Goal: Task Accomplishment & Management: Manage account settings

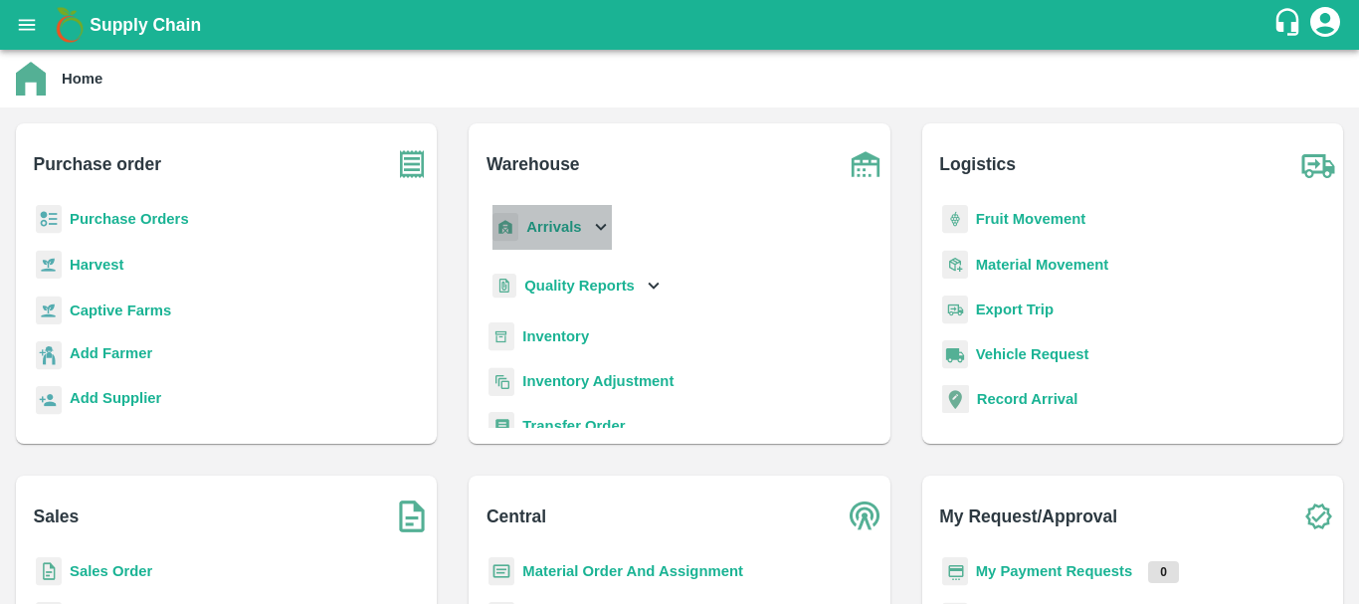
click at [545, 235] on b "Arrivals" at bounding box center [553, 227] width 55 height 16
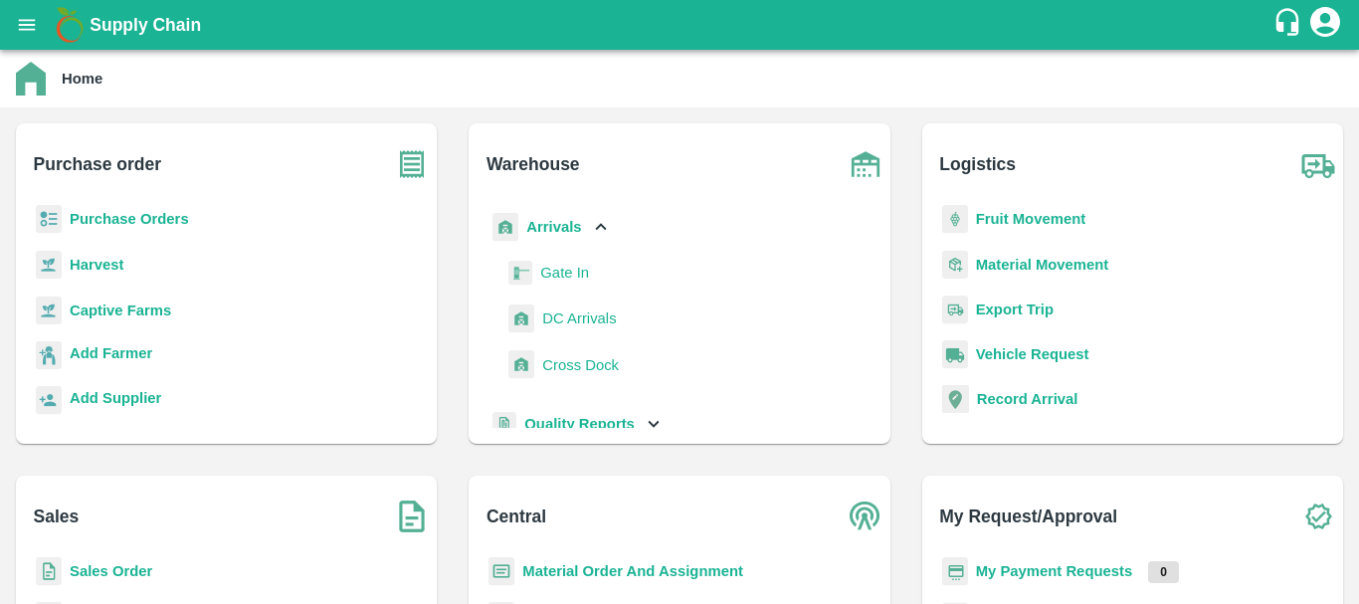
click at [584, 313] on span "DC Arrivals" at bounding box center [579, 318] width 74 height 22
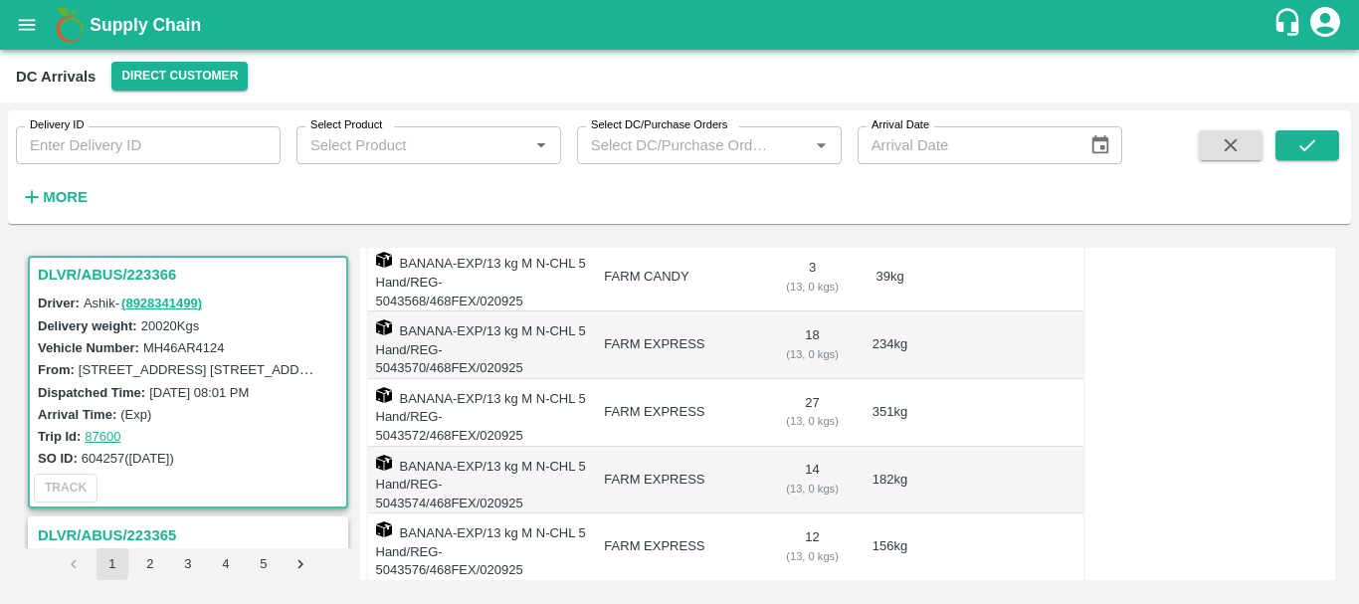
scroll to position [1450, 0]
click at [162, 69] on div "DC Arrivals Direct Customer" at bounding box center [679, 76] width 1359 height 53
click at [162, 69] on button "Direct Customer" at bounding box center [179, 76] width 136 height 29
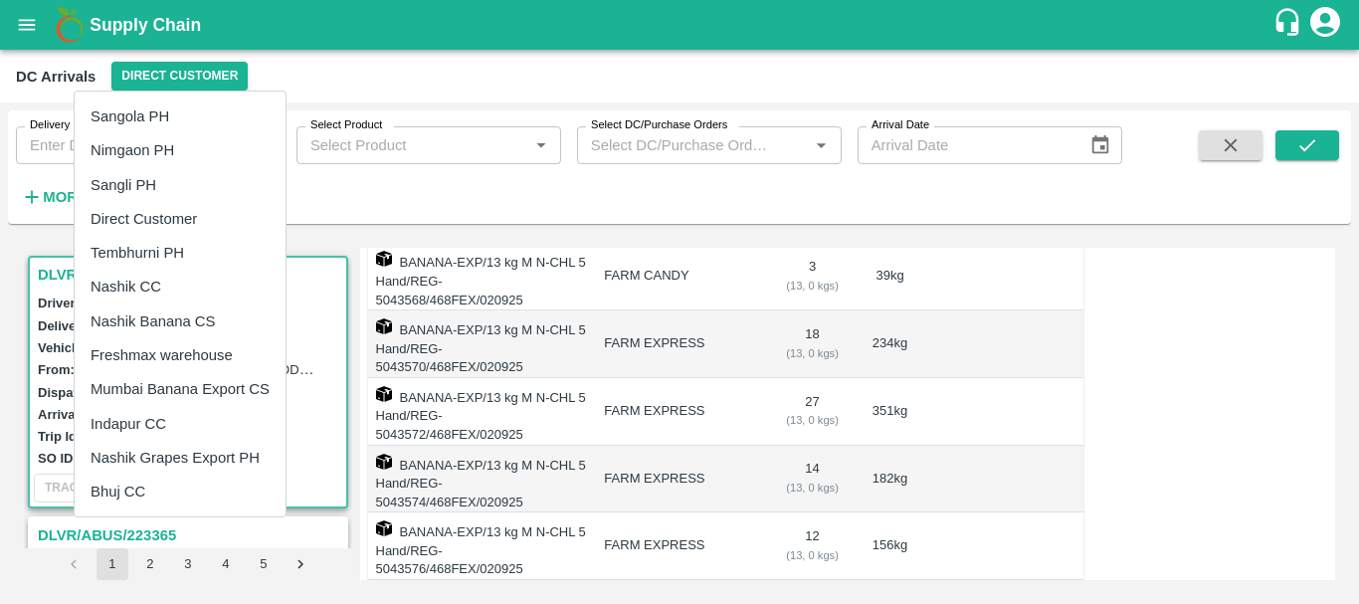
click at [163, 242] on li "Tembhurni PH" at bounding box center [180, 253] width 211 height 34
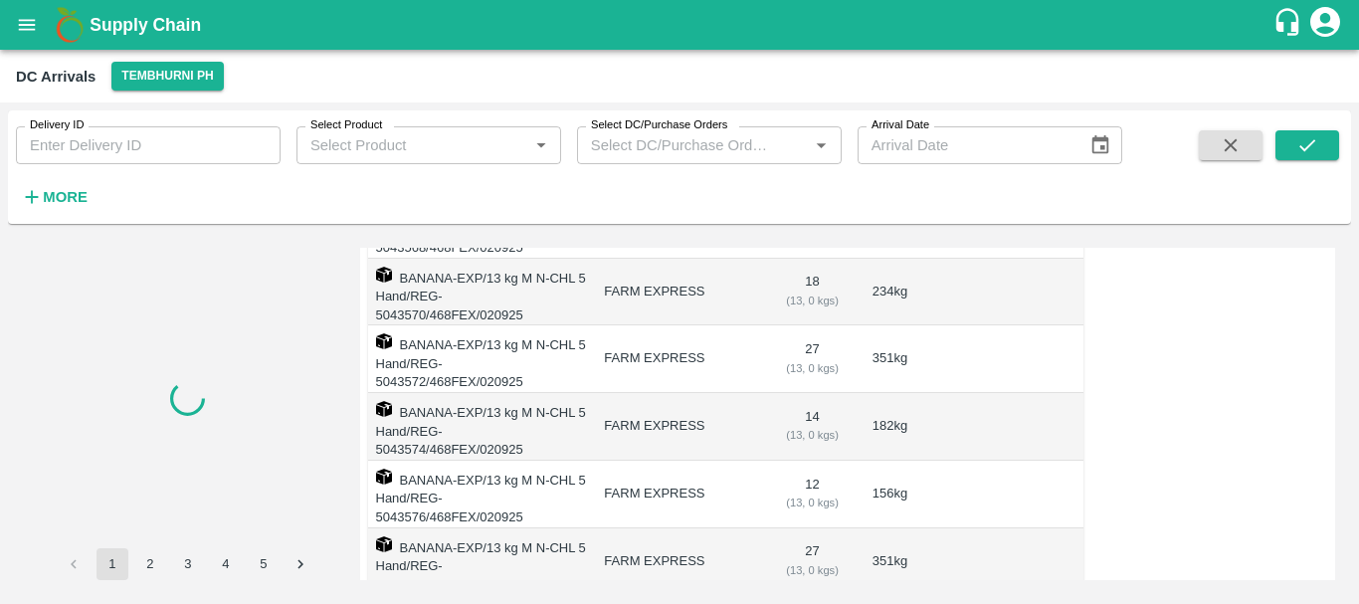
scroll to position [0, 0]
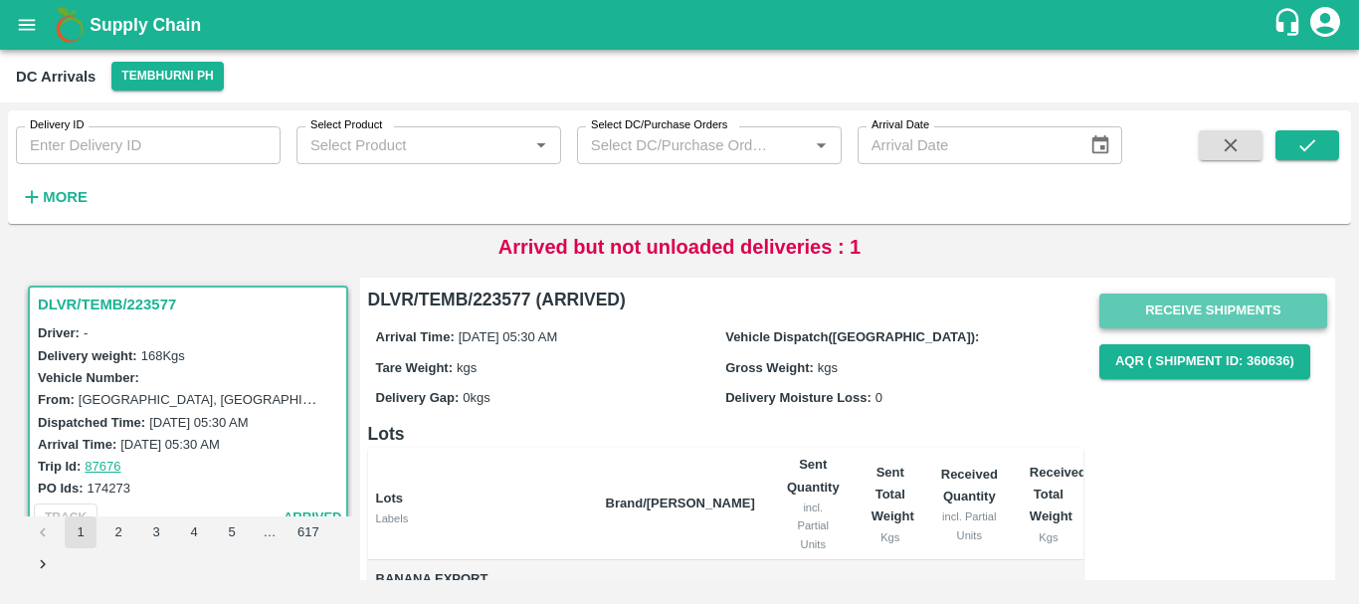
click at [1149, 308] on button "Receive Shipments" at bounding box center [1213, 311] width 228 height 35
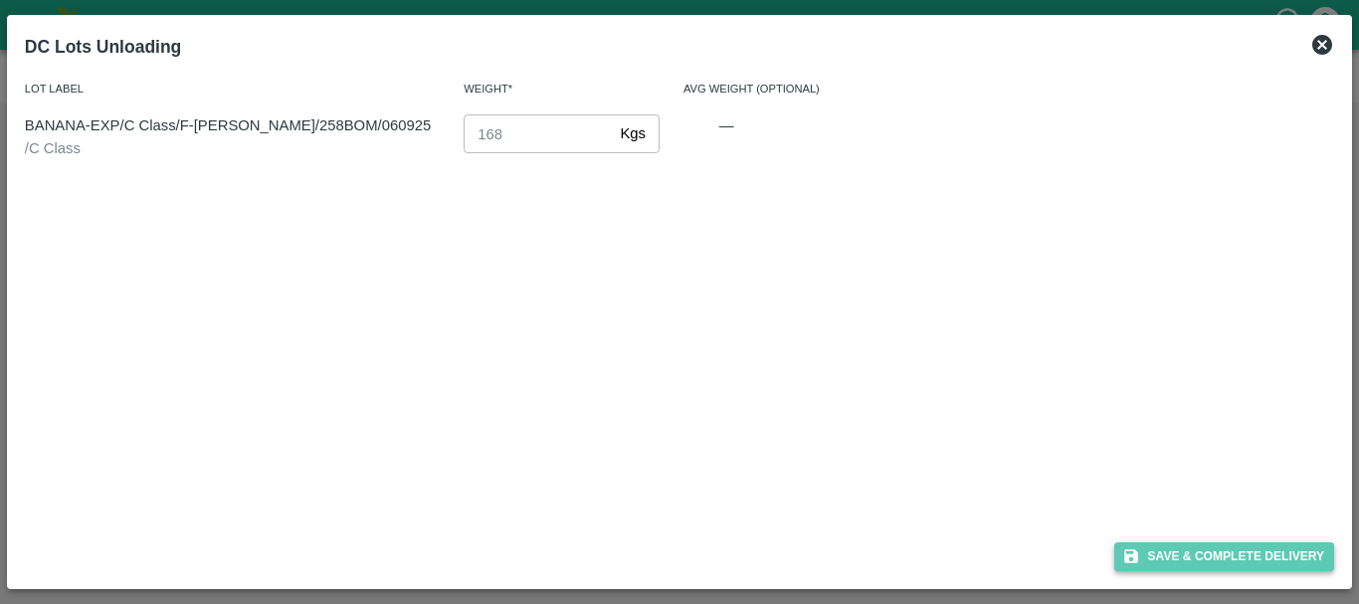
click at [1144, 561] on button "Save & Complete Delivery" at bounding box center [1224, 556] width 221 height 29
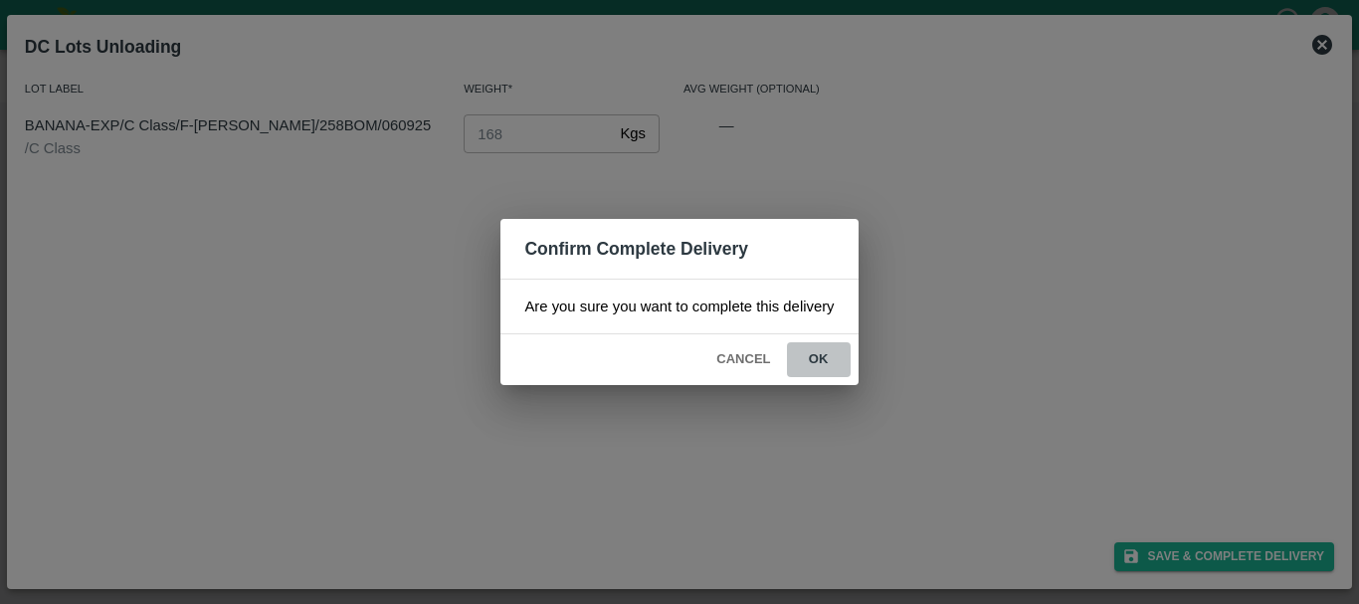
click at [826, 350] on button "ok" at bounding box center [819, 359] width 64 height 35
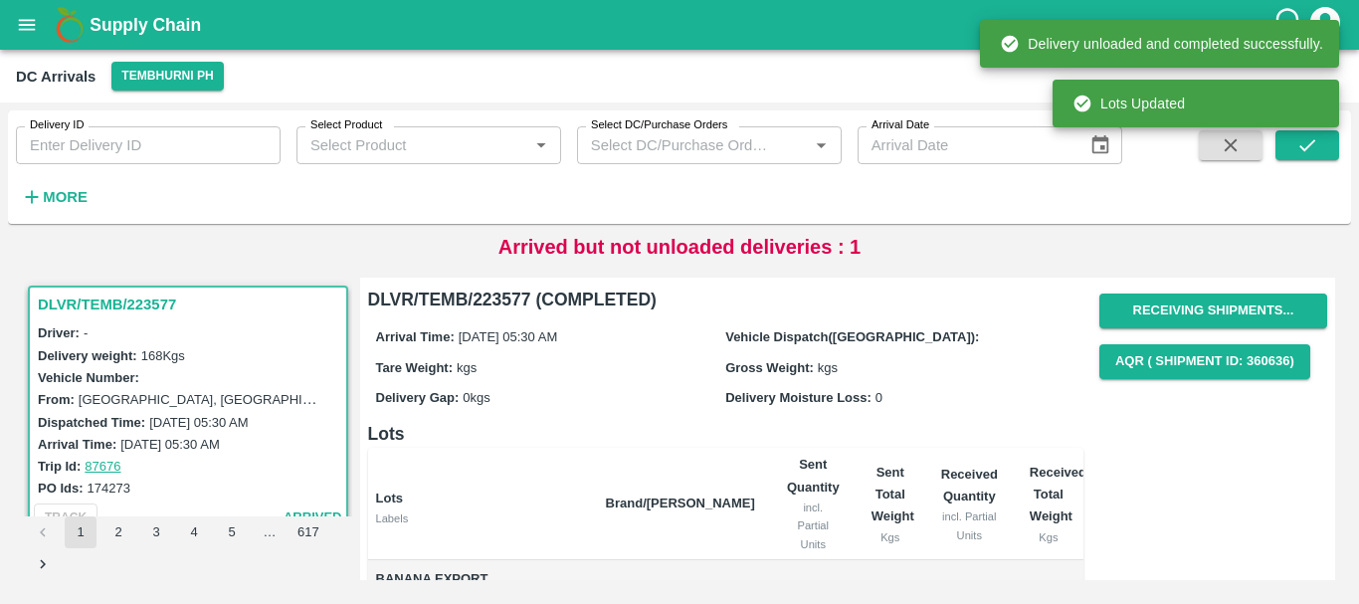
scroll to position [171, 0]
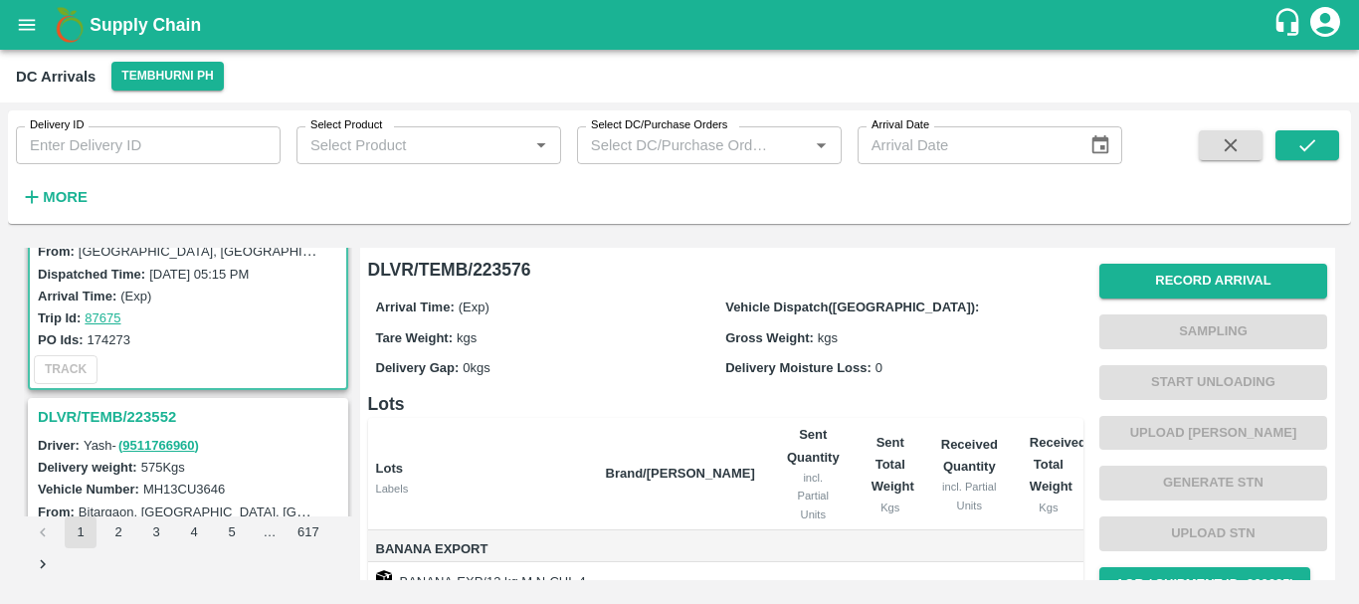
scroll to position [121, 0]
click at [150, 410] on h3 "DLVR/TEMB/223552" at bounding box center [191, 414] width 306 height 26
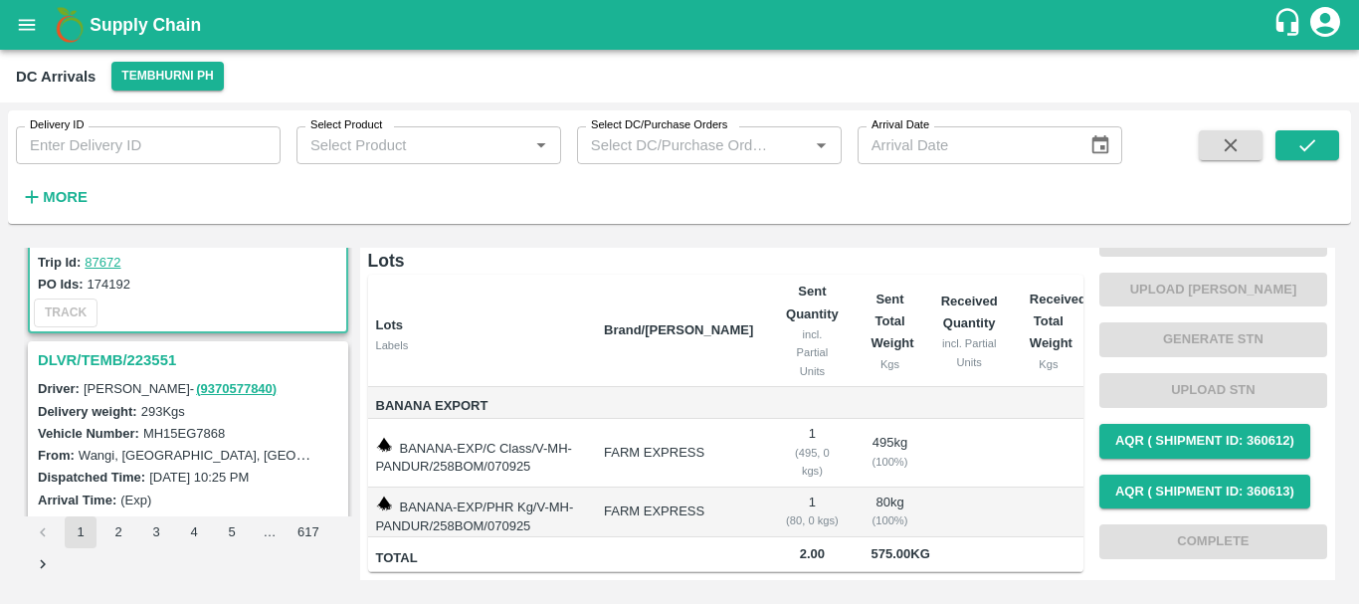
scroll to position [436, 0]
click at [145, 357] on h3 "DLVR/TEMB/223551" at bounding box center [191, 359] width 306 height 26
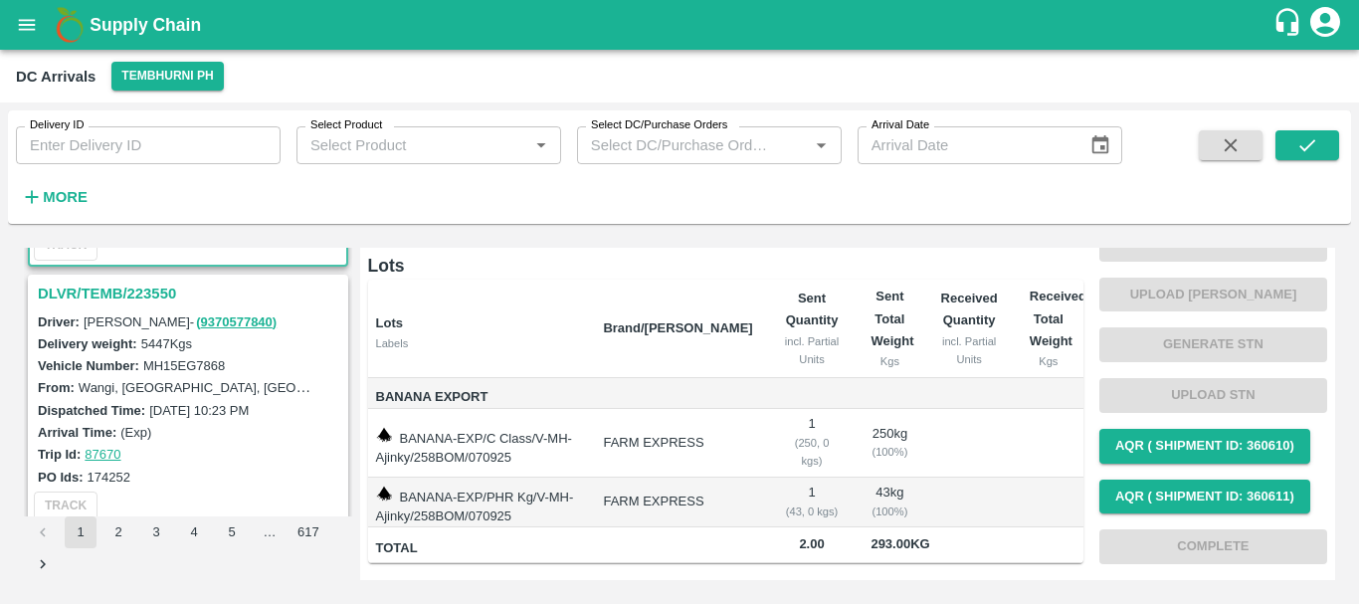
scroll to position [768, 0]
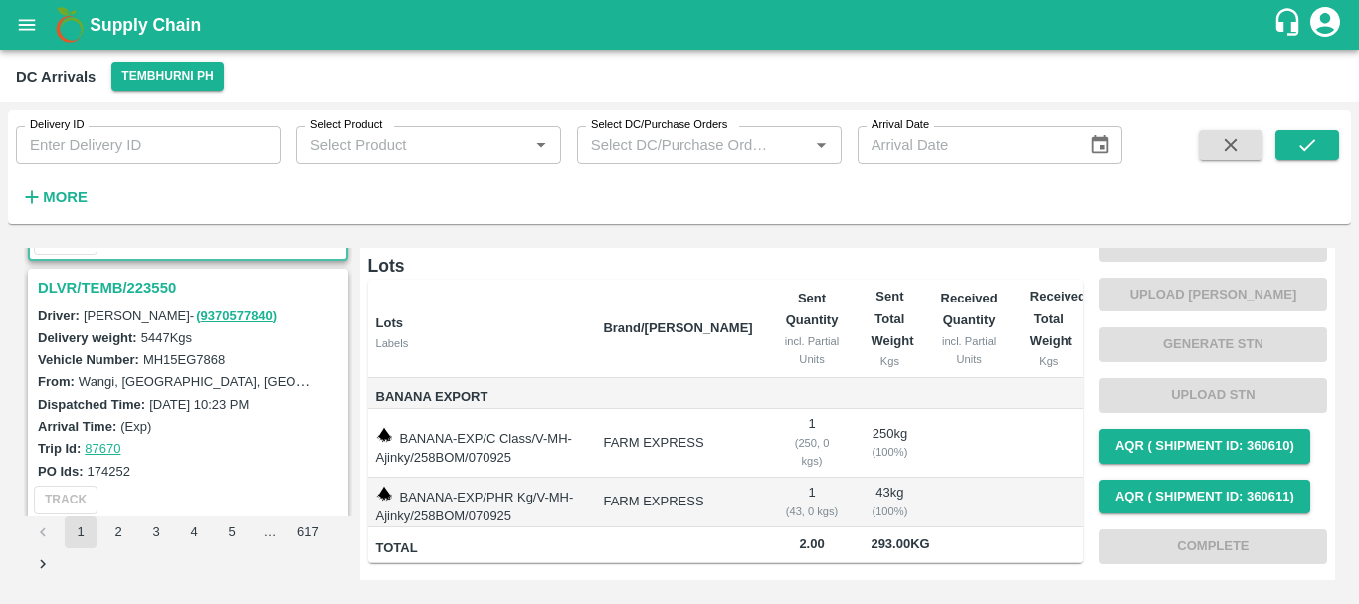
click at [148, 294] on h3 "DLVR/TEMB/223550" at bounding box center [191, 288] width 306 height 26
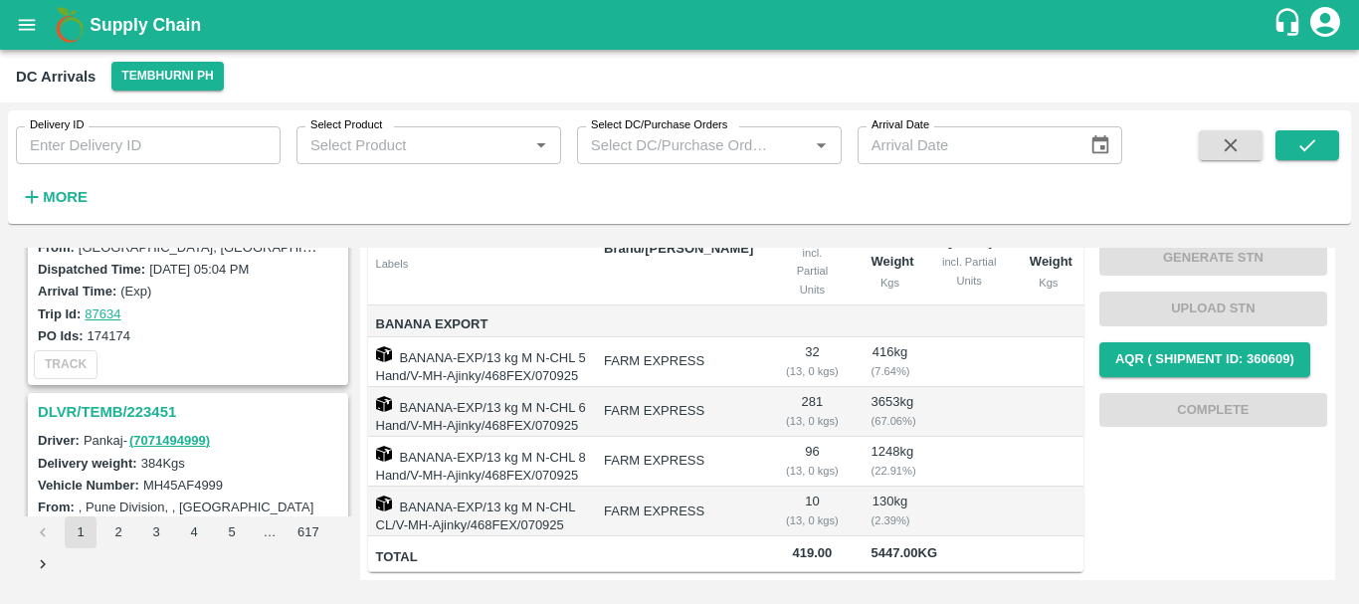
scroll to position [6174, 0]
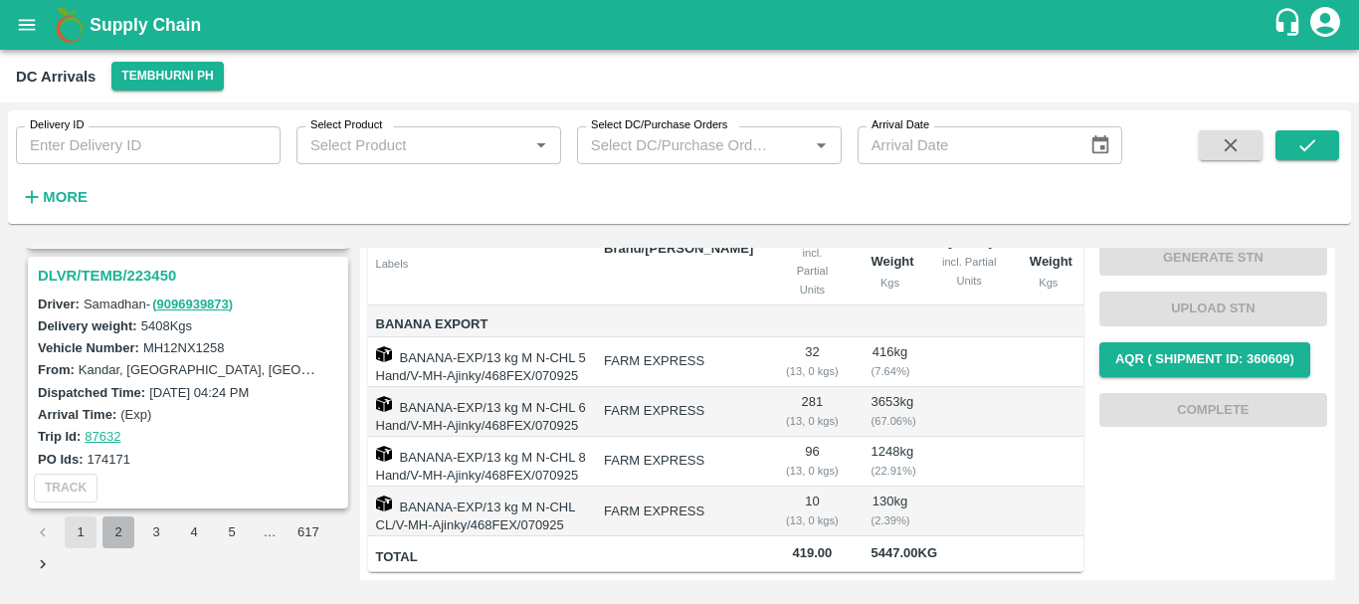
click at [125, 526] on button "2" at bounding box center [118, 532] width 32 height 32
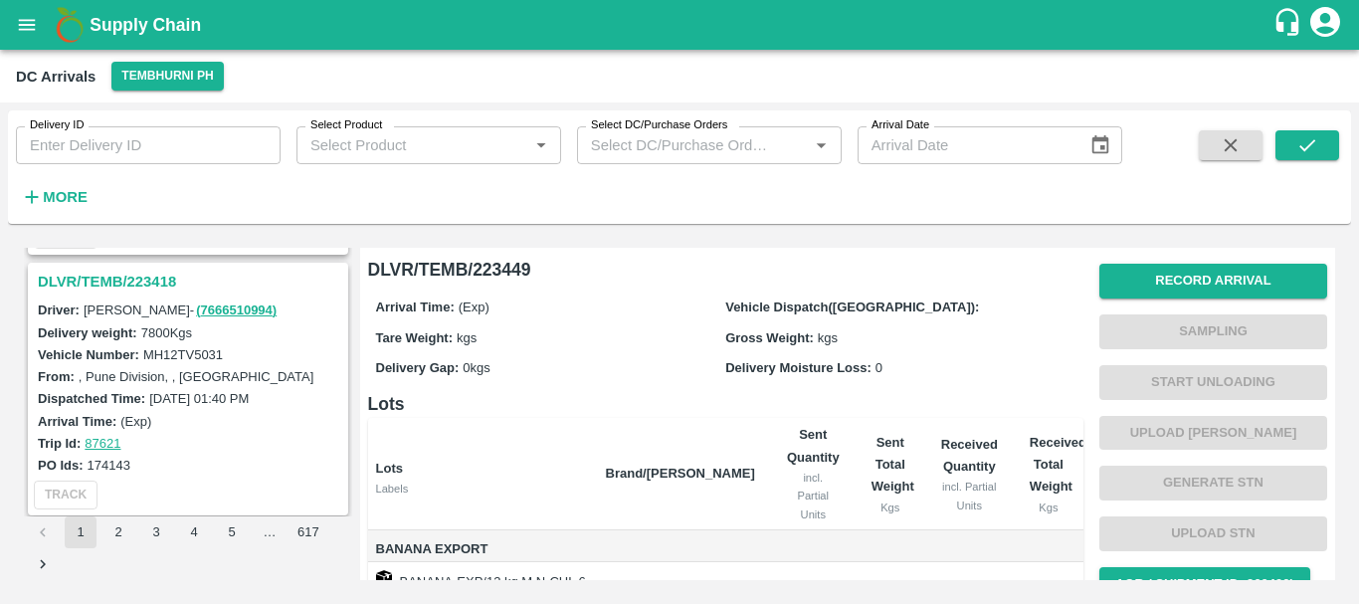
scroll to position [1288, 0]
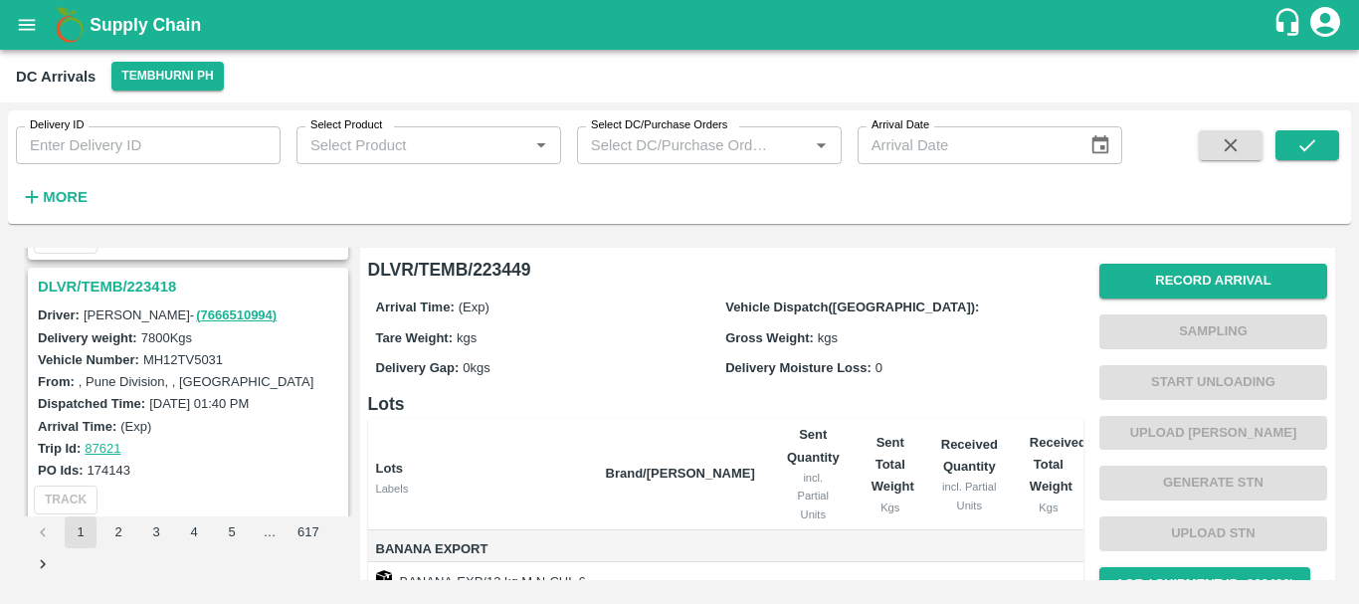
click at [156, 290] on h3 "DLVR/TEMB/223418" at bounding box center [191, 287] width 306 height 26
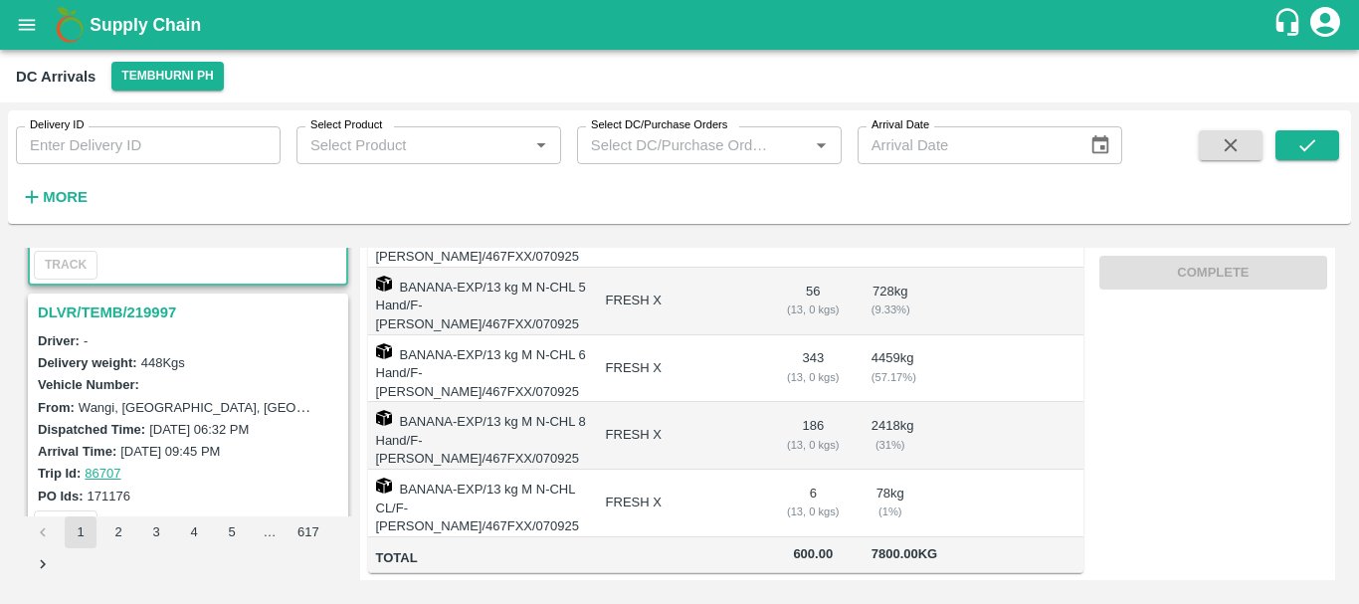
scroll to position [1527, 0]
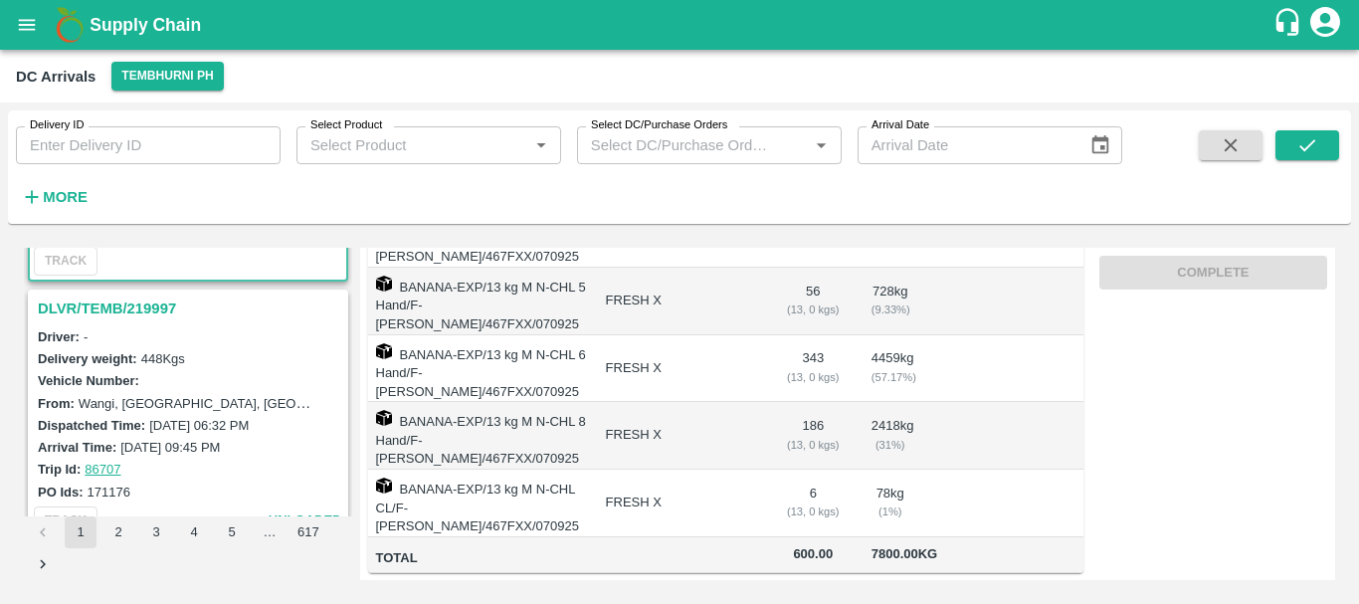
click at [114, 298] on h3 "DLVR/TEMB/219997" at bounding box center [191, 308] width 306 height 26
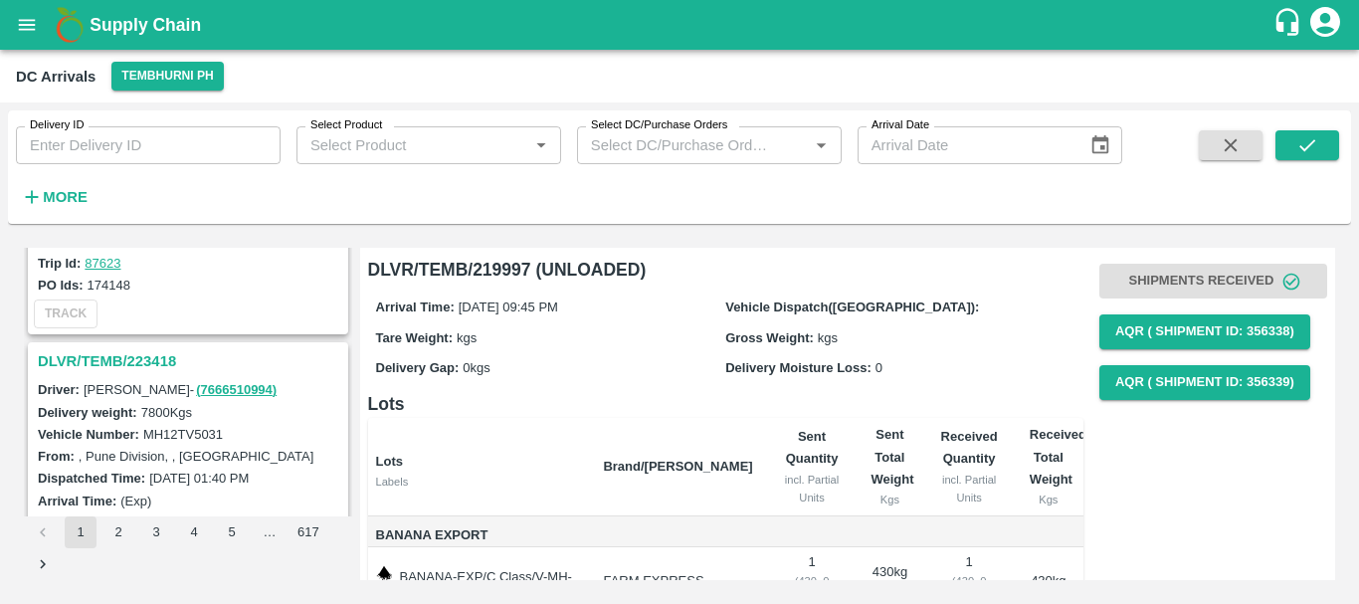
scroll to position [1204, 0]
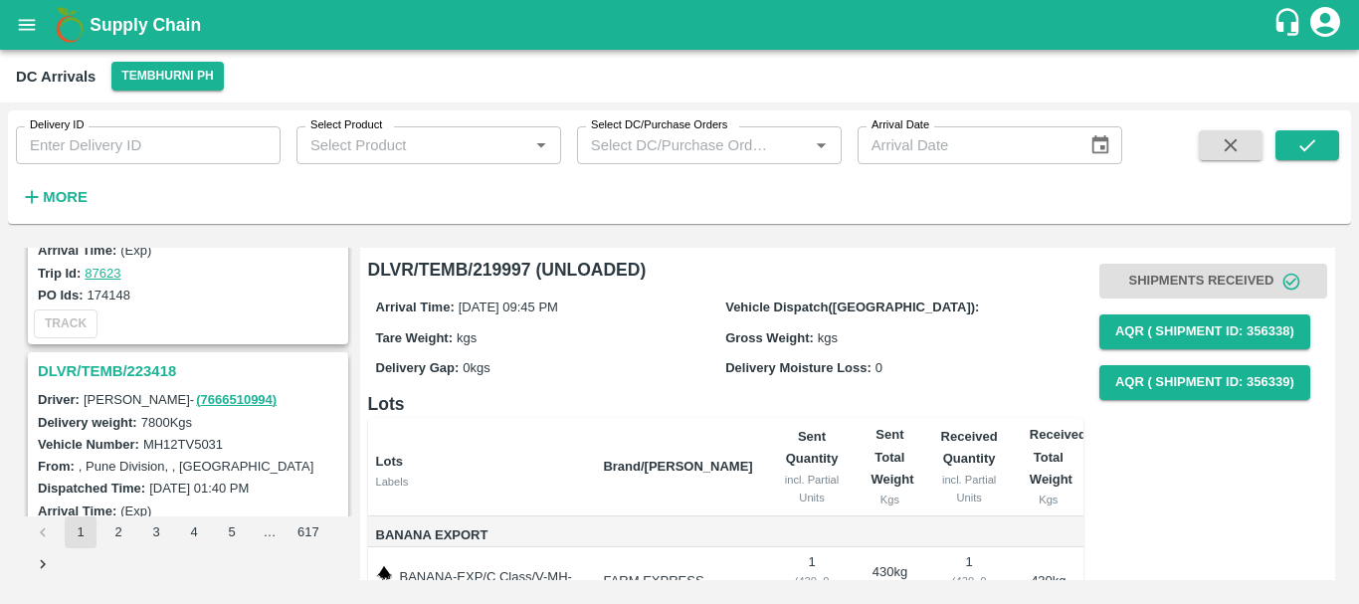
click at [121, 380] on h3 "DLVR/TEMB/223418" at bounding box center [191, 371] width 306 height 26
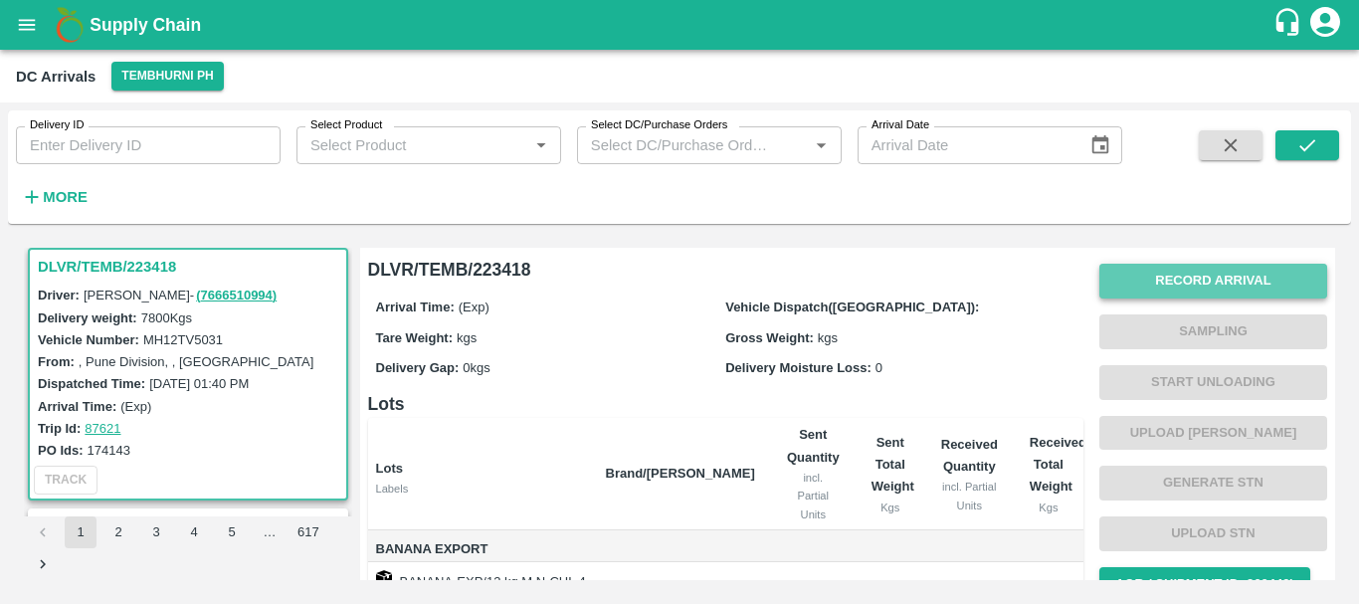
click at [1126, 291] on button "Record Arrival" at bounding box center [1213, 281] width 228 height 35
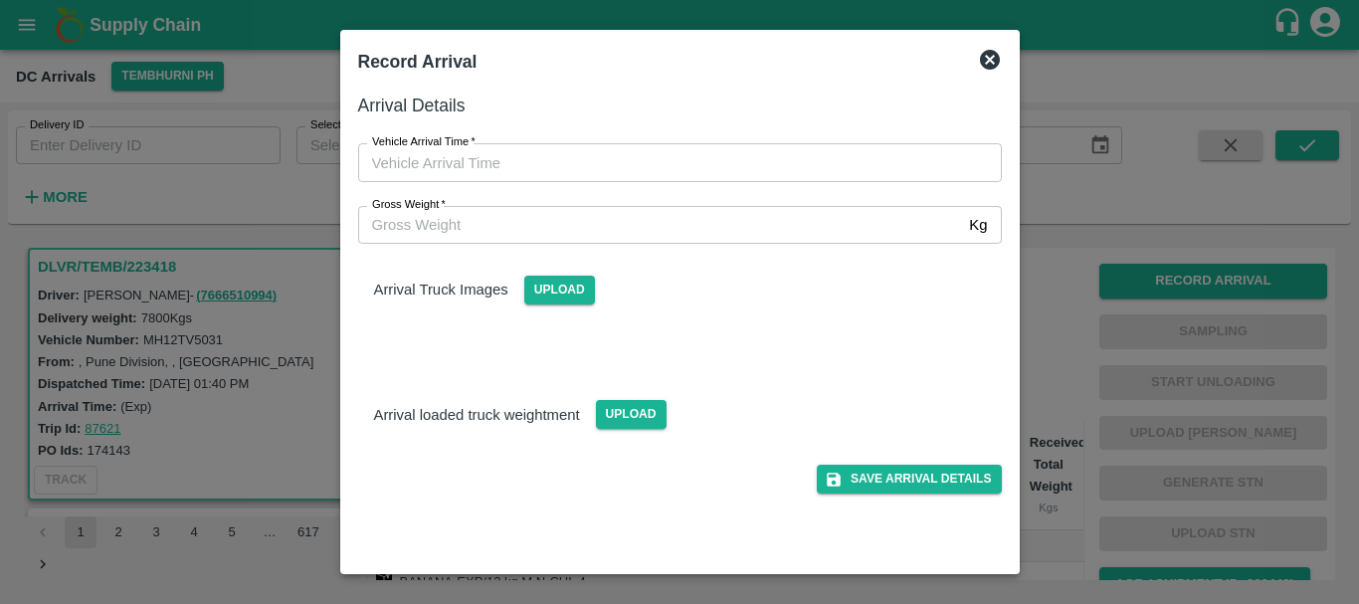
type input "DD/MM/YYYY hh:mm aa"
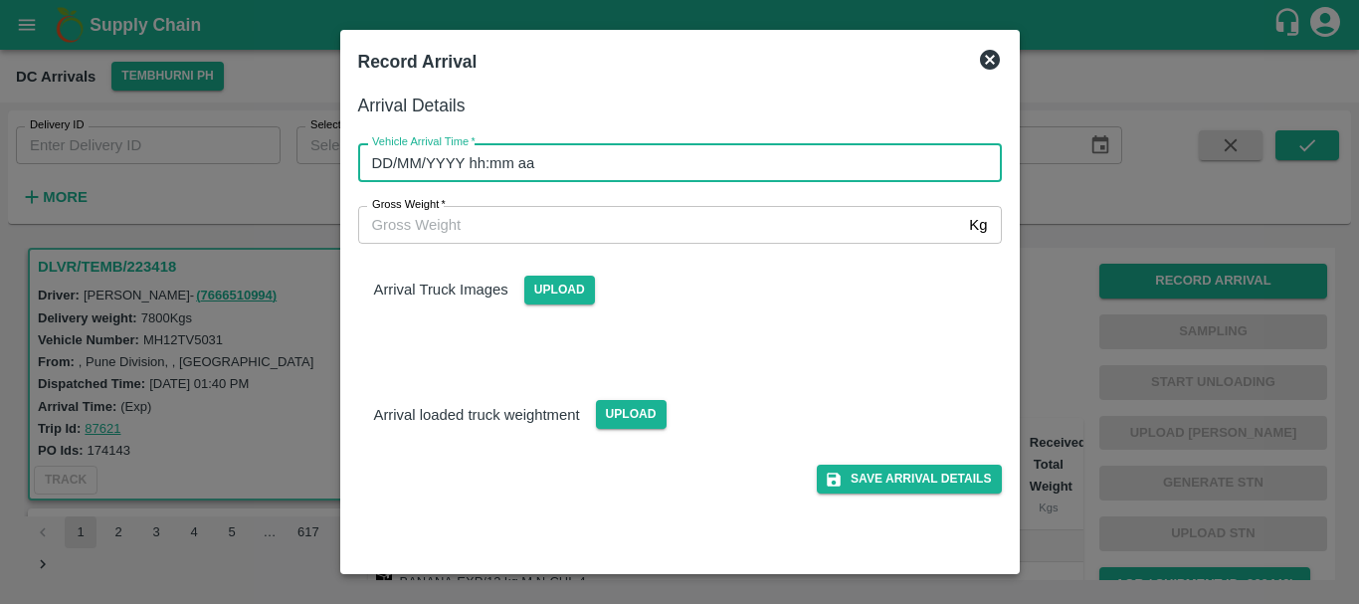
click at [738, 160] on input "DD/MM/YYYY hh:mm aa" at bounding box center [673, 162] width 630 height 38
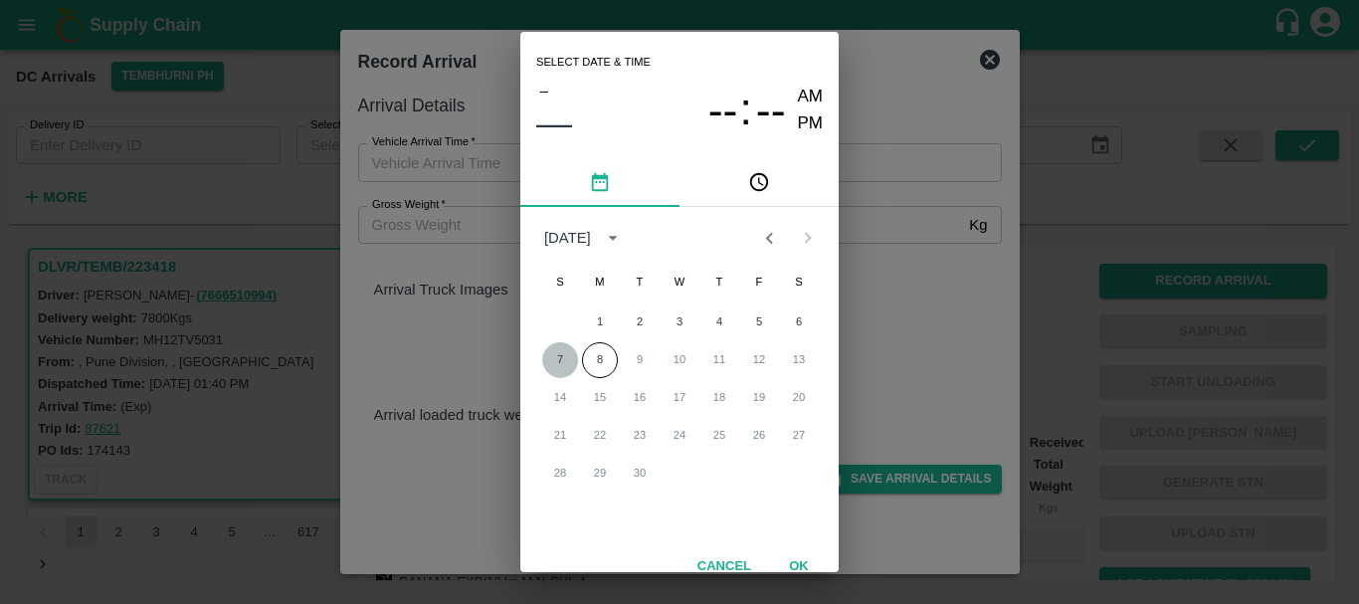
click at [560, 355] on button "7" at bounding box center [560, 360] width 36 height 36
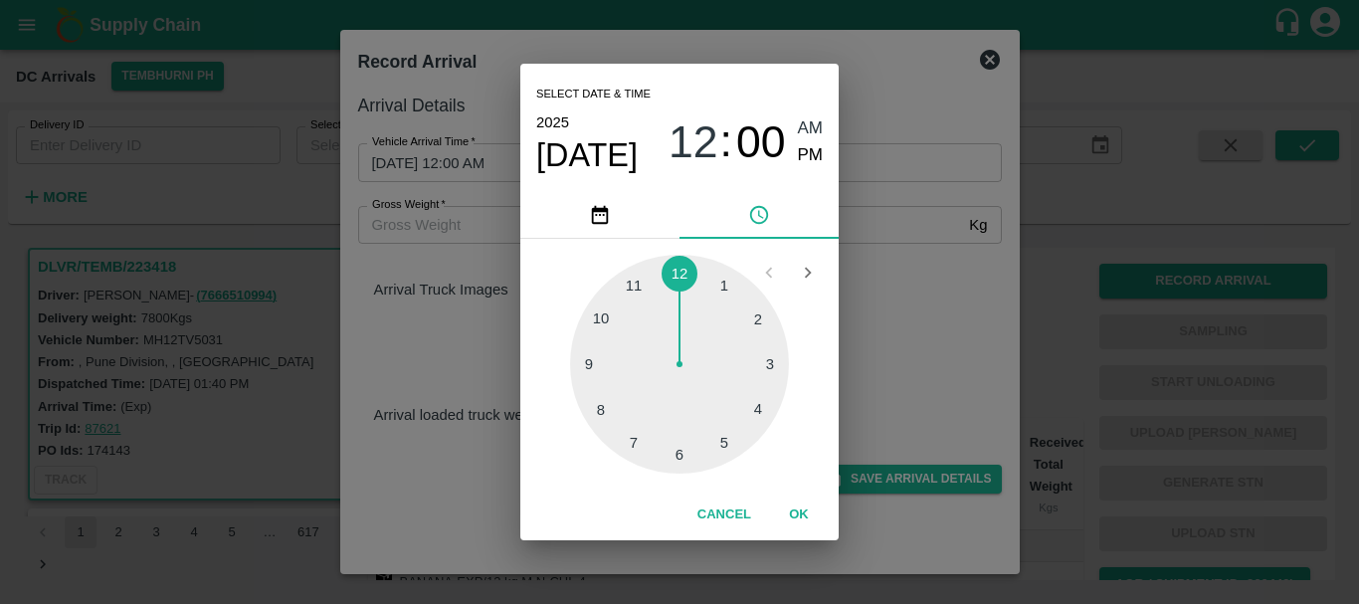
click at [586, 376] on div at bounding box center [679, 364] width 219 height 219
click at [757, 357] on div at bounding box center [679, 364] width 219 height 219
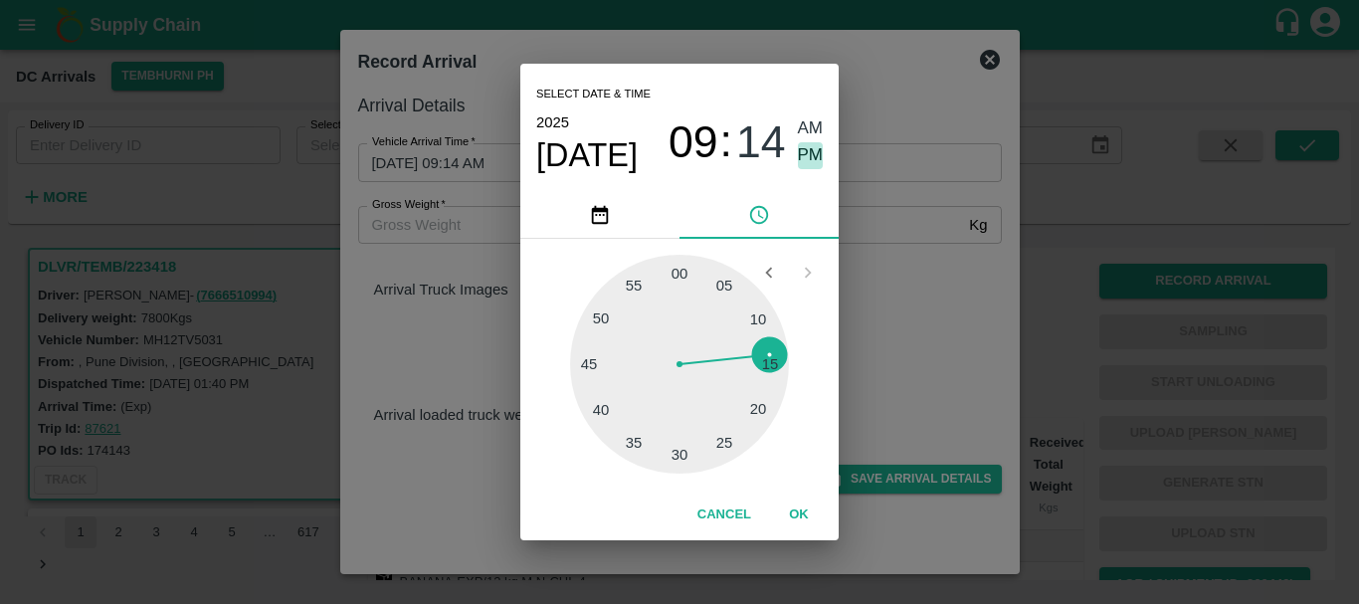
click at [810, 160] on span "PM" at bounding box center [811, 155] width 26 height 27
type input "07/09/2025 09:14 PM"
click at [872, 240] on div "Select date & time 2025 Sep 7 09 : 14 AM PM 05 10 15 20 25 30 35 40 45 50 55 00…" at bounding box center [679, 302] width 1359 height 604
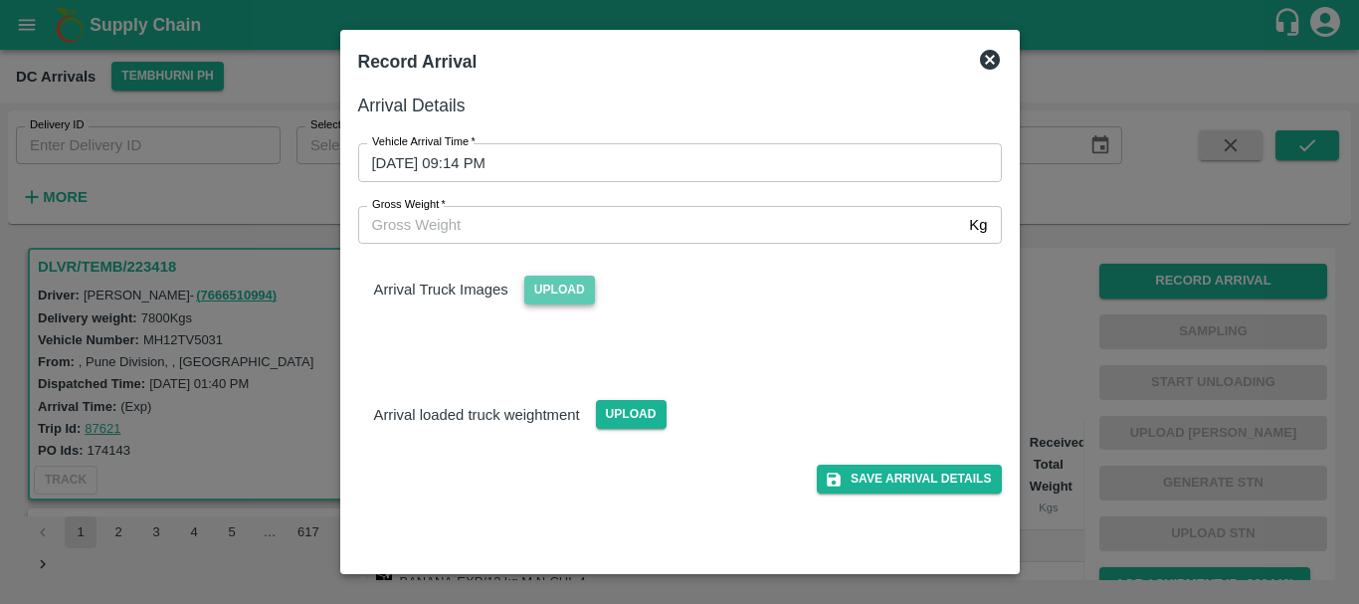
click at [552, 286] on span "Upload" at bounding box center [559, 290] width 71 height 29
click at [0, 0] on input "Upload" at bounding box center [0, 0] width 0 height 0
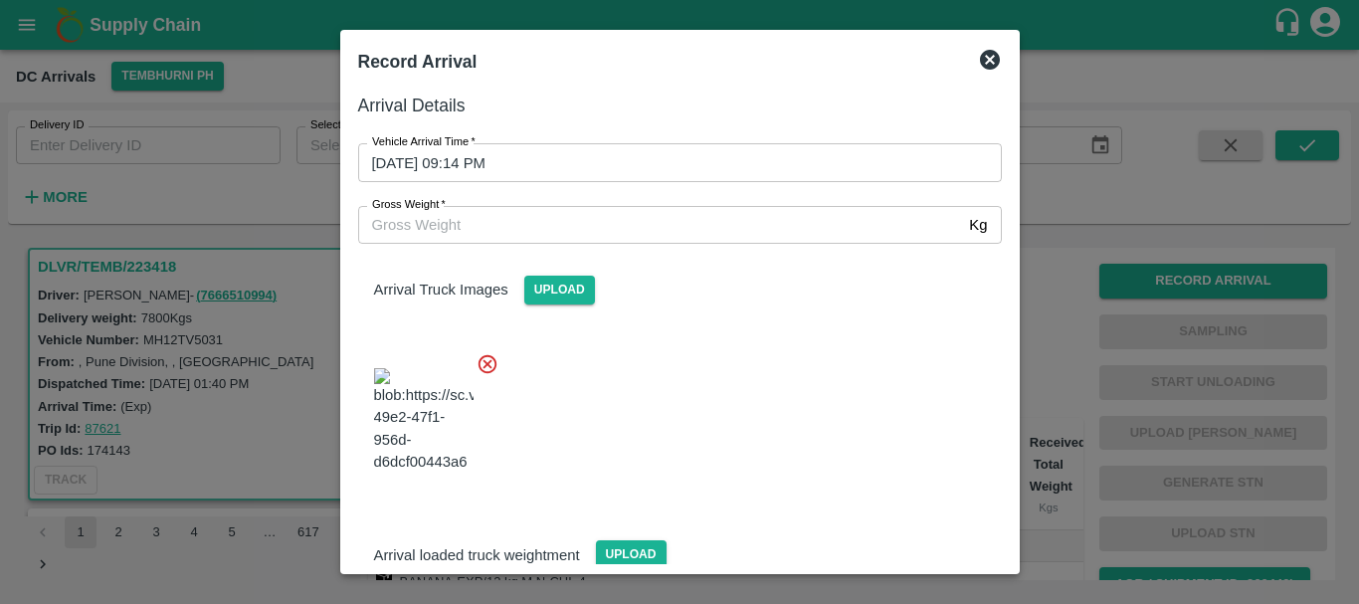
scroll to position [106, 0]
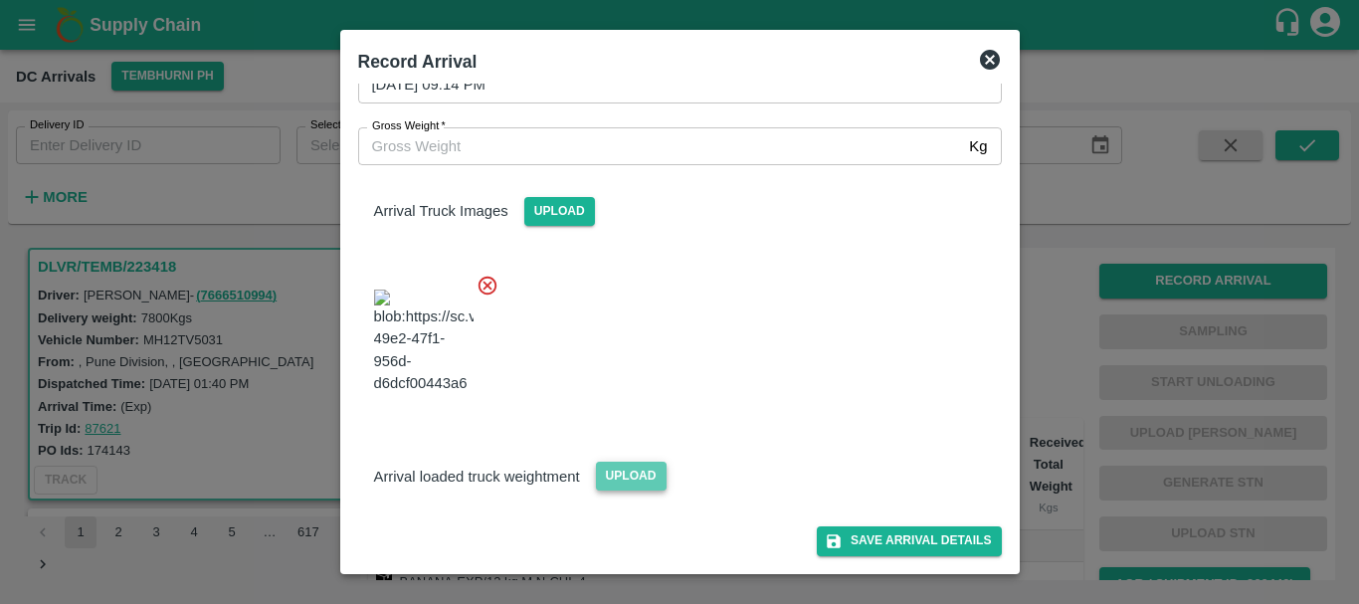
click at [607, 472] on span "Upload" at bounding box center [631, 476] width 71 height 29
click at [0, 0] on input "Upload" at bounding box center [0, 0] width 0 height 0
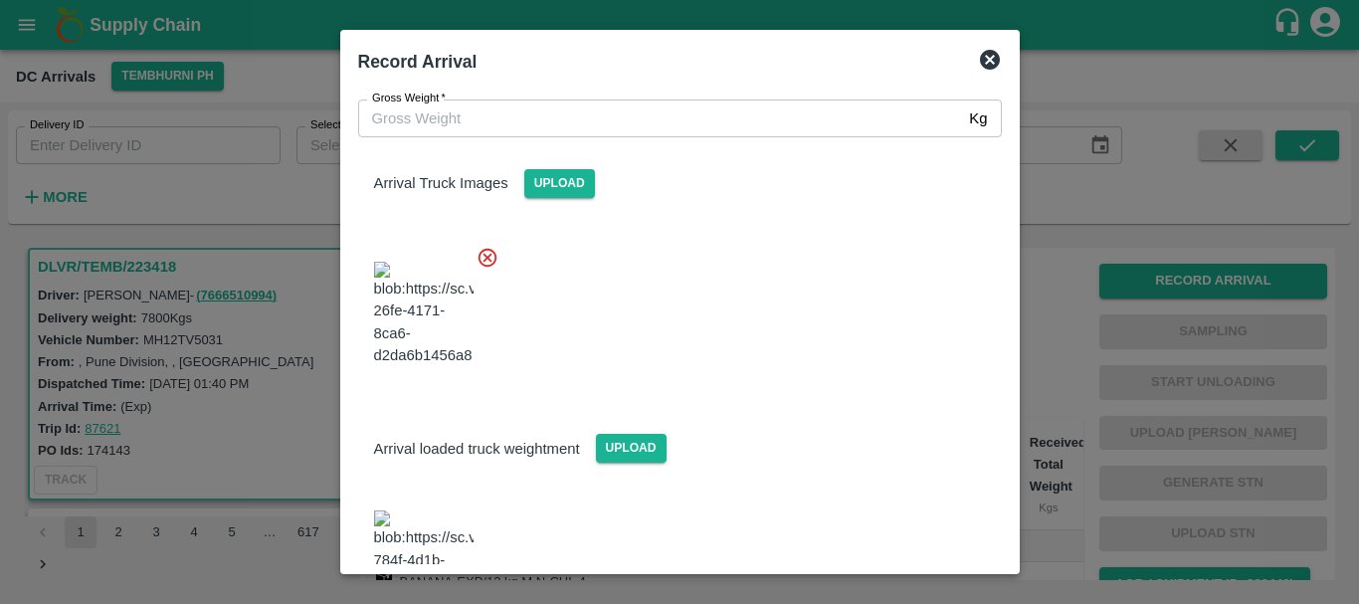
scroll to position [202, 0]
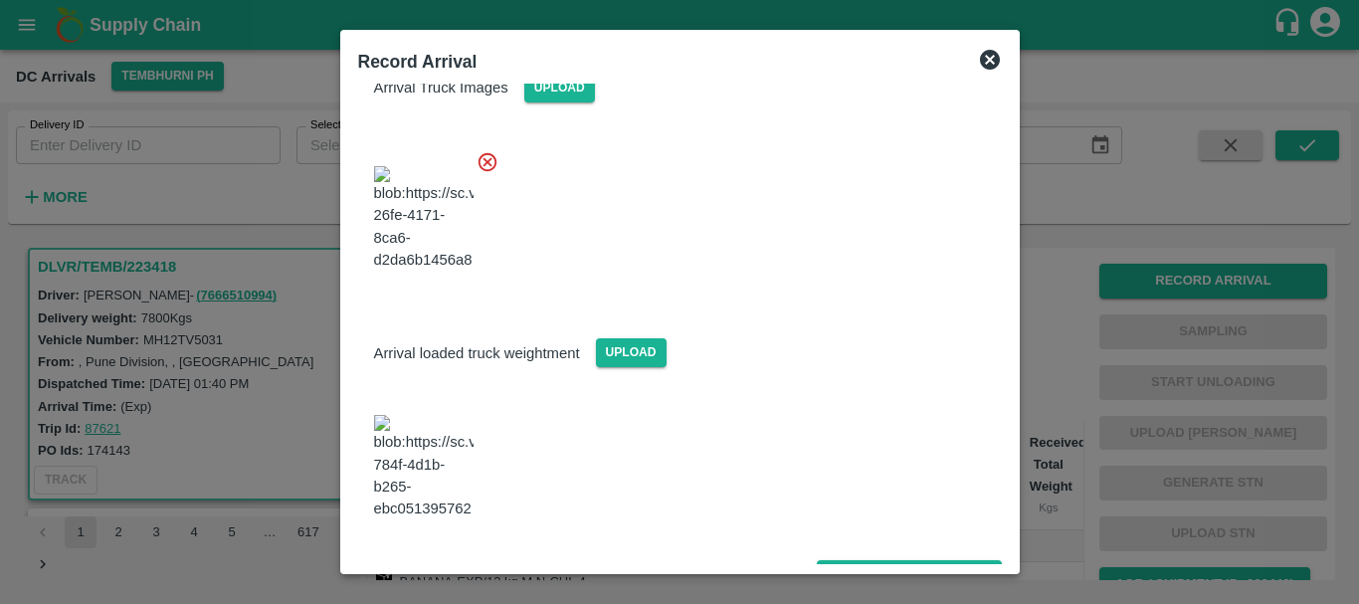
click at [404, 477] on img at bounding box center [423, 467] width 99 height 104
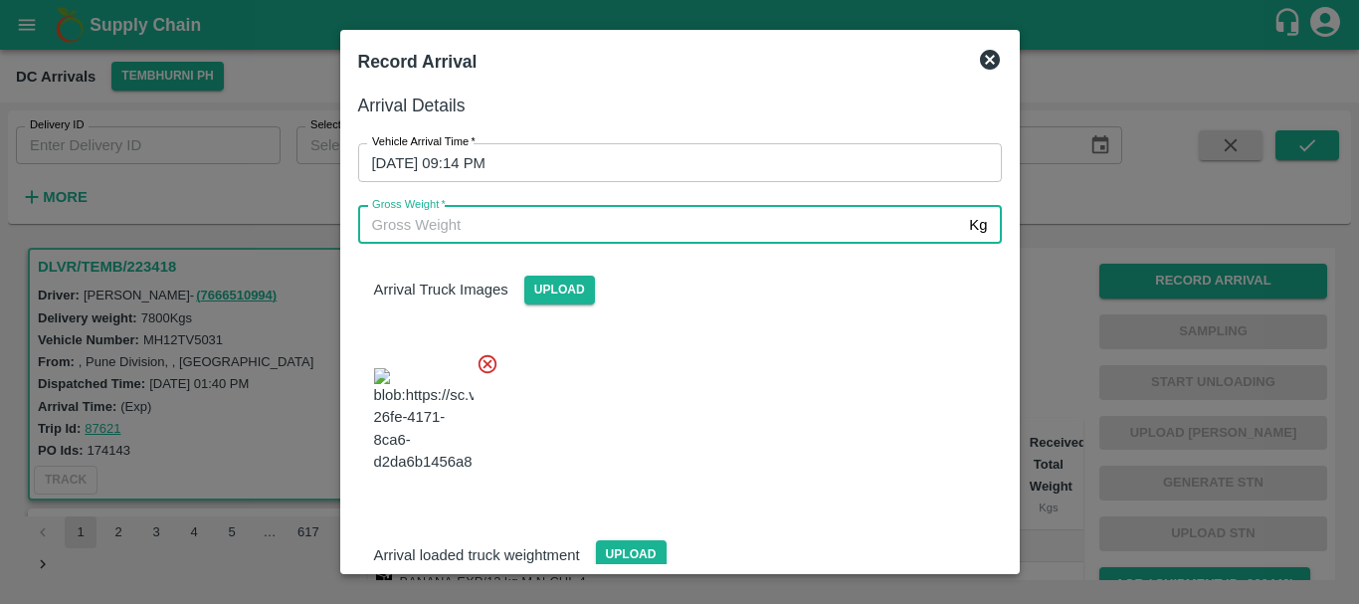
click at [468, 228] on input "Gross Weight   *" at bounding box center [660, 225] width 604 height 38
type input "13380"
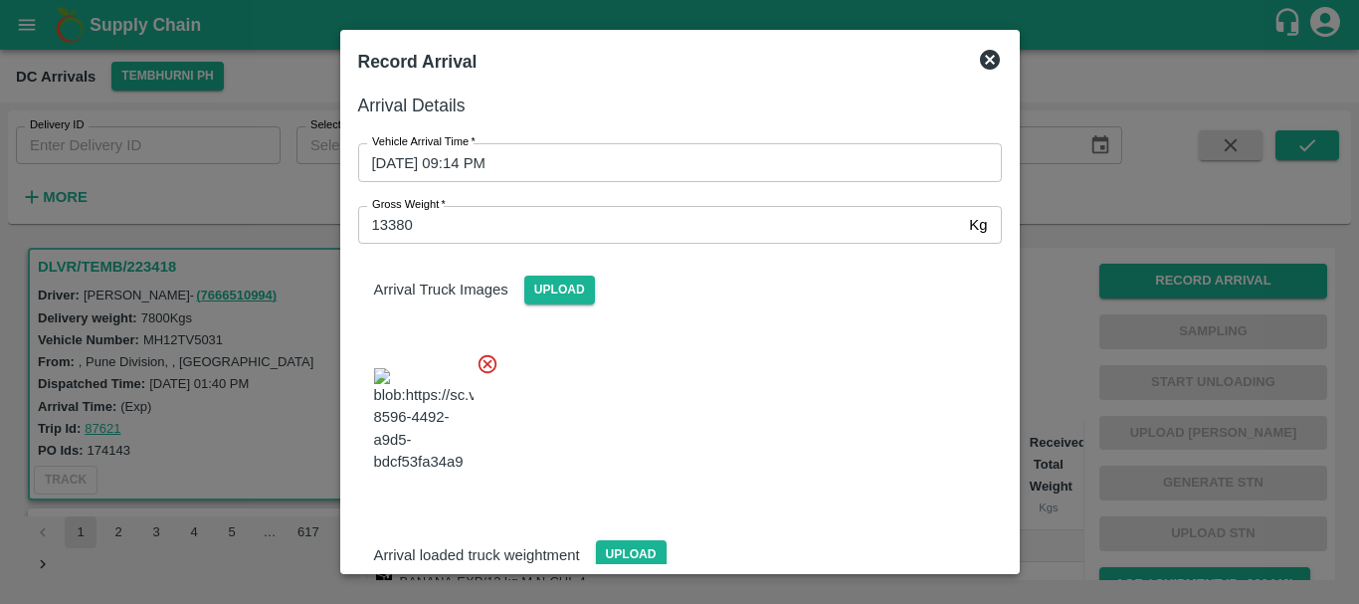
click at [729, 382] on div at bounding box center [672, 414] width 660 height 156
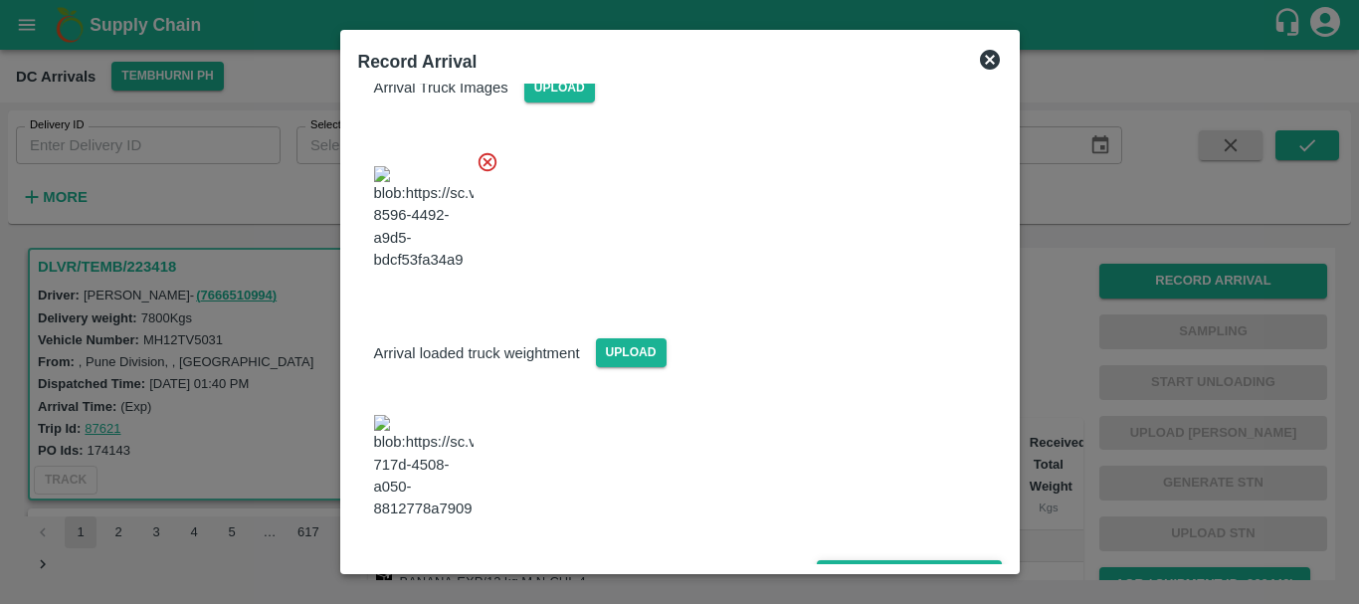
click at [845, 560] on button "Save Arrival Details" at bounding box center [909, 574] width 184 height 29
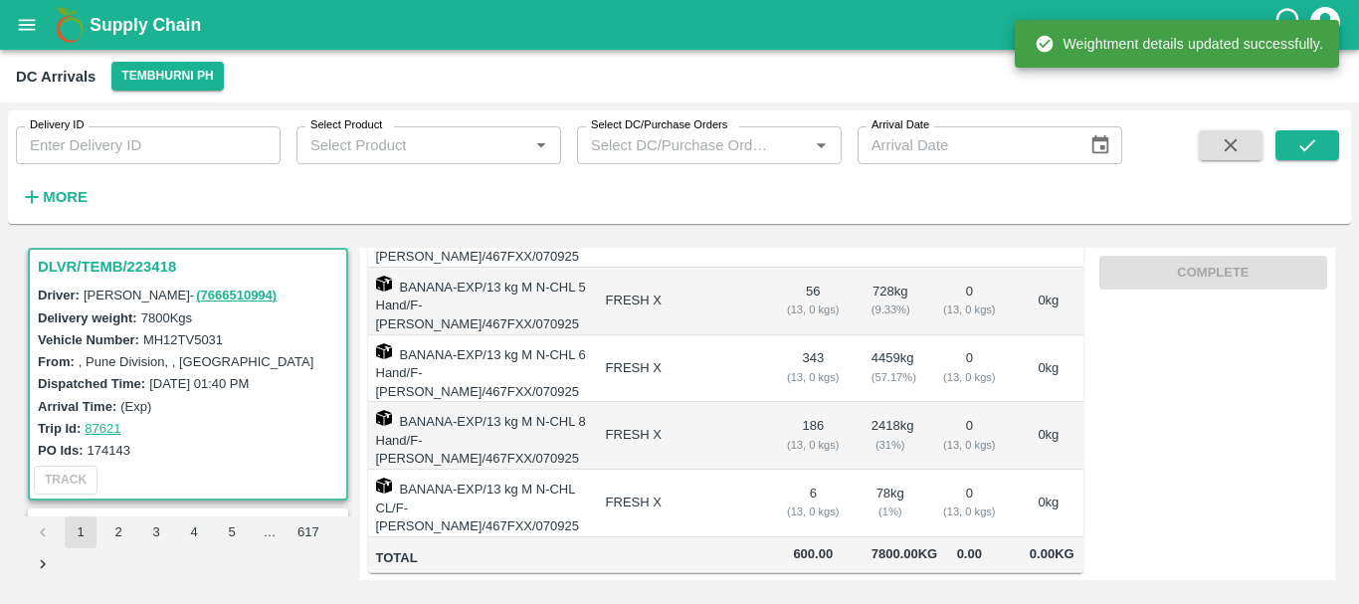
scroll to position [0, 0]
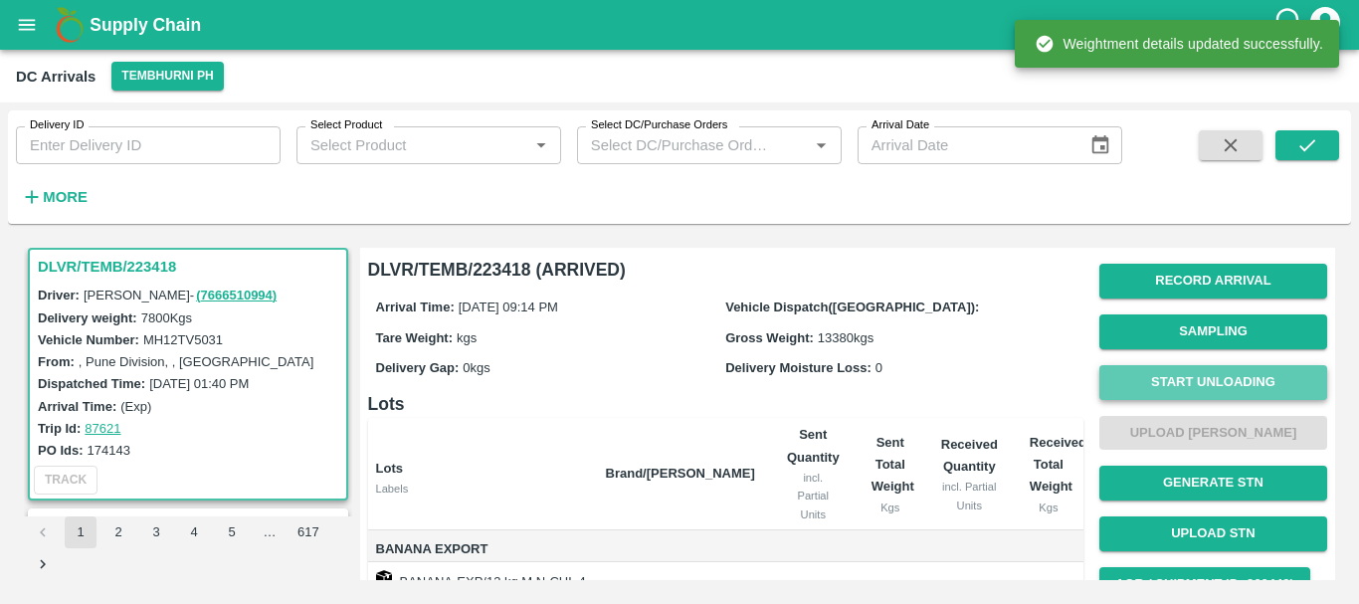
click at [1175, 375] on button "Start Unloading" at bounding box center [1213, 382] width 228 height 35
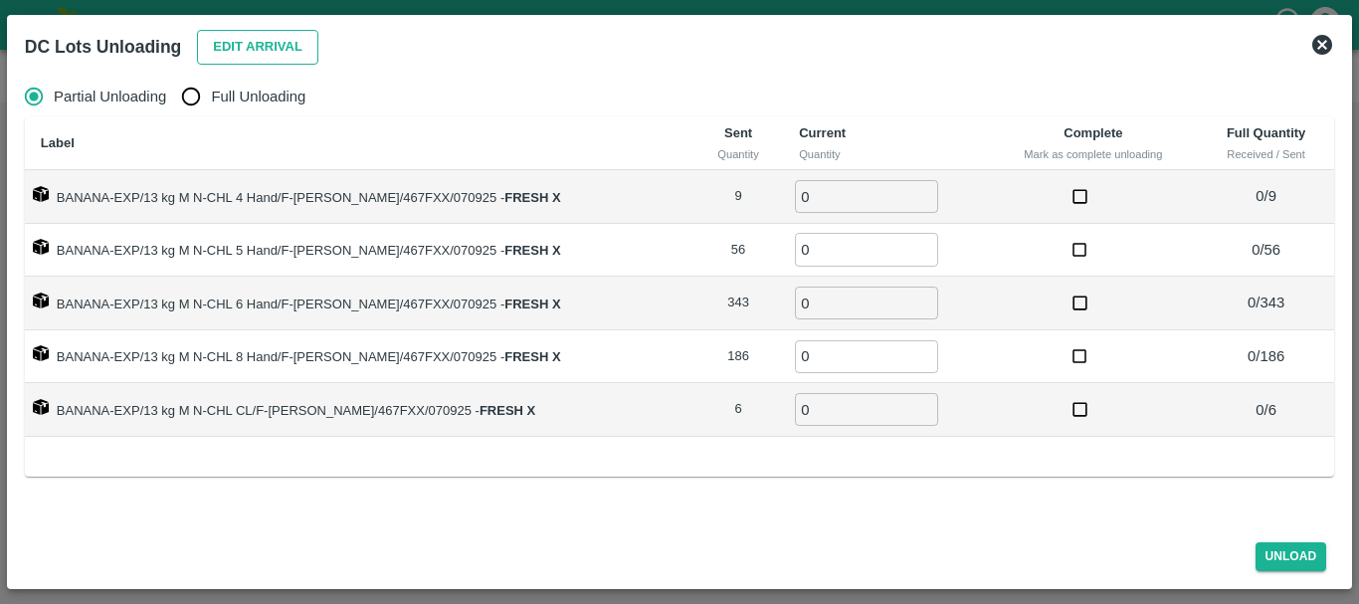
click at [231, 50] on button "Edit Arrival" at bounding box center [257, 47] width 121 height 35
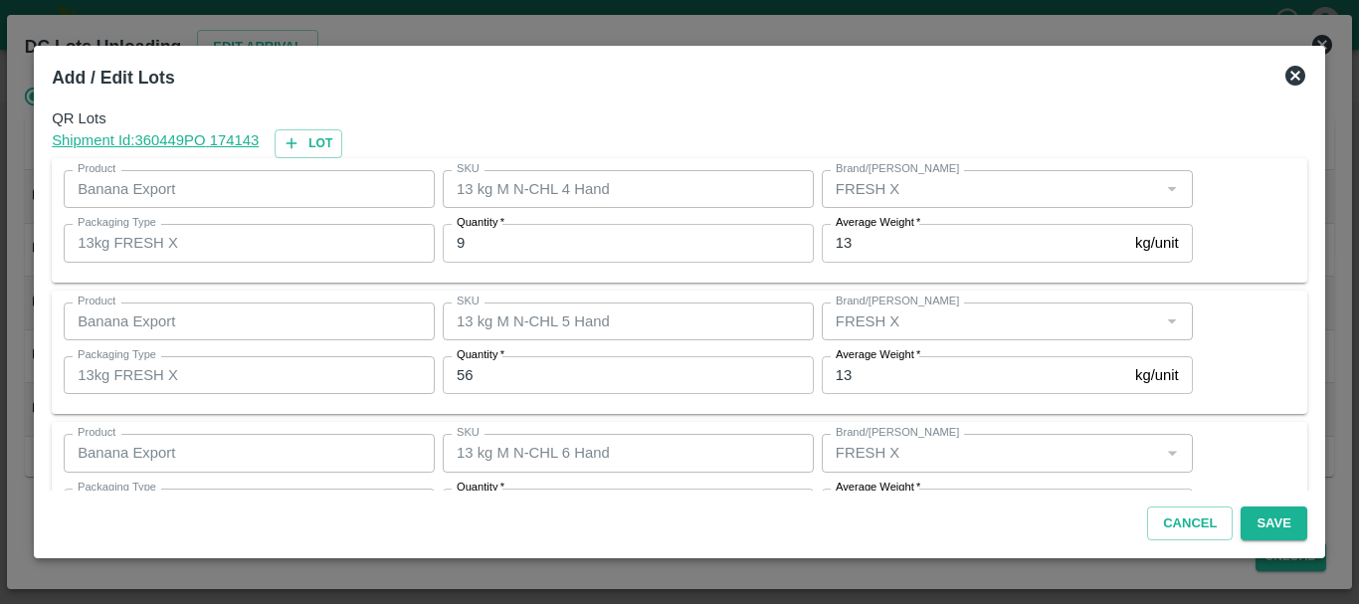
click at [1283, 70] on icon at bounding box center [1295, 76] width 24 height 24
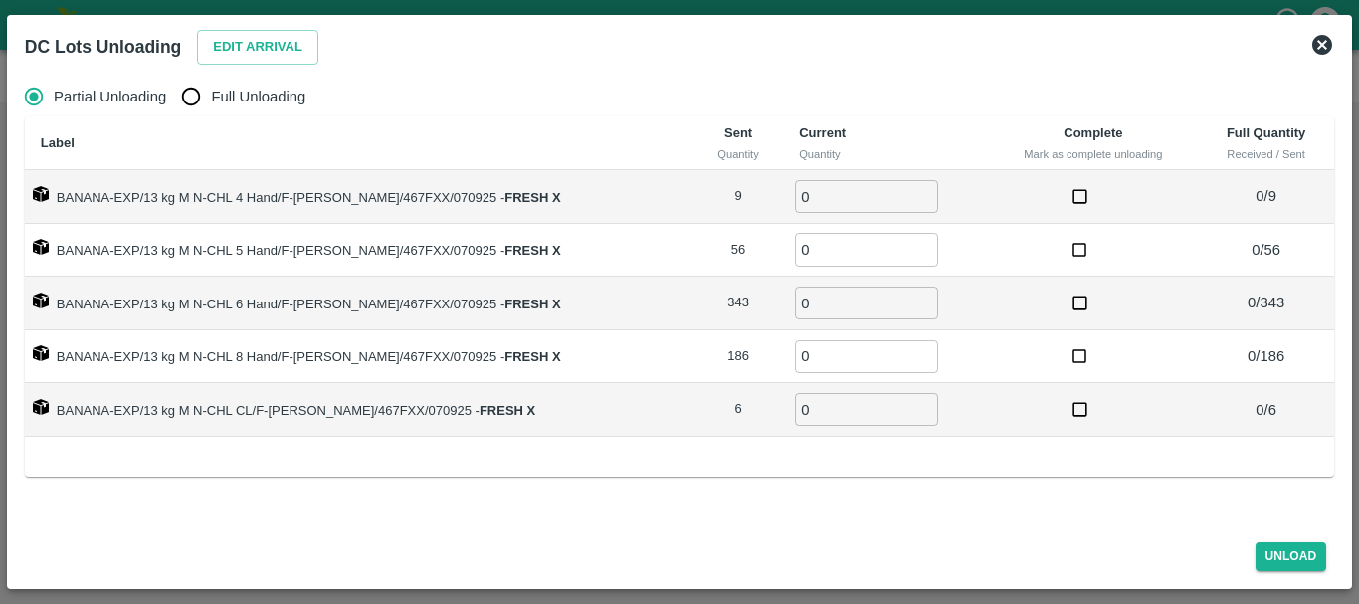
click at [1319, 45] on icon at bounding box center [1322, 45] width 20 height 20
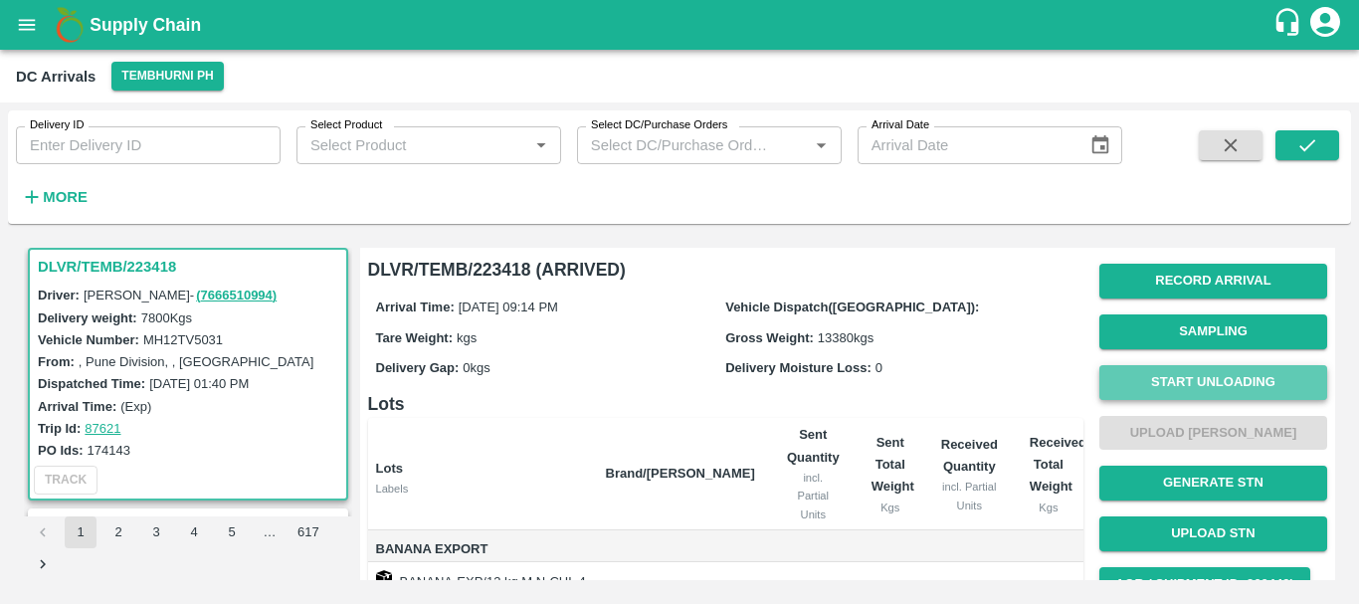
click at [1152, 386] on button "Start Unloading" at bounding box center [1213, 382] width 228 height 35
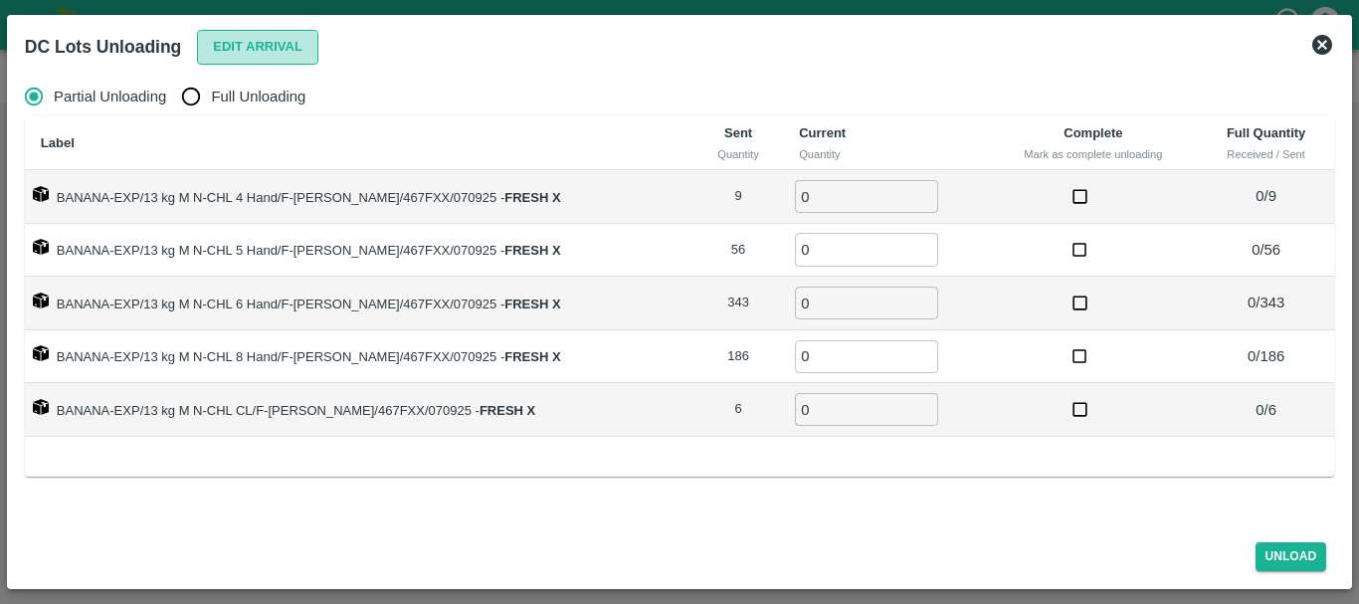
click at [228, 45] on button "Edit Arrival" at bounding box center [257, 47] width 121 height 35
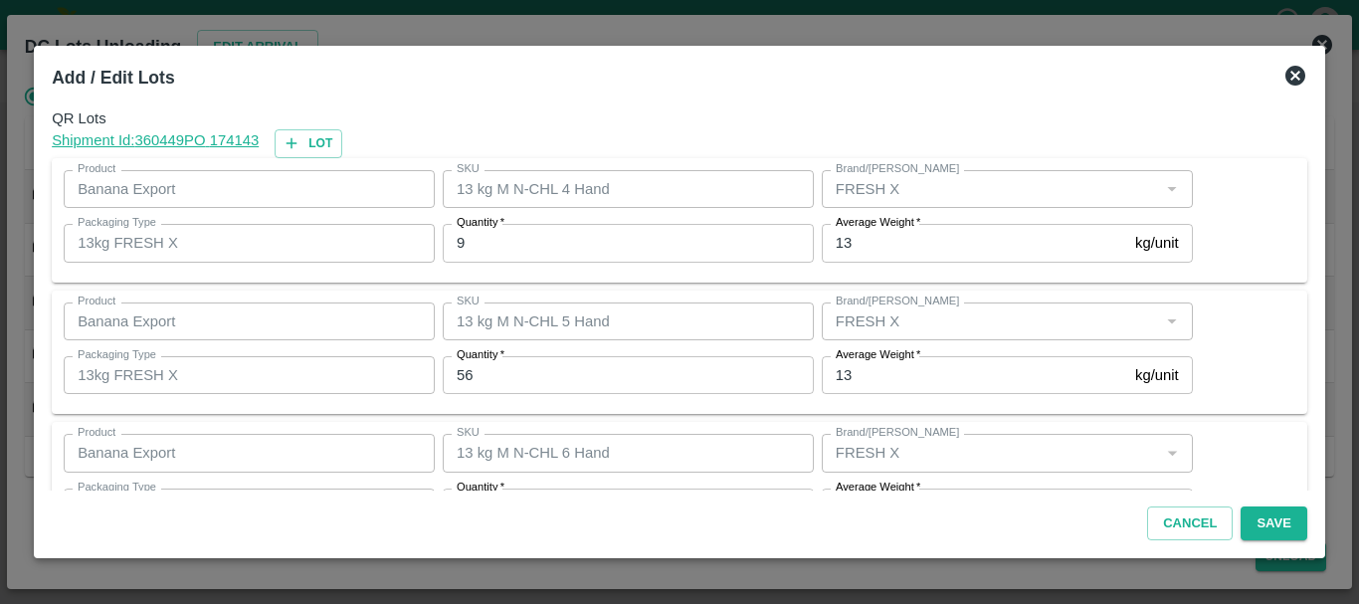
click at [612, 221] on div "Quantity   * 9 Quantity" at bounding box center [624, 243] width 379 height 54
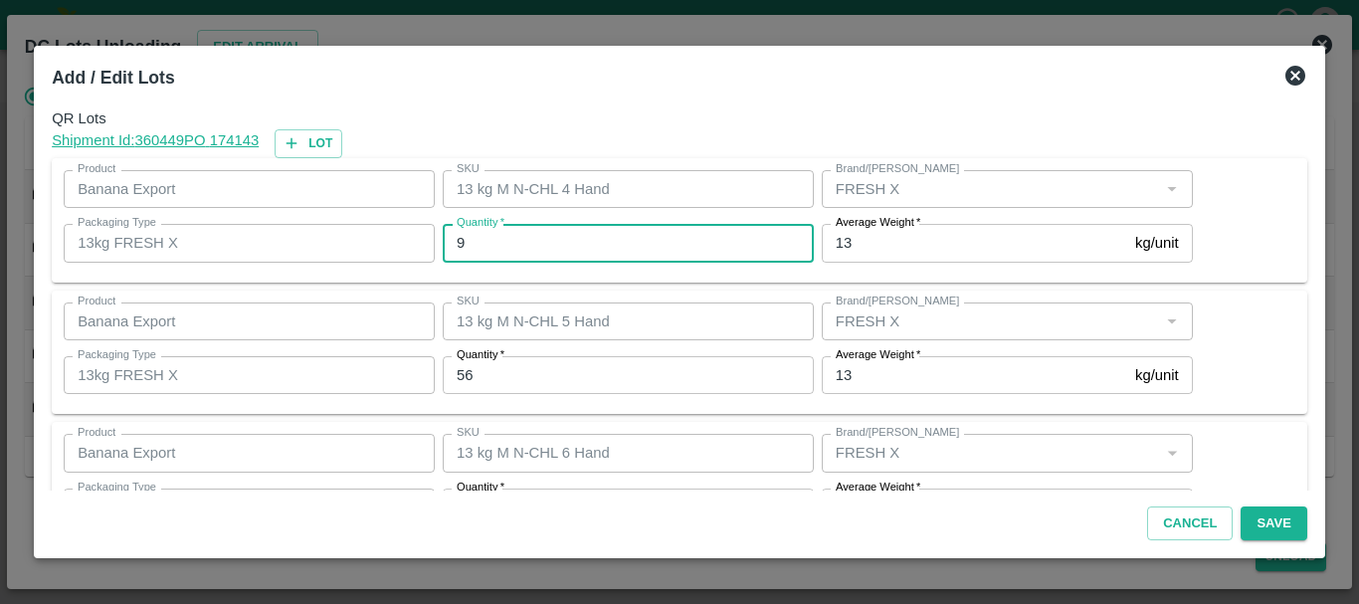
click at [611, 240] on input "9" at bounding box center [628, 243] width 371 height 38
type input "9"
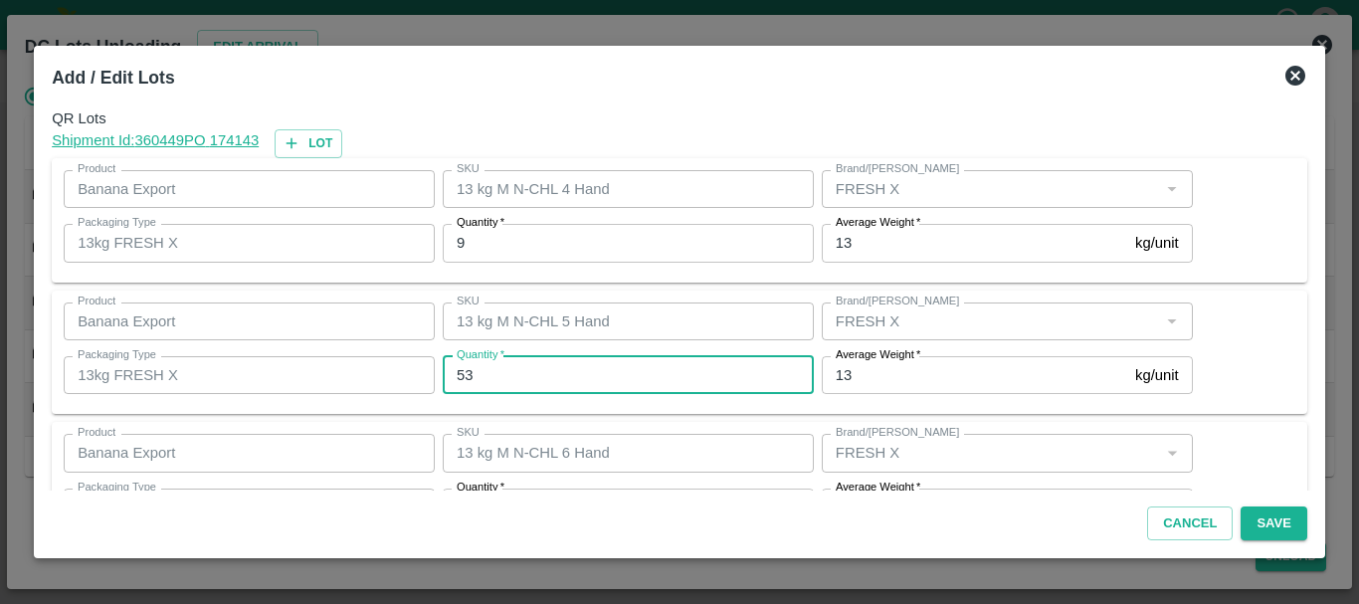
type input "53"
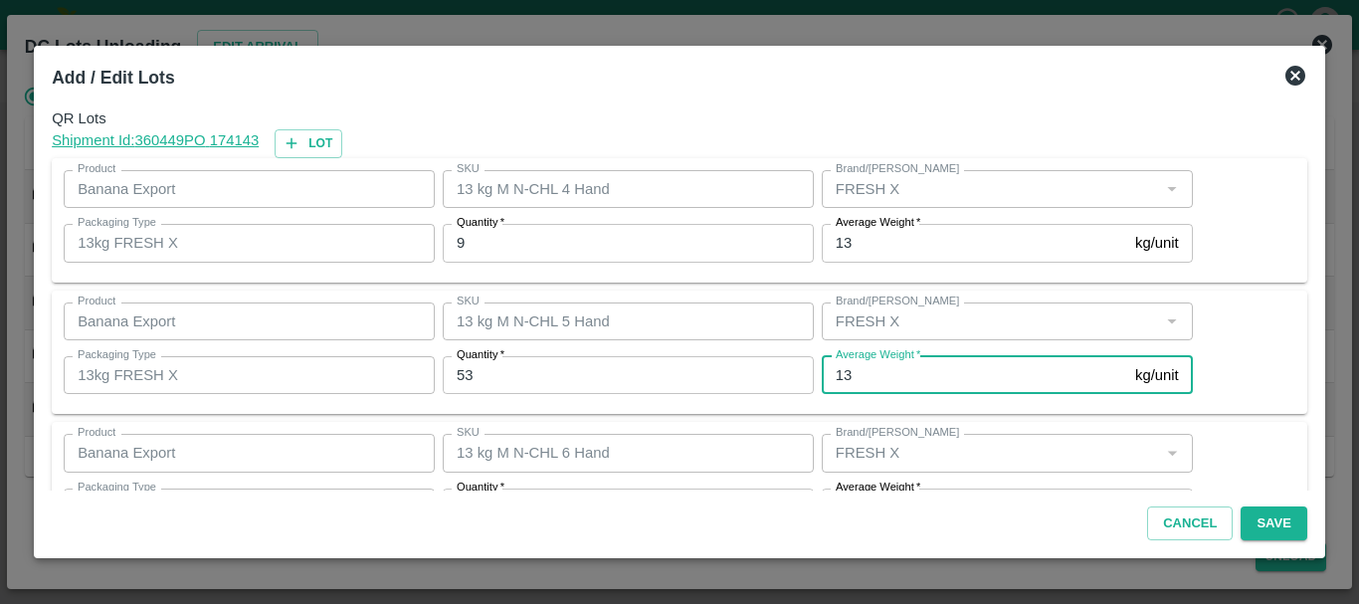
scroll to position [36, 0]
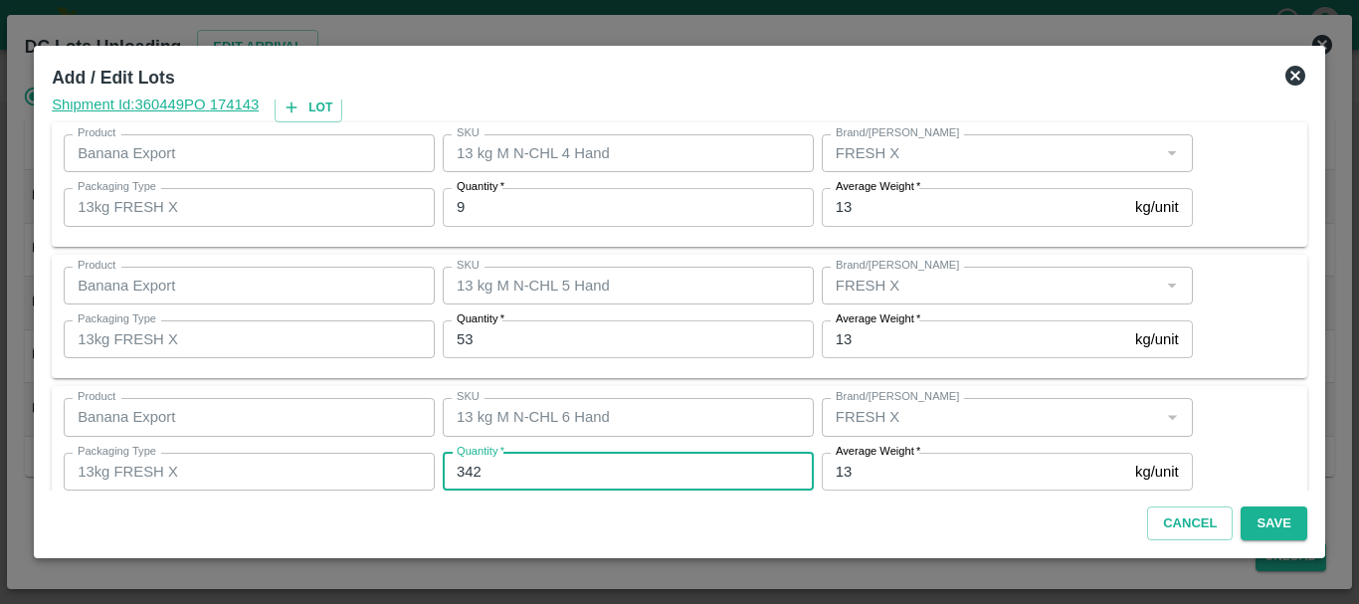
type input "342"
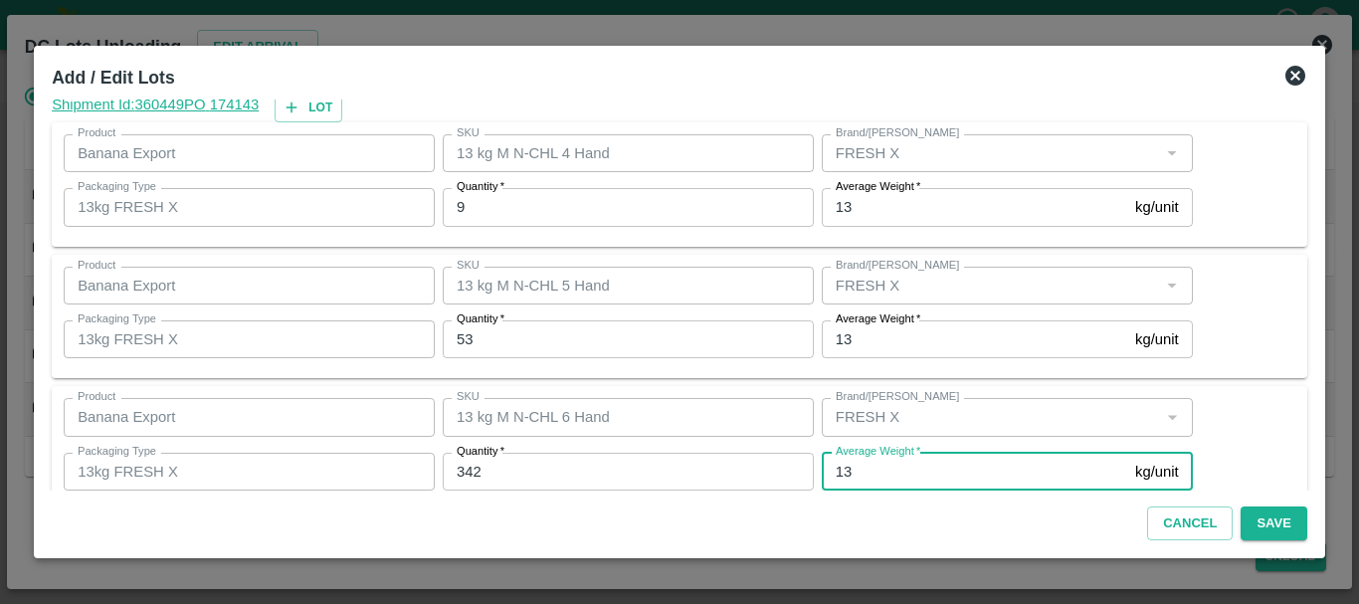
scroll to position [336, 0]
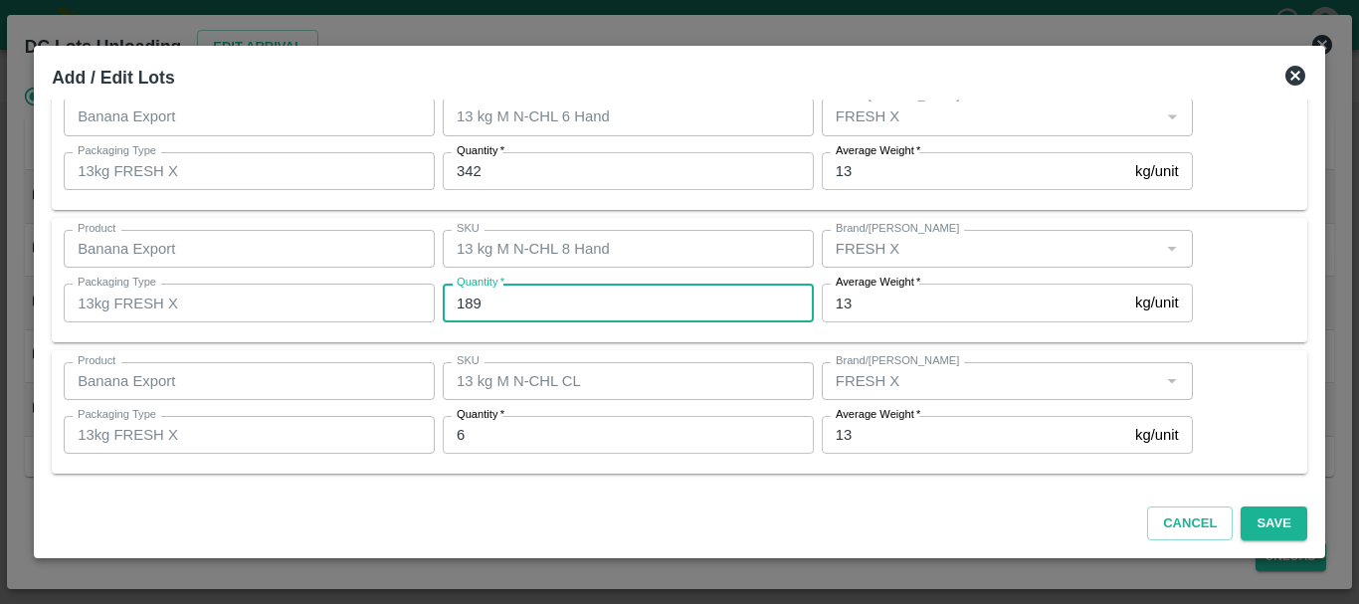
type input "189"
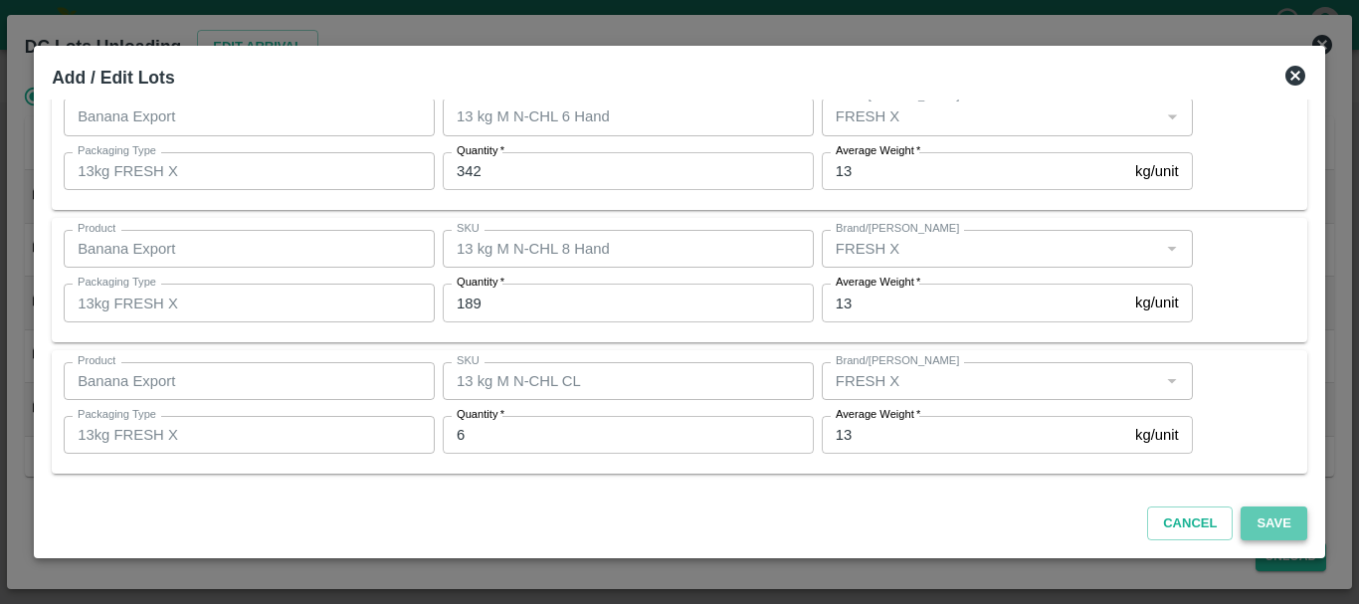
click at [1248, 524] on button "Save" at bounding box center [1274, 523] width 66 height 35
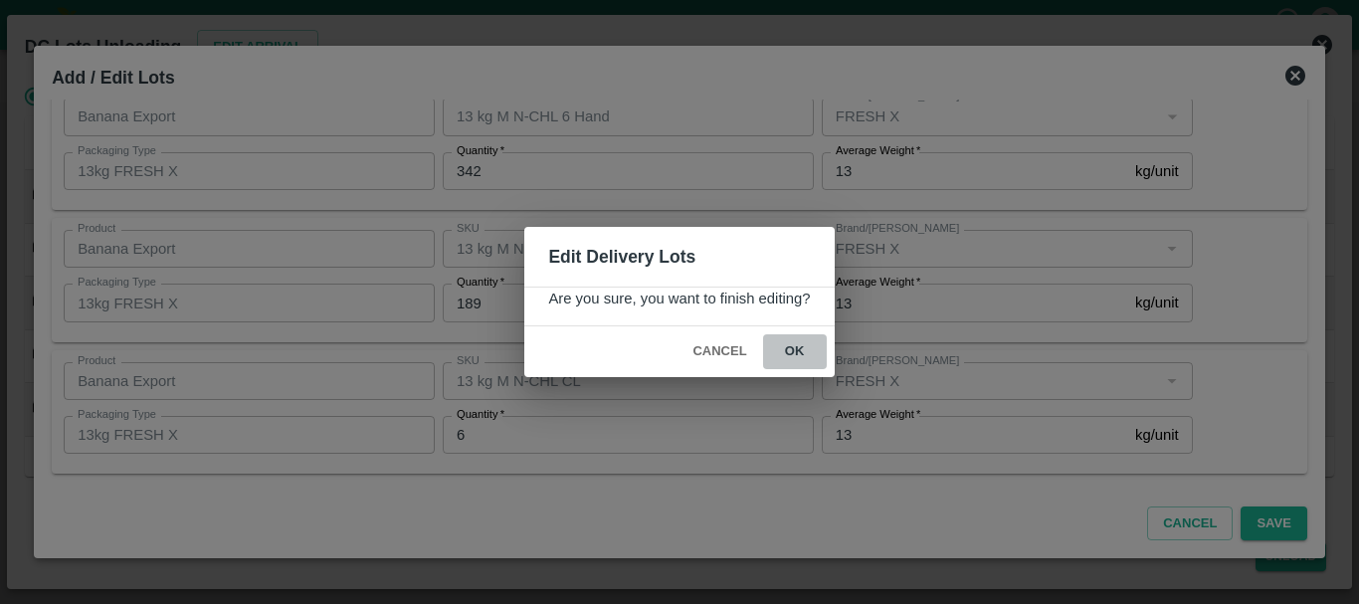
click at [789, 346] on button "ok" at bounding box center [795, 351] width 64 height 35
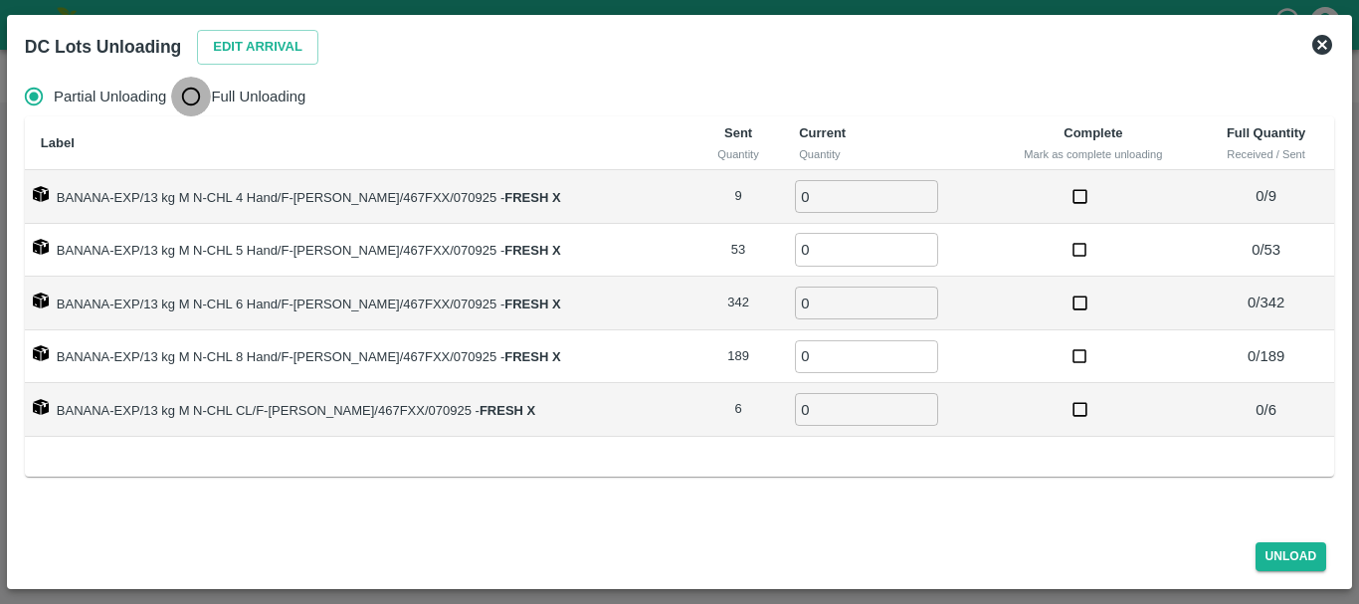
click at [201, 109] on input "Full Unloading" at bounding box center [191, 97] width 40 height 40
radio input "true"
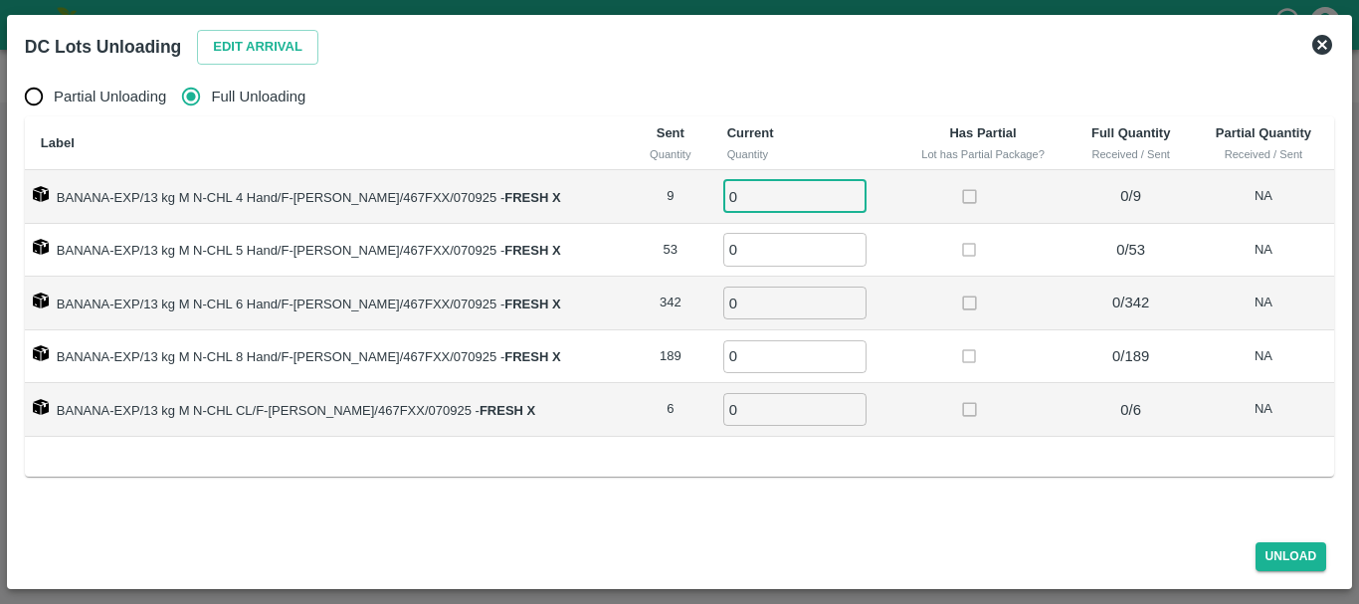
click at [728, 189] on input "0" at bounding box center [794, 196] width 143 height 33
type input "09"
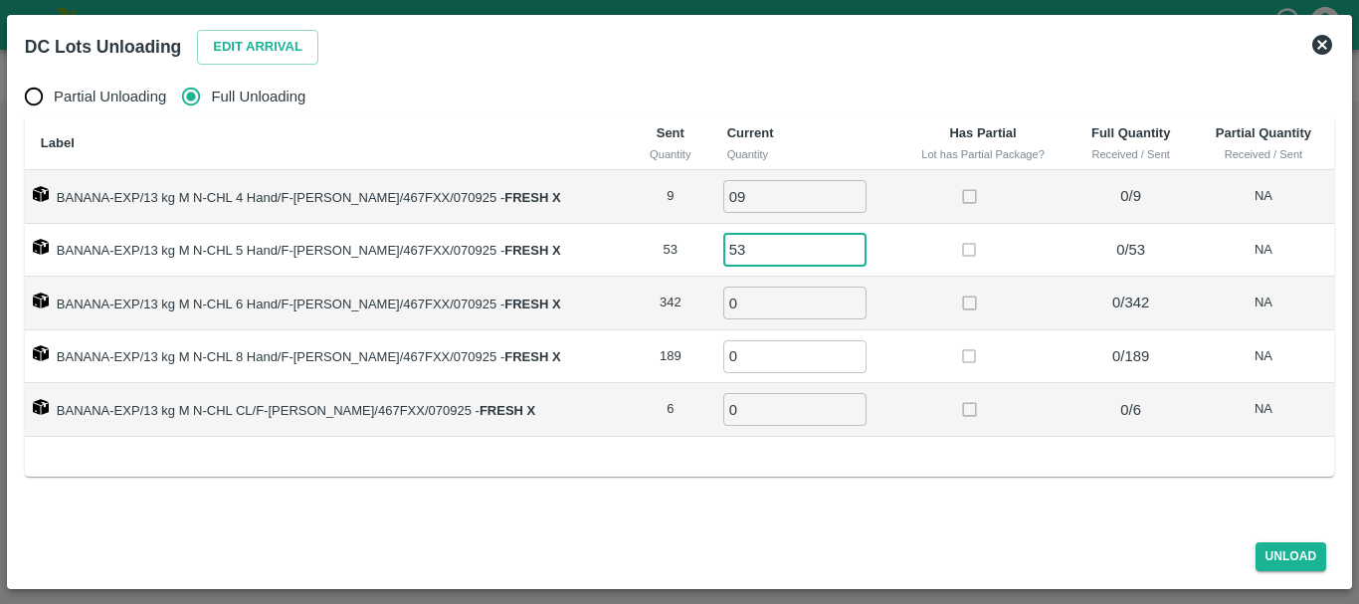
type input "53"
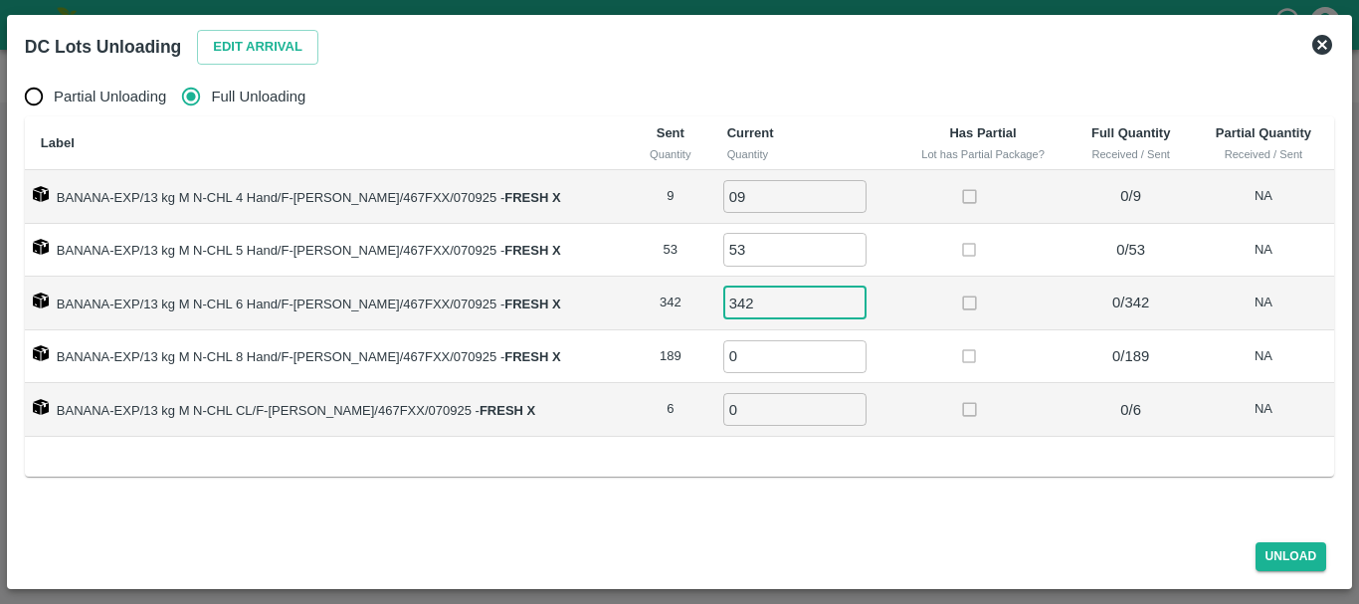
type input "342"
type input "189"
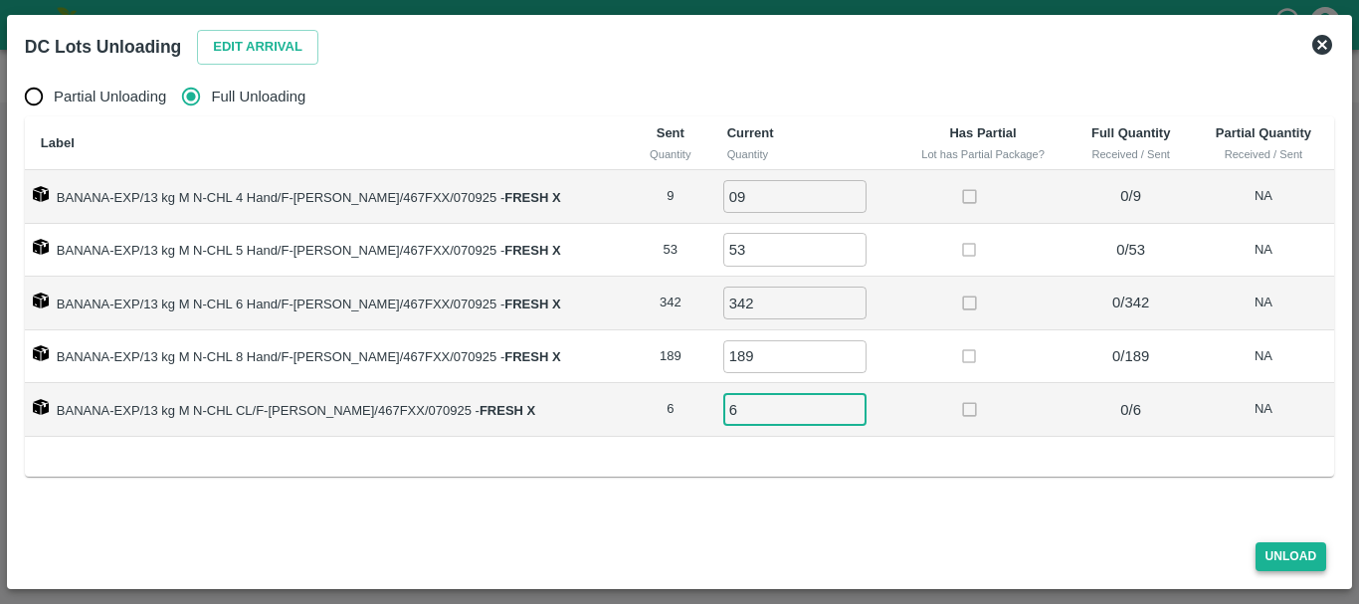
type input "6"
click at [1292, 556] on button "Unload" at bounding box center [1292, 556] width 72 height 29
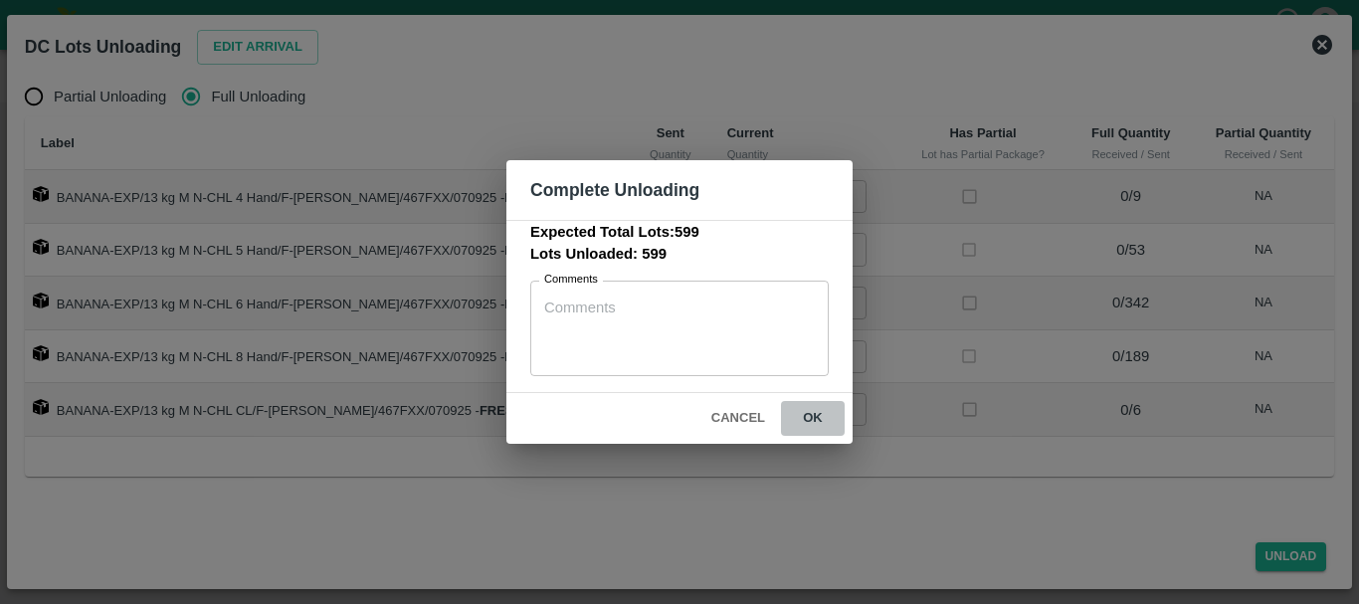
click at [824, 419] on button "ok" at bounding box center [813, 418] width 64 height 35
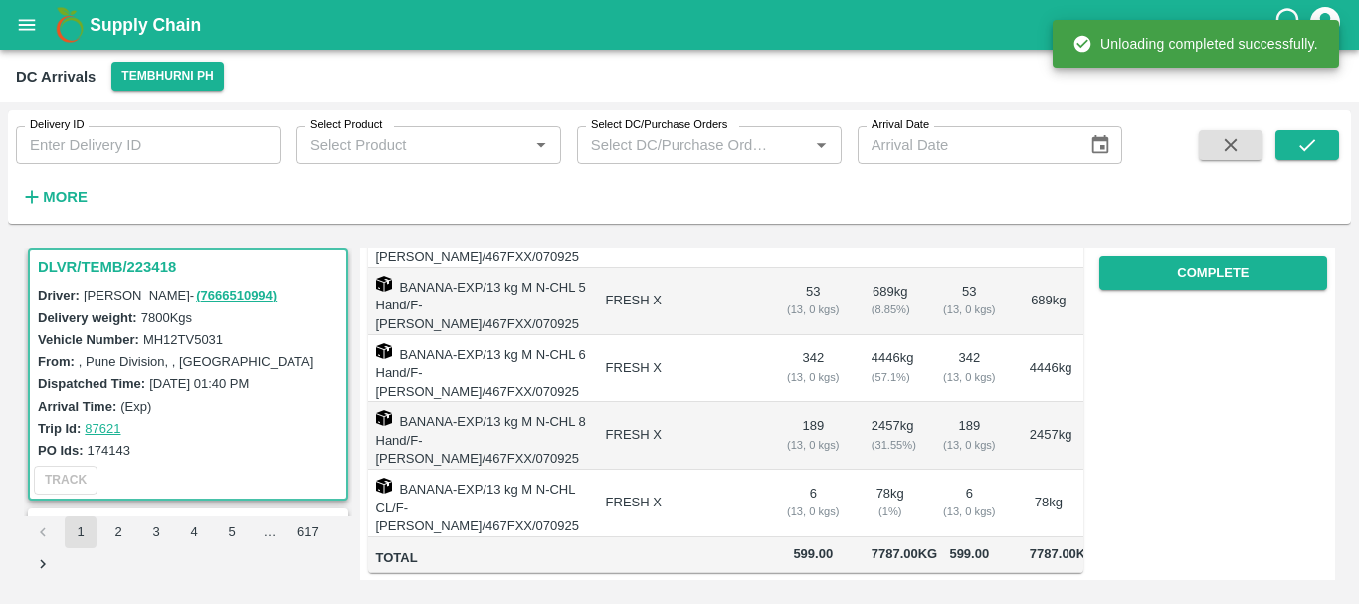
scroll to position [0, 0]
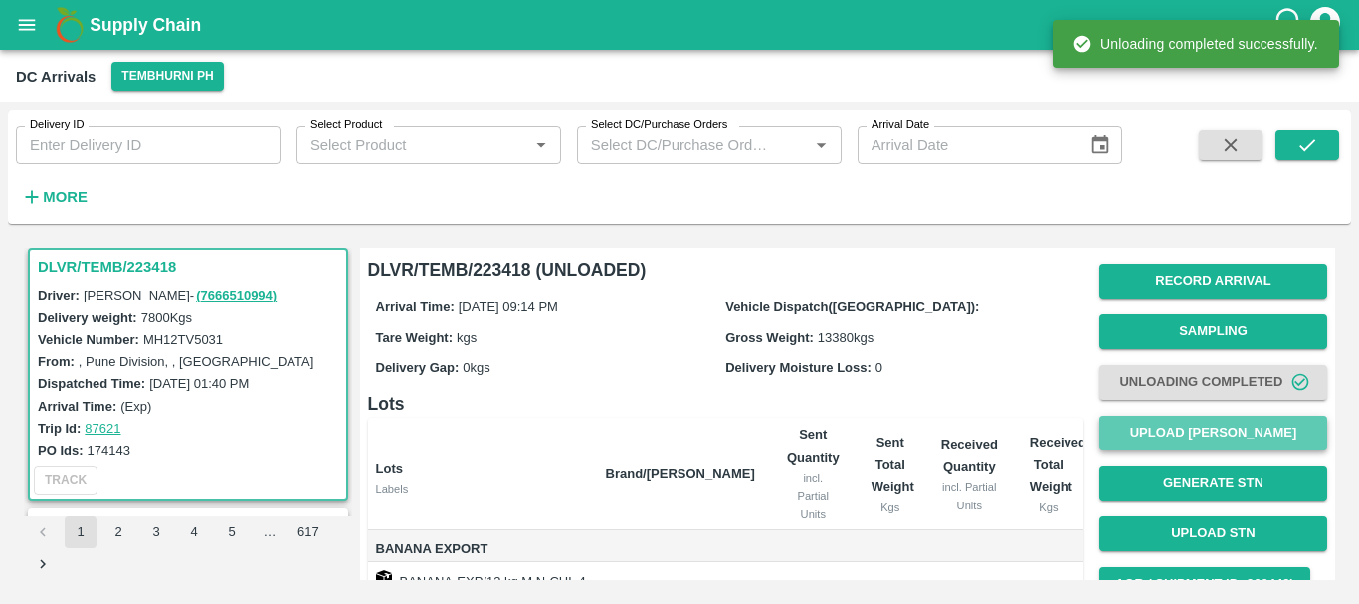
click at [1175, 425] on button "Upload [PERSON_NAME]" at bounding box center [1213, 433] width 228 height 35
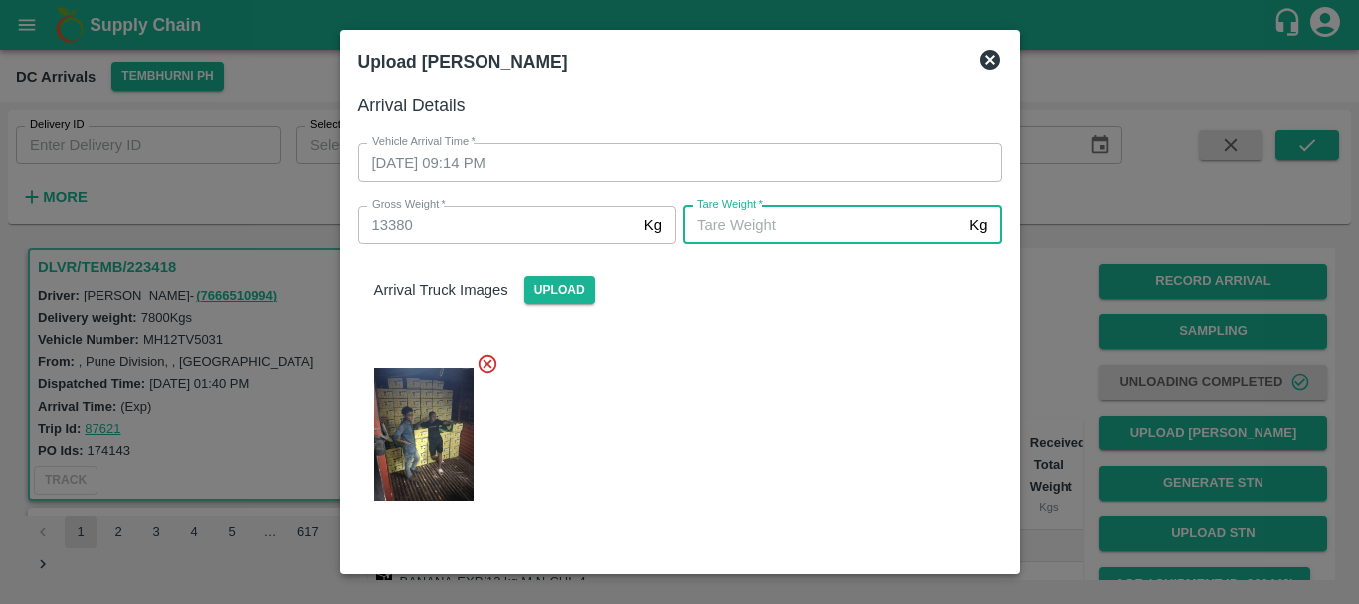
click at [792, 235] on input "[PERSON_NAME]   *" at bounding box center [823, 225] width 278 height 38
type input "4930"
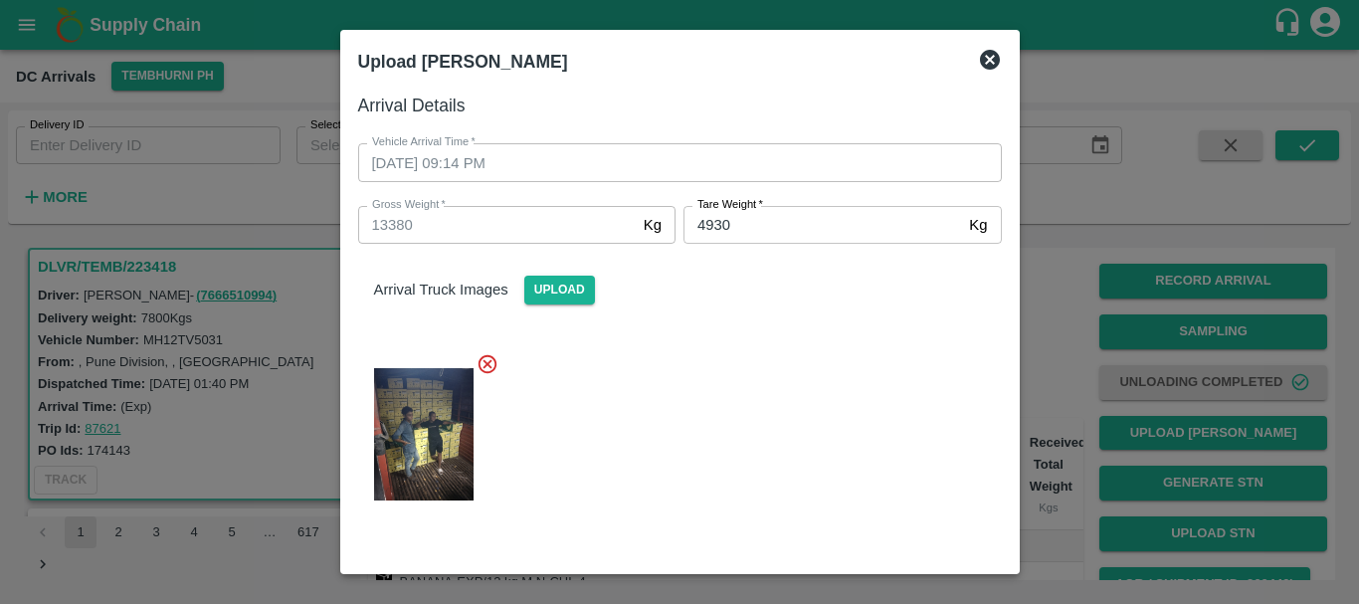
click at [783, 427] on div at bounding box center [672, 428] width 660 height 184
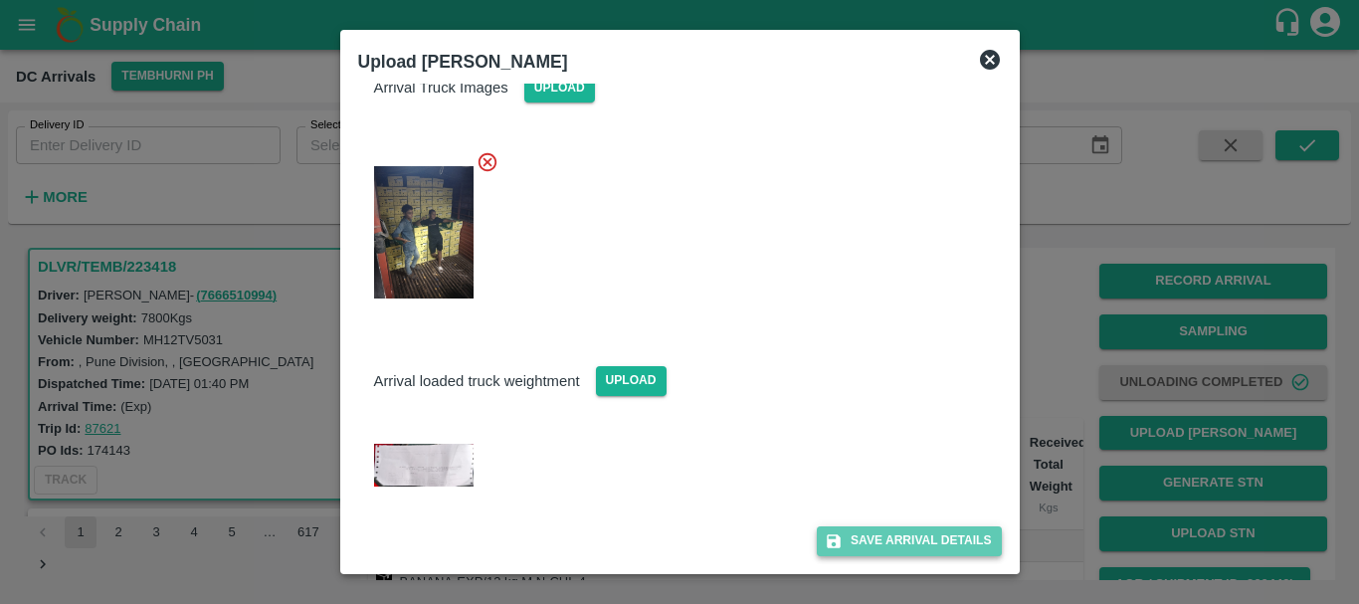
click at [884, 546] on button "Save Arrival Details" at bounding box center [909, 540] width 184 height 29
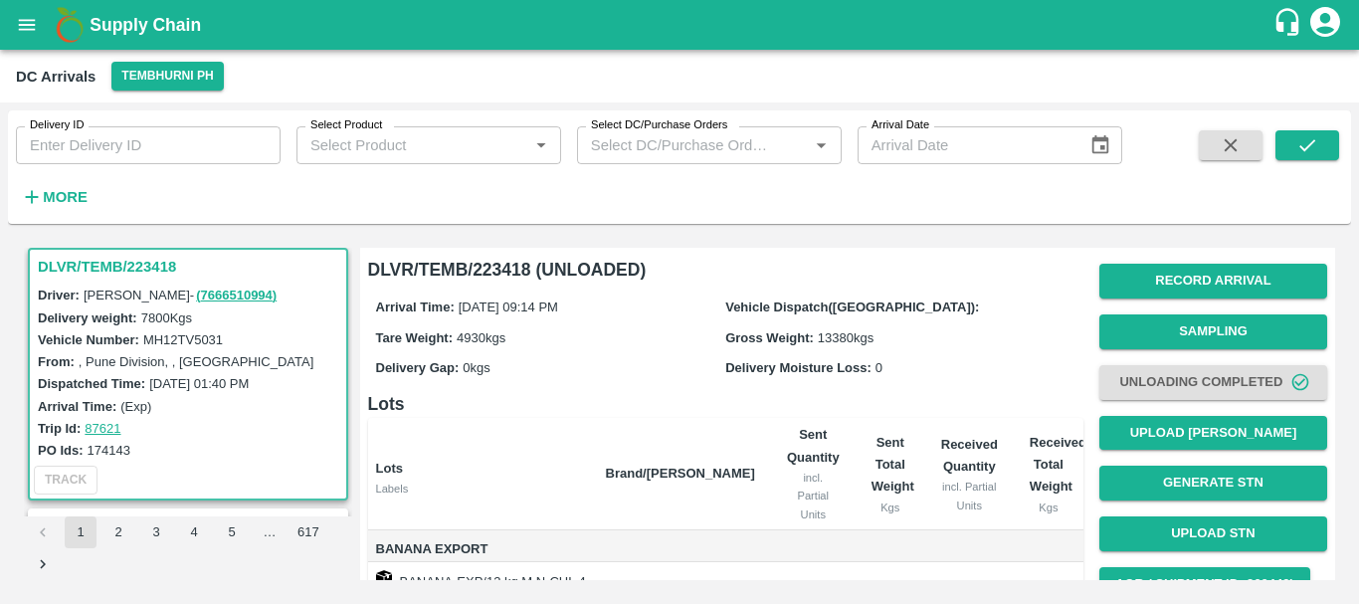
scroll to position [364, 0]
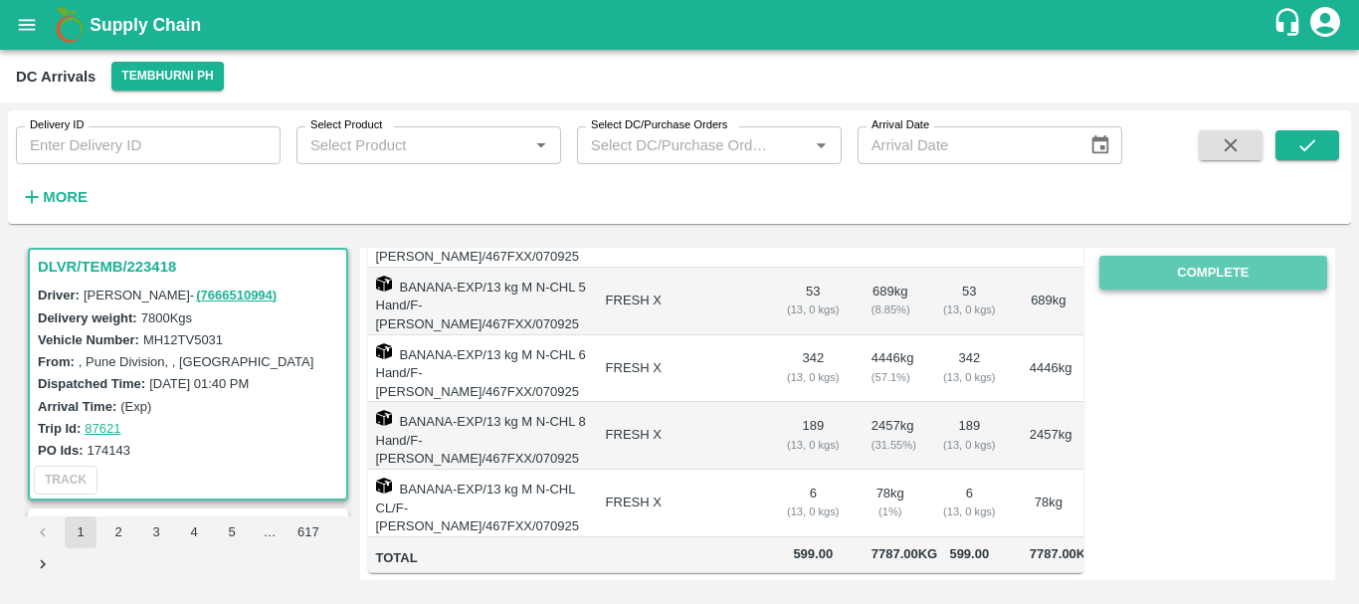
click at [1151, 276] on button "Complete" at bounding box center [1213, 273] width 228 height 35
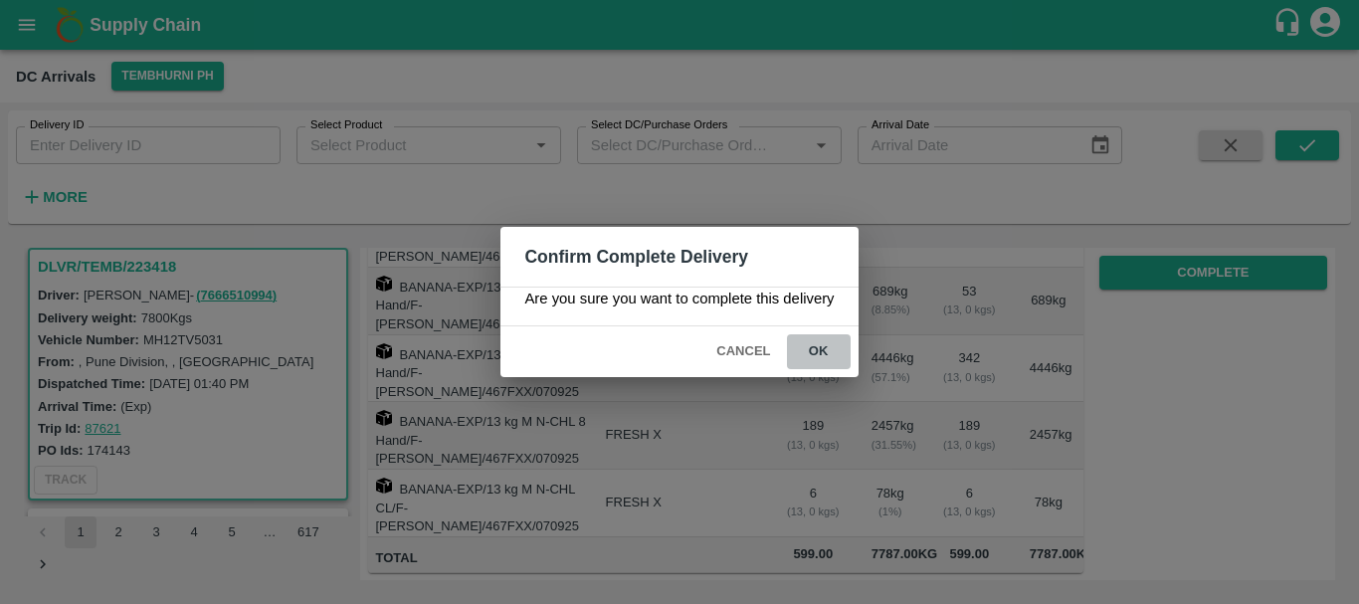
click at [828, 346] on button "ok" at bounding box center [819, 351] width 64 height 35
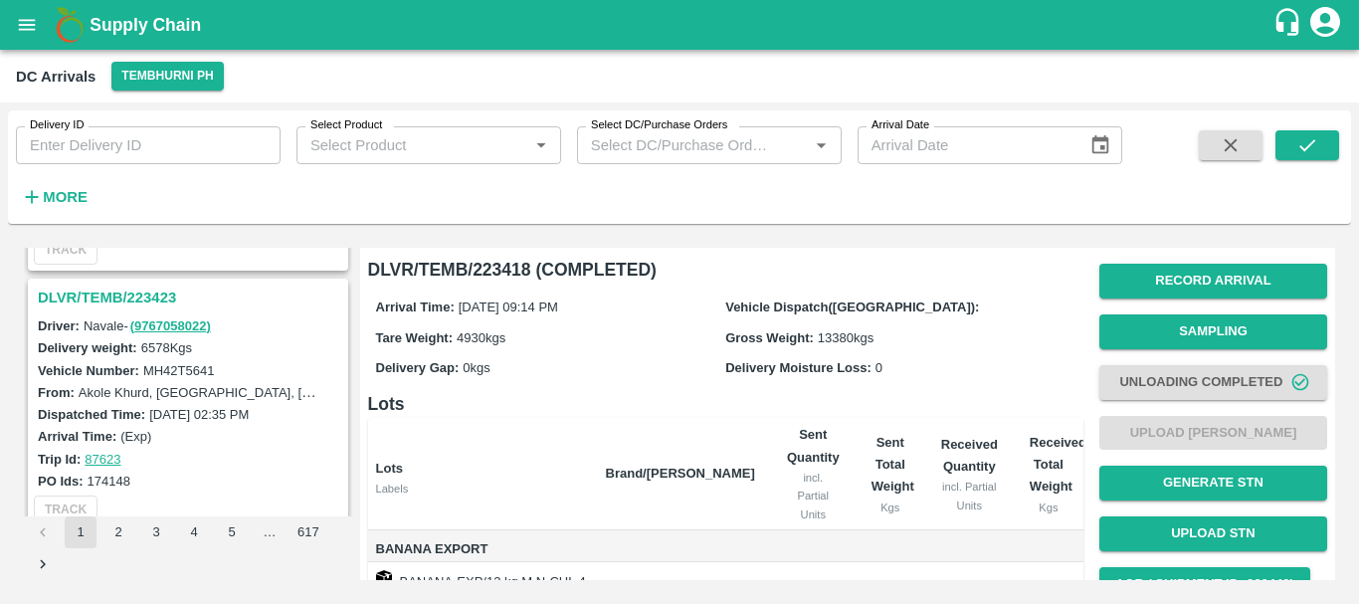
scroll to position [1017, 0]
click at [142, 291] on h3 "DLVR/TEMB/223423" at bounding box center [191, 299] width 306 height 26
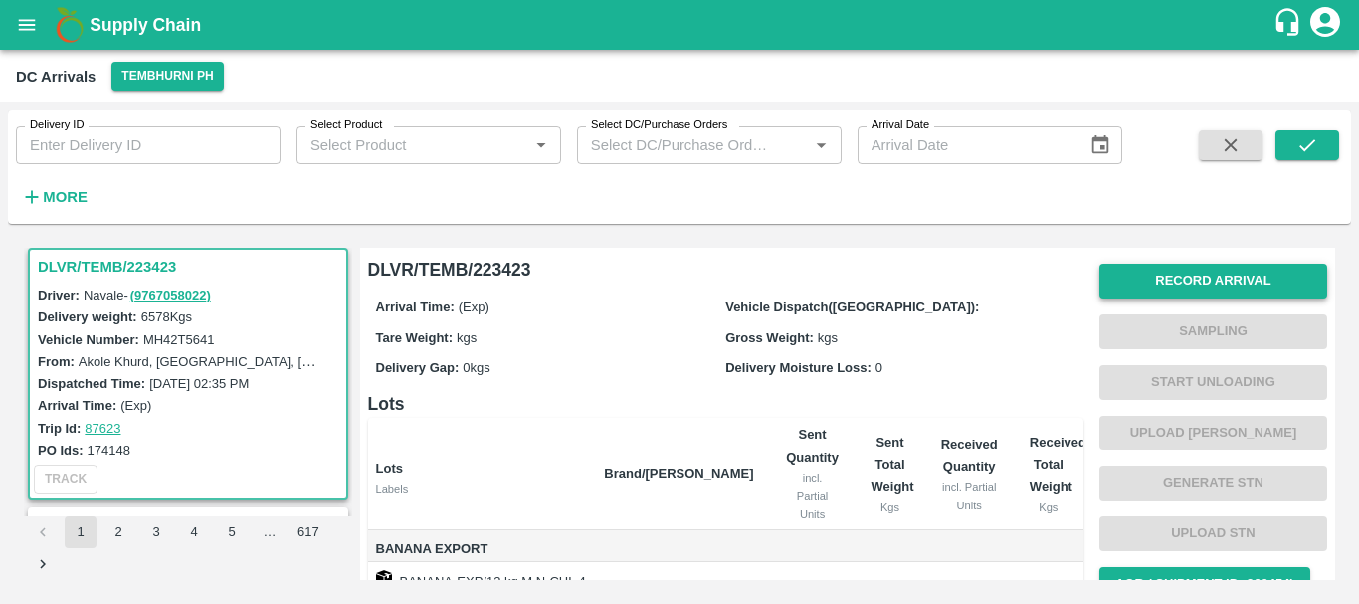
click at [1168, 293] on button "Record Arrival" at bounding box center [1213, 281] width 228 height 35
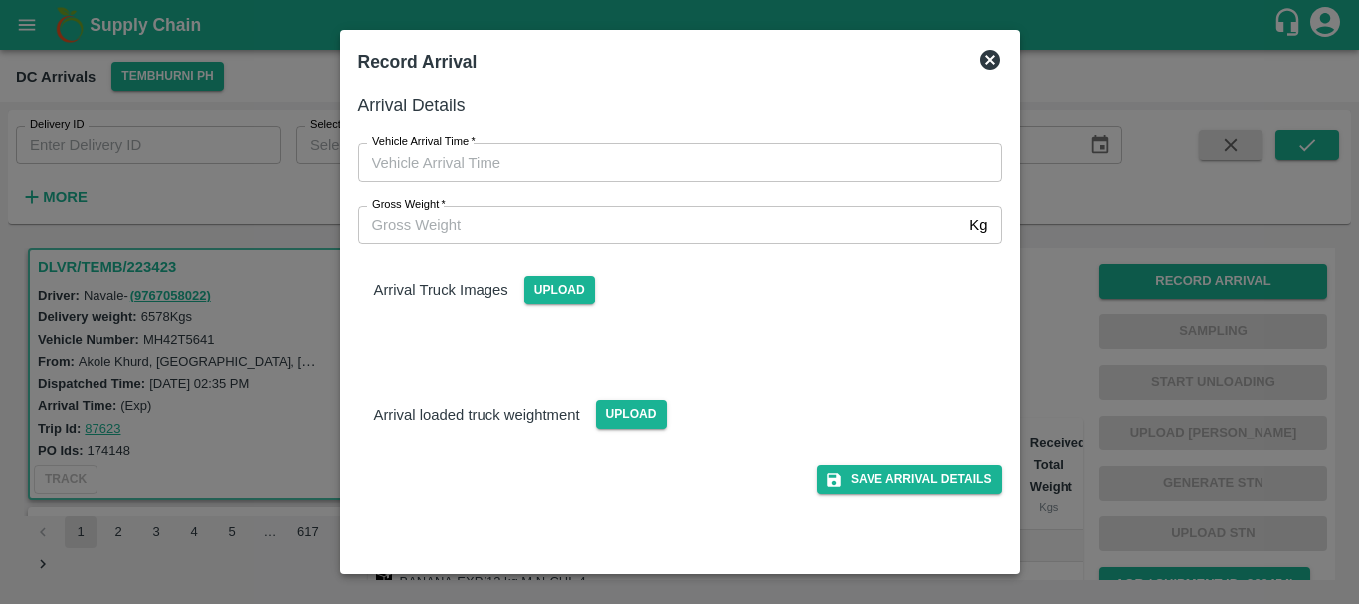
type input "DD/MM/YYYY hh:mm aa"
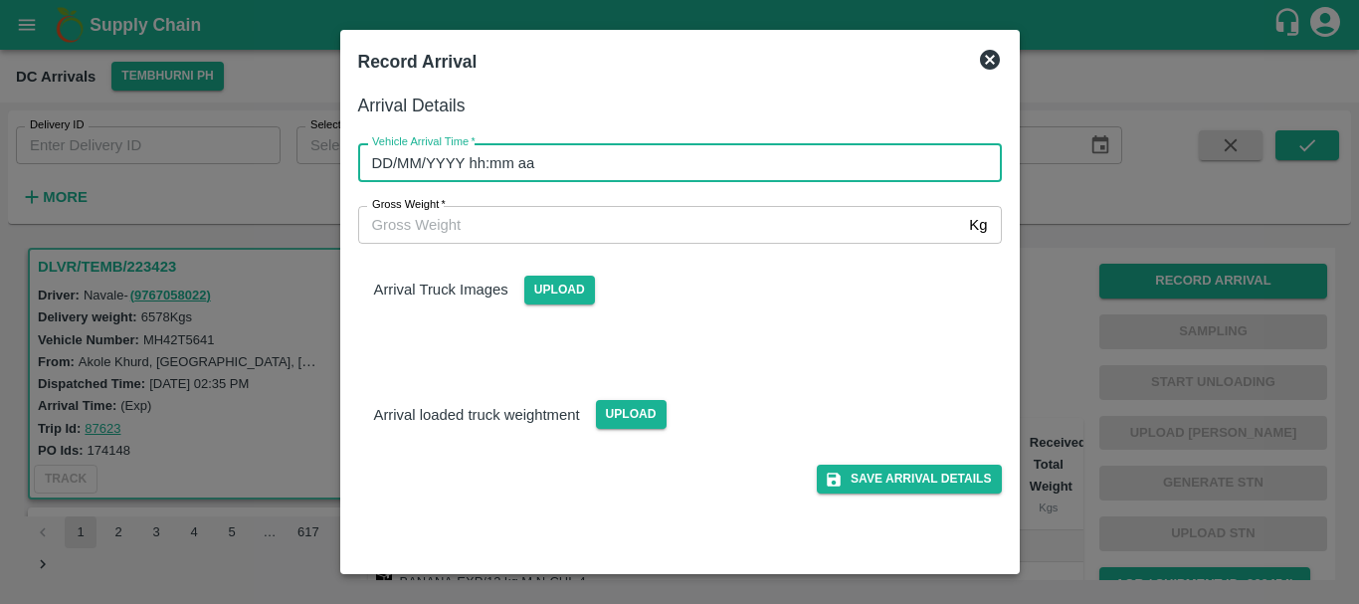
click at [758, 146] on input "DD/MM/YYYY hh:mm aa" at bounding box center [673, 162] width 630 height 38
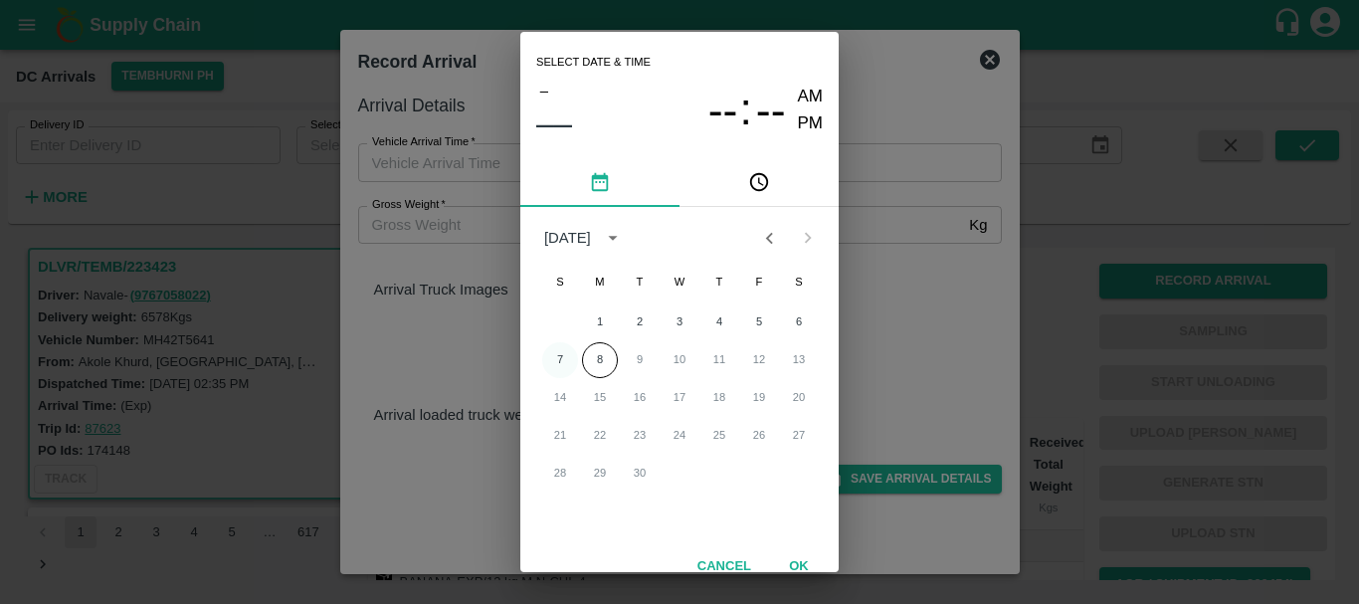
click at [562, 357] on button "7" at bounding box center [560, 360] width 36 height 36
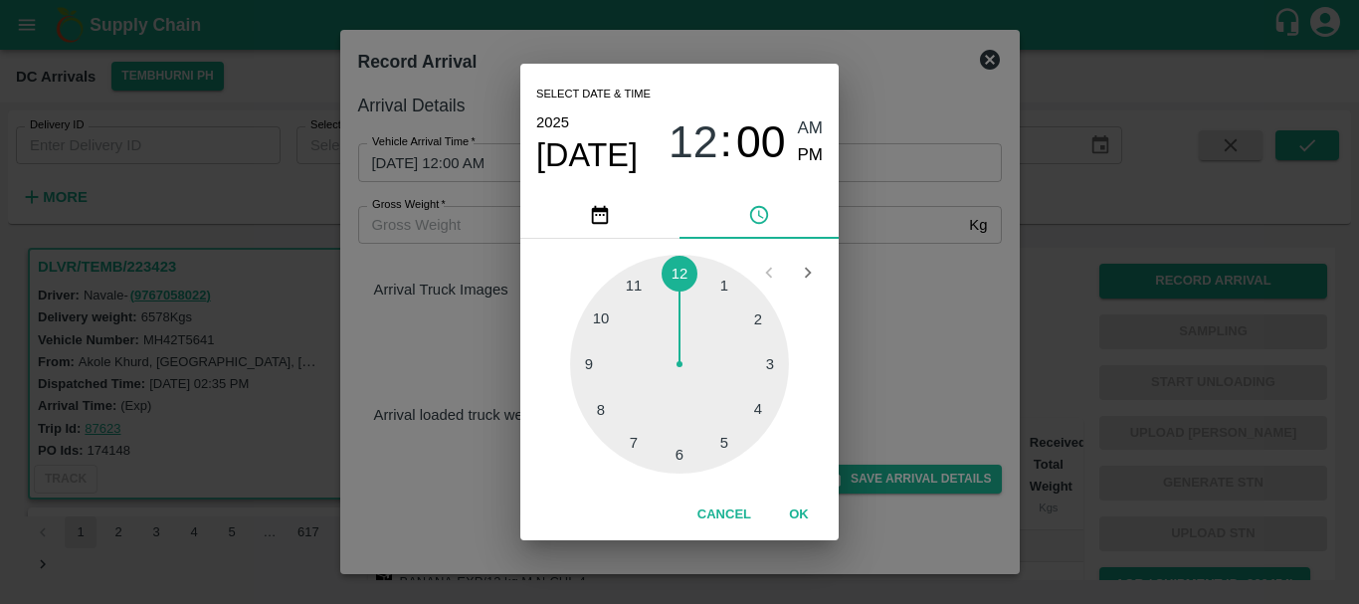
click at [758, 368] on div at bounding box center [679, 364] width 219 height 219
click at [756, 327] on div at bounding box center [679, 364] width 219 height 219
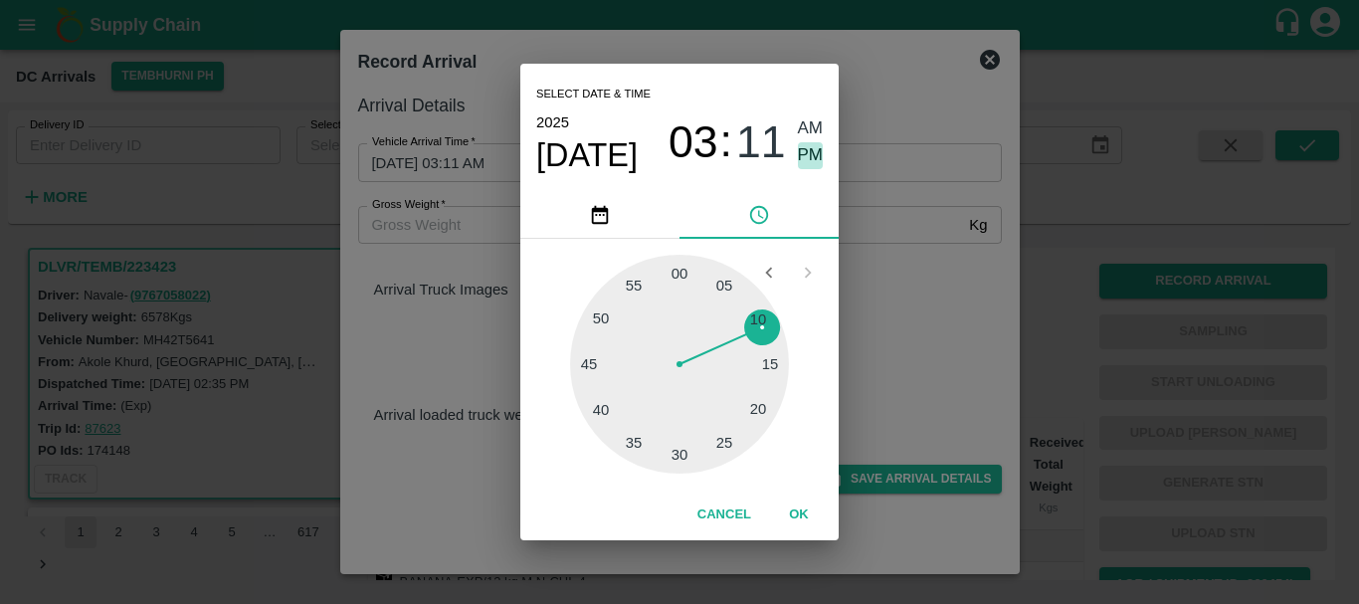
click at [806, 160] on span "PM" at bounding box center [811, 155] width 26 height 27
type input "07/09/2025 03:11 PM"
click at [908, 274] on div "Select date & time 2025 Sep 7 03 : 11 AM PM 05 10 15 20 25 30 35 40 45 50 55 00…" at bounding box center [679, 302] width 1359 height 604
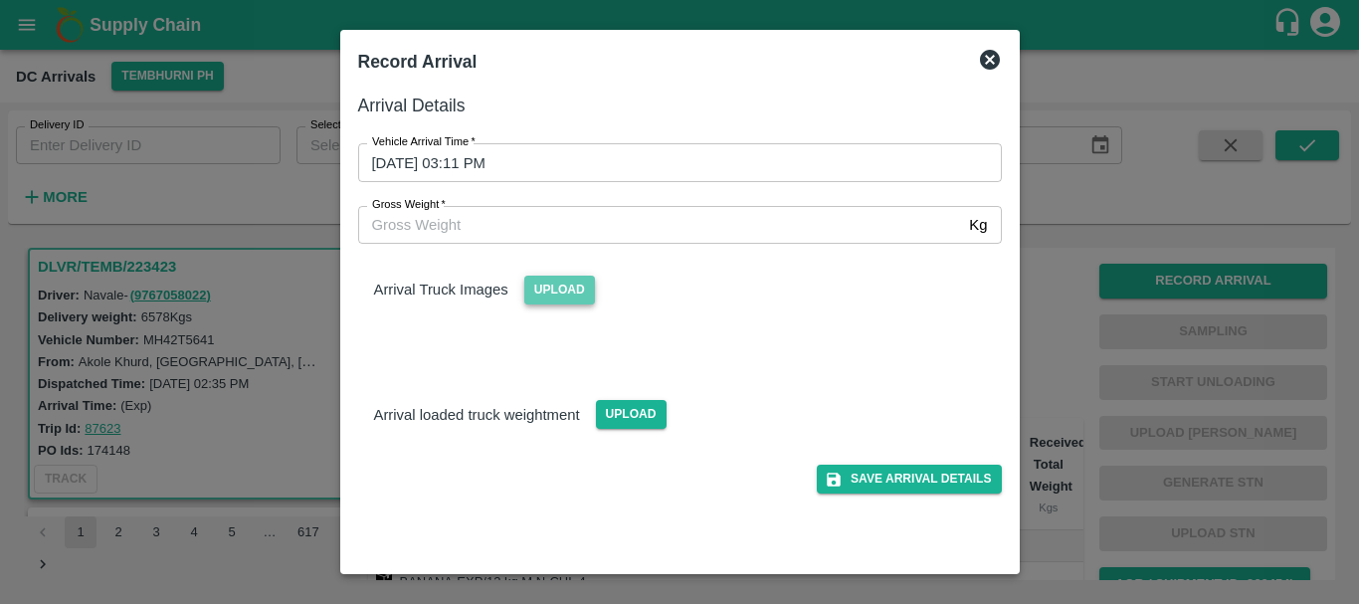
click at [542, 295] on span "Upload" at bounding box center [559, 290] width 71 height 29
click at [0, 0] on input "Upload" at bounding box center [0, 0] width 0 height 0
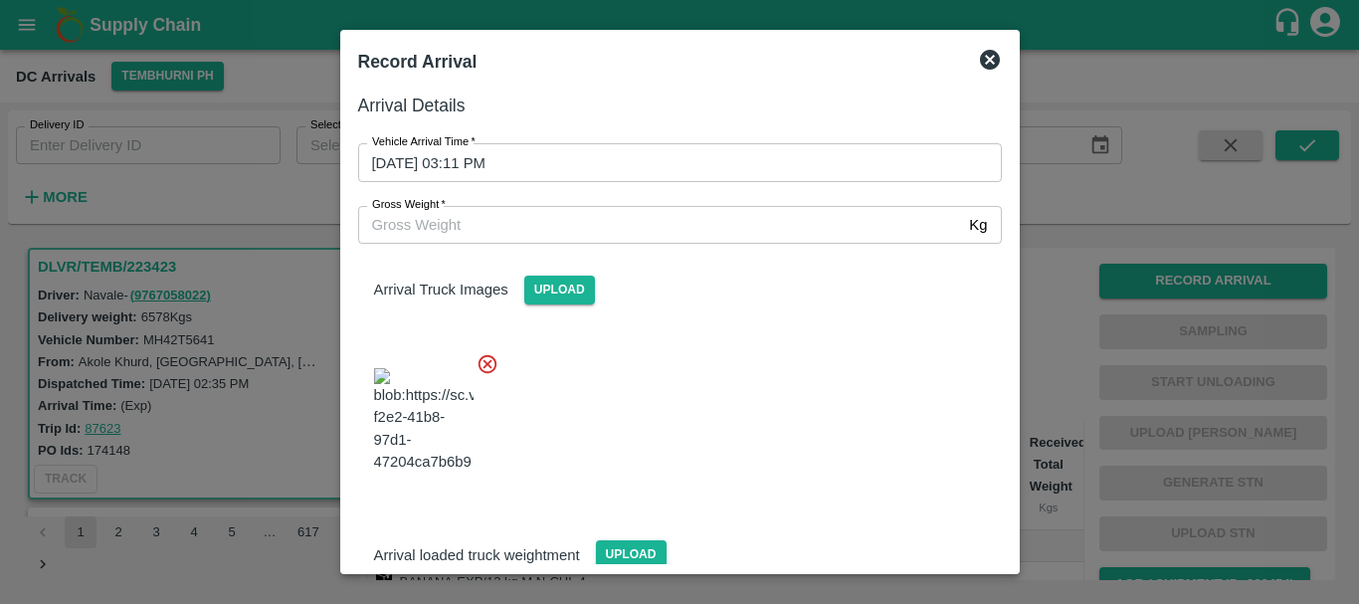
scroll to position [106, 0]
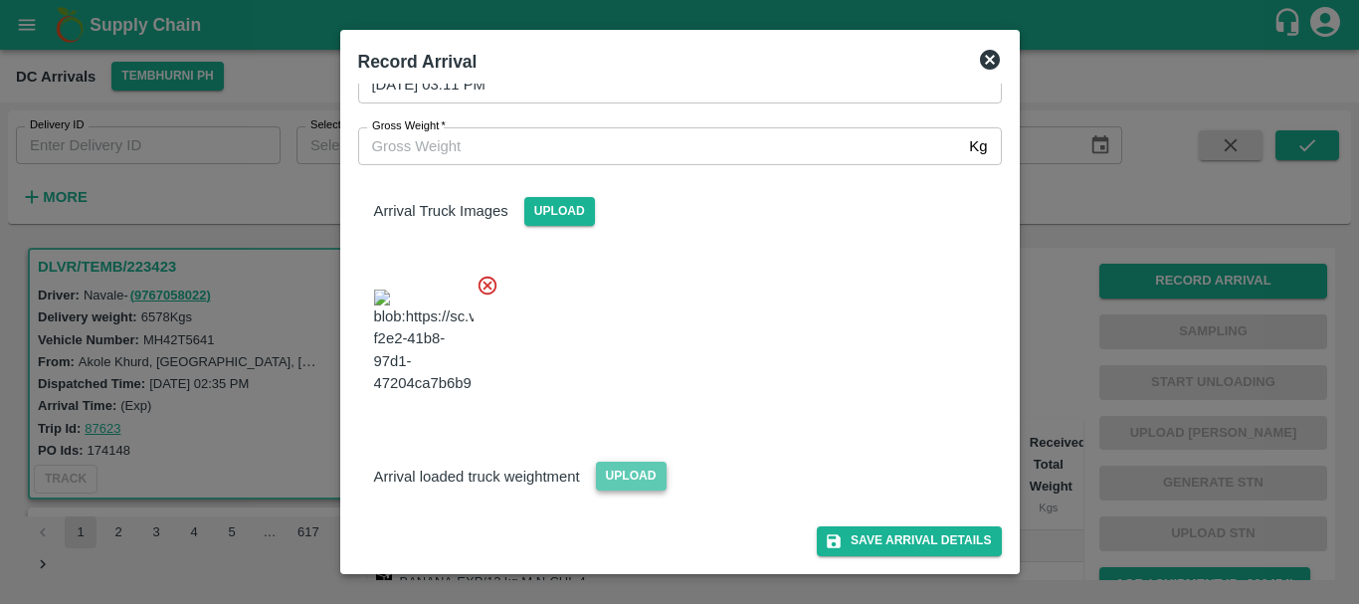
click at [606, 468] on span "Upload" at bounding box center [631, 476] width 71 height 29
click at [0, 0] on input "Upload" at bounding box center [0, 0] width 0 height 0
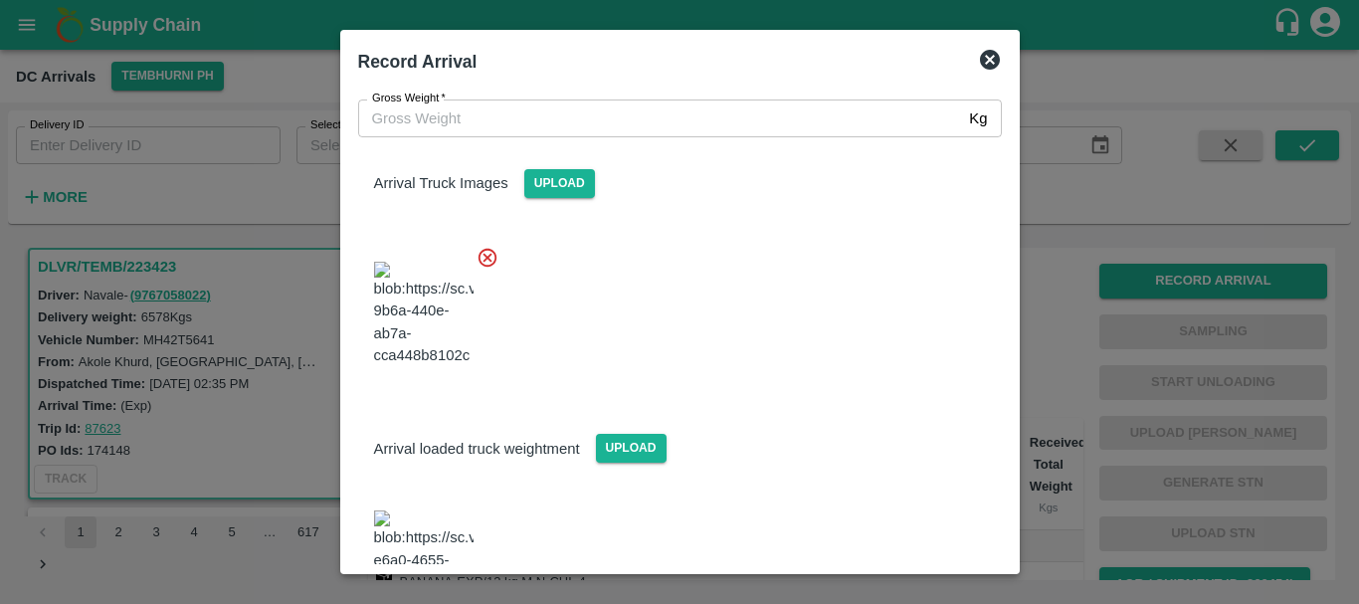
scroll to position [335, 0]
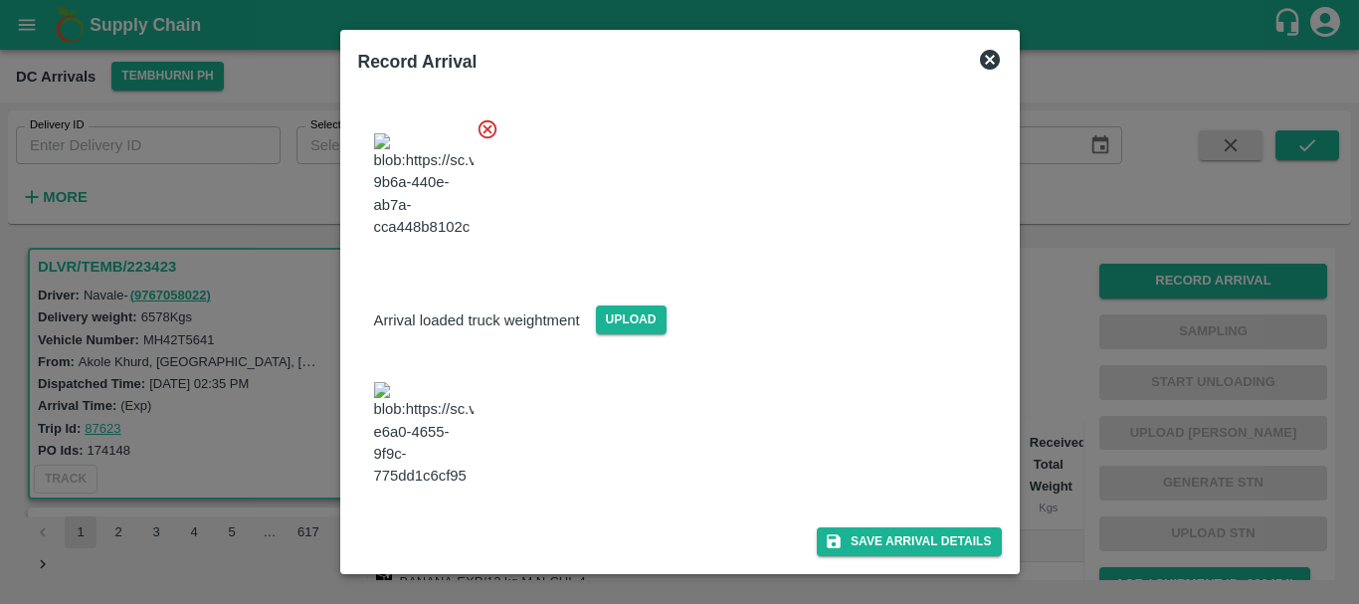
click at [418, 431] on img at bounding box center [423, 434] width 99 height 104
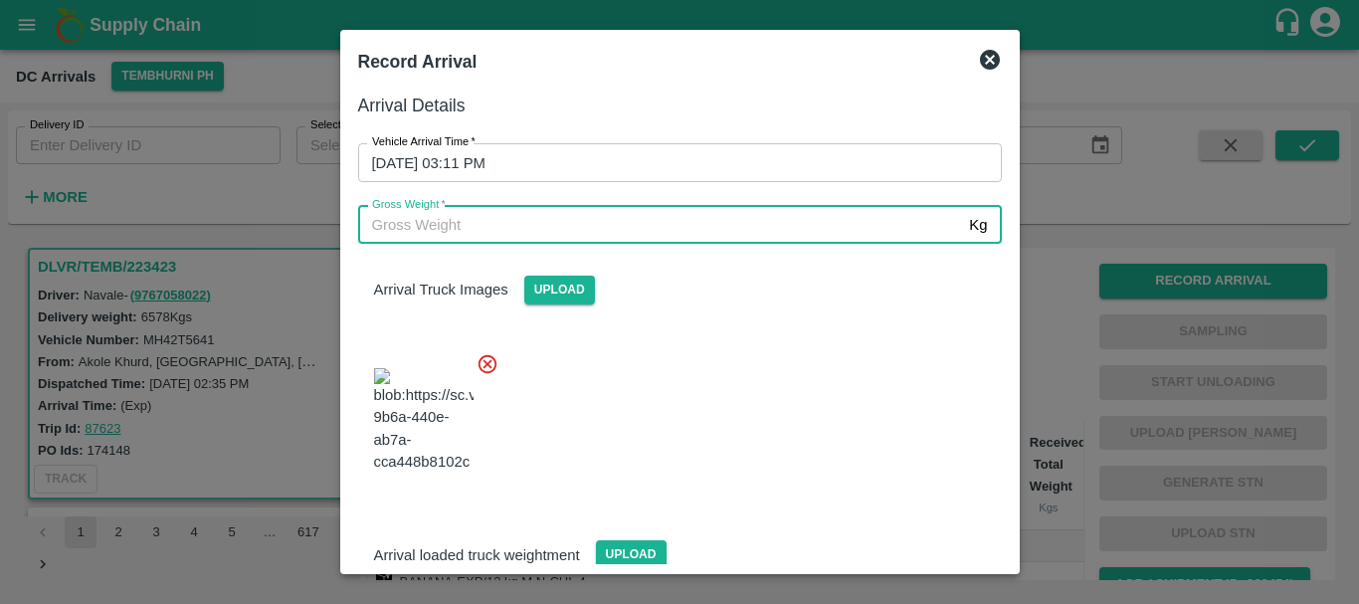
click at [591, 223] on input "Gross Weight   *" at bounding box center [660, 225] width 604 height 38
type input "12460"
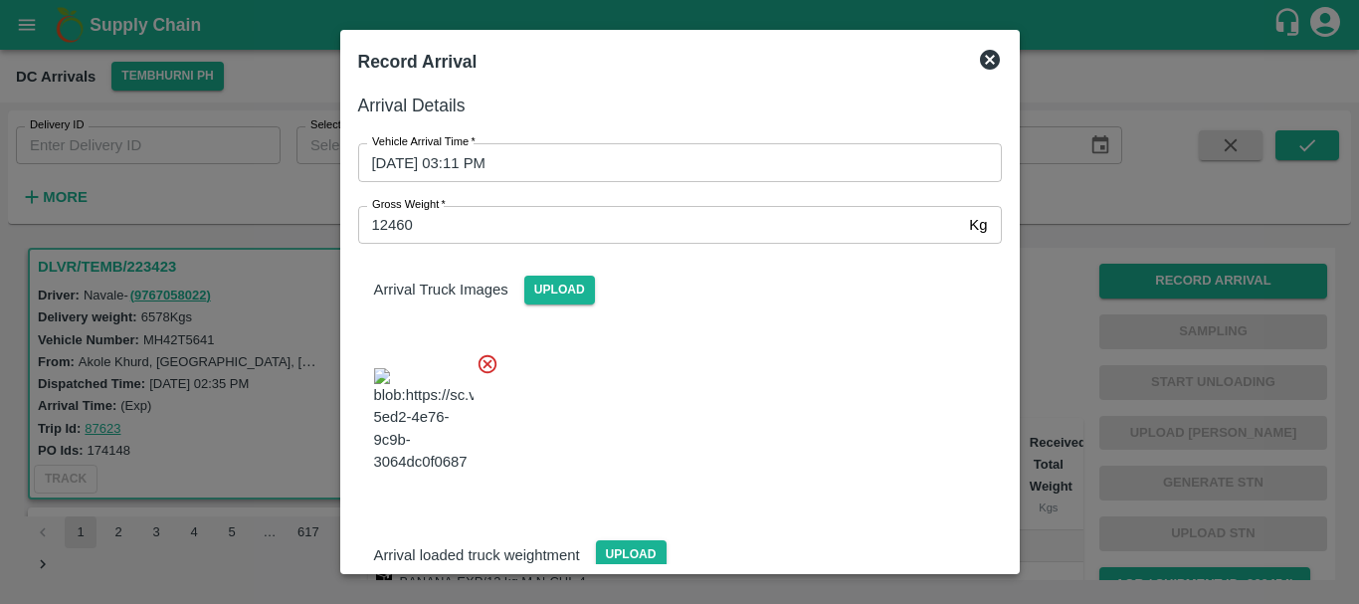
click at [721, 346] on div at bounding box center [672, 414] width 660 height 156
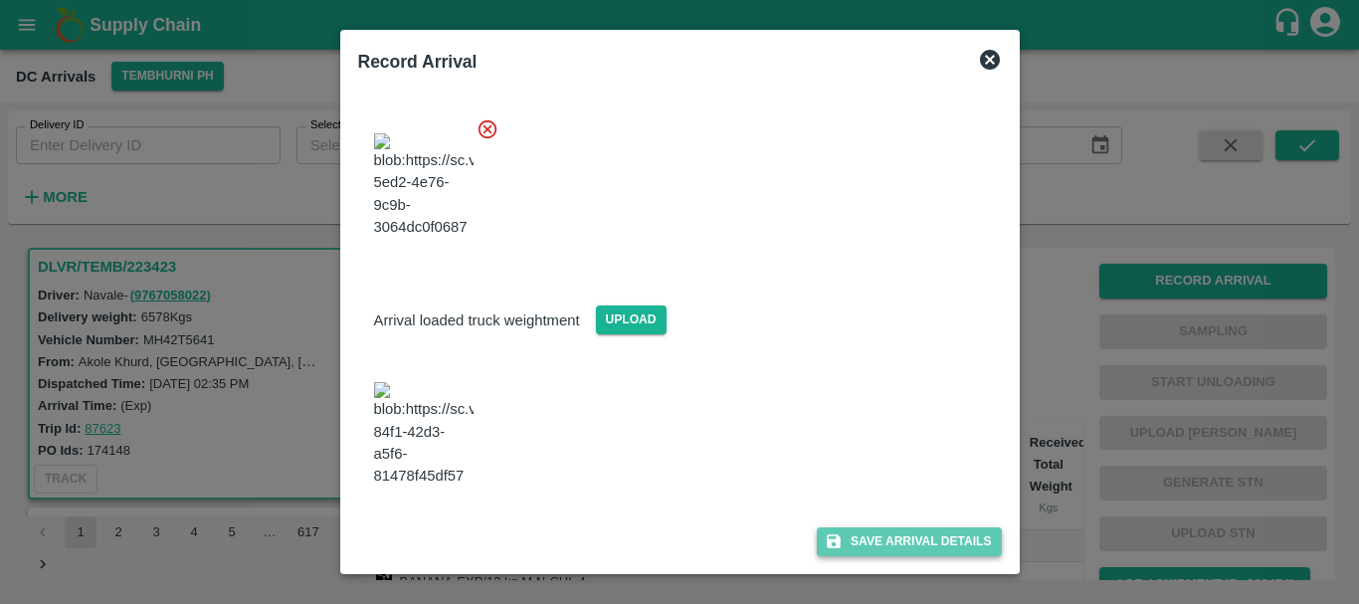
click at [851, 534] on button "Save Arrival Details" at bounding box center [909, 541] width 184 height 29
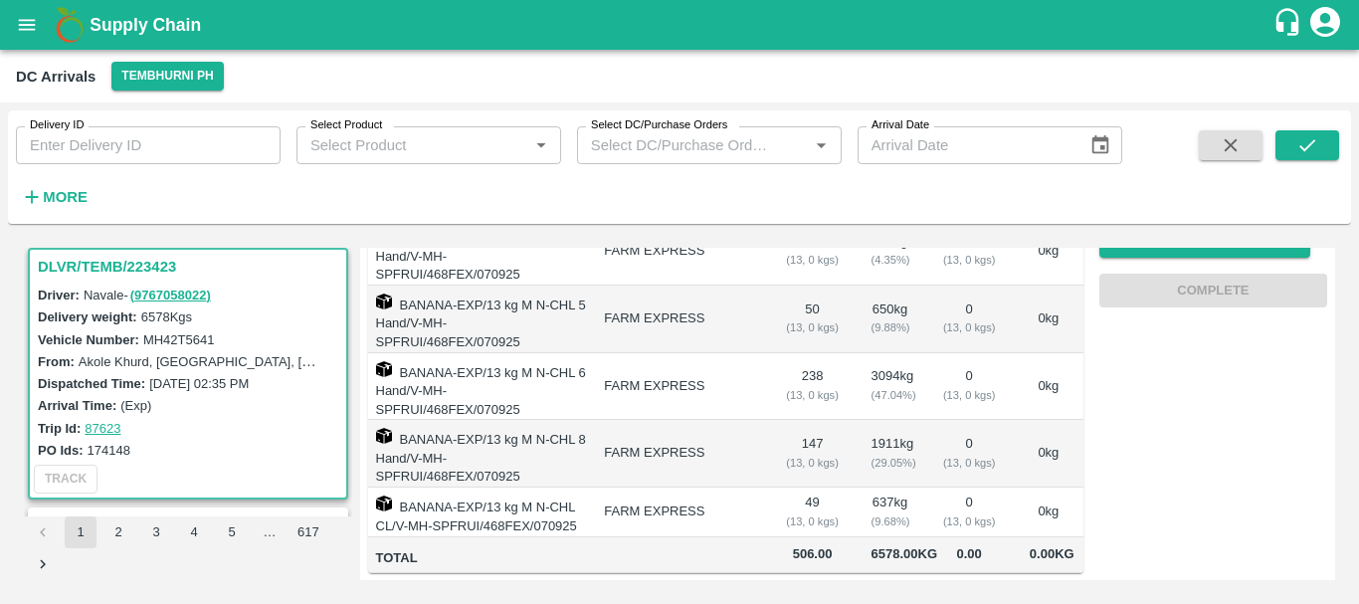
scroll to position [0, 0]
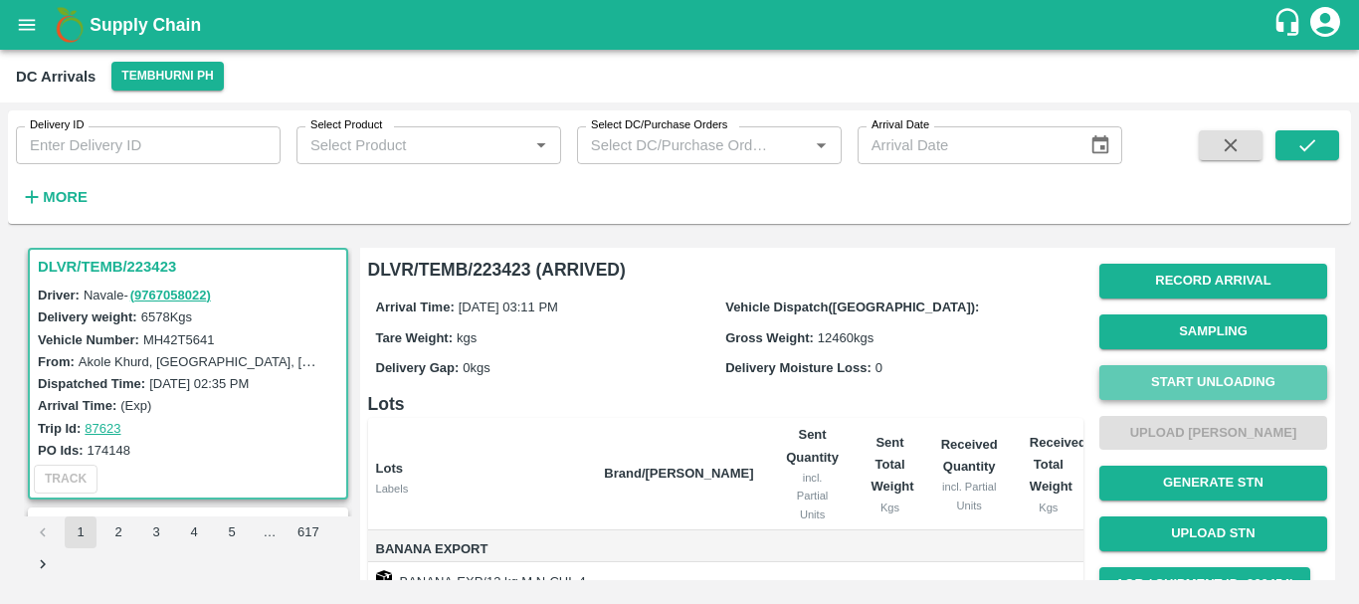
click at [1177, 370] on button "Start Unloading" at bounding box center [1213, 382] width 228 height 35
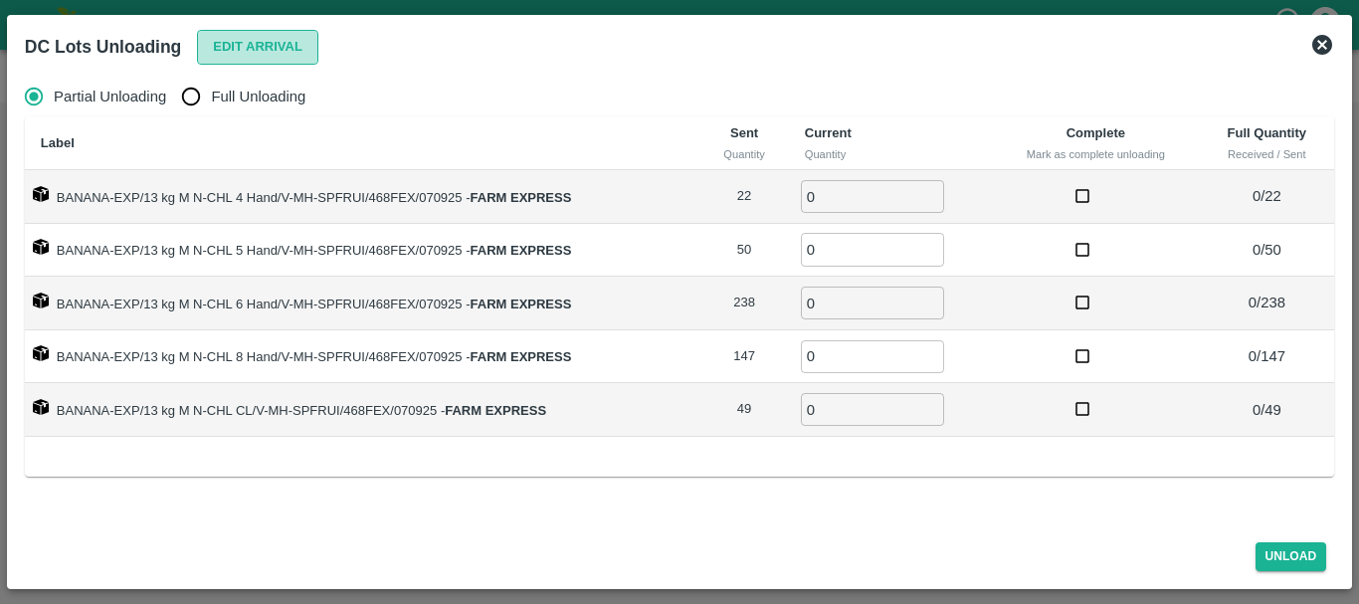
click at [244, 49] on button "Edit Arrival" at bounding box center [257, 47] width 121 height 35
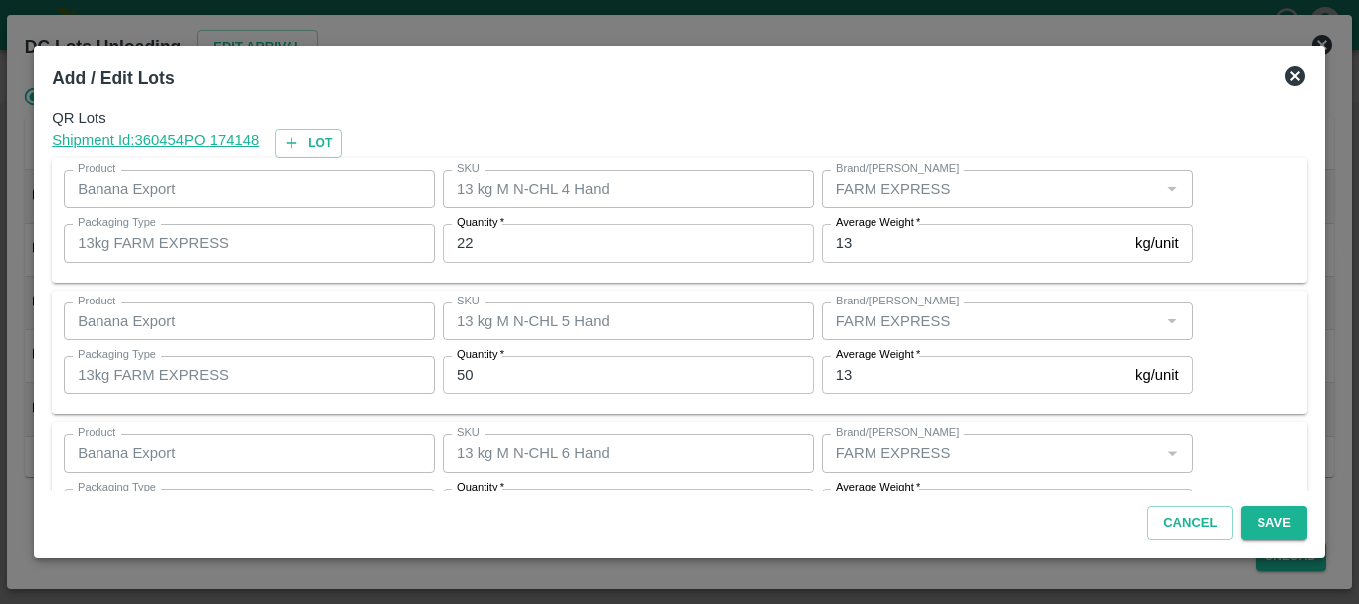
click at [515, 234] on input "22" at bounding box center [628, 243] width 371 height 38
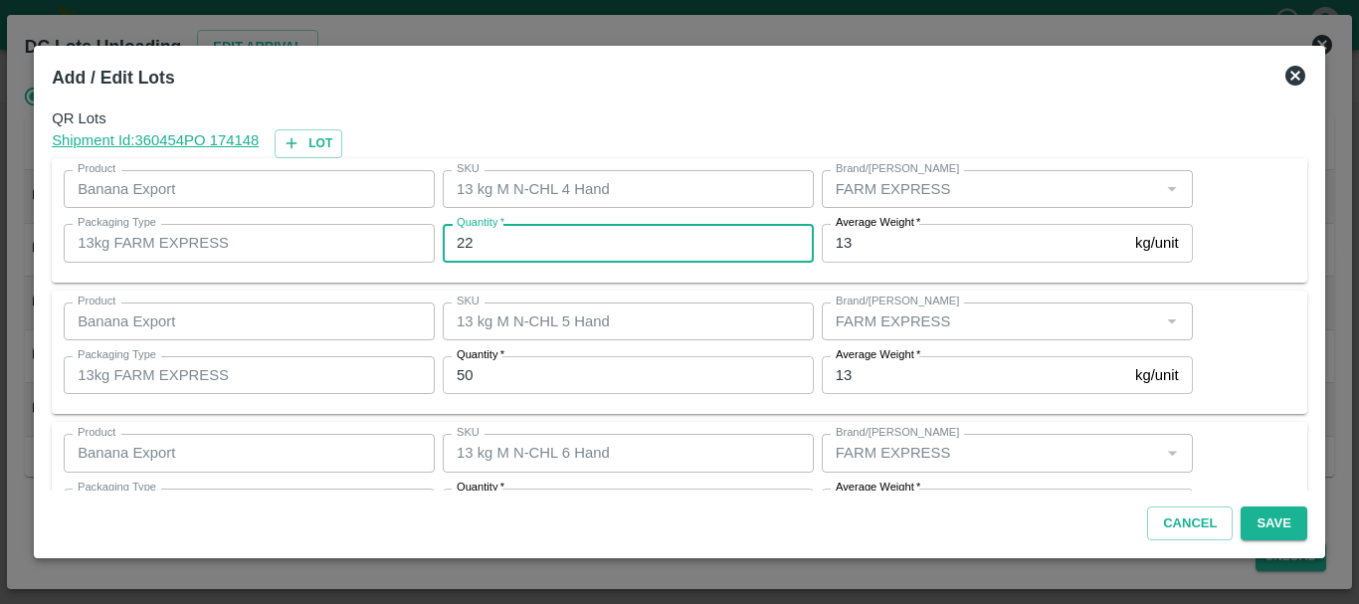
type input "2"
type input "18"
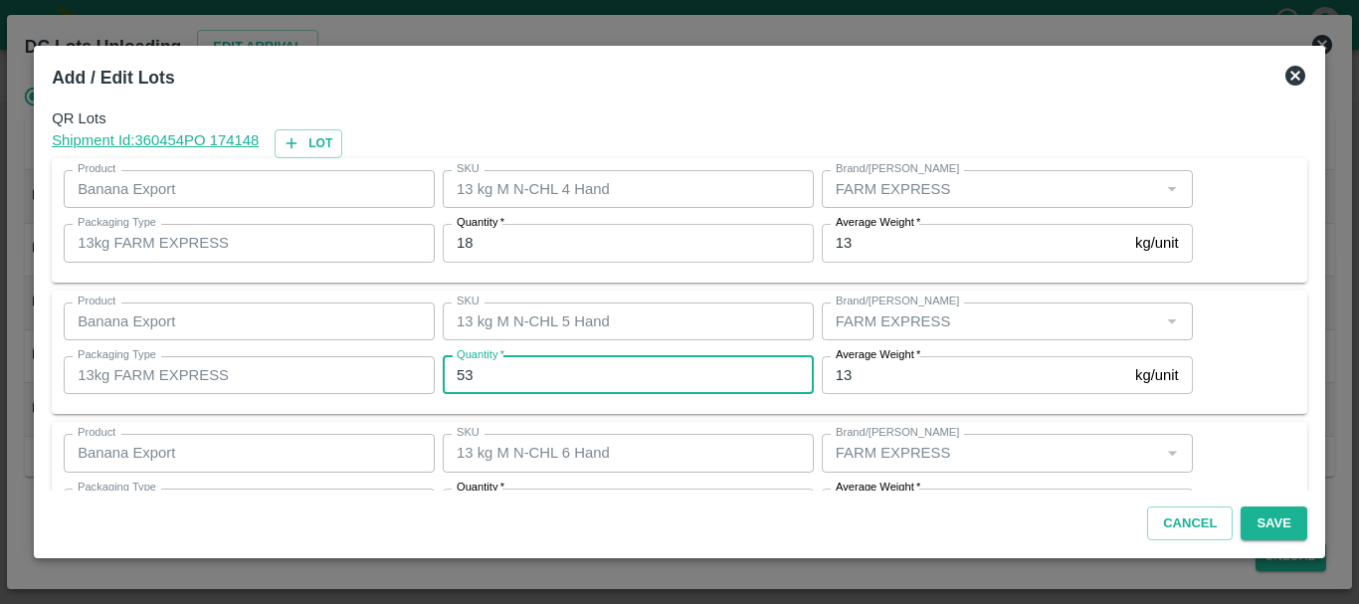
type input "53"
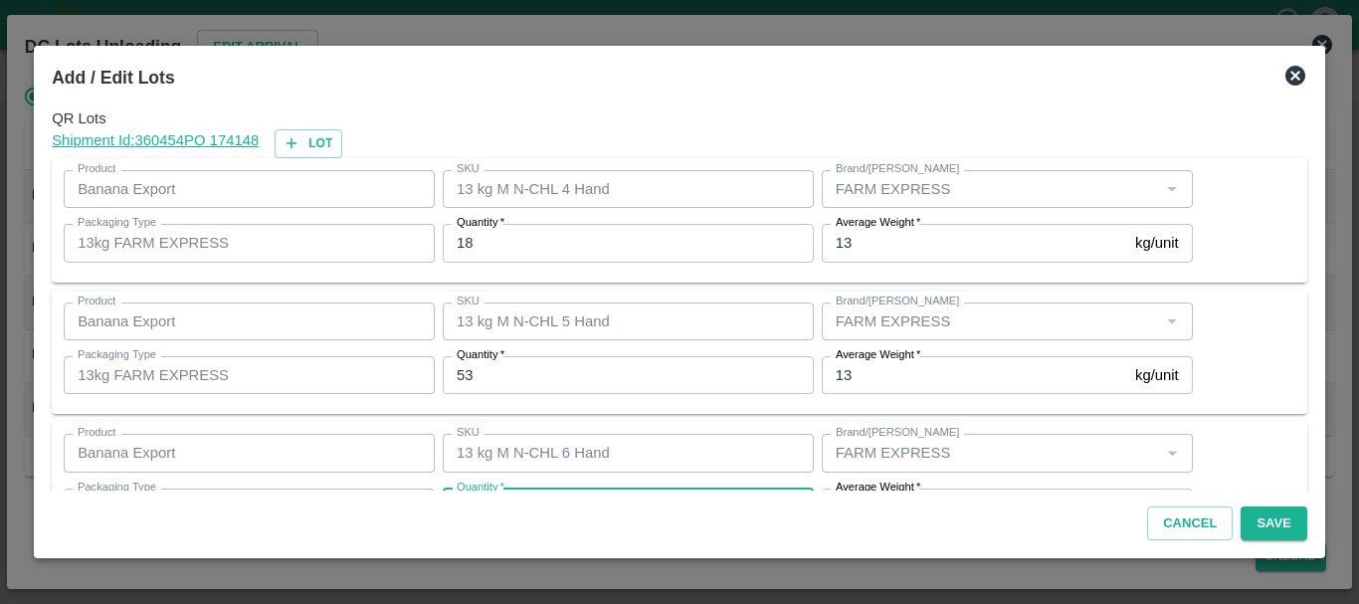
scroll to position [36, 0]
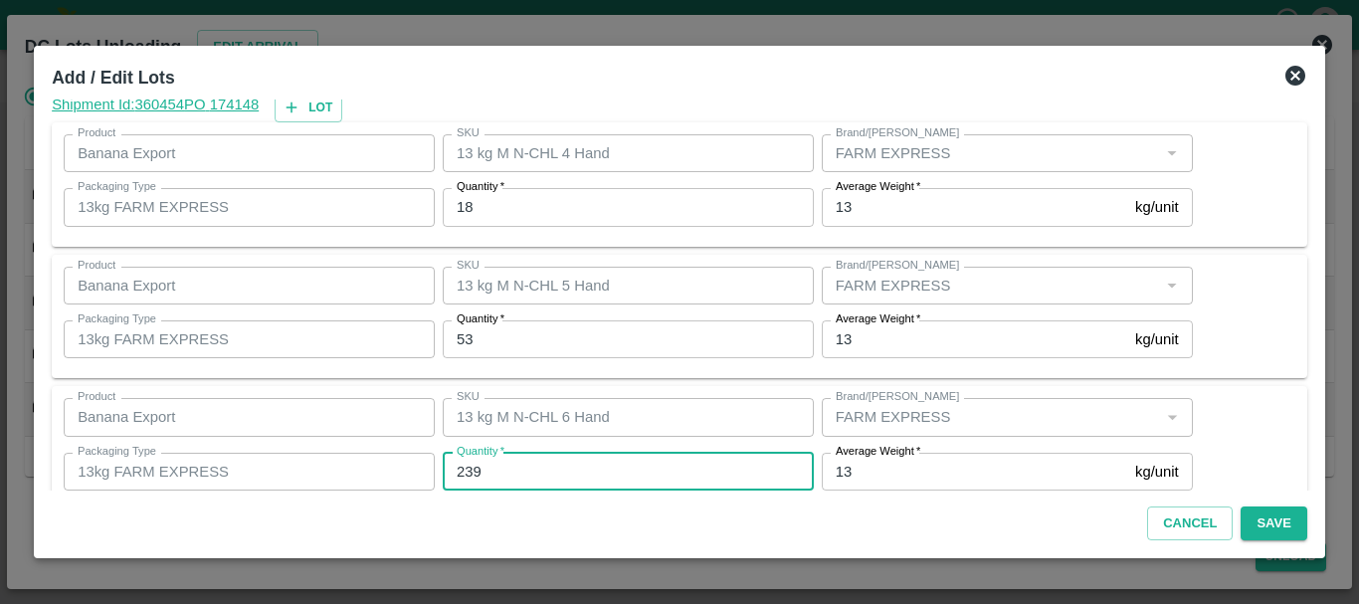
type input "239"
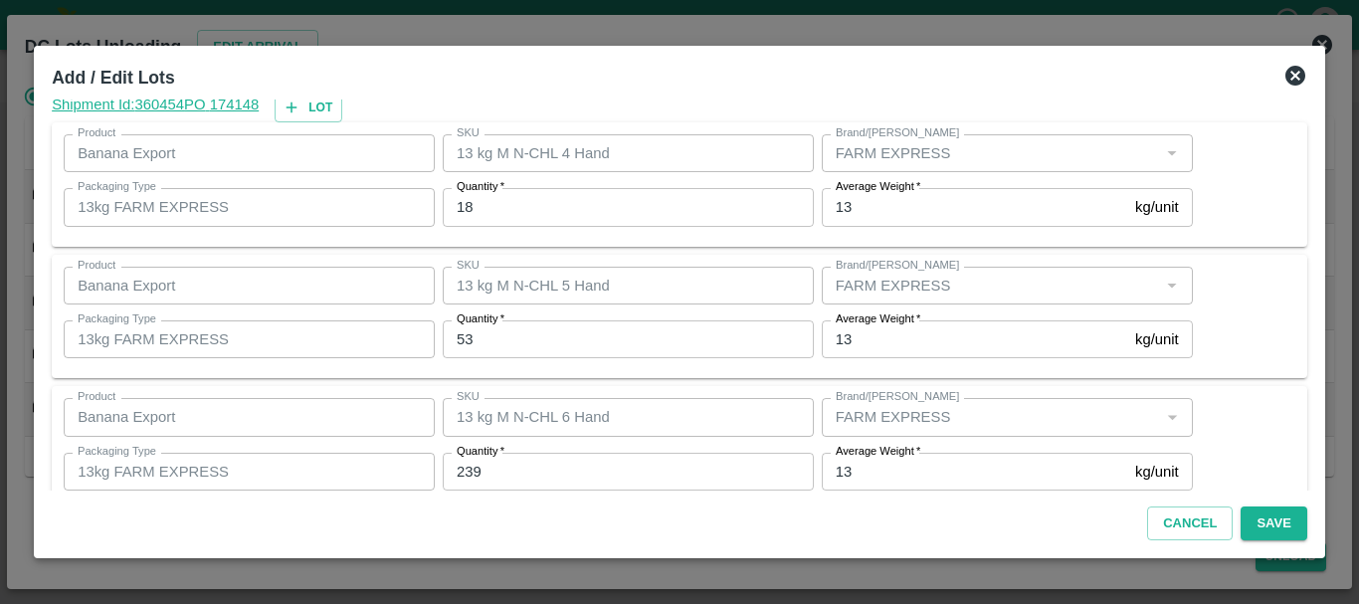
scroll to position [336, 0]
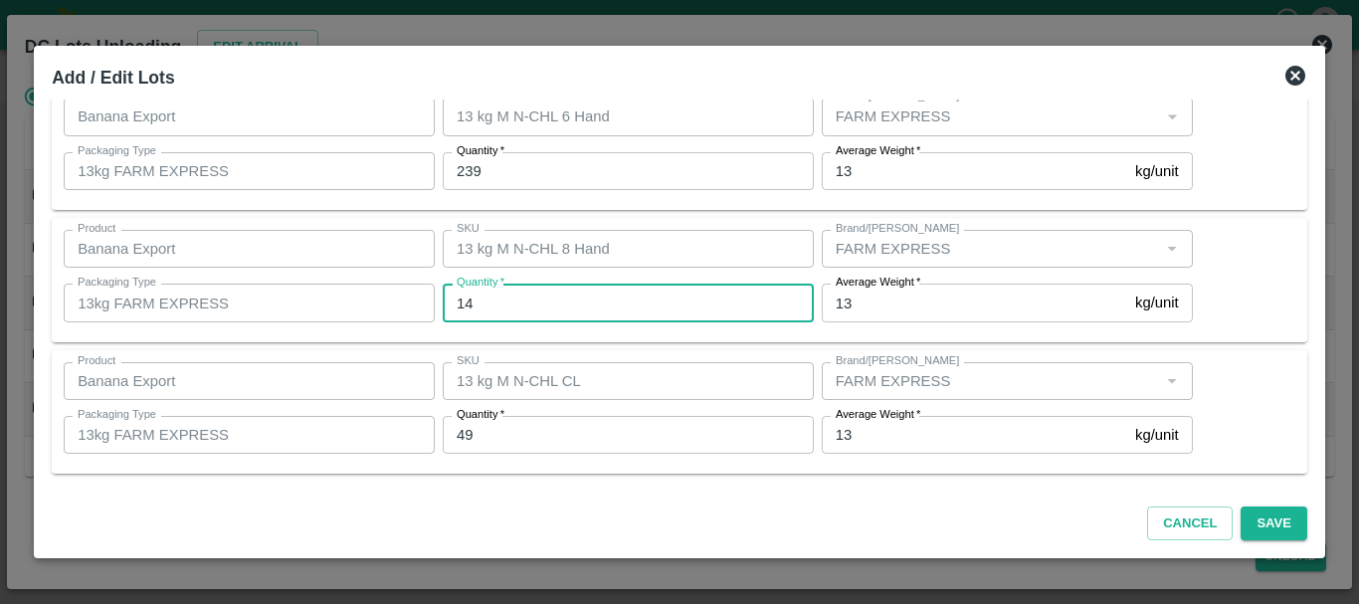
type input "147"
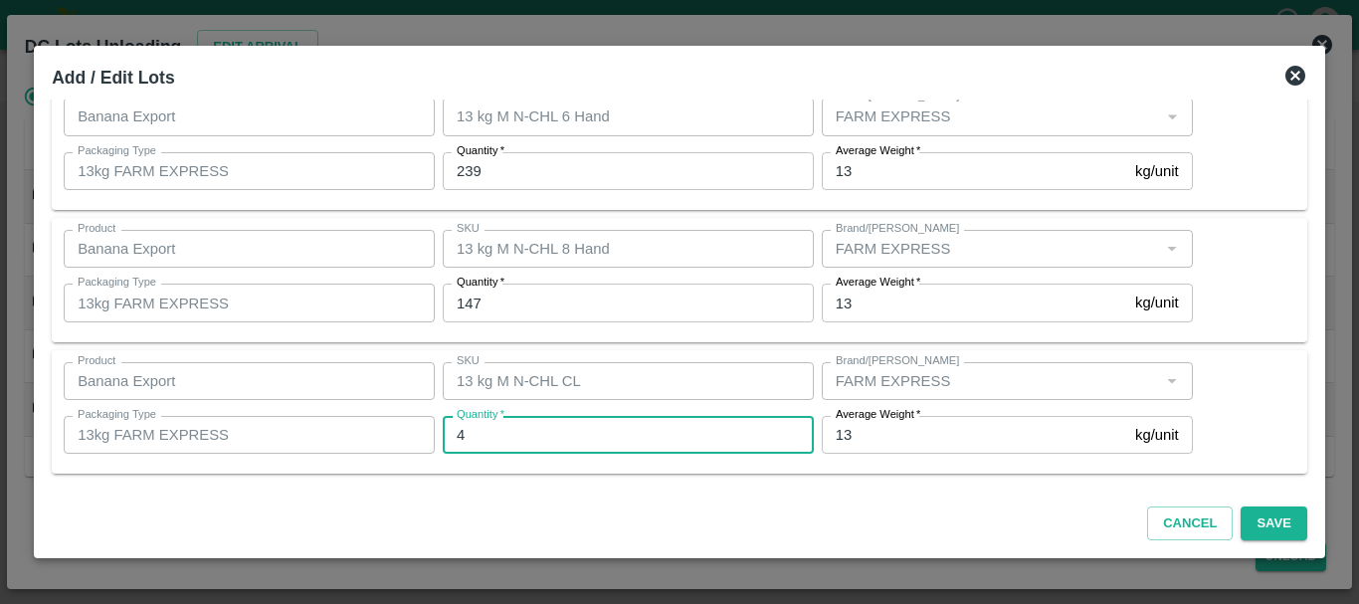
type input "49"
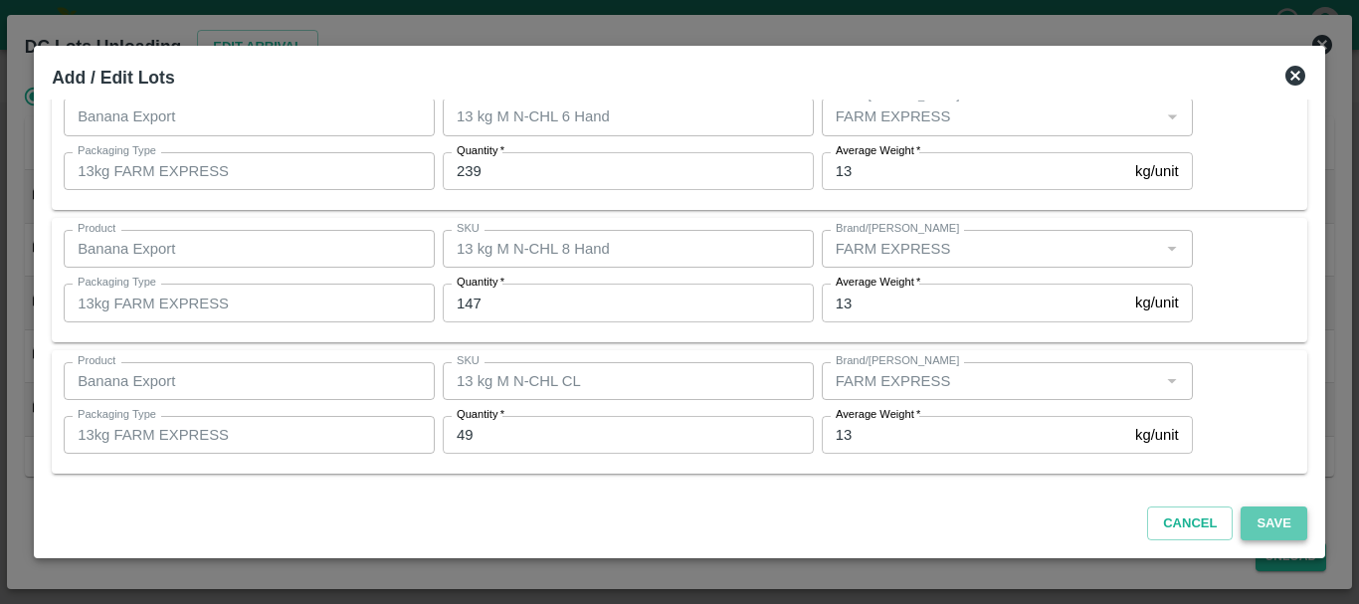
click at [1268, 524] on button "Save" at bounding box center [1274, 523] width 66 height 35
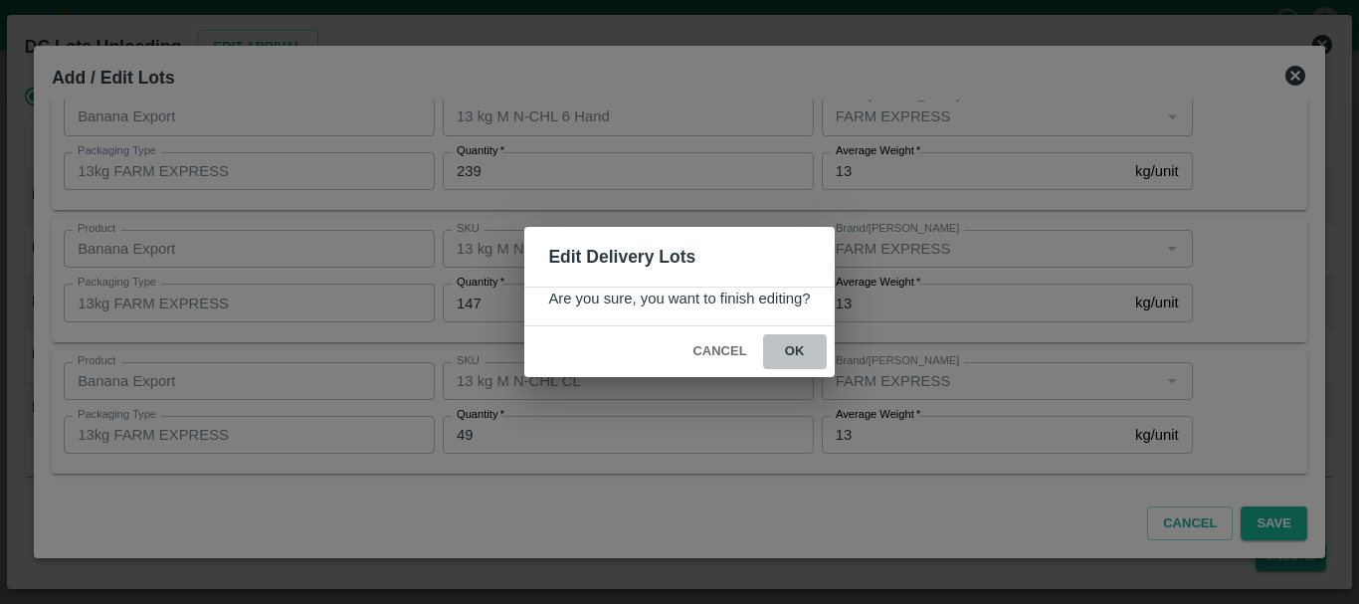
click at [804, 352] on button "ok" at bounding box center [795, 351] width 64 height 35
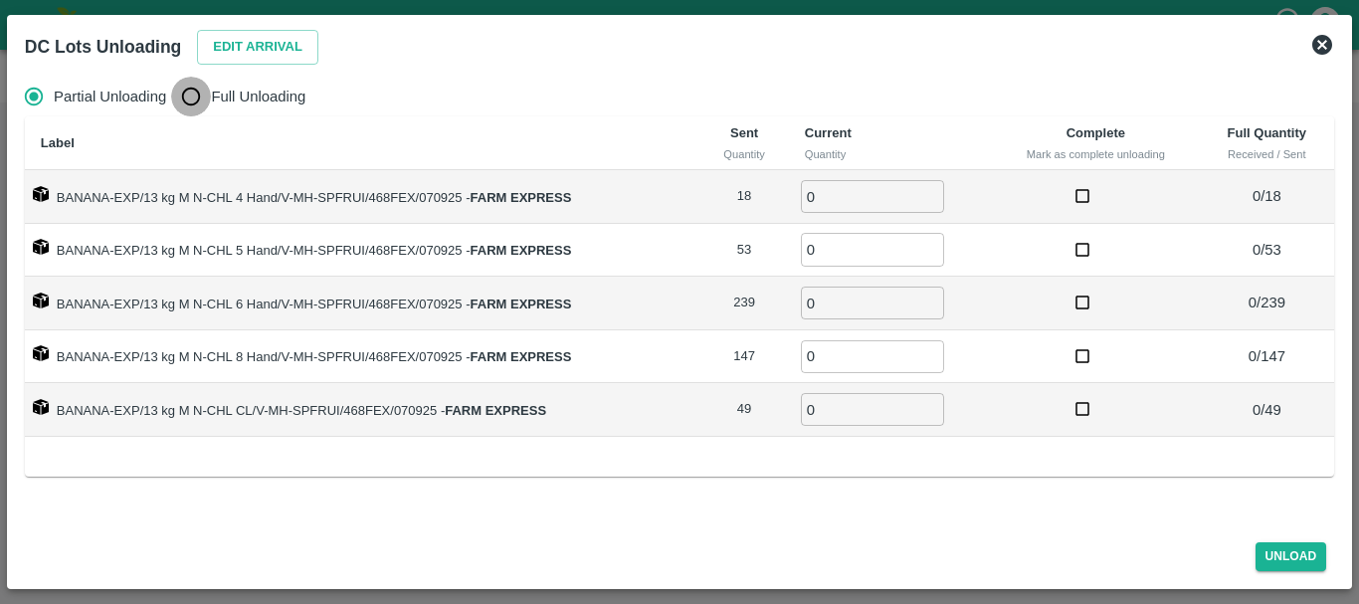
click at [201, 102] on input "Full Unloading" at bounding box center [191, 97] width 40 height 40
radio input "true"
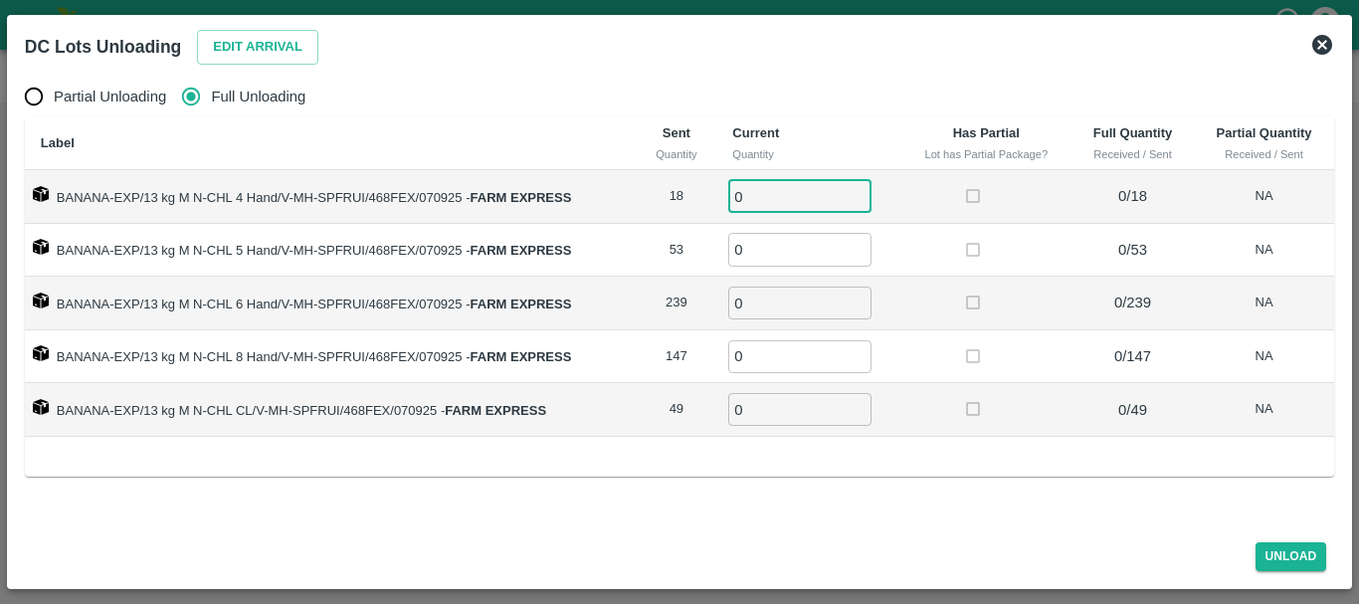
click at [746, 188] on input "0" at bounding box center [799, 196] width 143 height 33
type input "018"
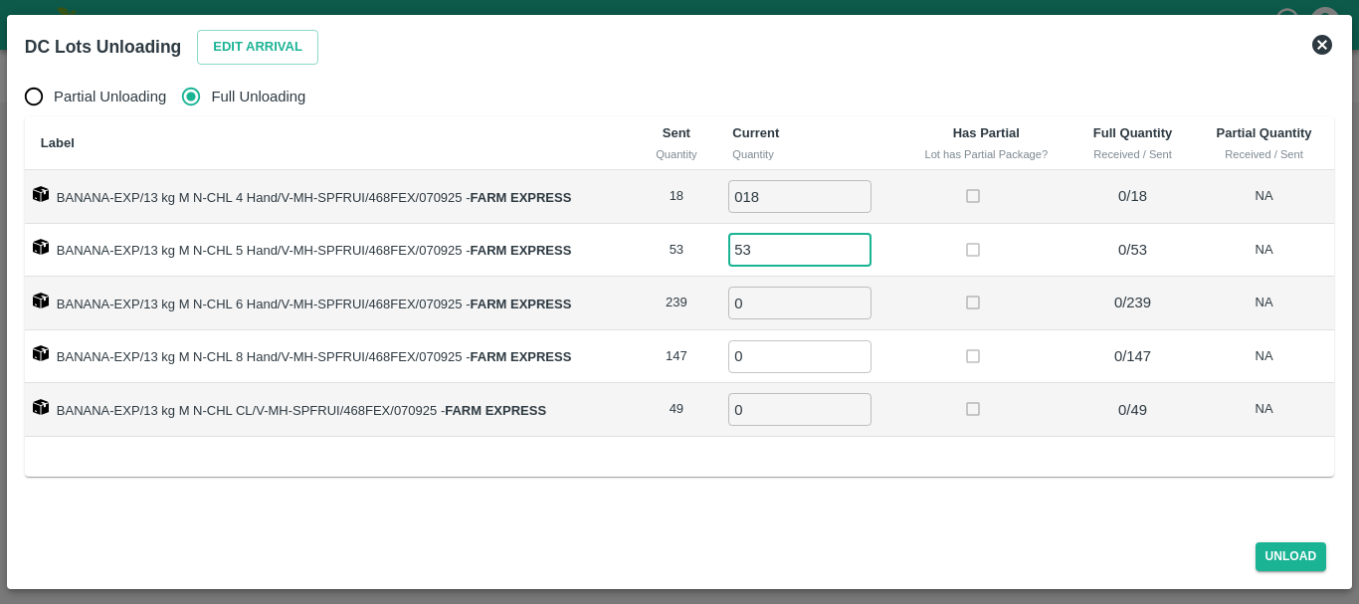
type input "53"
type input "239"
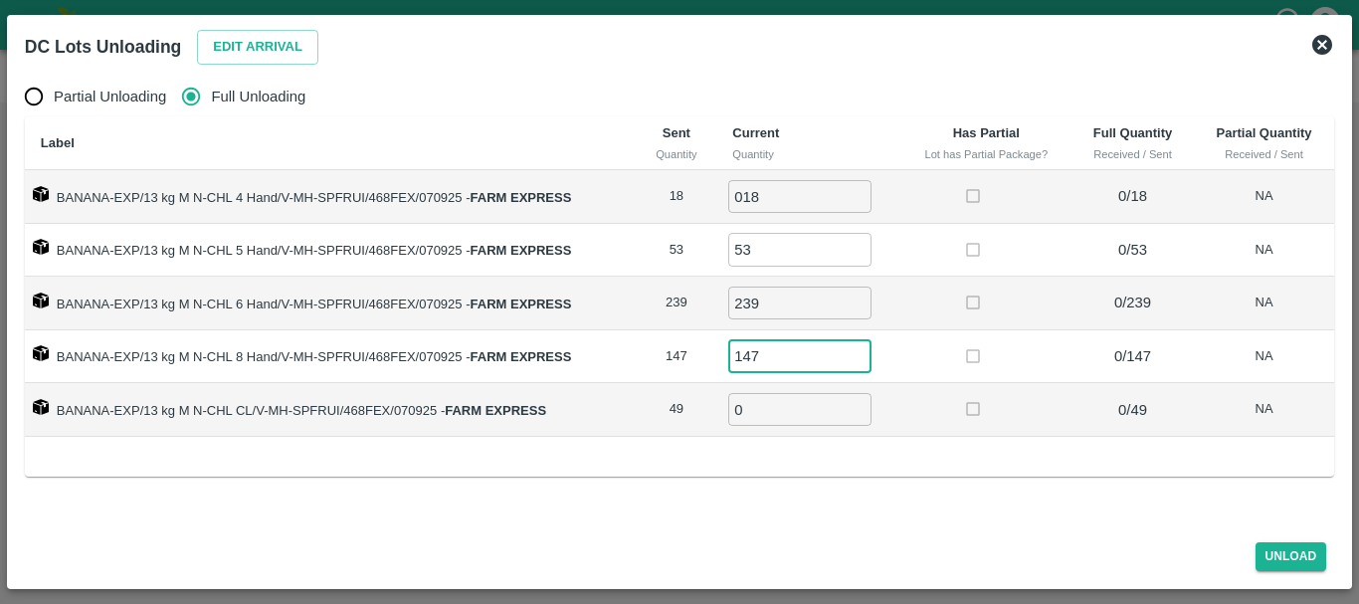
type input "147"
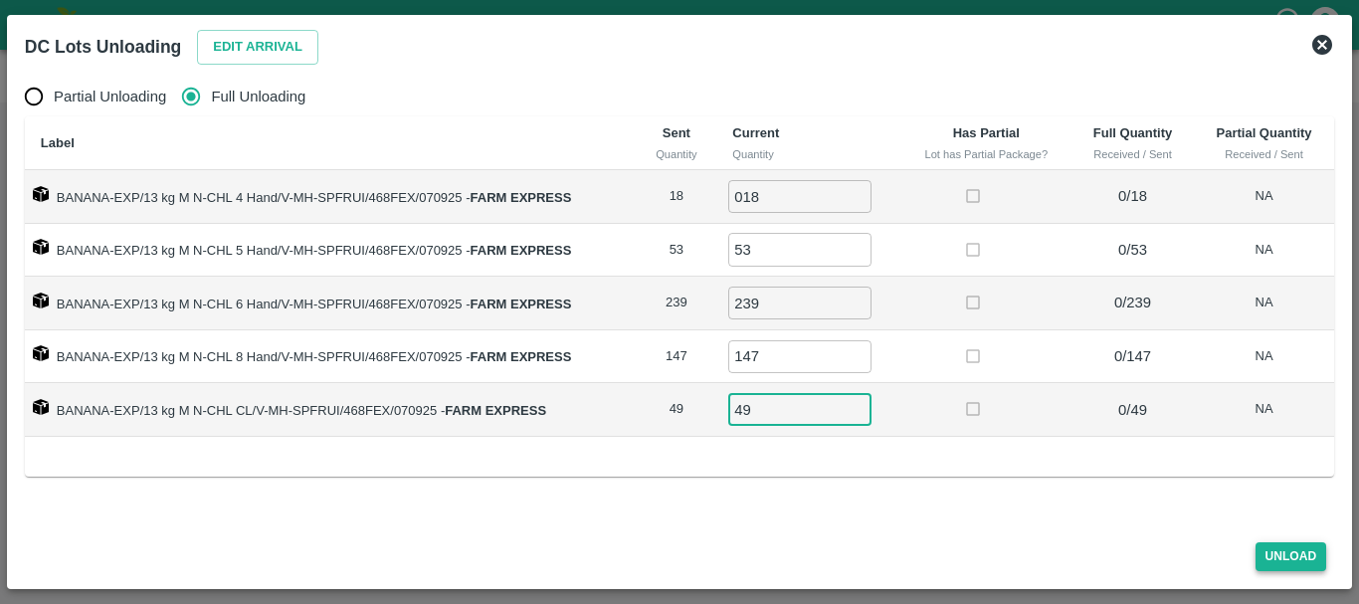
type input "49"
click at [1277, 554] on button "Unload" at bounding box center [1292, 556] width 72 height 29
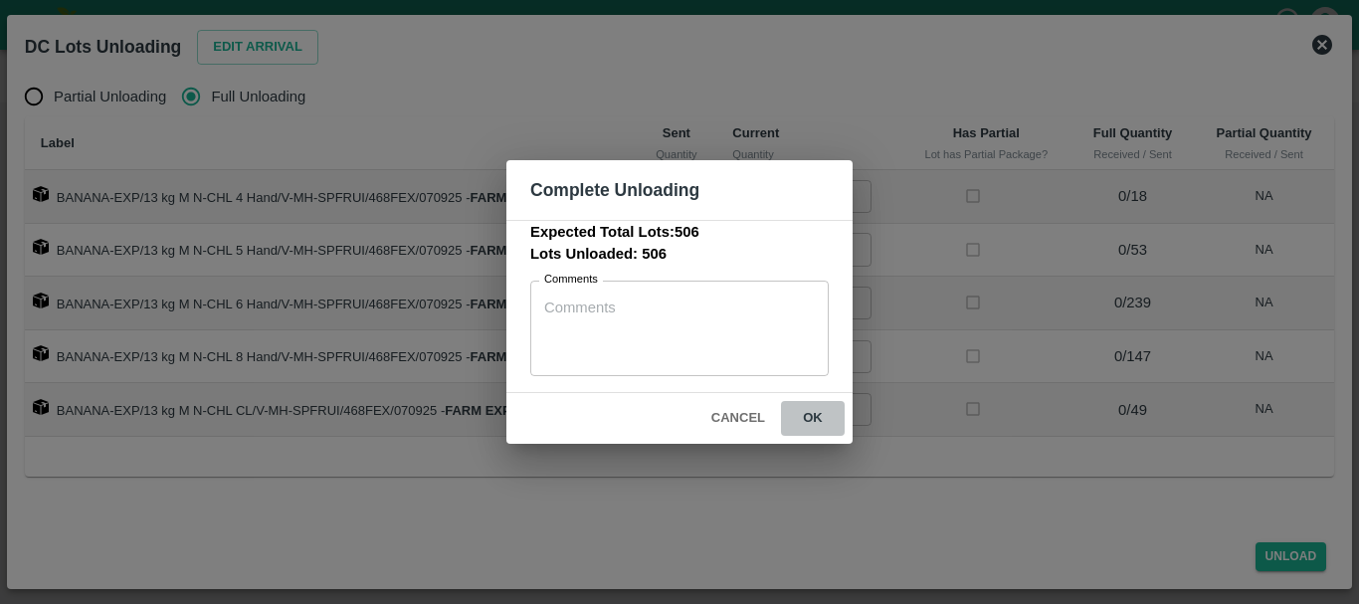
click at [807, 415] on button "ok" at bounding box center [813, 418] width 64 height 35
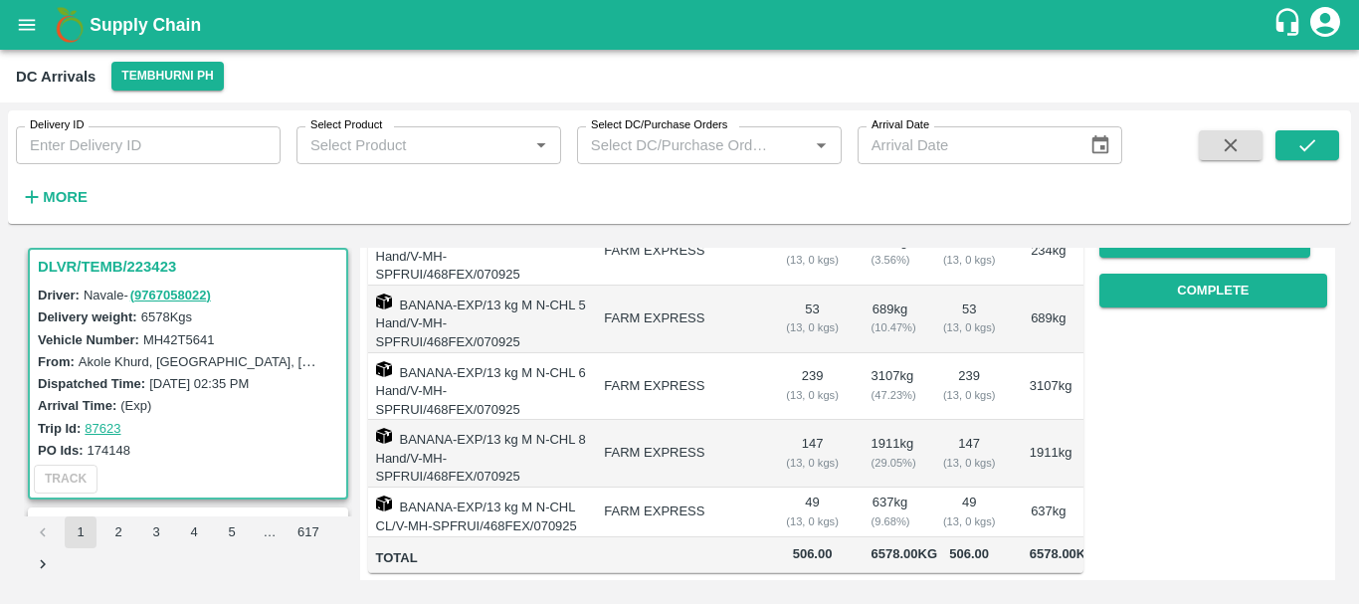
scroll to position [0, 0]
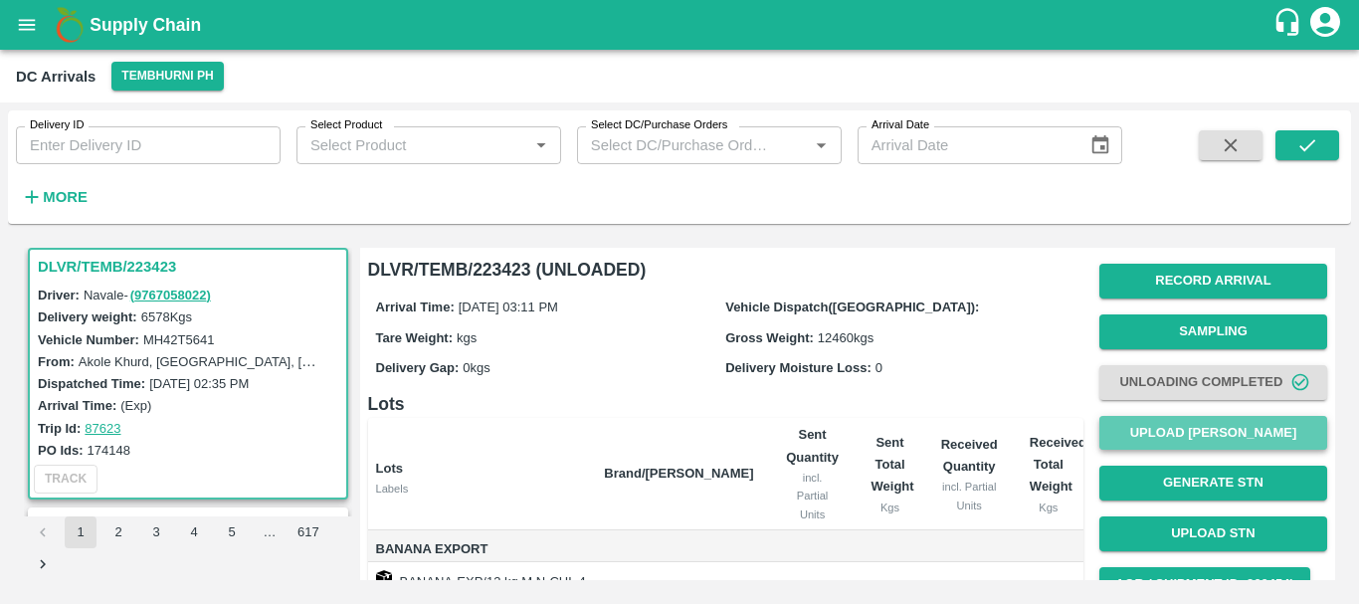
click at [1147, 443] on button "Upload [PERSON_NAME]" at bounding box center [1213, 433] width 228 height 35
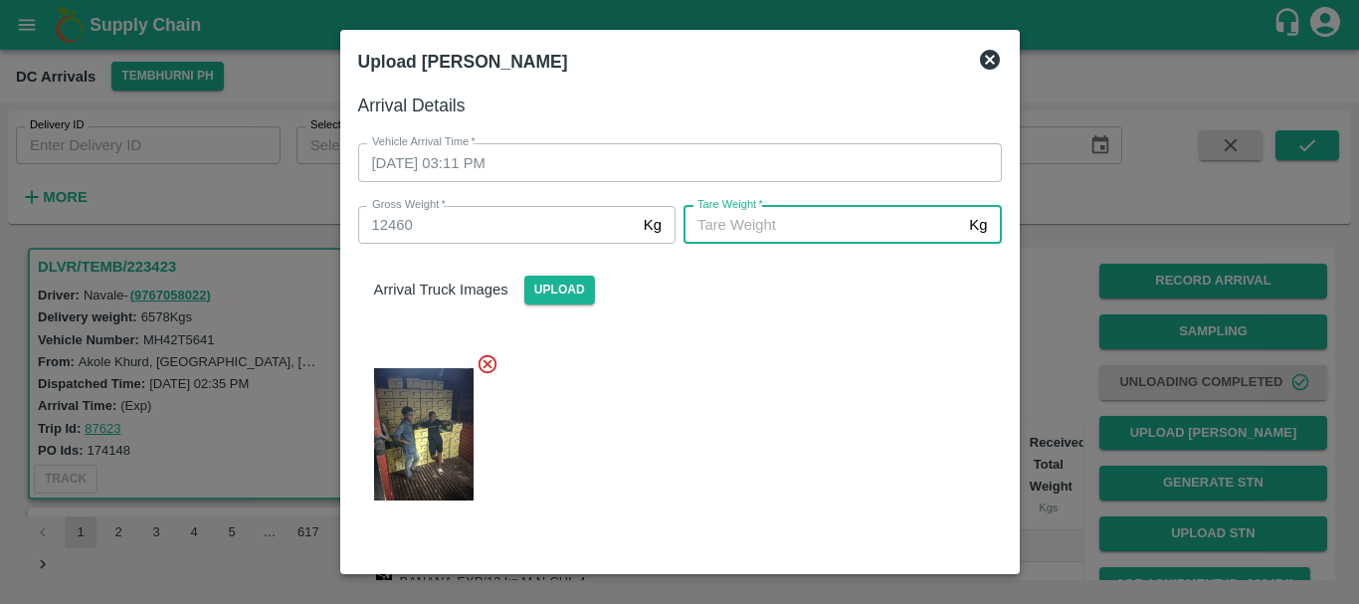
click at [786, 228] on input "Tare Weight   *" at bounding box center [823, 225] width 278 height 38
type input "5300"
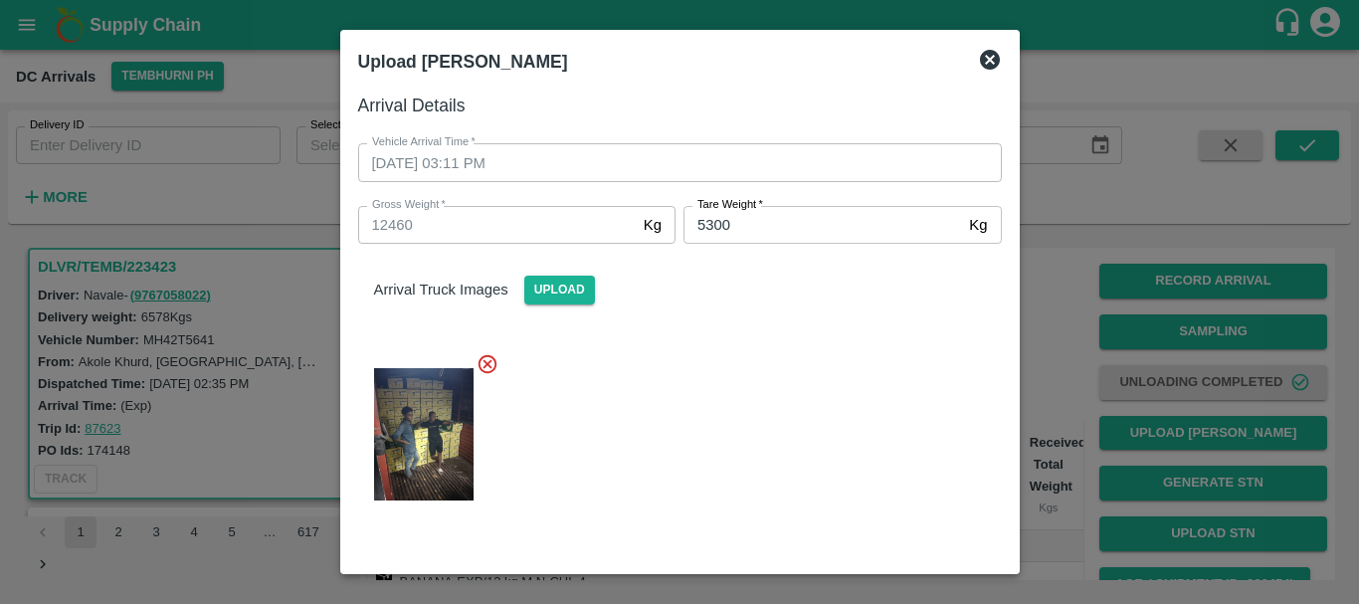
click at [815, 363] on div at bounding box center [672, 428] width 660 height 184
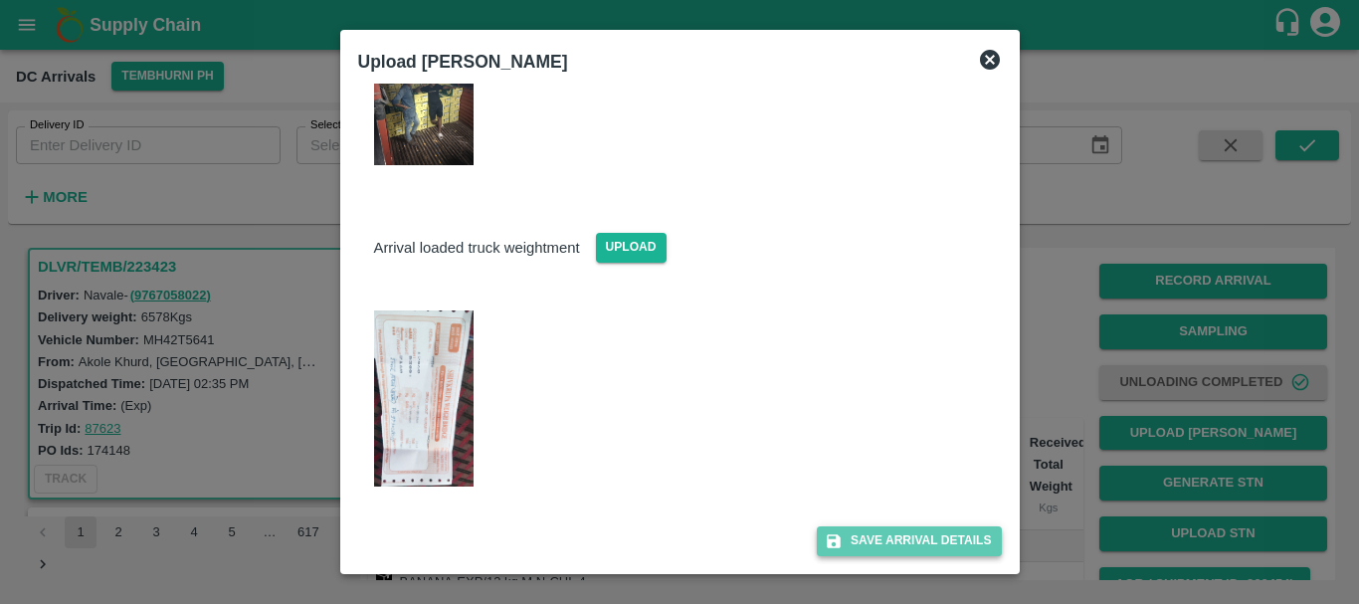
click at [915, 531] on button "Save Arrival Details" at bounding box center [909, 540] width 184 height 29
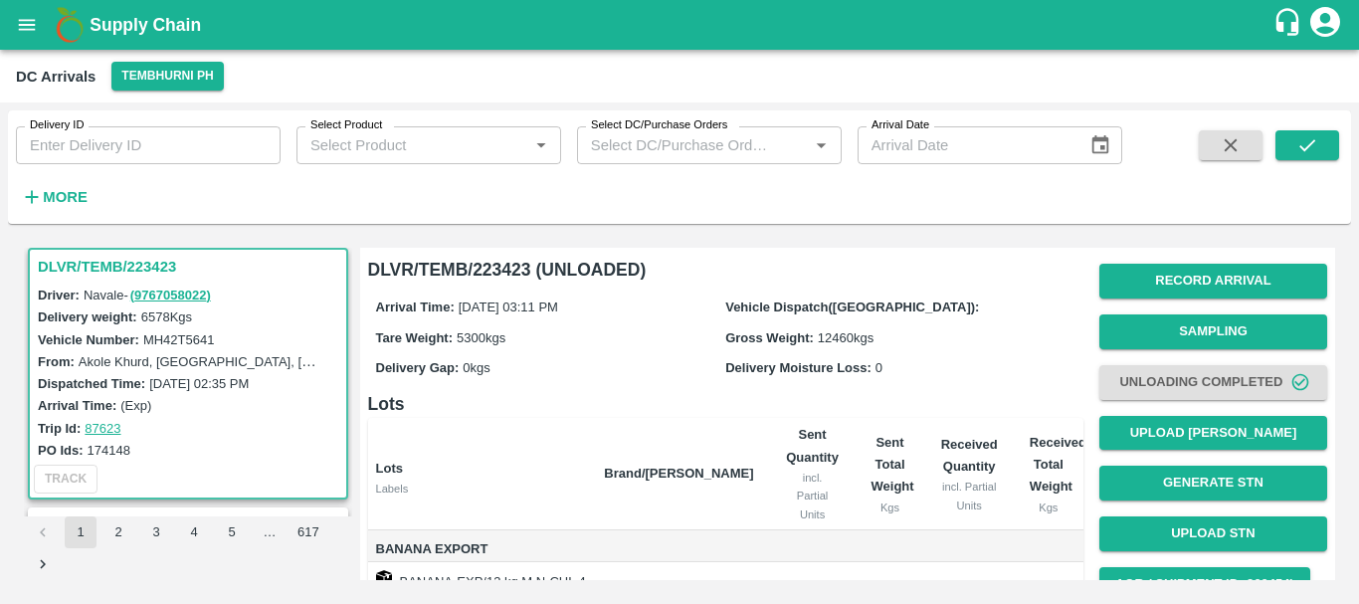
scroll to position [383, 0]
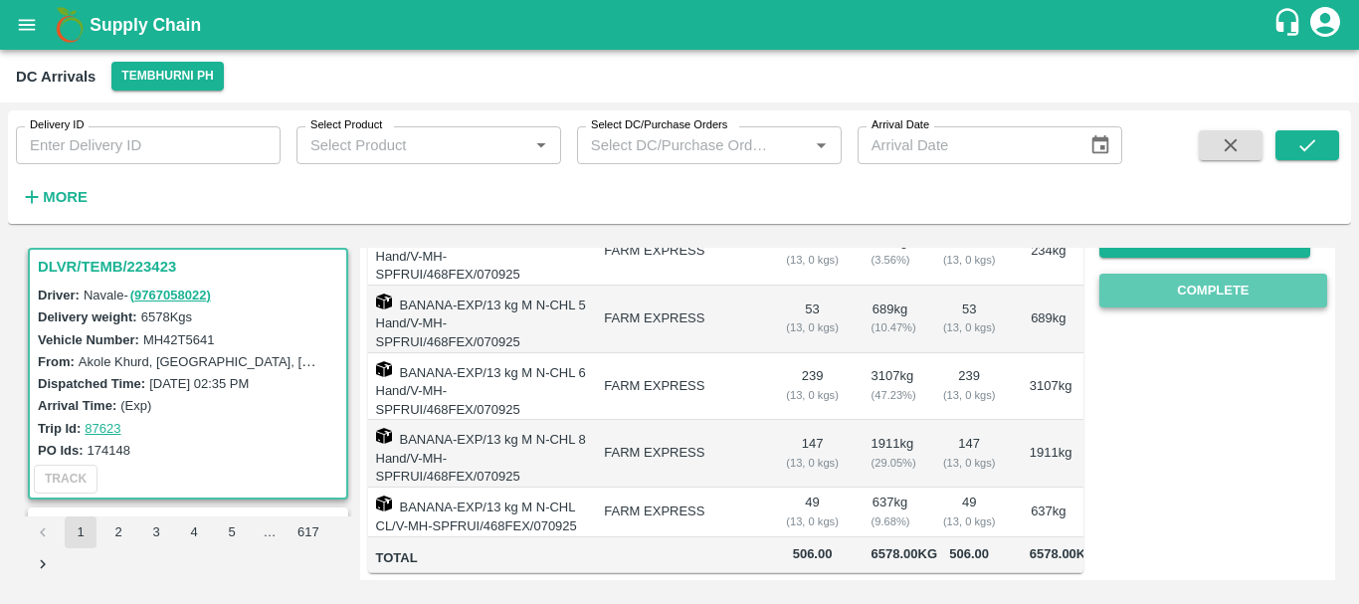
click at [1126, 274] on button "Complete" at bounding box center [1213, 291] width 228 height 35
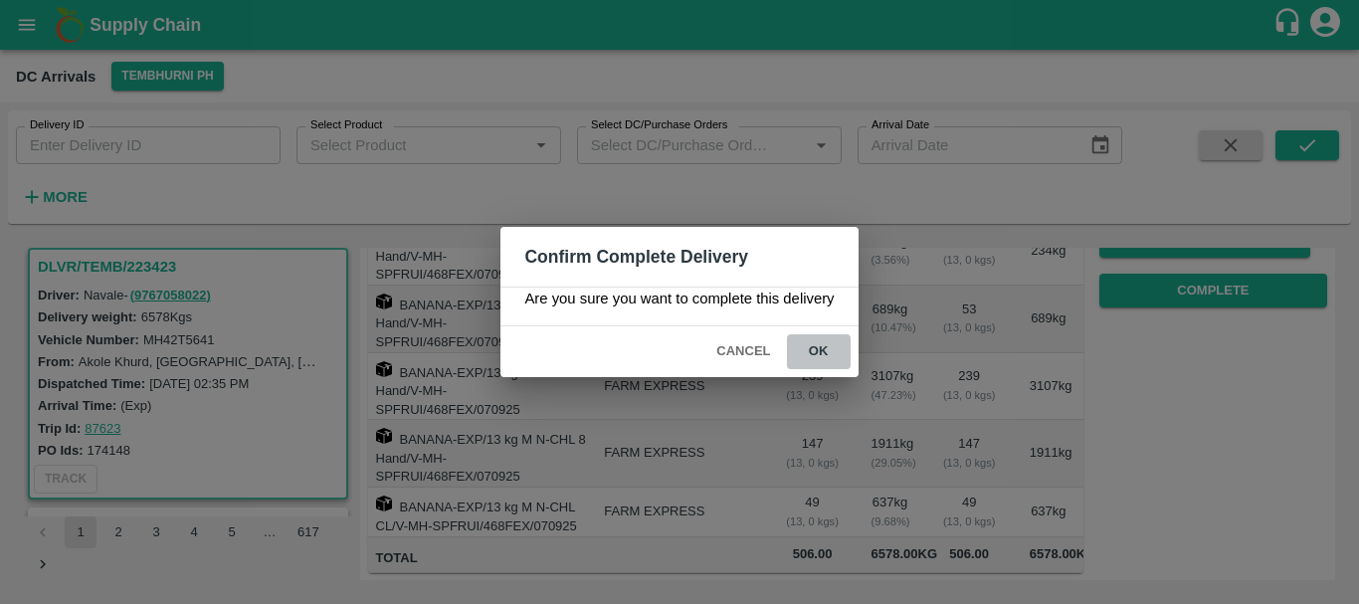
click at [822, 347] on button "ok" at bounding box center [819, 351] width 64 height 35
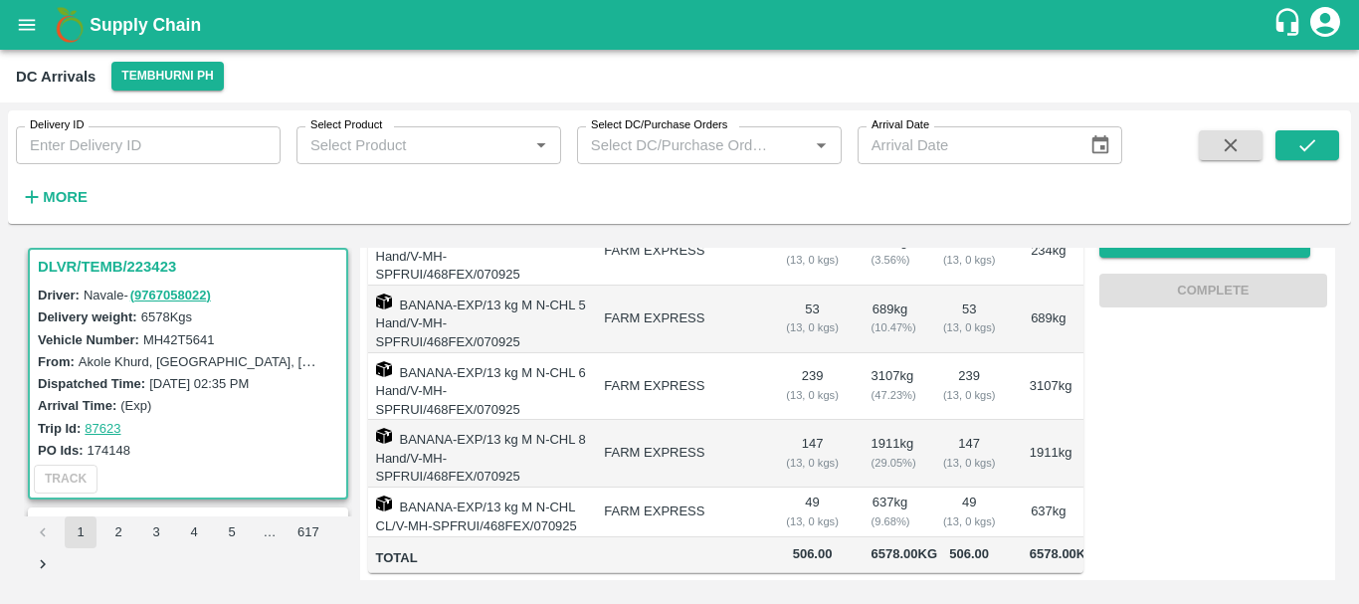
click at [722, 422] on td "FARM EXPRESS" at bounding box center [678, 454] width 181 height 68
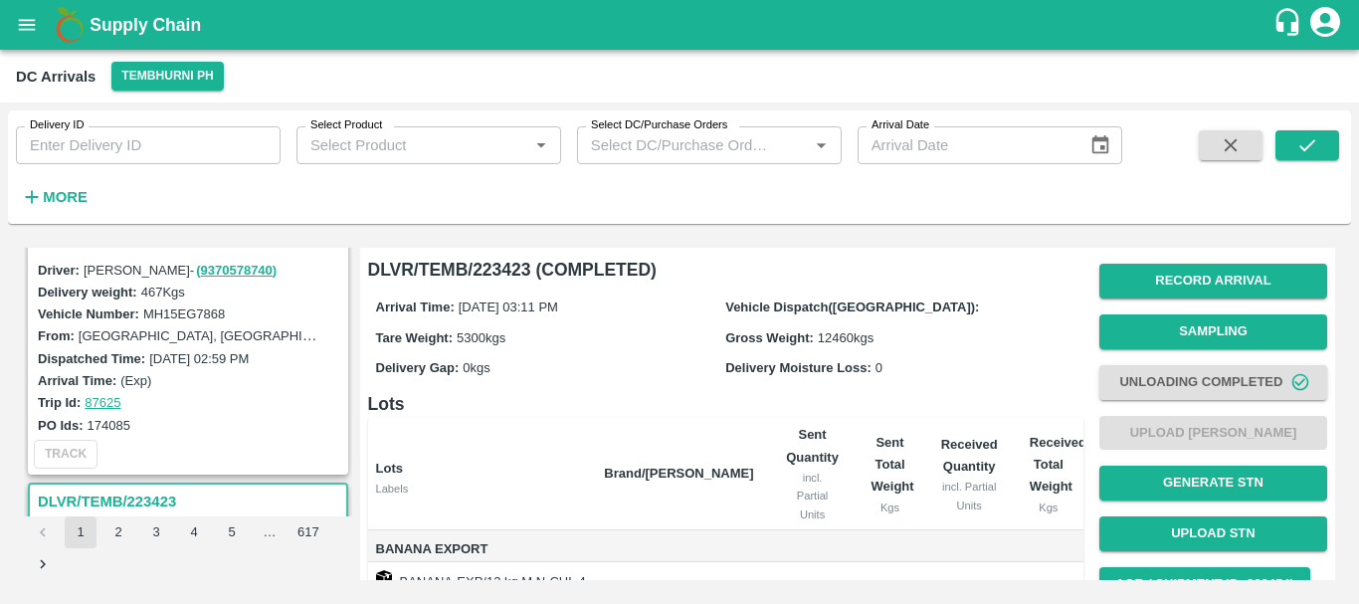
scroll to position [802, 0]
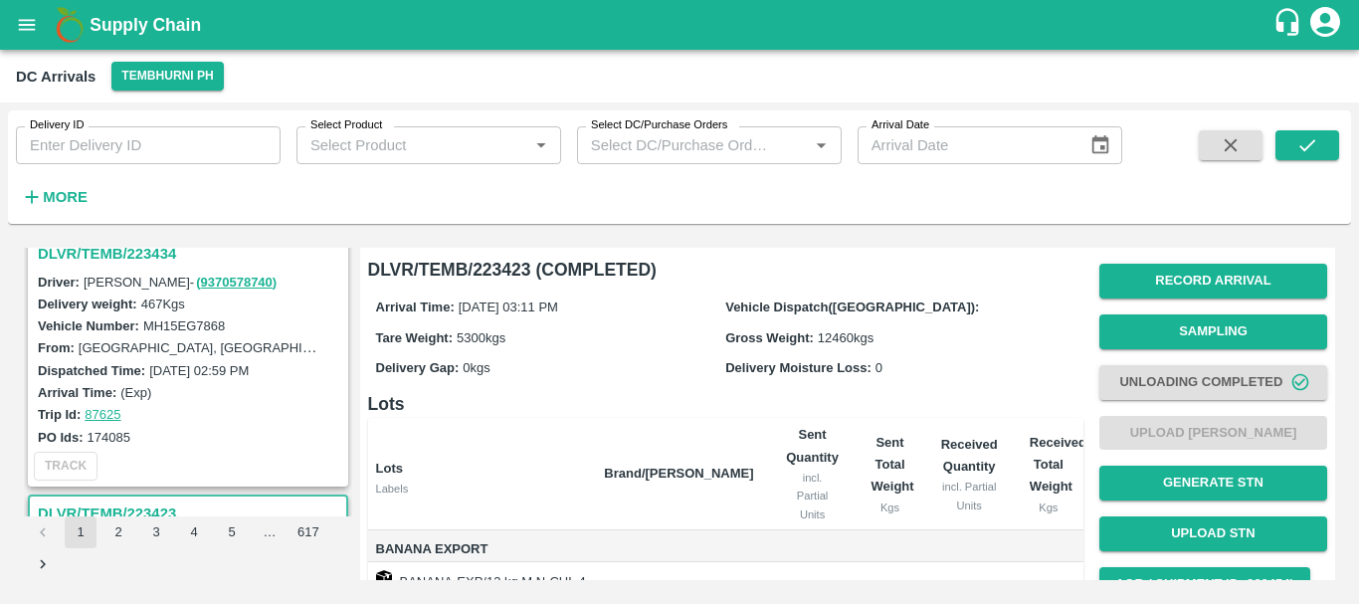
click at [133, 259] on h3 "DLVR/TEMB/223434" at bounding box center [191, 254] width 306 height 26
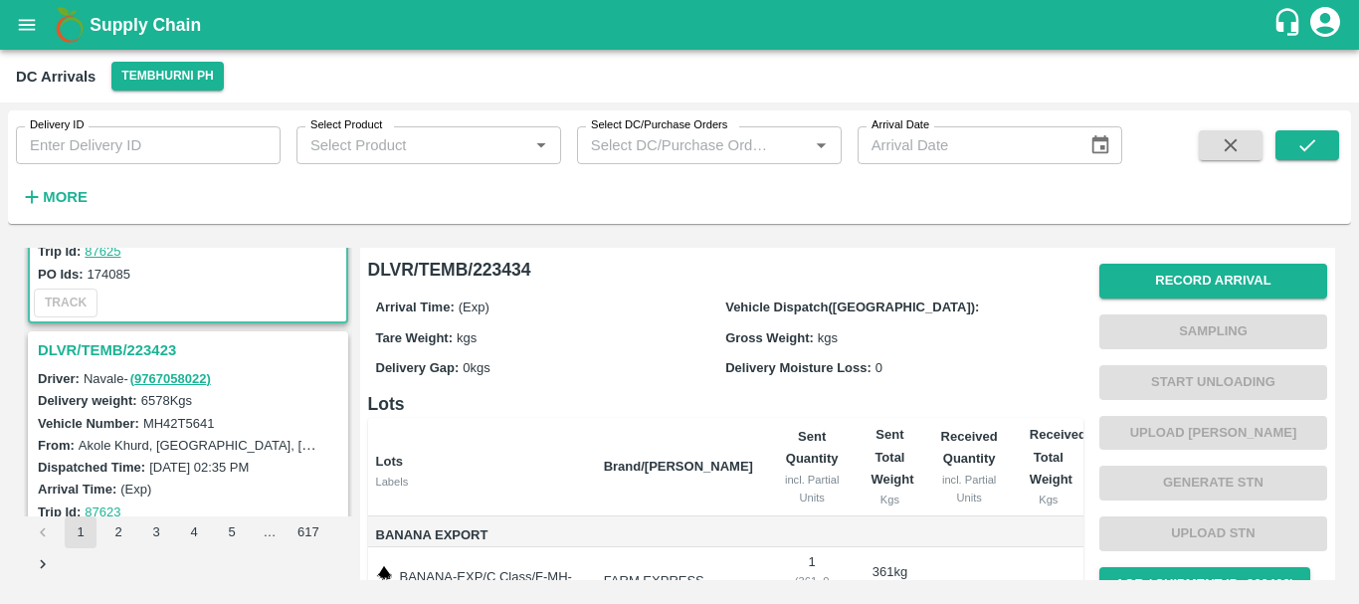
scroll to position [966, 0]
click at [164, 351] on h3 "DLVR/TEMB/223423" at bounding box center [191, 349] width 306 height 26
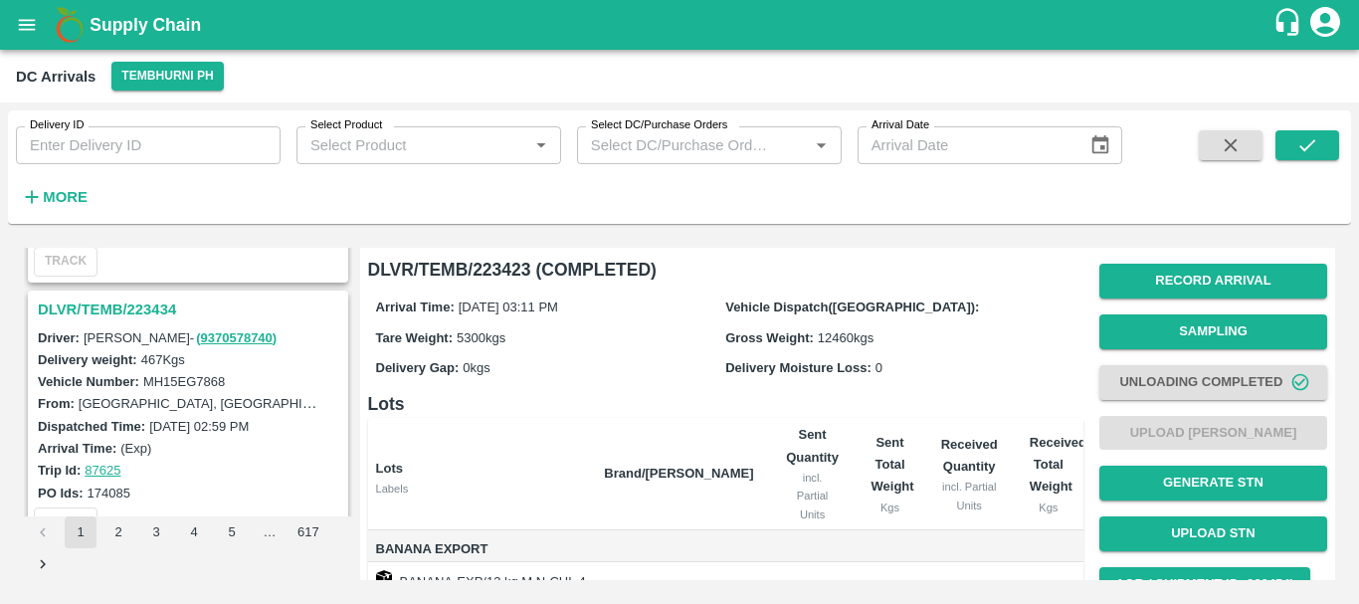
click at [148, 313] on h3 "DLVR/TEMB/223434" at bounding box center [191, 309] width 306 height 26
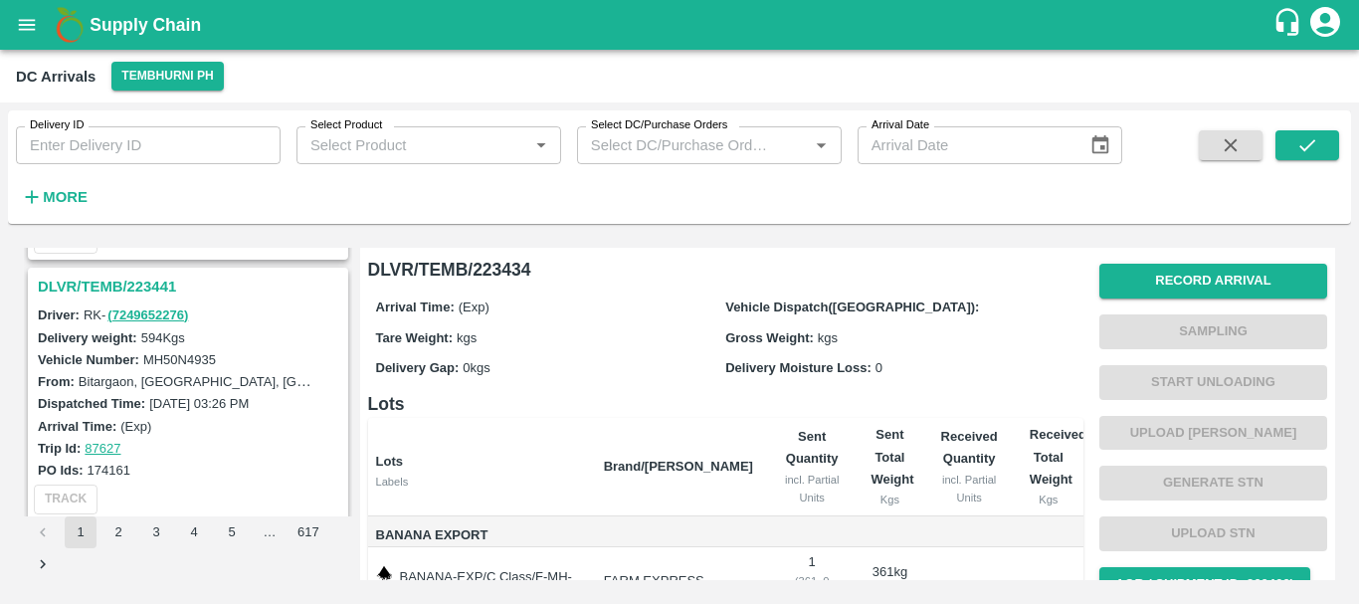
click at [125, 285] on h3 "DLVR/TEMB/223441" at bounding box center [191, 287] width 306 height 26
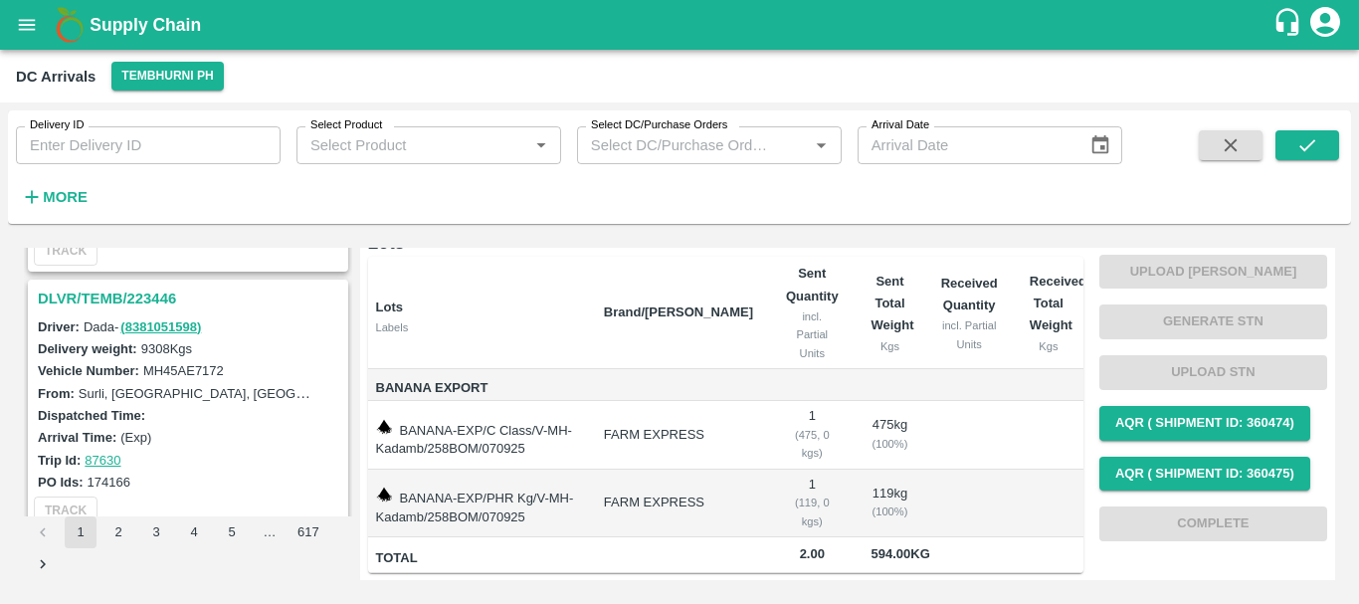
click at [139, 293] on h3 "DLVR/TEMB/223446" at bounding box center [191, 299] width 306 height 26
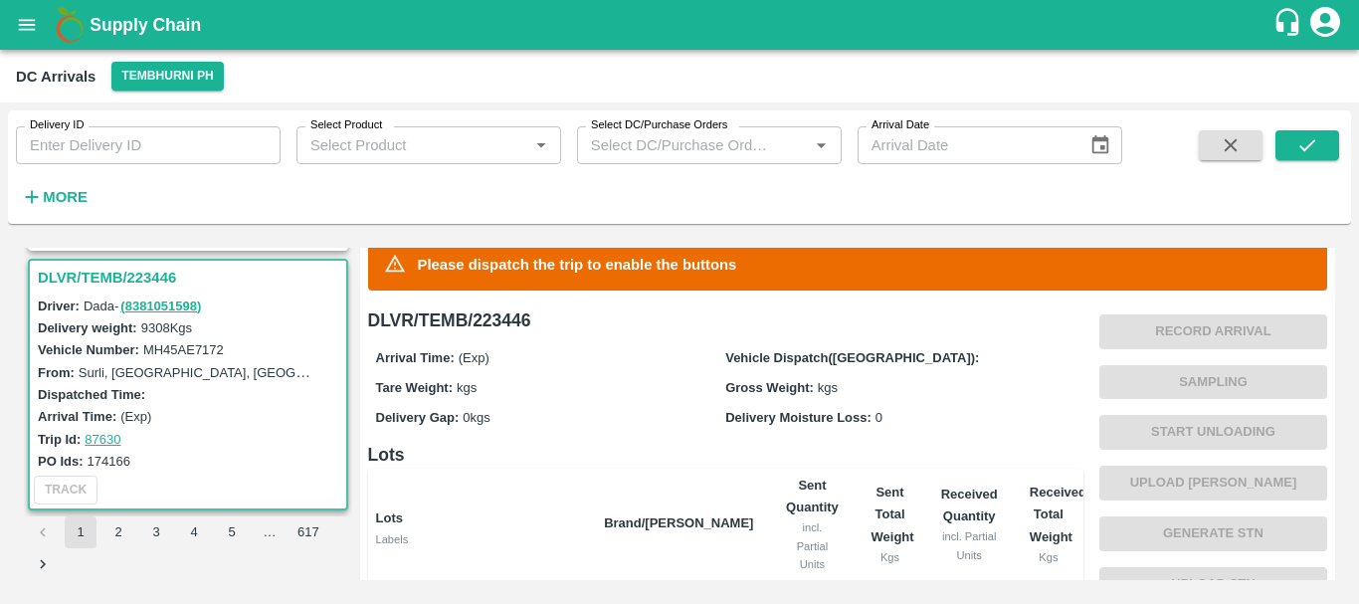
scroll to position [18, 0]
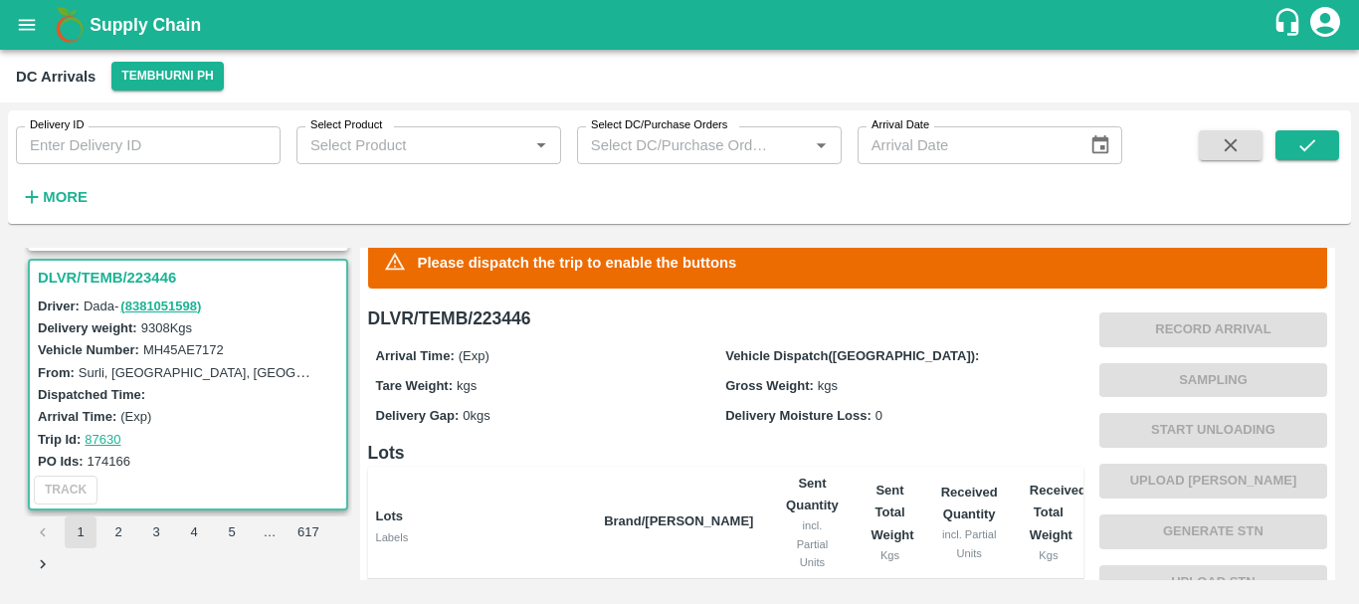
click at [103, 458] on label "174166" at bounding box center [109, 461] width 43 height 15
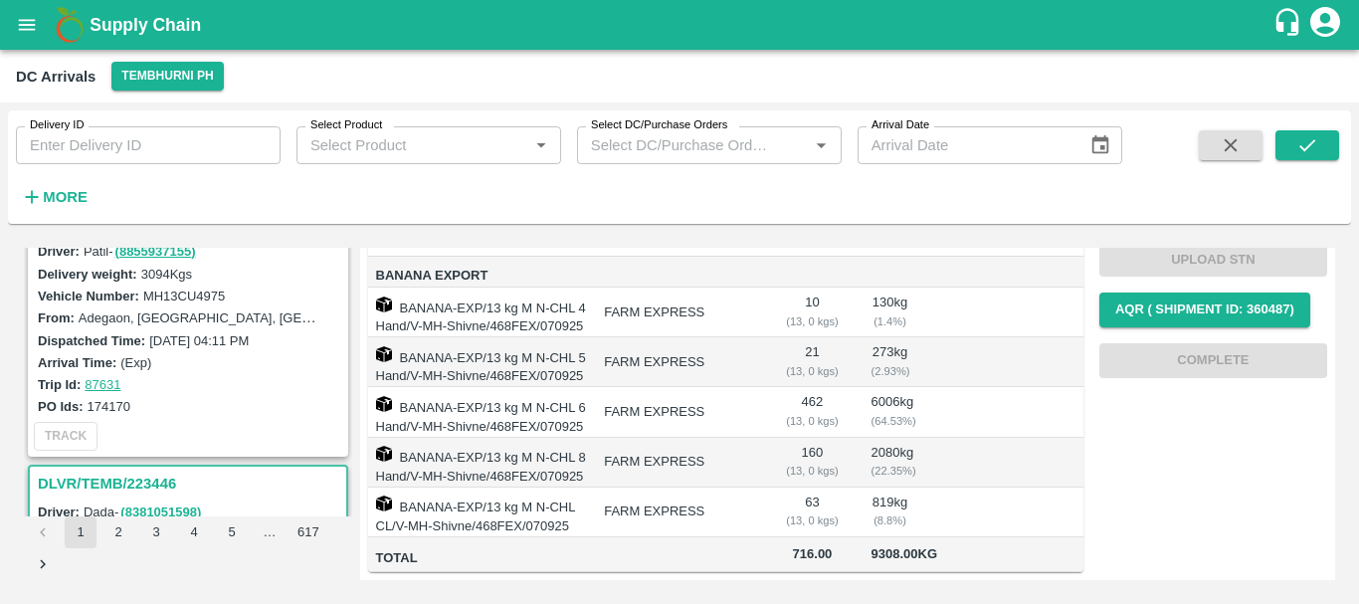
scroll to position [0, 0]
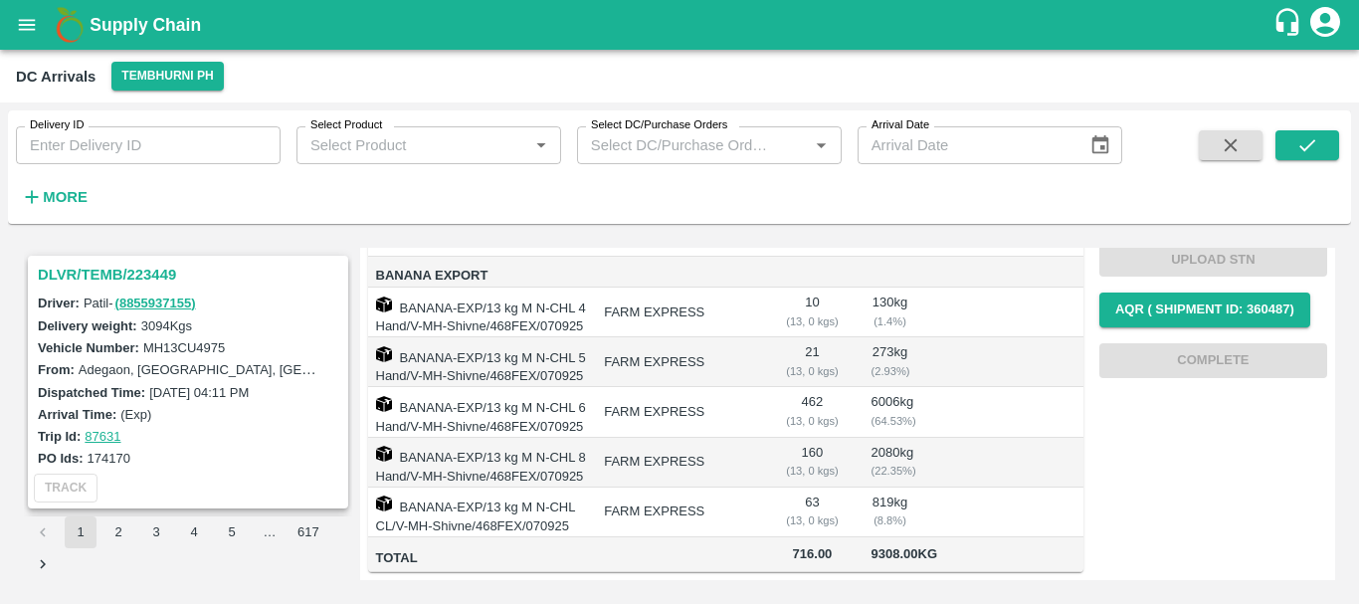
click at [134, 272] on h3 "DLVR/TEMB/223449" at bounding box center [191, 275] width 306 height 26
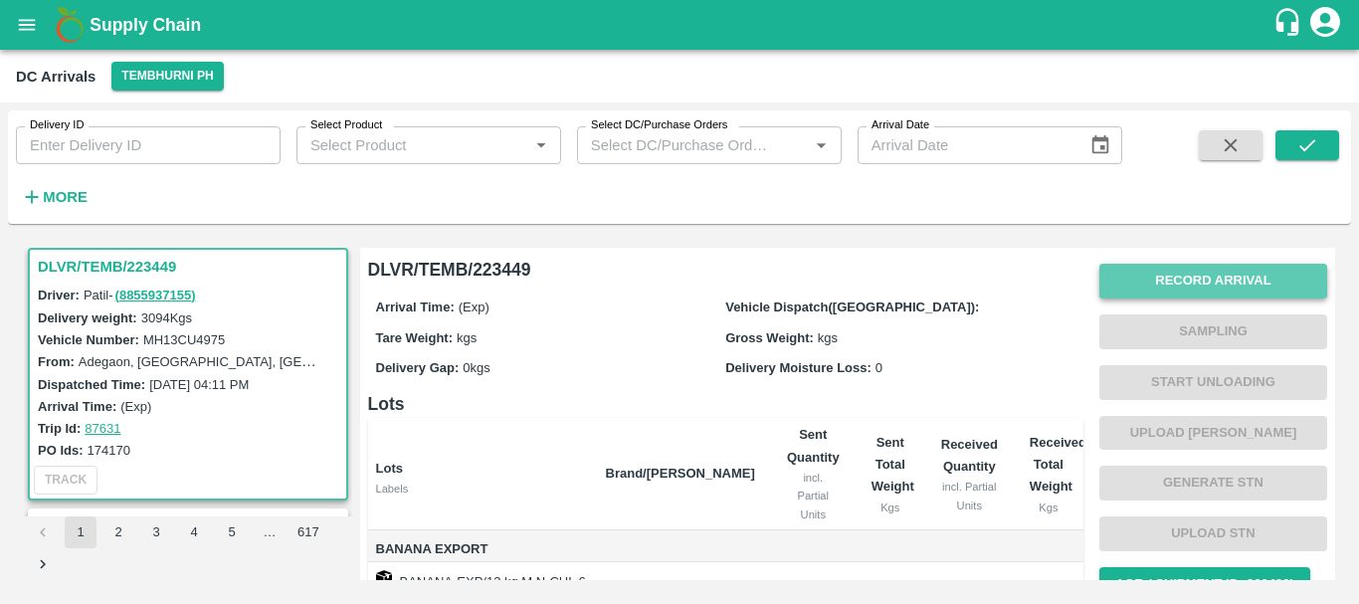
click at [1171, 272] on button "Record Arrival" at bounding box center [1213, 281] width 228 height 35
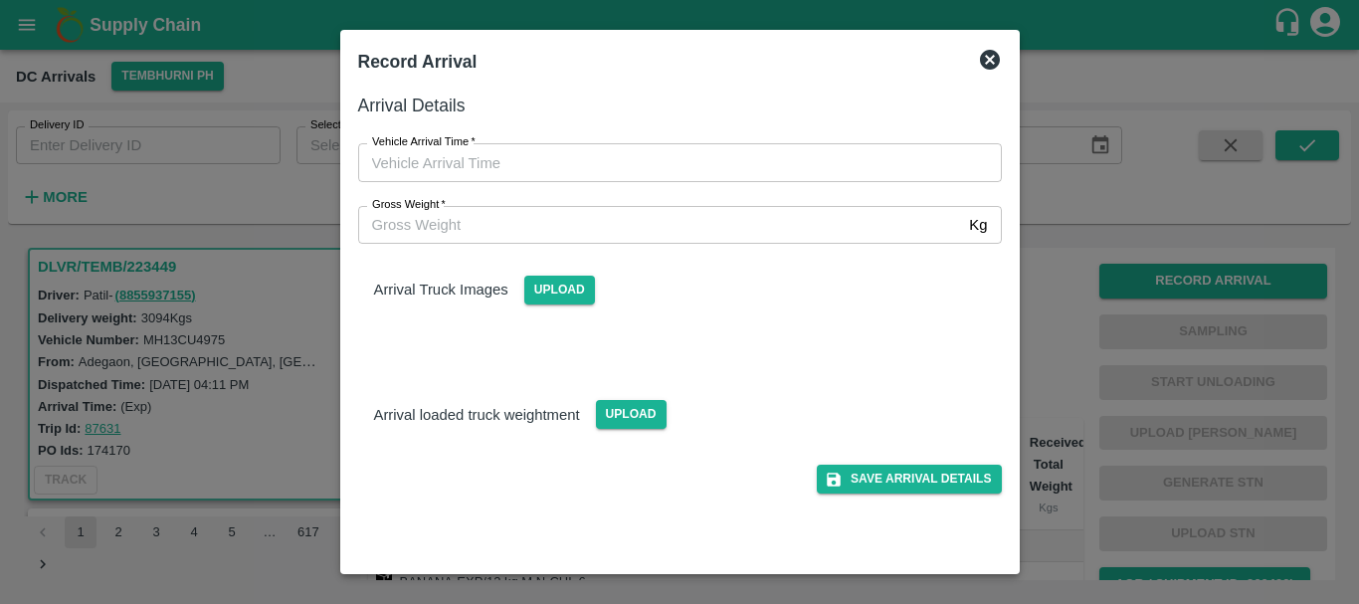
type input "DD/MM/YYYY hh:mm aa"
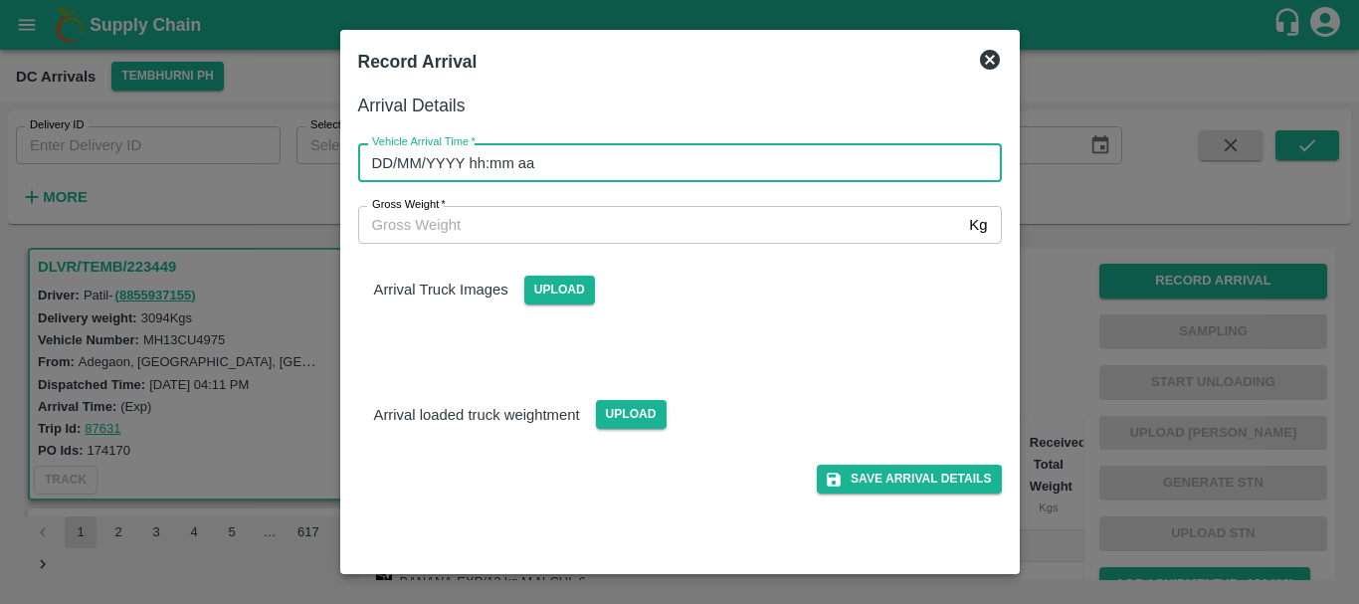
click at [785, 156] on input "DD/MM/YYYY hh:mm aa" at bounding box center [673, 162] width 630 height 38
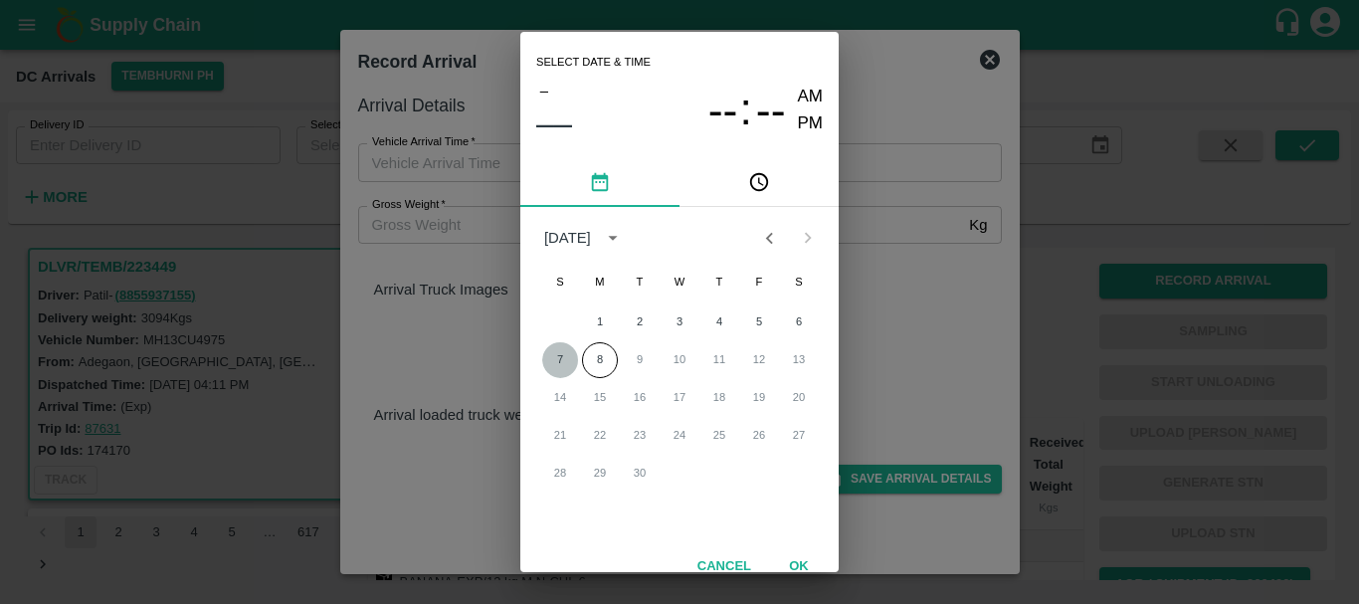
click at [560, 361] on button "7" at bounding box center [560, 360] width 36 height 36
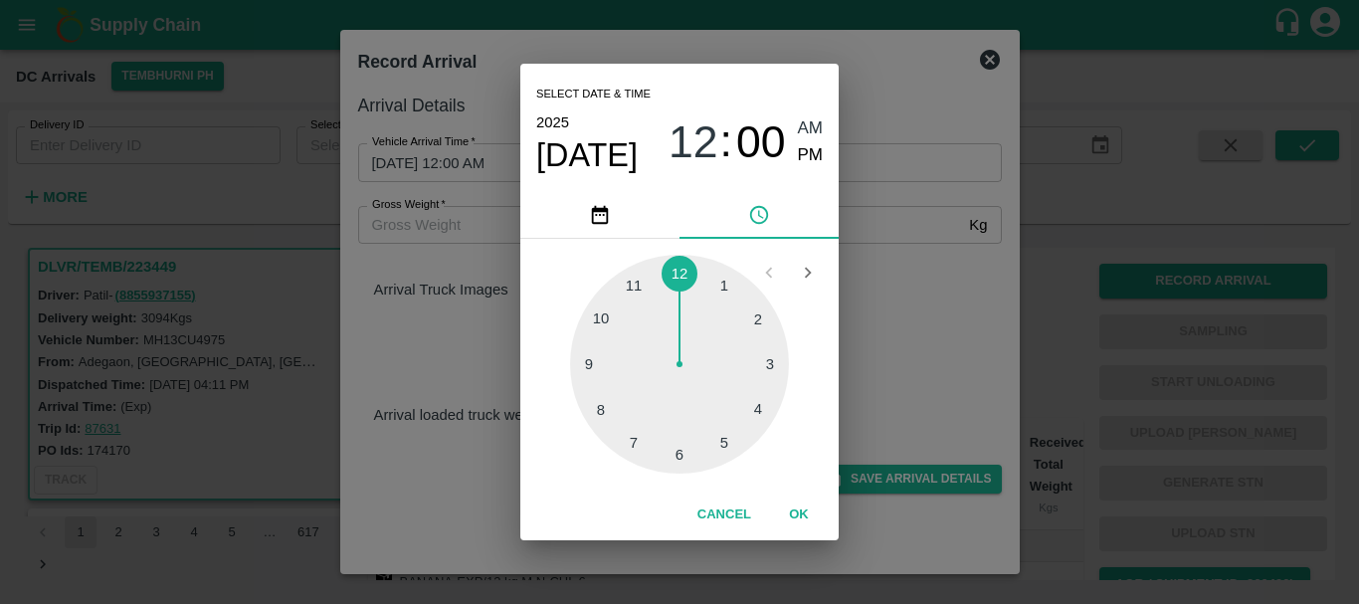
click at [630, 438] on div at bounding box center [679, 364] width 219 height 219
click at [755, 409] on div at bounding box center [679, 364] width 219 height 219
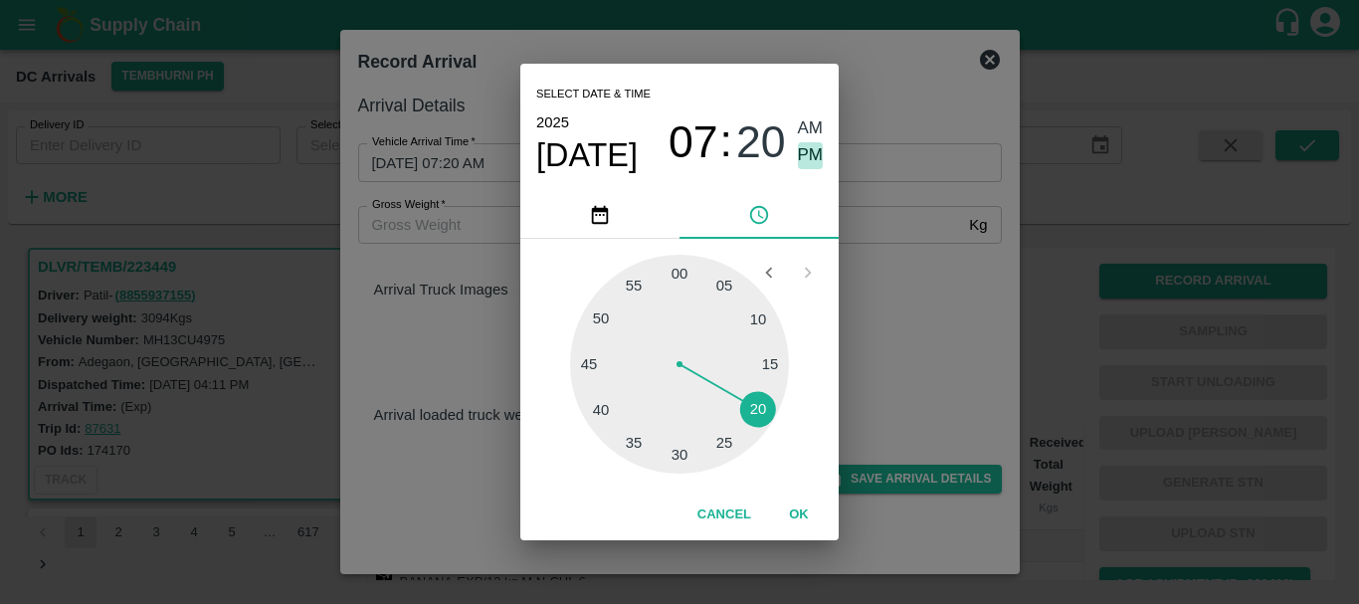
click at [799, 152] on span "PM" at bounding box center [811, 155] width 26 height 27
type input "07/09/2025 07:20 PM"
click at [903, 227] on div "Select date & time 2025 Sep 7 07 : 20 AM PM 05 10 15 20 25 30 35 40 45 50 55 00…" at bounding box center [679, 302] width 1359 height 604
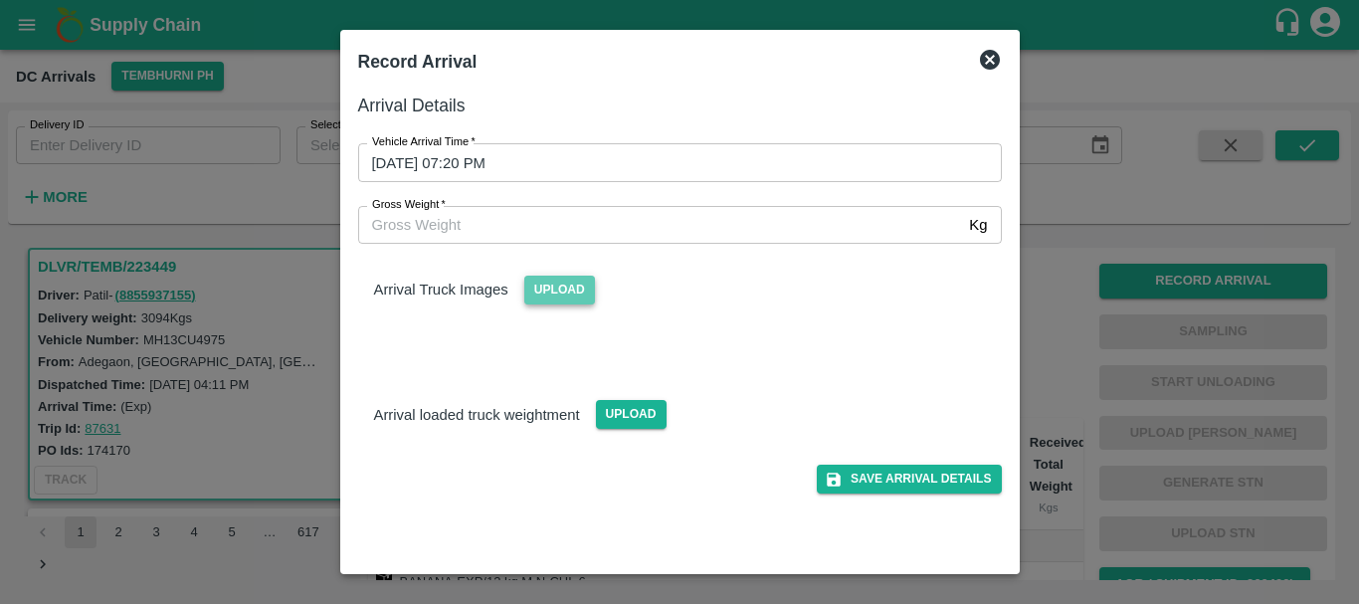
click at [586, 283] on span "Upload" at bounding box center [559, 290] width 71 height 29
click at [0, 0] on input "Upload" at bounding box center [0, 0] width 0 height 0
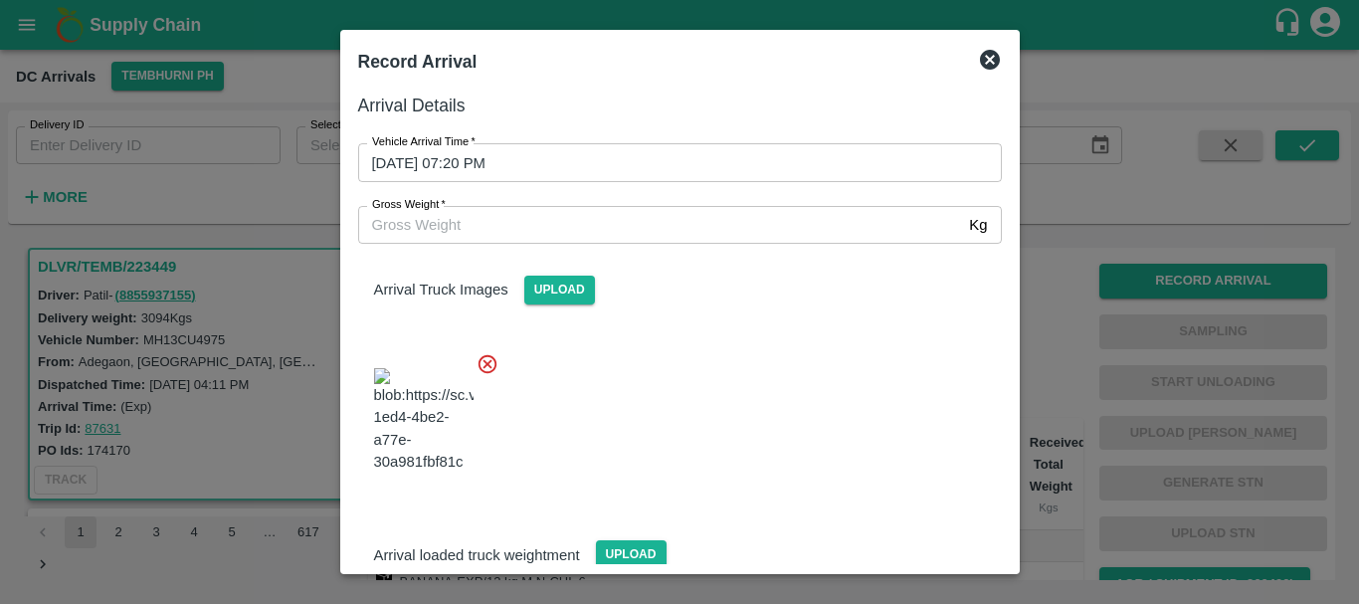
scroll to position [48, 0]
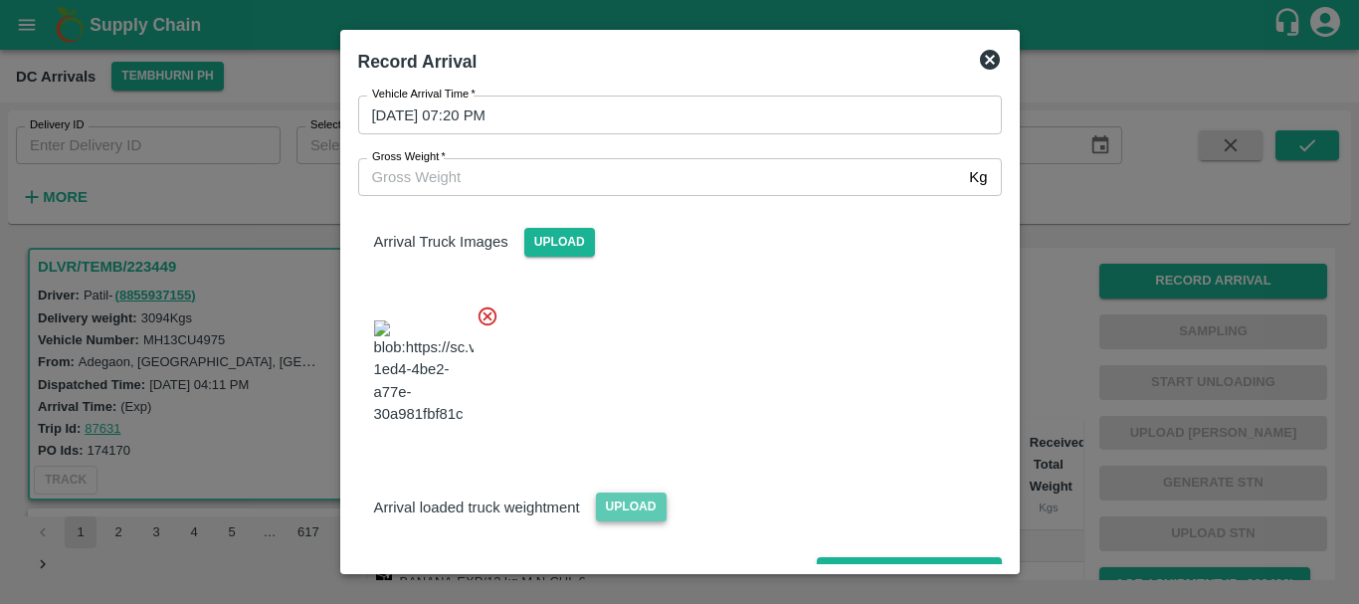
click at [630, 492] on span "Upload" at bounding box center [631, 506] width 71 height 29
click at [0, 0] on input "Upload" at bounding box center [0, 0] width 0 height 0
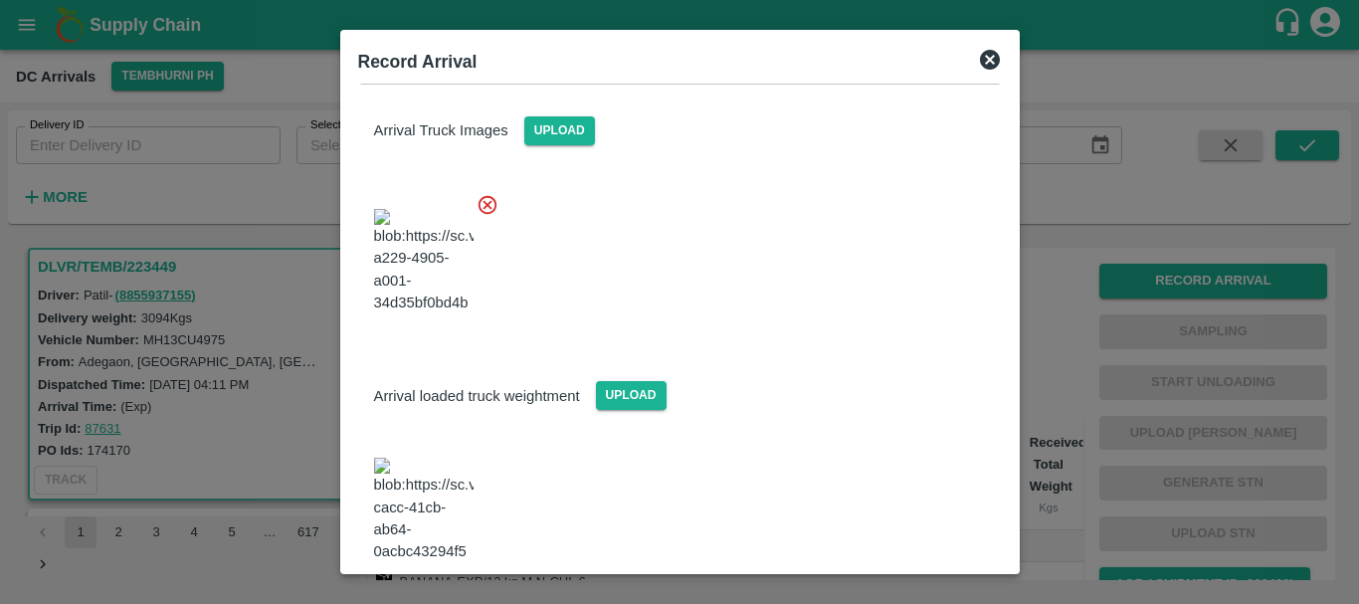
click at [416, 458] on img at bounding box center [423, 510] width 99 height 104
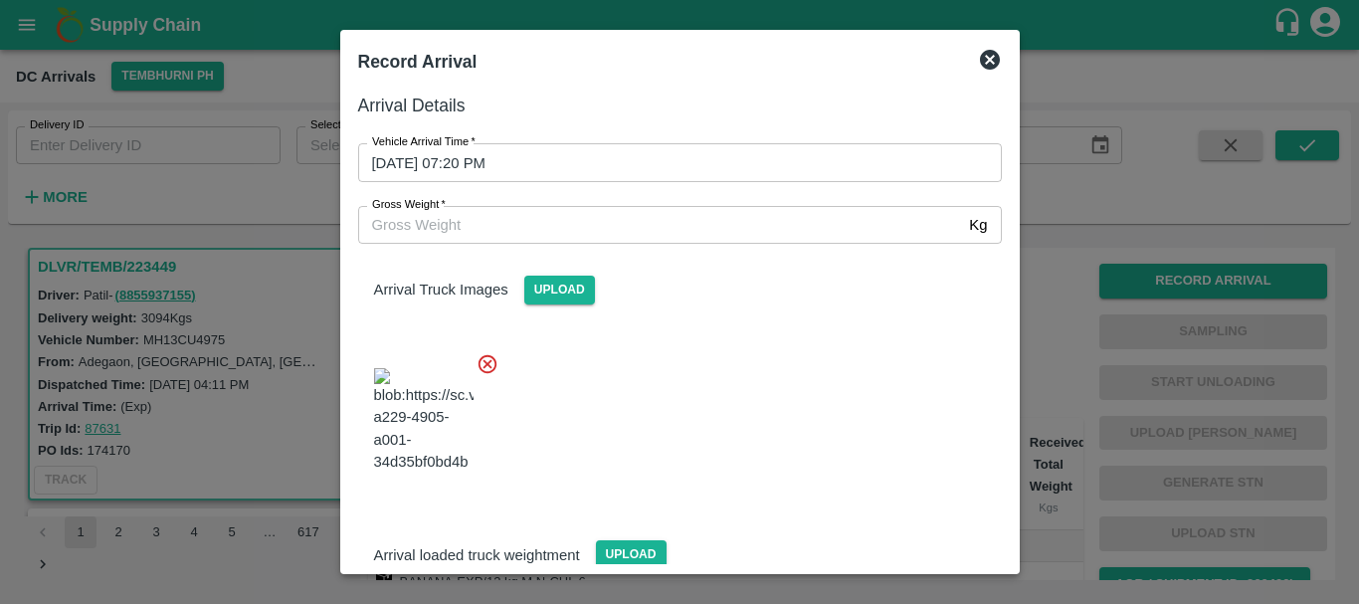
click at [486, 214] on input "Gross Weight   *" at bounding box center [660, 225] width 604 height 38
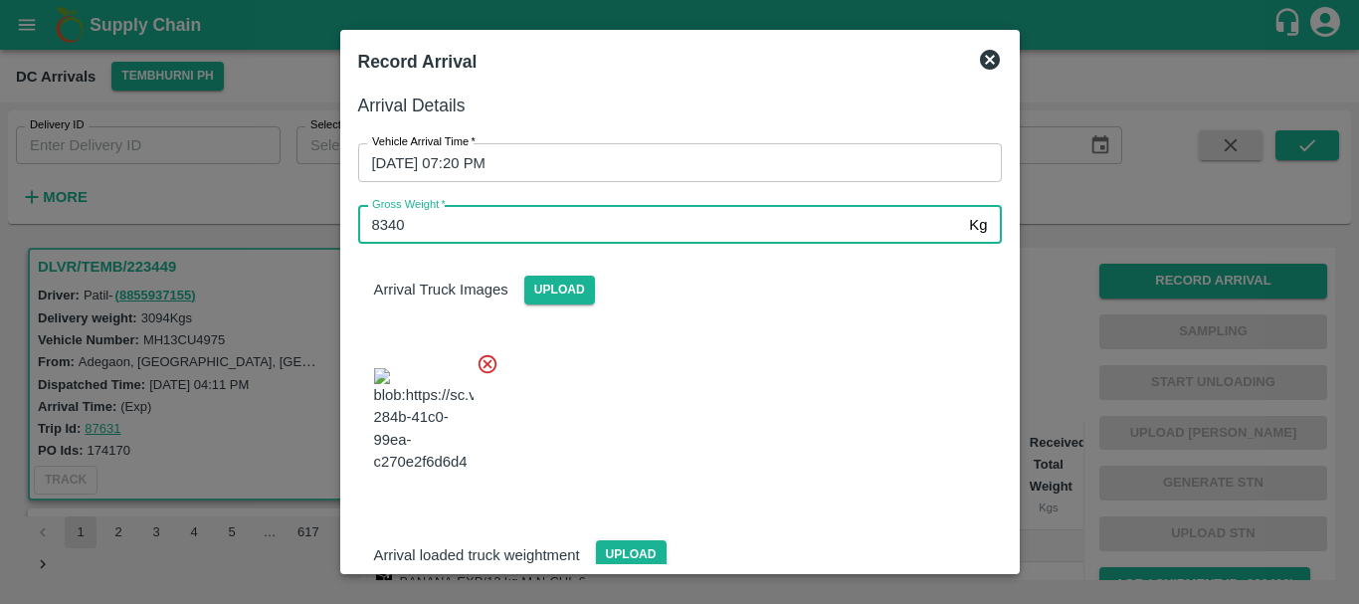
type input "8340"
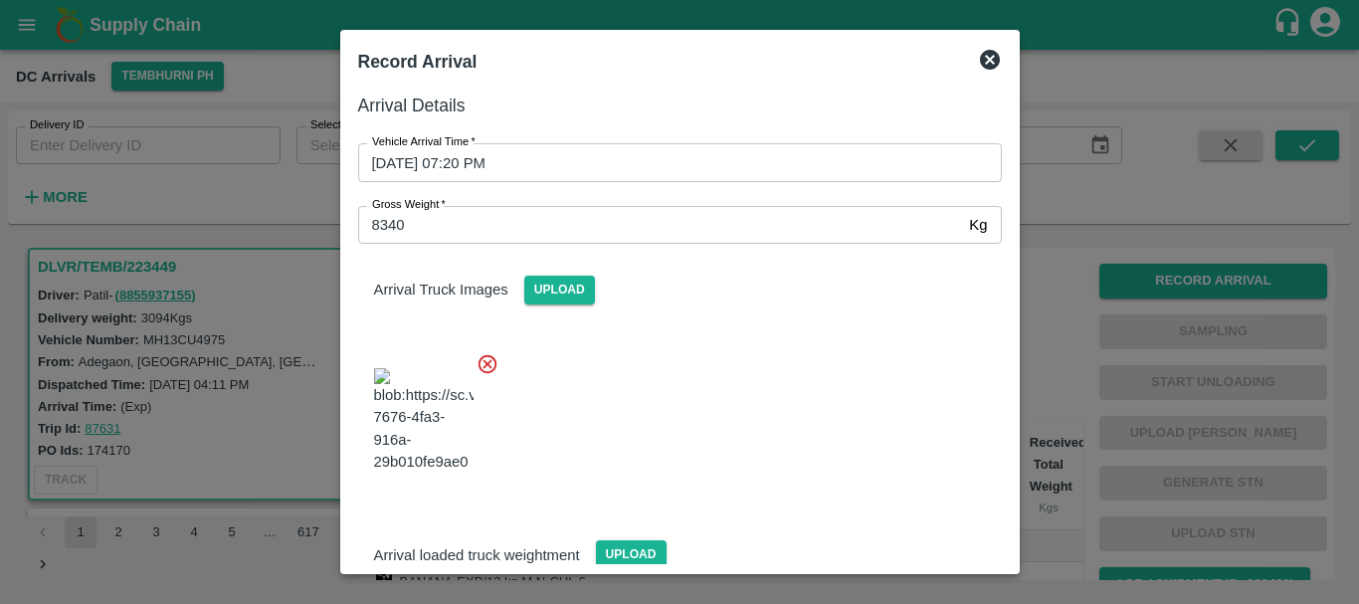
click at [693, 374] on div at bounding box center [672, 414] width 660 height 156
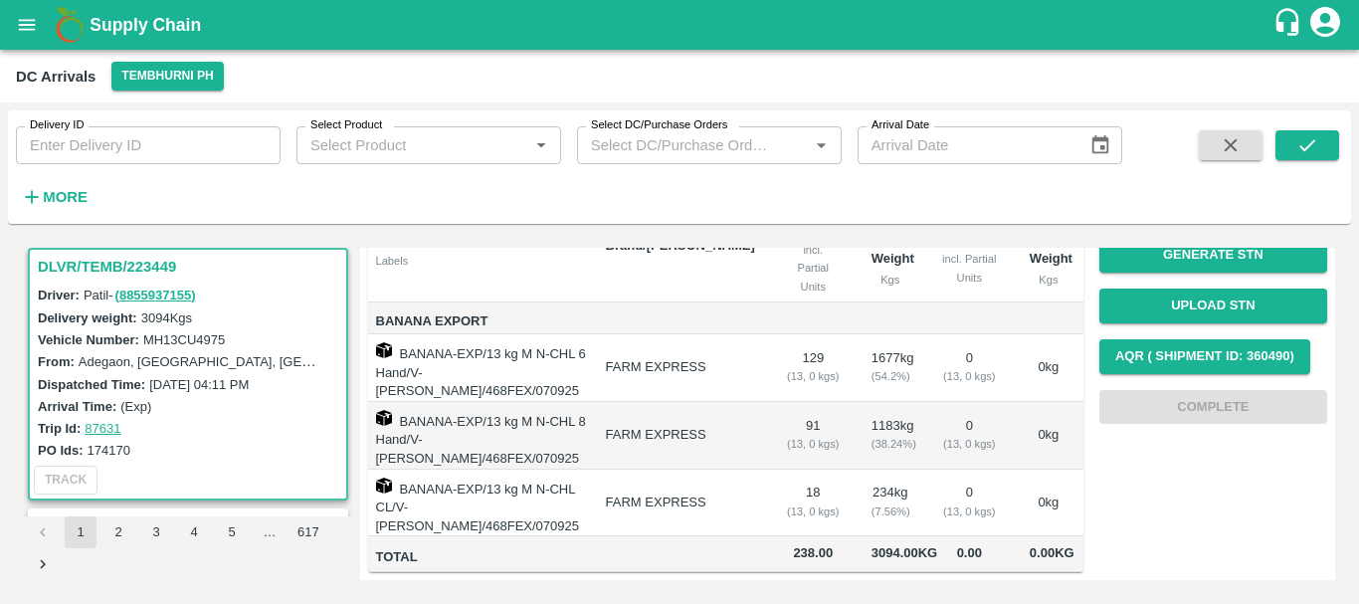
scroll to position [0, 0]
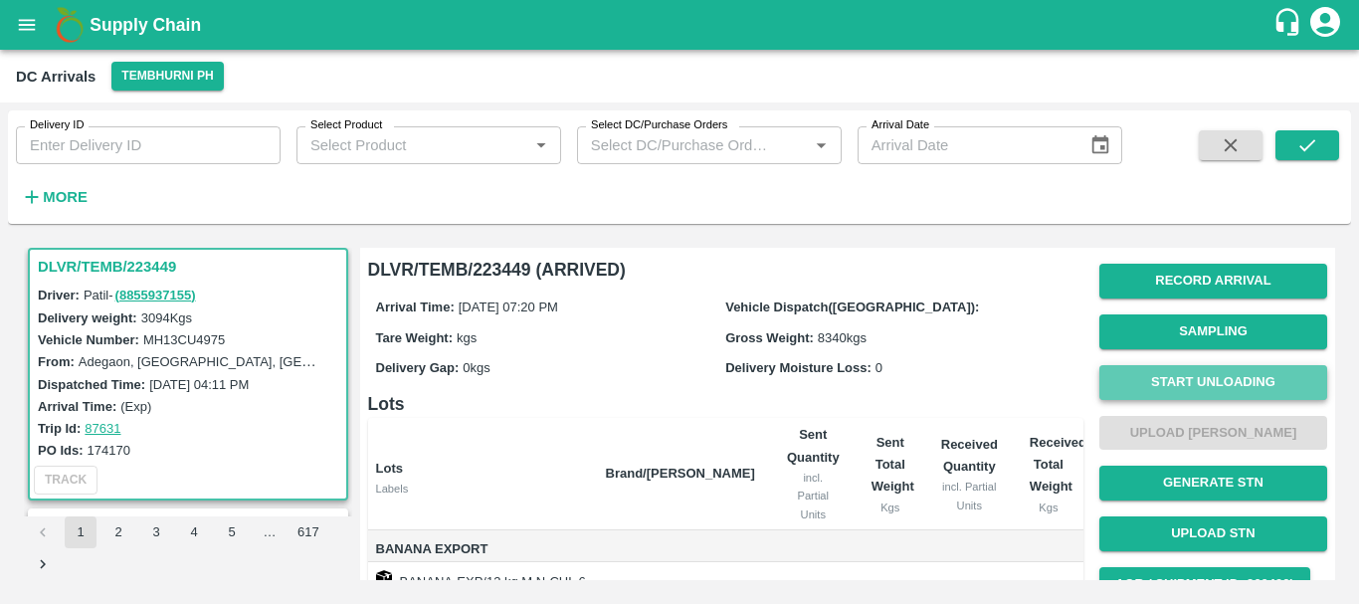
click at [1131, 384] on button "Start Unloading" at bounding box center [1213, 382] width 228 height 35
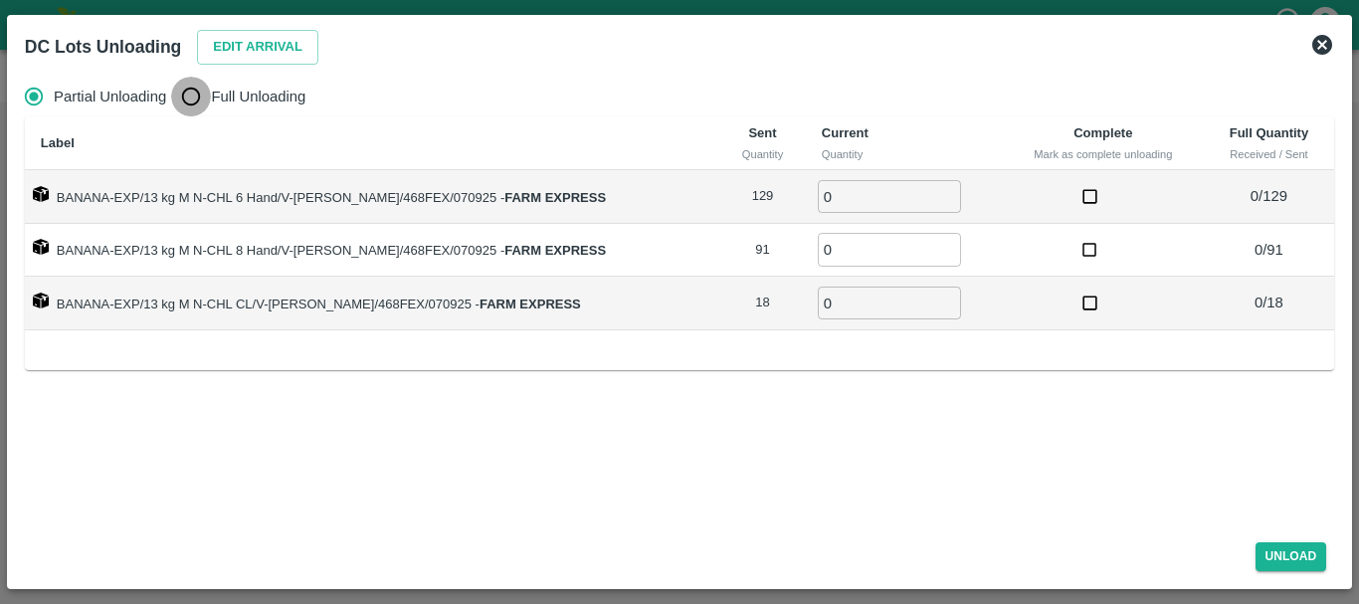
click at [191, 101] on input "Full Unloading" at bounding box center [191, 97] width 40 height 40
radio input "true"
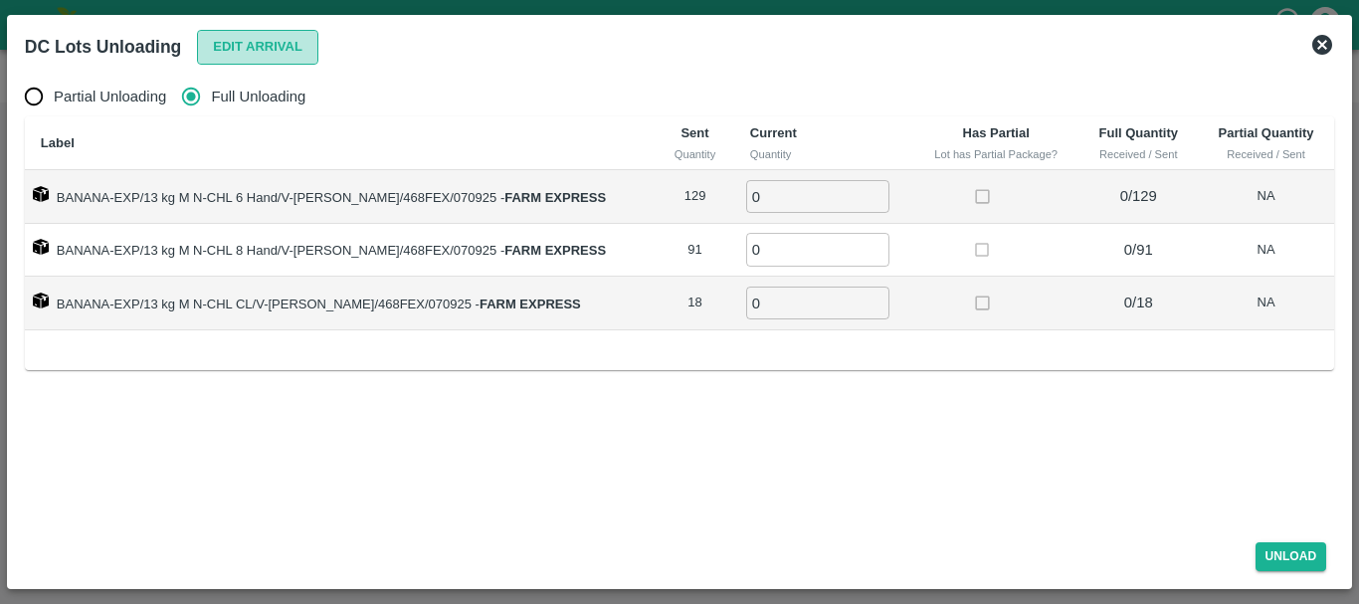
click at [236, 61] on button "Edit Arrival" at bounding box center [257, 47] width 121 height 35
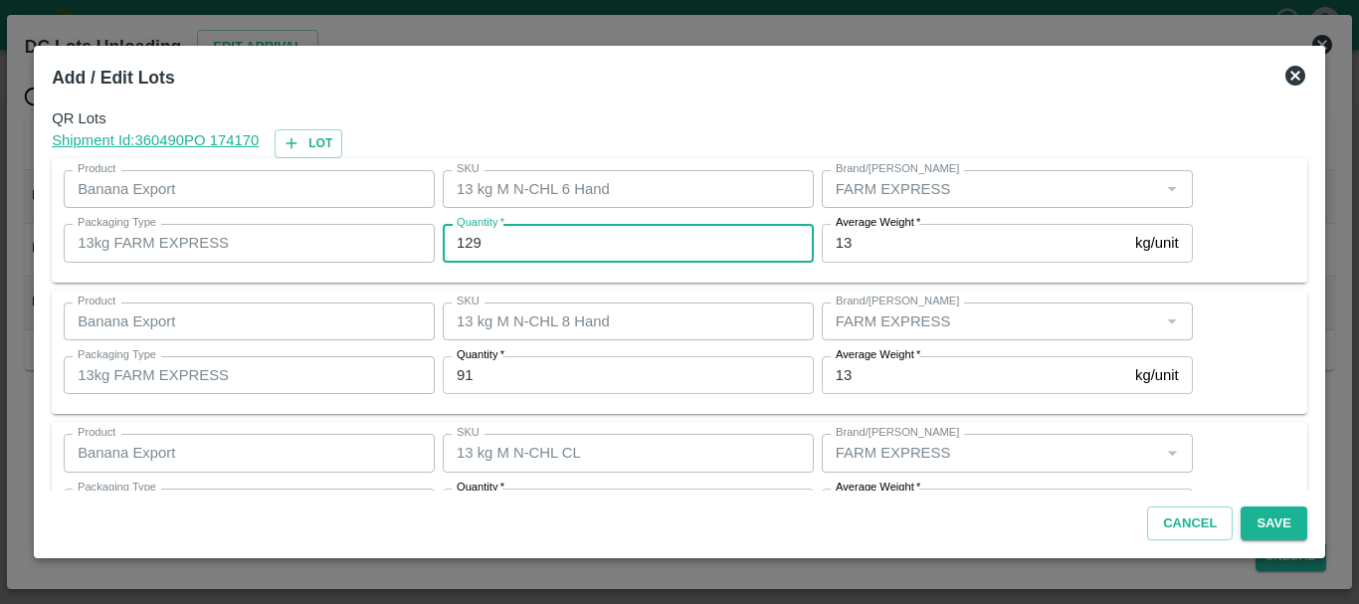
click at [497, 247] on input "129" at bounding box center [628, 243] width 371 height 38
type input "1"
type input "126"
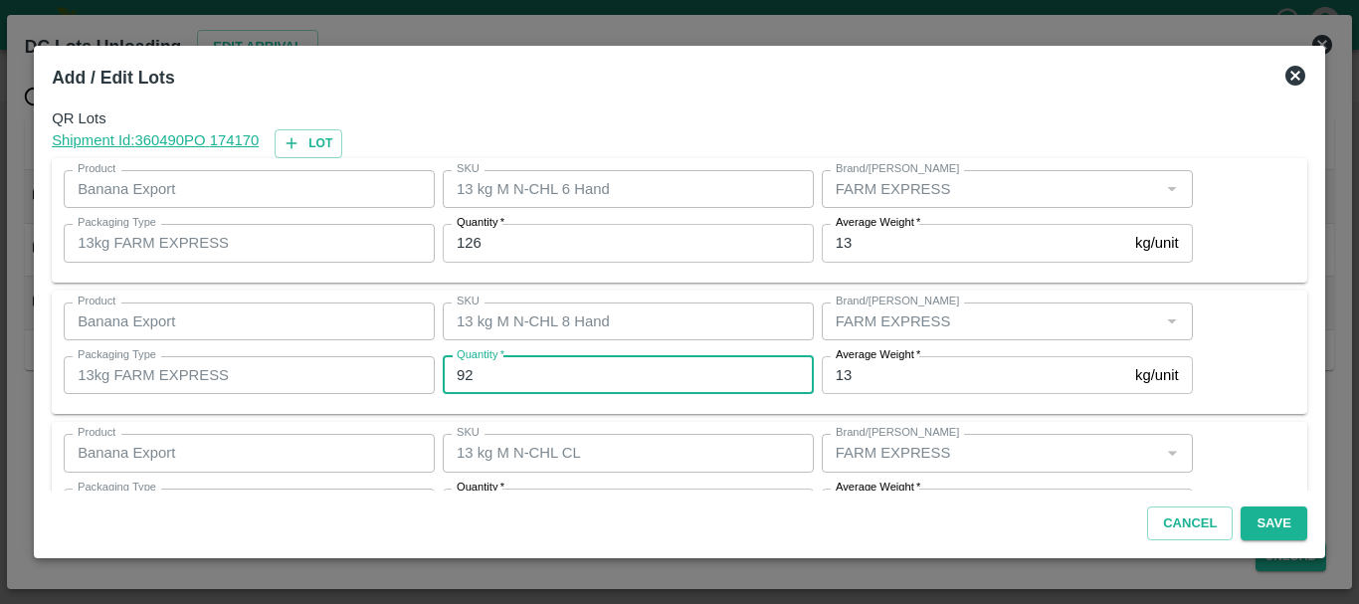
type input "92"
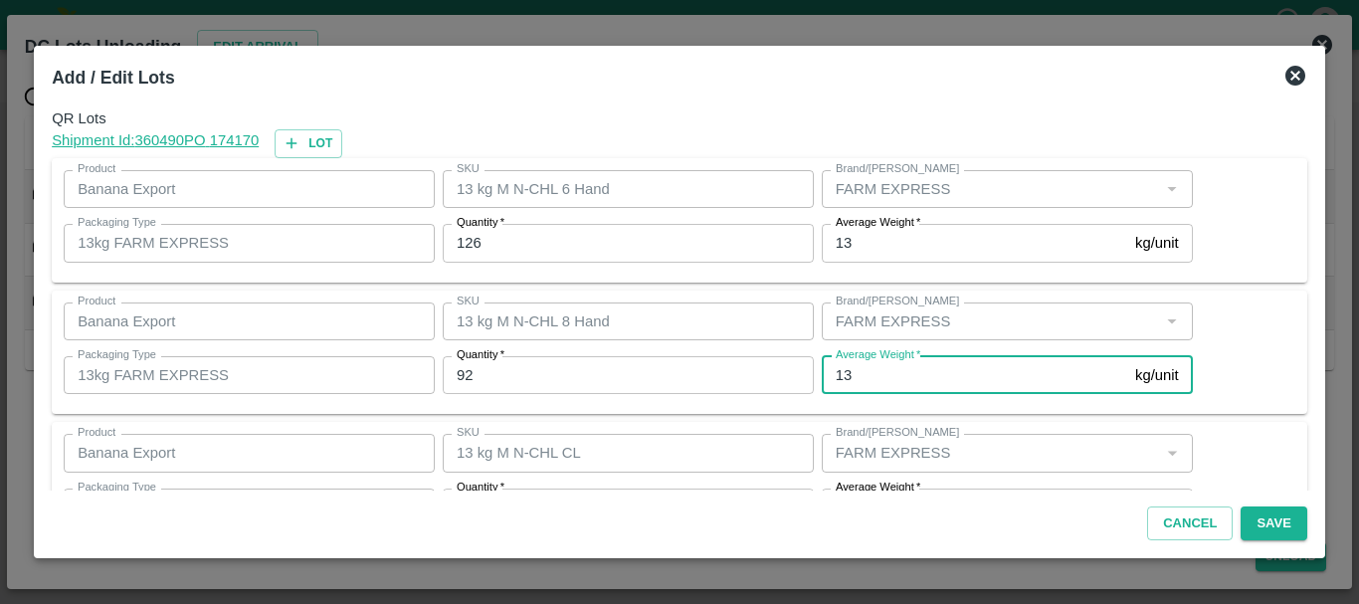
scroll to position [36, 0]
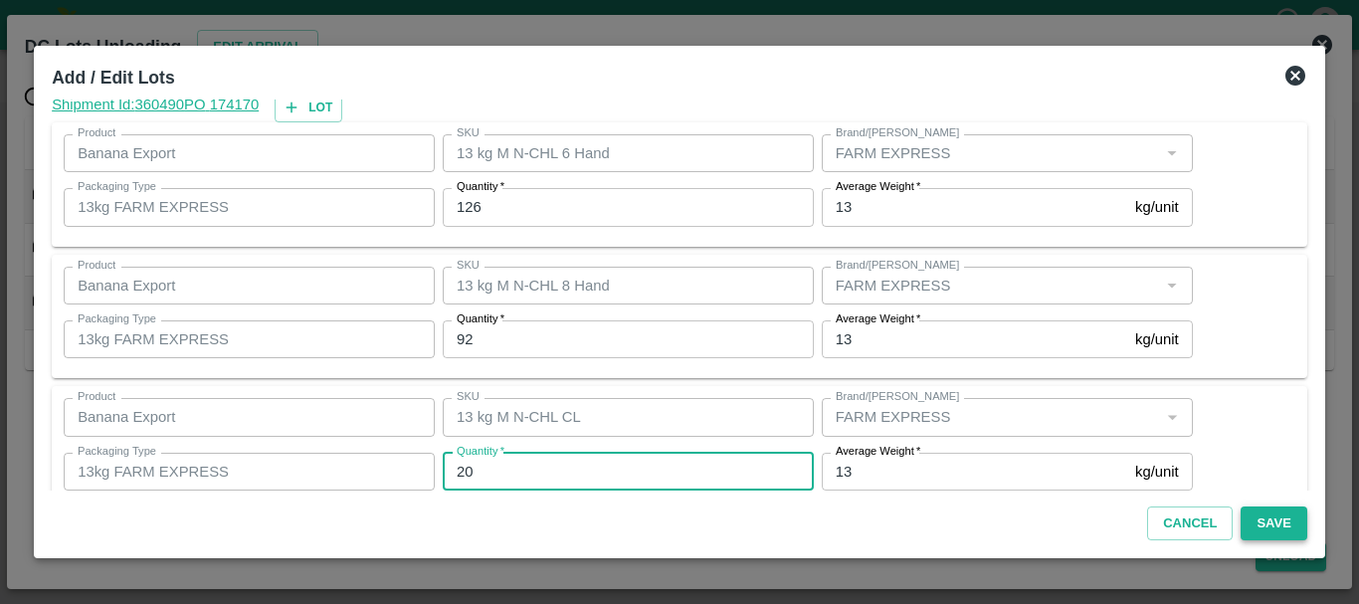
type input "20"
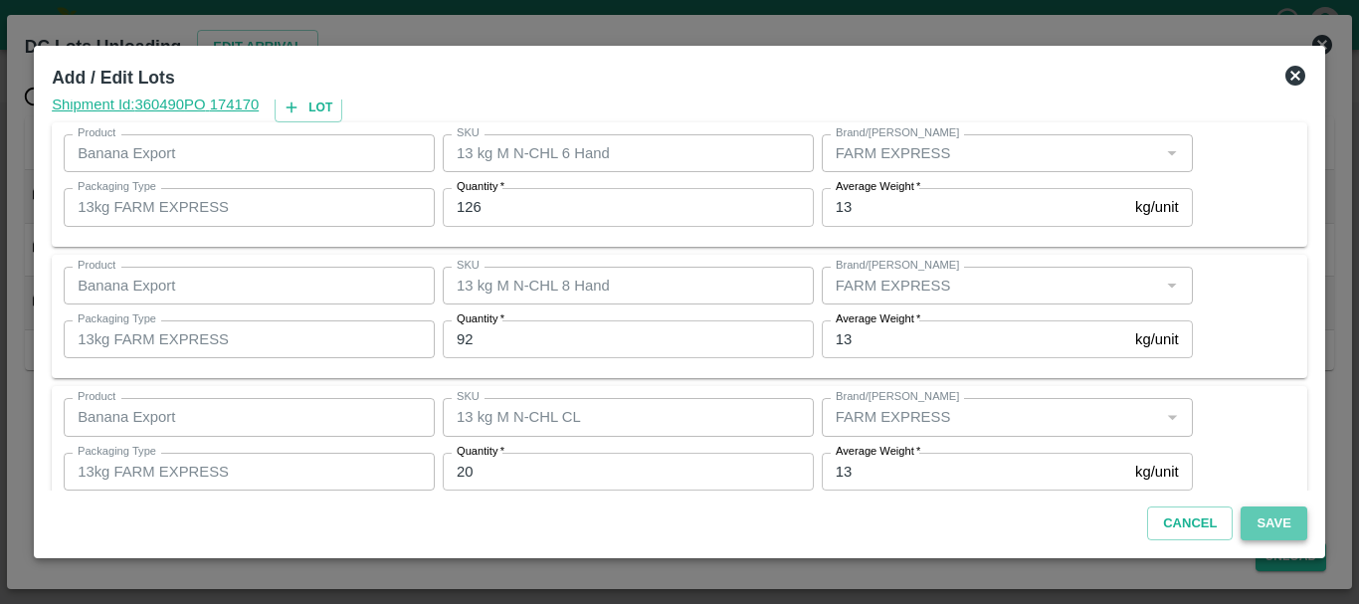
click at [1281, 515] on button "Save" at bounding box center [1274, 523] width 66 height 35
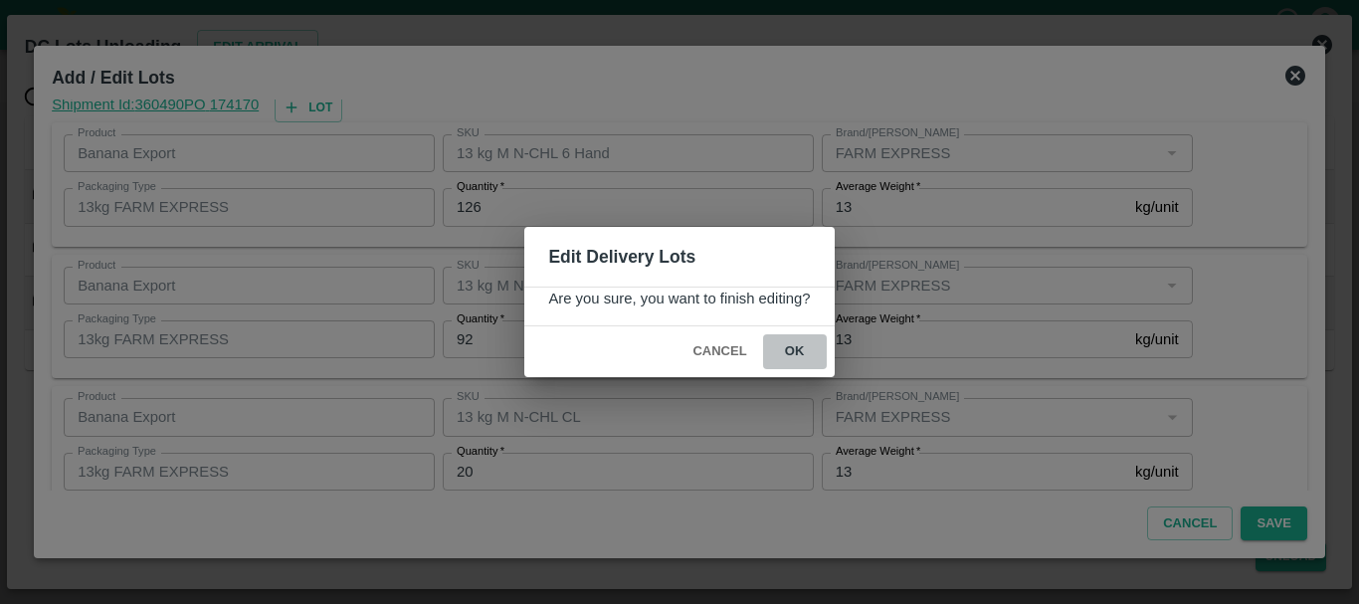
click at [797, 352] on button "ok" at bounding box center [795, 351] width 64 height 35
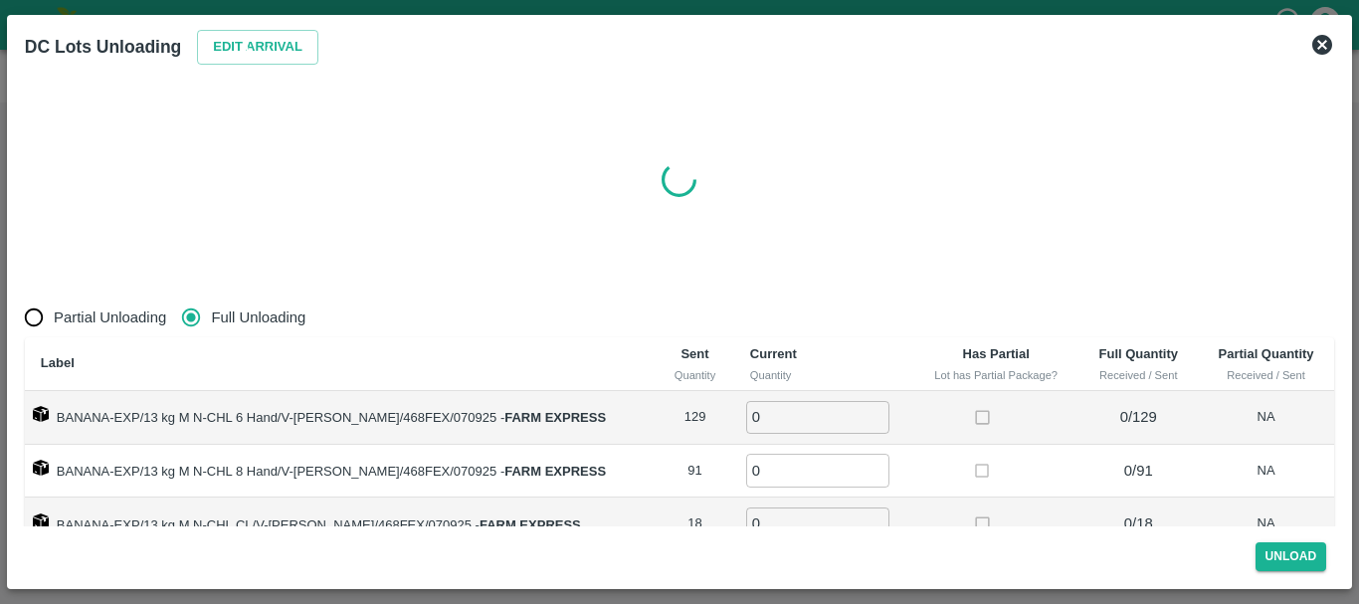
radio input "true"
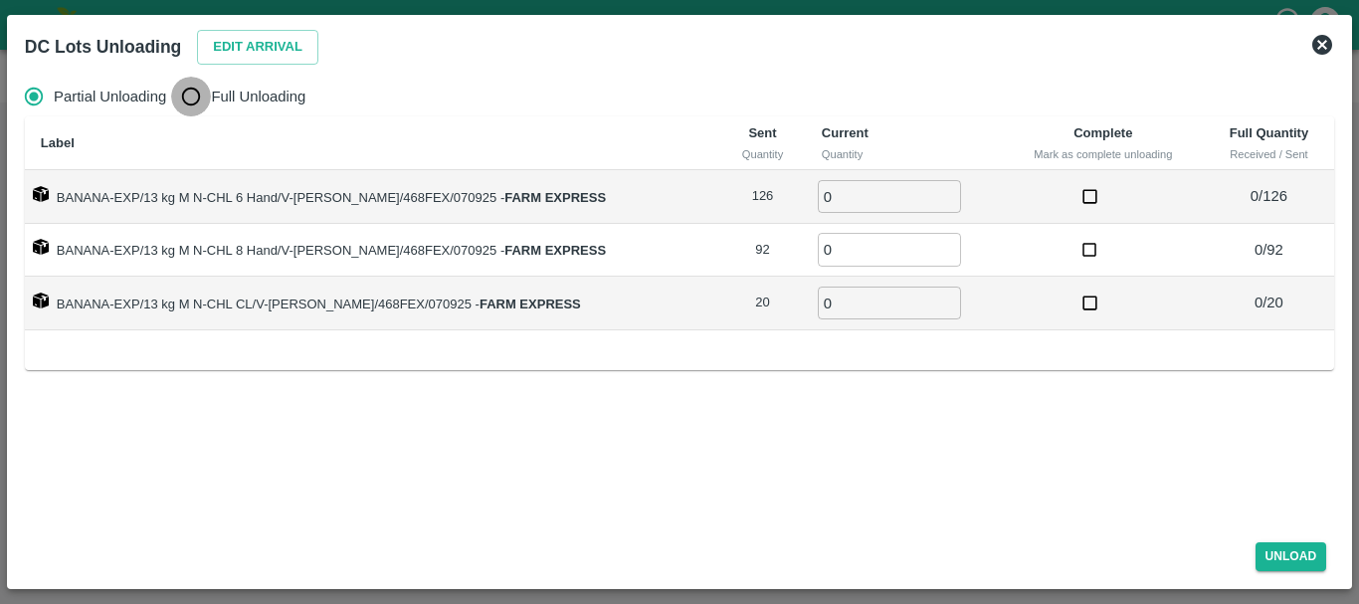
click at [192, 104] on input "Full Unloading" at bounding box center [191, 97] width 40 height 40
radio input "true"
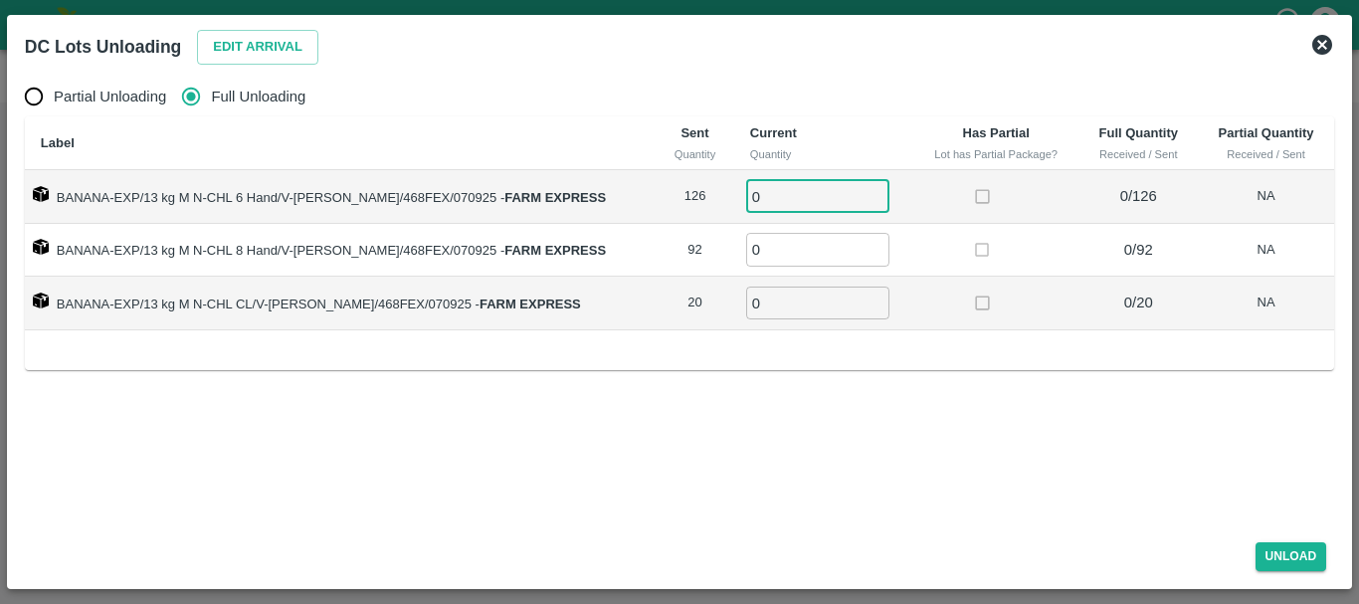
click at [791, 196] on input "0" at bounding box center [817, 196] width 143 height 33
type input "0126"
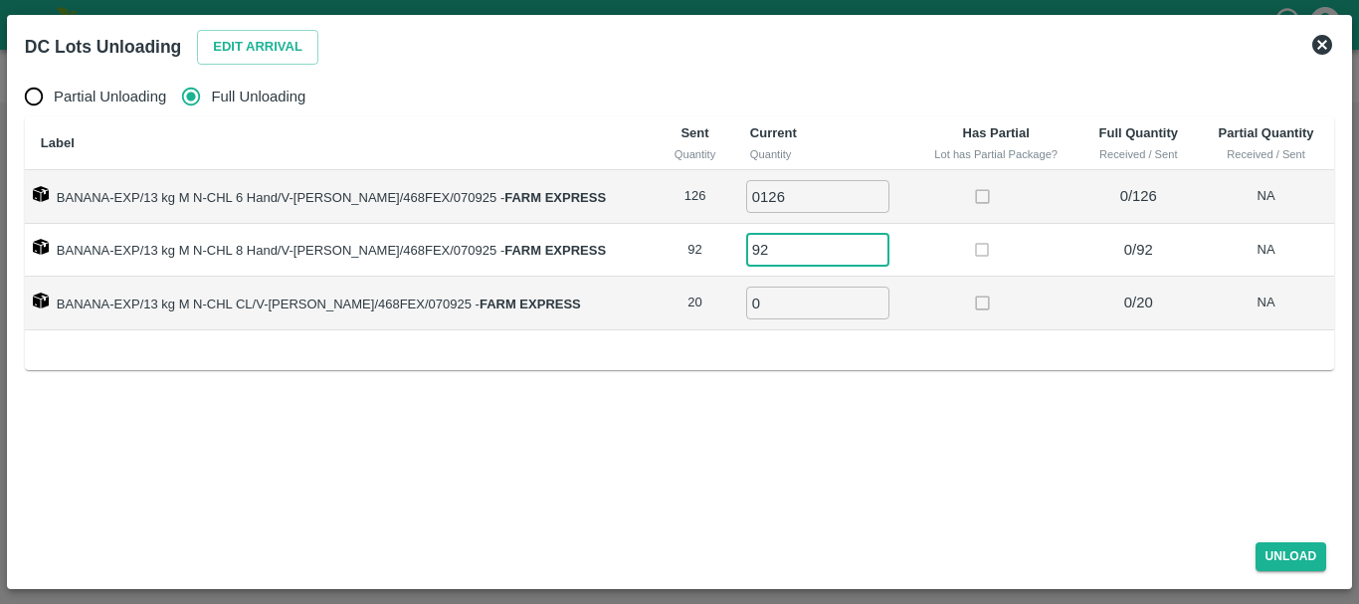
type input "92"
type input "20"
click at [1283, 550] on button "Unload" at bounding box center [1292, 556] width 72 height 29
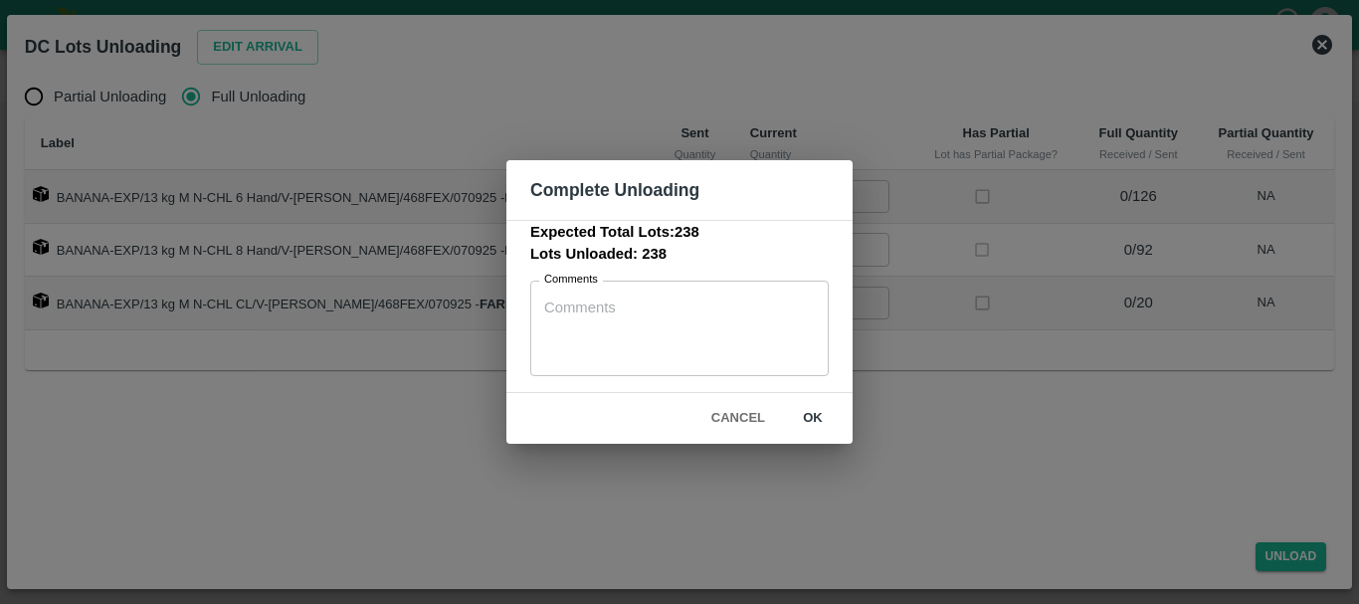
click at [811, 399] on div "Cancel ok" at bounding box center [679, 418] width 346 height 51
click at [816, 423] on button "ok" at bounding box center [813, 418] width 64 height 35
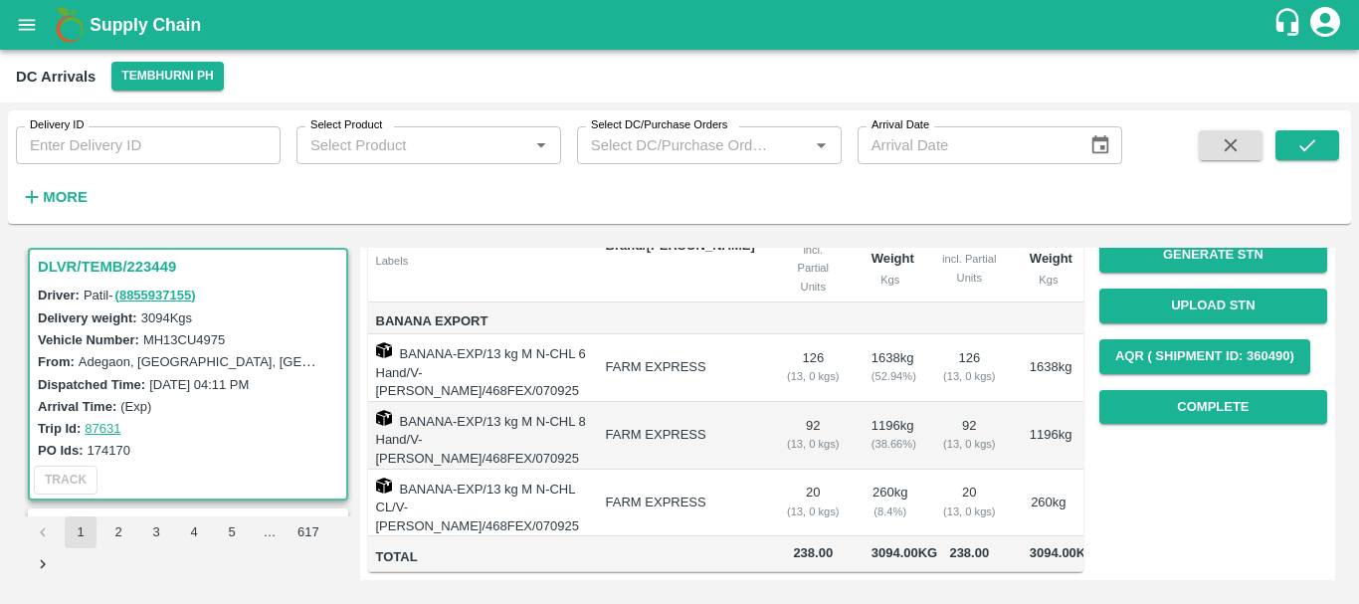
scroll to position [0, 0]
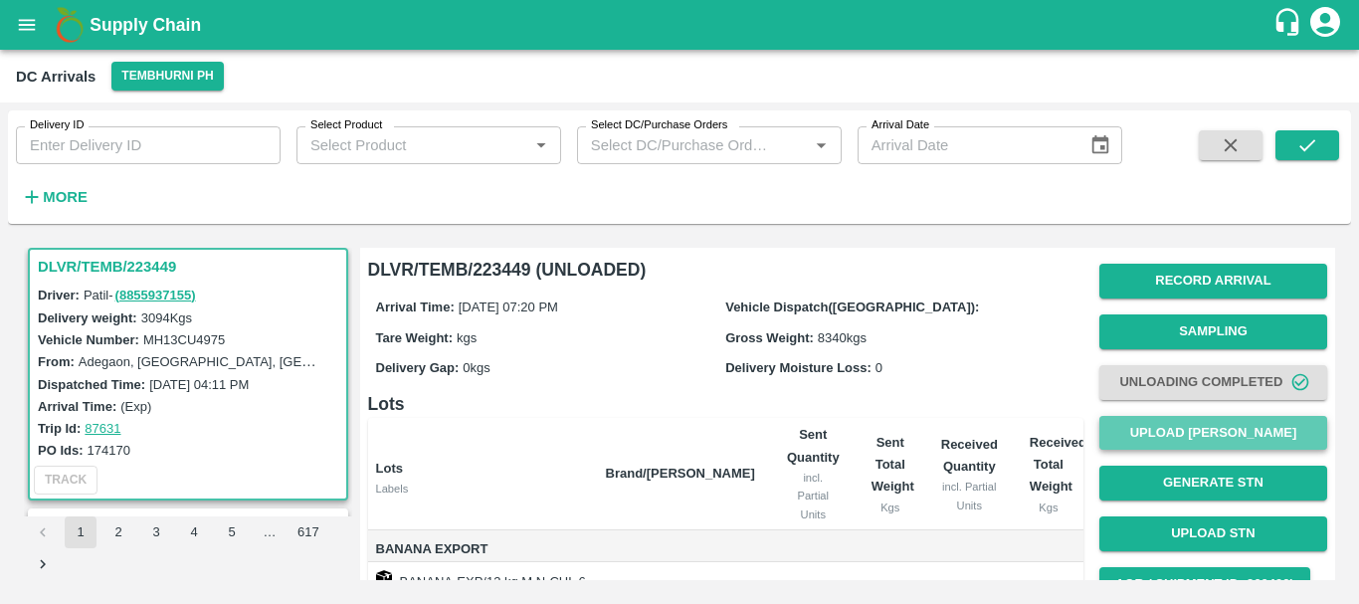
click at [1139, 429] on button "Upload [PERSON_NAME]" at bounding box center [1213, 433] width 228 height 35
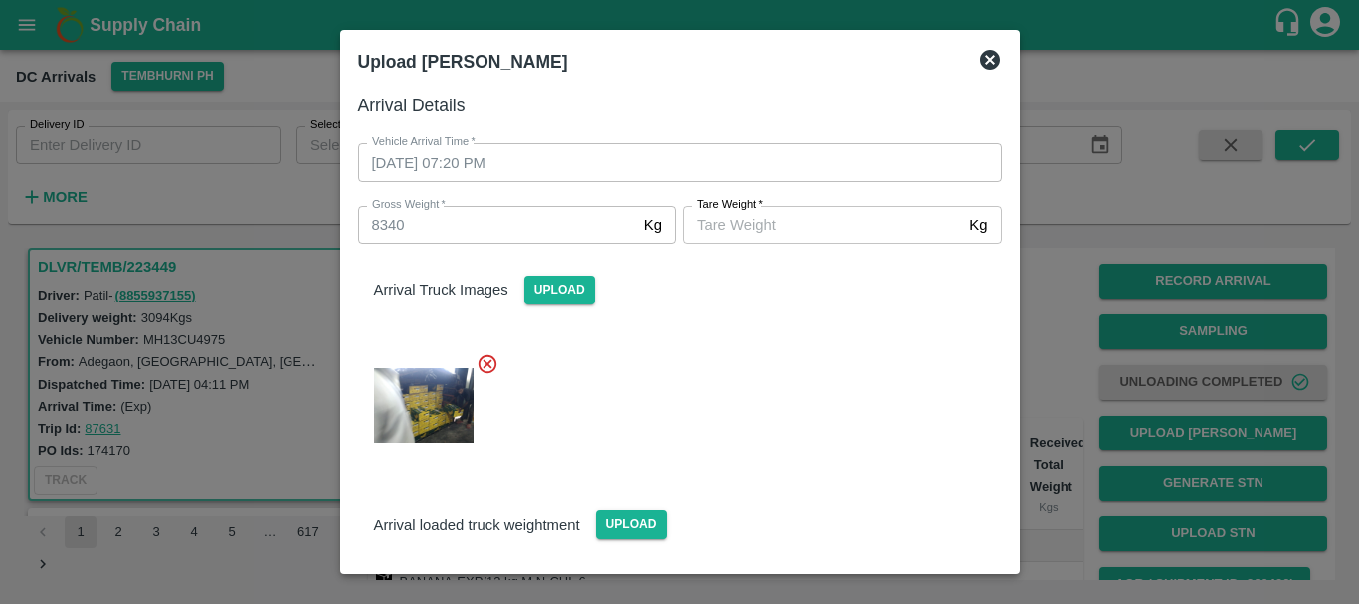
click at [702, 237] on input "Tare Weight   *" at bounding box center [823, 225] width 278 height 38
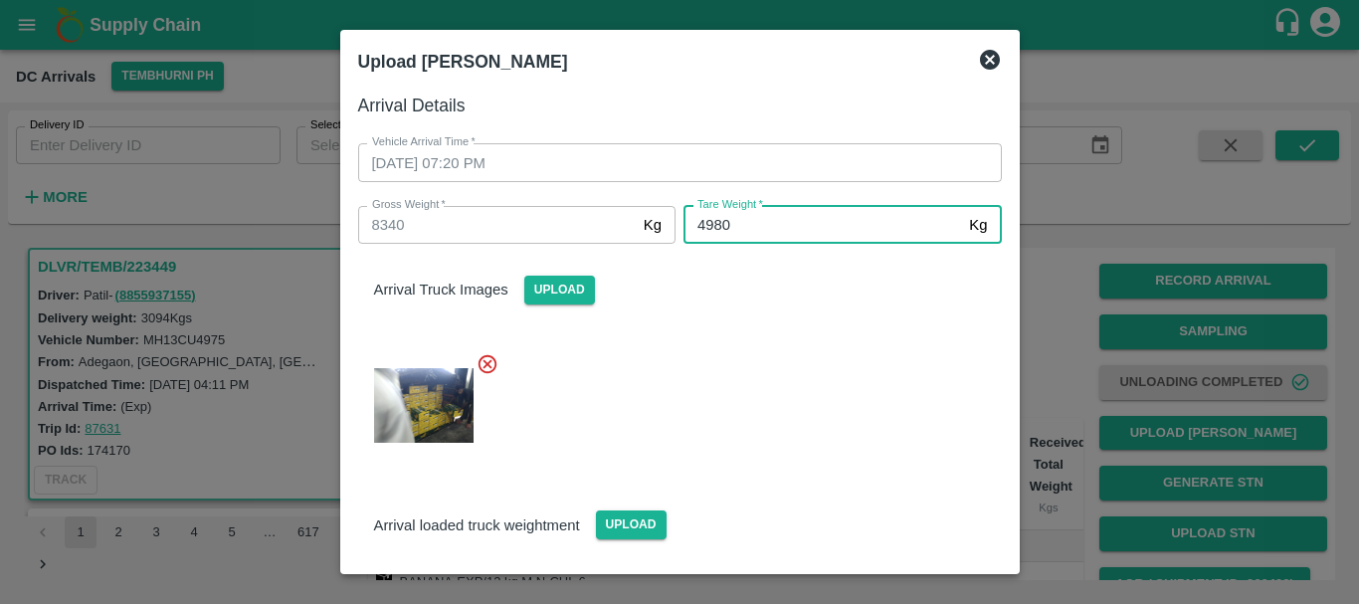
type input "4980"
click at [784, 440] on div at bounding box center [672, 399] width 660 height 126
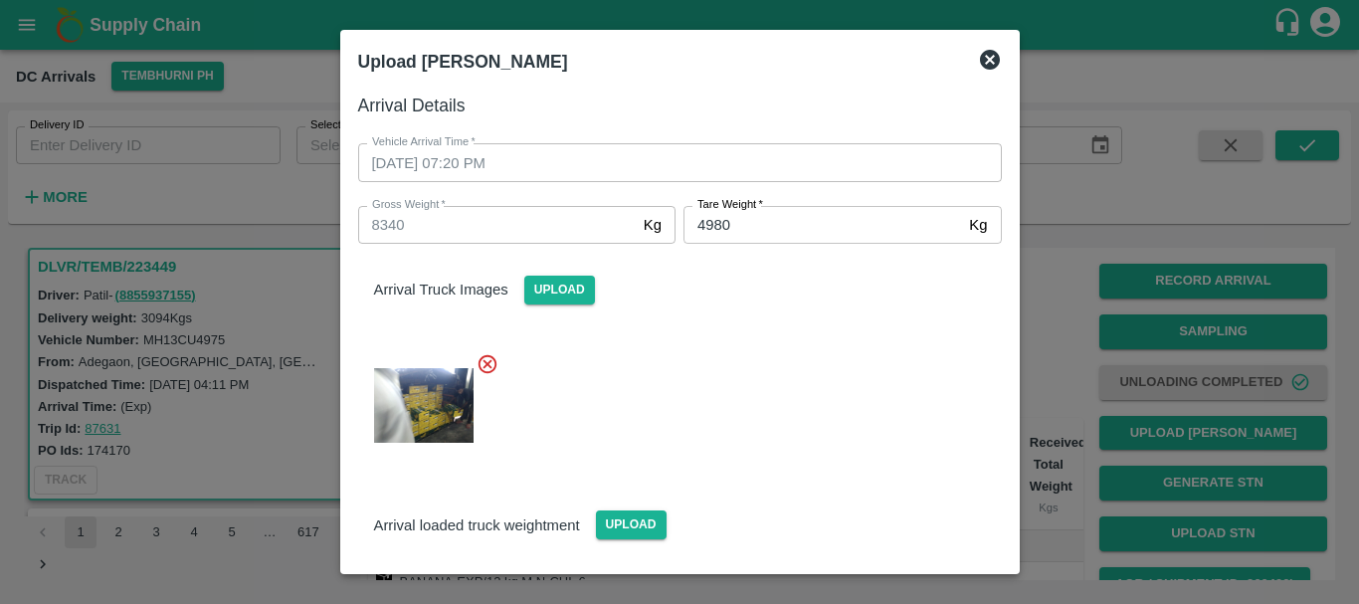
scroll to position [159, 0]
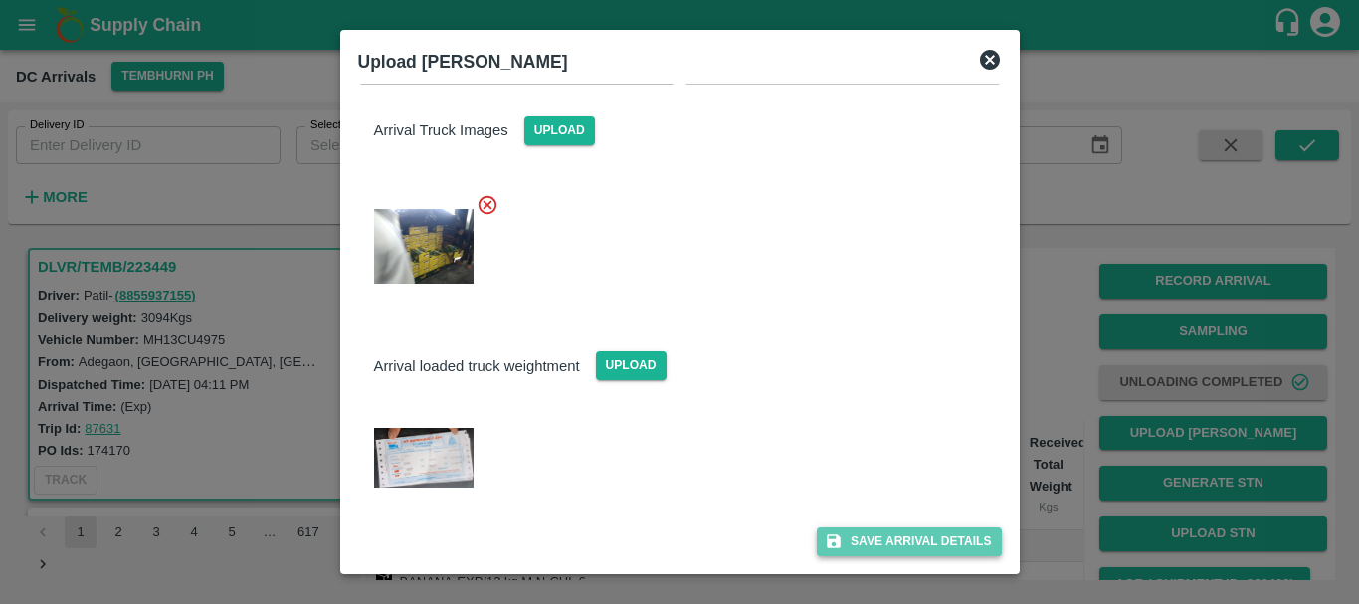
click at [844, 533] on button "Save Arrival Details" at bounding box center [909, 541] width 184 height 29
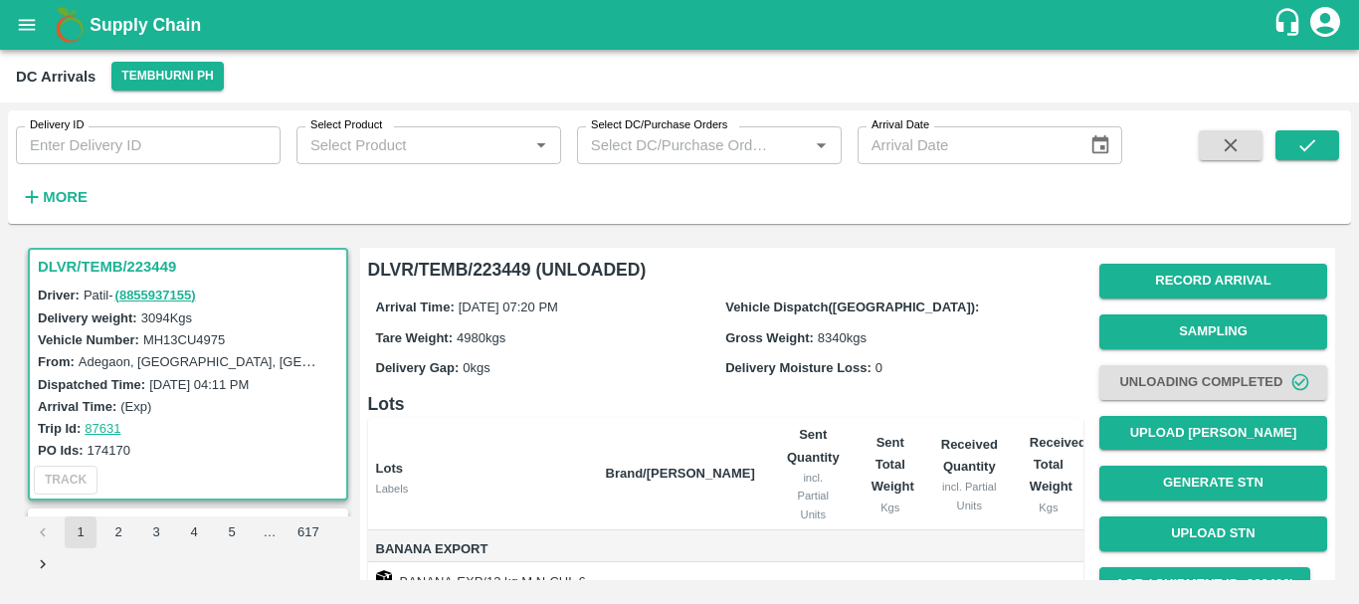
scroll to position [246, 0]
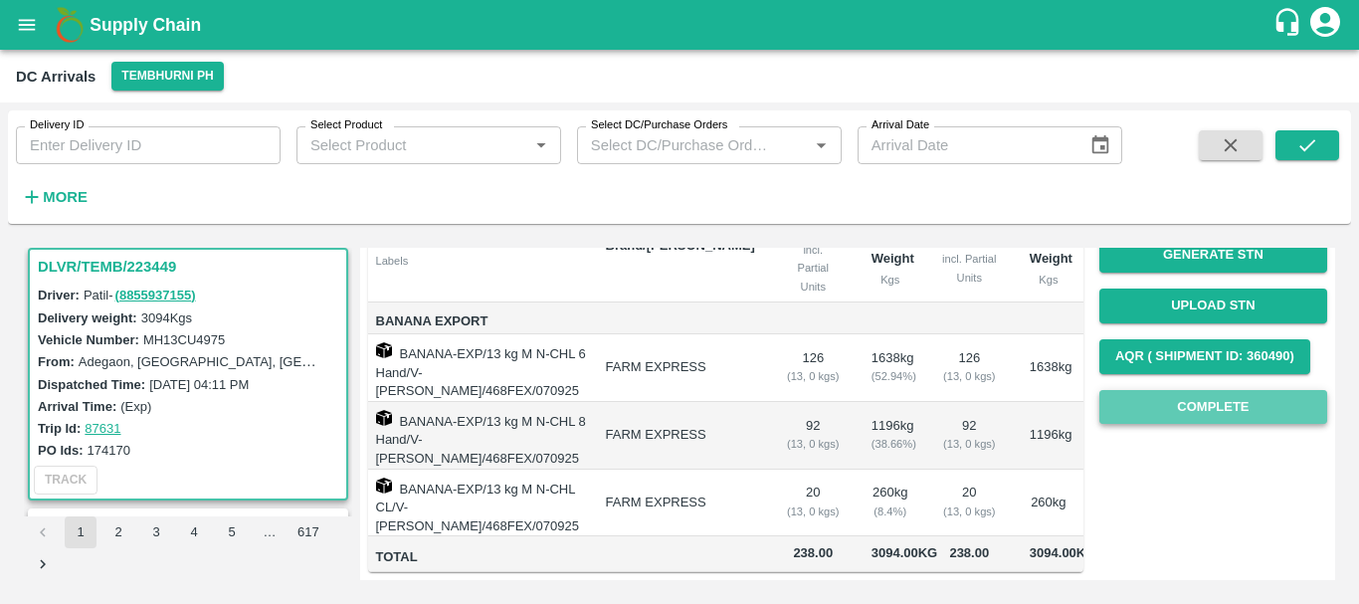
click at [1151, 396] on button "Complete" at bounding box center [1213, 407] width 228 height 35
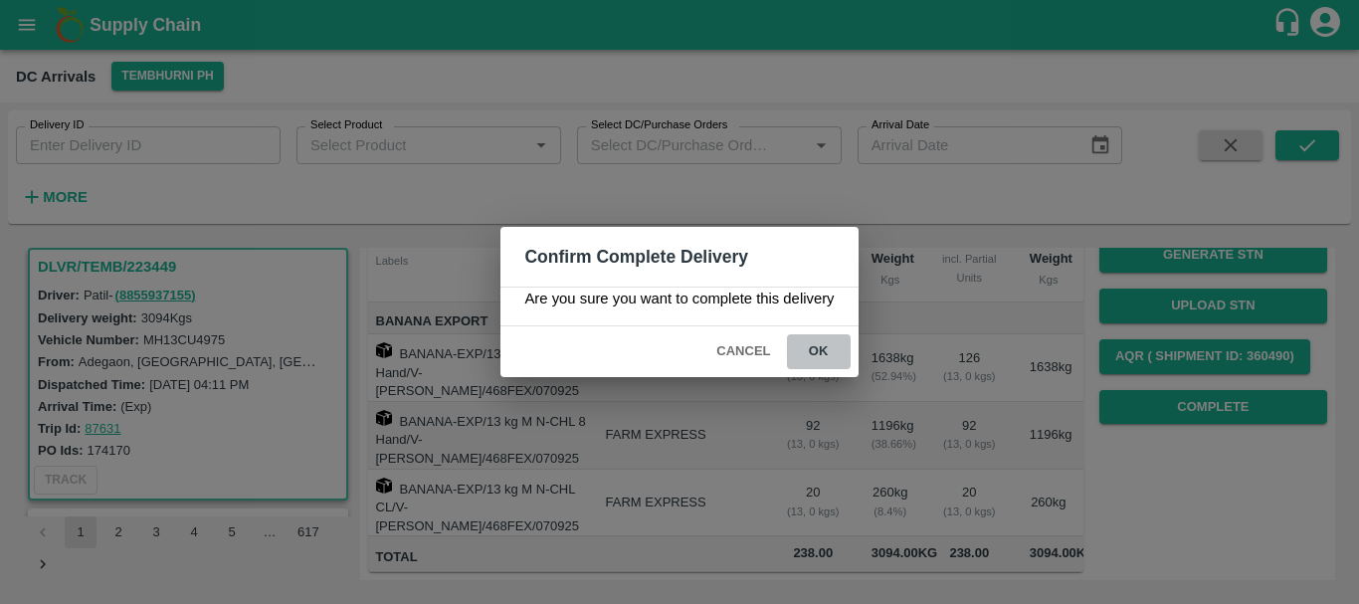
click at [818, 346] on button "ok" at bounding box center [819, 351] width 64 height 35
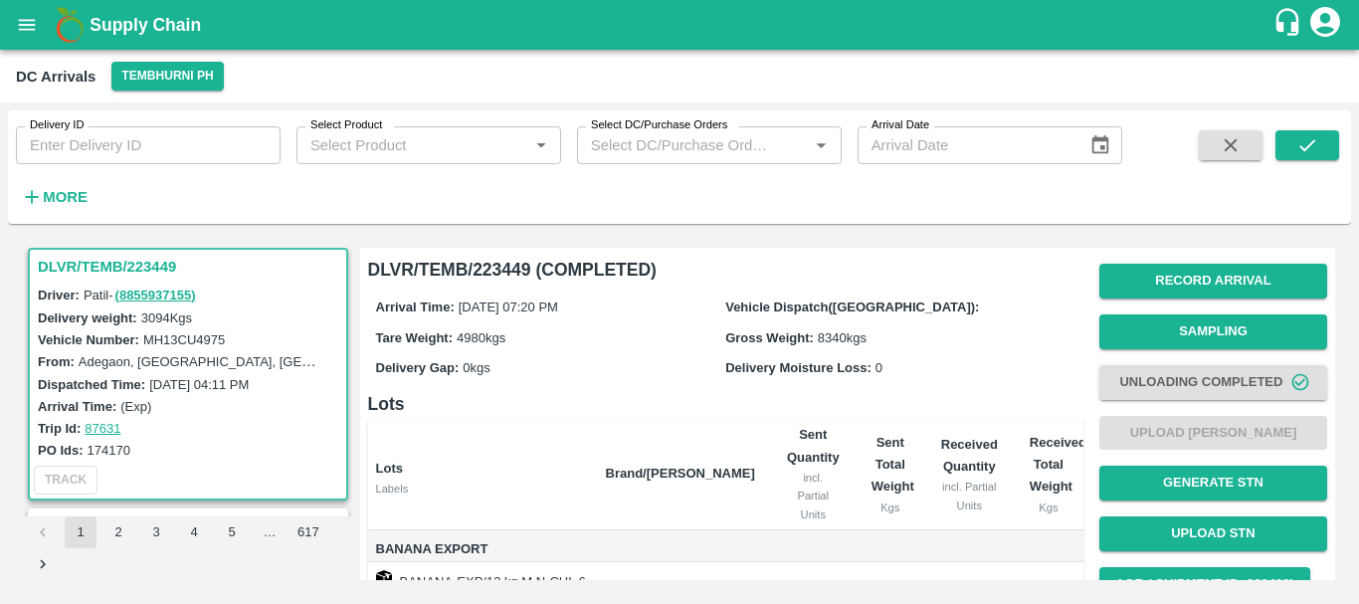
scroll to position [0, 0]
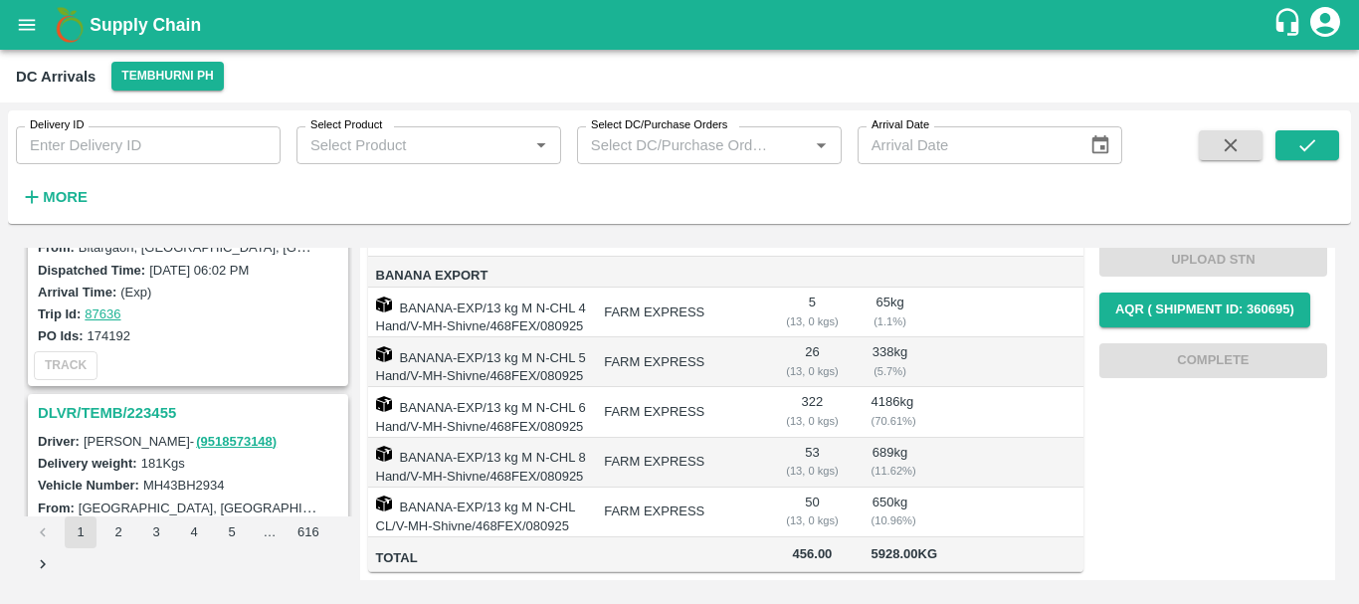
scroll to position [6174, 0]
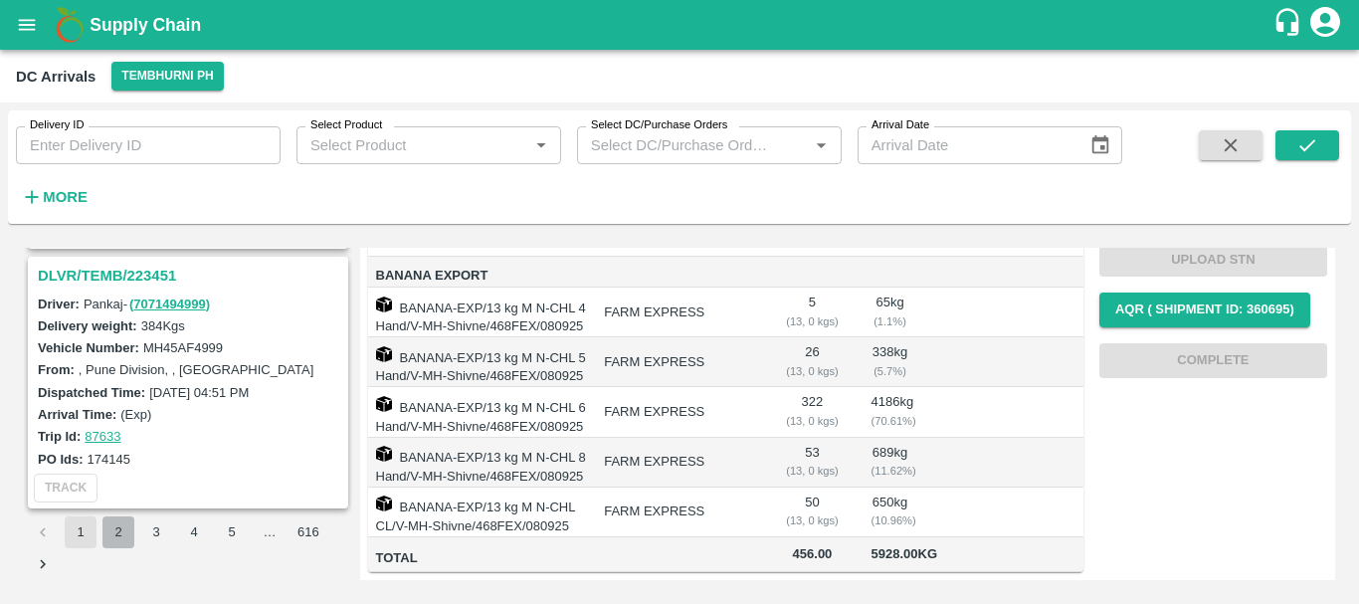
click at [114, 534] on button "2" at bounding box center [118, 532] width 32 height 32
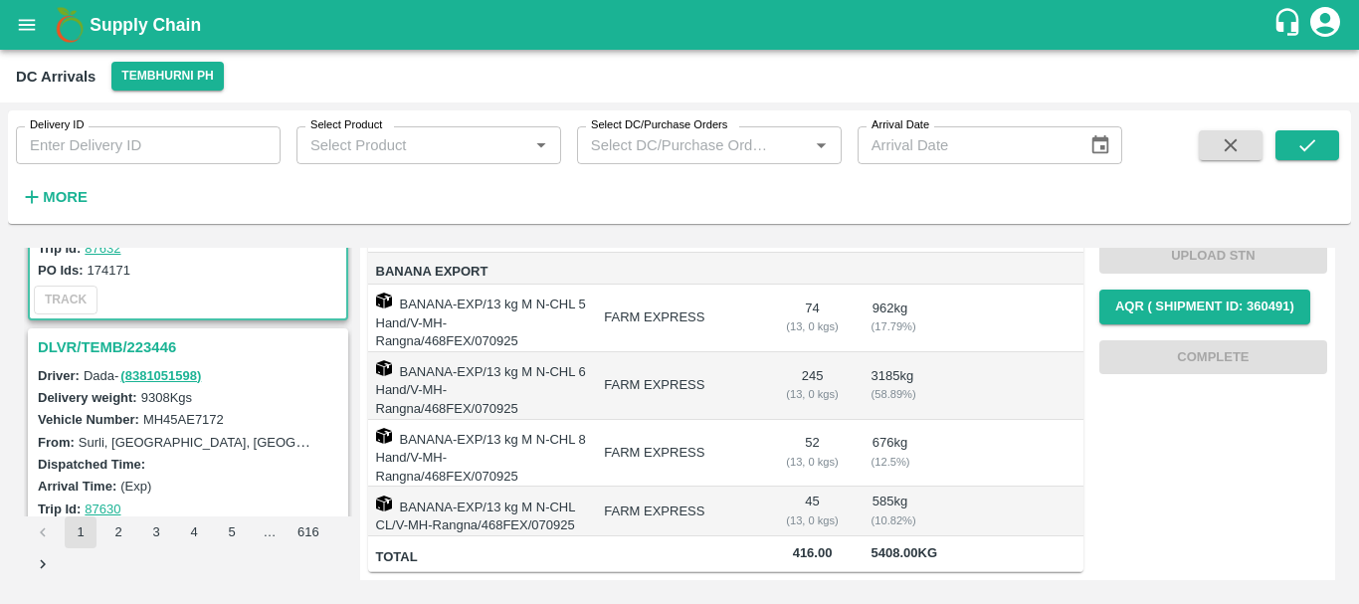
scroll to position [191, 0]
click at [133, 339] on h3 "DLVR/TEMB/223446" at bounding box center [191, 344] width 306 height 26
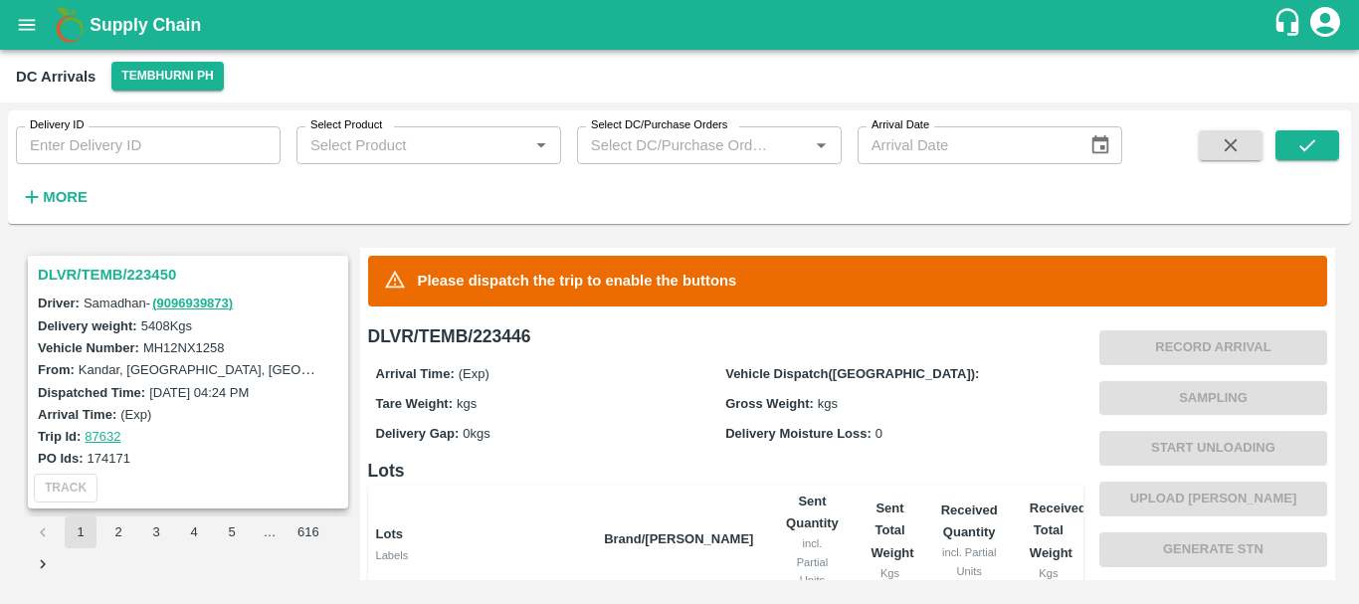
click at [146, 277] on h3 "DLVR/TEMB/223450" at bounding box center [191, 275] width 306 height 26
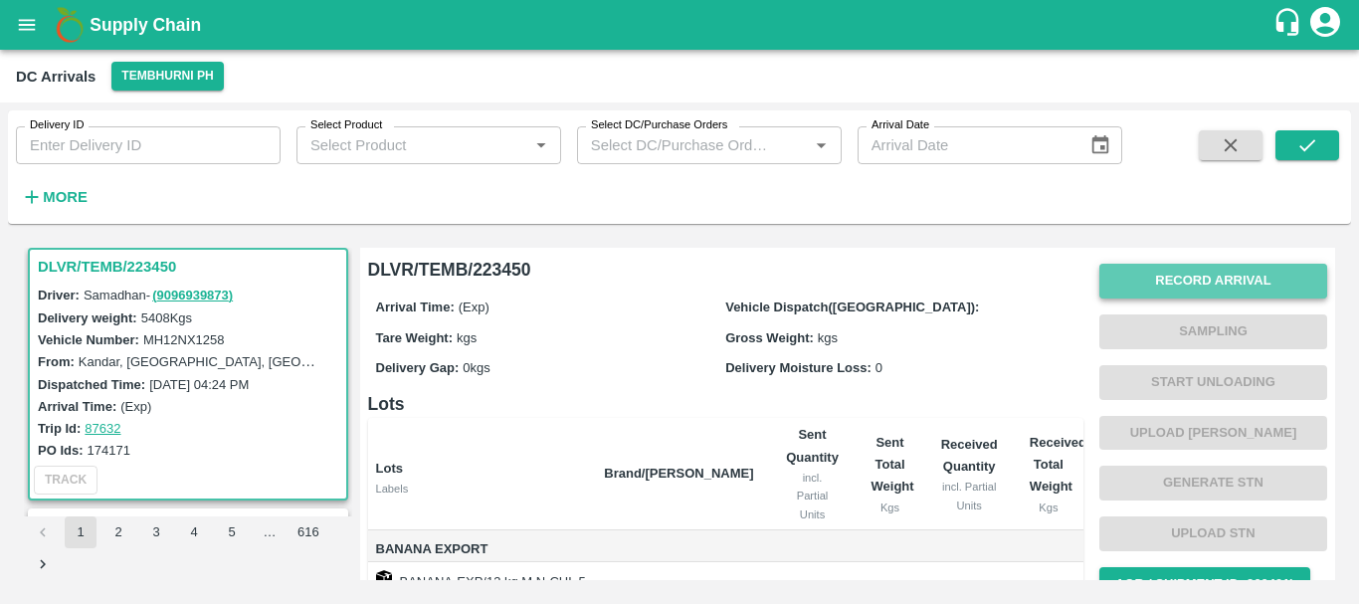
click at [1139, 291] on button "Record Arrival" at bounding box center [1213, 281] width 228 height 35
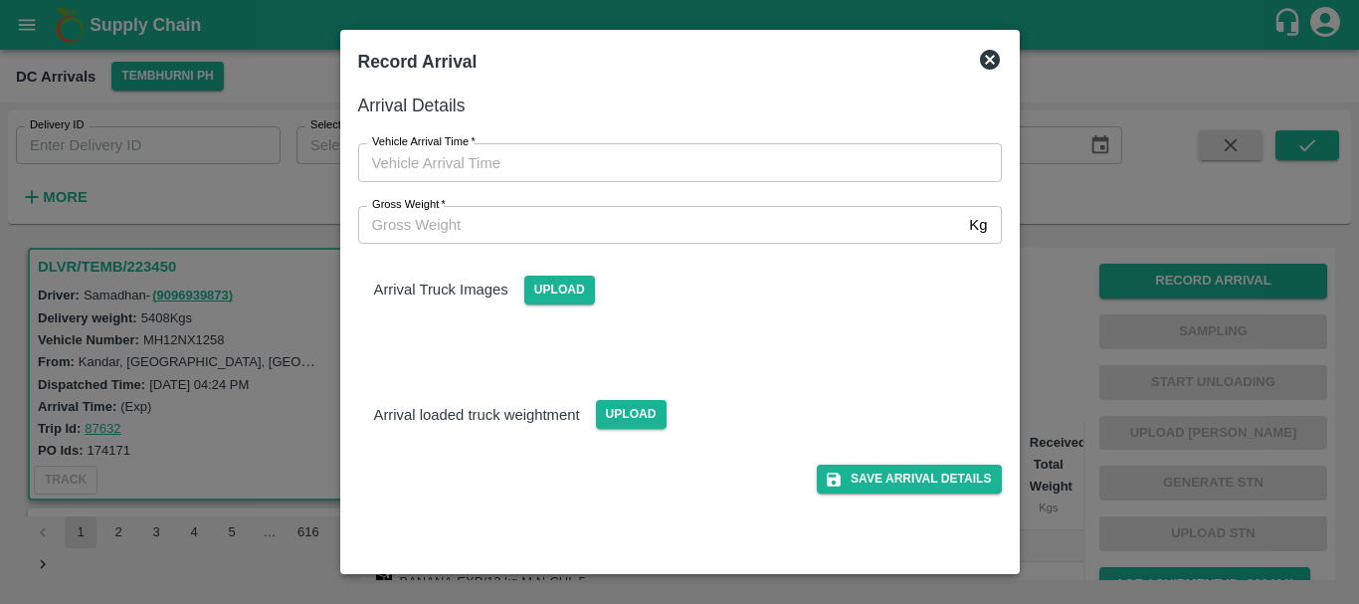
type input "DD/MM/YYYY hh:mm aa"
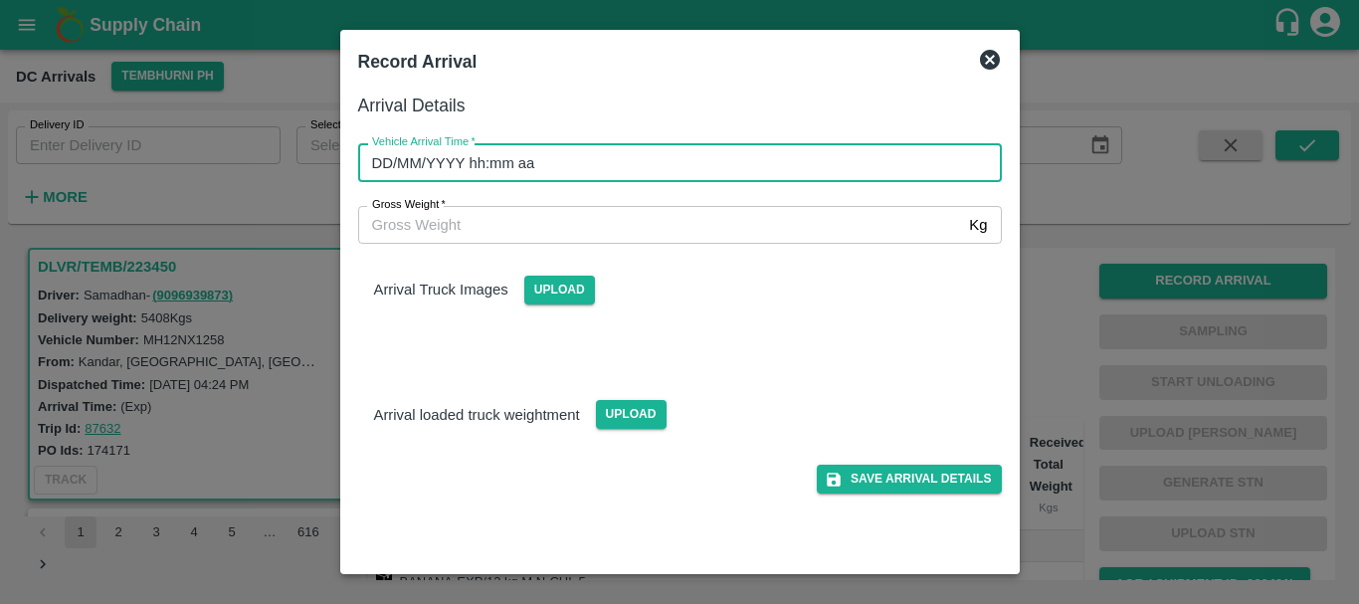
click at [719, 165] on input "DD/MM/YYYY hh:mm aa" at bounding box center [673, 162] width 630 height 38
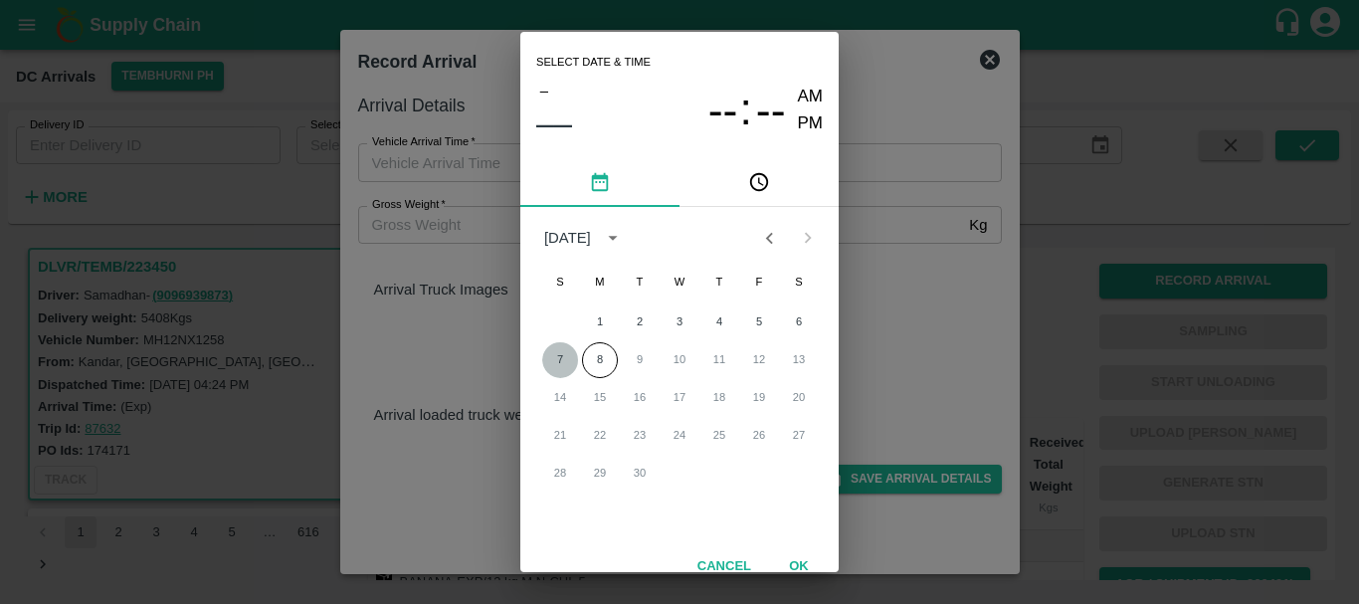
click at [558, 354] on button "7" at bounding box center [560, 360] width 36 height 36
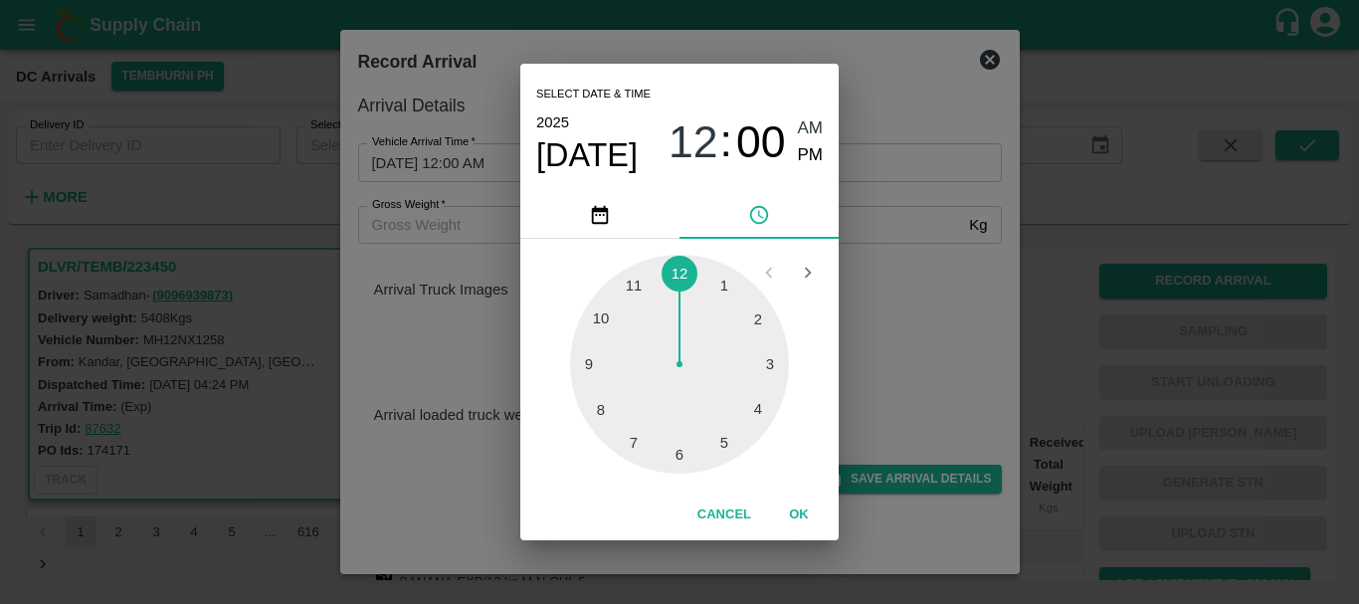
click at [677, 441] on div at bounding box center [679, 364] width 219 height 219
click at [758, 410] on div at bounding box center [679, 364] width 219 height 219
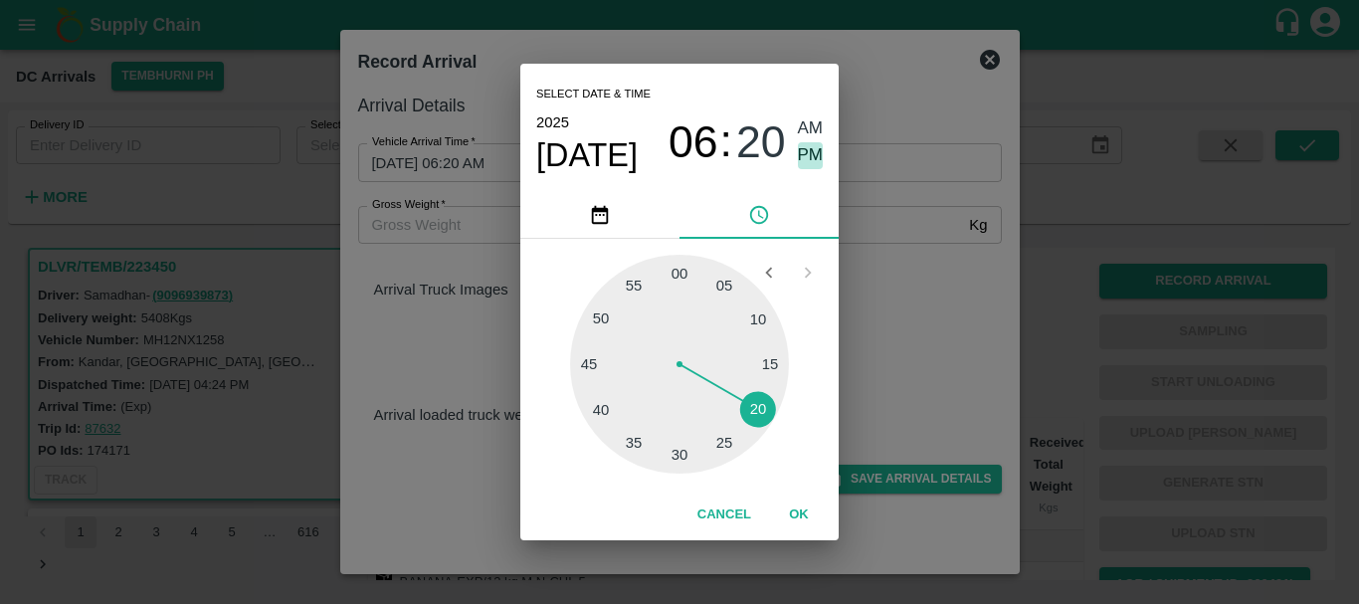
click at [808, 151] on span "PM" at bounding box center [811, 155] width 26 height 27
type input "07/09/2025 06:20 PM"
click at [876, 266] on div "Select date & time 2025 Sep 7 06 : 20 AM PM 05 10 15 20 25 30 35 40 45 50 55 00…" at bounding box center [679, 302] width 1359 height 604
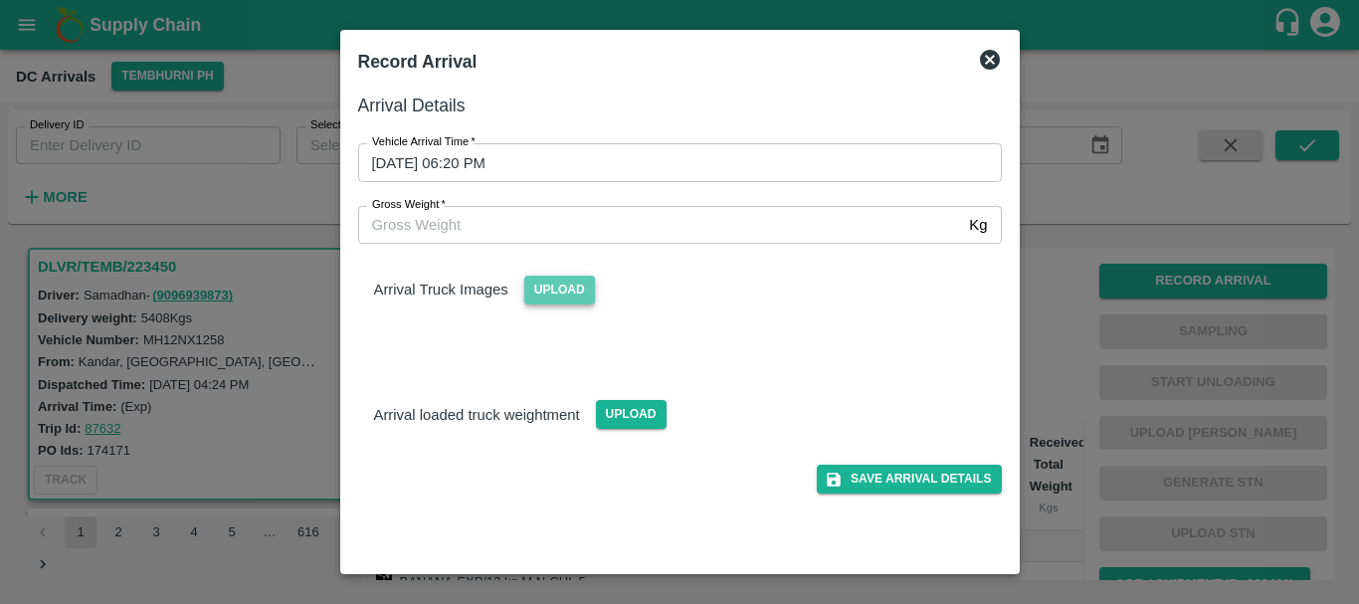
click at [563, 286] on span "Upload" at bounding box center [559, 290] width 71 height 29
click at [0, 0] on input "Upload" at bounding box center [0, 0] width 0 height 0
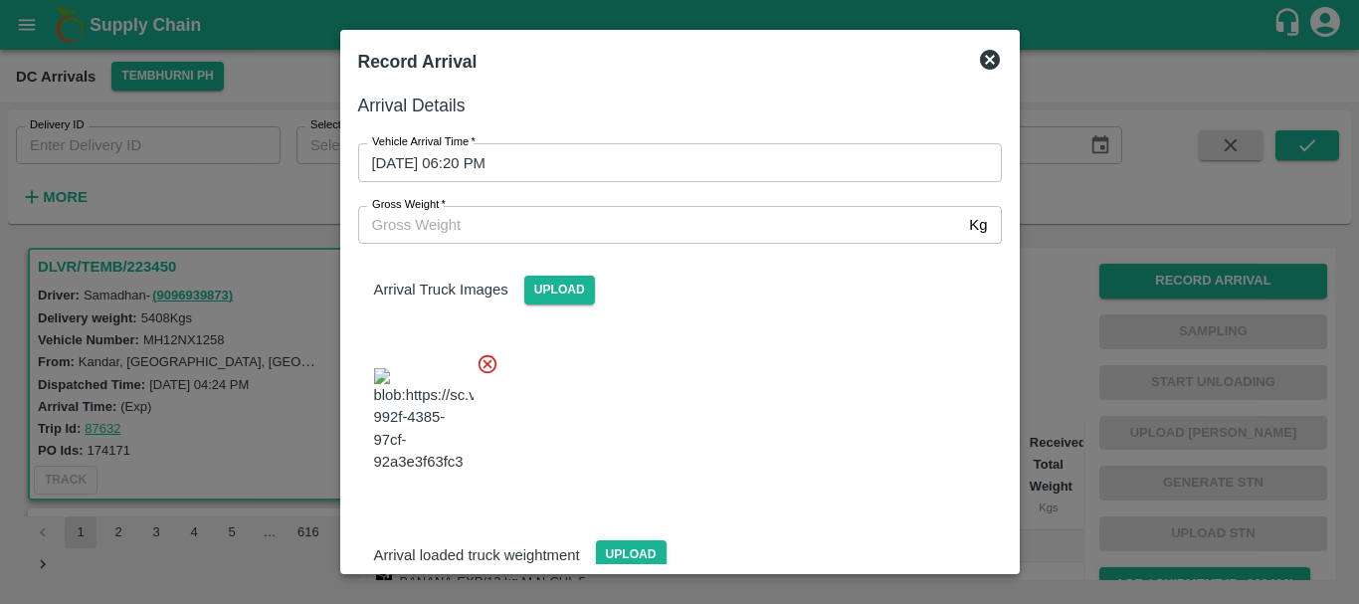
scroll to position [30, 0]
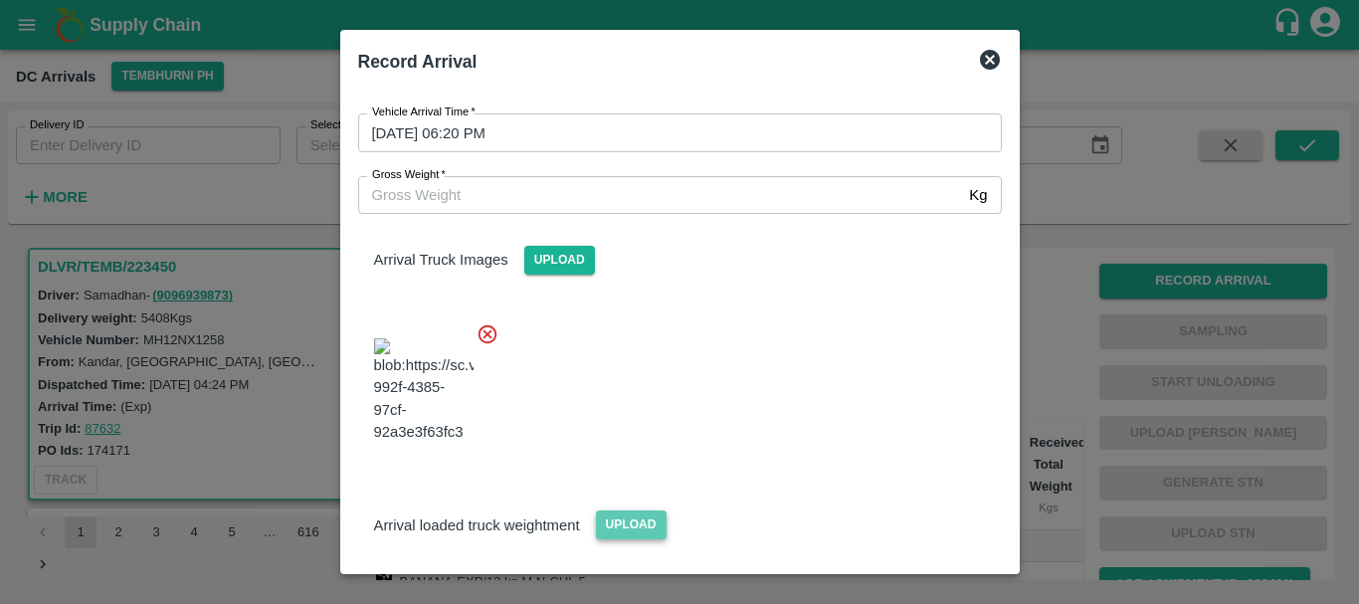
click at [639, 510] on span "Upload" at bounding box center [631, 524] width 71 height 29
click at [0, 0] on input "Upload" at bounding box center [0, 0] width 0 height 0
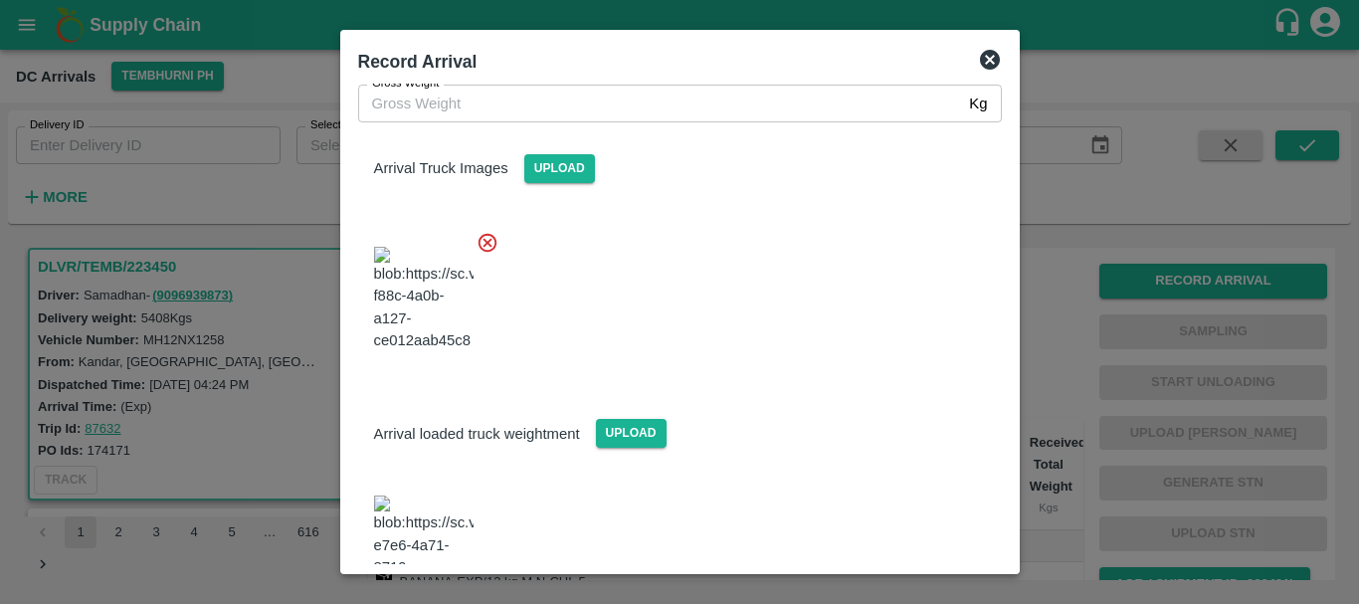
click at [408, 495] on img at bounding box center [423, 547] width 99 height 104
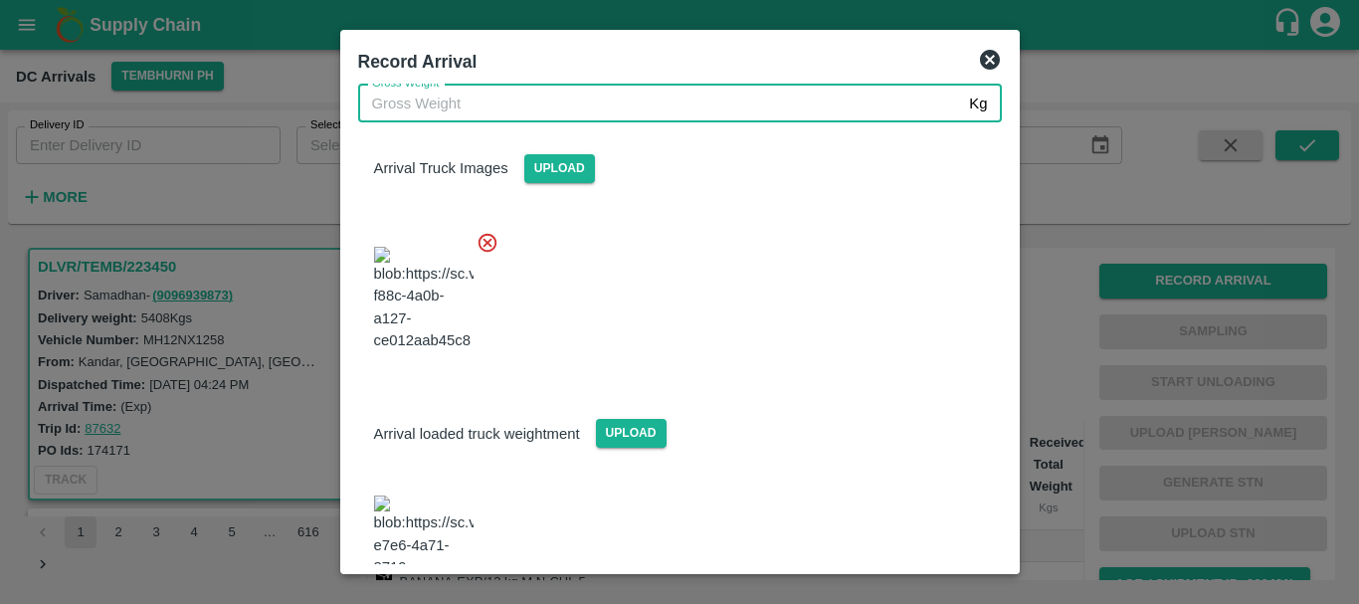
click at [419, 98] on input "Gross Weight   *" at bounding box center [660, 104] width 604 height 38
type input "10750"
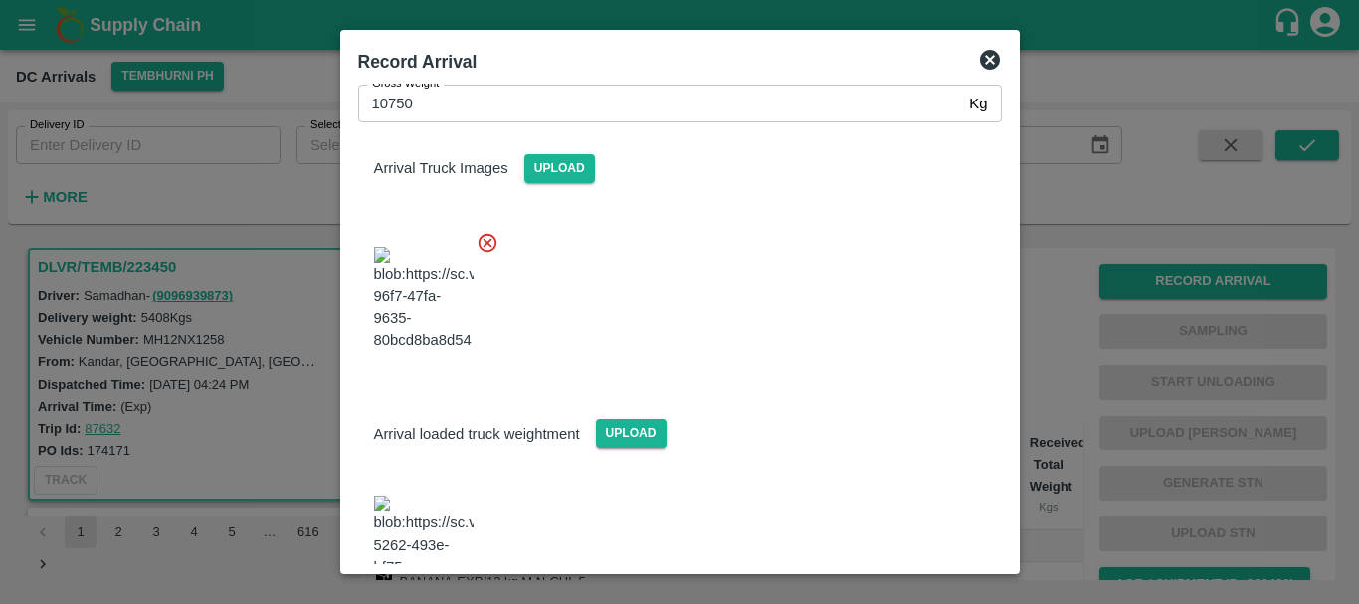
click at [683, 282] on div at bounding box center [672, 293] width 660 height 156
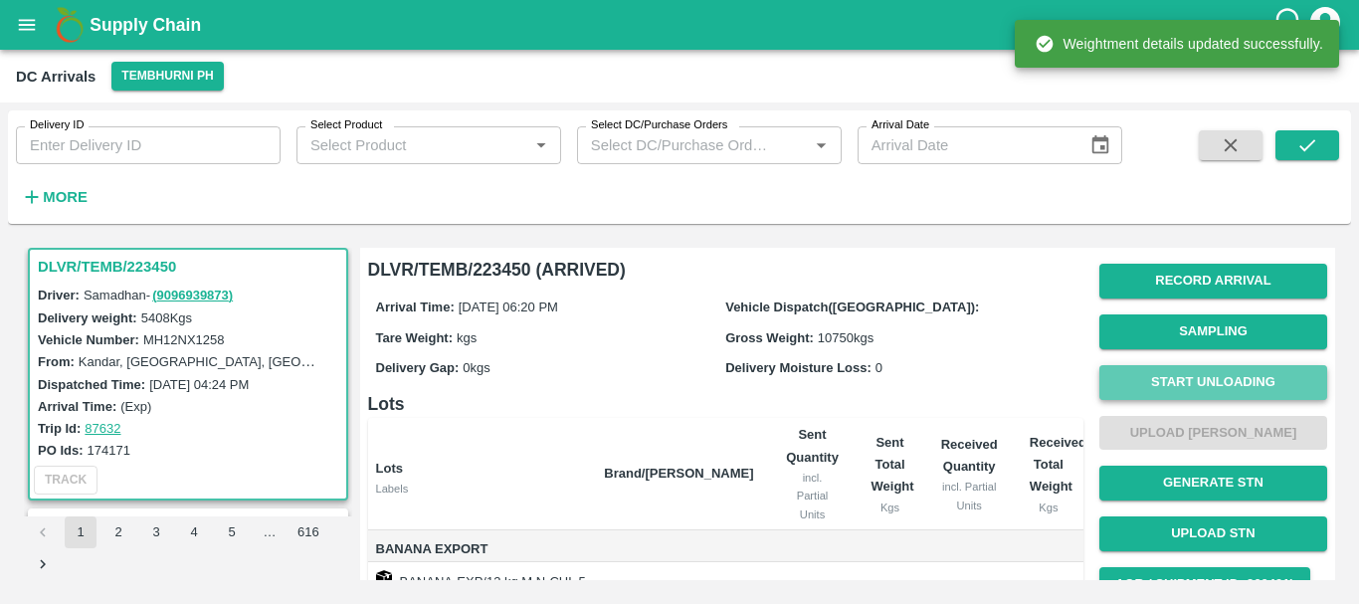
click at [1120, 370] on button "Start Unloading" at bounding box center [1213, 382] width 228 height 35
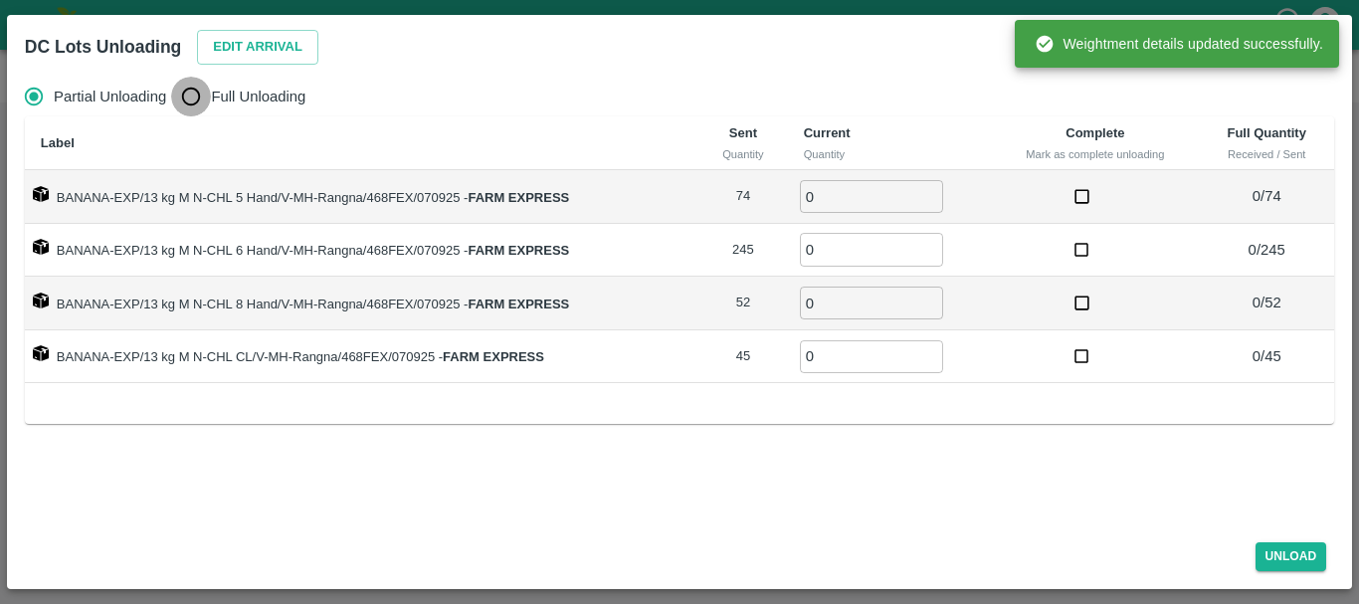
click at [193, 91] on input "Full Unloading" at bounding box center [191, 97] width 40 height 40
radio input "true"
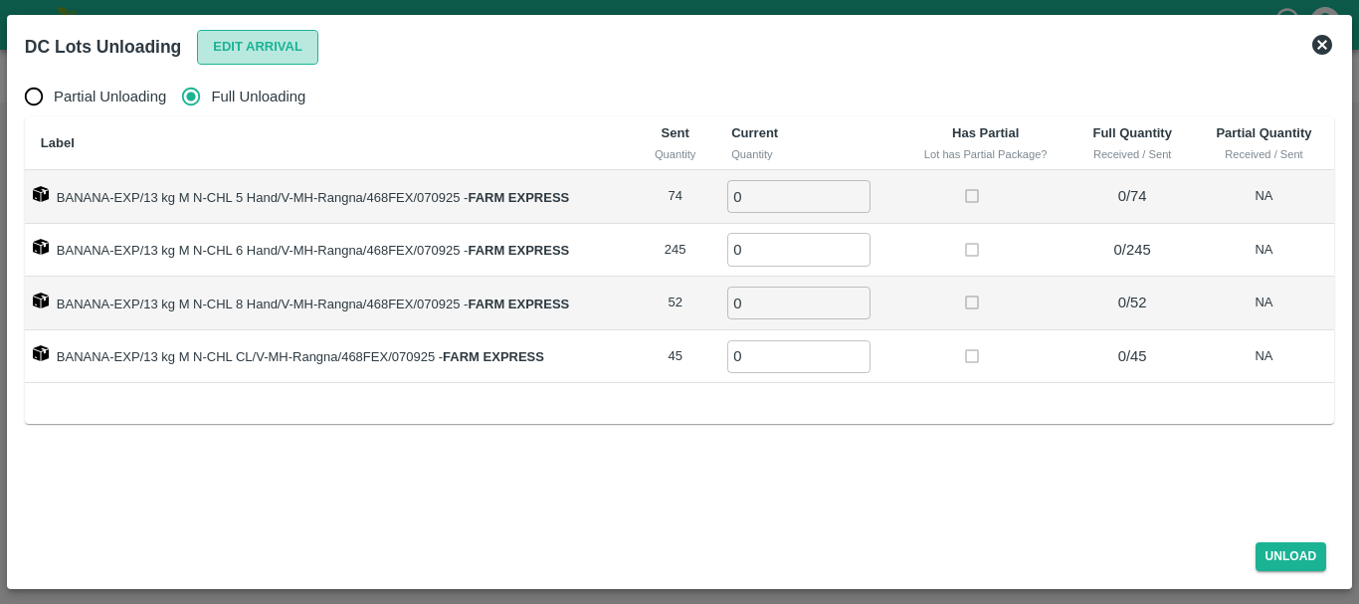
click at [239, 48] on button "Edit Arrival" at bounding box center [257, 47] width 121 height 35
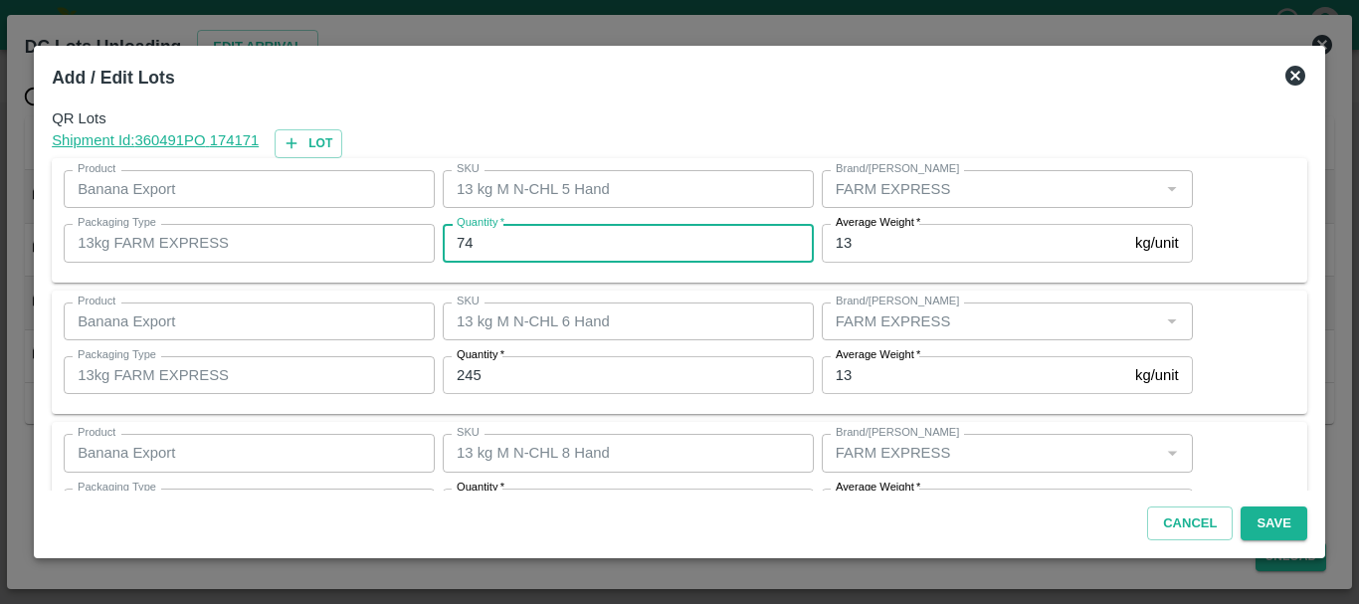
click at [527, 240] on input "74" at bounding box center [628, 243] width 371 height 38
type input "7"
type input "73"
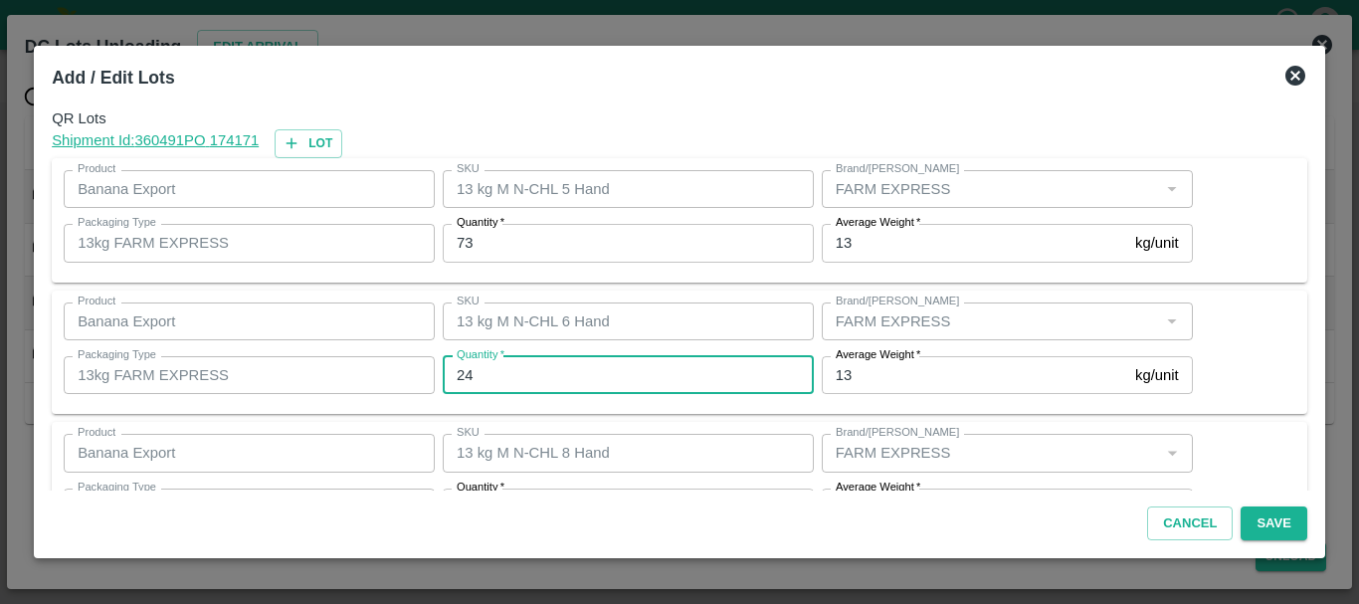
type input "245"
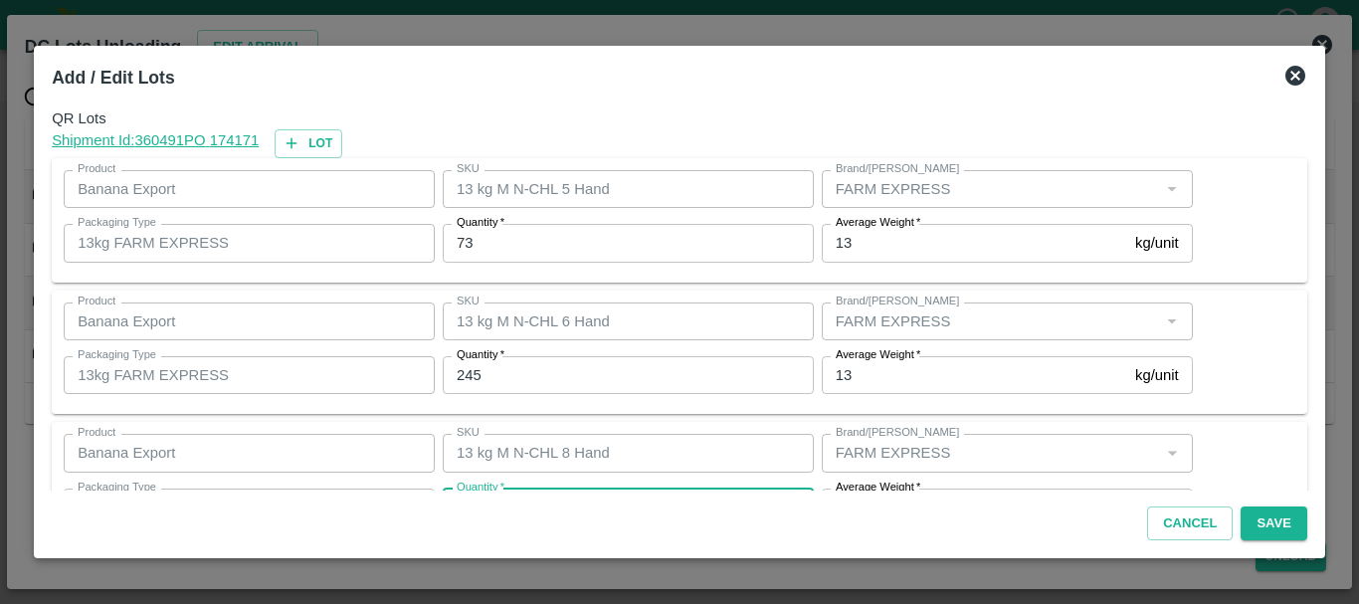
scroll to position [36, 0]
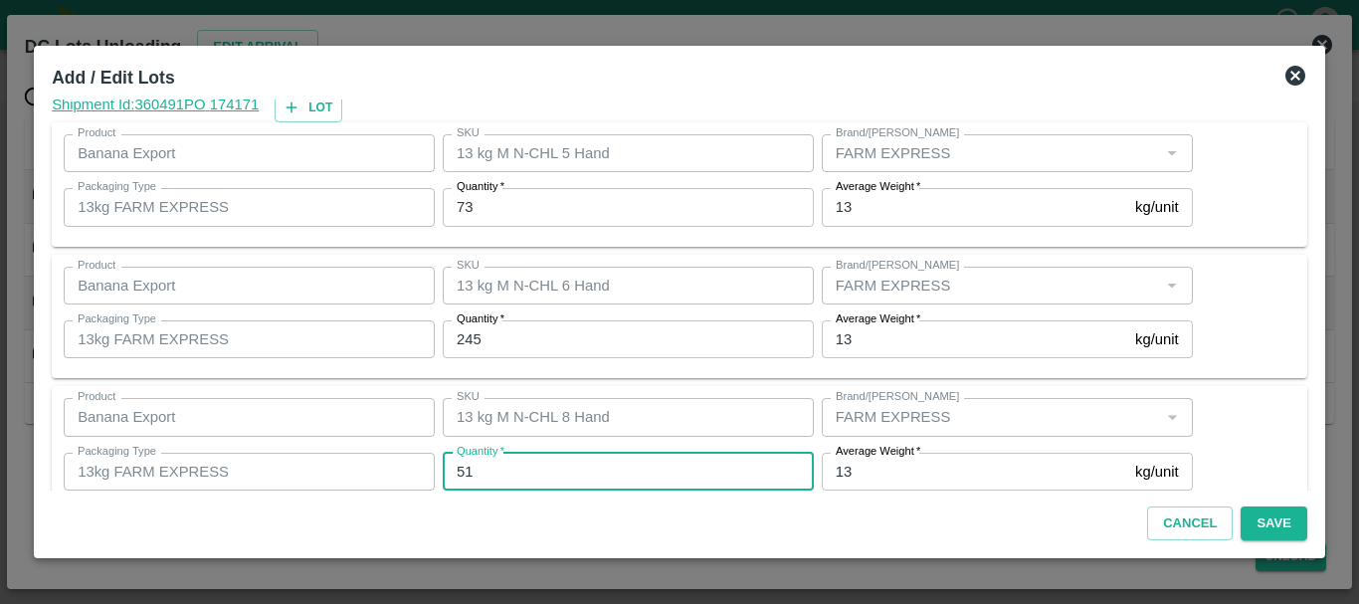
type input "51"
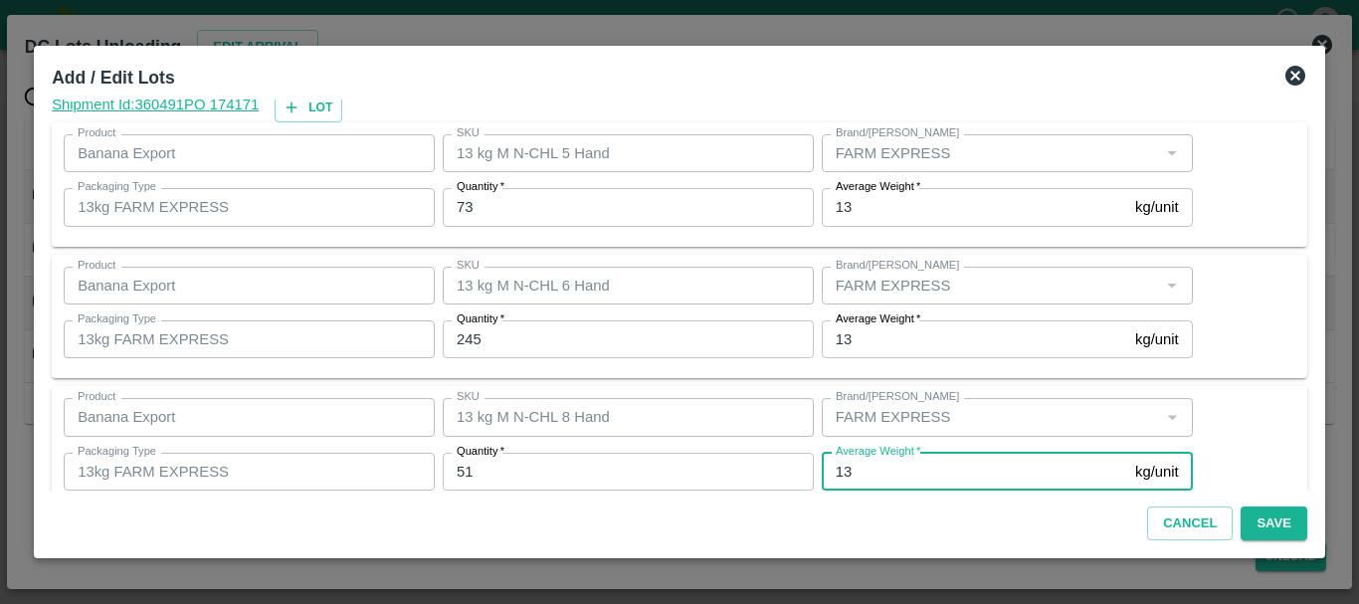
scroll to position [204, 0]
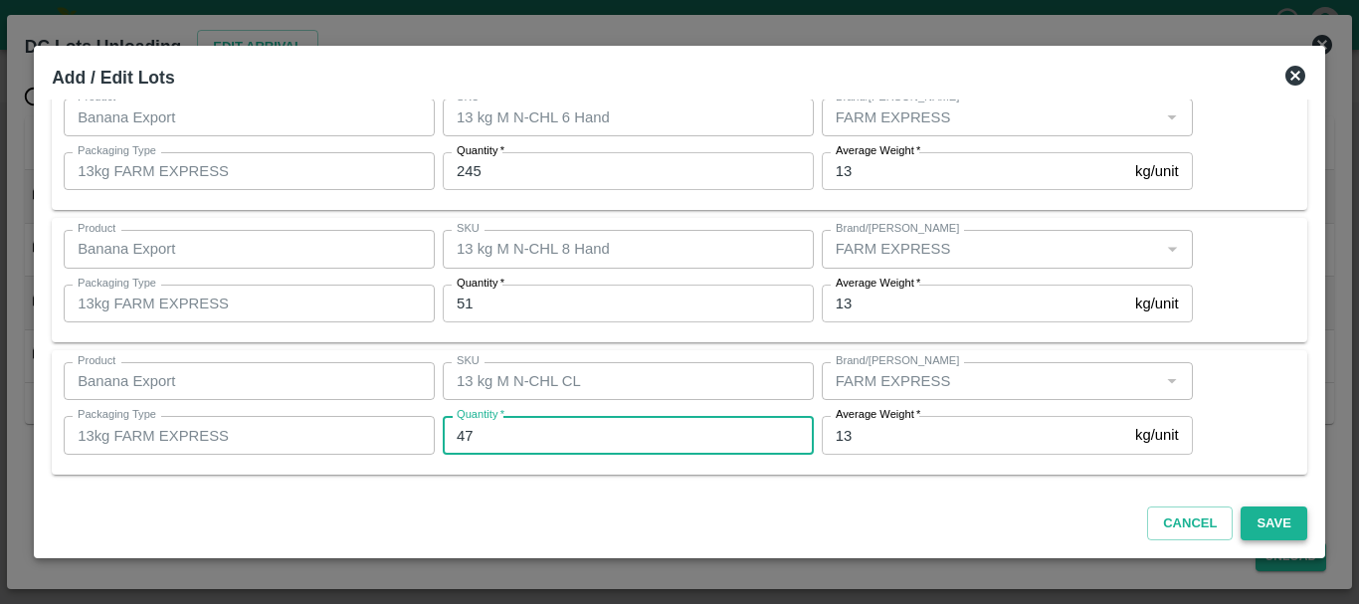
type input "47"
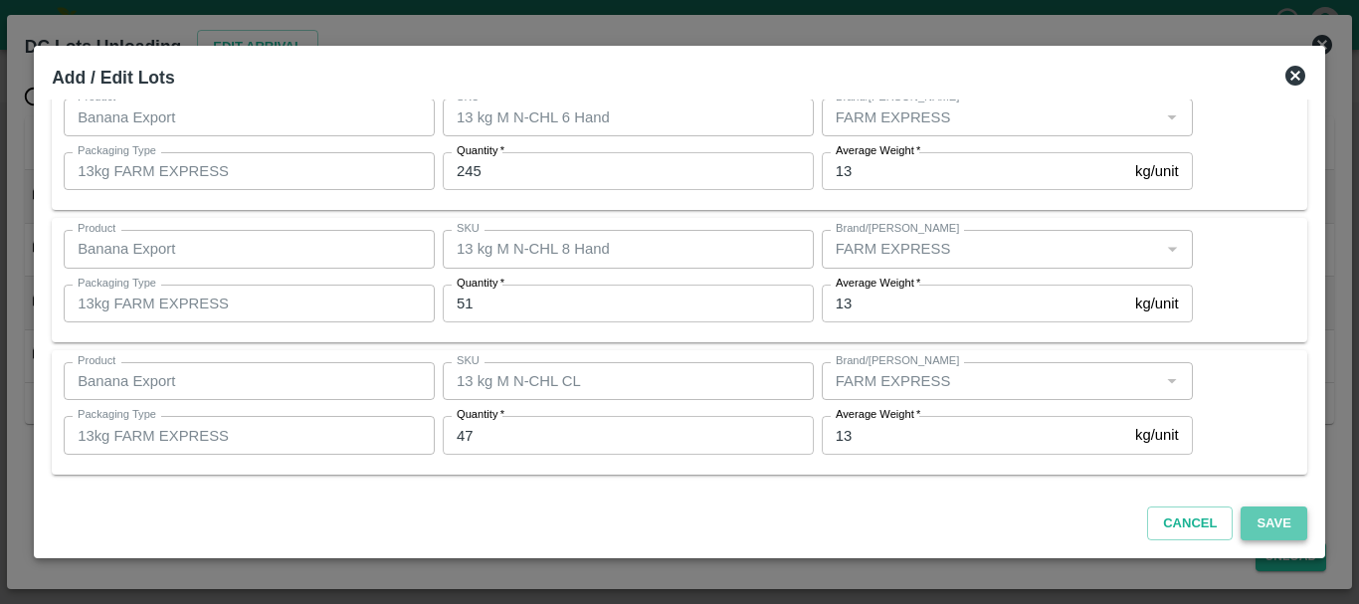
click at [1264, 515] on button "Save" at bounding box center [1274, 523] width 66 height 35
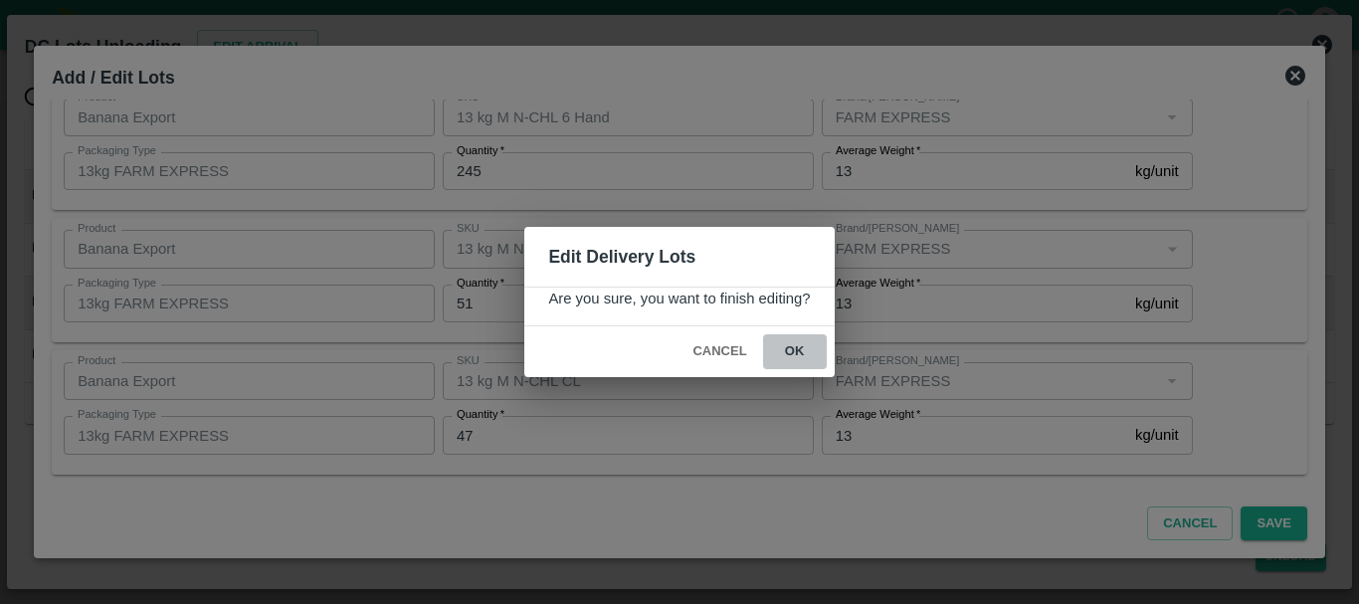
click at [799, 363] on button "ok" at bounding box center [795, 351] width 64 height 35
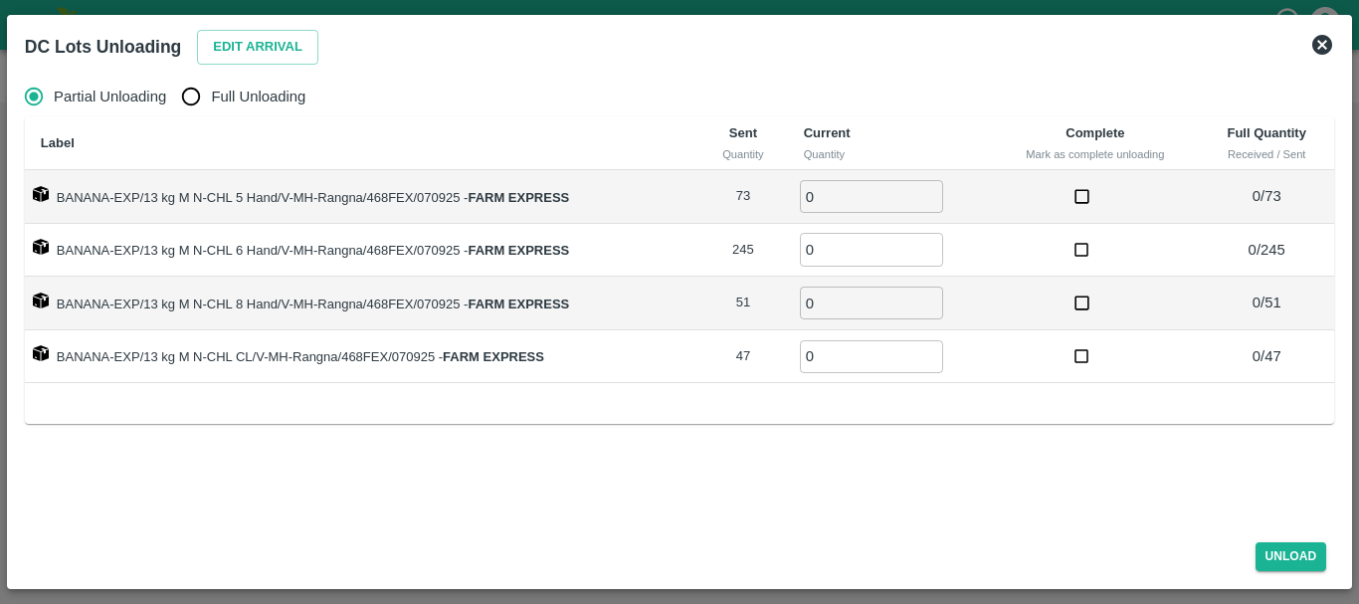
radio input "true"
click at [195, 101] on input "Full Unloading" at bounding box center [191, 97] width 40 height 40
radio input "true"
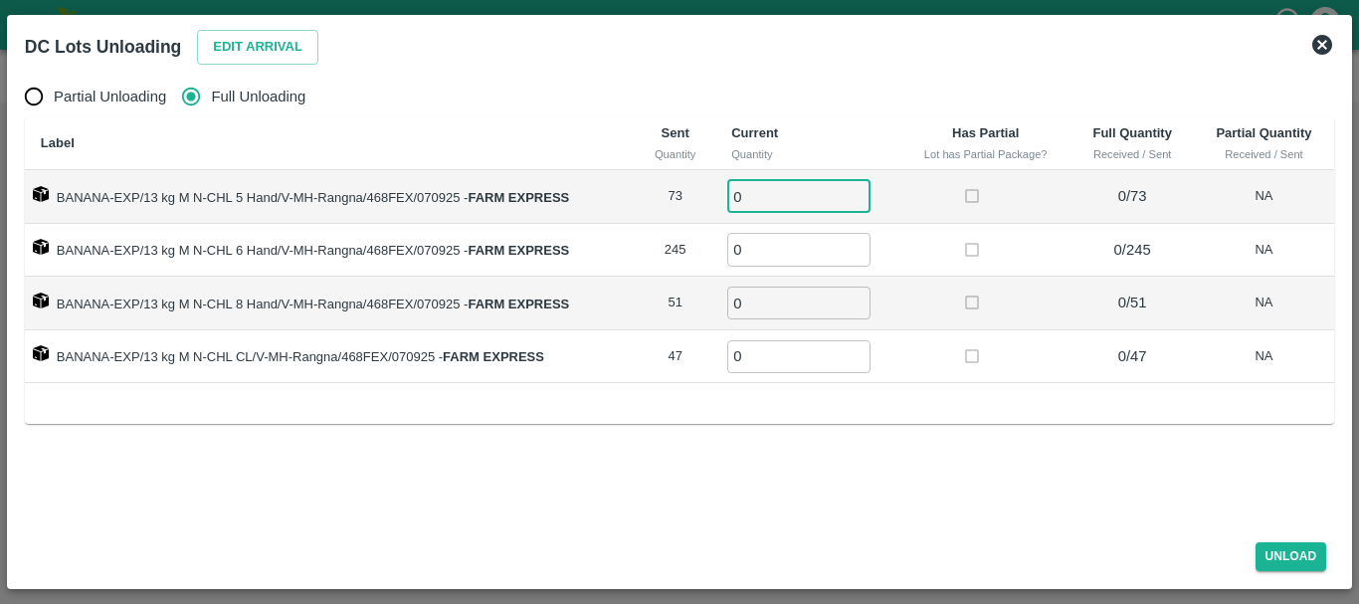
click at [775, 192] on input "0" at bounding box center [798, 196] width 143 height 33
type input "073"
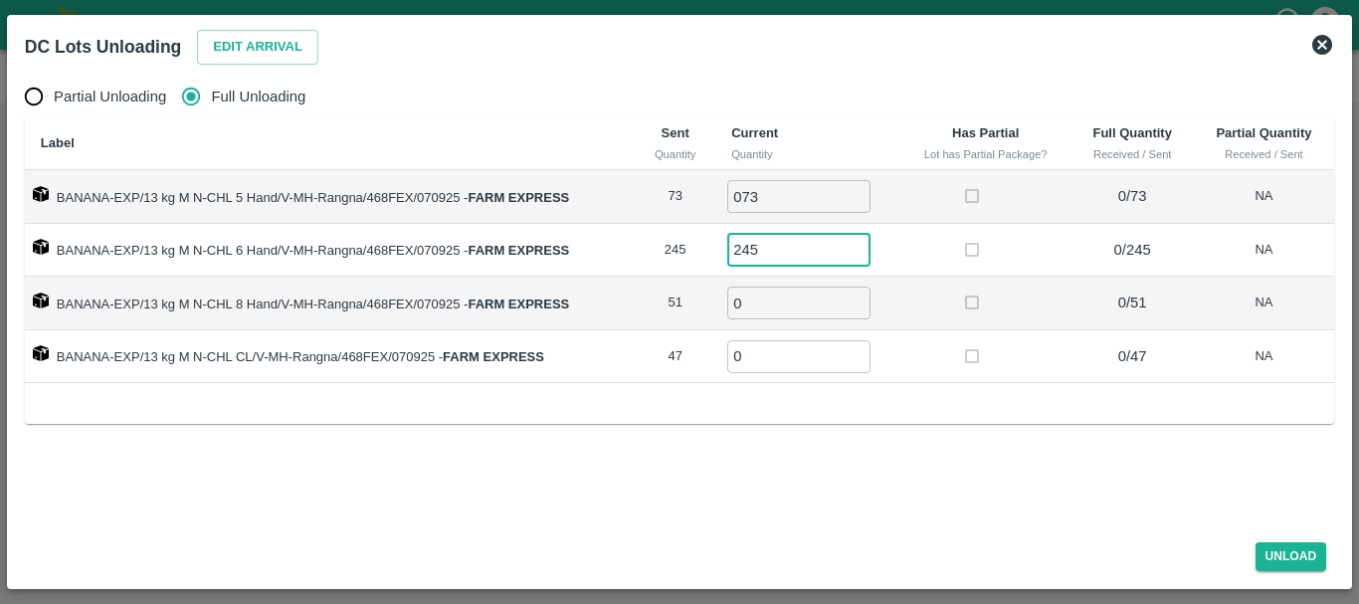
type input "245"
type input "51"
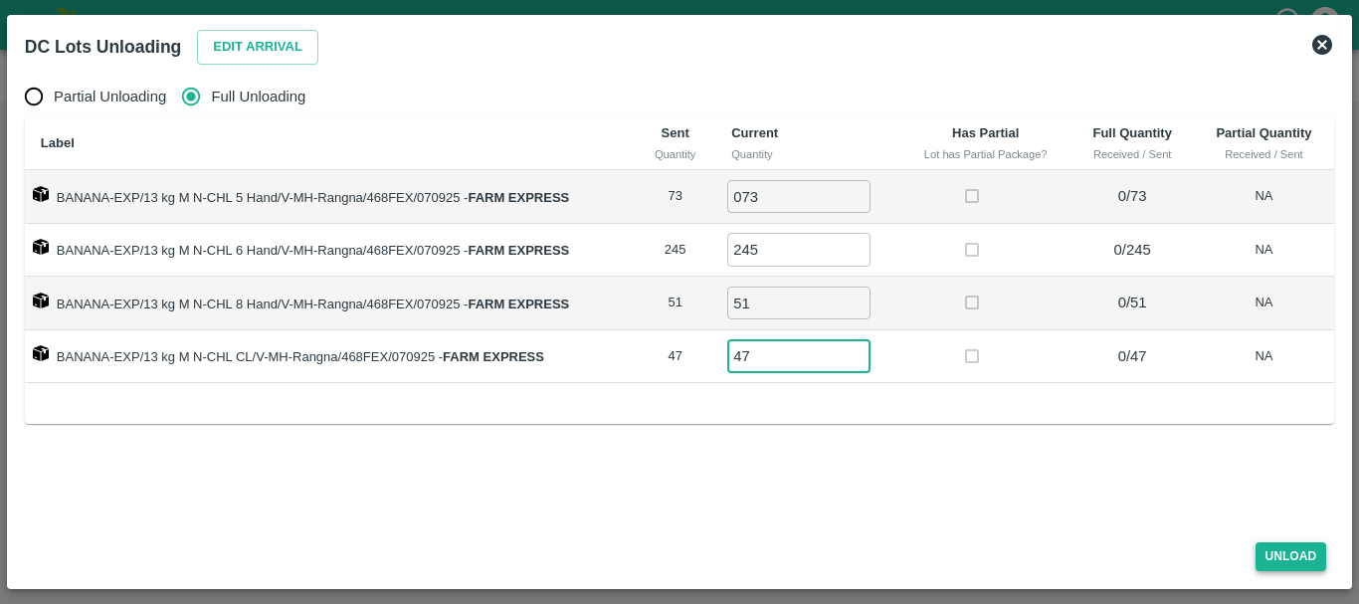
type input "47"
click at [1264, 547] on button "Unload" at bounding box center [1292, 556] width 72 height 29
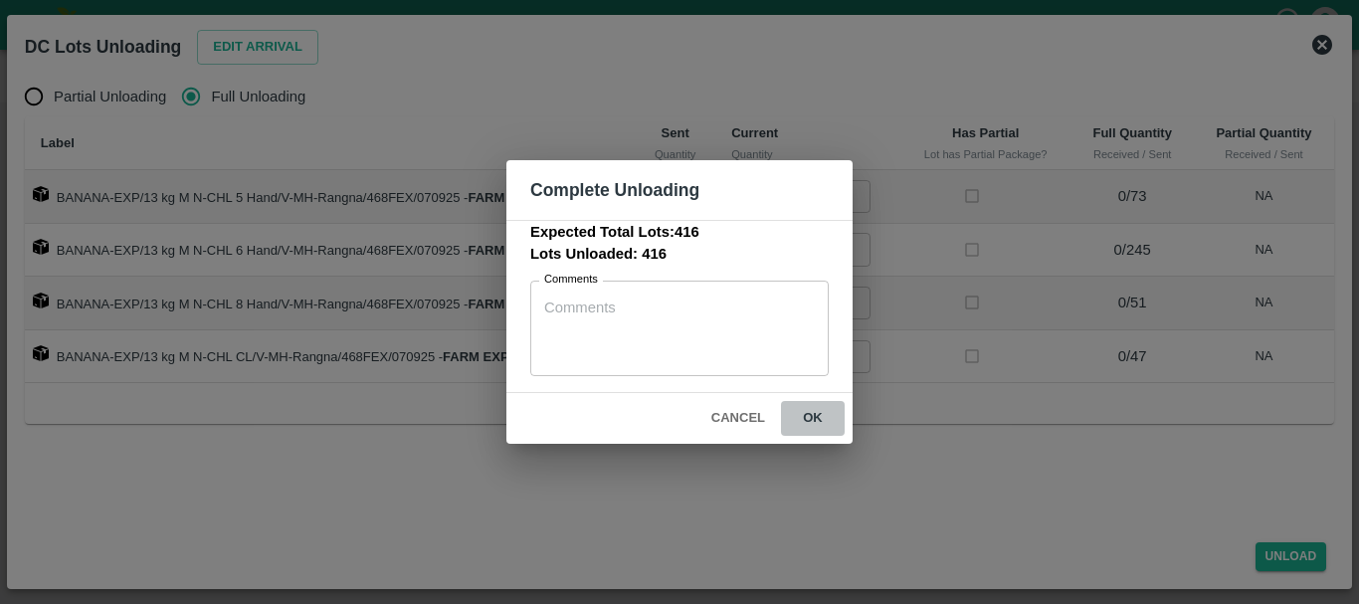
click at [836, 419] on button "ok" at bounding box center [813, 418] width 64 height 35
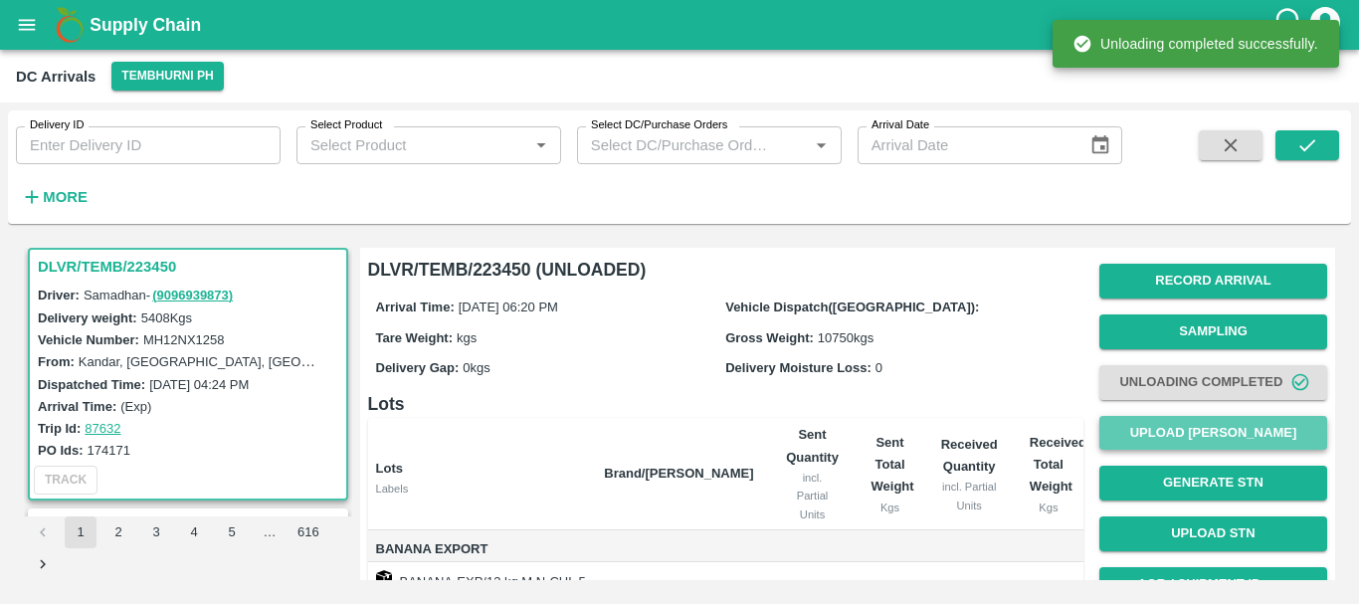
click at [1151, 436] on button "Upload [PERSON_NAME]" at bounding box center [1213, 433] width 228 height 35
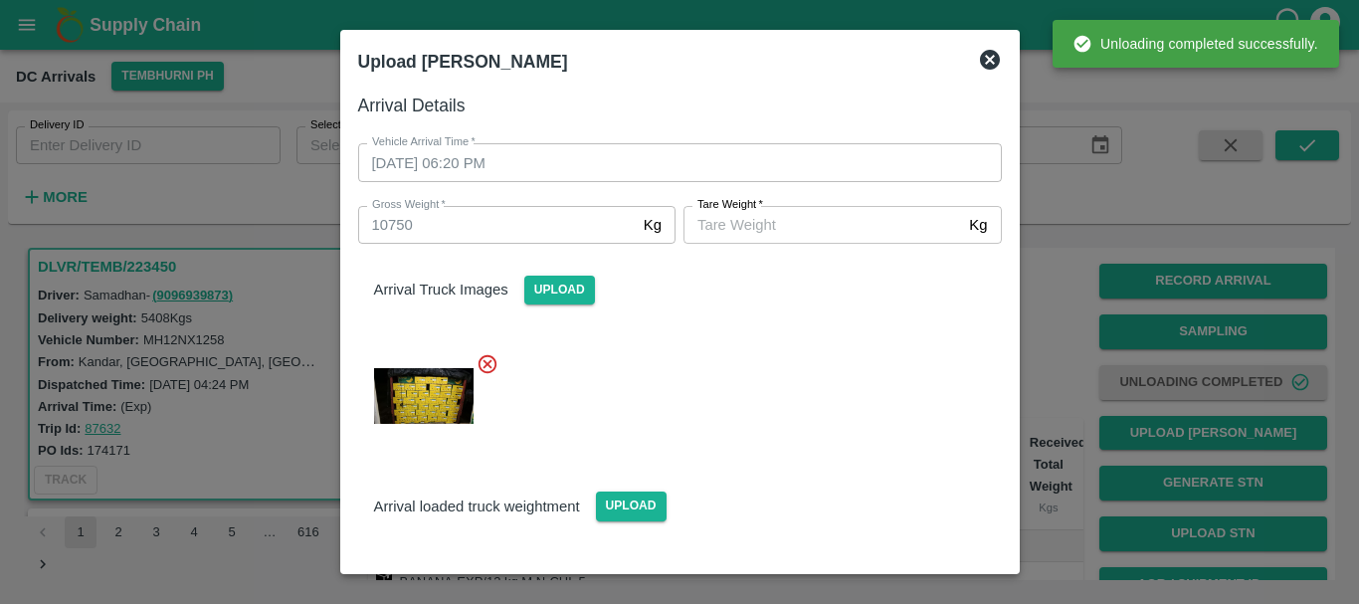
click at [811, 224] on input "[PERSON_NAME]   *" at bounding box center [823, 225] width 278 height 38
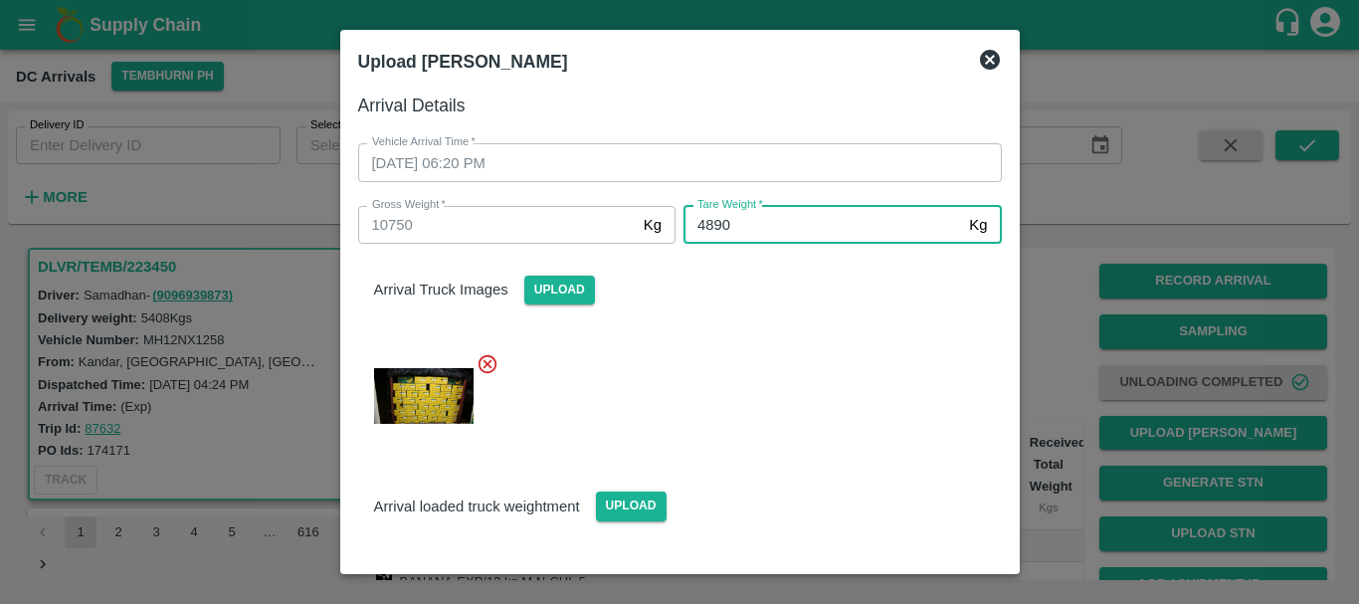
type input "4890"
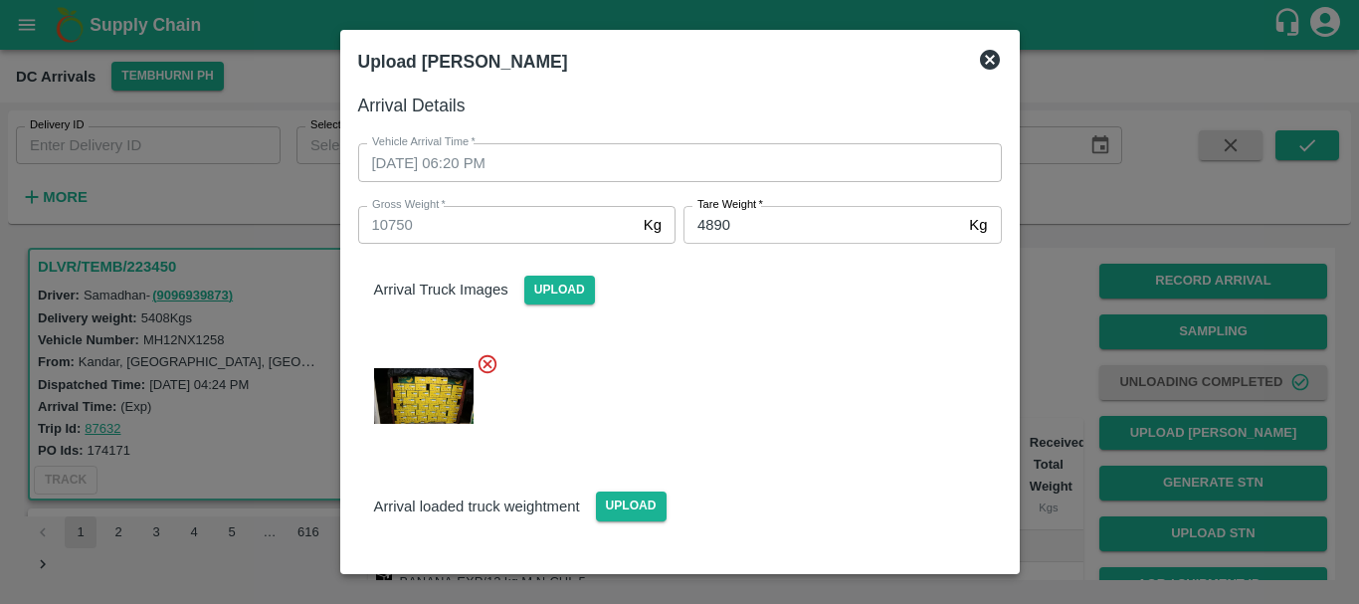
click at [690, 373] on div at bounding box center [672, 389] width 660 height 107
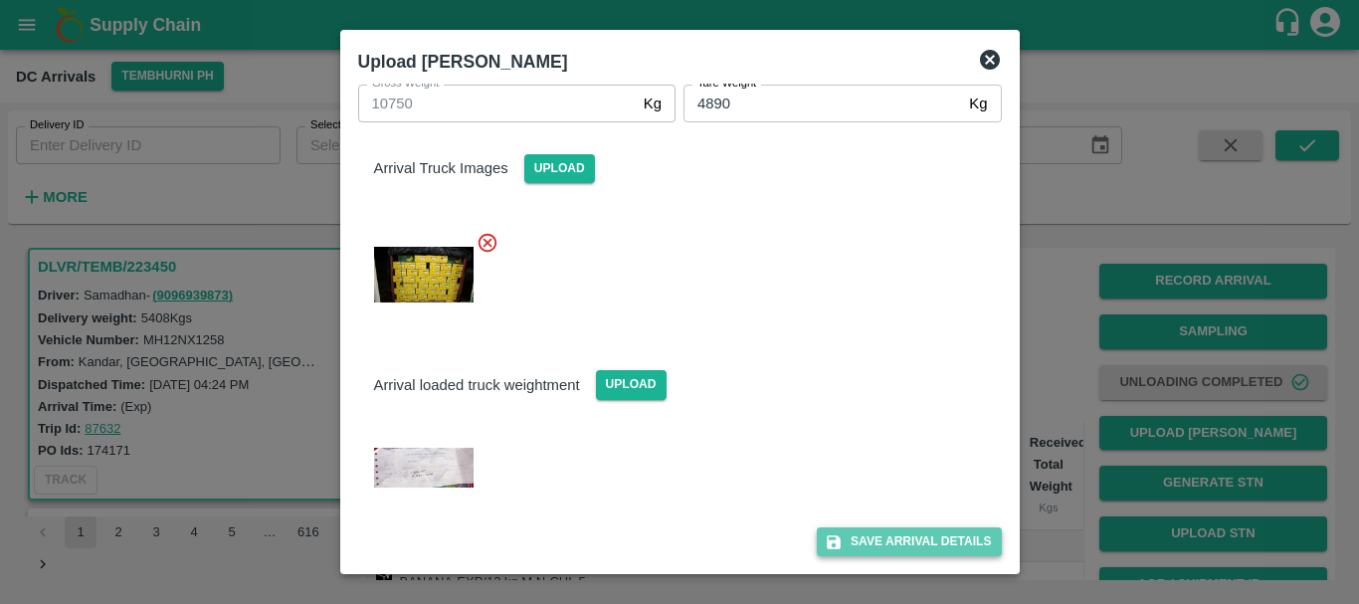
click at [889, 539] on button "Save Arrival Details" at bounding box center [909, 541] width 184 height 29
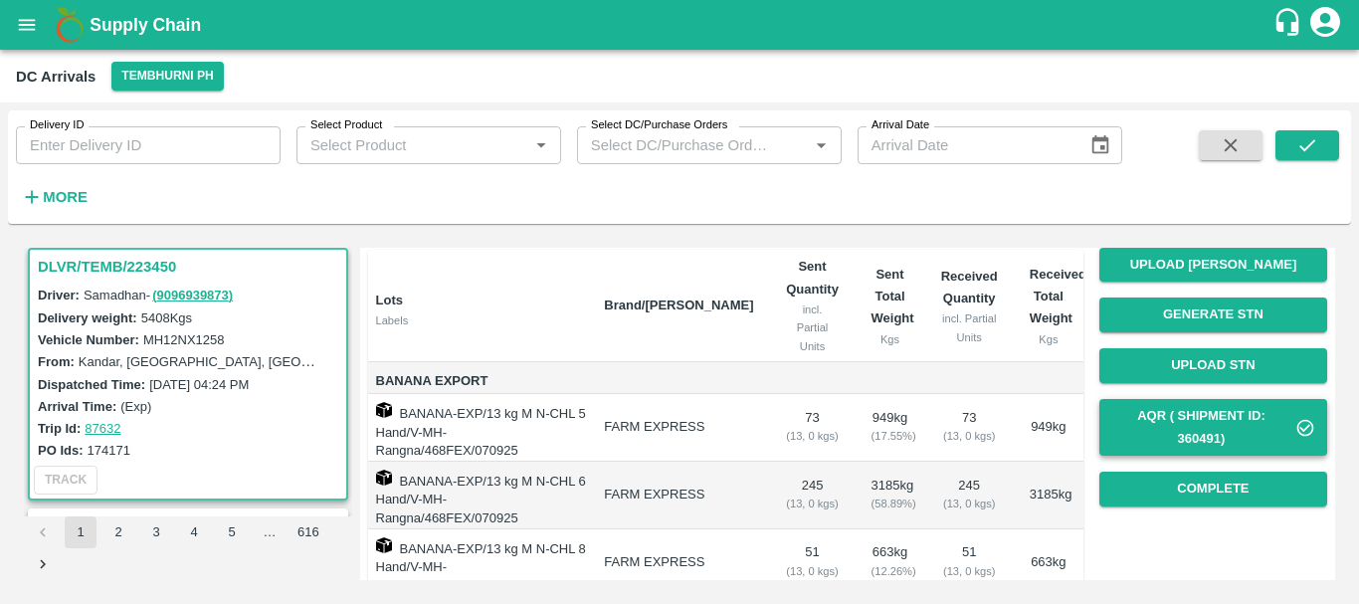
scroll to position [174, 0]
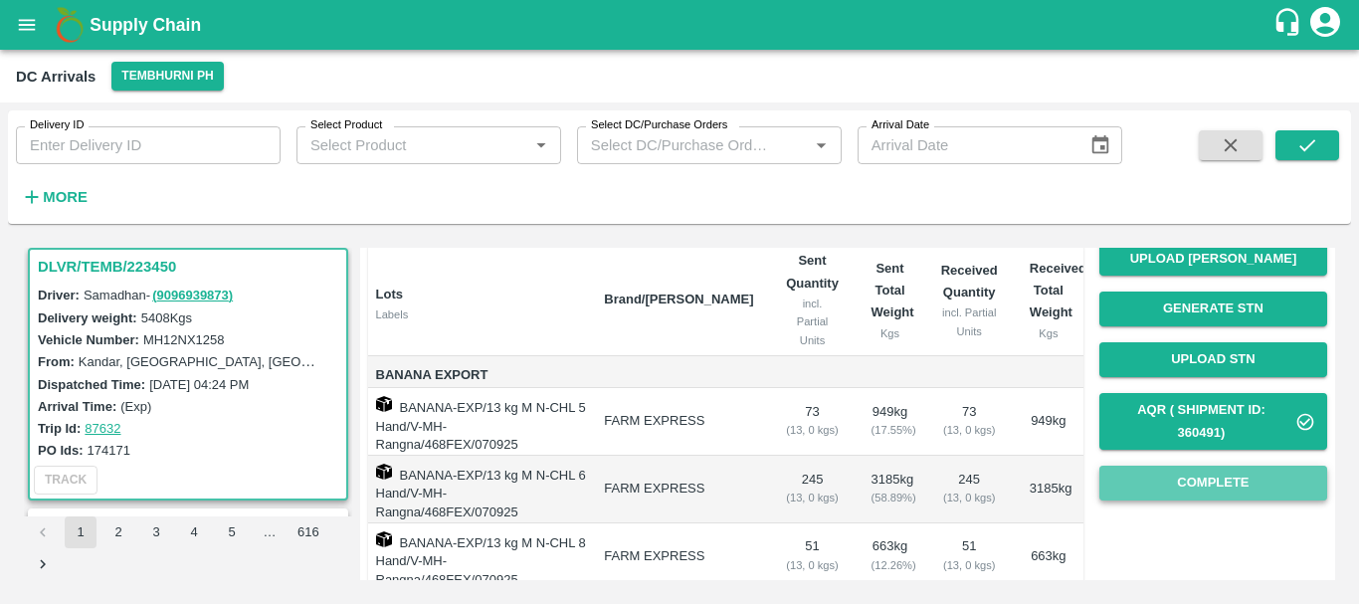
click at [1169, 471] on button "Complete" at bounding box center [1213, 483] width 228 height 35
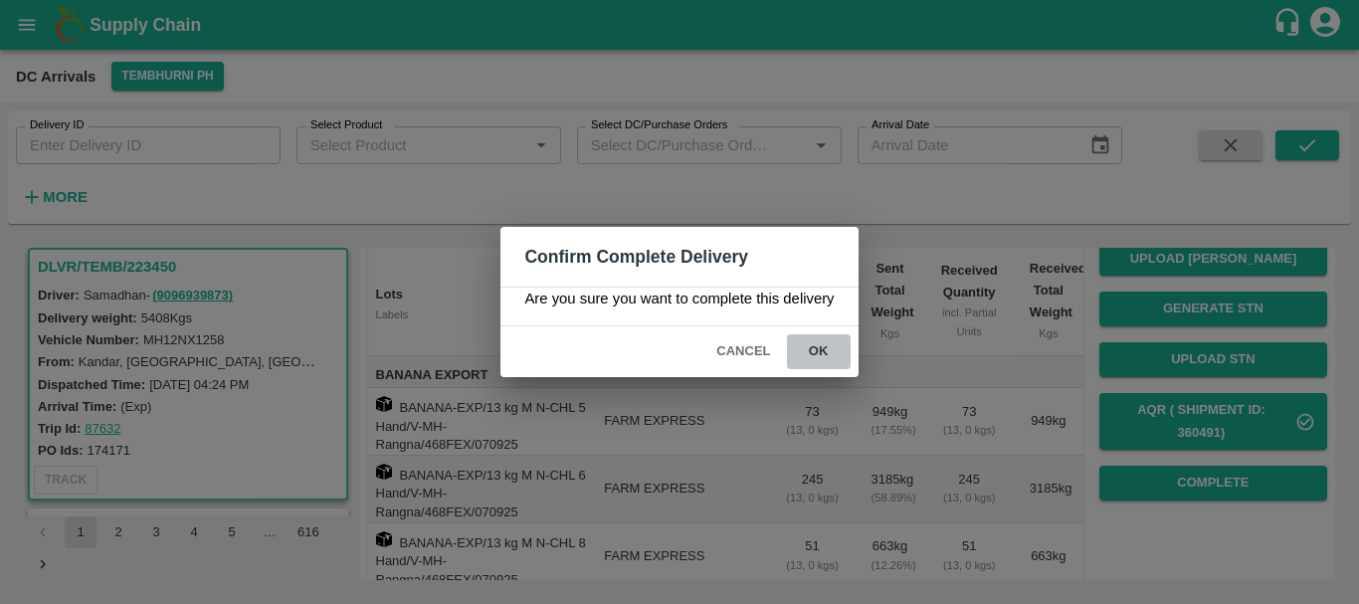
click at [821, 338] on button "ok" at bounding box center [819, 351] width 64 height 35
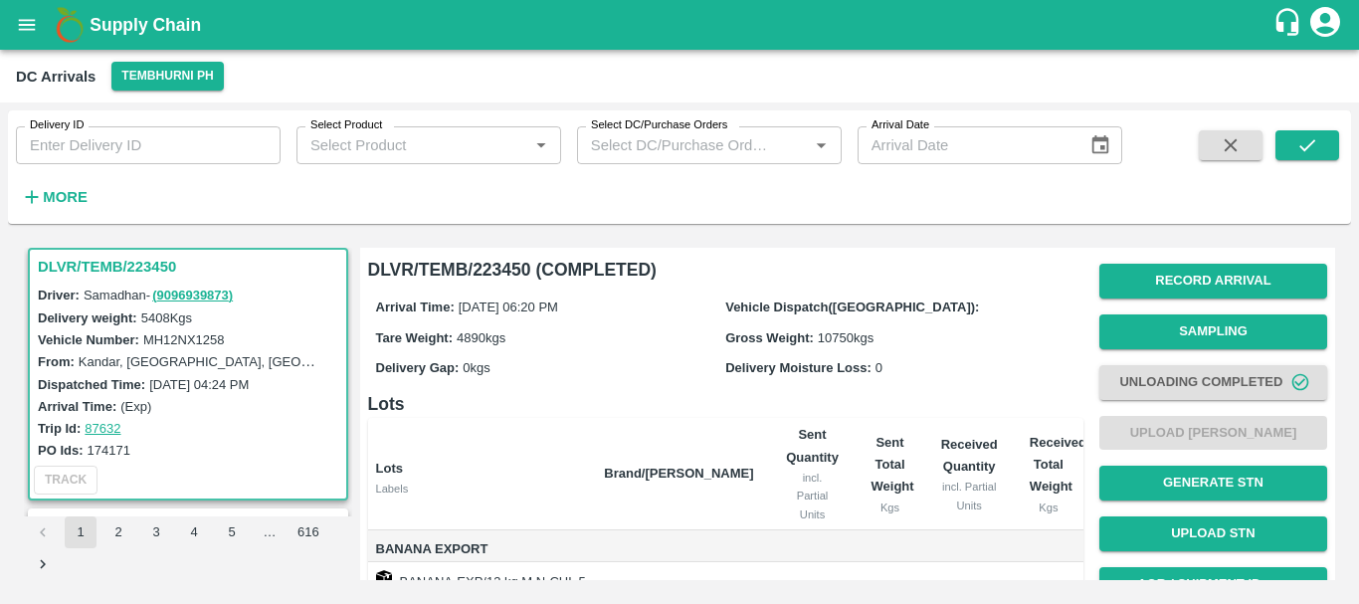
scroll to position [0, 0]
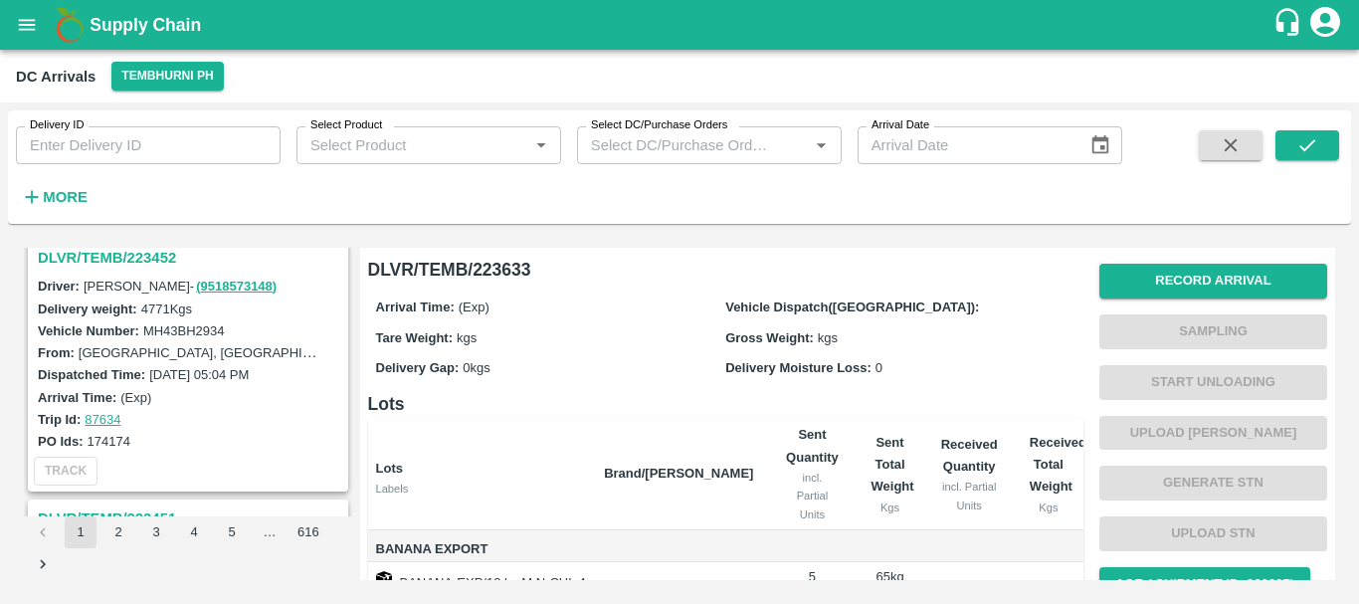
scroll to position [6174, 0]
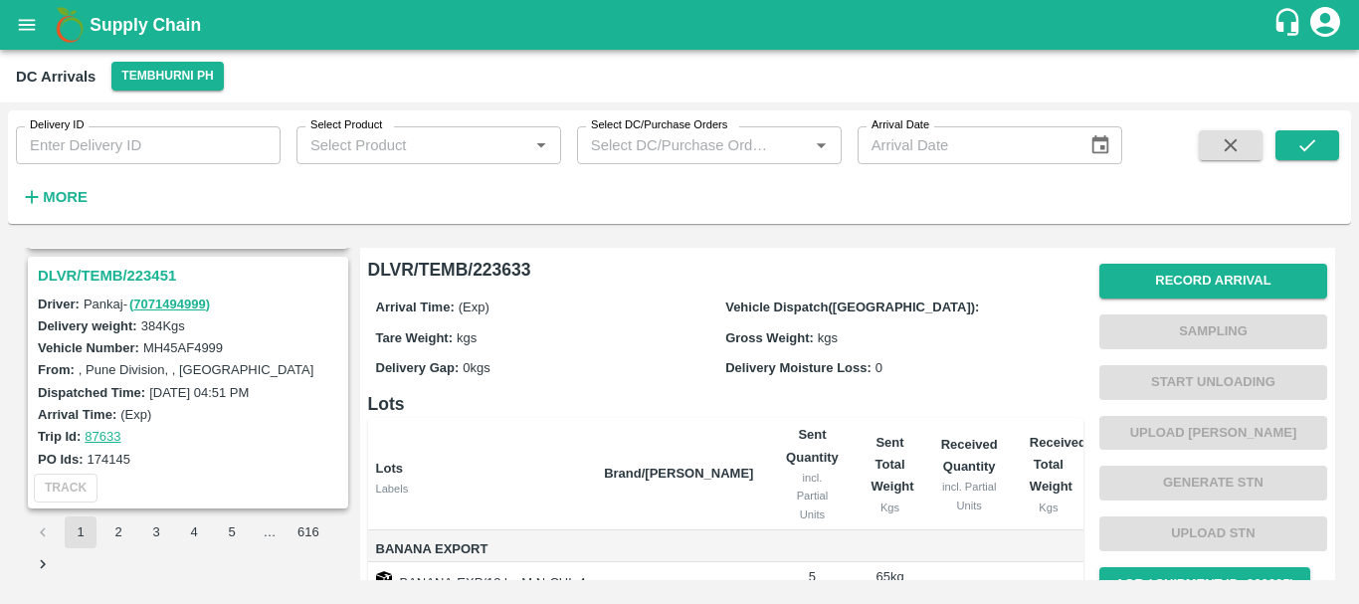
click at [145, 284] on h3 "DLVR/TEMB/223451" at bounding box center [191, 276] width 306 height 26
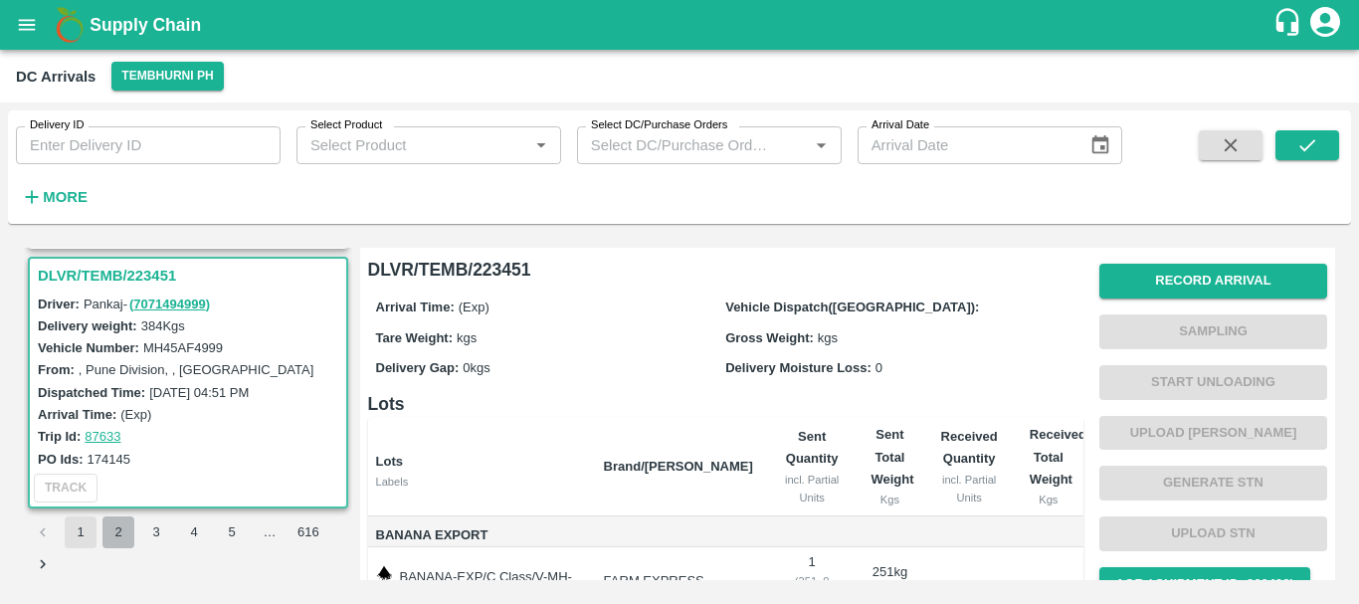
click at [113, 530] on button "2" at bounding box center [118, 532] width 32 height 32
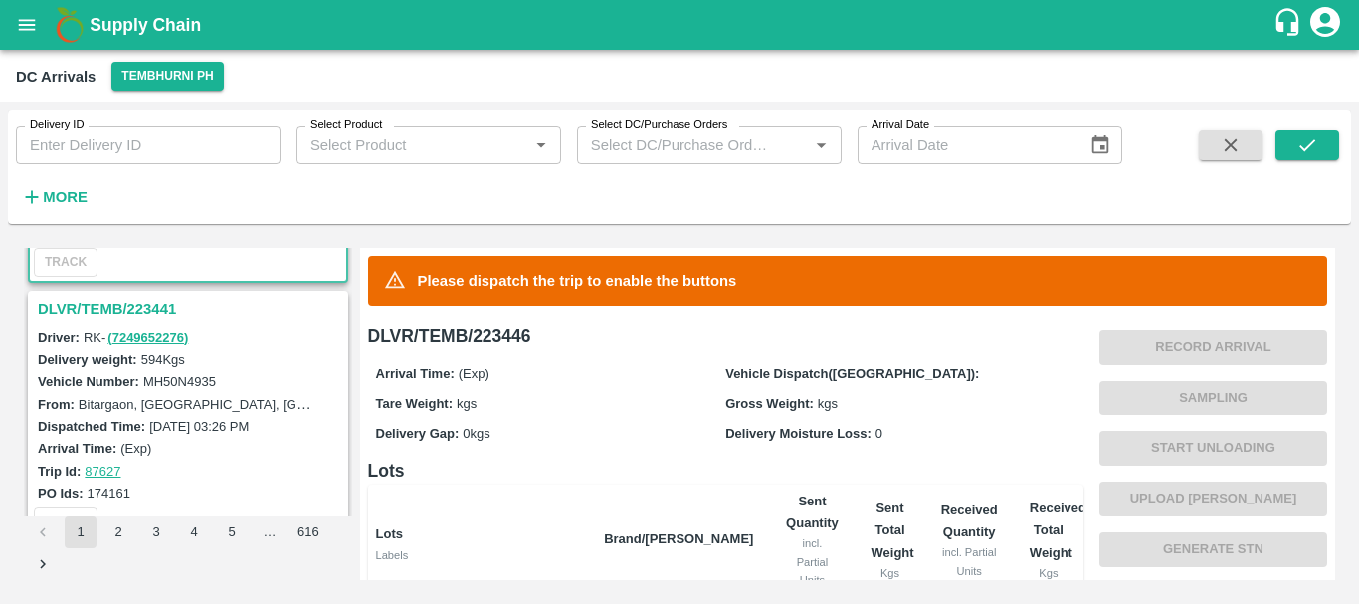
scroll to position [225, 0]
click at [142, 320] on h3 "DLVR/TEMB/223441" at bounding box center [191, 310] width 306 height 26
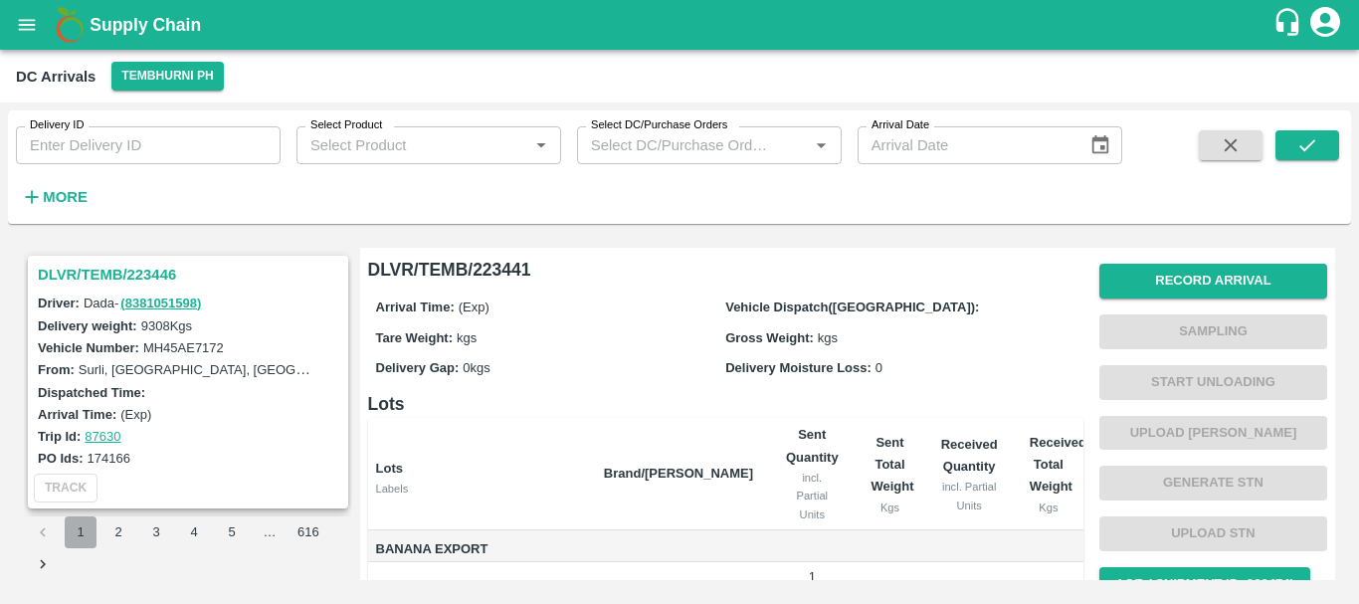
click at [86, 536] on button "1" at bounding box center [81, 532] width 32 height 32
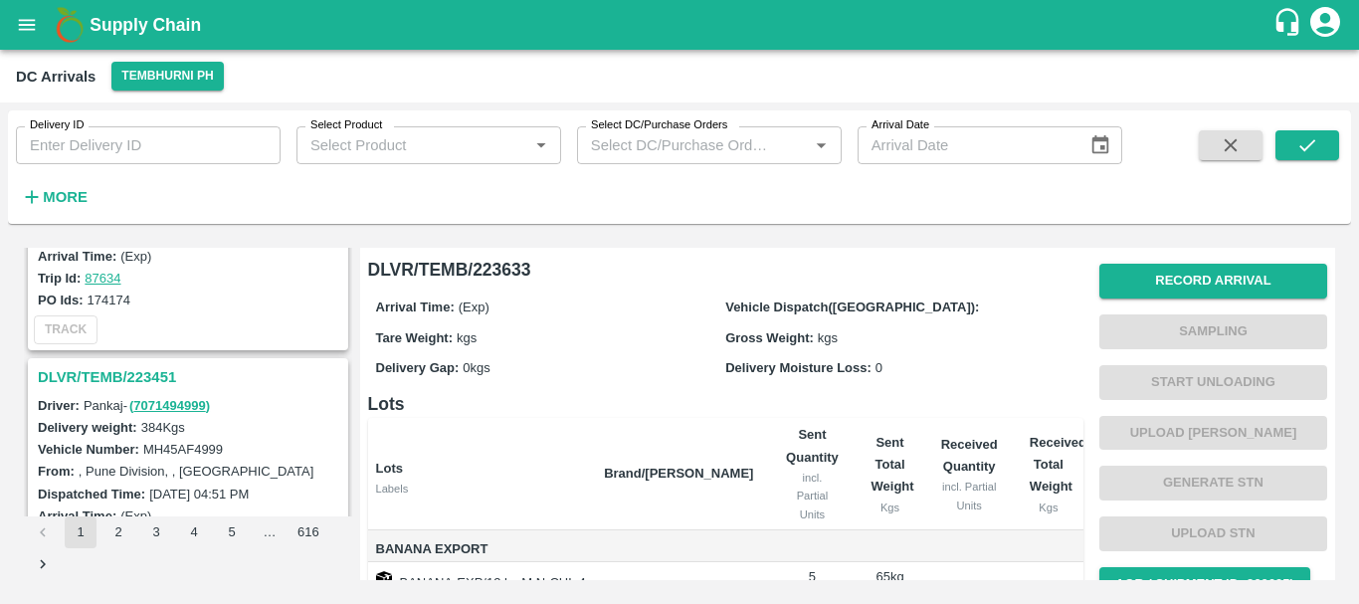
scroll to position [6074, 0]
click at [135, 373] on h3 "DLVR/TEMB/223451" at bounding box center [191, 376] width 306 height 26
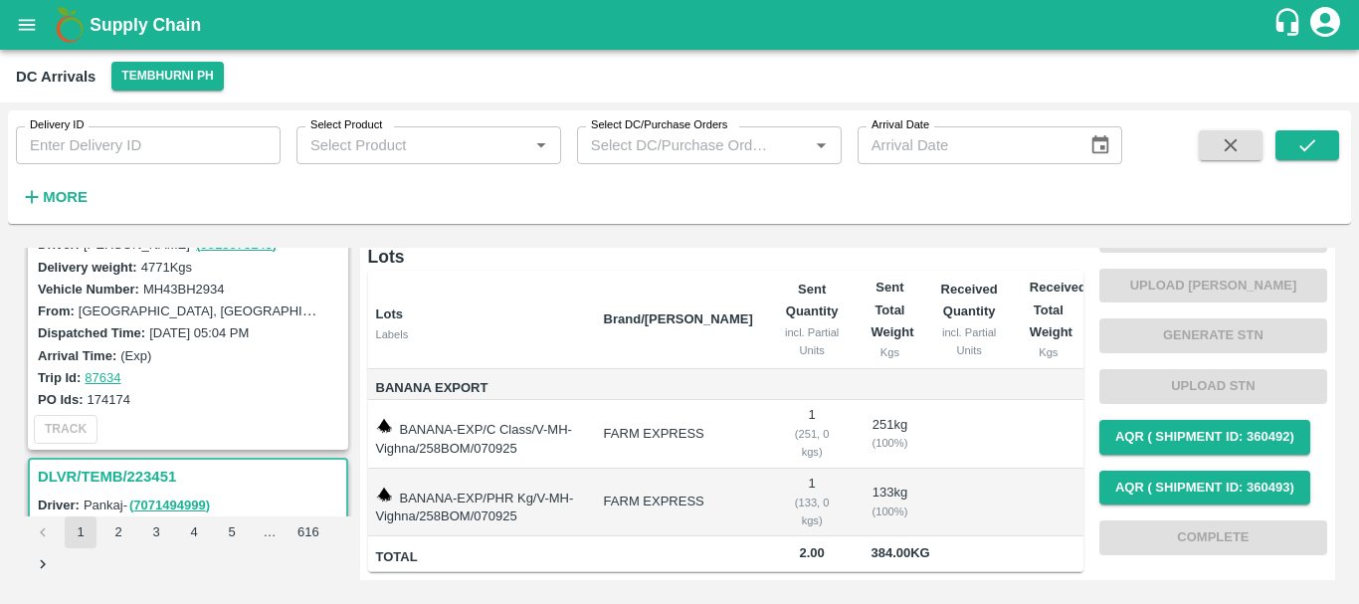
scroll to position [5848, 0]
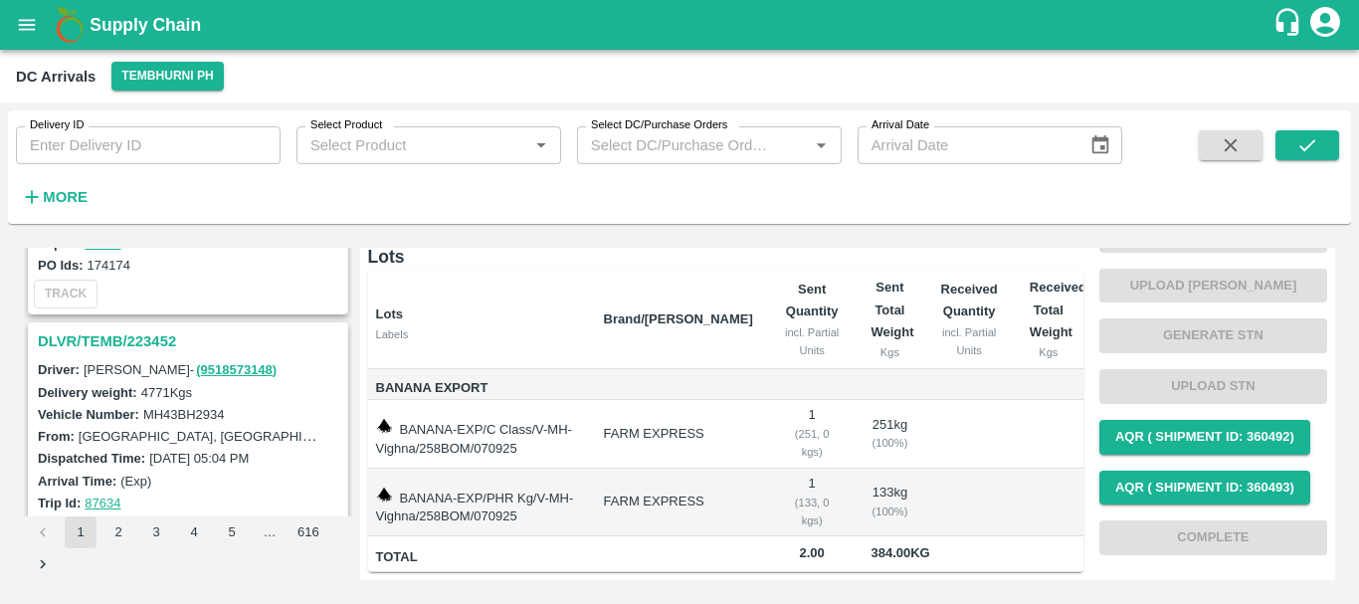
click at [138, 340] on h3 "DLVR/TEMB/223452" at bounding box center [191, 341] width 306 height 26
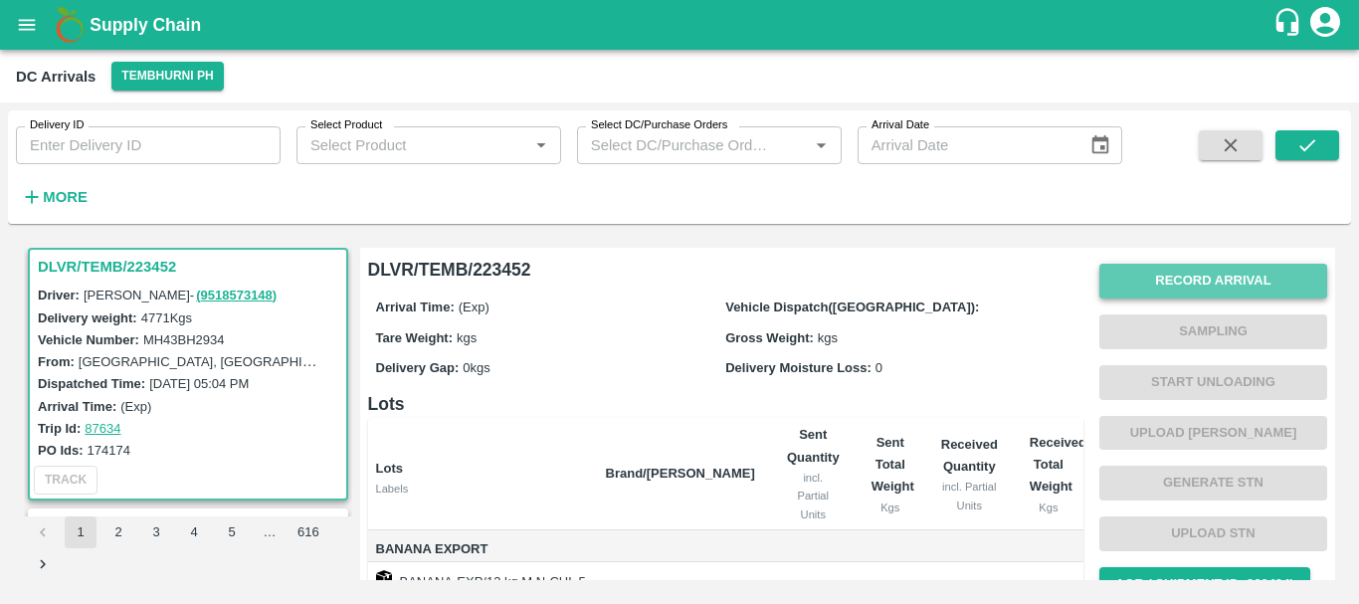
click at [1154, 292] on button "Record Arrival" at bounding box center [1213, 281] width 228 height 35
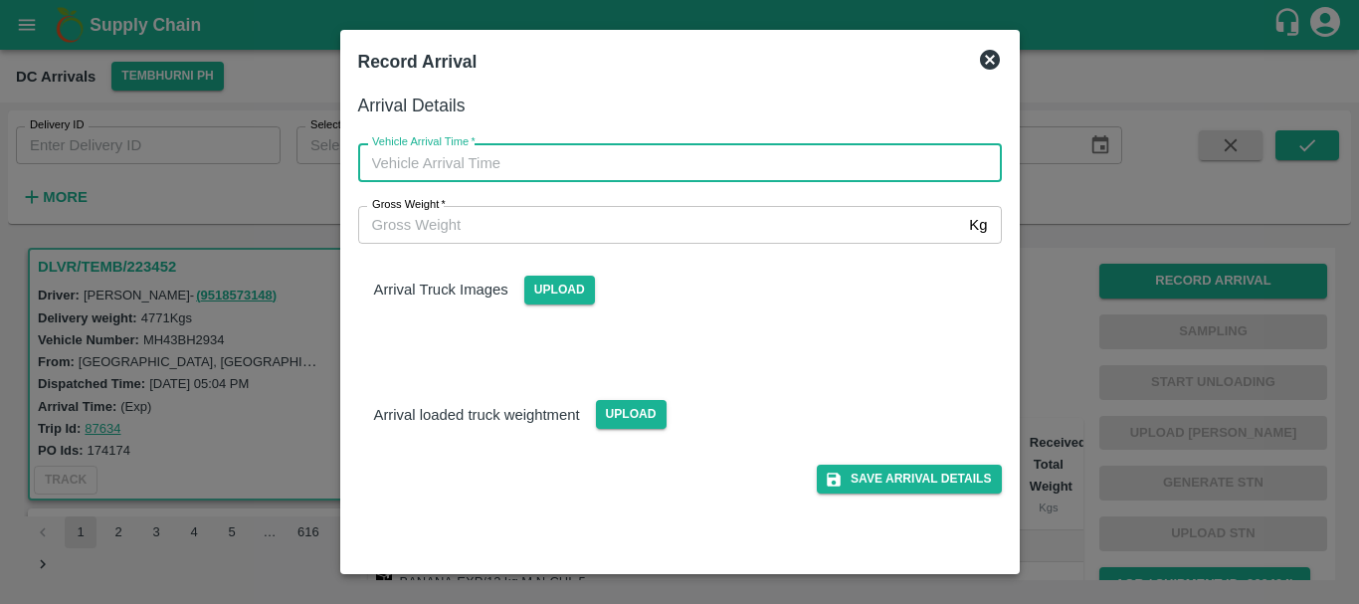
type input "DD/MM/YYYY hh:mm aa"
click at [731, 170] on input "DD/MM/YYYY hh:mm aa" at bounding box center [673, 162] width 630 height 38
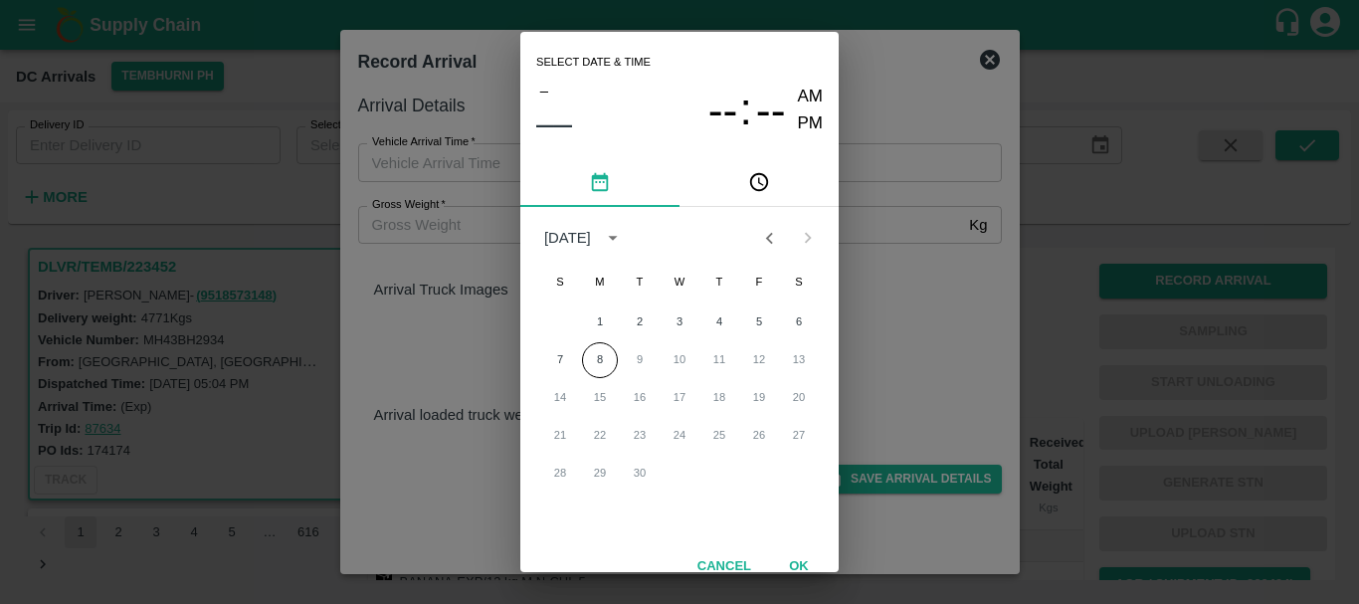
drag, startPoint x: 977, startPoint y: 338, endPoint x: 1064, endPoint y: 348, distance: 87.1
click at [1064, 348] on div "Select date & time – –– -- : -- AM PM September 2025 S M T W T F S 1 2 3 4 5 6 …" at bounding box center [679, 302] width 1359 height 604
type input "DD/MM/YYYY hh:mm aa"
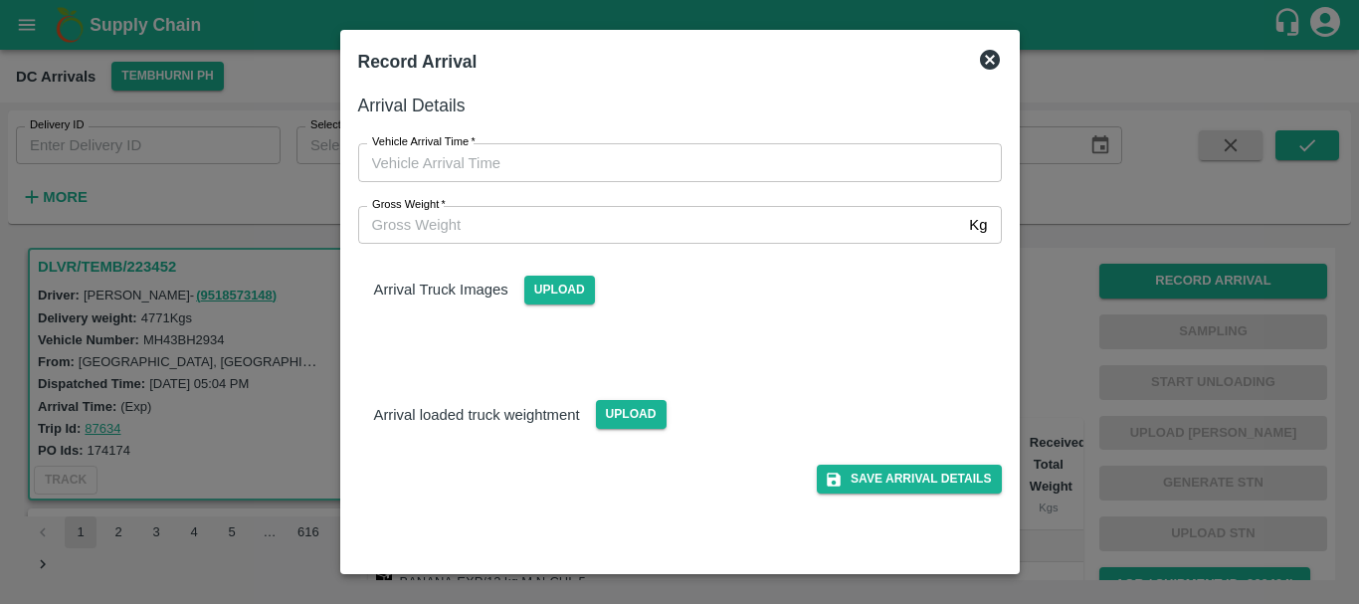
click at [1064, 348] on div at bounding box center [679, 302] width 1359 height 604
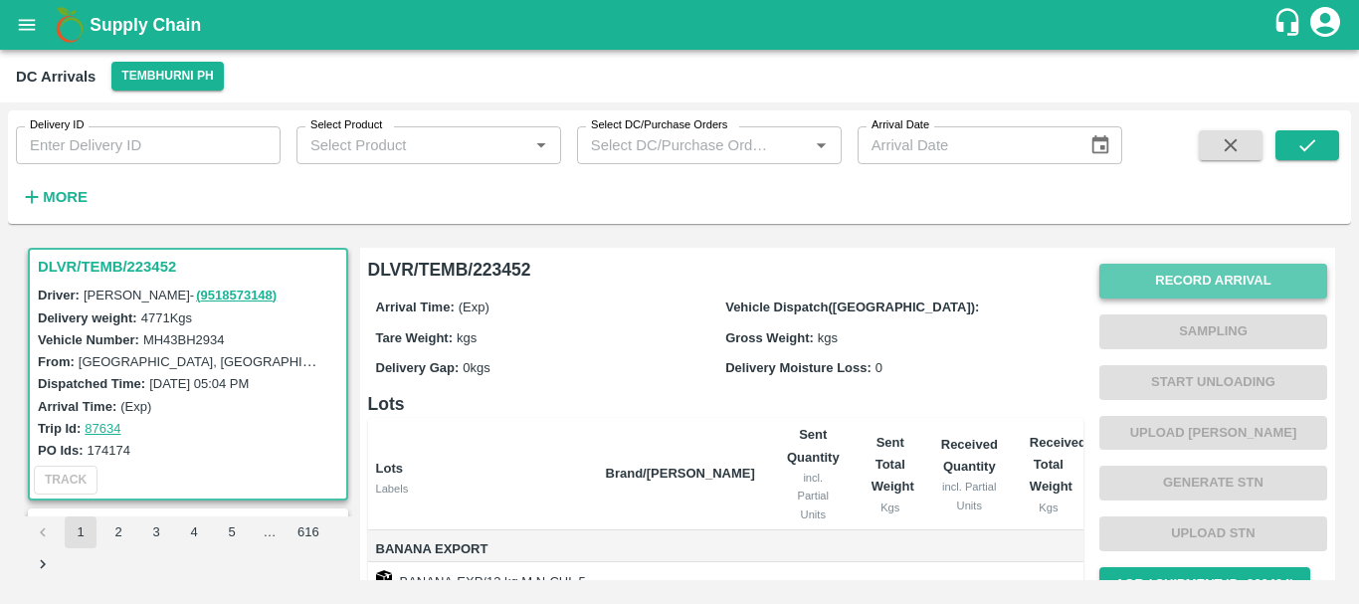
click at [1212, 294] on button "Record Arrival" at bounding box center [1213, 281] width 228 height 35
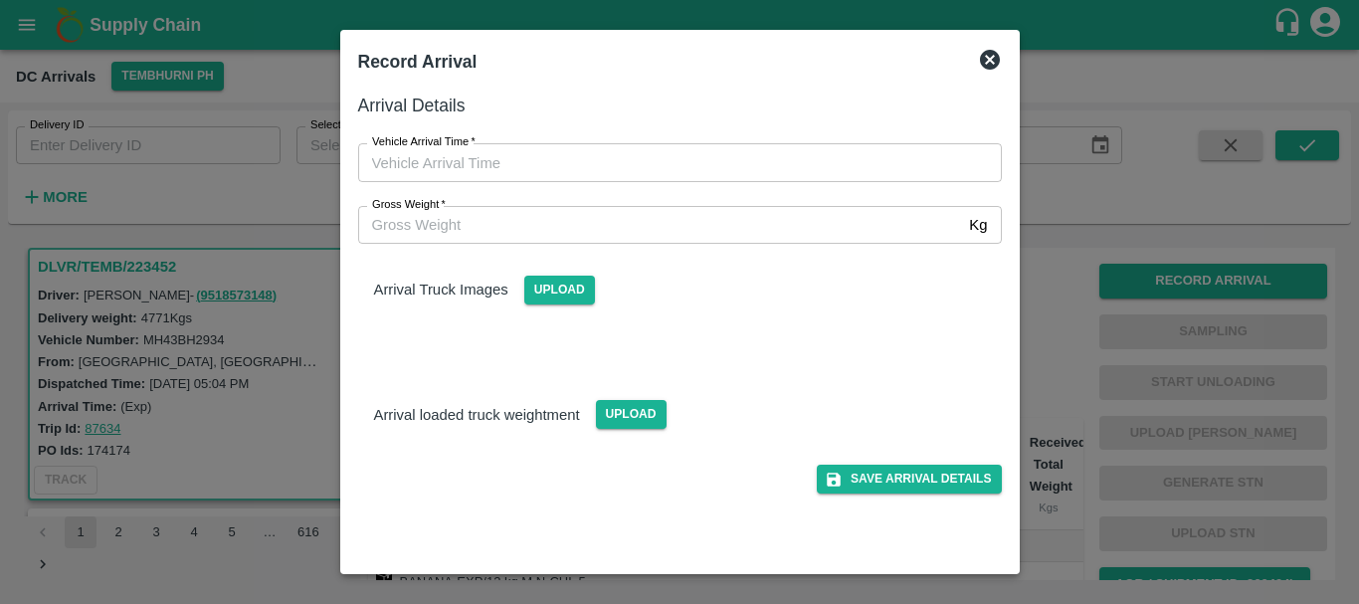
type input "DD/MM/YYYY hh:mm aa"
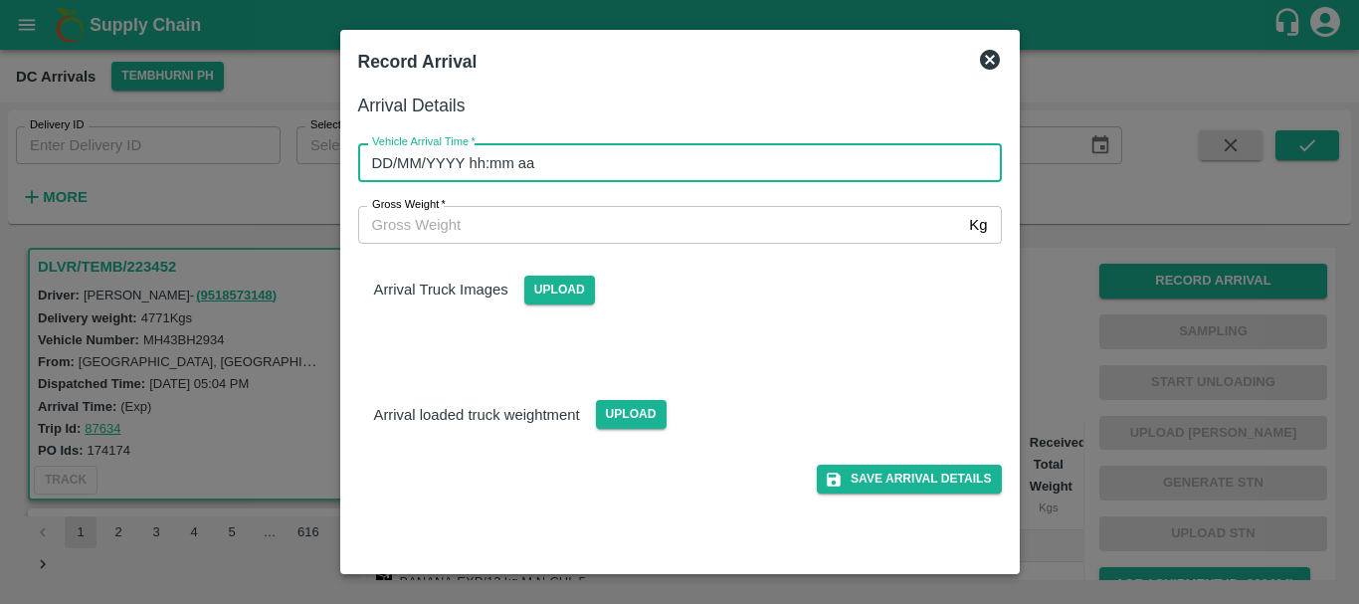
click at [808, 180] on input "DD/MM/YYYY hh:mm aa" at bounding box center [673, 162] width 630 height 38
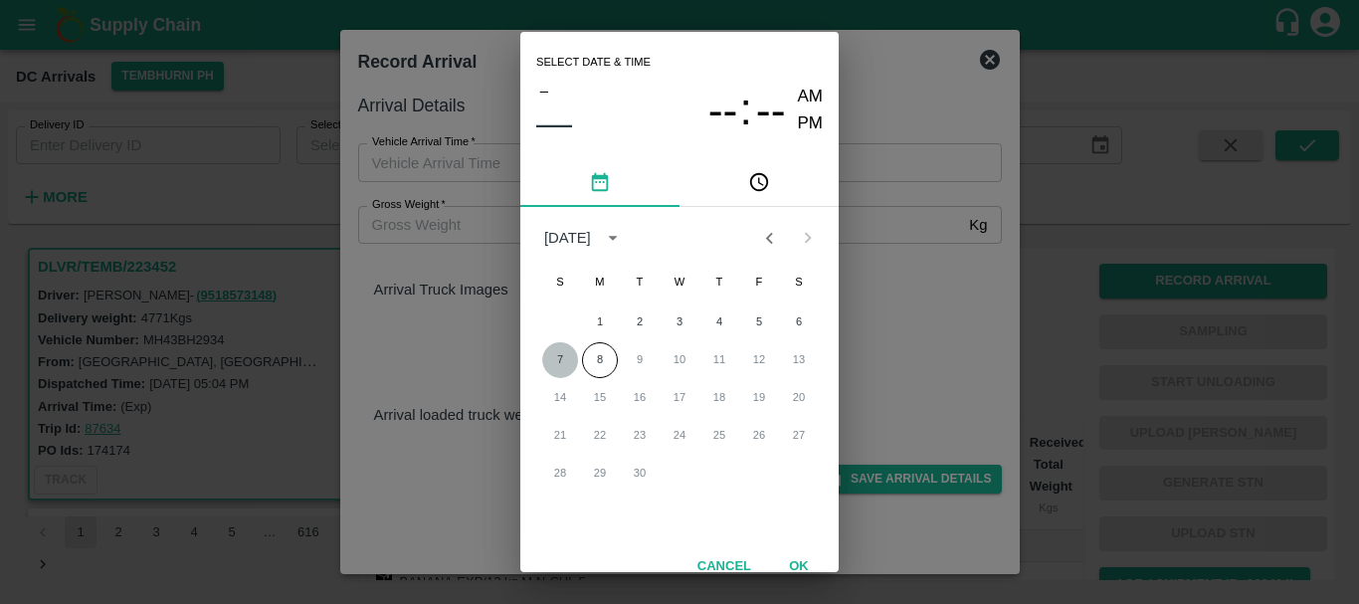
click at [550, 348] on button "7" at bounding box center [560, 360] width 36 height 36
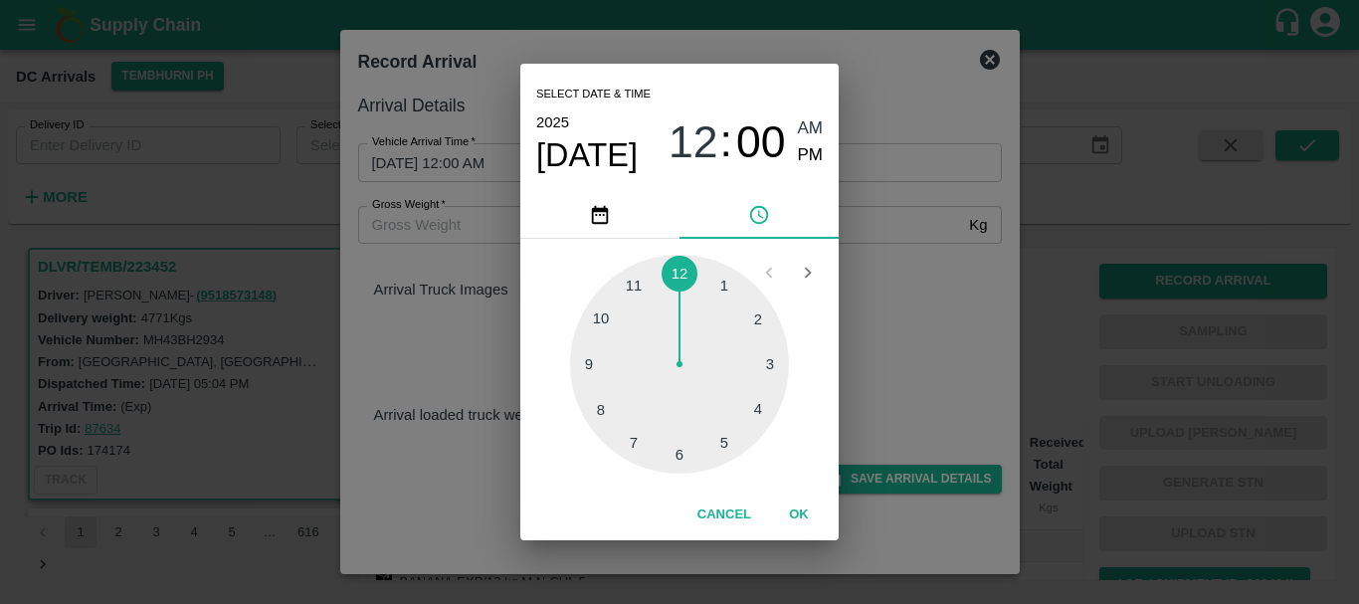
click at [728, 435] on div at bounding box center [679, 364] width 219 height 219
click at [612, 416] on div at bounding box center [679, 364] width 219 height 219
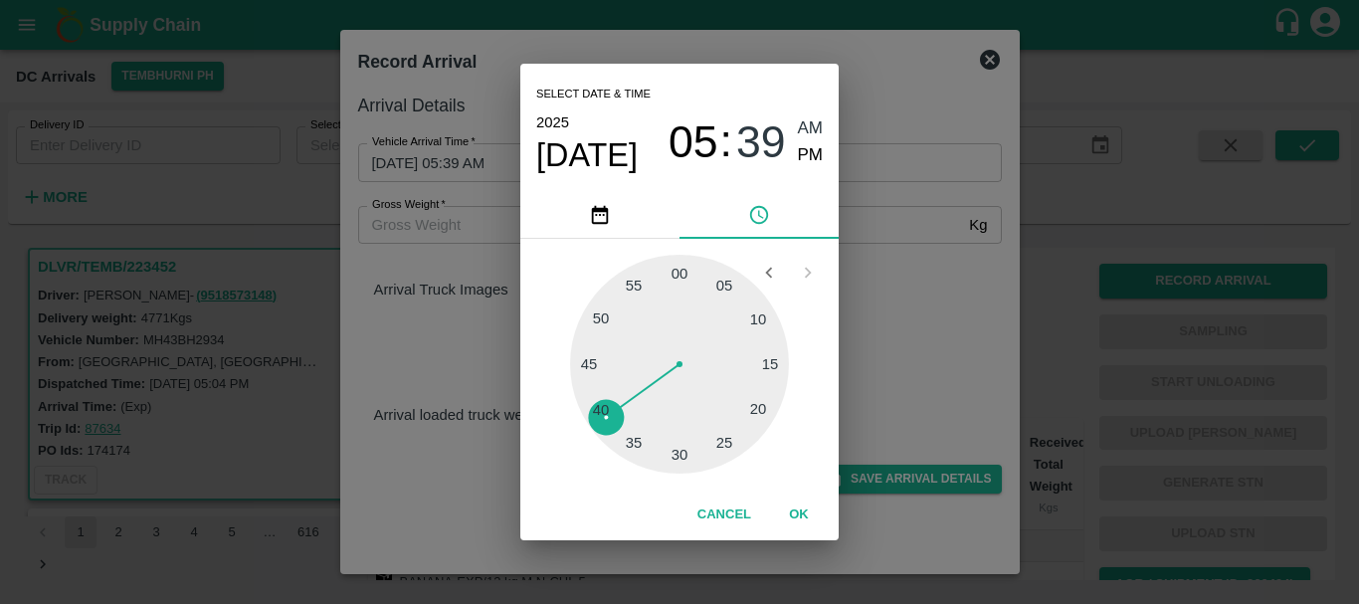
click at [813, 158] on span "PM" at bounding box center [811, 155] width 26 height 27
type input "07/09/2025 05:39 PM"
click at [945, 286] on div "Select date & time 2025 Sep 7 05 : 39 AM PM 05 10 15 20 25 30 35 40 45 50 55 00…" at bounding box center [679, 302] width 1359 height 604
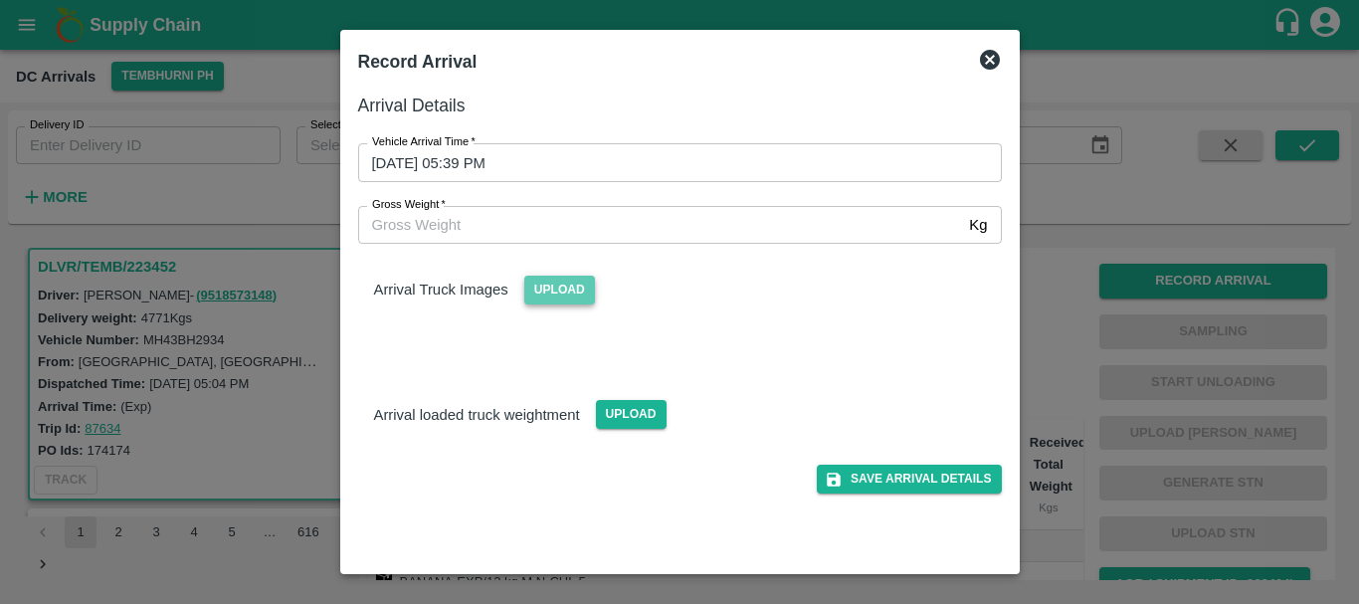
click at [569, 288] on span "Upload" at bounding box center [559, 290] width 71 height 29
click at [0, 0] on input "Upload" at bounding box center [0, 0] width 0 height 0
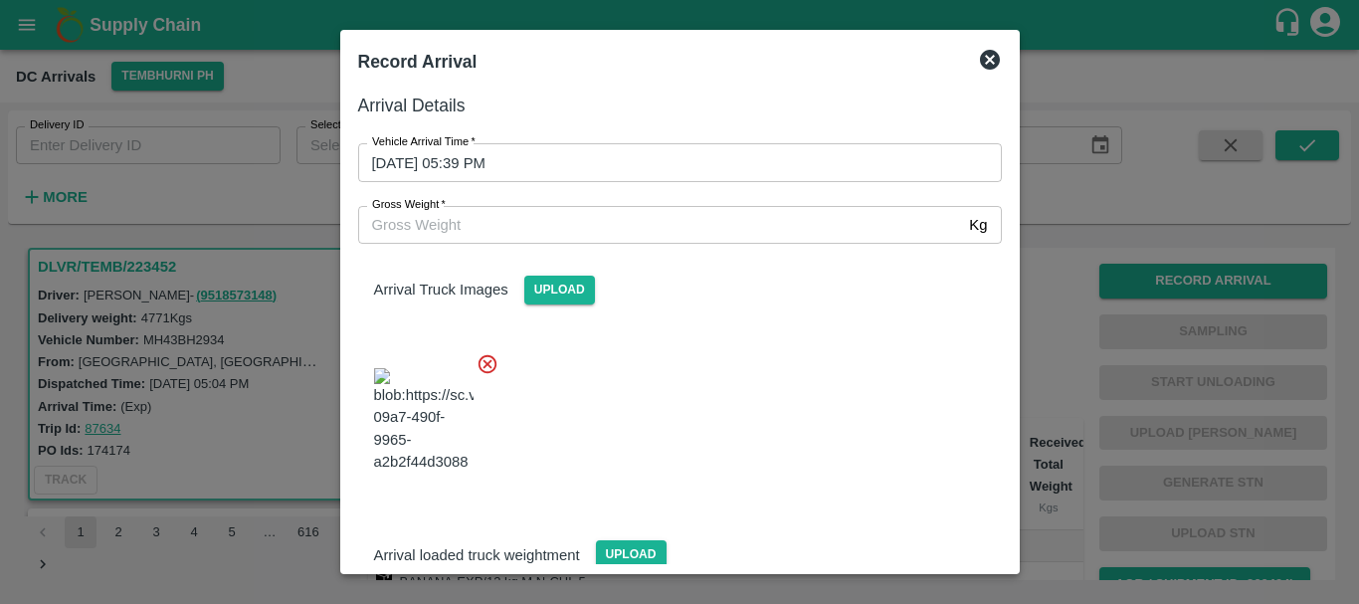
scroll to position [106, 0]
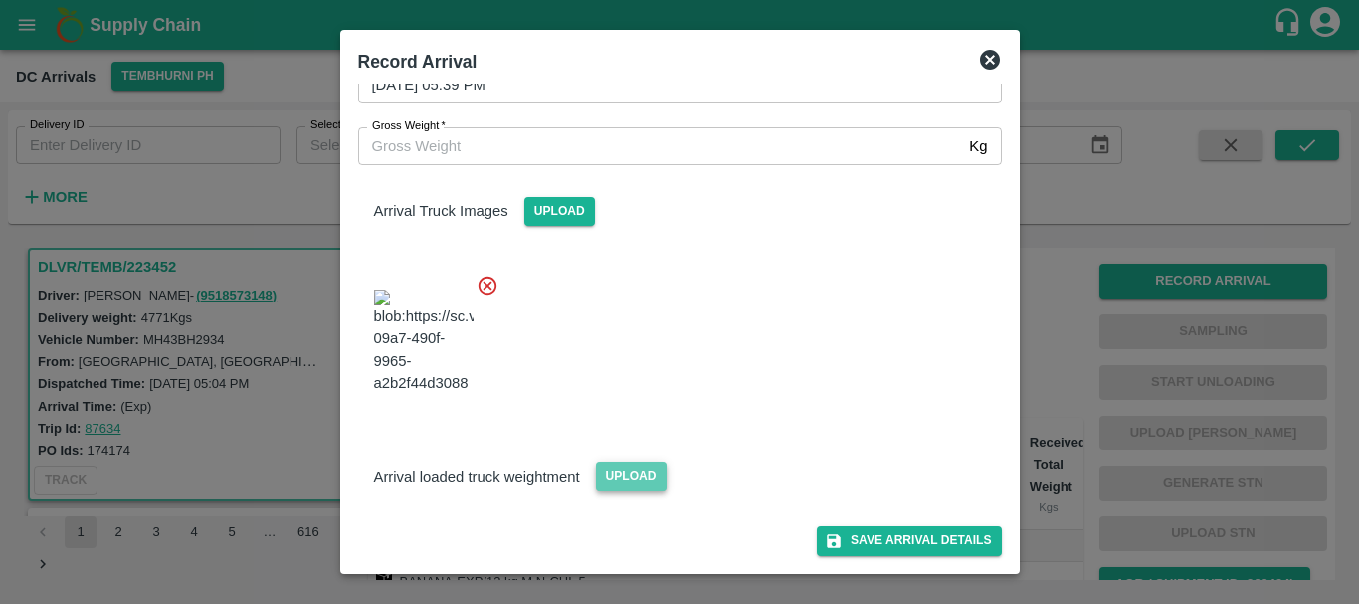
click at [607, 477] on span "Upload" at bounding box center [631, 476] width 71 height 29
click at [0, 0] on input "Upload" at bounding box center [0, 0] width 0 height 0
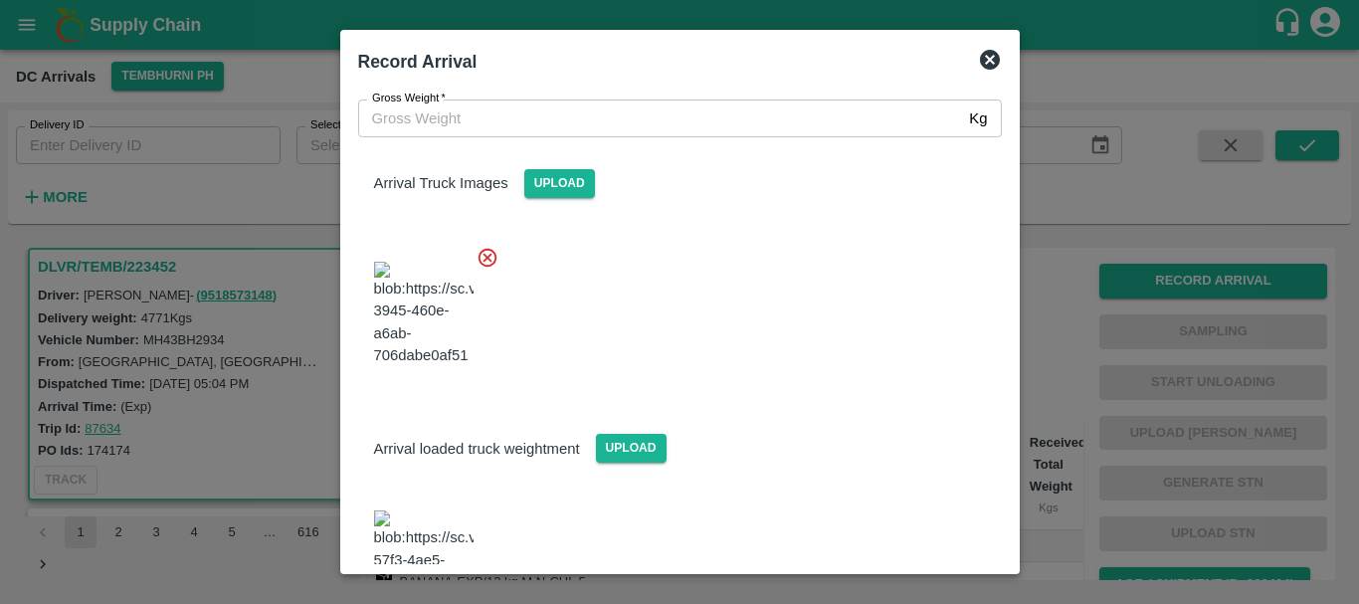
scroll to position [233, 0]
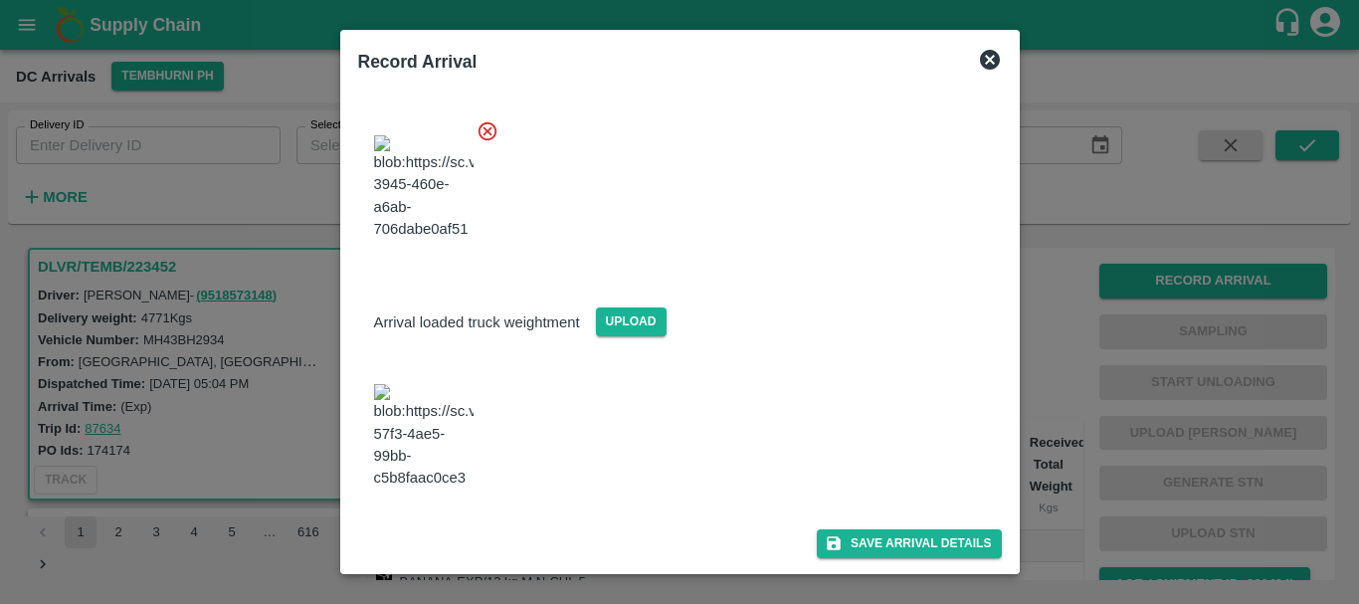
click at [436, 426] on img at bounding box center [423, 436] width 99 height 104
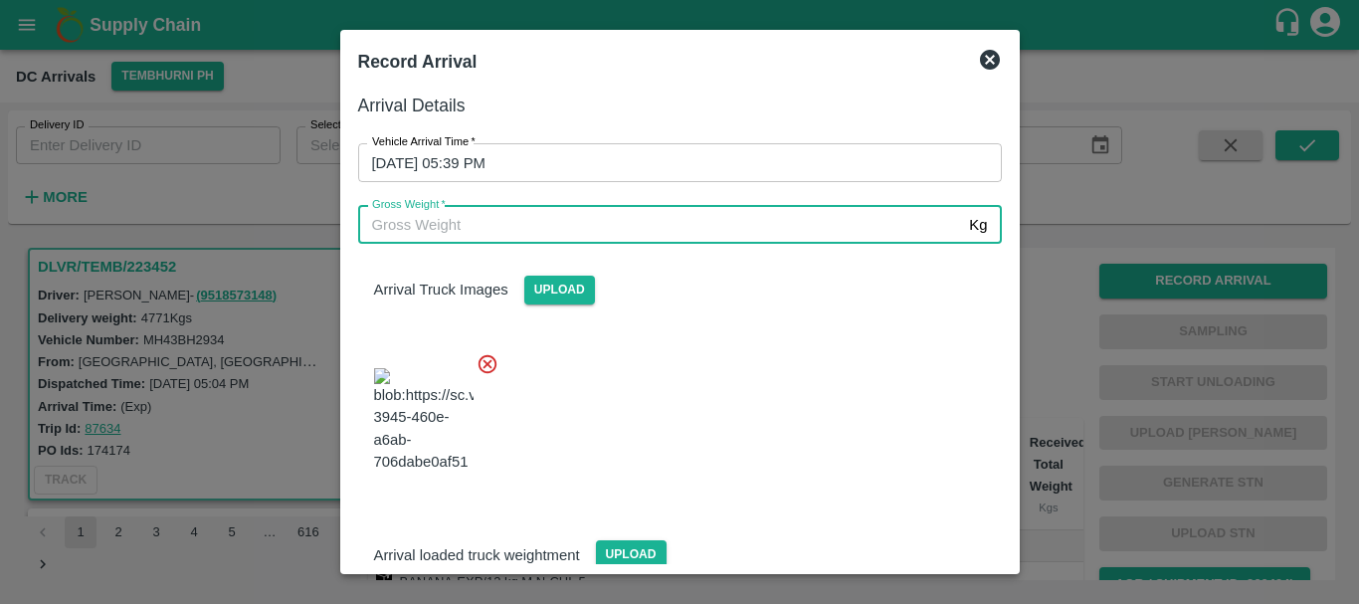
click at [482, 220] on input "Gross Weight   *" at bounding box center [660, 225] width 604 height 38
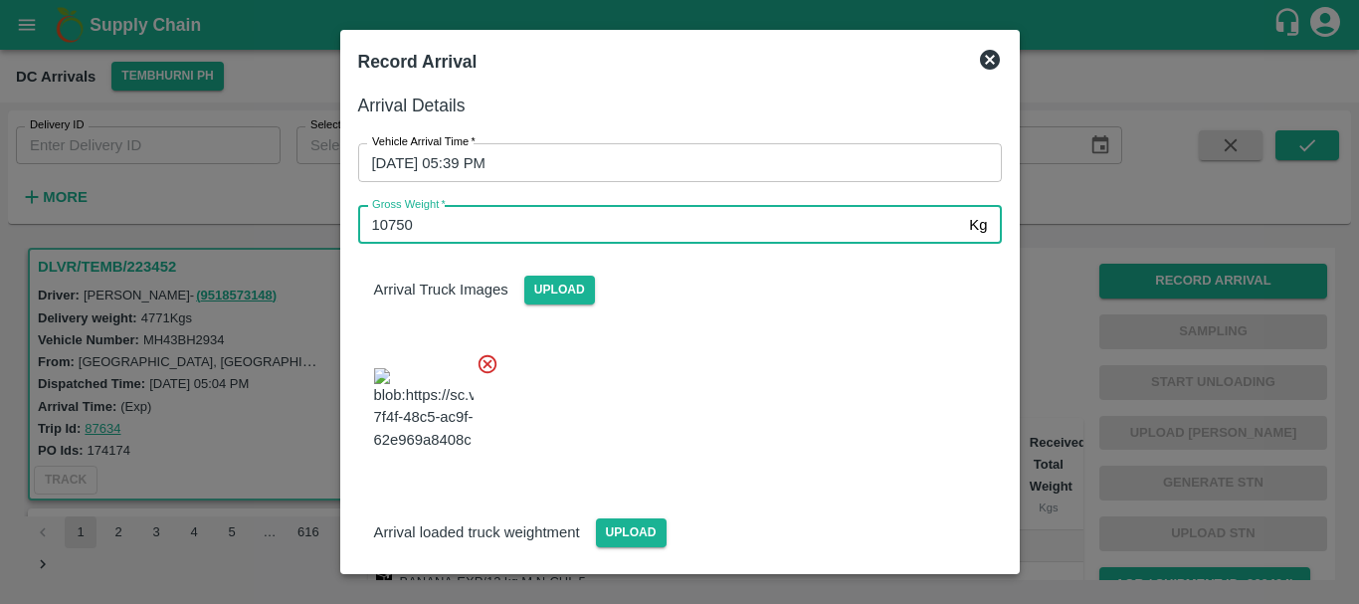
type input "10750"
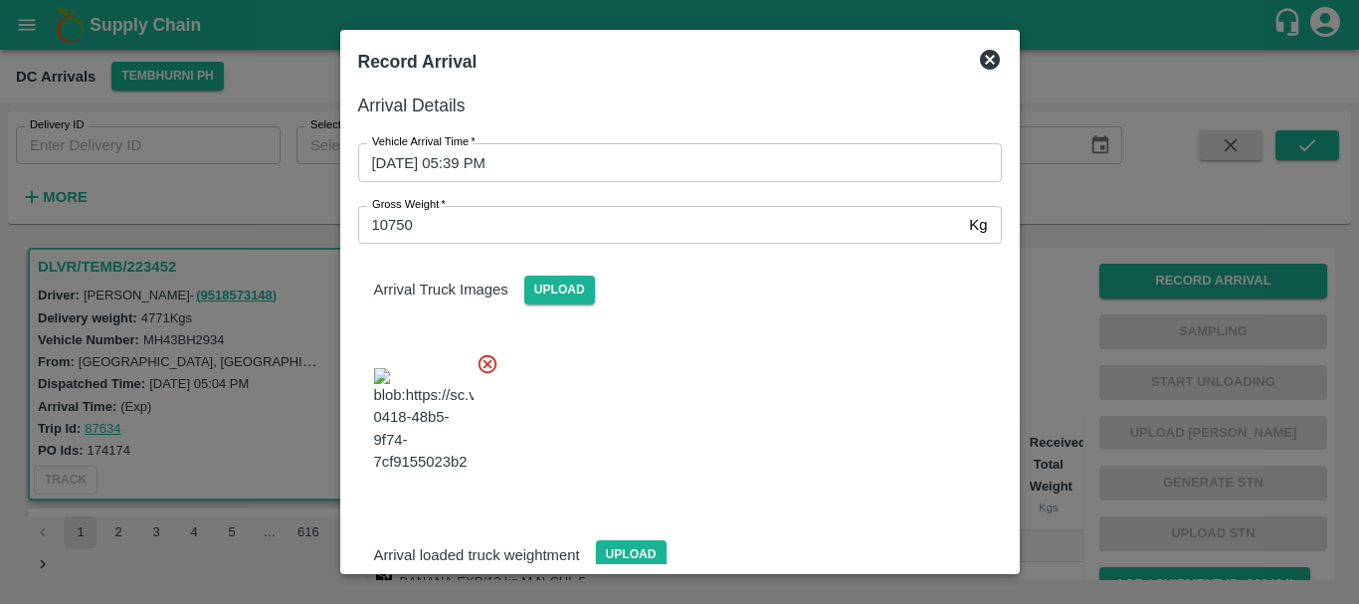
click at [646, 393] on div at bounding box center [672, 414] width 660 height 156
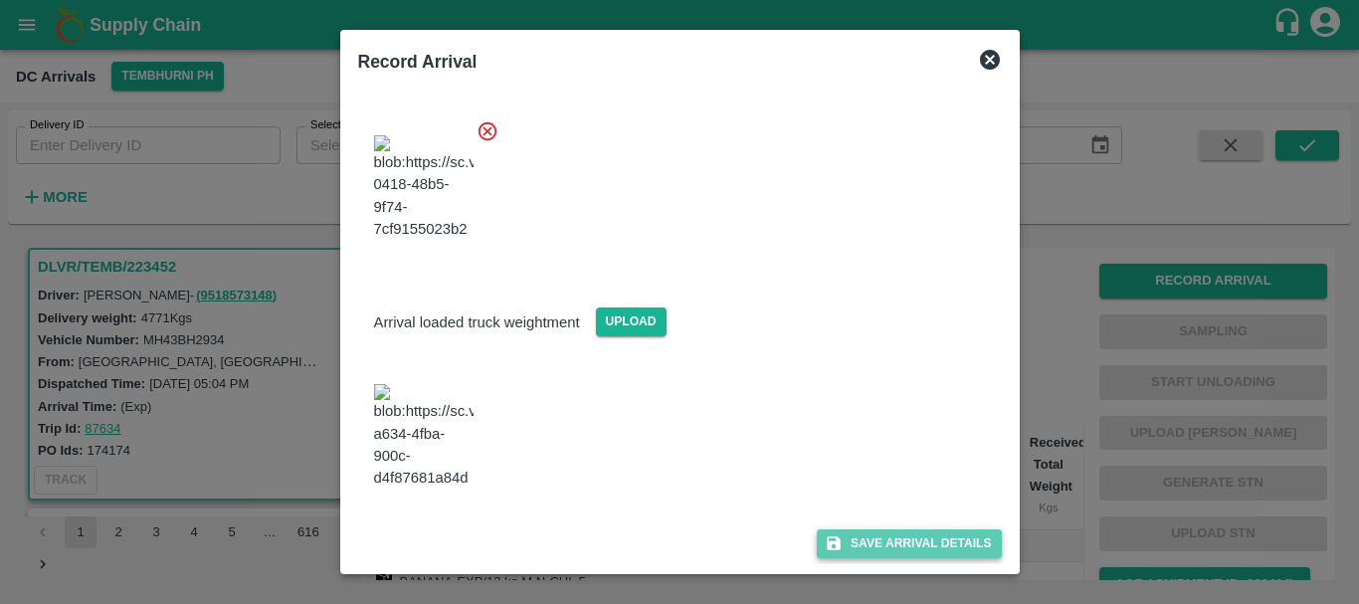
click at [847, 540] on button "Save Arrival Details" at bounding box center [909, 543] width 184 height 29
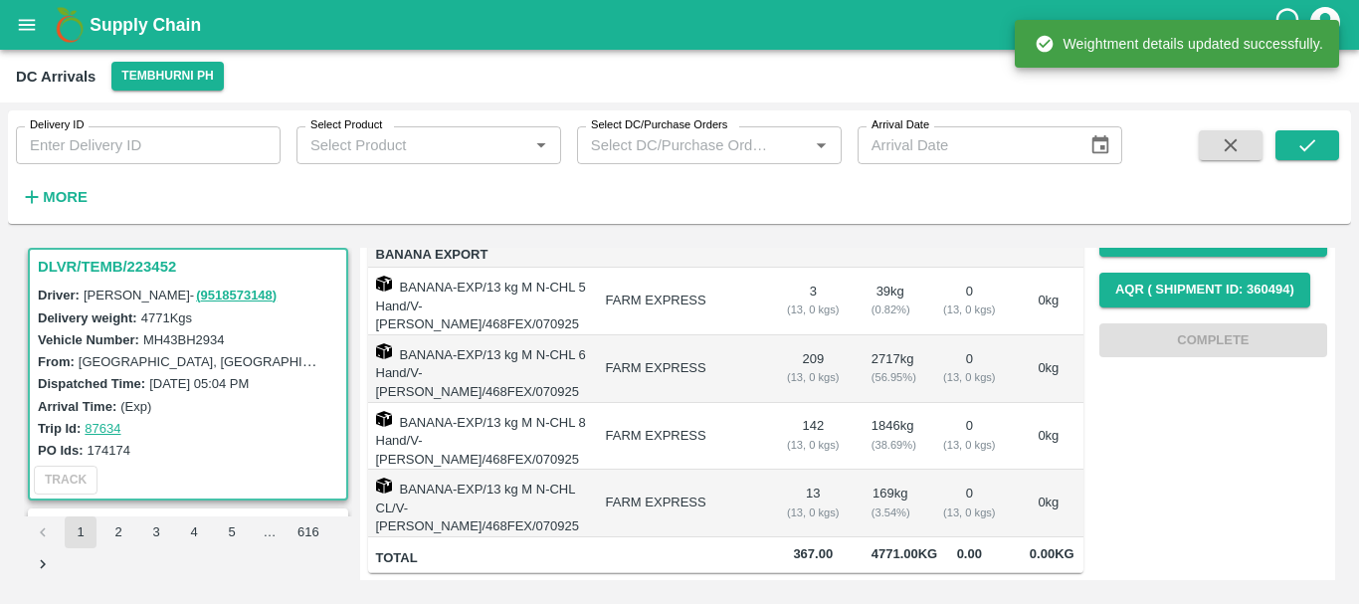
scroll to position [0, 0]
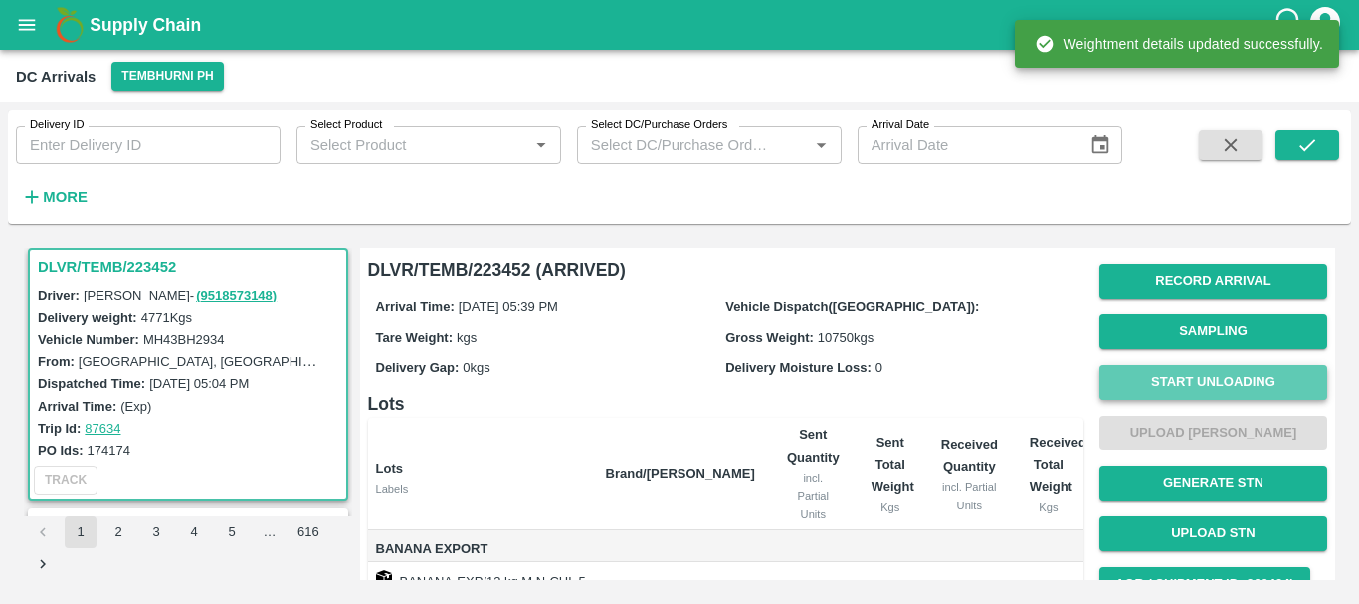
click at [1235, 368] on button "Start Unloading" at bounding box center [1213, 382] width 228 height 35
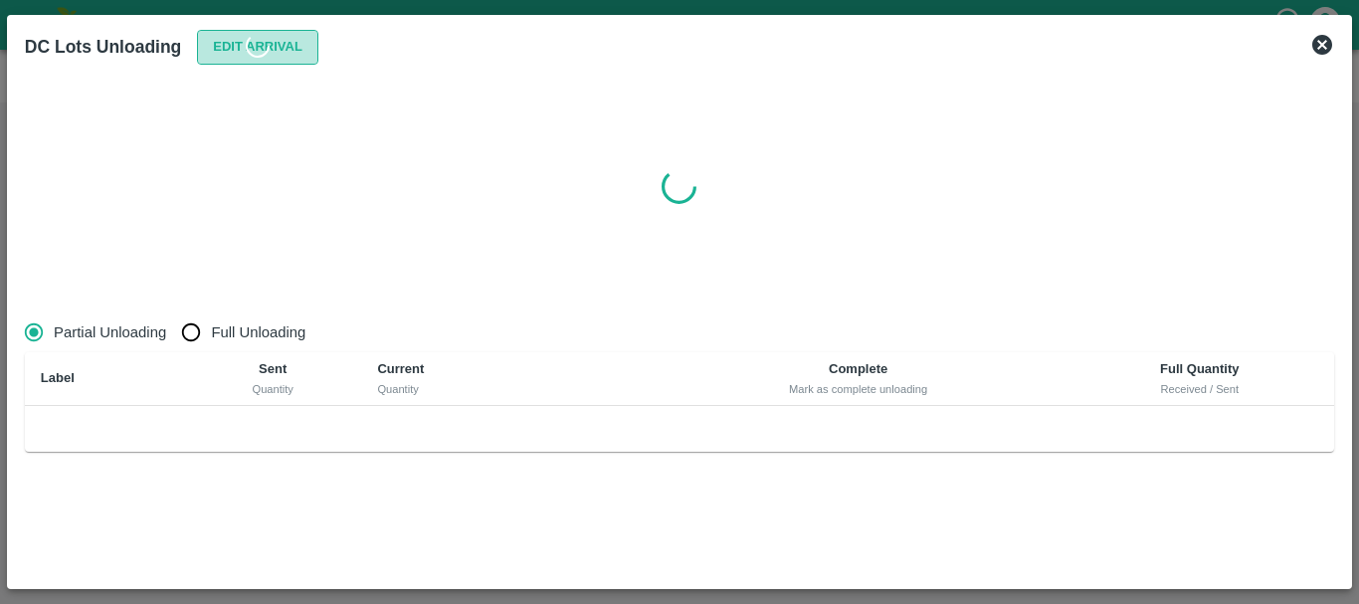
click at [230, 48] on button "Edit Arrival" at bounding box center [257, 47] width 121 height 35
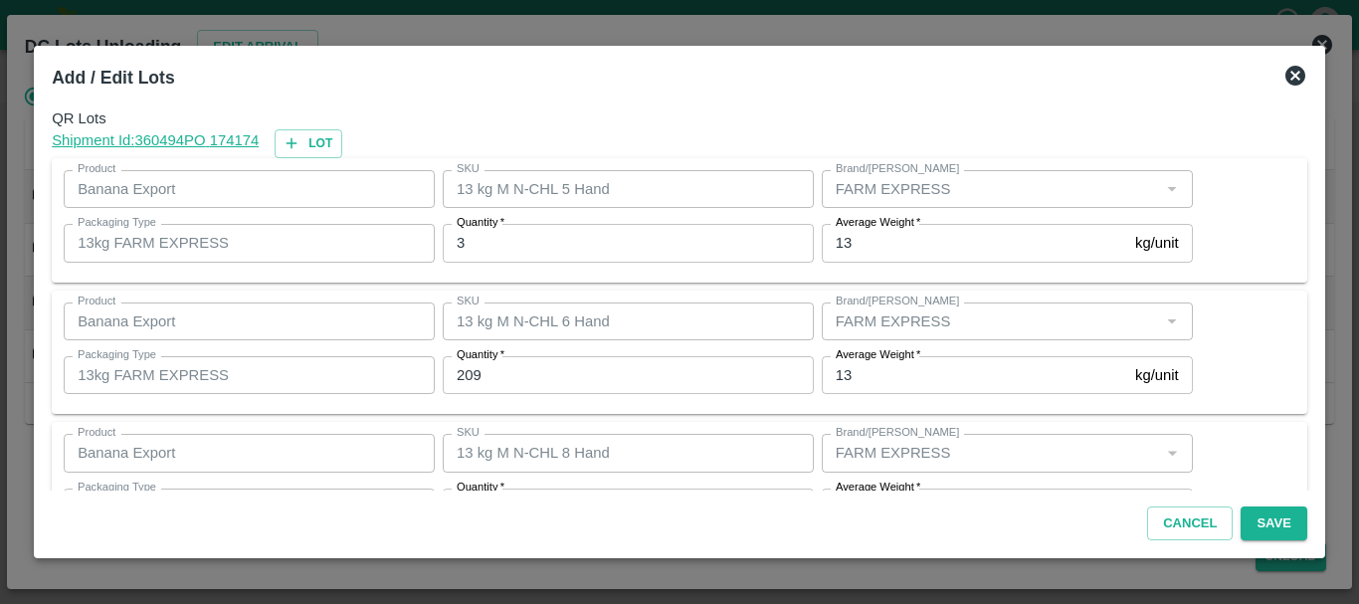
click at [516, 222] on div "Quantity   * 3 Quantity" at bounding box center [624, 243] width 379 height 54
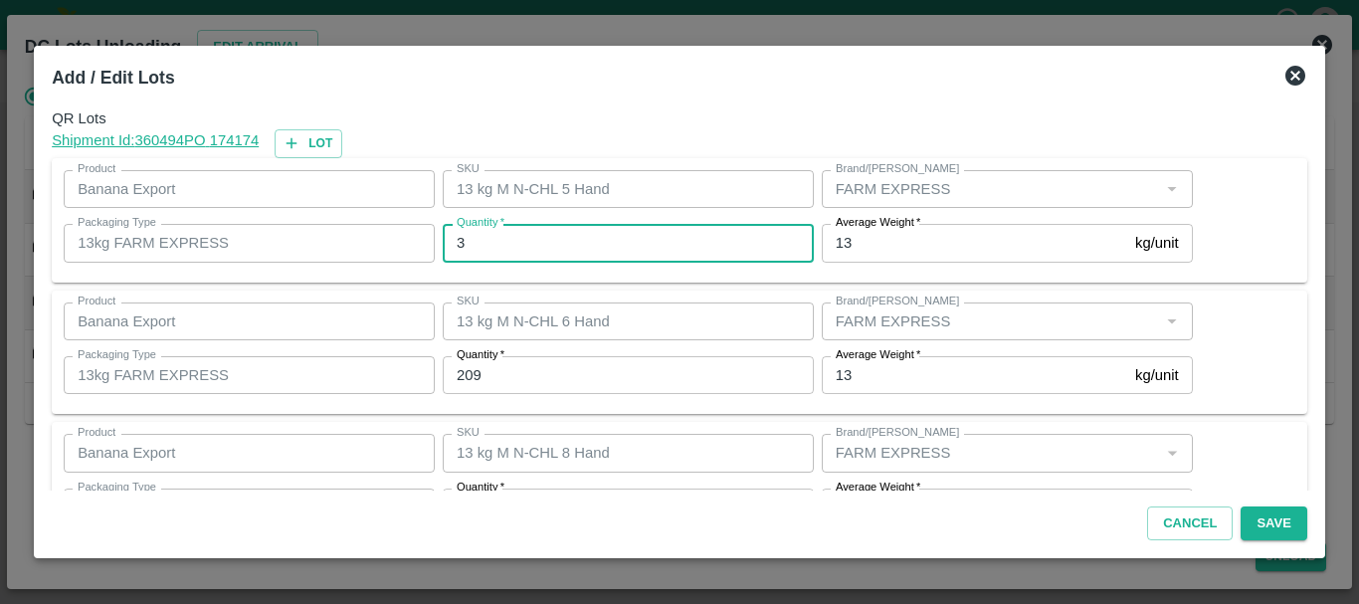
click at [517, 242] on input "3" at bounding box center [628, 243] width 371 height 38
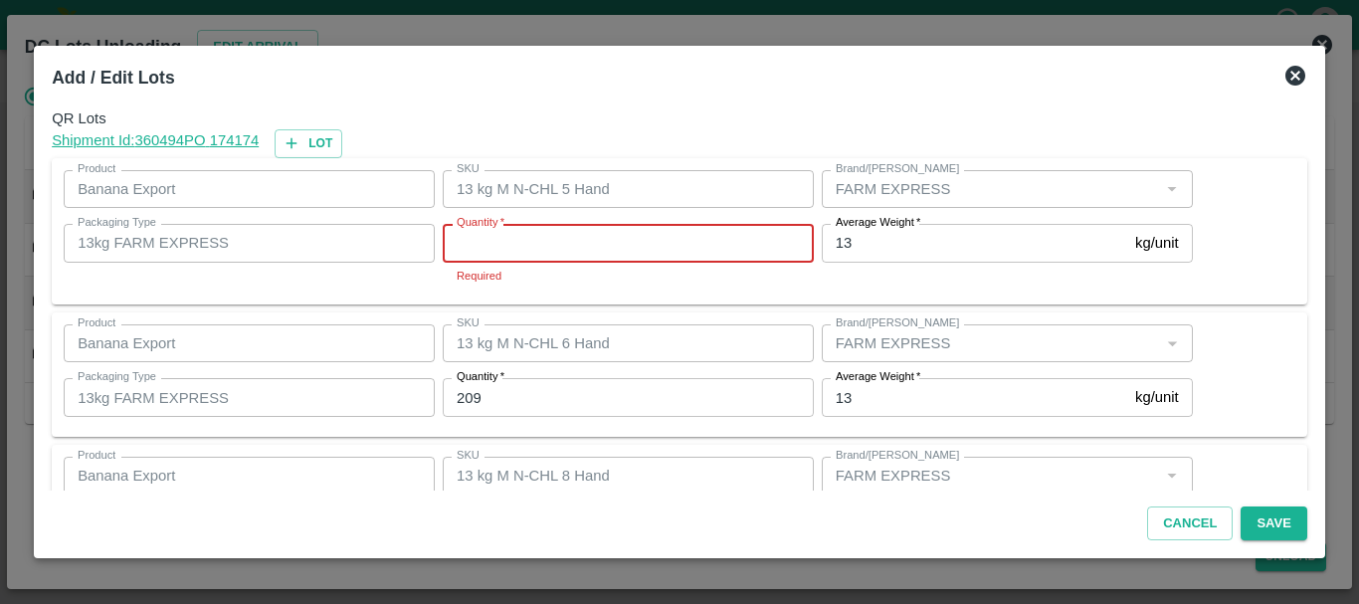
type input "5"
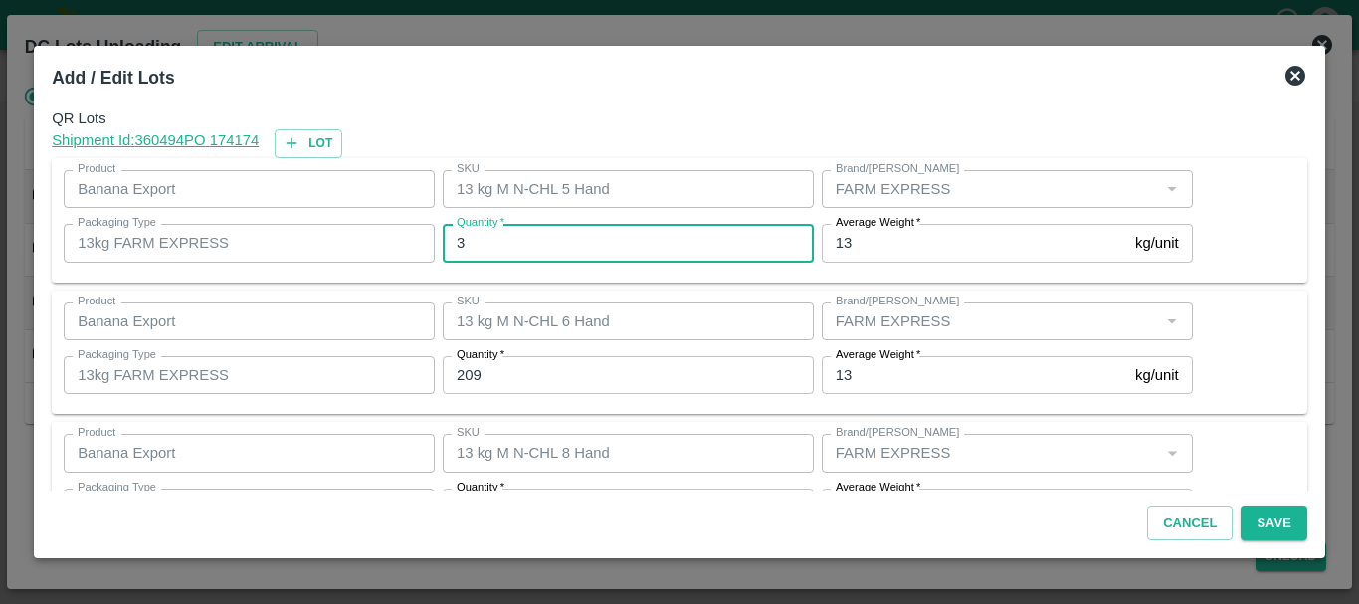
type input "3"
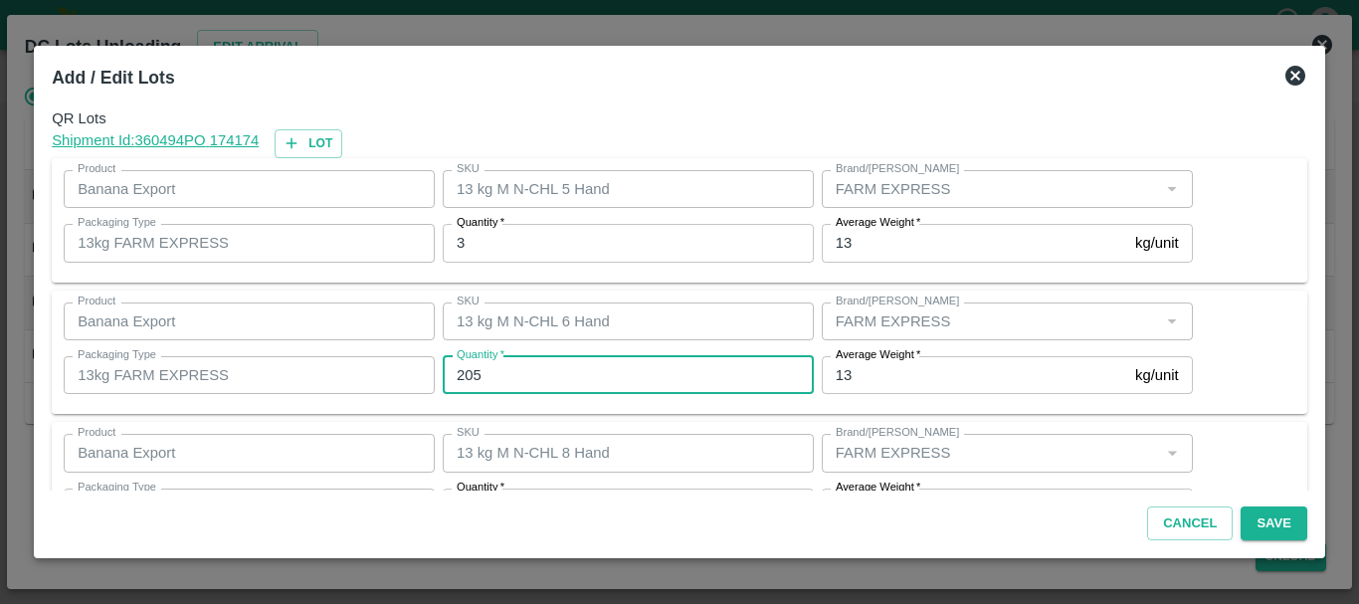
type input "205"
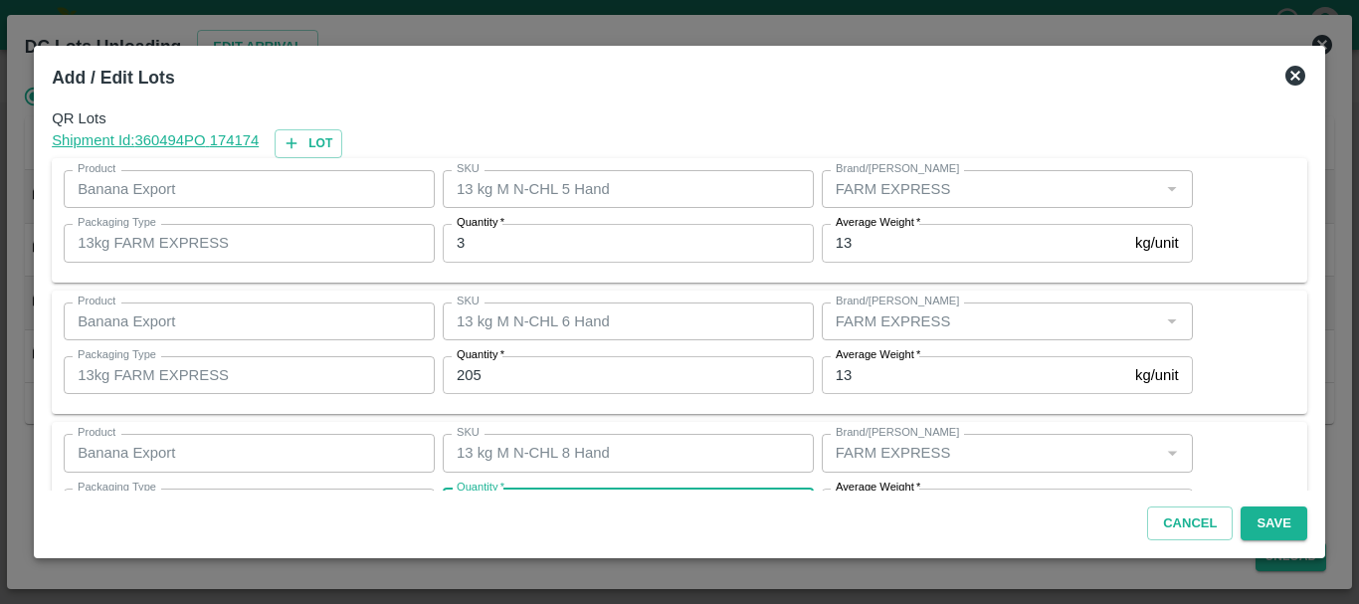
scroll to position [36, 0]
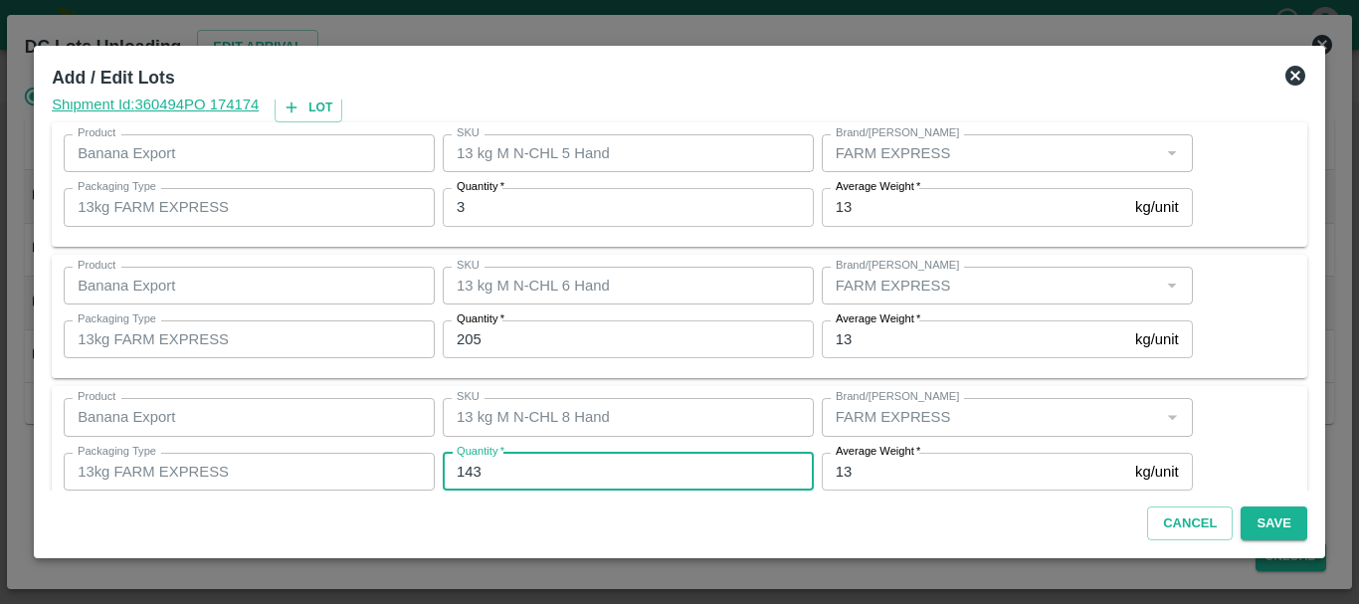
type input "143"
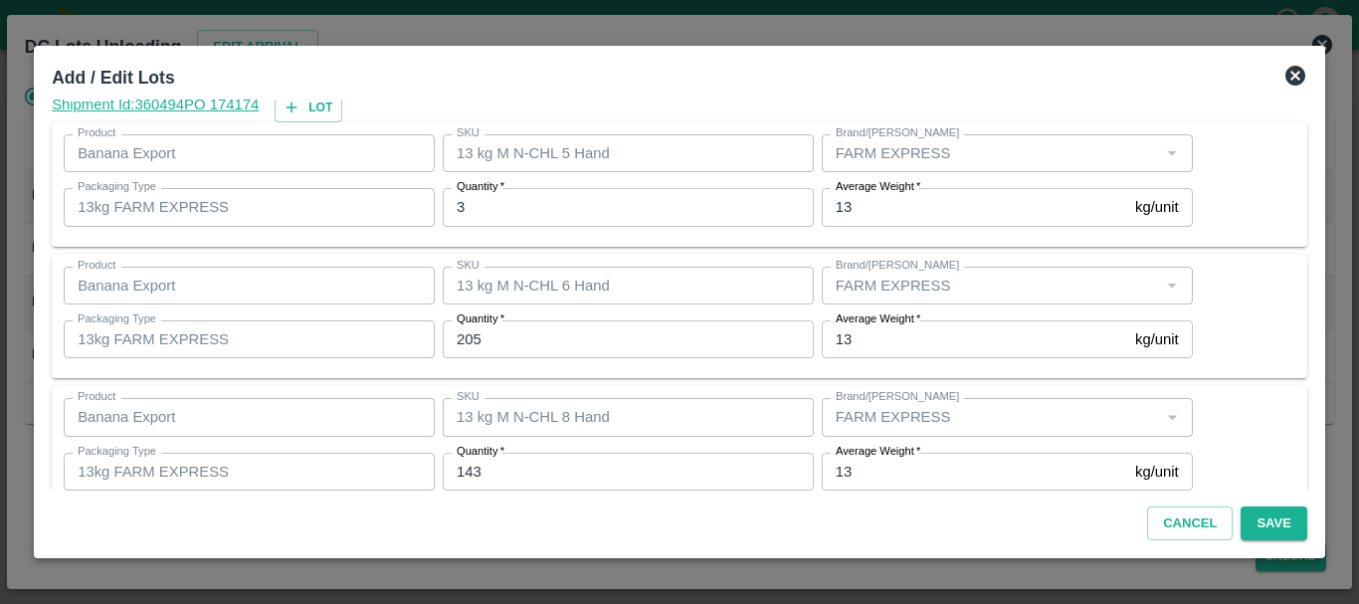
scroll to position [204, 0]
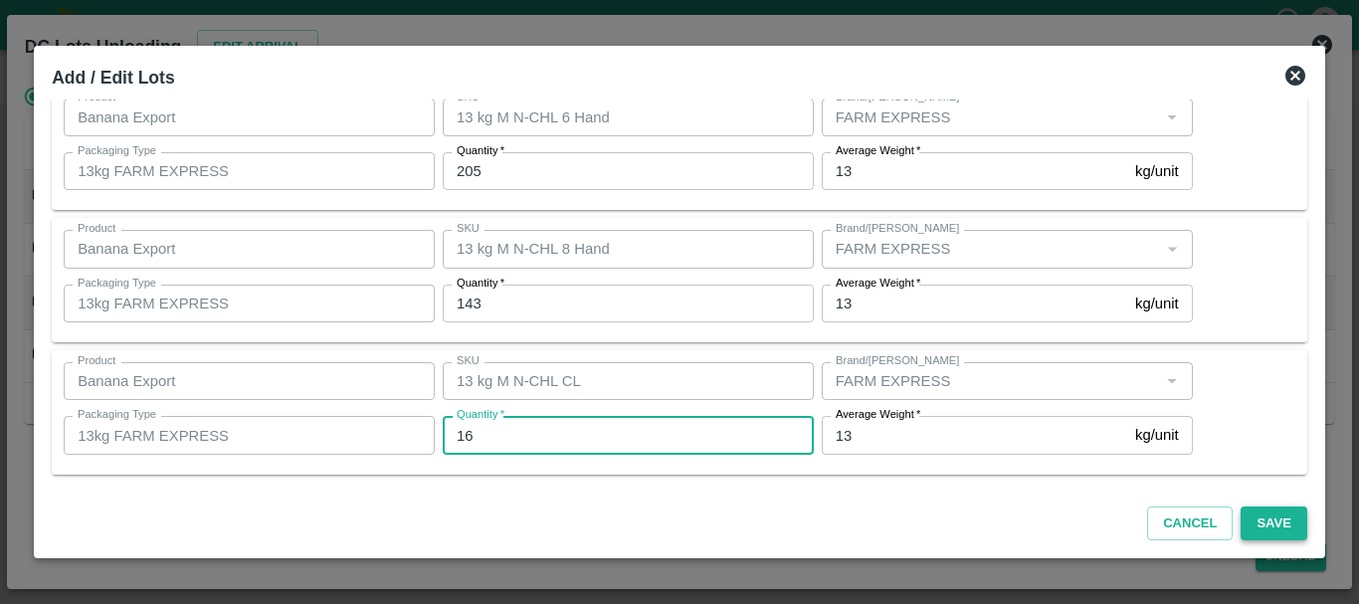
type input "16"
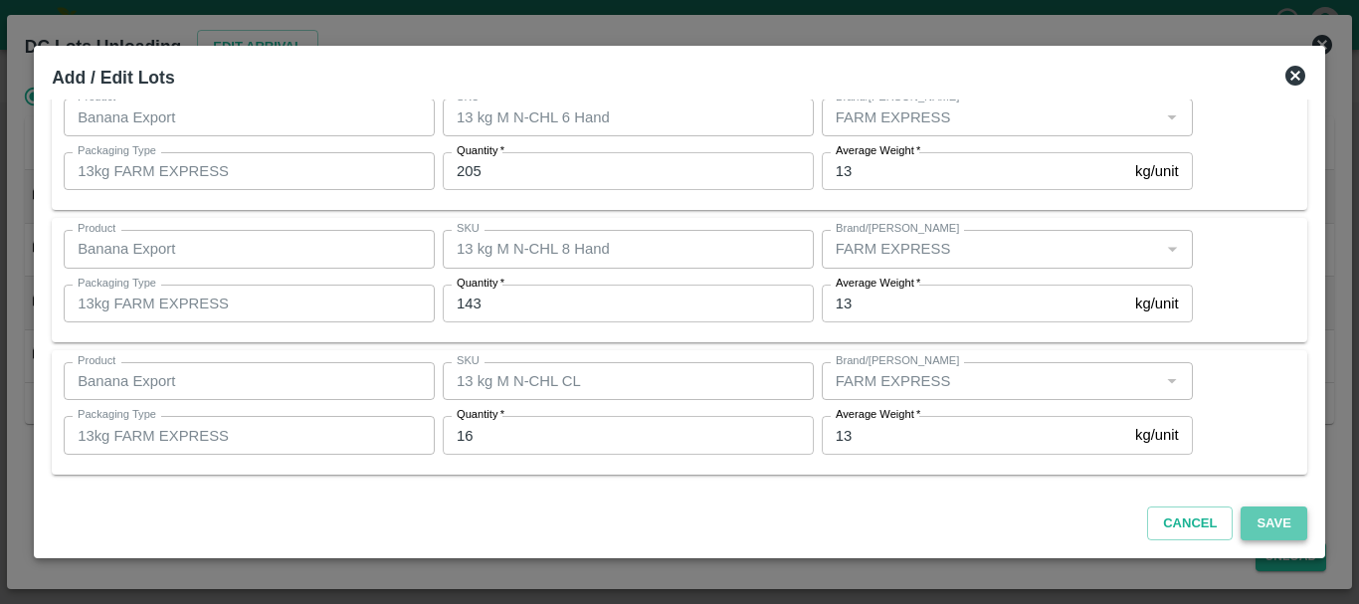
click at [1267, 524] on button "Save" at bounding box center [1274, 523] width 66 height 35
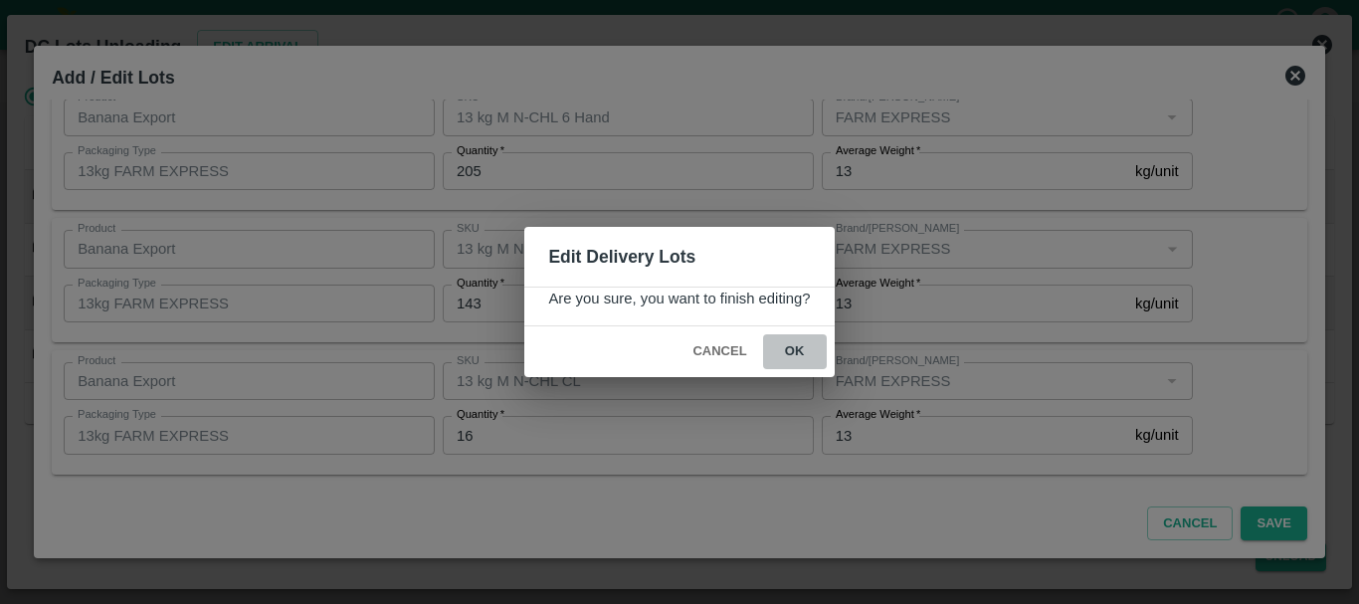
click at [791, 354] on button "ok" at bounding box center [795, 351] width 64 height 35
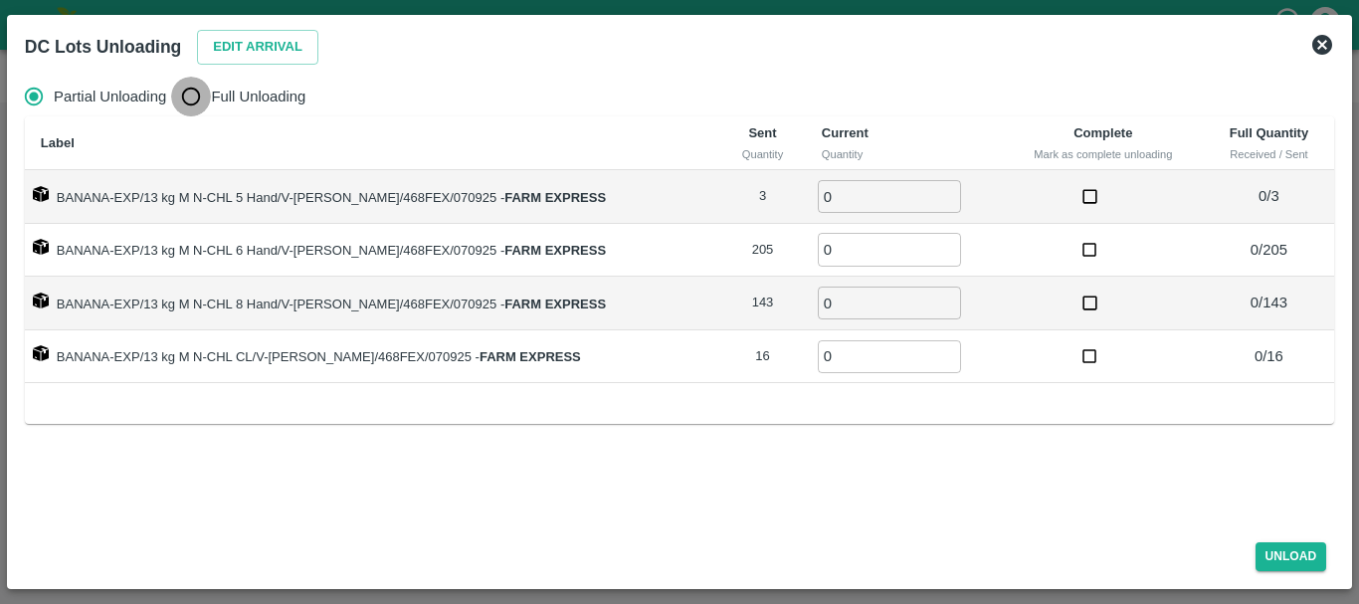
click at [195, 90] on input "Full Unloading" at bounding box center [191, 97] width 40 height 40
radio input "true"
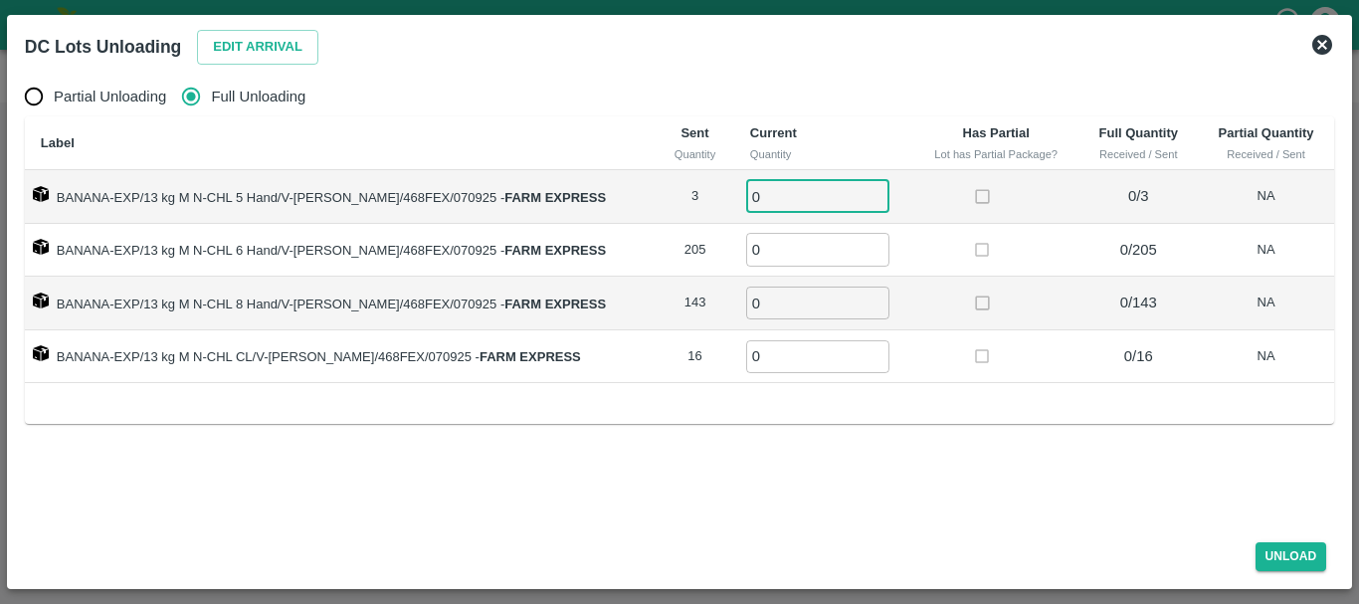
click at [801, 193] on input "0" at bounding box center [817, 196] width 143 height 33
type input "03"
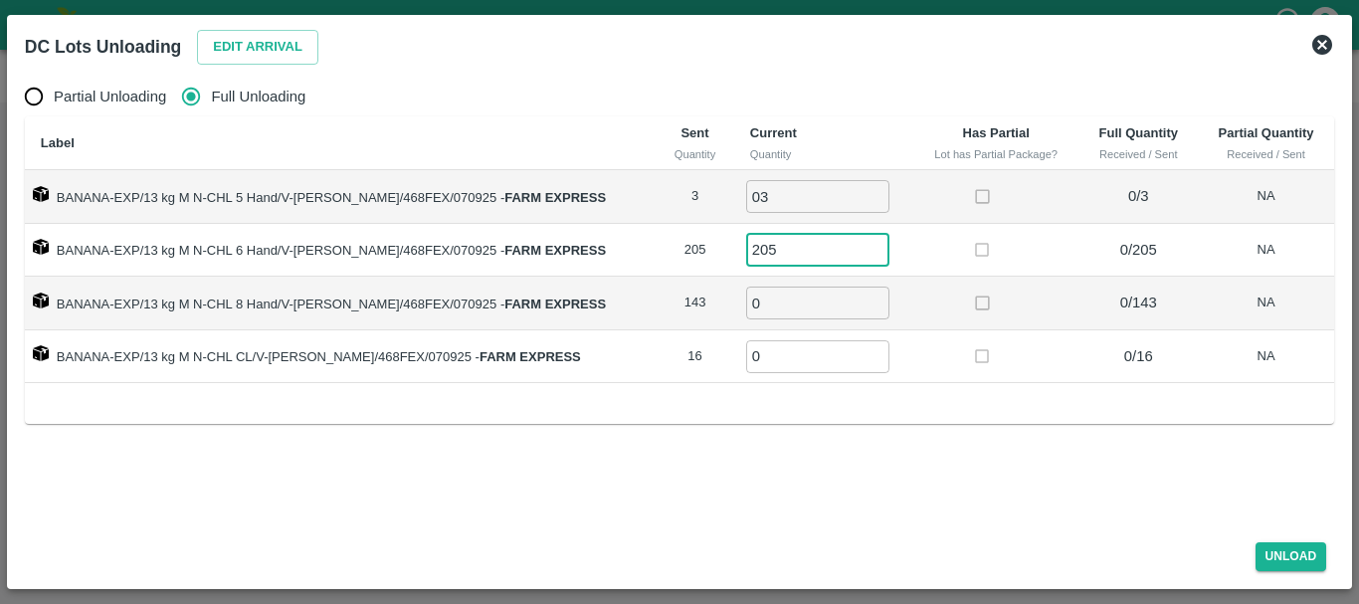
type input "205"
type input "143"
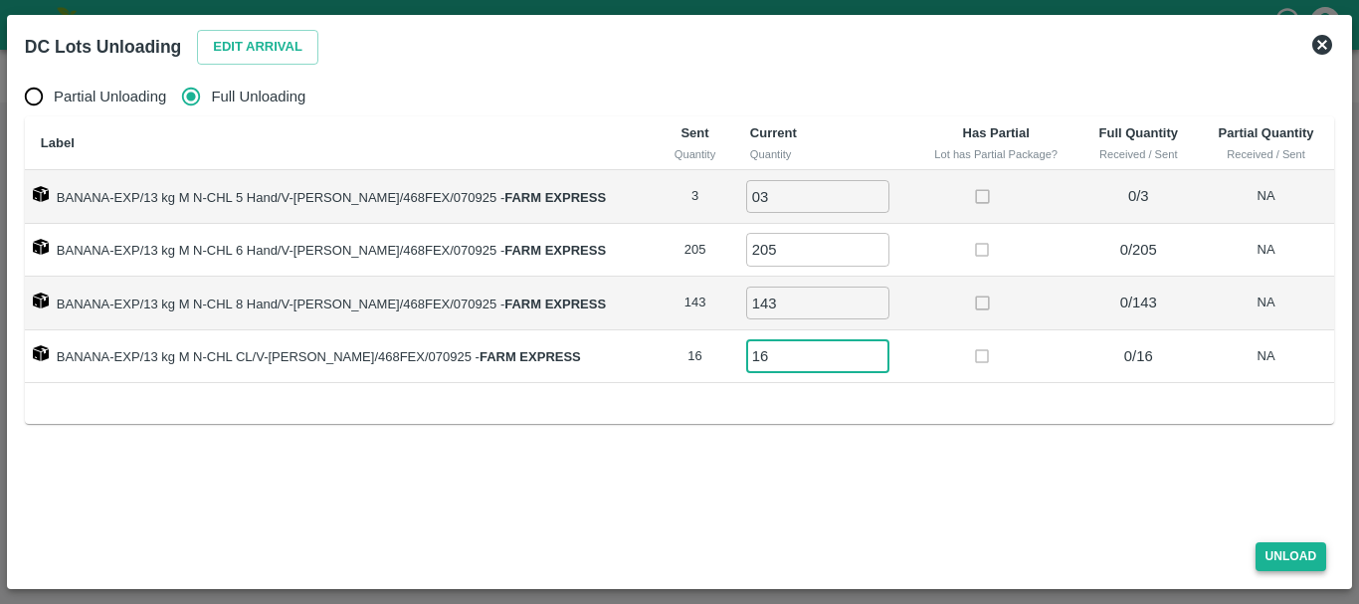
type input "16"
click at [1274, 564] on button "Unload" at bounding box center [1292, 556] width 72 height 29
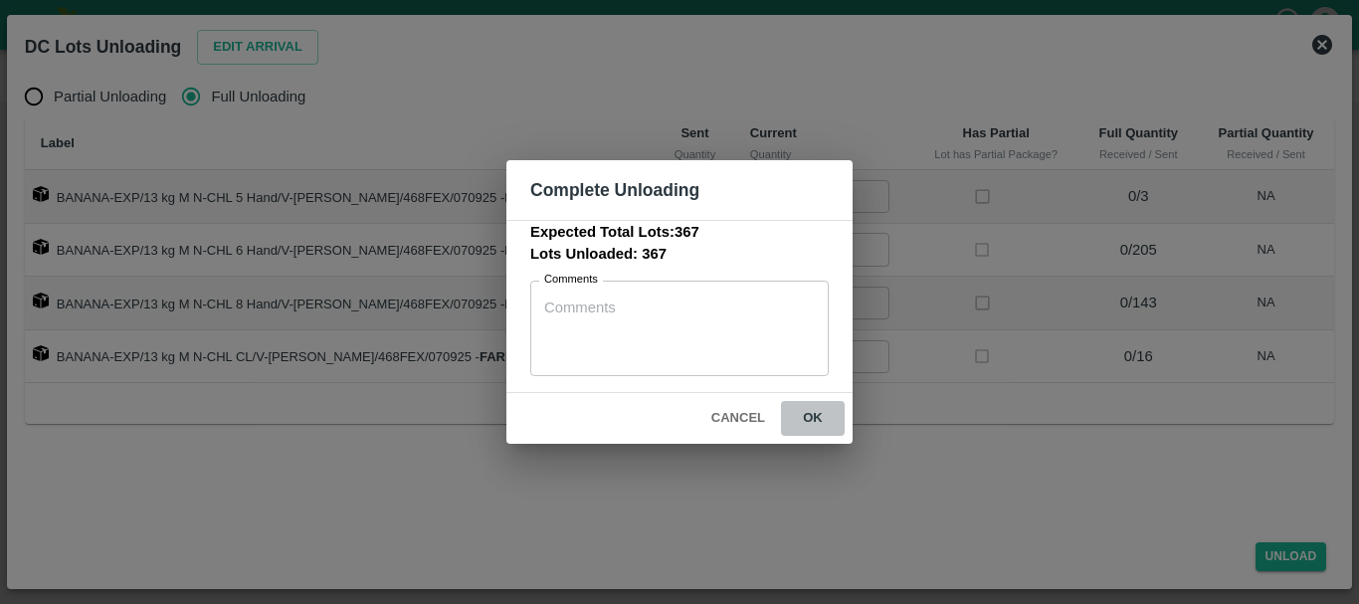
click at [821, 417] on button "ok" at bounding box center [813, 418] width 64 height 35
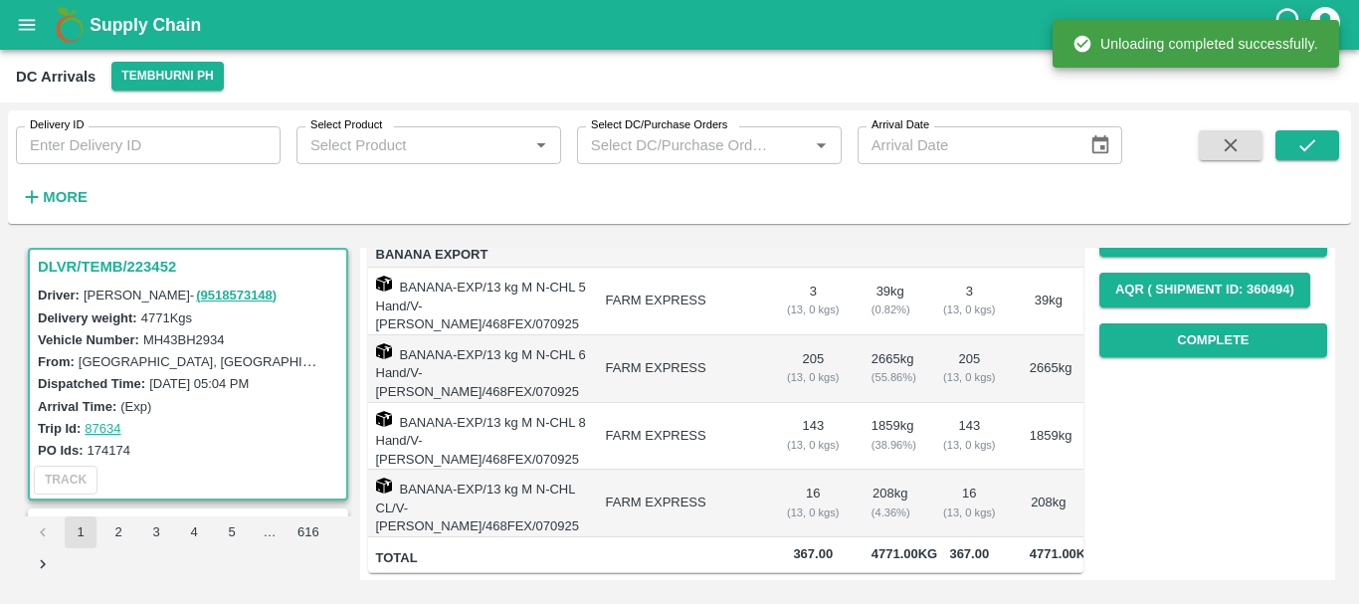
scroll to position [0, 0]
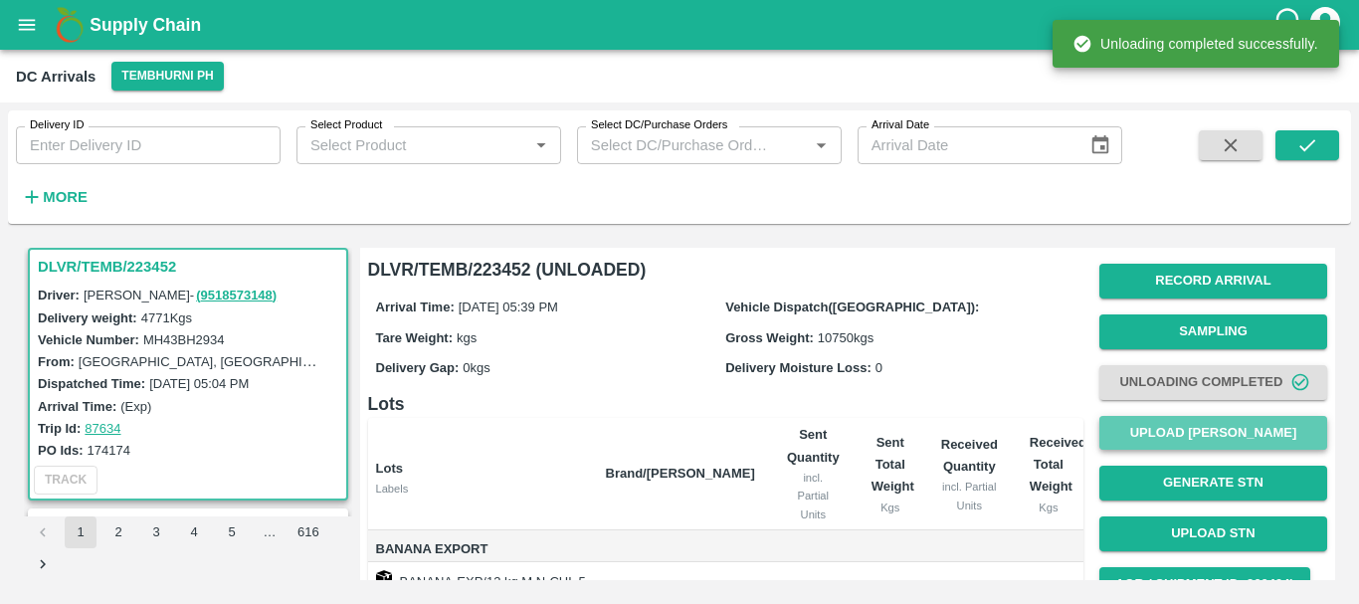
click at [1148, 441] on button "Upload [PERSON_NAME]" at bounding box center [1213, 433] width 228 height 35
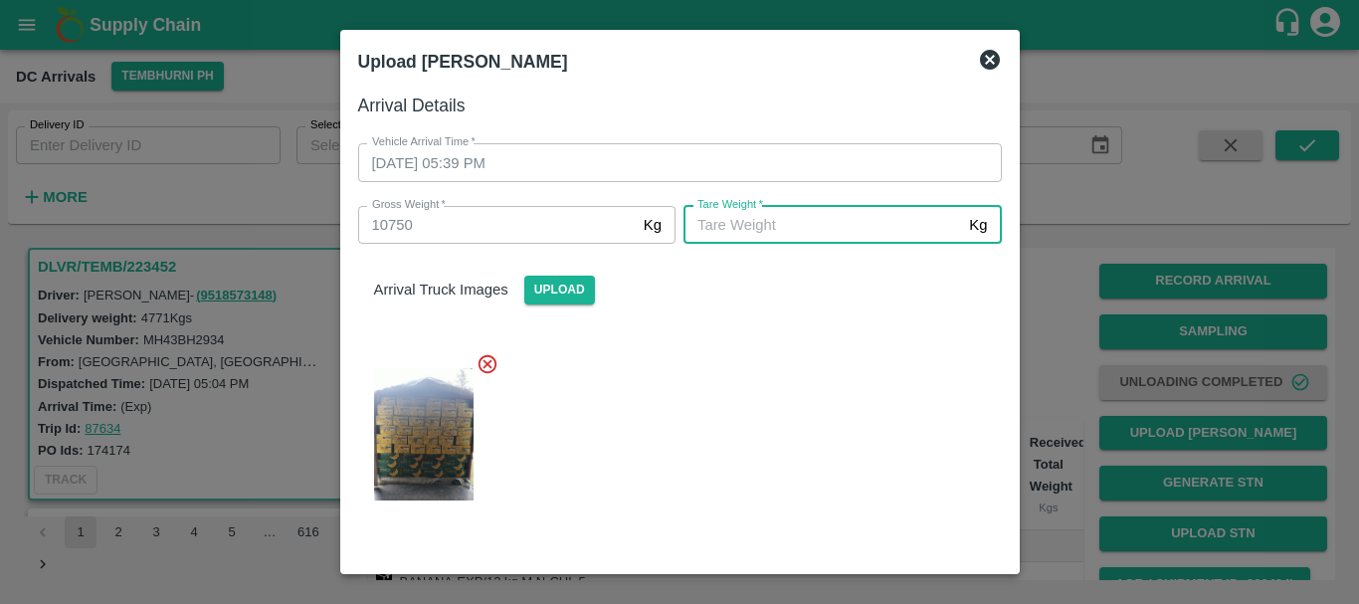
click at [738, 234] on input "Tare Weight   *" at bounding box center [823, 225] width 278 height 38
type input "5540"
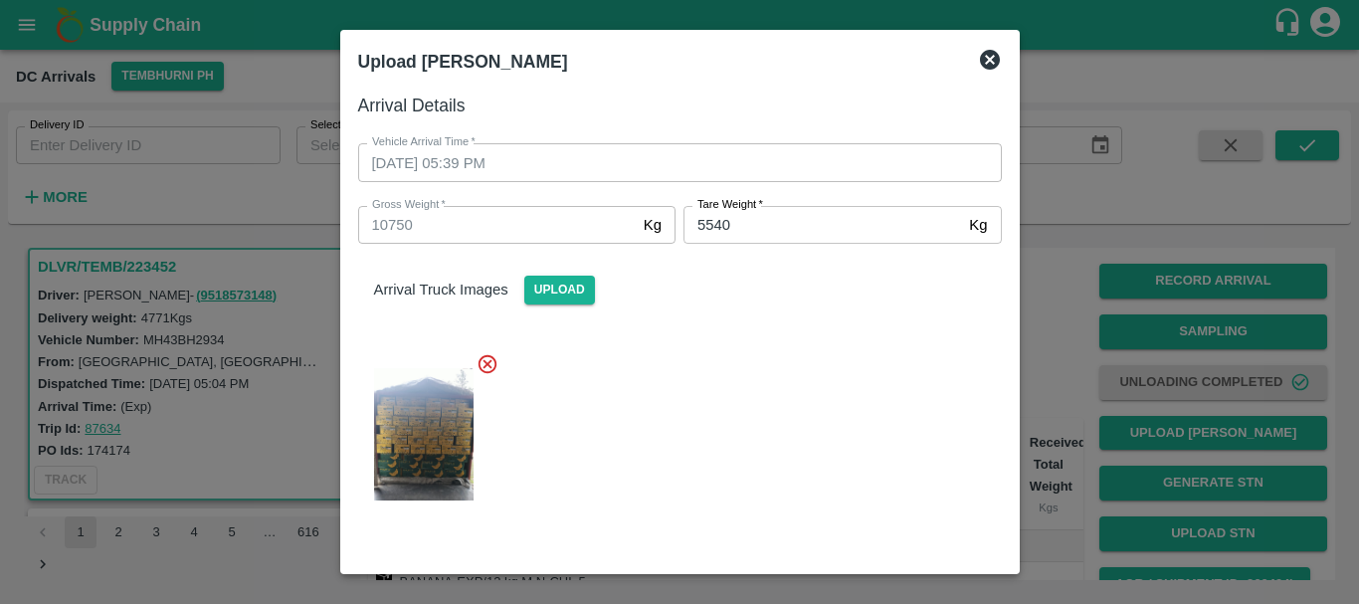
click at [756, 412] on div at bounding box center [672, 428] width 660 height 184
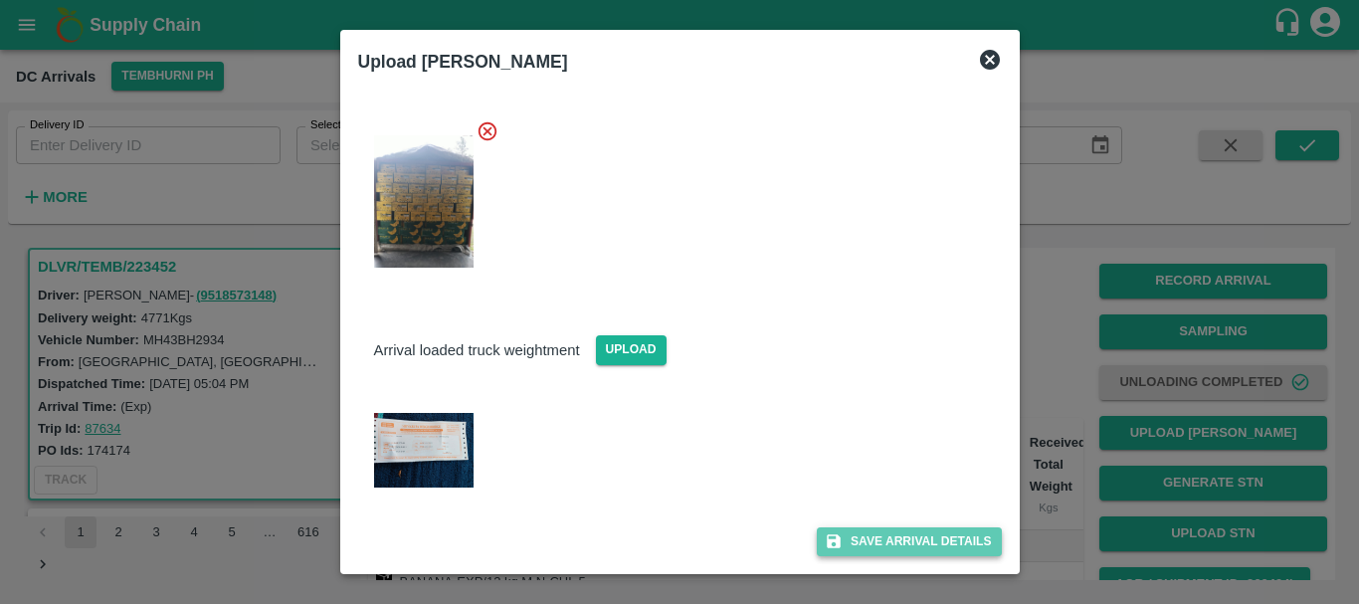
click at [830, 534] on icon "submit" at bounding box center [834, 541] width 18 height 18
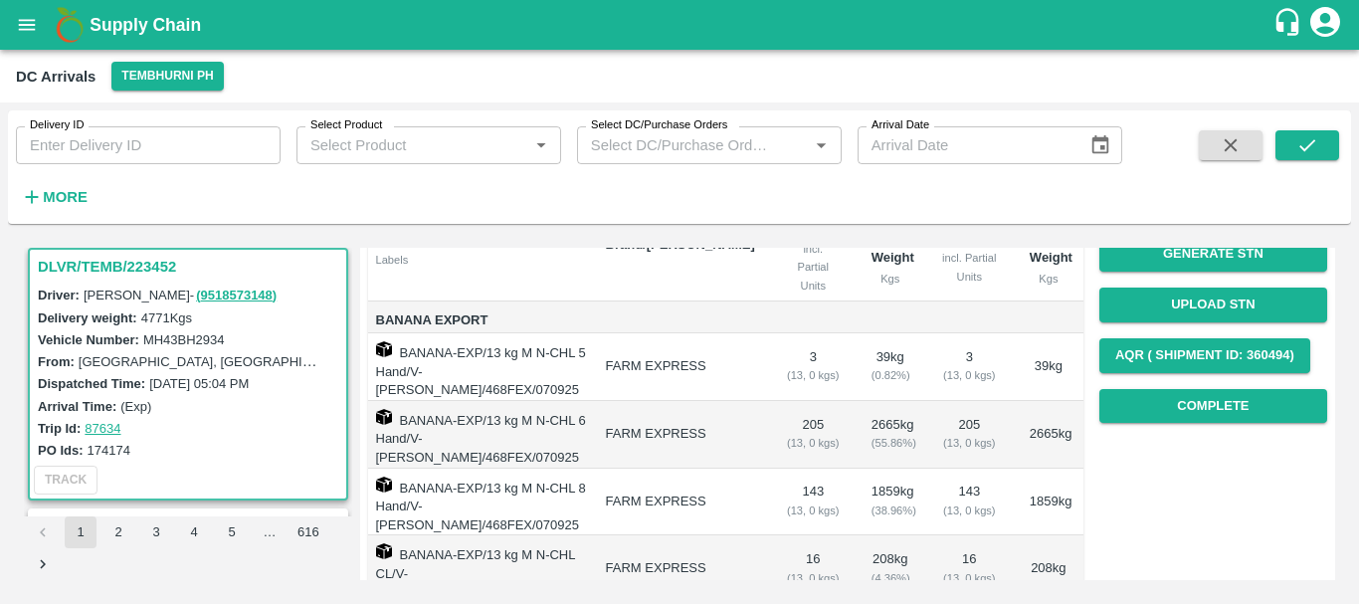
scroll to position [226, 0]
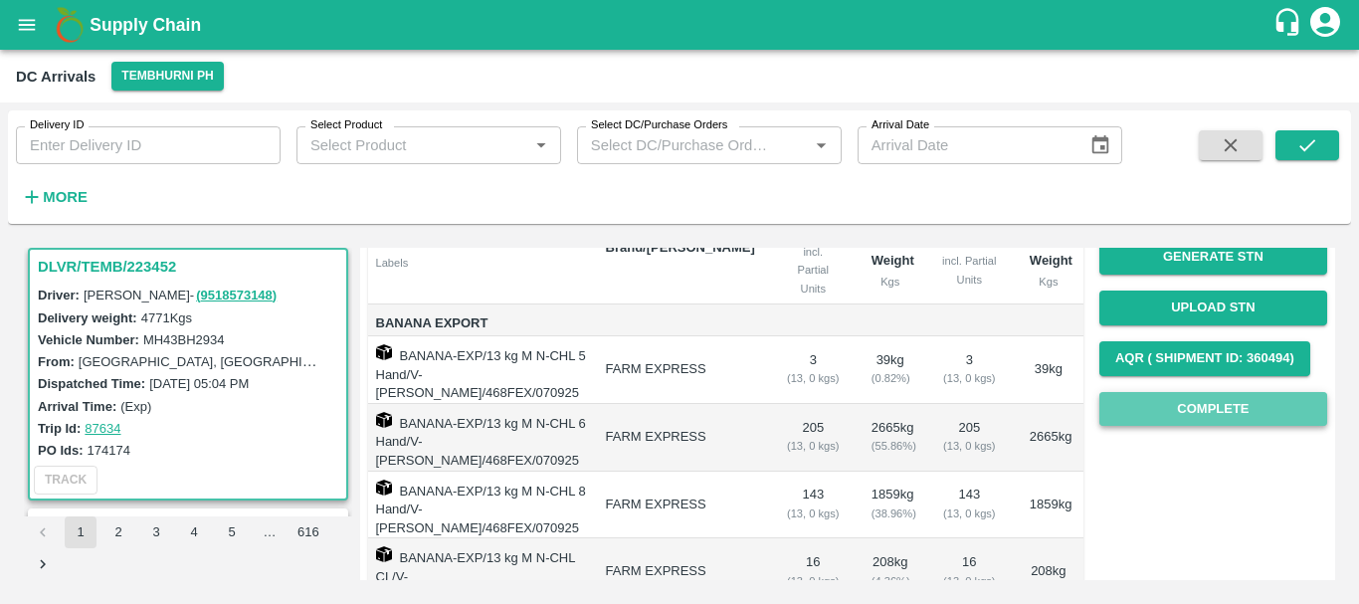
click at [1105, 417] on button "Complete" at bounding box center [1213, 409] width 228 height 35
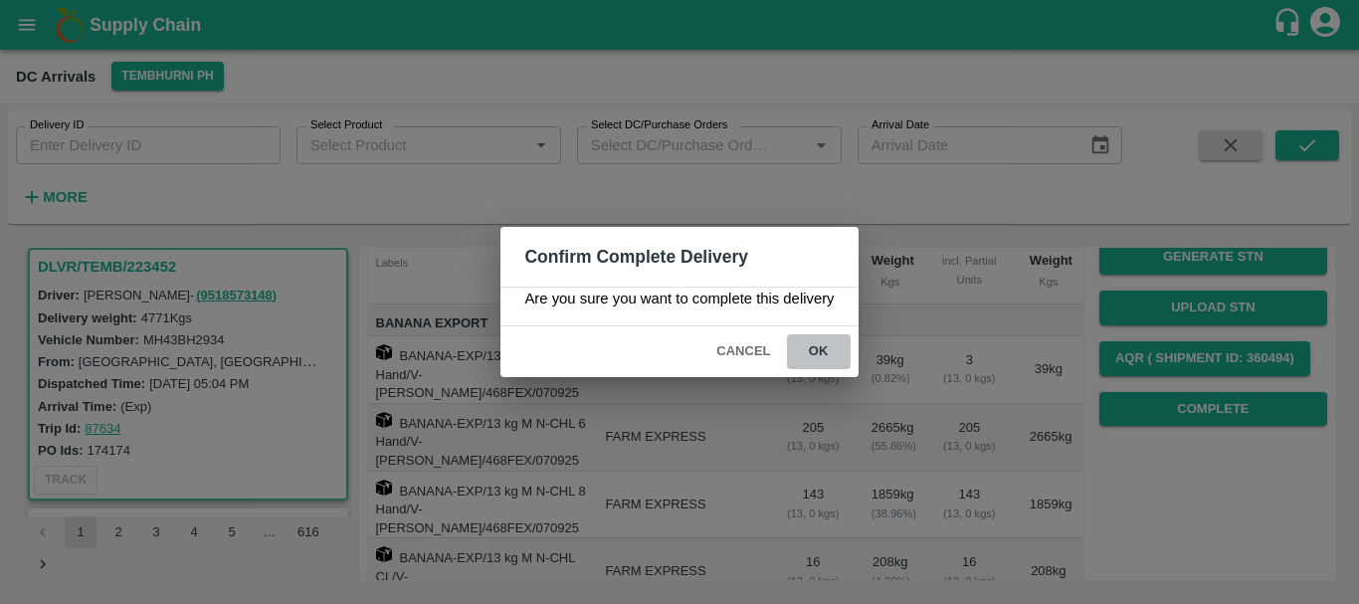
click at [811, 343] on button "ok" at bounding box center [819, 351] width 64 height 35
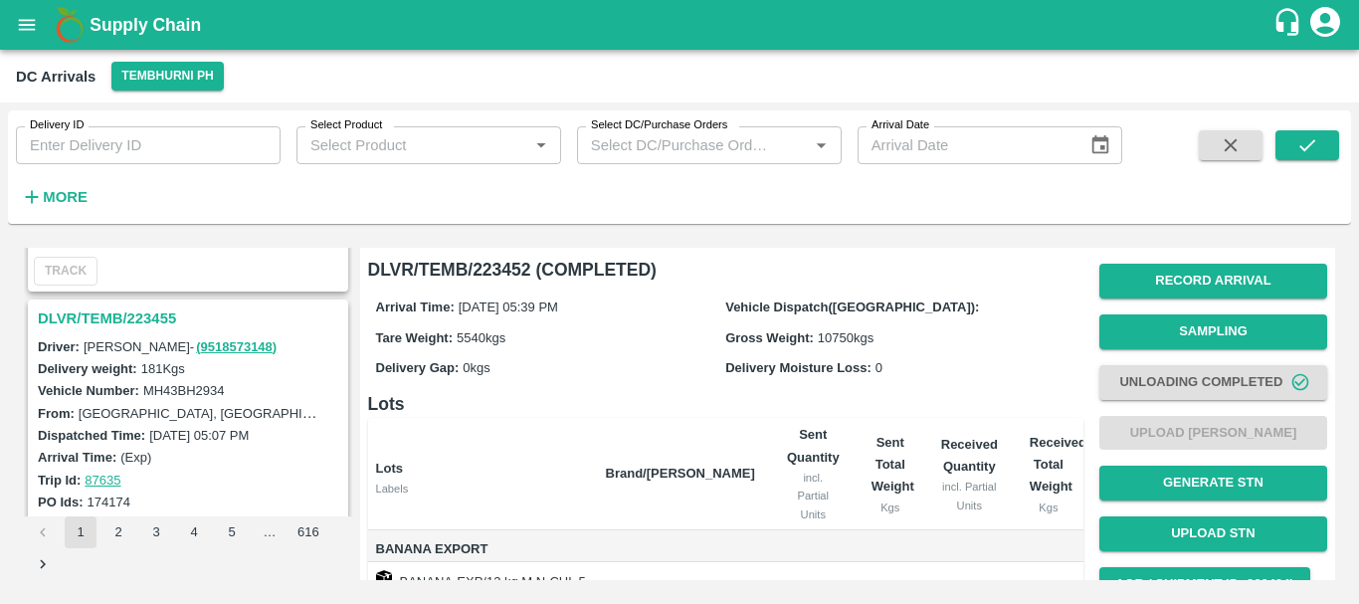
scroll to position [5610, 0]
click at [147, 318] on h3 "DLVR/TEMB/223455" at bounding box center [191, 319] width 306 height 26
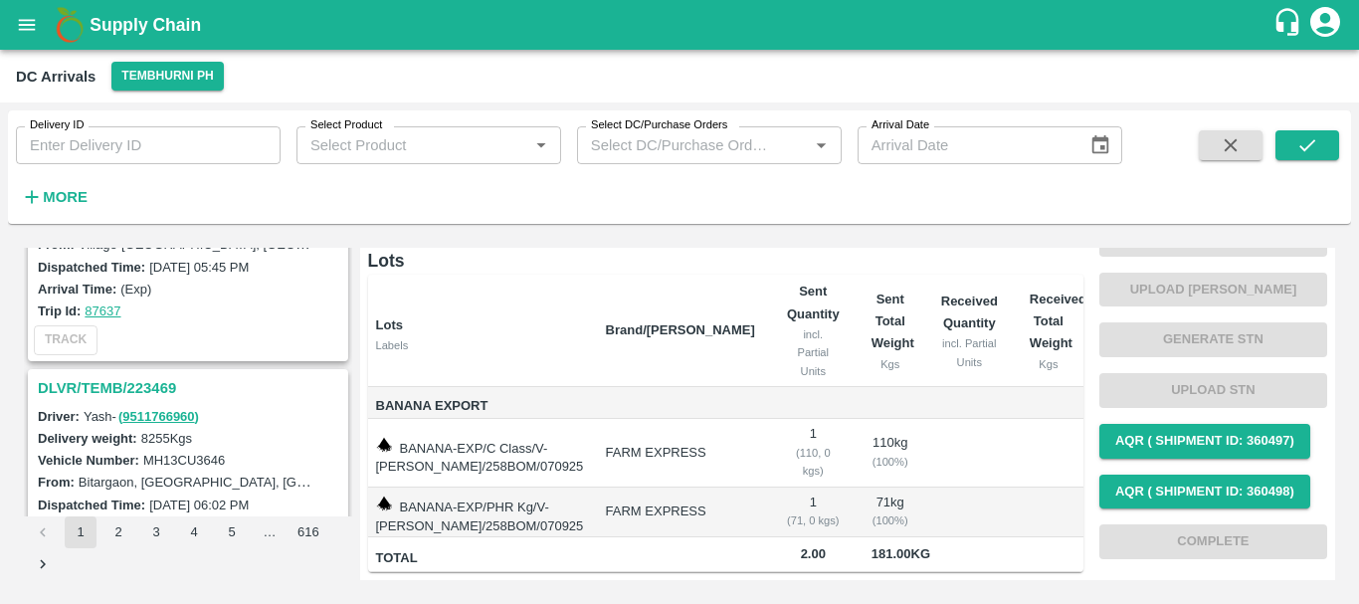
scroll to position [5281, 0]
click at [151, 386] on h3 "DLVR/TEMB/223469" at bounding box center [191, 389] width 306 height 26
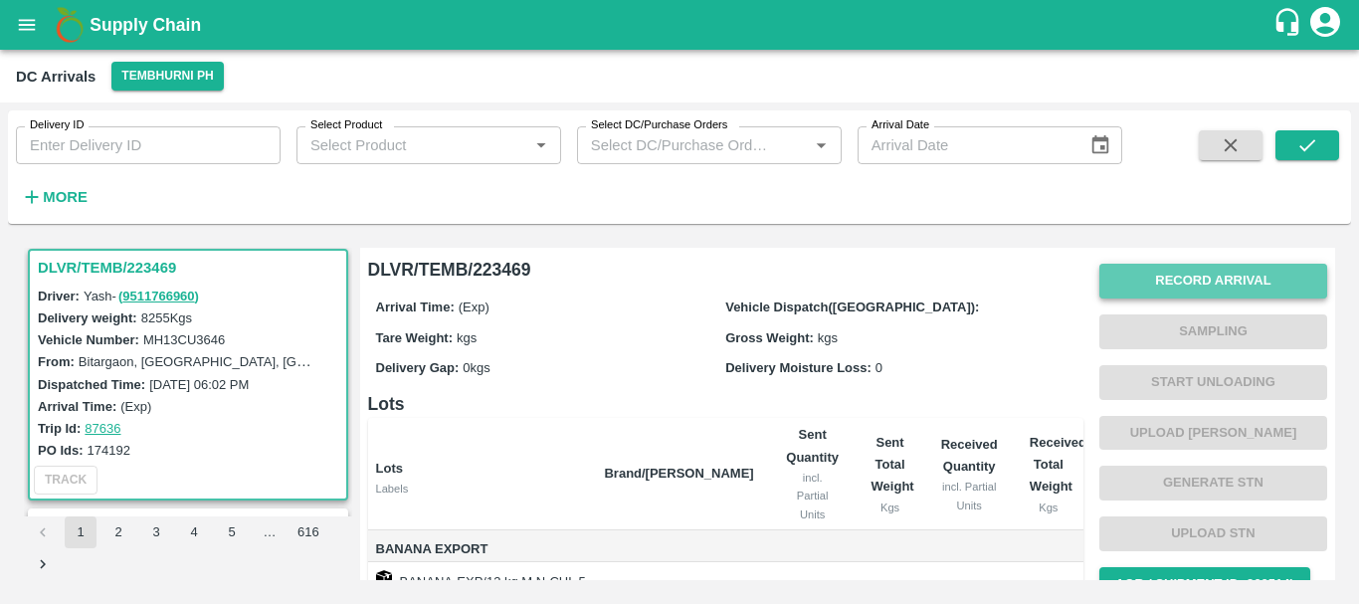
click at [1171, 269] on button "Record Arrival" at bounding box center [1213, 281] width 228 height 35
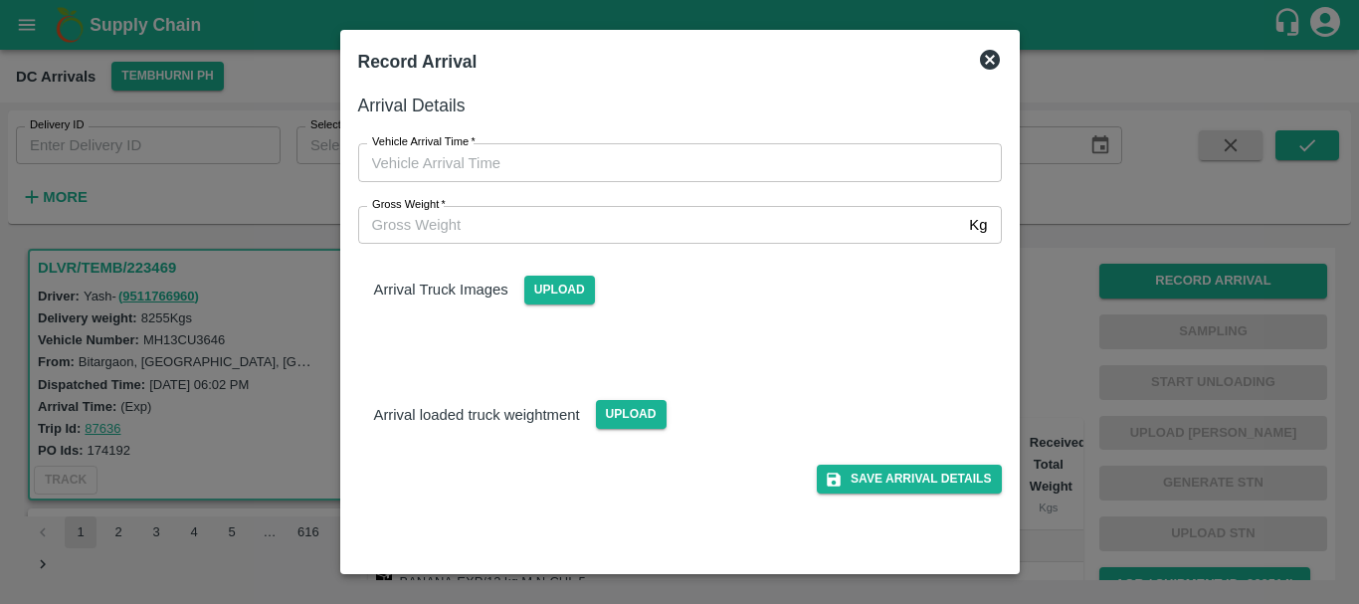
type input "DD/MM/YYYY hh:mm aa"
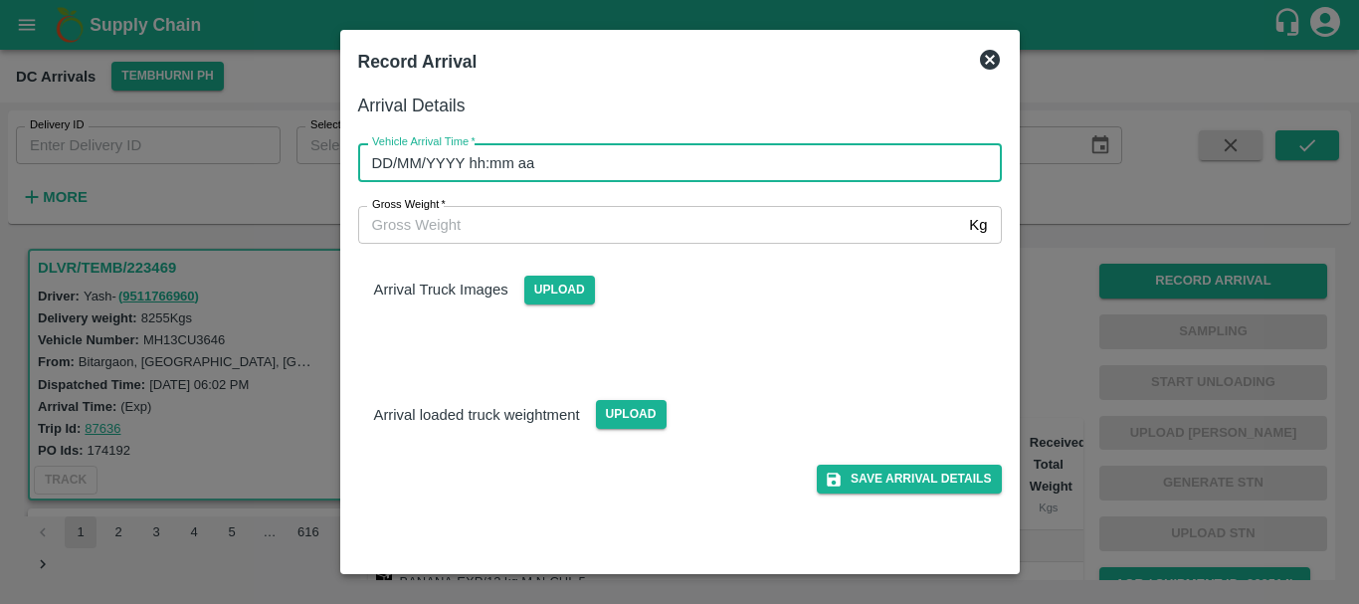
click at [591, 161] on input "DD/MM/YYYY hh:mm aa" at bounding box center [673, 162] width 630 height 38
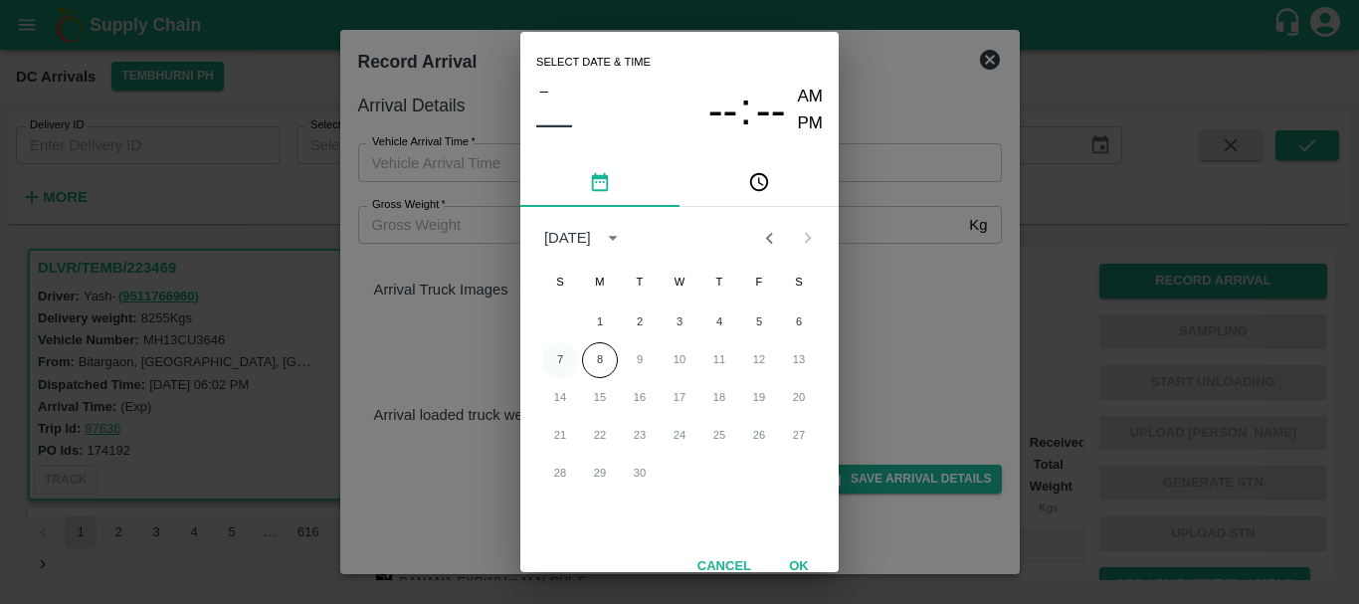
click at [552, 353] on button "7" at bounding box center [560, 360] width 36 height 36
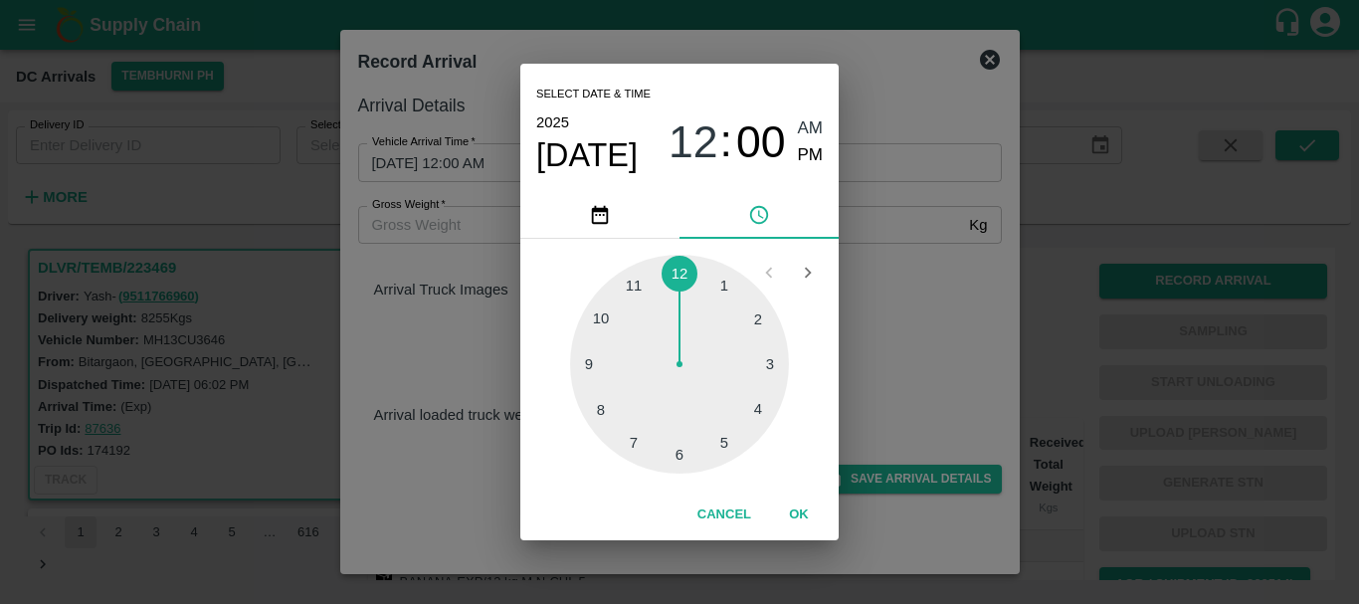
click at [594, 317] on div at bounding box center [679, 364] width 219 height 219
click at [603, 321] on div at bounding box center [679, 364] width 219 height 219
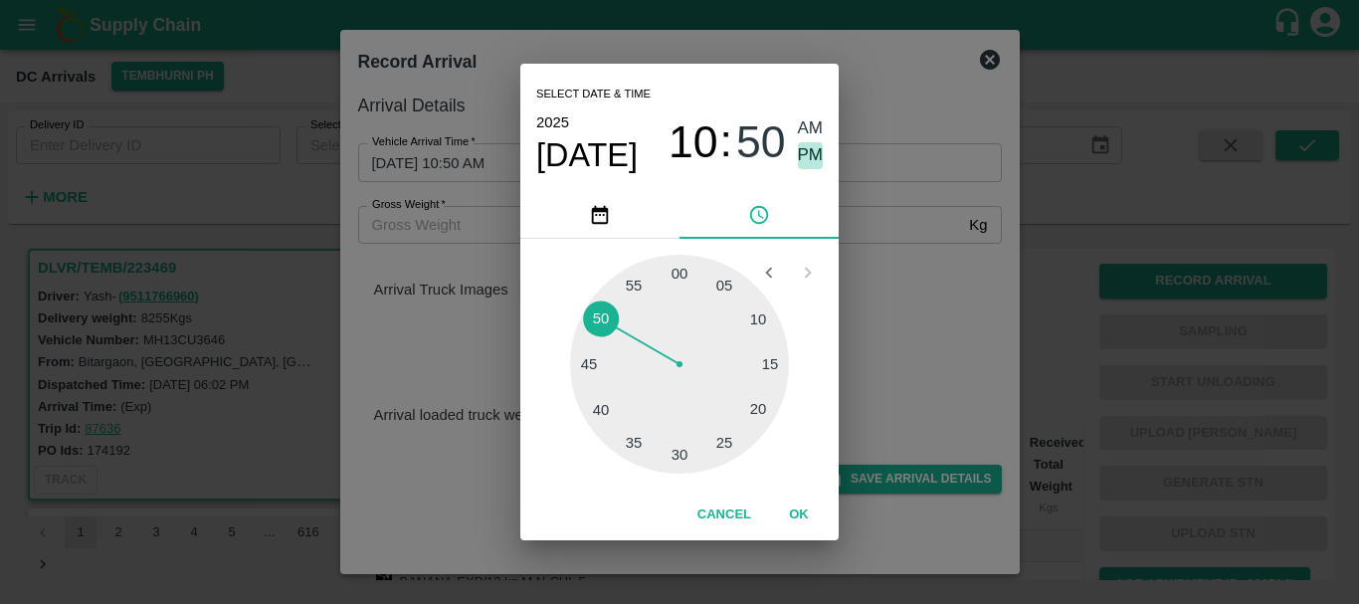
click at [811, 146] on span "PM" at bounding box center [811, 155] width 26 height 27
type input "07/09/2025 10:50 PM"
click at [836, 189] on div "Select date & time 2025 Sep 7 10 : 50 AM PM" at bounding box center [679, 127] width 318 height 127
click at [877, 194] on div "Select date & time 2025 Sep 7 10 : 50 AM PM 05 10 15 20 25 30 35 40 45 50 55 00…" at bounding box center [679, 302] width 1359 height 604
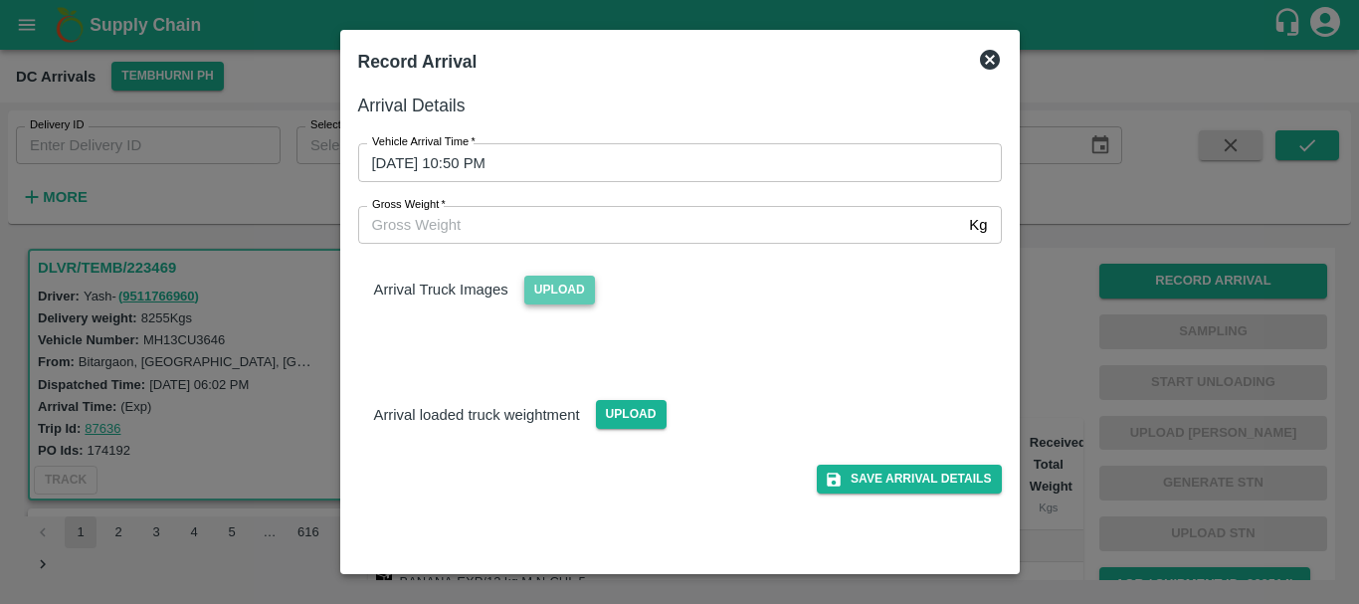
click at [551, 290] on span "Upload" at bounding box center [559, 290] width 71 height 29
click at [0, 0] on input "Upload" at bounding box center [0, 0] width 0 height 0
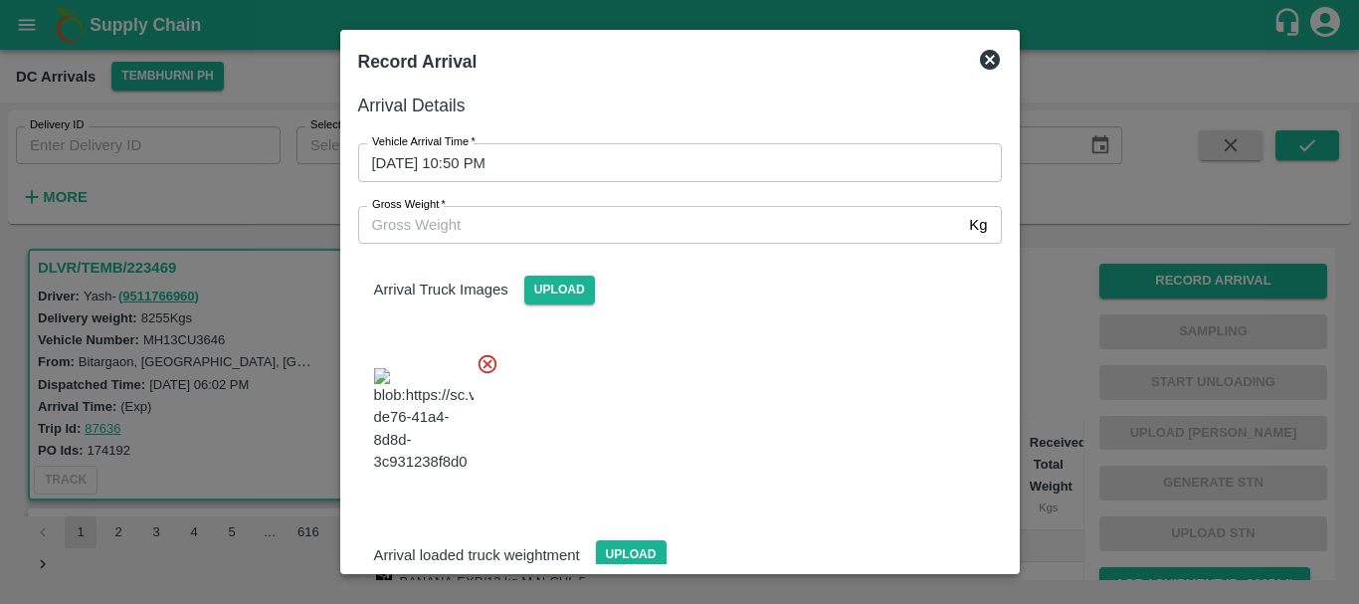
scroll to position [106, 0]
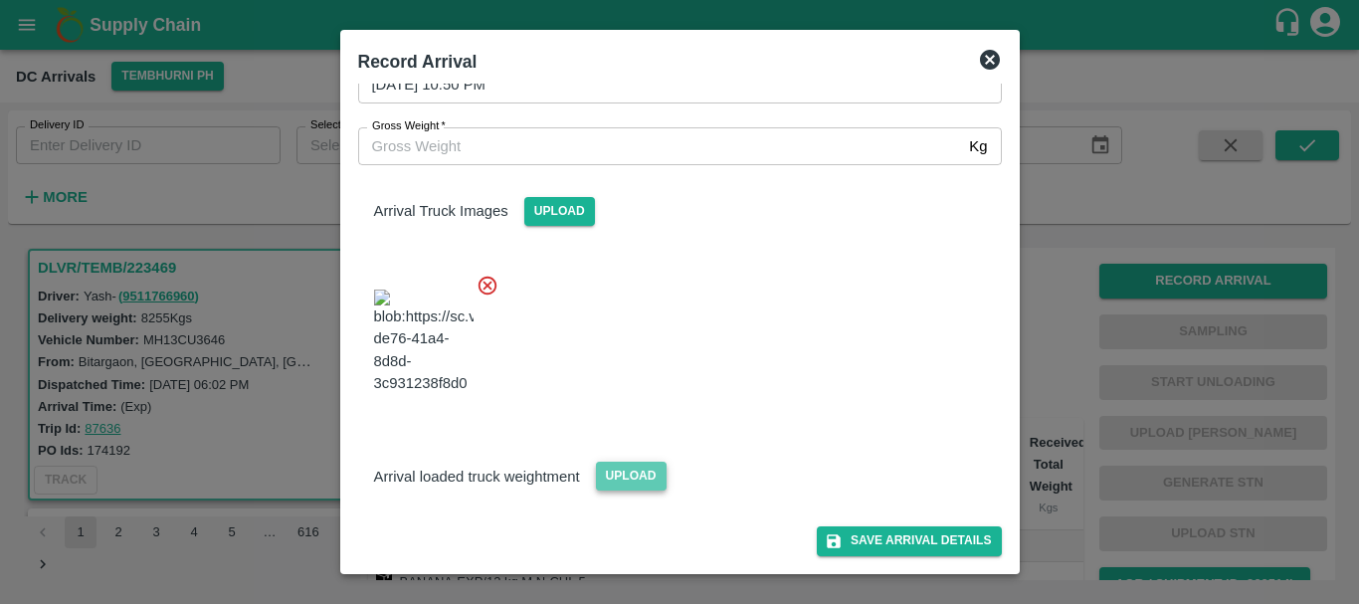
click at [618, 468] on span "Upload" at bounding box center [631, 476] width 71 height 29
click at [0, 0] on input "Upload" at bounding box center [0, 0] width 0 height 0
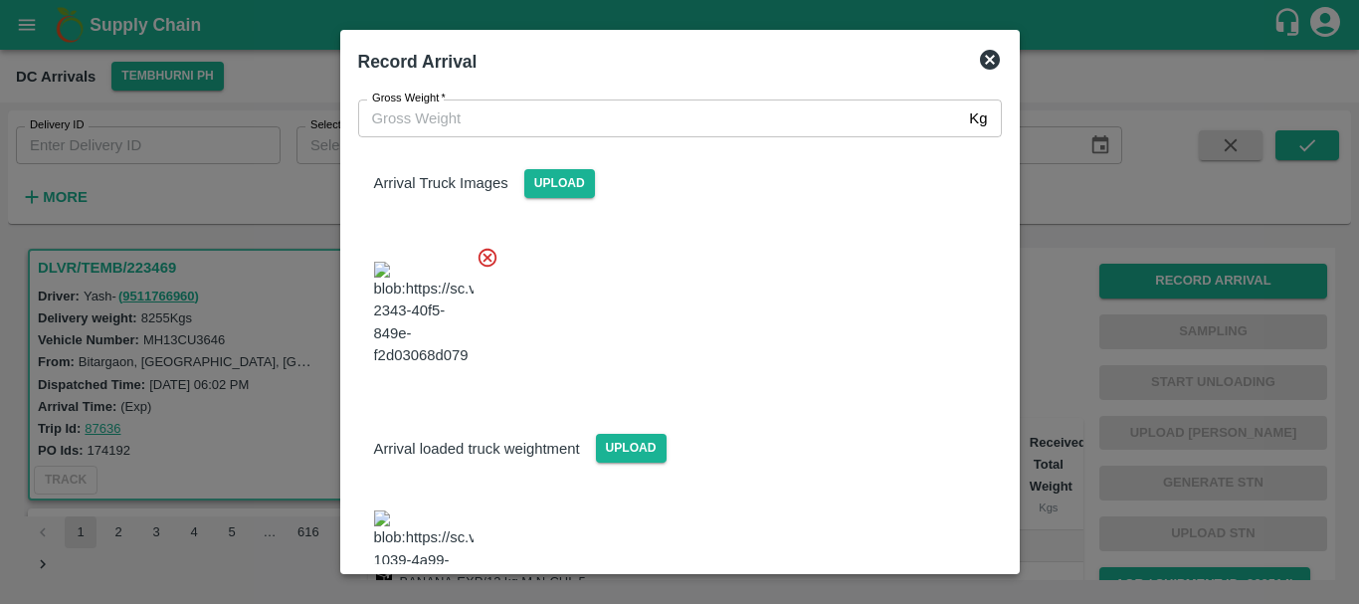
scroll to position [335, 0]
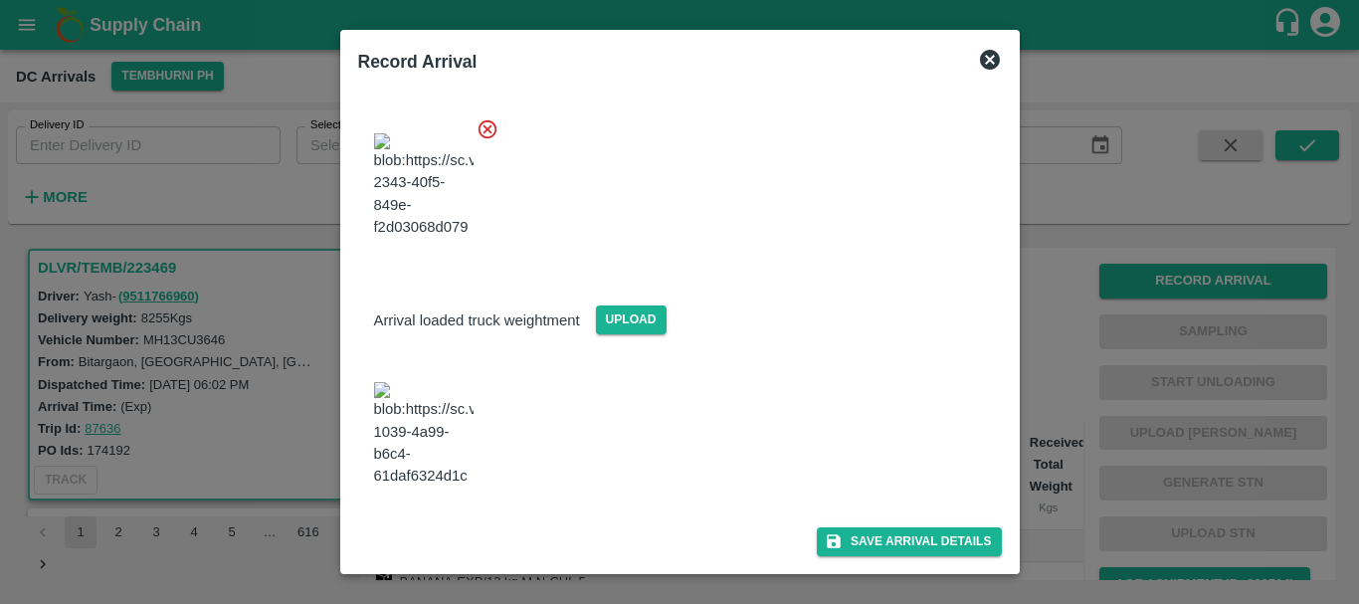
click at [410, 382] on img at bounding box center [423, 434] width 99 height 104
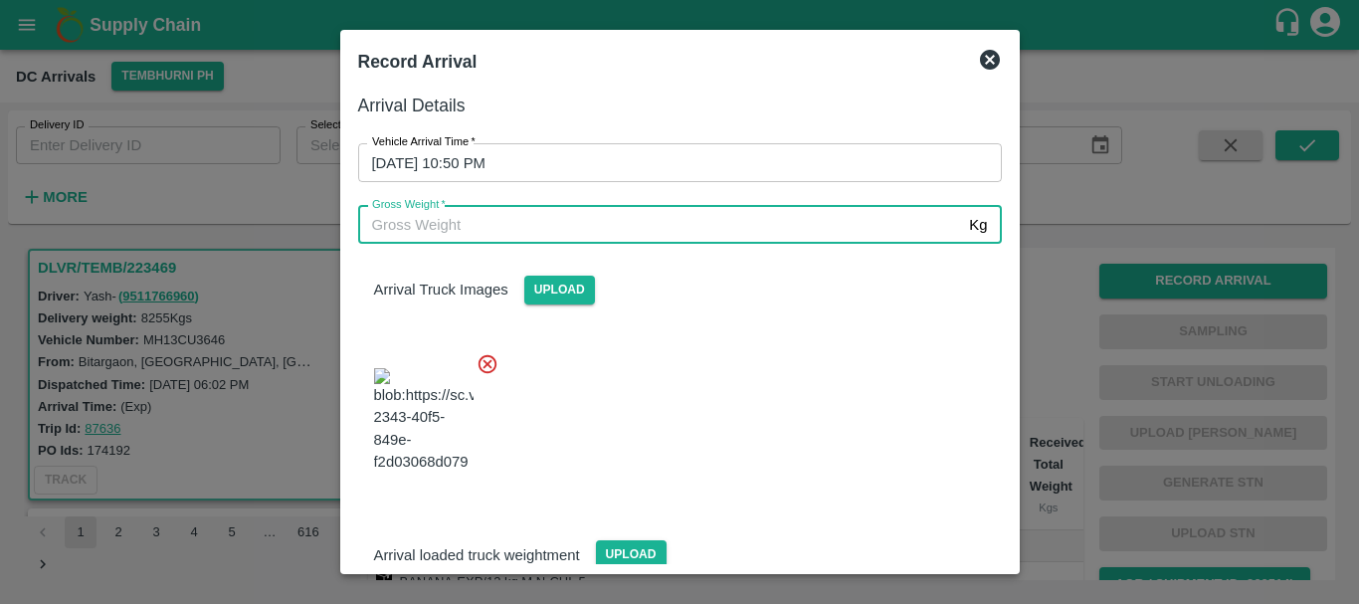
click at [602, 222] on input "Gross Weight   *" at bounding box center [660, 225] width 604 height 38
type input "14110"
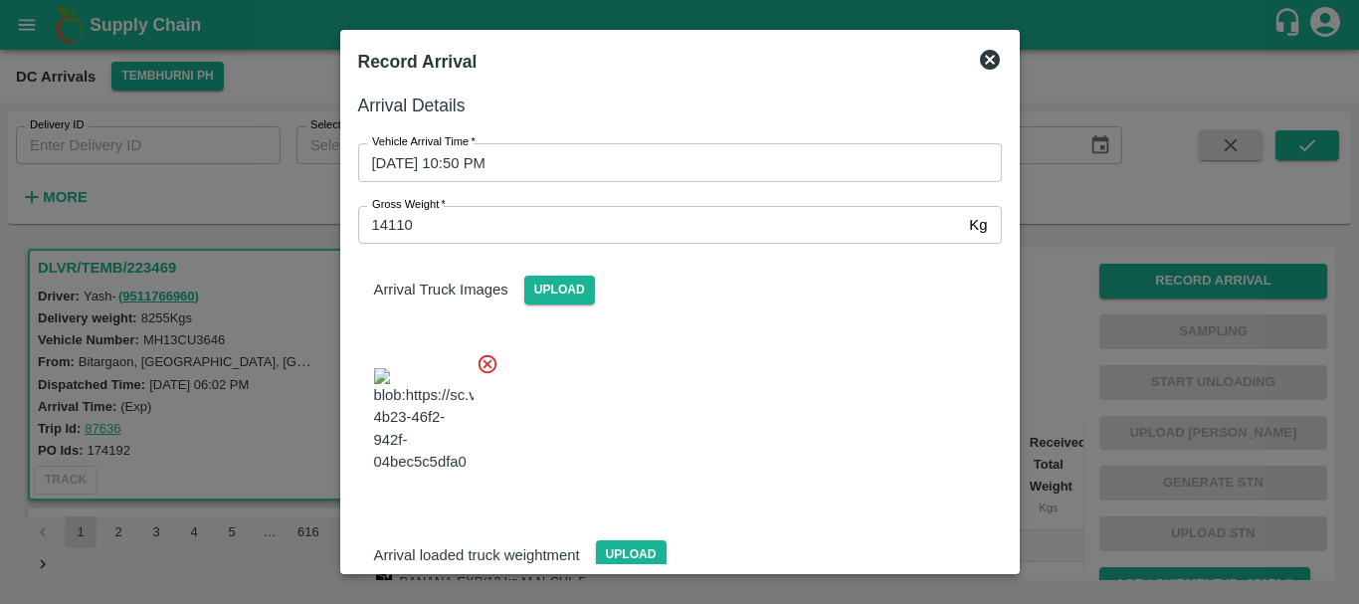
click at [768, 391] on div at bounding box center [672, 414] width 660 height 156
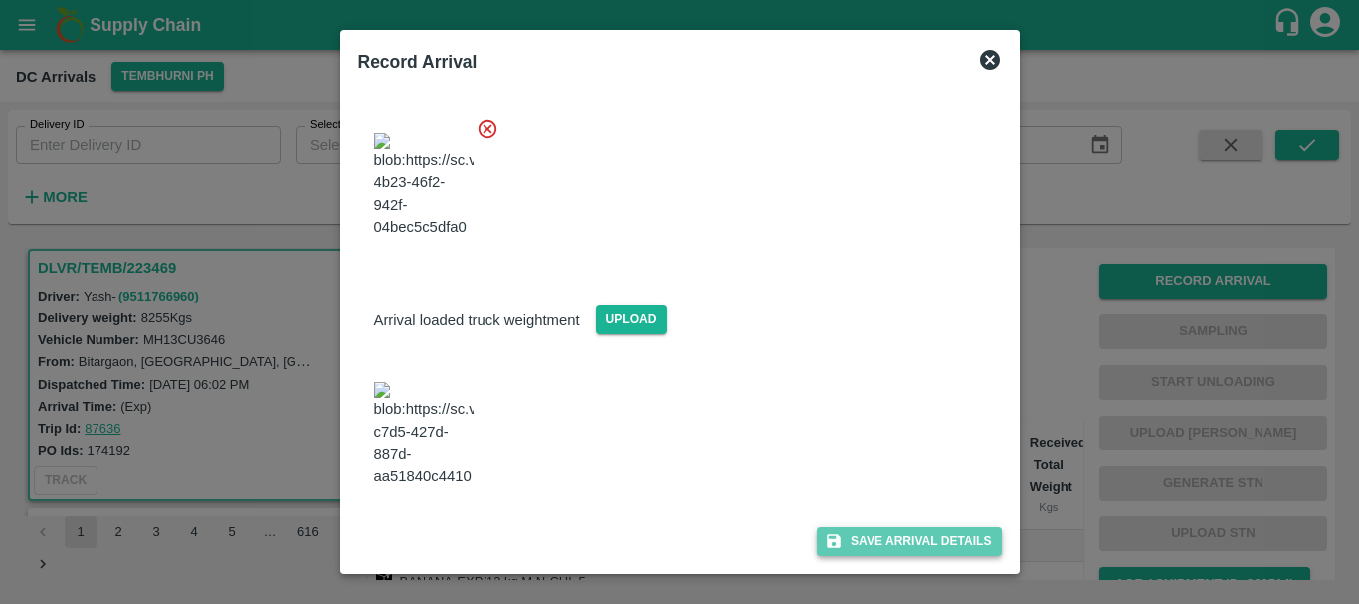
click at [853, 530] on button "Save Arrival Details" at bounding box center [909, 541] width 184 height 29
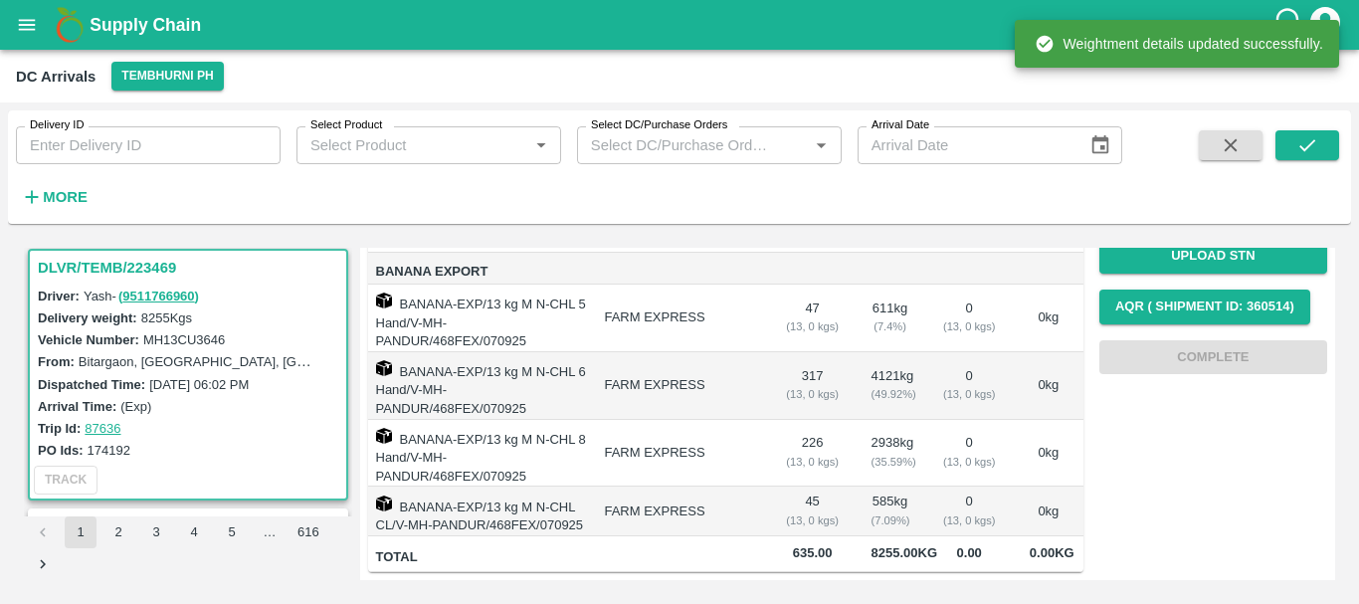
scroll to position [0, 0]
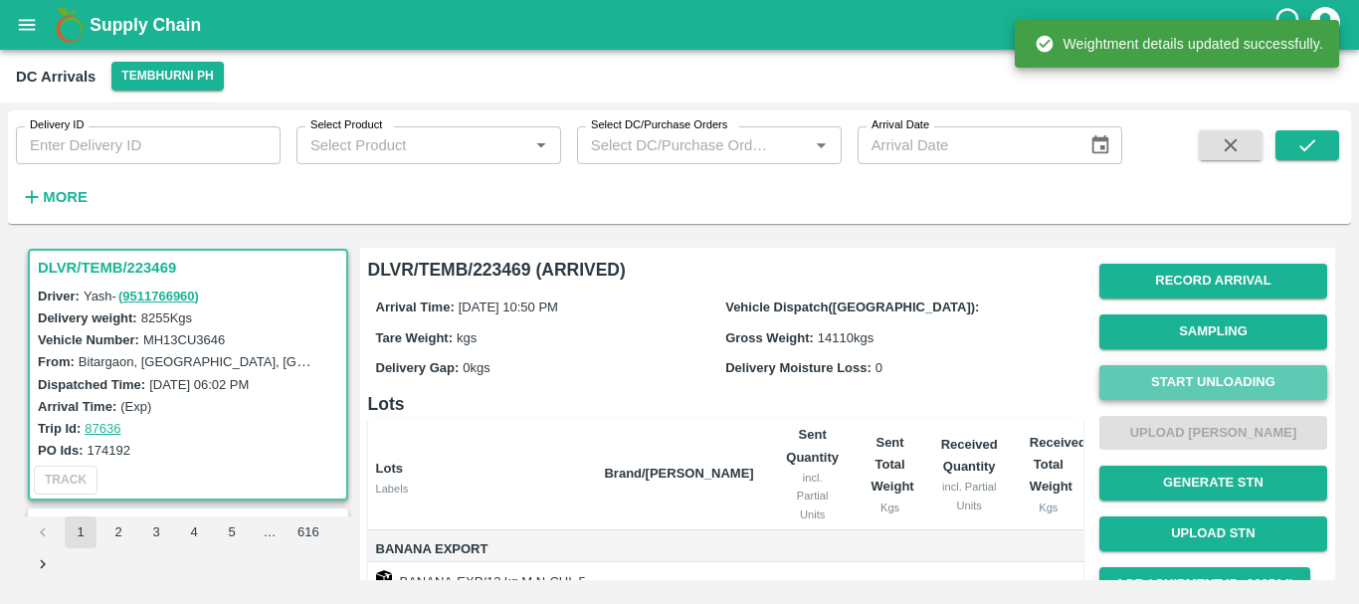
click at [1170, 373] on button "Start Unloading" at bounding box center [1213, 382] width 228 height 35
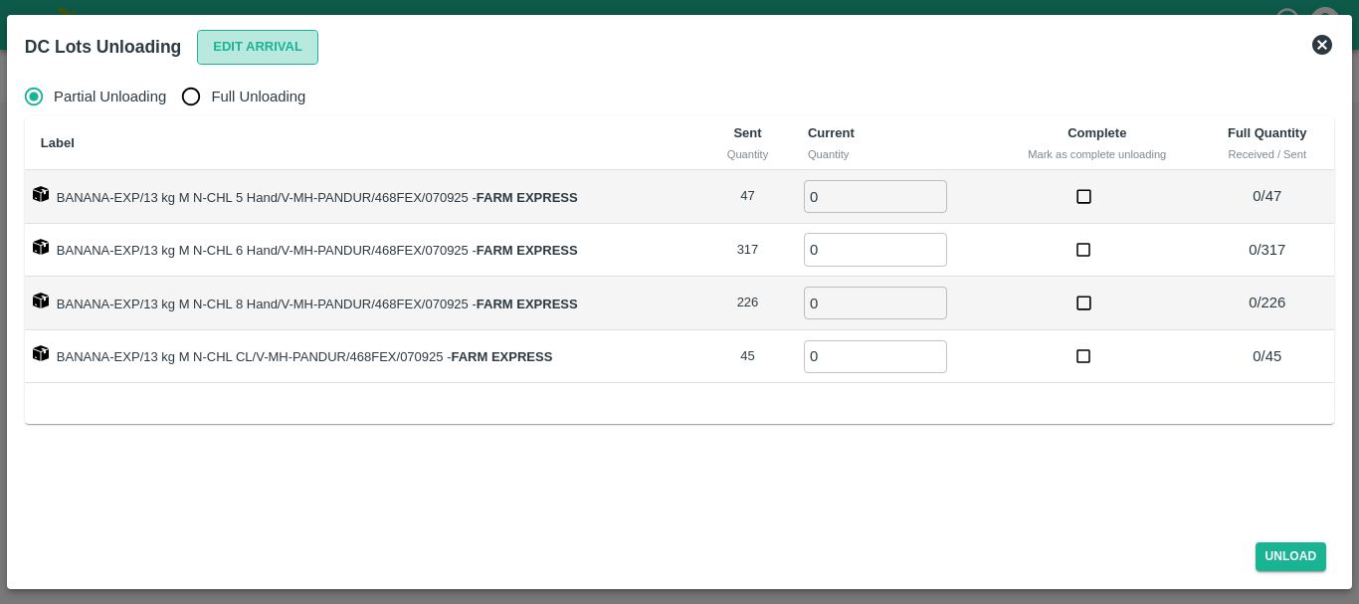
click at [250, 50] on button "Edit Arrival" at bounding box center [257, 47] width 121 height 35
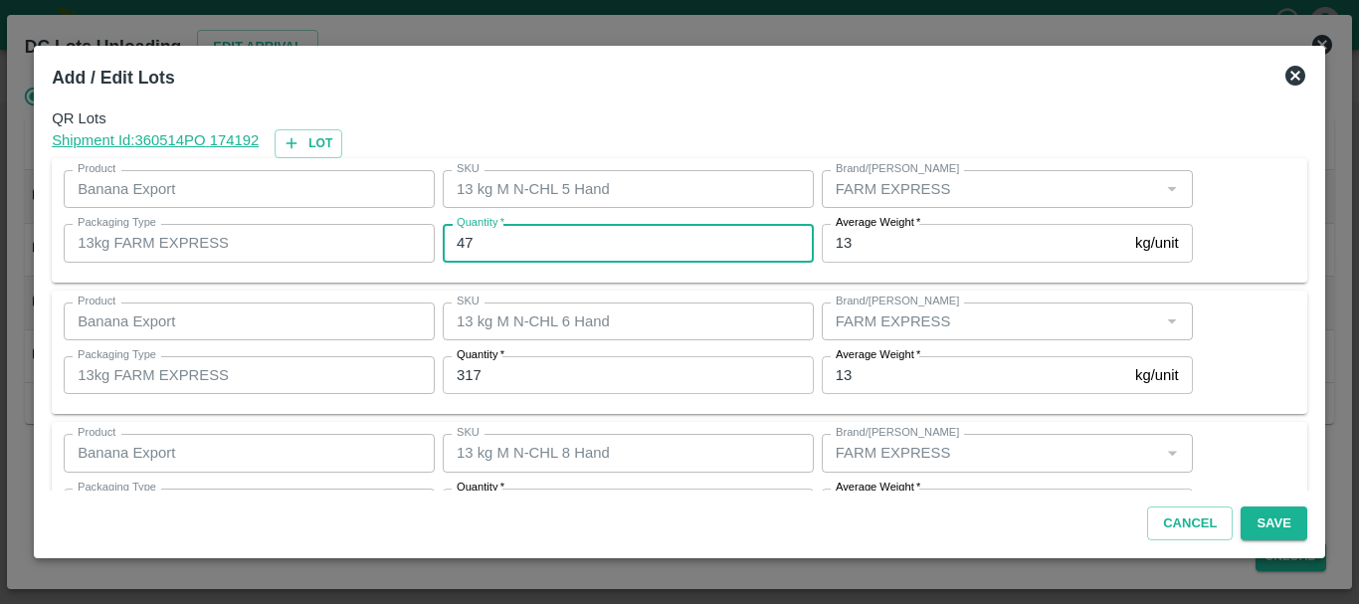
click at [694, 245] on input "47" at bounding box center [628, 243] width 371 height 38
type input "4"
type input "50"
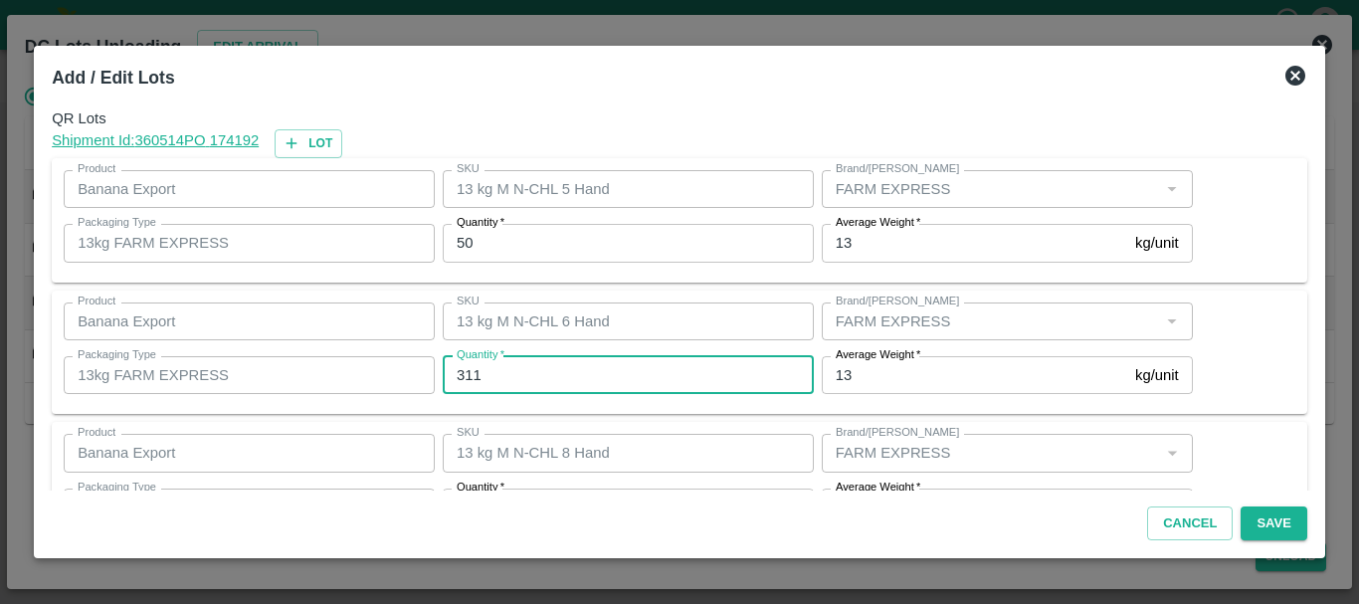
type input "311"
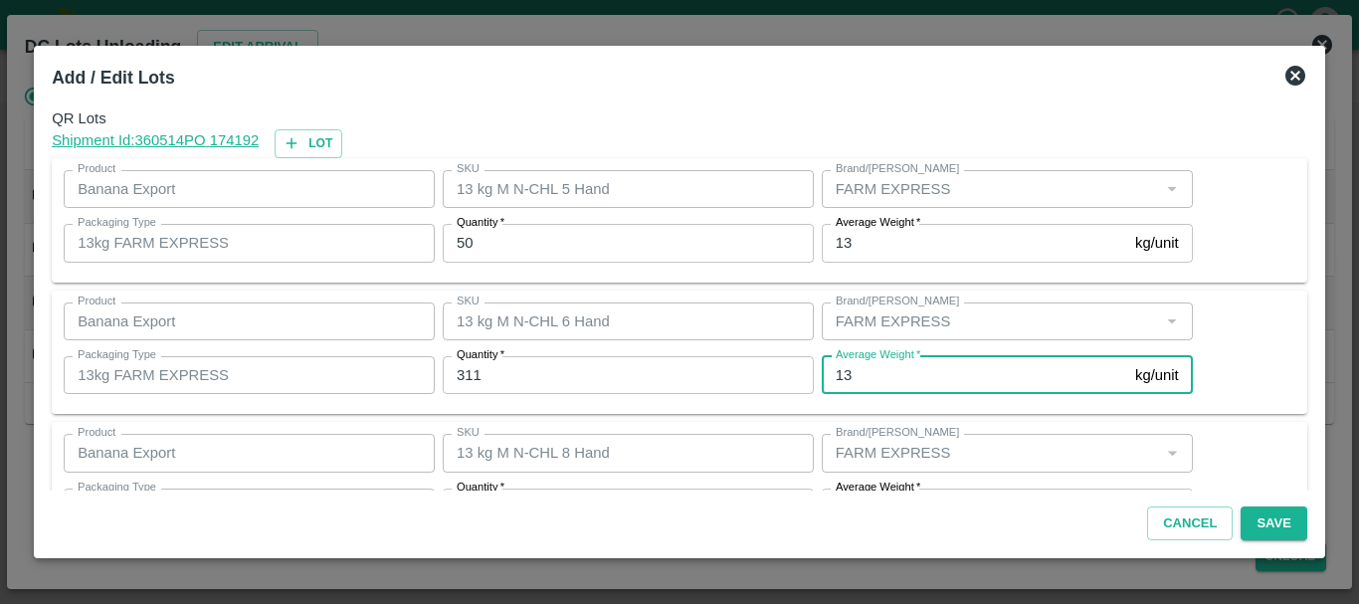
scroll to position [36, 0]
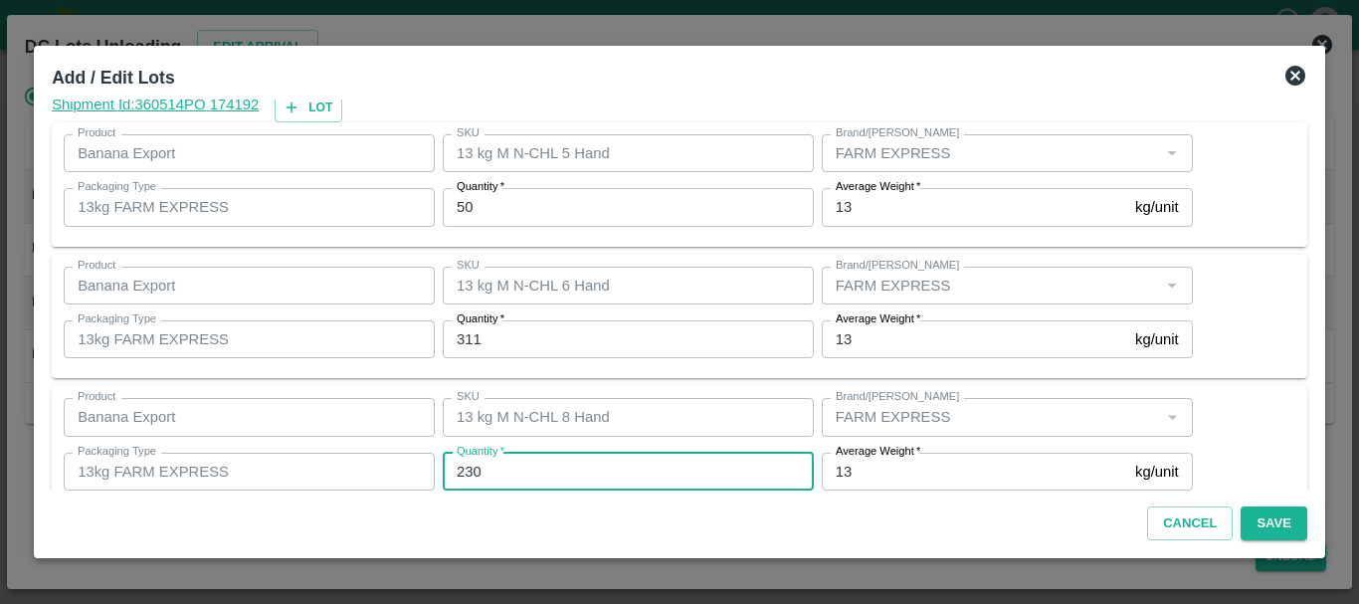
type input "230"
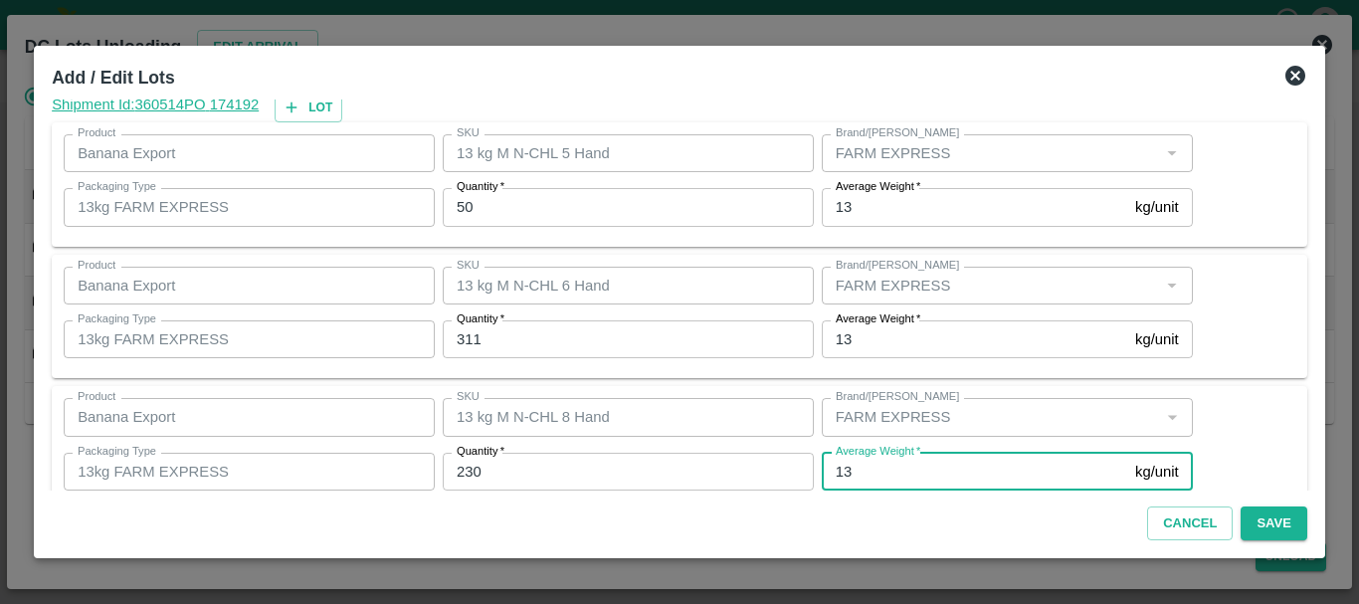
scroll to position [204, 0]
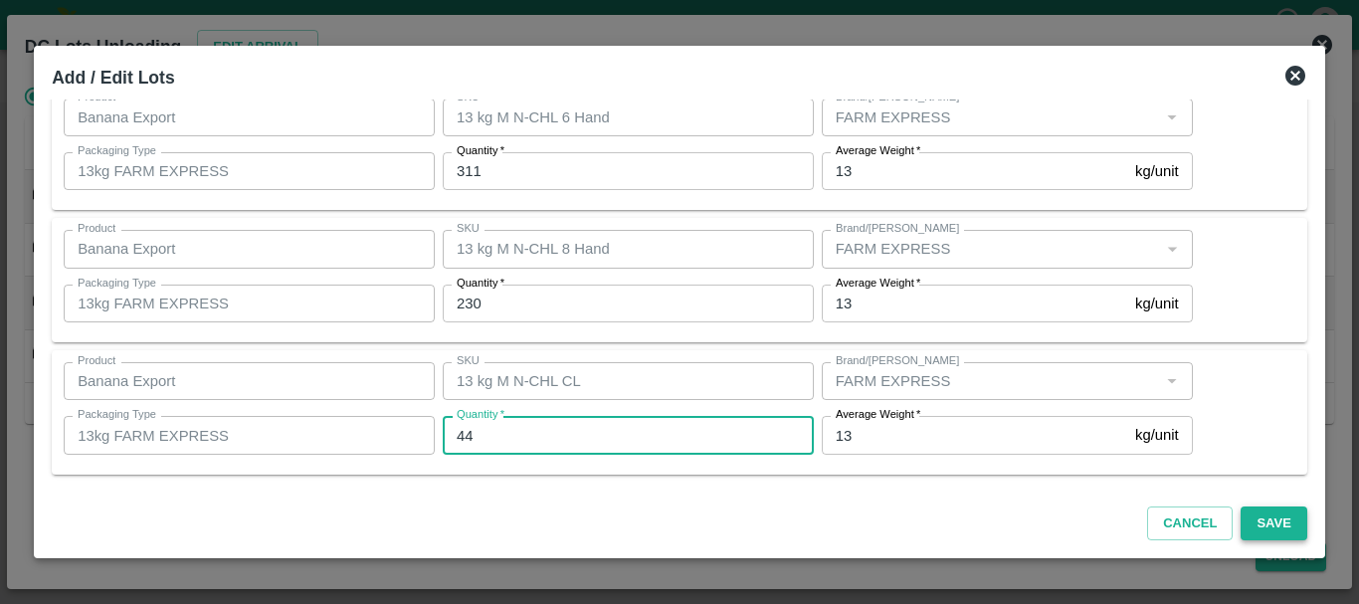
type input "44"
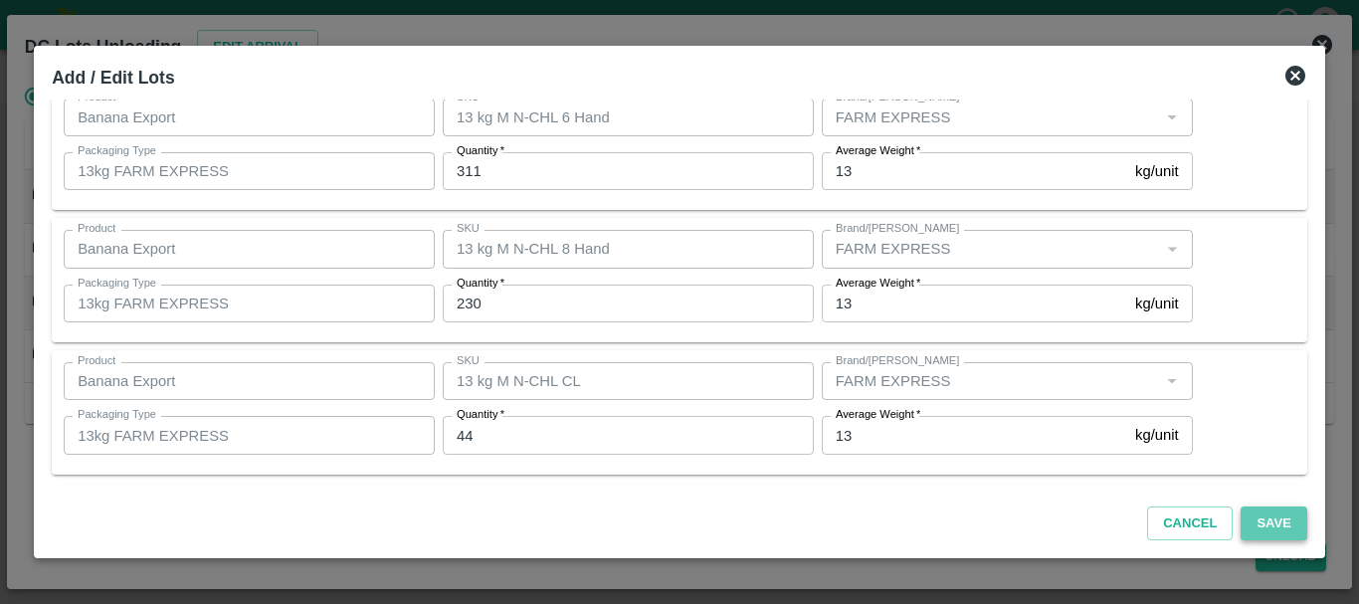
click at [1287, 519] on button "Save" at bounding box center [1274, 523] width 66 height 35
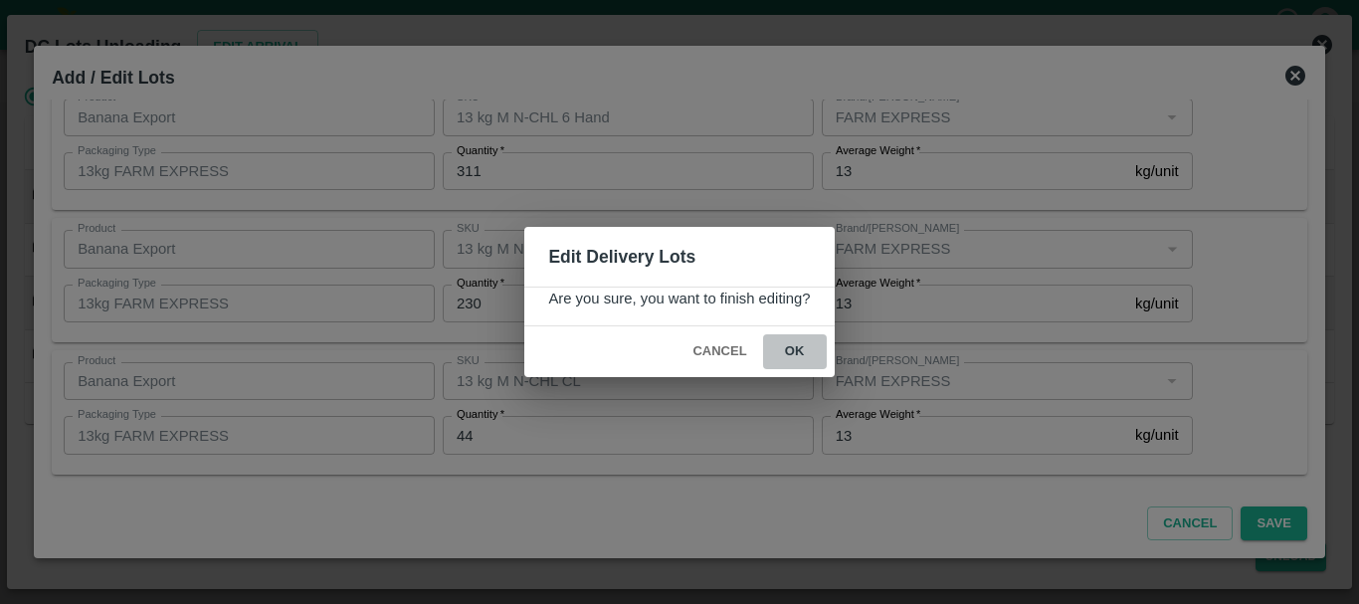
click at [797, 347] on button "ok" at bounding box center [795, 351] width 64 height 35
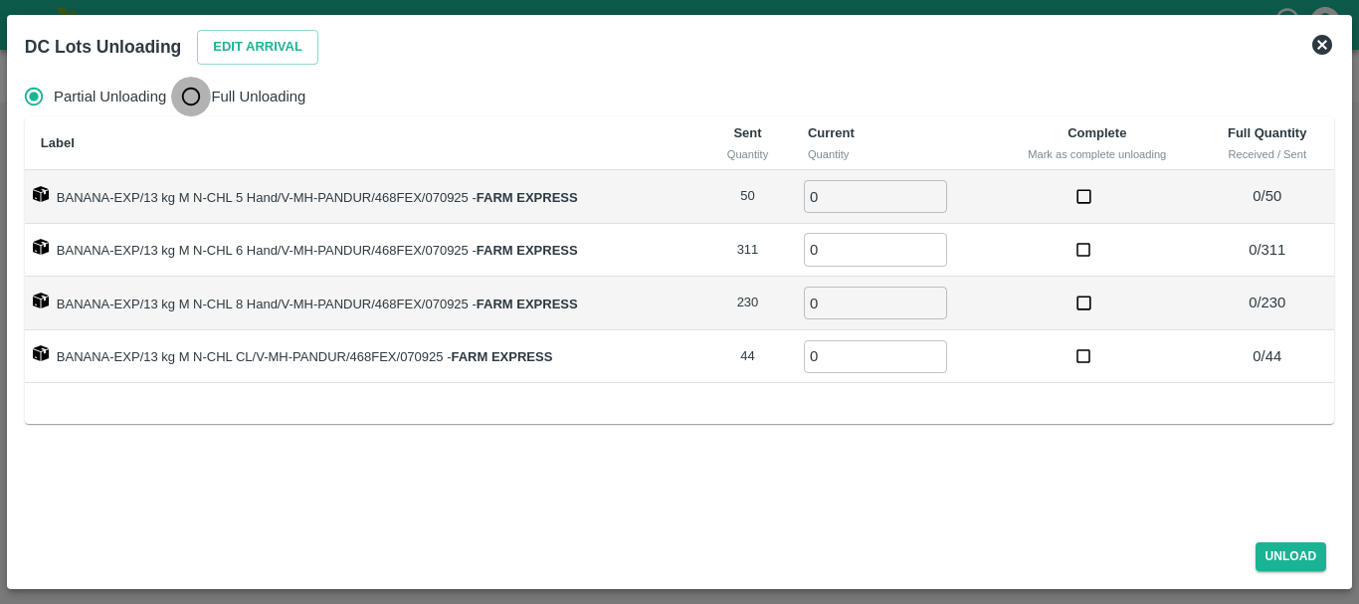
click at [190, 103] on input "Full Unloading" at bounding box center [191, 97] width 40 height 40
radio input "true"
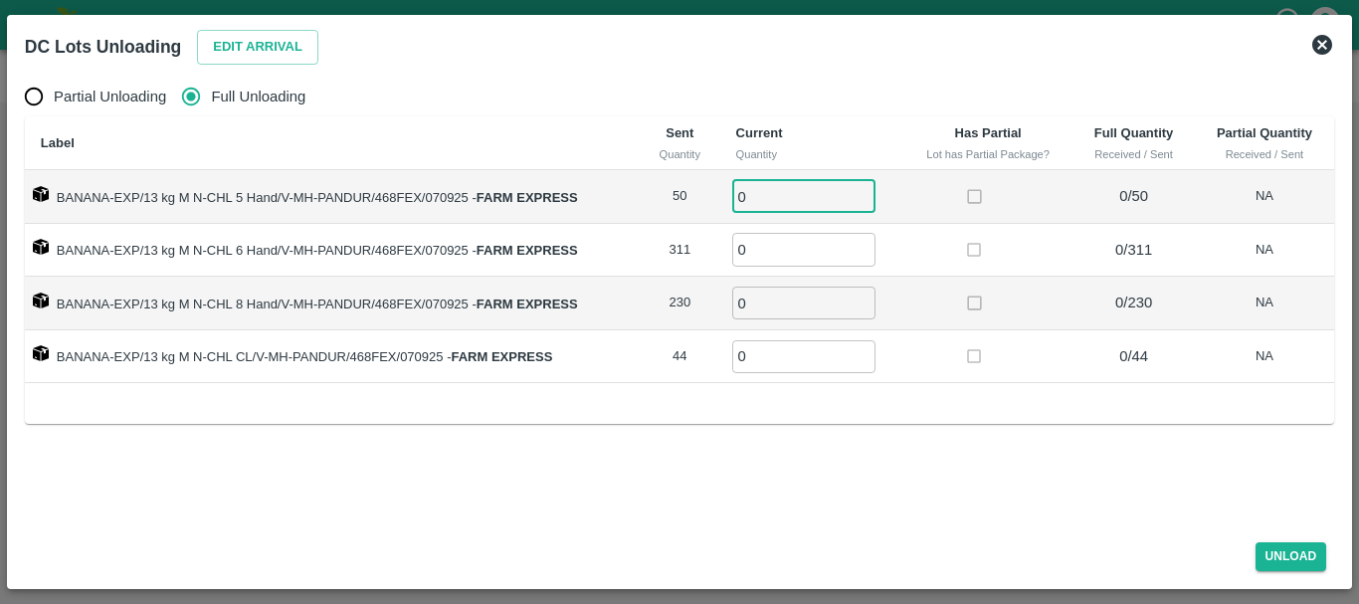
click at [759, 199] on input "0" at bounding box center [803, 196] width 143 height 33
type input "050"
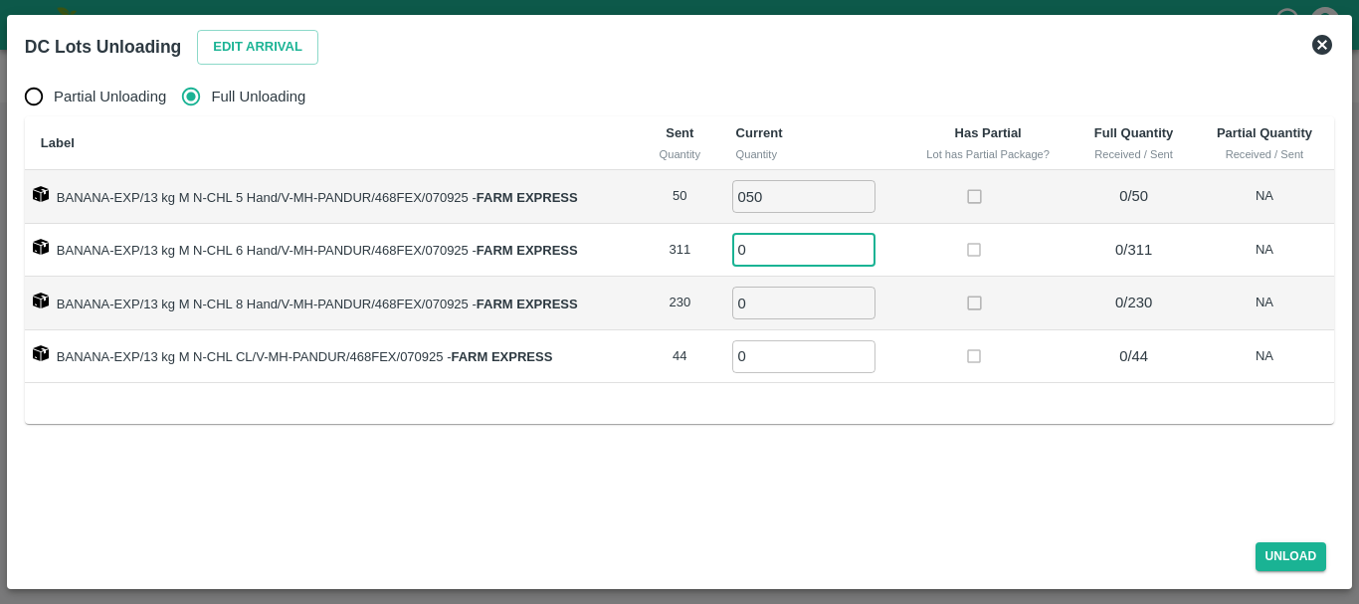
click at [773, 255] on input "0" at bounding box center [803, 249] width 143 height 33
type input "311"
type input "230"
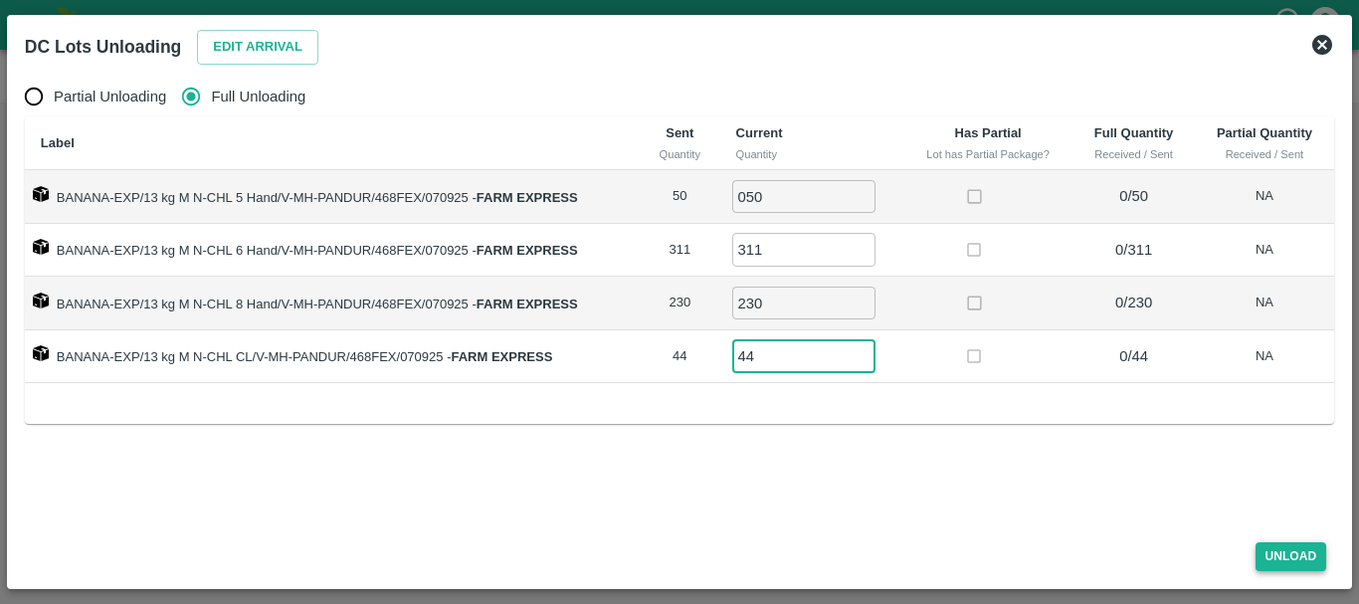
type input "44"
click at [1269, 558] on button "Unload" at bounding box center [1292, 556] width 72 height 29
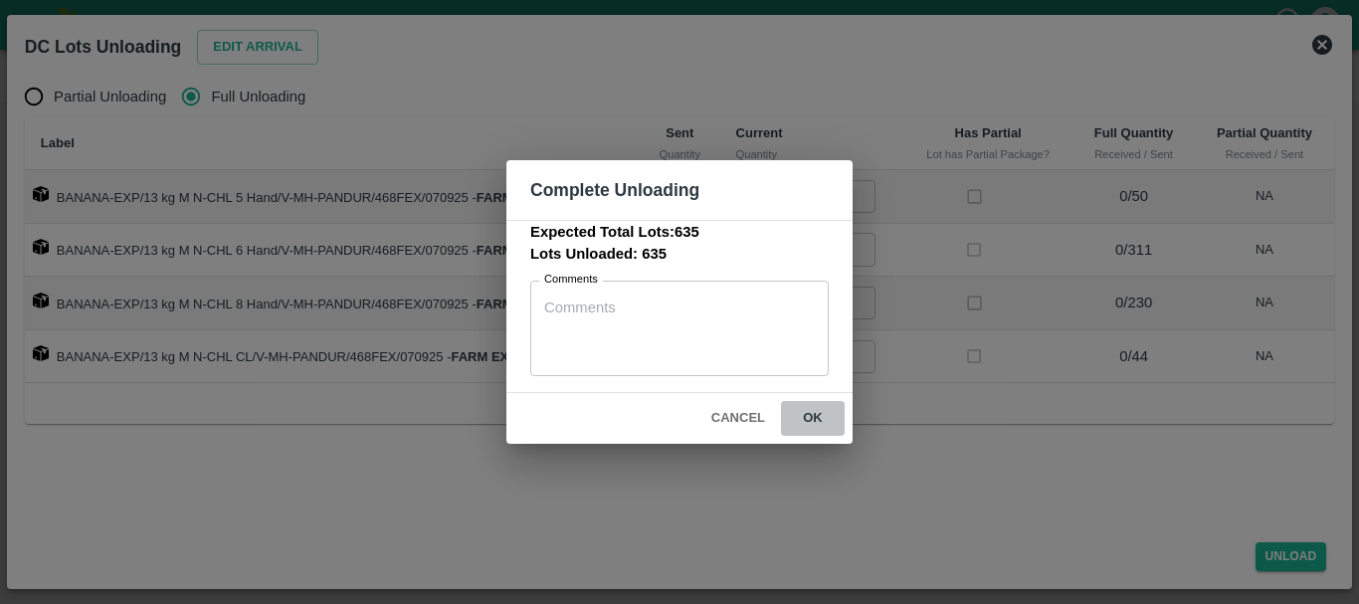
click at [814, 411] on button "ok" at bounding box center [813, 418] width 64 height 35
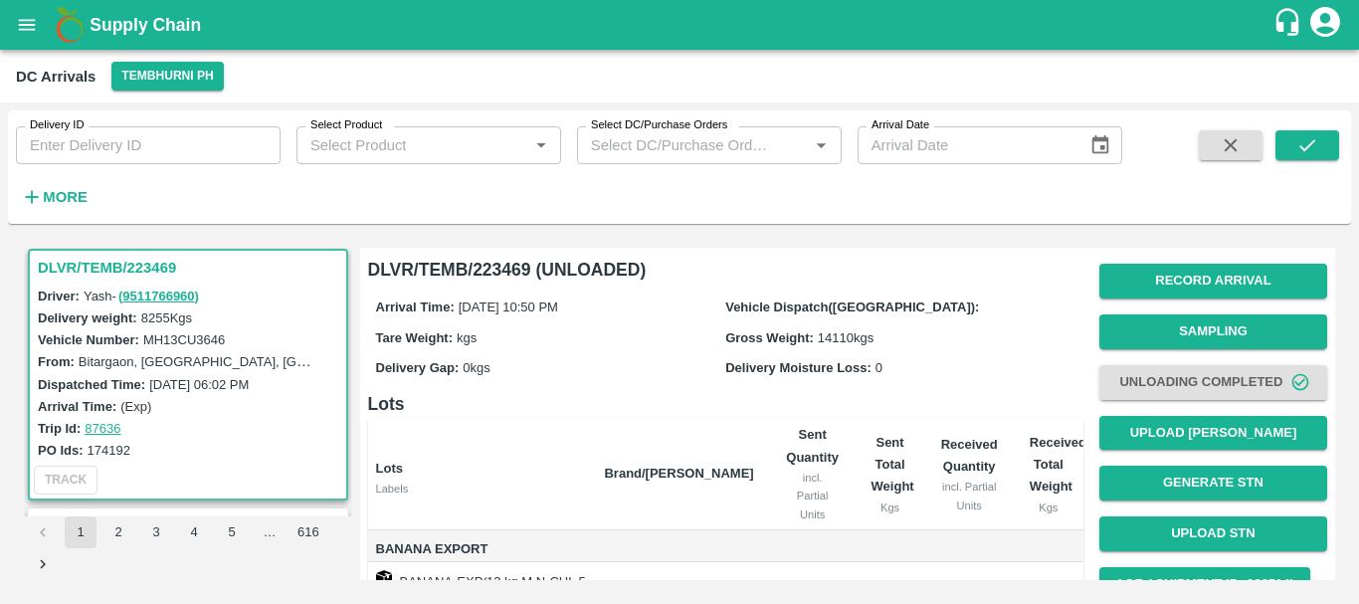
scroll to position [314, 0]
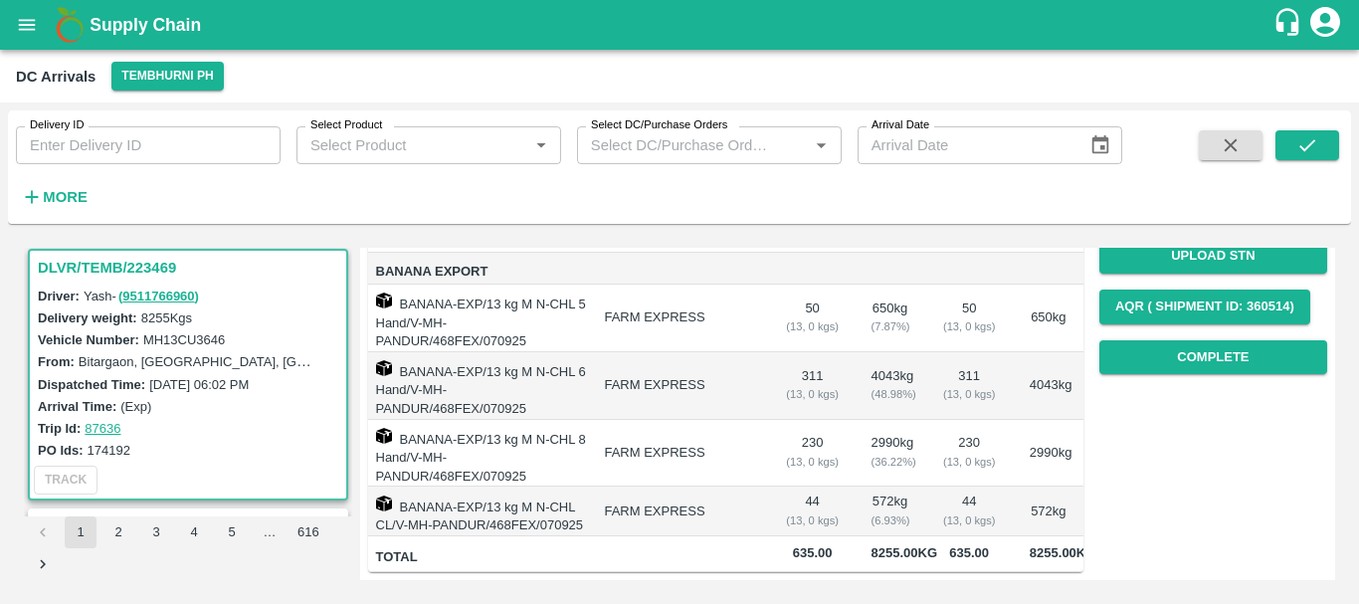
click at [958, 511] on div "( 13, 0 kgs)" at bounding box center [969, 520] width 57 height 18
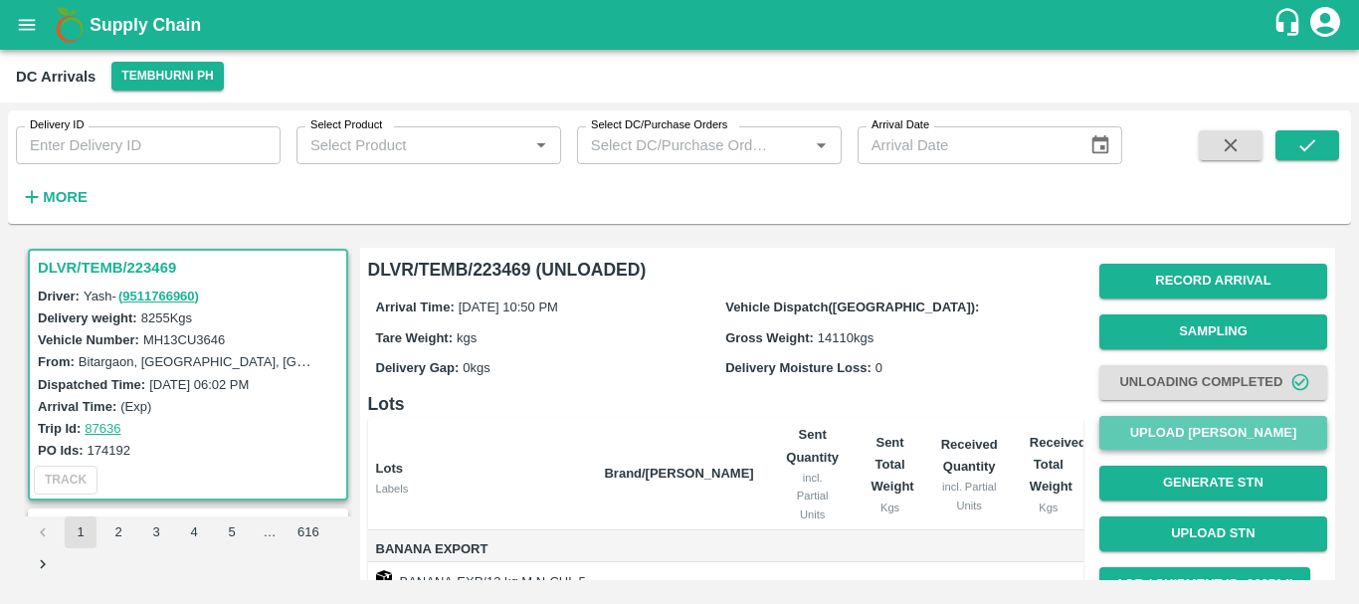
click at [1147, 420] on button "Upload [PERSON_NAME]" at bounding box center [1213, 433] width 228 height 35
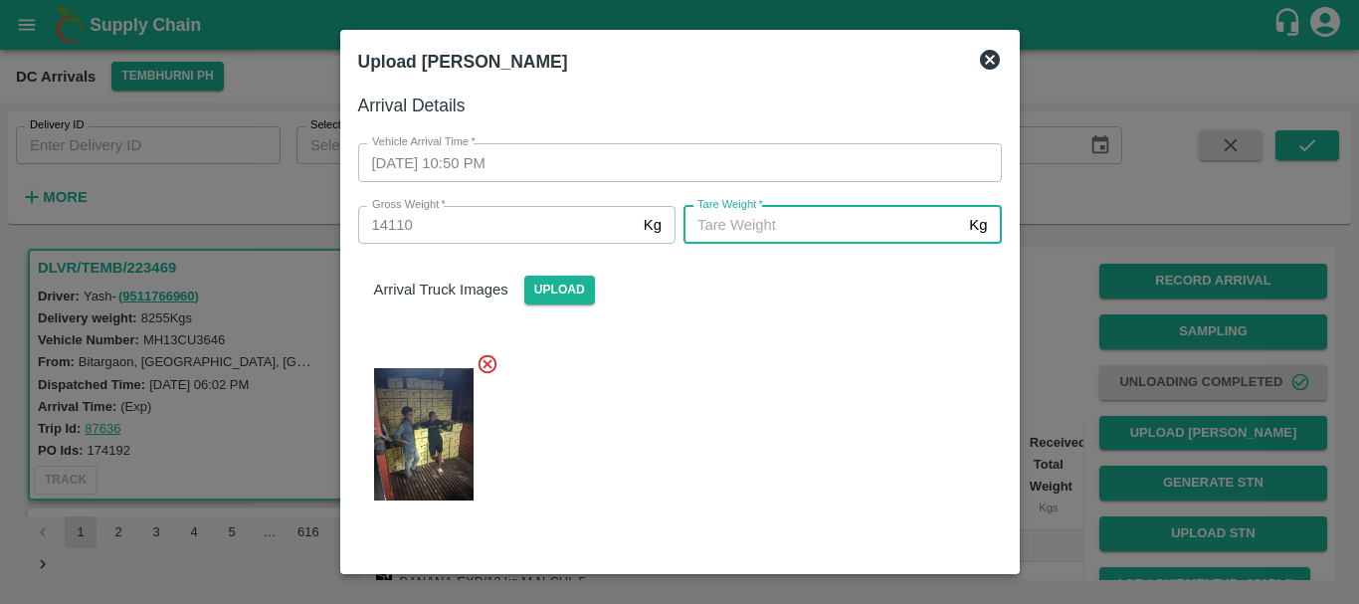
click at [722, 219] on input "Tare Weight   *" at bounding box center [823, 225] width 278 height 38
type input "5140"
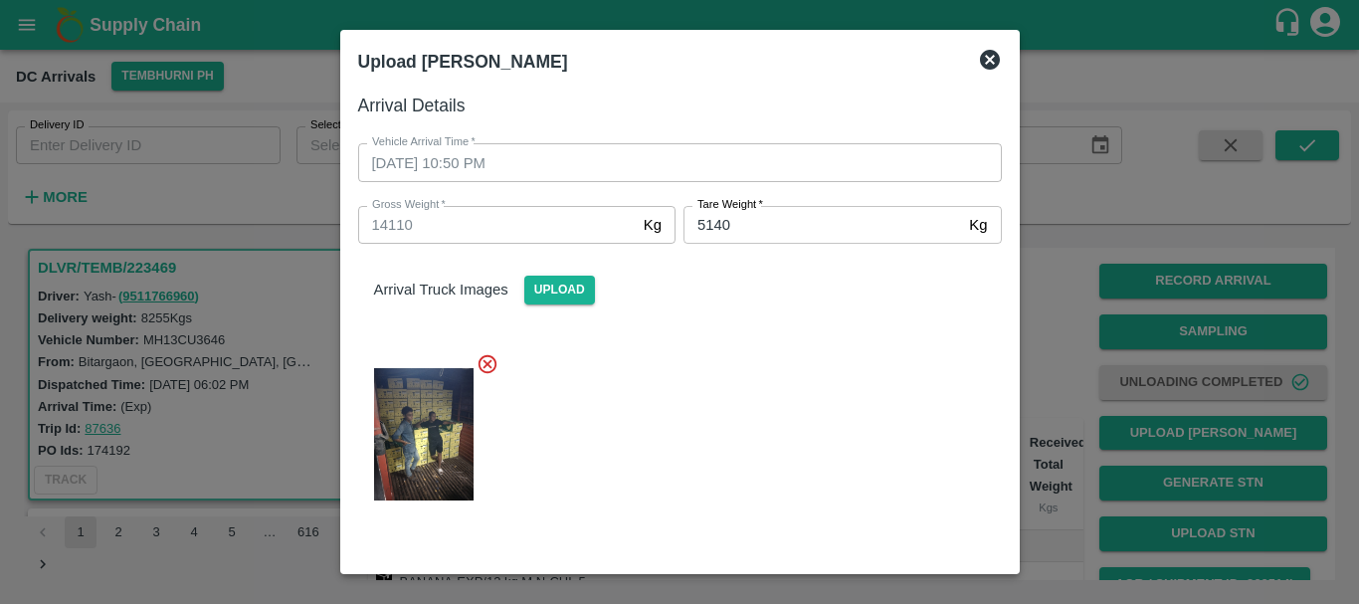
click at [821, 330] on div "Arrival Truck Images Upload" at bounding box center [672, 382] width 660 height 308
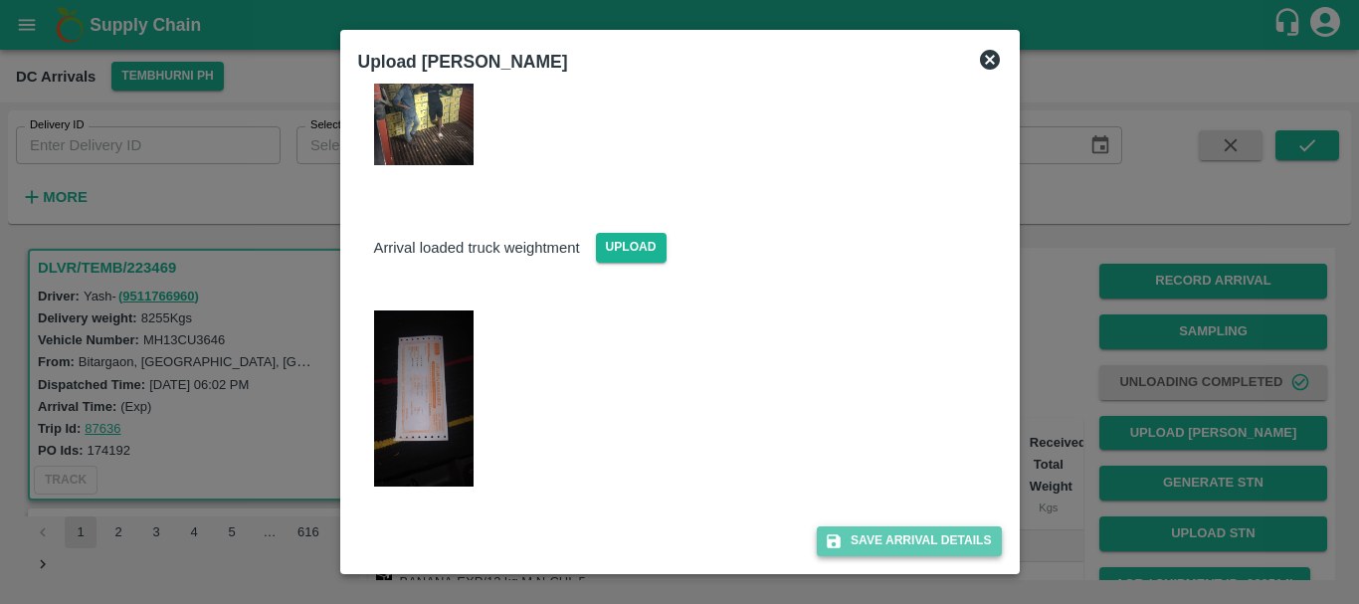
click at [870, 534] on button "Save Arrival Details" at bounding box center [909, 540] width 184 height 29
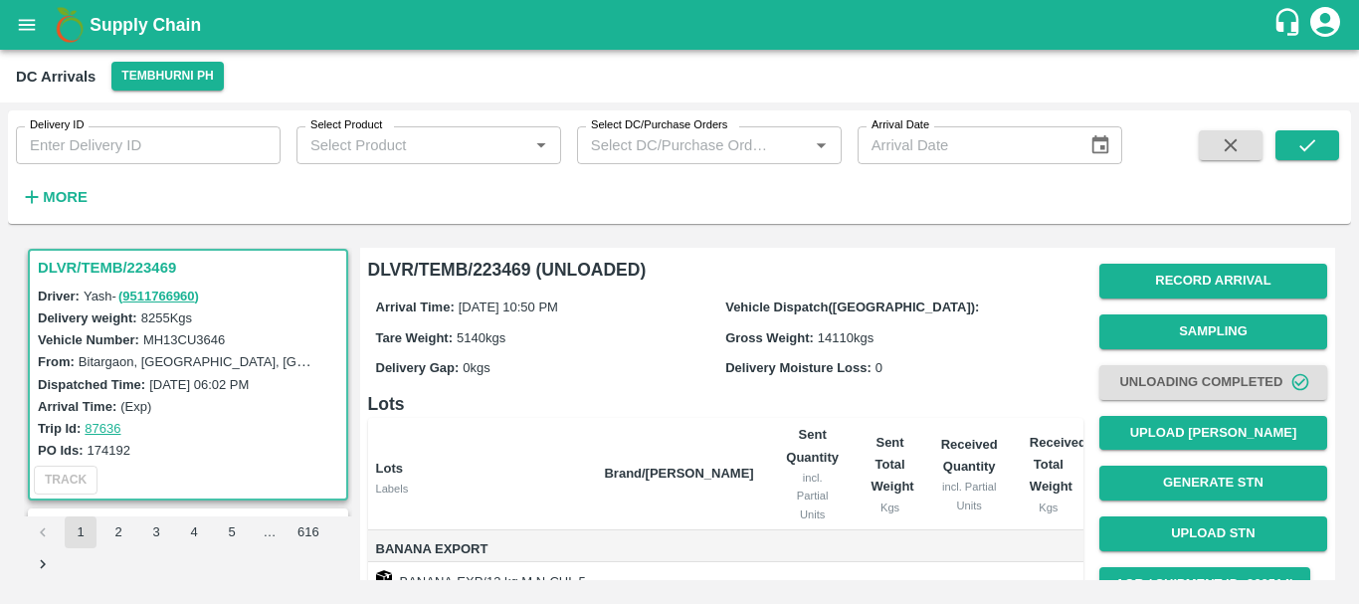
scroll to position [314, 0]
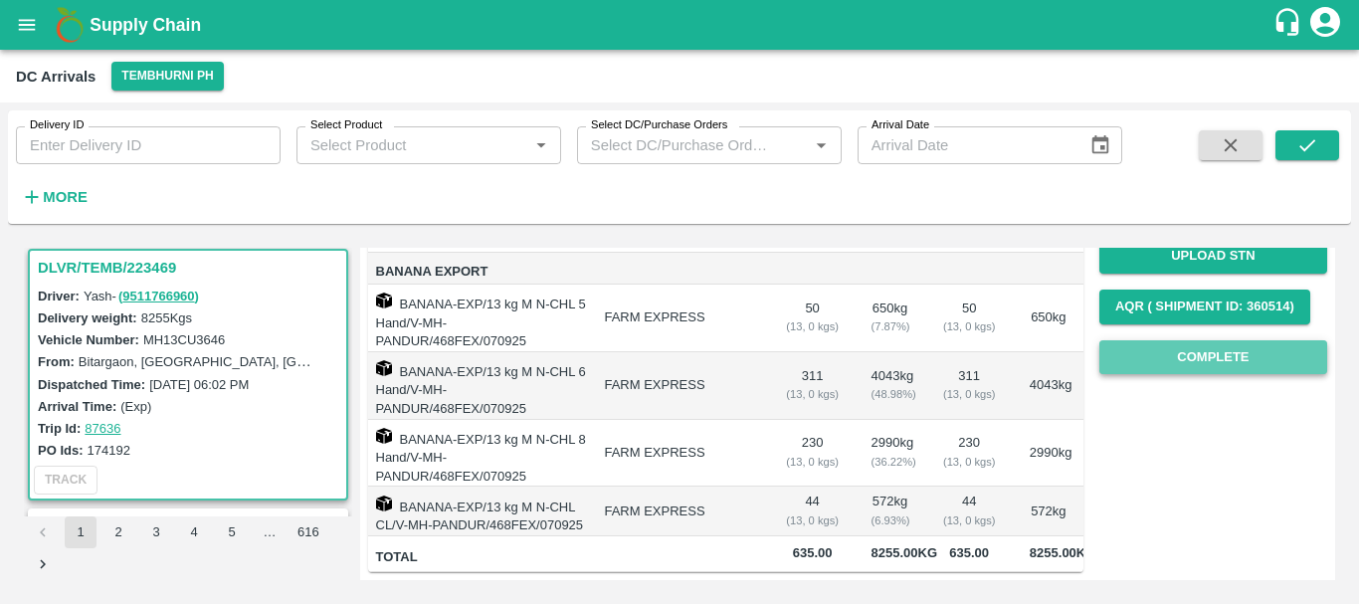
click at [1191, 340] on button "Complete" at bounding box center [1213, 357] width 228 height 35
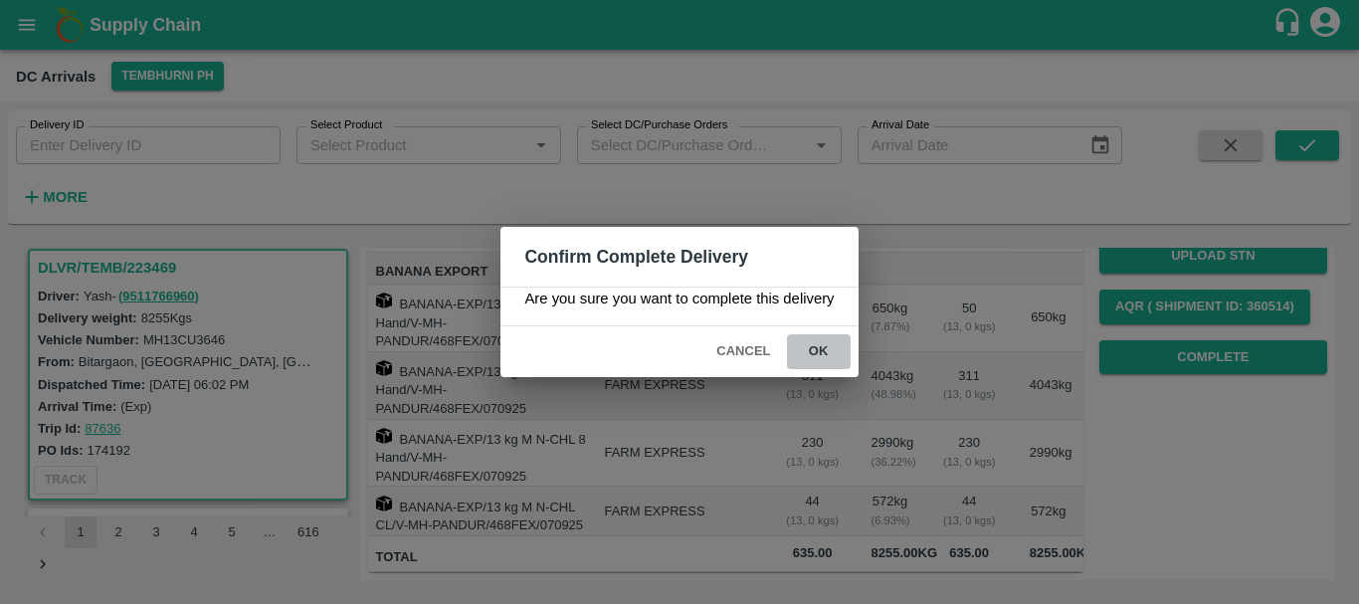
click at [836, 348] on button "ok" at bounding box center [819, 351] width 64 height 35
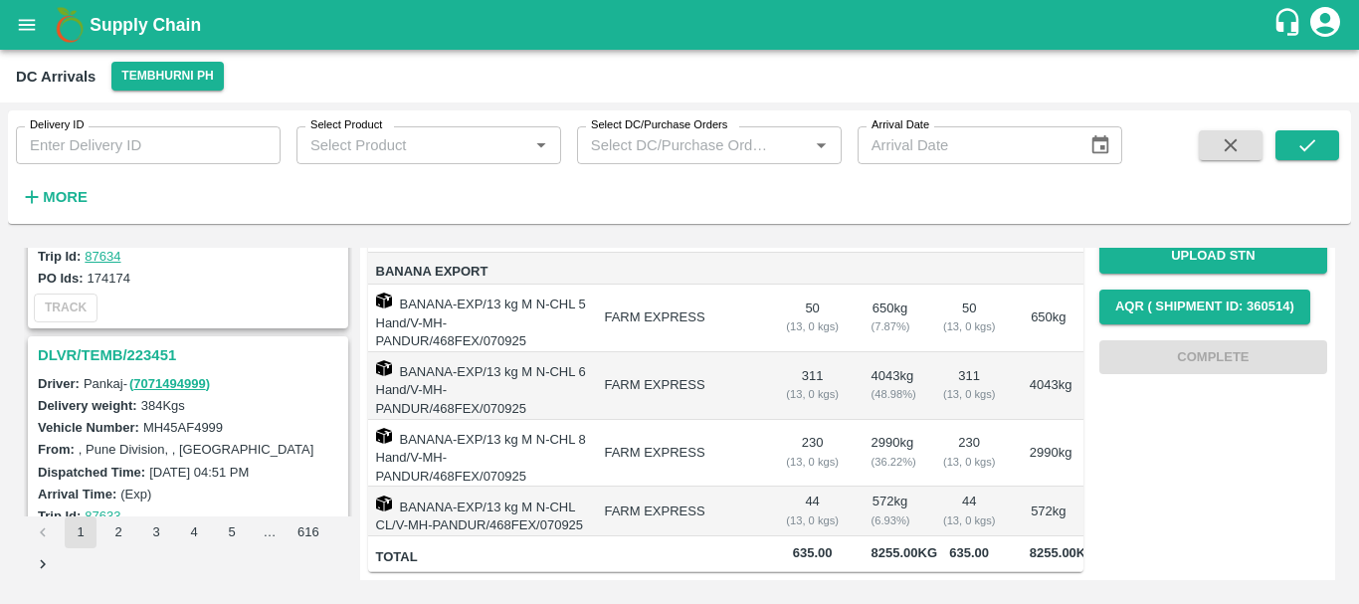
scroll to position [6174, 0]
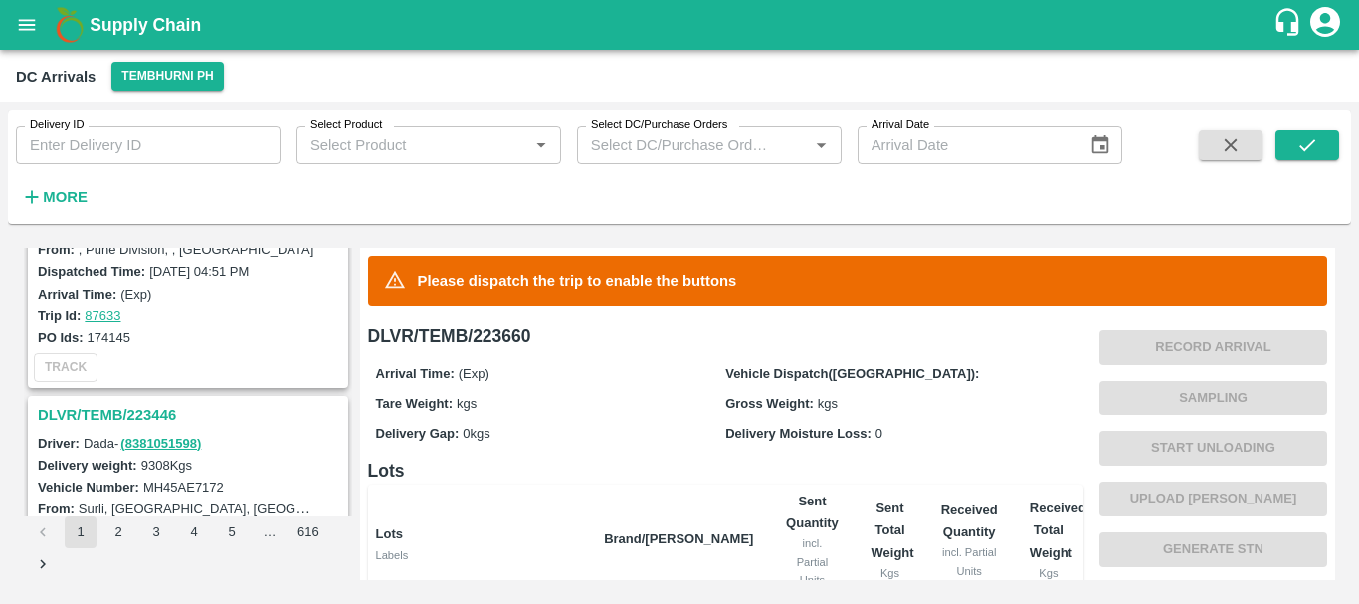
scroll to position [6174, 0]
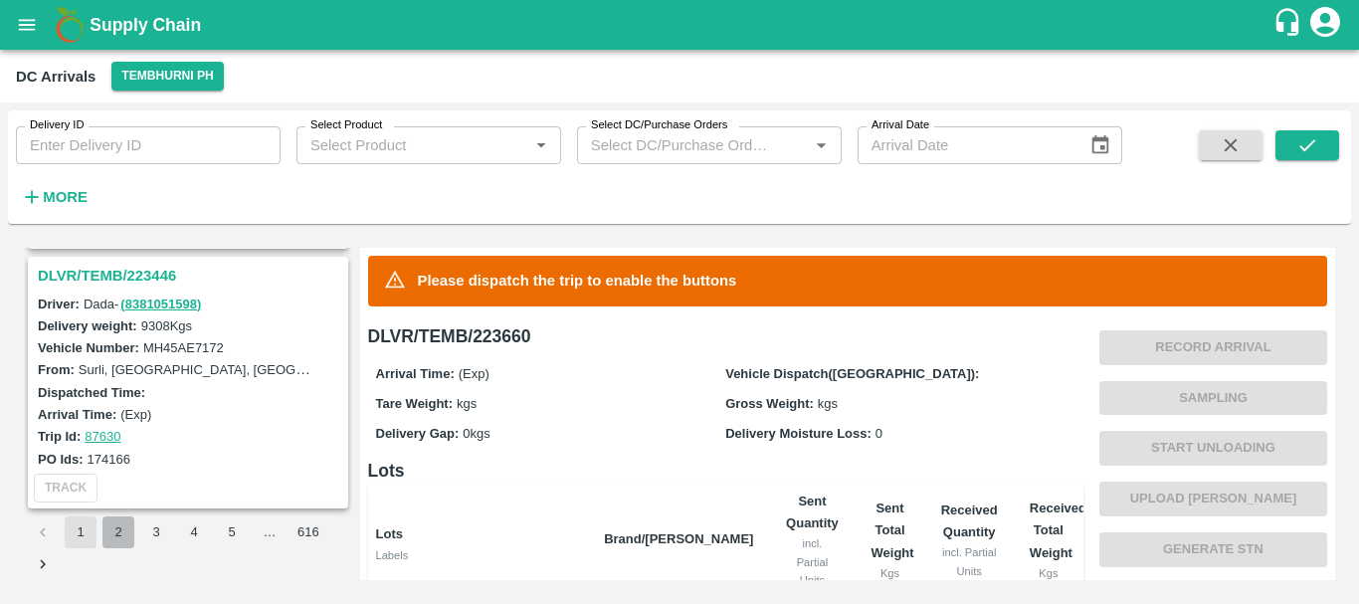
click at [116, 538] on button "2" at bounding box center [118, 532] width 32 height 32
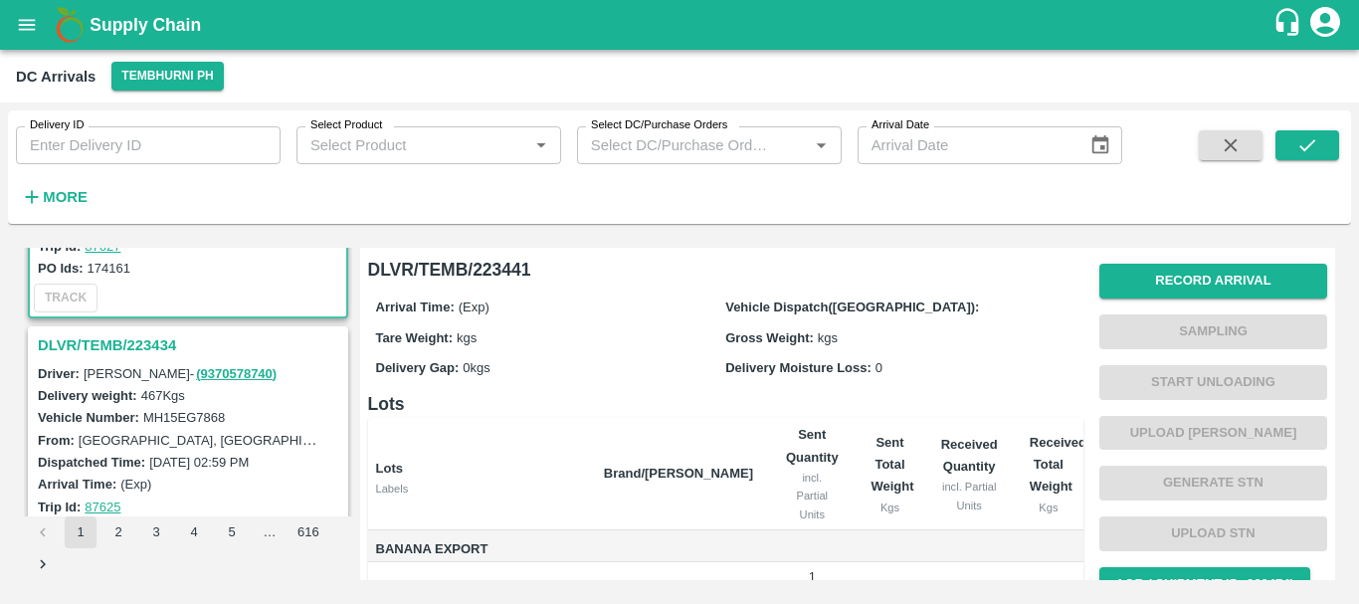
scroll to position [189, 0]
click at [141, 344] on h3 "DLVR/TEMB/223434" at bounding box center [191, 346] width 306 height 26
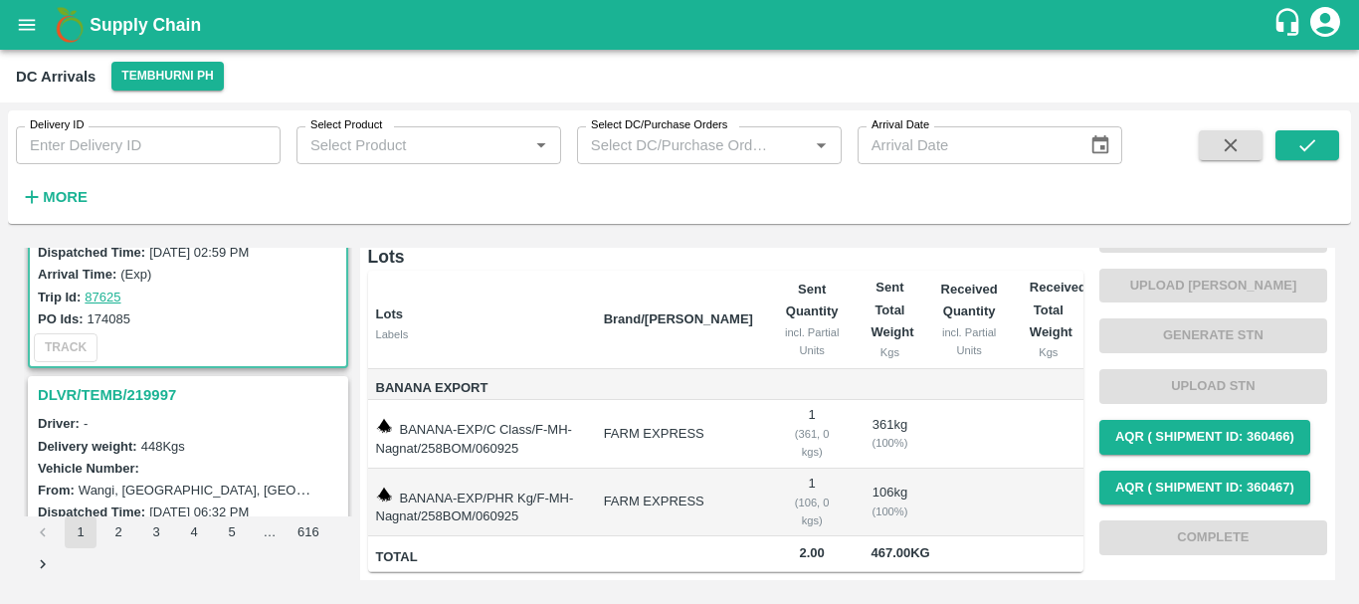
scroll to position [401, 0]
click at [148, 386] on h3 "DLVR/TEMB/219997" at bounding box center [191, 394] width 306 height 26
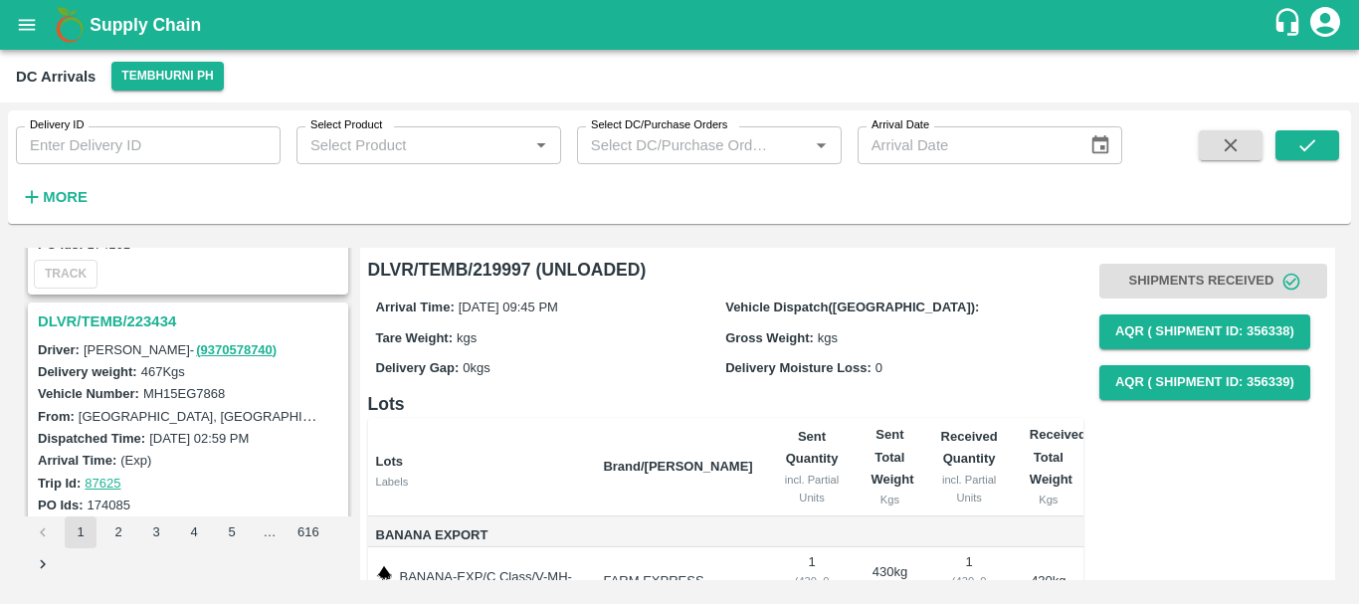
scroll to position [213, 0]
click at [125, 323] on h3 "DLVR/TEMB/223434" at bounding box center [191, 322] width 306 height 26
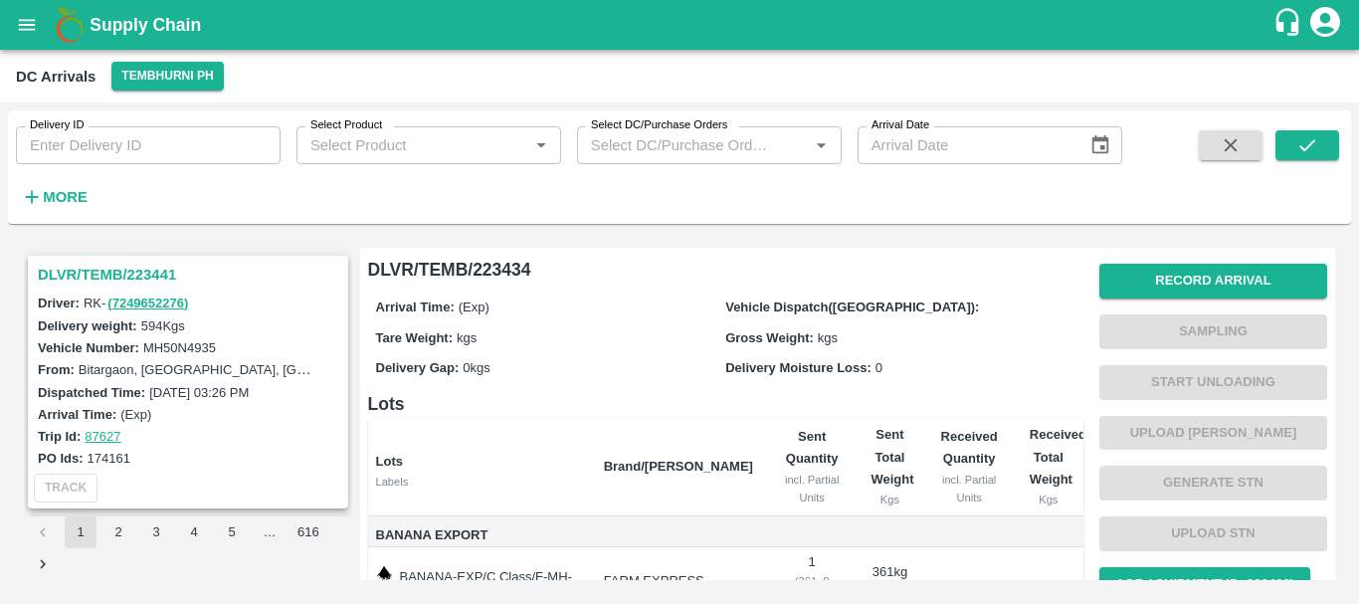
click at [154, 278] on h3 "DLVR/TEMB/223441" at bounding box center [191, 275] width 306 height 26
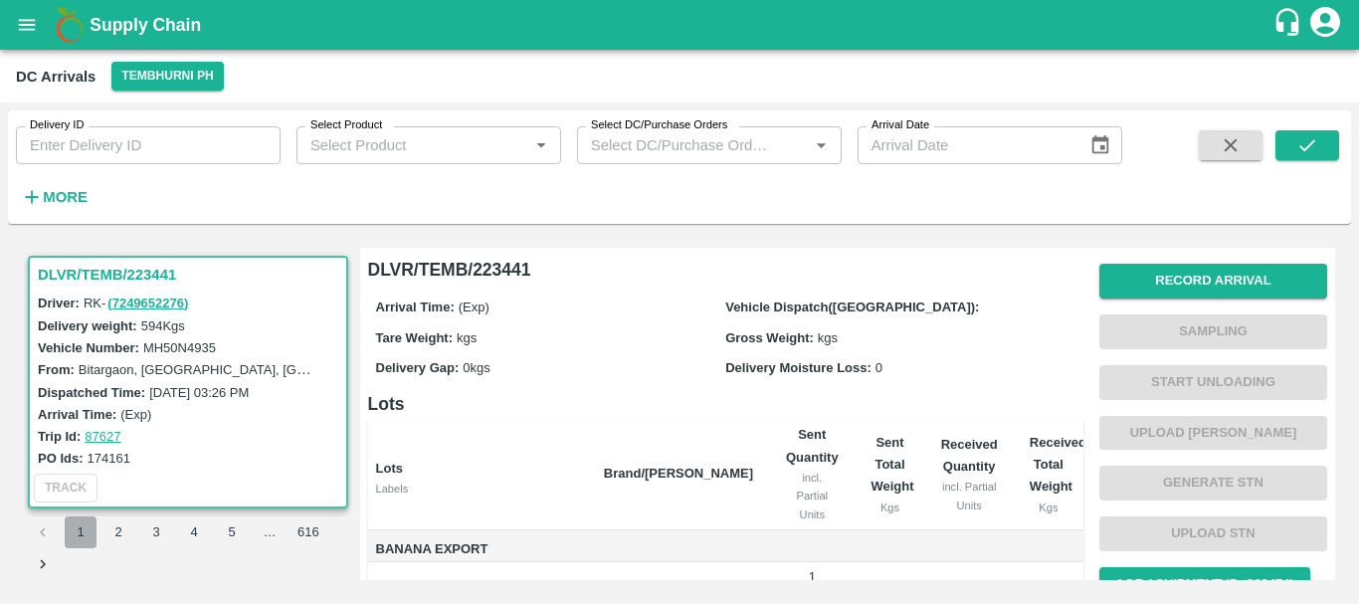
click at [80, 540] on button "1" at bounding box center [81, 532] width 32 height 32
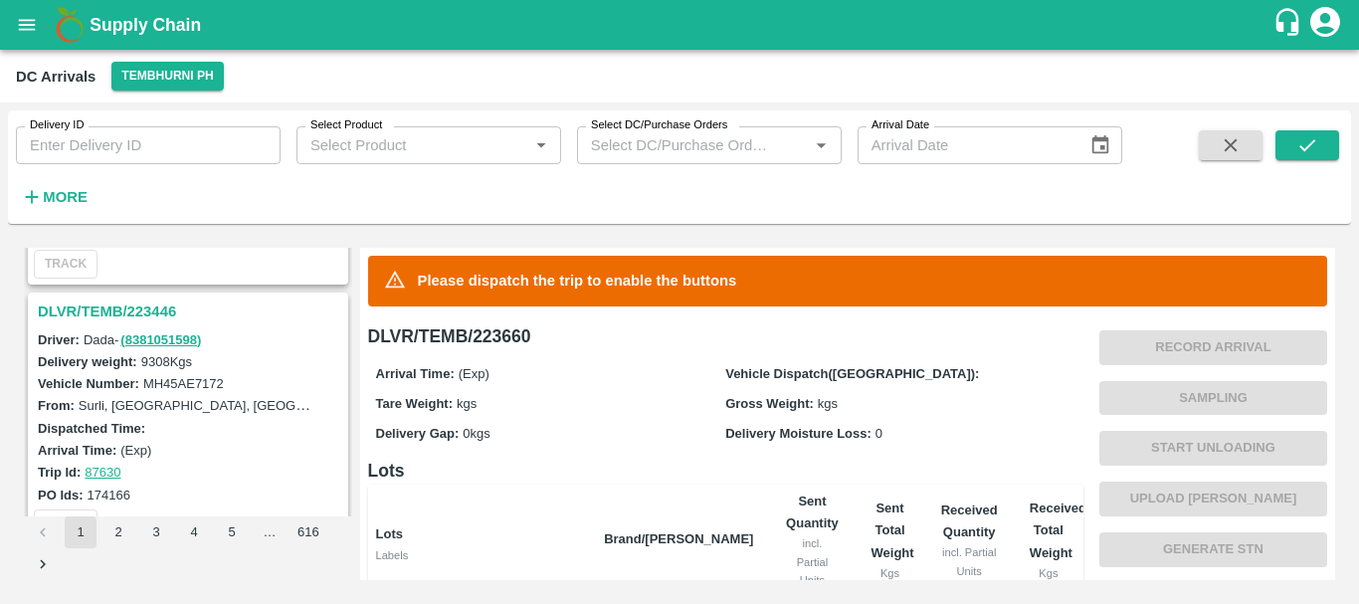
click at [122, 307] on h3 "DLVR/TEMB/223446" at bounding box center [191, 311] width 306 height 26
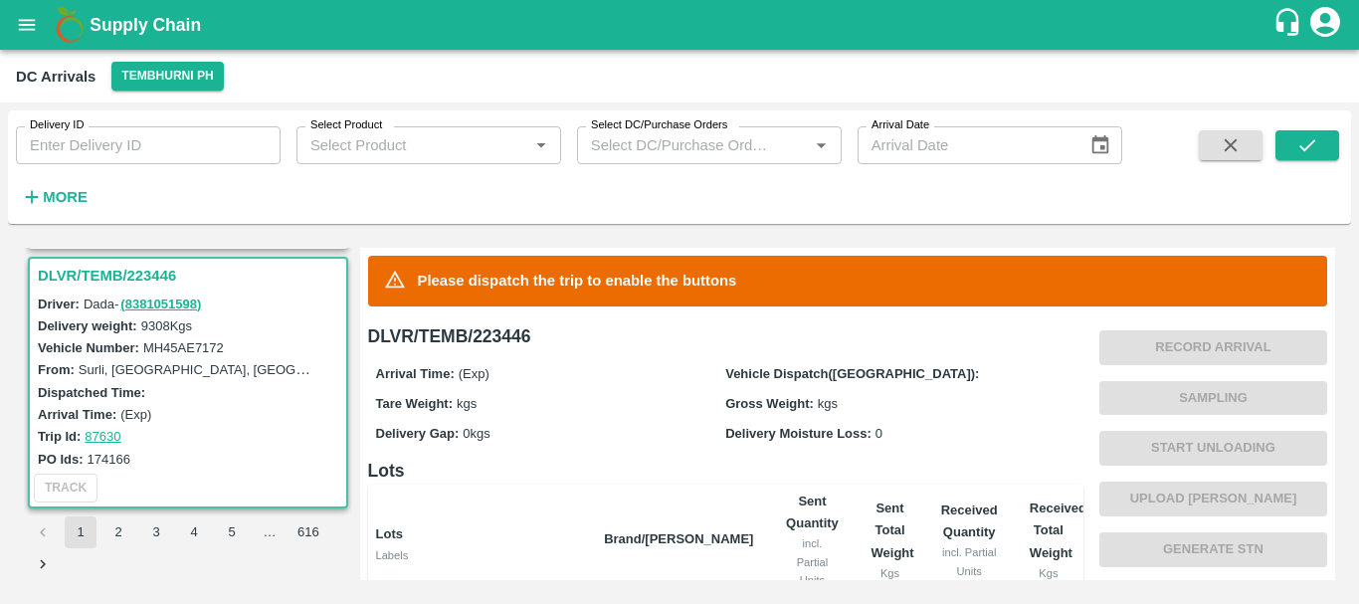
drag, startPoint x: 261, startPoint y: 386, endPoint x: 520, endPoint y: 442, distance: 265.6
click at [520, 442] on div "Delivery Gap: 0 kgs" at bounding box center [551, 433] width 350 height 22
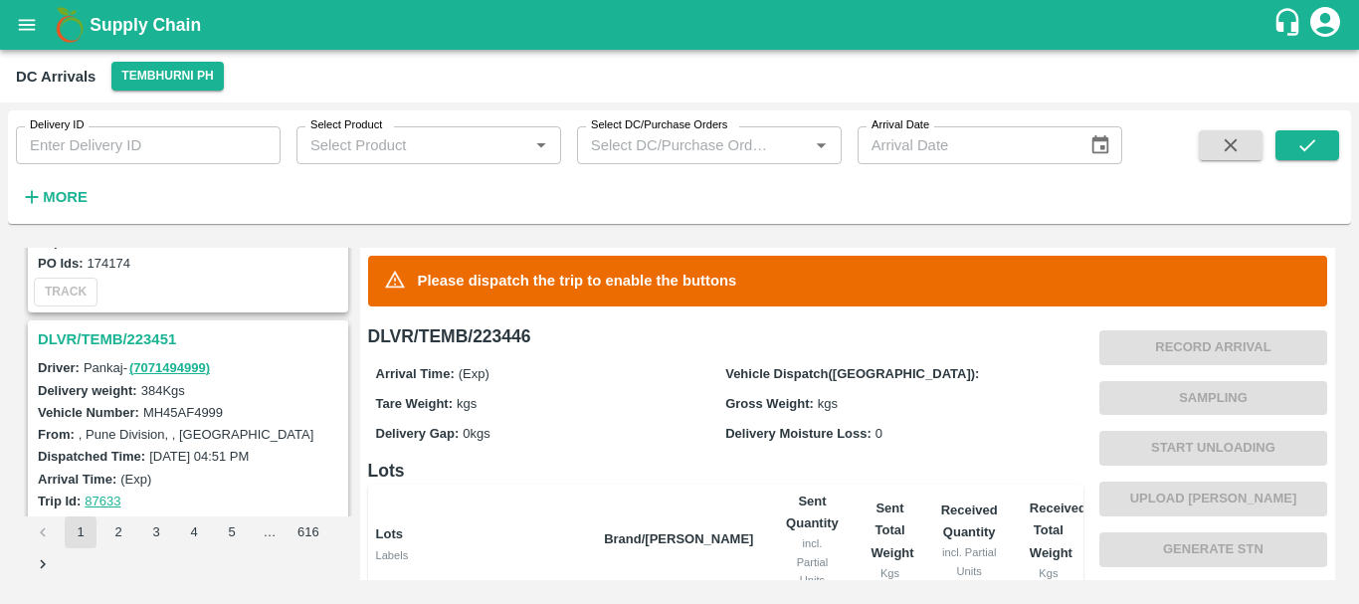
click at [116, 337] on h3 "DLVR/TEMB/223451" at bounding box center [191, 339] width 306 height 26
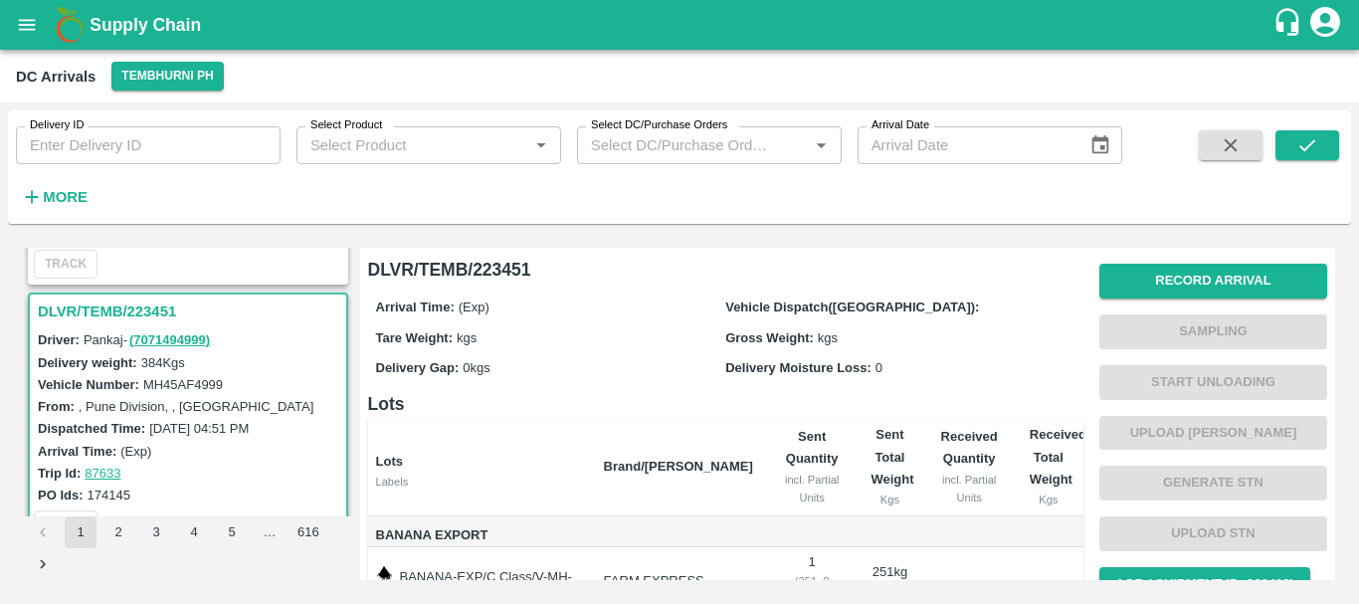
scroll to position [6138, 0]
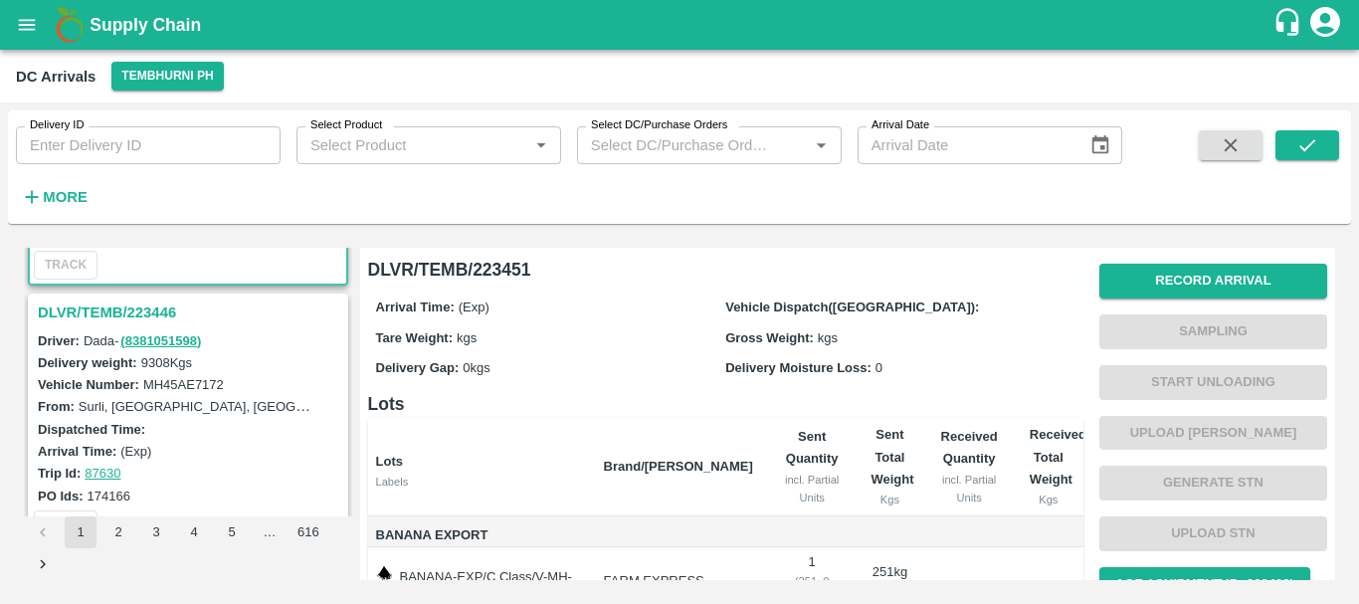
click at [164, 316] on h3 "DLVR/TEMB/223446" at bounding box center [191, 312] width 306 height 26
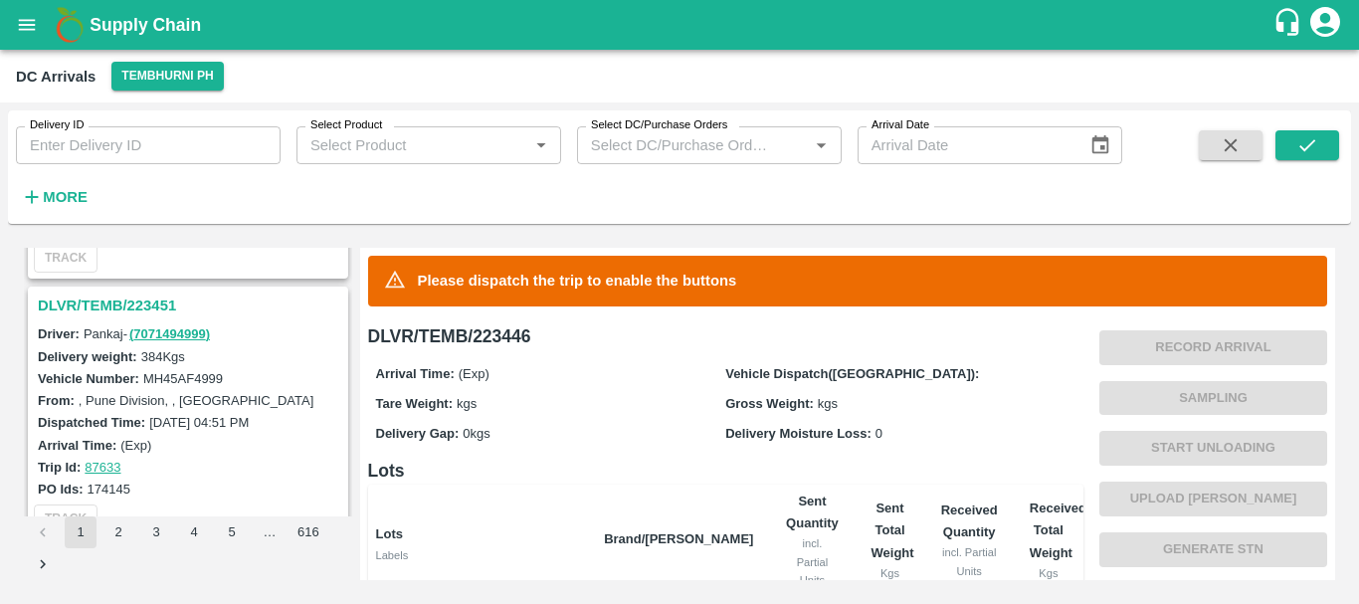
scroll to position [5883, 0]
click at [137, 294] on h3 "DLVR/TEMB/223451" at bounding box center [191, 307] width 306 height 26
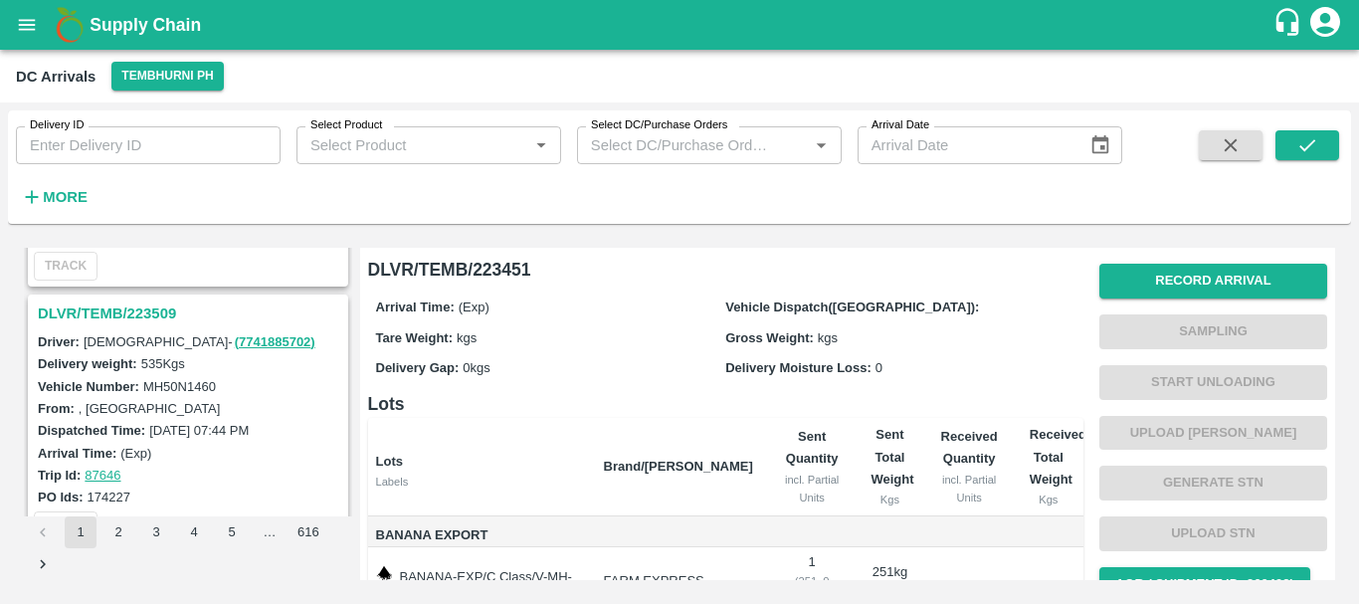
scroll to position [3865, 0]
click at [147, 307] on h3 "DLVR/TEMB/223509" at bounding box center [191, 310] width 306 height 26
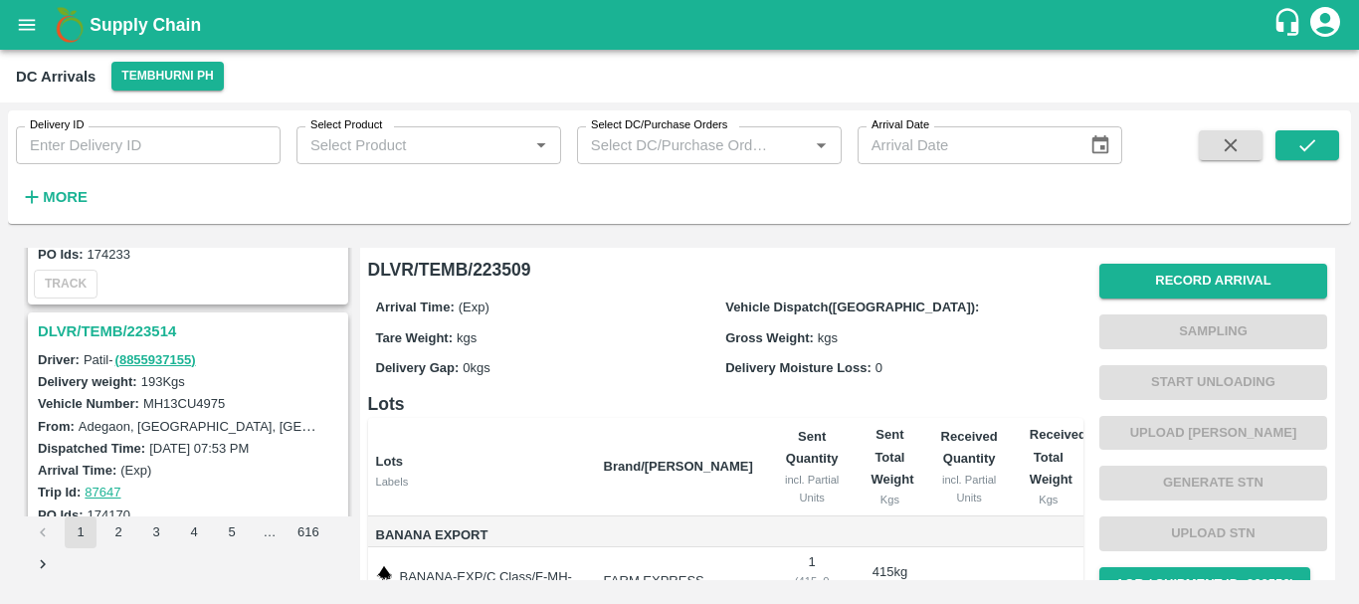
scroll to position [3597, 0]
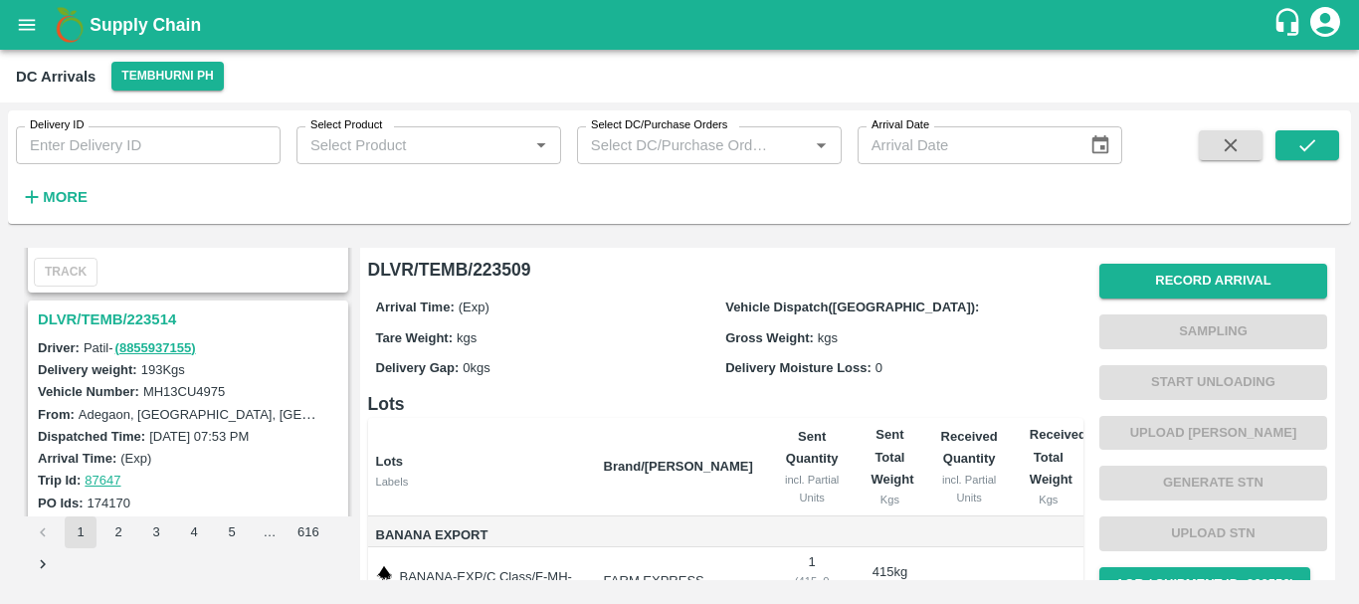
click at [141, 316] on h3 "DLVR/TEMB/223514" at bounding box center [191, 319] width 306 height 26
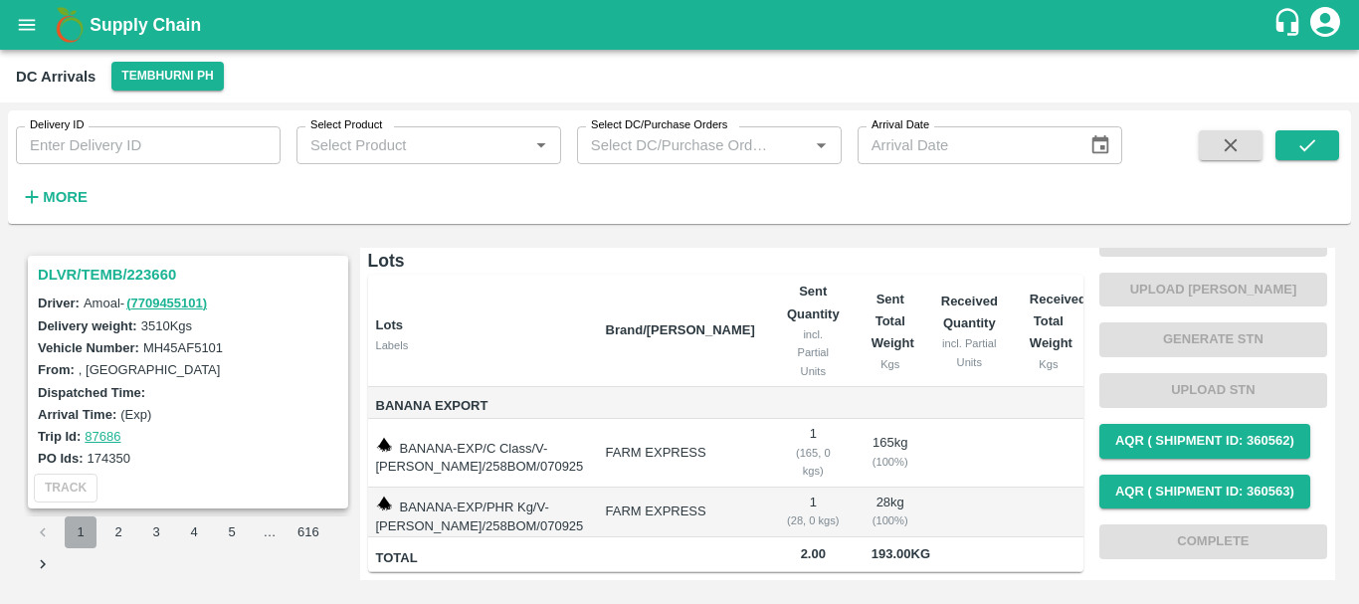
click at [86, 530] on button "1" at bounding box center [81, 532] width 32 height 32
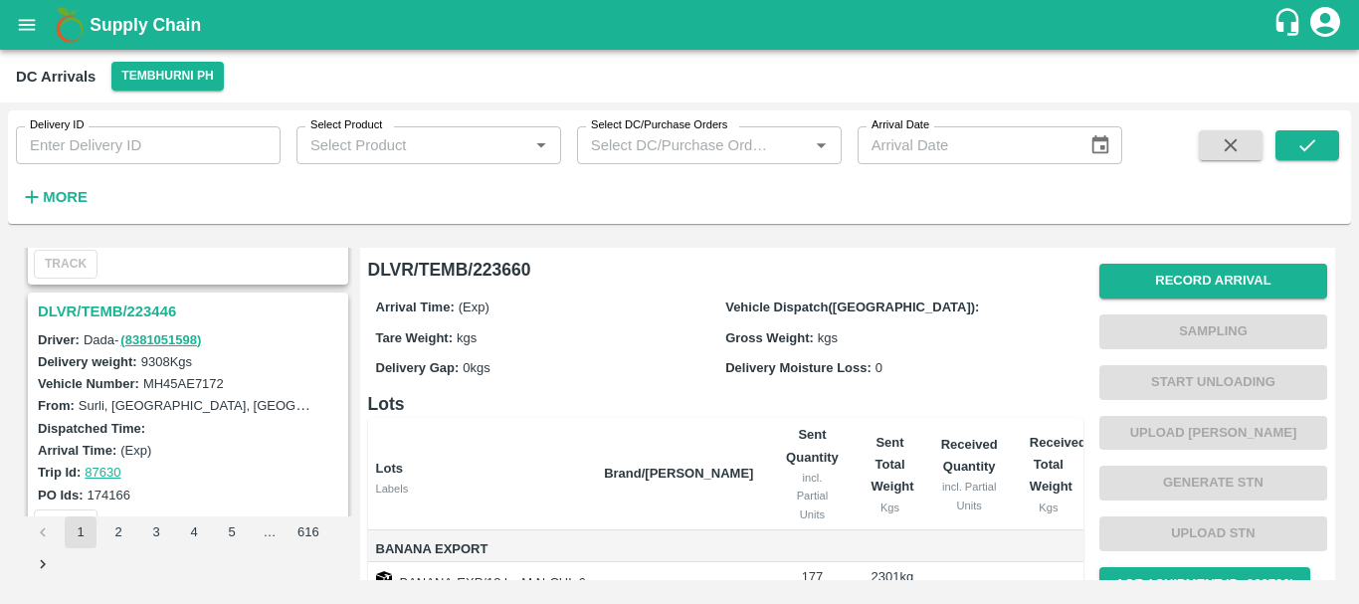
scroll to position [6174, 0]
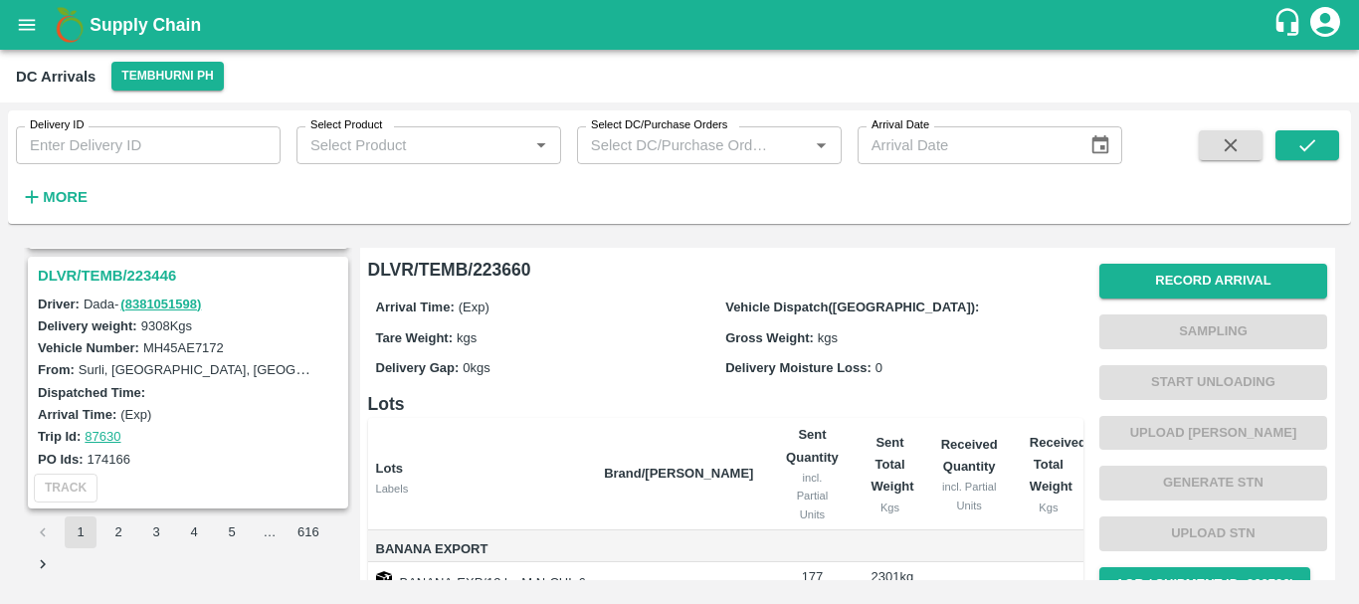
click at [116, 272] on h3 "DLVR/TEMB/223446" at bounding box center [191, 276] width 306 height 26
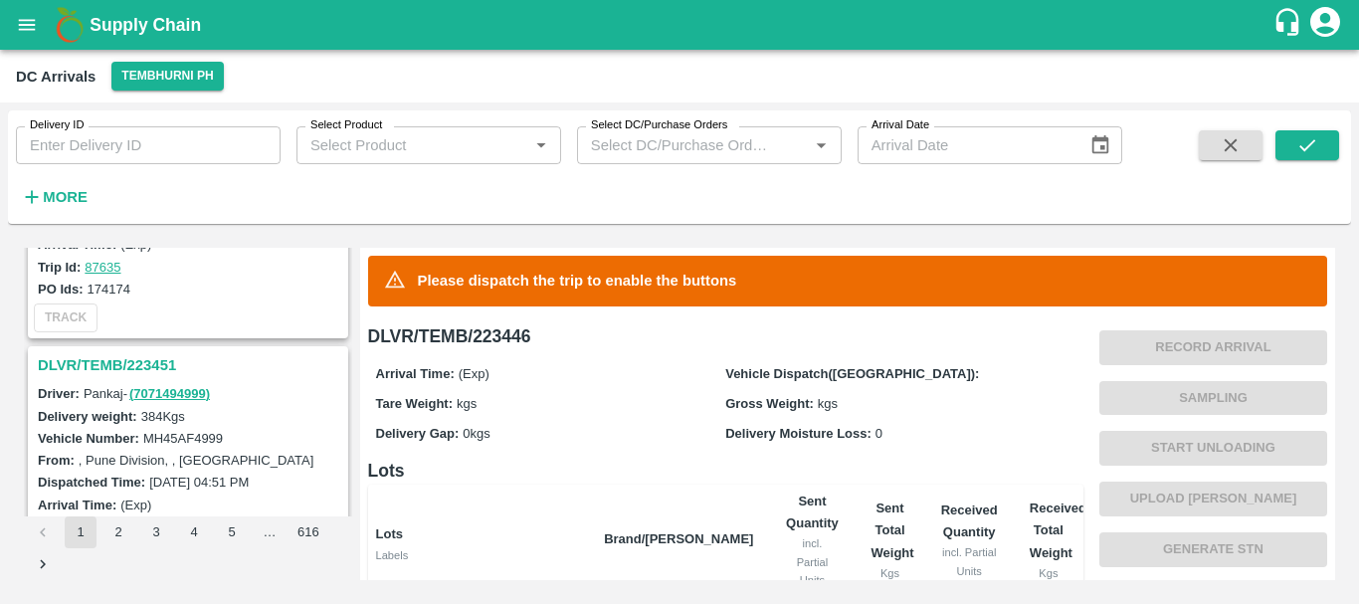
scroll to position [5799, 0]
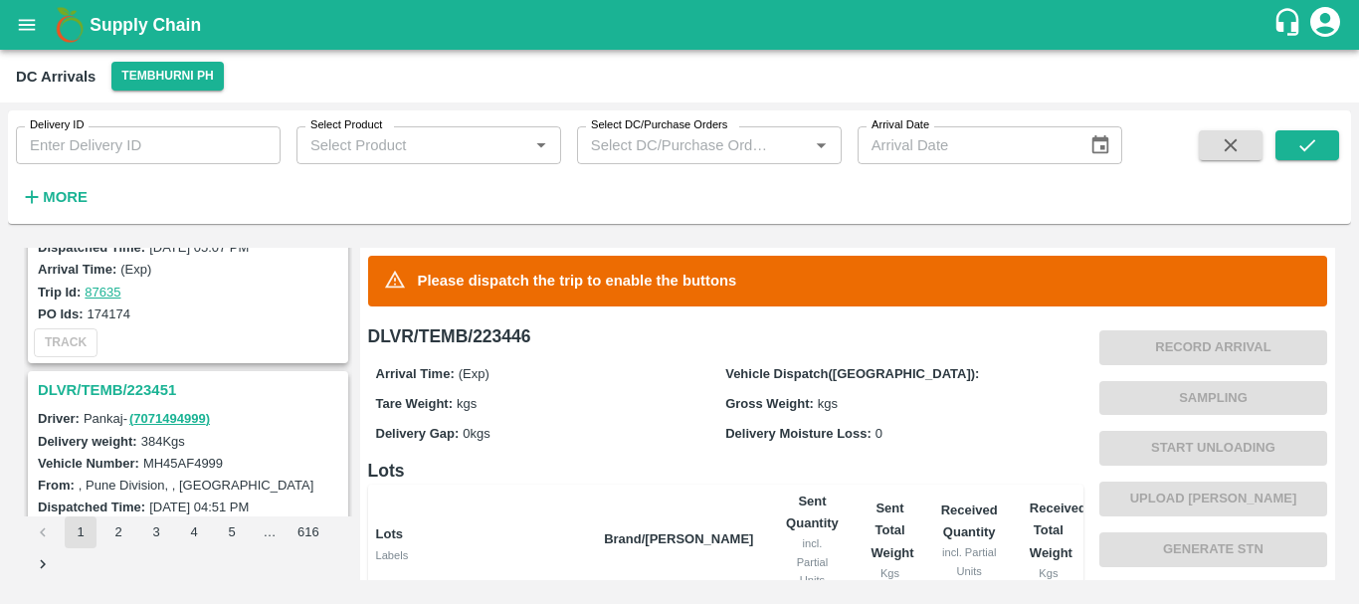
click at [153, 391] on h3 "DLVR/TEMB/223451" at bounding box center [191, 390] width 306 height 26
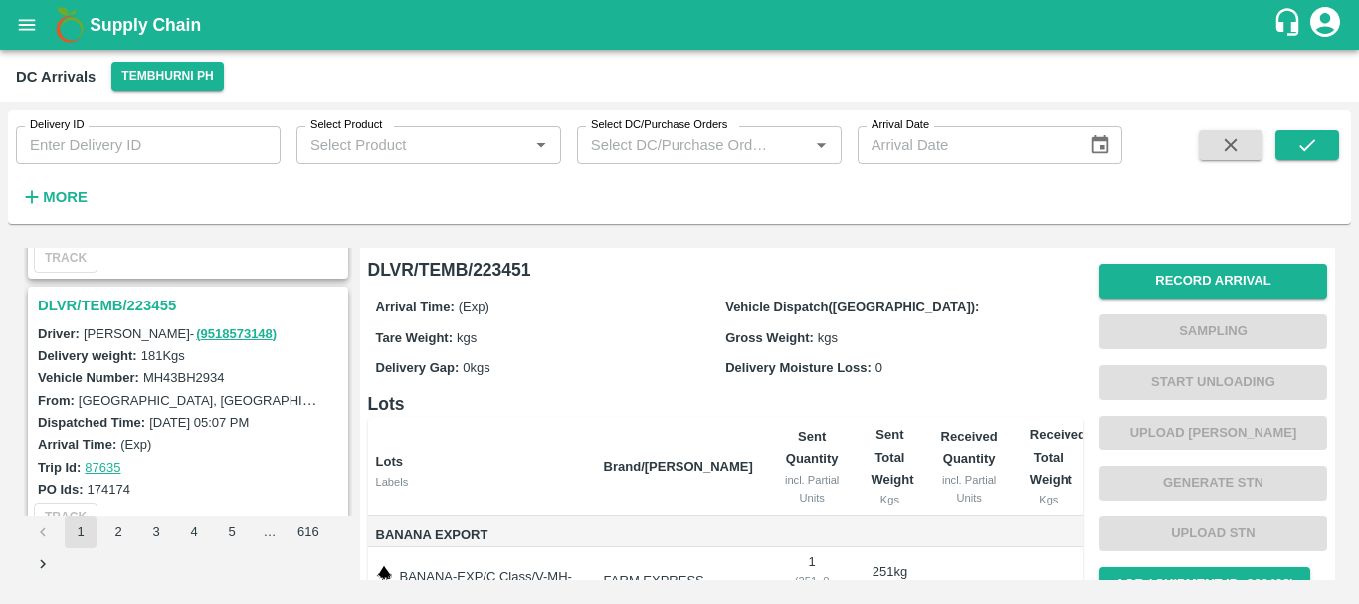
scroll to position [5621, 0]
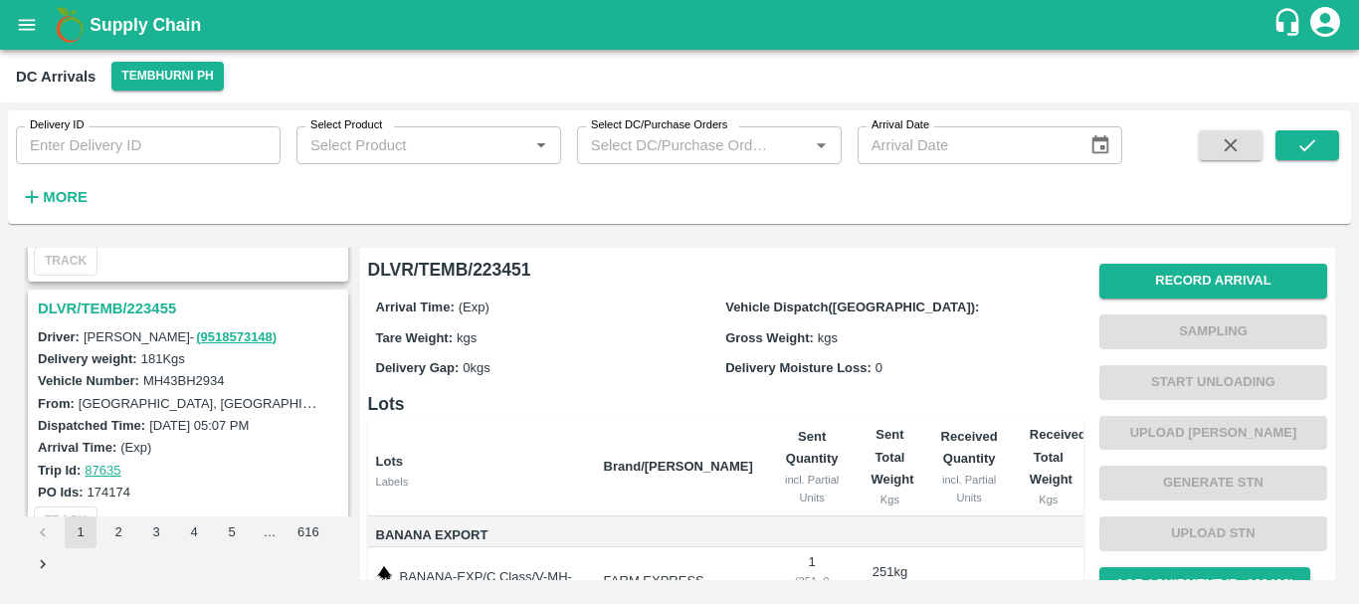
click at [130, 309] on h3 "DLVR/TEMB/223455" at bounding box center [191, 308] width 306 height 26
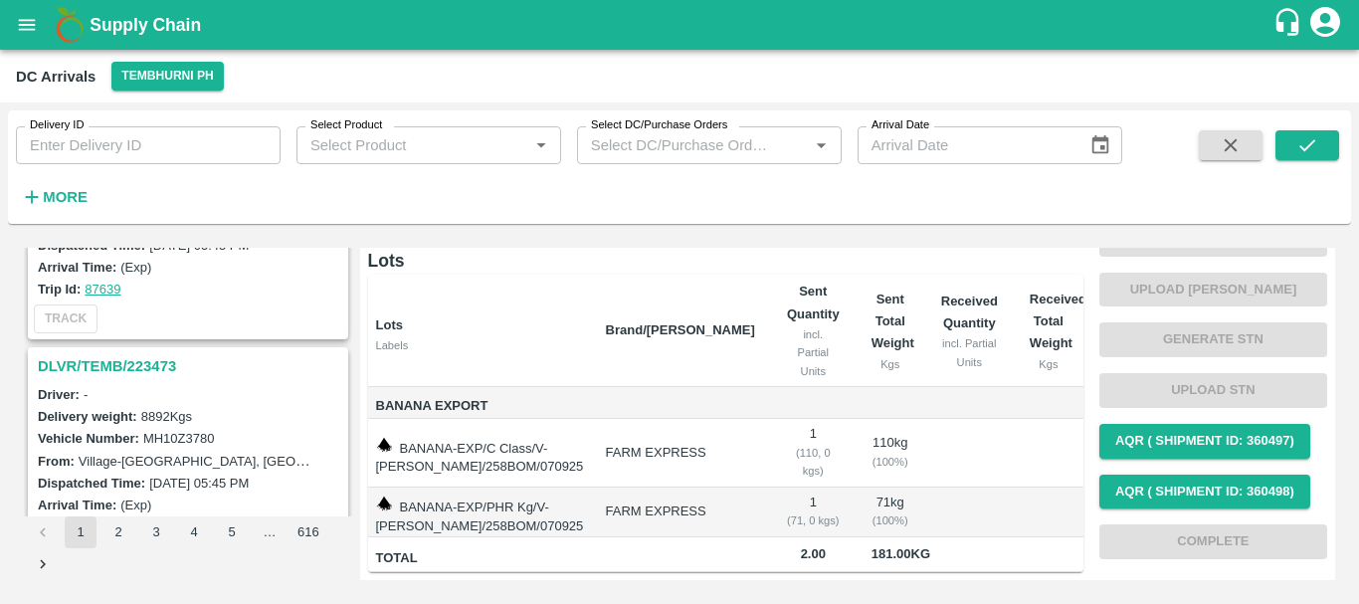
scroll to position [5325, 0]
click at [162, 361] on h3 "DLVR/TEMB/223473" at bounding box center [191, 367] width 306 height 26
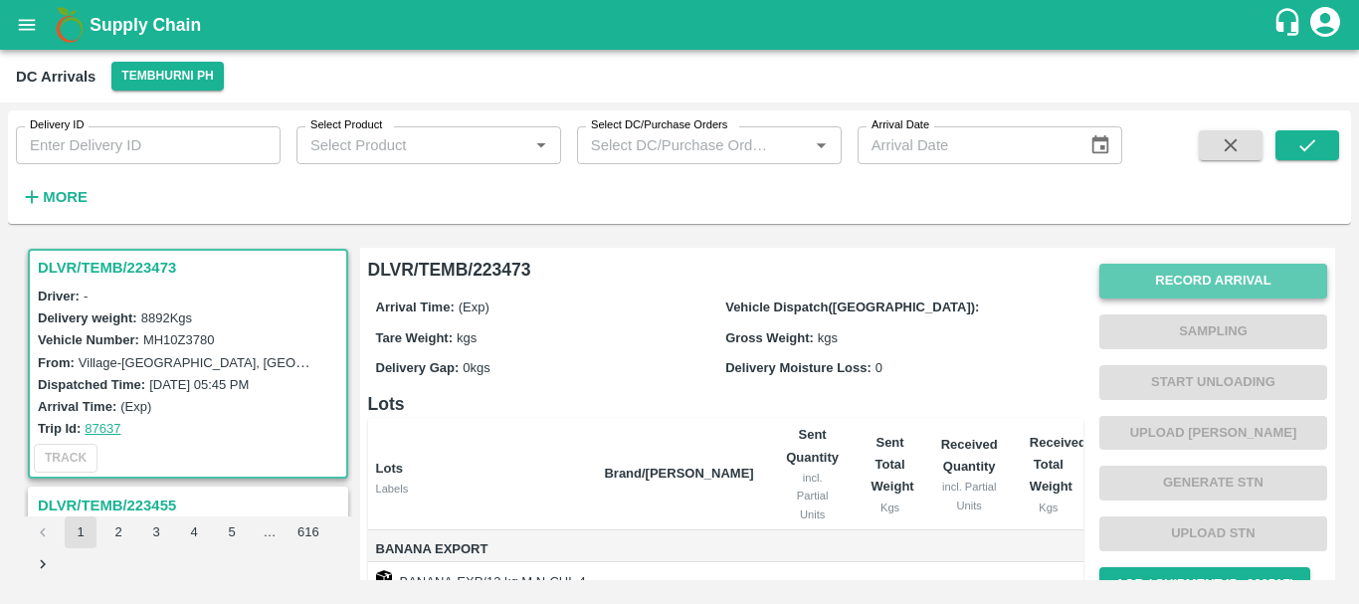
click at [1162, 276] on button "Record Arrival" at bounding box center [1213, 281] width 228 height 35
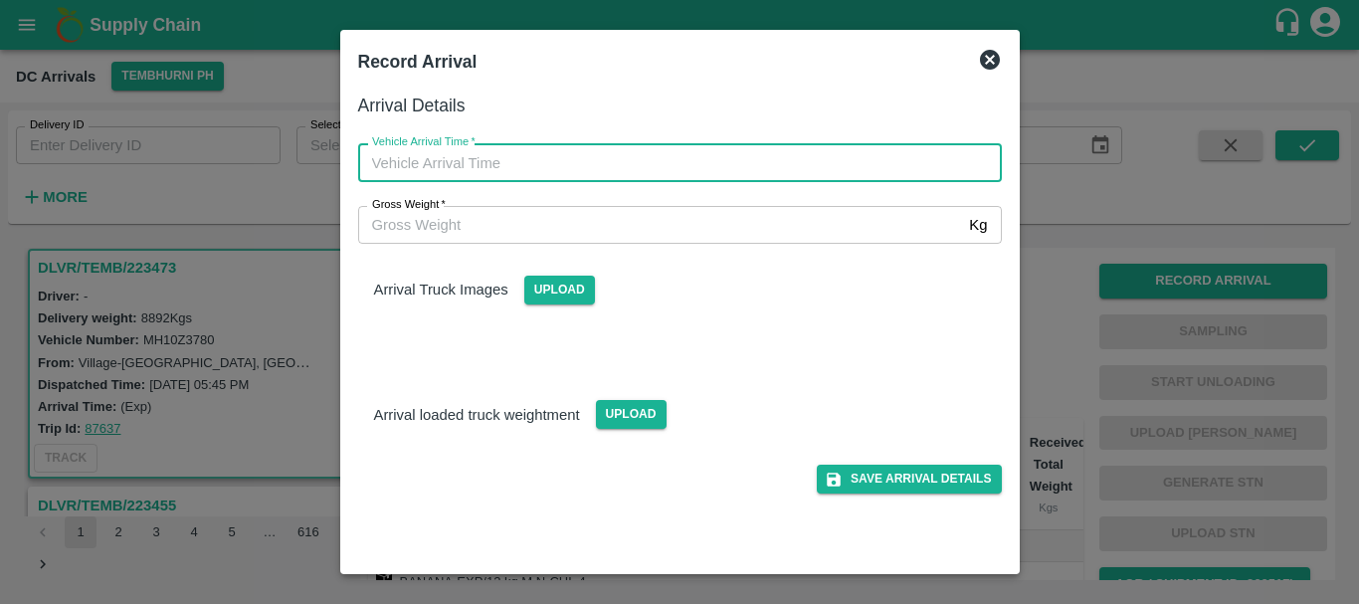
type input "DD/MM/YYYY hh:mm aa"
click at [845, 171] on input "DD/MM/YYYY hh:mm aa" at bounding box center [673, 162] width 630 height 38
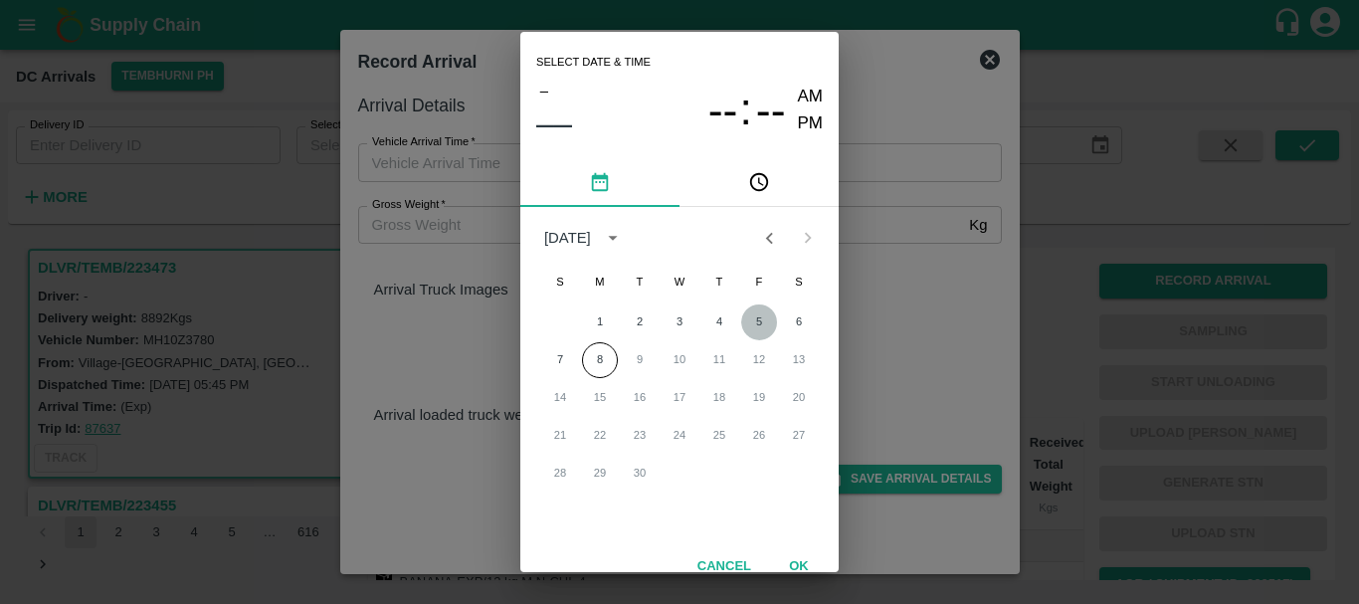
click at [753, 323] on button "5" at bounding box center [759, 322] width 36 height 36
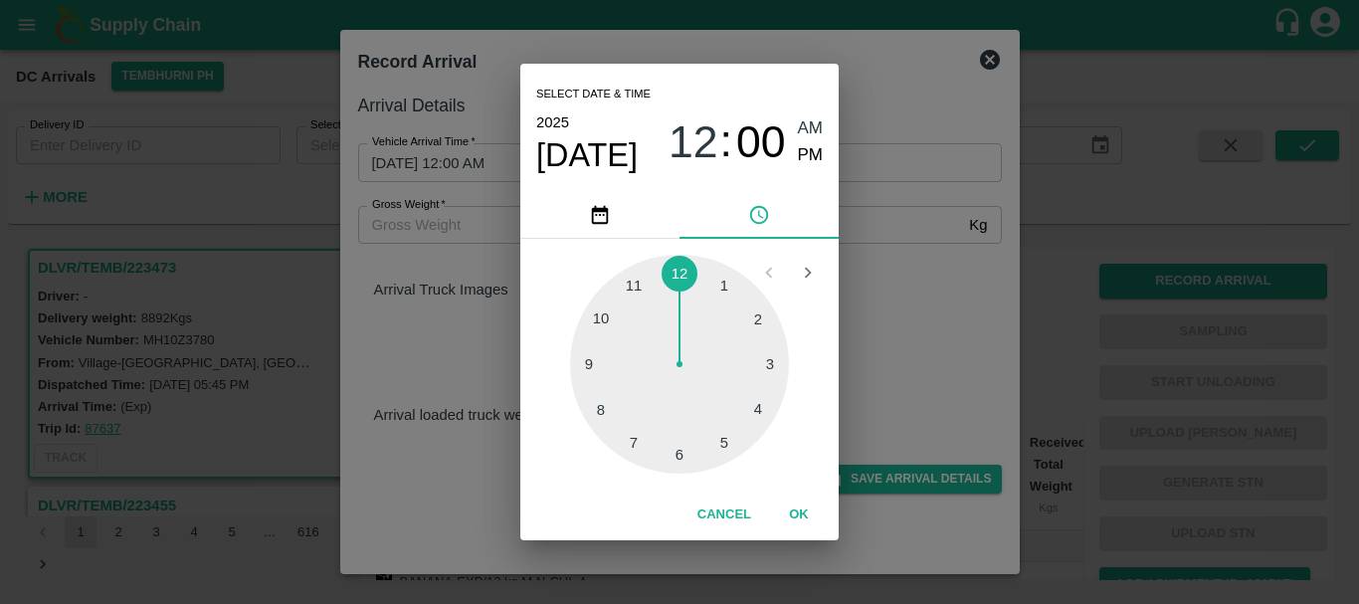
click at [753, 323] on div at bounding box center [679, 364] width 219 height 219
click at [611, 161] on span "Sep 5" at bounding box center [586, 155] width 101 height 40
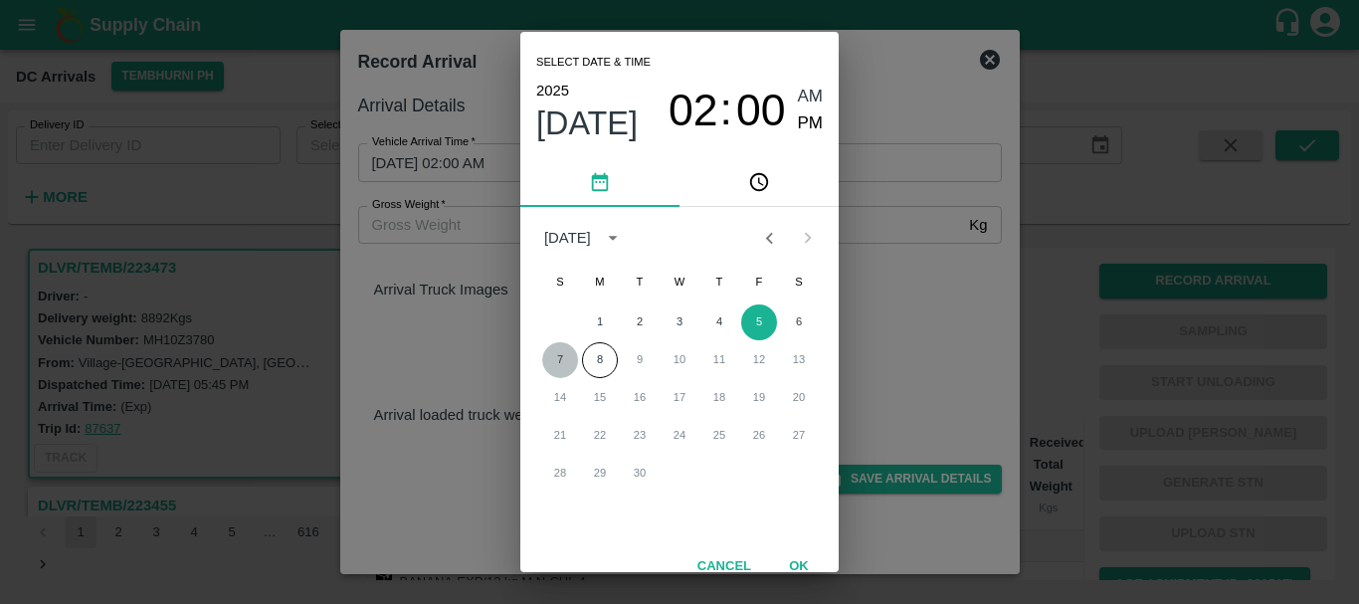
click at [565, 355] on button "7" at bounding box center [560, 360] width 36 height 36
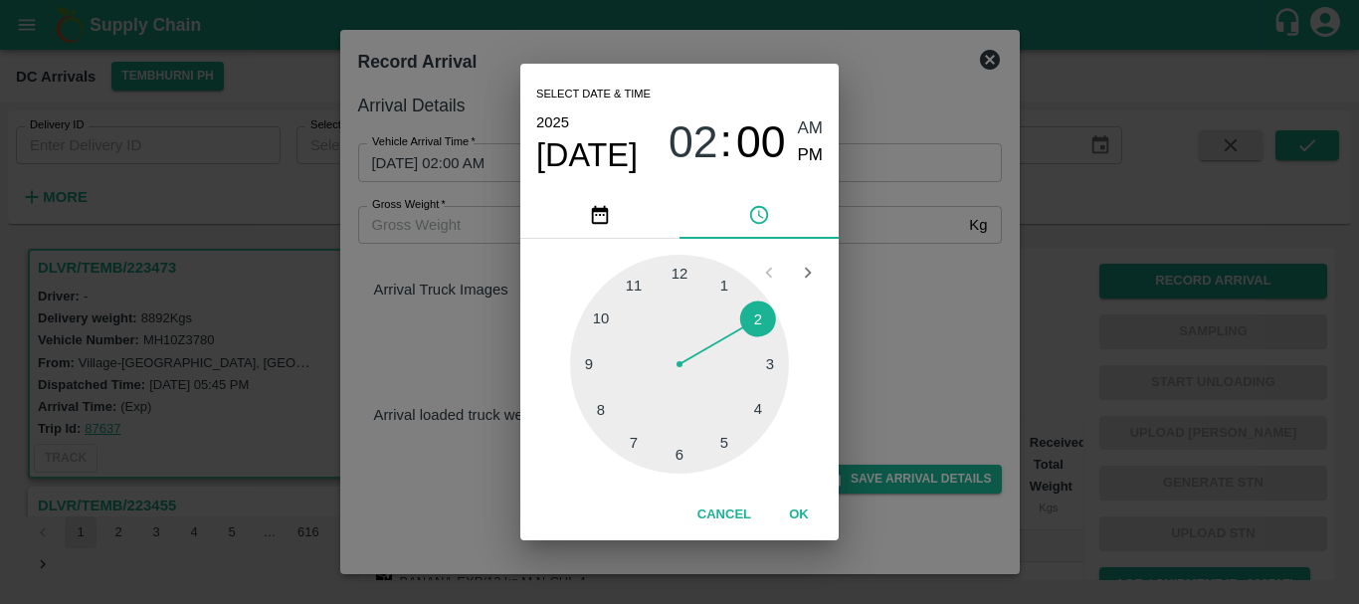
click at [586, 367] on div at bounding box center [679, 364] width 219 height 219
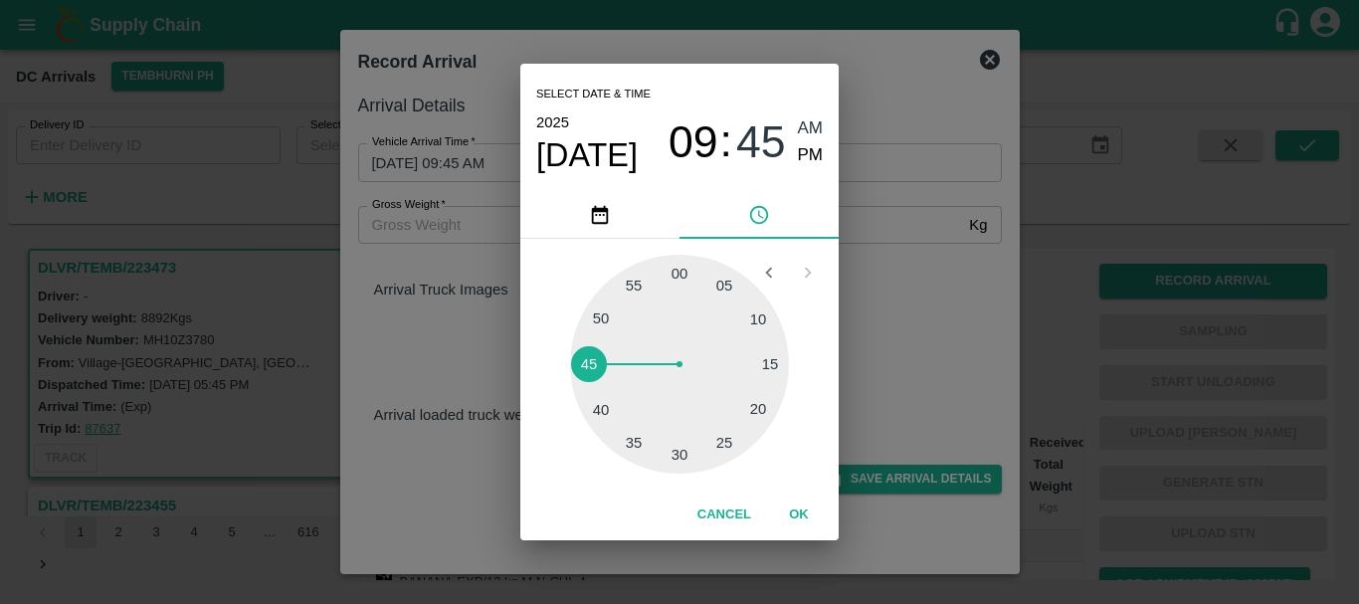
click at [798, 153] on span "PM" at bounding box center [811, 155] width 26 height 27
type input "07/09/2025 09:45 PM"
click at [875, 251] on div "Select date & time 2025 Sep 7 09 : 45 AM PM 05 10 15 20 25 30 35 40 45 50 55 00…" at bounding box center [679, 302] width 1359 height 604
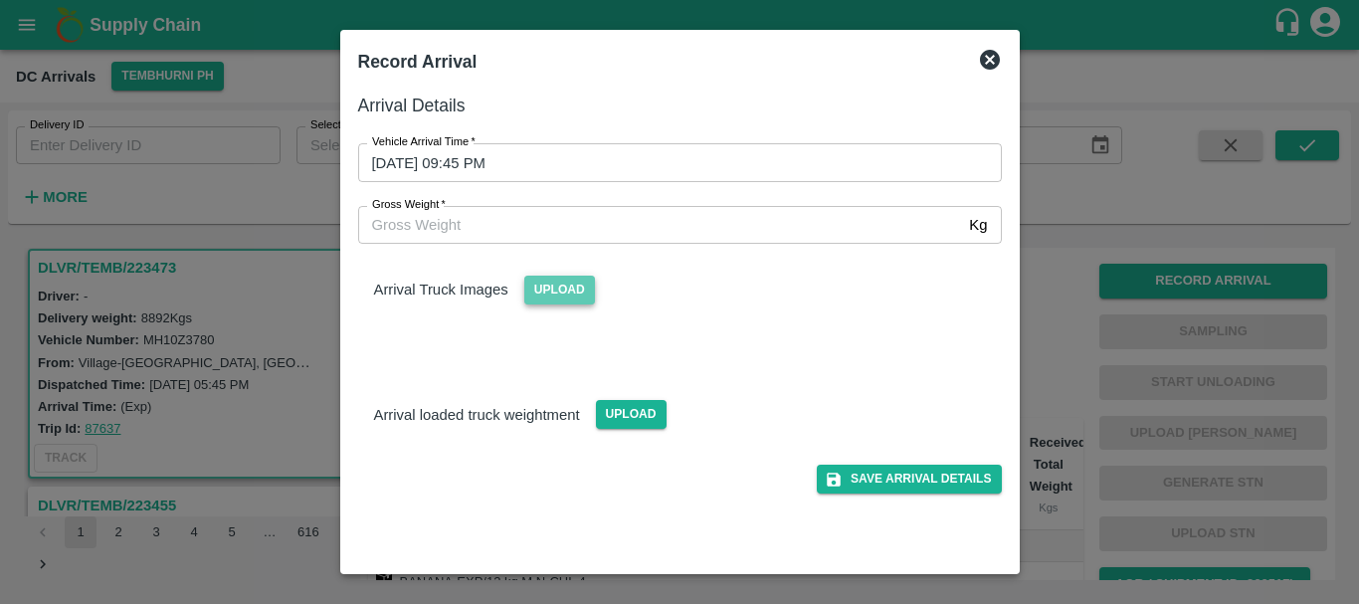
click at [567, 284] on span "Upload" at bounding box center [559, 290] width 71 height 29
click at [0, 0] on input "Upload" at bounding box center [0, 0] width 0 height 0
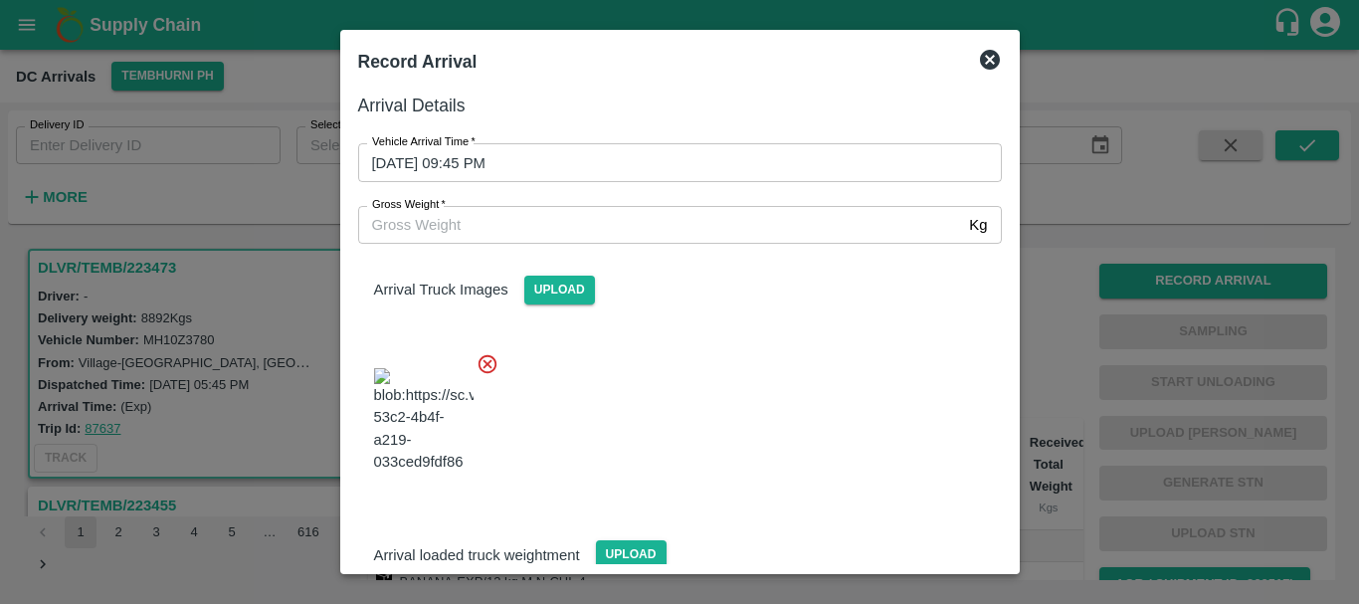
scroll to position [106, 0]
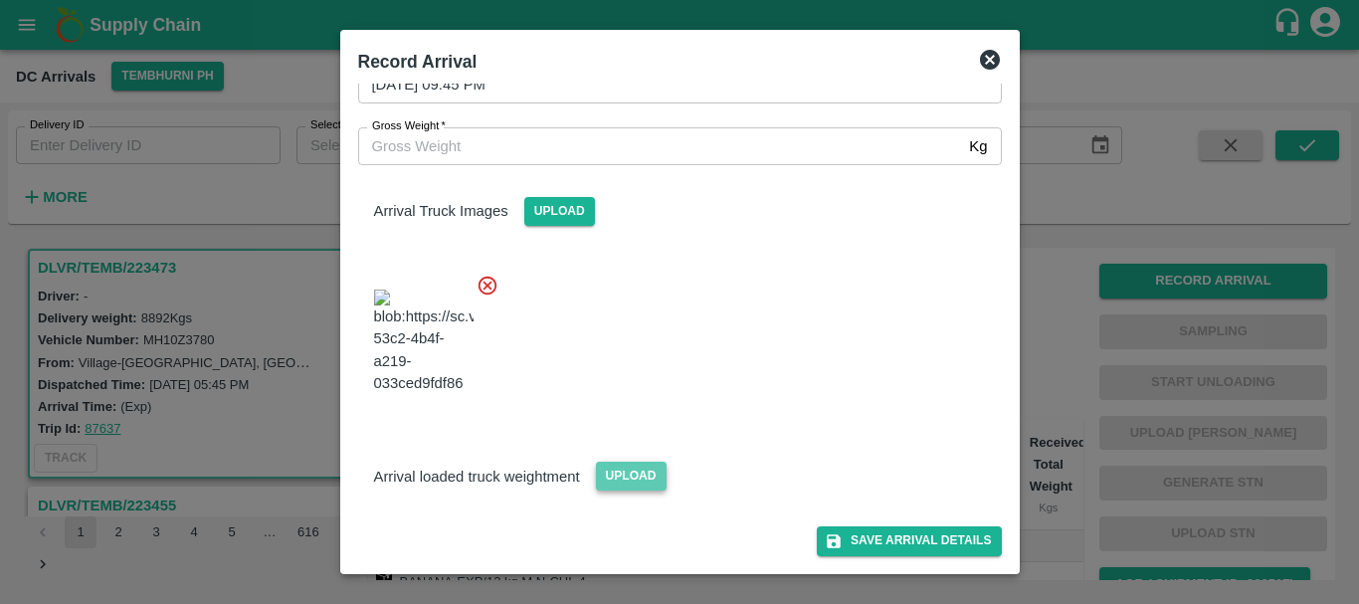
click at [606, 471] on span "Upload" at bounding box center [631, 476] width 71 height 29
click at [0, 0] on input "Upload" at bounding box center [0, 0] width 0 height 0
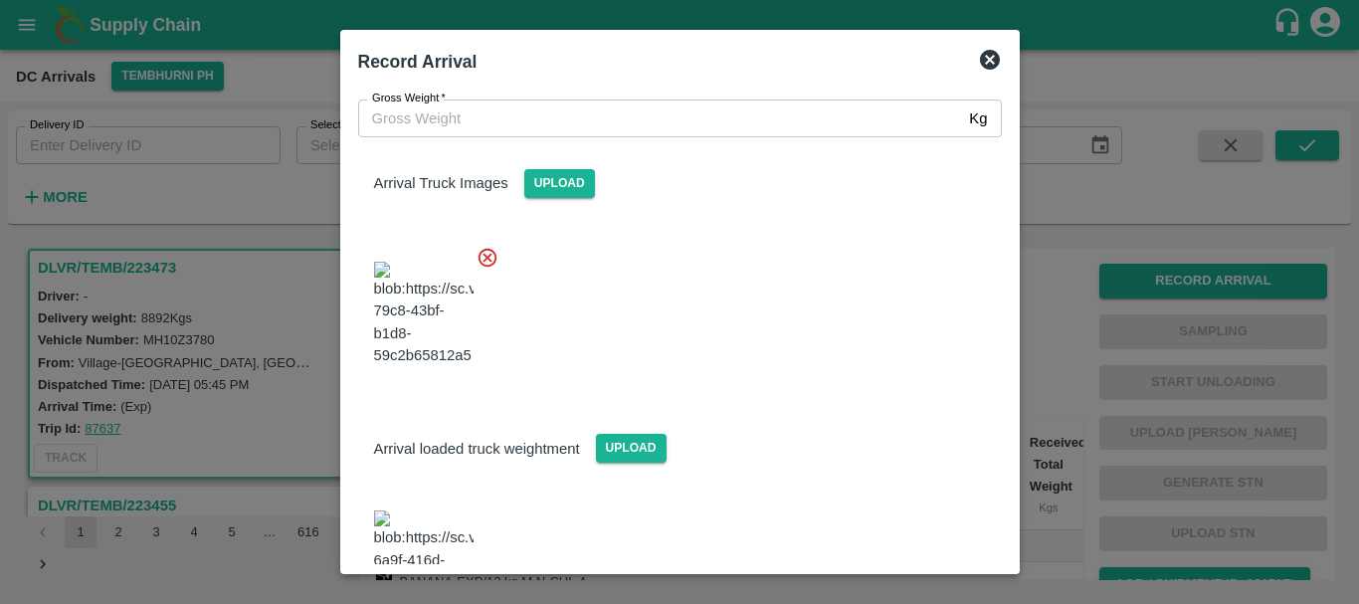
scroll to position [193, 0]
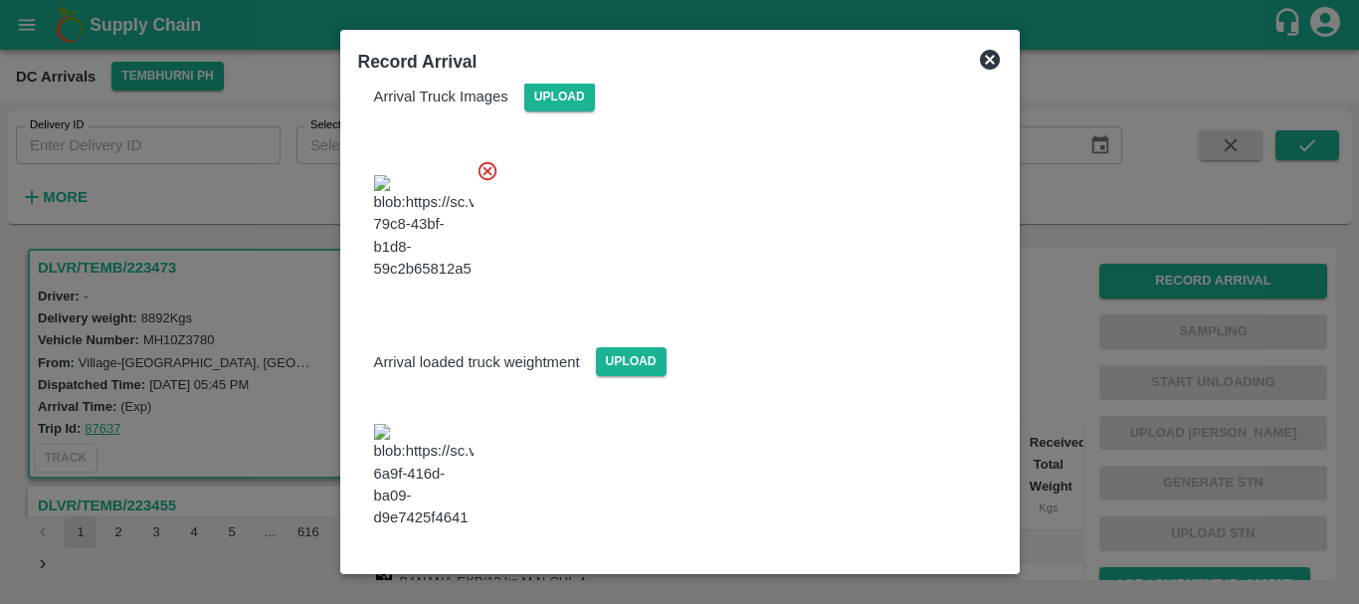
click at [439, 455] on img at bounding box center [423, 476] width 99 height 104
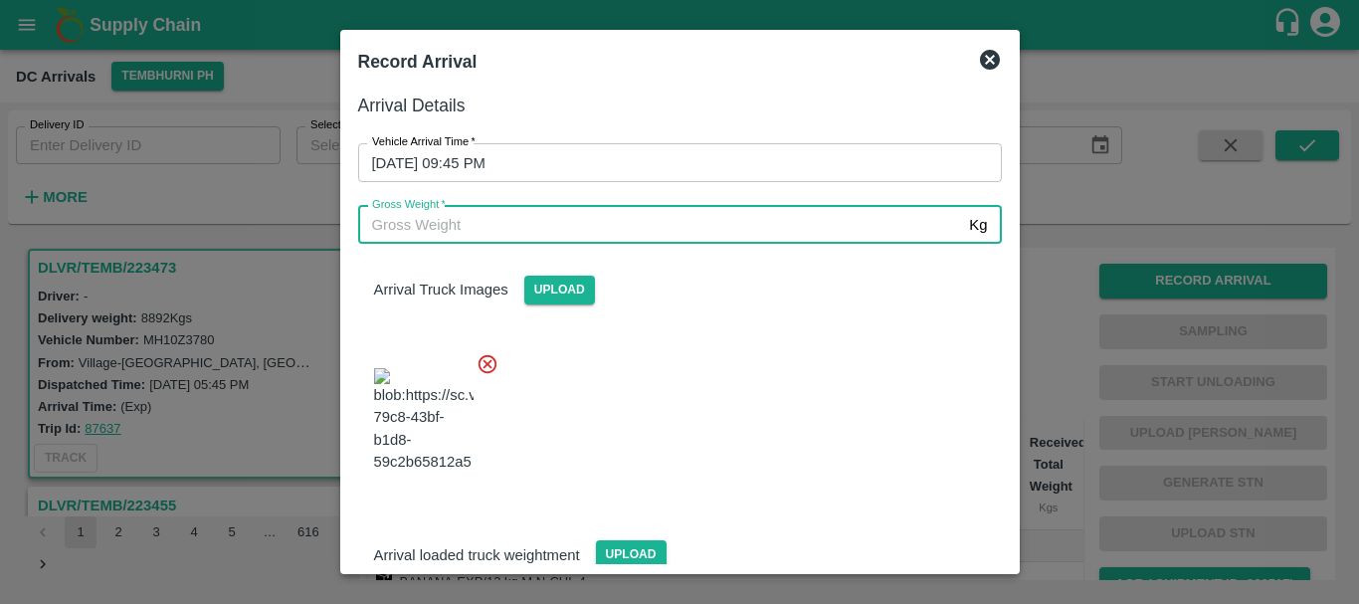
click at [555, 234] on input "Gross Weight   *" at bounding box center [660, 225] width 604 height 38
type input "14690"
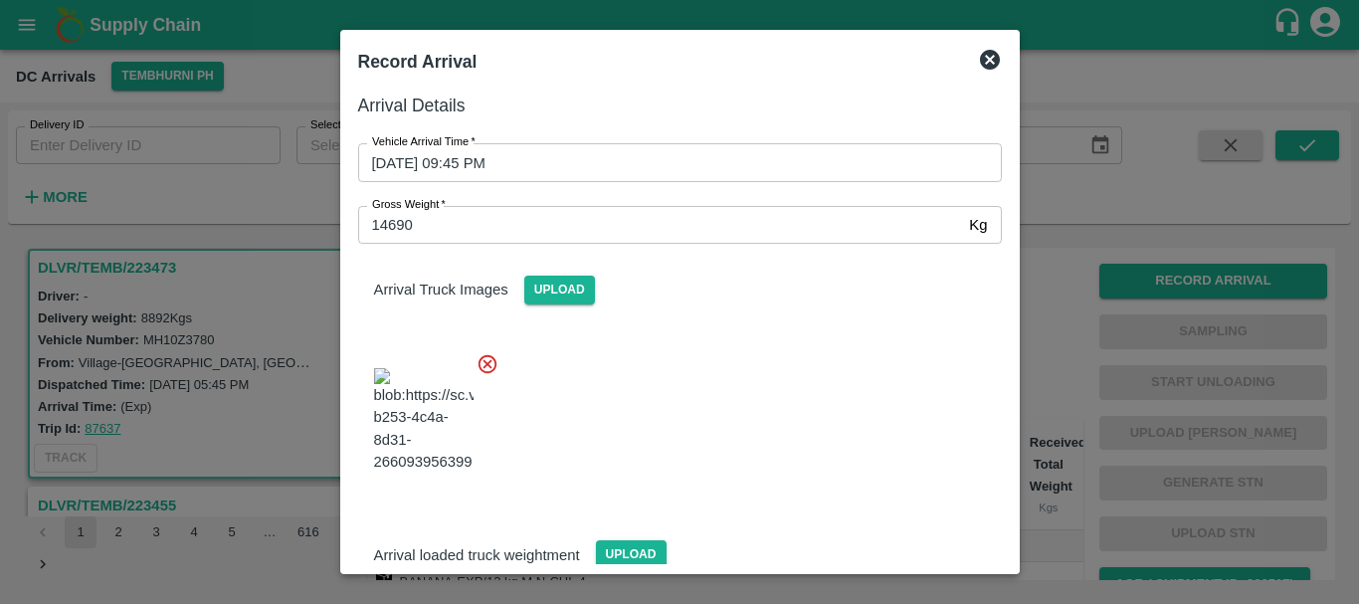
click at [755, 418] on div at bounding box center [672, 414] width 660 height 156
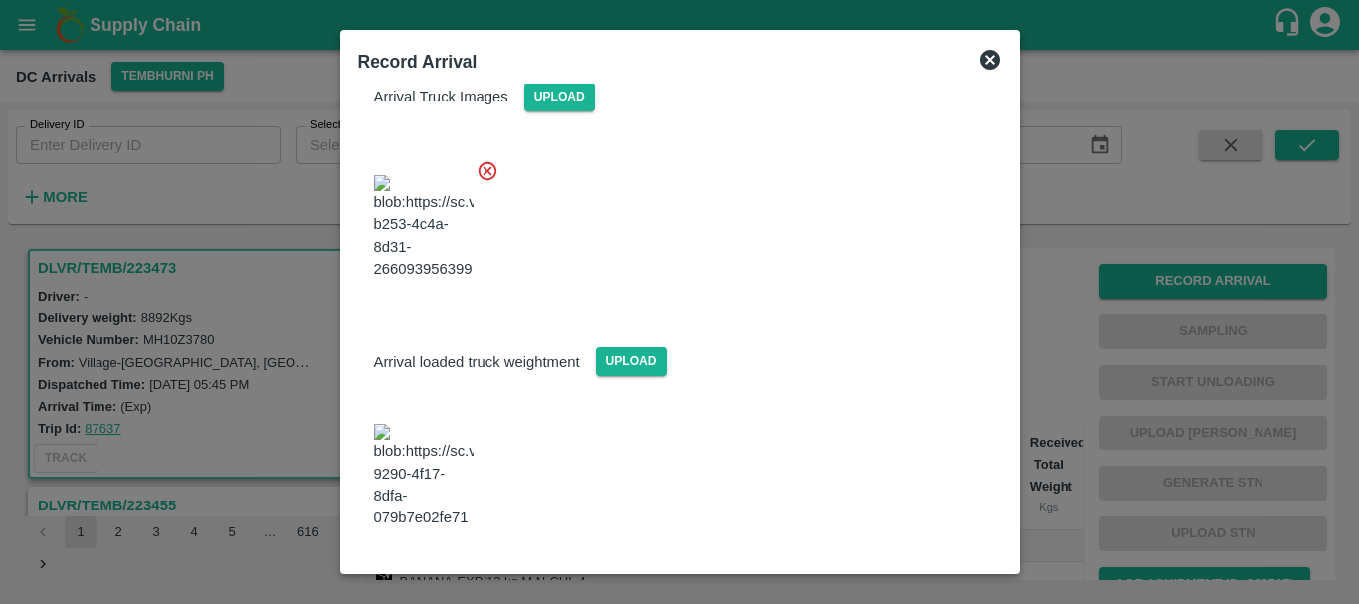
click at [859, 569] on button "Save Arrival Details" at bounding box center [909, 583] width 184 height 29
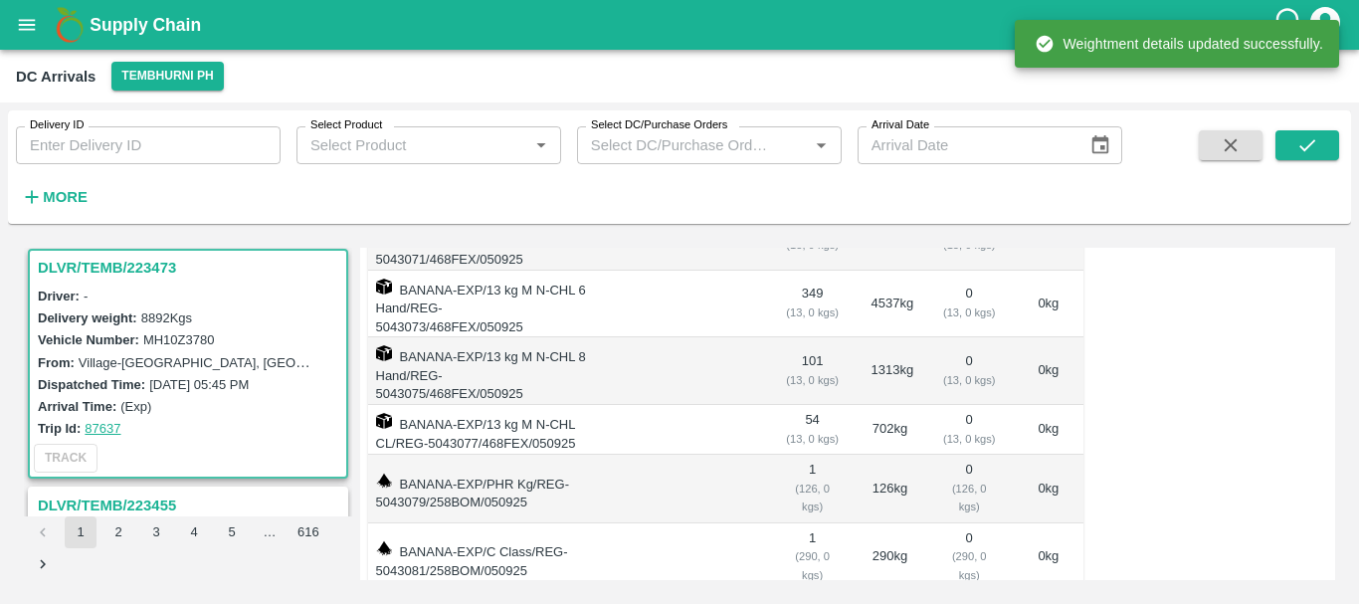
scroll to position [0, 0]
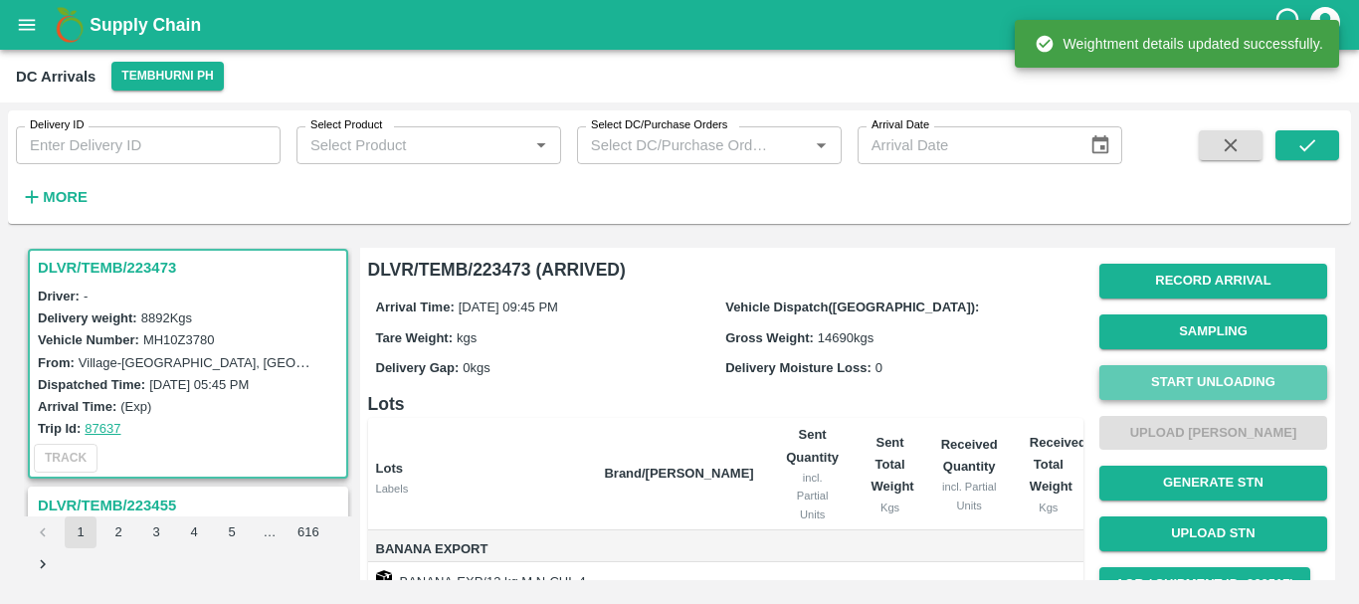
click at [1136, 373] on button "Start Unloading" at bounding box center [1213, 382] width 228 height 35
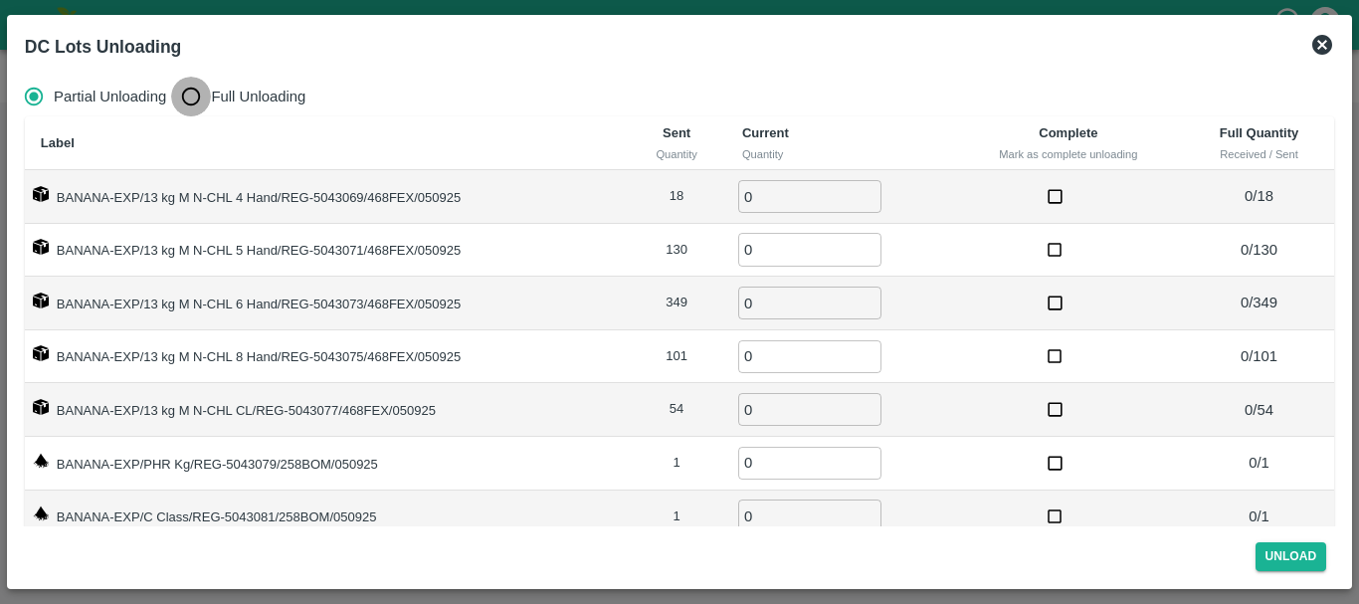
click at [202, 100] on input "Full Unloading" at bounding box center [191, 97] width 40 height 40
radio input "true"
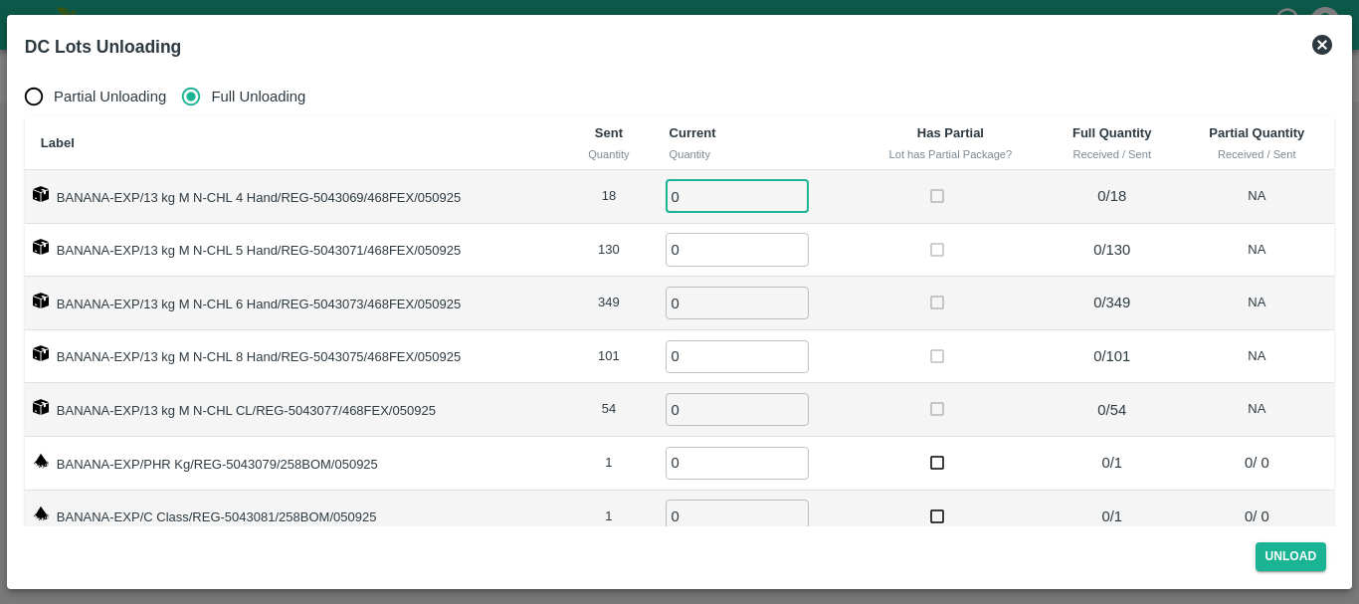
click at [707, 209] on input "0" at bounding box center [737, 196] width 143 height 33
type input "018"
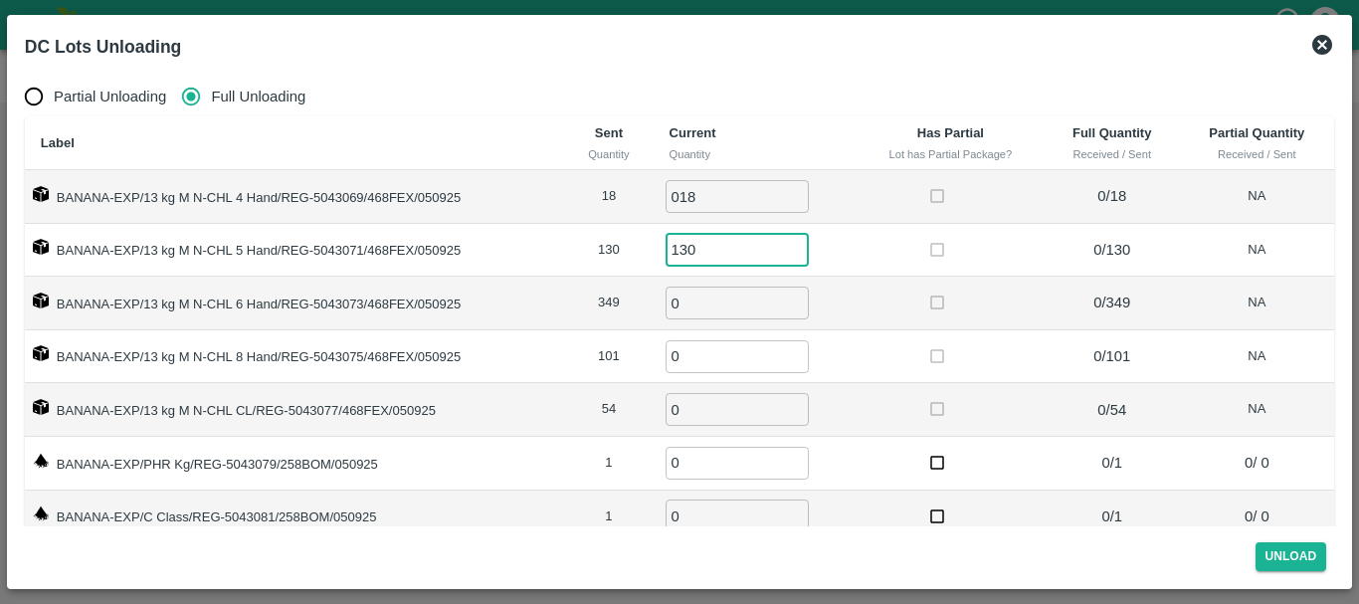
type input "130"
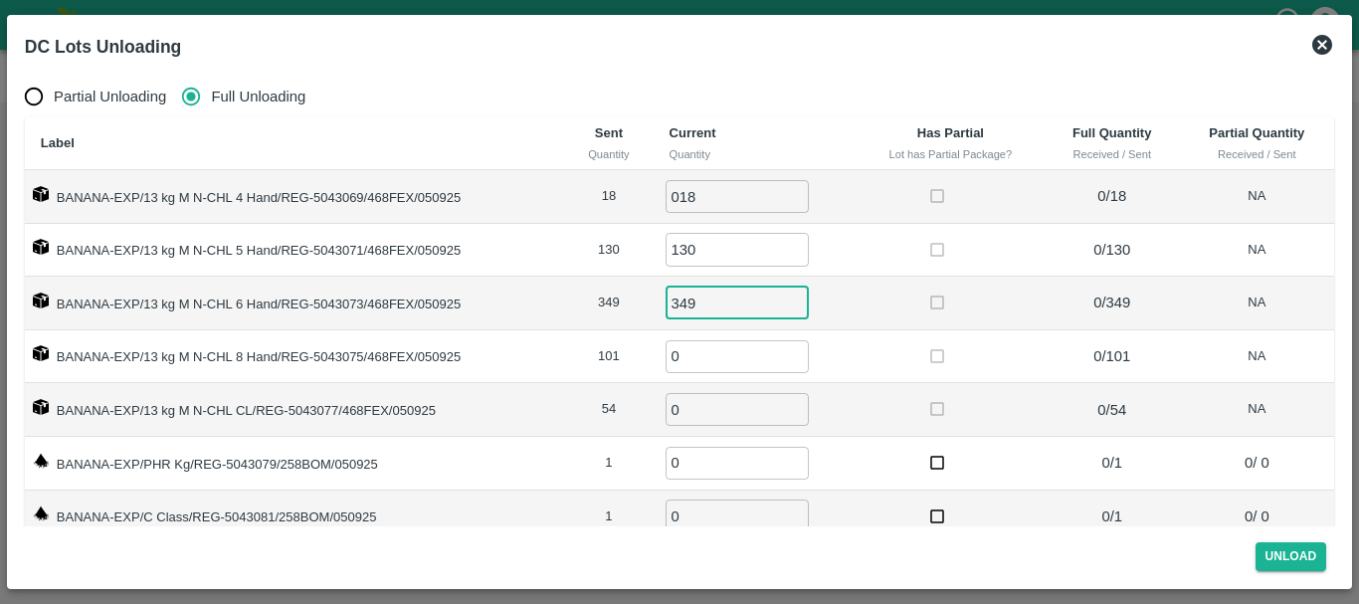
type input "349"
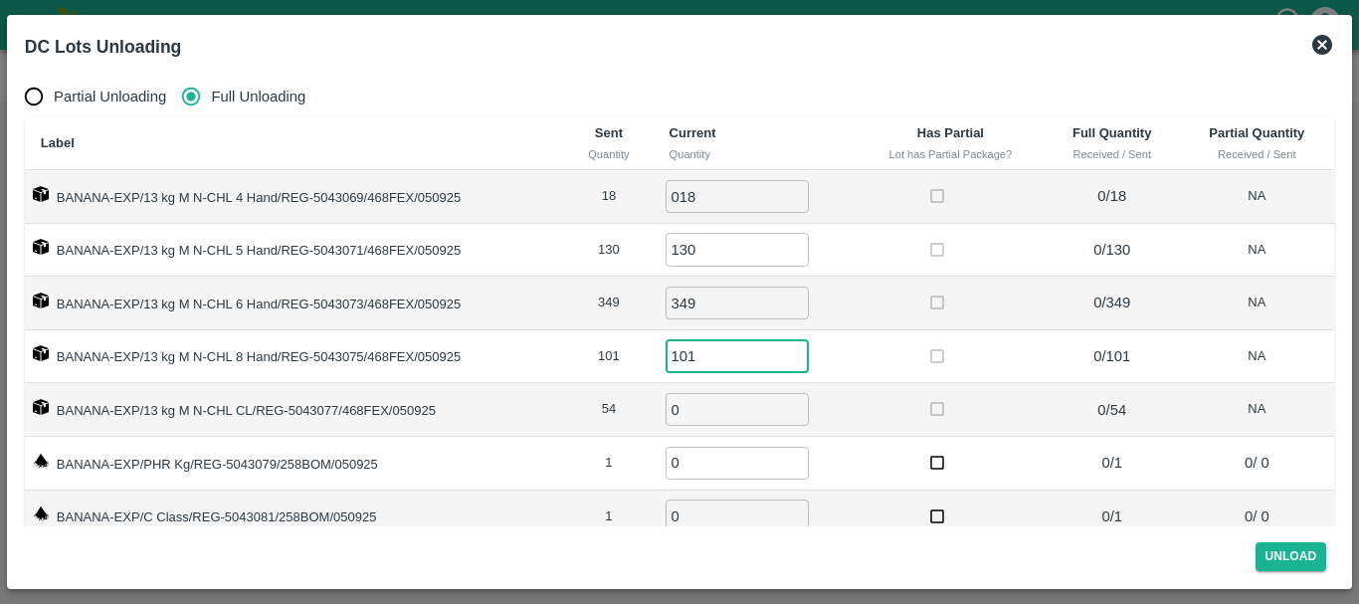
type input "101"
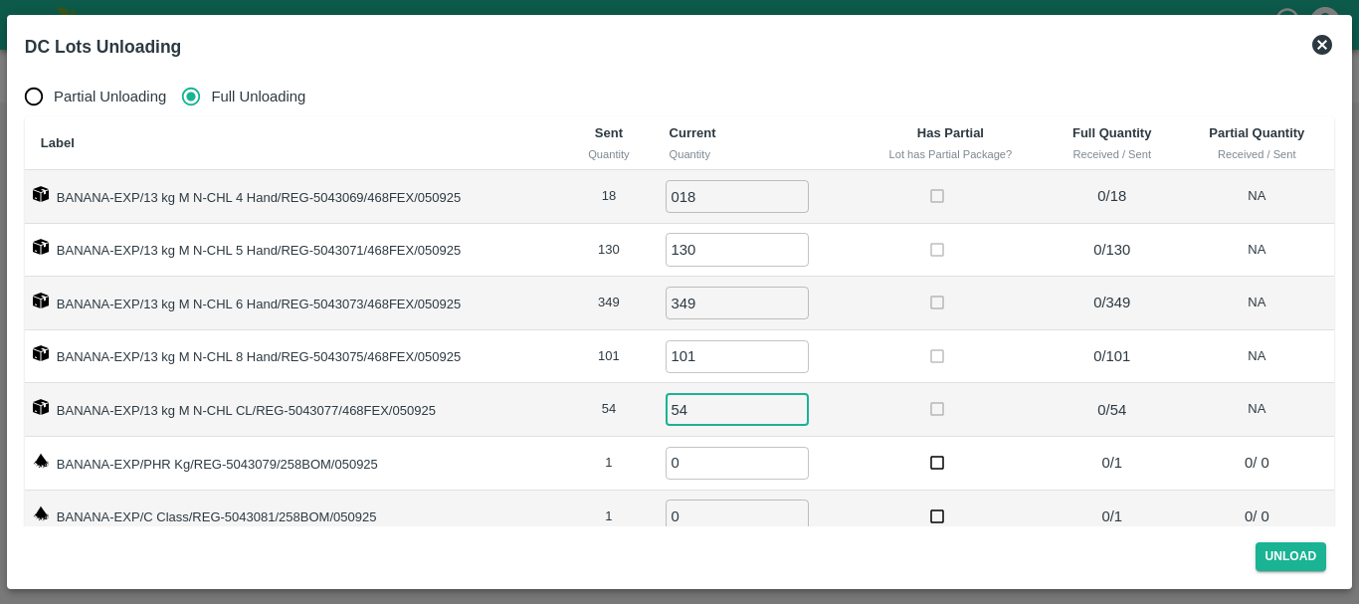
type input "54"
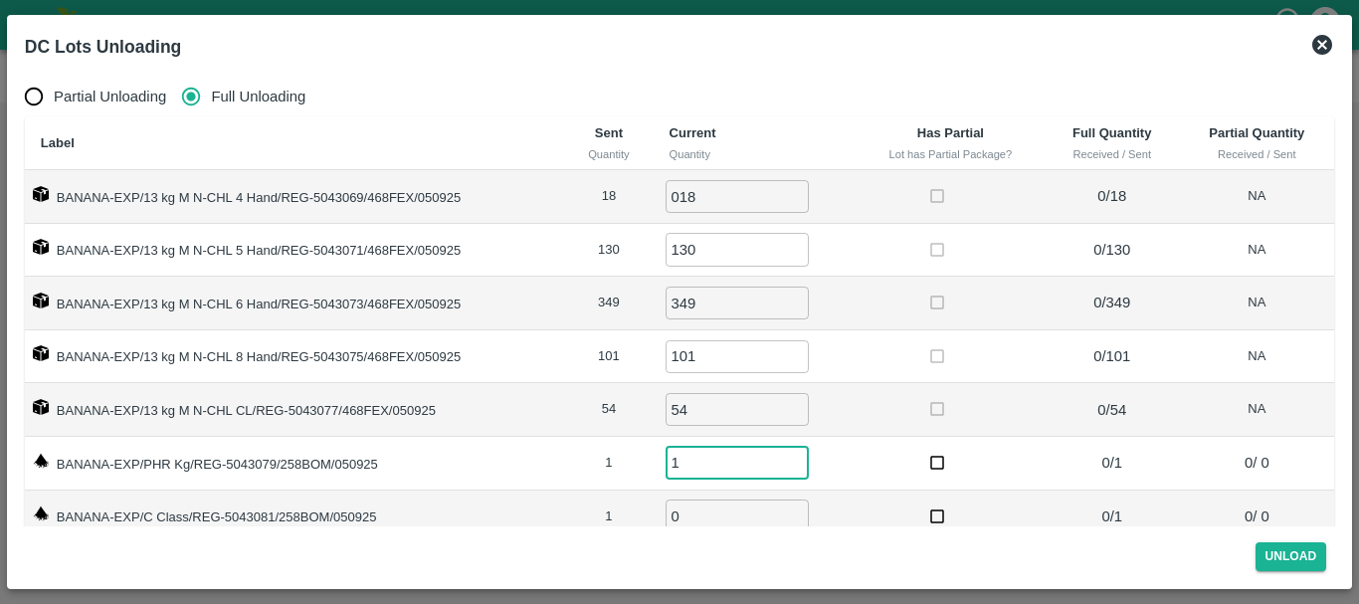
type input "1"
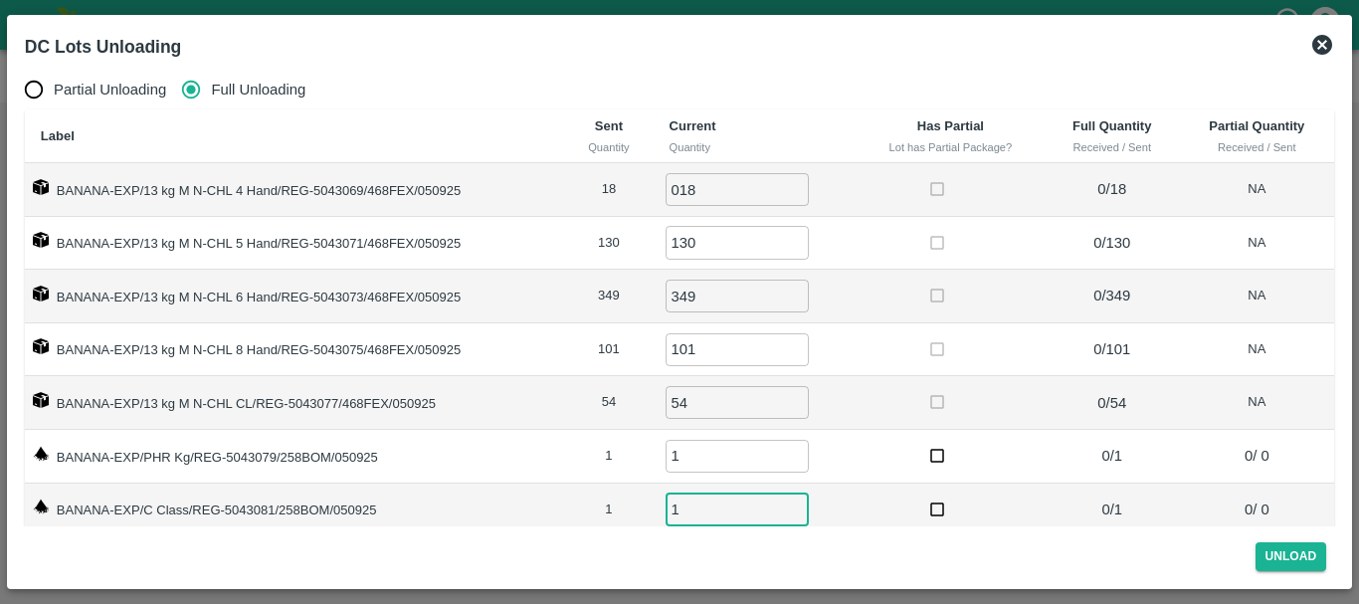
type input "1"
click at [850, 353] on td "101 ​" at bounding box center [755, 350] width 203 height 54
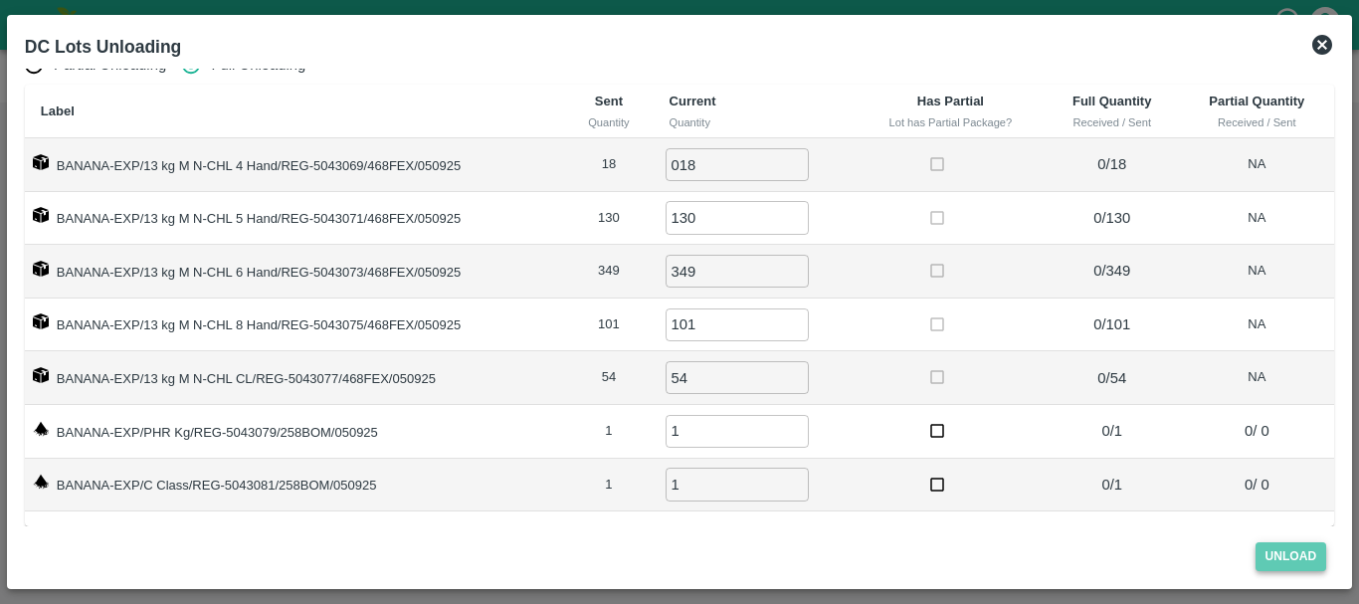
click at [1280, 556] on button "Unload" at bounding box center [1292, 556] width 72 height 29
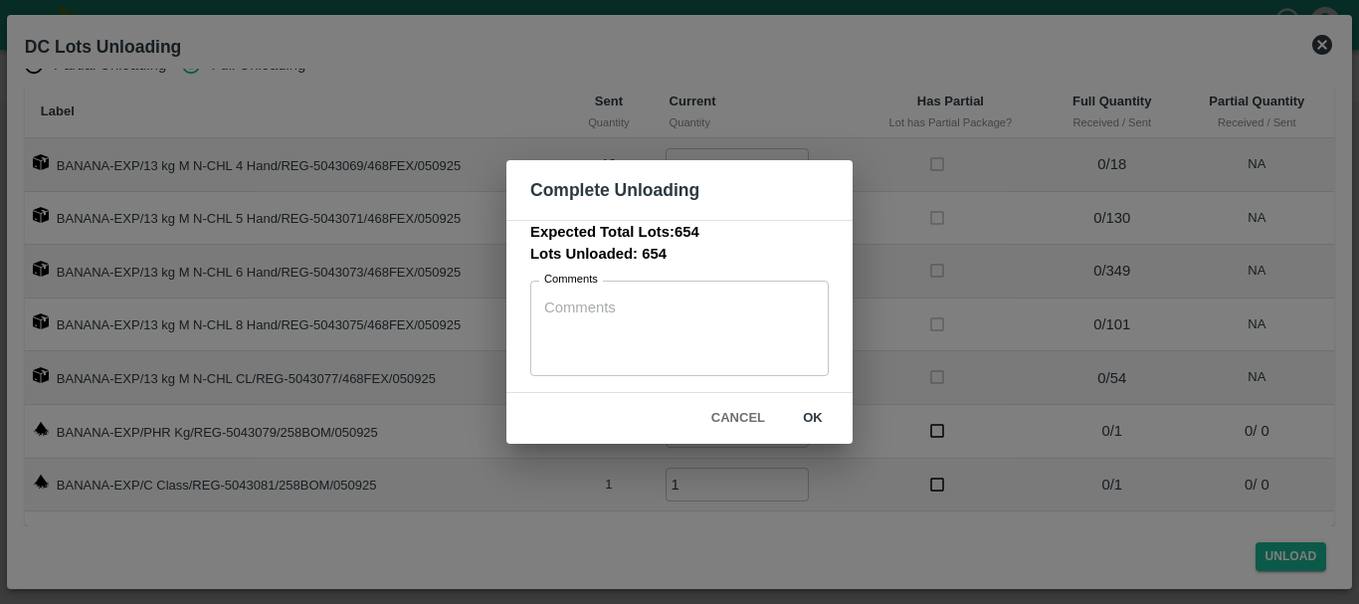
click at [802, 391] on div "Expected Total Lots: 654 Lots Unloaded: 654 Comments x Comments" at bounding box center [679, 307] width 346 height 174
click at [816, 413] on button "ok" at bounding box center [813, 418] width 64 height 35
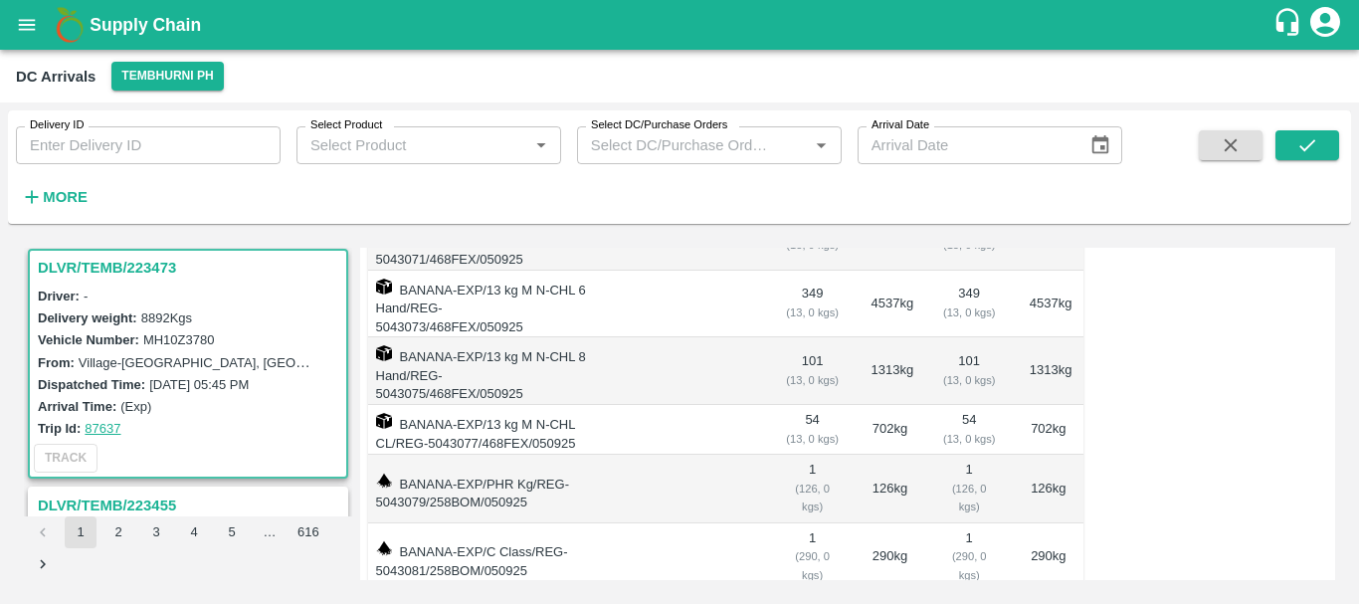
scroll to position [0, 0]
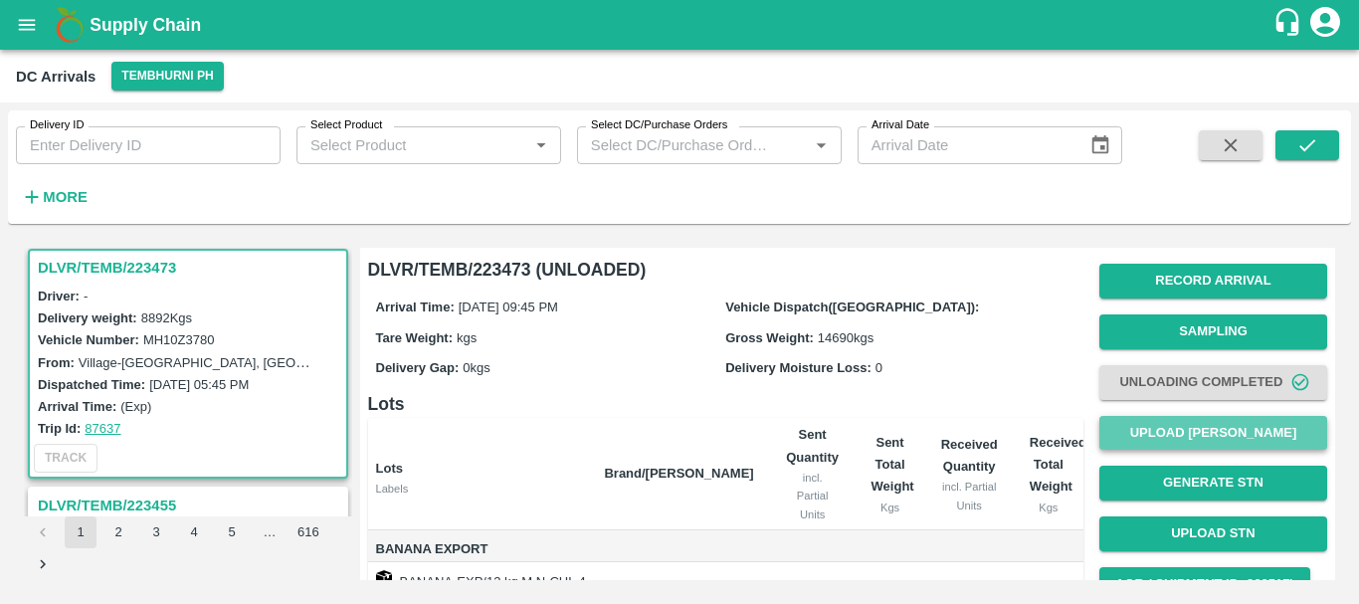
click at [1154, 430] on button "Upload [PERSON_NAME]" at bounding box center [1213, 433] width 228 height 35
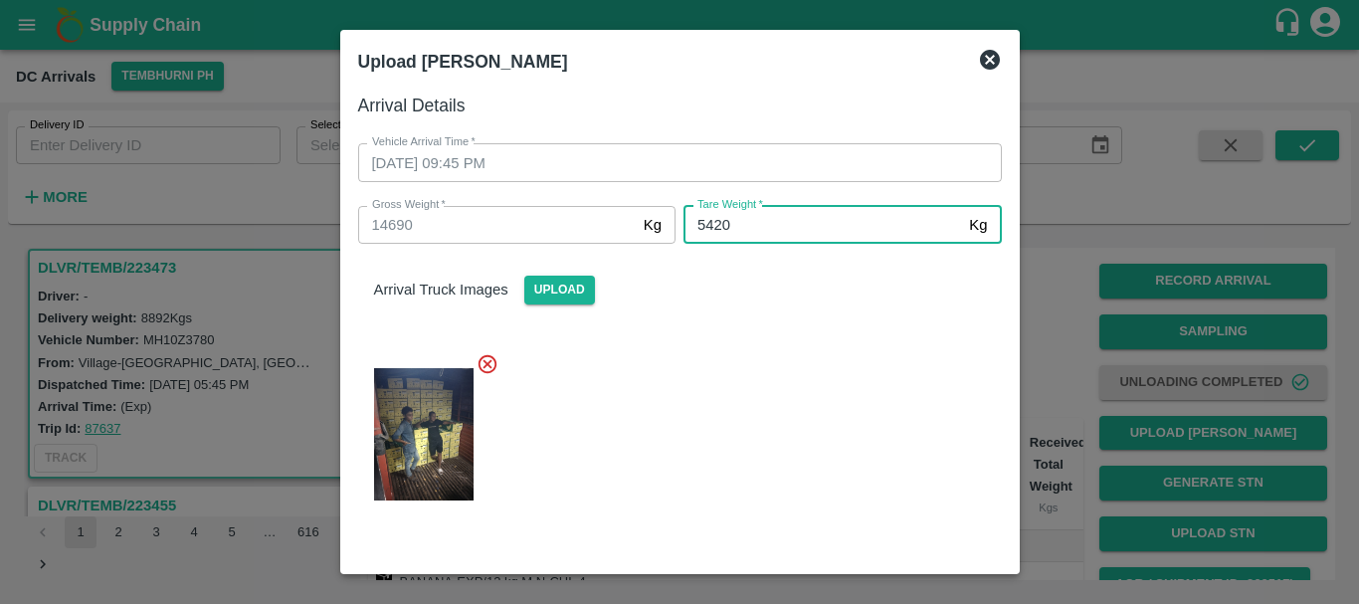
type input "5420"
click at [808, 379] on div at bounding box center [672, 428] width 660 height 184
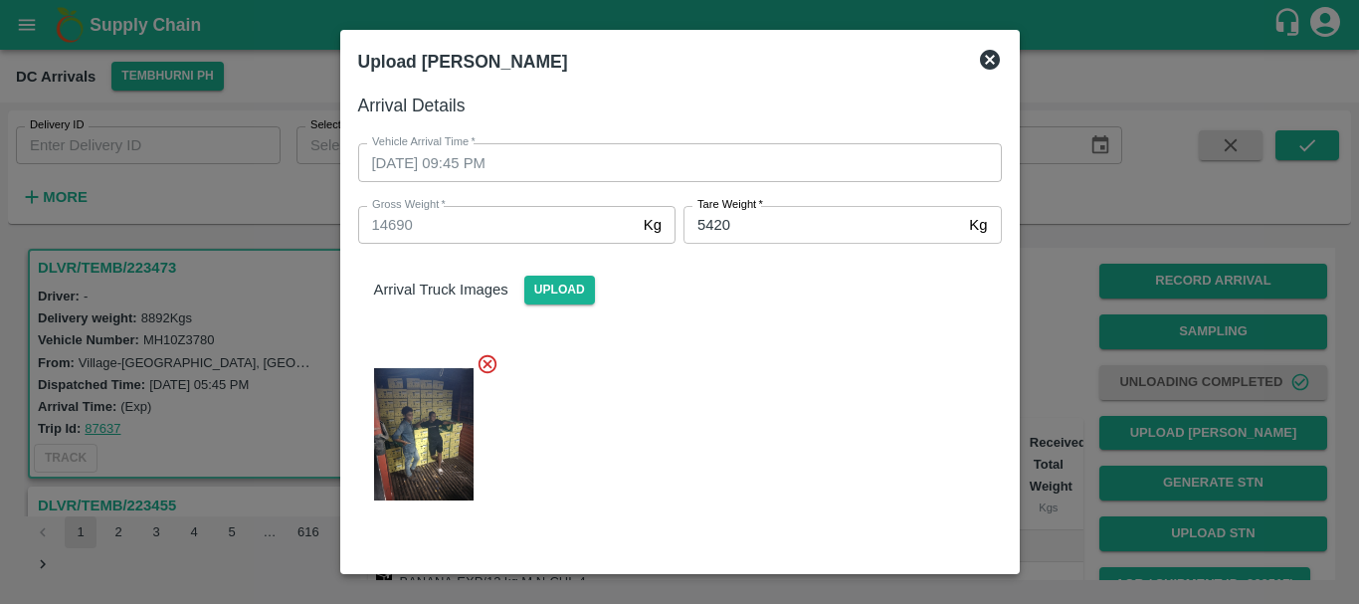
scroll to position [193, 0]
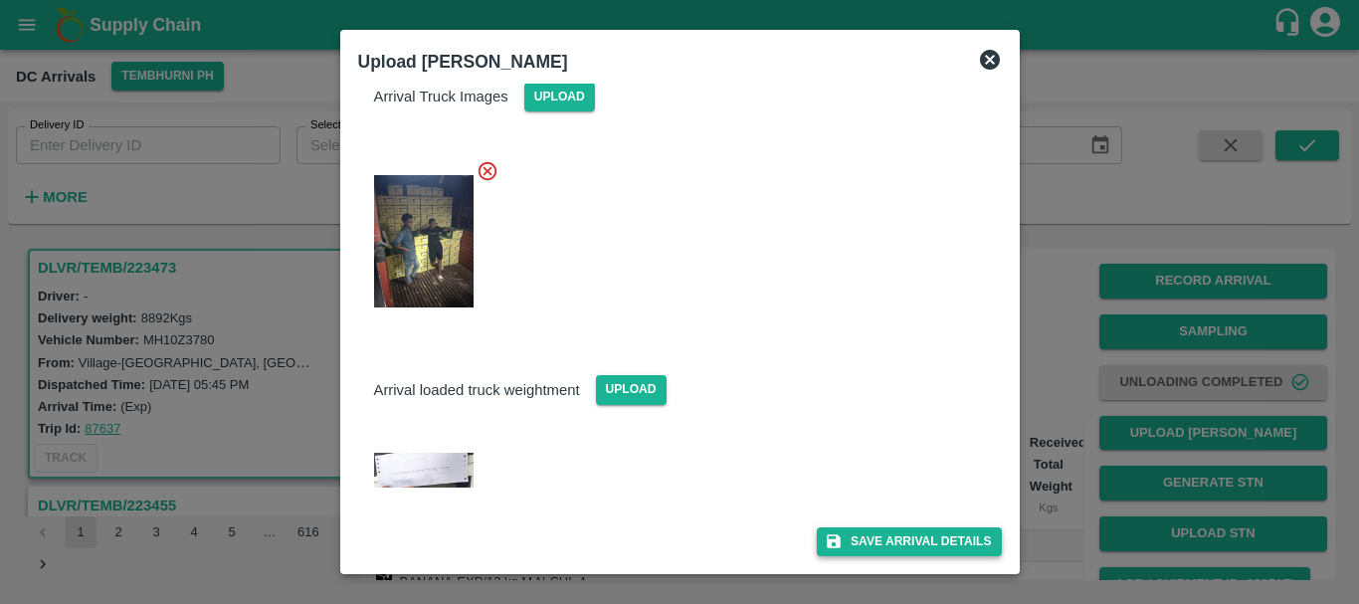
click at [879, 536] on button "Save Arrival Details" at bounding box center [909, 541] width 184 height 29
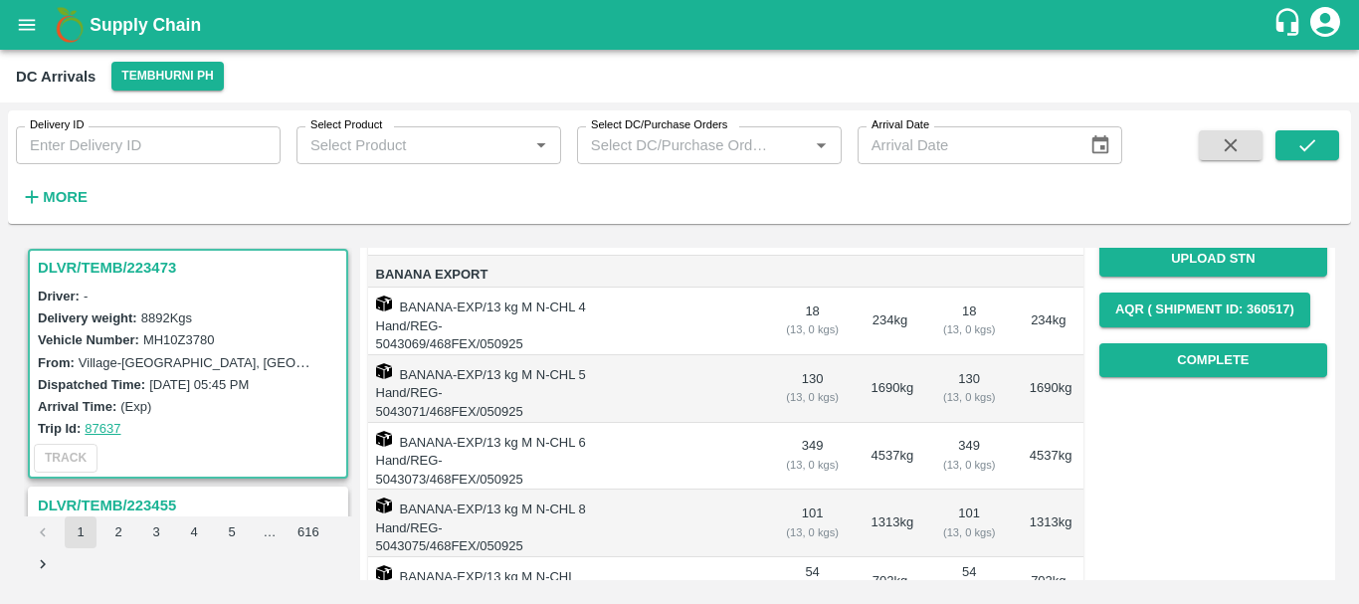
scroll to position [282, 0]
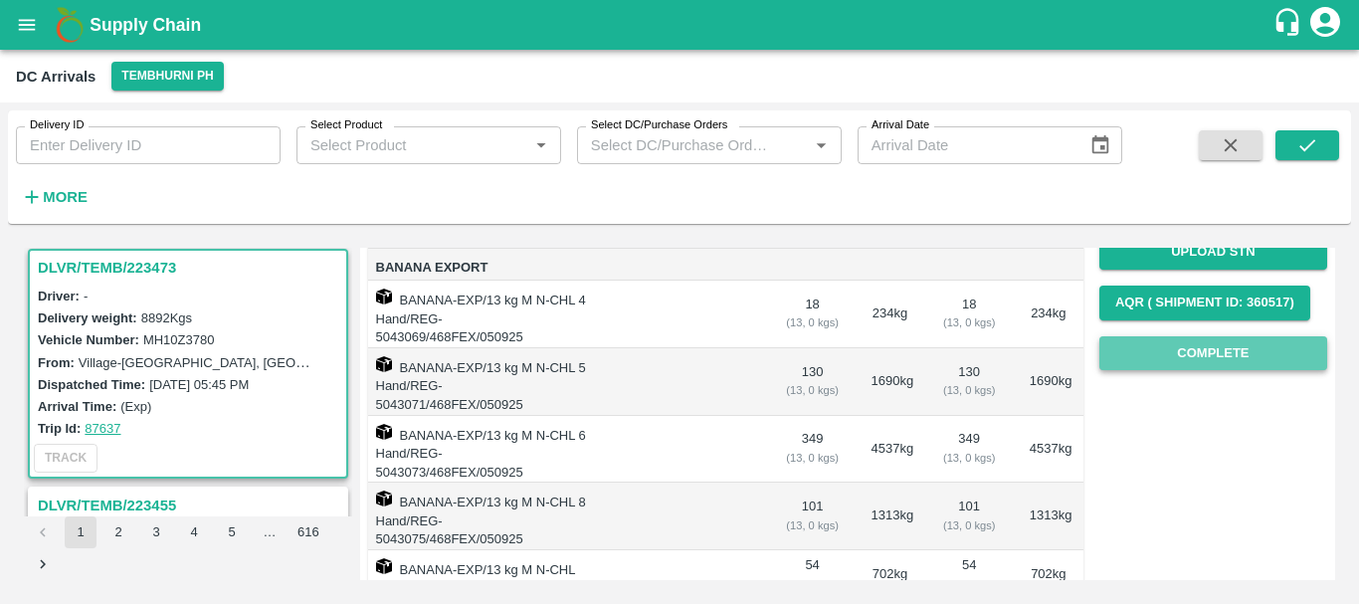
click at [1162, 353] on button "Complete" at bounding box center [1213, 353] width 228 height 35
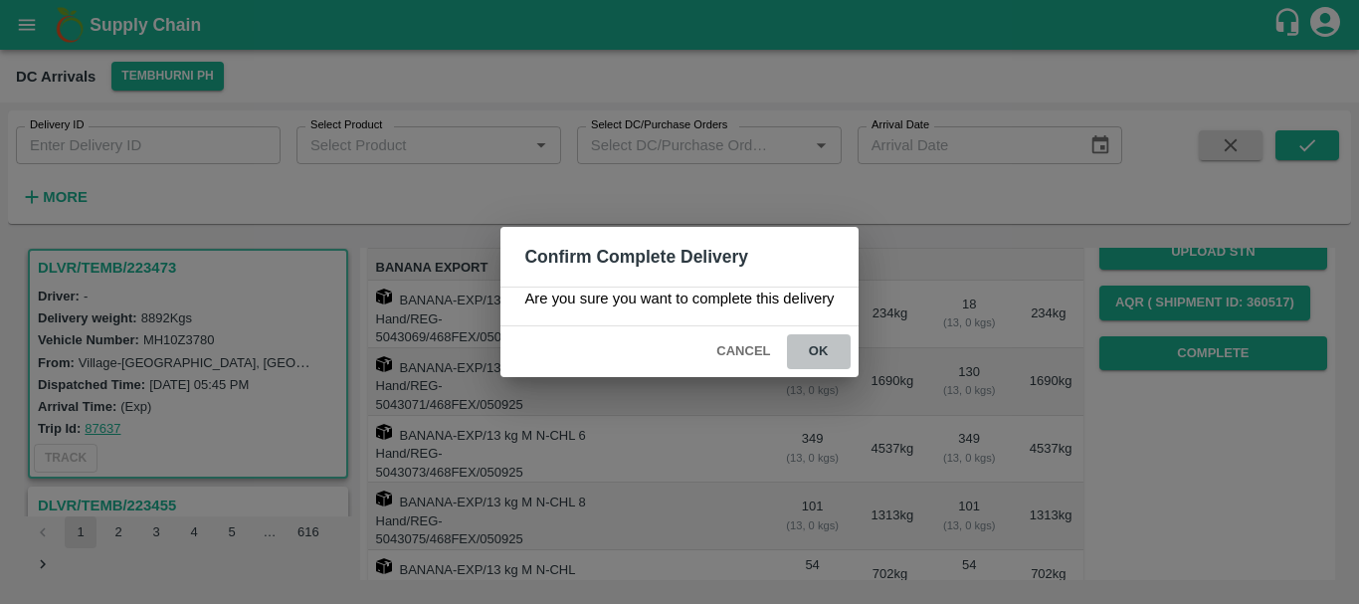
click at [825, 348] on button "ok" at bounding box center [819, 351] width 64 height 35
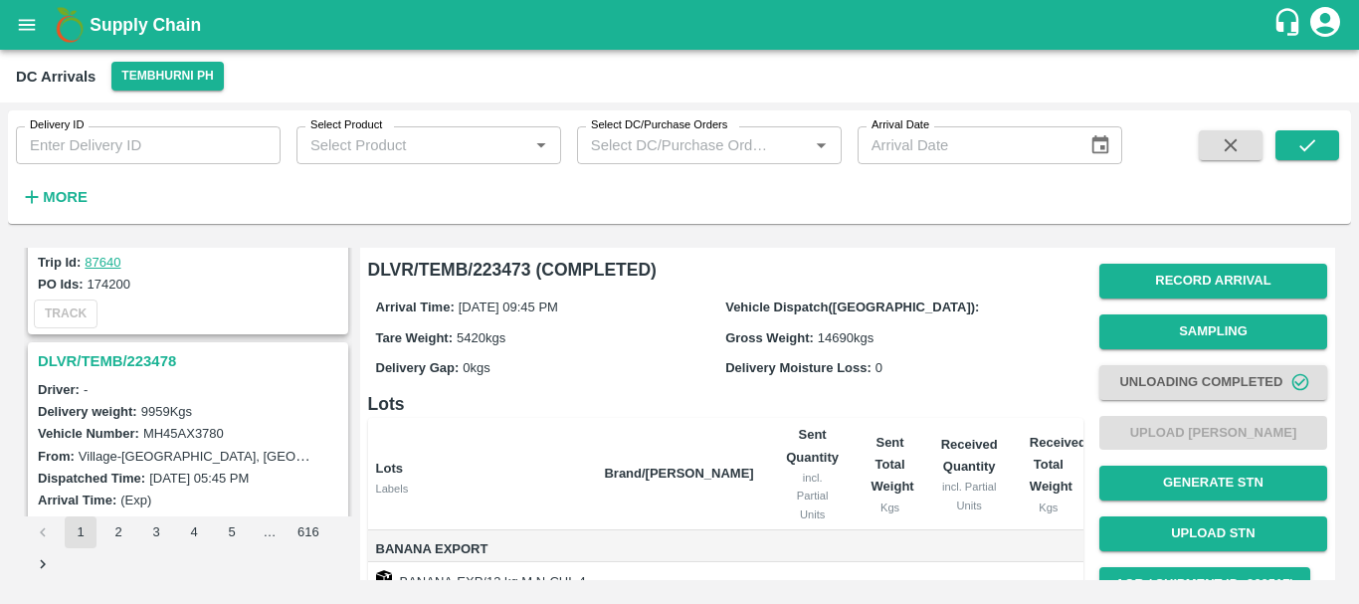
scroll to position [5091, 0]
click at [141, 358] on h3 "DLVR/TEMB/223478" at bounding box center [191, 363] width 306 height 26
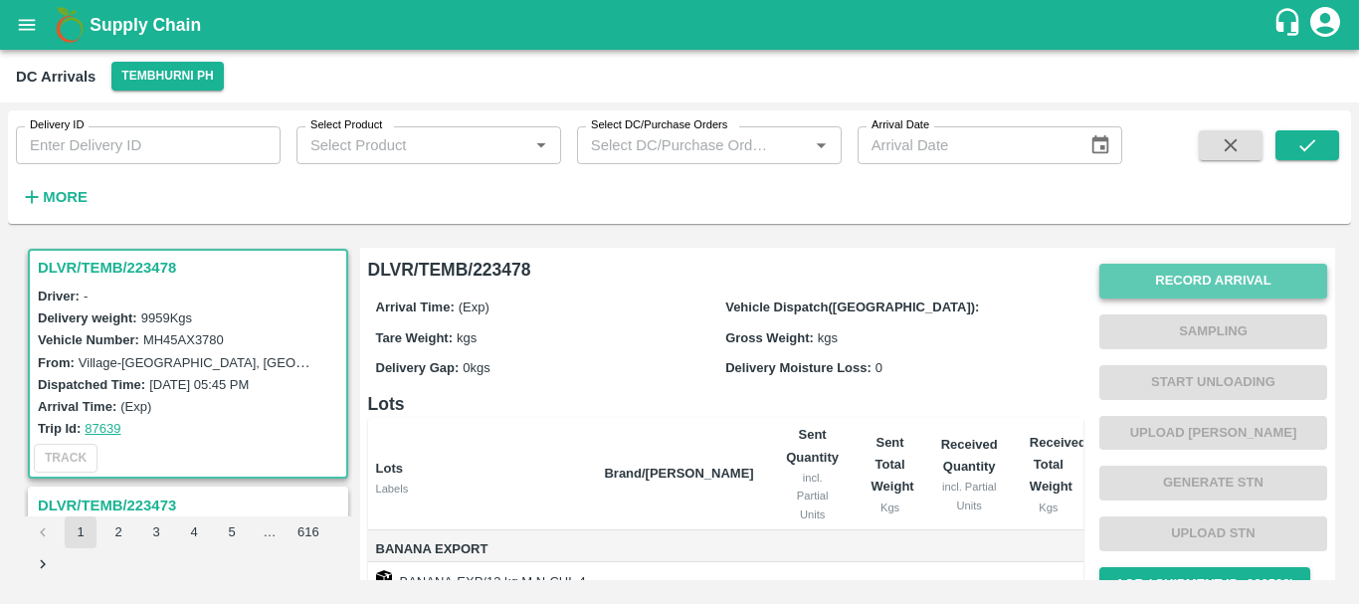
click at [1123, 279] on button "Record Arrival" at bounding box center [1213, 281] width 228 height 35
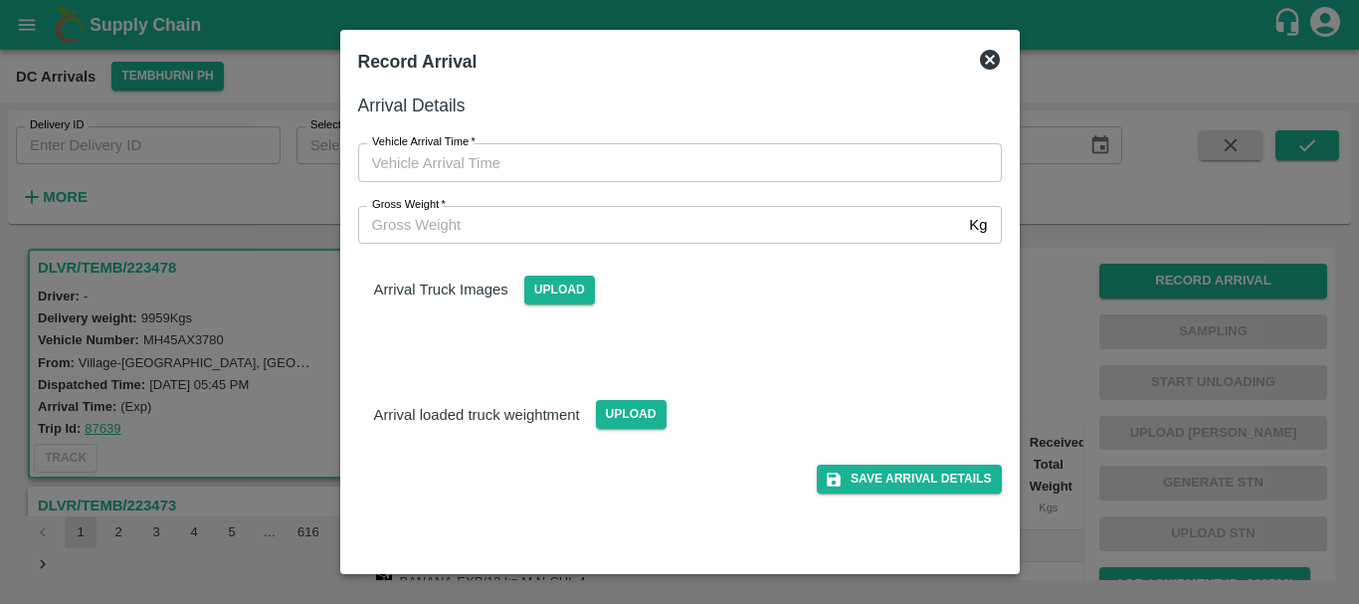
type input "DD/MM/YYYY hh:mm aa"
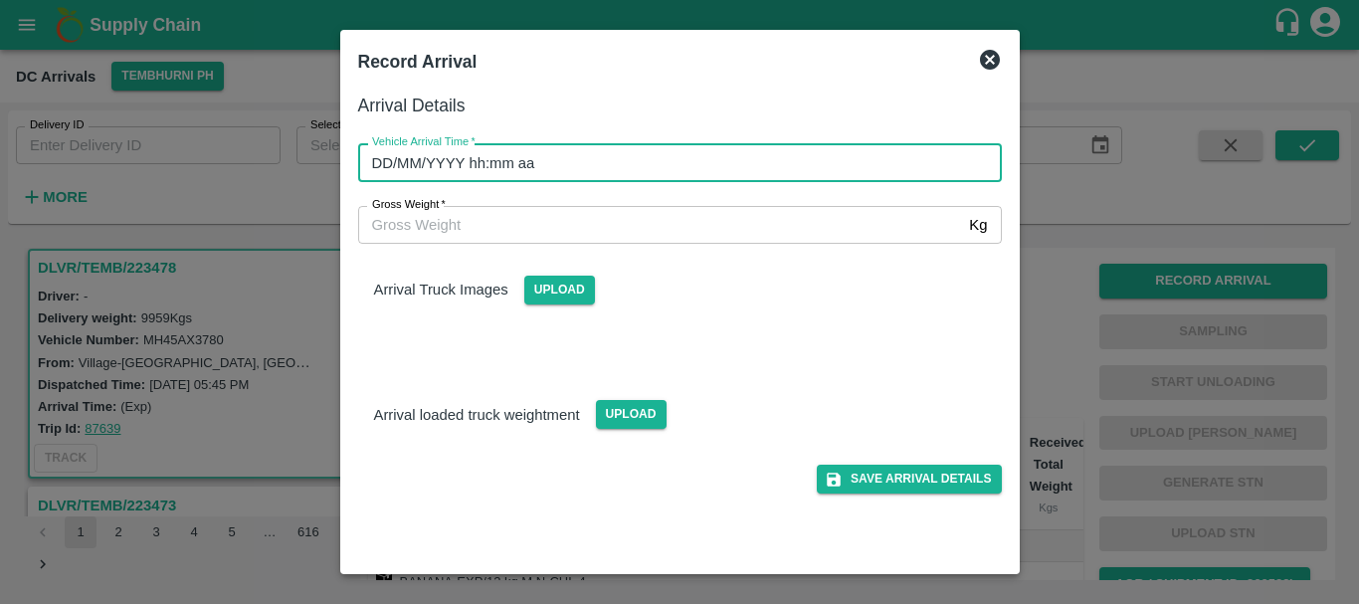
click at [829, 156] on input "DD/MM/YYYY hh:mm aa" at bounding box center [673, 162] width 630 height 38
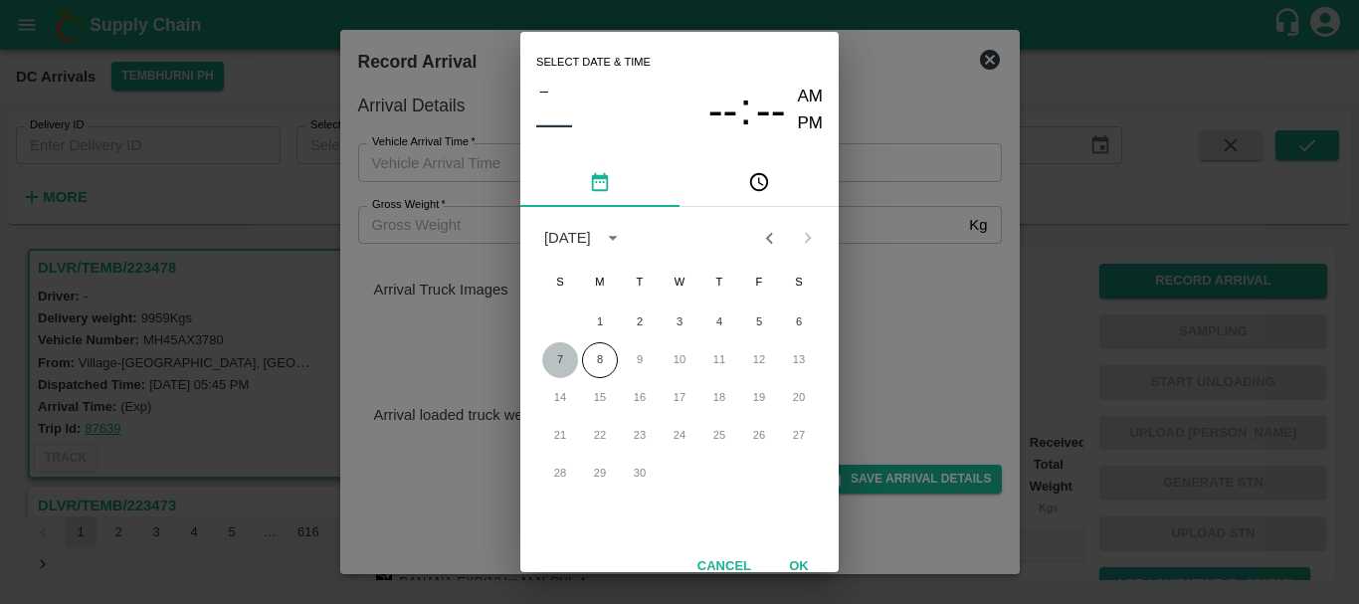
click at [554, 353] on button "7" at bounding box center [560, 360] width 36 height 36
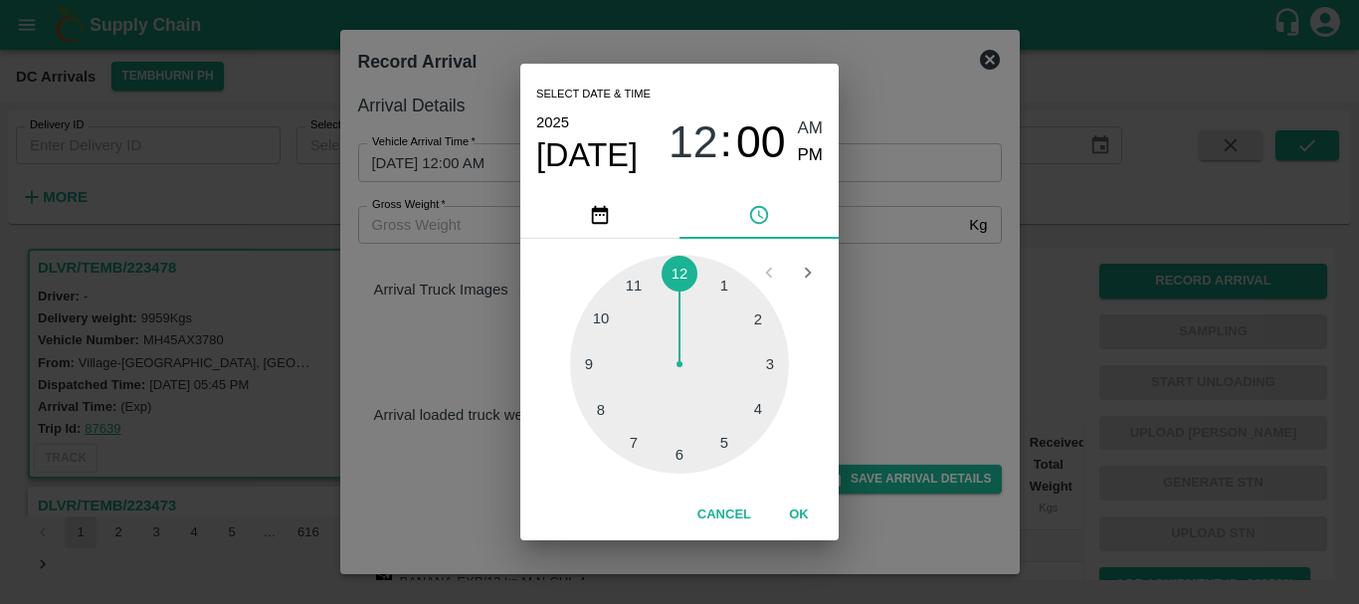
click at [554, 353] on div "1 2 3 4 5 6 7 8 9 10 11 12" at bounding box center [679, 364] width 287 height 219
click at [604, 366] on div at bounding box center [679, 364] width 219 height 219
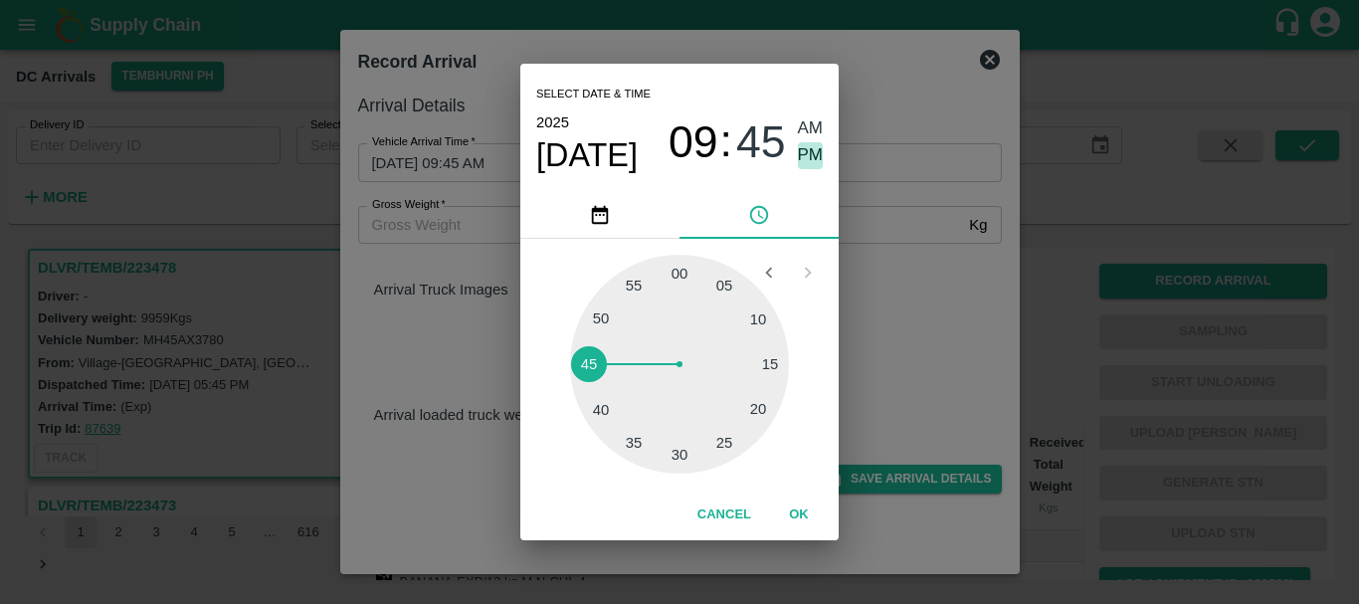
click at [819, 155] on span "PM" at bounding box center [811, 155] width 26 height 27
type input "07/09/2025 09:45 PM"
click at [794, 514] on button "OK" at bounding box center [799, 514] width 64 height 35
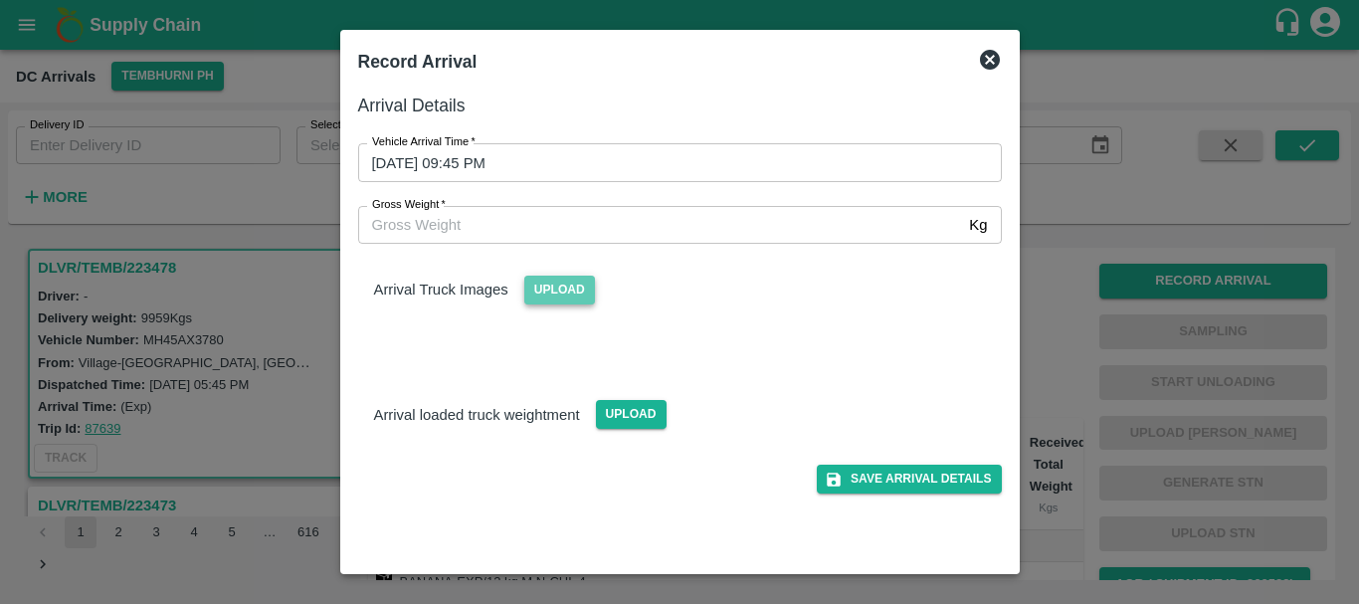
click at [531, 292] on span "Upload" at bounding box center [559, 290] width 71 height 29
click at [0, 0] on input "Upload" at bounding box center [0, 0] width 0 height 0
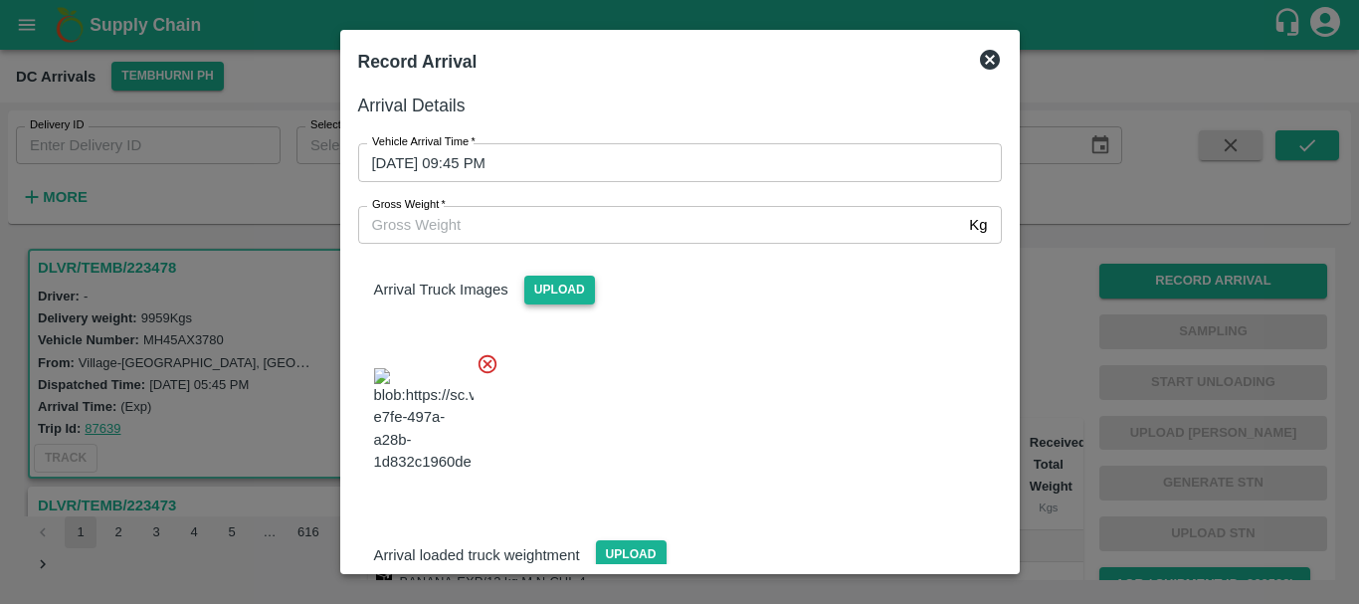
scroll to position [106, 0]
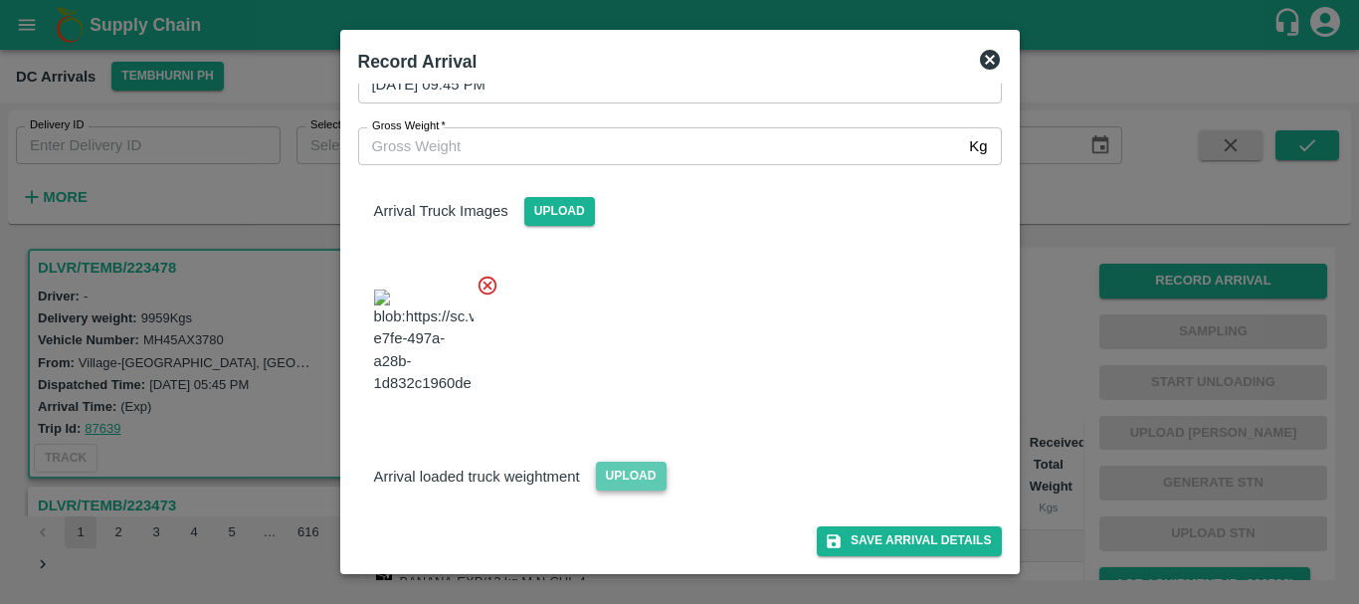
click at [627, 470] on span "Upload" at bounding box center [631, 476] width 71 height 29
click at [0, 0] on input "Upload" at bounding box center [0, 0] width 0 height 0
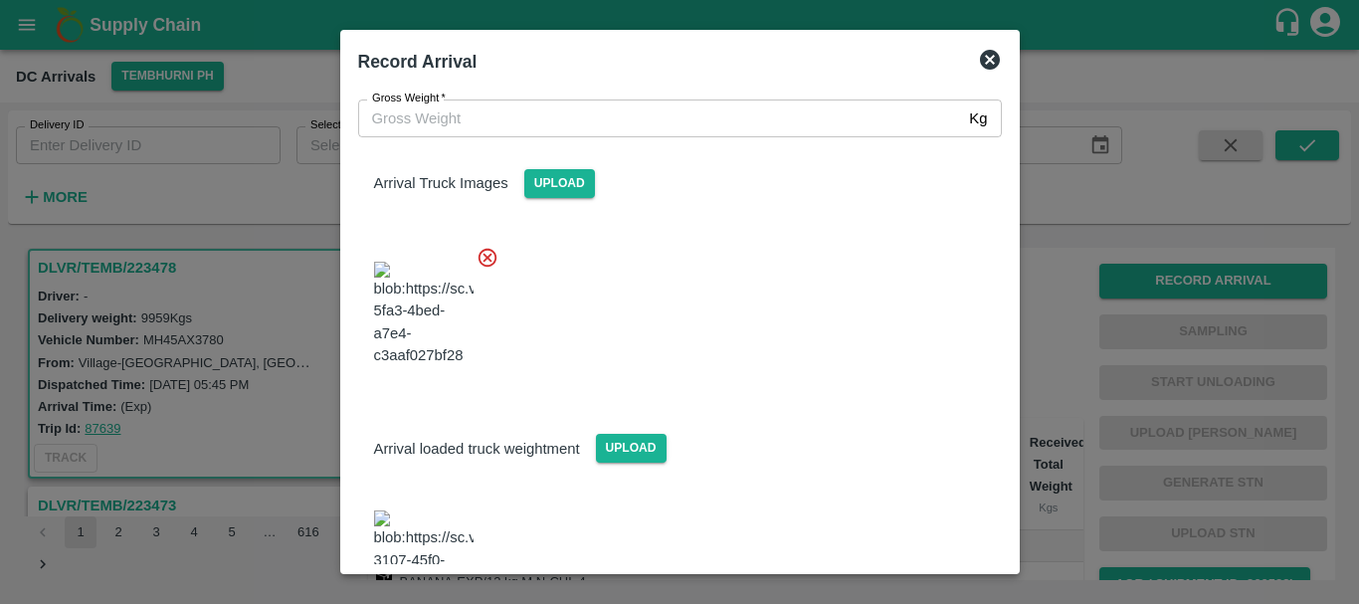
scroll to position [192, 0]
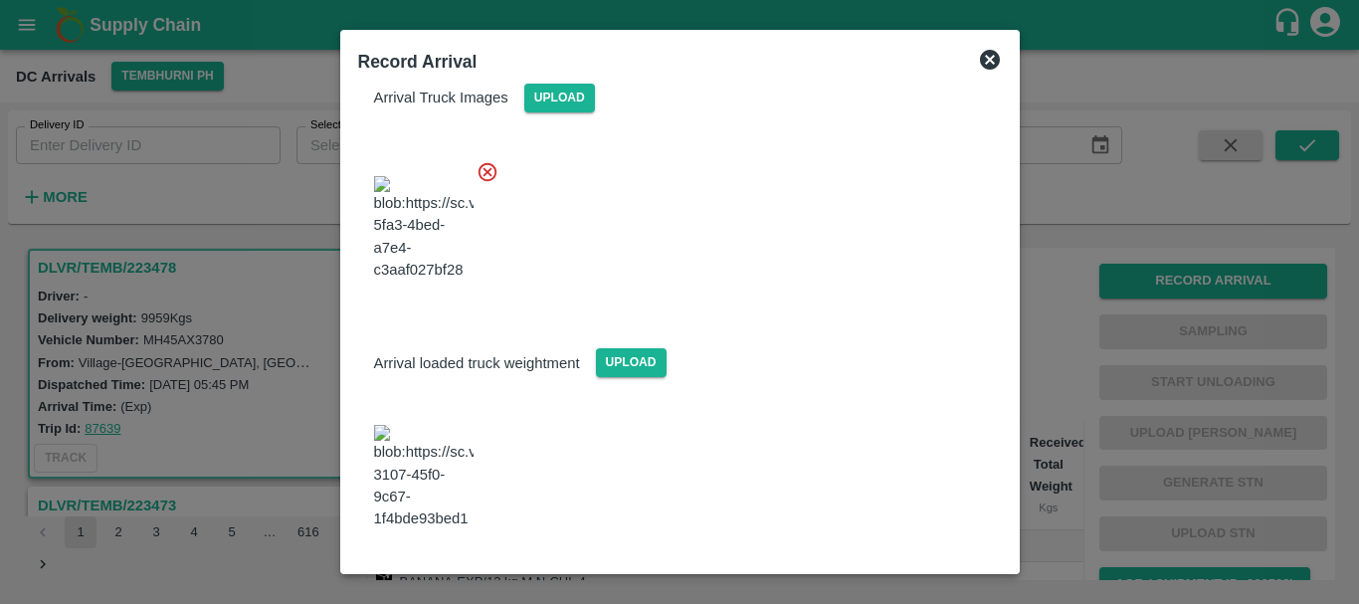
click at [445, 467] on img at bounding box center [423, 477] width 99 height 104
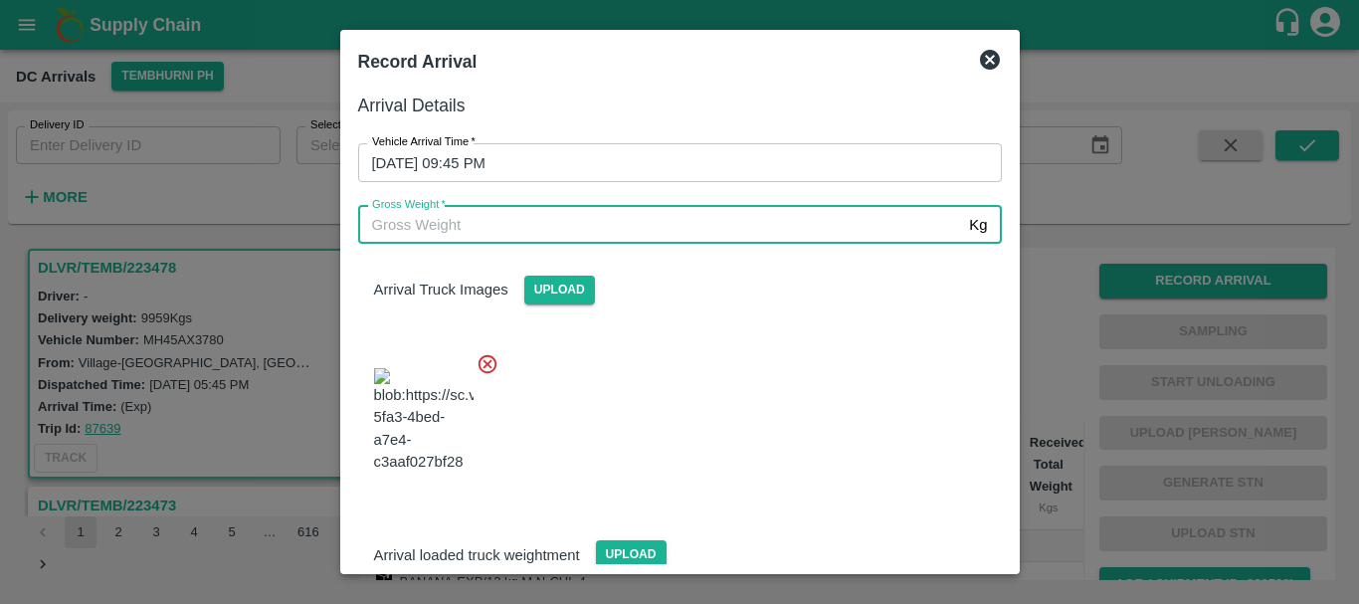
click at [508, 219] on input "Gross Weight   *" at bounding box center [660, 225] width 604 height 38
type input "15860"
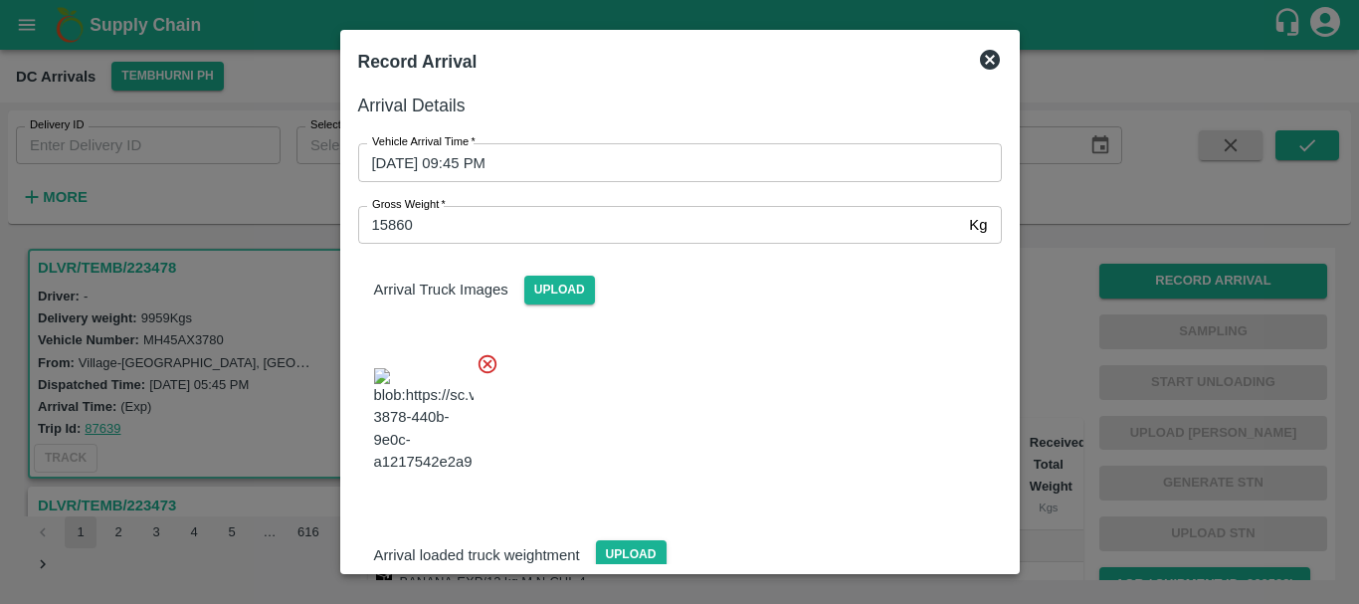
click at [758, 430] on div at bounding box center [672, 414] width 660 height 156
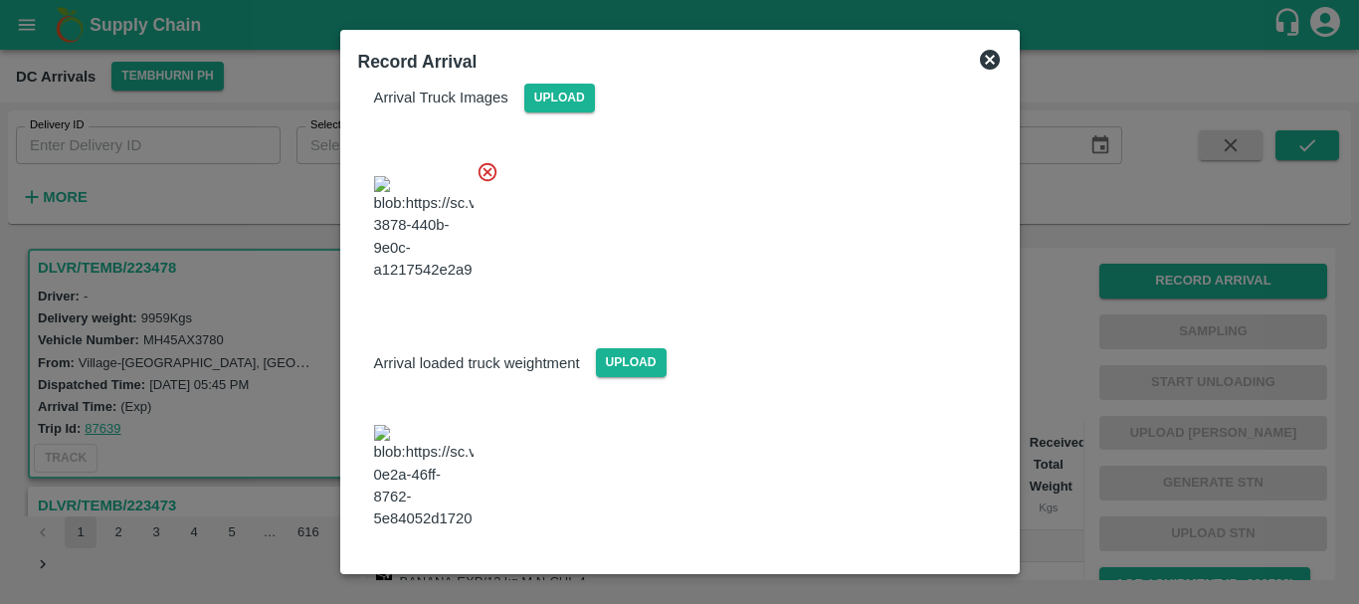
click at [886, 570] on button "Save Arrival Details" at bounding box center [909, 584] width 184 height 29
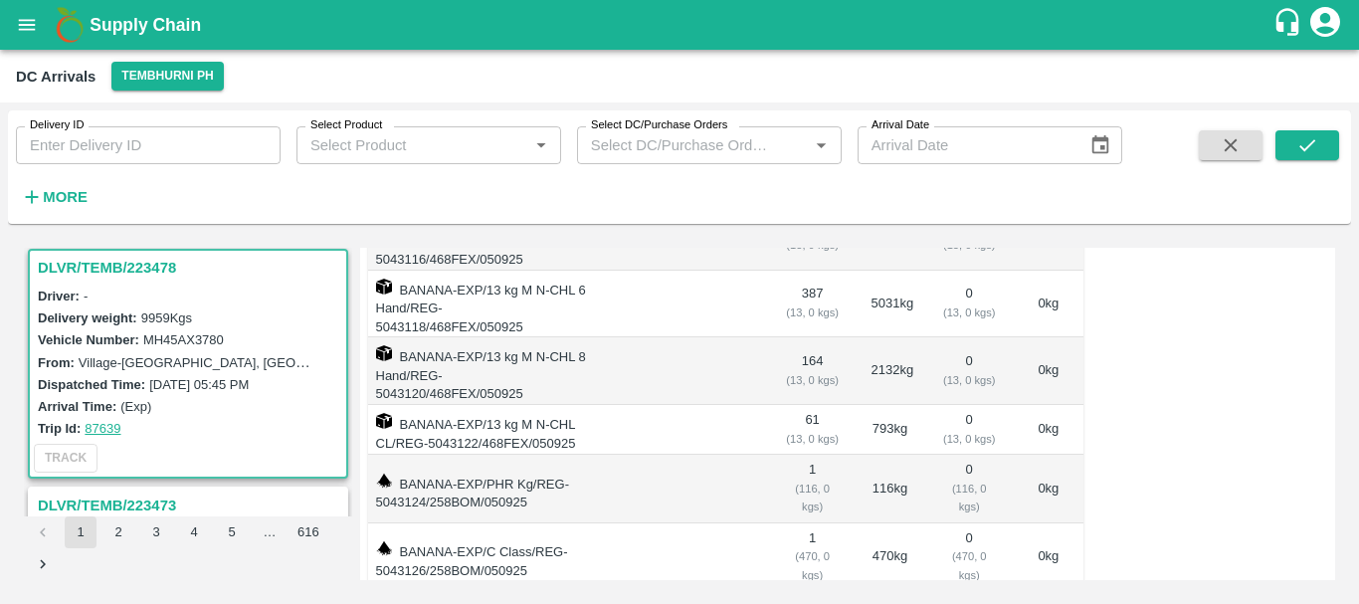
scroll to position [0, 0]
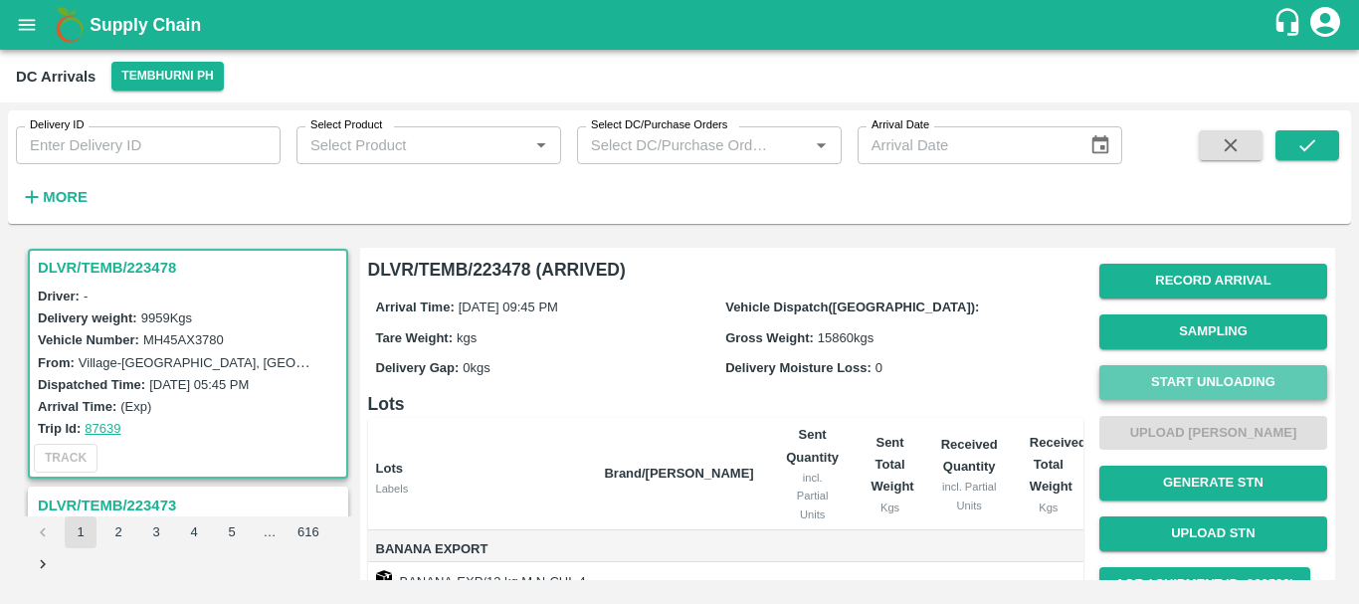
click at [1132, 389] on button "Start Unloading" at bounding box center [1213, 382] width 228 height 35
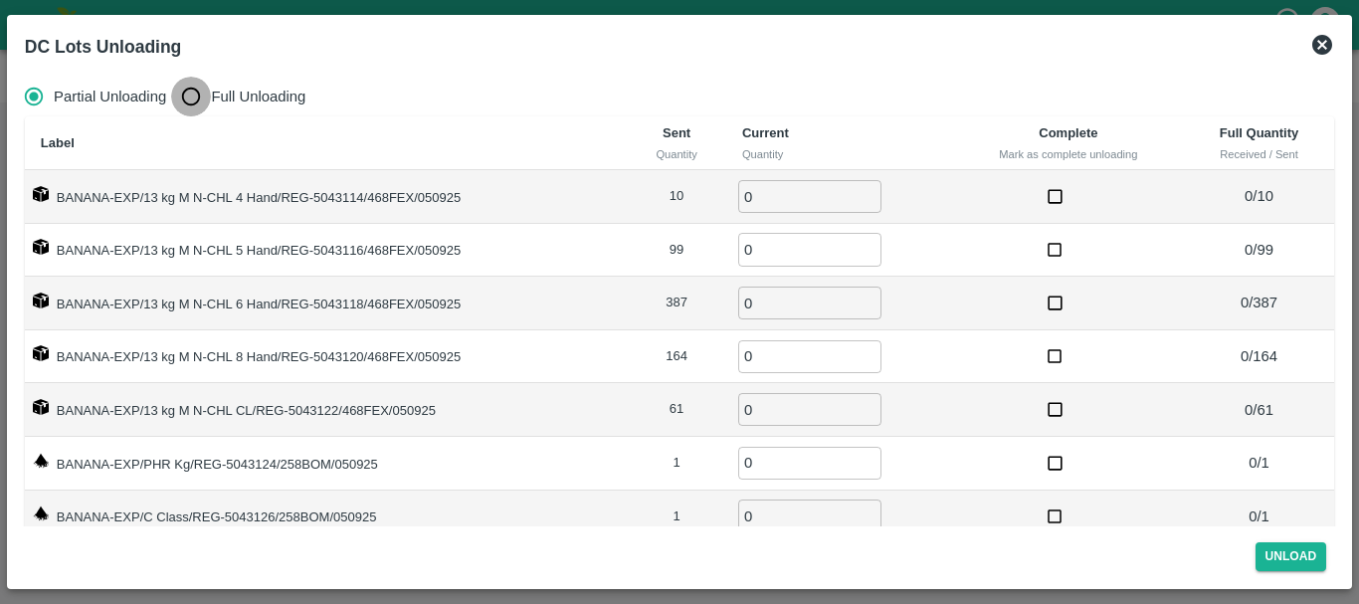
click at [180, 90] on input "Full Unloading" at bounding box center [191, 97] width 40 height 40
radio input "true"
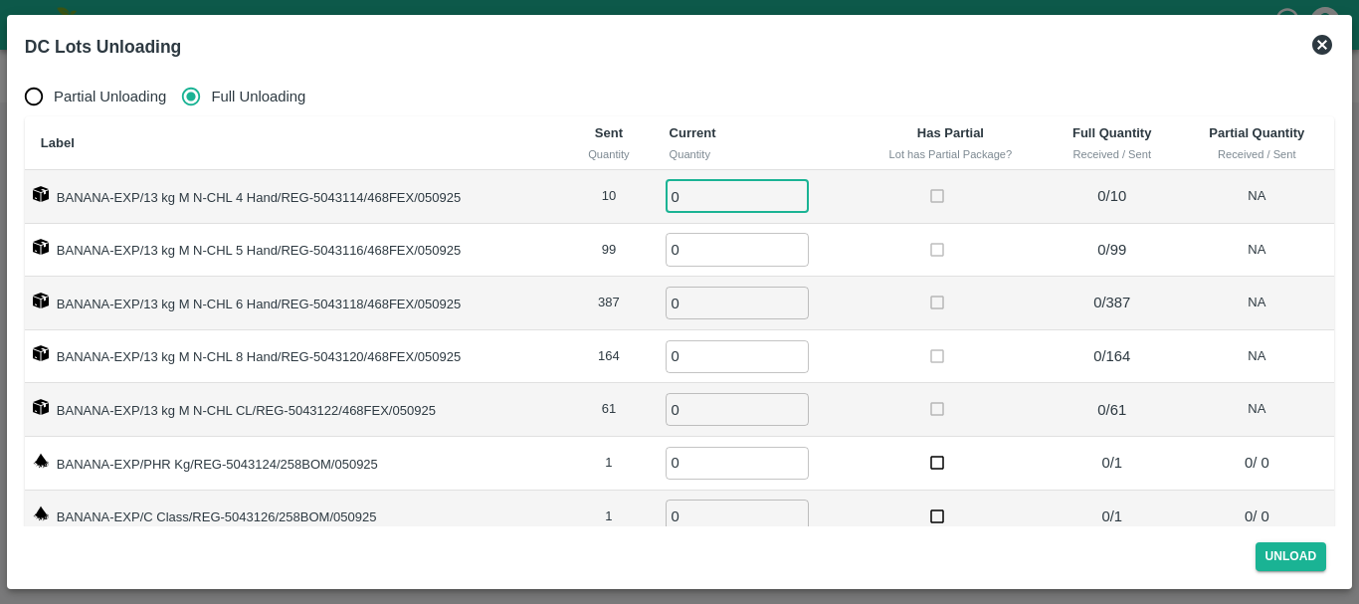
click at [723, 184] on input "0" at bounding box center [737, 196] width 143 height 33
type input "010"
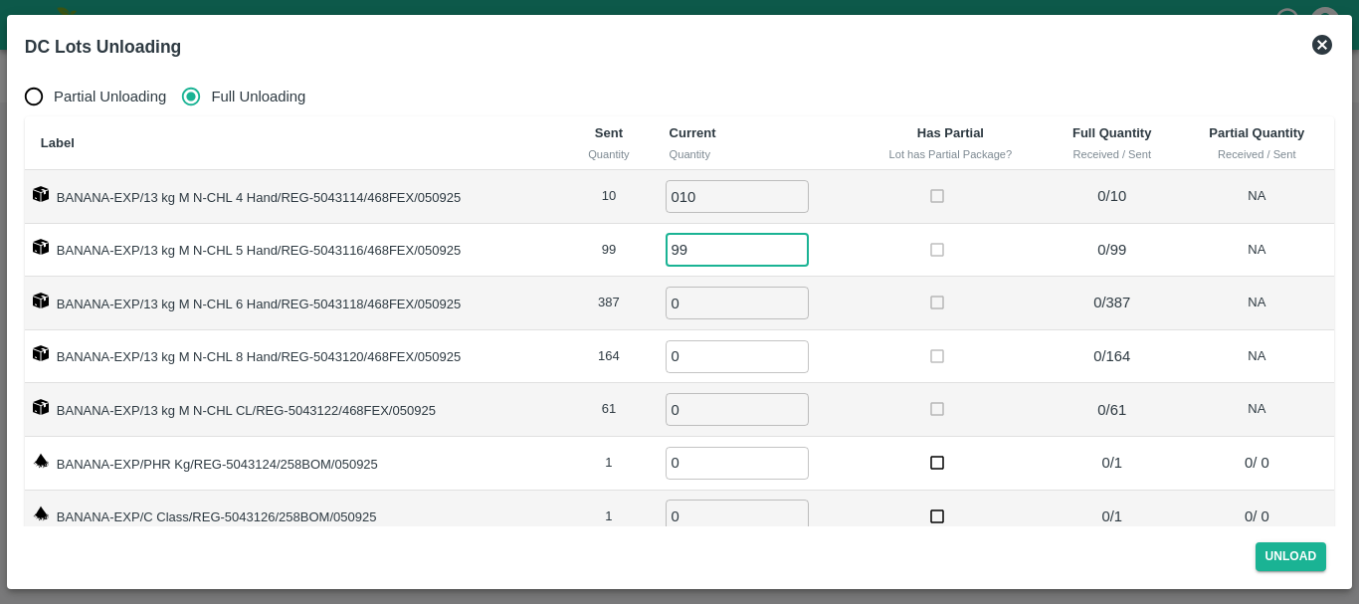
type input "99"
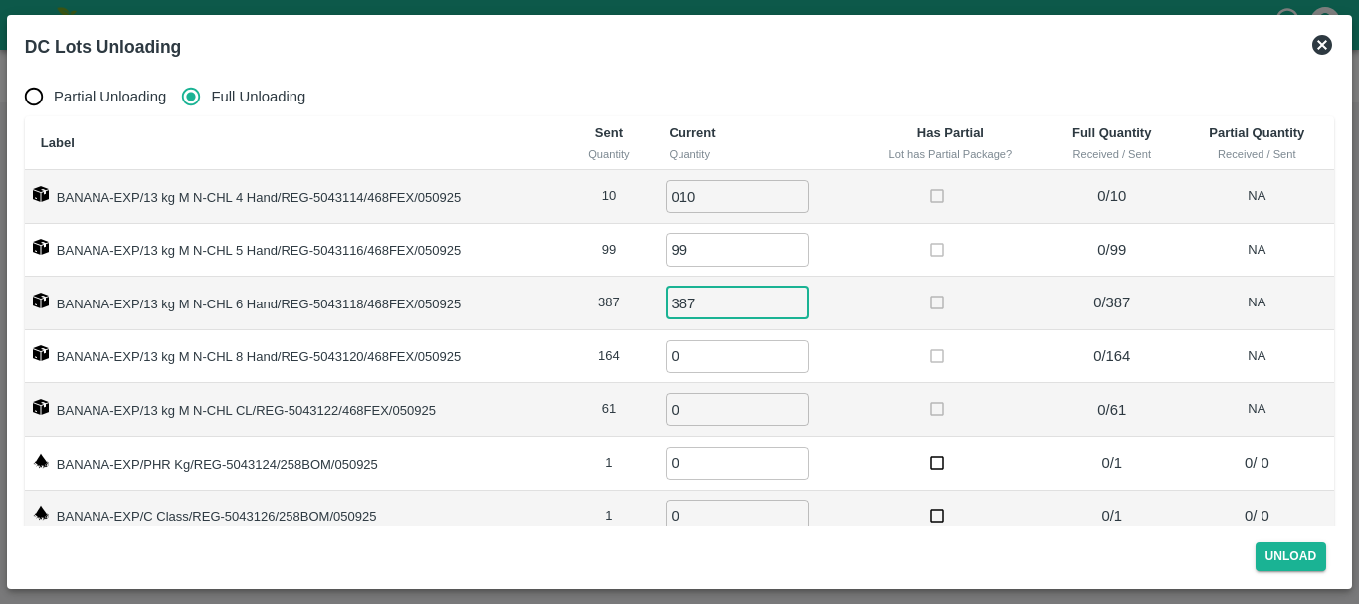
type input "387"
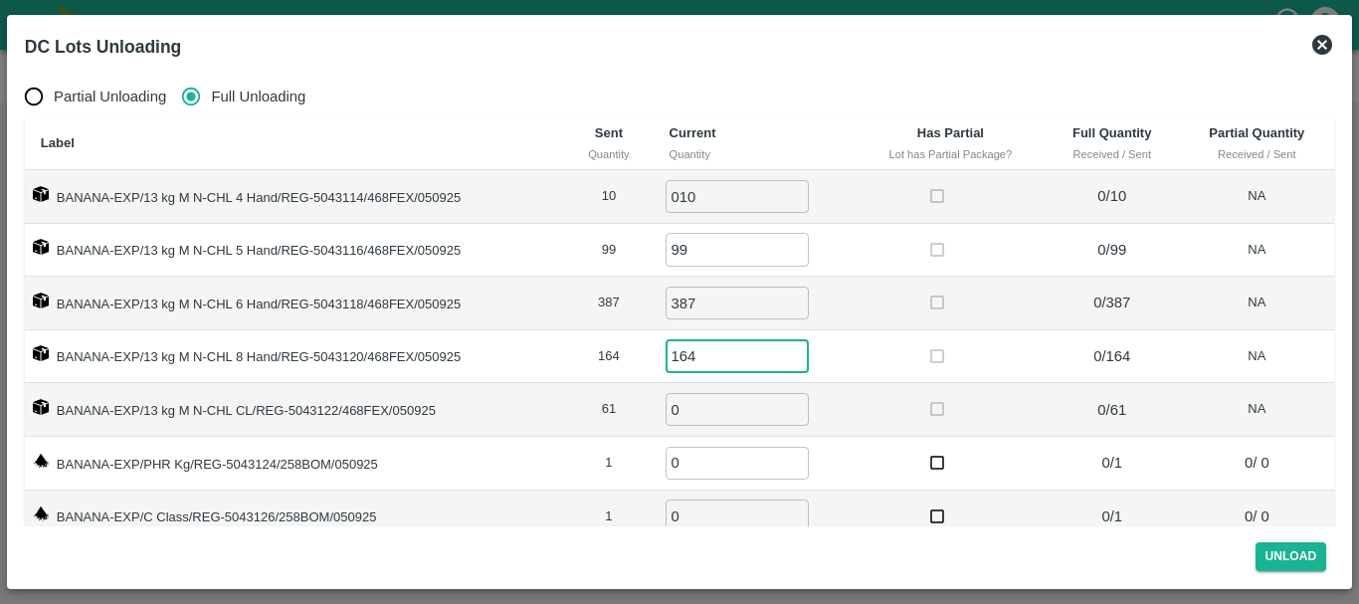
type input "164"
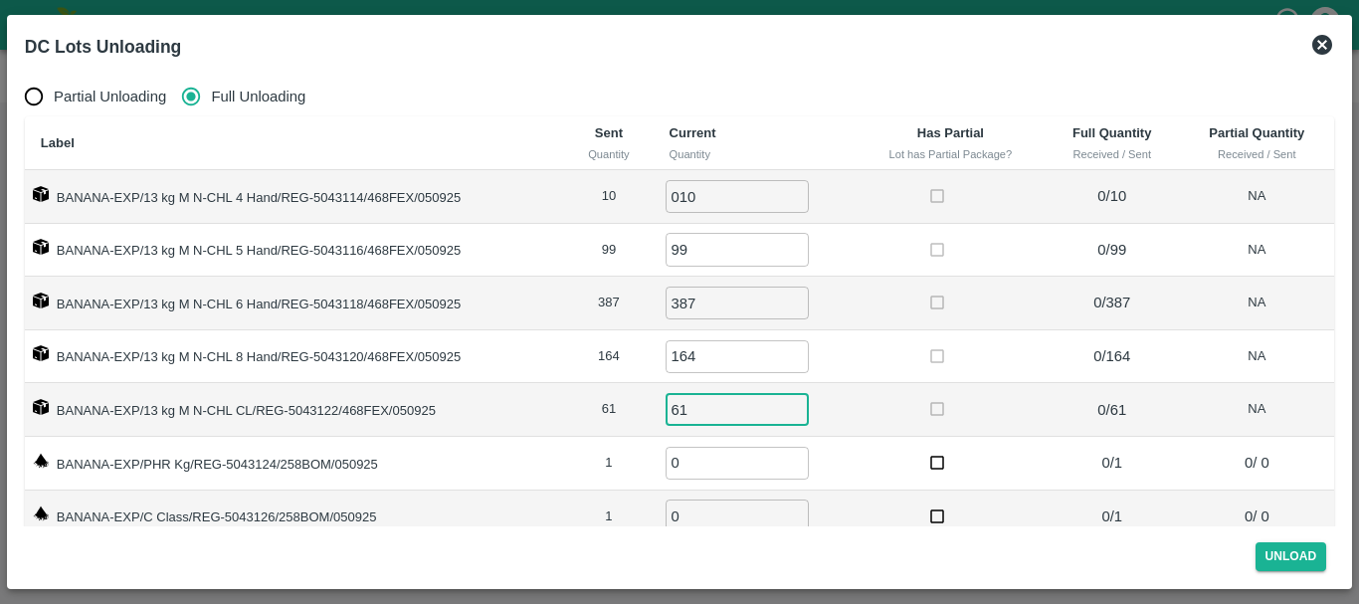
type input "61"
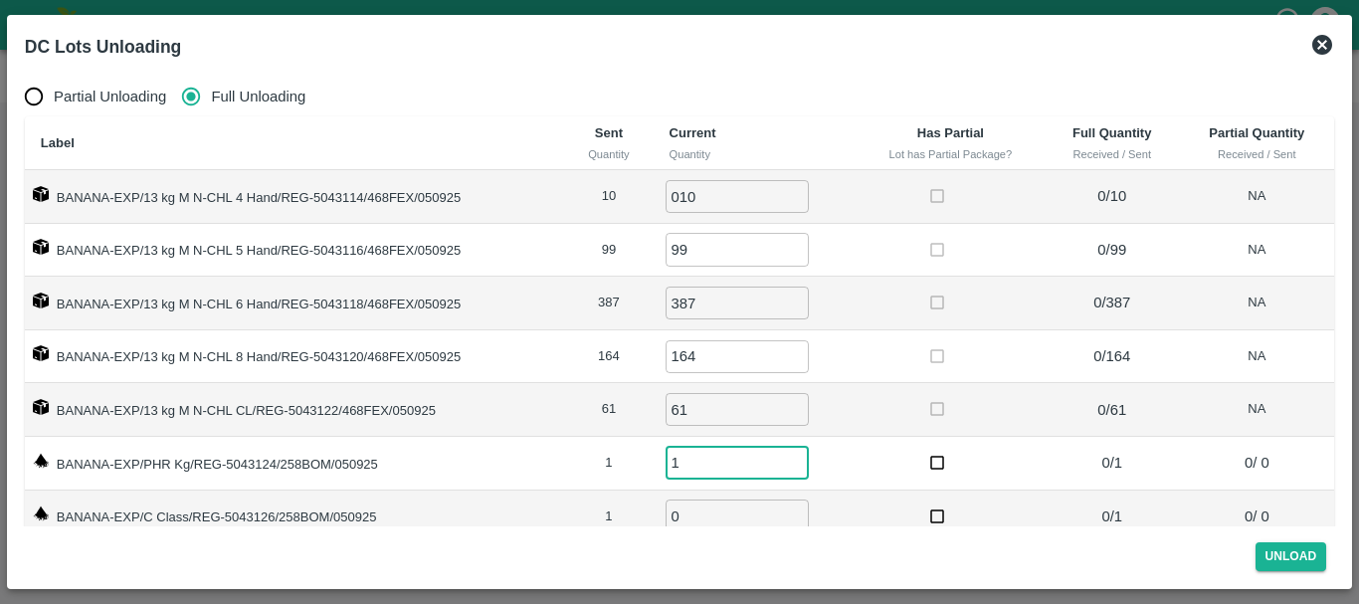
type input "1"
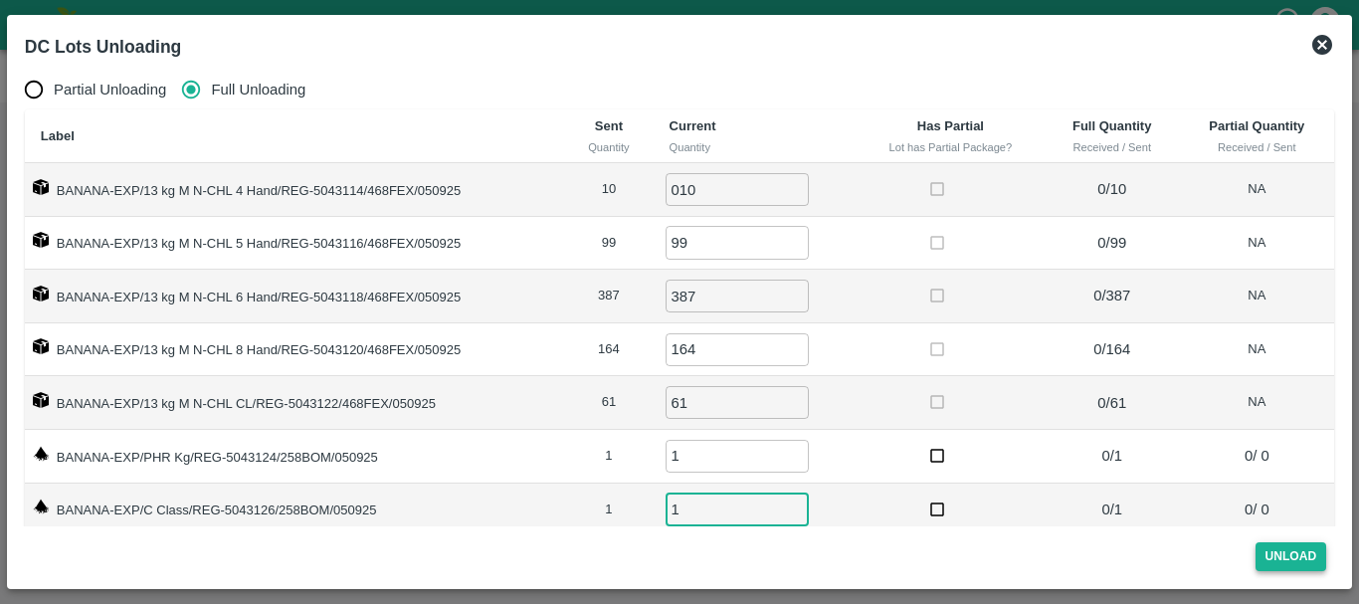
type input "1"
click at [1296, 554] on button "Unload" at bounding box center [1292, 556] width 72 height 29
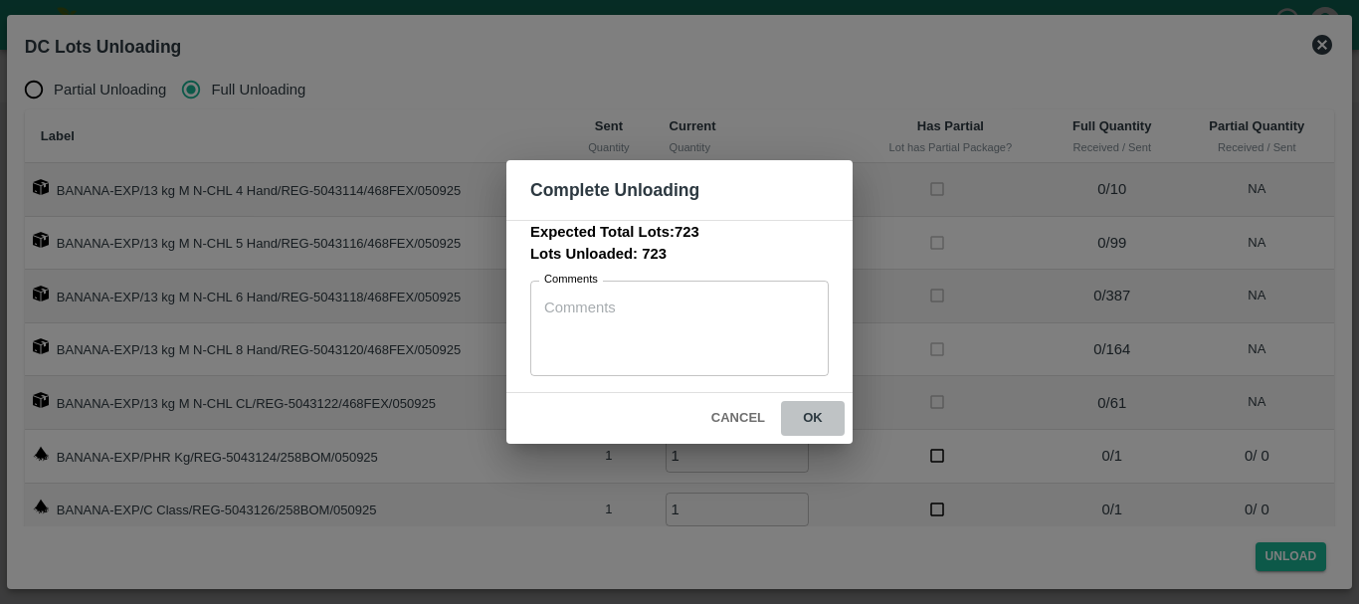
click at [818, 408] on button "ok" at bounding box center [813, 418] width 64 height 35
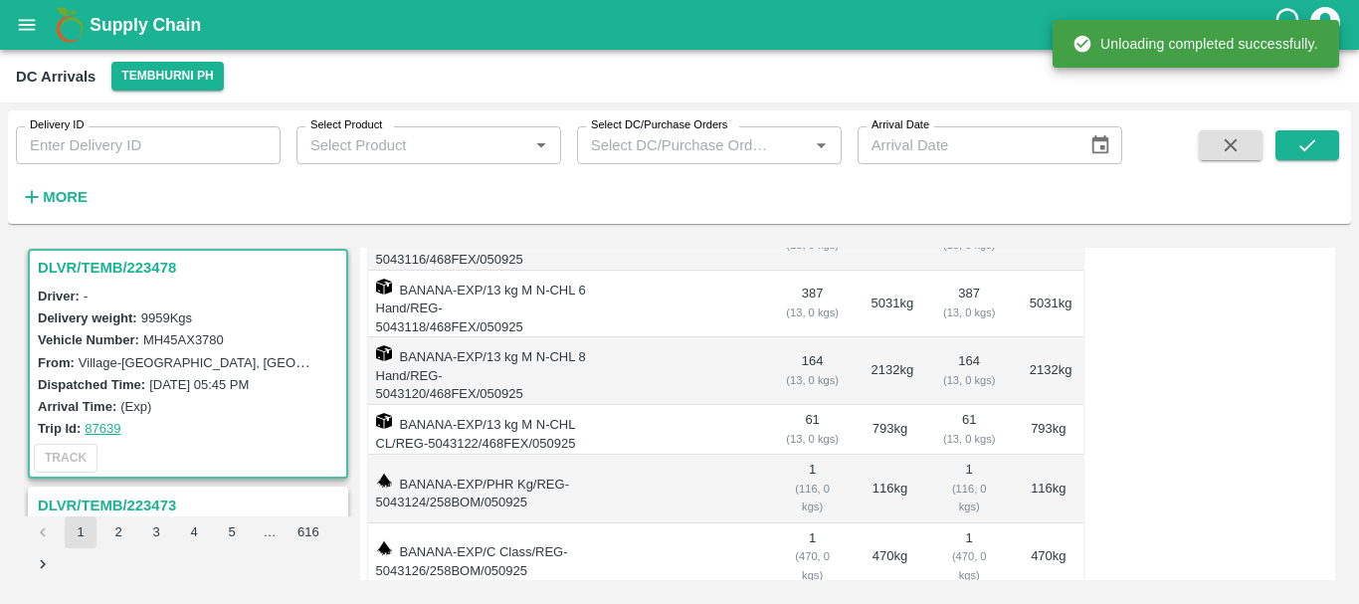
scroll to position [0, 0]
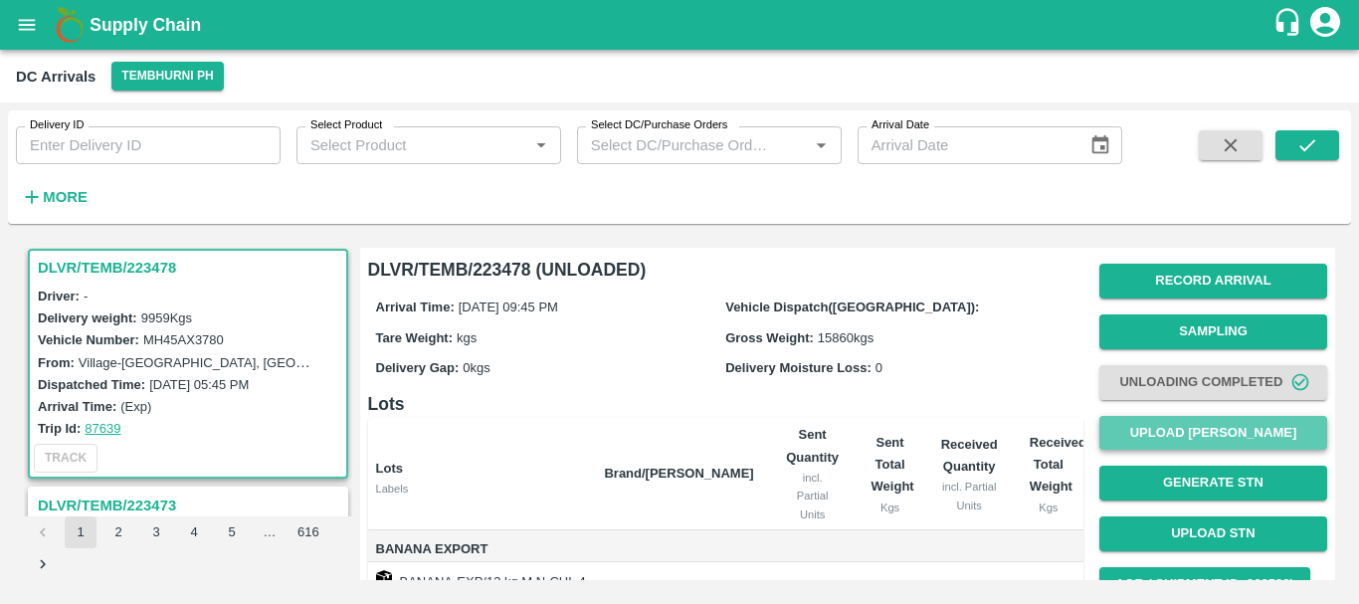
click at [1133, 435] on button "Upload [PERSON_NAME]" at bounding box center [1213, 433] width 228 height 35
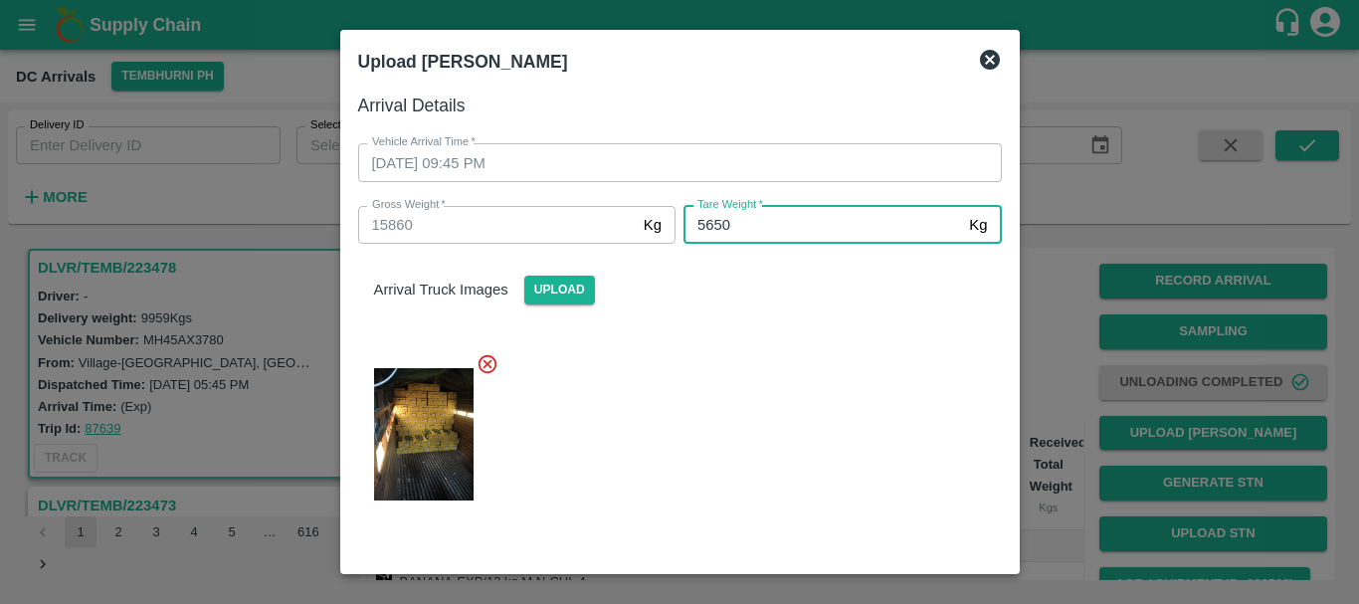
type input "5650"
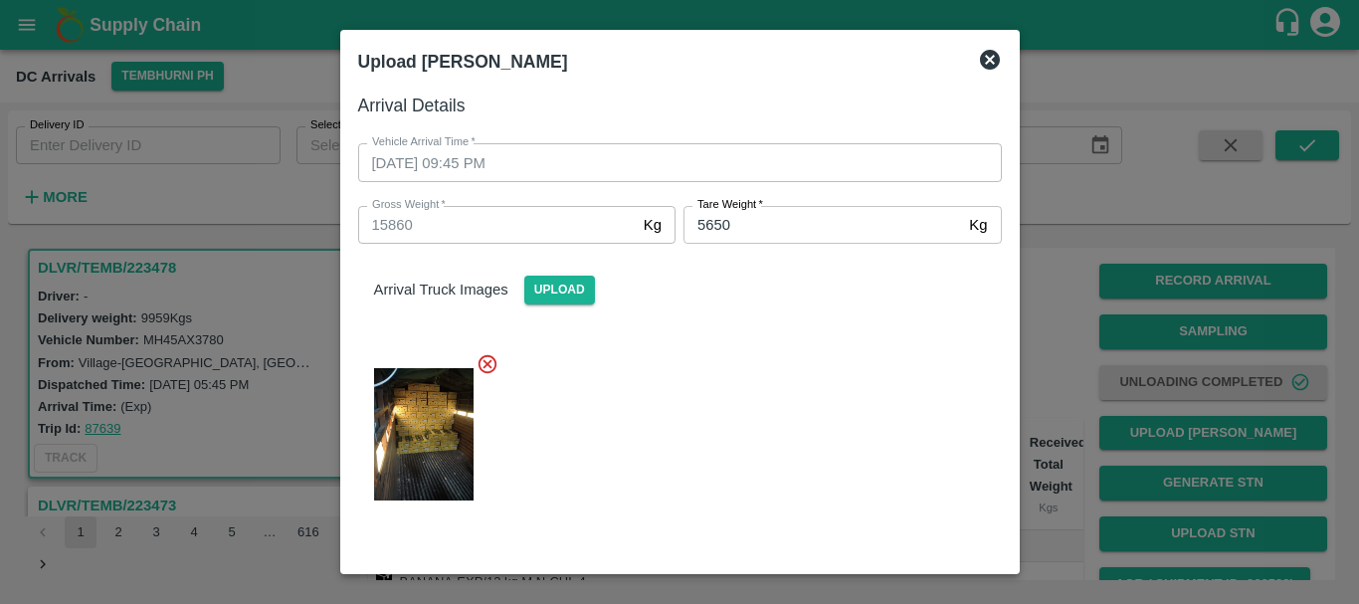
click at [802, 345] on div at bounding box center [672, 428] width 660 height 184
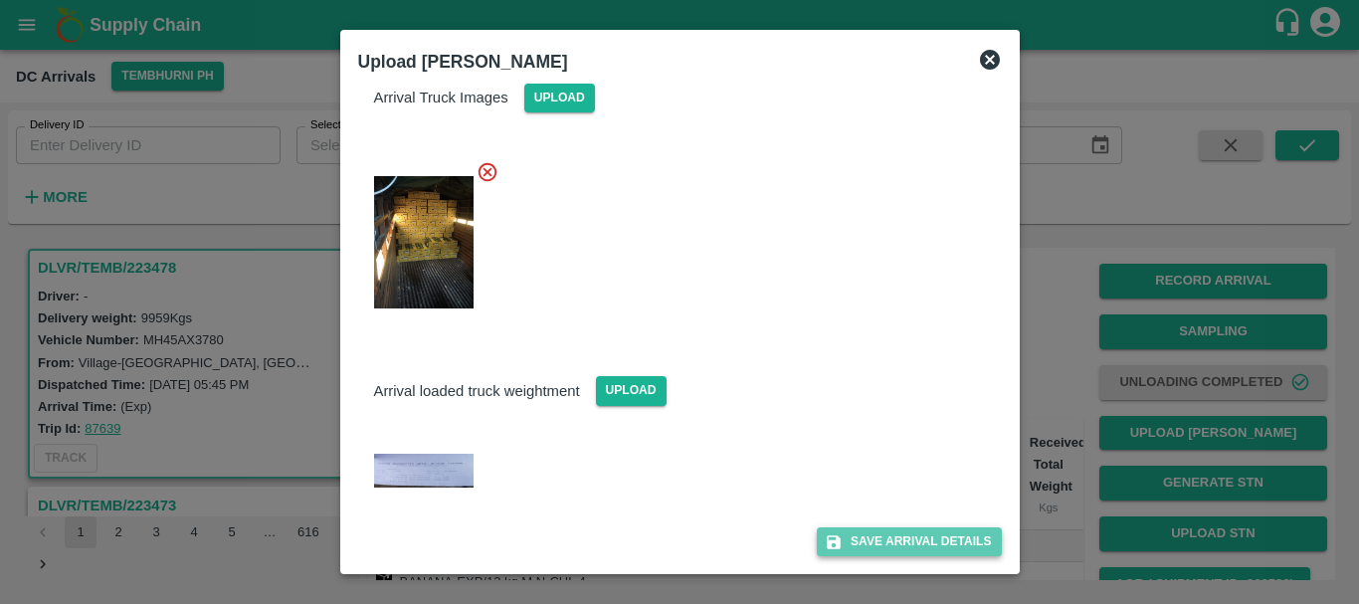
click at [913, 551] on button "Save Arrival Details" at bounding box center [909, 541] width 184 height 29
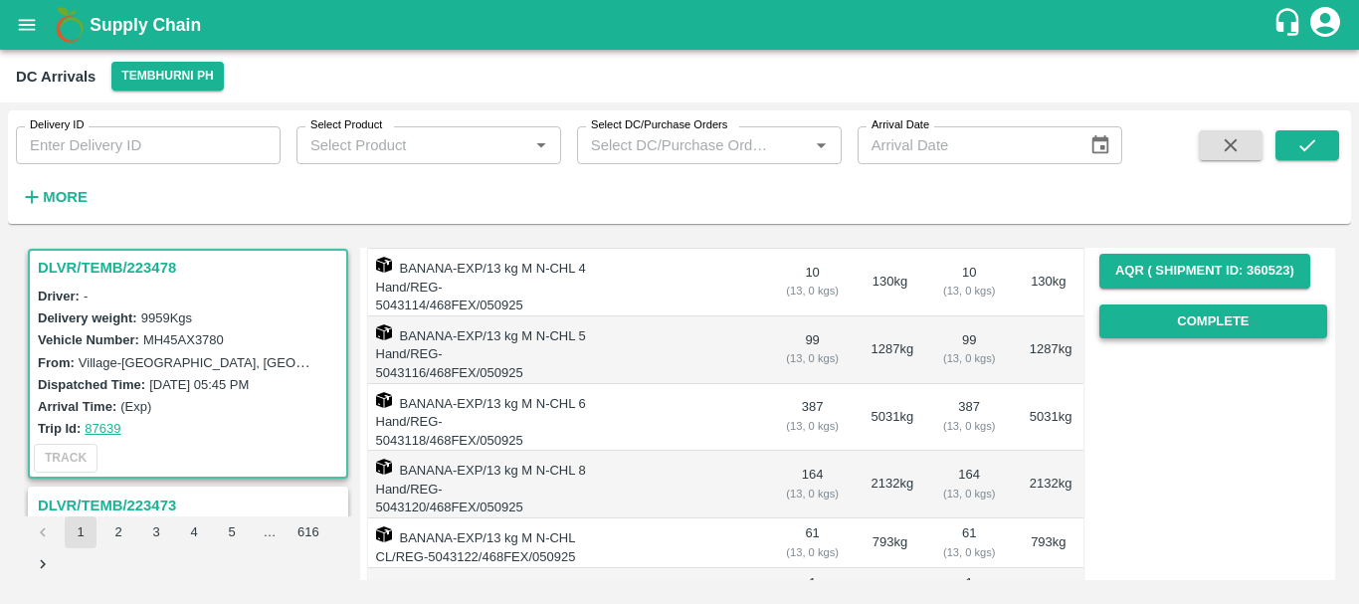
scroll to position [312, 0]
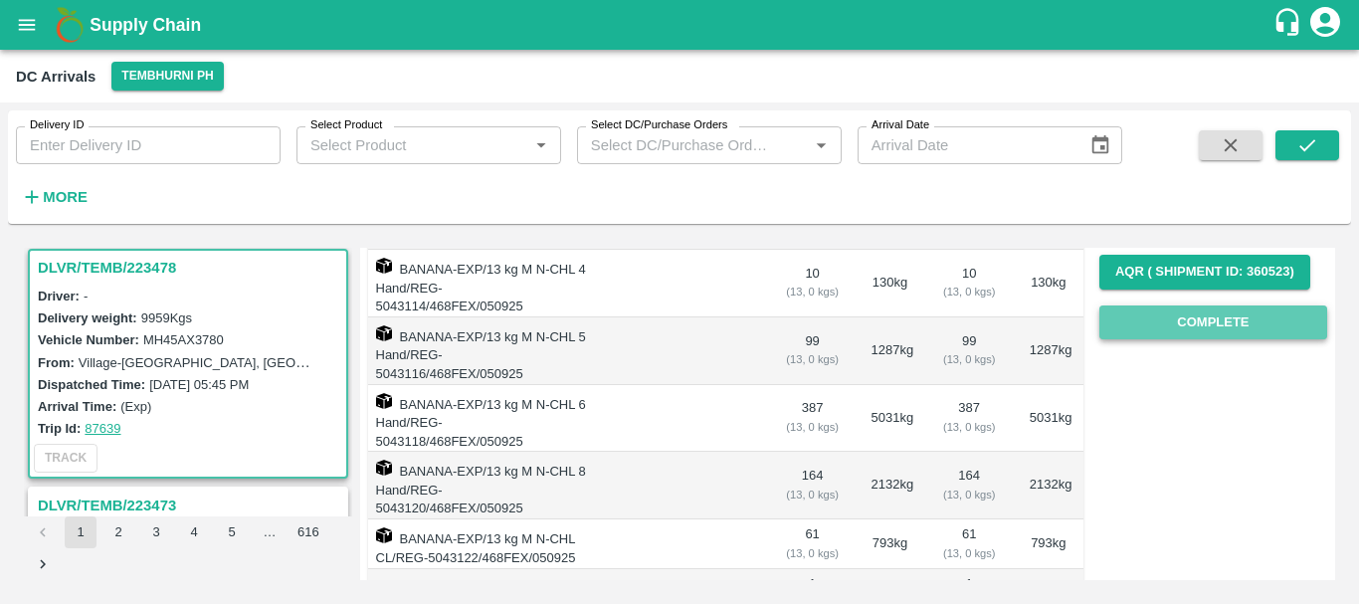
click at [1161, 314] on button "Complete" at bounding box center [1213, 322] width 228 height 35
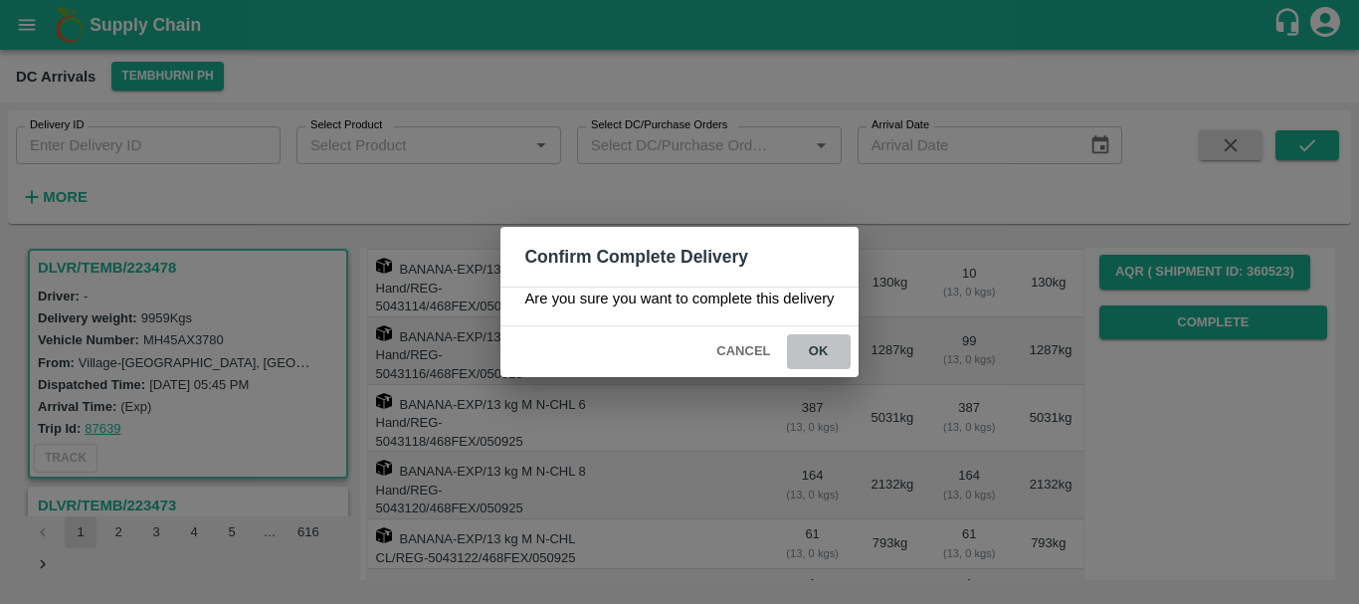
click at [829, 354] on button "ok" at bounding box center [819, 351] width 64 height 35
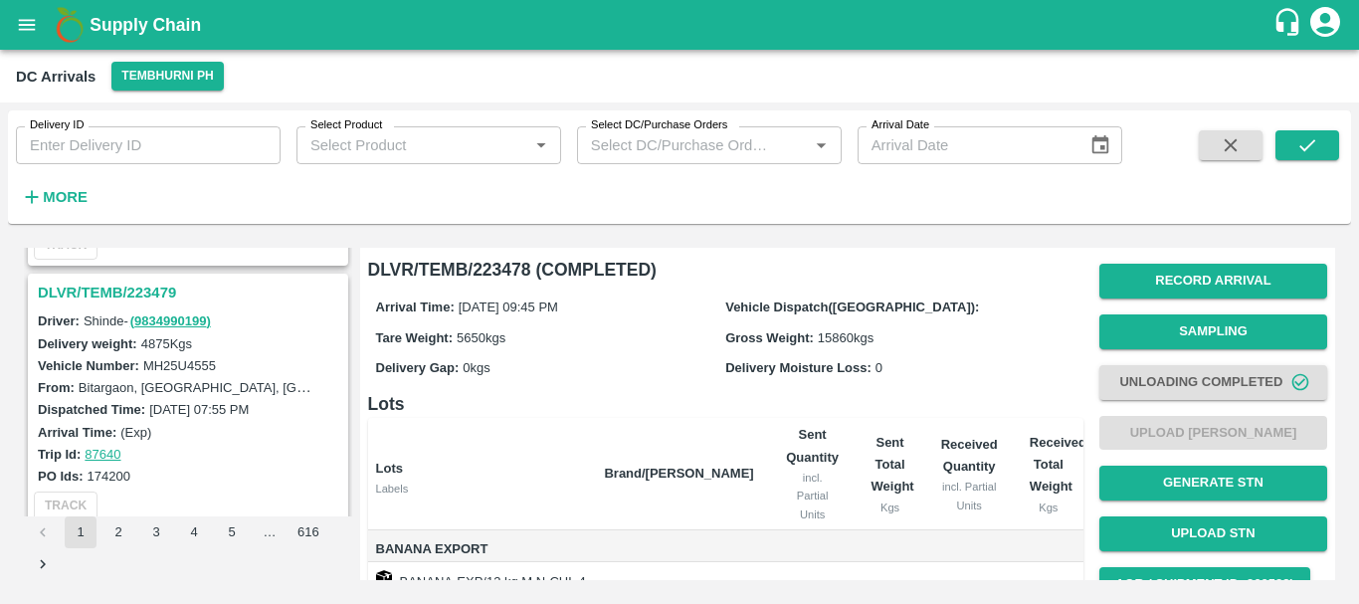
scroll to position [4851, 0]
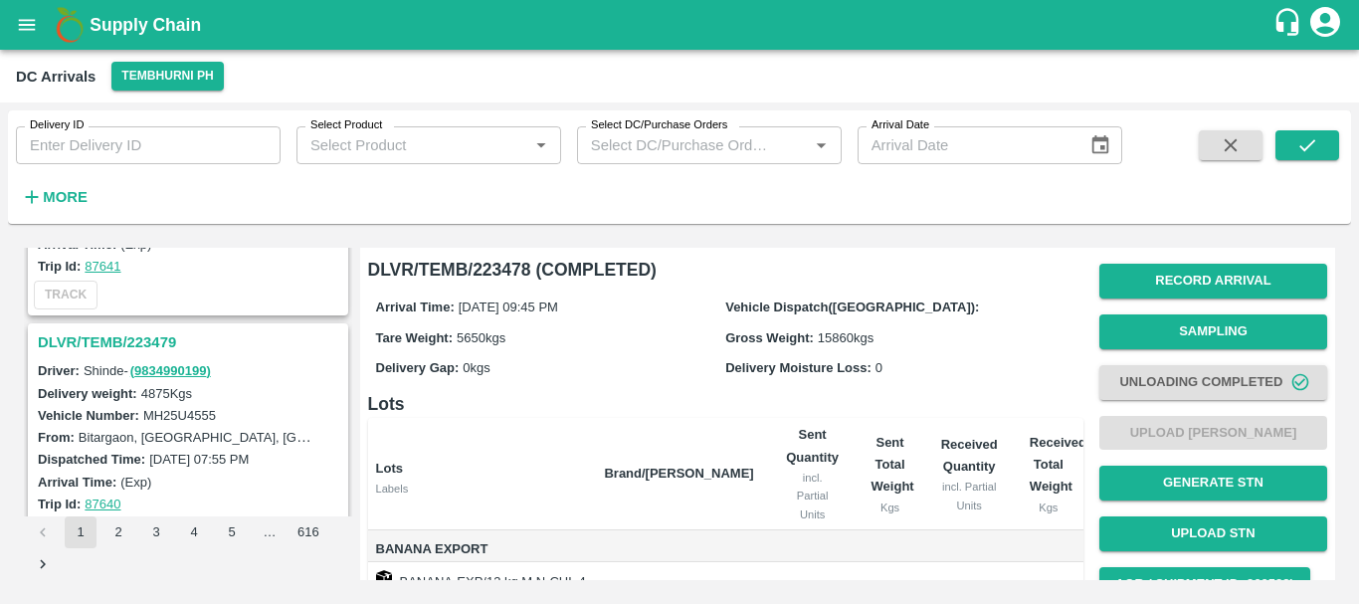
click at [132, 342] on h3 "DLVR/TEMB/223479" at bounding box center [191, 342] width 306 height 26
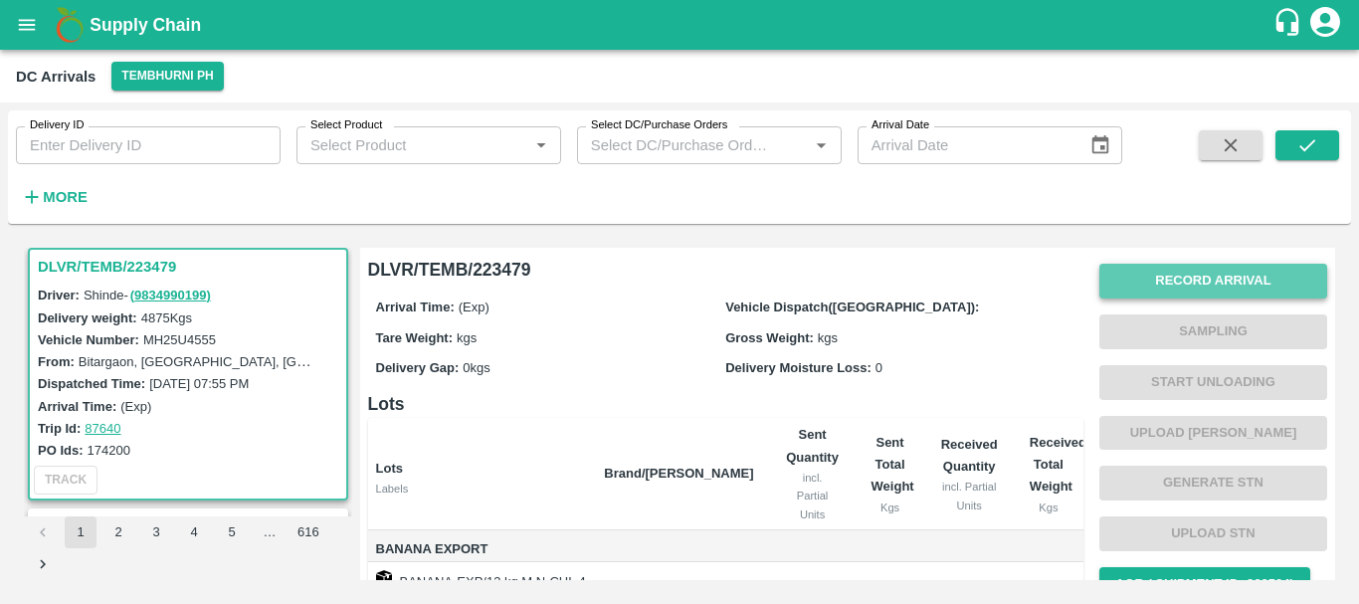
click at [1144, 290] on button "Record Arrival" at bounding box center [1213, 281] width 228 height 35
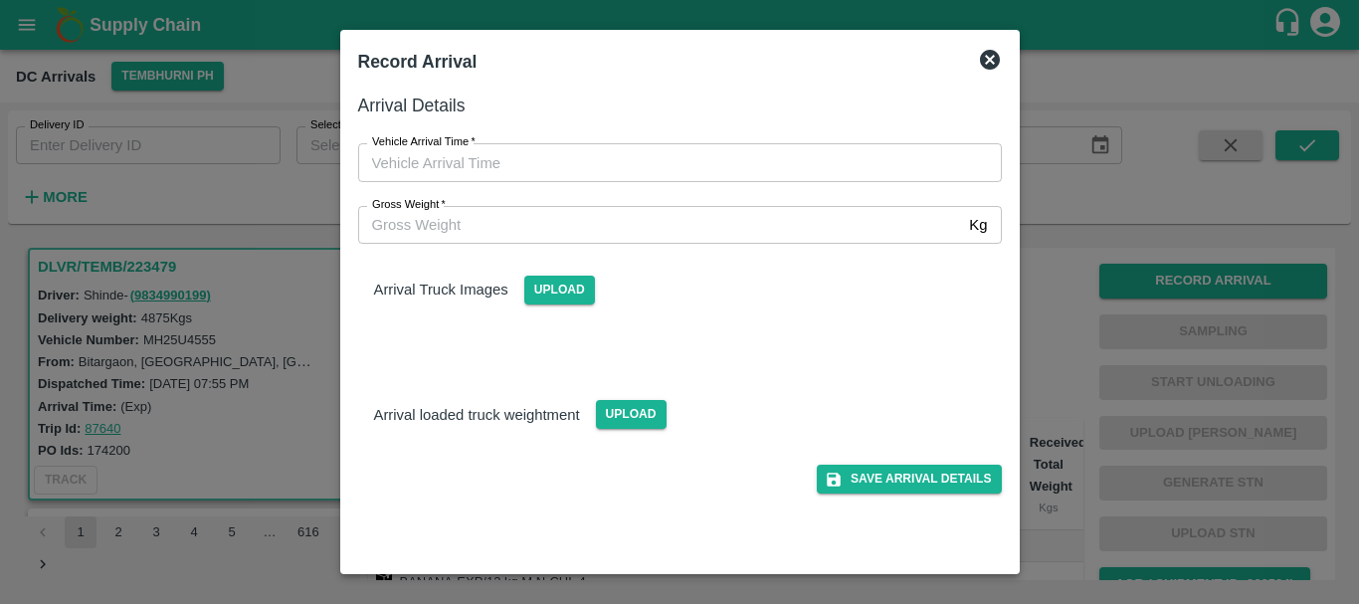
type input "DD/MM/YYYY hh:mm aa"
click at [776, 148] on input "DD/MM/YYYY hh:mm aa" at bounding box center [673, 162] width 630 height 38
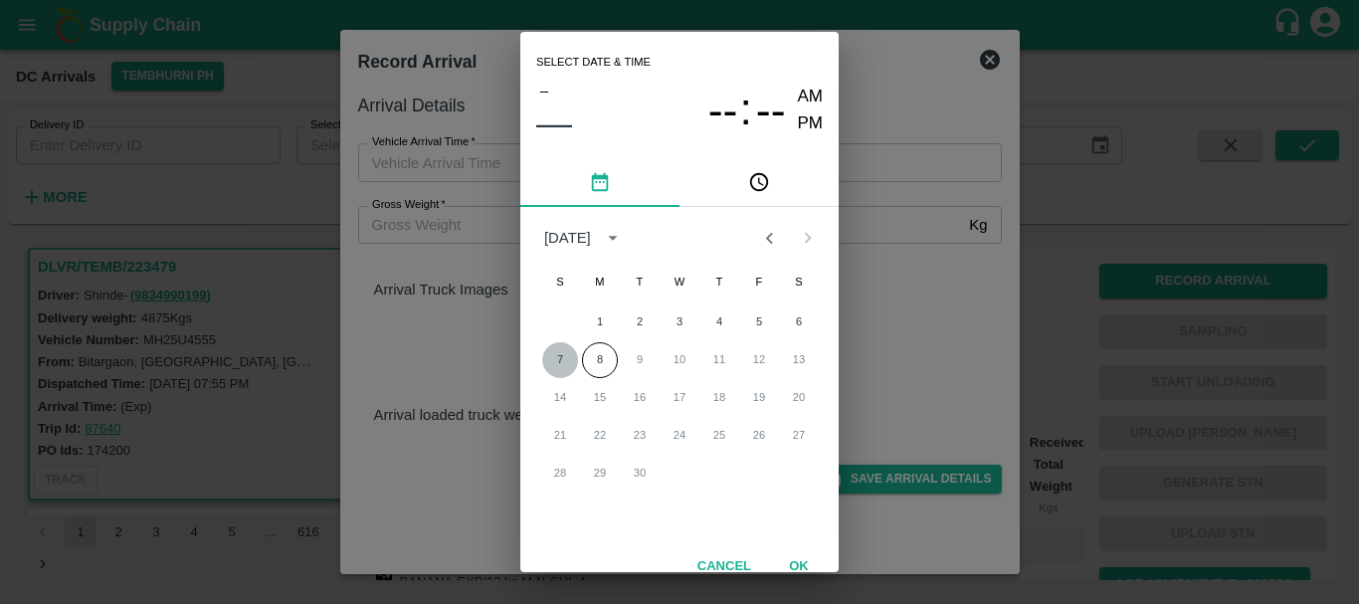
click at [558, 369] on button "7" at bounding box center [560, 360] width 36 height 36
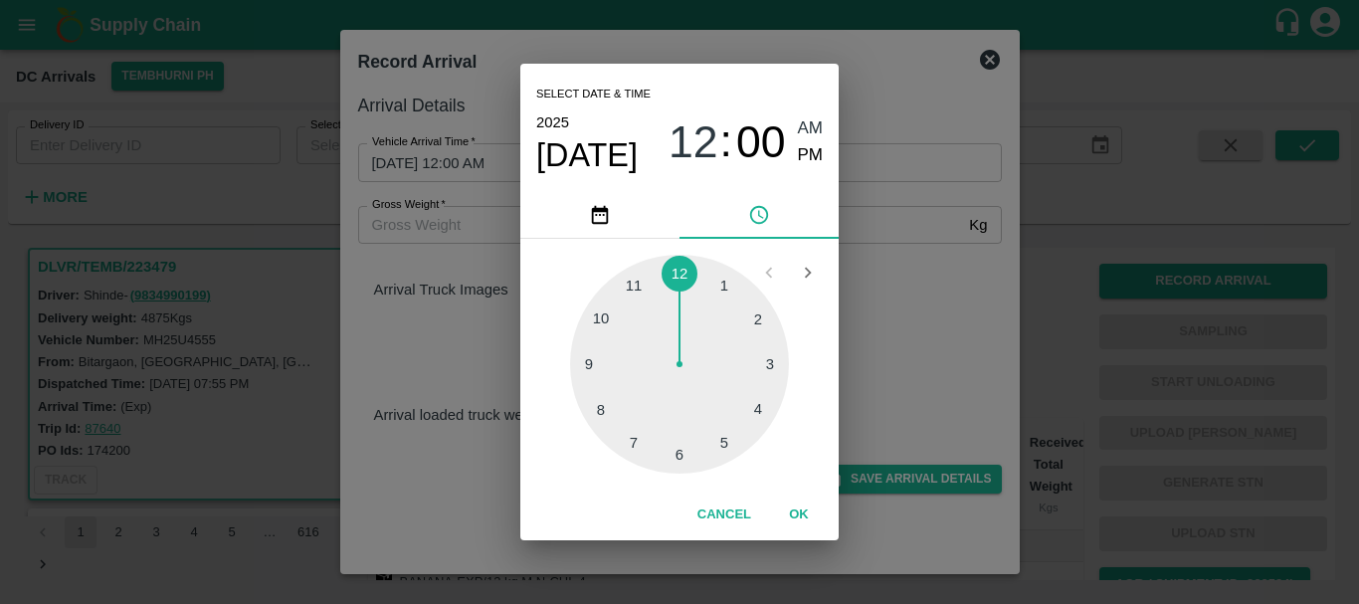
click at [613, 432] on div at bounding box center [679, 364] width 219 height 219
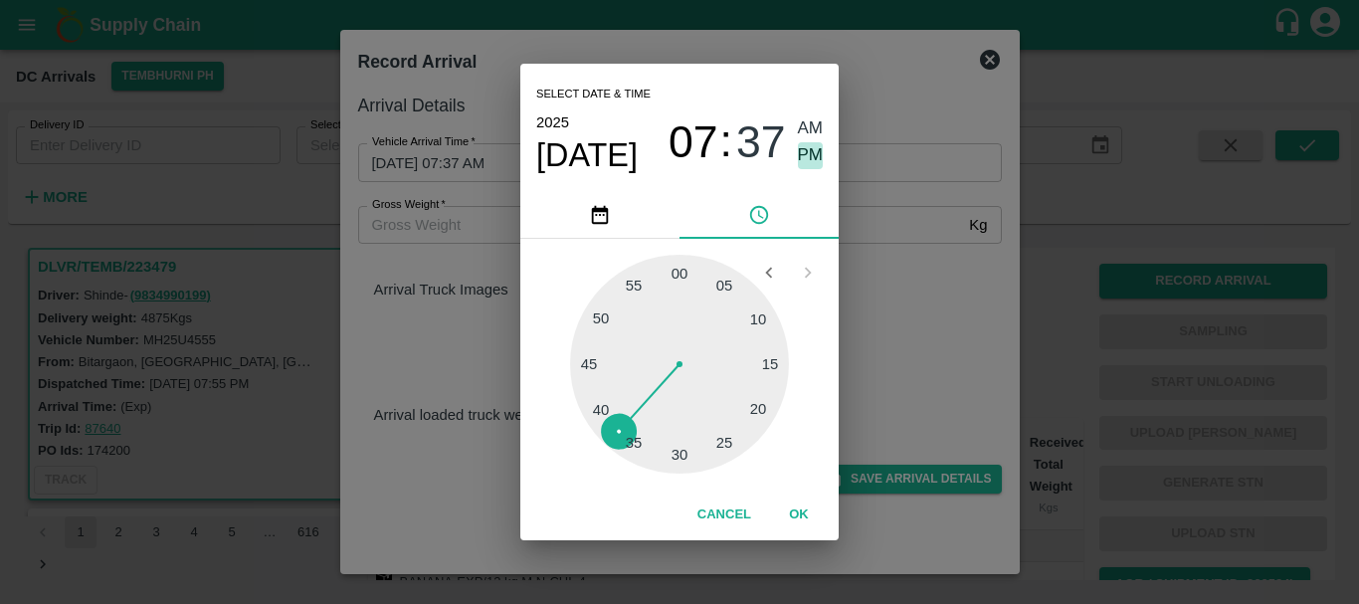
click at [808, 154] on span "PM" at bounding box center [811, 155] width 26 height 27
type input "07/09/2025 07:37 PM"
click at [900, 239] on div "Select date & time 2025 Sep 7 07 : 37 AM PM 05 10 15 20 25 30 35 40 45 50 55 00…" at bounding box center [679, 302] width 1359 height 604
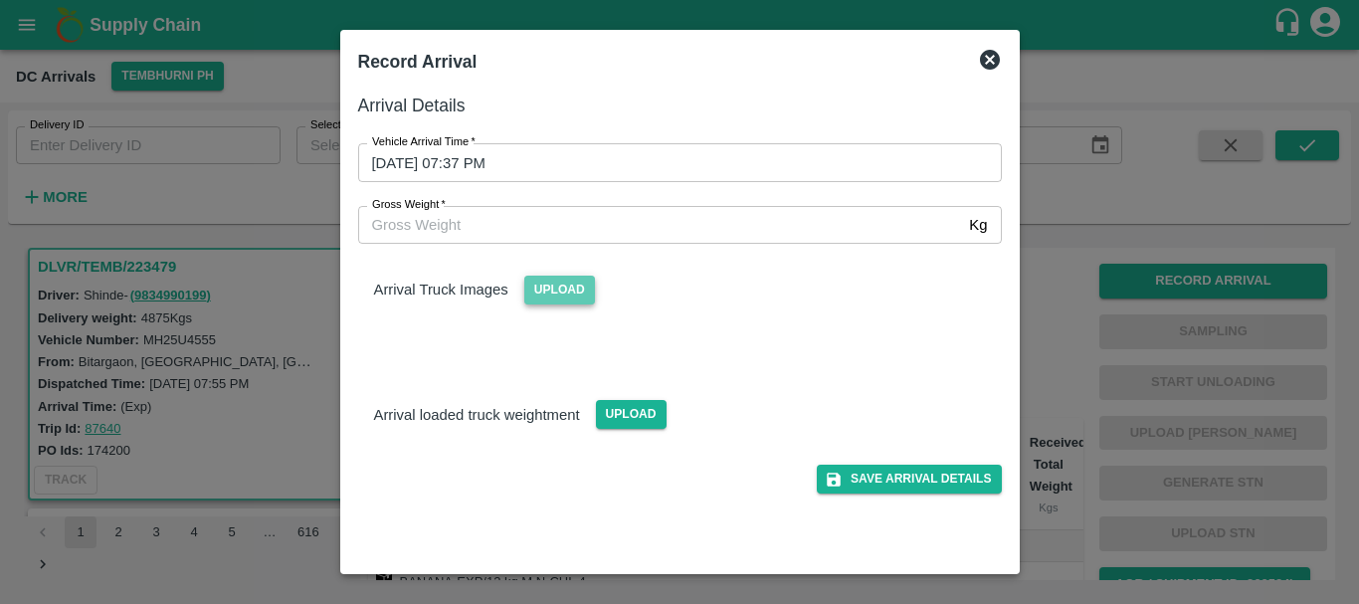
click at [576, 278] on span "Upload" at bounding box center [559, 290] width 71 height 29
click at [0, 0] on input "Upload" at bounding box center [0, 0] width 0 height 0
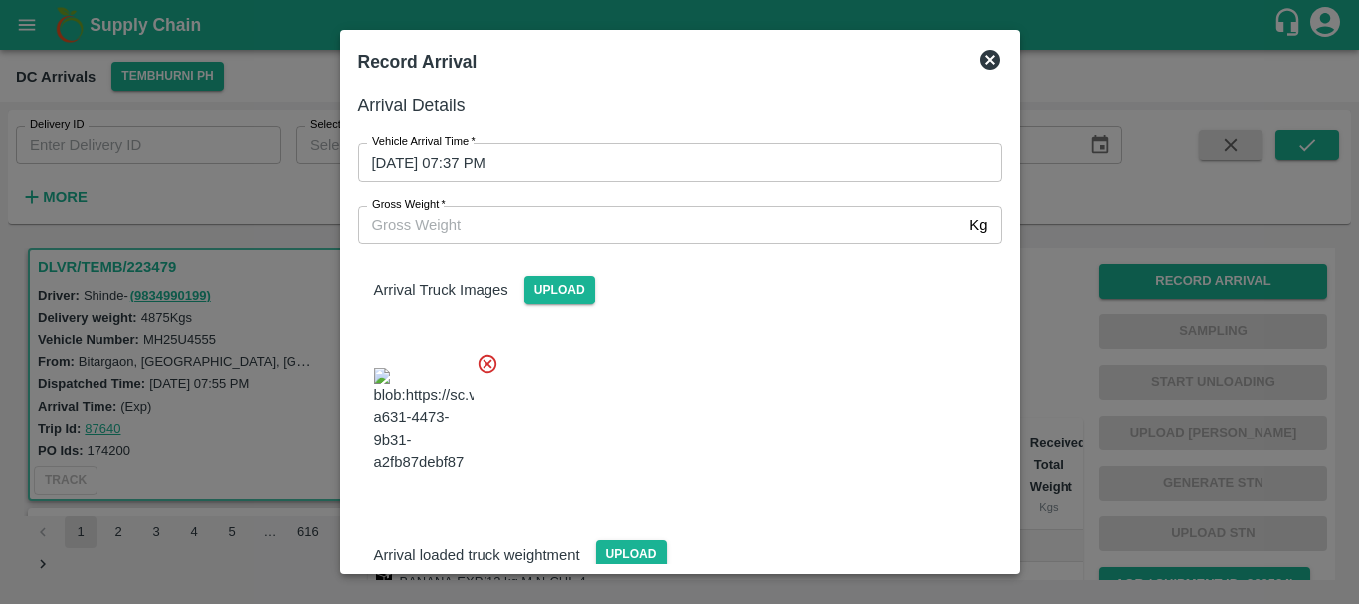
scroll to position [106, 0]
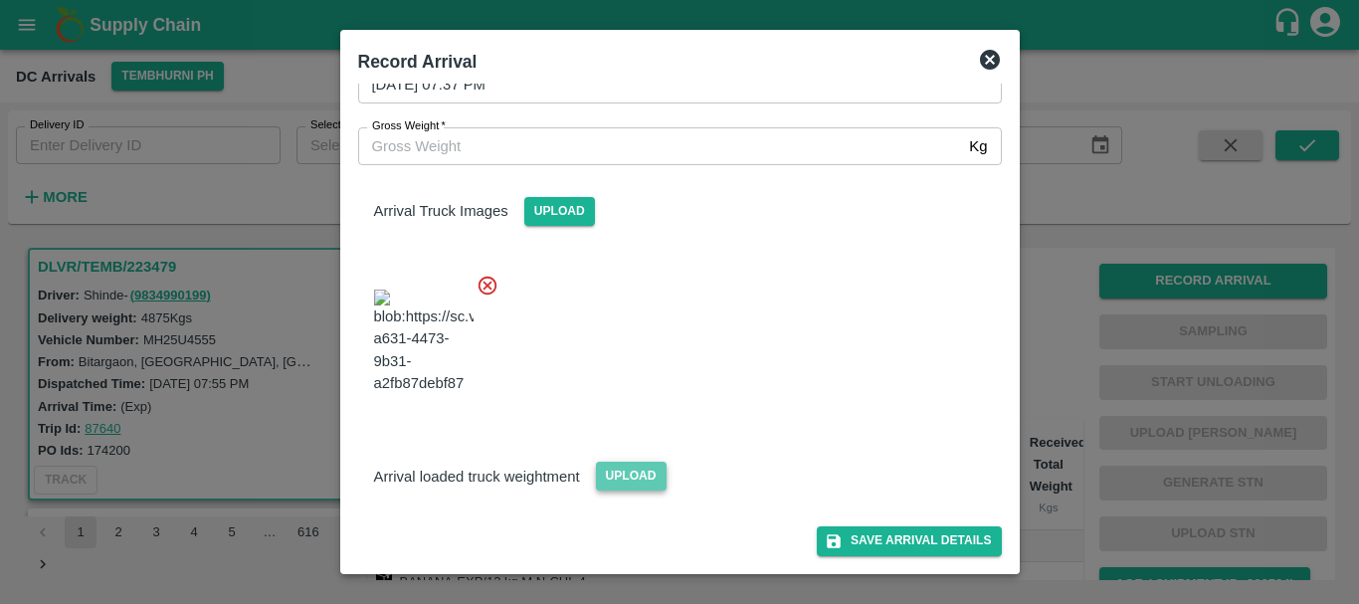
click at [650, 473] on span "Upload" at bounding box center [631, 476] width 71 height 29
click at [0, 0] on input "Upload" at bounding box center [0, 0] width 0 height 0
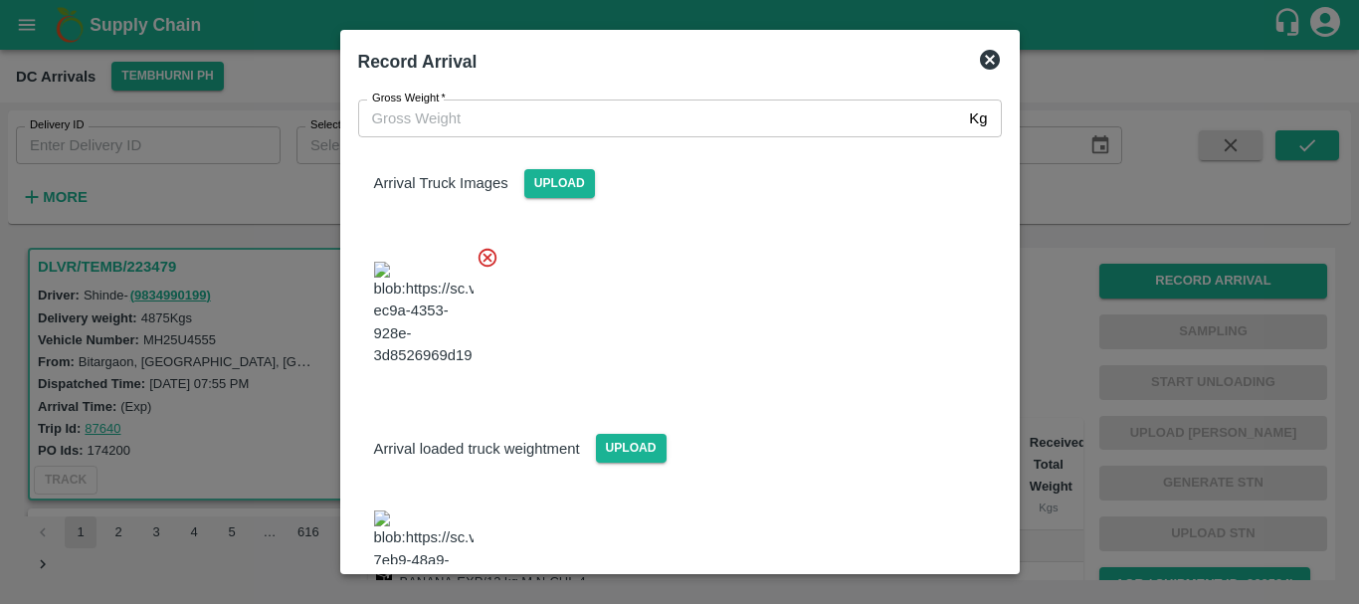
scroll to position [233, 0]
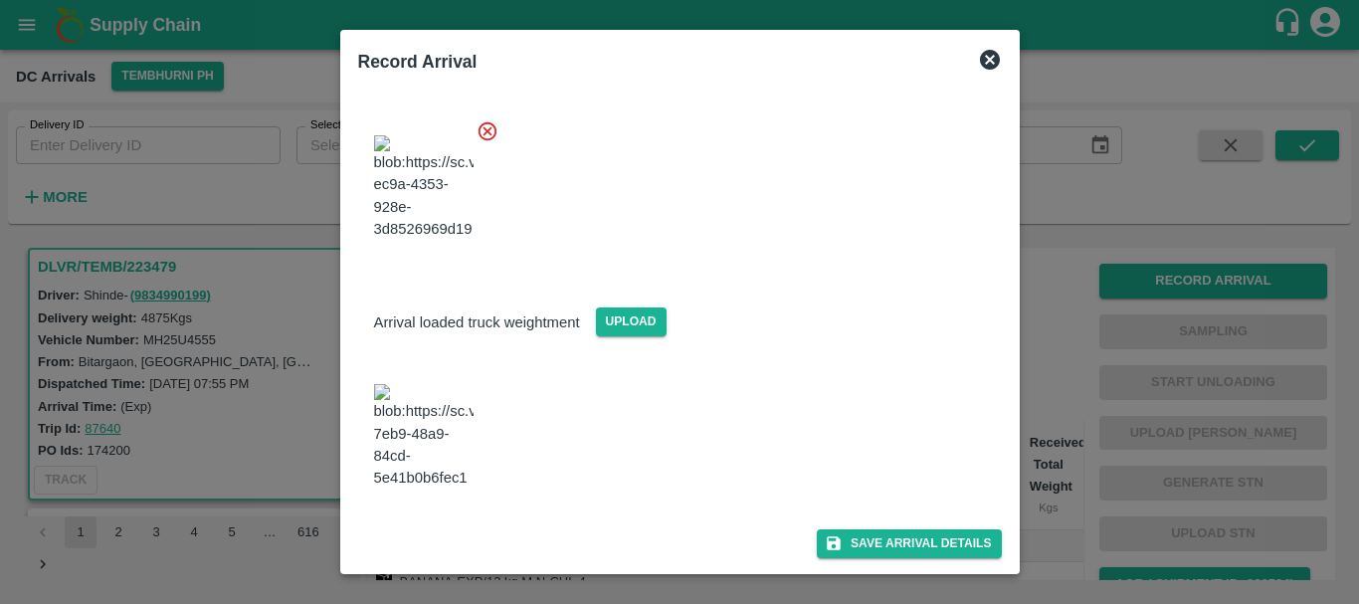
click at [432, 437] on img at bounding box center [423, 436] width 99 height 104
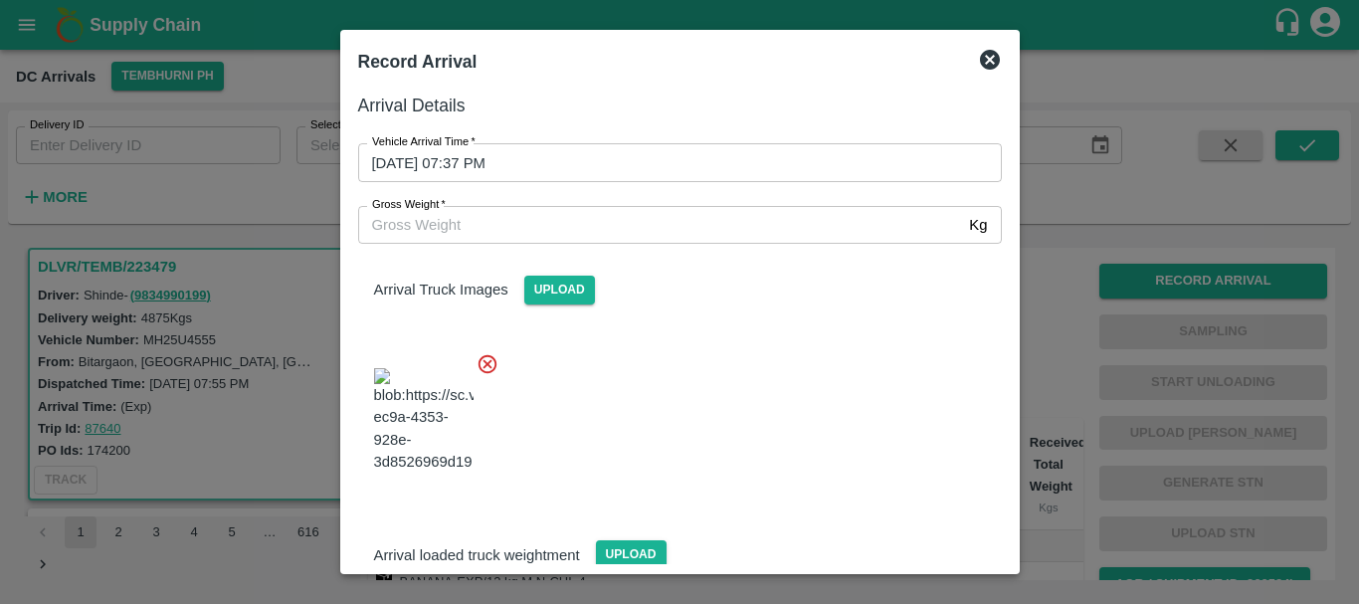
click at [571, 233] on input "Gross Weight   *" at bounding box center [660, 225] width 604 height 38
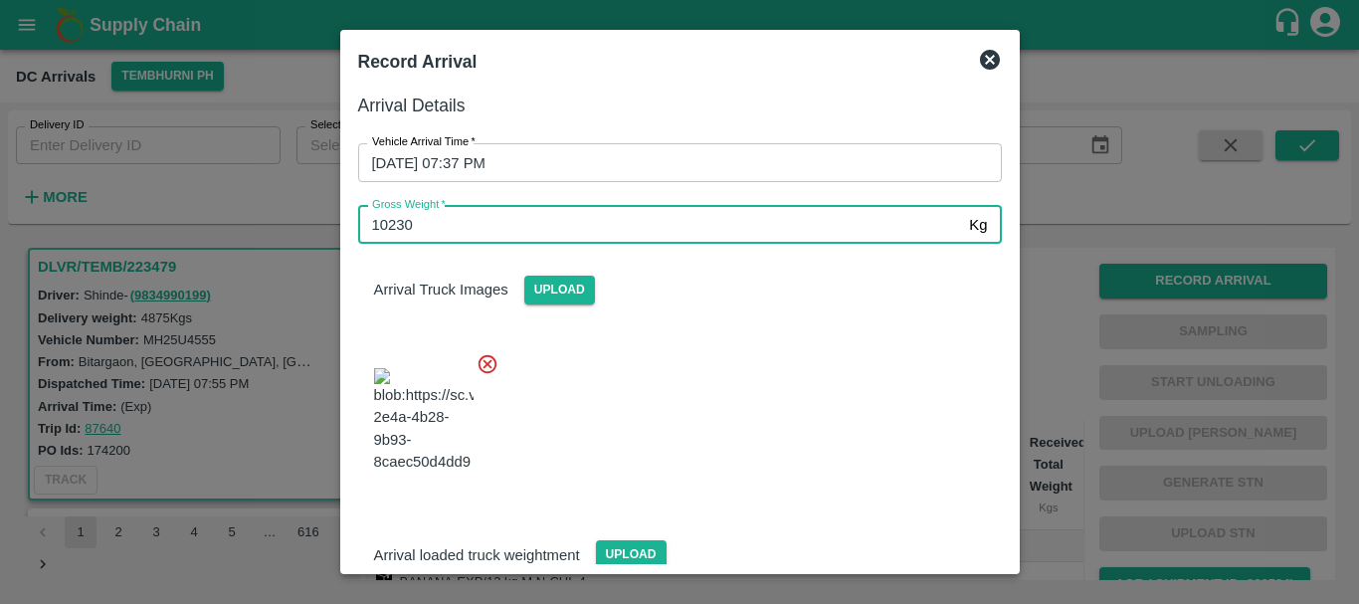
type input "10230"
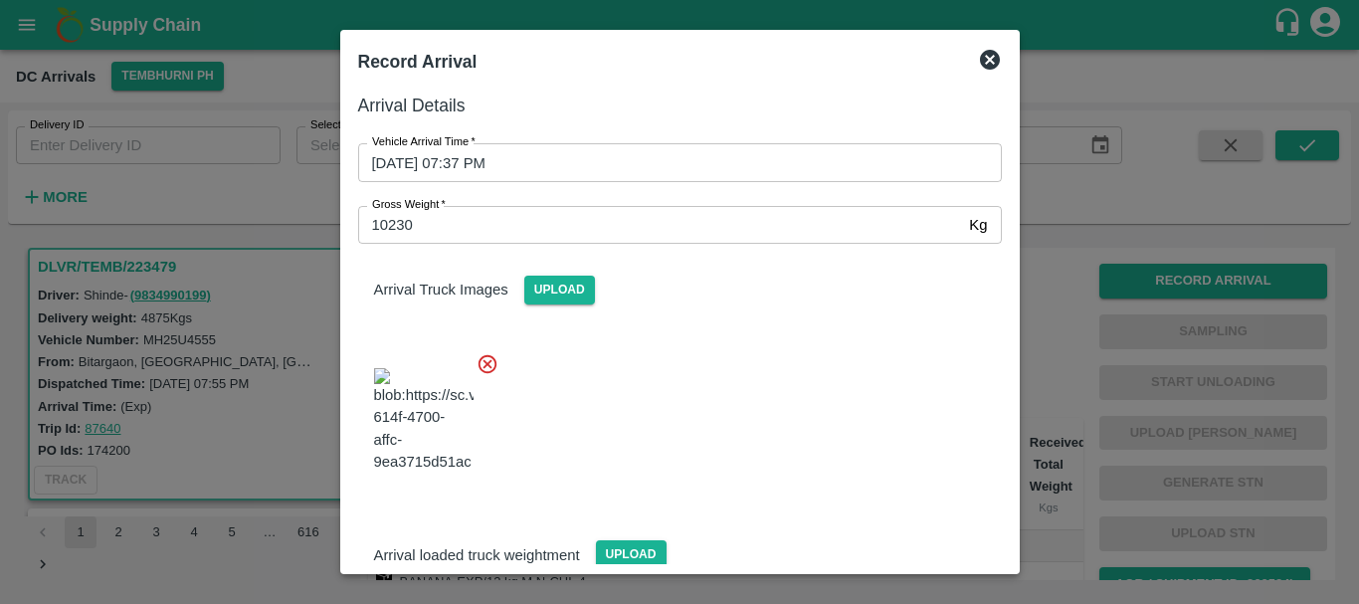
click at [777, 413] on div at bounding box center [672, 414] width 660 height 156
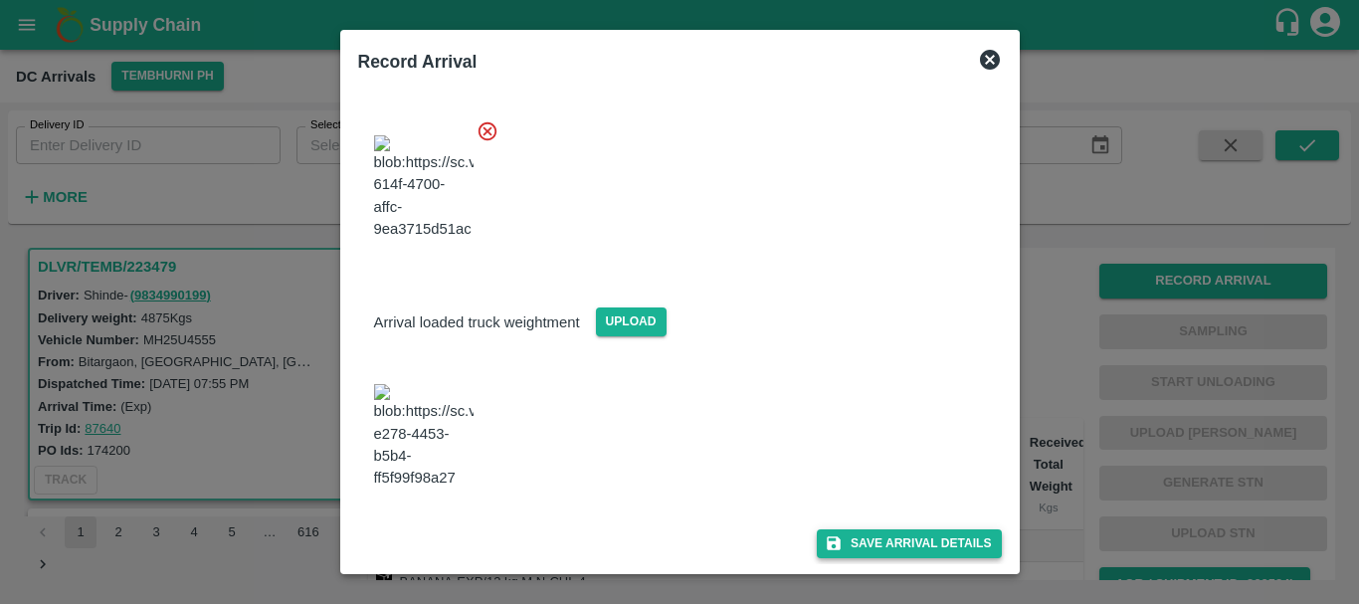
click at [881, 531] on div "Save Arrival Details" at bounding box center [672, 535] width 660 height 45
click at [881, 531] on button "Save Arrival Details" at bounding box center [909, 543] width 184 height 29
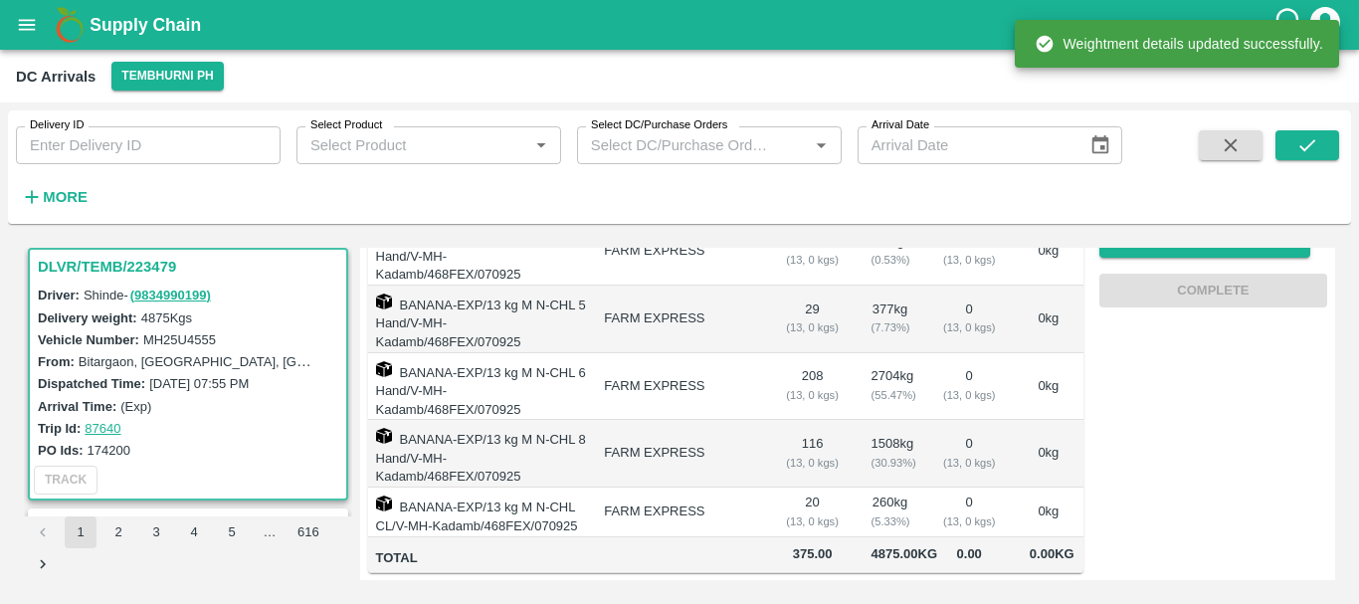
scroll to position [0, 0]
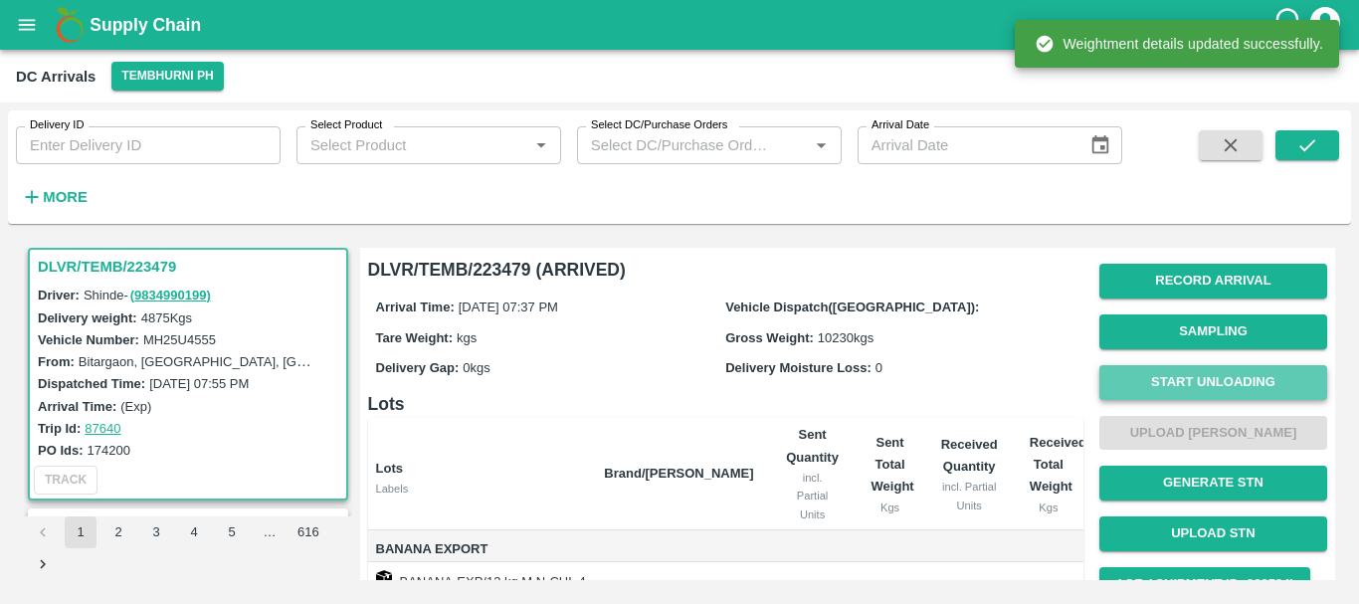
click at [1143, 380] on button "Start Unloading" at bounding box center [1213, 382] width 228 height 35
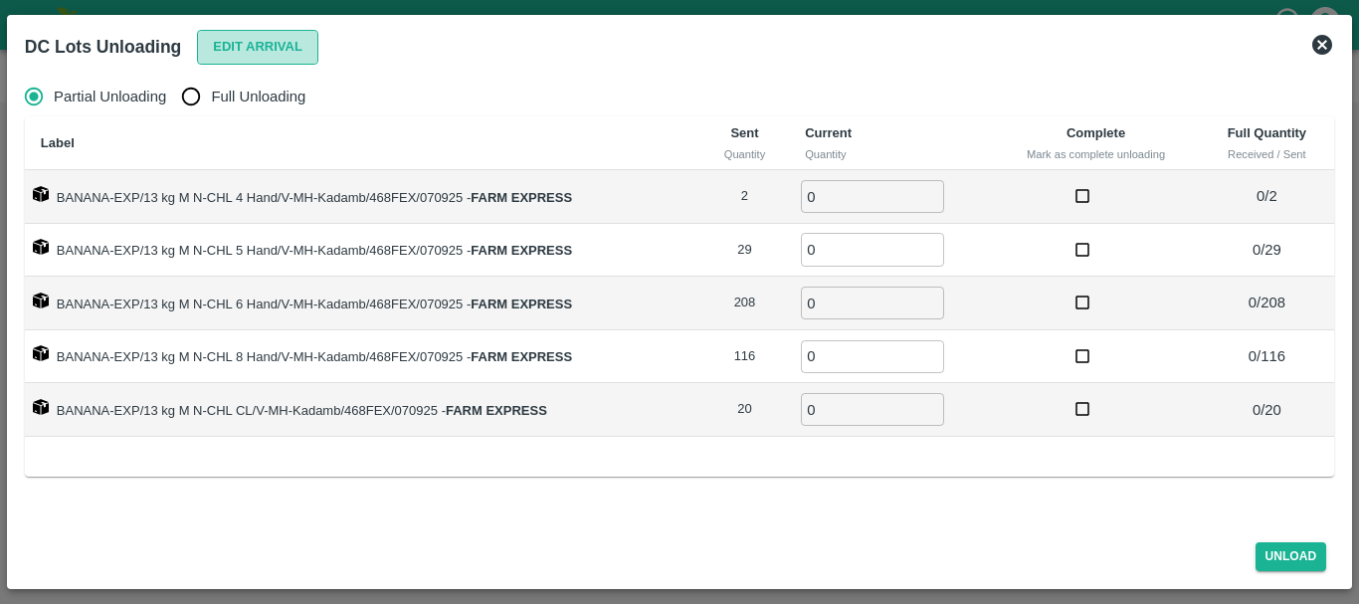
click at [251, 59] on button "Edit Arrival" at bounding box center [257, 47] width 121 height 35
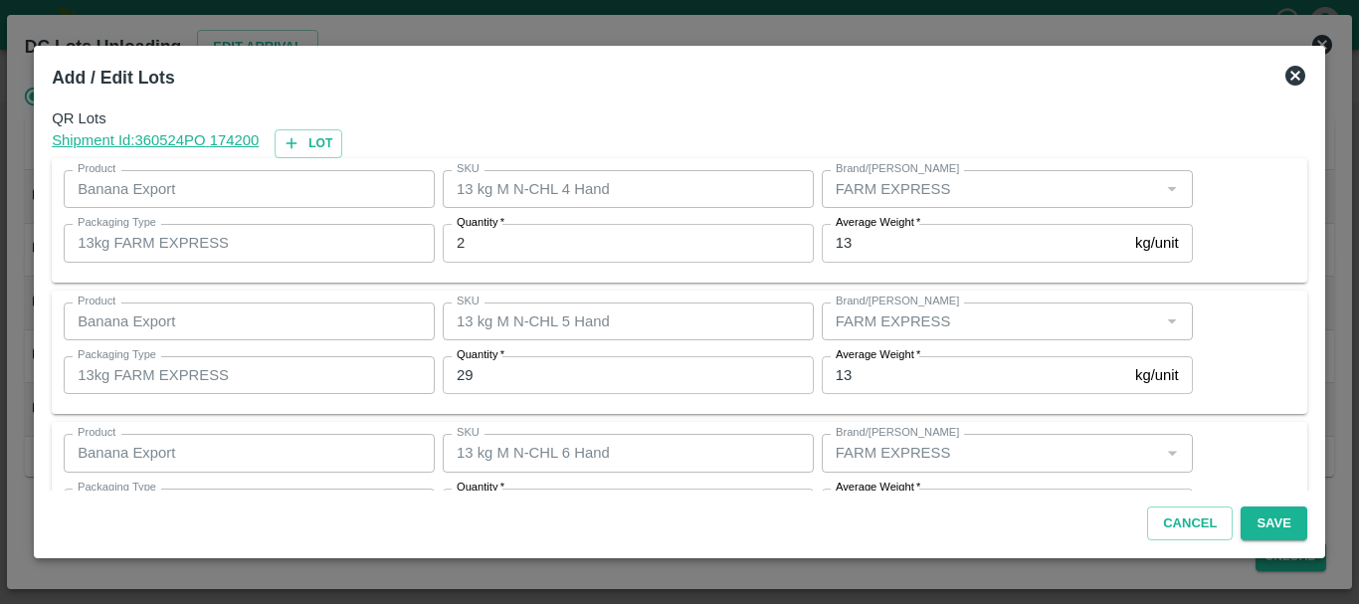
click at [1284, 70] on icon at bounding box center [1295, 76] width 24 height 24
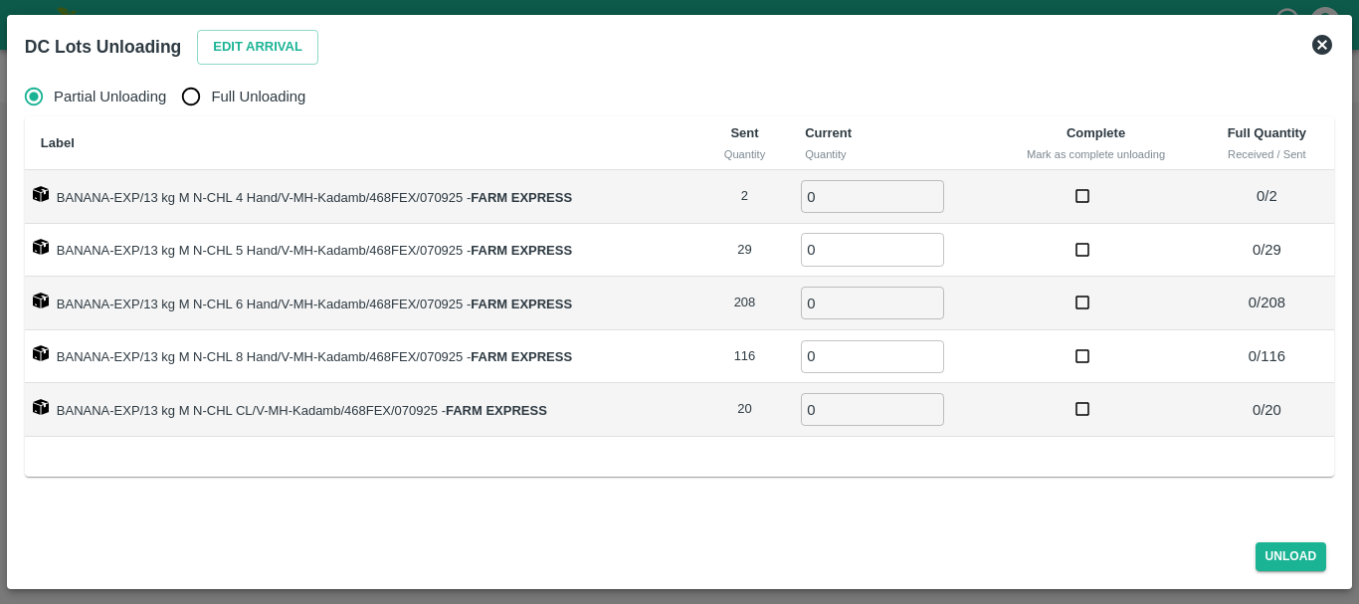
click at [1323, 46] on icon at bounding box center [1322, 45] width 24 height 24
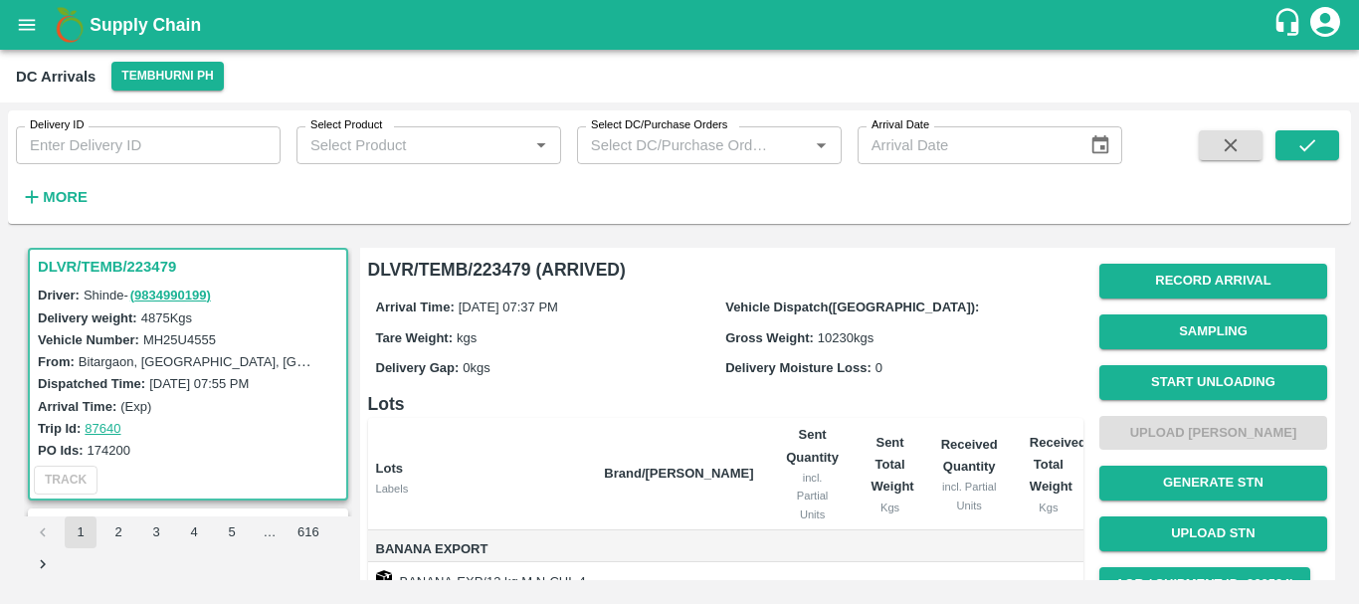
scroll to position [1, 0]
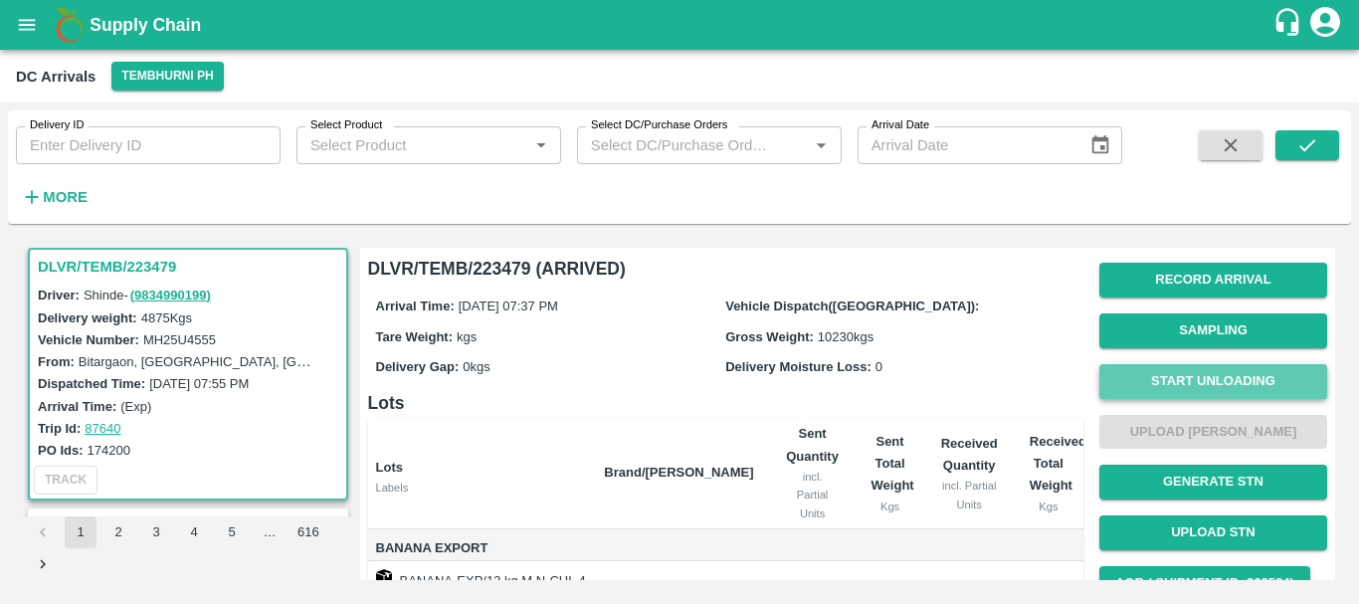
click at [1150, 382] on button "Start Unloading" at bounding box center [1213, 381] width 228 height 35
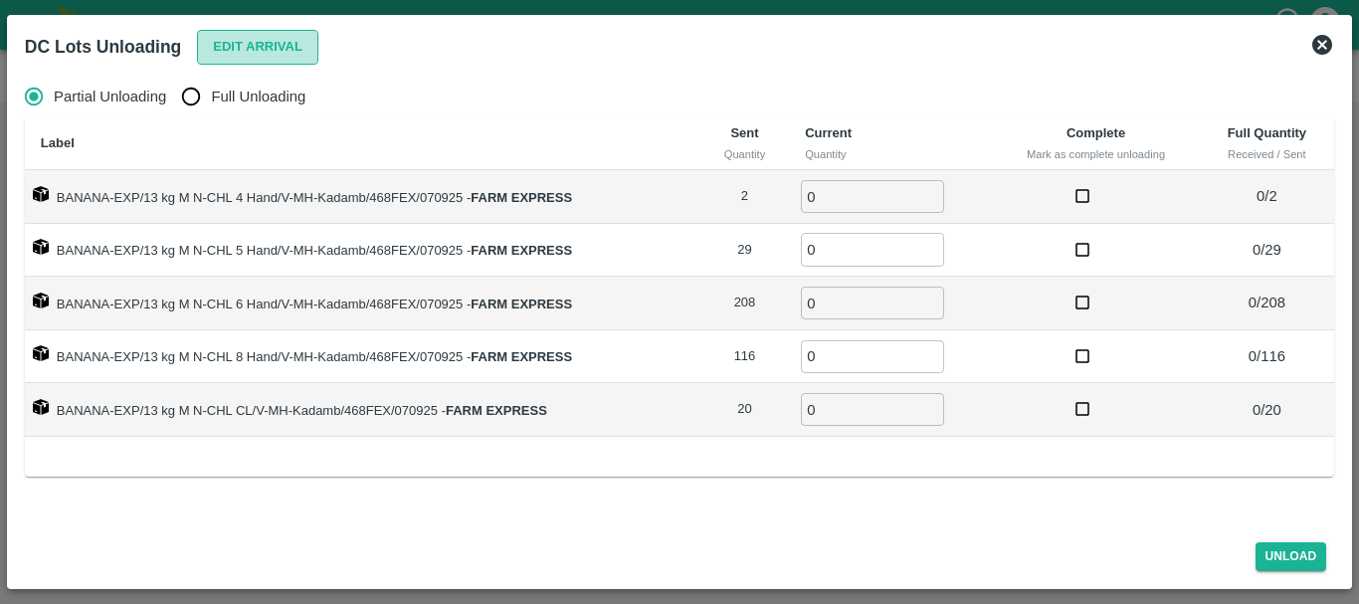
click at [264, 39] on button "Edit Arrival" at bounding box center [257, 47] width 121 height 35
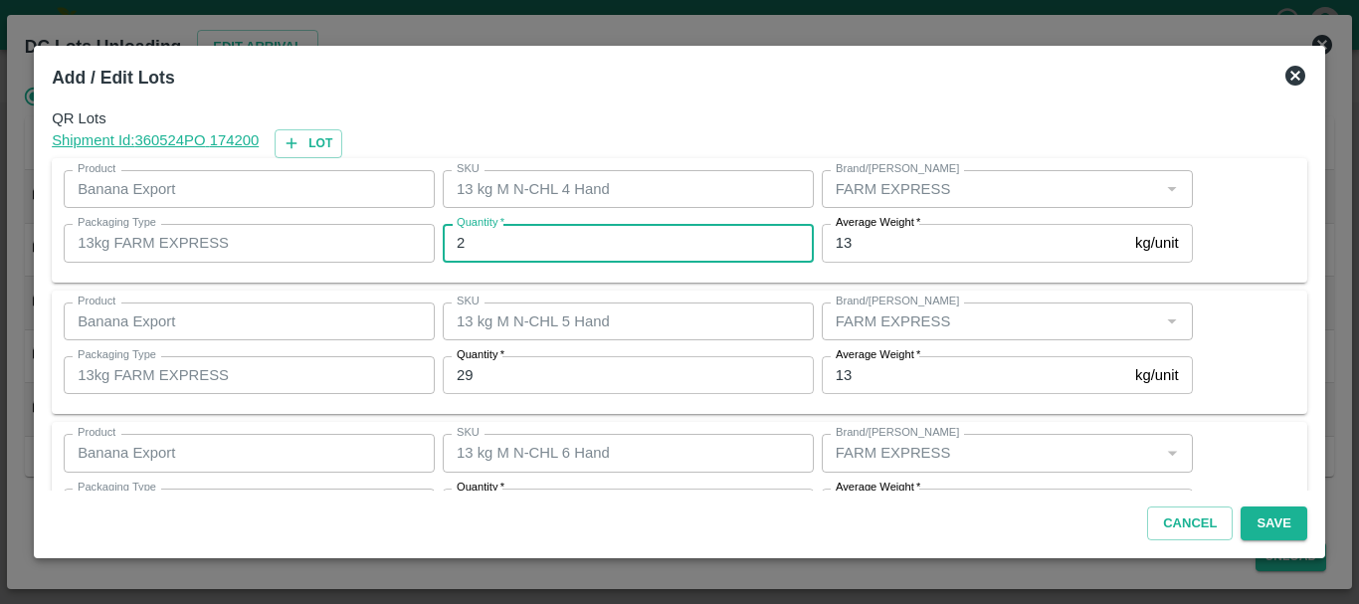
click at [557, 240] on input "2" at bounding box center [628, 243] width 371 height 38
type input "2"
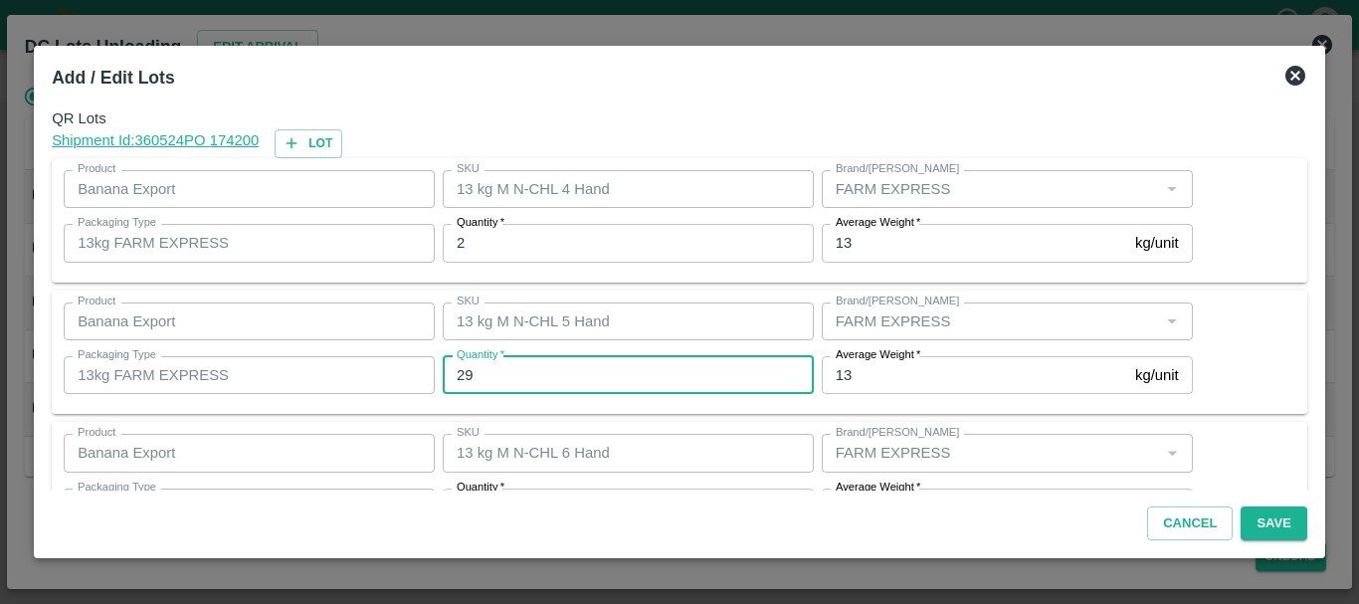
click at [529, 380] on input "29" at bounding box center [628, 375] width 371 height 38
type input "2"
type input "32"
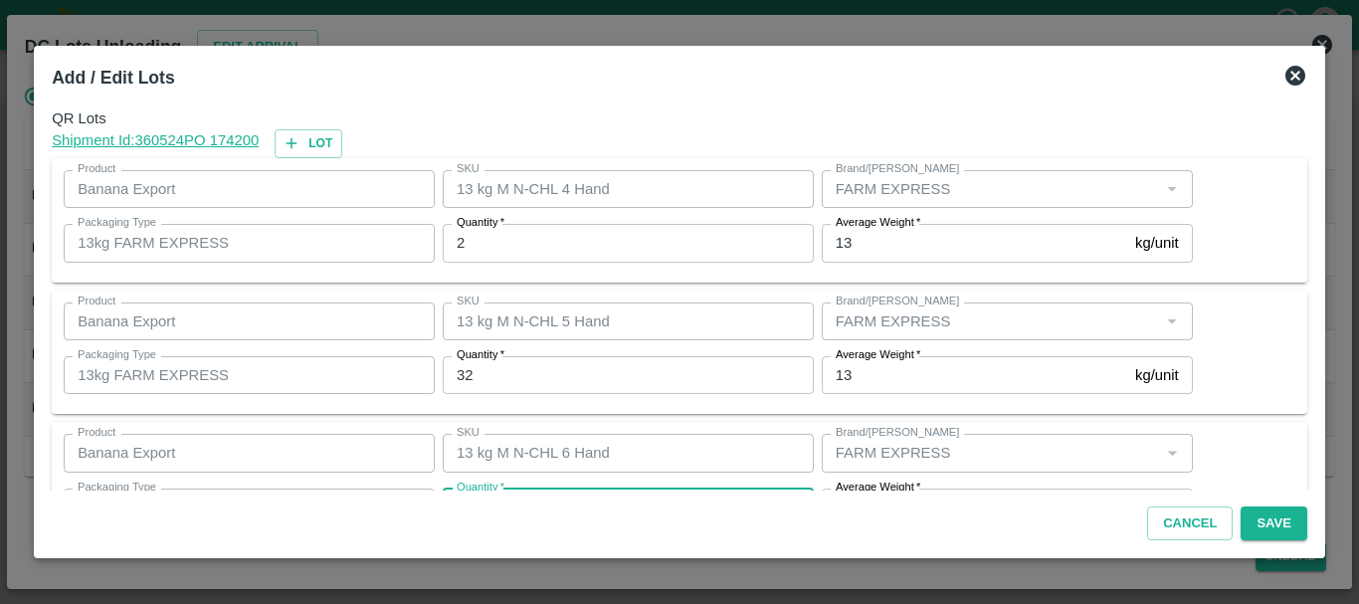
scroll to position [36, 0]
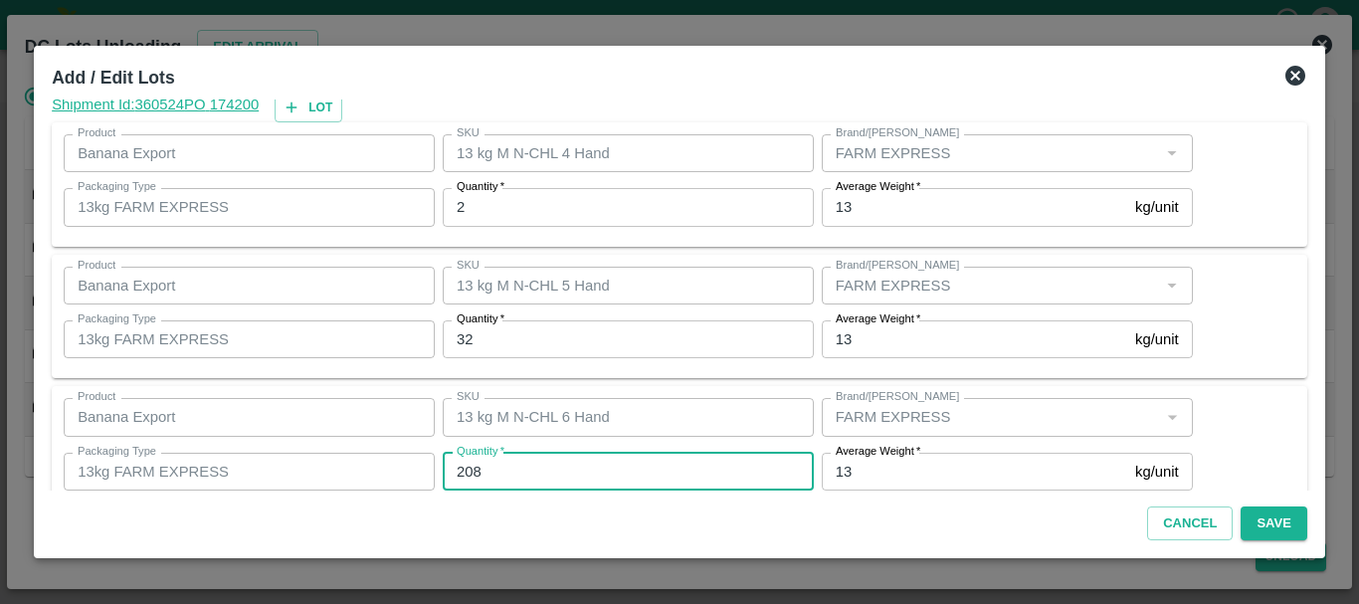
click at [546, 472] on input "208" at bounding box center [628, 472] width 371 height 38
type input "2"
type input "197"
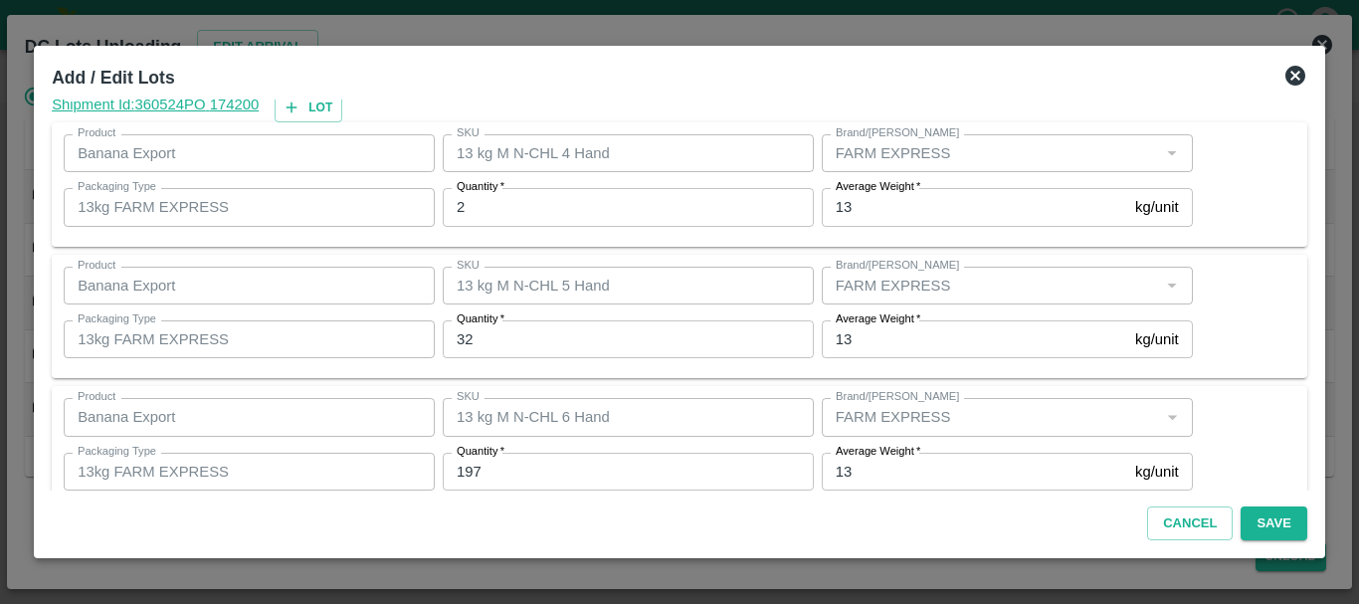
scroll to position [336, 0]
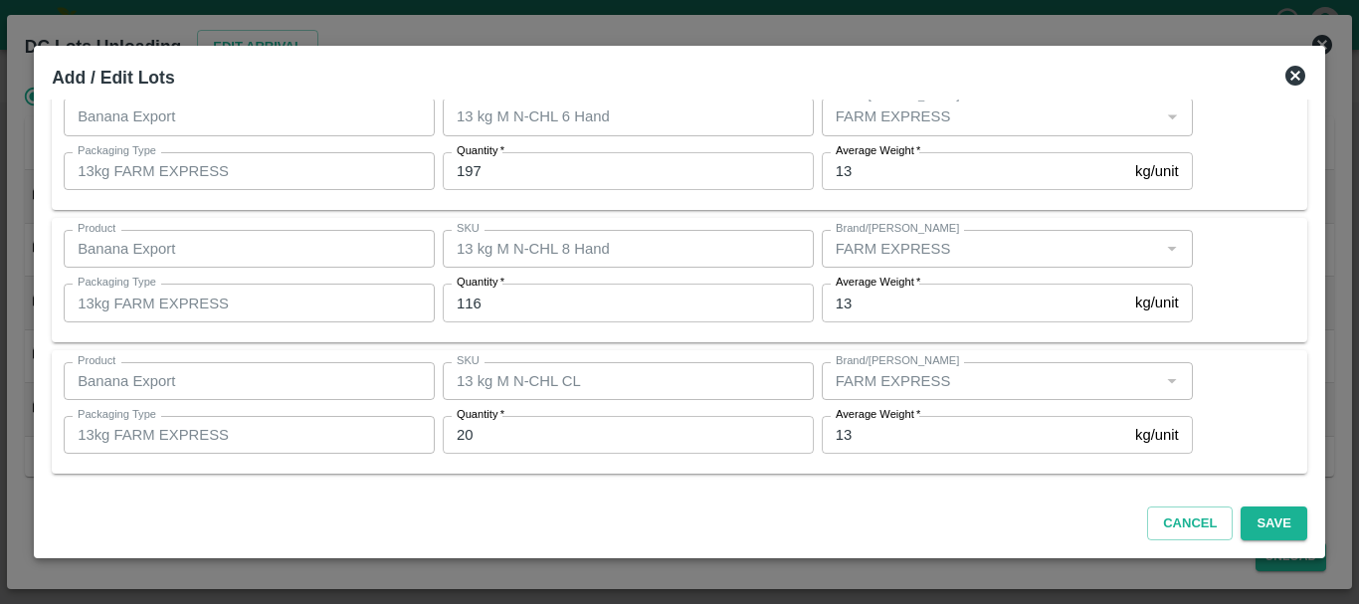
click at [536, 303] on input "116" at bounding box center [628, 303] width 371 height 38
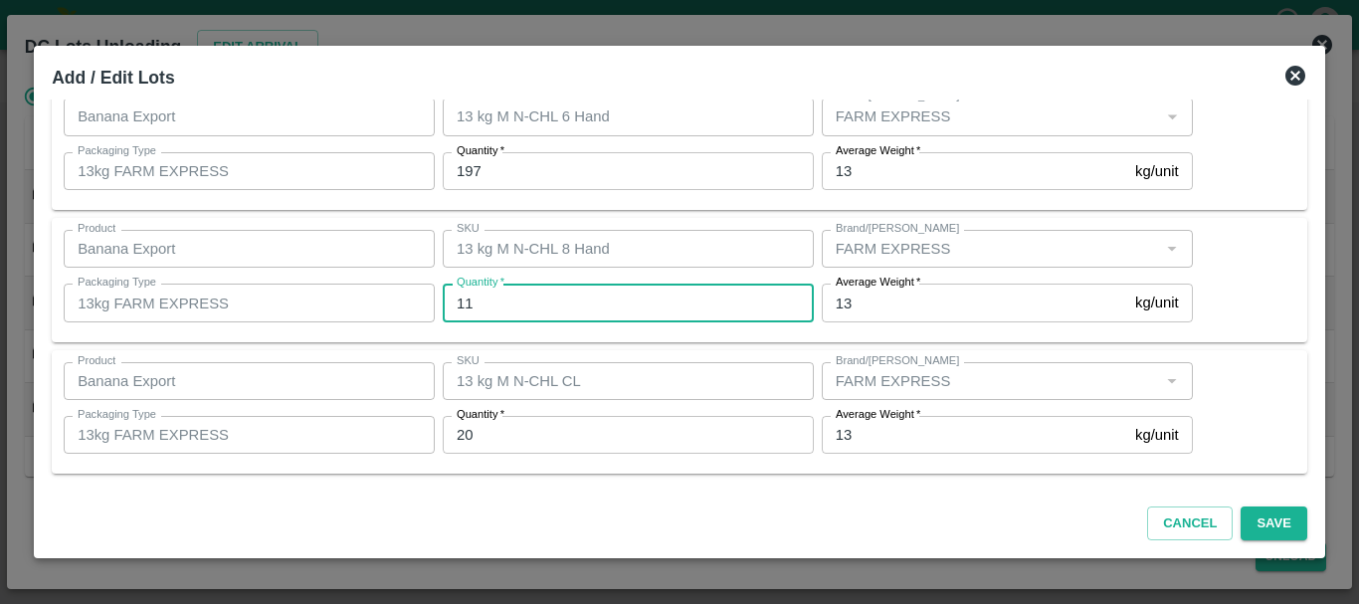
type input "1"
type input "126"
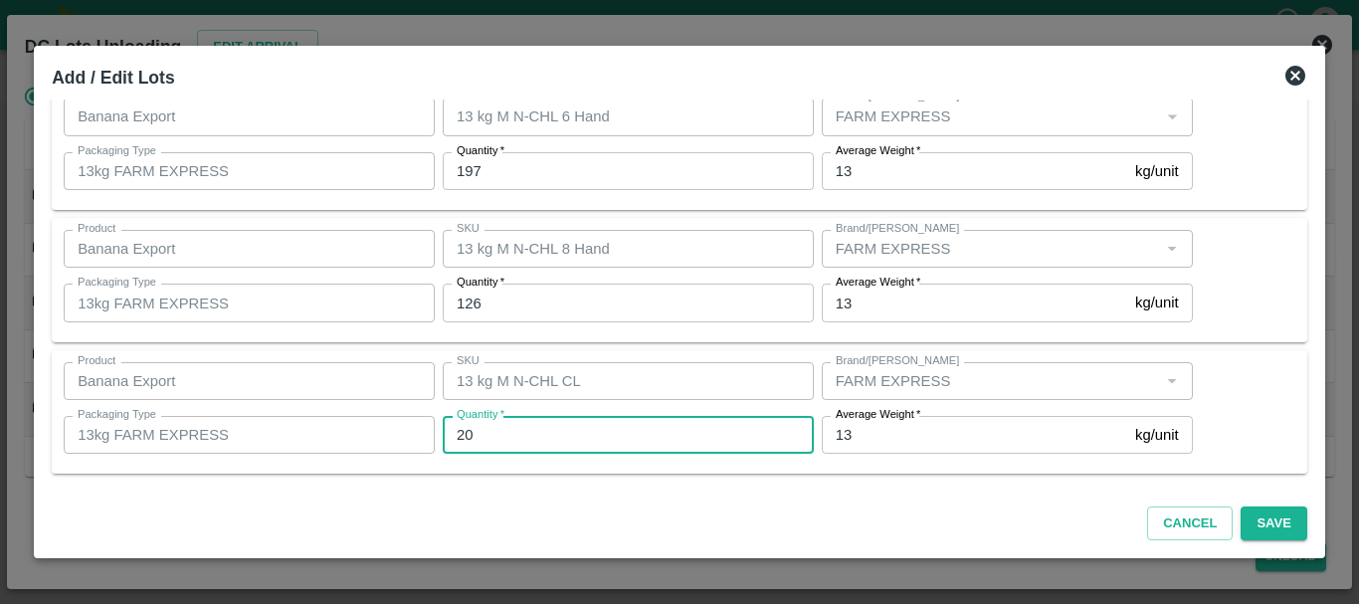
click at [506, 442] on input "20" at bounding box center [628, 435] width 371 height 38
type input "2"
type input "18"
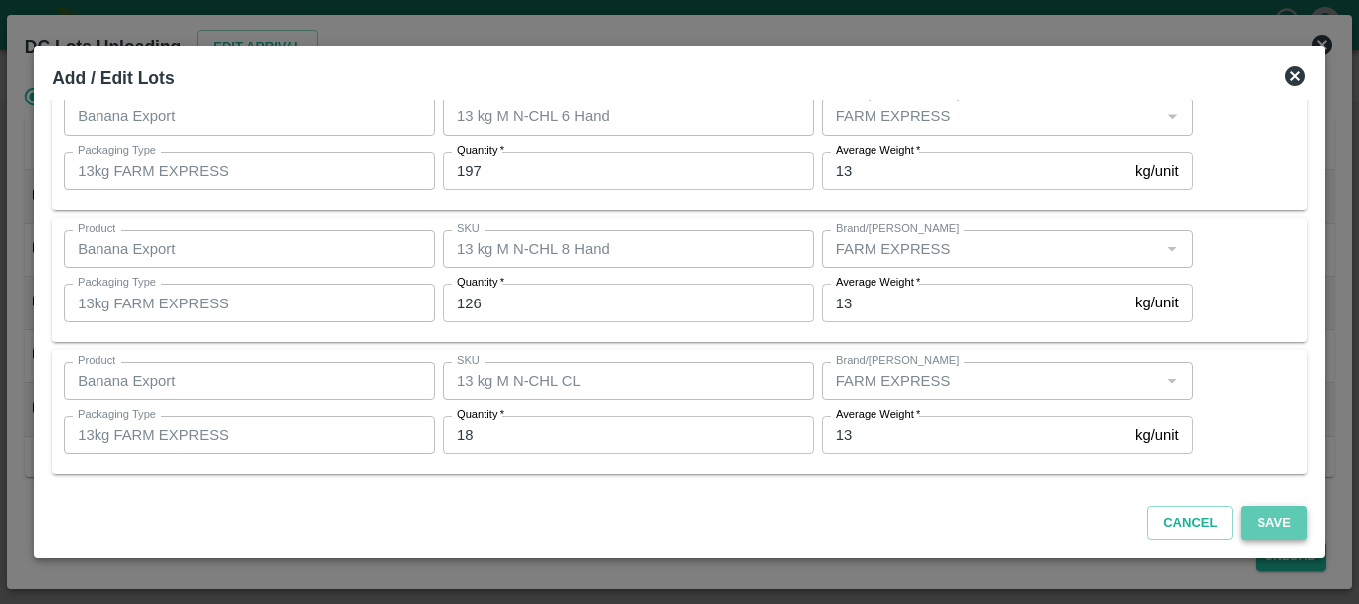
click at [1254, 521] on button "Save" at bounding box center [1274, 523] width 66 height 35
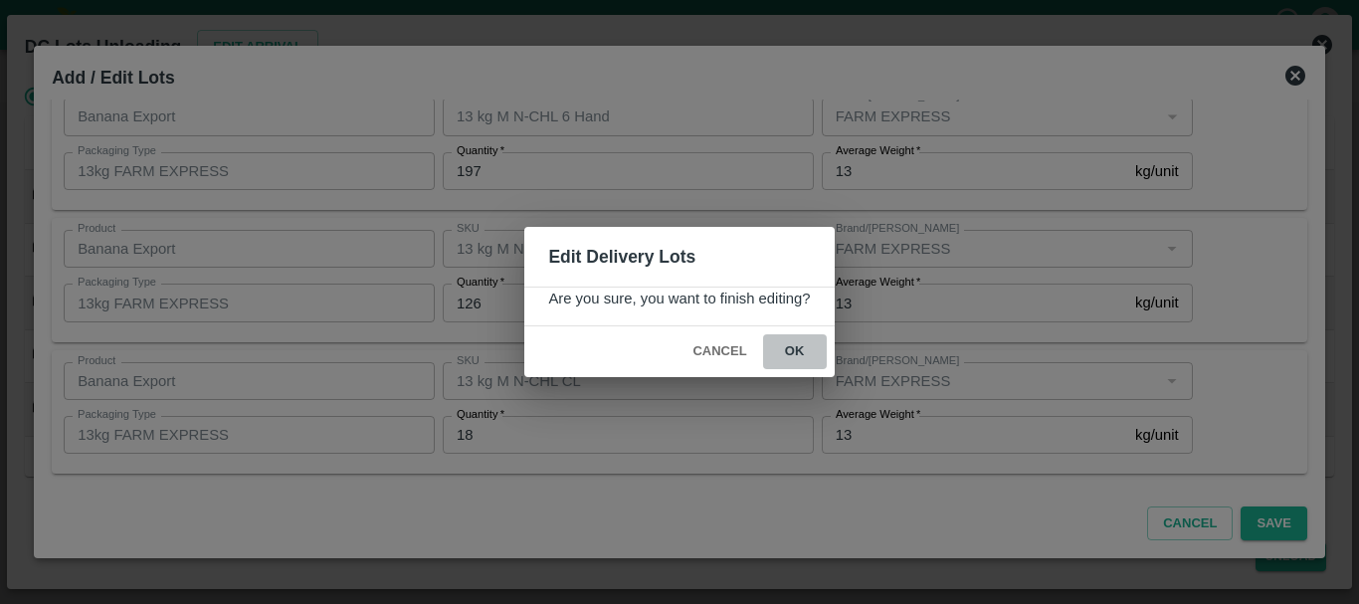
click at [784, 353] on button "ok" at bounding box center [795, 351] width 64 height 35
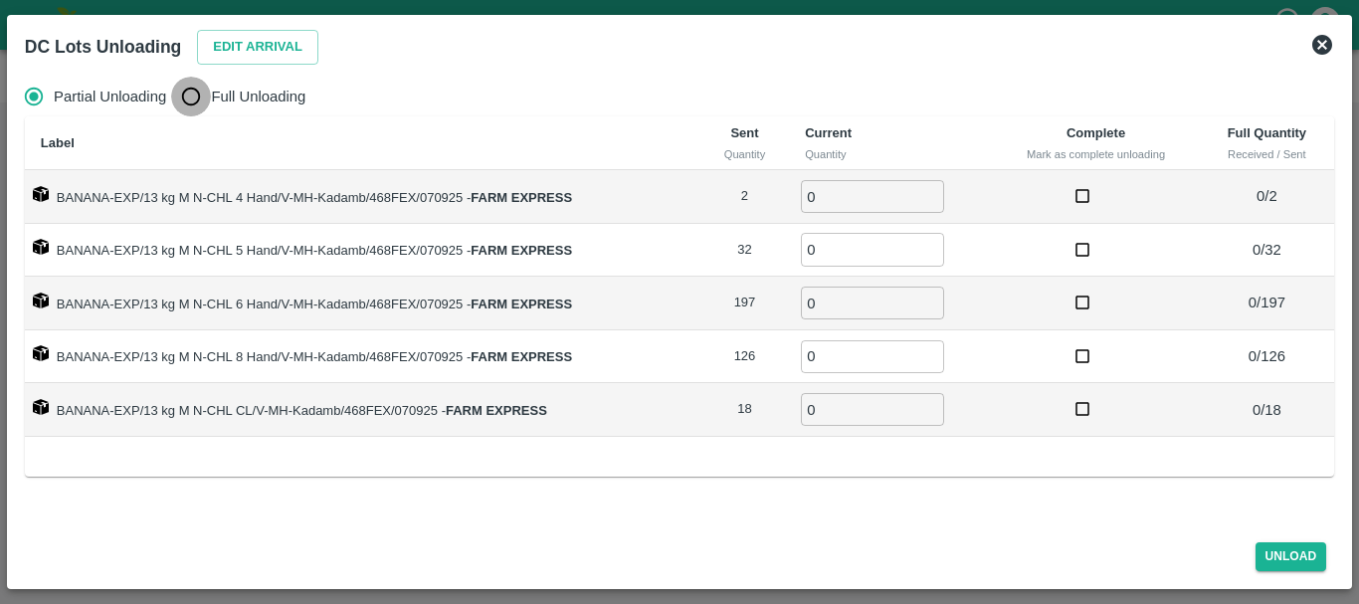
click at [181, 102] on input "Full Unloading" at bounding box center [191, 97] width 40 height 40
radio input "true"
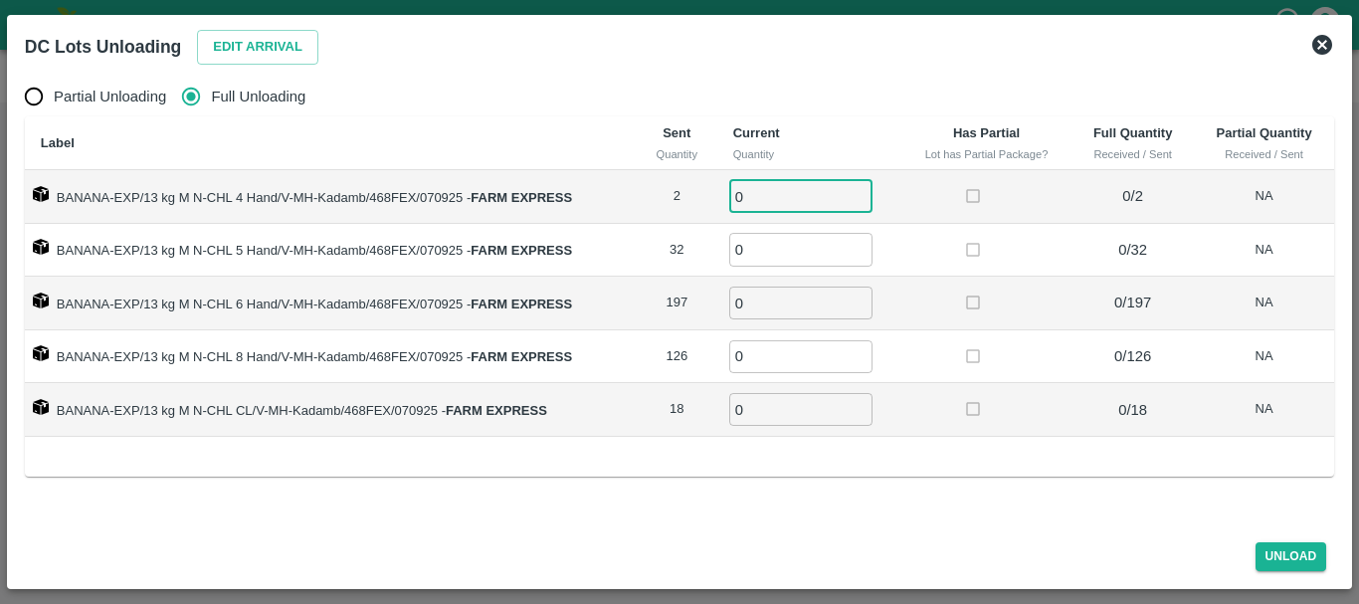
click at [798, 202] on input "0" at bounding box center [800, 196] width 143 height 33
type input "02"
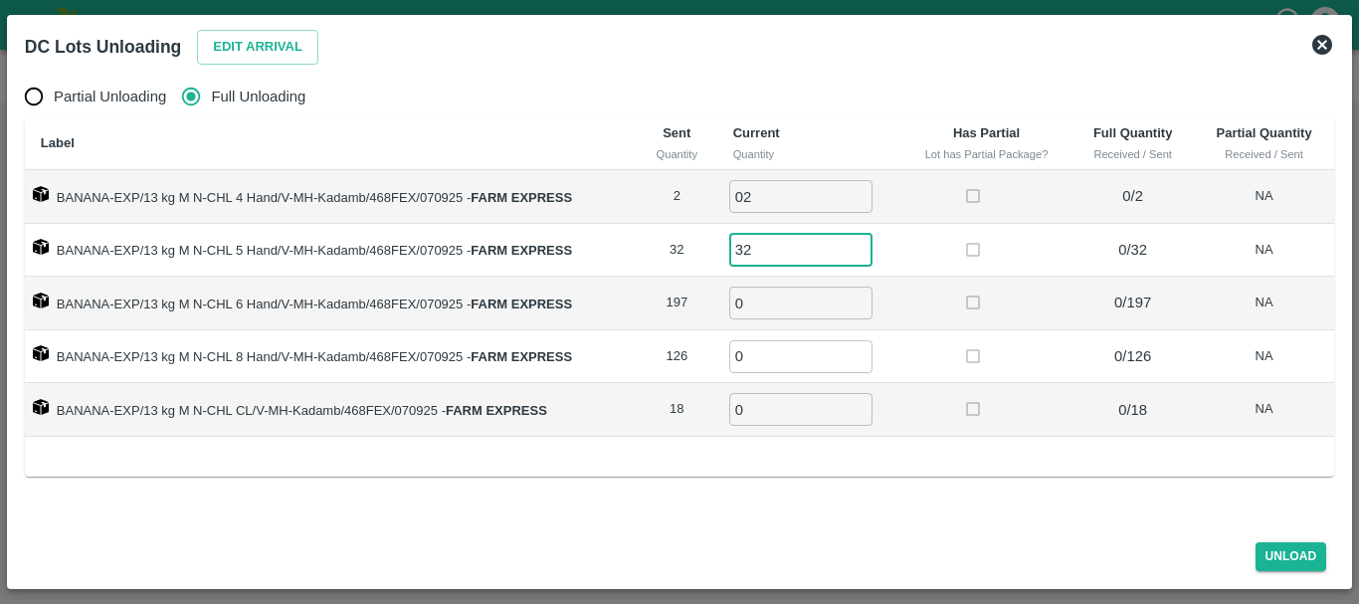
type input "32"
type input "197"
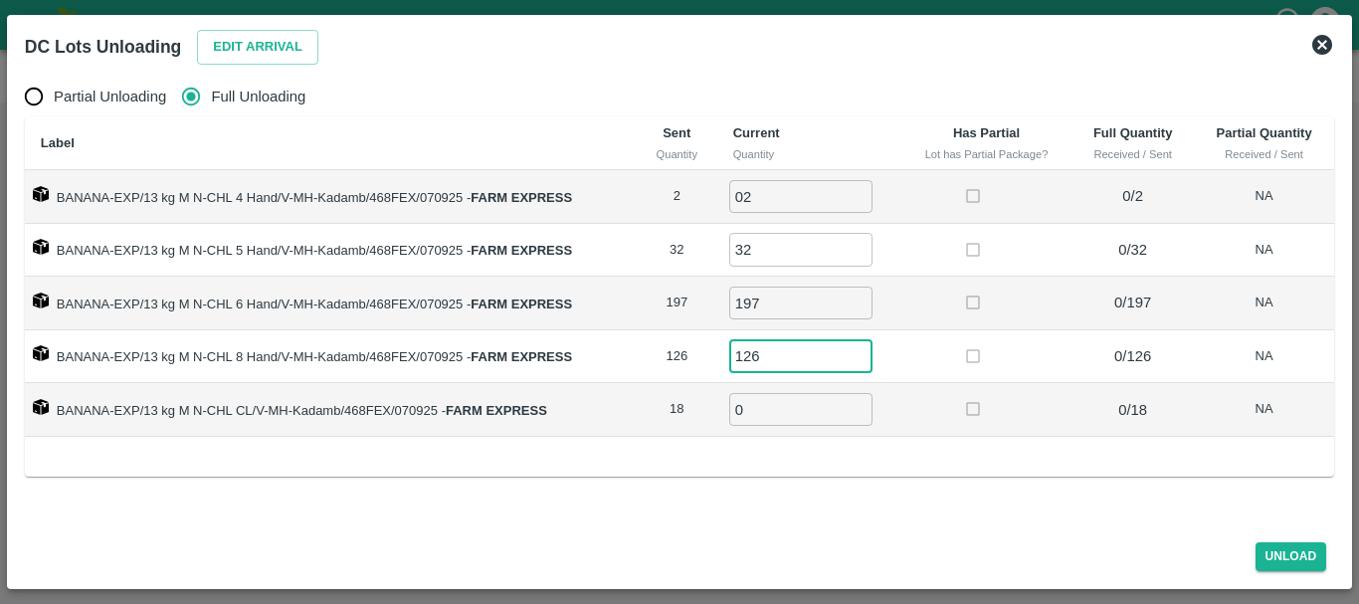
type input "126"
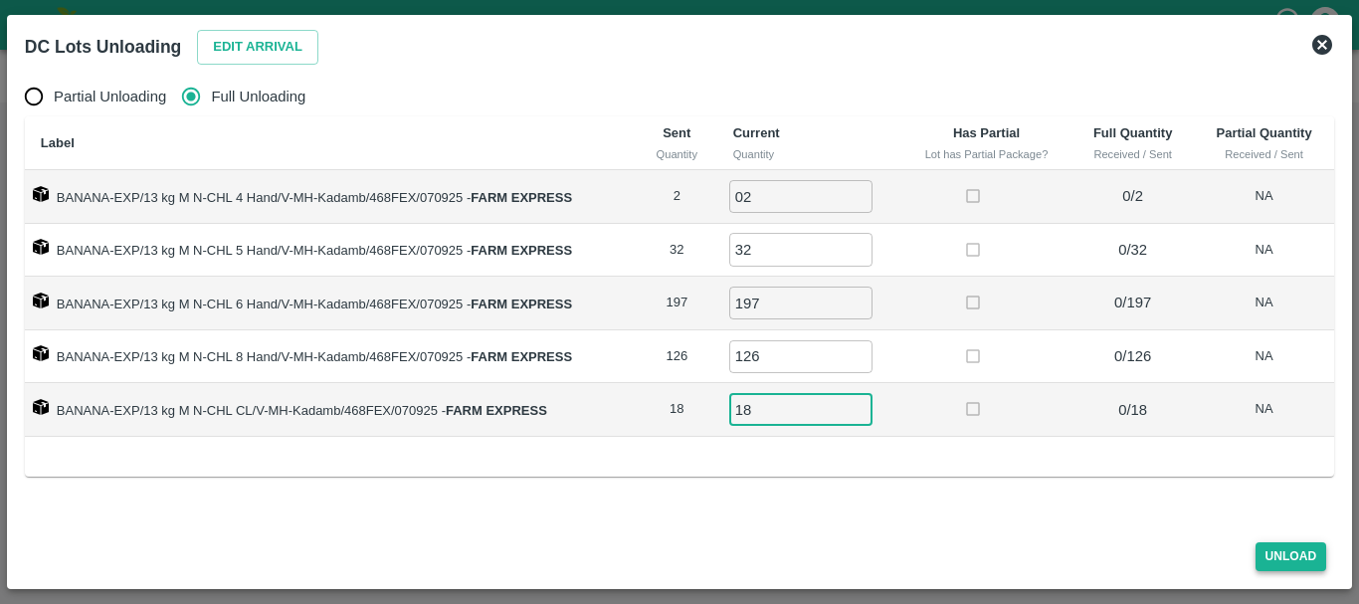
type input "18"
click at [1300, 556] on button "Unload" at bounding box center [1292, 556] width 72 height 29
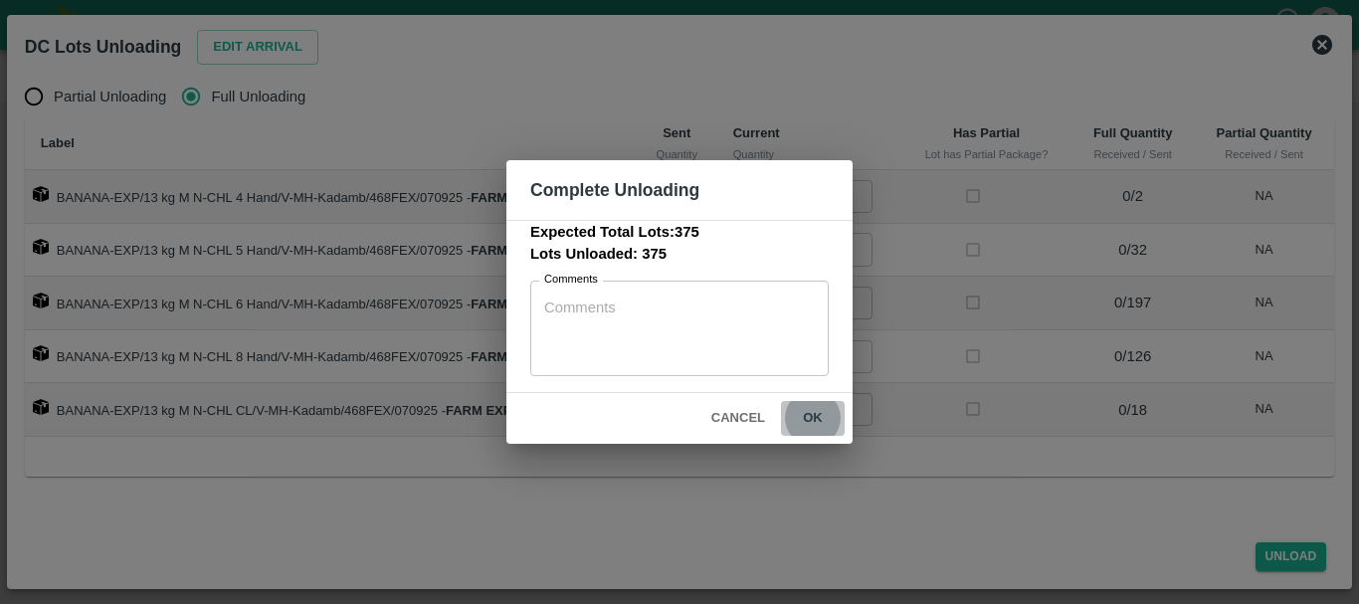
click at [819, 419] on button "ok" at bounding box center [813, 418] width 64 height 35
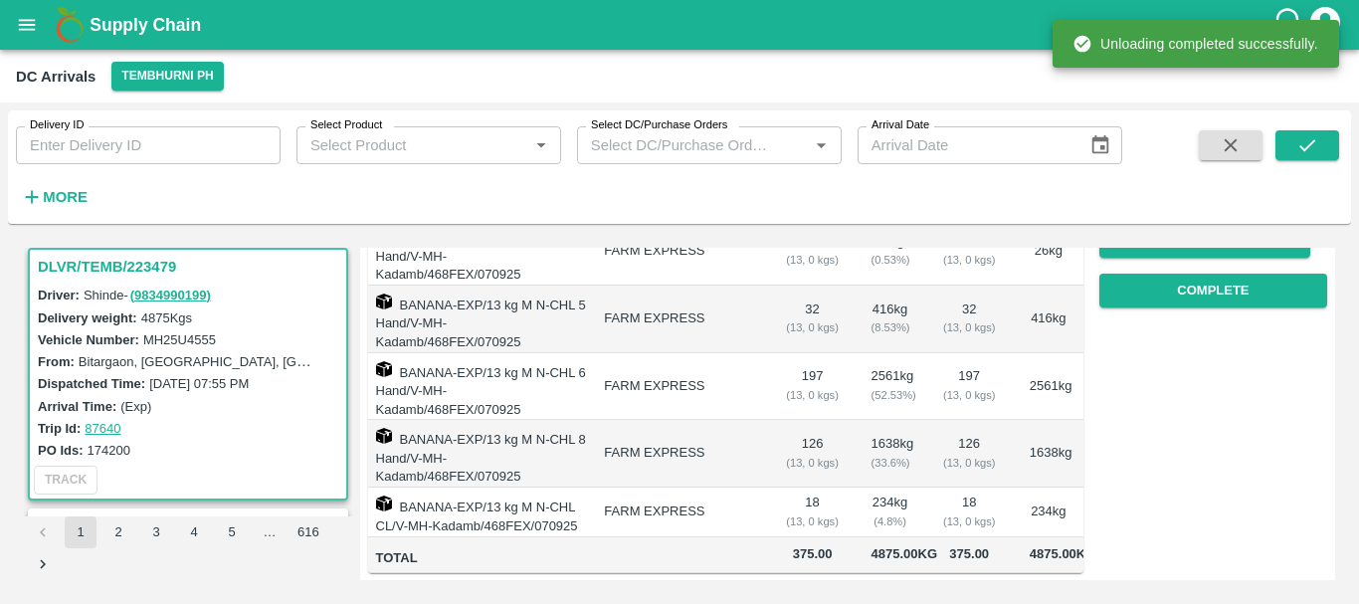
scroll to position [0, 0]
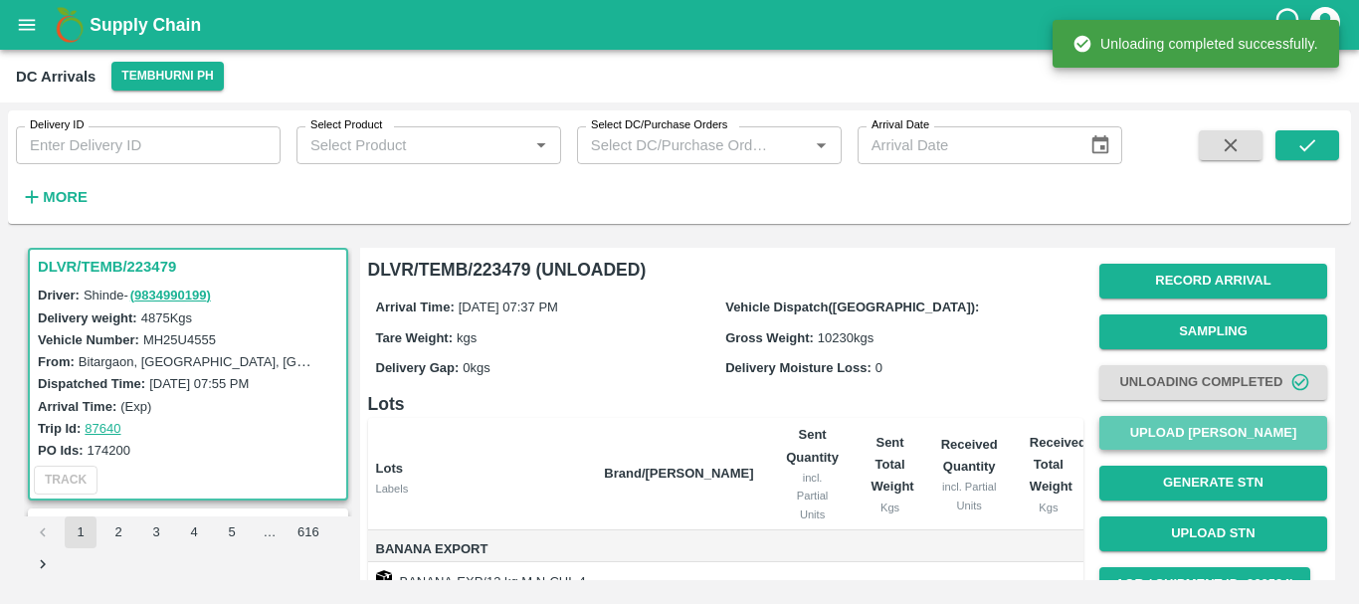
click at [1170, 429] on button "Upload [PERSON_NAME]" at bounding box center [1213, 433] width 228 height 35
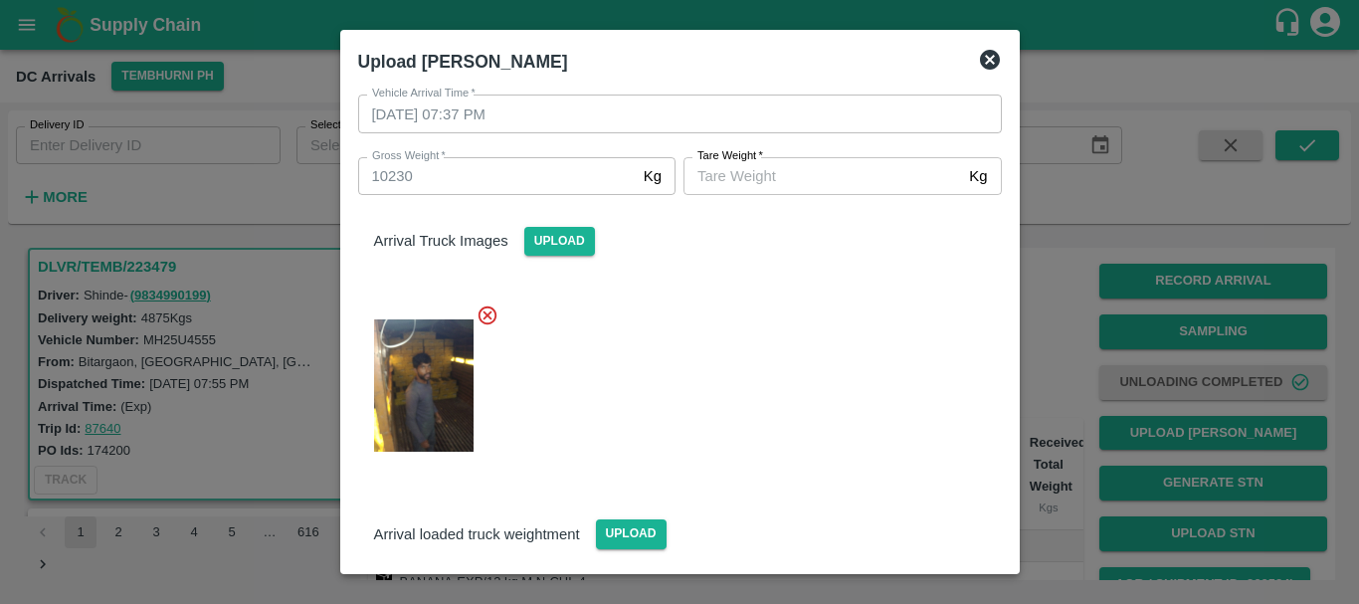
scroll to position [233, 0]
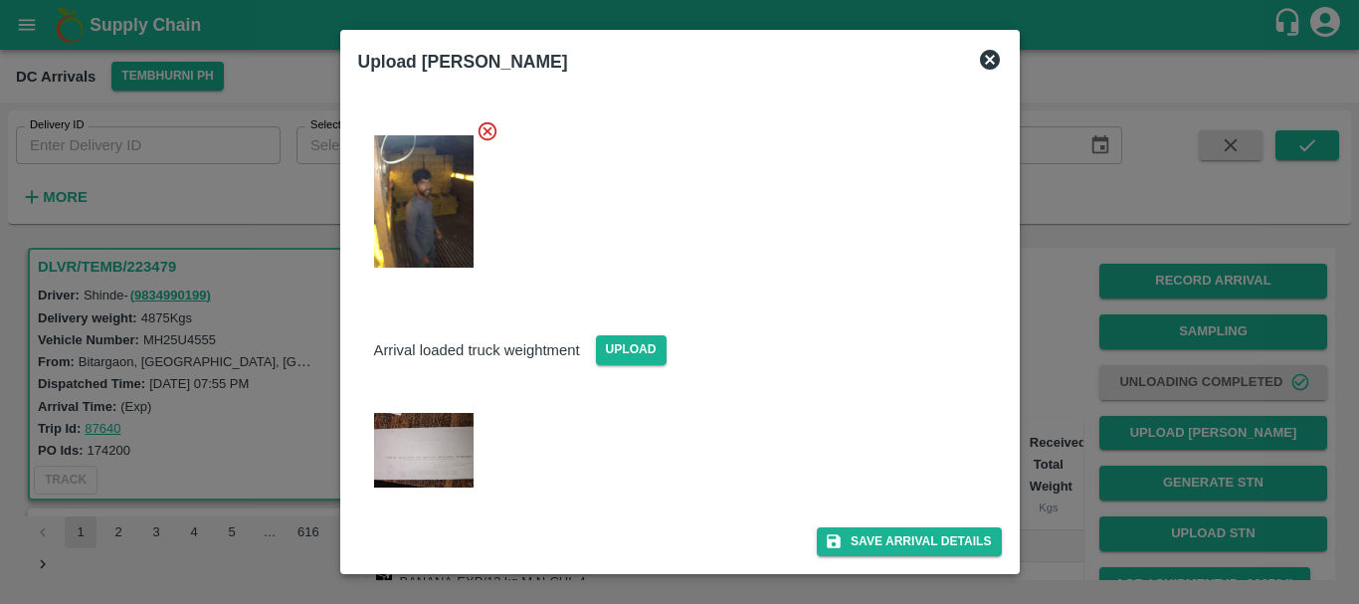
click at [446, 451] on img at bounding box center [423, 450] width 99 height 75
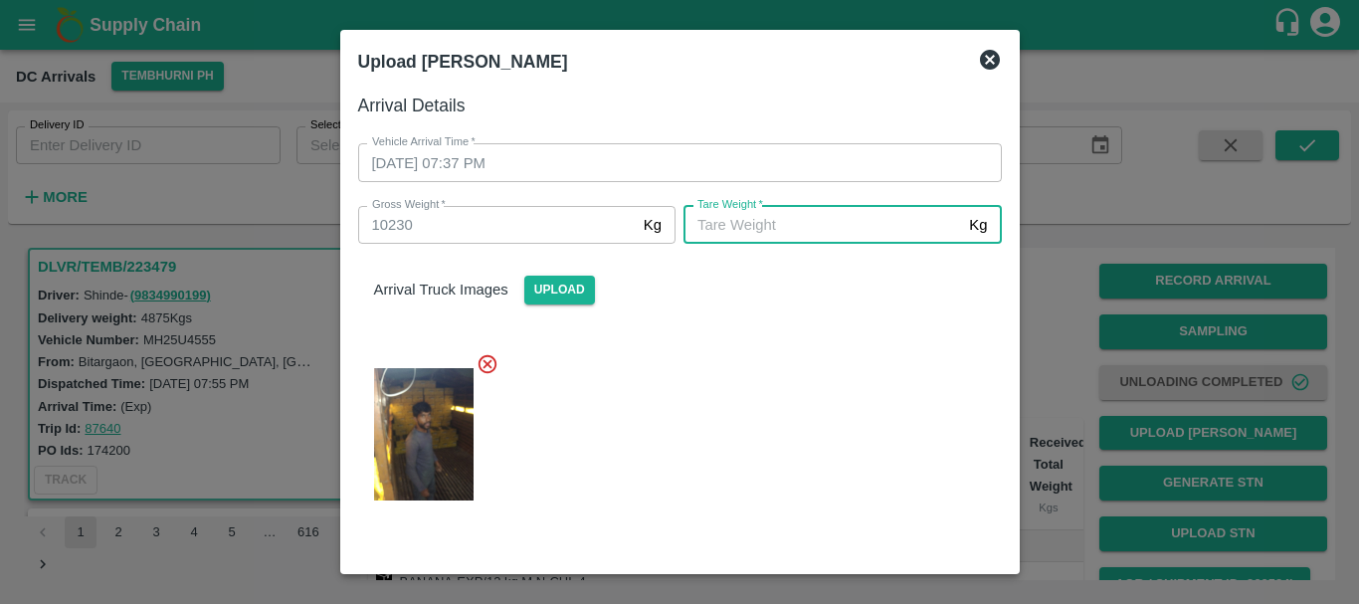
click at [741, 226] on input "Tare Weight   *" at bounding box center [823, 225] width 278 height 38
type input "4850"
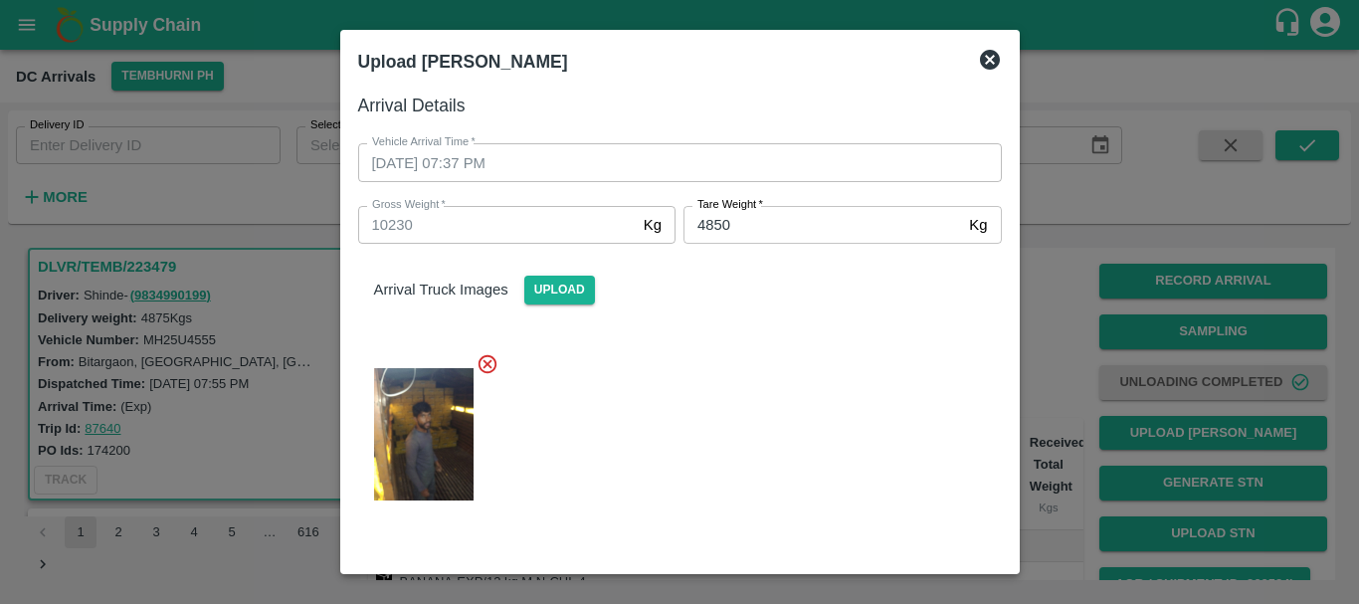
click at [769, 424] on div at bounding box center [672, 428] width 660 height 184
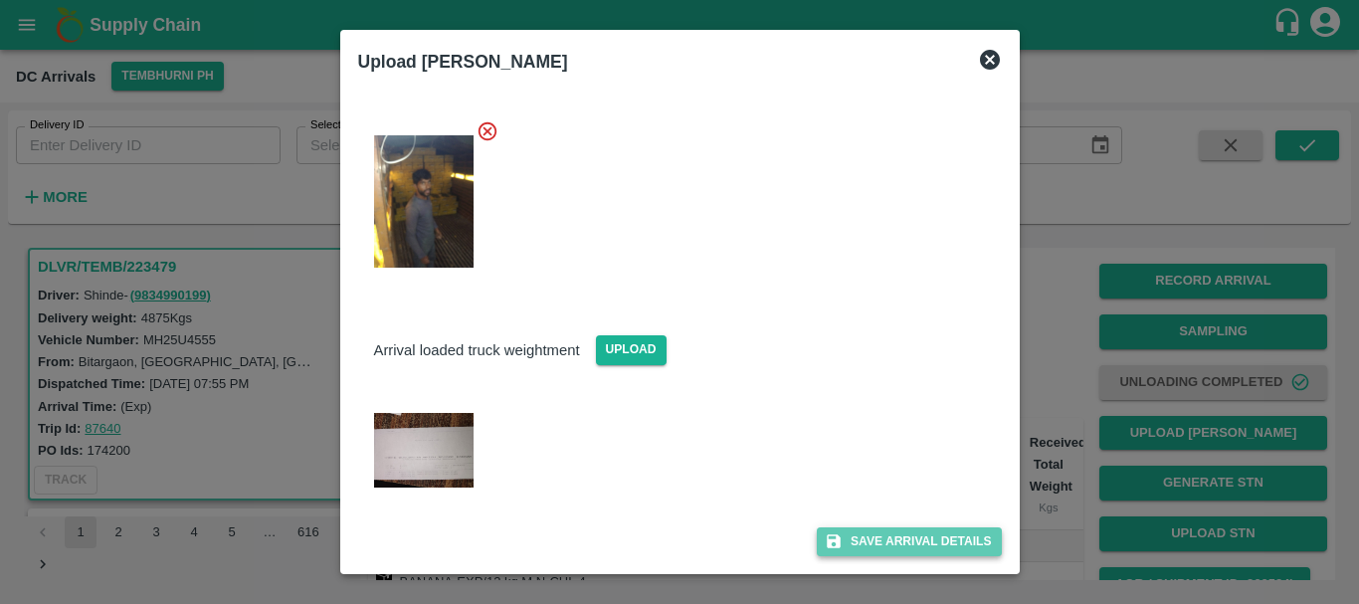
click at [877, 536] on button "Save Arrival Details" at bounding box center [909, 541] width 184 height 29
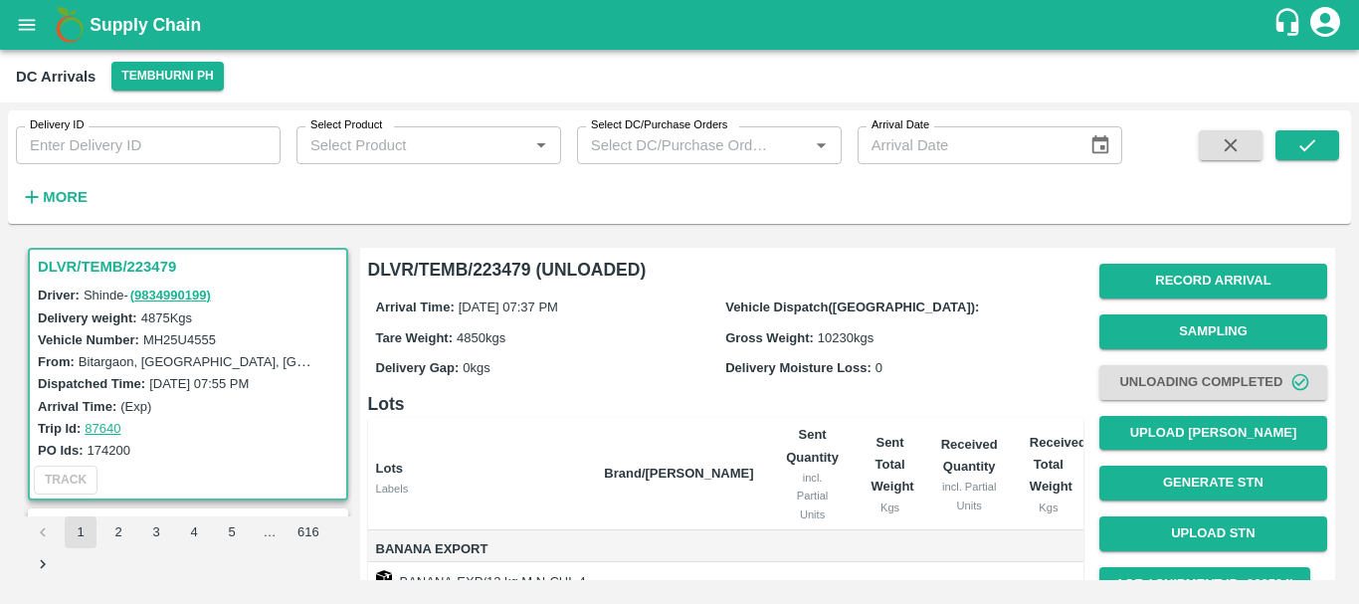
scroll to position [163, 0]
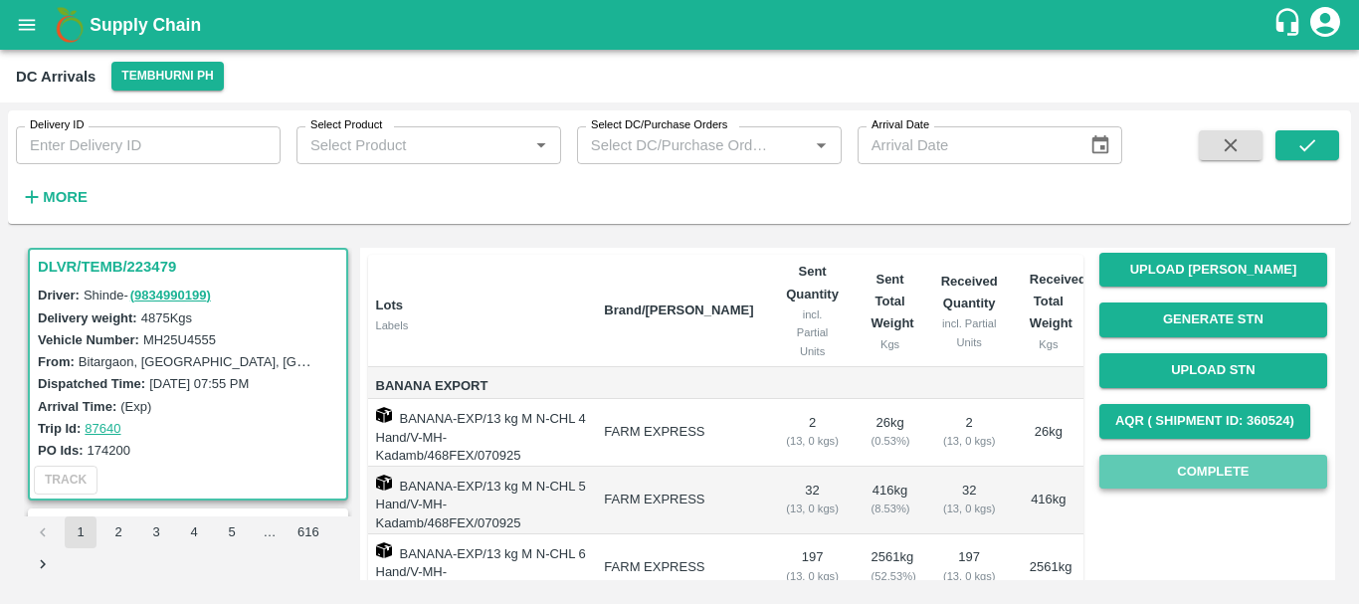
click at [1156, 463] on button "Complete" at bounding box center [1213, 472] width 228 height 35
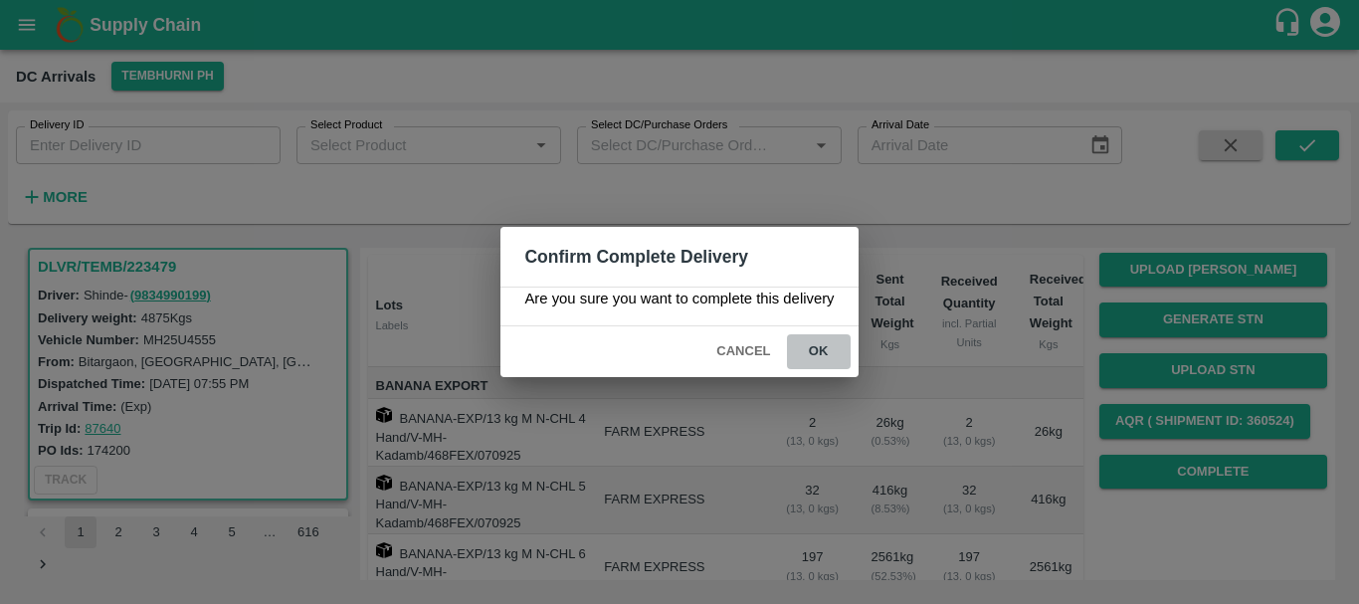
click at [816, 341] on button "ok" at bounding box center [819, 351] width 64 height 35
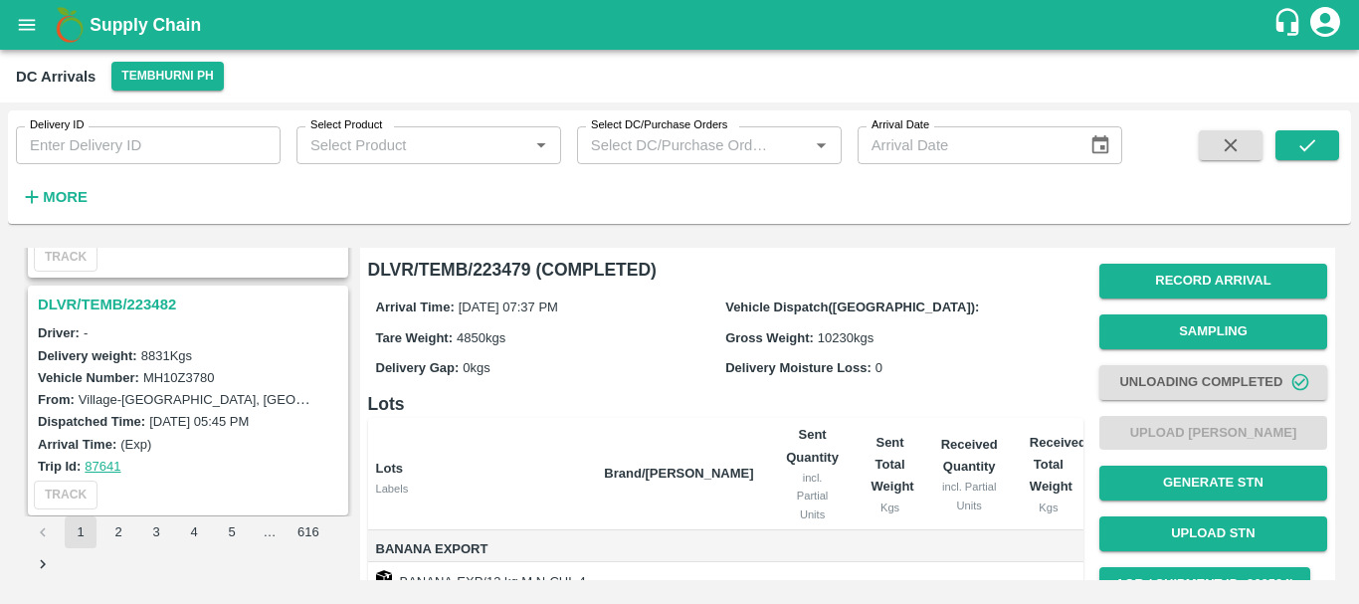
scroll to position [4582, 0]
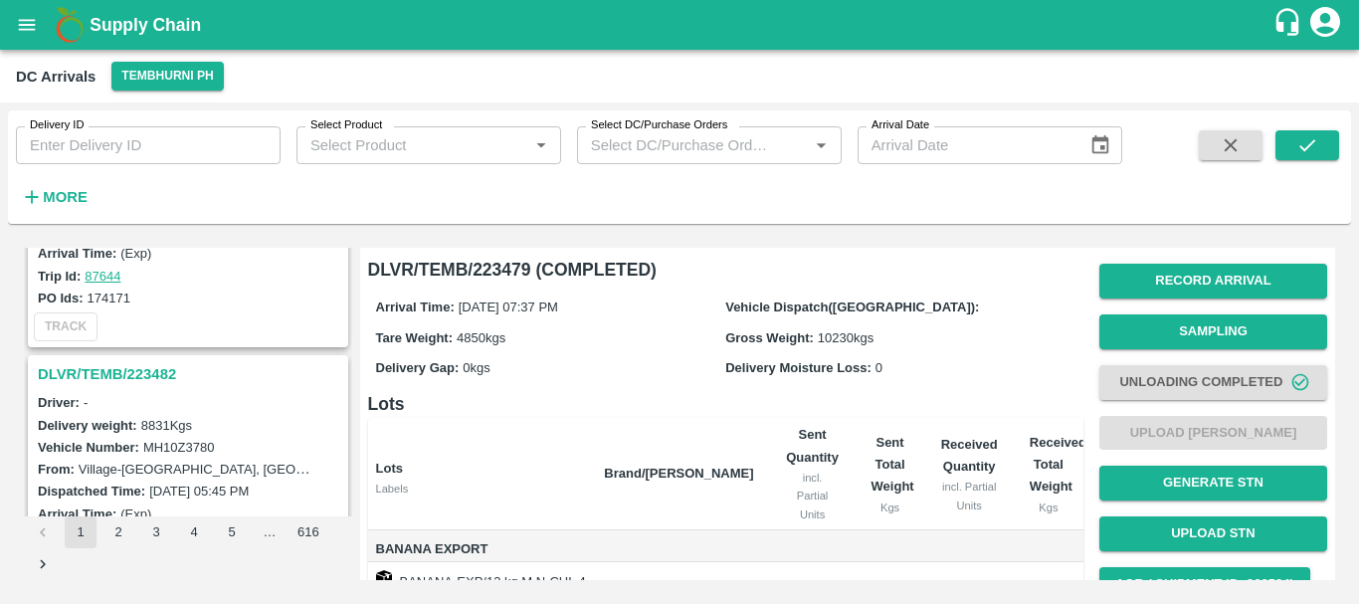
click at [161, 383] on h3 "DLVR/TEMB/223482" at bounding box center [191, 374] width 306 height 26
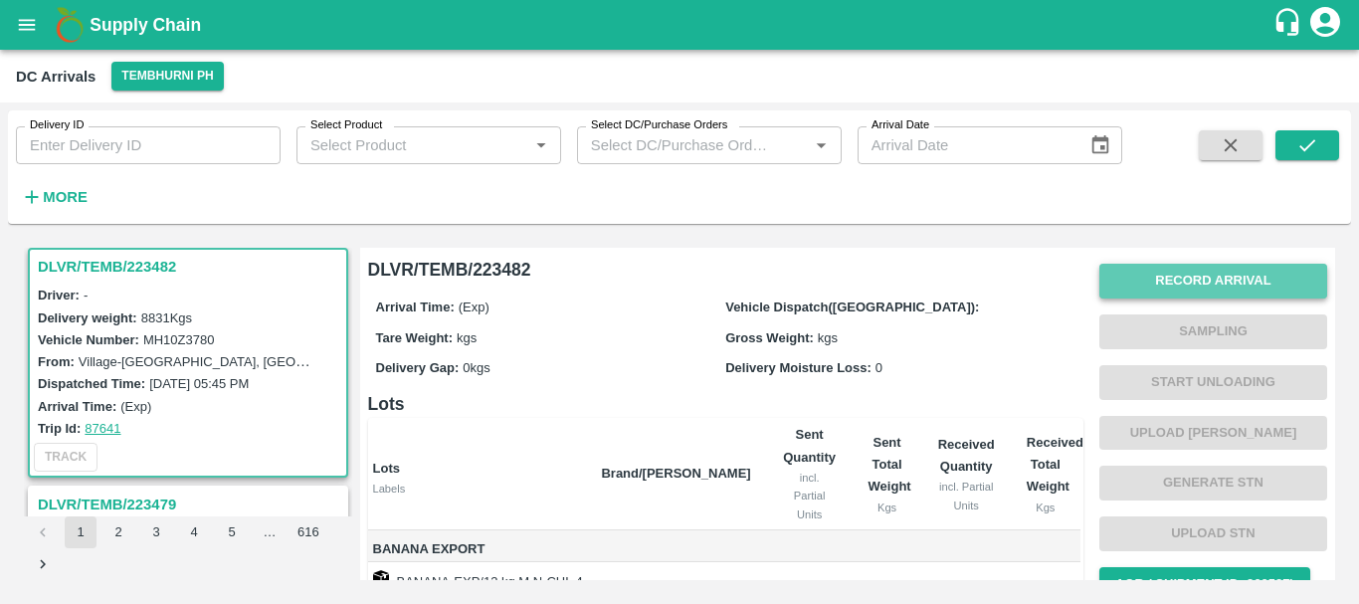
click at [1182, 272] on button "Record Arrival" at bounding box center [1213, 281] width 228 height 35
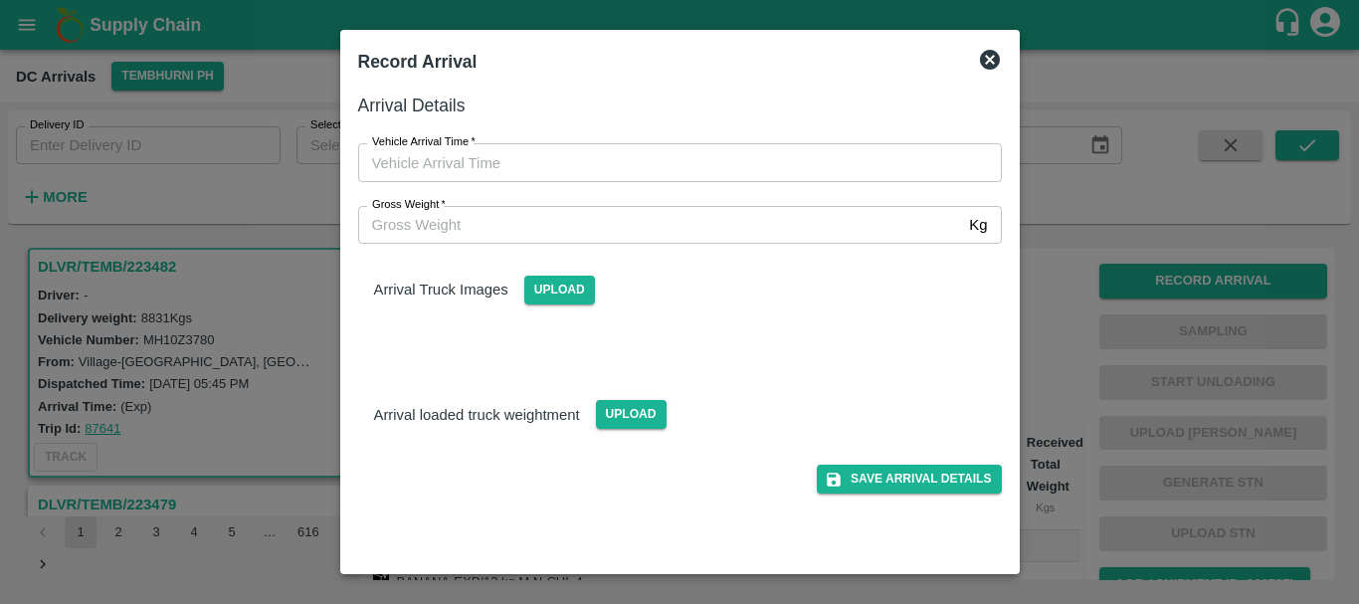
type input "DD/MM/YYYY hh:mm aa"
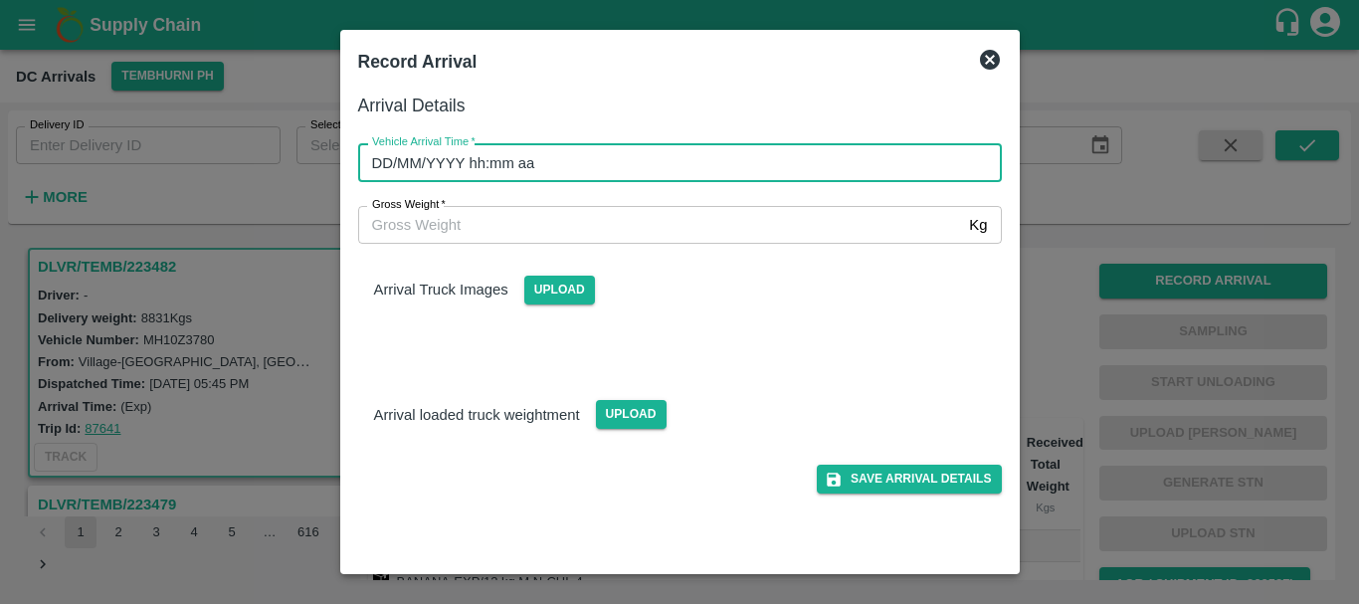
click at [830, 159] on input "DD/MM/YYYY hh:mm aa" at bounding box center [673, 162] width 630 height 38
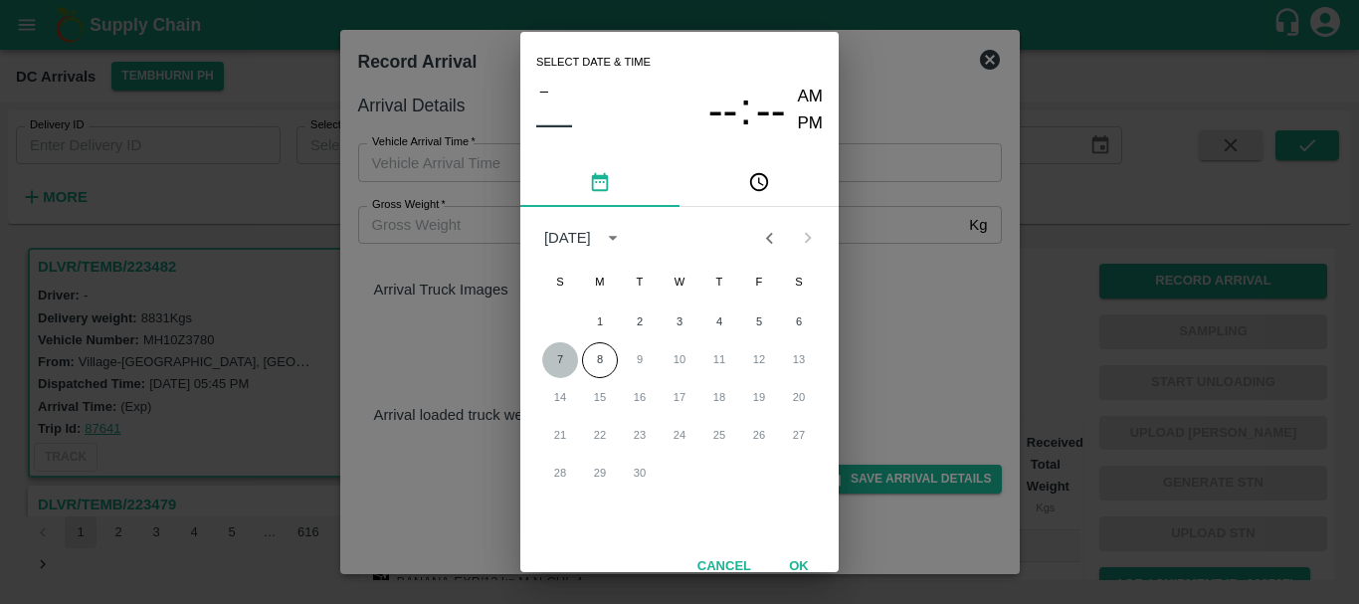
click at [560, 361] on button "7" at bounding box center [560, 360] width 36 height 36
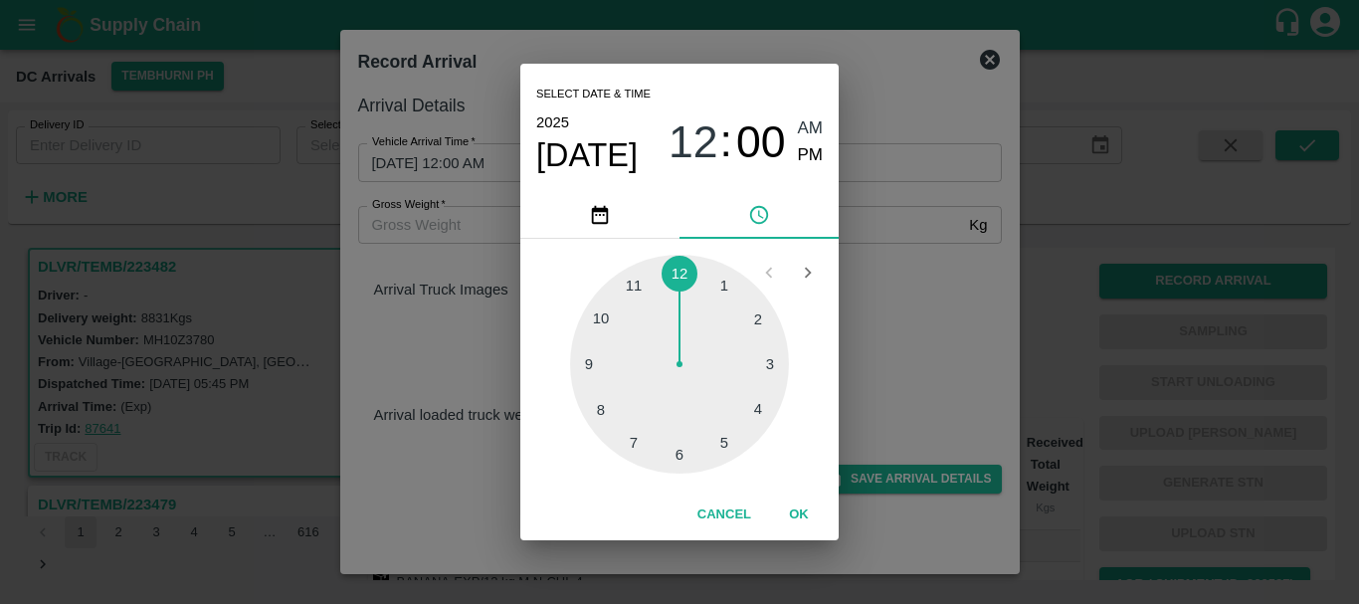
click at [613, 400] on div at bounding box center [679, 364] width 219 height 219
click at [611, 314] on div at bounding box center [679, 364] width 219 height 219
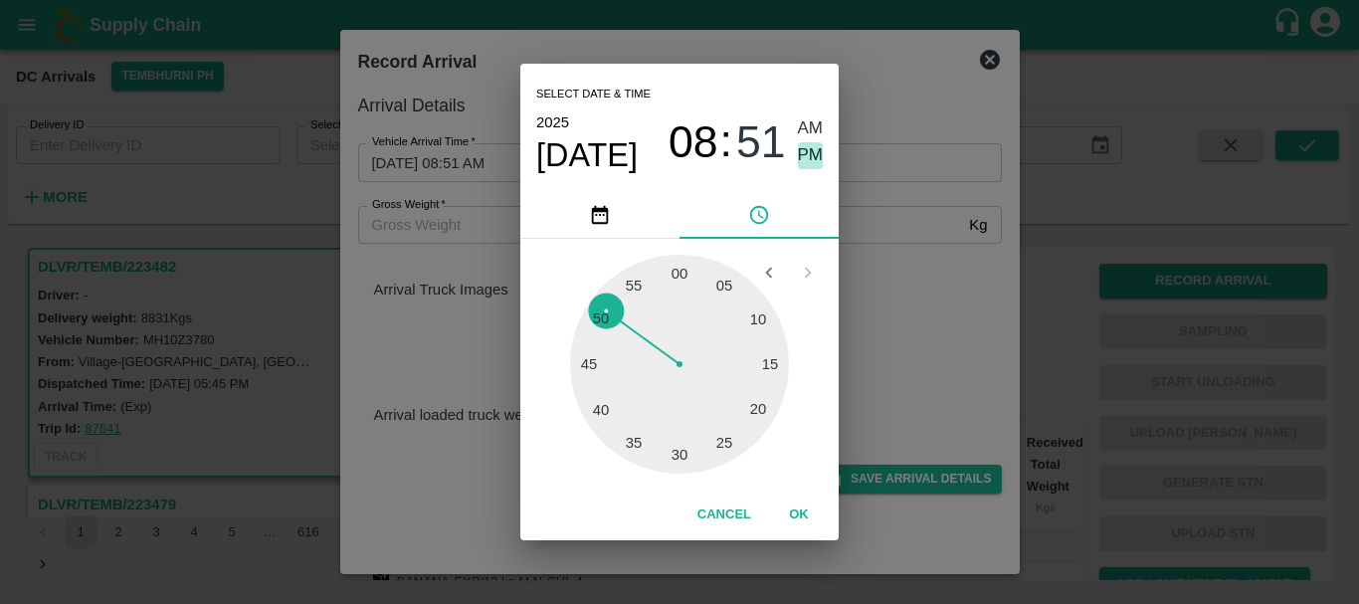
click at [798, 163] on span "PM" at bounding box center [811, 155] width 26 height 27
type input "07/09/2025 08:51 PM"
click at [939, 290] on div "Select date & time 2025 Sep 7 08 : 51 AM PM 05 10 15 20 25 30 35 40 45 50 55 00…" at bounding box center [679, 302] width 1359 height 604
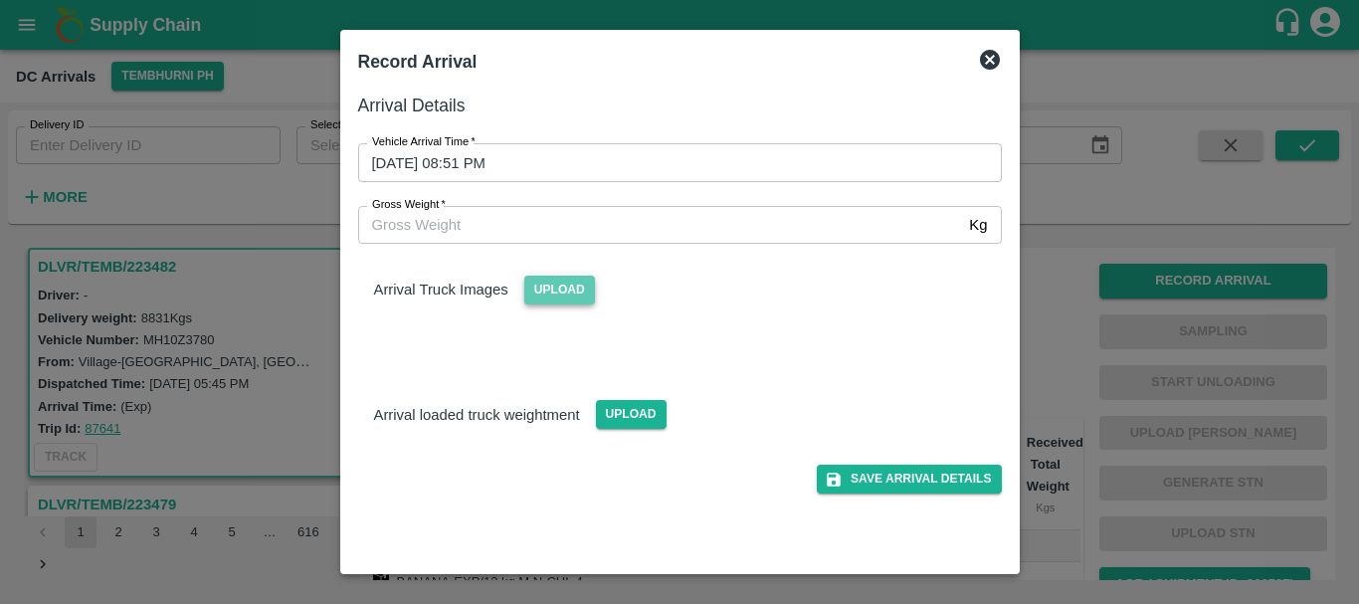
click at [565, 285] on span "Upload" at bounding box center [559, 290] width 71 height 29
click at [0, 0] on input "Upload" at bounding box center [0, 0] width 0 height 0
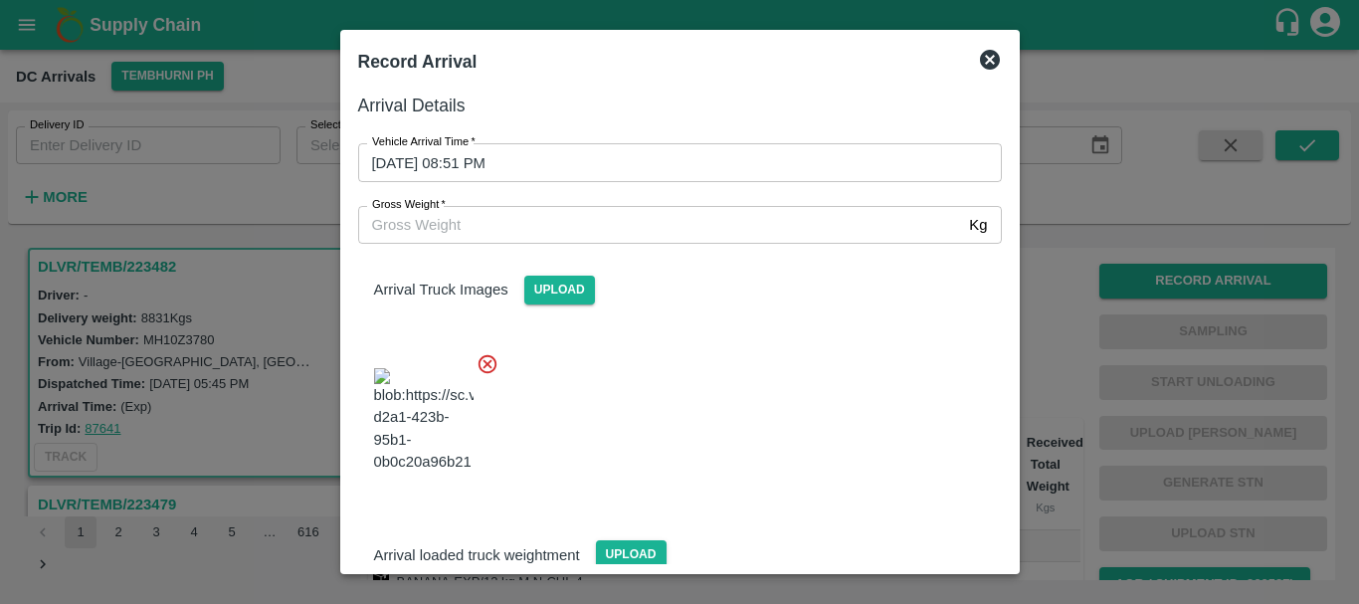
scroll to position [106, 0]
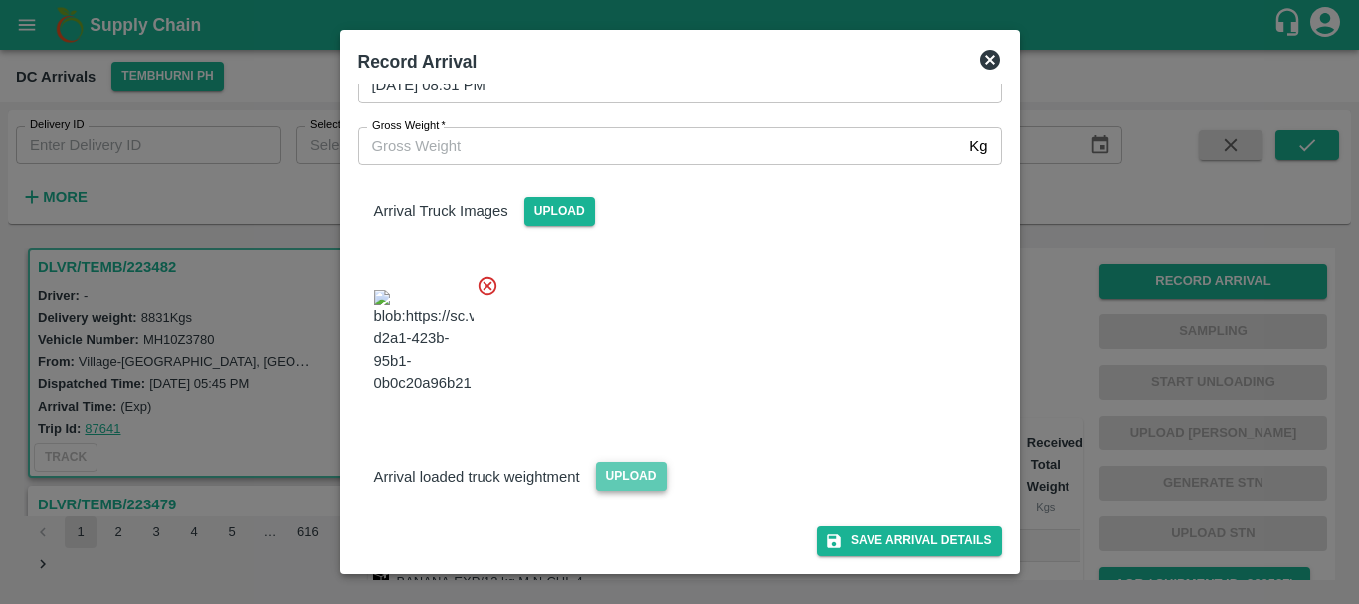
click at [630, 468] on span "Upload" at bounding box center [631, 476] width 71 height 29
click at [0, 0] on input "Upload" at bounding box center [0, 0] width 0 height 0
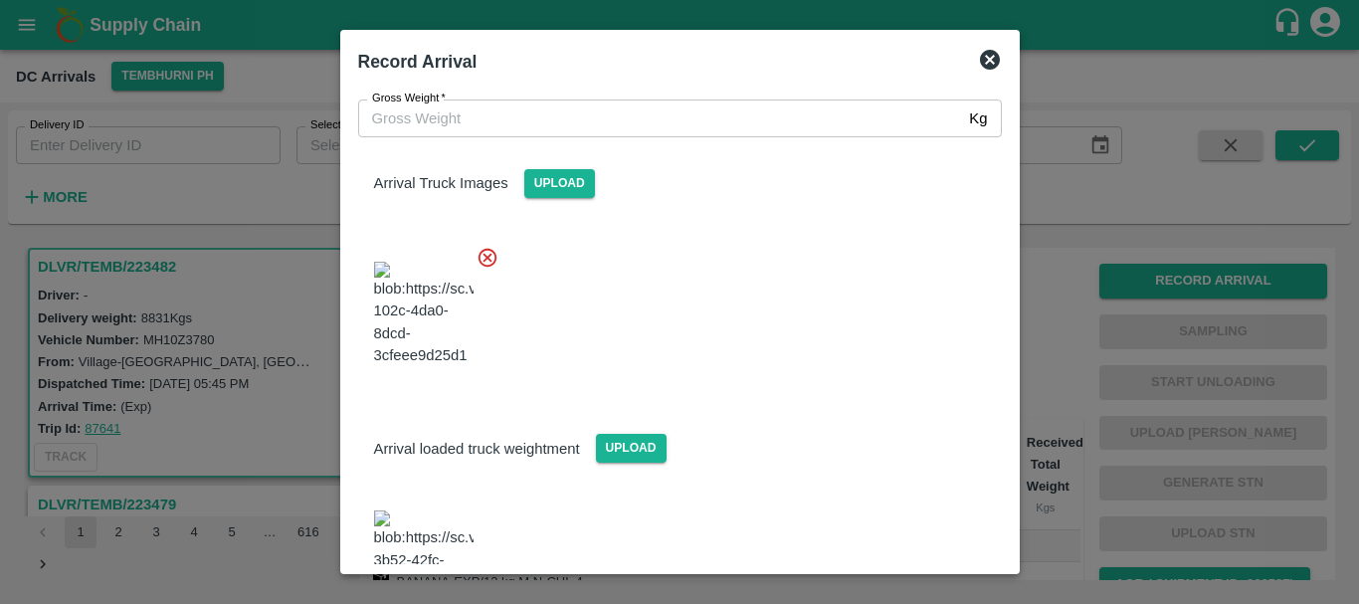
scroll to position [196, 0]
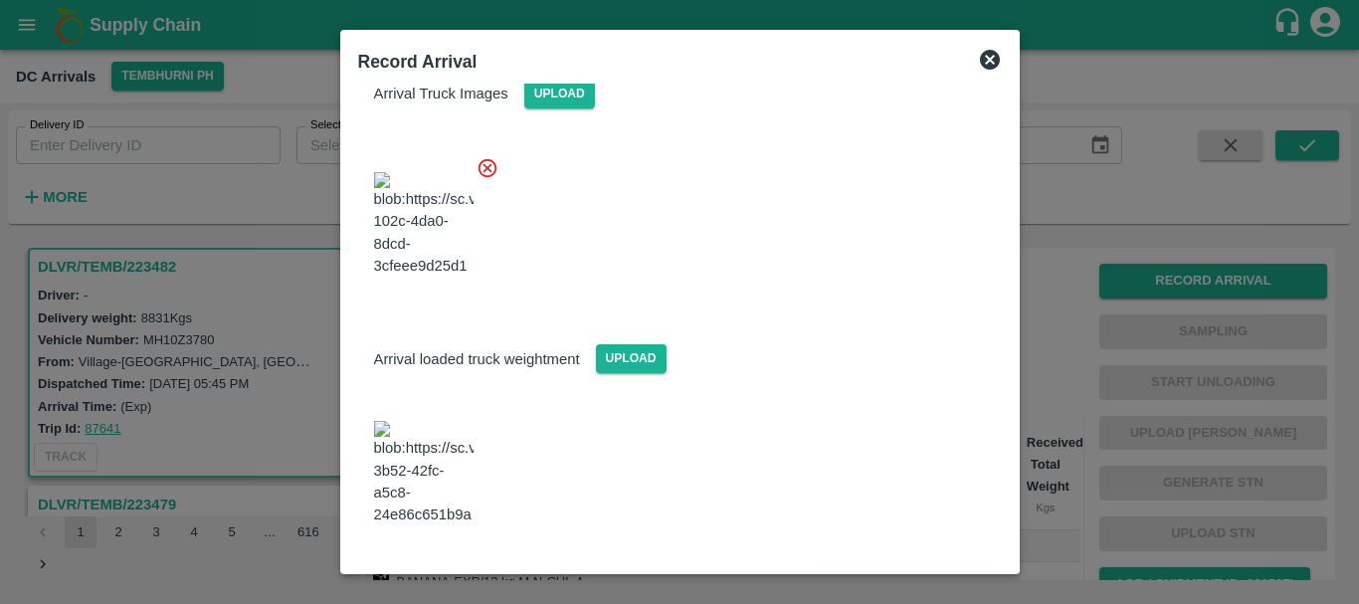
click at [445, 460] on img at bounding box center [423, 473] width 99 height 104
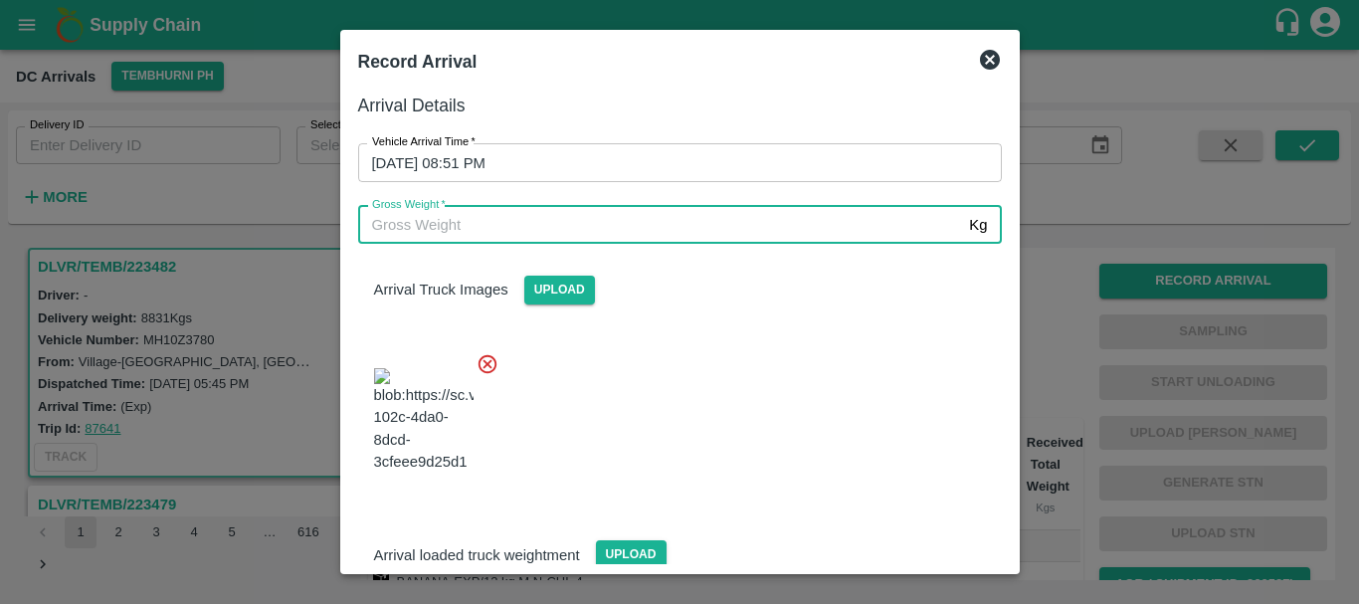
click at [555, 226] on input "Gross Weight   *" at bounding box center [660, 225] width 604 height 38
type input "14570"
click at [756, 463] on div at bounding box center [672, 414] width 660 height 156
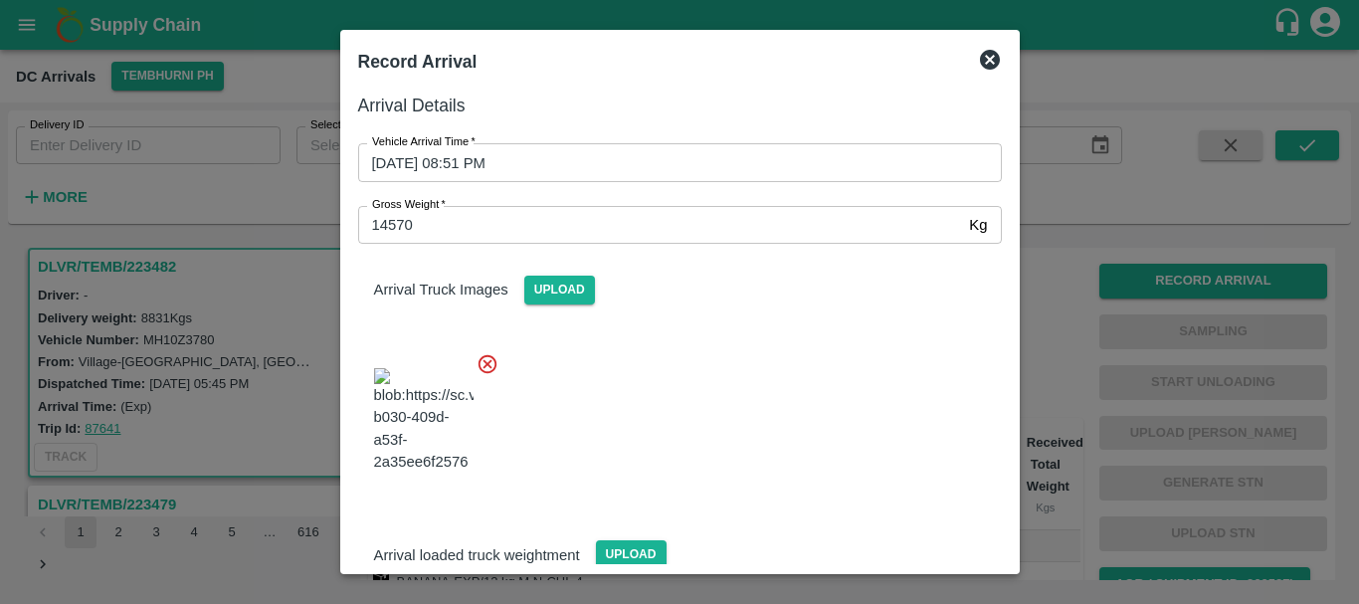
scroll to position [196, 0]
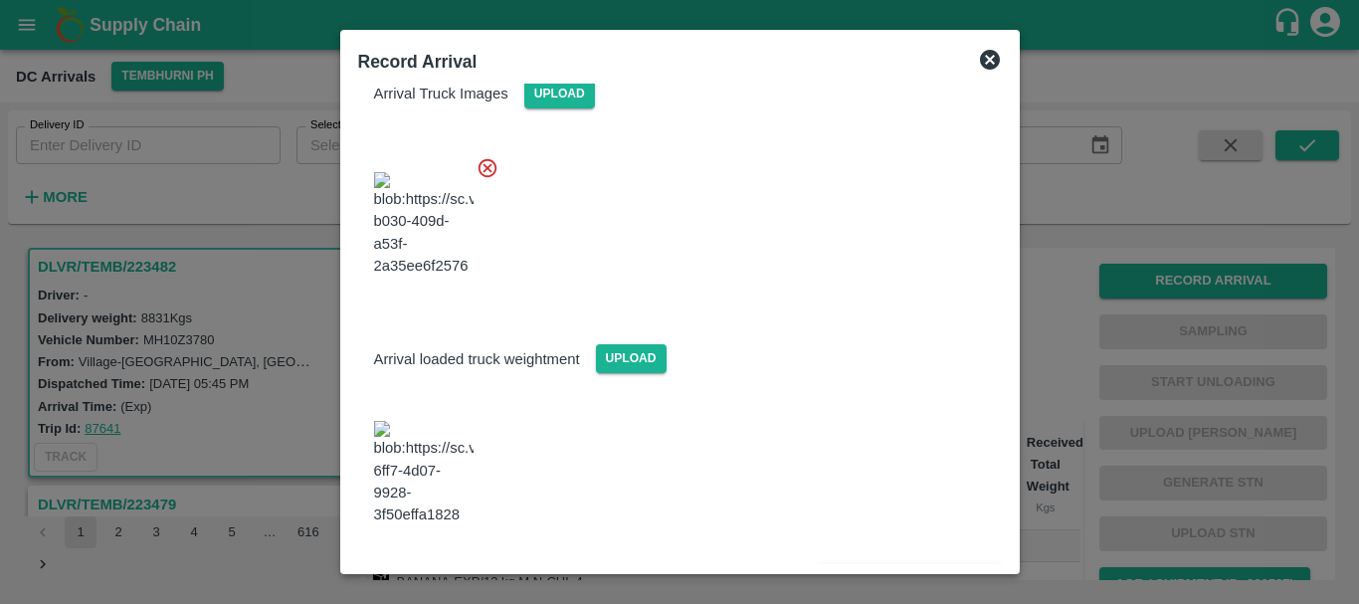
click at [835, 573] on icon "submit" at bounding box center [834, 580] width 14 height 14
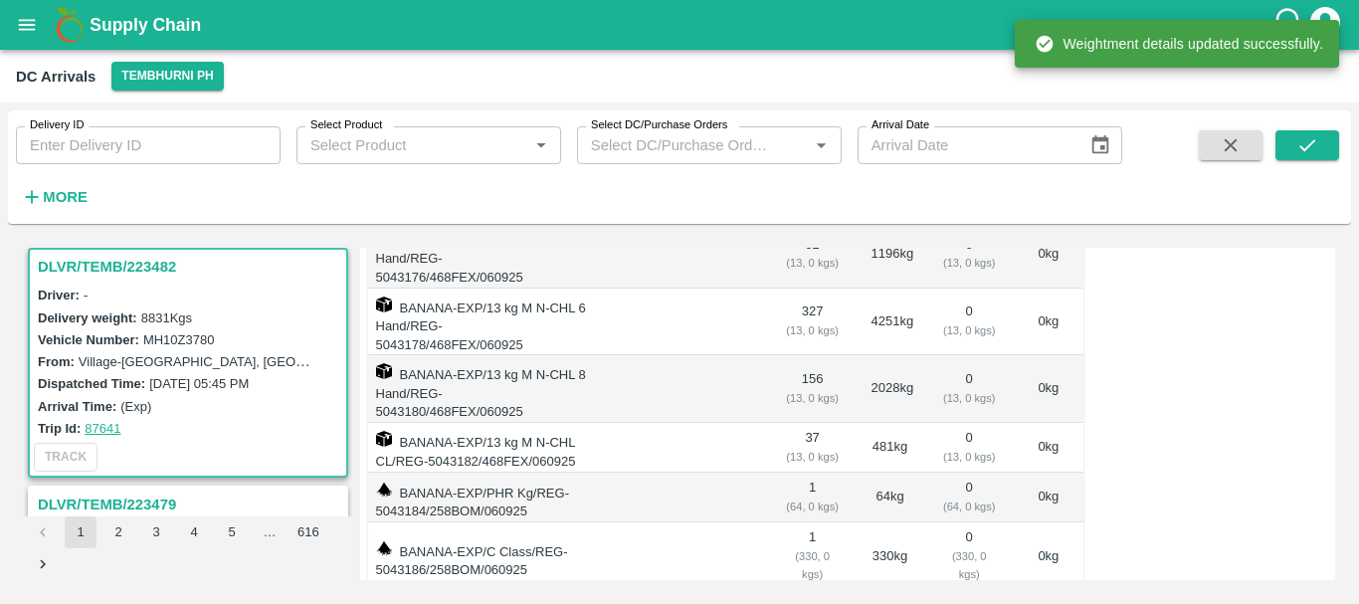
scroll to position [0, 0]
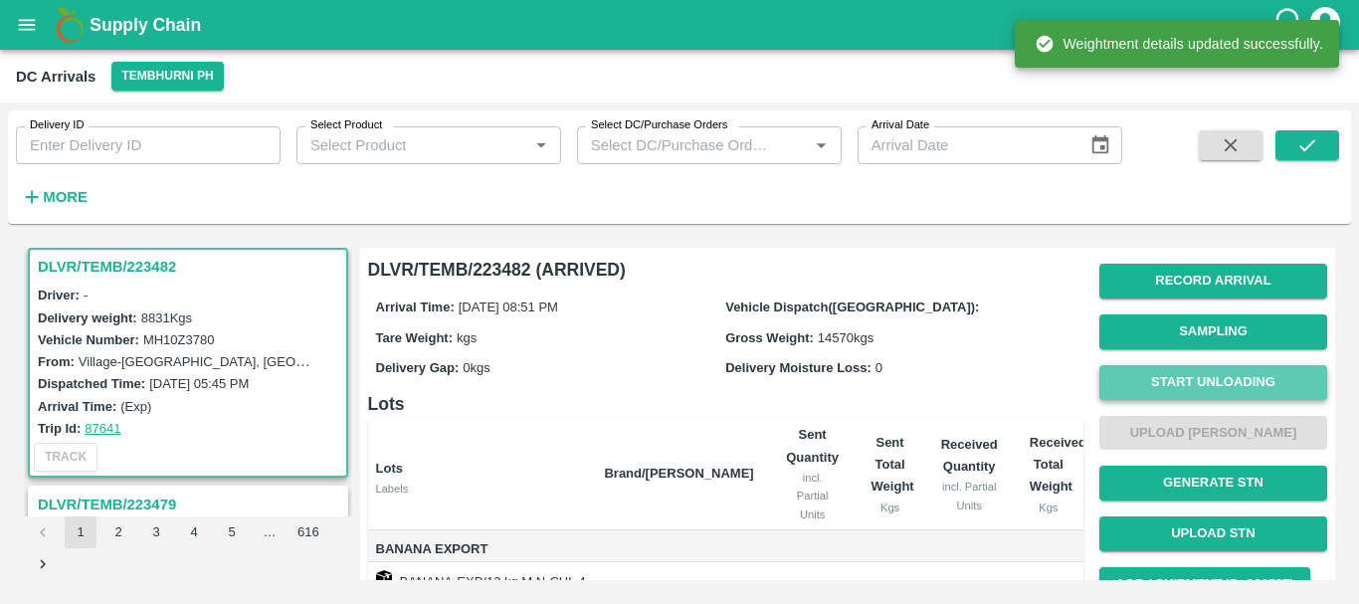
click at [1173, 380] on button "Start Unloading" at bounding box center [1213, 382] width 228 height 35
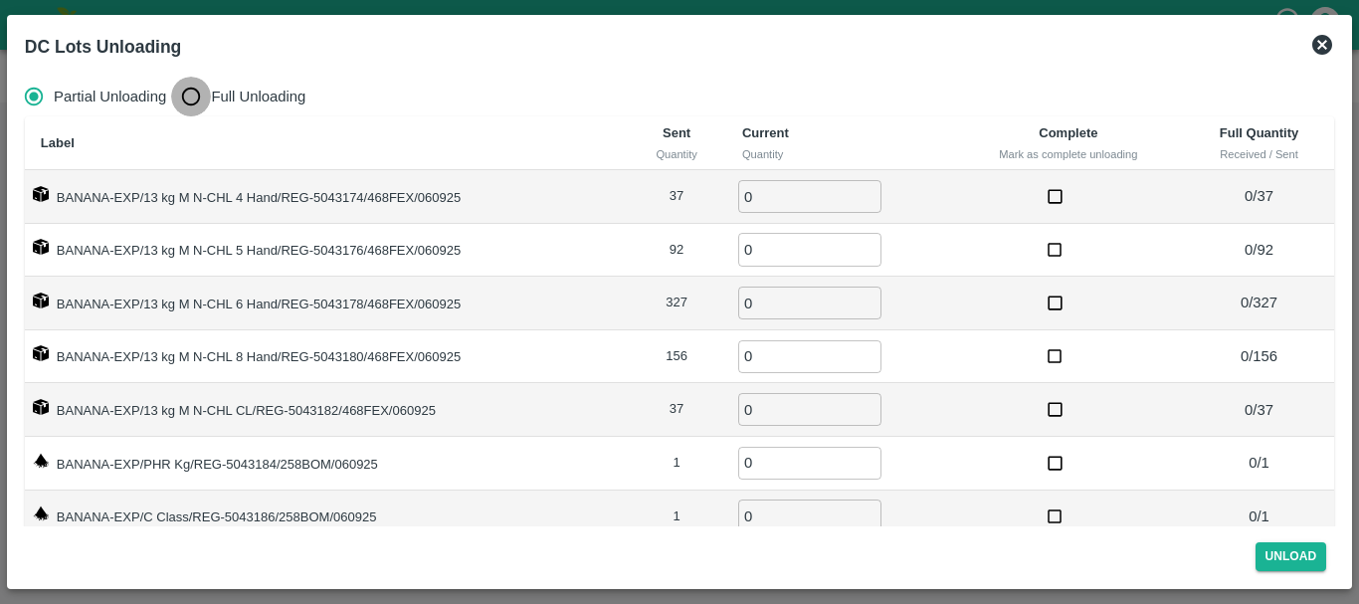
click at [178, 94] on input "Full Unloading" at bounding box center [191, 97] width 40 height 40
radio input "true"
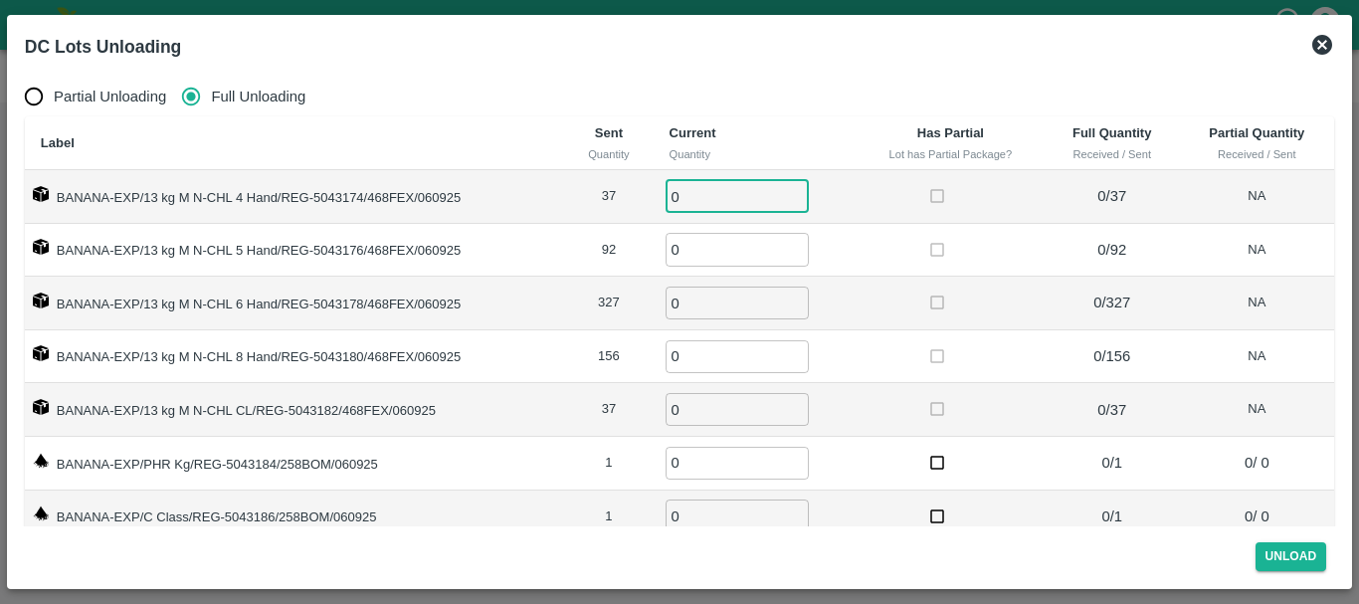
click at [719, 208] on input "0" at bounding box center [737, 196] width 143 height 33
type input "037"
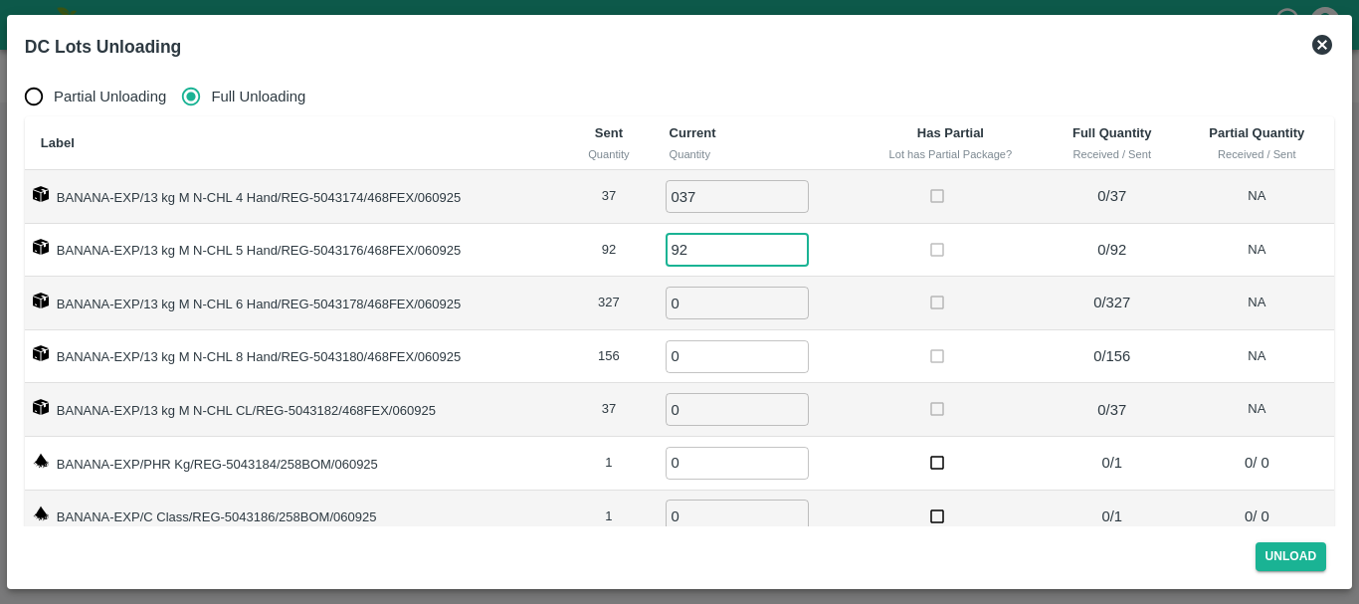
type input "92"
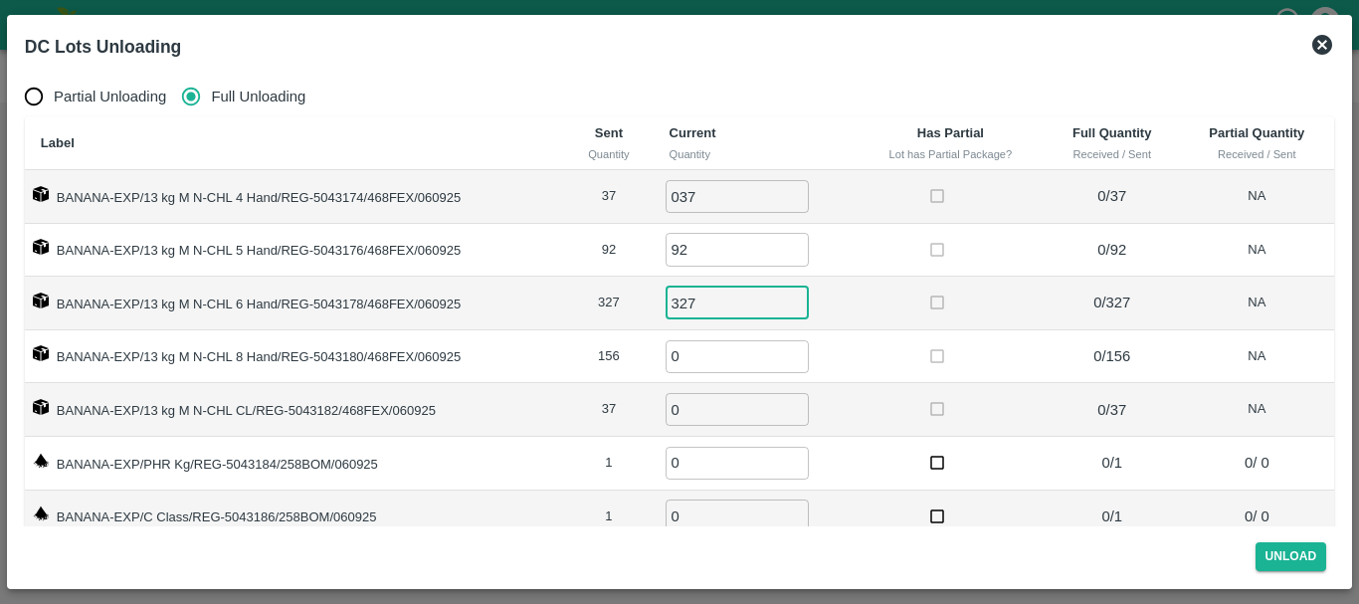
type input "327"
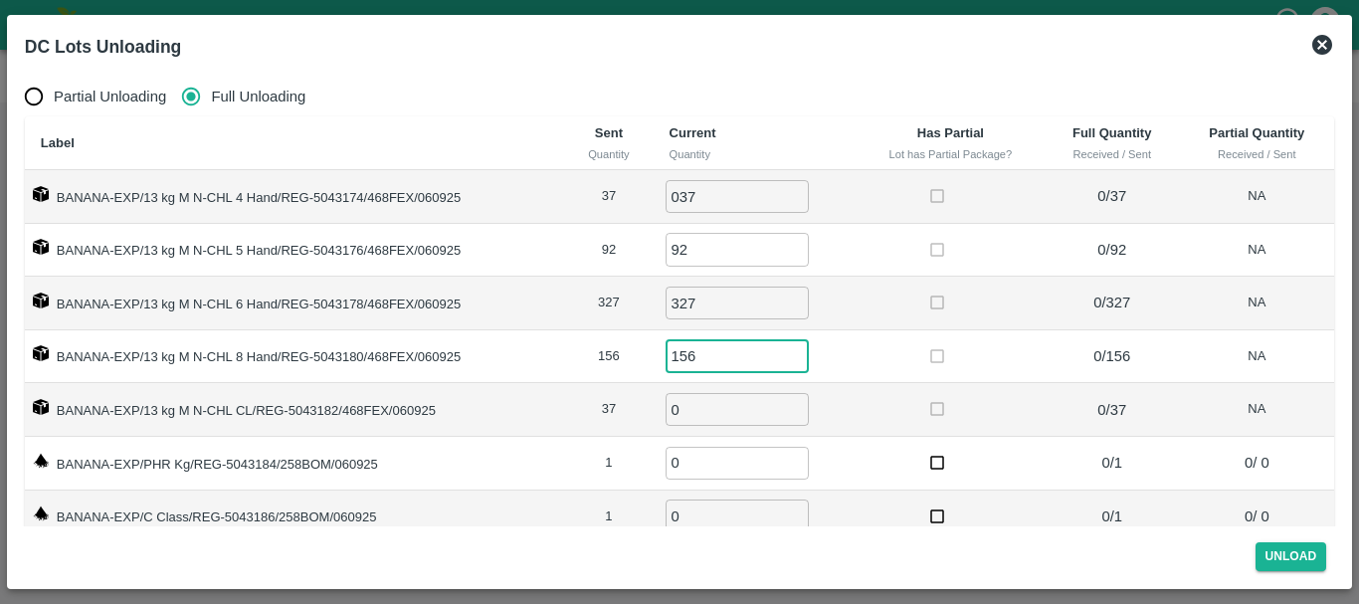
type input "156"
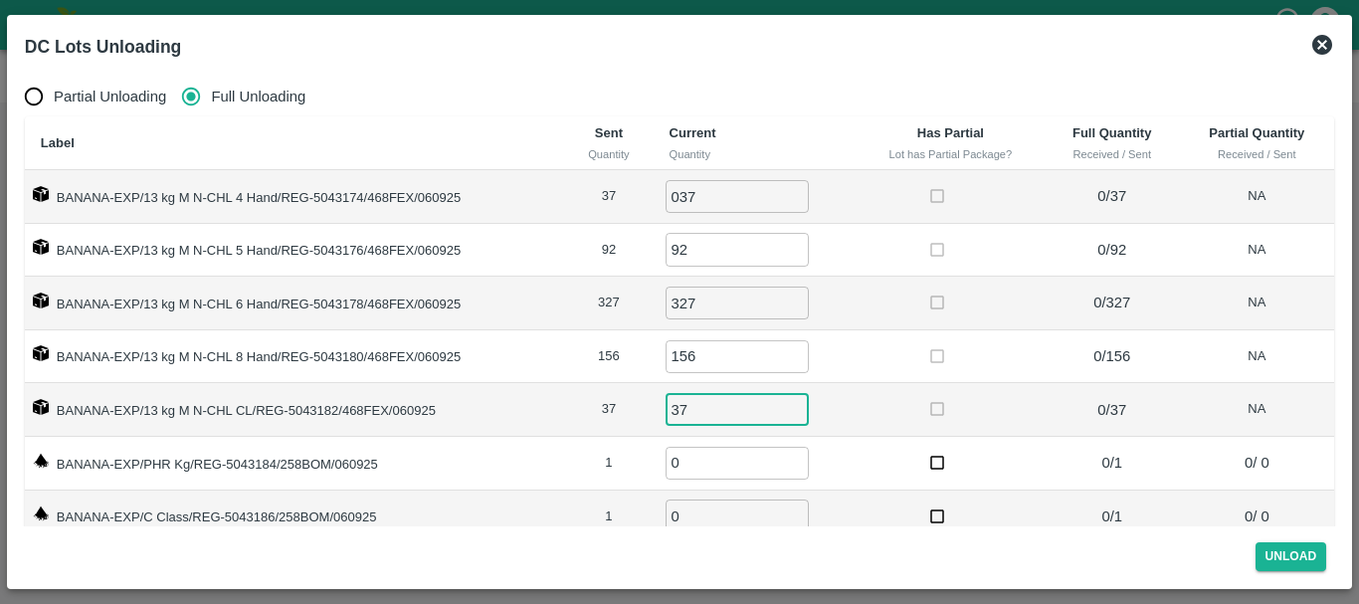
type input "37"
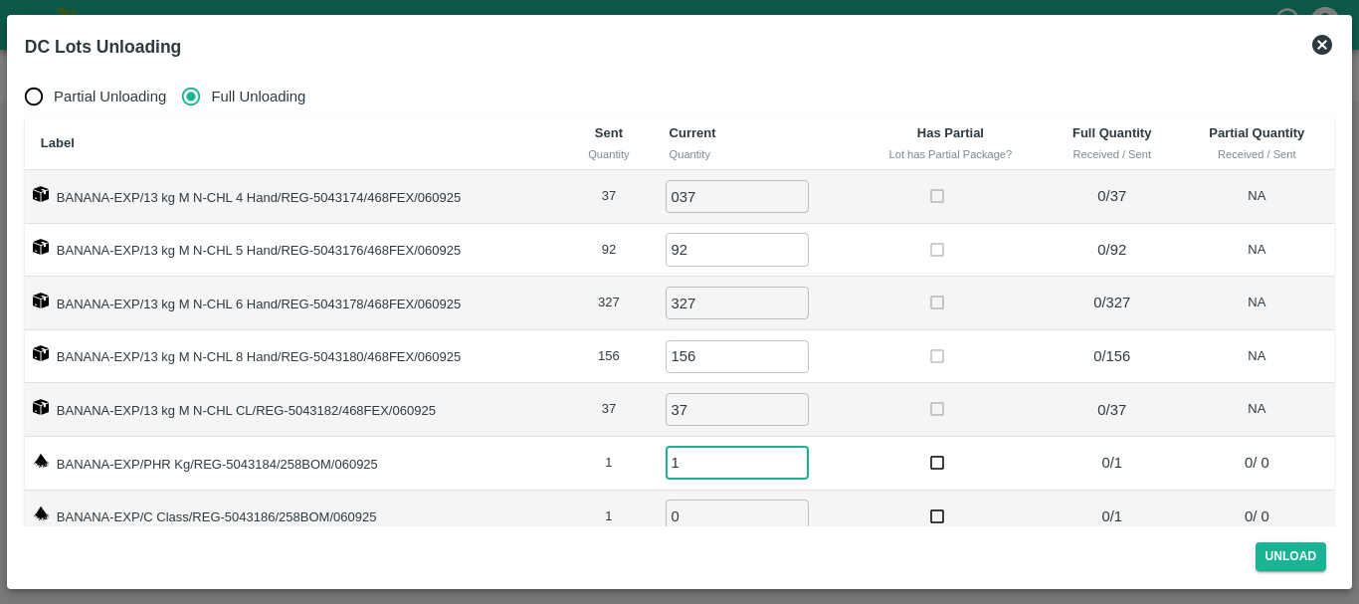
type input "1"
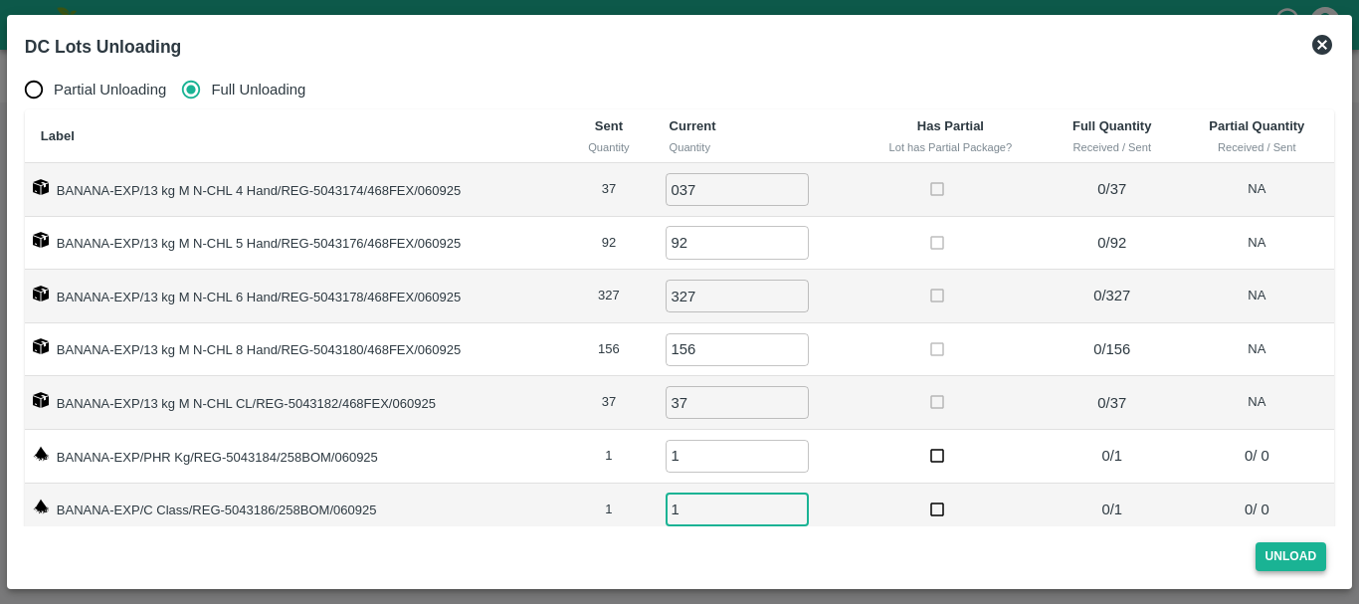
type input "1"
click at [1270, 542] on button "Unload" at bounding box center [1292, 556] width 72 height 29
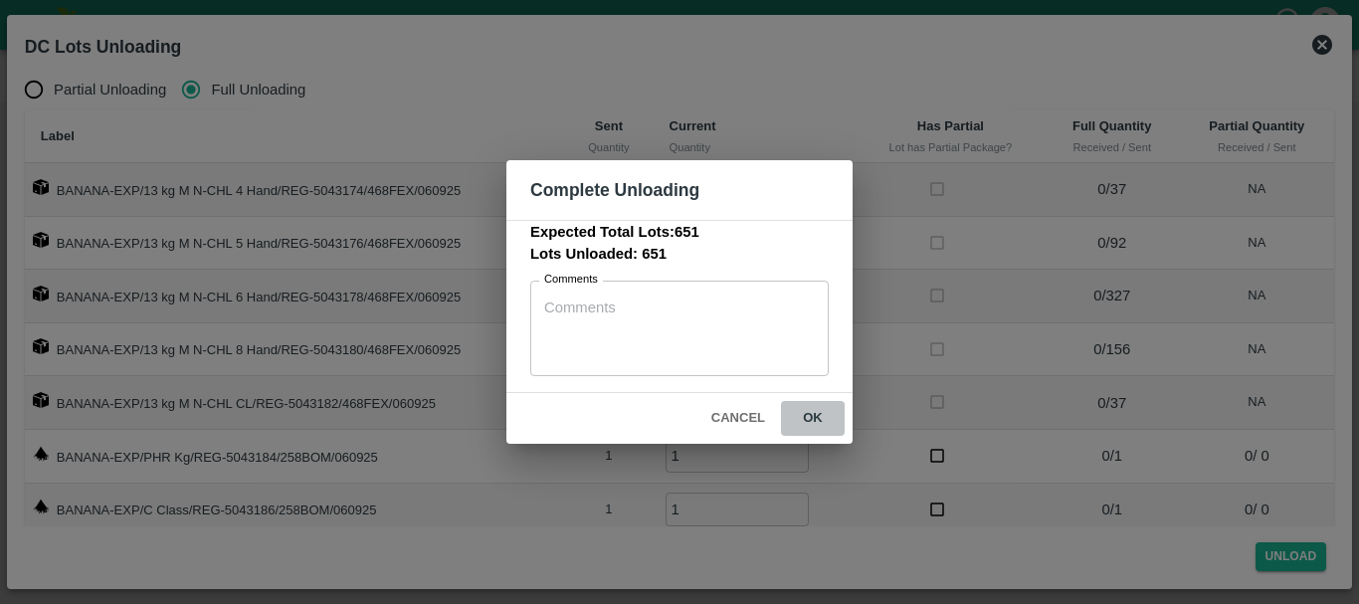
click at [830, 402] on button "ok" at bounding box center [813, 418] width 64 height 35
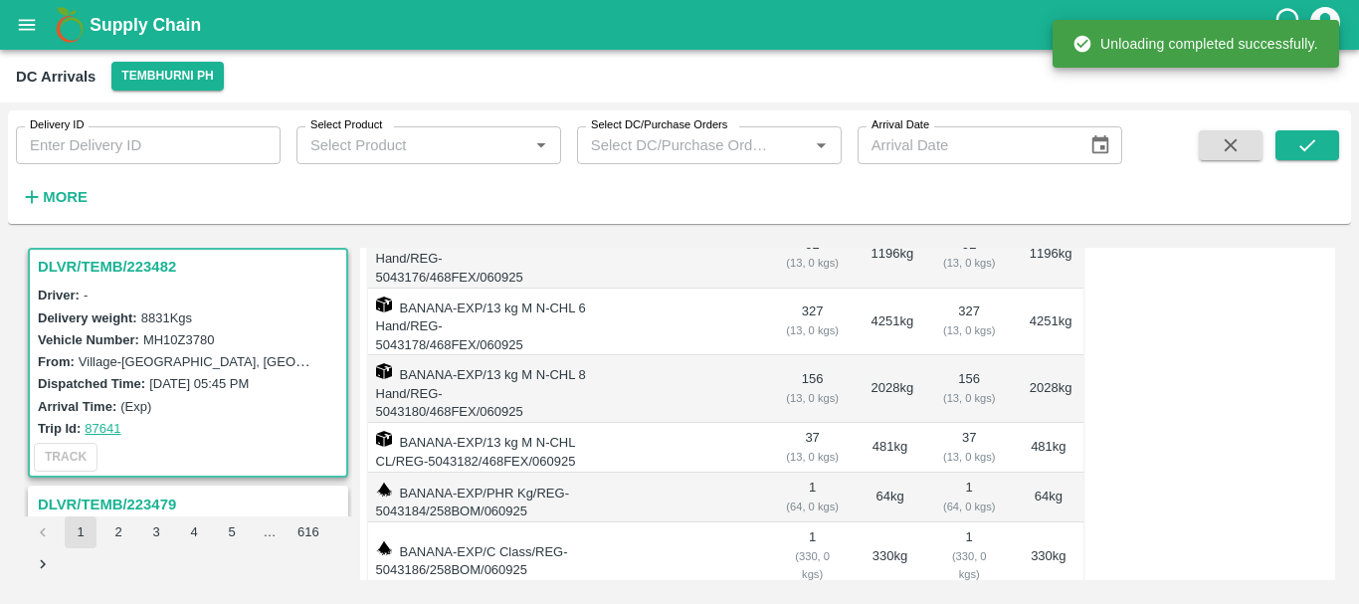
scroll to position [0, 0]
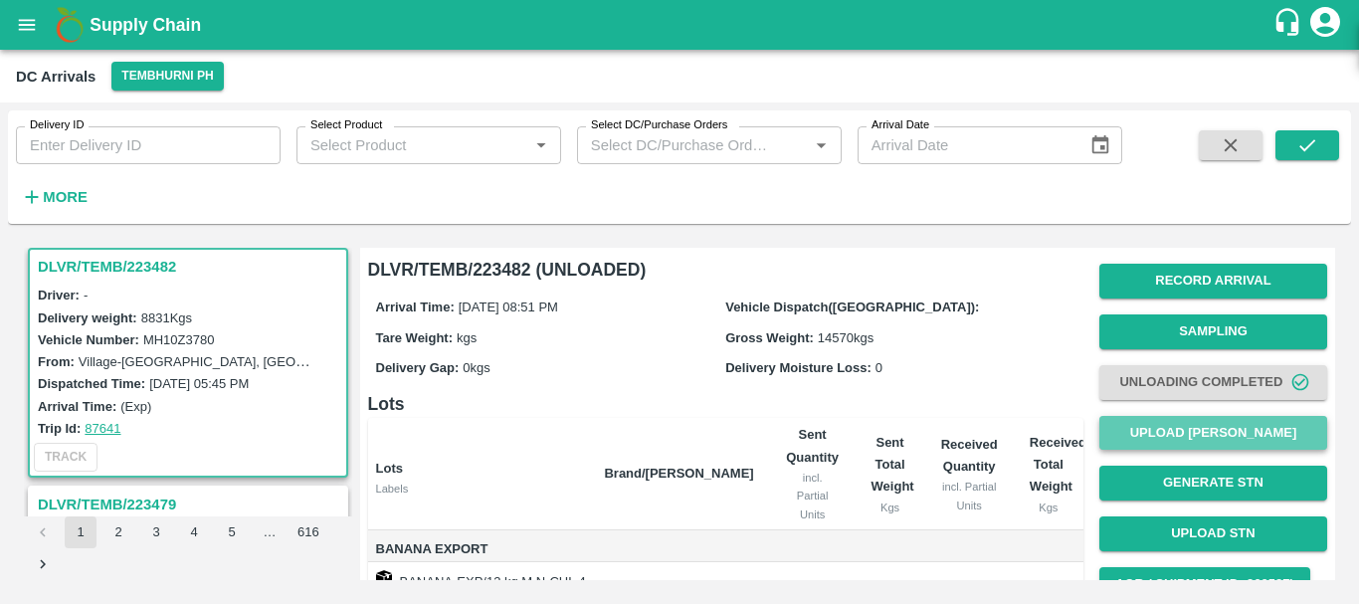
click at [1141, 436] on button "Upload [PERSON_NAME]" at bounding box center [1213, 433] width 228 height 35
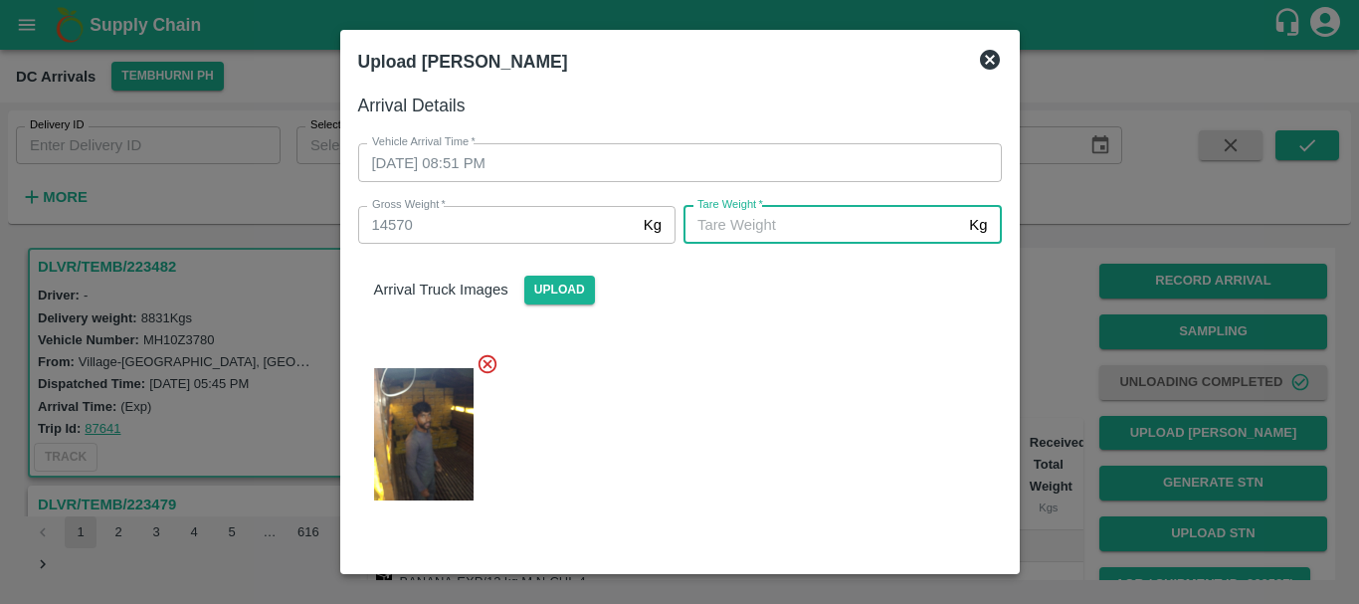
click at [803, 225] on input "Tare Weight   *" at bounding box center [823, 225] width 278 height 38
type input "5420"
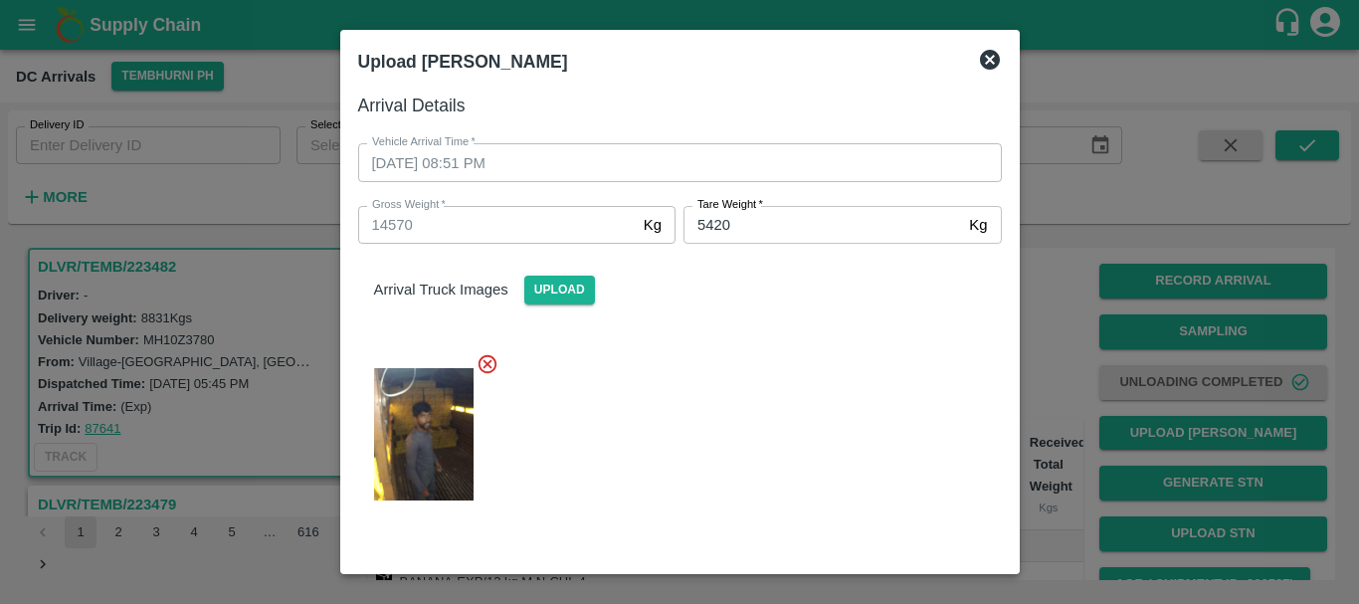
click at [769, 389] on div at bounding box center [672, 428] width 660 height 184
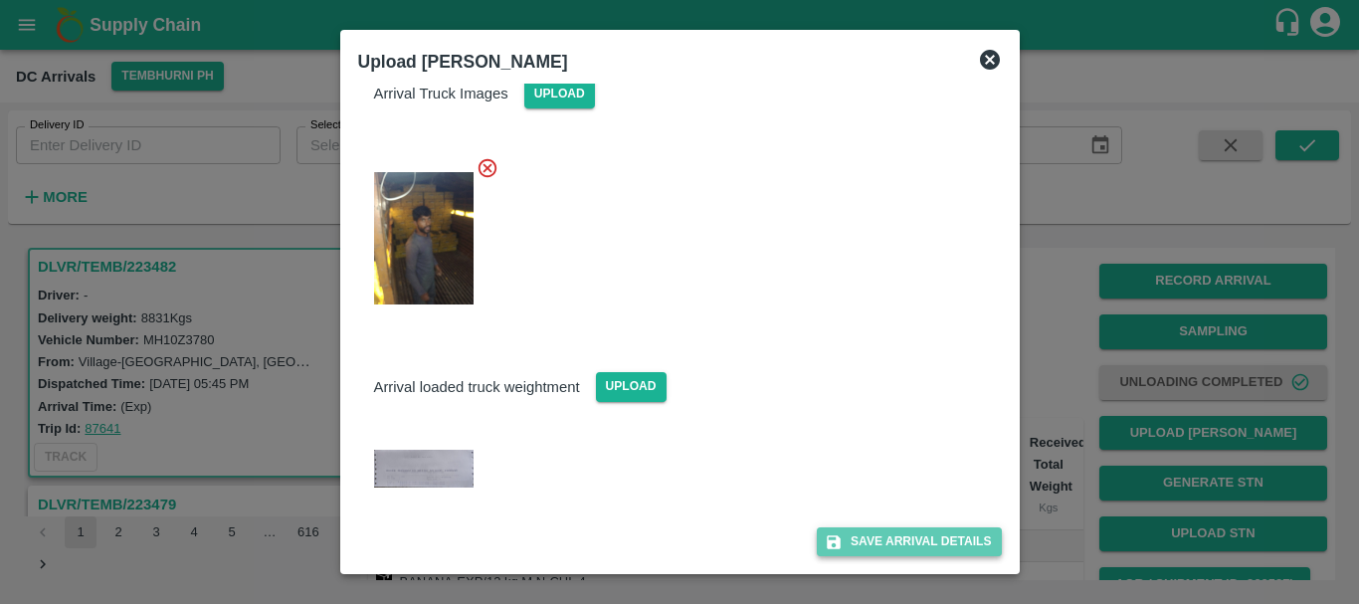
click at [845, 544] on button "Save Arrival Details" at bounding box center [909, 541] width 184 height 29
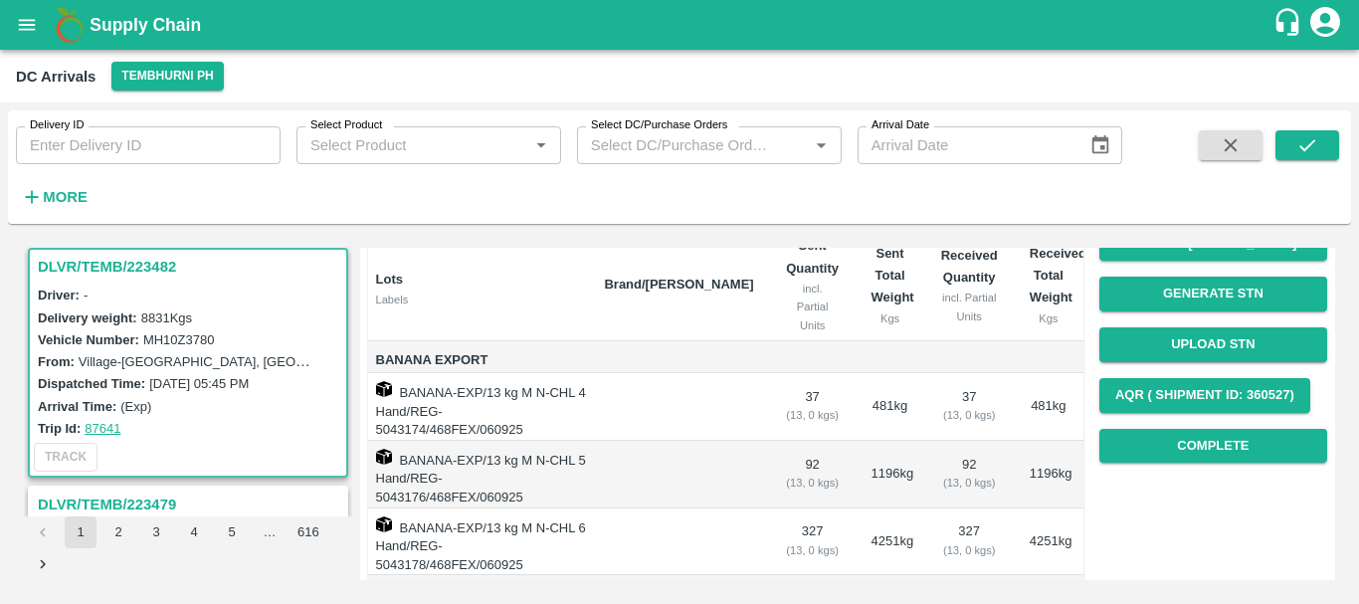
scroll to position [190, 0]
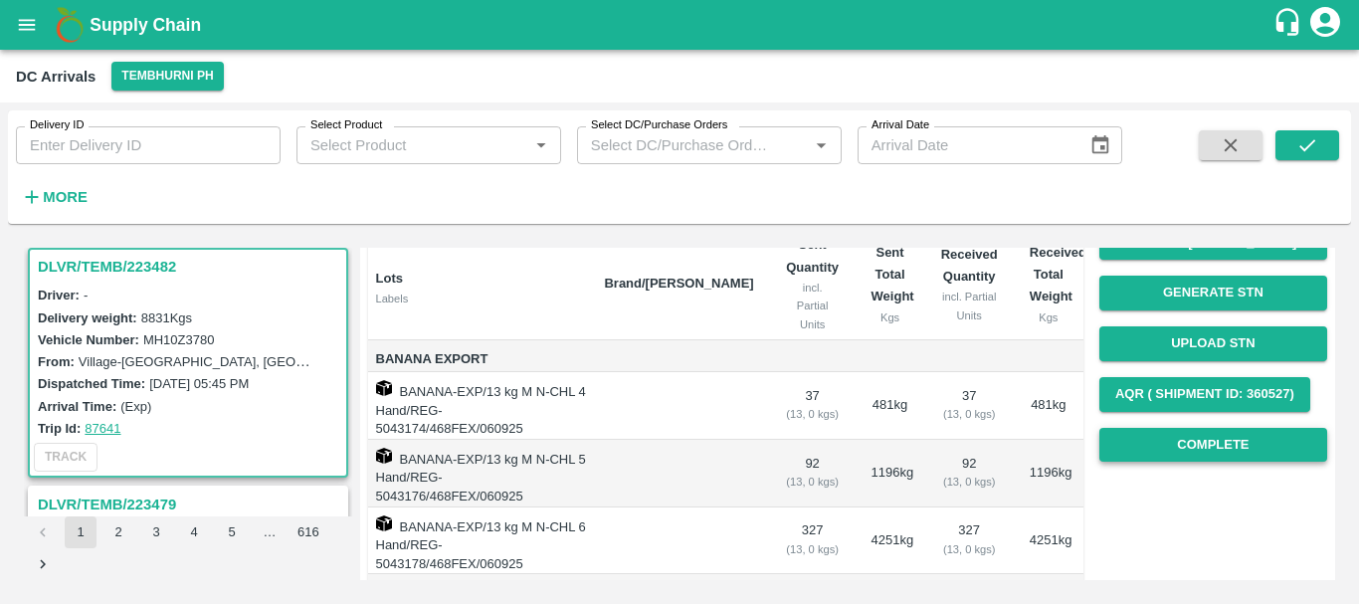
click at [1171, 443] on button "Complete" at bounding box center [1213, 445] width 228 height 35
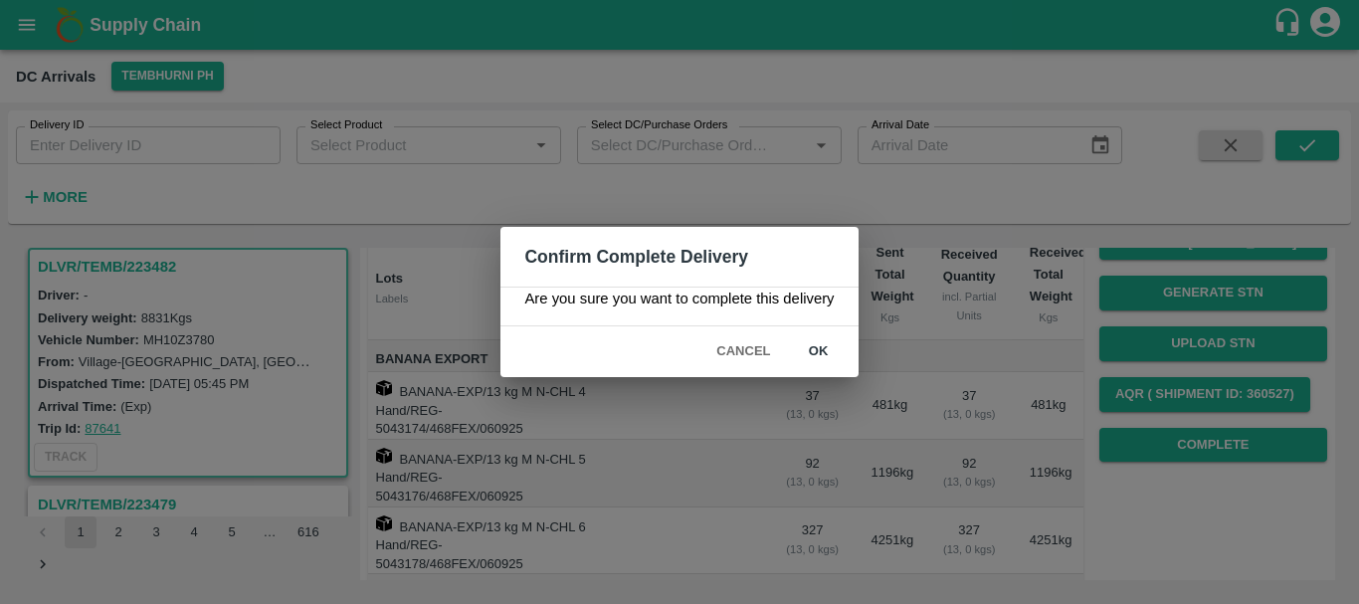
click at [809, 343] on button "ok" at bounding box center [819, 351] width 64 height 35
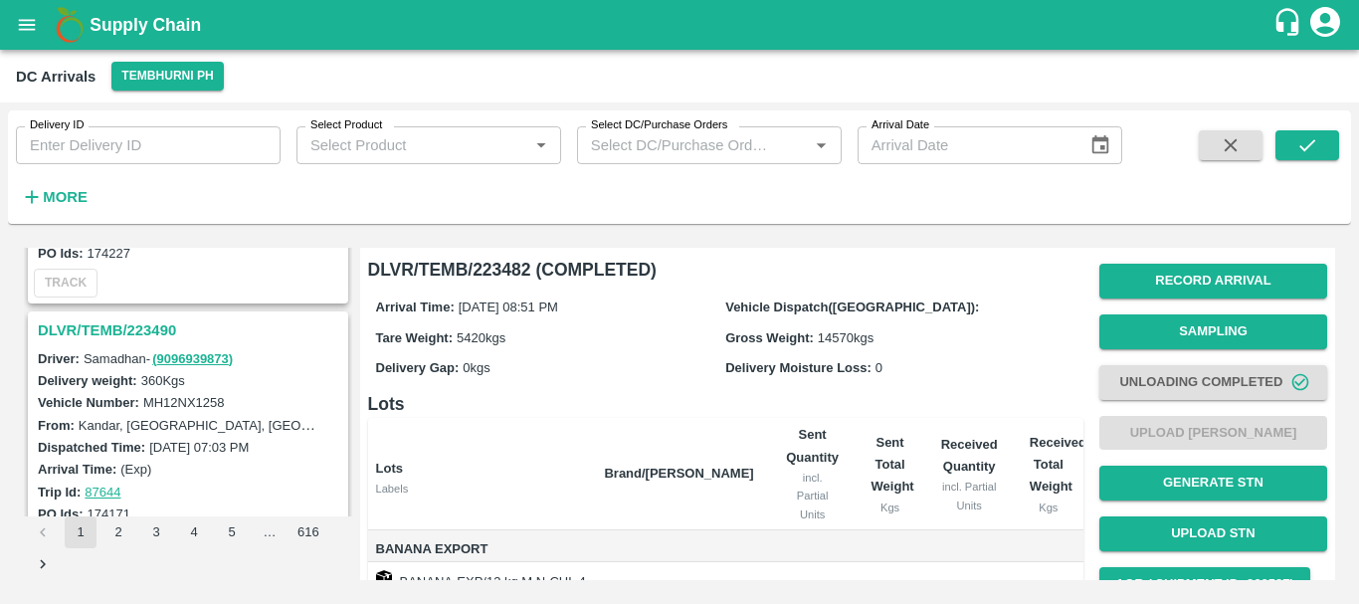
scroll to position [4363, 0]
click at [114, 337] on h3 "DLVR/TEMB/223490" at bounding box center [191, 333] width 306 height 26
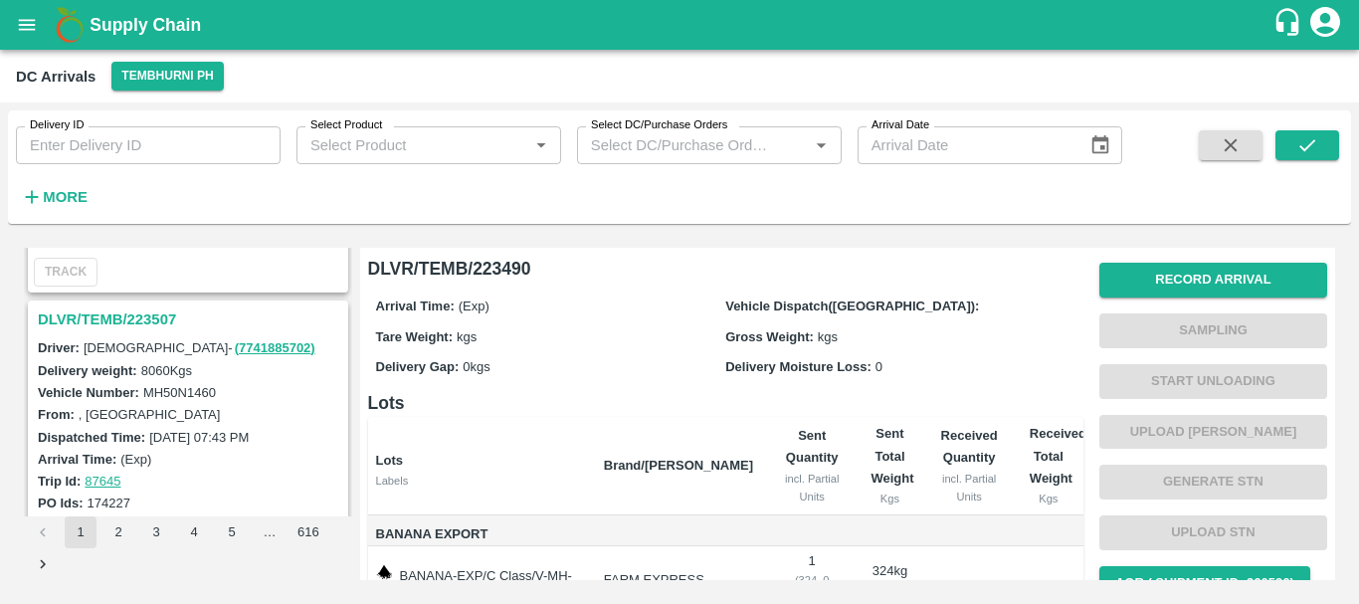
scroll to position [4115, 0]
click at [137, 321] on h3 "DLVR/TEMB/223507" at bounding box center [191, 320] width 306 height 26
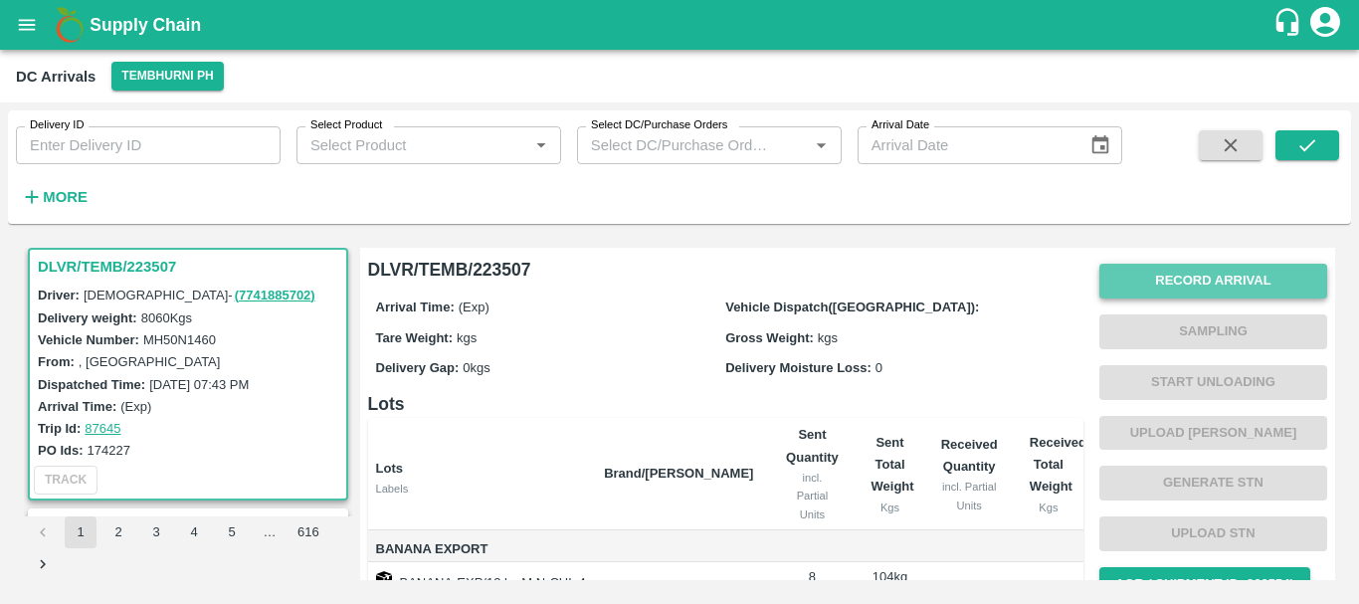
click at [1159, 284] on button "Record Arrival" at bounding box center [1213, 281] width 228 height 35
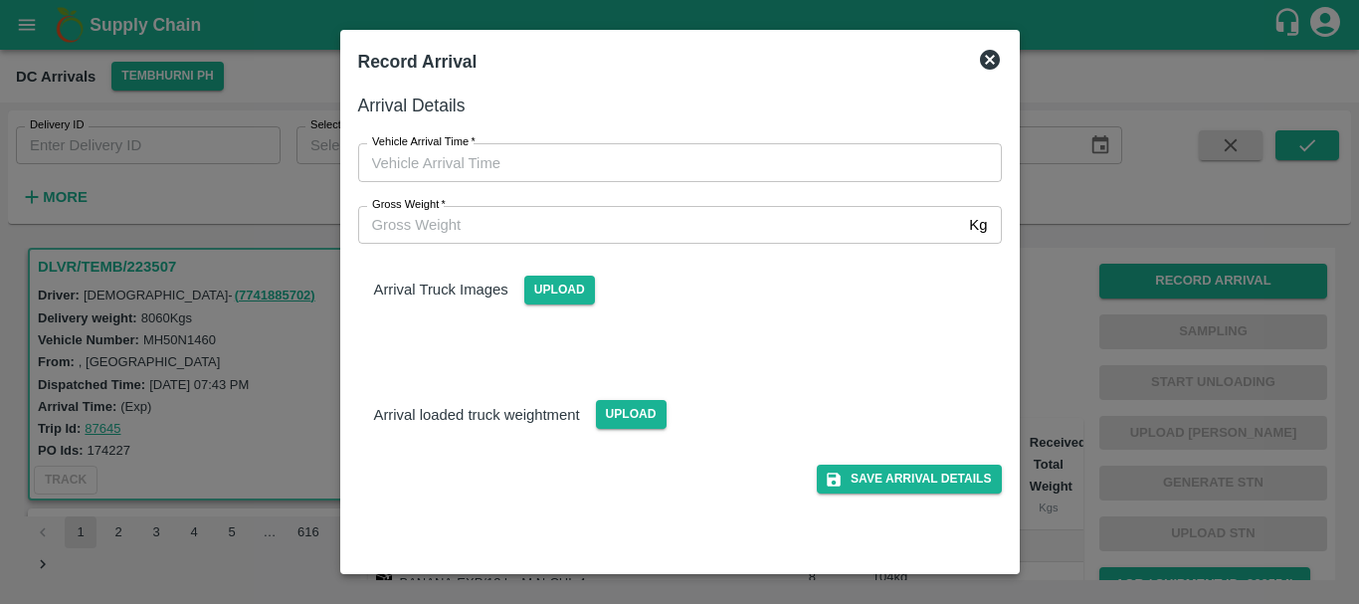
type input "DD/MM/YYYY hh:mm aa"
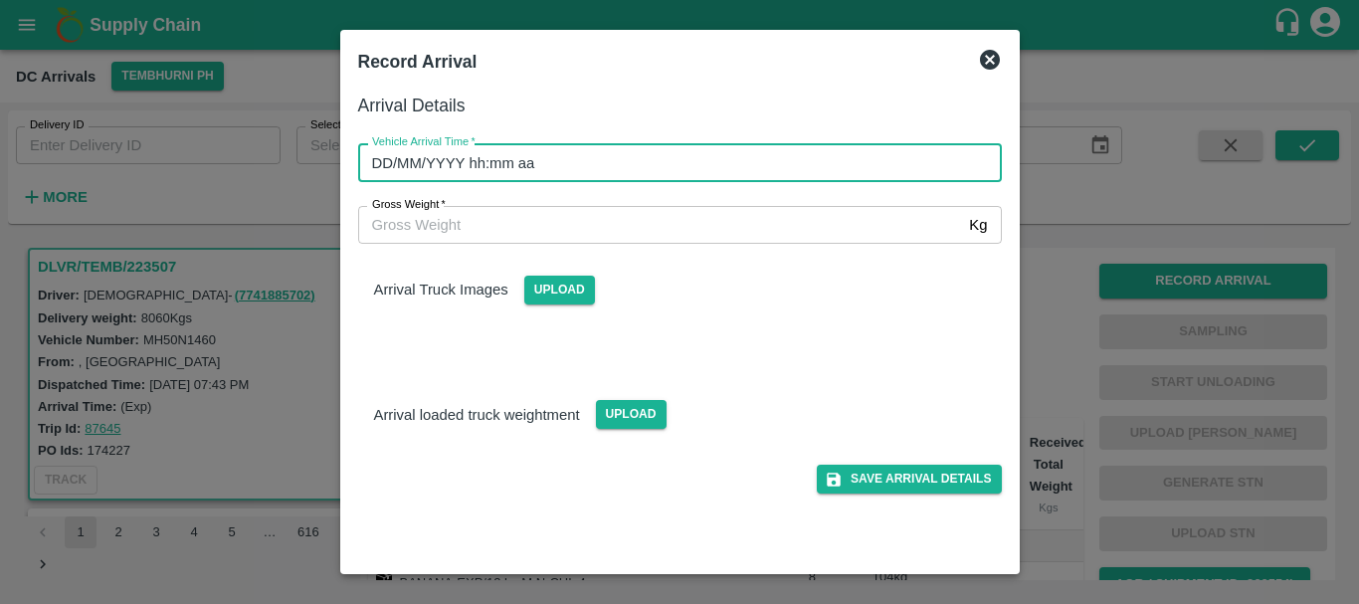
click at [793, 161] on input "DD/MM/YYYY hh:mm aa" at bounding box center [673, 162] width 630 height 38
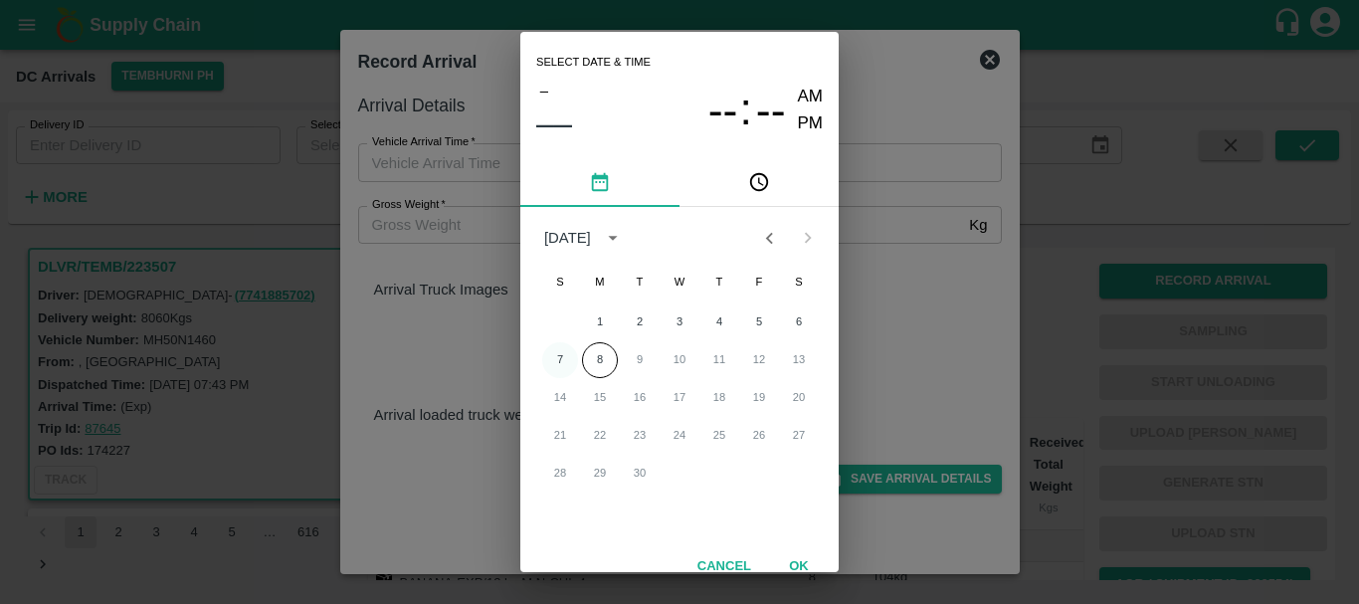
click at [561, 352] on button "7" at bounding box center [560, 360] width 36 height 36
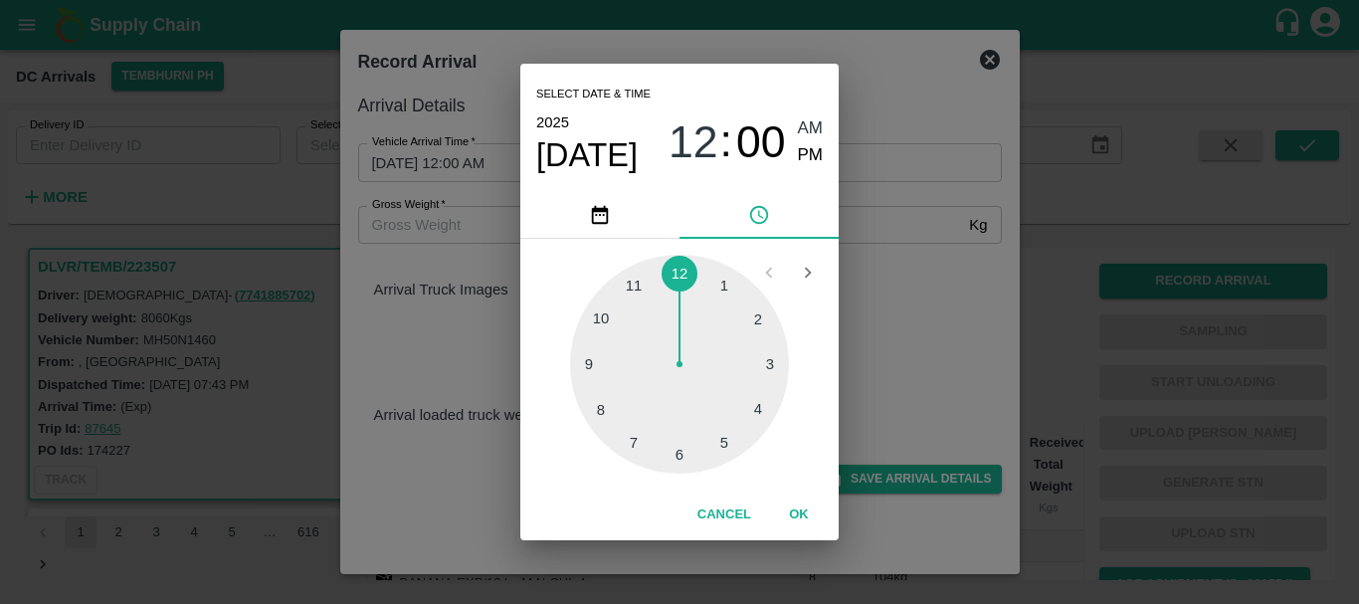
click at [591, 365] on div at bounding box center [679, 364] width 219 height 219
click at [753, 322] on div at bounding box center [679, 364] width 219 height 219
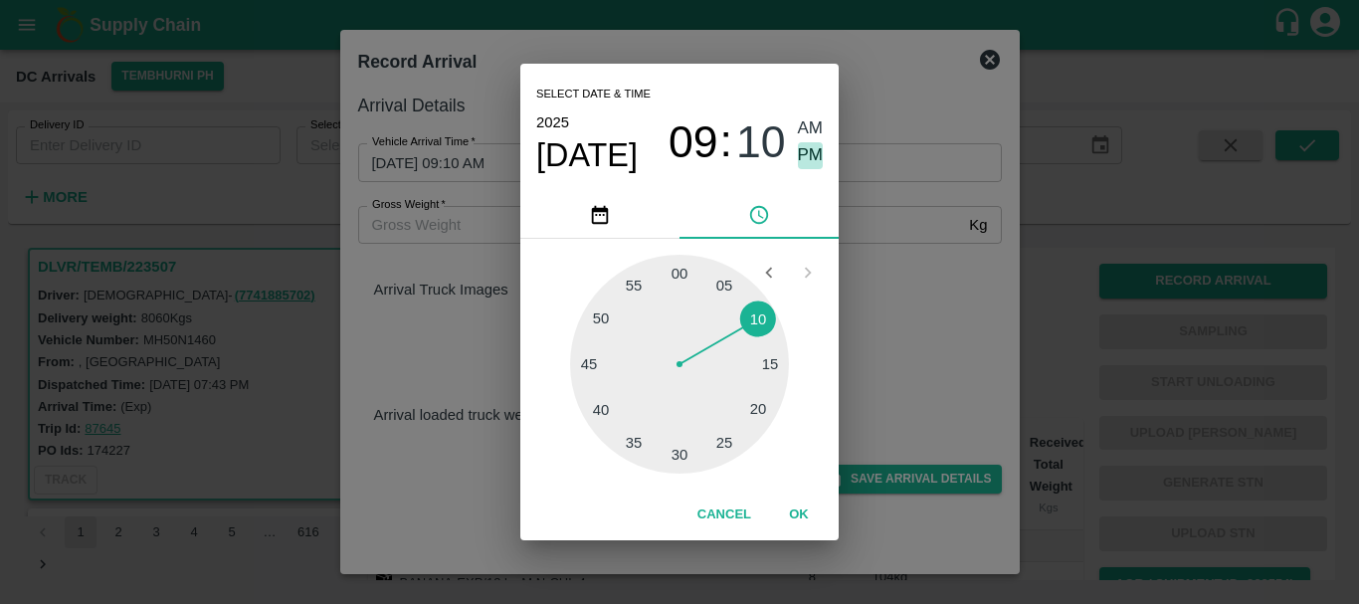
click at [807, 142] on span "PM" at bounding box center [811, 155] width 26 height 27
type input "07/09/2025 09:10 PM"
click at [943, 333] on div "Select date & time 2025 Sep 7 09 : 10 AM PM 05 10 15 20 25 30 35 40 45 50 55 00…" at bounding box center [679, 302] width 1359 height 604
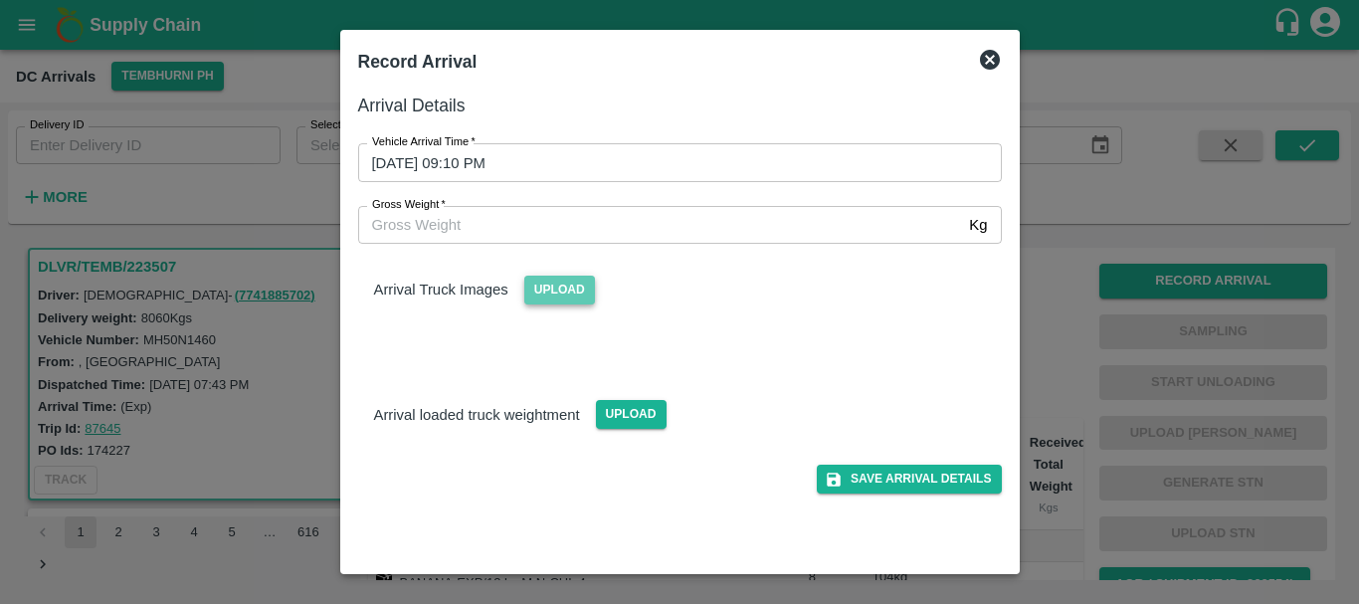
click at [553, 280] on span "Upload" at bounding box center [559, 290] width 71 height 29
click at [0, 0] on input "Upload" at bounding box center [0, 0] width 0 height 0
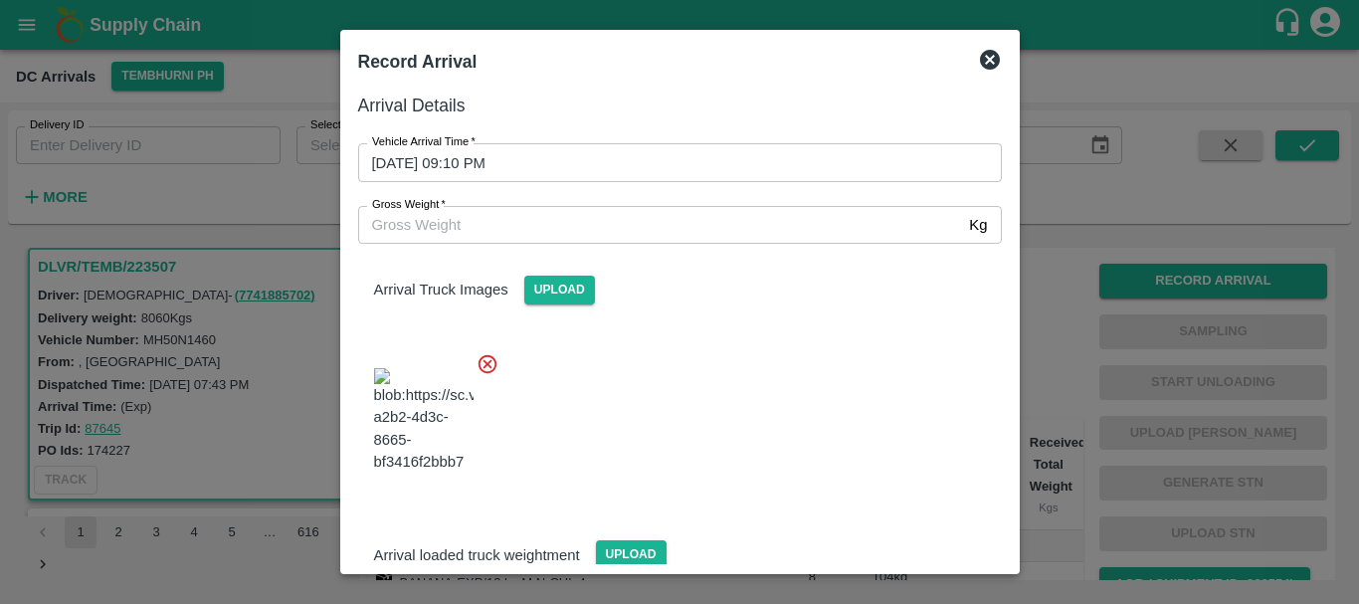
scroll to position [106, 0]
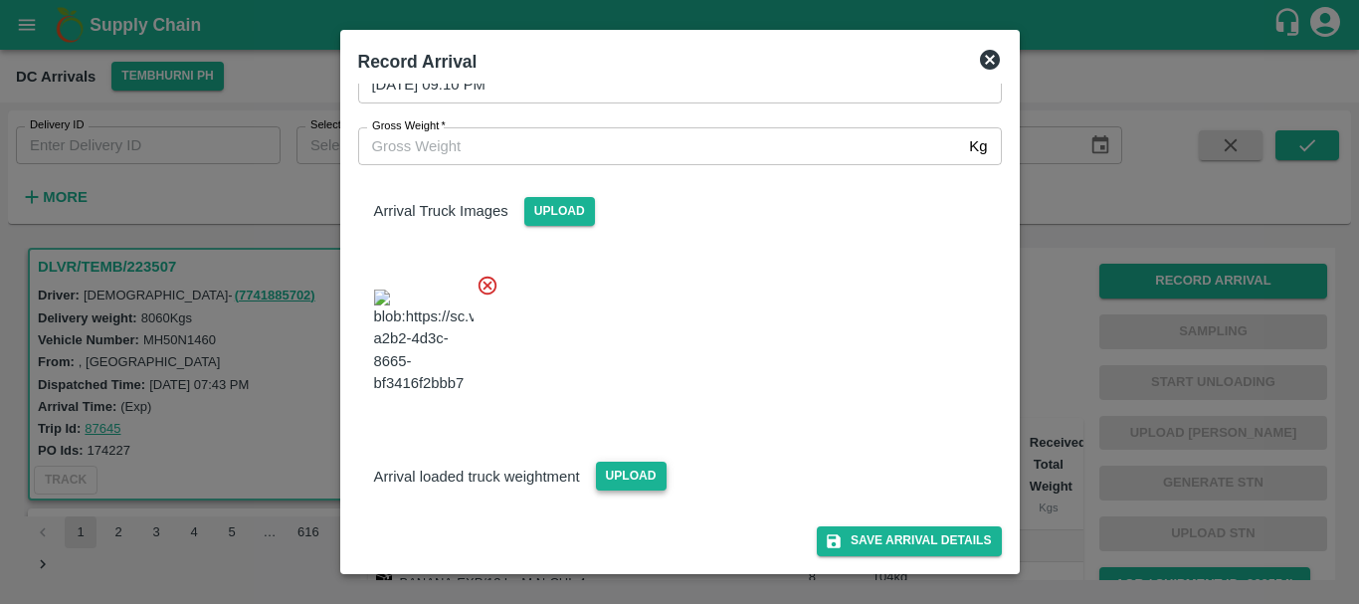
click at [603, 476] on span "Upload" at bounding box center [631, 476] width 71 height 29
click at [0, 0] on input "Upload" at bounding box center [0, 0] width 0 height 0
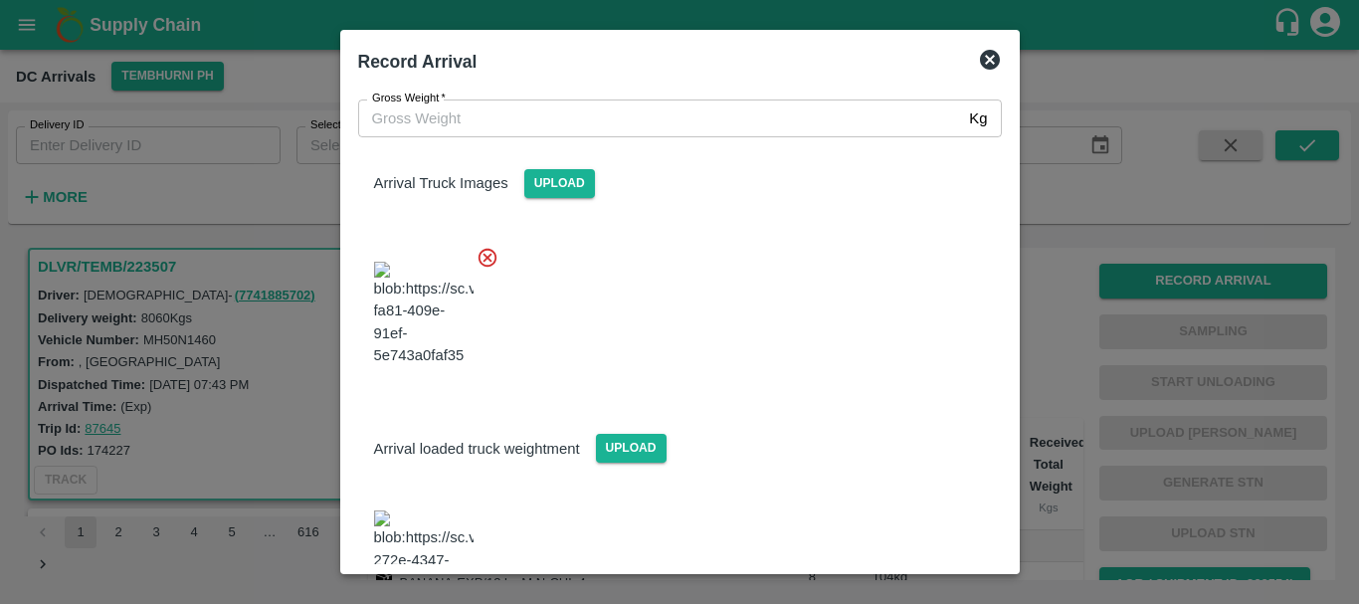
scroll to position [200, 0]
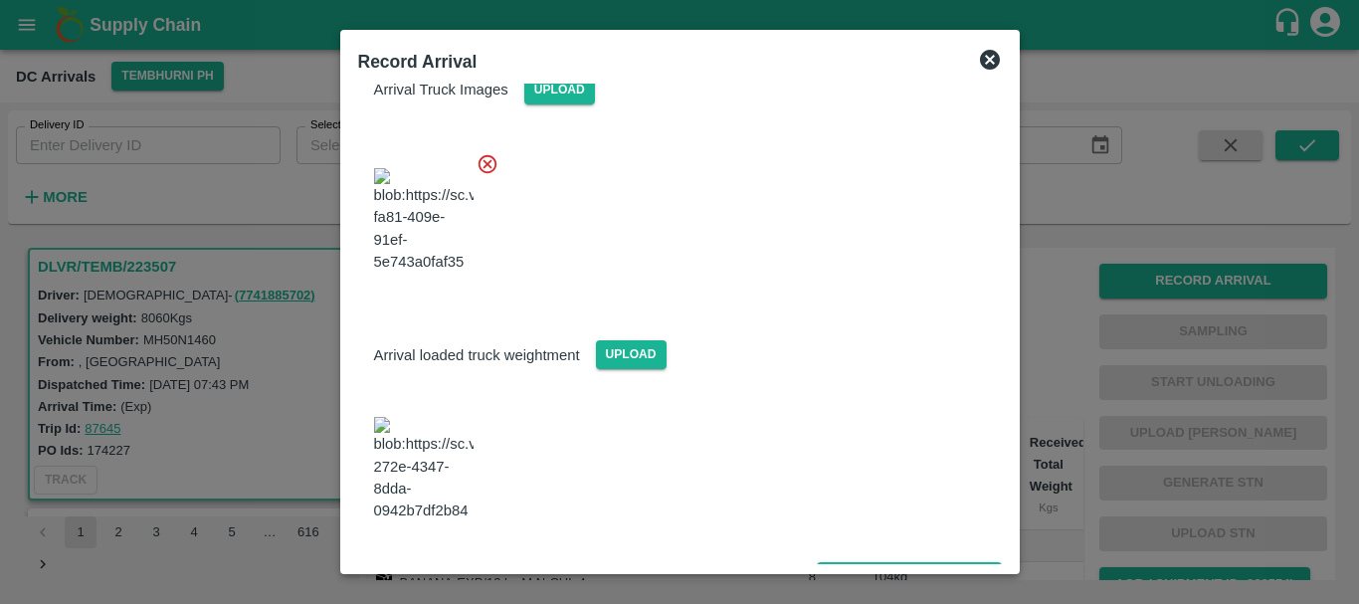
click at [448, 463] on img at bounding box center [423, 469] width 99 height 104
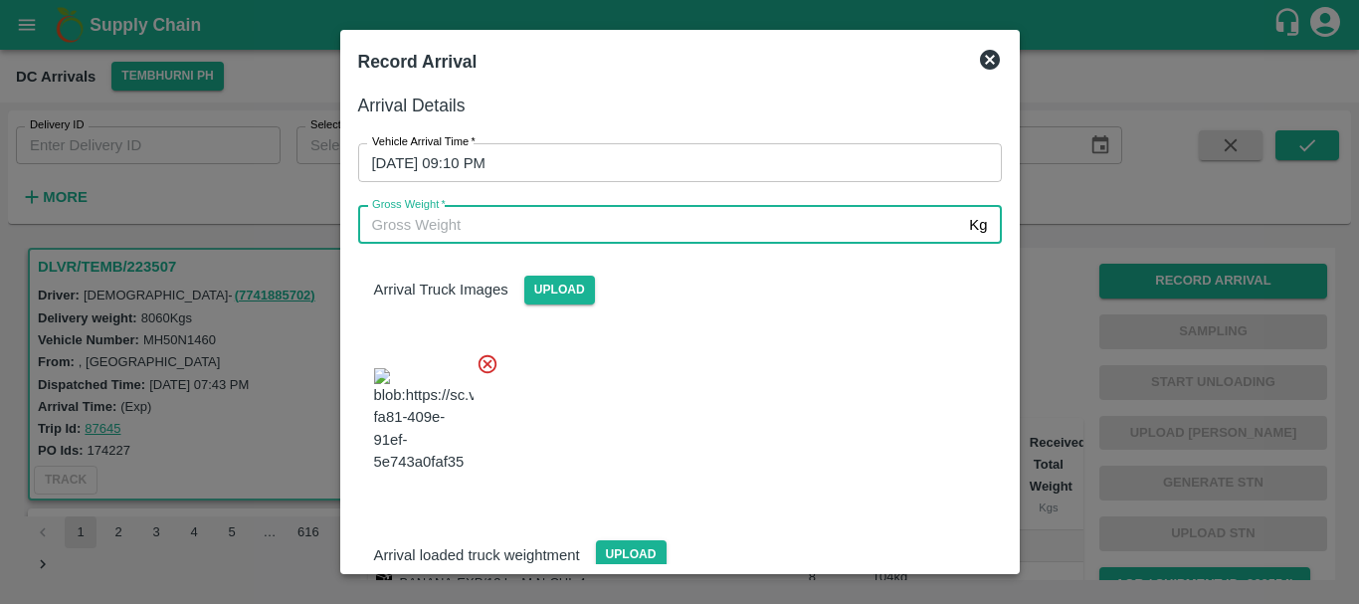
click at [598, 235] on input "Gross Weight   *" at bounding box center [660, 225] width 604 height 38
type input "14355"
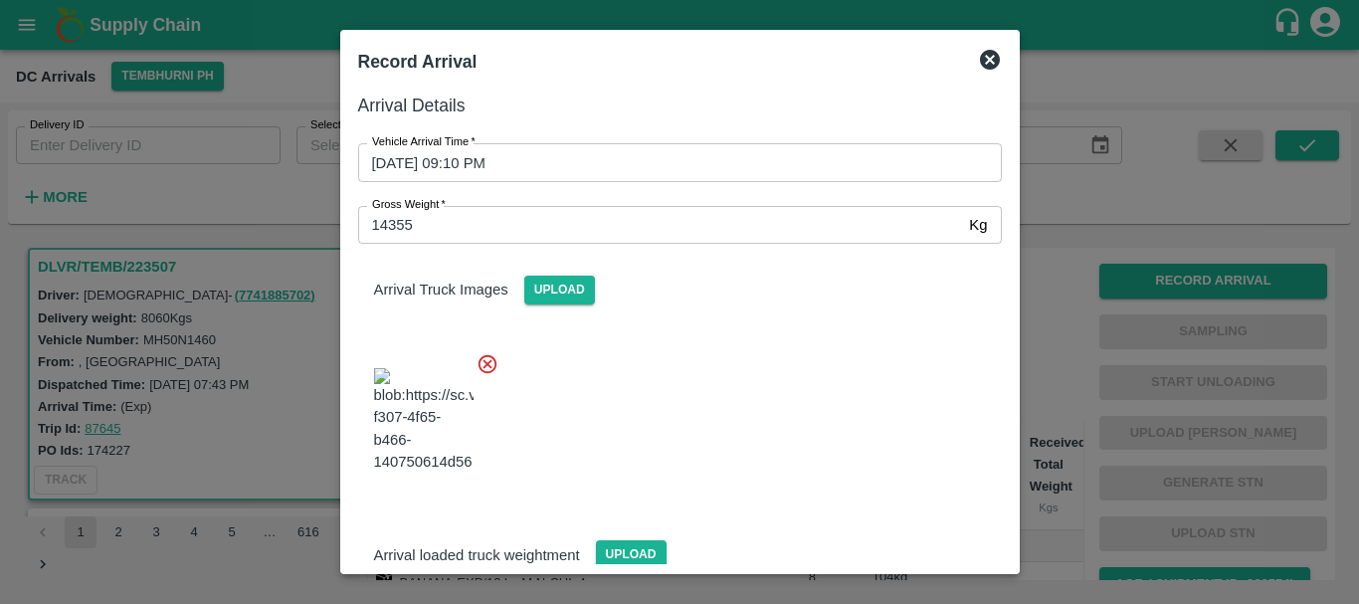
click at [699, 409] on div at bounding box center [672, 414] width 660 height 156
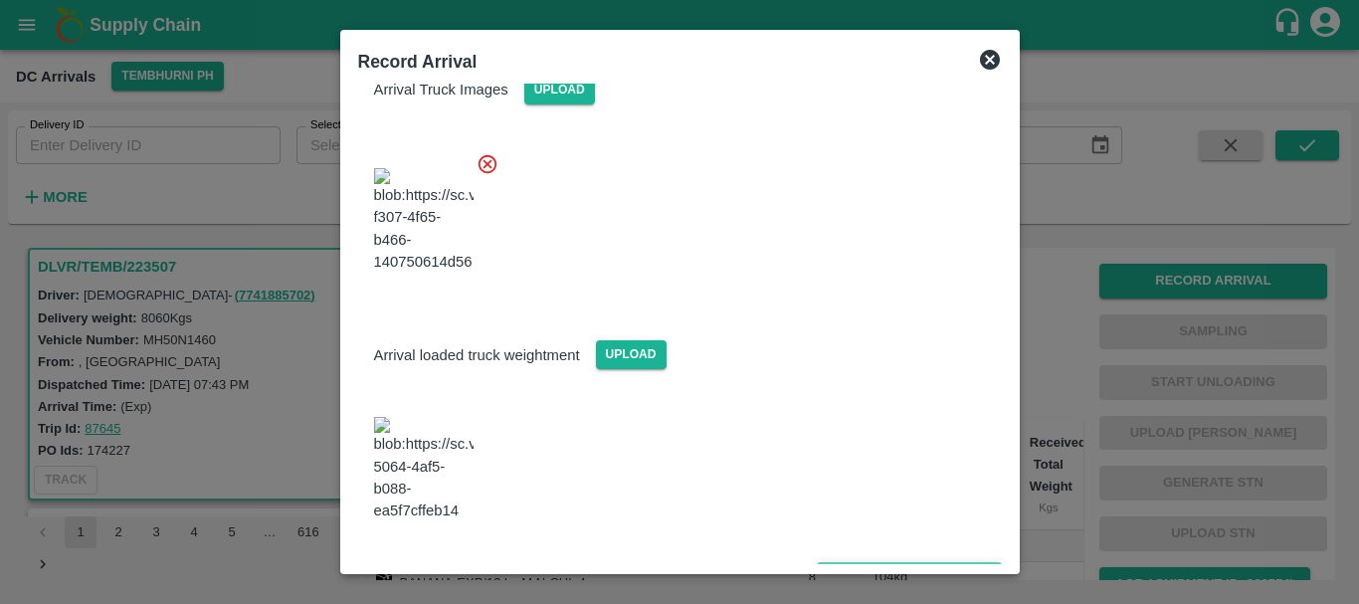
click at [853, 562] on button "Save Arrival Details" at bounding box center [909, 576] width 184 height 29
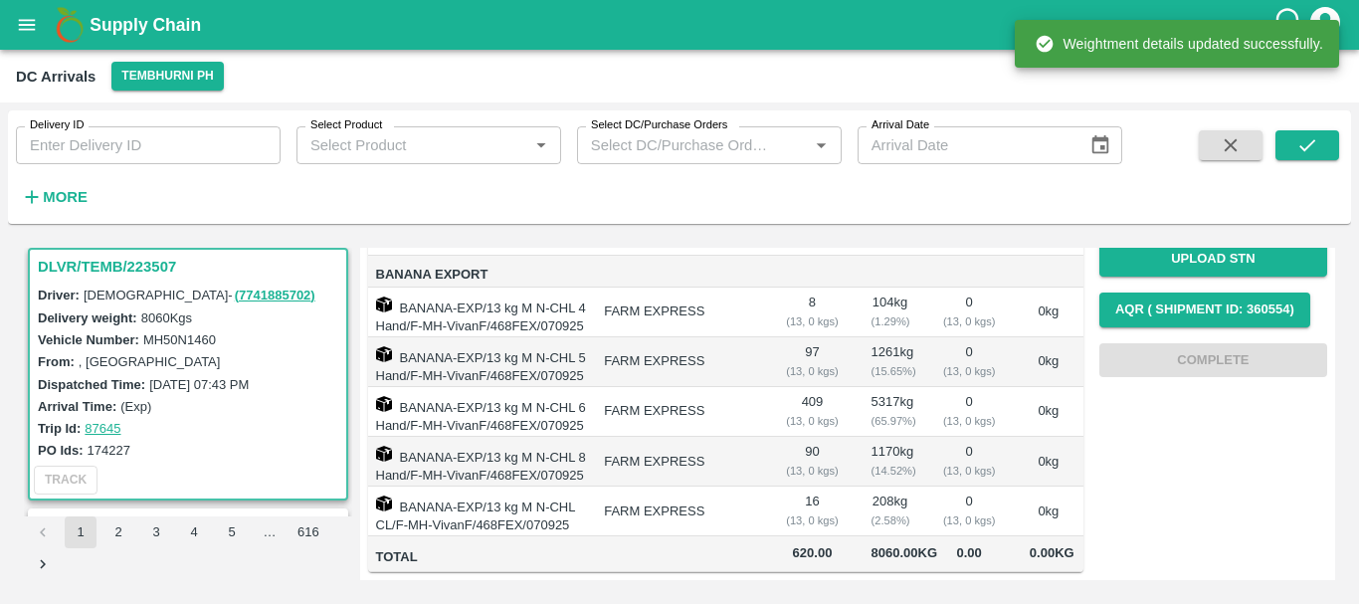
scroll to position [0, 0]
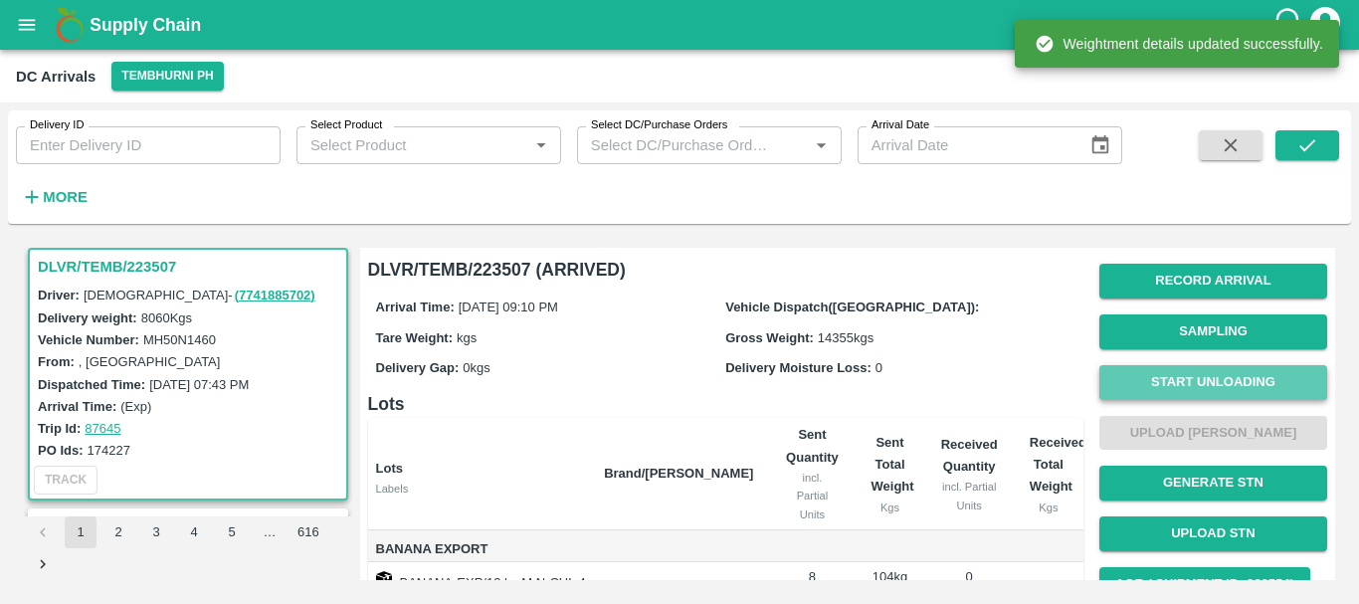
click at [1131, 377] on button "Start Unloading" at bounding box center [1213, 382] width 228 height 35
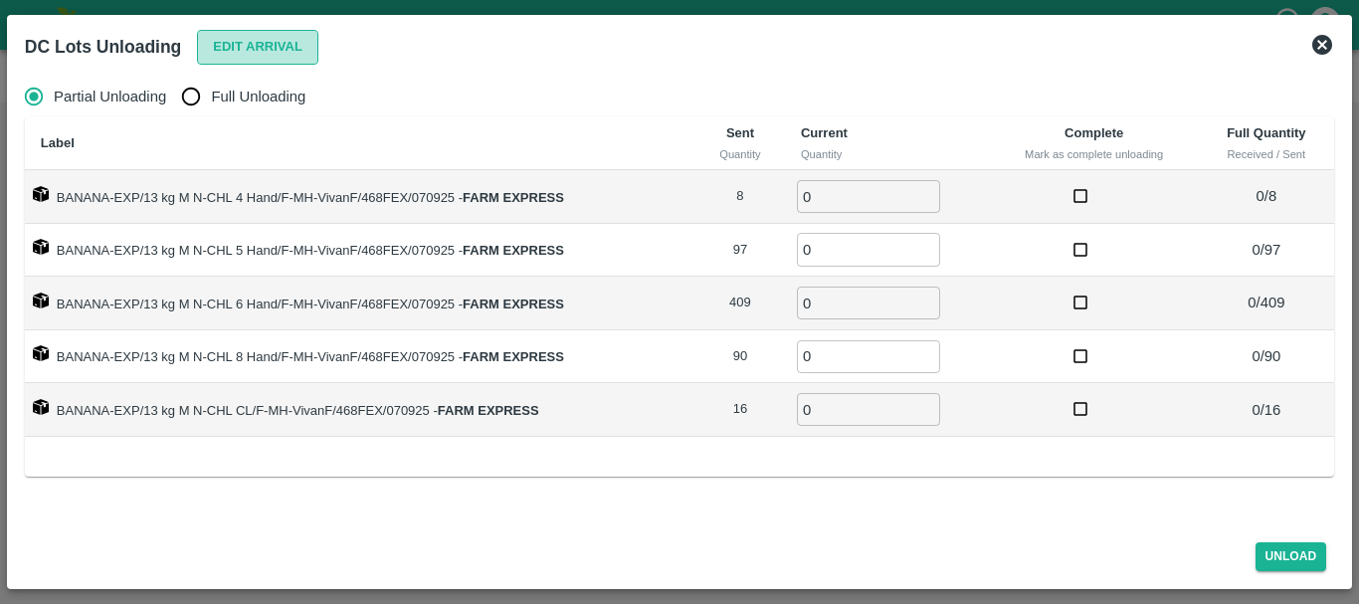
click at [216, 51] on button "Edit Arrival" at bounding box center [257, 47] width 121 height 35
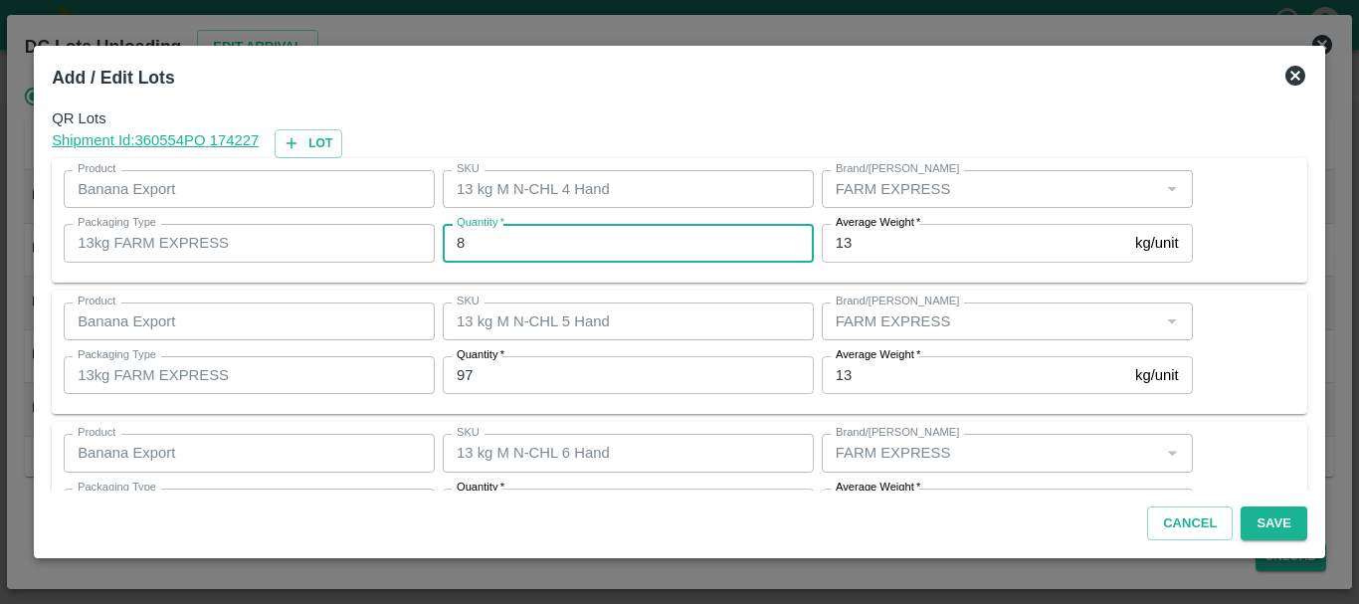
click at [538, 238] on input "8" at bounding box center [628, 243] width 371 height 38
type input "11"
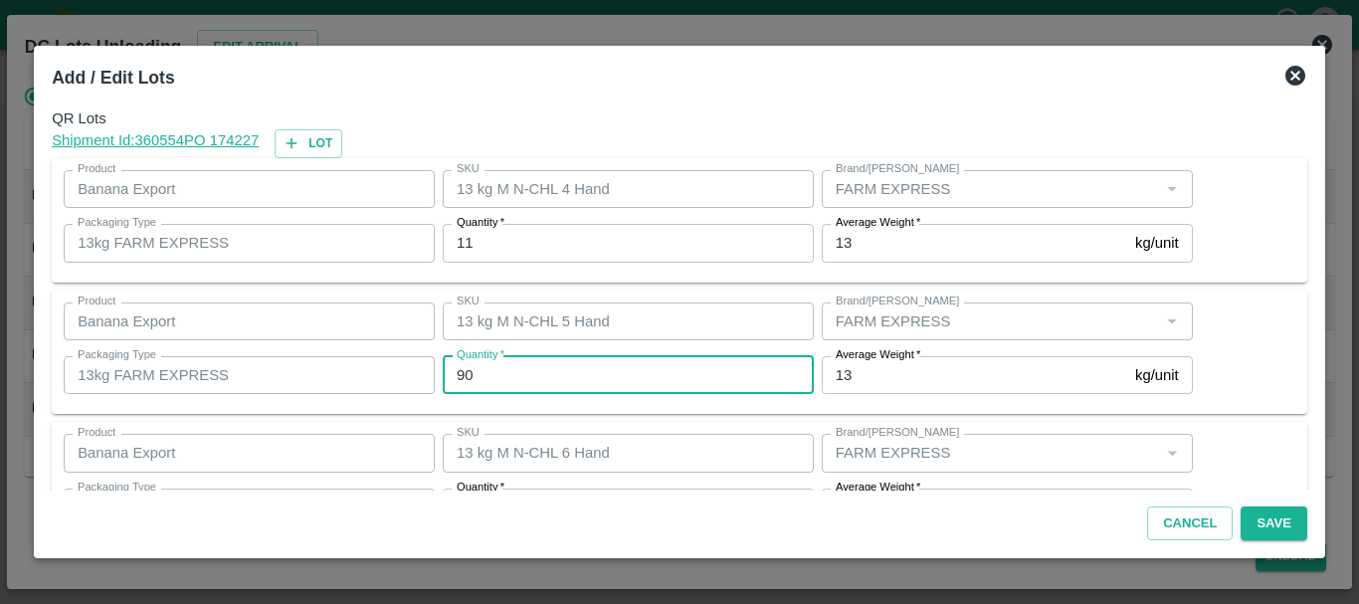
type input "90"
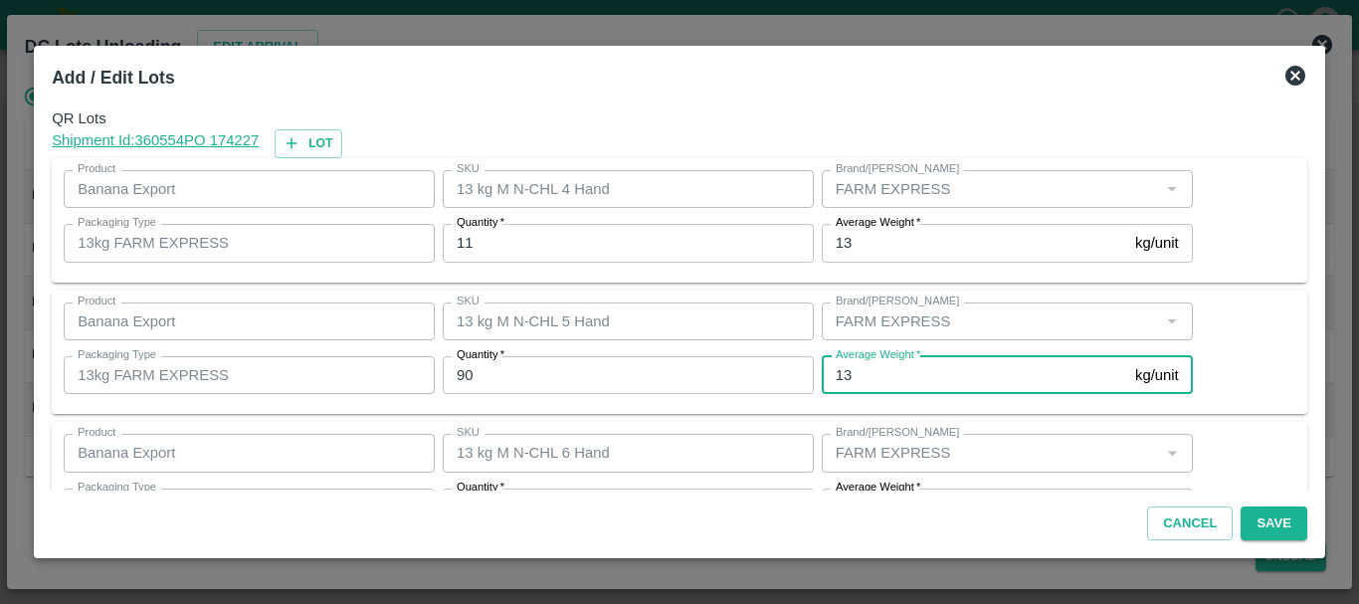
scroll to position [36, 0]
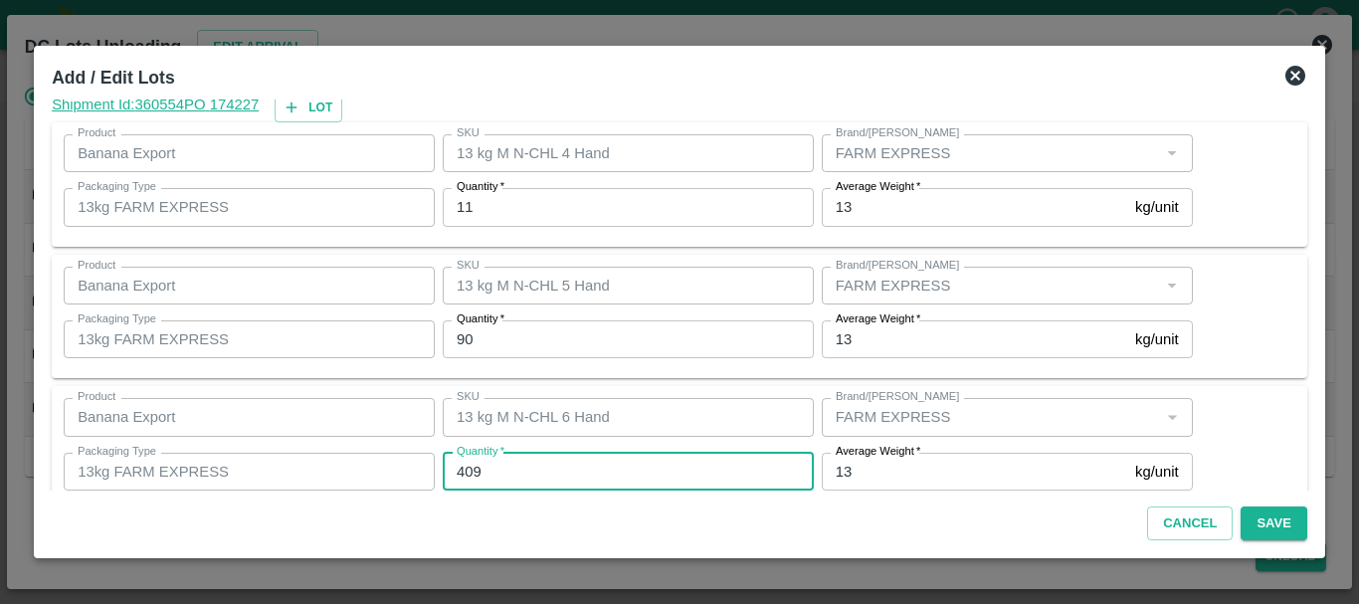
click at [508, 476] on input "409" at bounding box center [628, 472] width 371 height 38
type input "4"
type input "400"
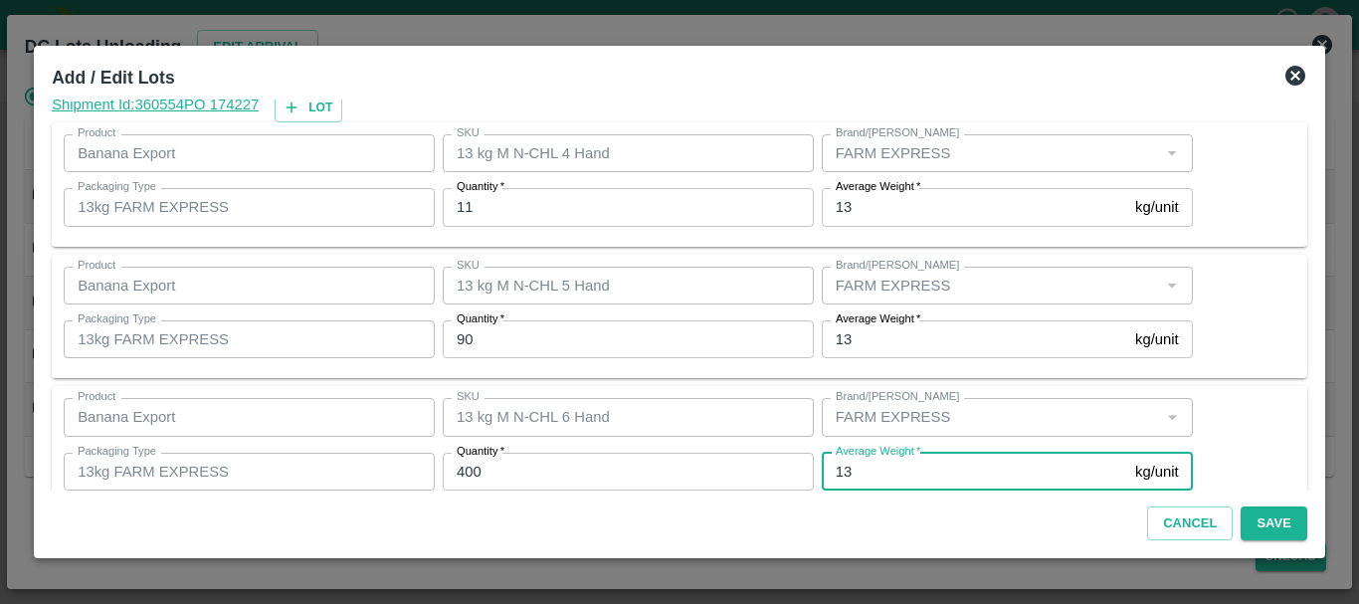
scroll to position [336, 0]
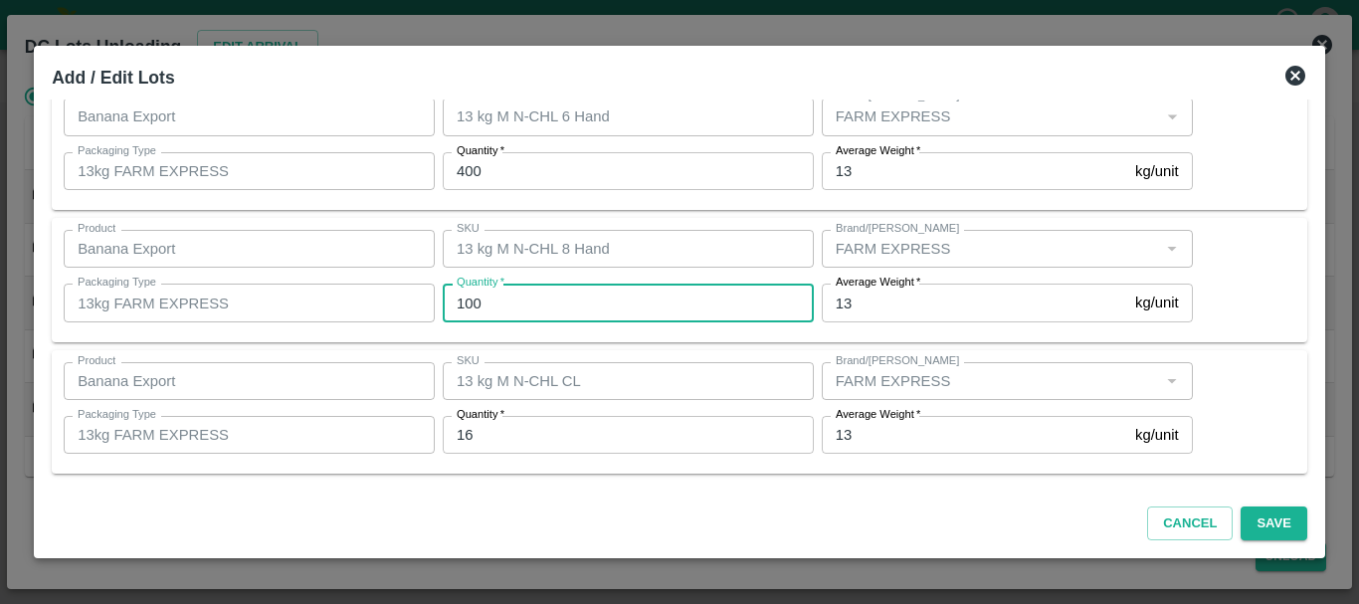
type input "100"
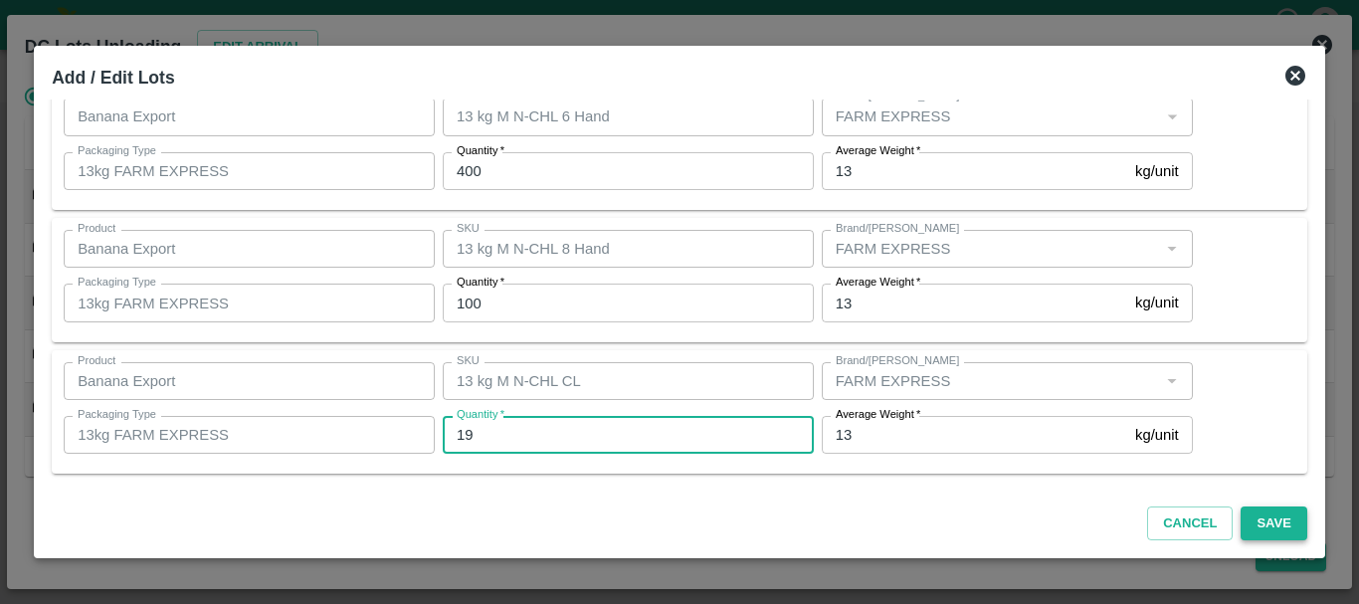
type input "19"
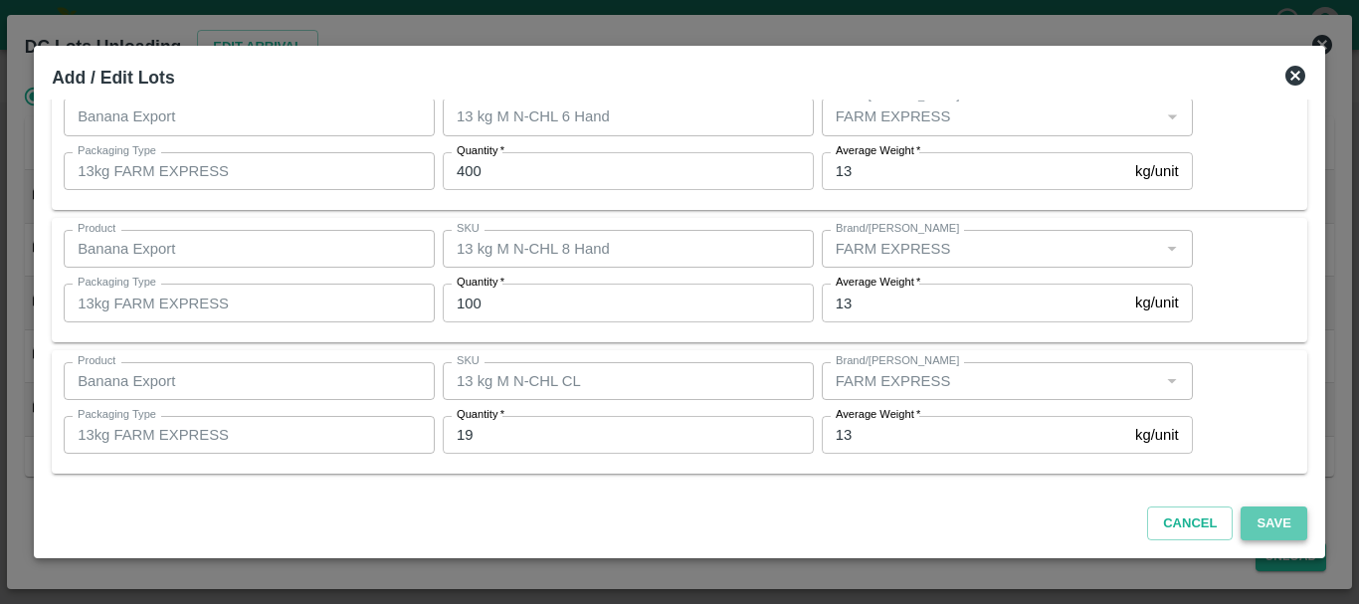
click at [1263, 527] on button "Save" at bounding box center [1274, 523] width 66 height 35
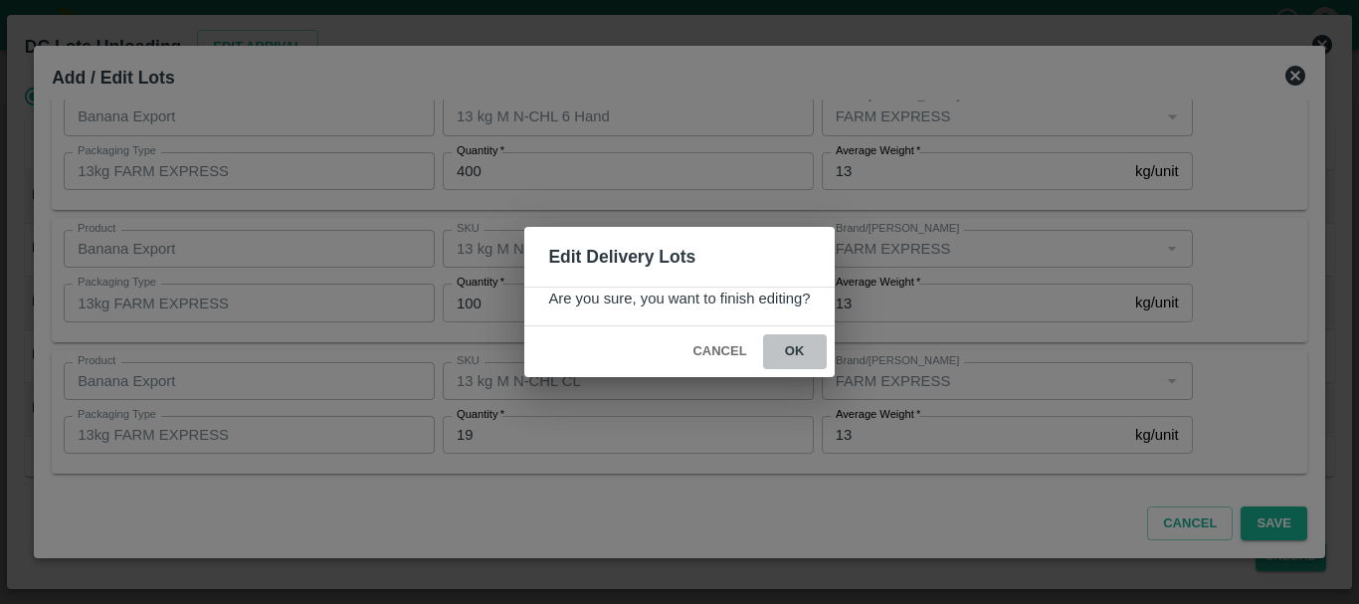
click at [794, 352] on button "ok" at bounding box center [795, 351] width 64 height 35
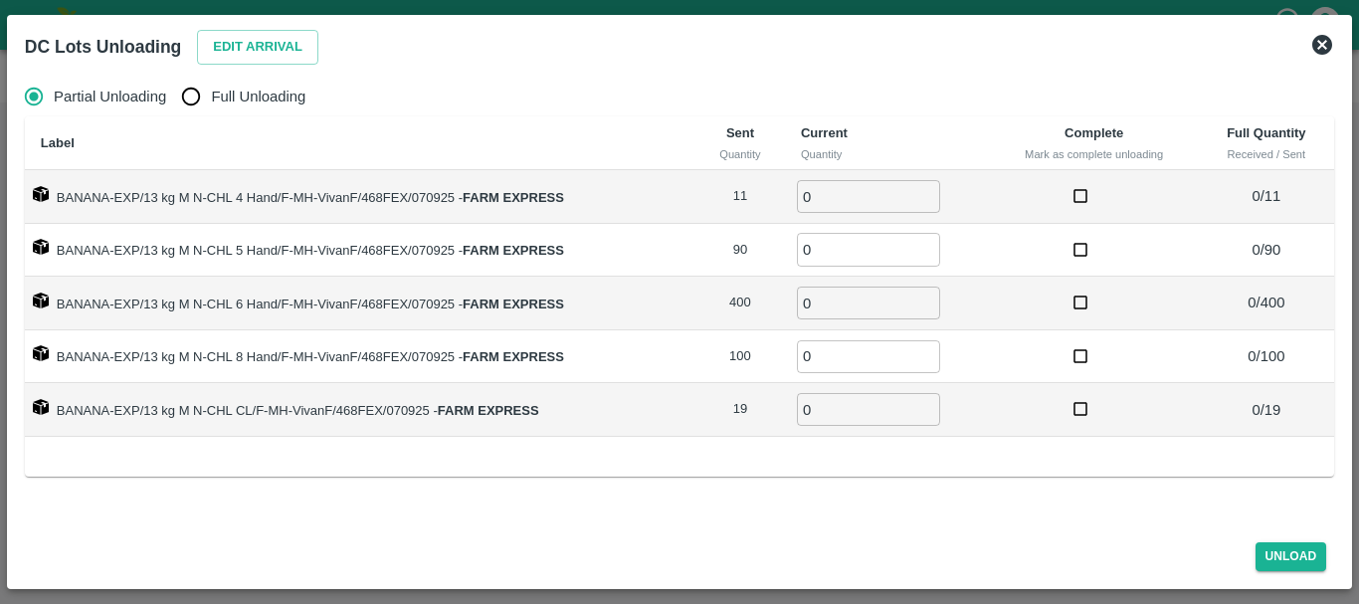
click at [219, 92] on span "Full Unloading" at bounding box center [258, 97] width 95 height 22
click at [211, 92] on input "Full Unloading" at bounding box center [191, 97] width 40 height 40
radio input "true"
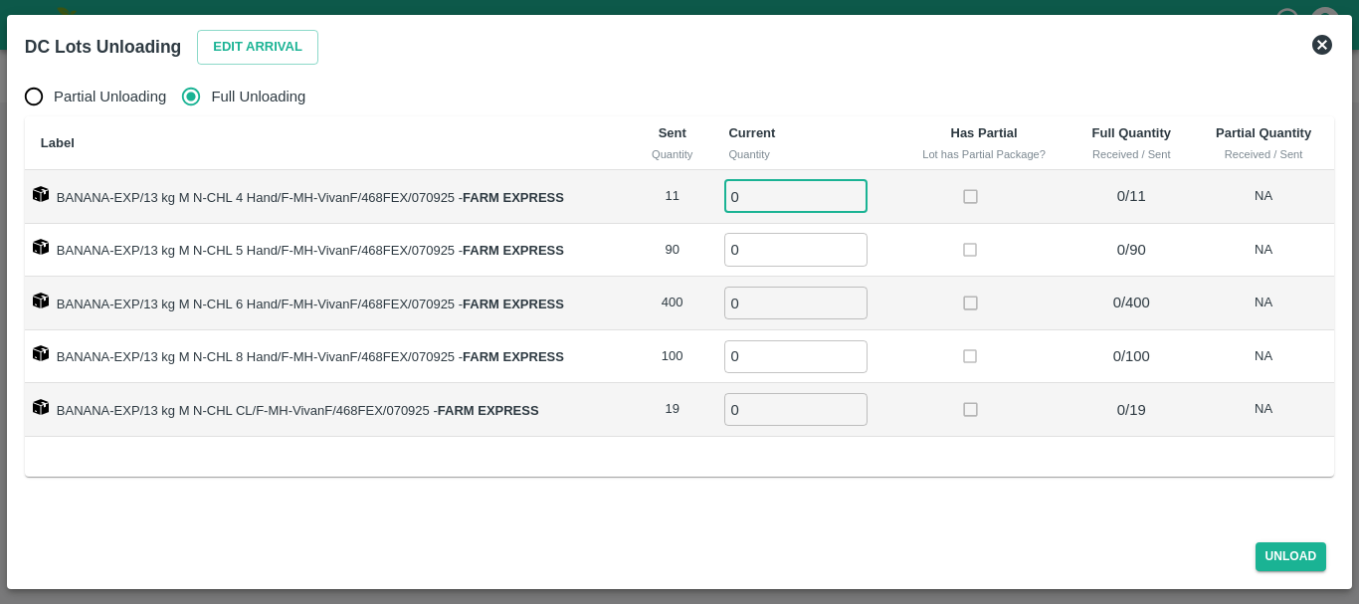
click at [776, 193] on input "0" at bounding box center [795, 196] width 143 height 33
type input "011"
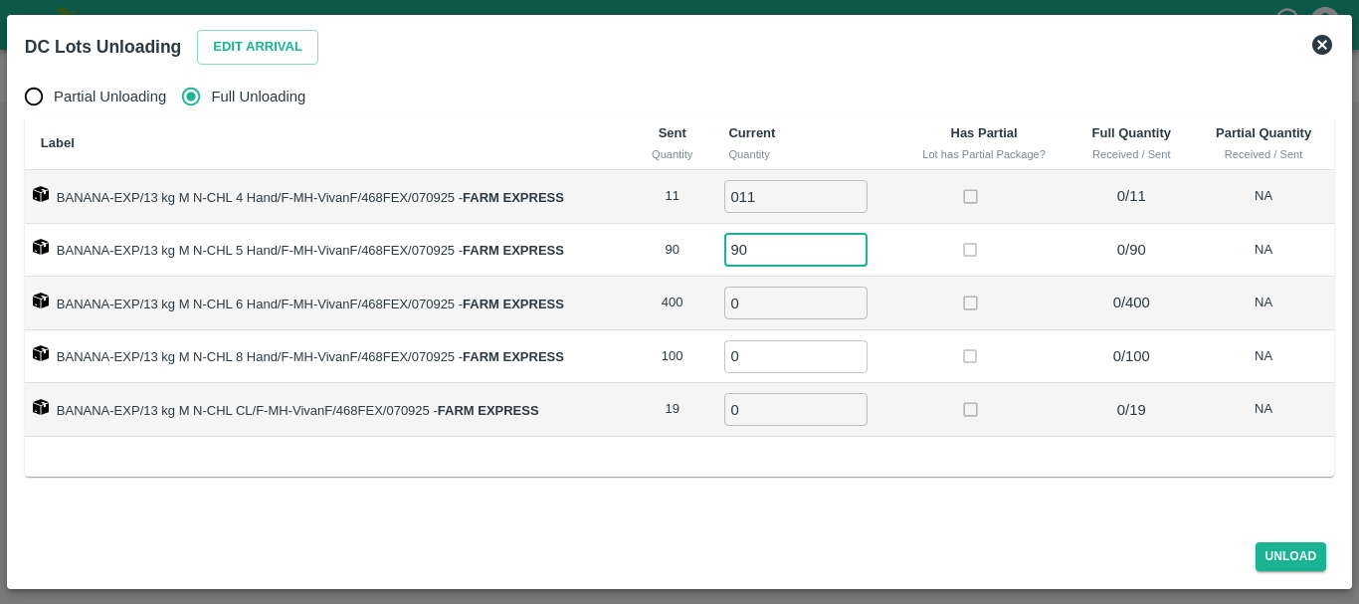
type input "90"
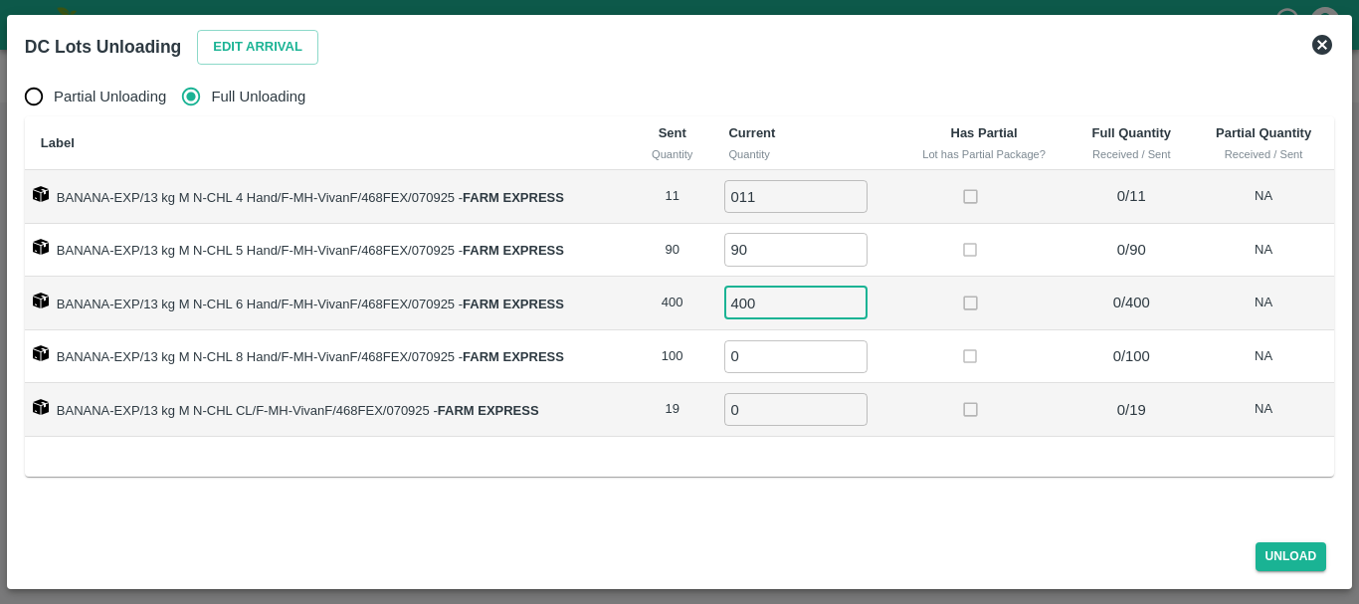
type input "400"
type input "100"
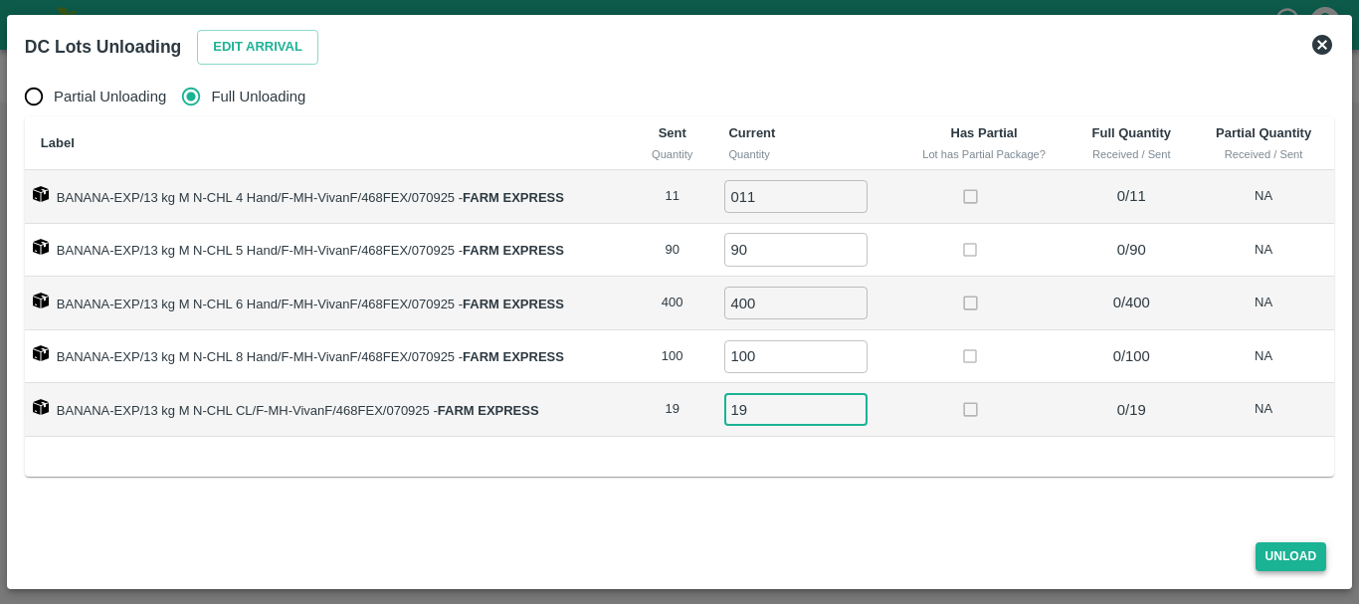
type input "19"
click at [1270, 553] on button "Unload" at bounding box center [1292, 556] width 72 height 29
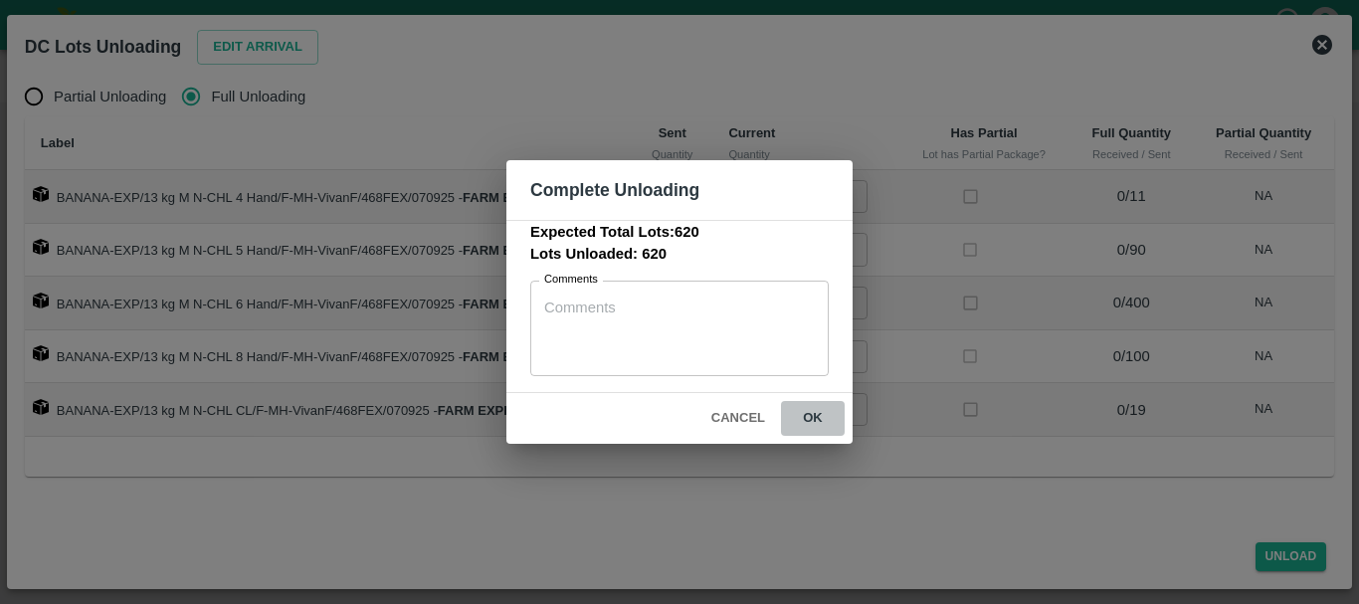
click at [810, 401] on button "ok" at bounding box center [813, 418] width 64 height 35
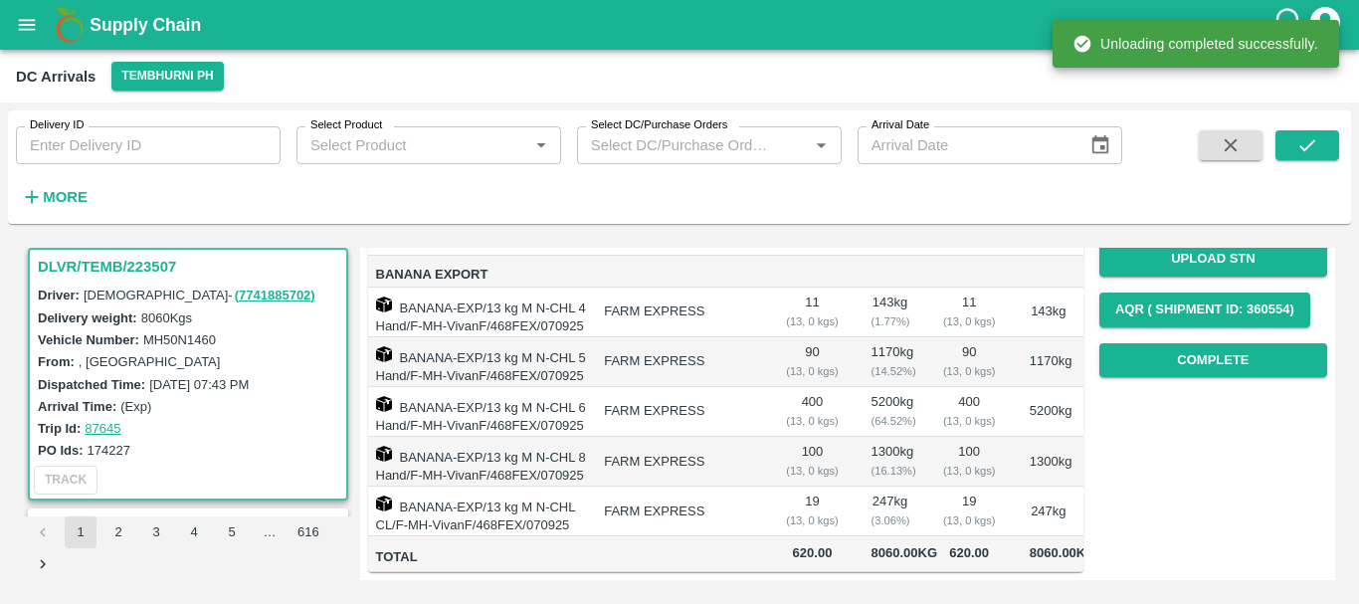
scroll to position [0, 0]
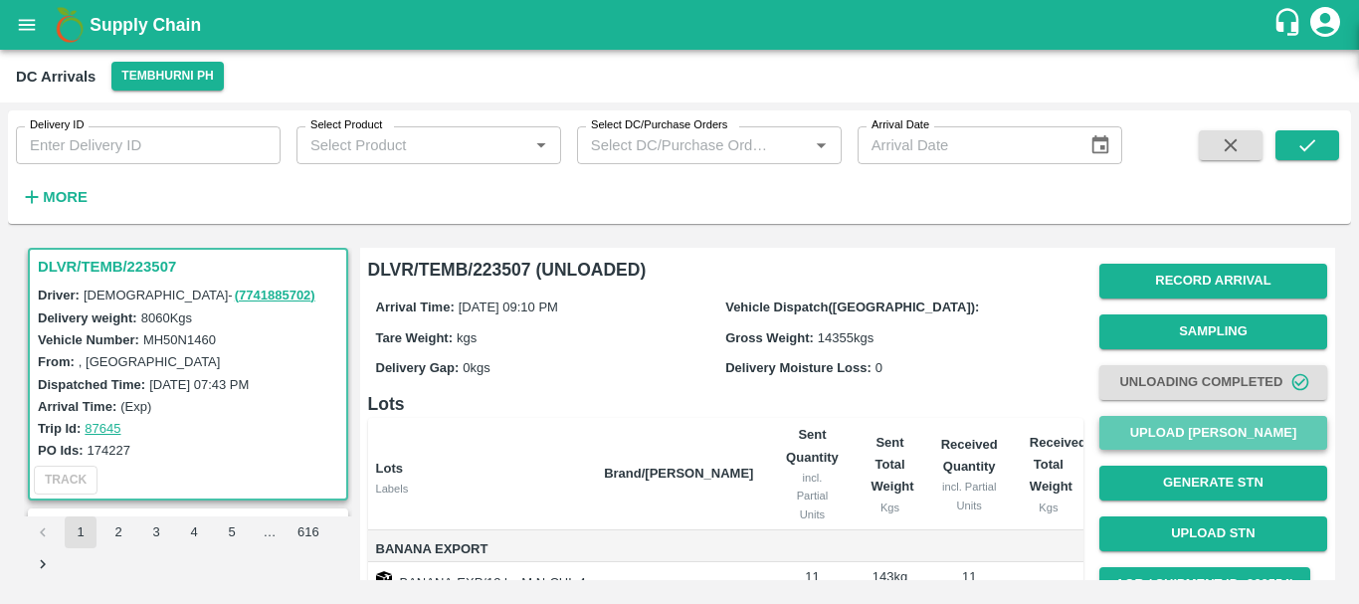
click at [1153, 426] on button "Upload [PERSON_NAME]" at bounding box center [1213, 433] width 228 height 35
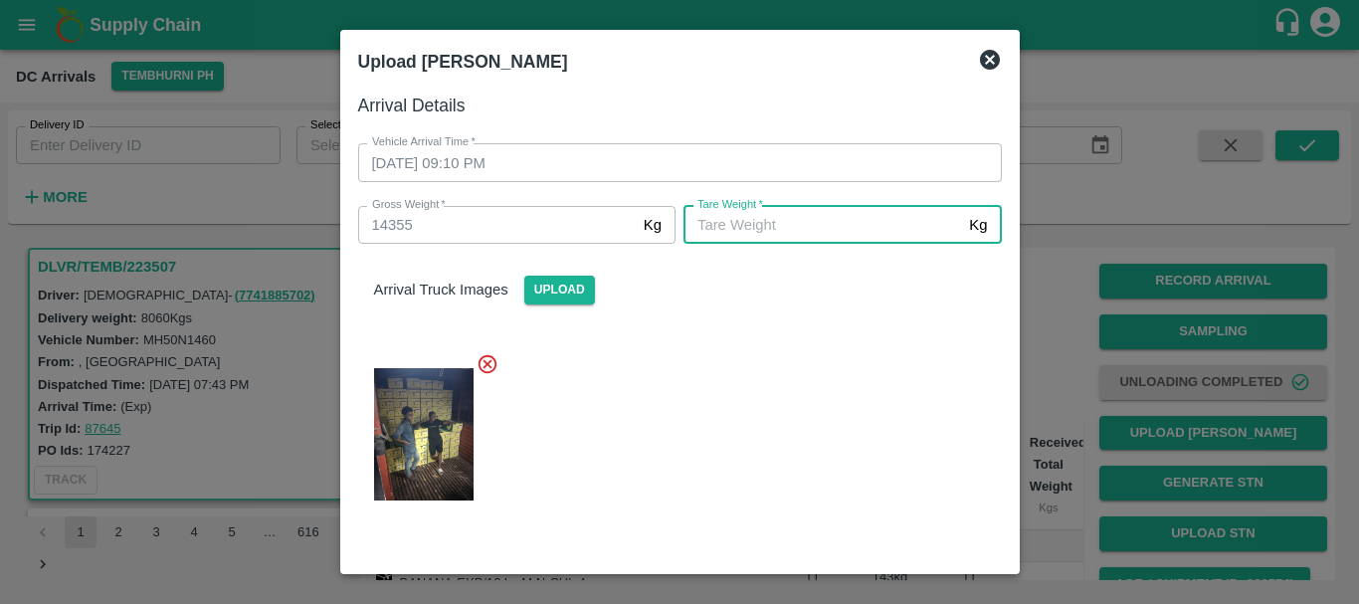
click at [794, 222] on input "Tare Weight   *" at bounding box center [823, 225] width 278 height 38
type input "5555"
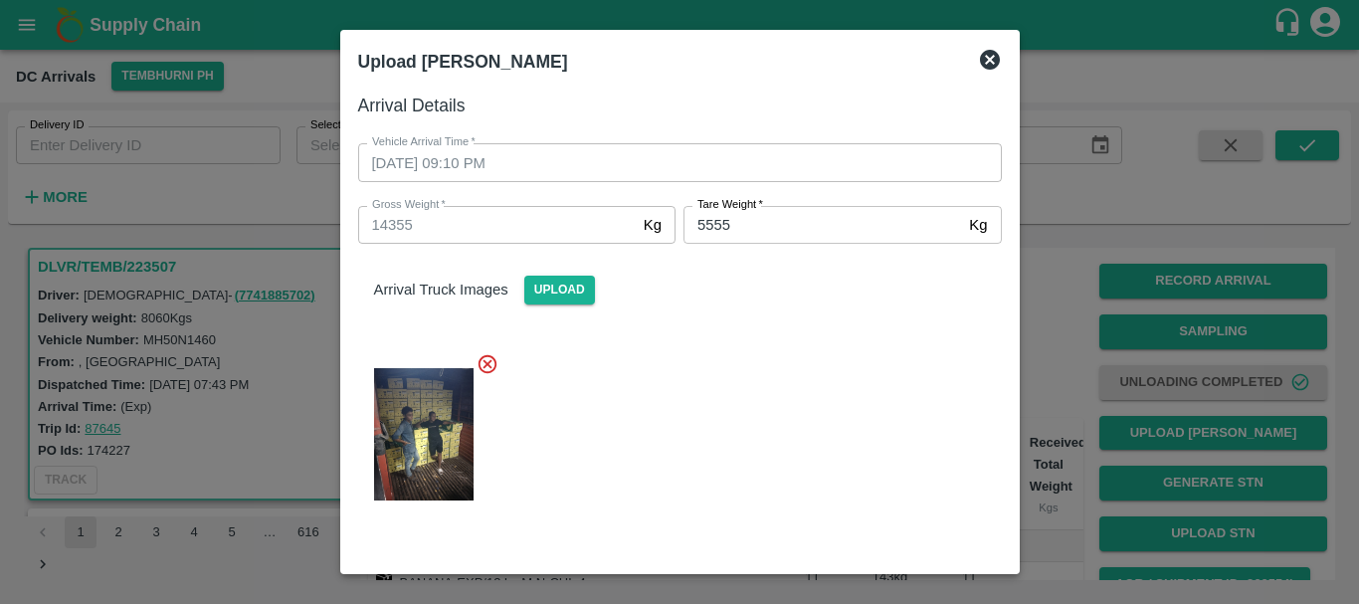
click at [787, 361] on div at bounding box center [672, 428] width 660 height 184
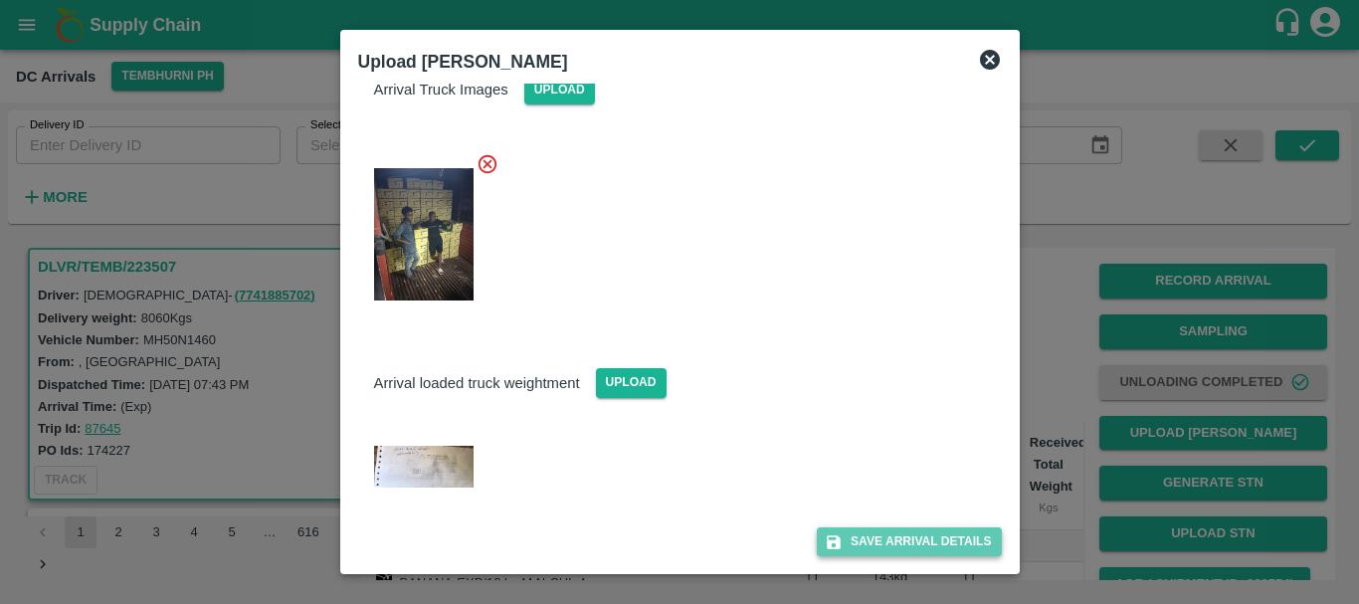
click at [871, 532] on button "Save Arrival Details" at bounding box center [909, 541] width 184 height 29
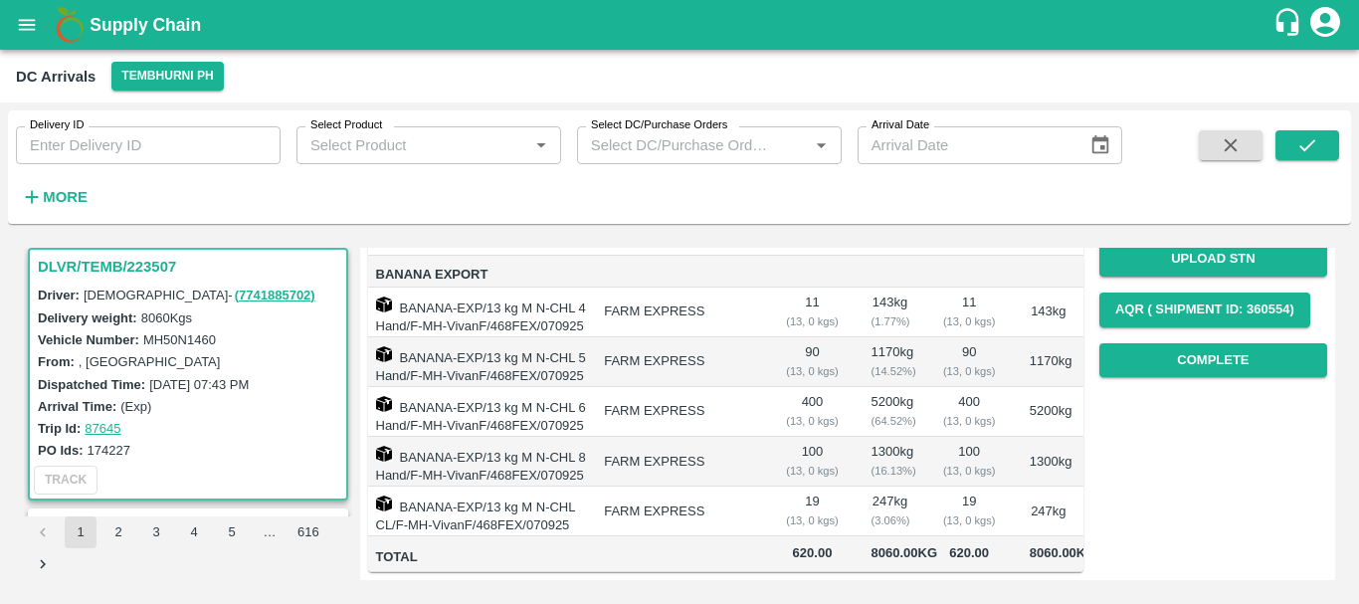
scroll to position [383, 0]
click at [1157, 343] on button "Complete" at bounding box center [1213, 360] width 228 height 35
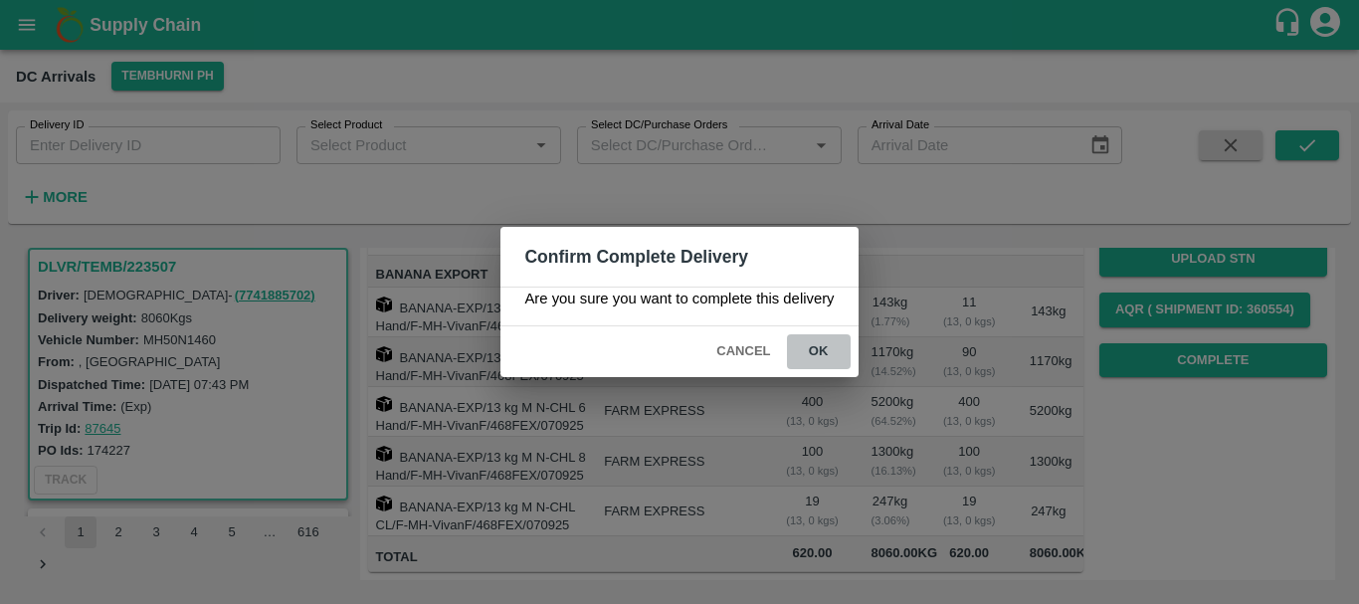
click at [827, 341] on button "ok" at bounding box center [819, 351] width 64 height 35
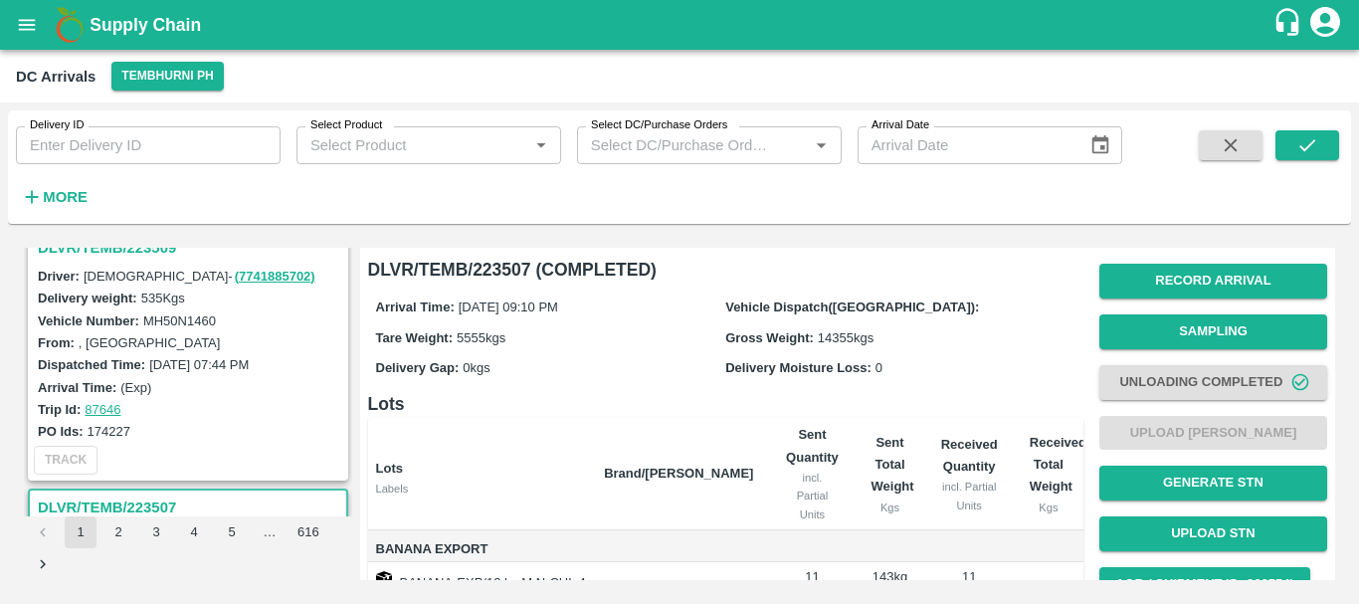
scroll to position [3855, 0]
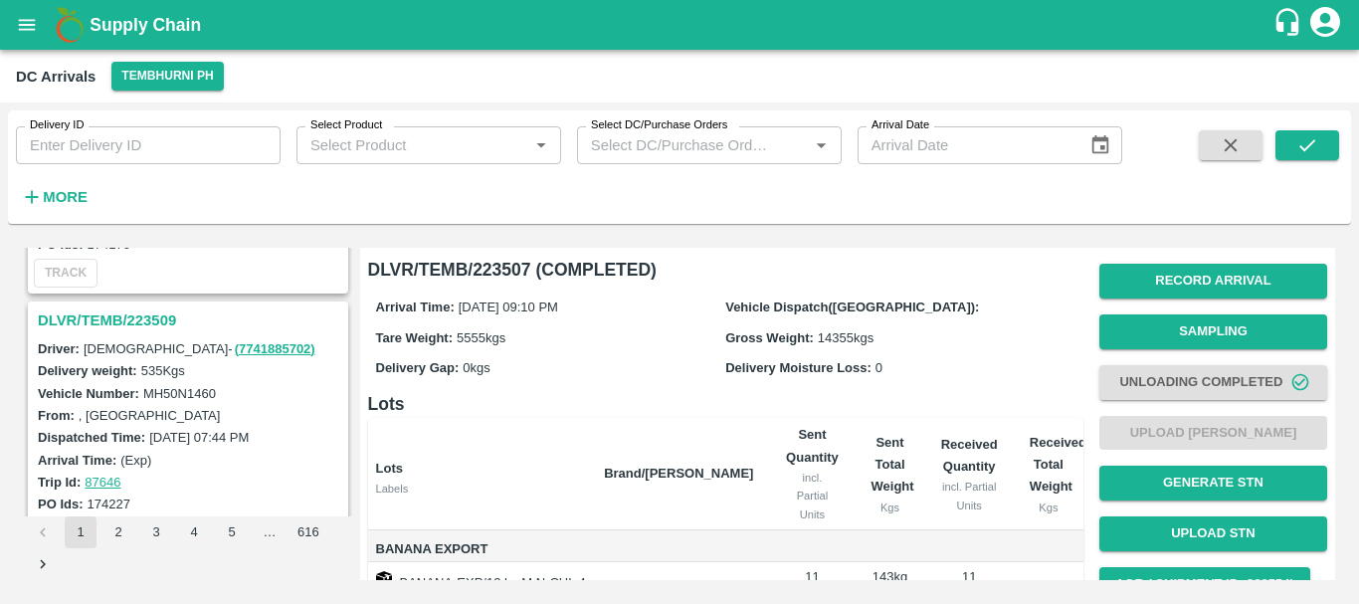
click at [139, 314] on h3 "DLVR/TEMB/223509" at bounding box center [191, 320] width 306 height 26
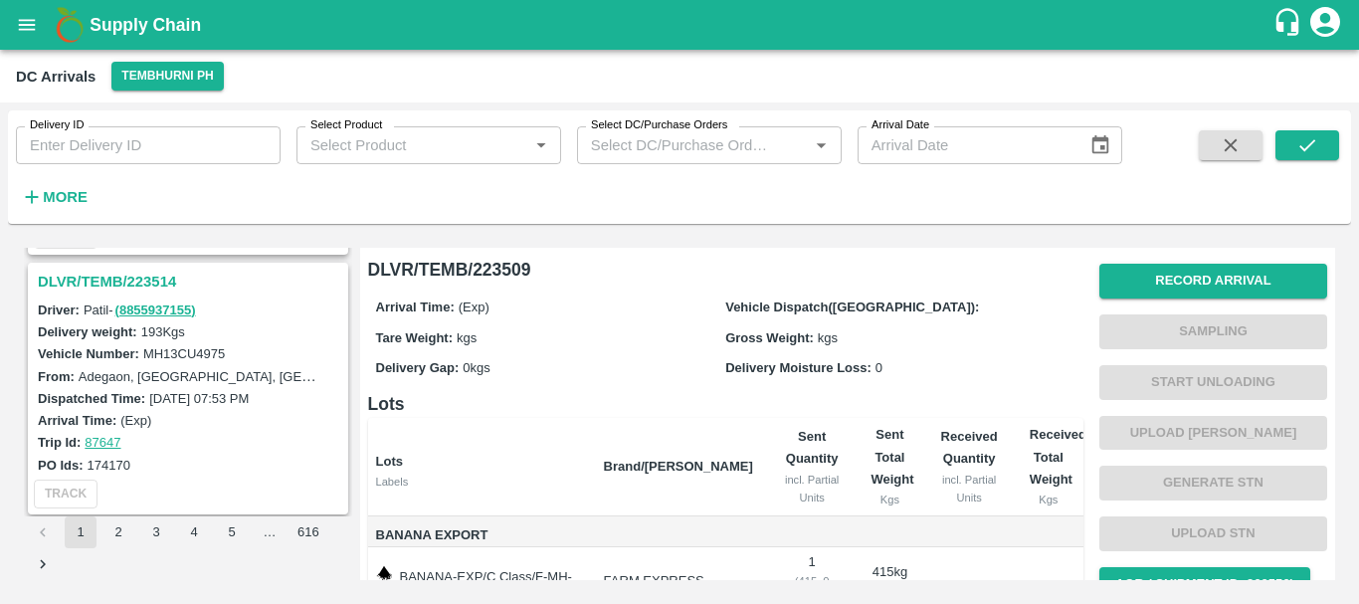
scroll to position [3633, 0]
click at [140, 283] on h3 "DLVR/TEMB/223514" at bounding box center [191, 283] width 306 height 26
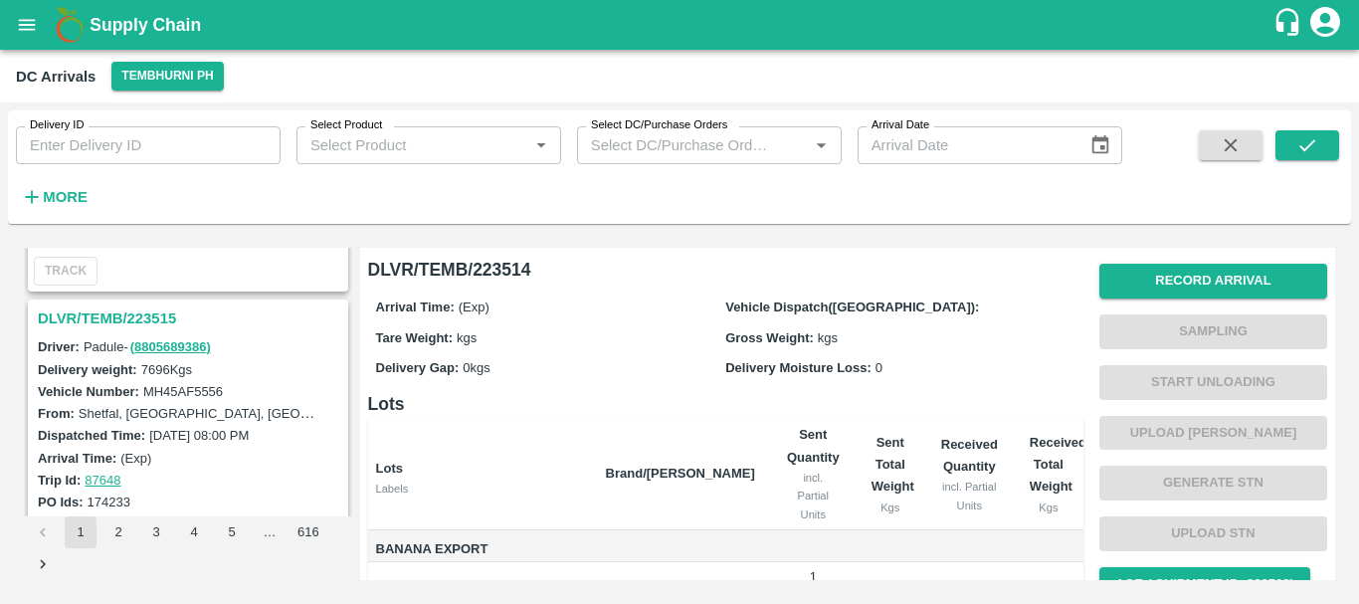
click at [157, 323] on h3 "DLVR/TEMB/223515" at bounding box center [191, 318] width 306 height 26
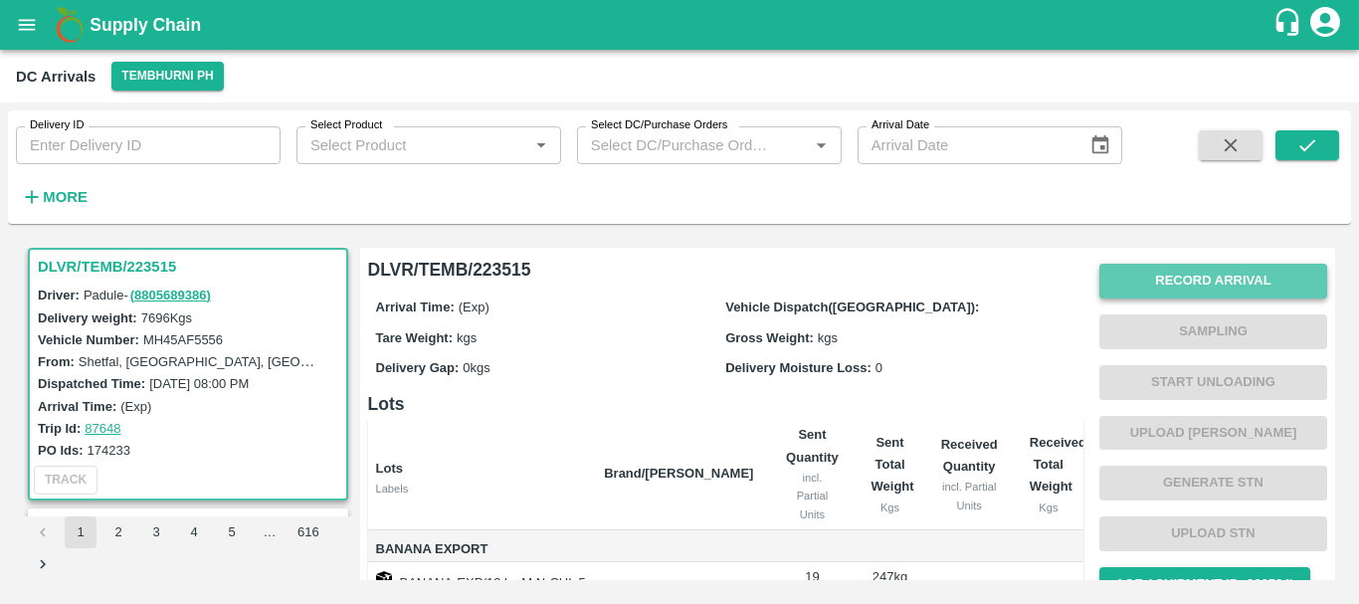
click at [1205, 273] on button "Record Arrival" at bounding box center [1213, 281] width 228 height 35
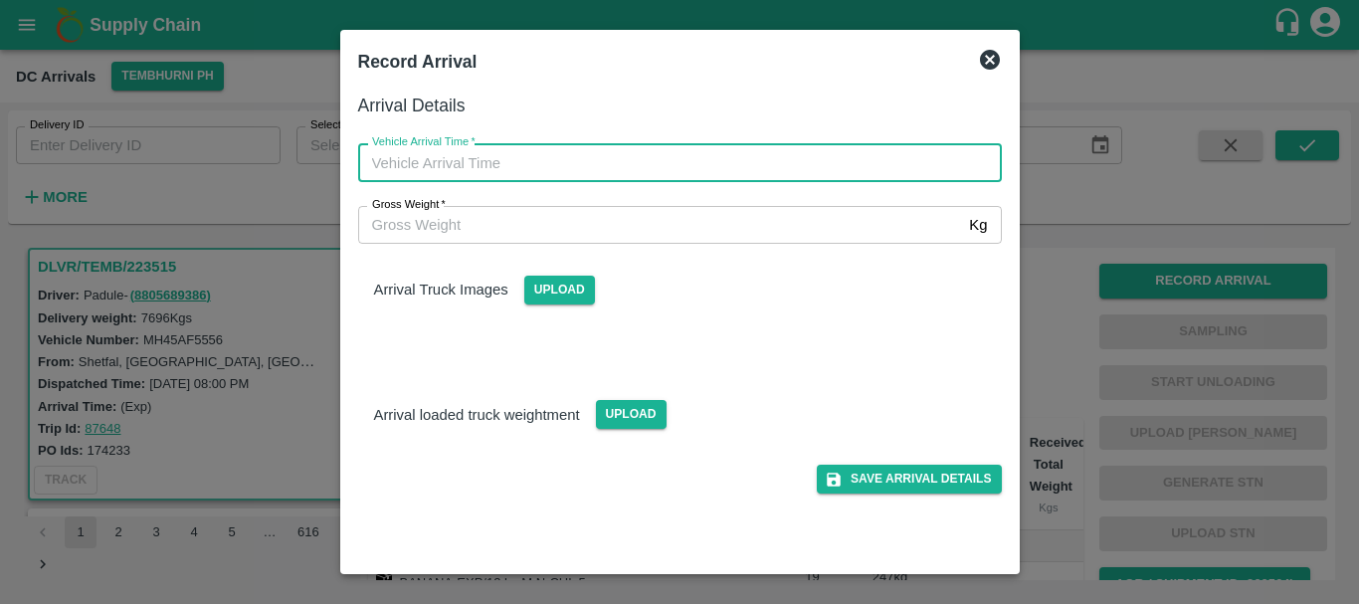
type input "DD/MM/YYYY hh:mm aa"
click at [828, 159] on input "DD/MM/YYYY hh:mm aa" at bounding box center [673, 162] width 630 height 38
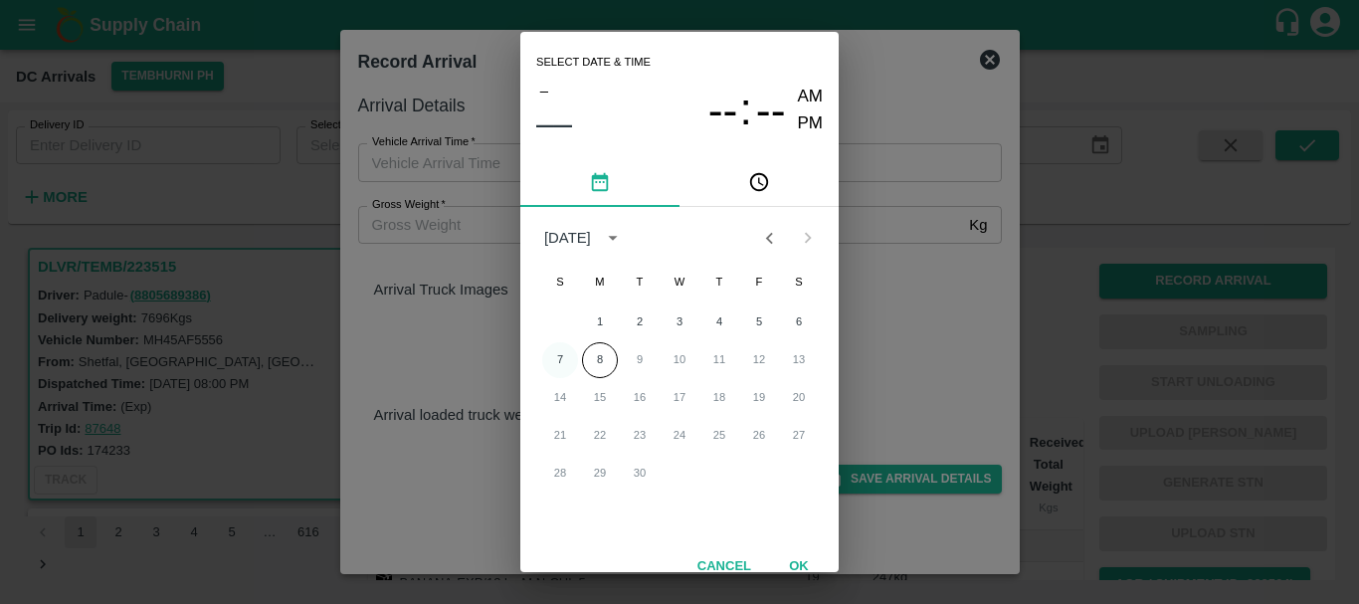
click at [559, 350] on button "7" at bounding box center [560, 360] width 36 height 36
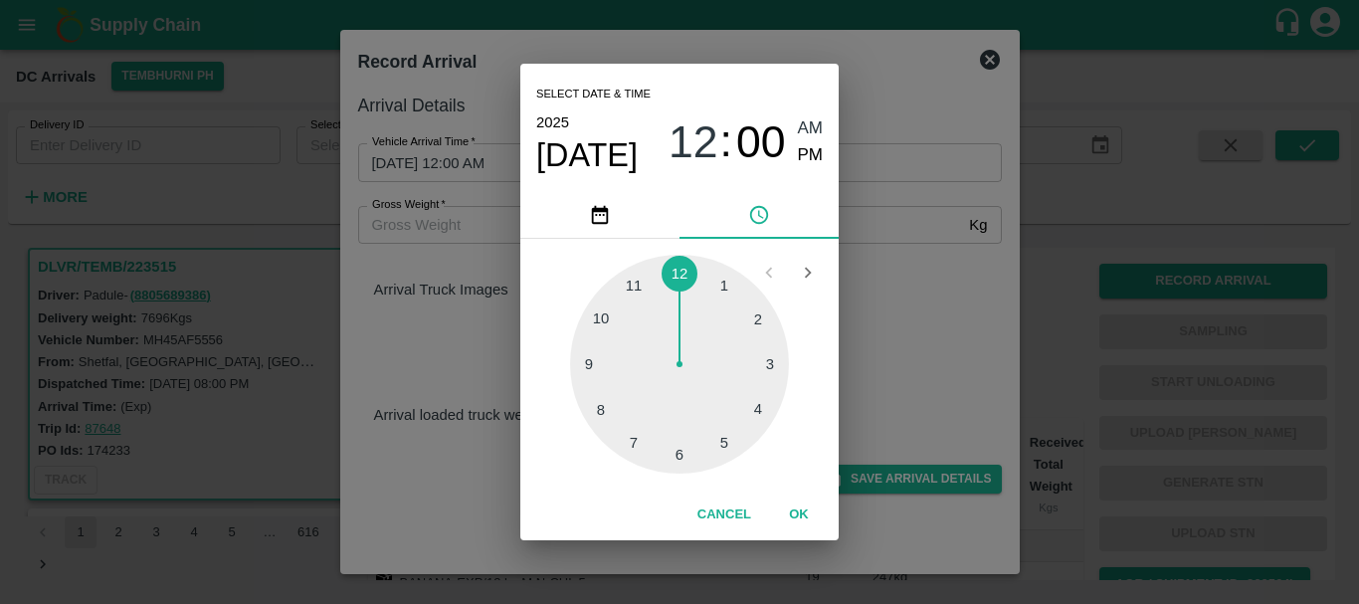
click at [598, 410] on div at bounding box center [679, 364] width 219 height 219
click at [756, 388] on div at bounding box center [679, 364] width 219 height 219
click at [795, 154] on div "08 : 18 AM PM" at bounding box center [746, 141] width 154 height 53
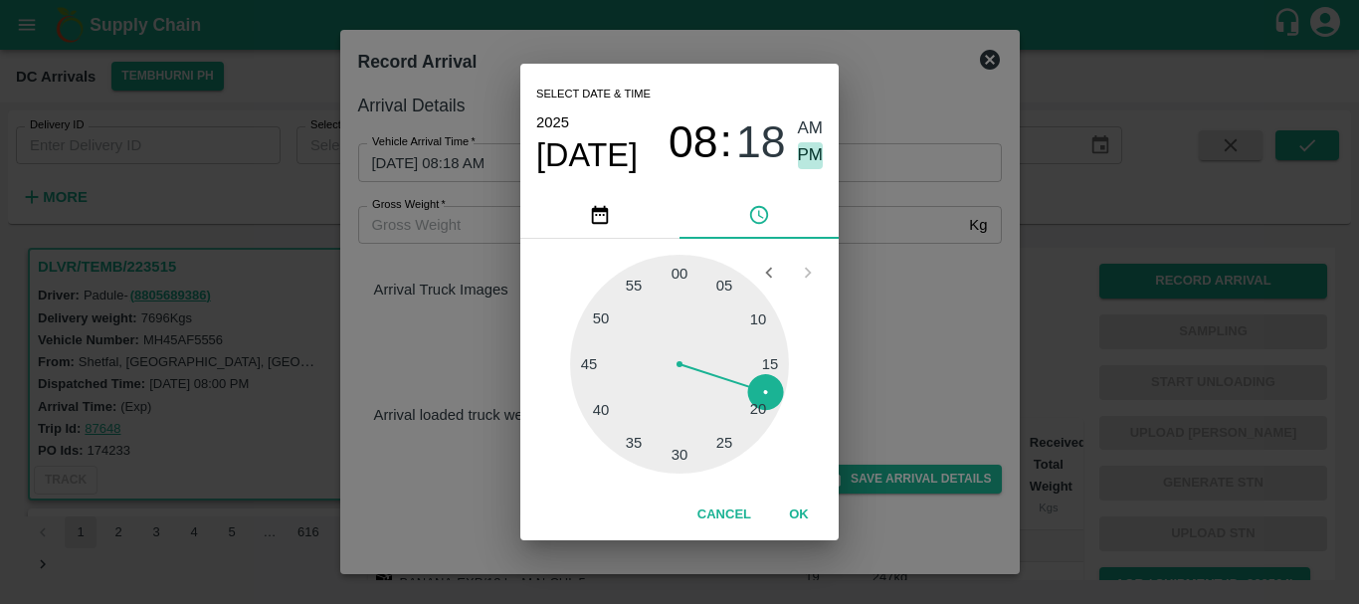
click at [805, 154] on span "PM" at bounding box center [811, 155] width 26 height 27
type input "07/09/2025 08:18 PM"
click at [896, 312] on div "Select date & time 2025 Sep 7 08 : 18 AM PM 05 10 15 20 25 30 35 40 45 50 55 00…" at bounding box center [679, 302] width 1359 height 604
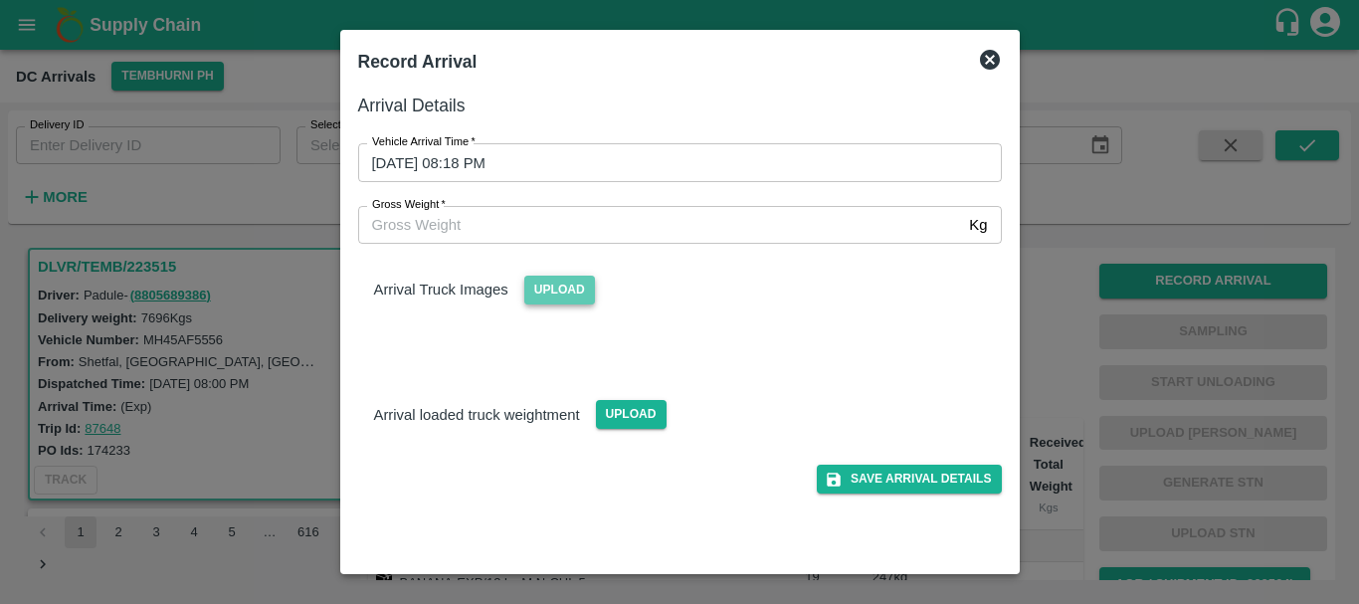
click at [582, 289] on span "Upload" at bounding box center [559, 290] width 71 height 29
click at [0, 0] on input "Upload" at bounding box center [0, 0] width 0 height 0
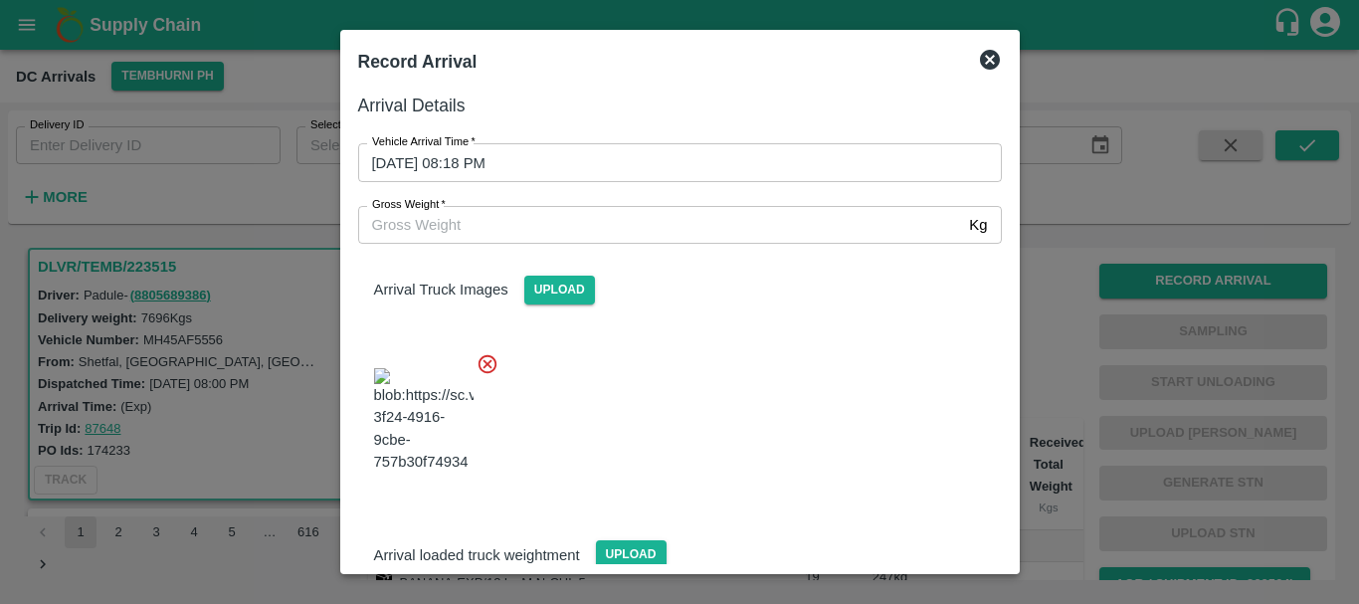
scroll to position [150, 0]
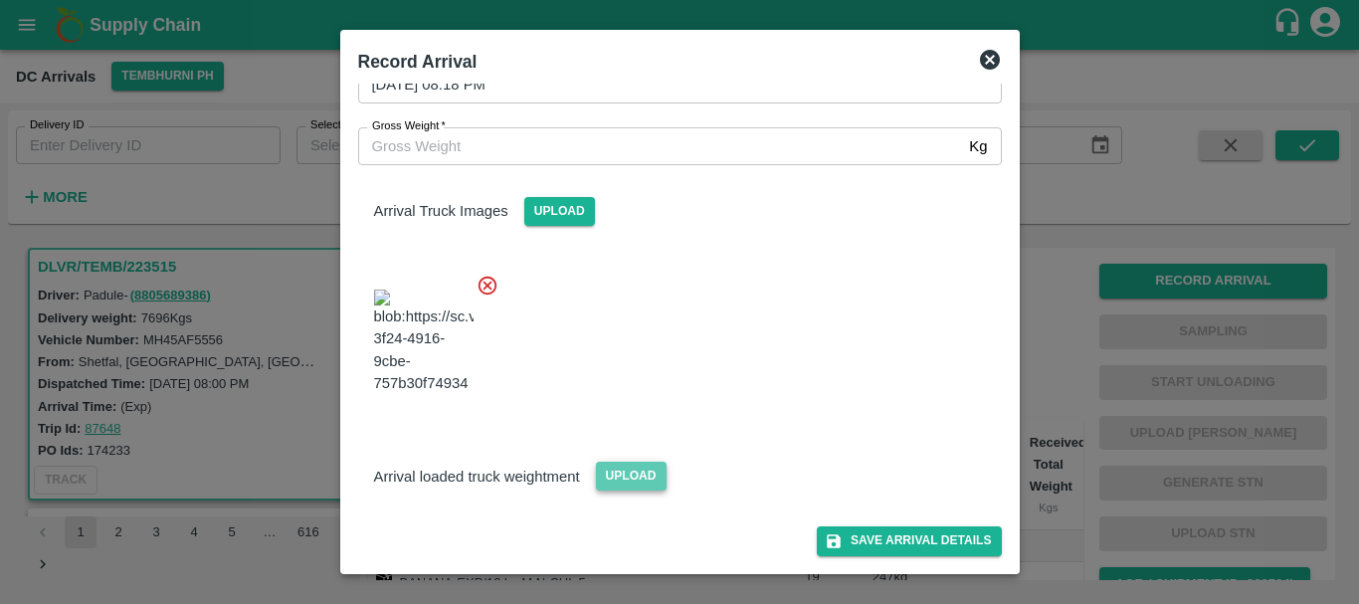
click at [634, 472] on span "Upload" at bounding box center [631, 476] width 71 height 29
click at [0, 0] on input "Upload" at bounding box center [0, 0] width 0 height 0
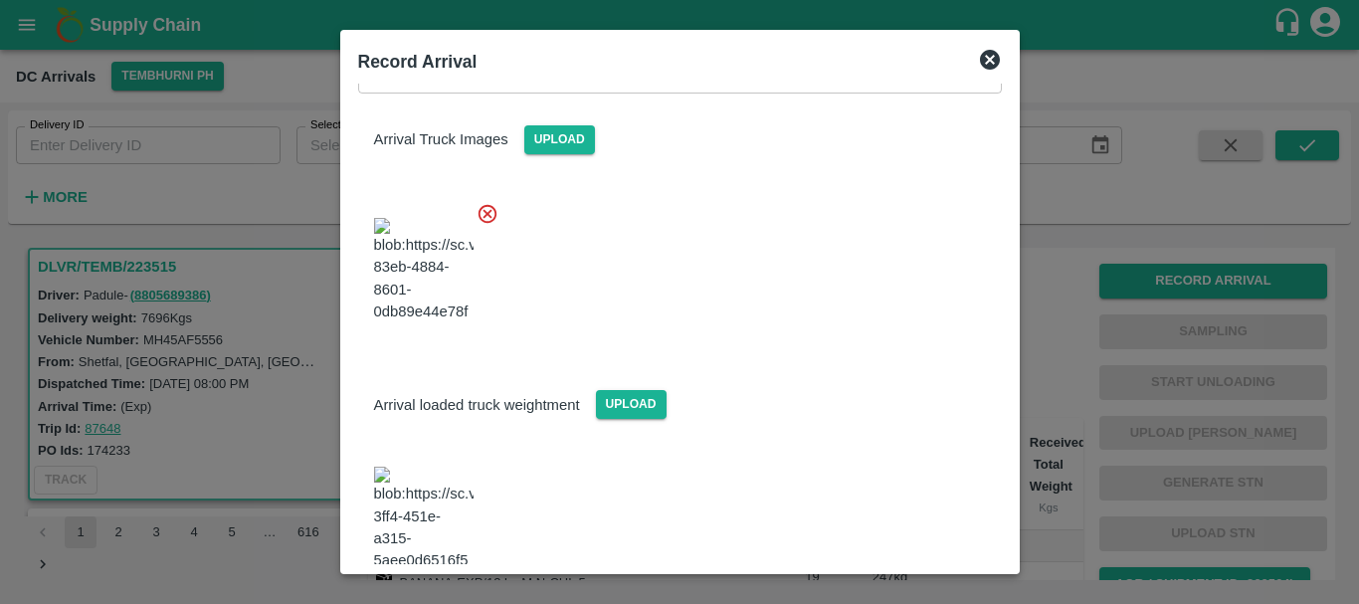
scroll to position [379, 0]
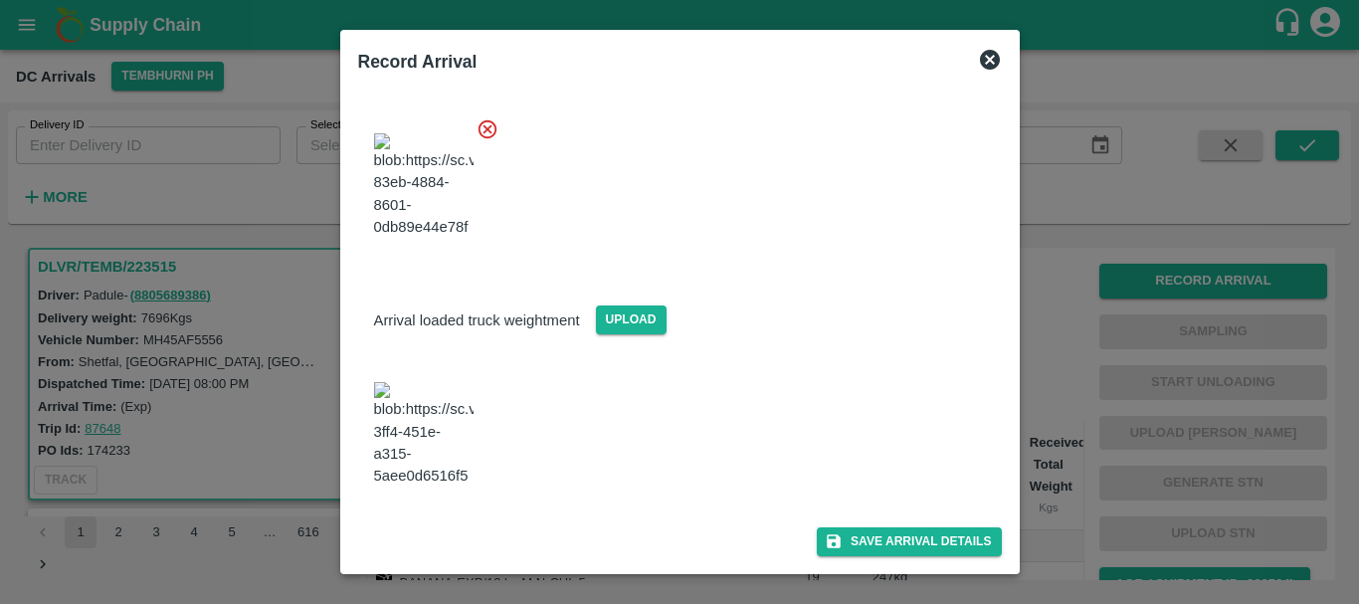
click at [441, 403] on img at bounding box center [423, 434] width 99 height 104
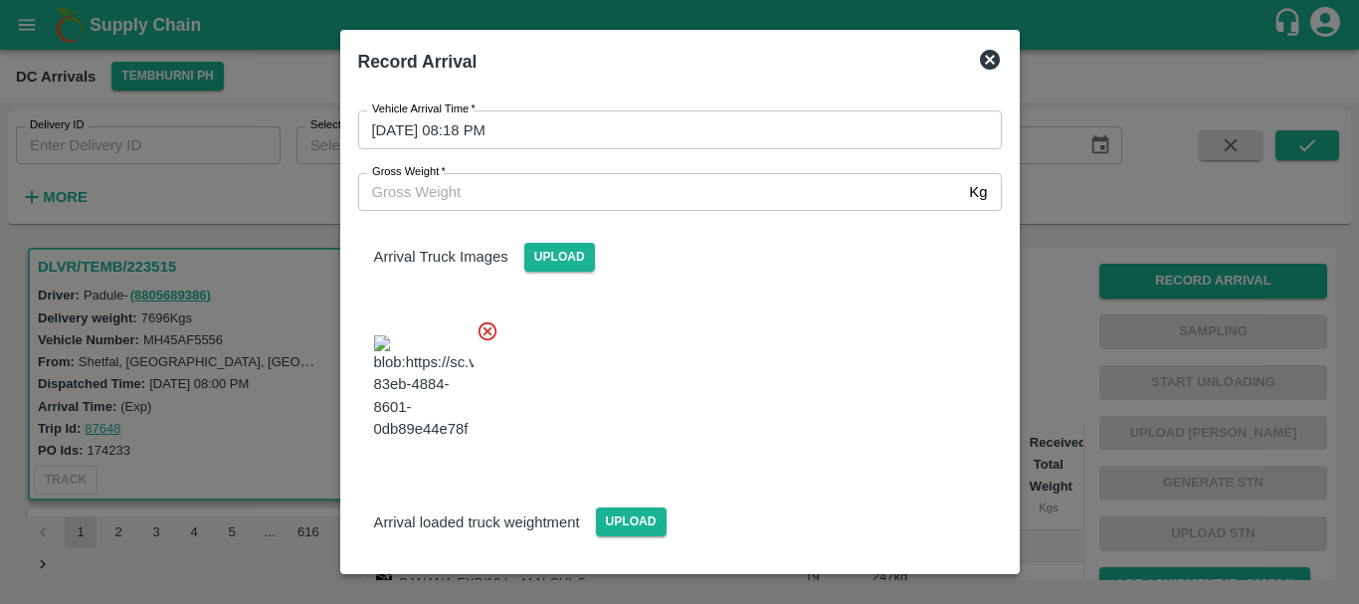
scroll to position [0, 0]
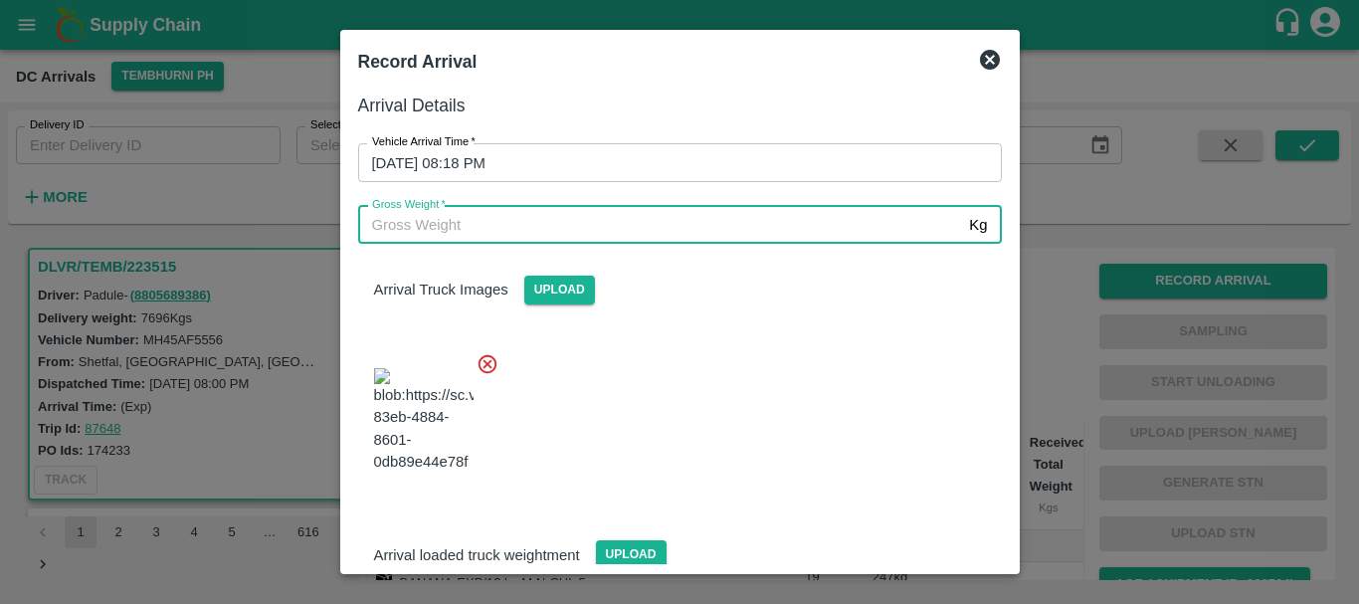
click at [516, 237] on input "Gross Weight   *" at bounding box center [660, 225] width 604 height 38
type input "13400"
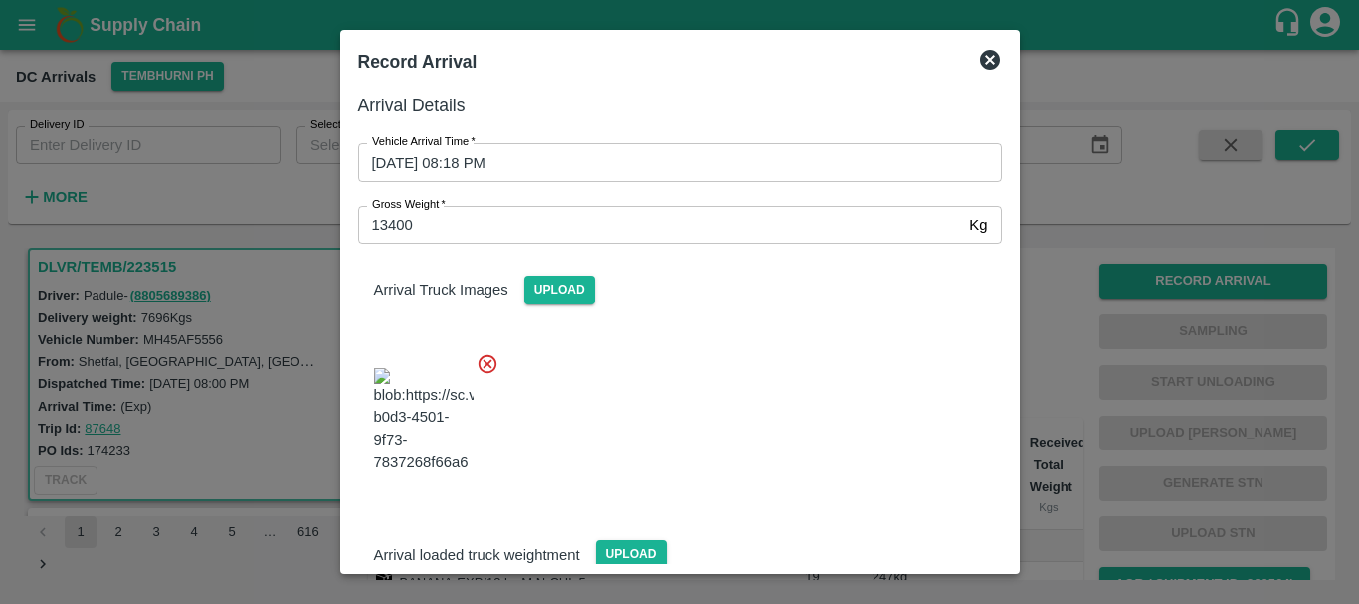
click at [736, 366] on div at bounding box center [672, 414] width 660 height 156
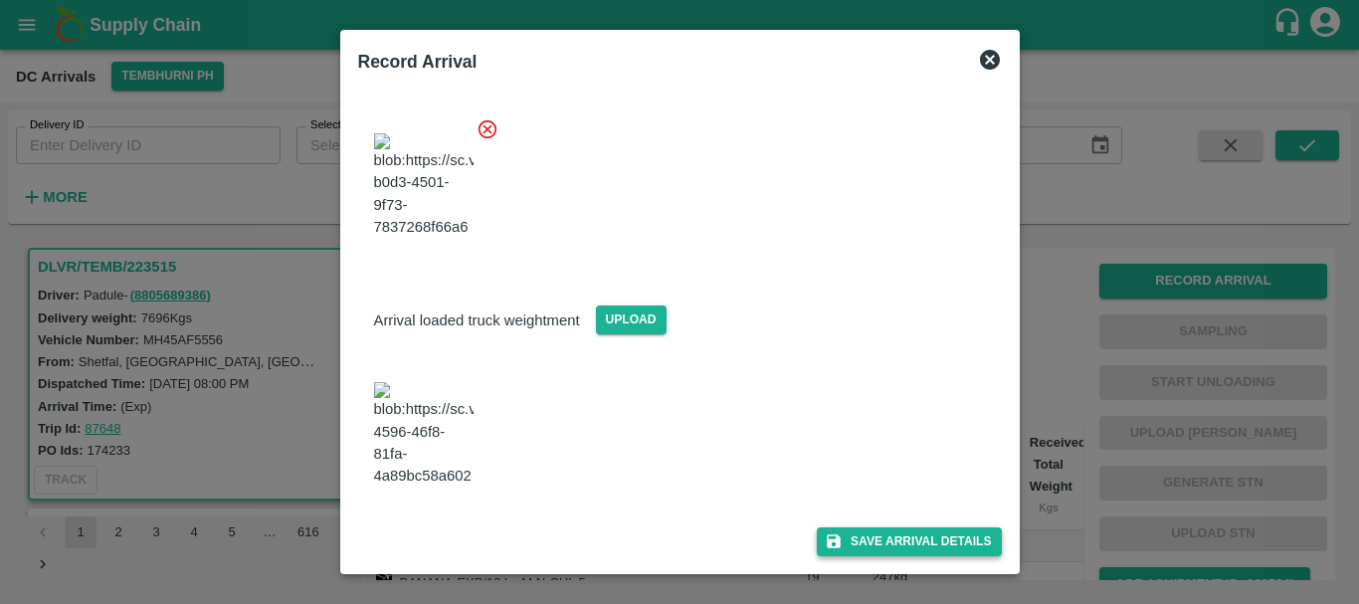
click at [857, 534] on button "Save Arrival Details" at bounding box center [909, 541] width 184 height 29
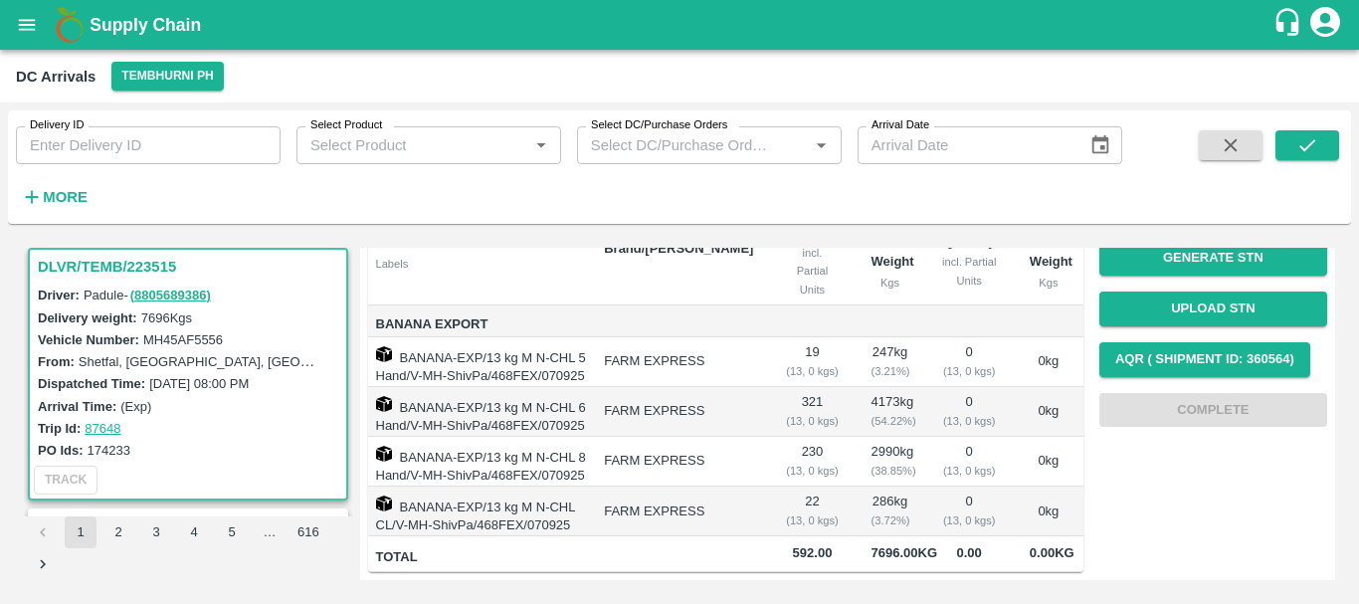
scroll to position [0, 0]
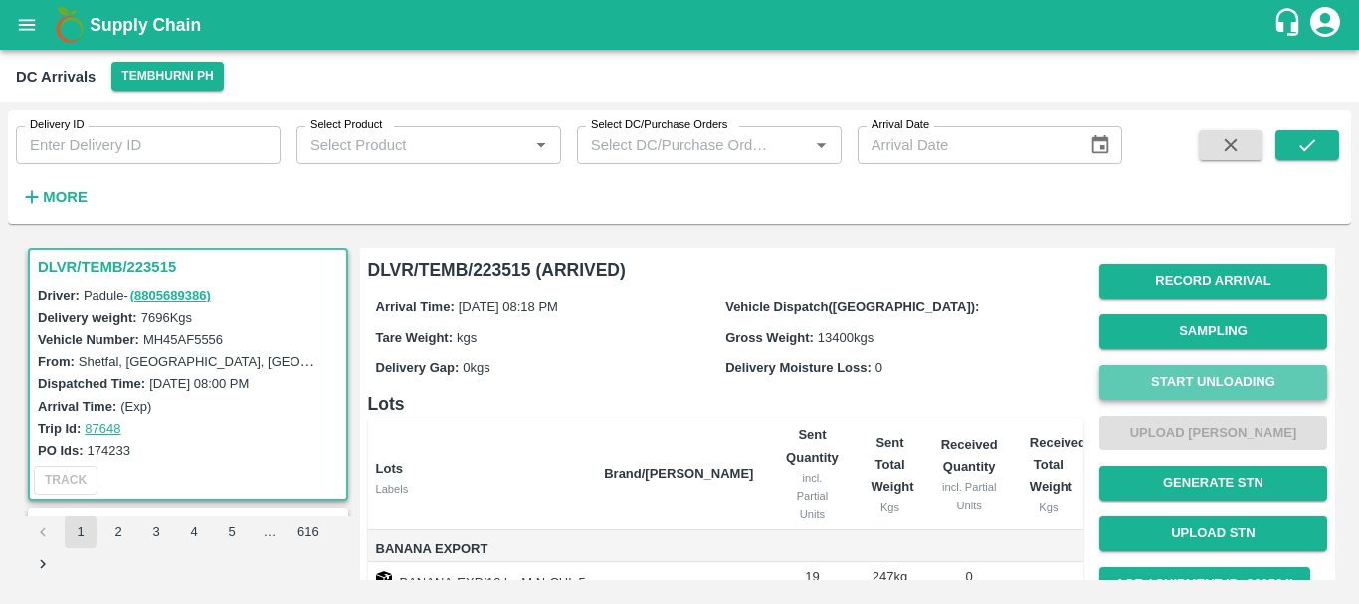
click at [1152, 375] on button "Start Unloading" at bounding box center [1213, 382] width 228 height 35
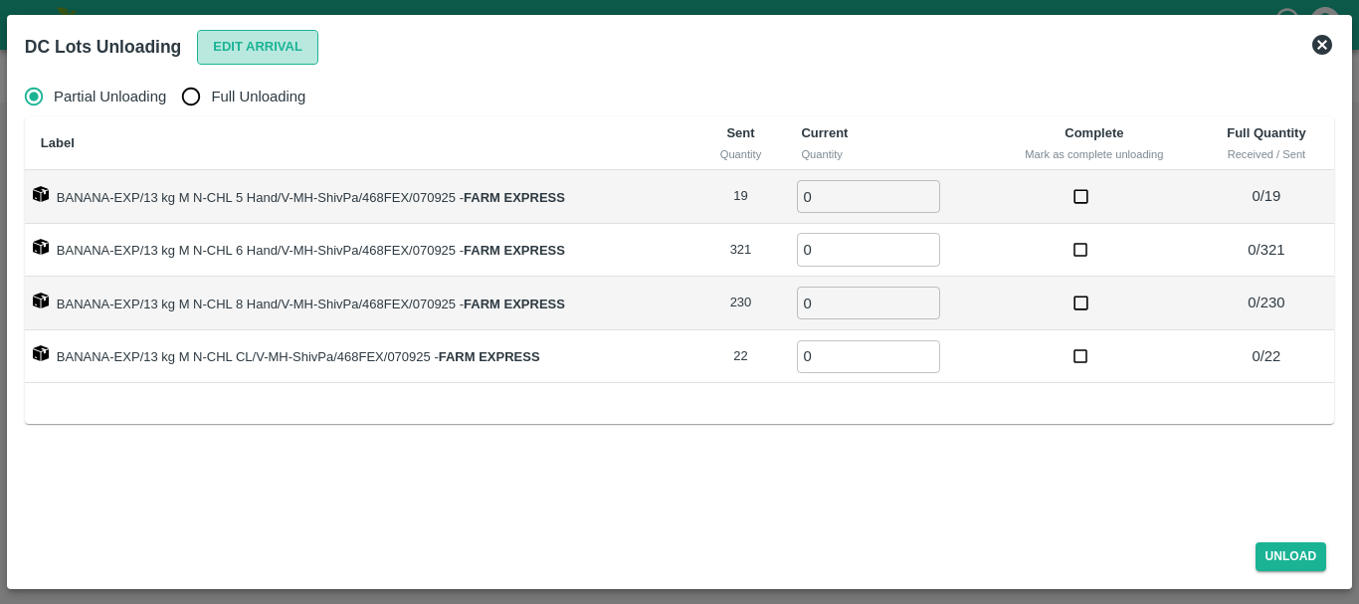
click at [227, 56] on button "Edit Arrival" at bounding box center [257, 47] width 121 height 35
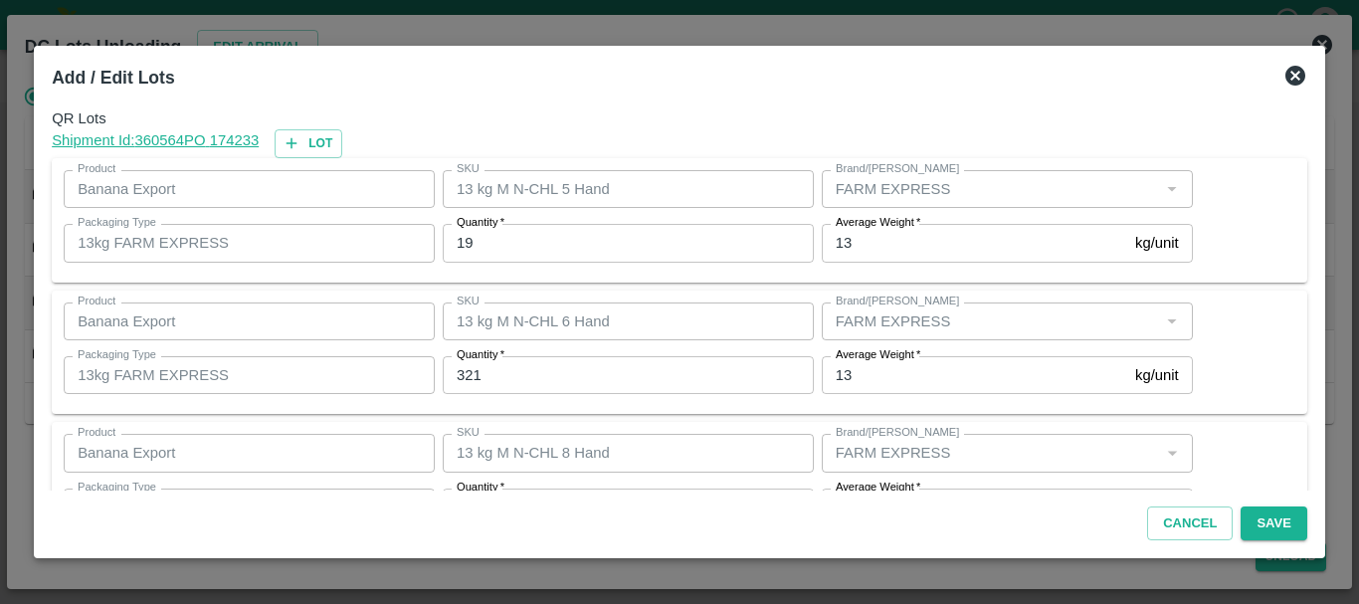
click at [572, 231] on input "19" at bounding box center [628, 243] width 371 height 38
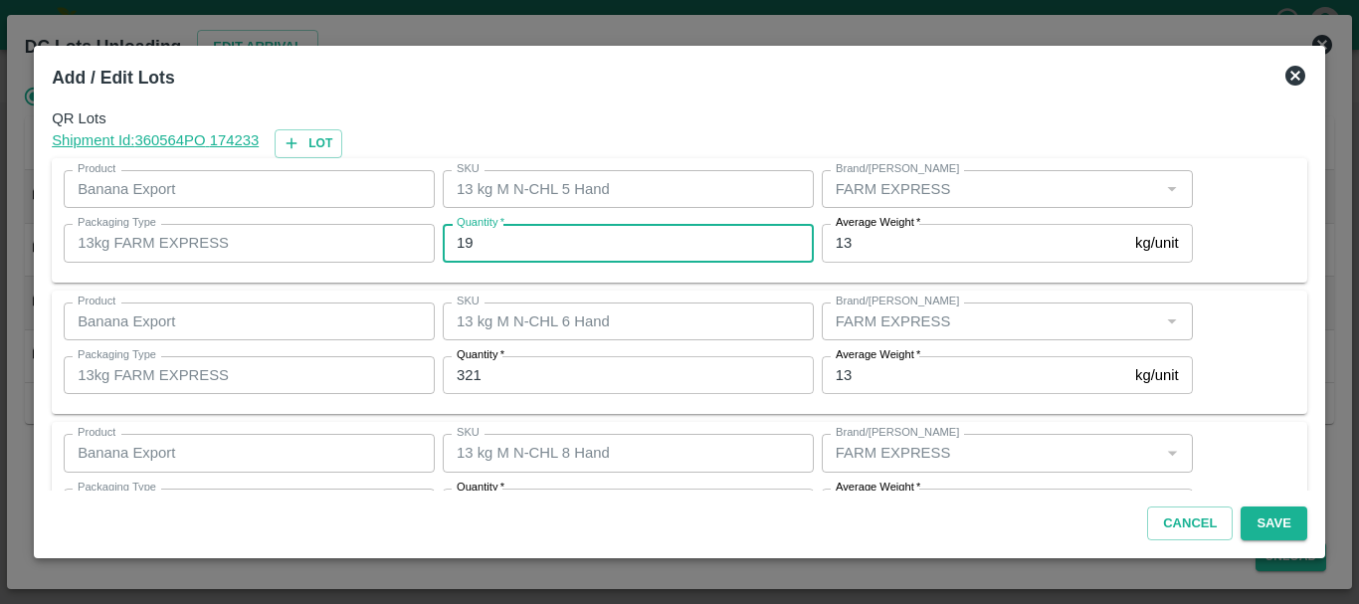
type input "1"
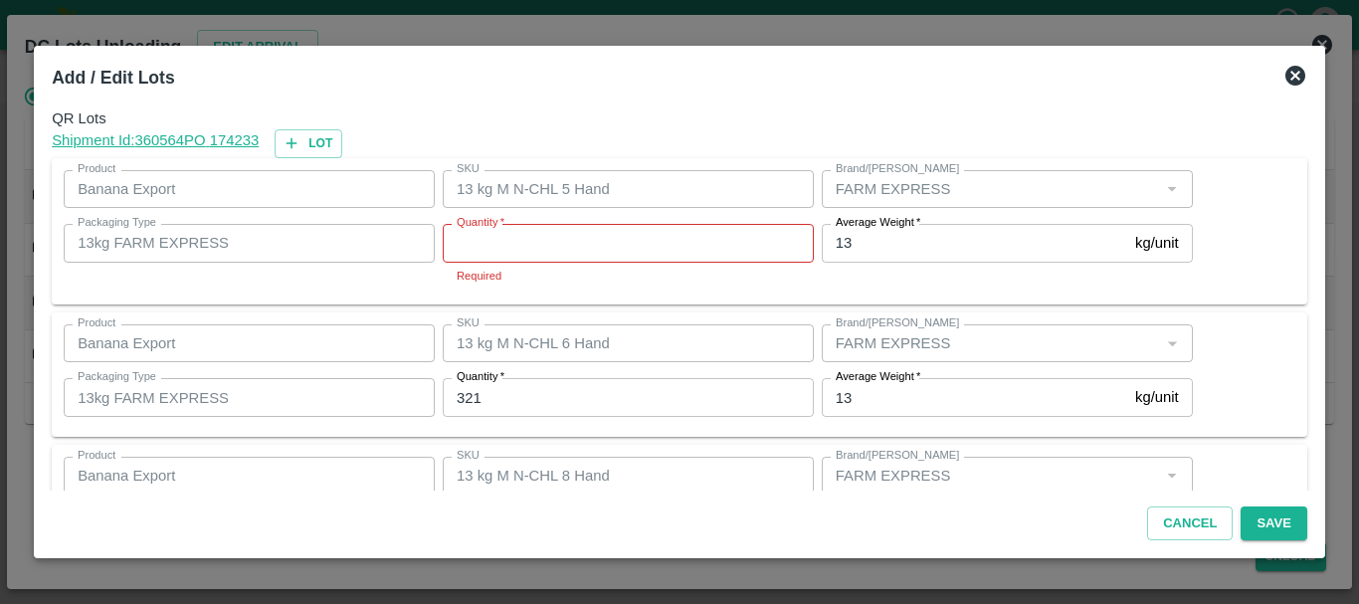
click at [572, 231] on input "Quantity   *" at bounding box center [628, 243] width 371 height 38
click at [563, 130] on div "Shipment Id: 360564 PO 174233 Lot" at bounding box center [680, 143] width 1256 height 29
click at [521, 241] on input "Quantity   *" at bounding box center [628, 243] width 371 height 38
click at [521, 241] on input "1" at bounding box center [628, 243] width 371 height 38
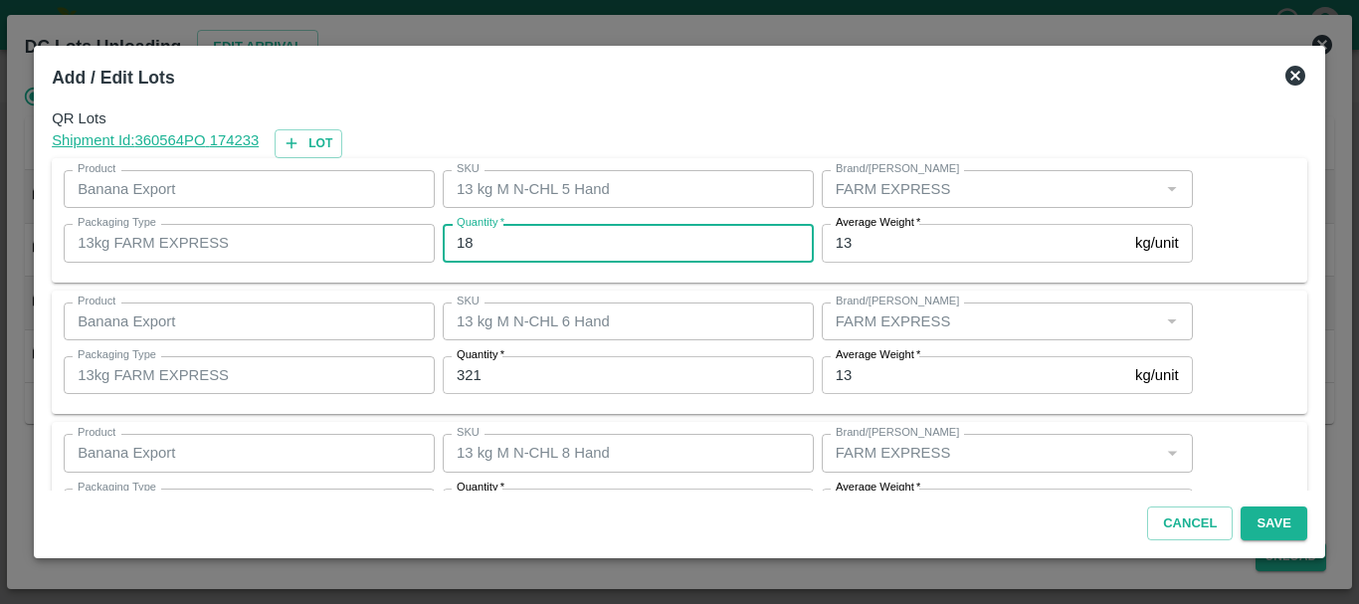
type input "18"
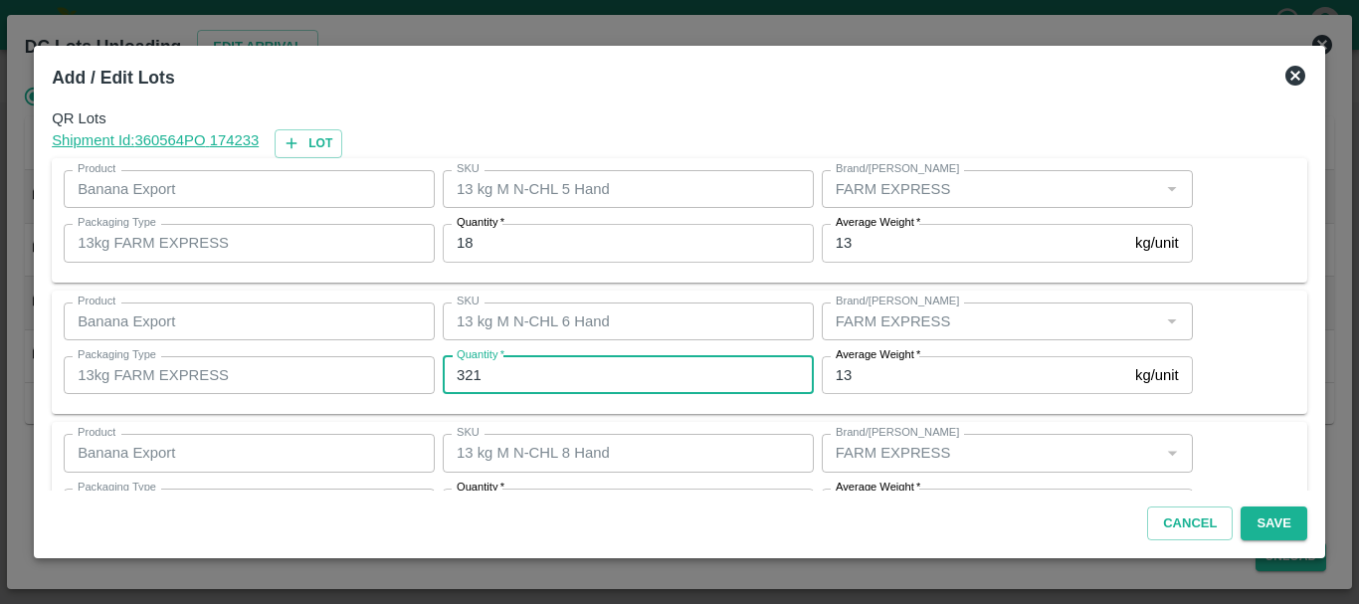
click at [527, 372] on input "321" at bounding box center [628, 375] width 371 height 38
type input "317"
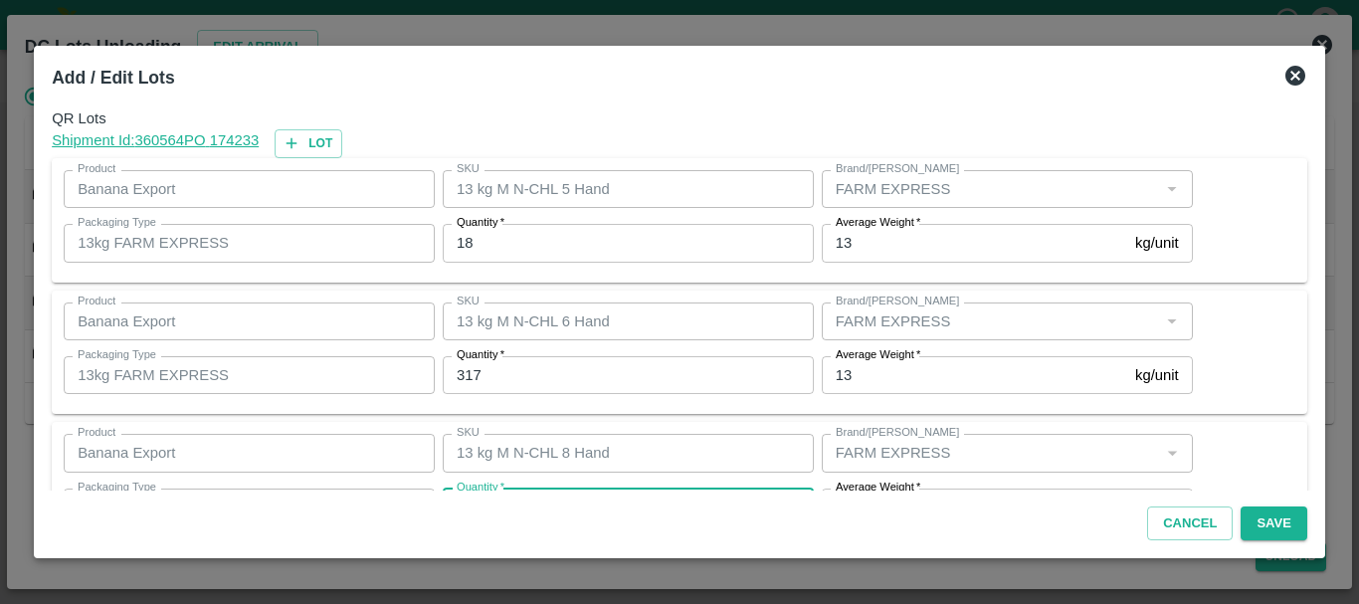
scroll to position [36, 0]
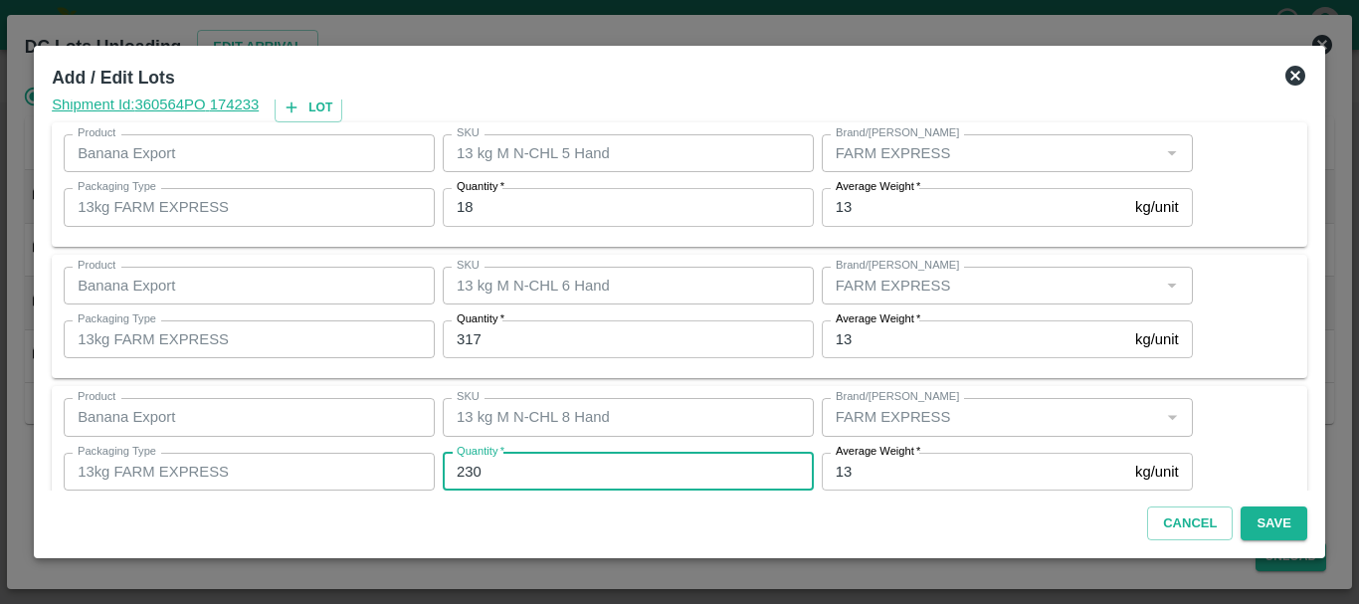
click at [517, 472] on input "230" at bounding box center [628, 472] width 371 height 38
type input "232"
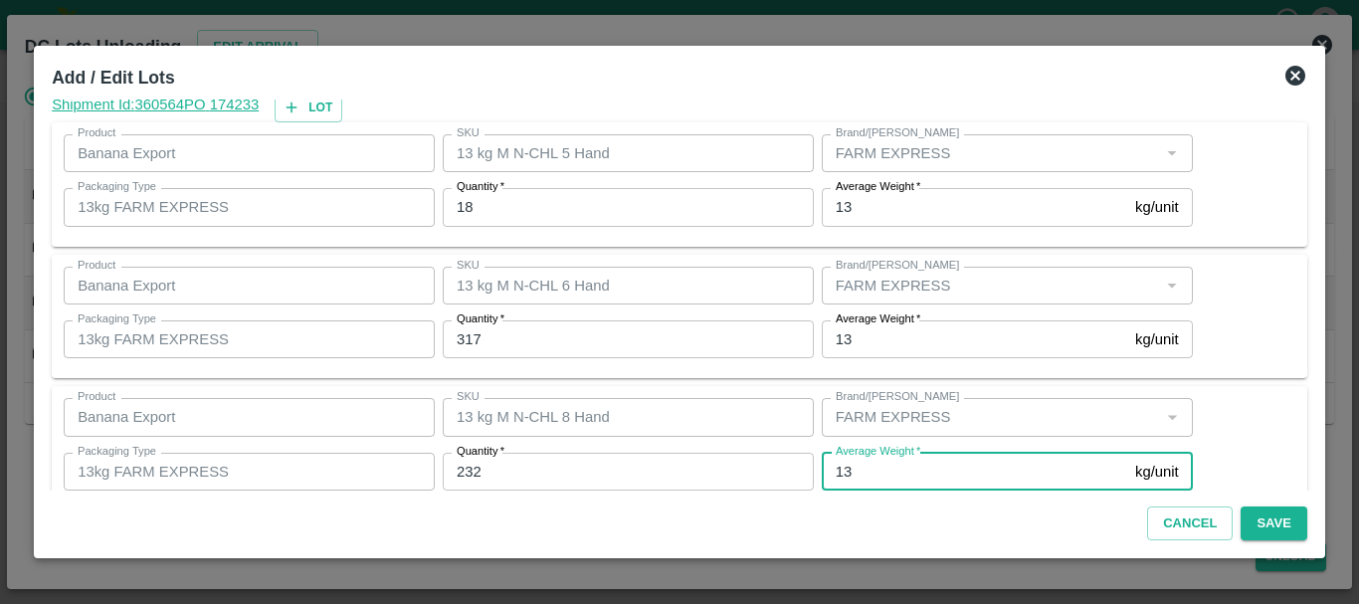
scroll to position [204, 0]
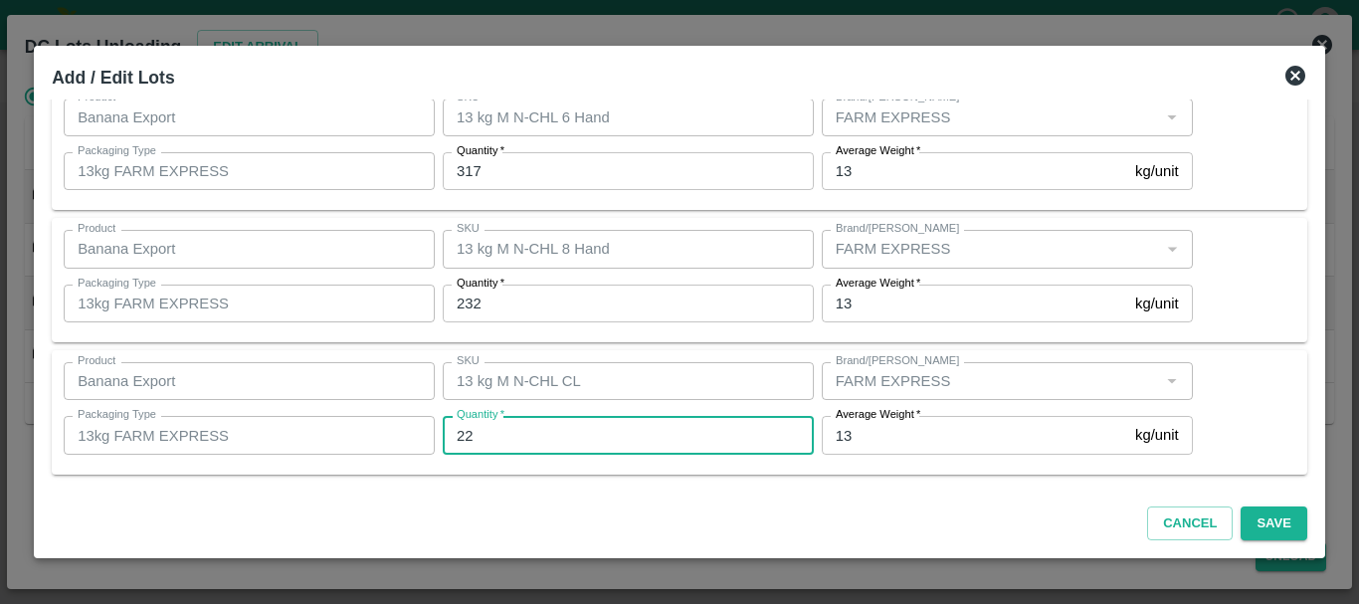
click at [498, 440] on input "22" at bounding box center [628, 435] width 371 height 38
type input "2"
type input "25"
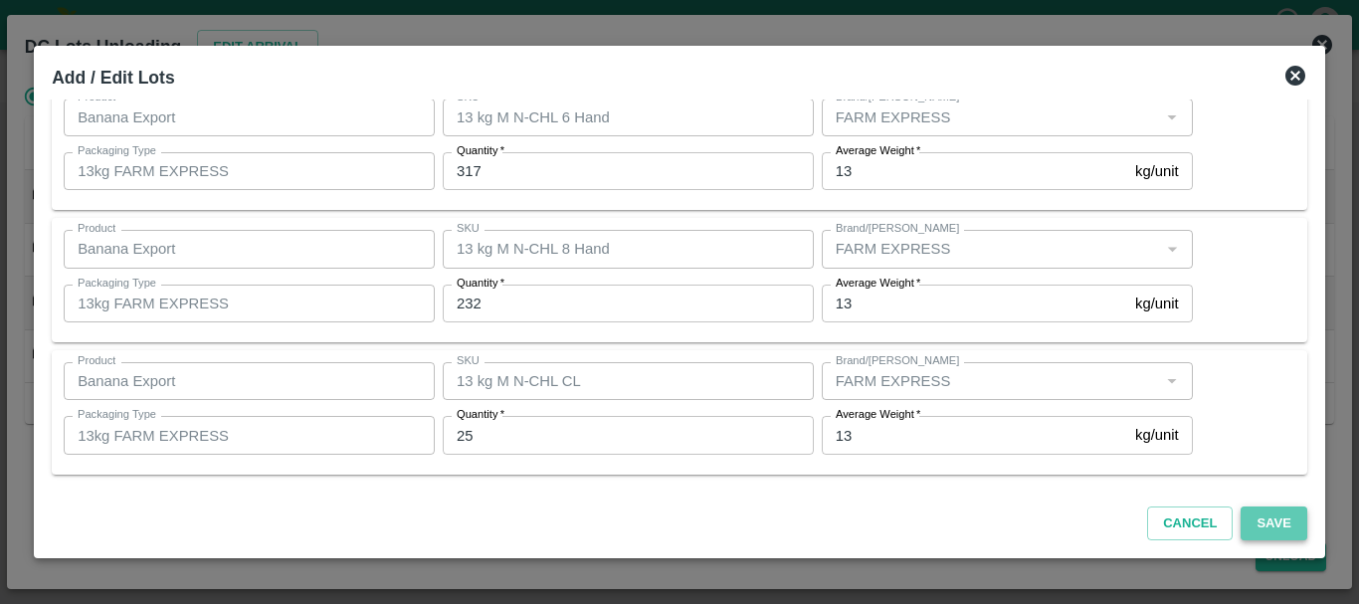
click at [1286, 521] on button "Save" at bounding box center [1274, 523] width 66 height 35
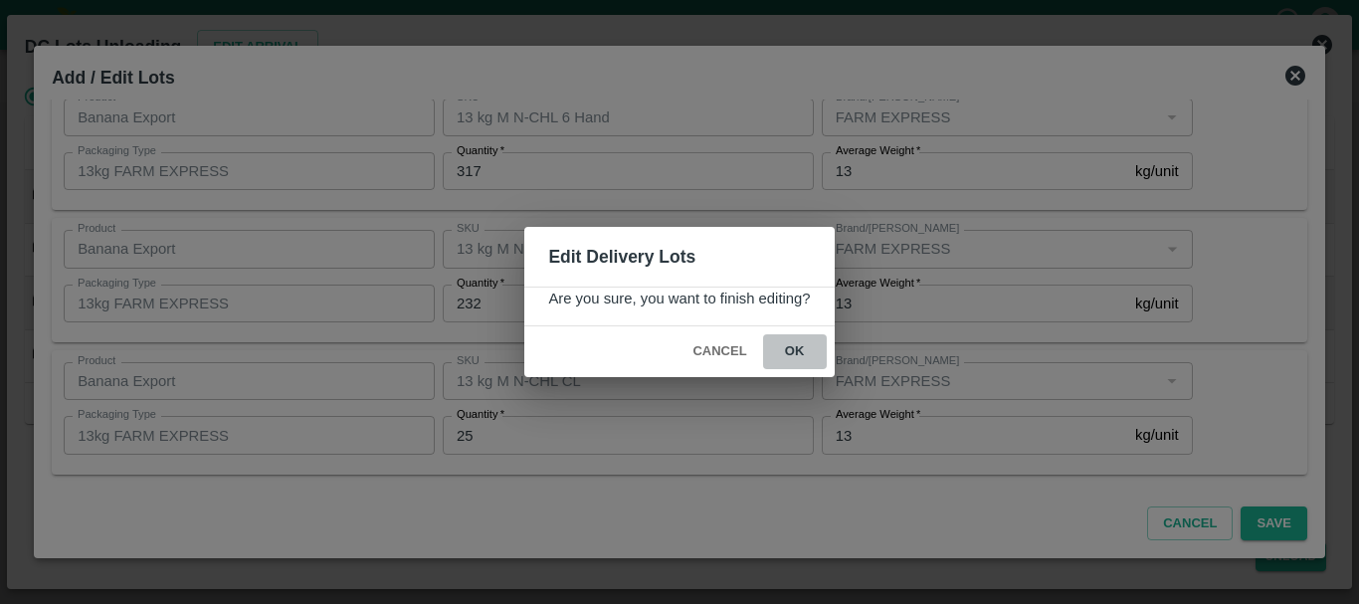
click at [803, 366] on button "ok" at bounding box center [795, 351] width 64 height 35
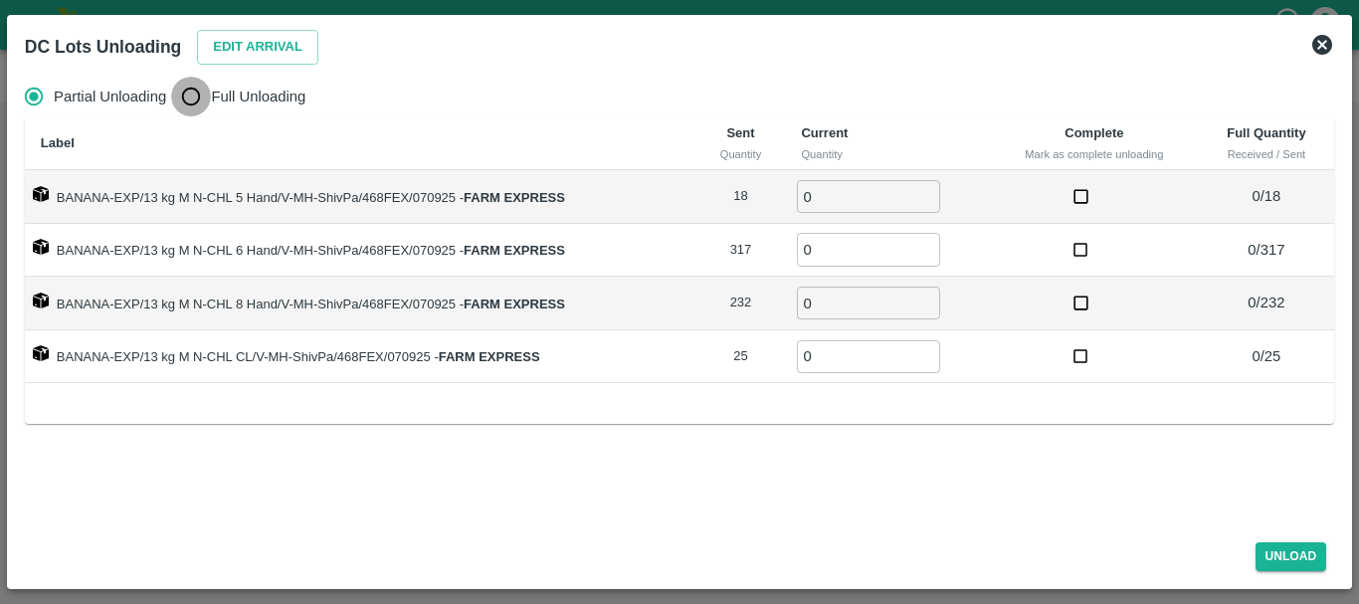
click at [179, 97] on input "Full Unloading" at bounding box center [191, 97] width 40 height 40
radio input "true"
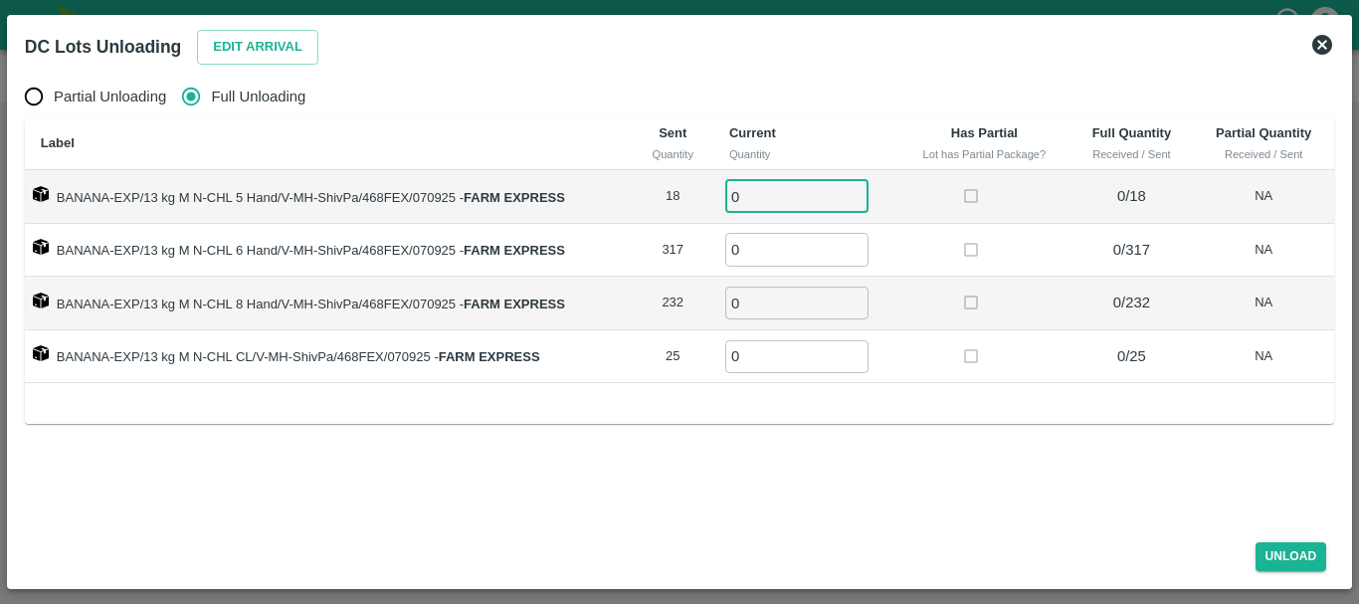
click at [746, 188] on input "0" at bounding box center [796, 196] width 143 height 33
type input "018"
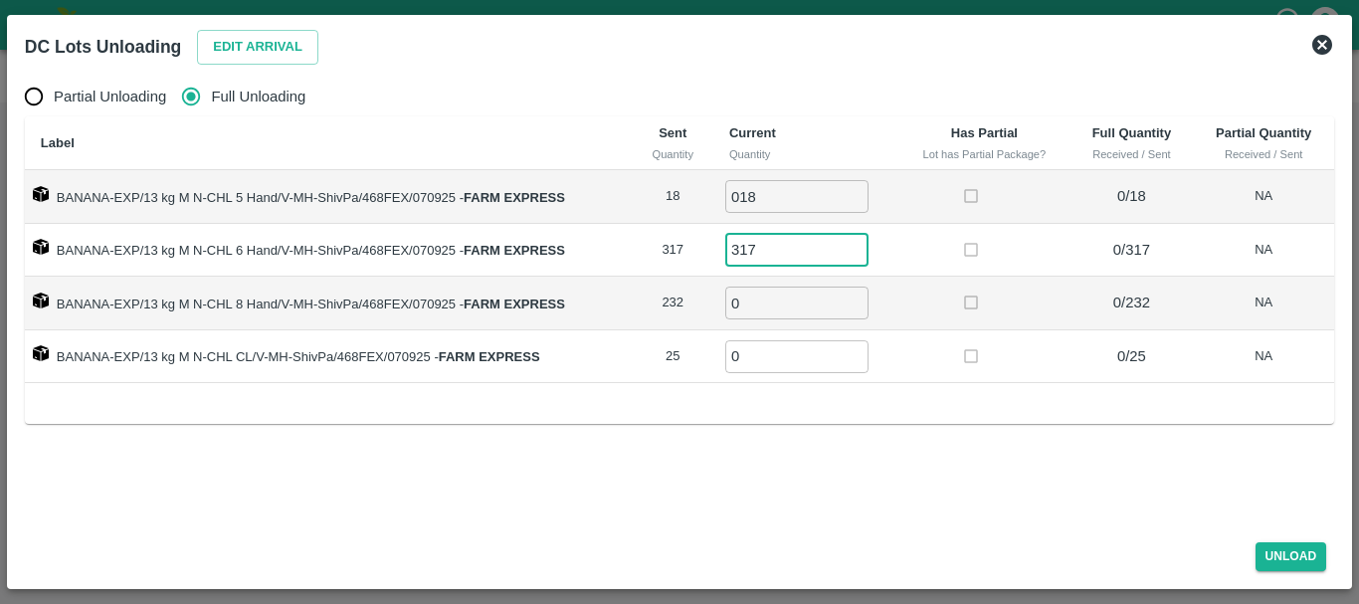
type input "317"
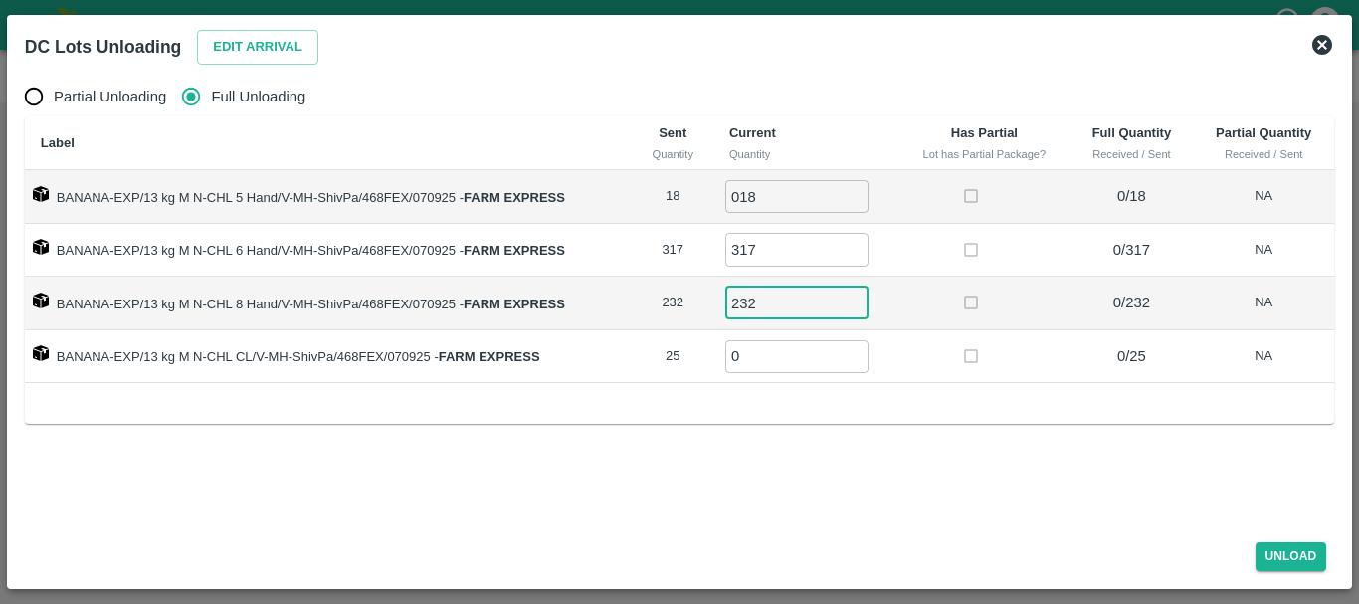
type input "232"
type input "25"
click at [1279, 556] on button "Unload" at bounding box center [1292, 556] width 72 height 29
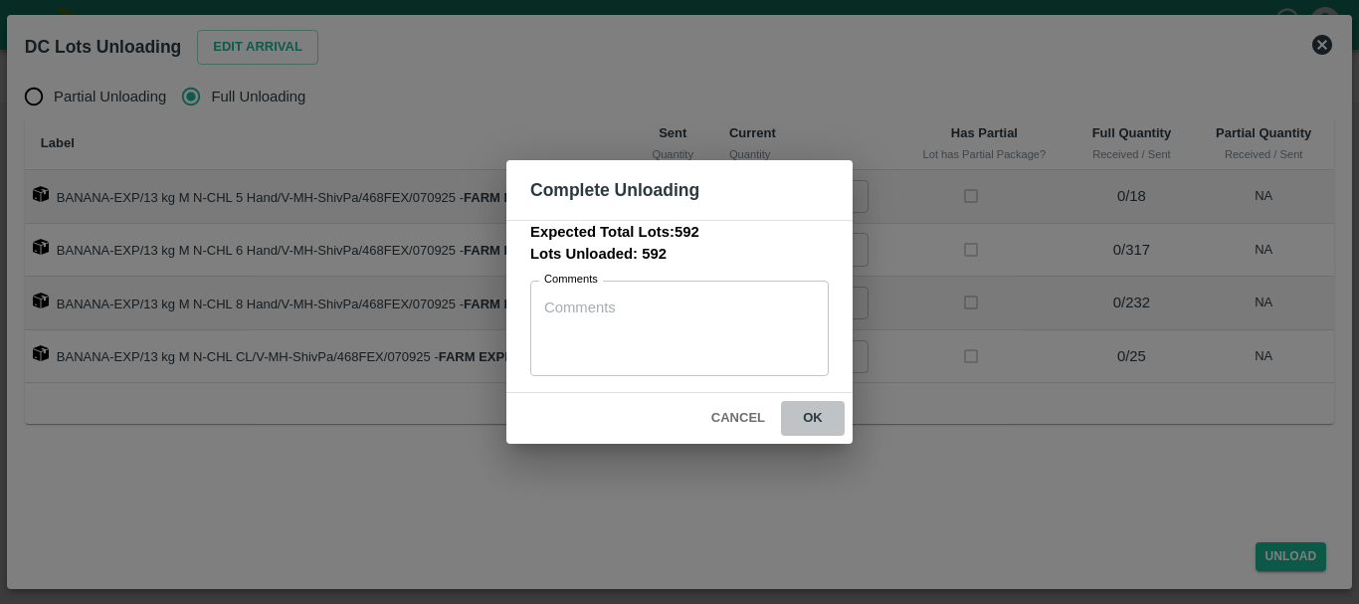
click at [815, 420] on button "ok" at bounding box center [813, 418] width 64 height 35
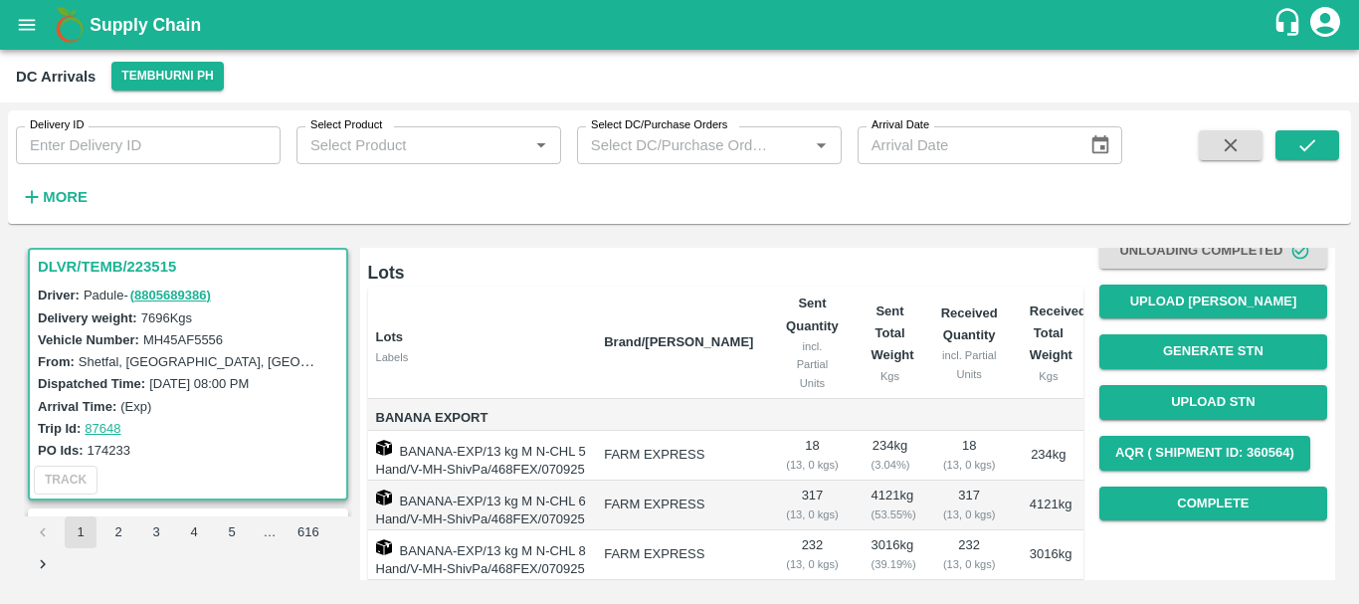
scroll to position [130, 0]
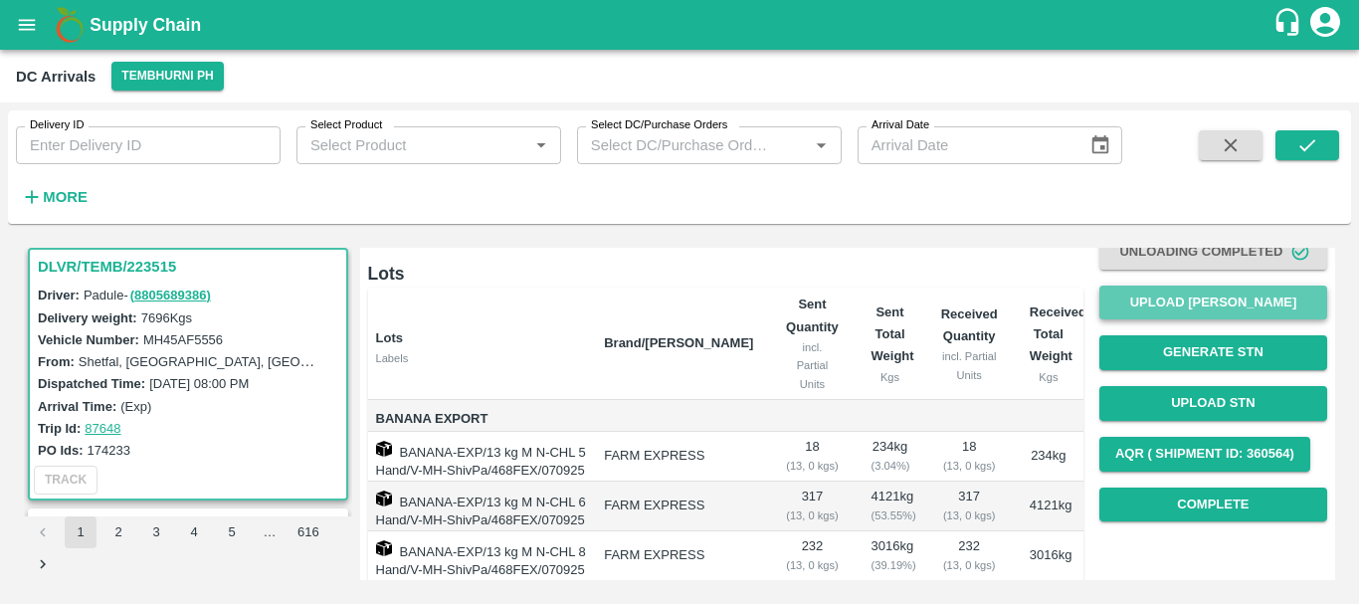
click at [1152, 292] on button "Upload [PERSON_NAME]" at bounding box center [1213, 303] width 228 height 35
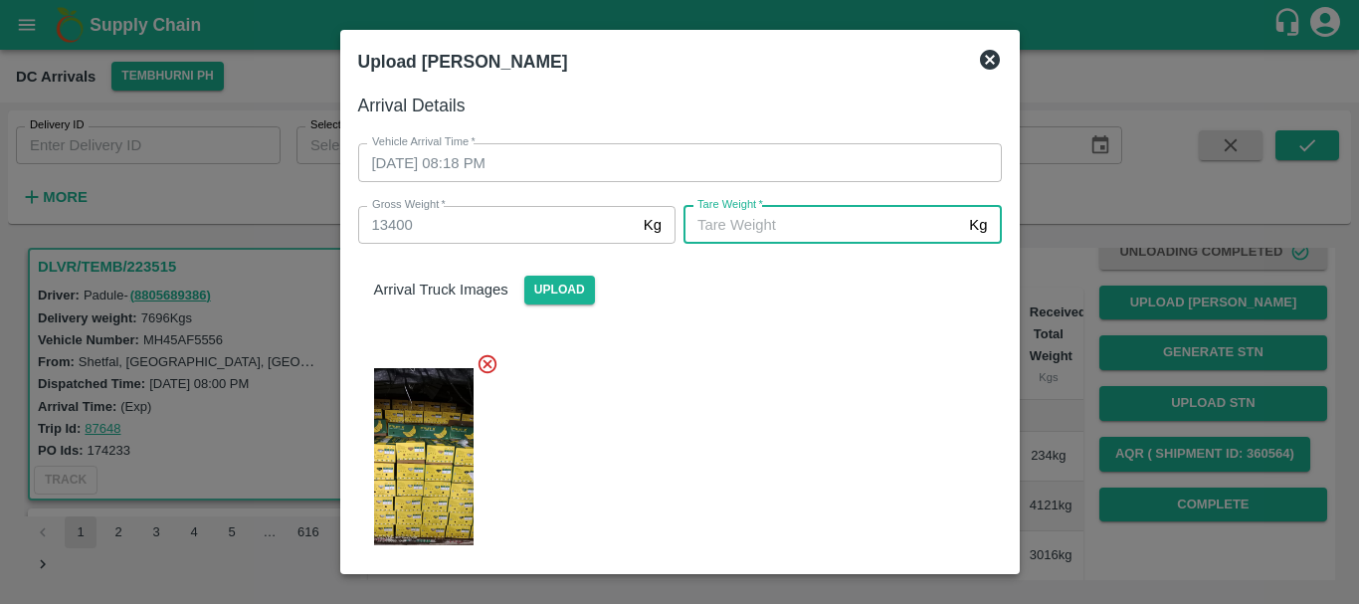
click at [812, 220] on input "Tare Weight   *" at bounding box center [823, 225] width 278 height 38
type input "5050"
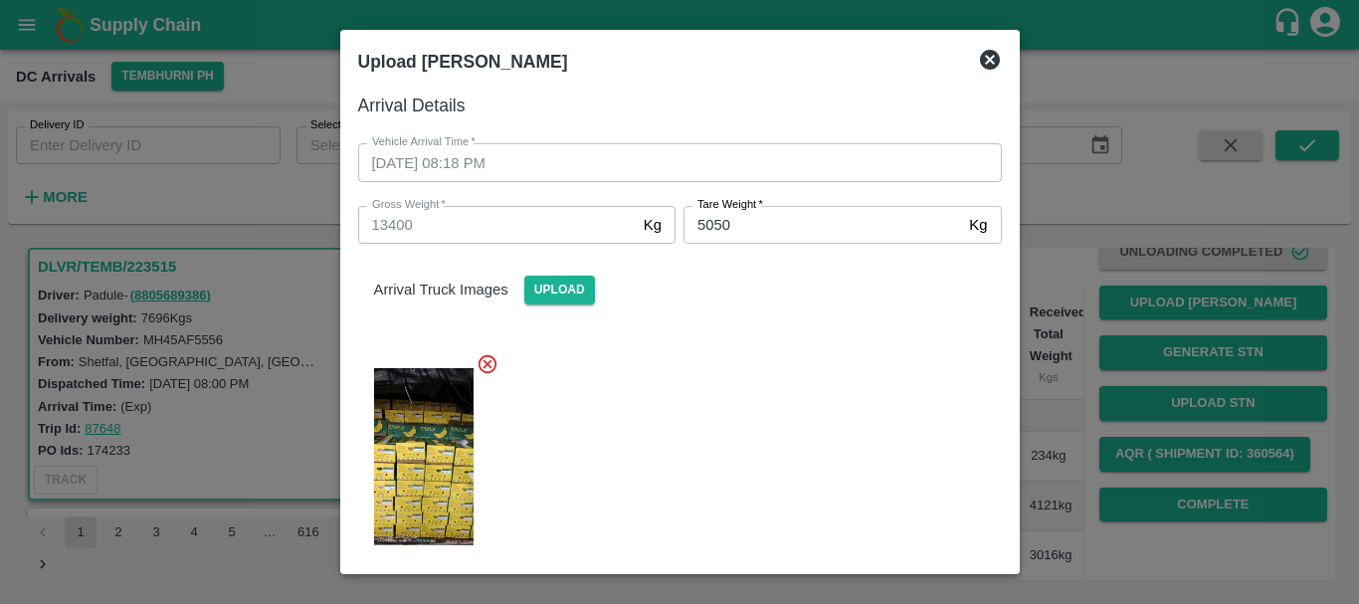
click at [787, 410] on div at bounding box center [672, 450] width 660 height 229
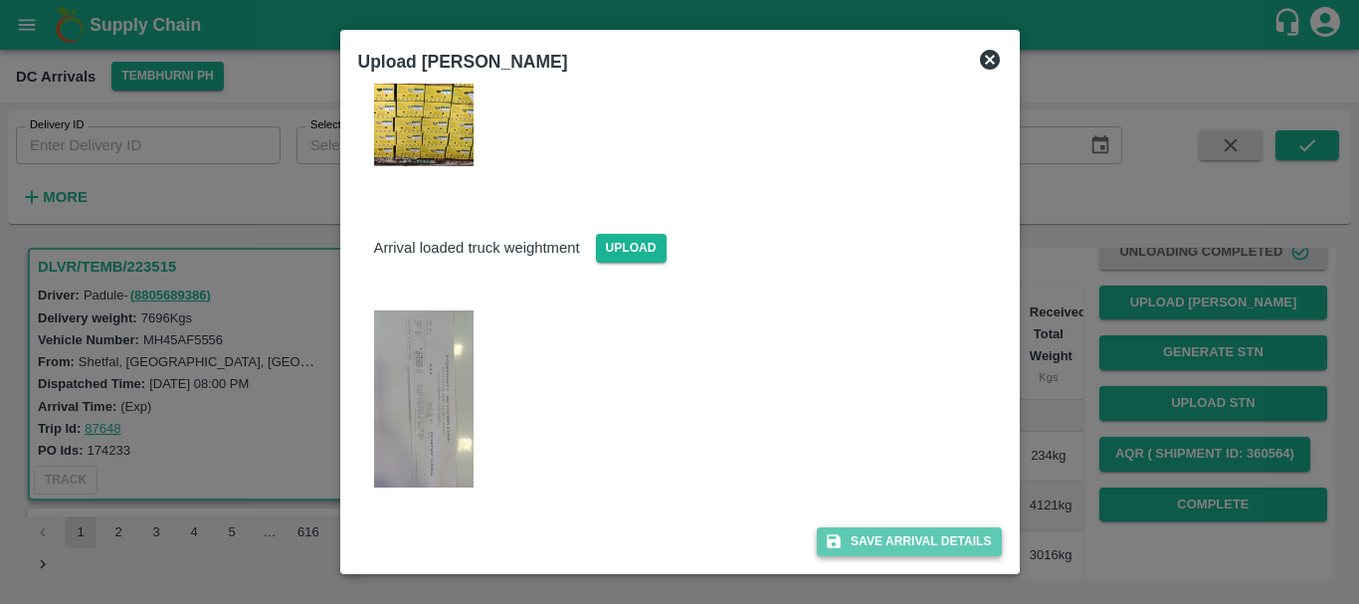
click at [846, 543] on button "Save Arrival Details" at bounding box center [909, 541] width 184 height 29
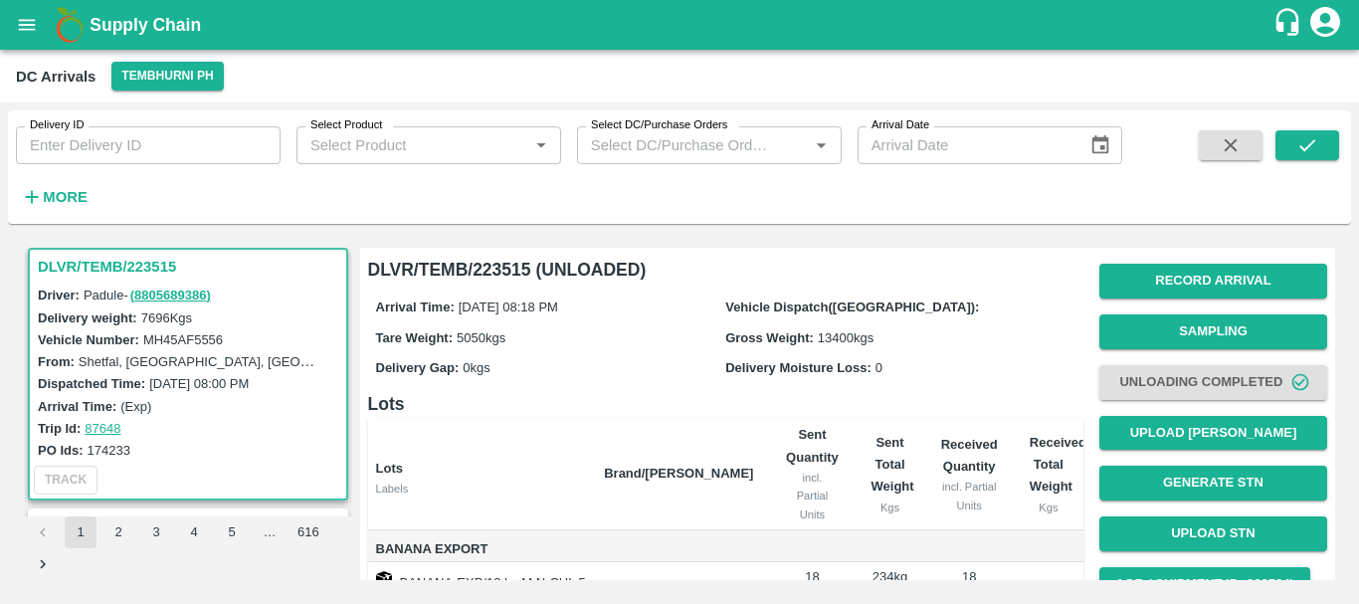
scroll to position [314, 0]
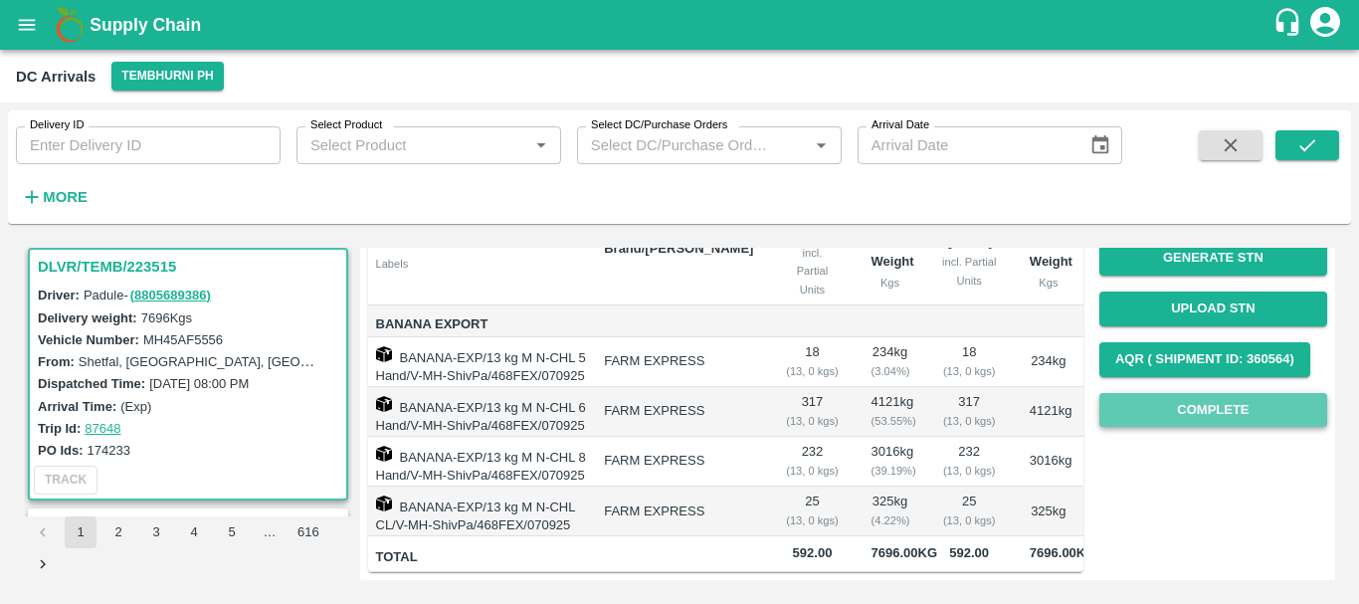
click at [1152, 393] on button "Complete" at bounding box center [1213, 410] width 228 height 35
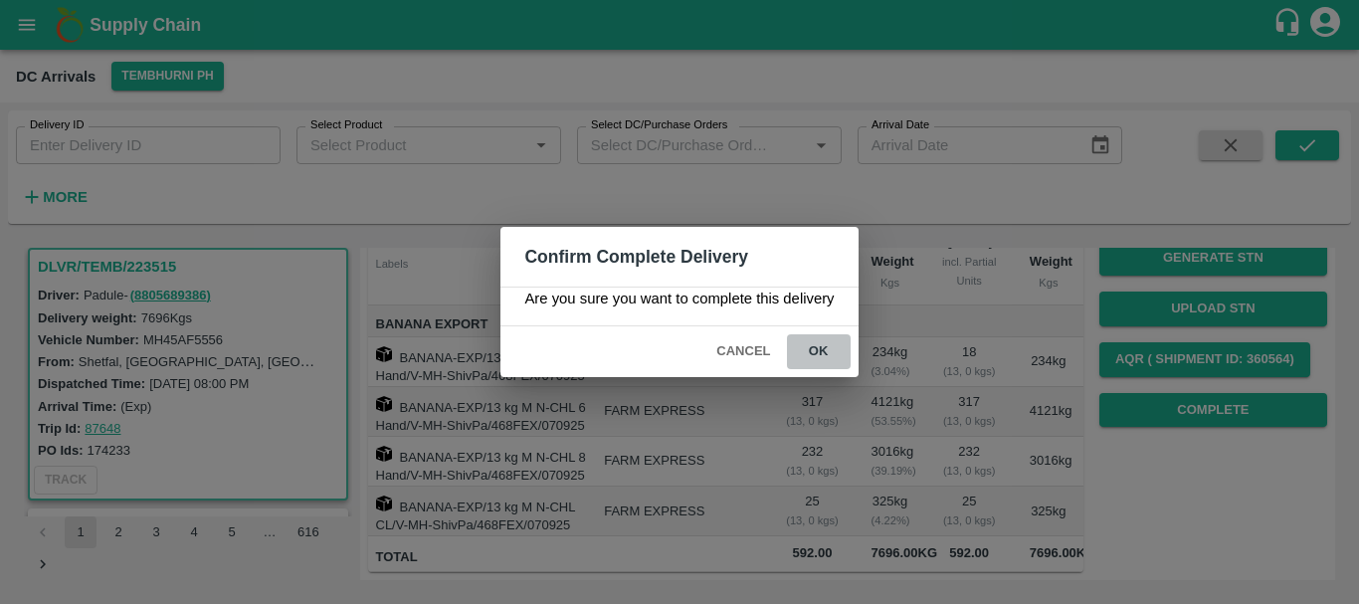
click at [824, 351] on button "ok" at bounding box center [819, 351] width 64 height 35
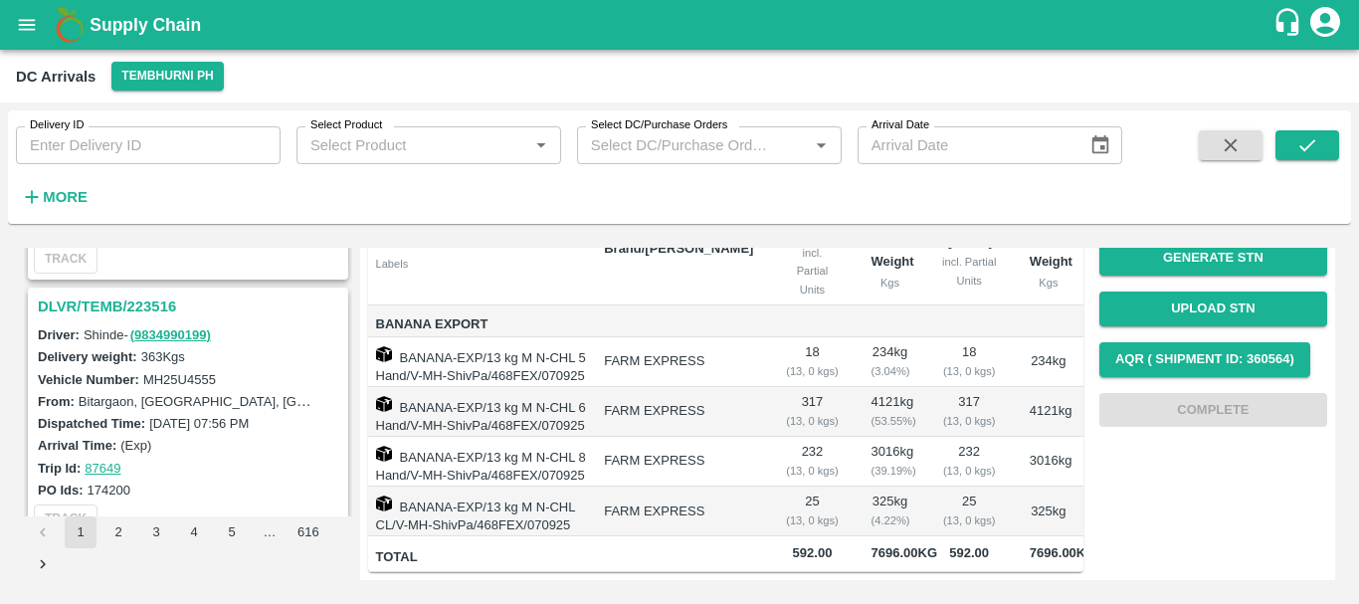
scroll to position [3086, 0]
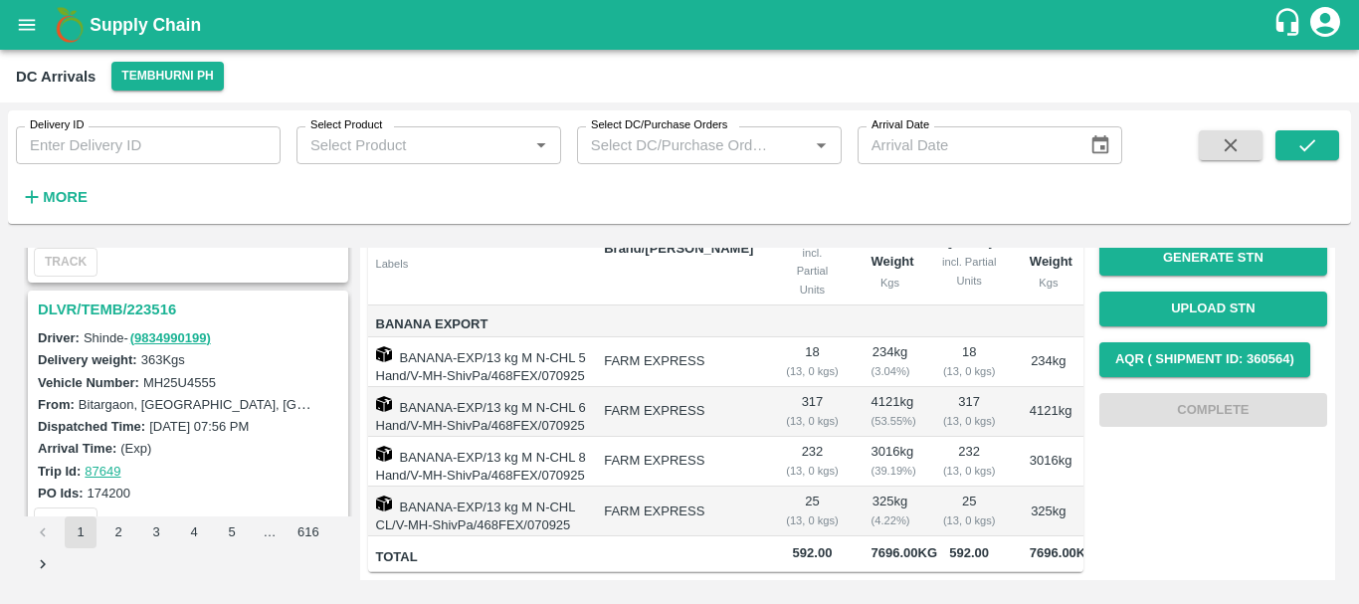
click at [152, 315] on h3 "DLVR/TEMB/223516" at bounding box center [191, 309] width 306 height 26
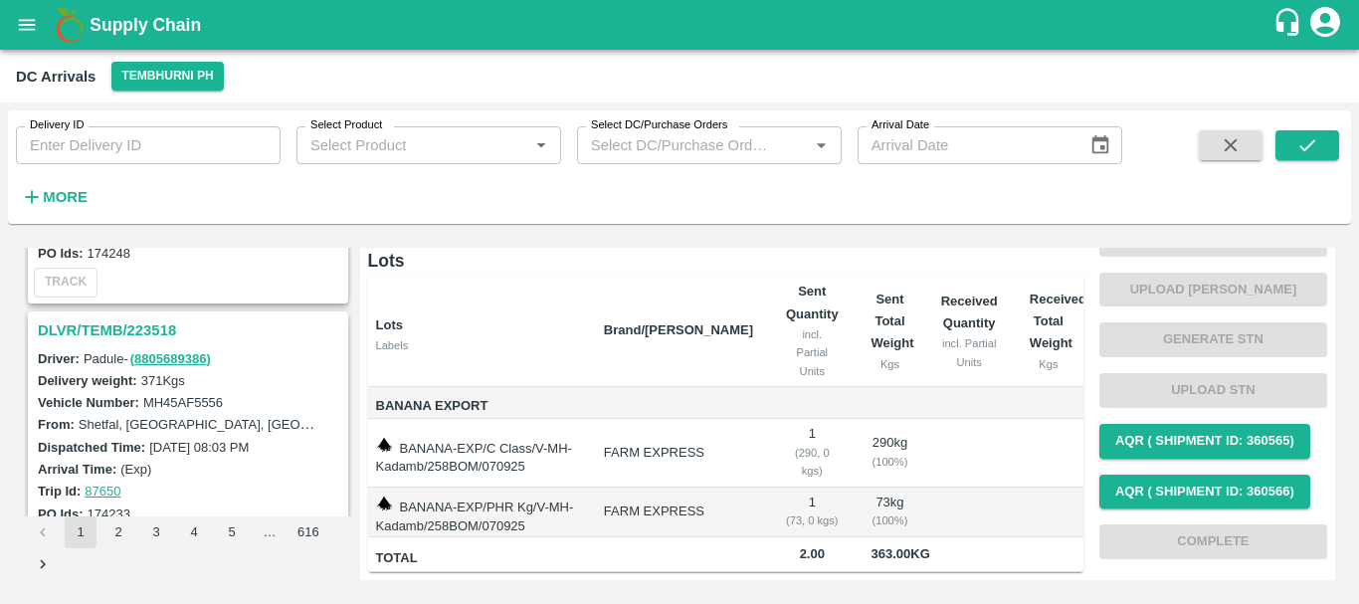
scroll to position [2805, 0]
click at [147, 318] on h3 "DLVR/TEMB/223518" at bounding box center [191, 331] width 306 height 26
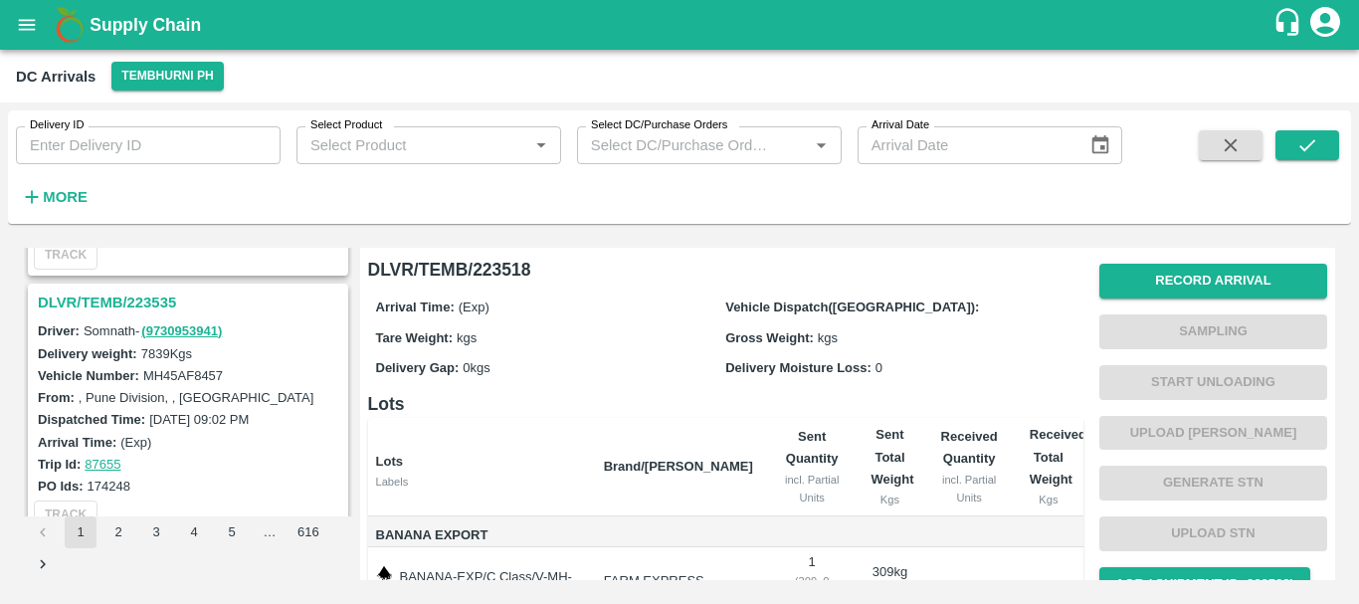
scroll to position [2572, 0]
click at [165, 299] on h3 "DLVR/TEMB/223535" at bounding box center [191, 304] width 306 height 26
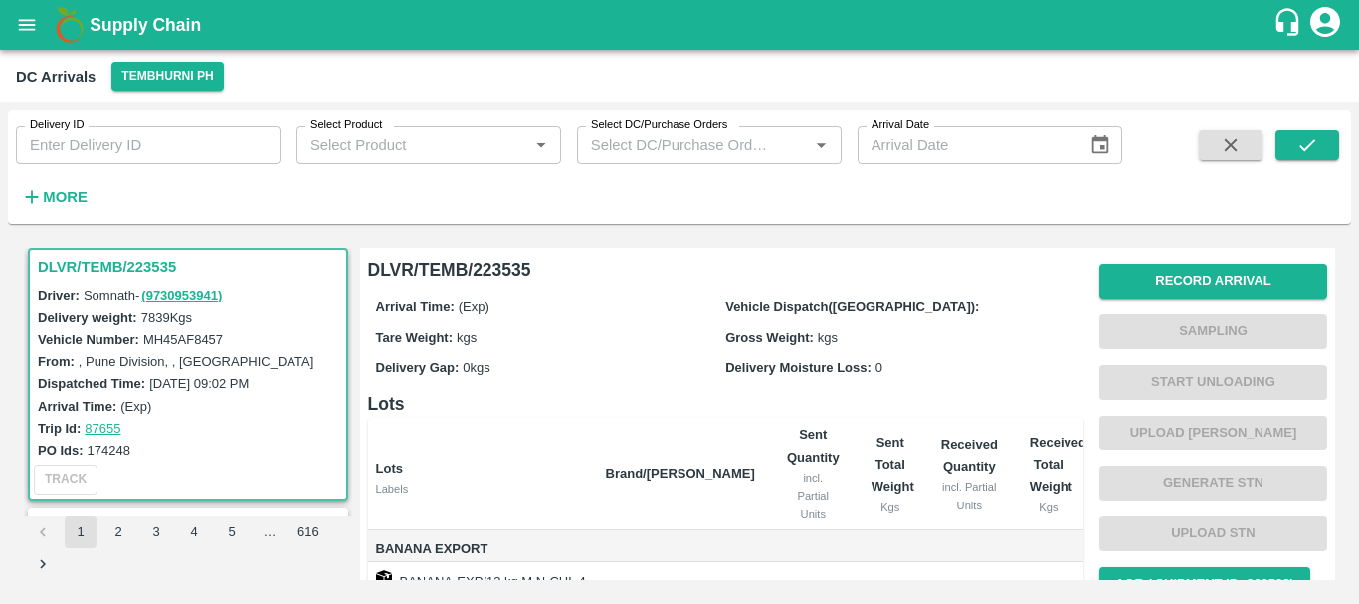
scroll to position [364, 0]
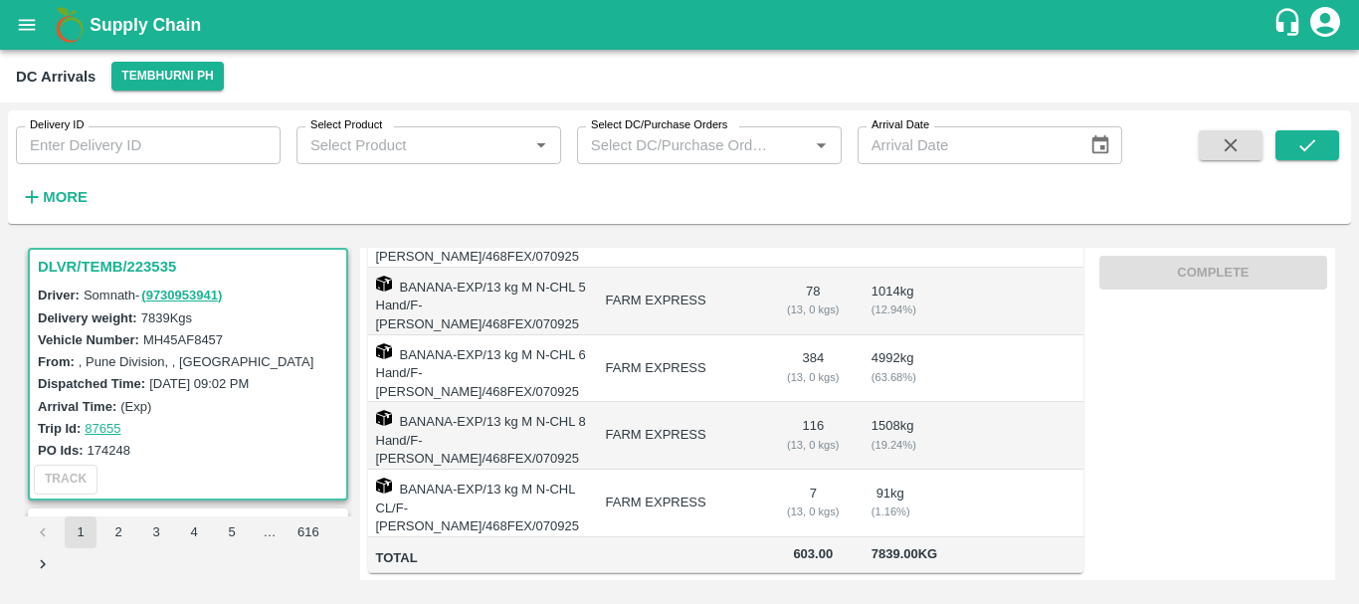
click at [529, 318] on td "BANANA-EXP/13 kg M N-CHL 5 Hand/F-MH-Vishal/468FEX/070925" at bounding box center [479, 302] width 222 height 68
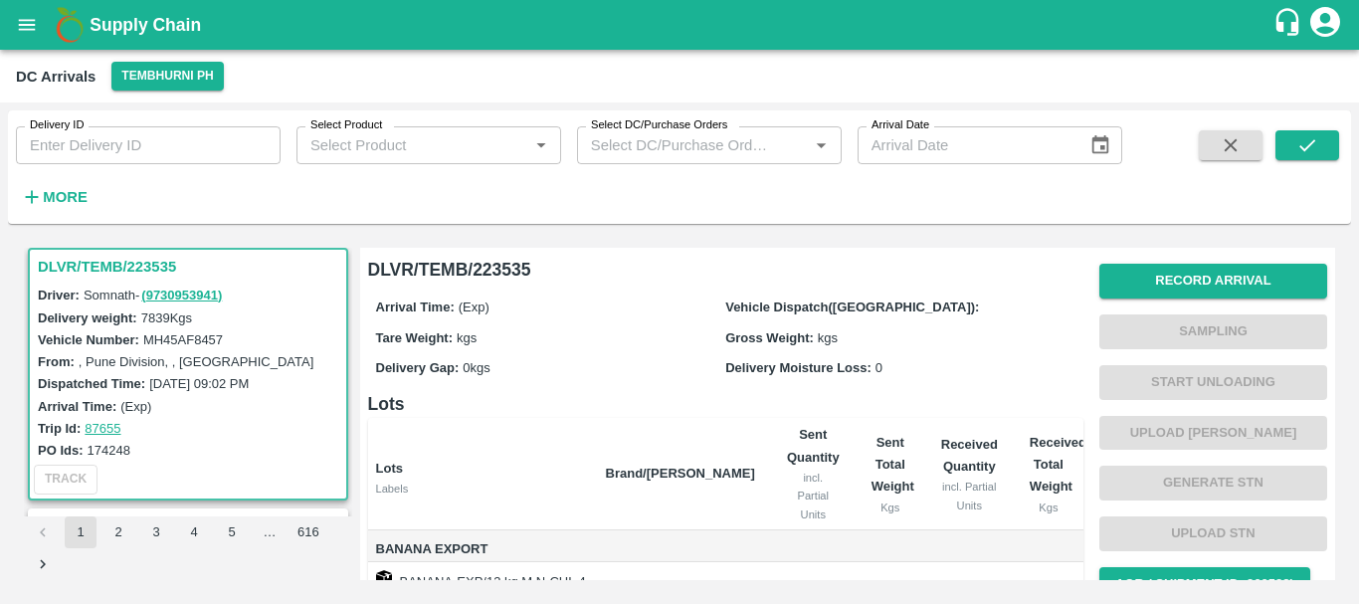
click at [648, 313] on div "Arrival Time: (Exp)" at bounding box center [551, 306] width 350 height 22
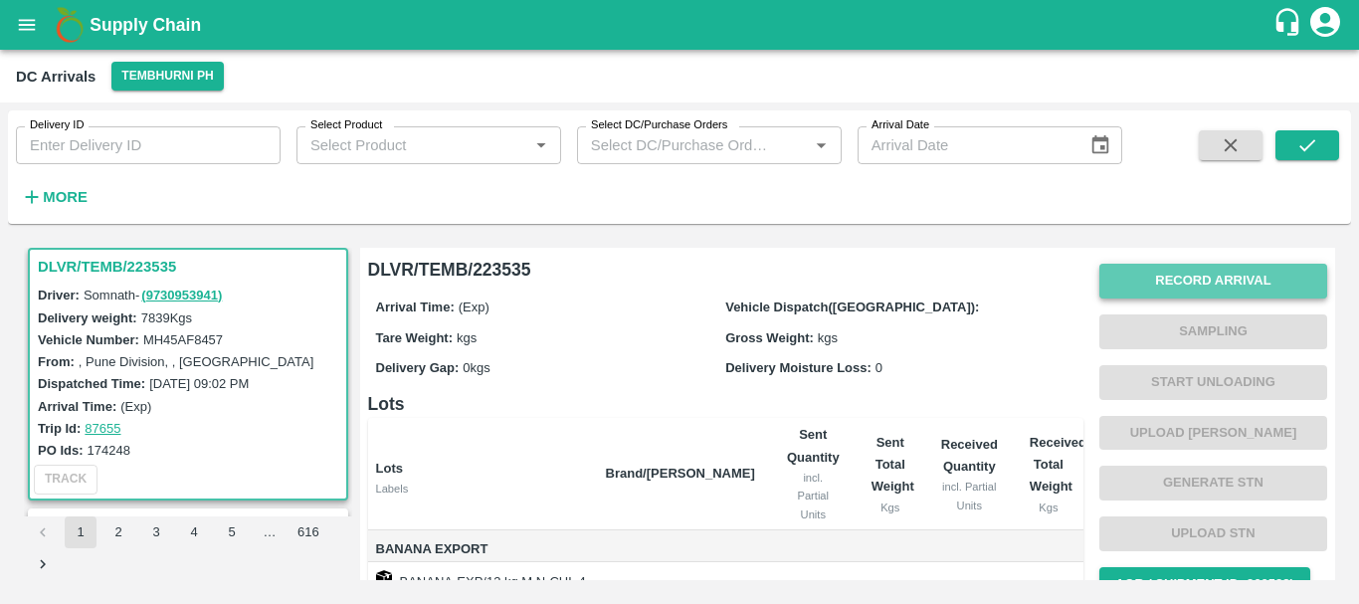
click at [1148, 290] on button "Record Arrival" at bounding box center [1213, 281] width 228 height 35
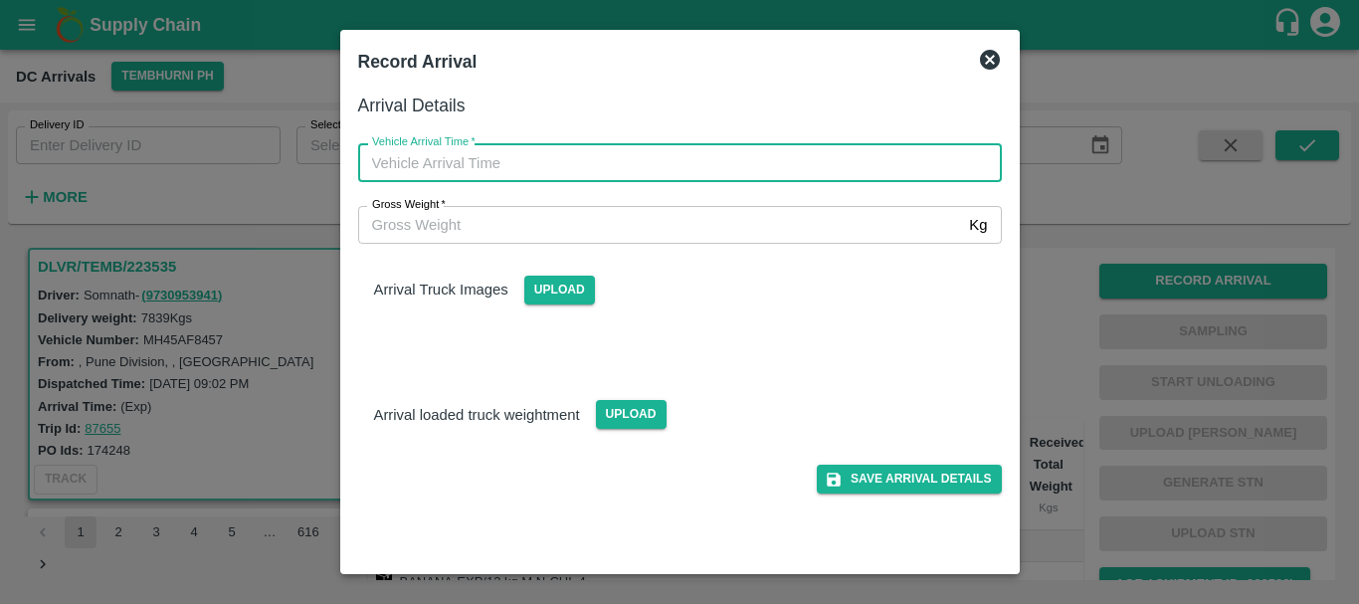
type input "DD/MM/YYYY hh:mm aa"
click at [837, 158] on input "DD/MM/YYYY hh:mm aa" at bounding box center [673, 162] width 630 height 38
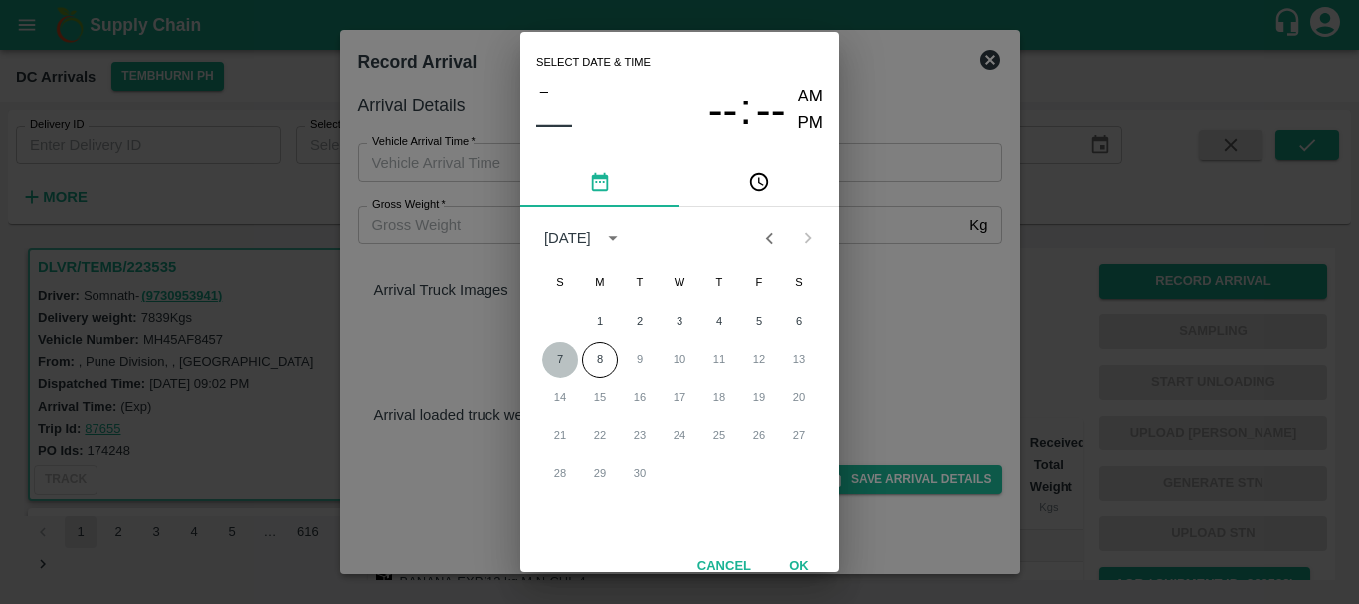
click at [557, 358] on button "7" at bounding box center [560, 360] width 36 height 36
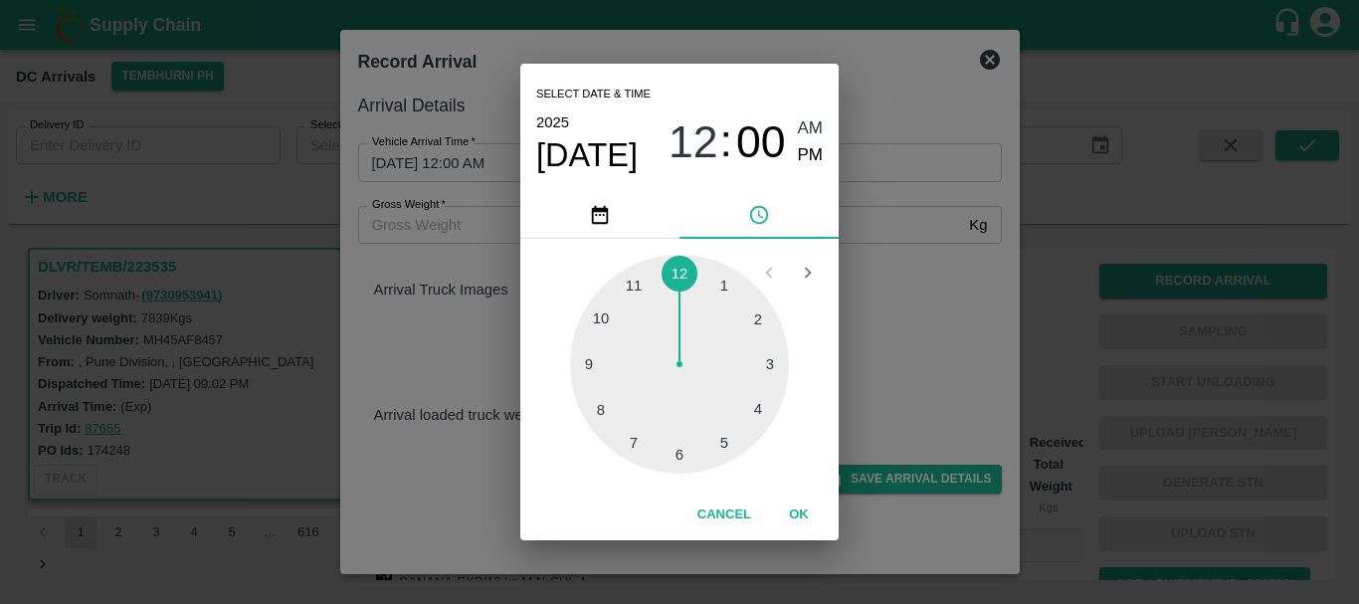
click at [587, 365] on div at bounding box center [679, 364] width 219 height 219
click at [605, 321] on div at bounding box center [679, 364] width 219 height 219
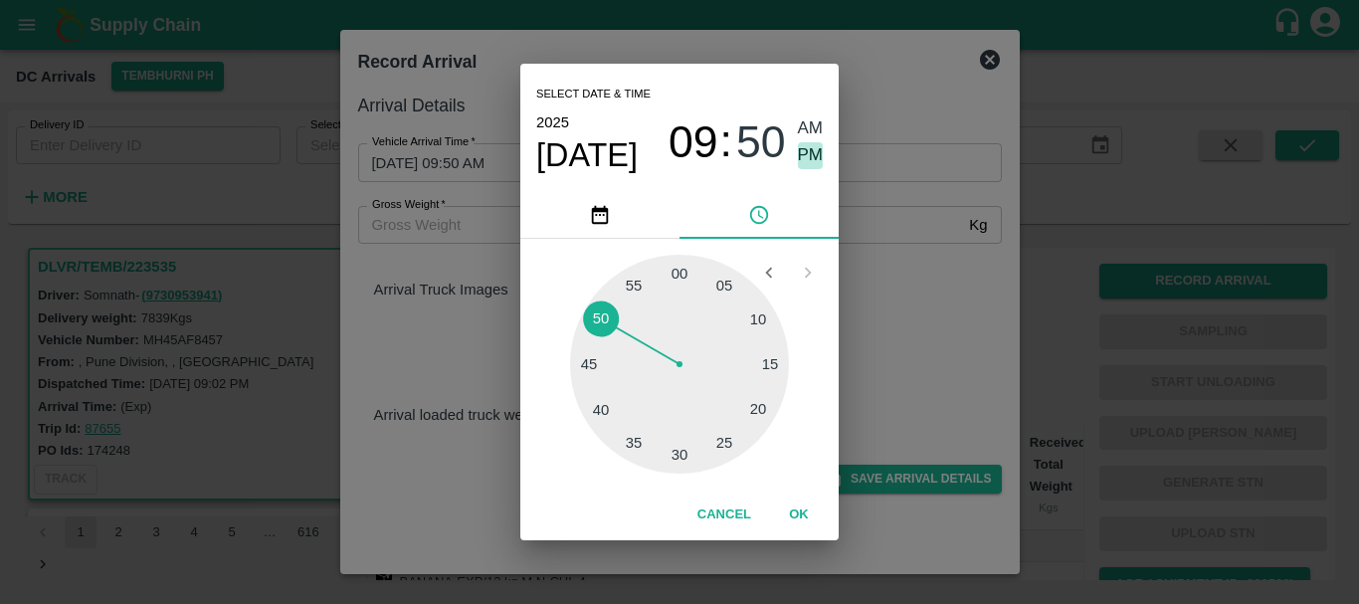
click at [802, 160] on span "PM" at bounding box center [811, 155] width 26 height 27
type input "07/09/2025 09:50 PM"
click at [910, 271] on div "Select date & time 2025 Sep 7 09 : 50 AM PM 05 10 15 20 25 30 35 40 45 50 55 00…" at bounding box center [679, 302] width 1359 height 604
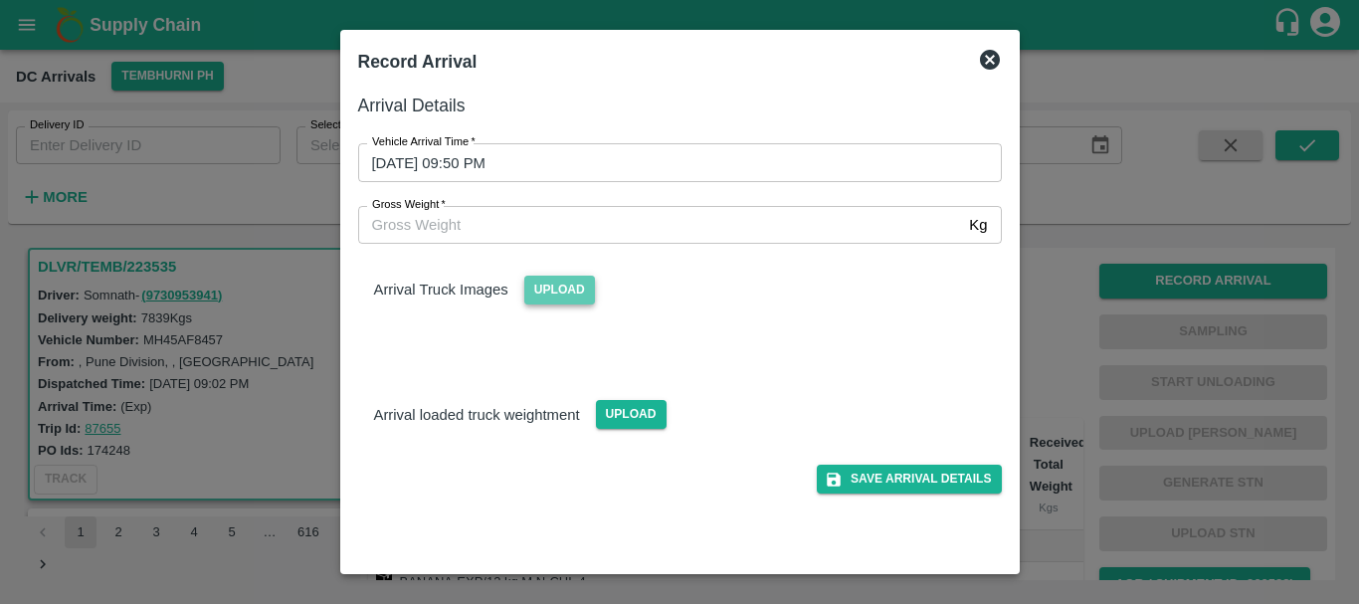
click at [572, 286] on span "Upload" at bounding box center [559, 290] width 71 height 29
click at [0, 0] on input "Upload" at bounding box center [0, 0] width 0 height 0
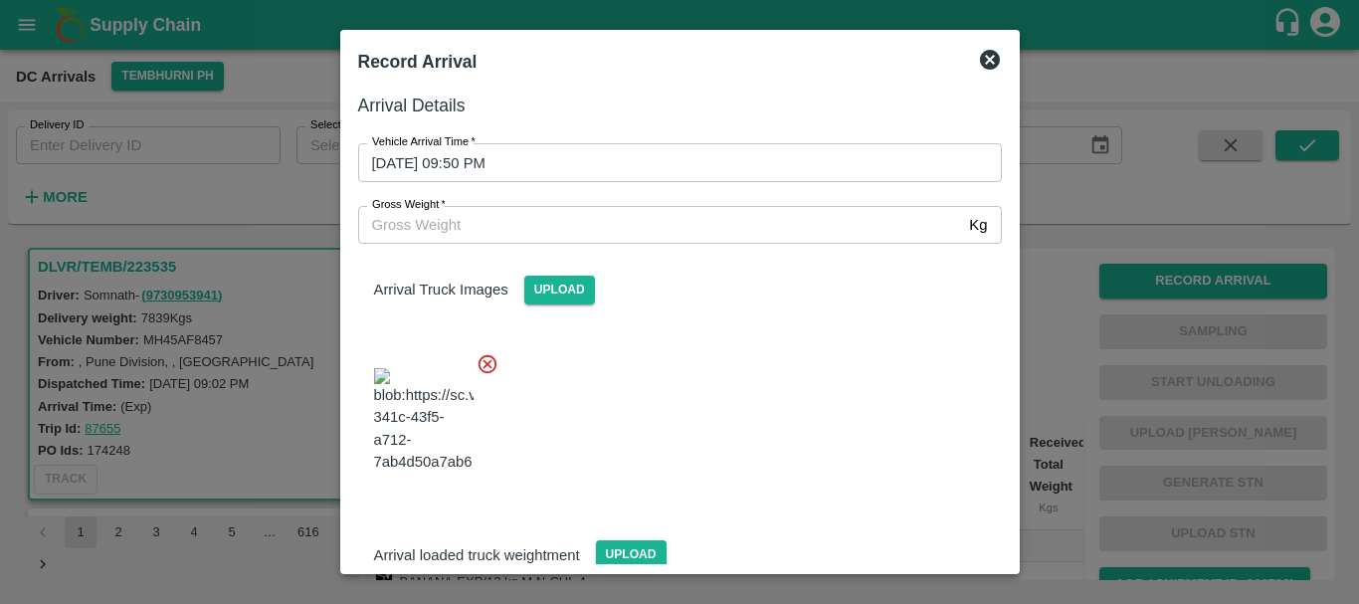
scroll to position [150, 0]
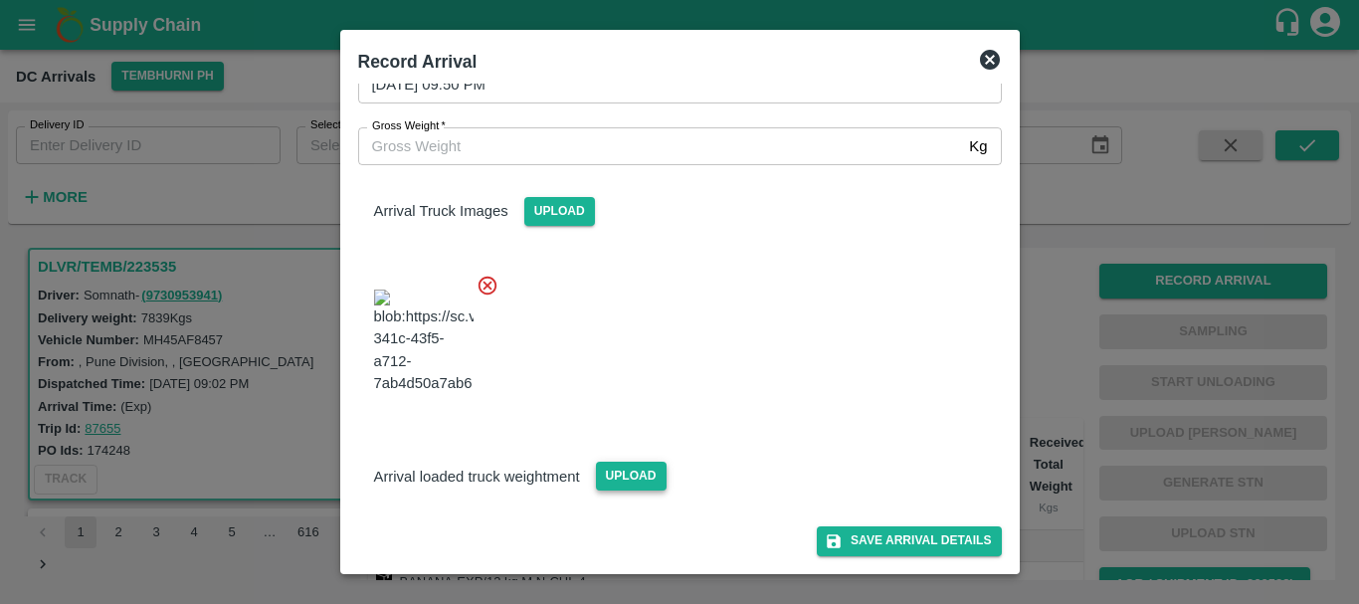
click at [616, 482] on span "Upload" at bounding box center [631, 476] width 71 height 29
click at [0, 0] on input "Upload" at bounding box center [0, 0] width 0 height 0
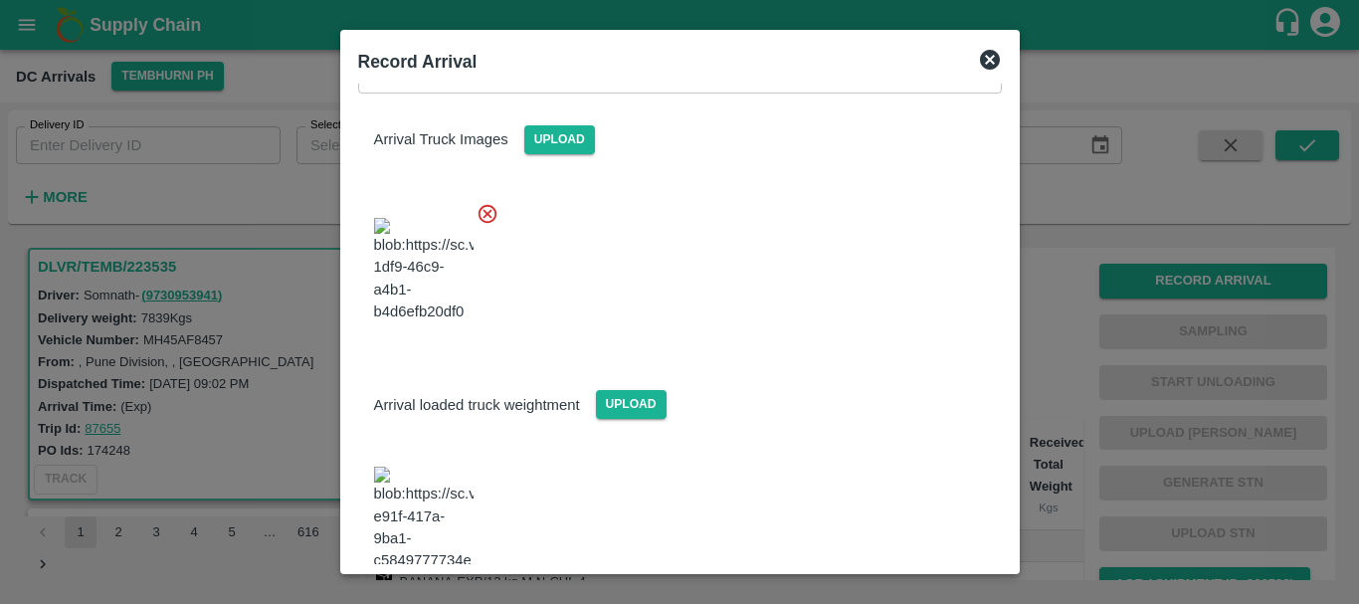
scroll to position [251, 0]
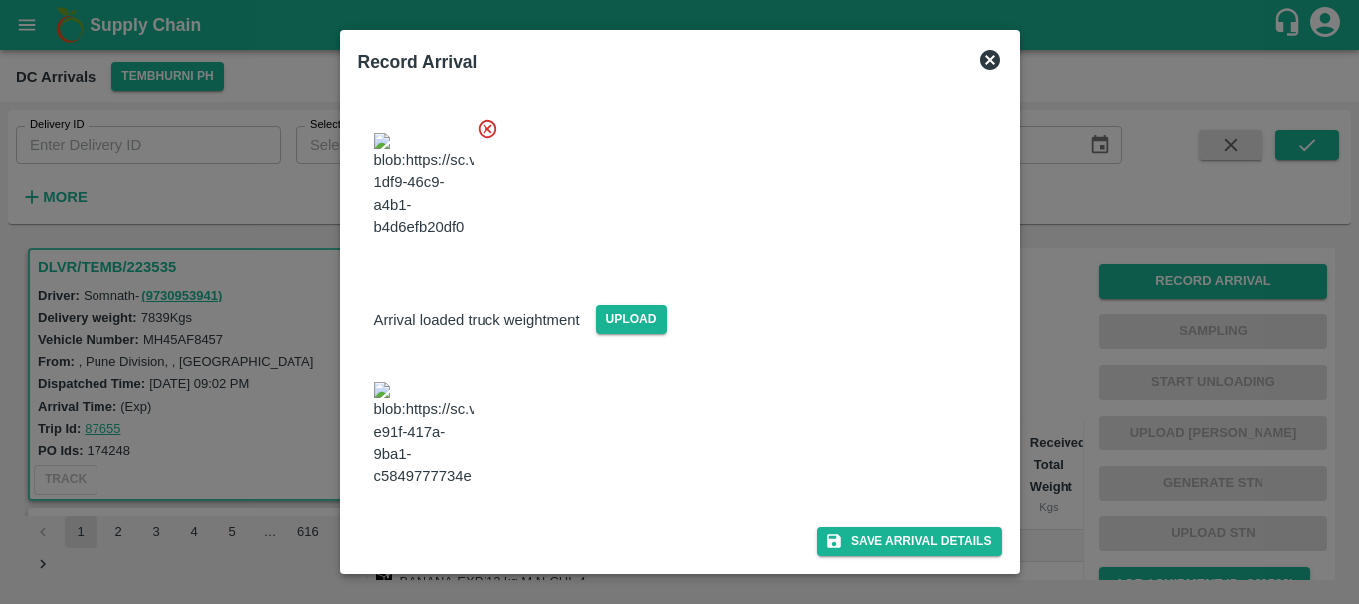
click at [448, 463] on img at bounding box center [423, 434] width 99 height 104
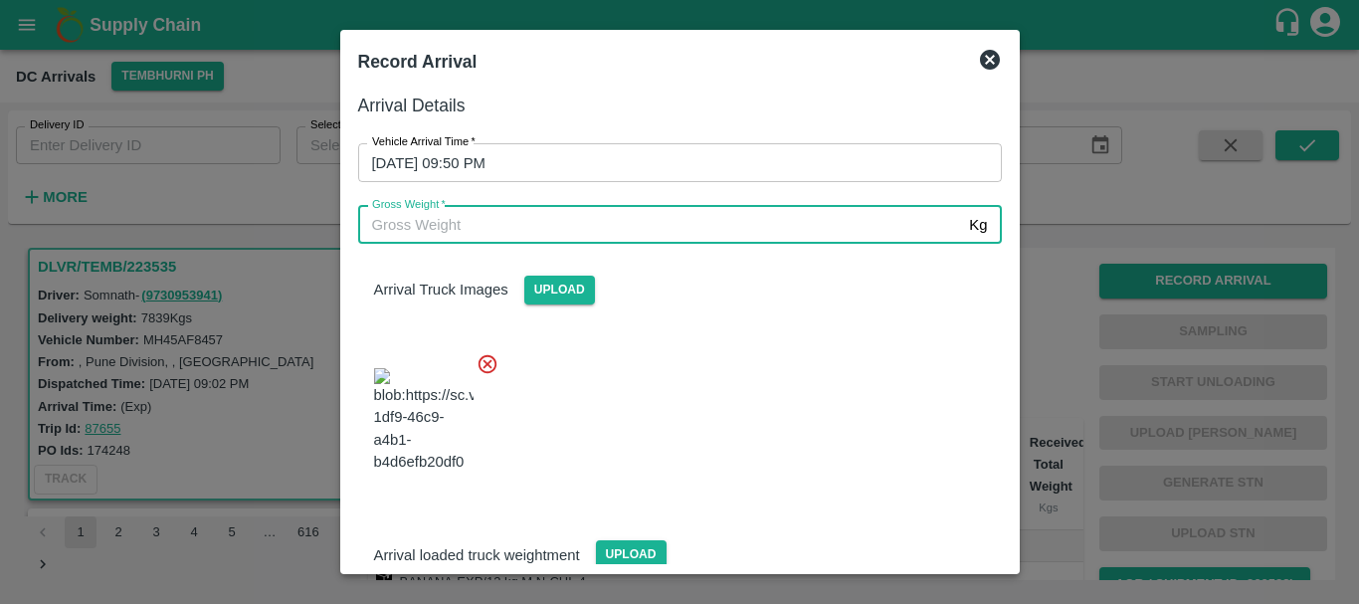
click at [562, 237] on input "Gross Weight   *" at bounding box center [660, 225] width 604 height 38
type input "13795"
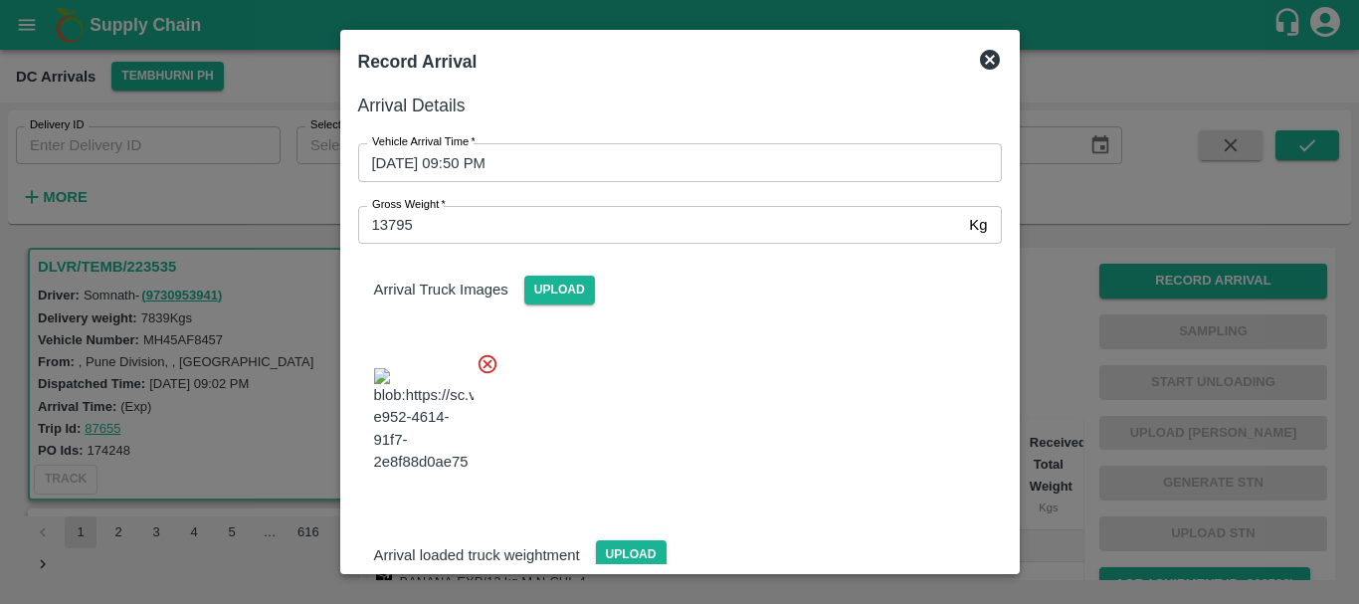
click at [799, 454] on div at bounding box center [672, 414] width 660 height 156
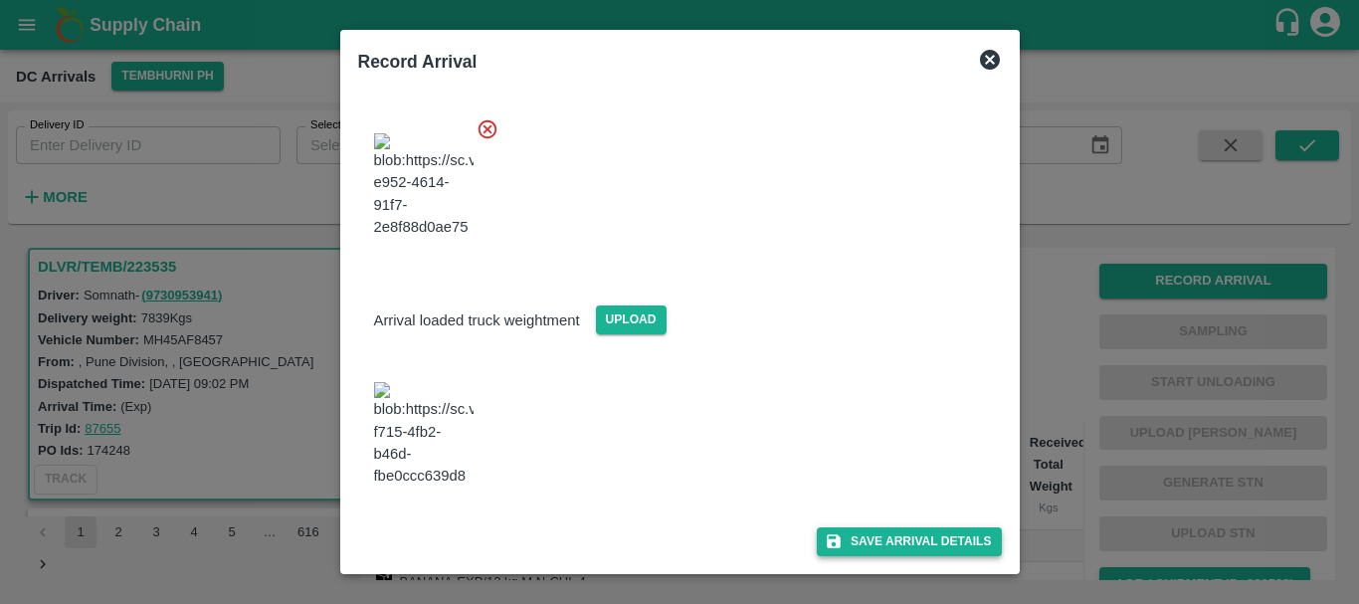
drag, startPoint x: 842, startPoint y: 523, endPoint x: 845, endPoint y: 533, distance: 10.4
click at [845, 533] on div "Save Arrival Details" at bounding box center [672, 533] width 660 height 45
click at [845, 533] on button "Save Arrival Details" at bounding box center [909, 541] width 184 height 29
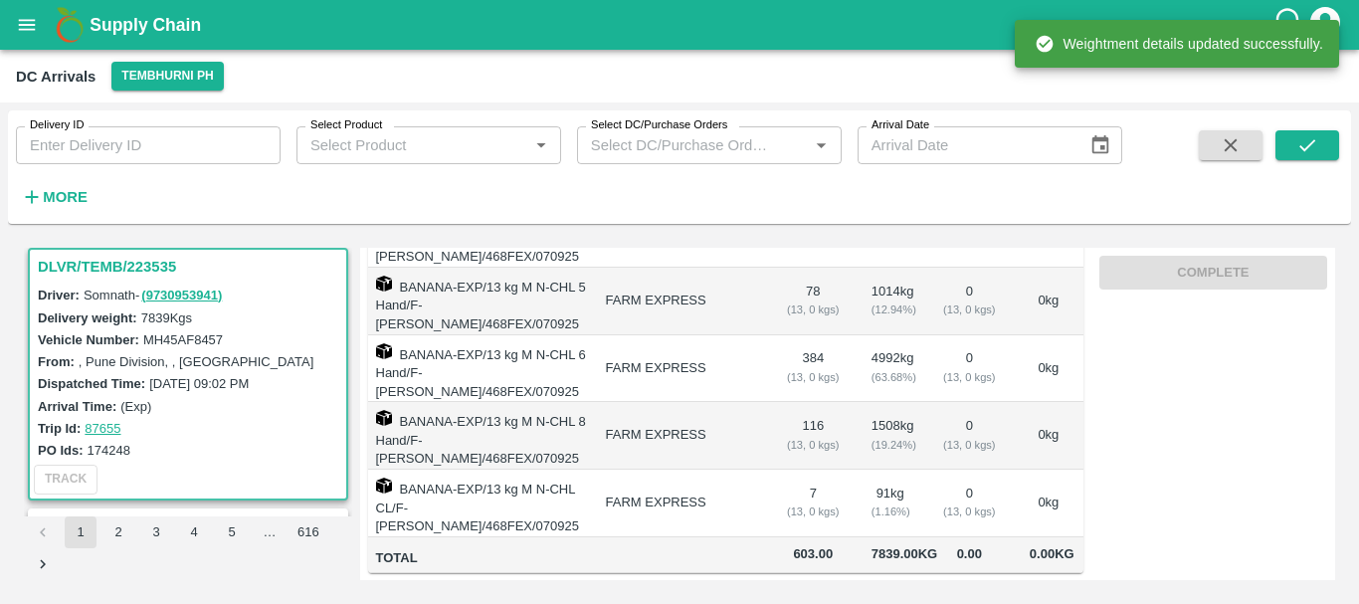
scroll to position [0, 0]
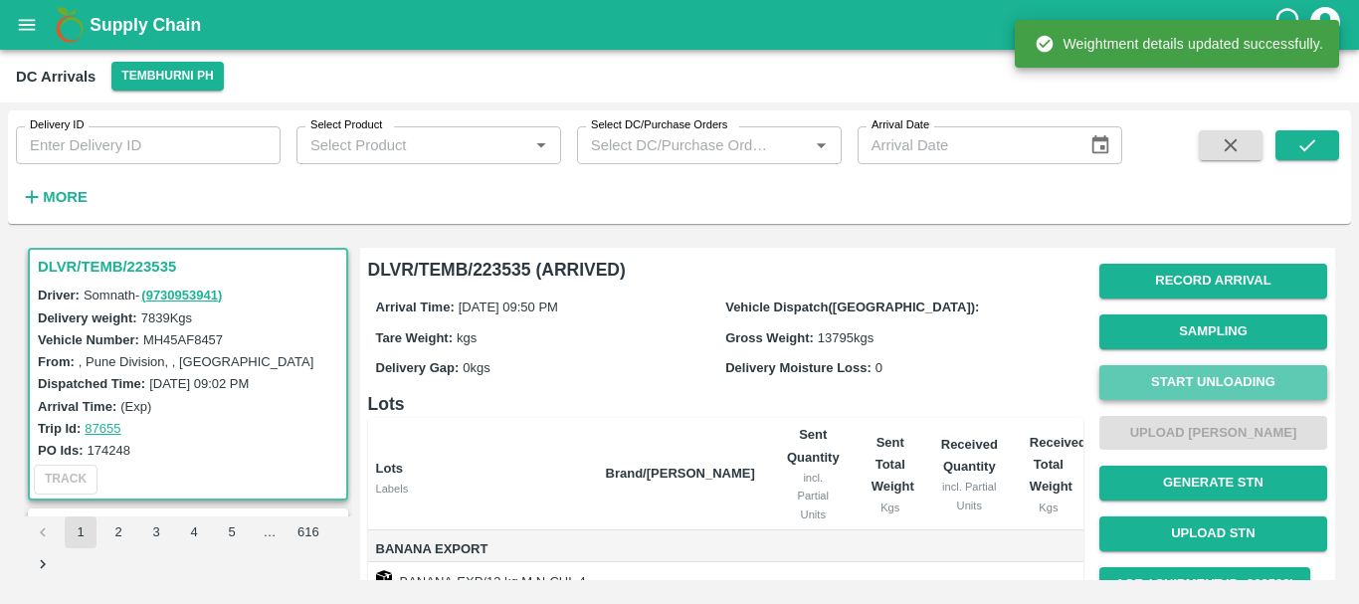
click at [1150, 385] on button "Start Unloading" at bounding box center [1213, 382] width 228 height 35
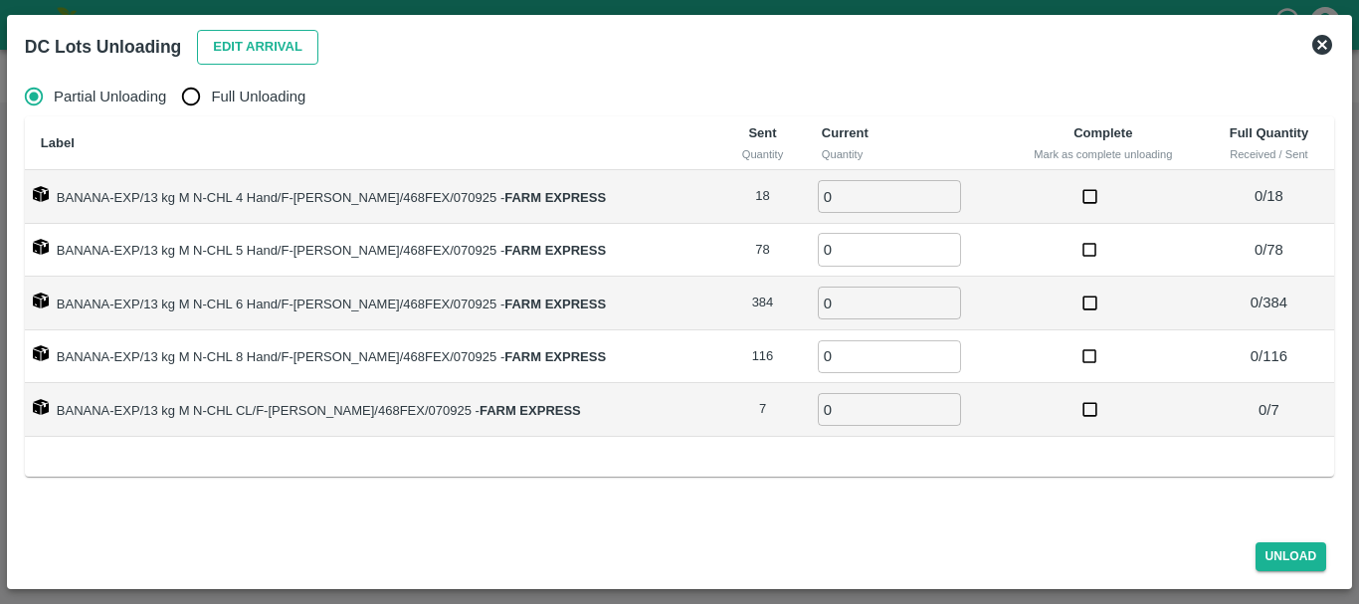
click at [223, 59] on button "Edit Arrival" at bounding box center [257, 47] width 121 height 35
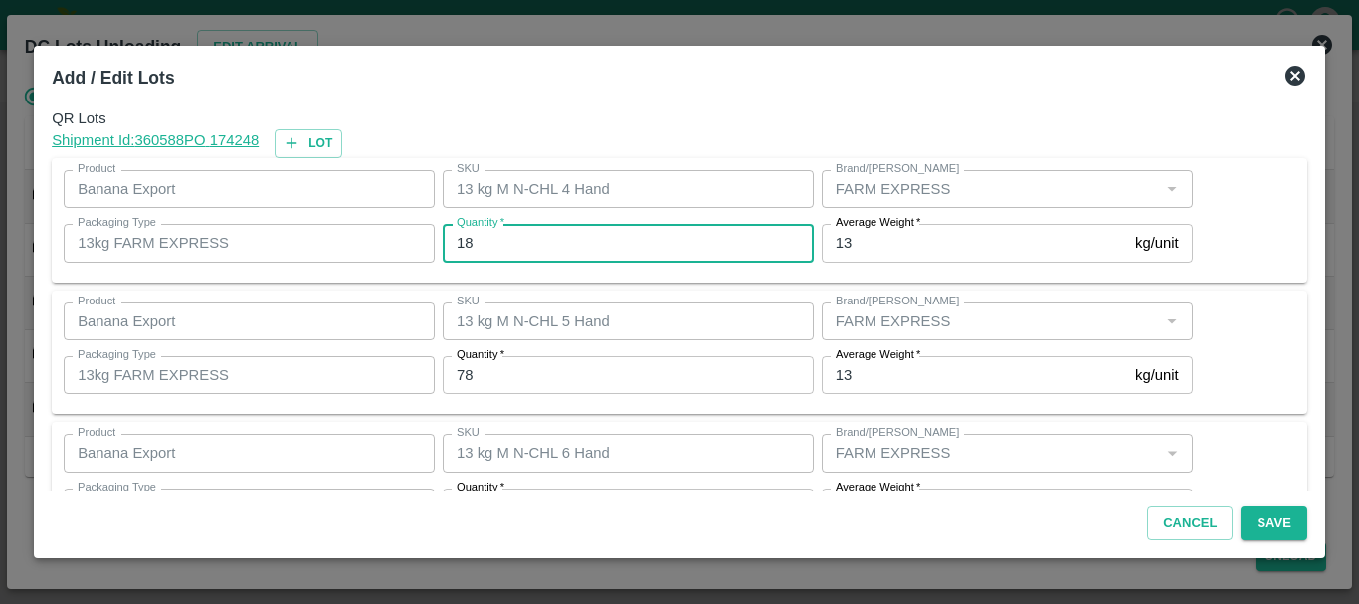
click at [568, 238] on input "18" at bounding box center [628, 243] width 371 height 38
type input "1"
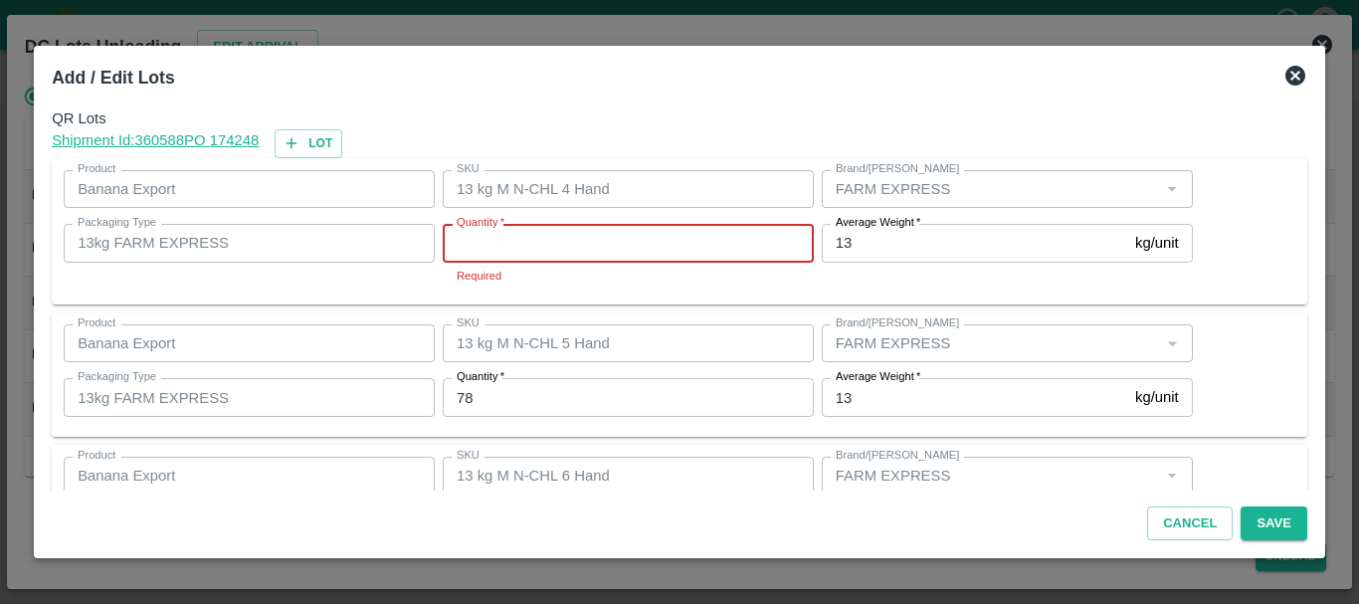
click at [568, 238] on input "Quantity   *" at bounding box center [628, 243] width 371 height 38
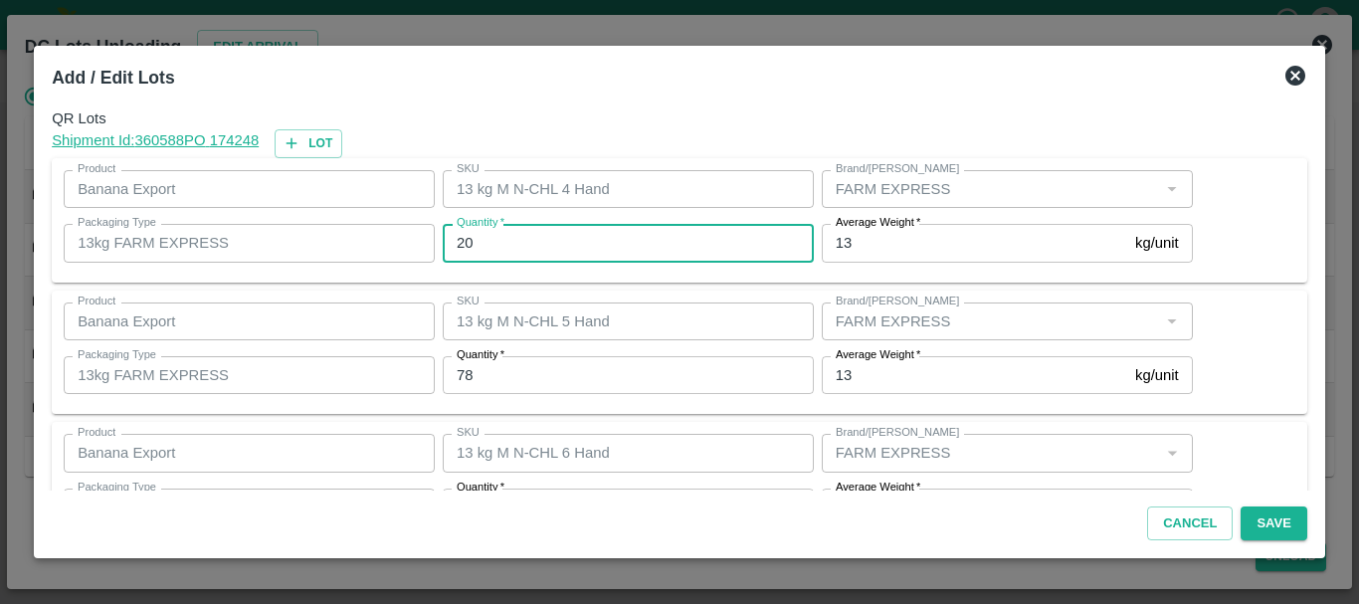
type input "20"
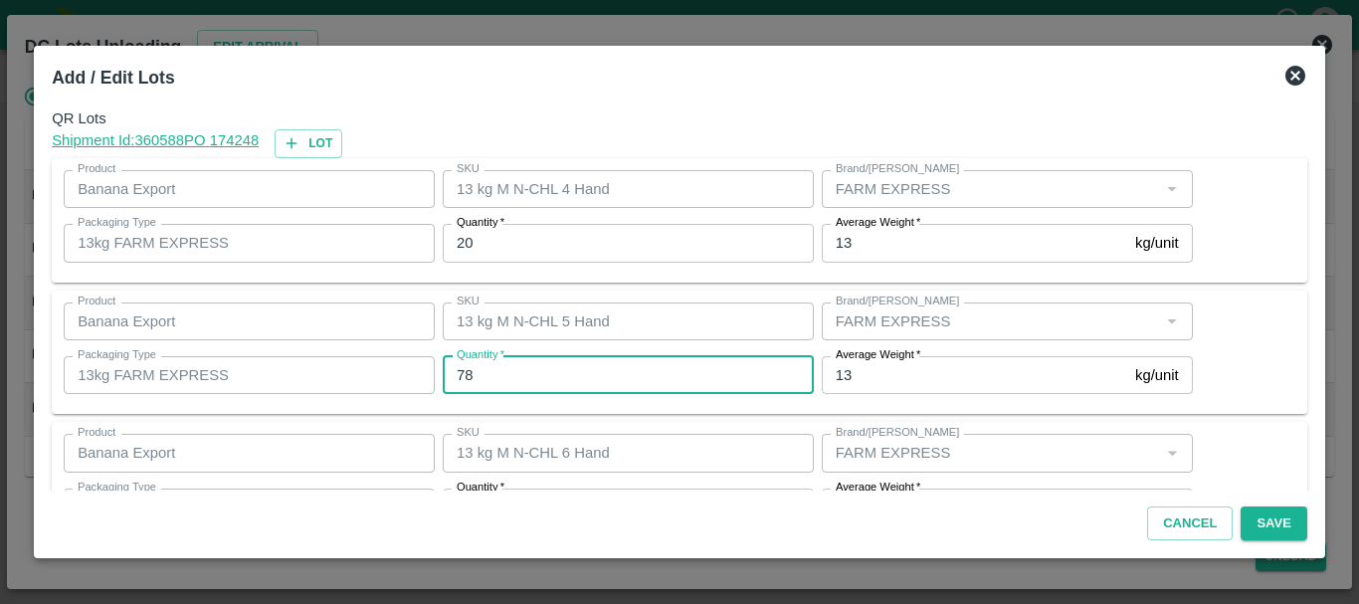
click at [495, 382] on input "78" at bounding box center [628, 375] width 371 height 38
type input "7"
type input "76"
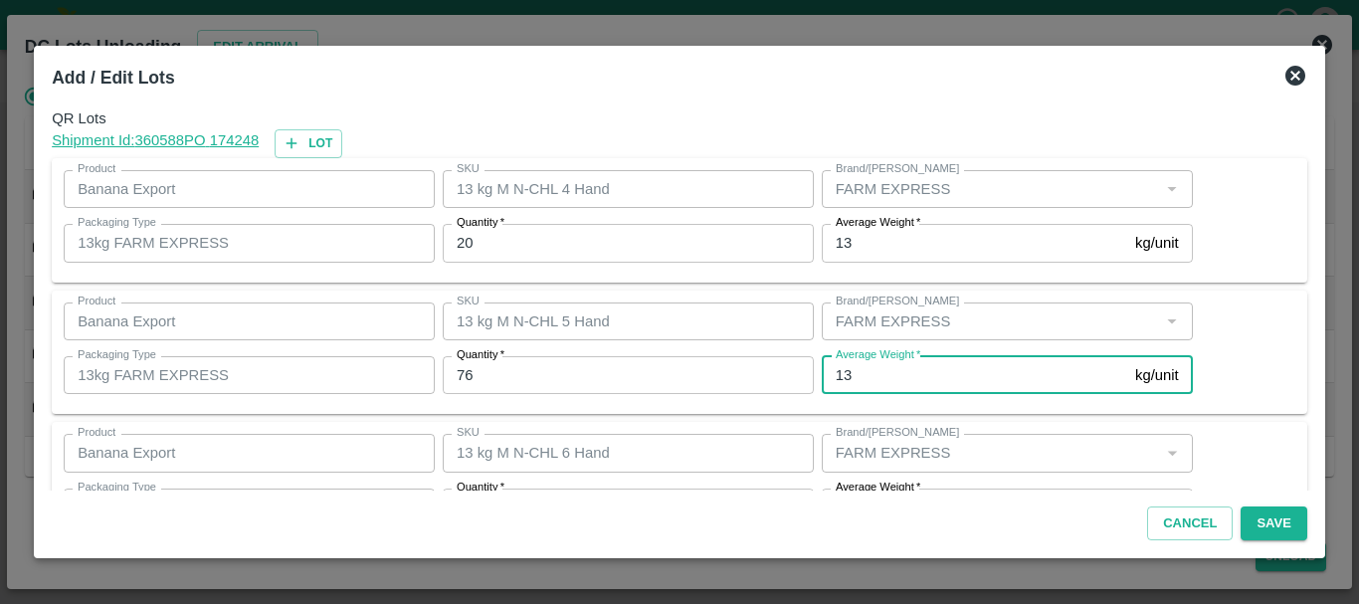
scroll to position [36, 0]
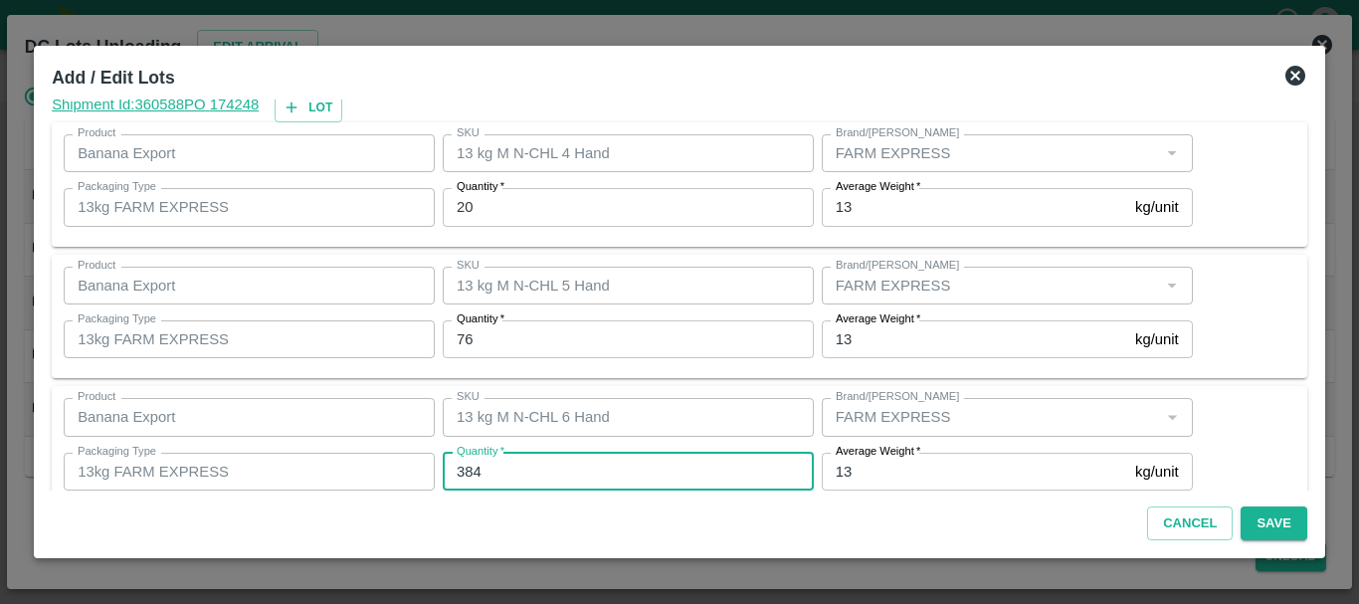
click at [499, 465] on input "384" at bounding box center [628, 472] width 371 height 38
type input "3"
type input "380"
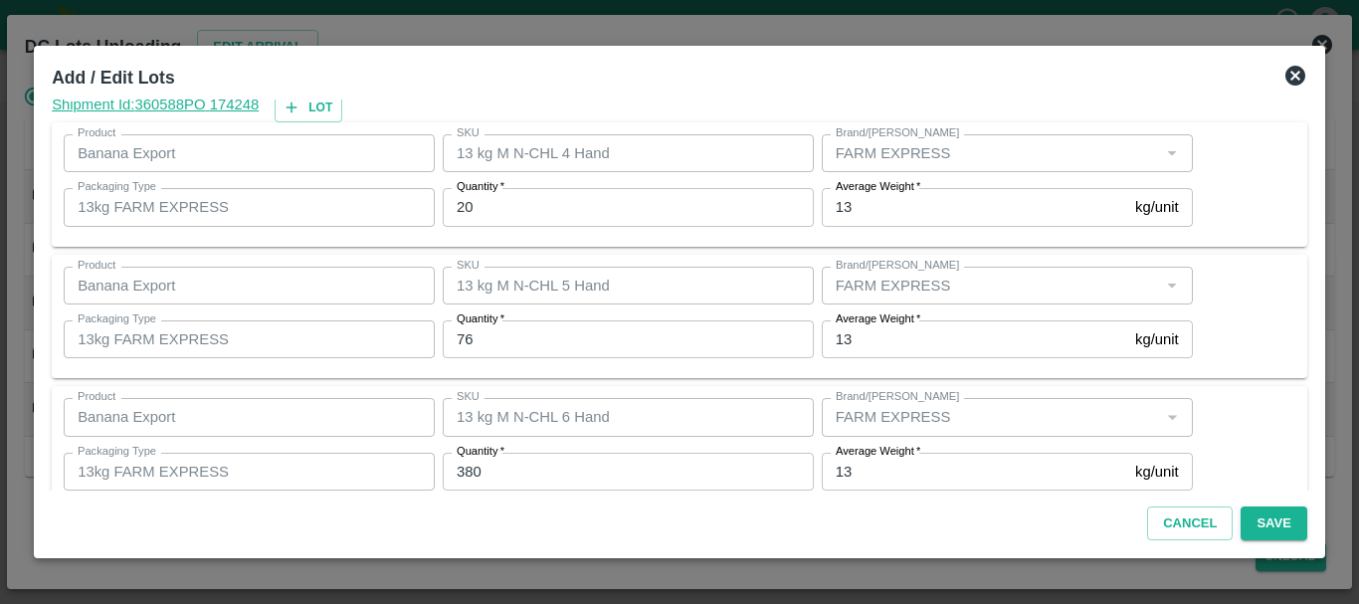
scroll to position [336, 0]
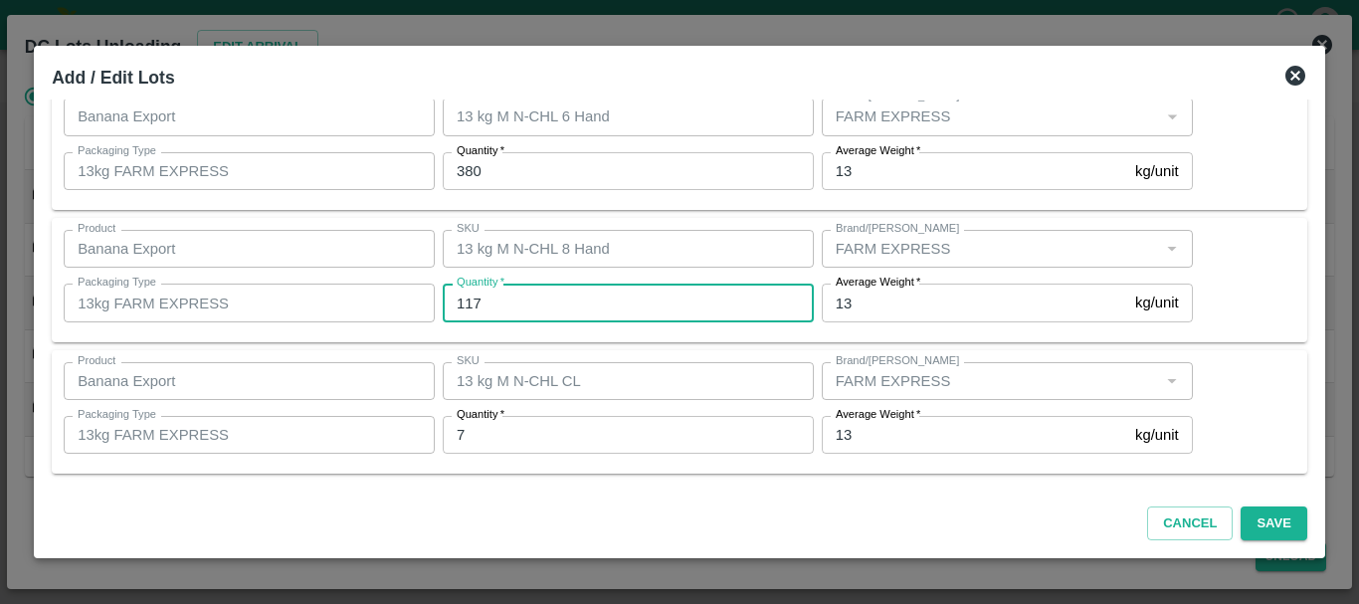
type input "117"
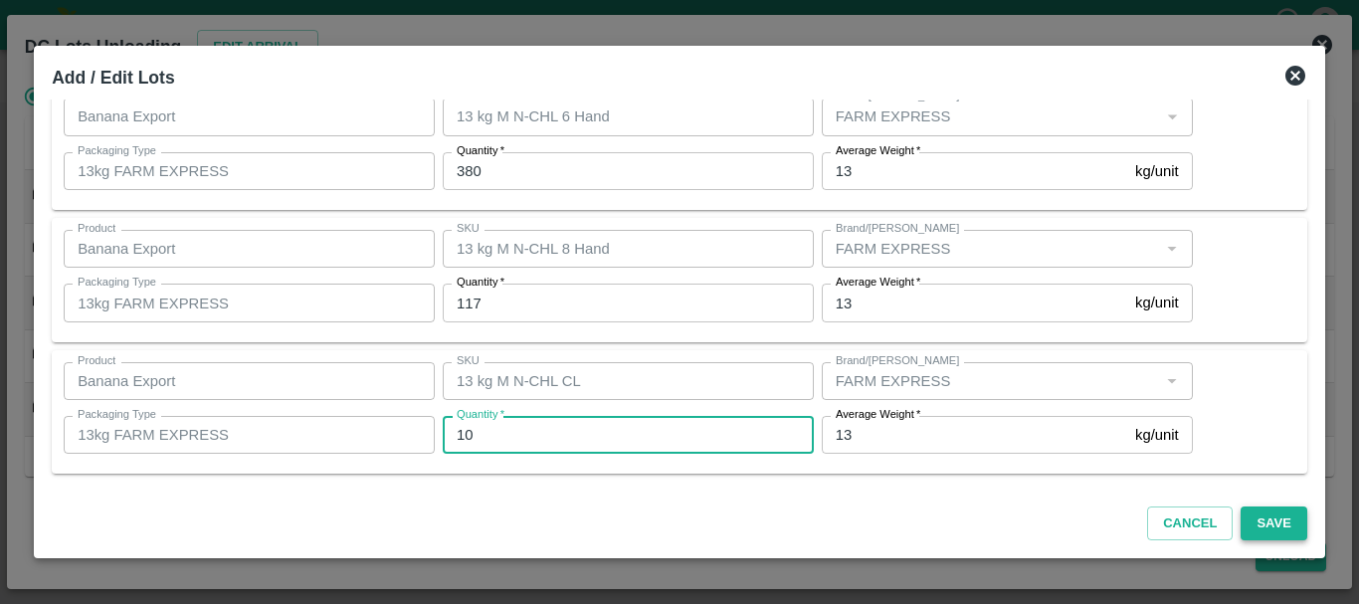
type input "10"
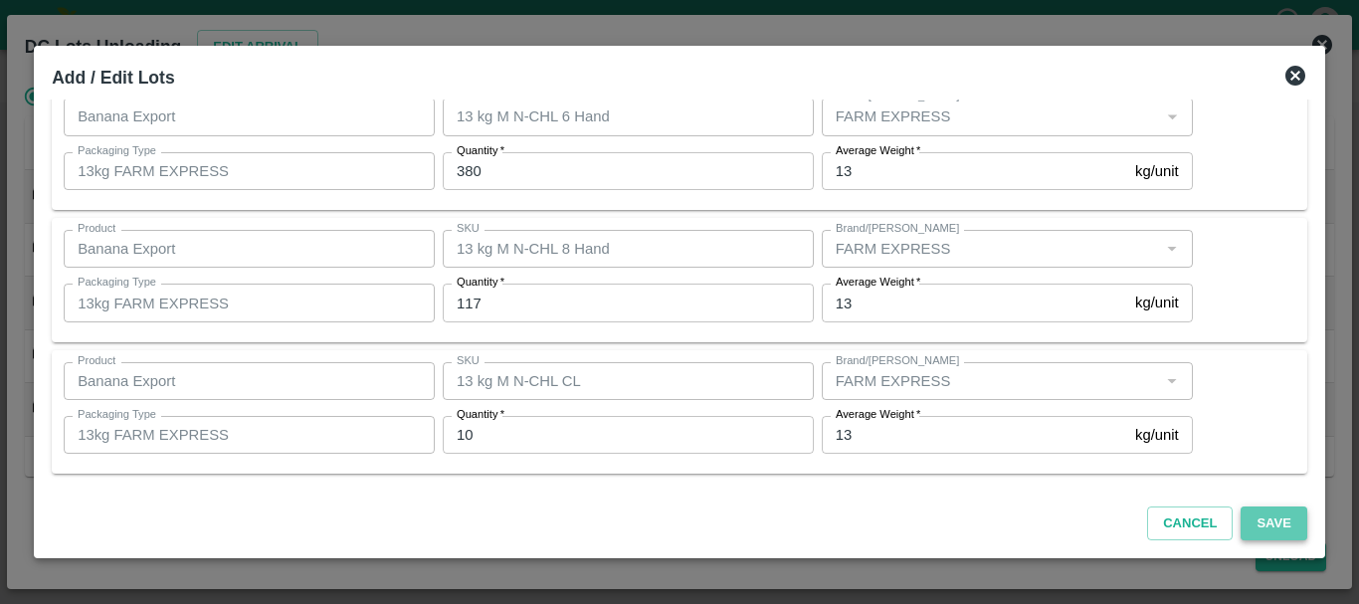
click at [1261, 514] on button "Save" at bounding box center [1274, 523] width 66 height 35
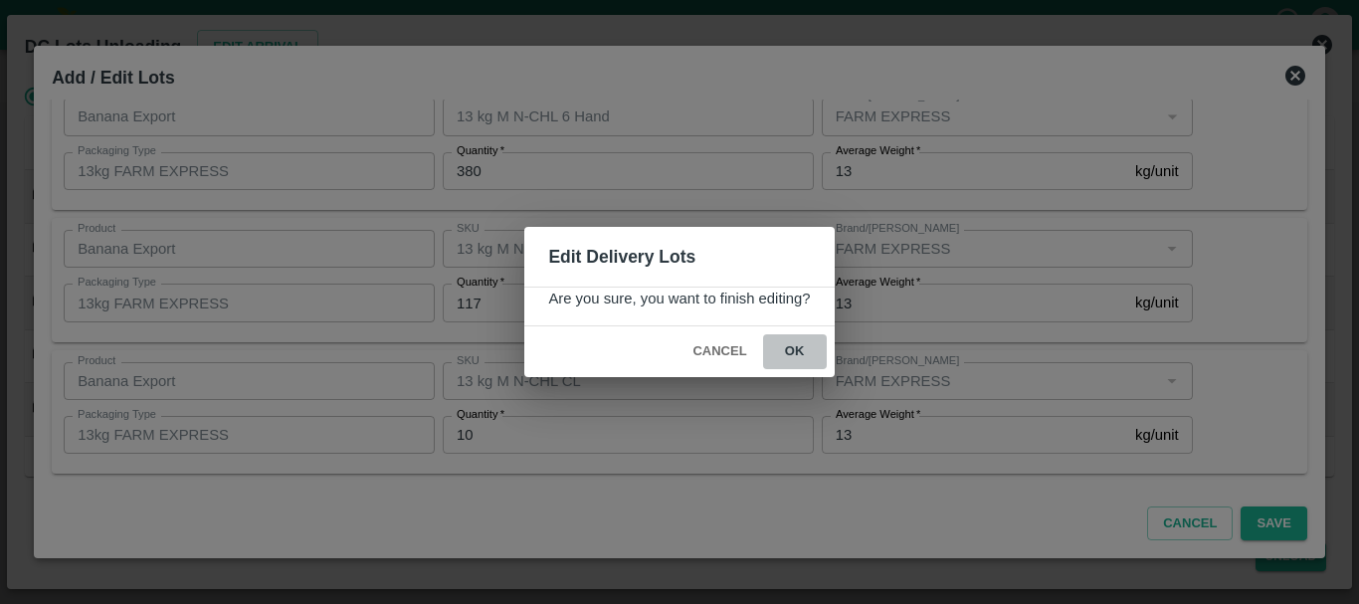
click at [814, 354] on button "ok" at bounding box center [795, 351] width 64 height 35
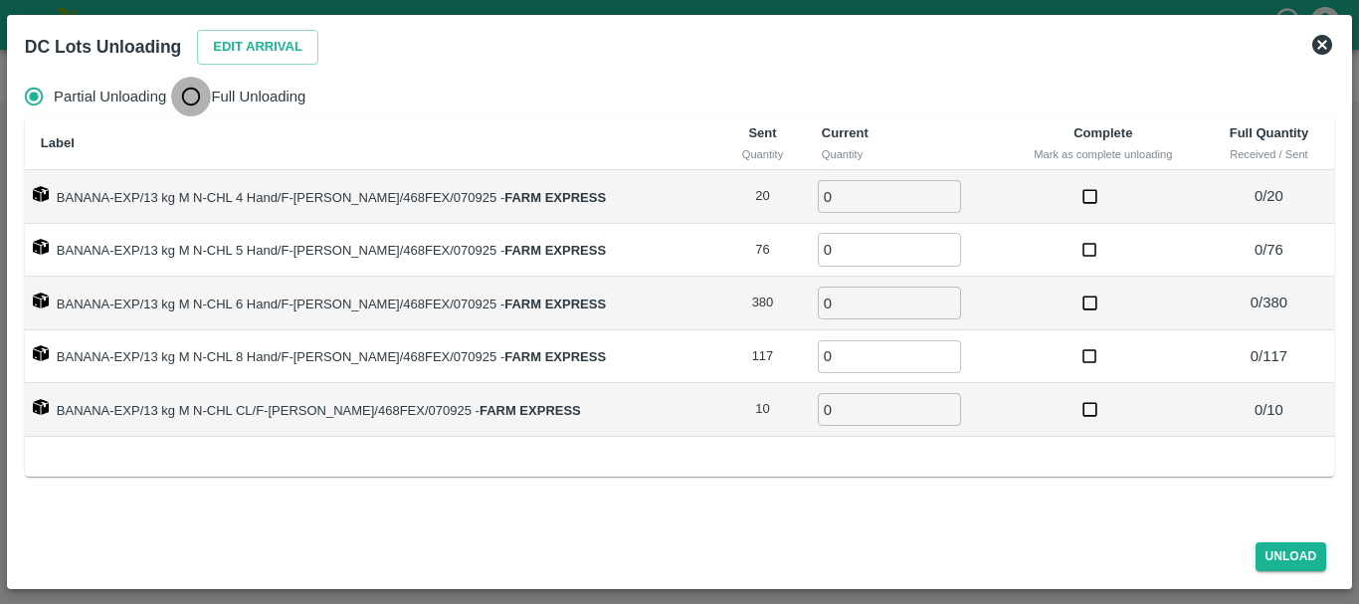
click at [186, 87] on input "Full Unloading" at bounding box center [191, 97] width 40 height 40
radio input "true"
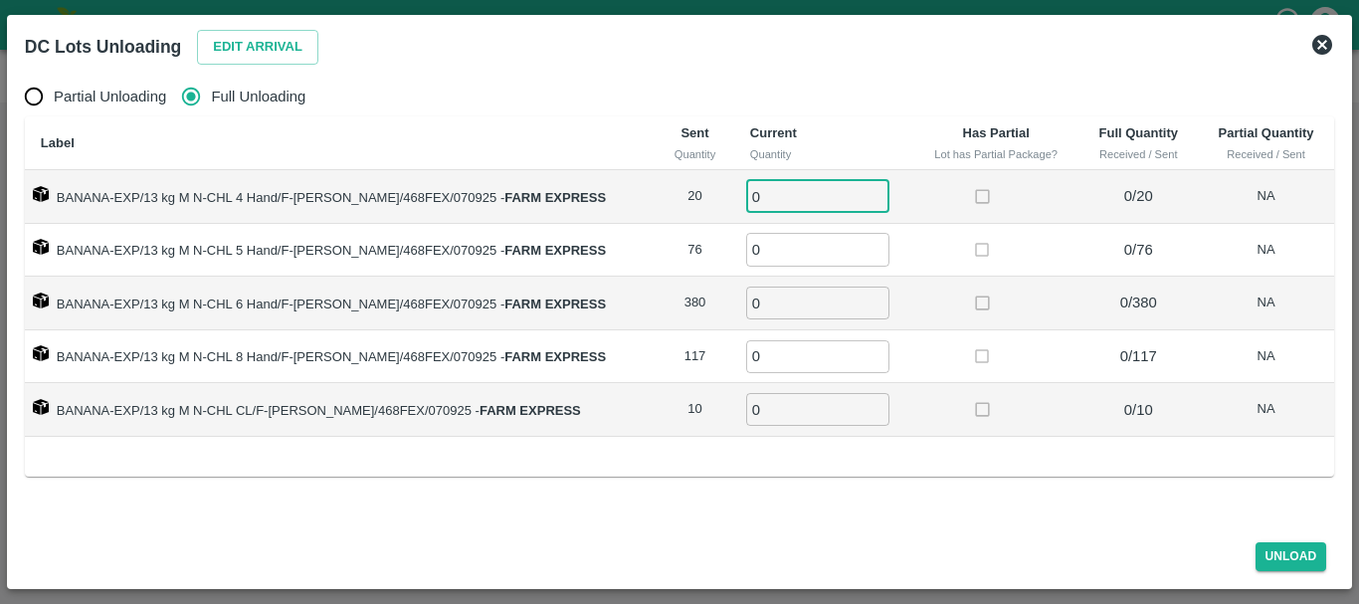
click at [757, 203] on input "0" at bounding box center [817, 196] width 143 height 33
type input "020"
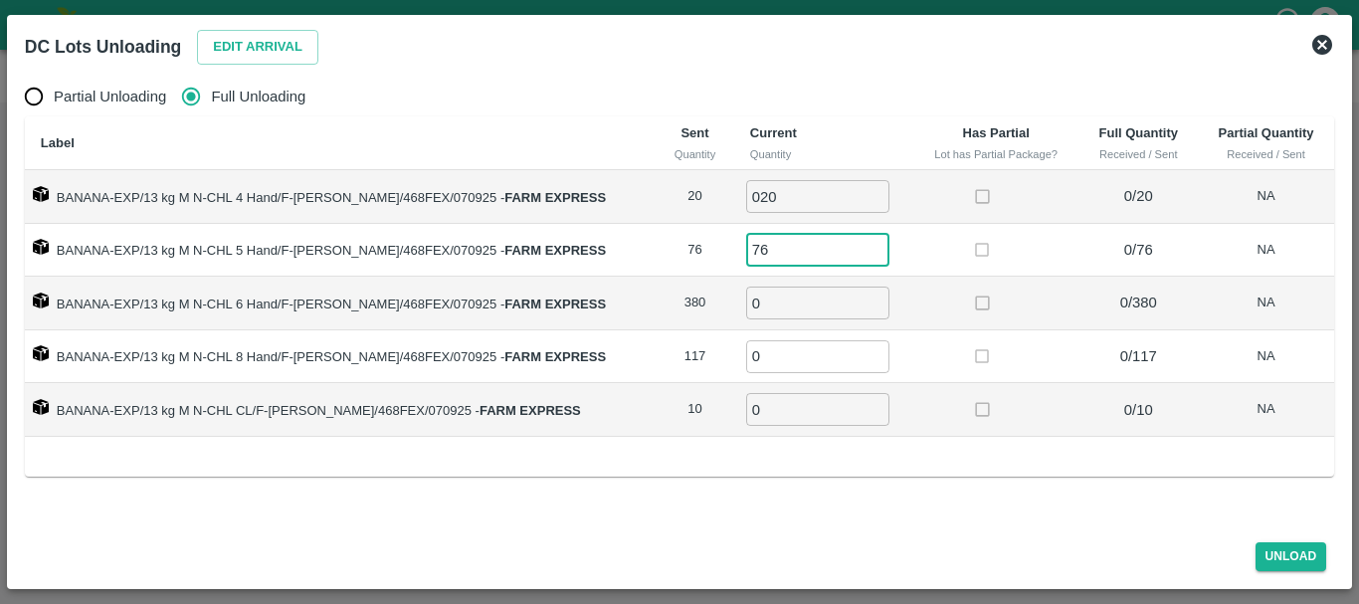
type input "76"
type input "380"
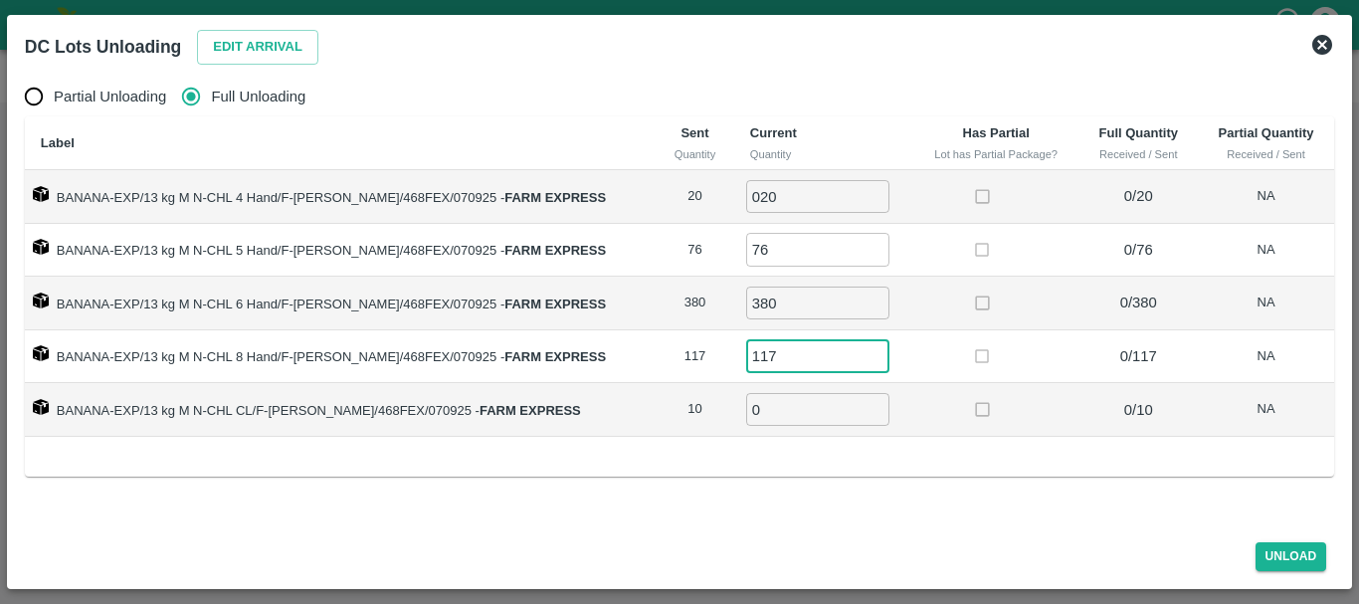
type input "117"
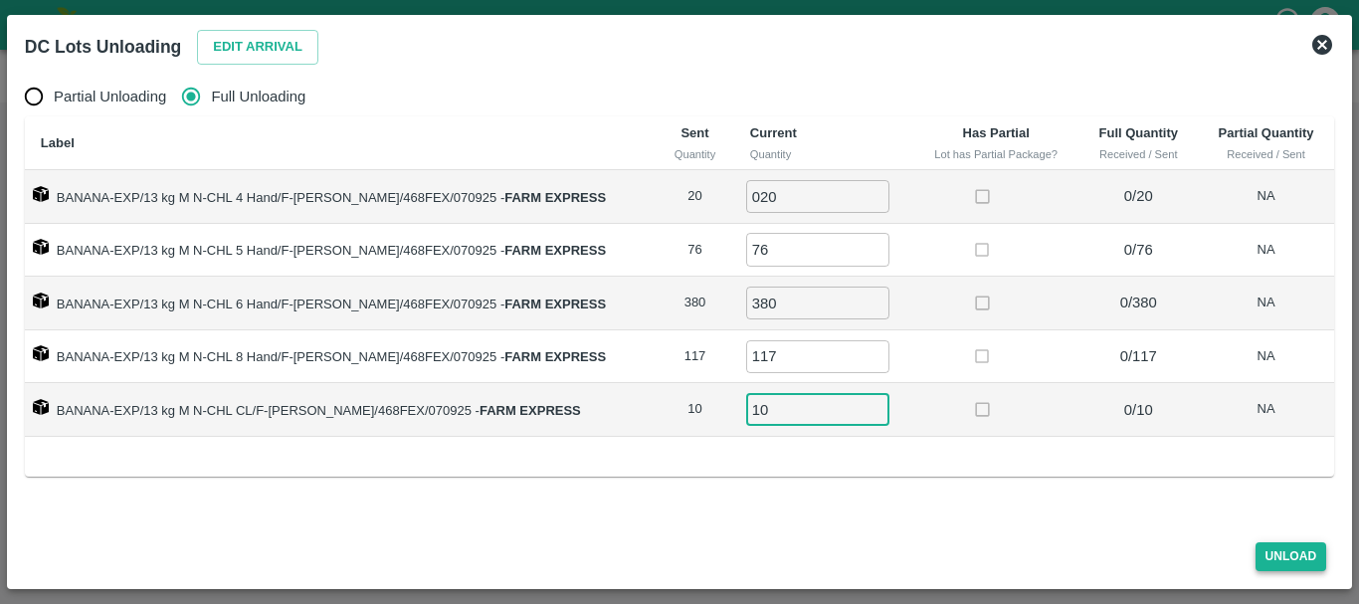
type input "10"
click at [1287, 554] on button "Unload" at bounding box center [1292, 556] width 72 height 29
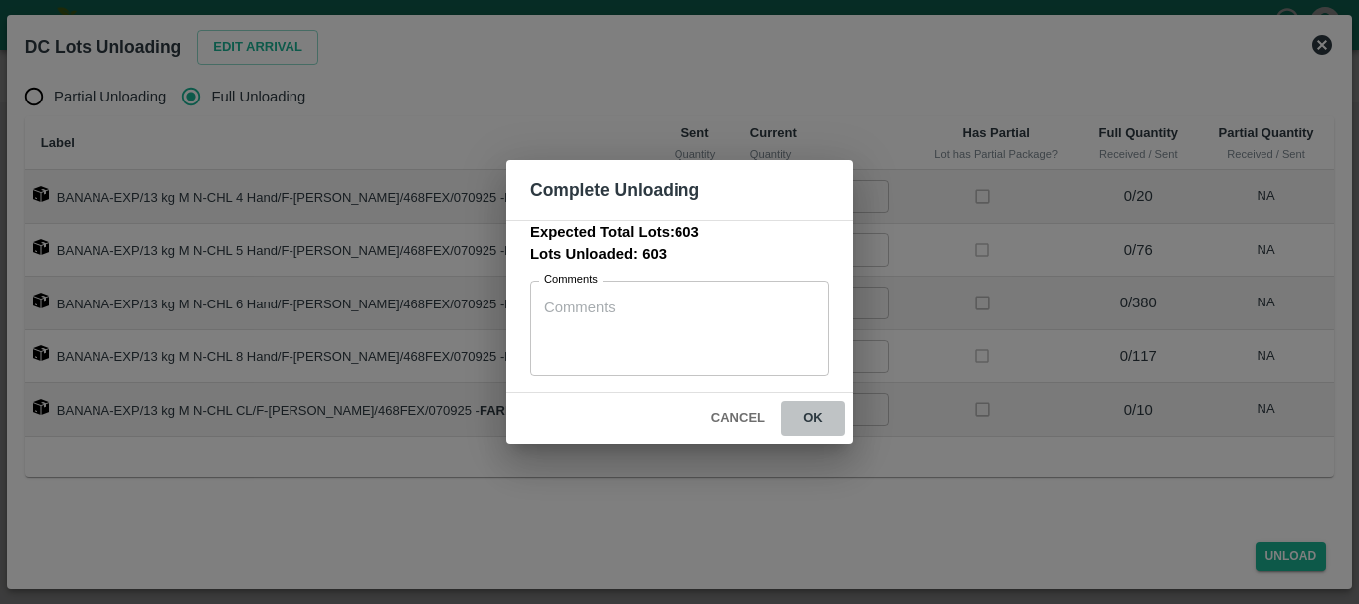
click at [838, 428] on button "ok" at bounding box center [813, 418] width 64 height 35
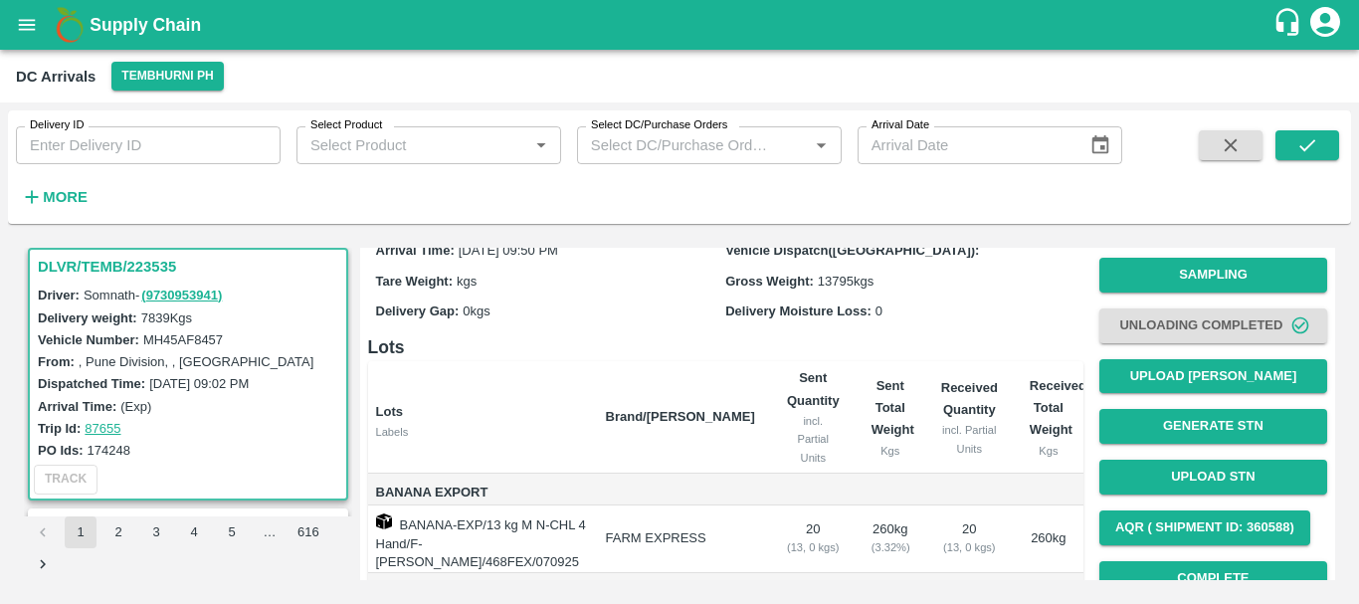
scroll to position [0, 0]
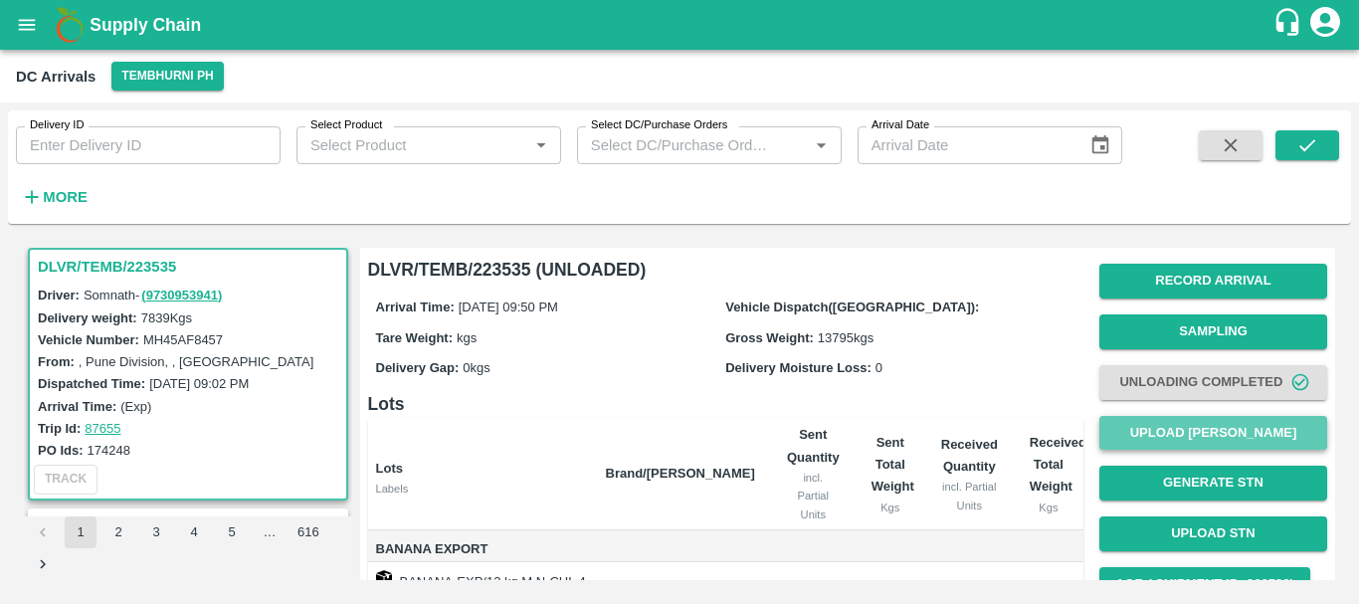
click at [1135, 445] on button "Upload [PERSON_NAME]" at bounding box center [1213, 433] width 228 height 35
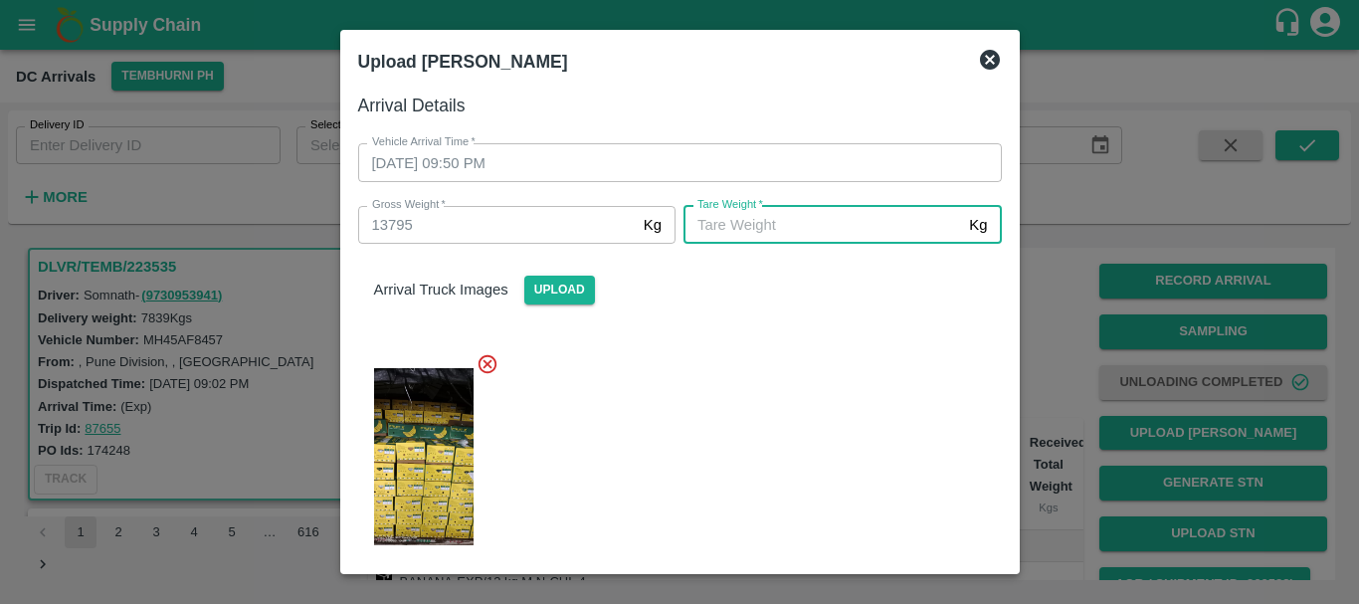
click at [839, 225] on input "Tare Weight   *" at bounding box center [823, 225] width 278 height 38
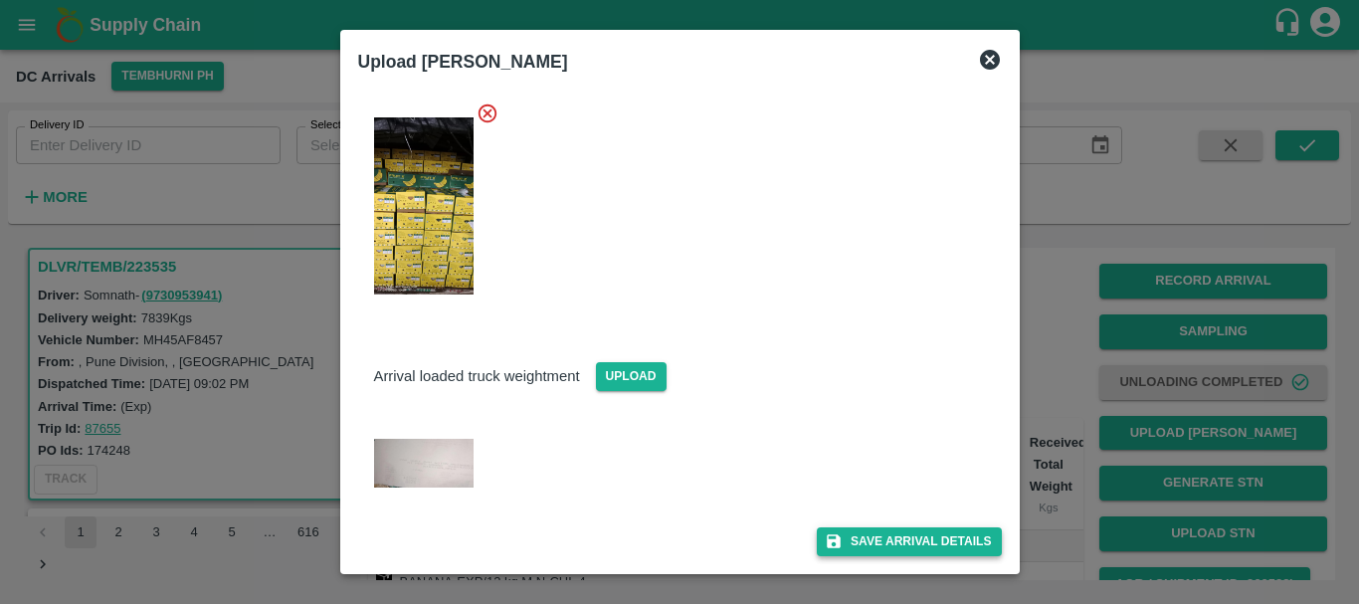
type input "5390"
click at [891, 536] on button "Save Arrival Details" at bounding box center [909, 541] width 184 height 29
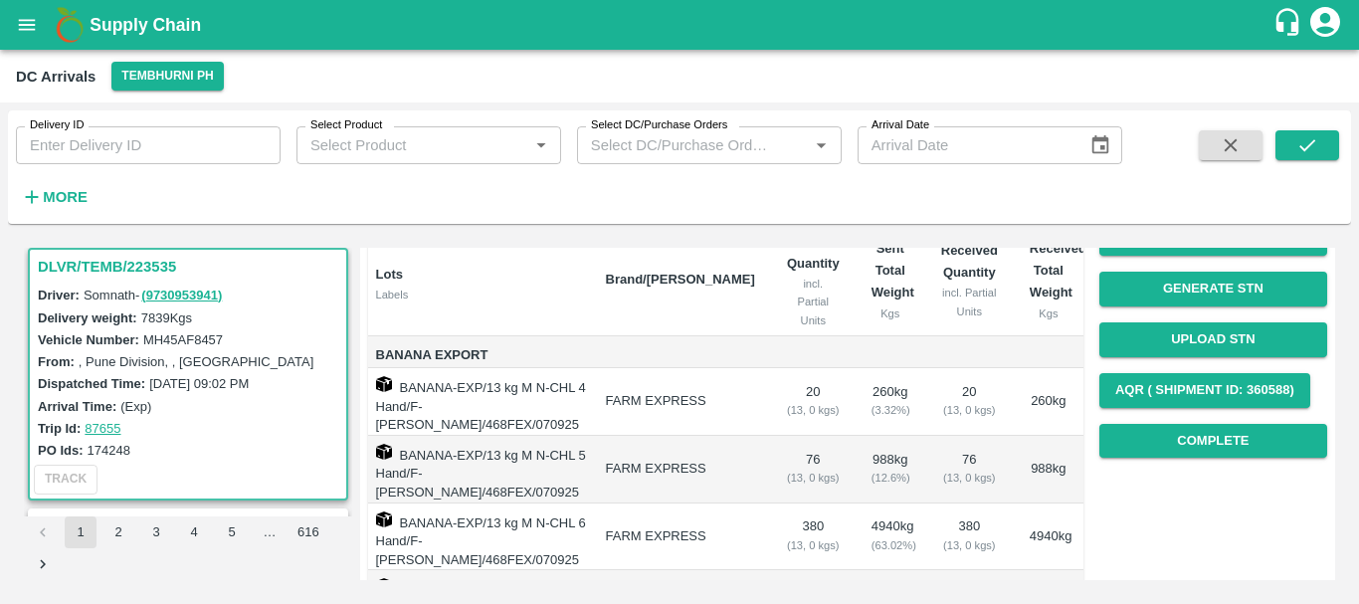
scroll to position [196, 0]
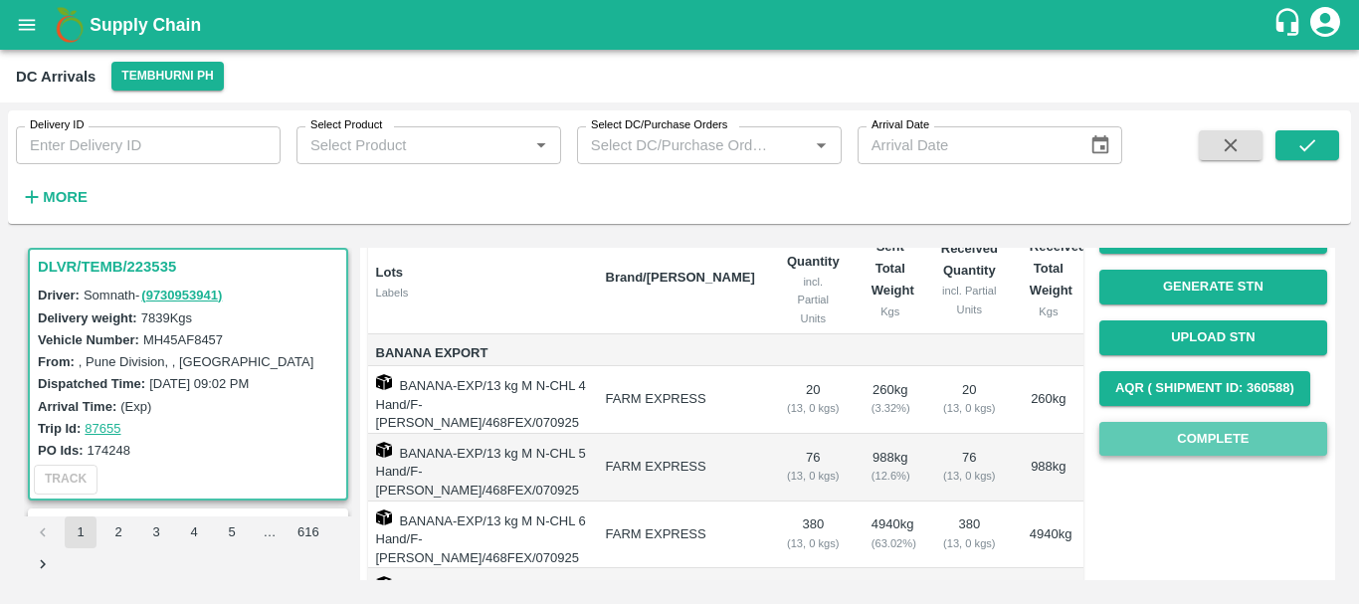
click at [1130, 432] on button "Complete" at bounding box center [1213, 439] width 228 height 35
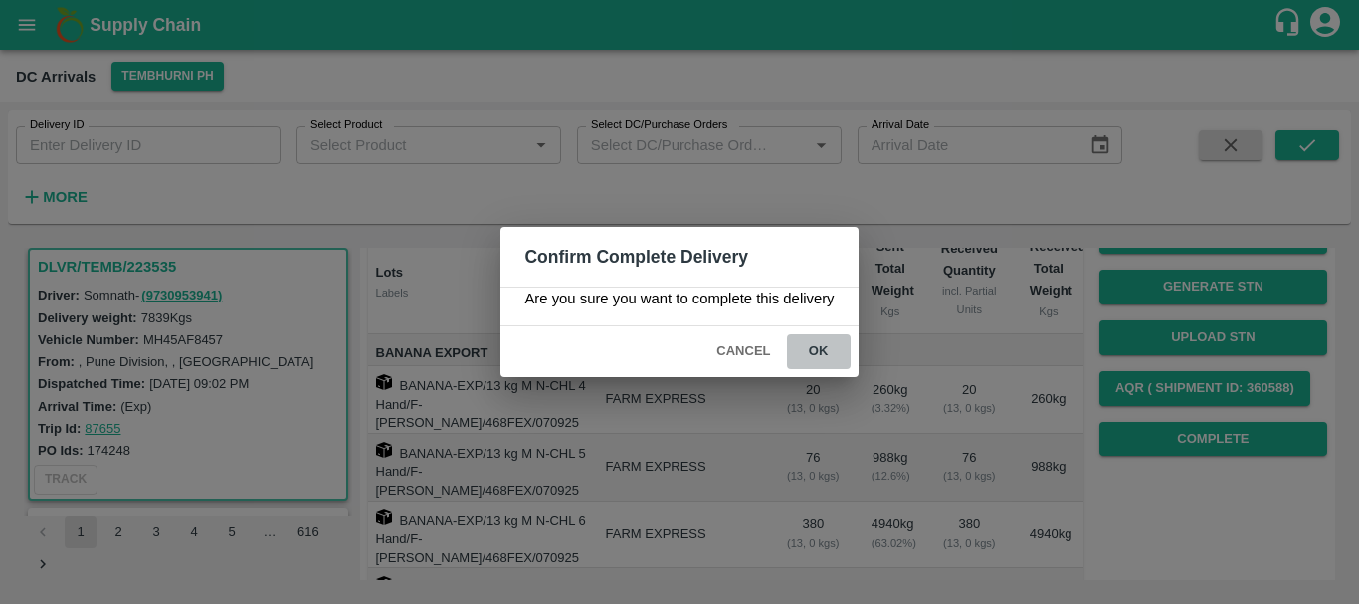
click at [822, 343] on button "ok" at bounding box center [819, 351] width 64 height 35
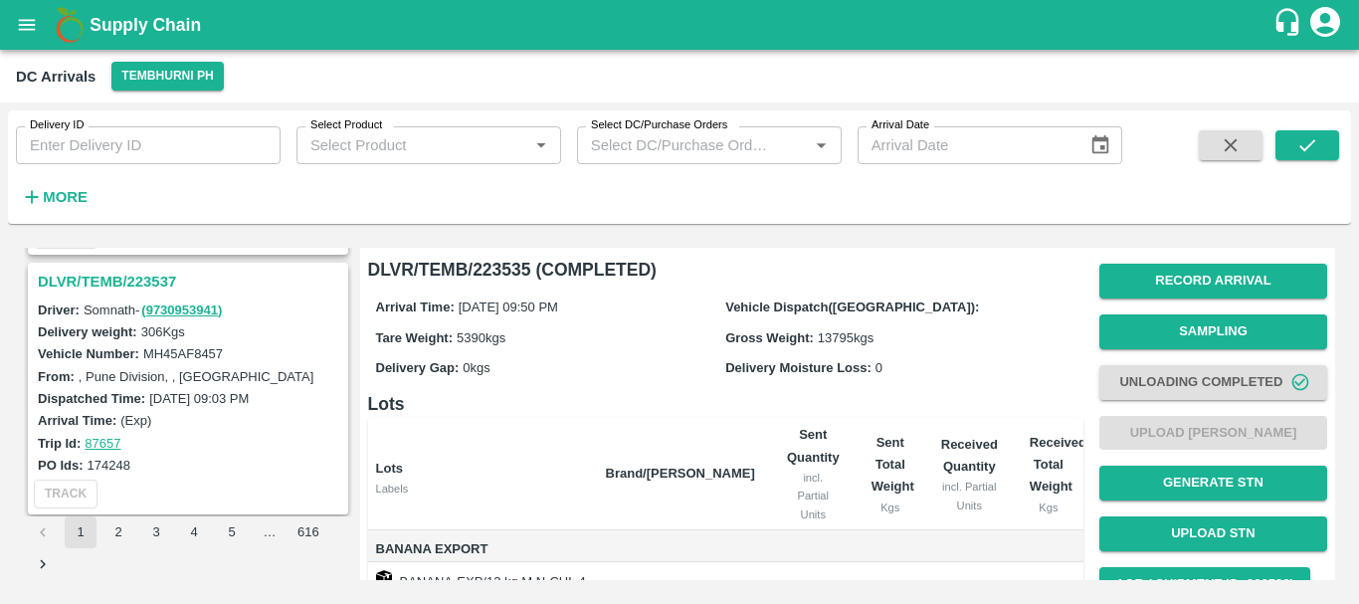
scroll to position [2333, 0]
click at [156, 281] on h3 "DLVR/TEMB/223537" at bounding box center [191, 283] width 306 height 26
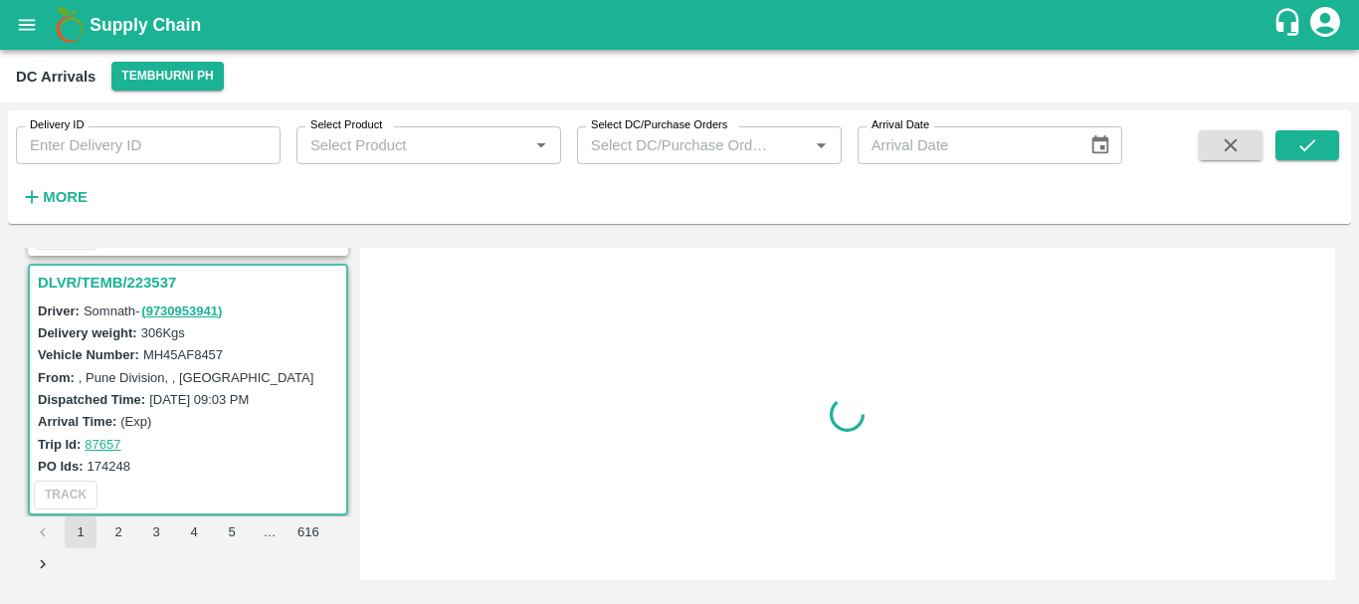
scroll to position [2348, 0]
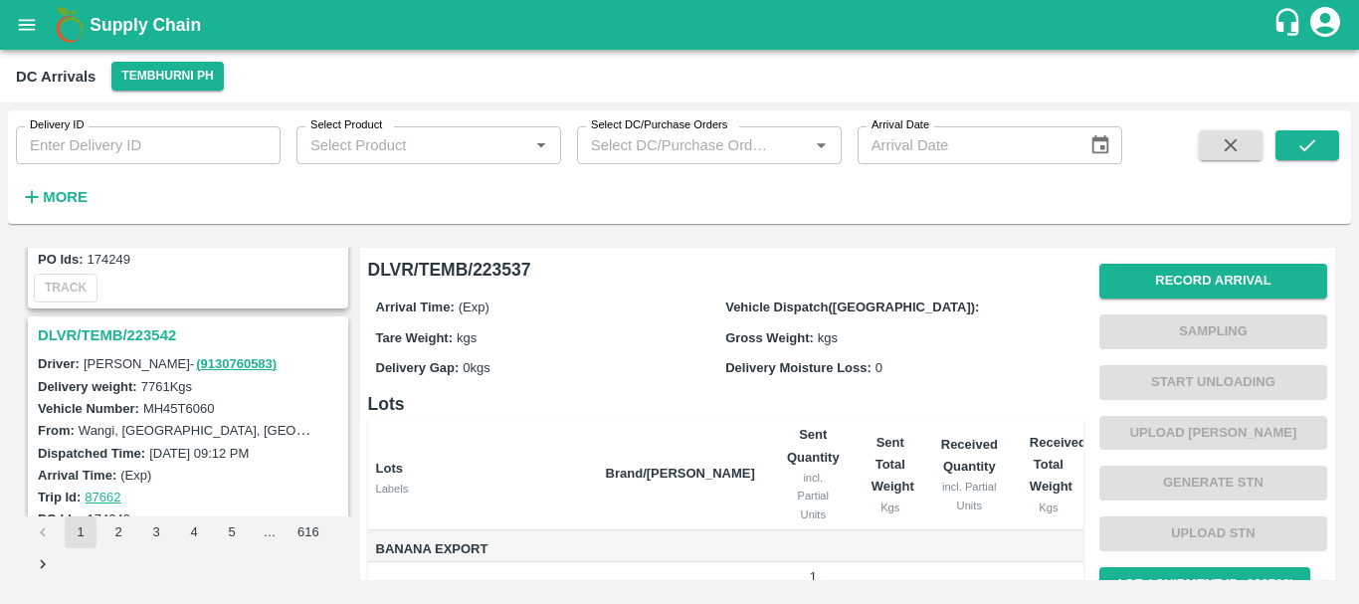
click at [156, 332] on h3 "DLVR/TEMB/223542" at bounding box center [191, 335] width 306 height 26
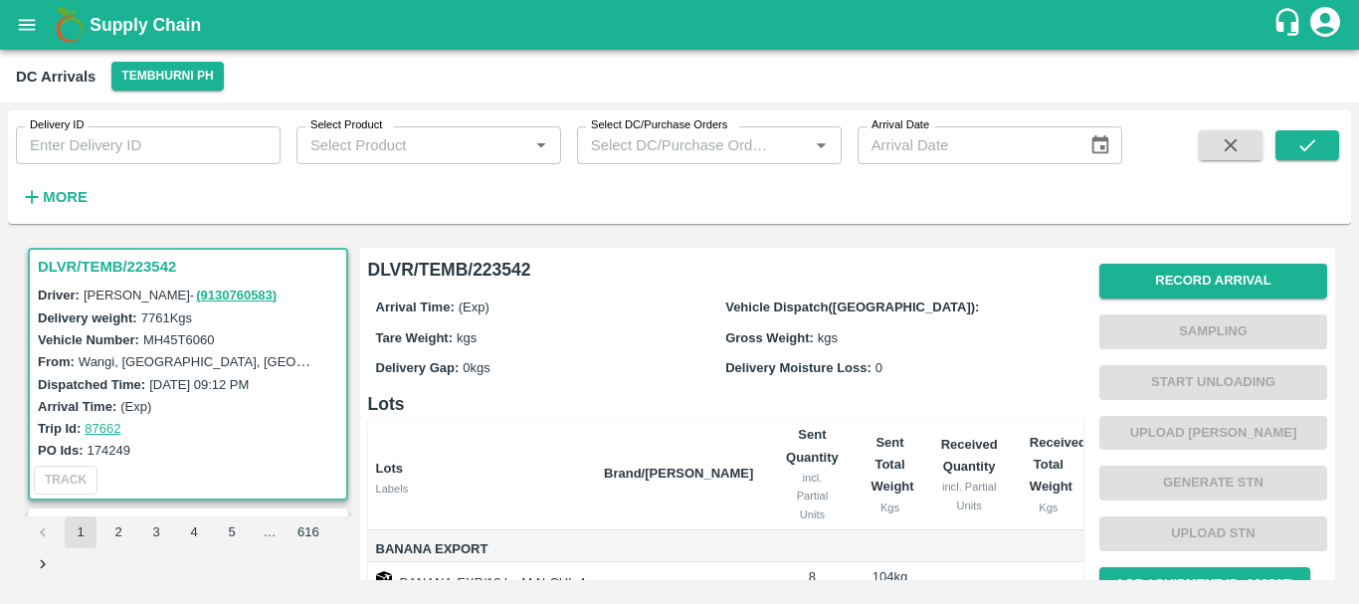
scroll to position [383, 0]
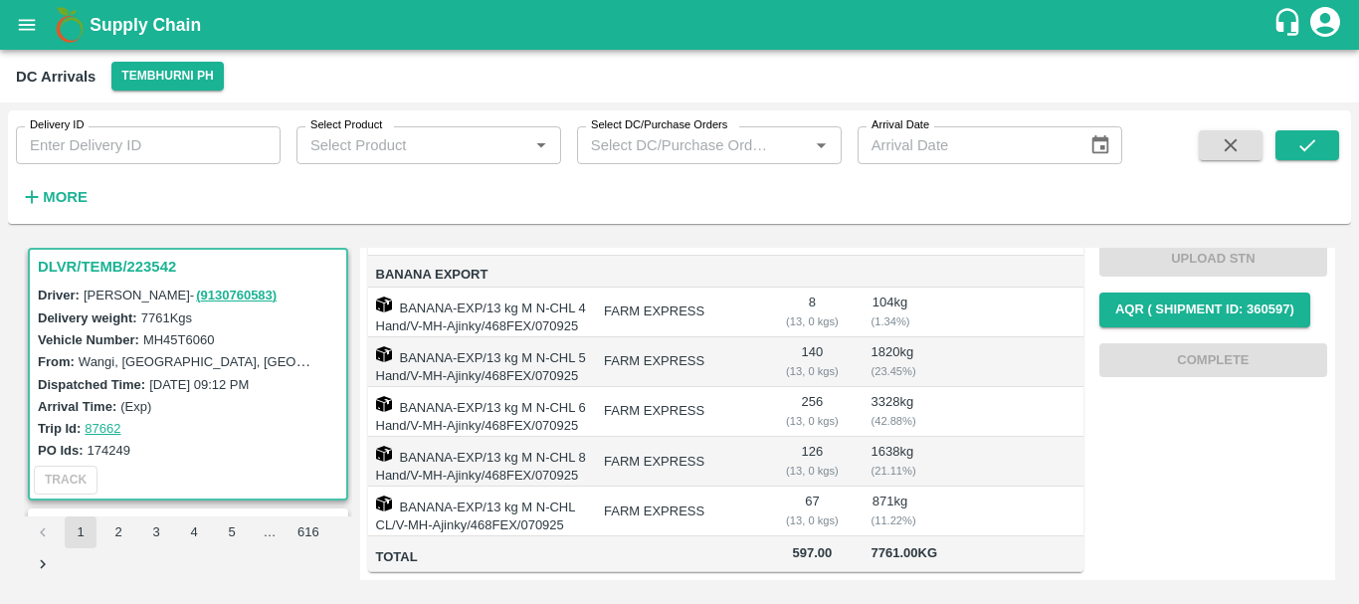
click at [782, 437] on td "126 ( 13, 0 kgs)" at bounding box center [812, 462] width 86 height 50
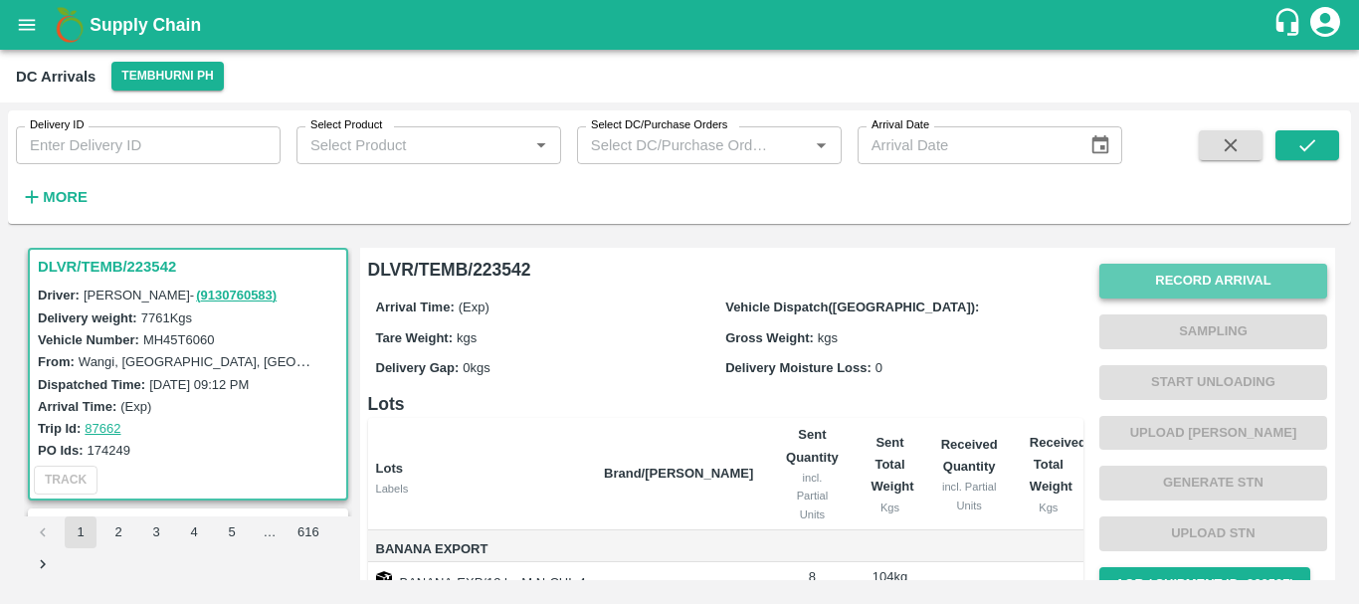
click at [1166, 286] on button "Record Arrival" at bounding box center [1213, 281] width 228 height 35
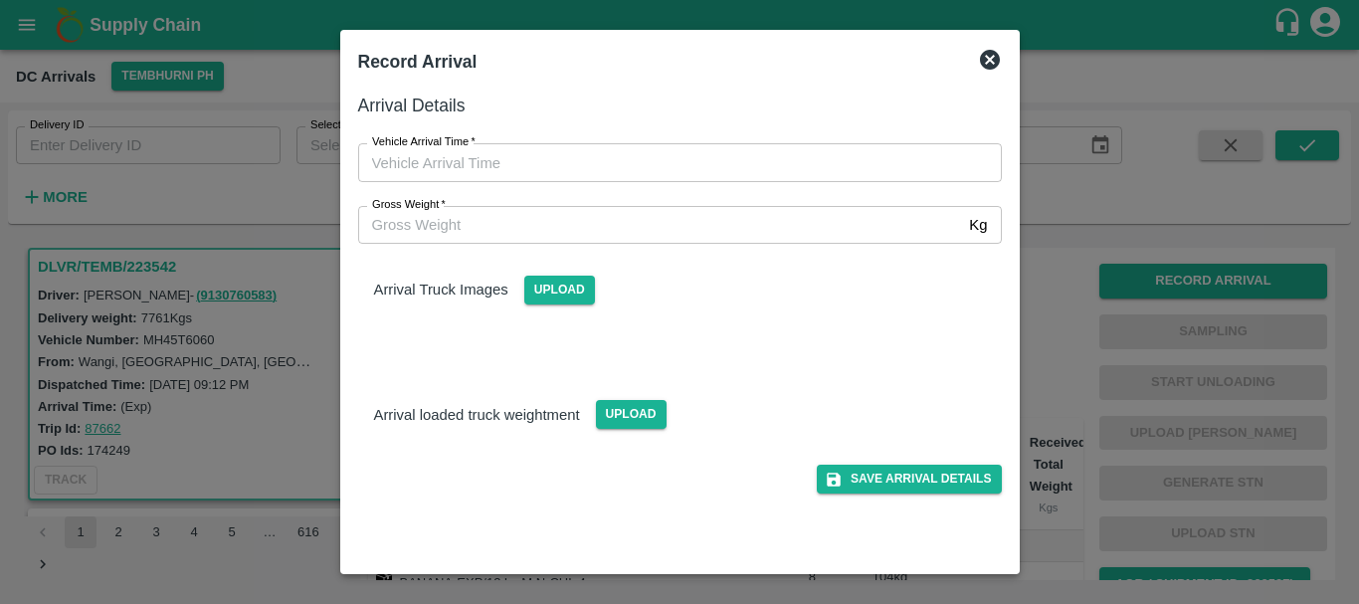
type input "DD/MM/YYYY hh:mm aa"
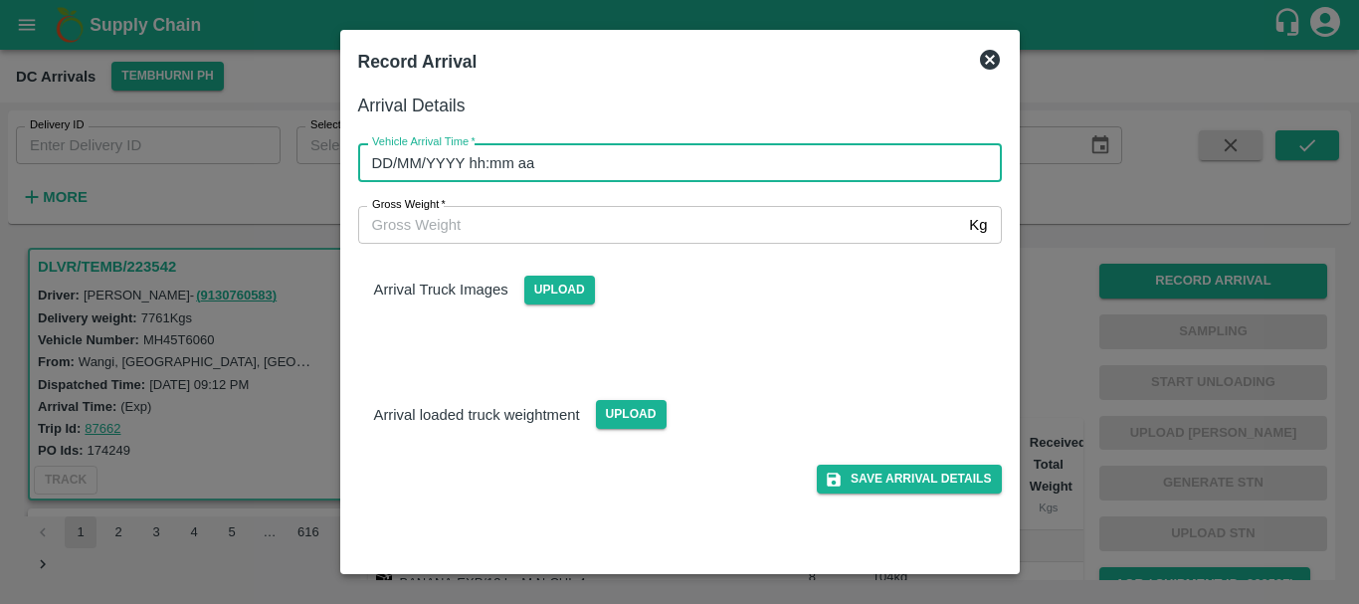
click at [789, 163] on input "DD/MM/YYYY hh:mm aa" at bounding box center [673, 162] width 630 height 38
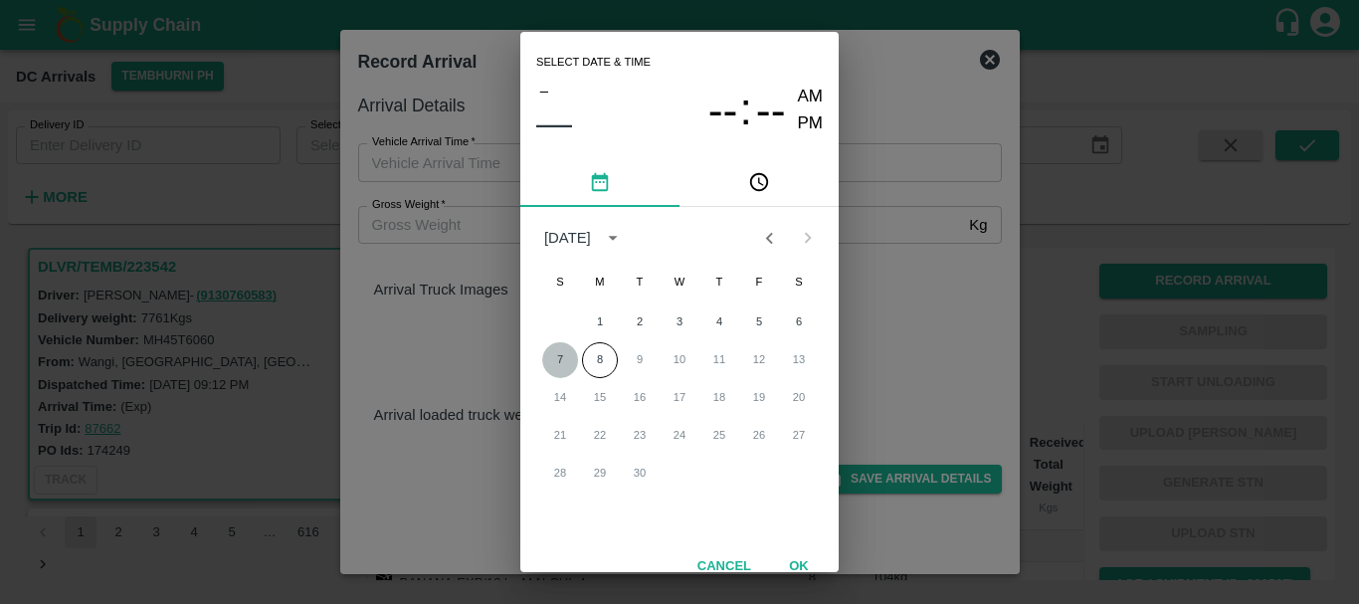
click at [567, 349] on button "7" at bounding box center [560, 360] width 36 height 36
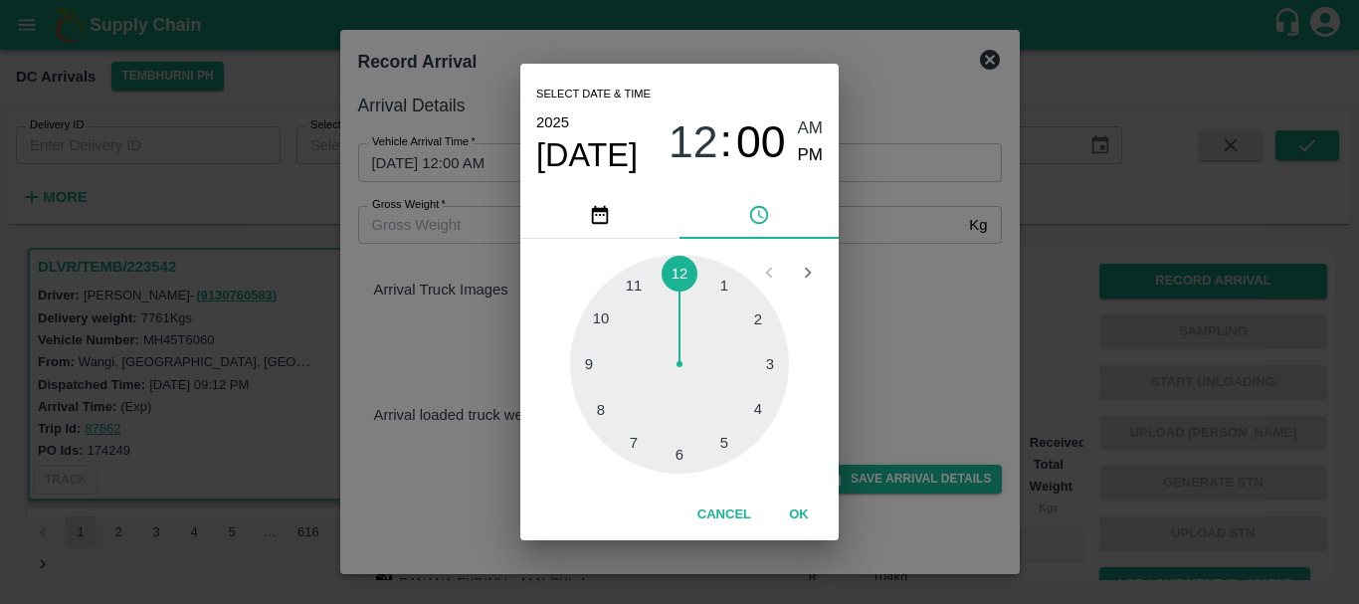
click at [582, 360] on div at bounding box center [679, 364] width 219 height 219
click at [728, 442] on div at bounding box center [679, 364] width 219 height 219
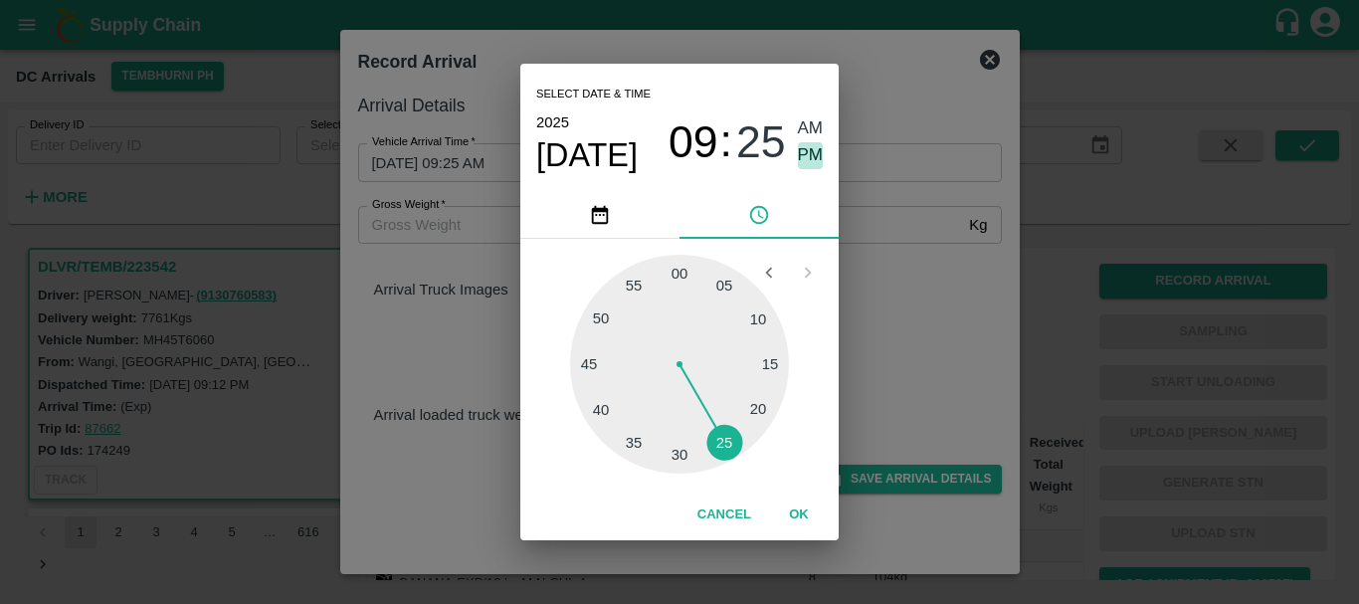
click at [804, 150] on span "PM" at bounding box center [811, 155] width 26 height 27
type input "07/09/2025 09:25 PM"
click at [880, 271] on div "Select date & time 2025 Sep 7 09 : 25 AM PM 05 10 15 20 25 30 35 40 45 50 55 00…" at bounding box center [679, 302] width 1359 height 604
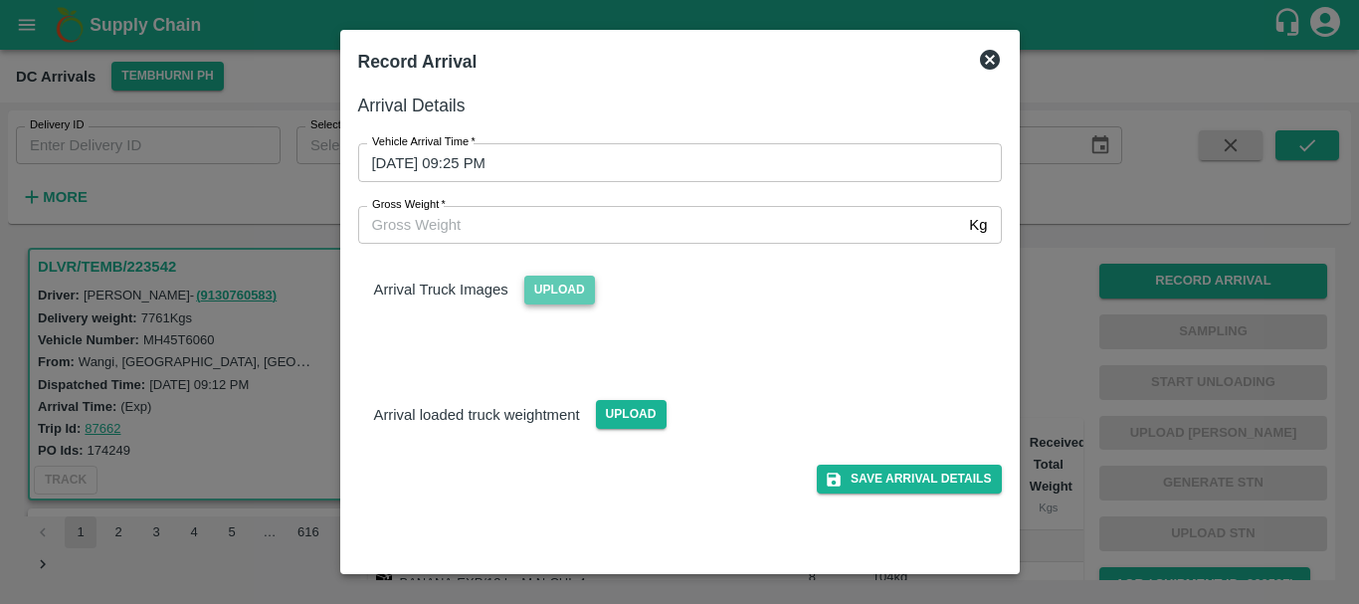
click at [570, 287] on span "Upload" at bounding box center [559, 290] width 71 height 29
click at [0, 0] on input "Upload" at bounding box center [0, 0] width 0 height 0
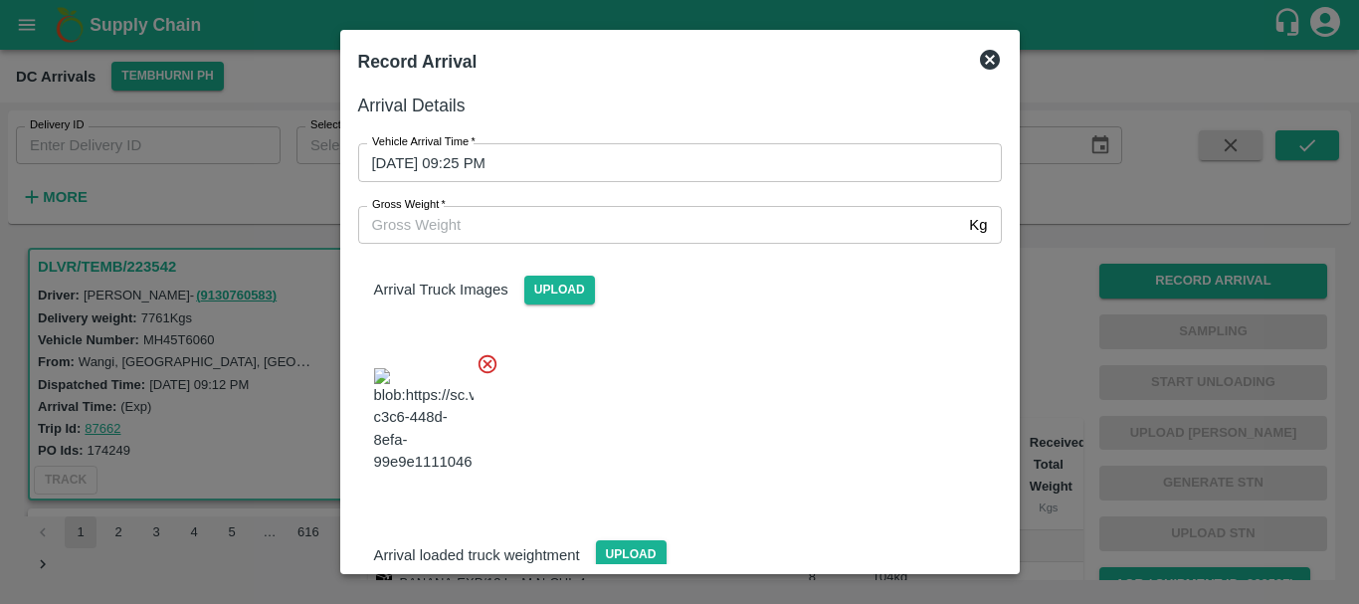
scroll to position [106, 0]
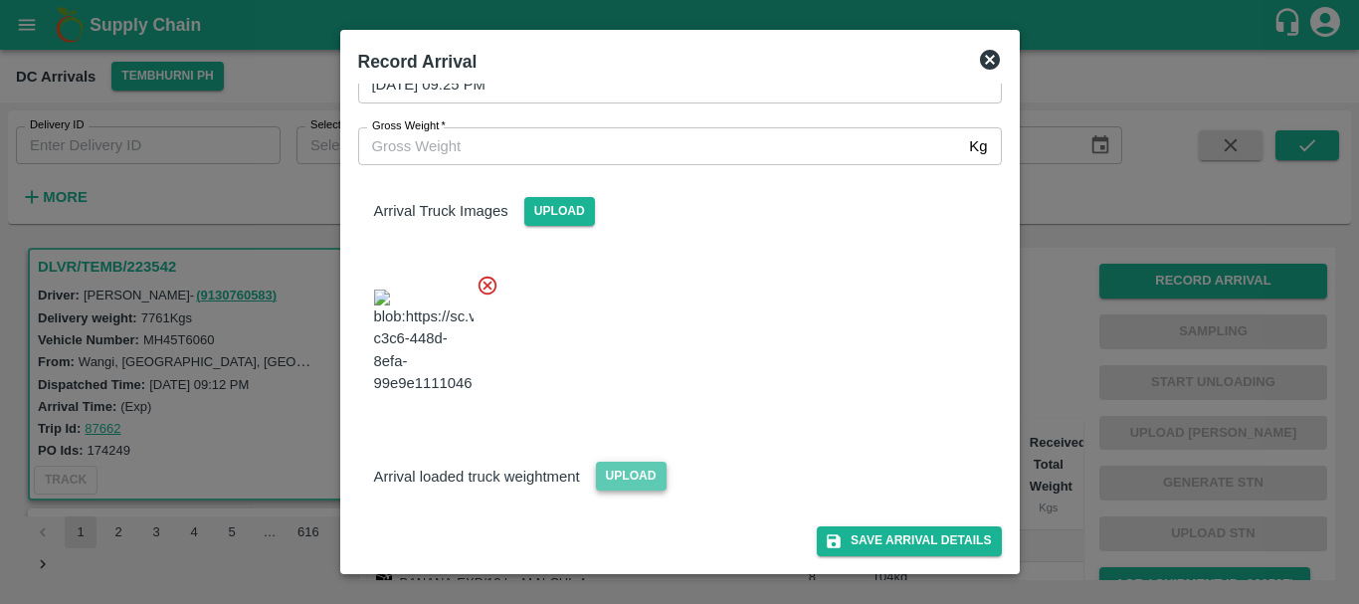
click at [640, 474] on span "Upload" at bounding box center [631, 476] width 71 height 29
click at [0, 0] on input "Upload" at bounding box center [0, 0] width 0 height 0
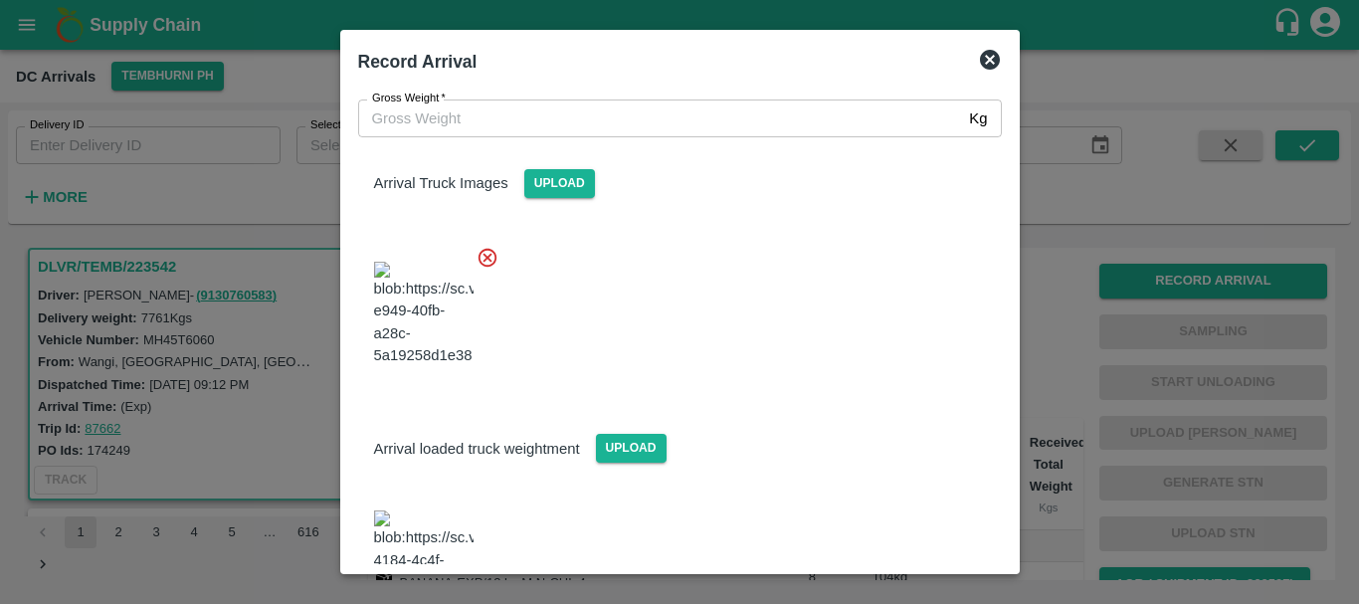
scroll to position [291, 0]
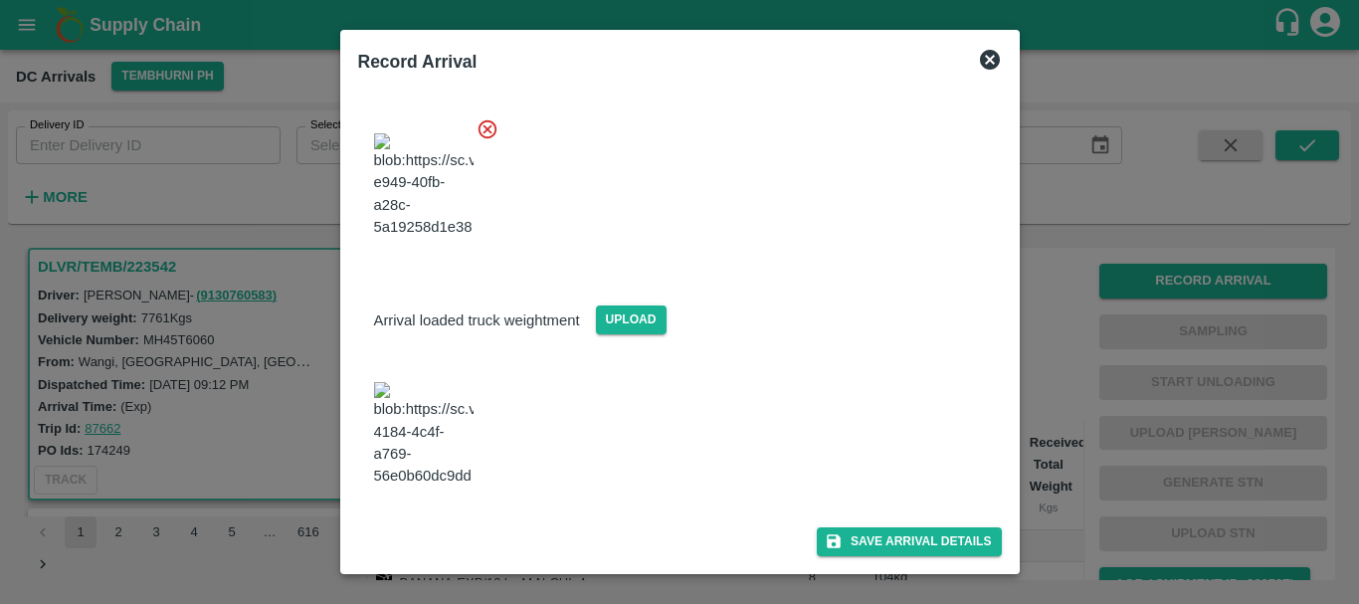
click at [423, 413] on img at bounding box center [423, 434] width 99 height 104
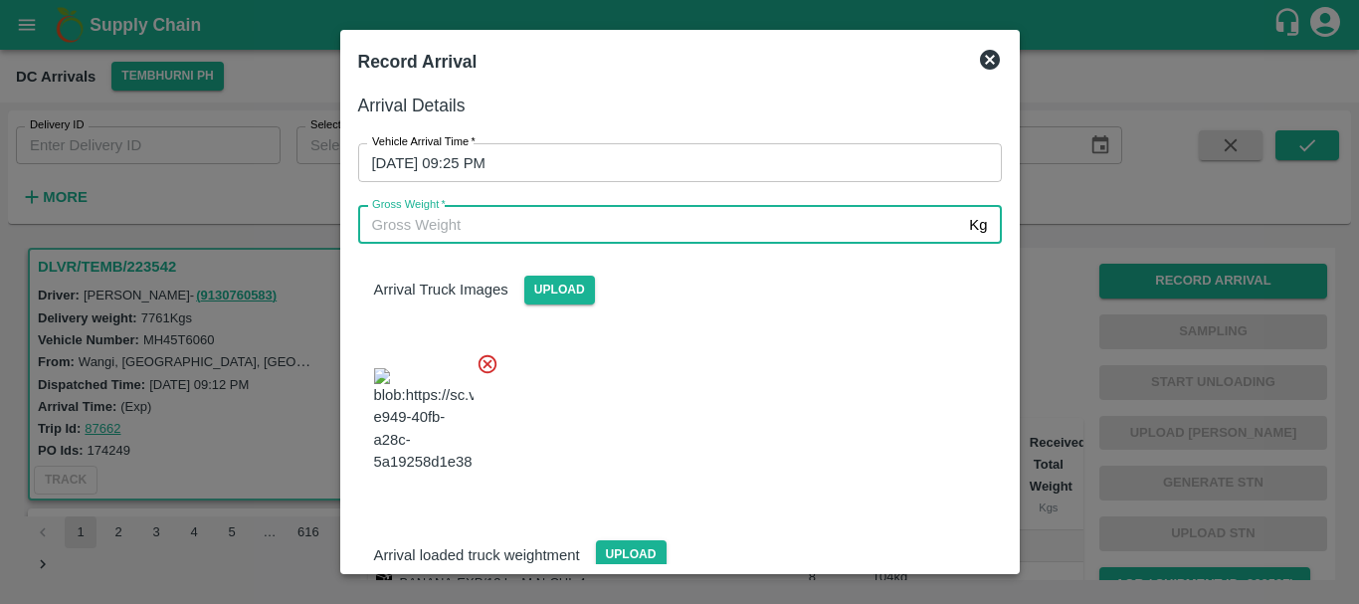
click at [512, 220] on input "Gross Weight   *" at bounding box center [660, 225] width 604 height 38
type input "13390"
click at [658, 396] on div at bounding box center [672, 414] width 660 height 156
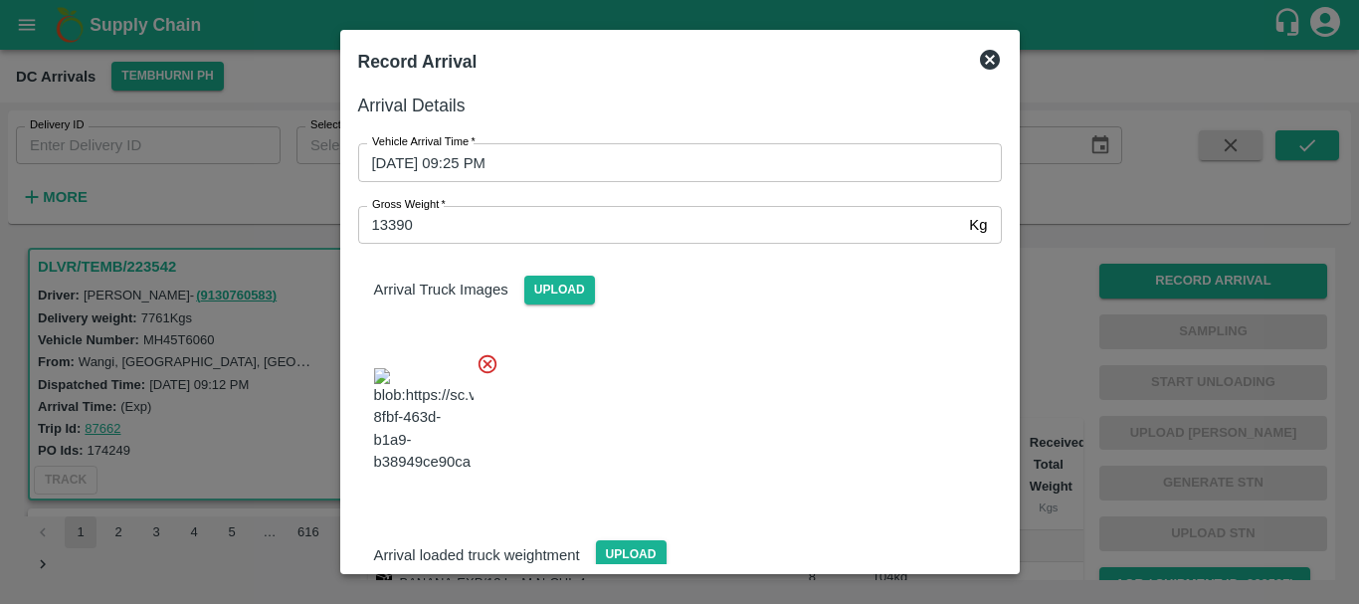
scroll to position [291, 0]
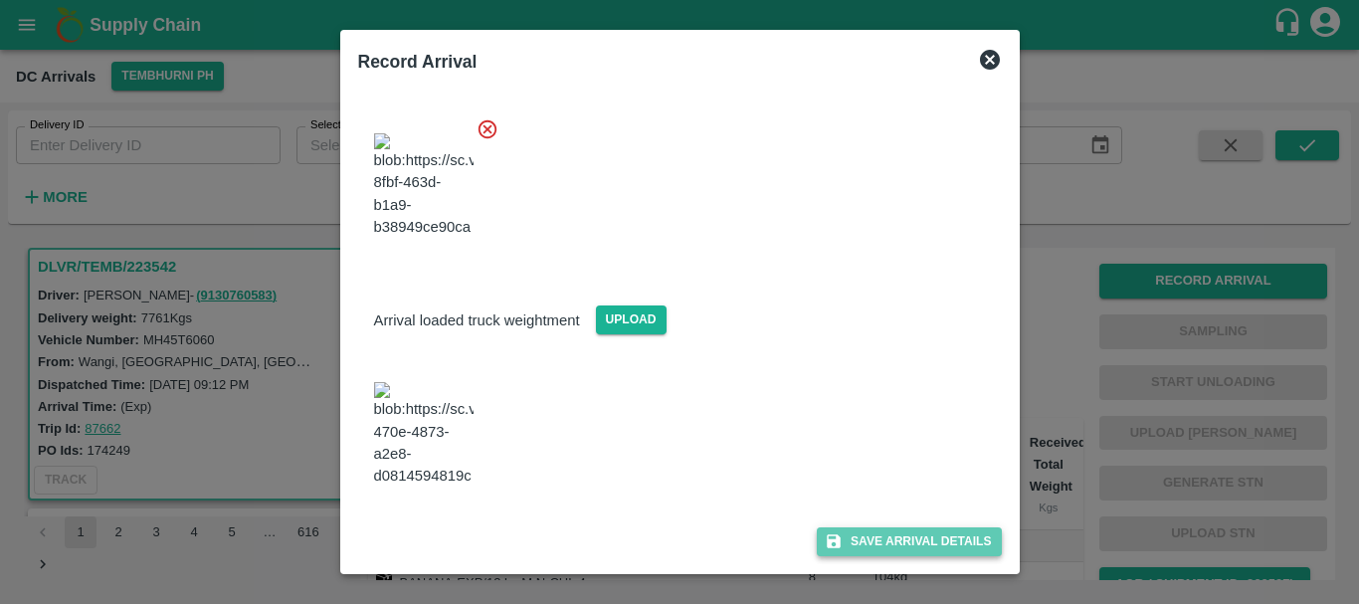
click at [844, 555] on button "Save Arrival Details" at bounding box center [909, 541] width 184 height 29
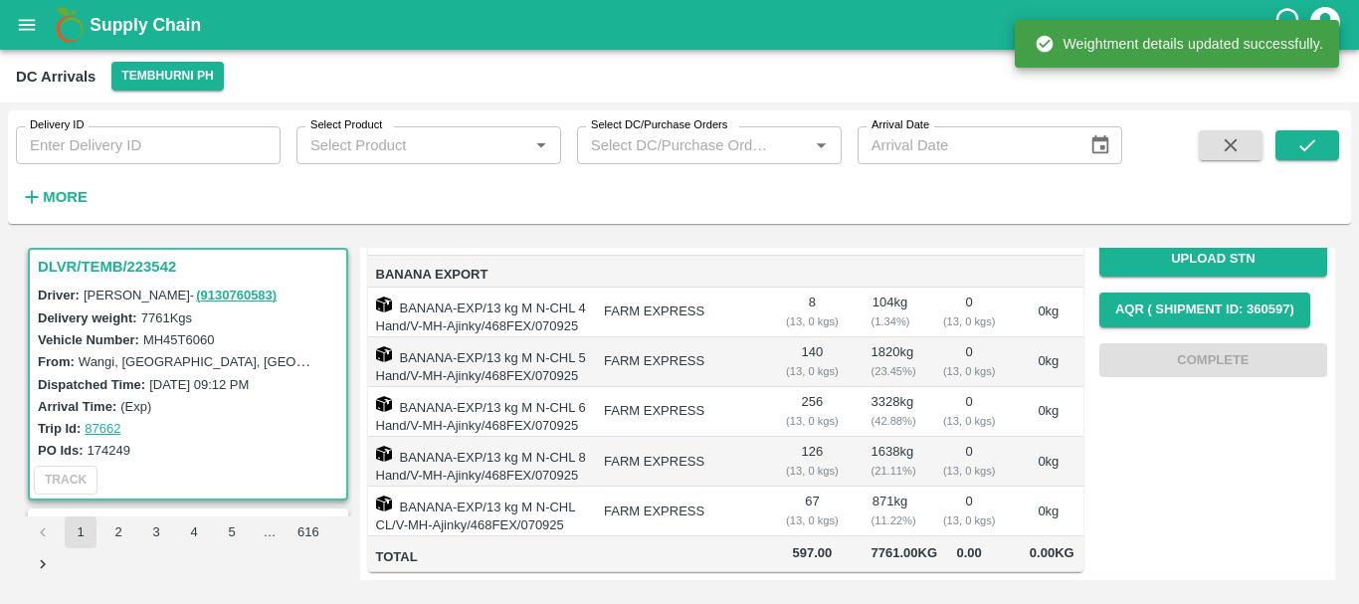
scroll to position [0, 0]
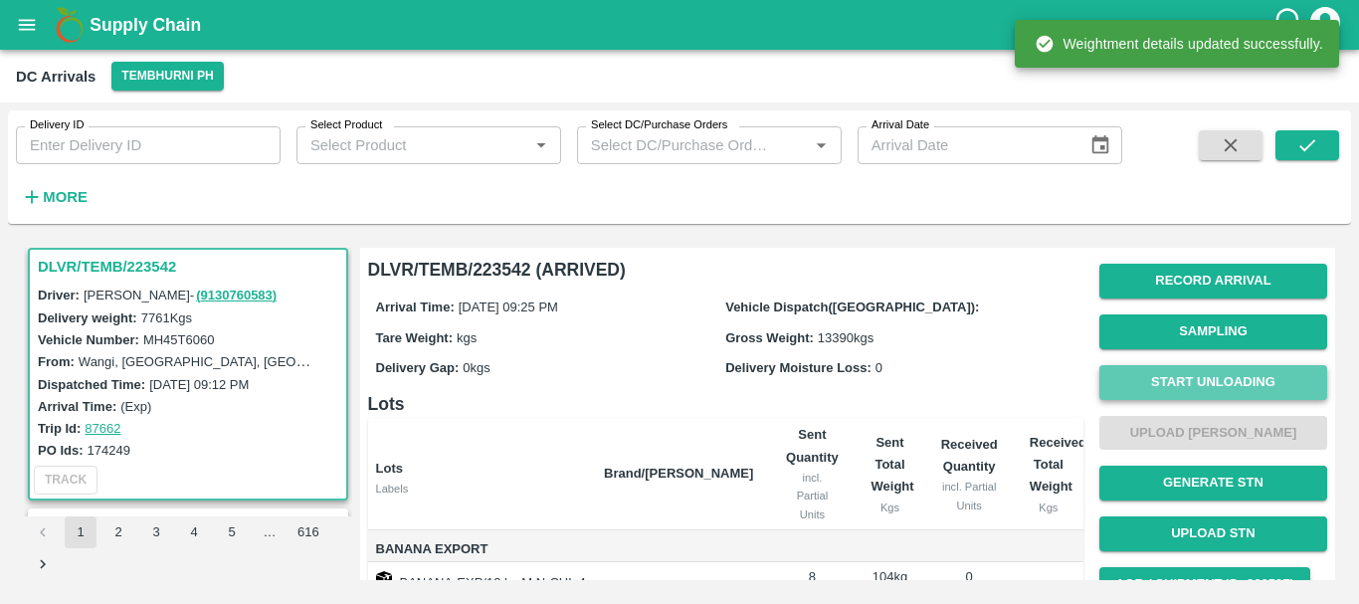
click at [1151, 388] on button "Start Unloading" at bounding box center [1213, 382] width 228 height 35
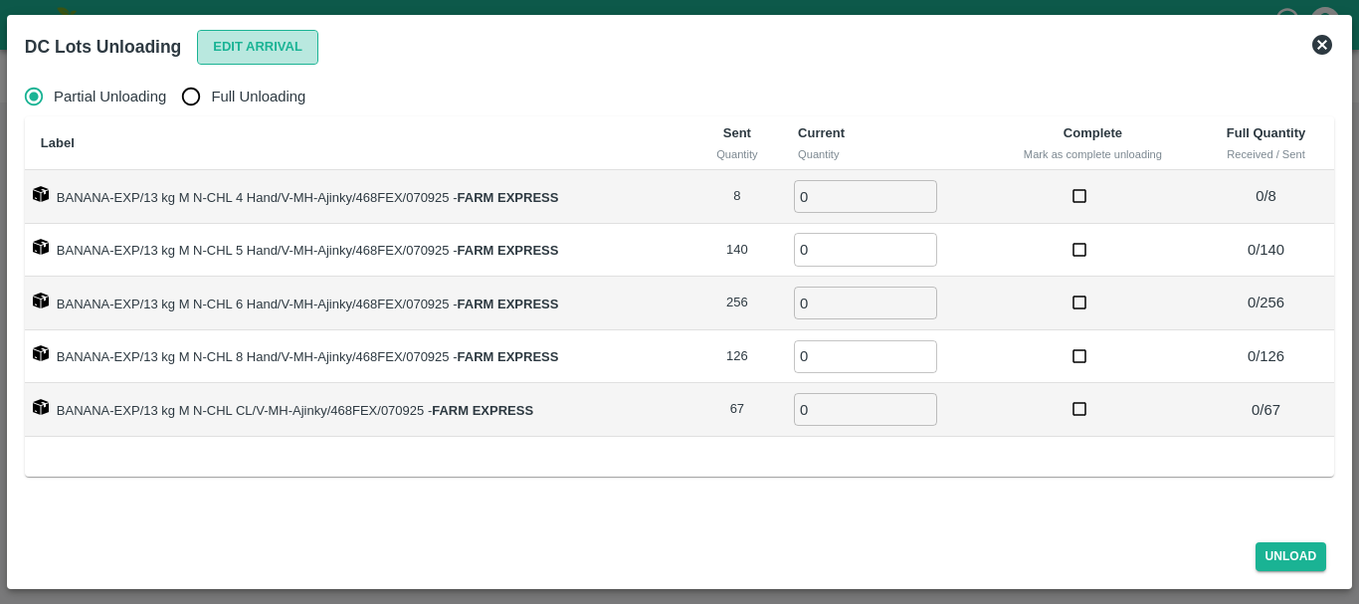
click at [244, 44] on button "Edit Arrival" at bounding box center [257, 47] width 121 height 35
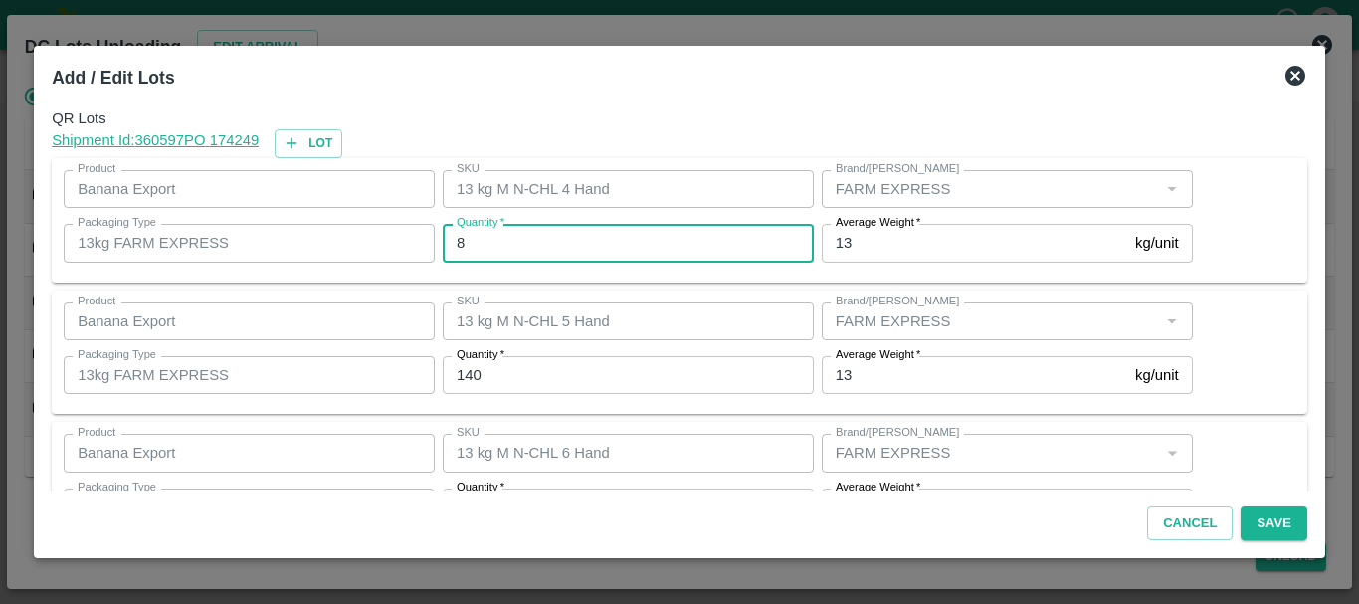
click at [529, 238] on input "8" at bounding box center [628, 243] width 371 height 38
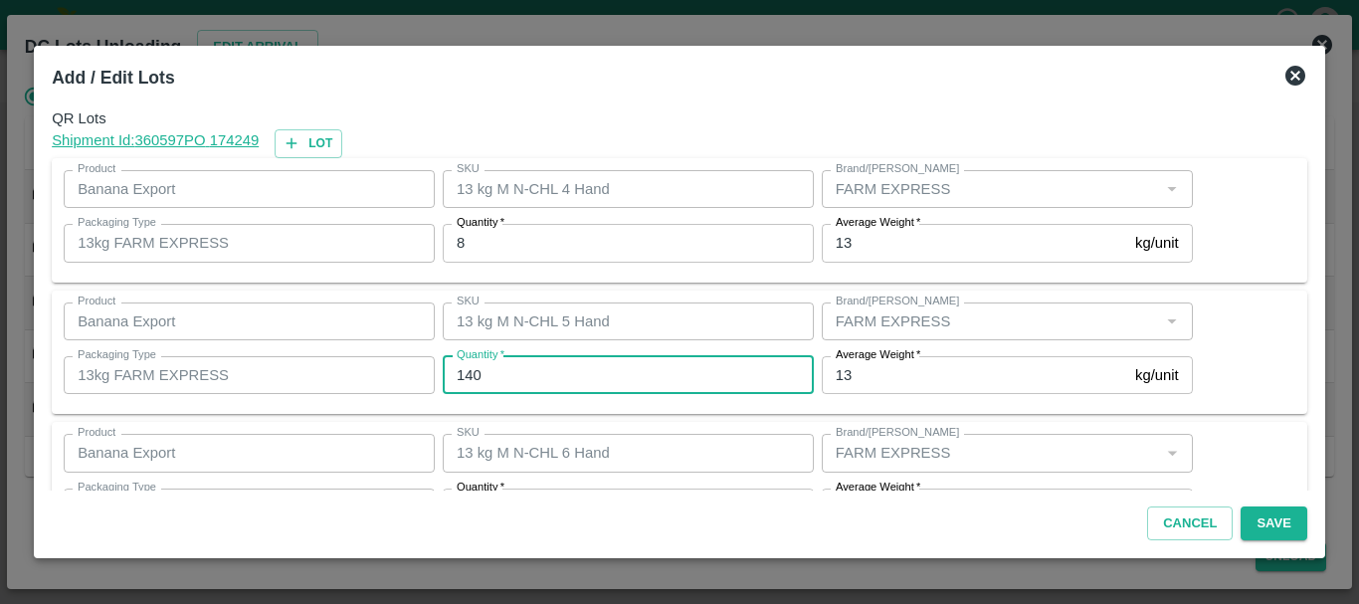
click at [527, 373] on input "140" at bounding box center [628, 375] width 371 height 38
type input "137"
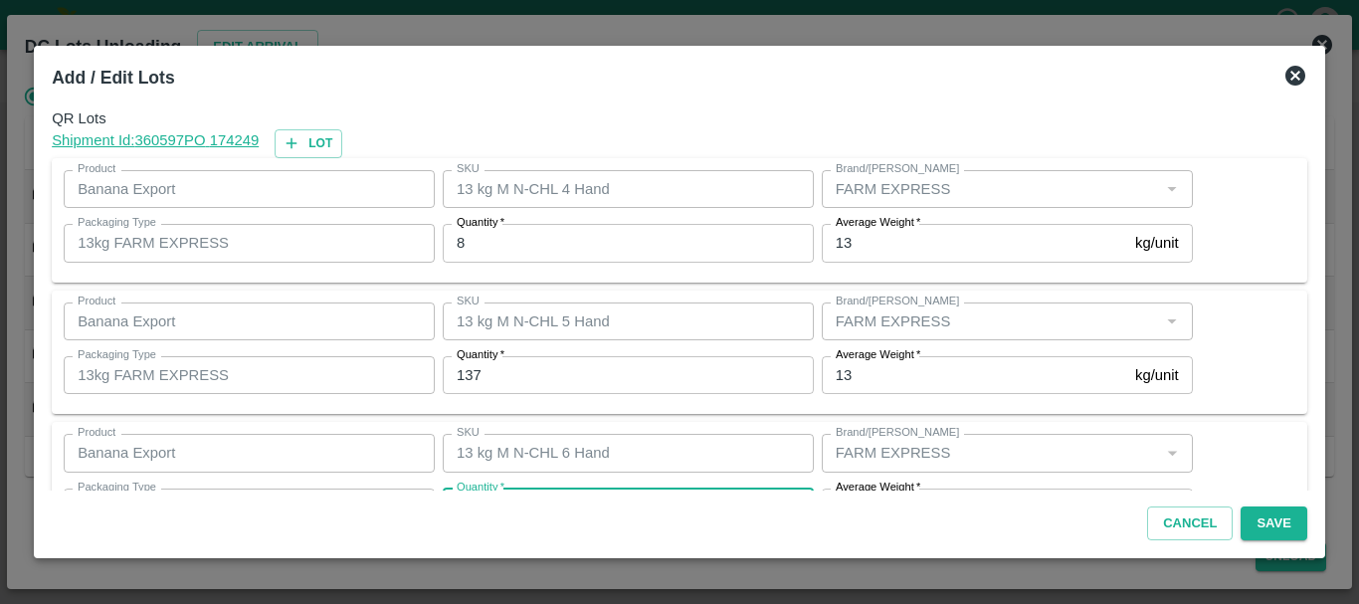
scroll to position [36, 0]
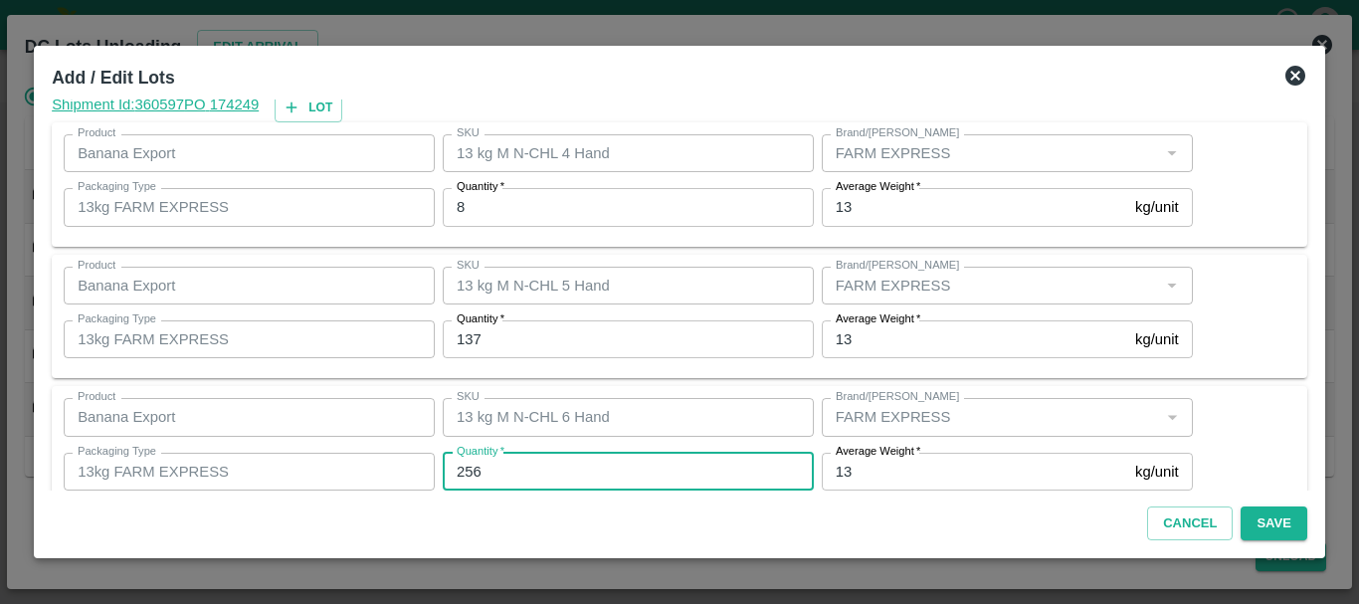
click at [498, 477] on input "256" at bounding box center [628, 472] width 371 height 38
type input "2"
type input "256"
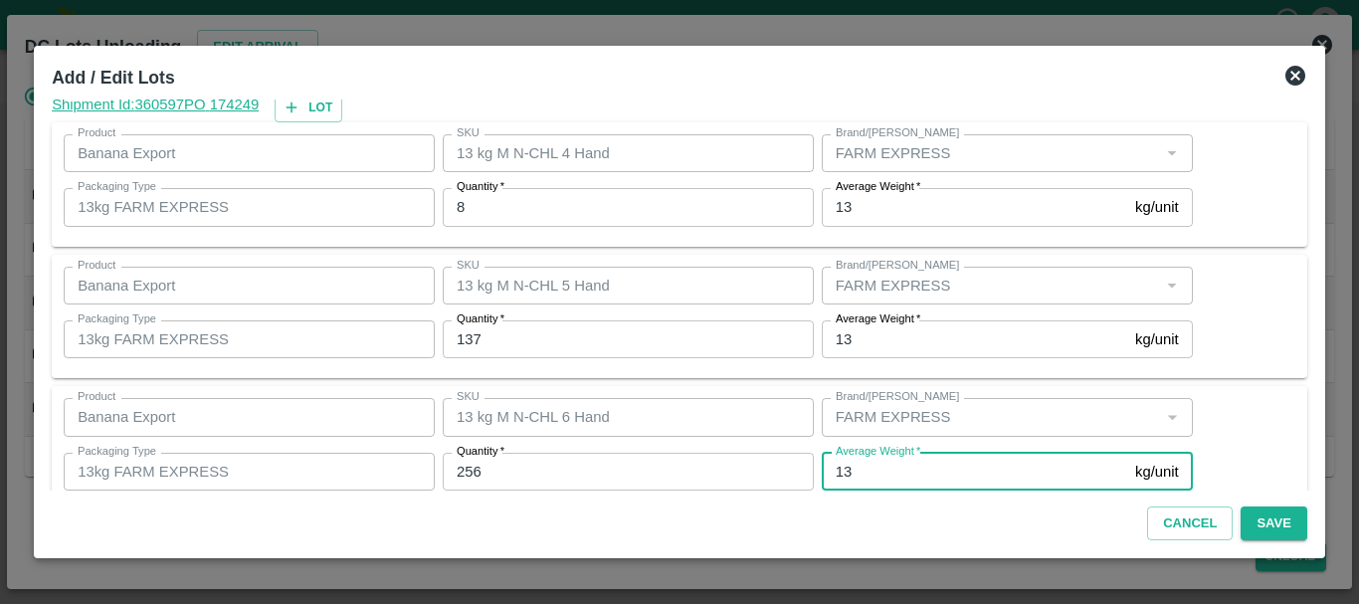
scroll to position [336, 0]
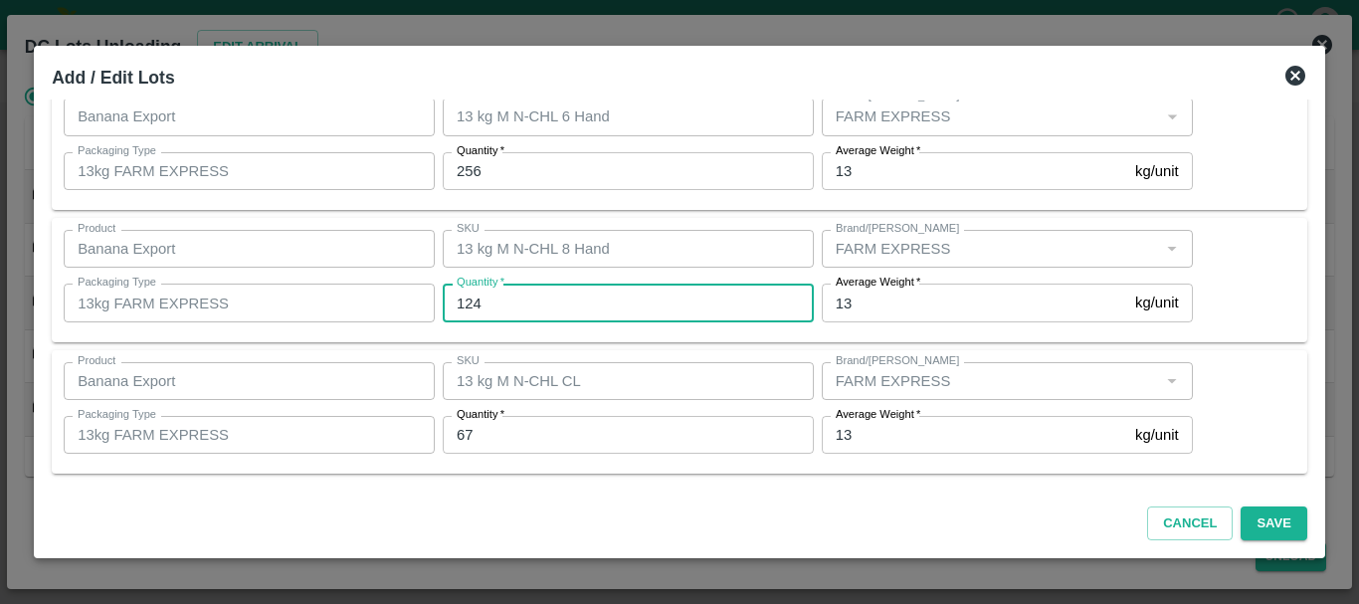
type input "124"
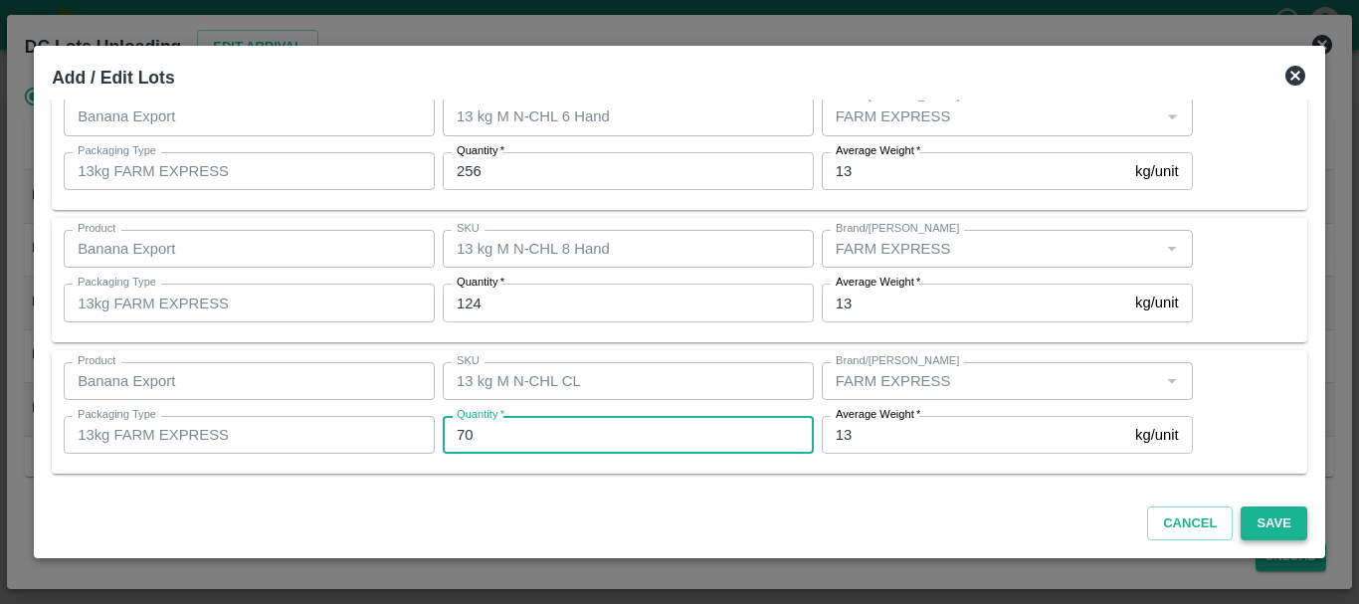
type input "70"
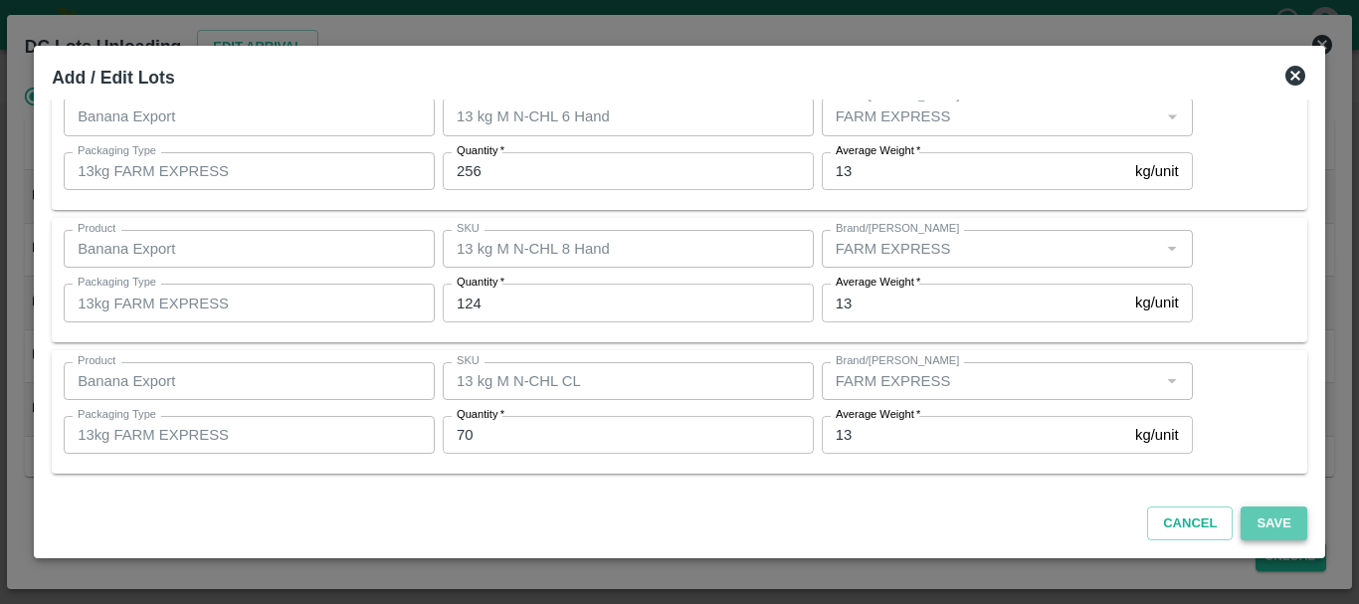
click at [1278, 530] on button "Save" at bounding box center [1274, 523] width 66 height 35
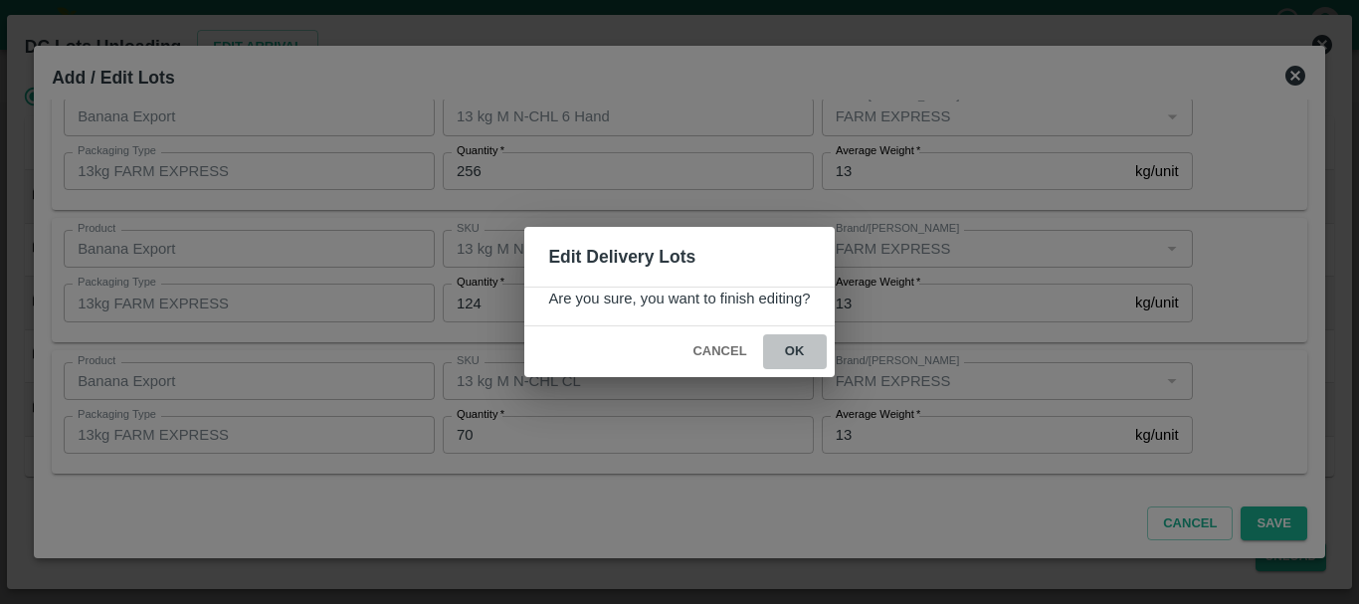
click at [803, 351] on button "ok" at bounding box center [795, 351] width 64 height 35
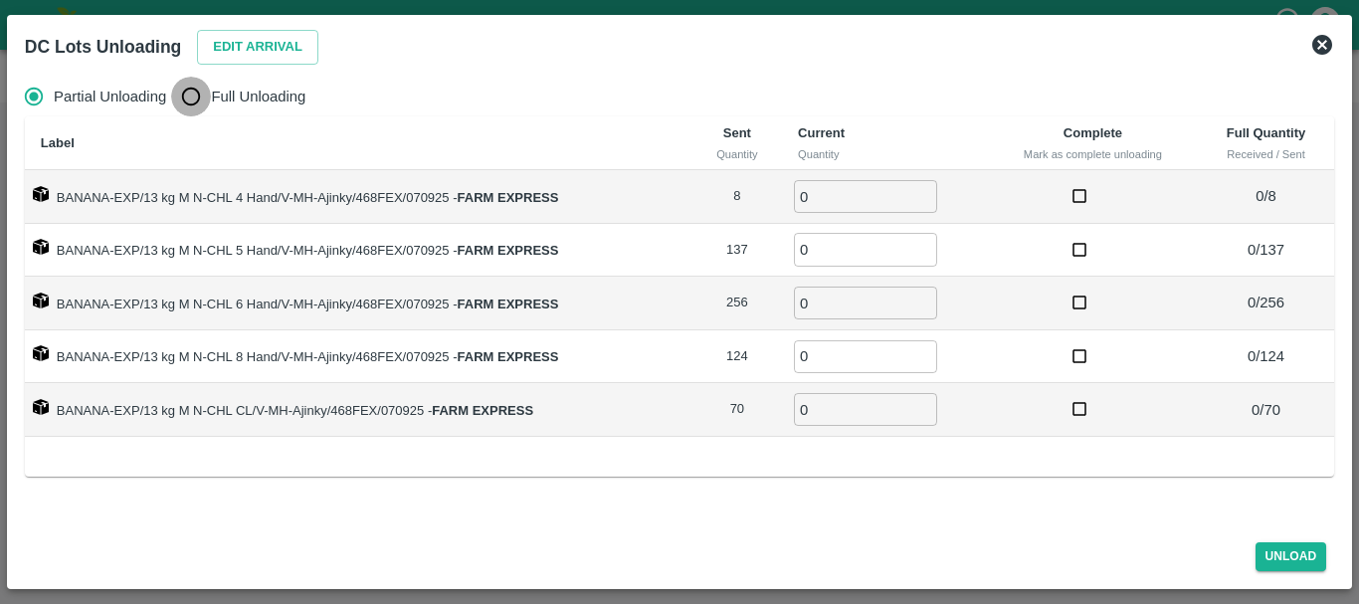
click at [185, 92] on input "Full Unloading" at bounding box center [191, 97] width 40 height 40
radio input "true"
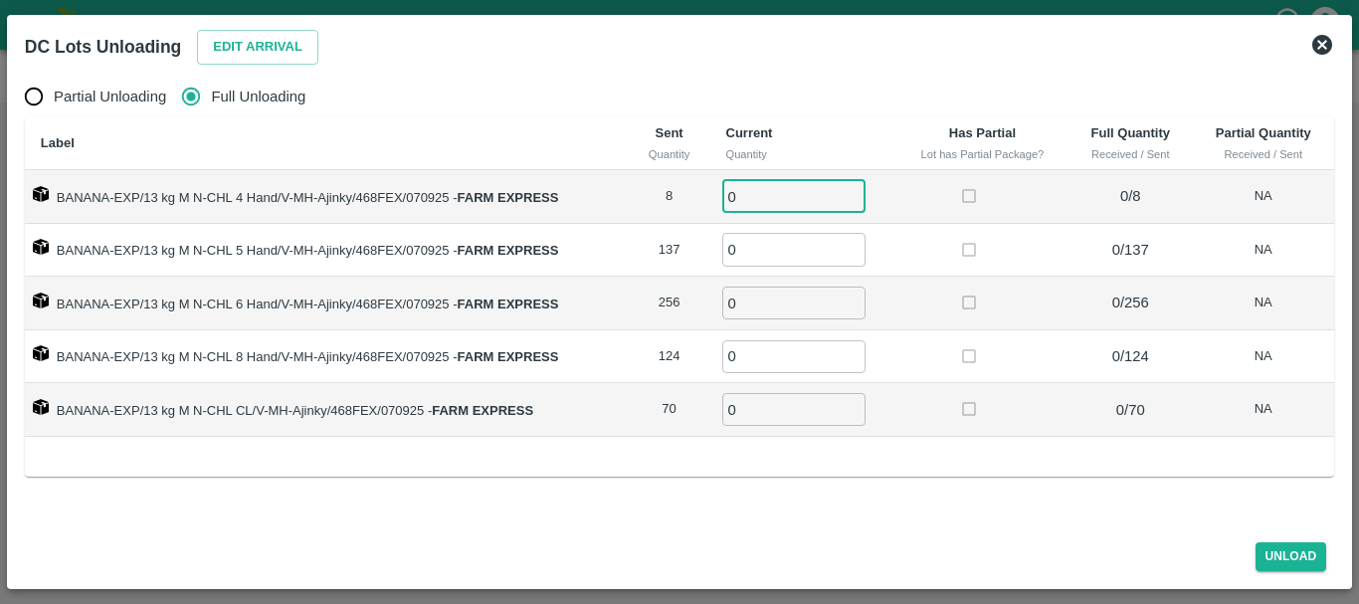
click at [744, 203] on input "0" at bounding box center [793, 196] width 143 height 33
type input "08"
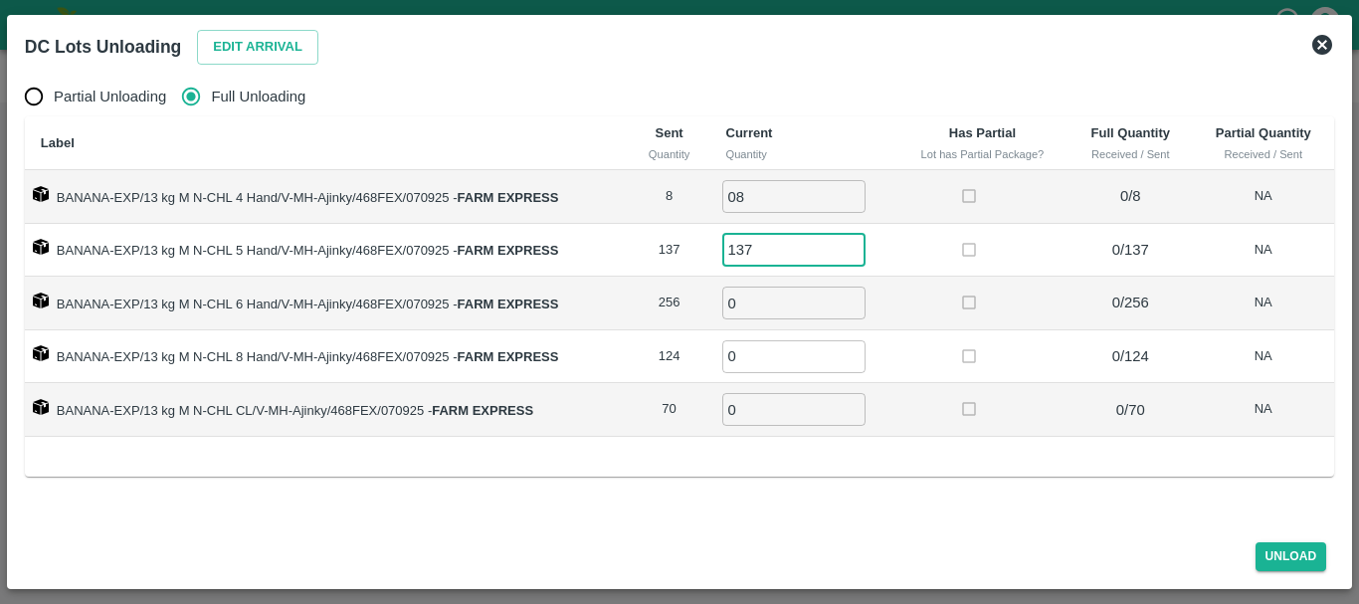
type input "137"
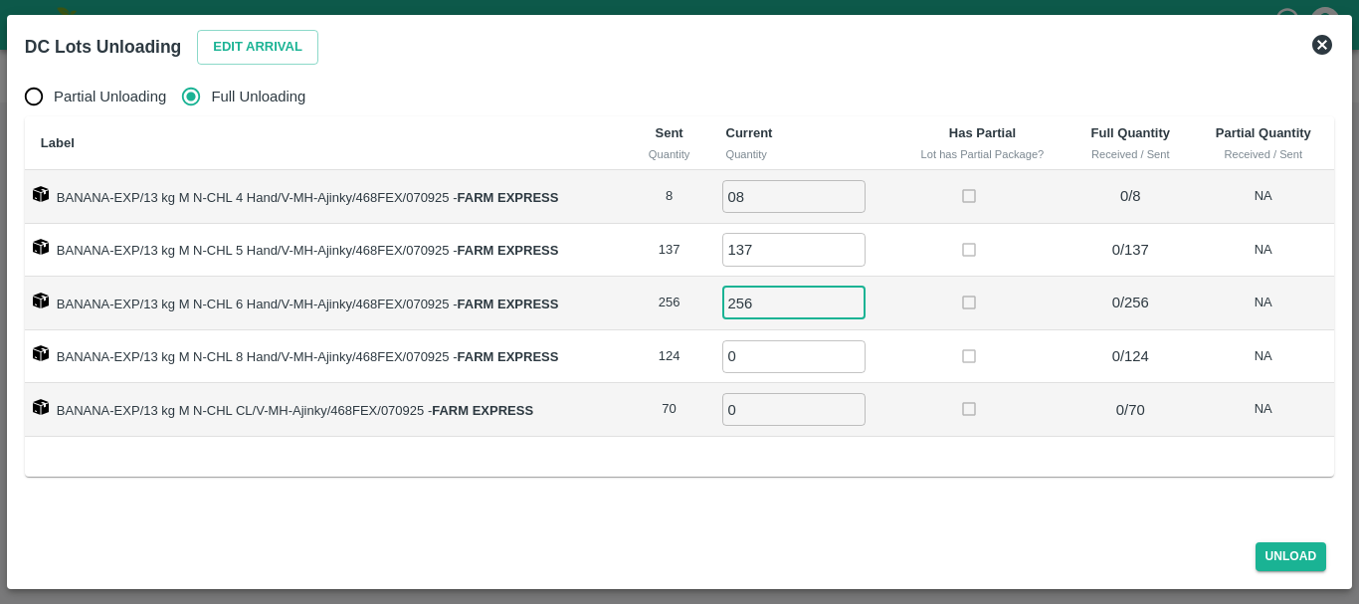
type input "256"
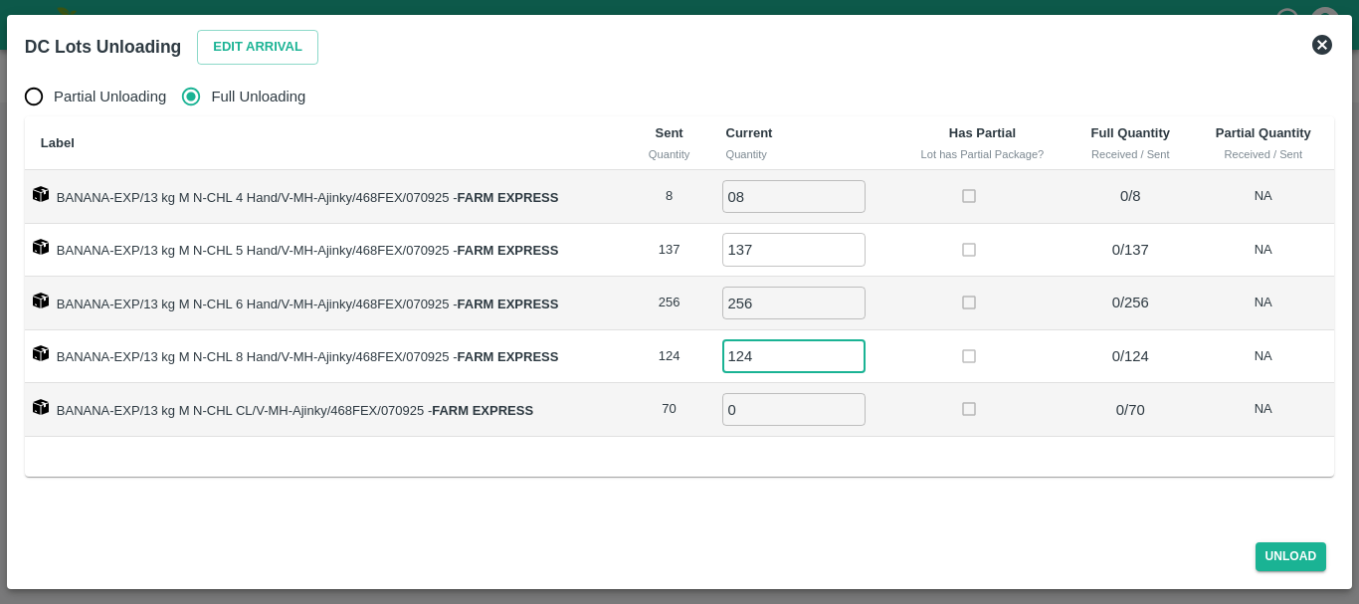
type input "124"
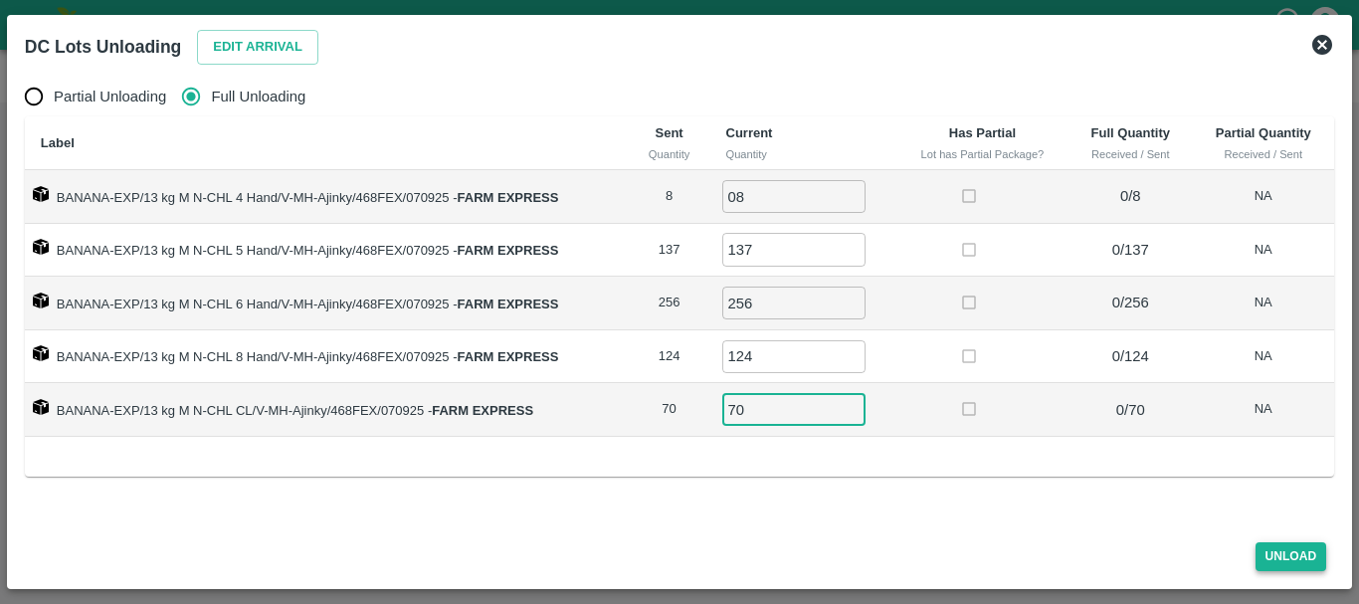
type input "70"
click at [1278, 553] on button "Unload" at bounding box center [1292, 556] width 72 height 29
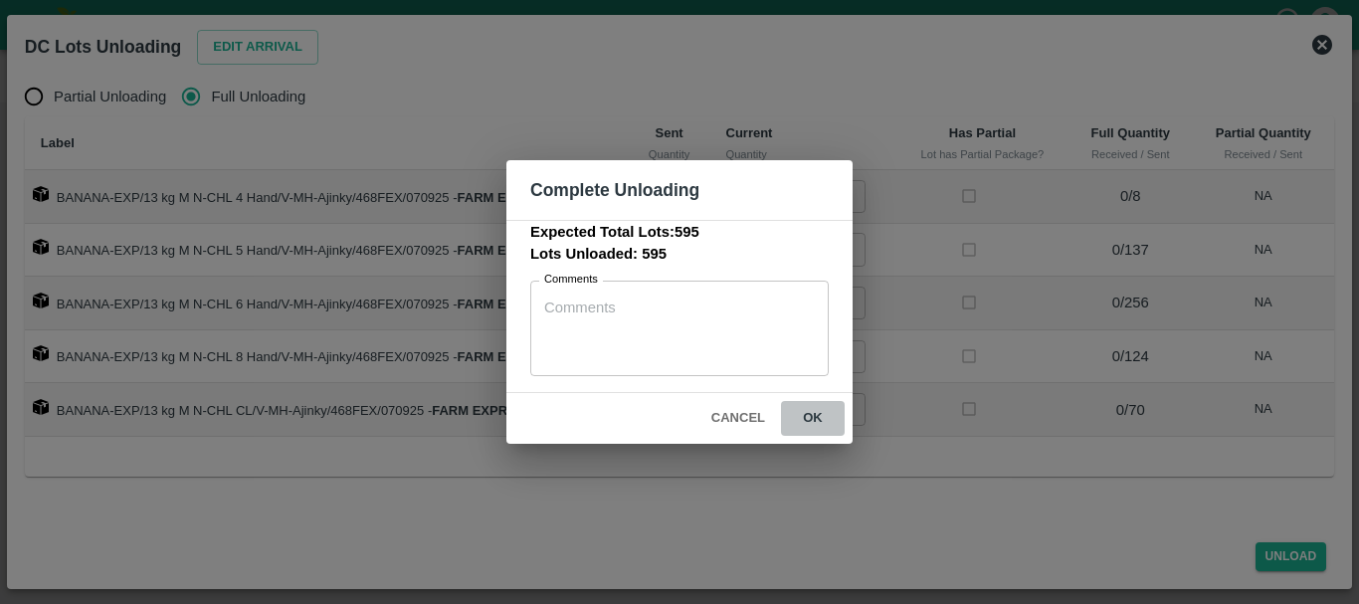
click at [805, 419] on button "ok" at bounding box center [813, 418] width 64 height 35
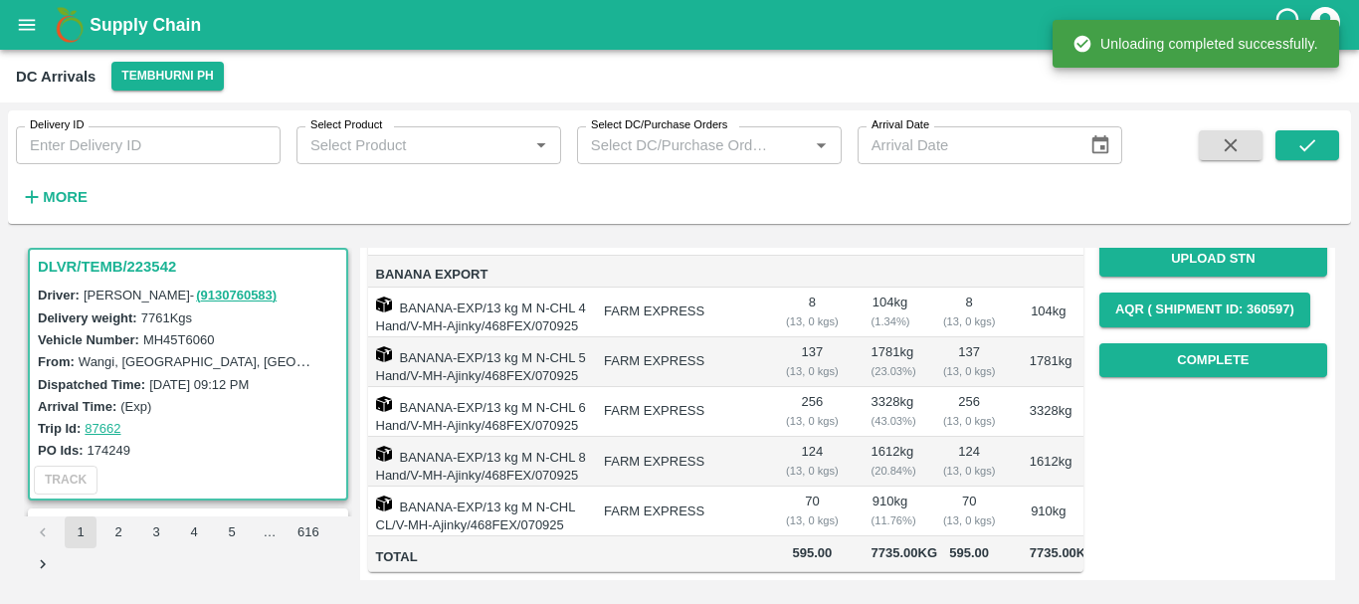
scroll to position [0, 0]
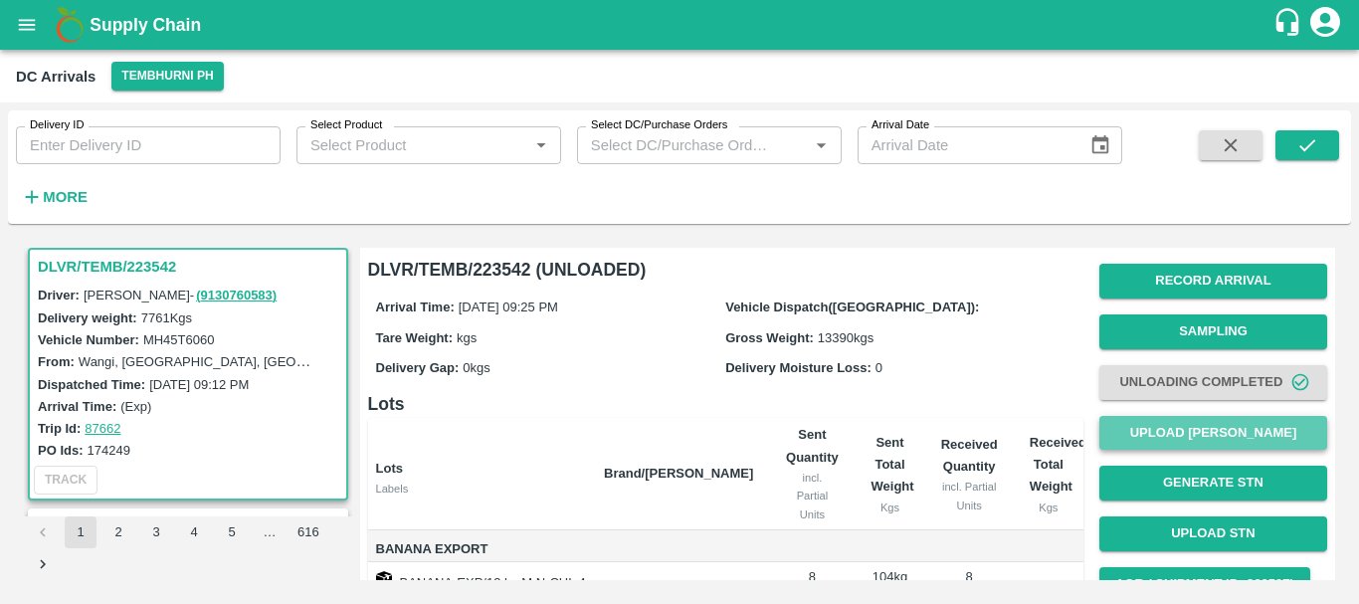
click at [1160, 427] on button "Upload [PERSON_NAME]" at bounding box center [1213, 433] width 228 height 35
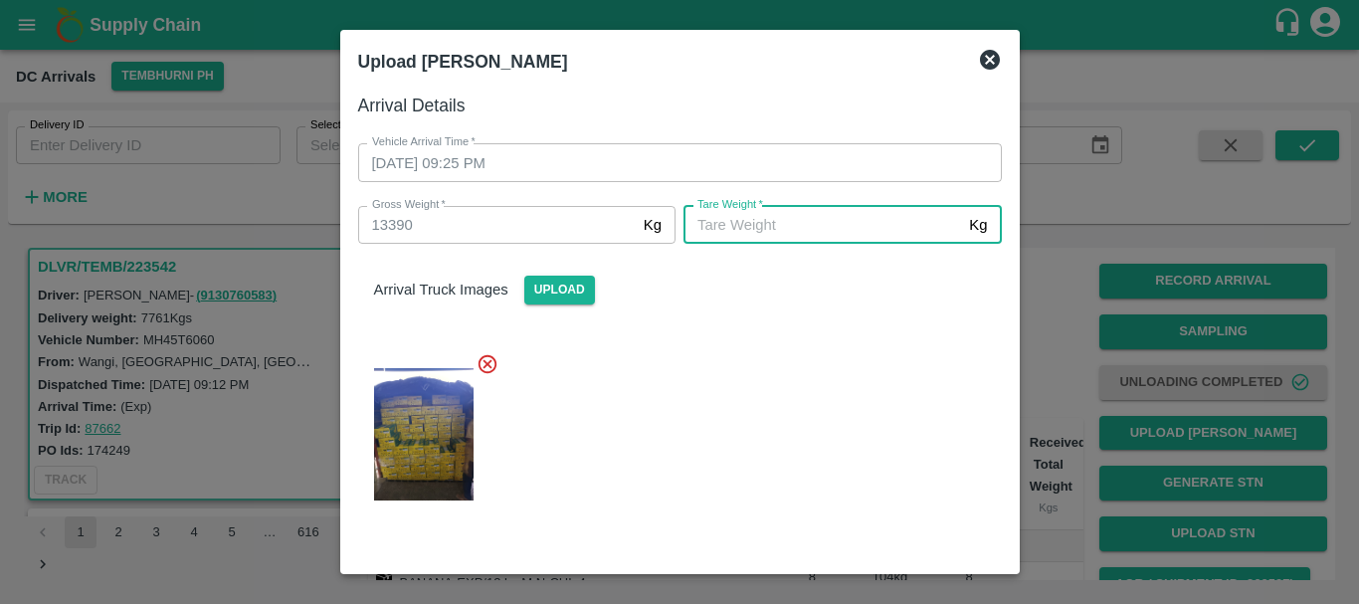
click at [773, 217] on input "Tare Weight   *" at bounding box center [823, 225] width 278 height 38
type input "5000"
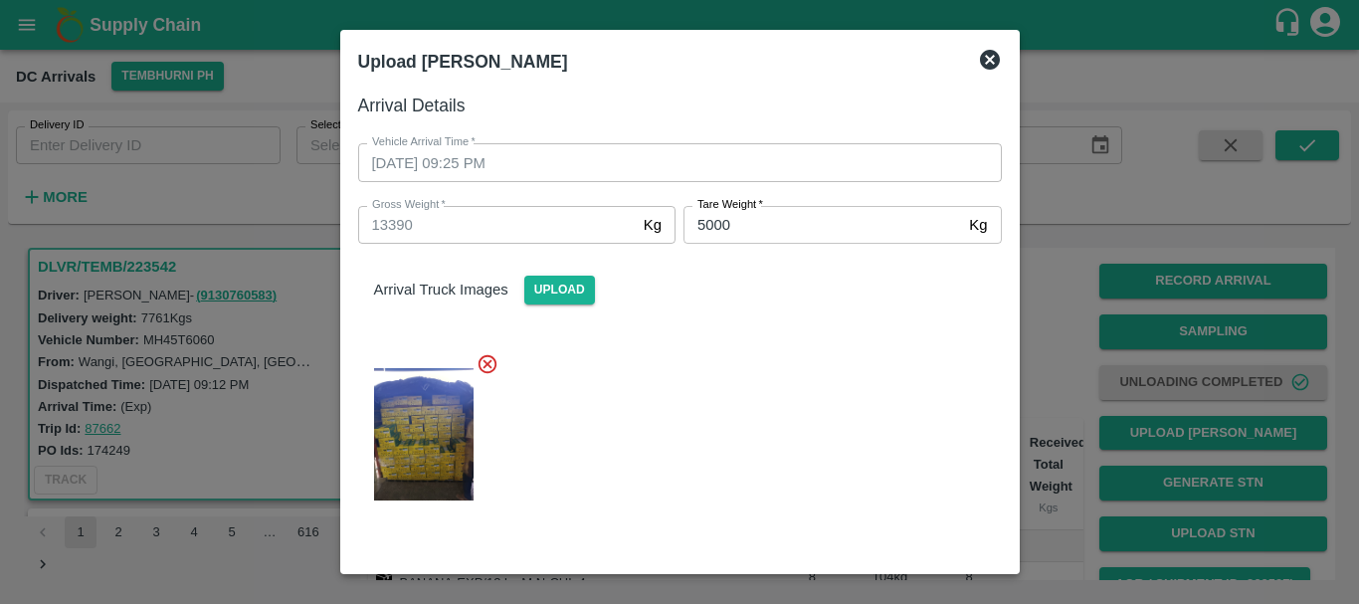
click at [741, 368] on div at bounding box center [672, 428] width 660 height 184
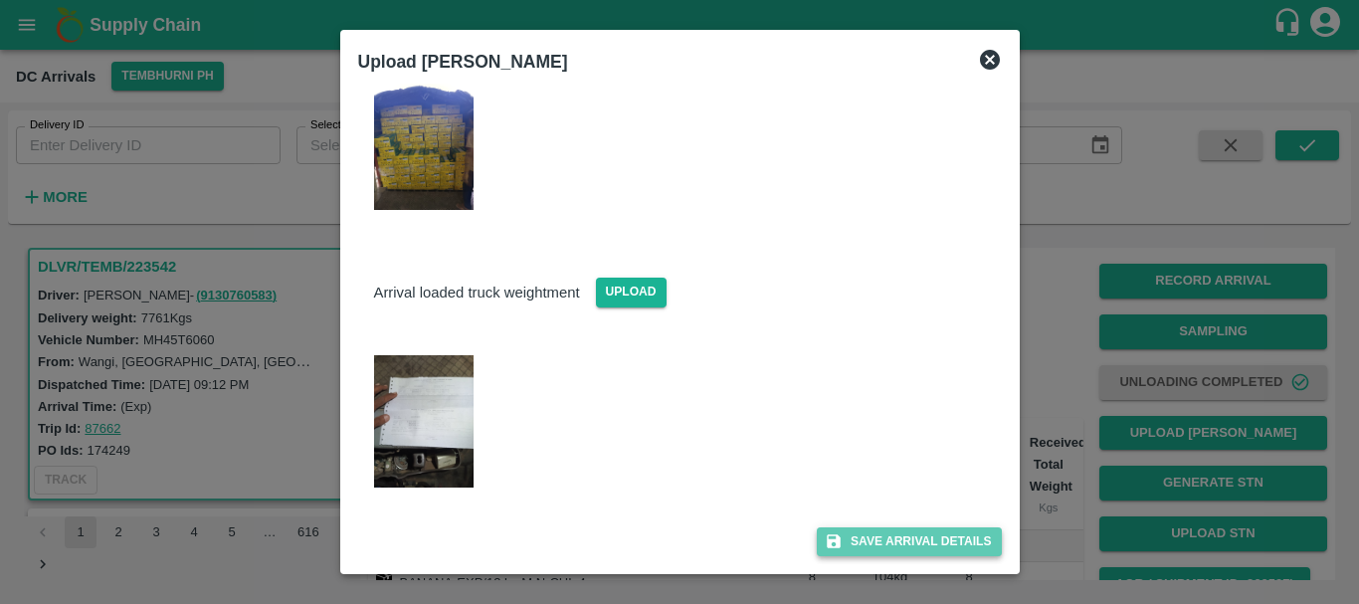
click at [855, 537] on button "Save Arrival Details" at bounding box center [909, 541] width 184 height 29
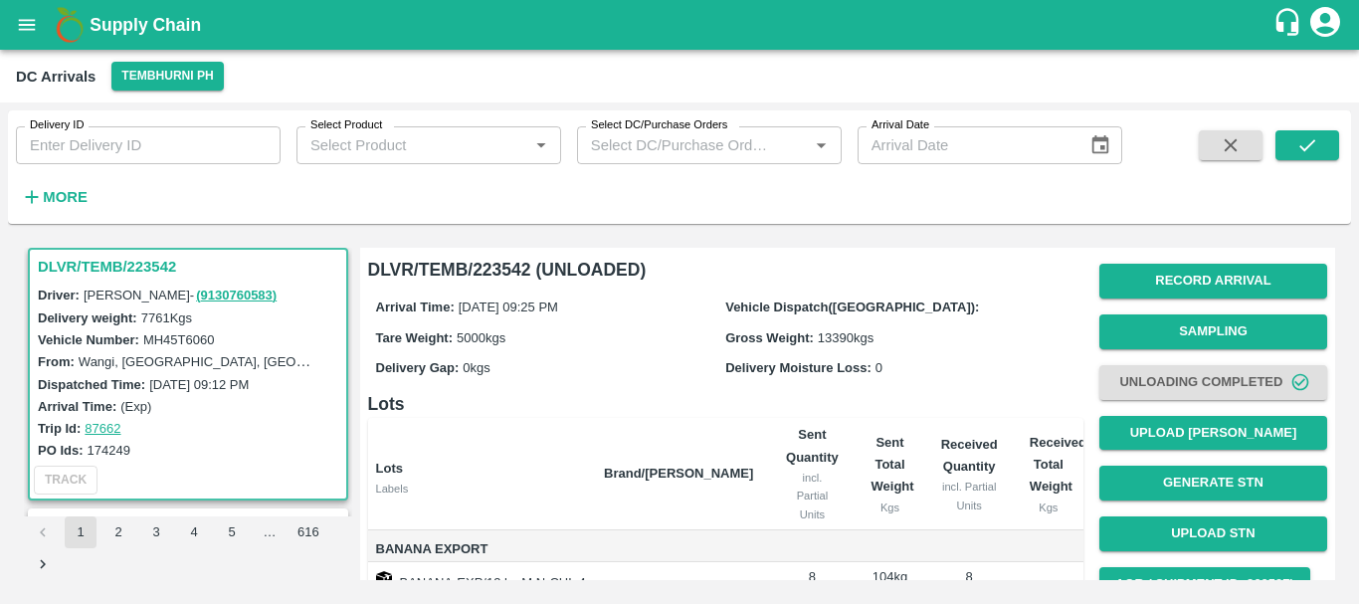
scroll to position [383, 0]
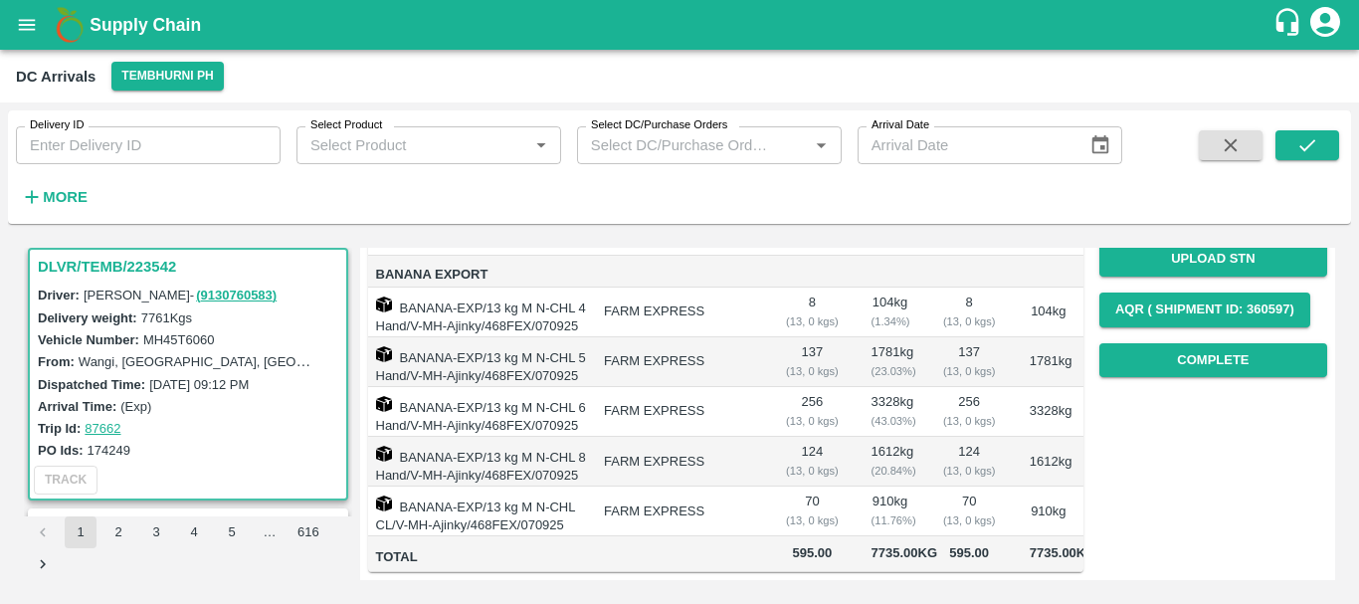
click at [991, 437] on td "124 ( 13, 0 kgs)" at bounding box center [969, 462] width 89 height 50
click at [1146, 343] on button "Complete" at bounding box center [1213, 360] width 228 height 35
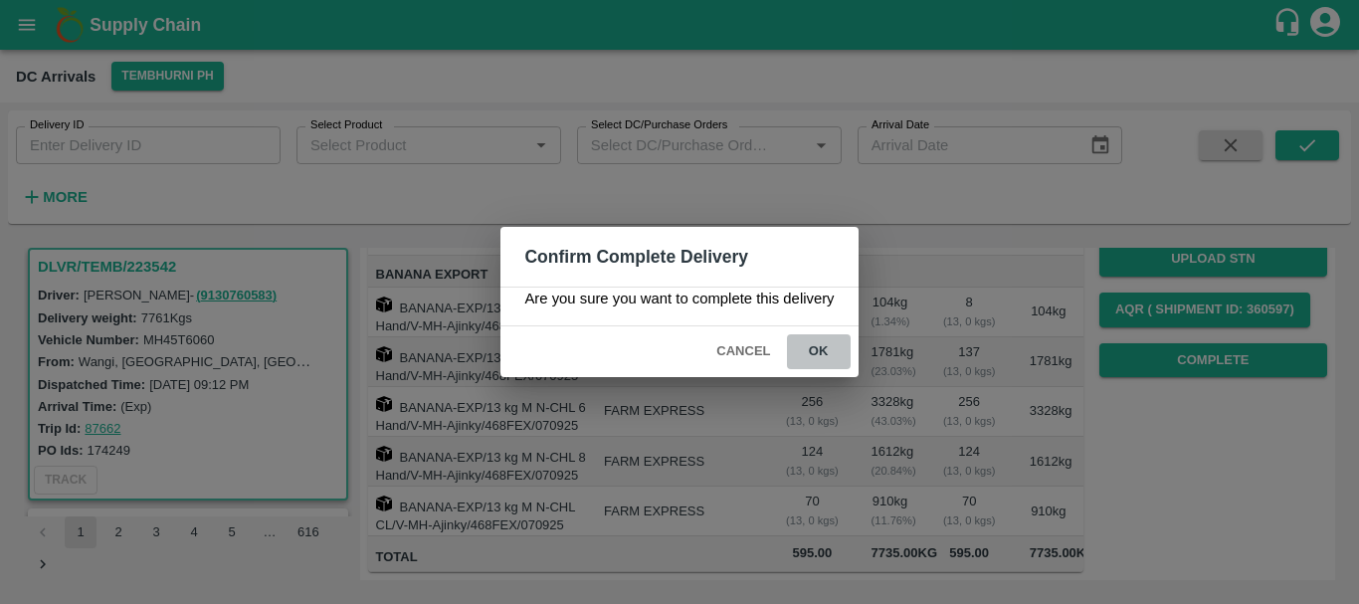
click at [818, 344] on button "ok" at bounding box center [819, 351] width 64 height 35
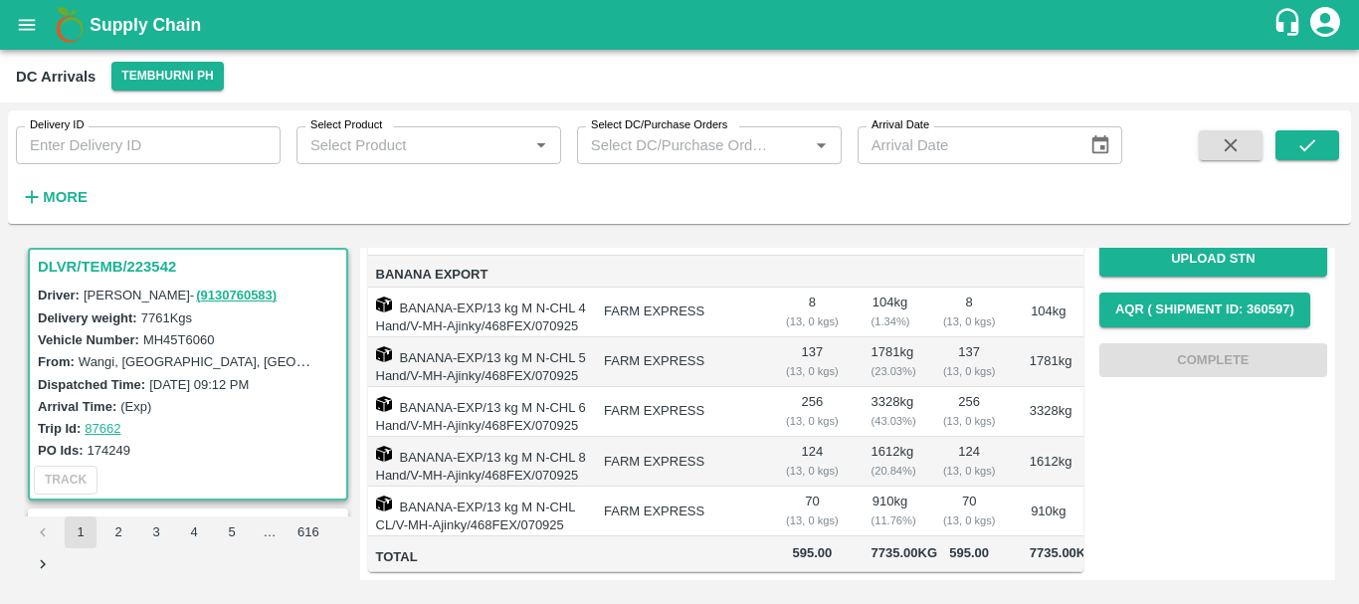
click at [737, 437] on td "FARM EXPRESS" at bounding box center [678, 462] width 181 height 50
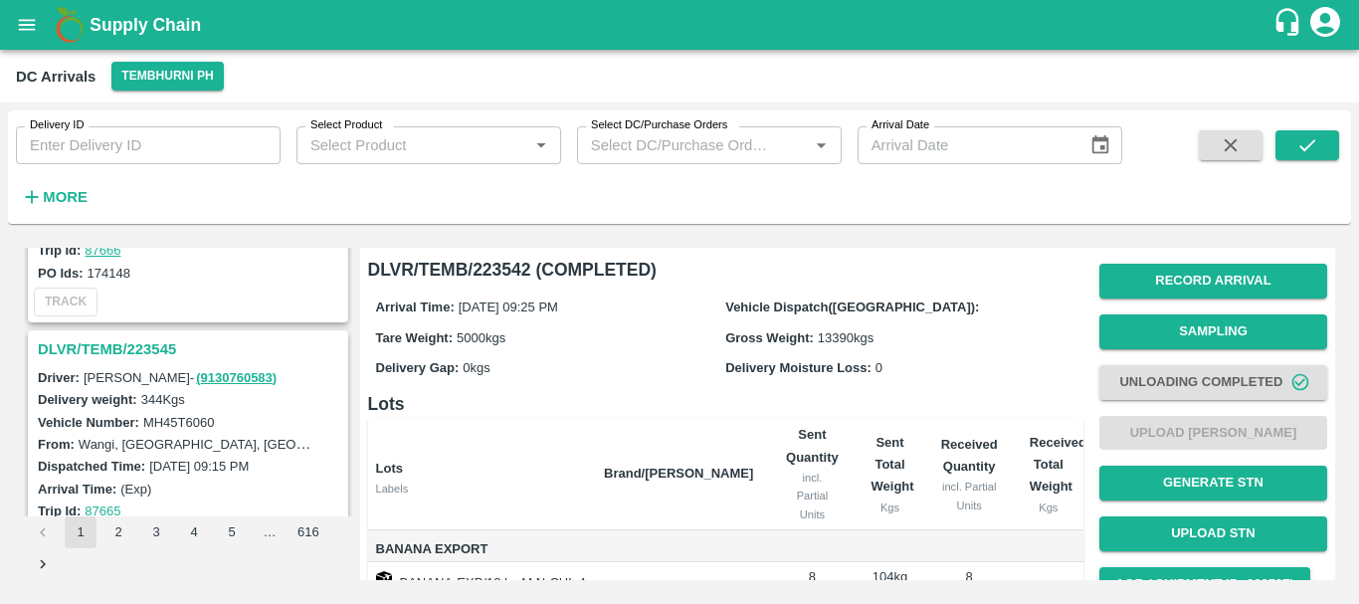
click at [147, 352] on h3 "DLVR/TEMB/223545" at bounding box center [191, 349] width 306 height 26
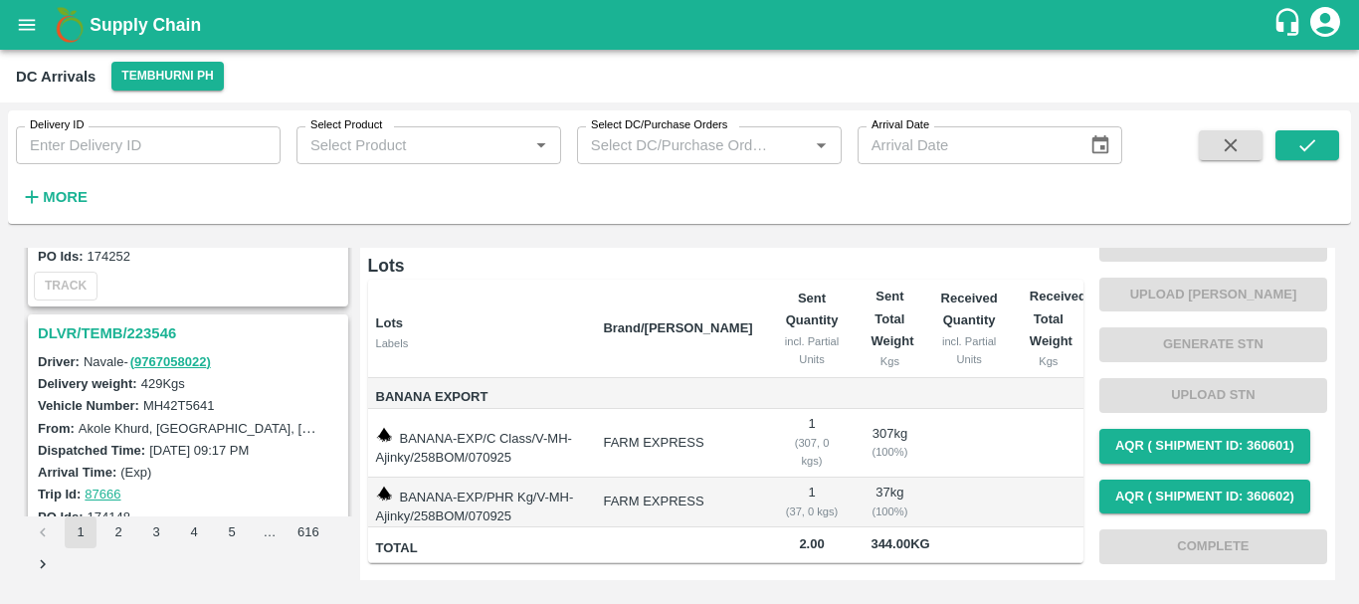
click at [148, 330] on h3 "DLVR/TEMB/223546" at bounding box center [191, 333] width 306 height 26
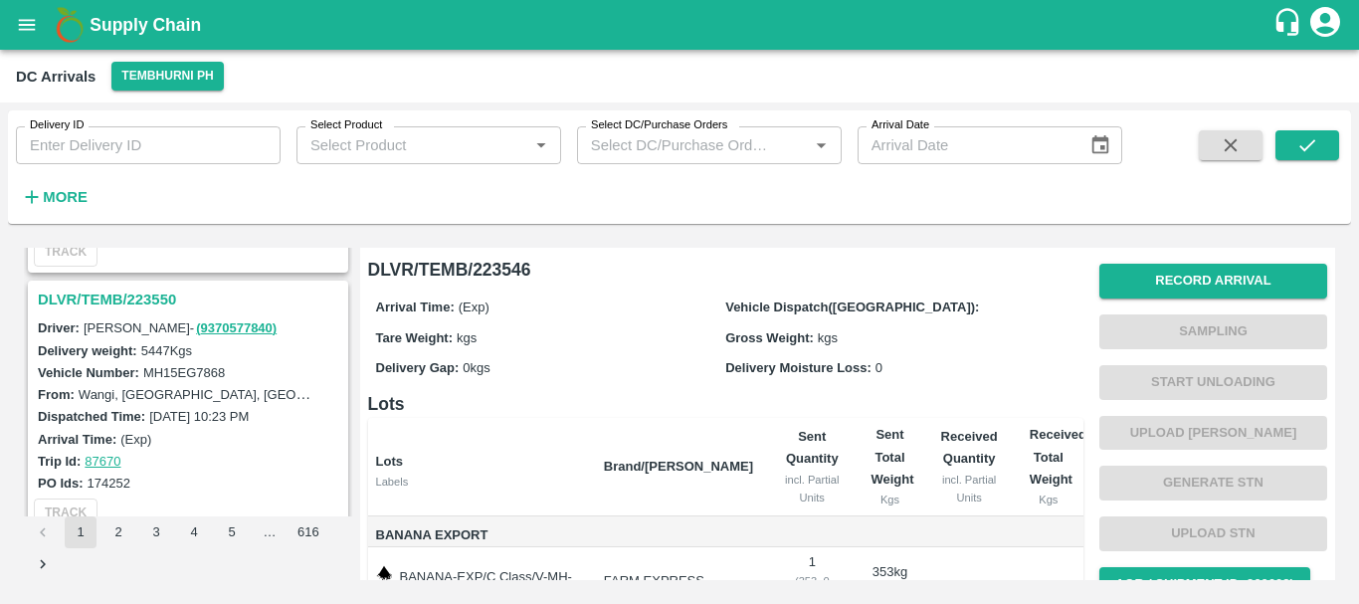
click at [153, 306] on h3 "DLVR/TEMB/223550" at bounding box center [191, 300] width 306 height 26
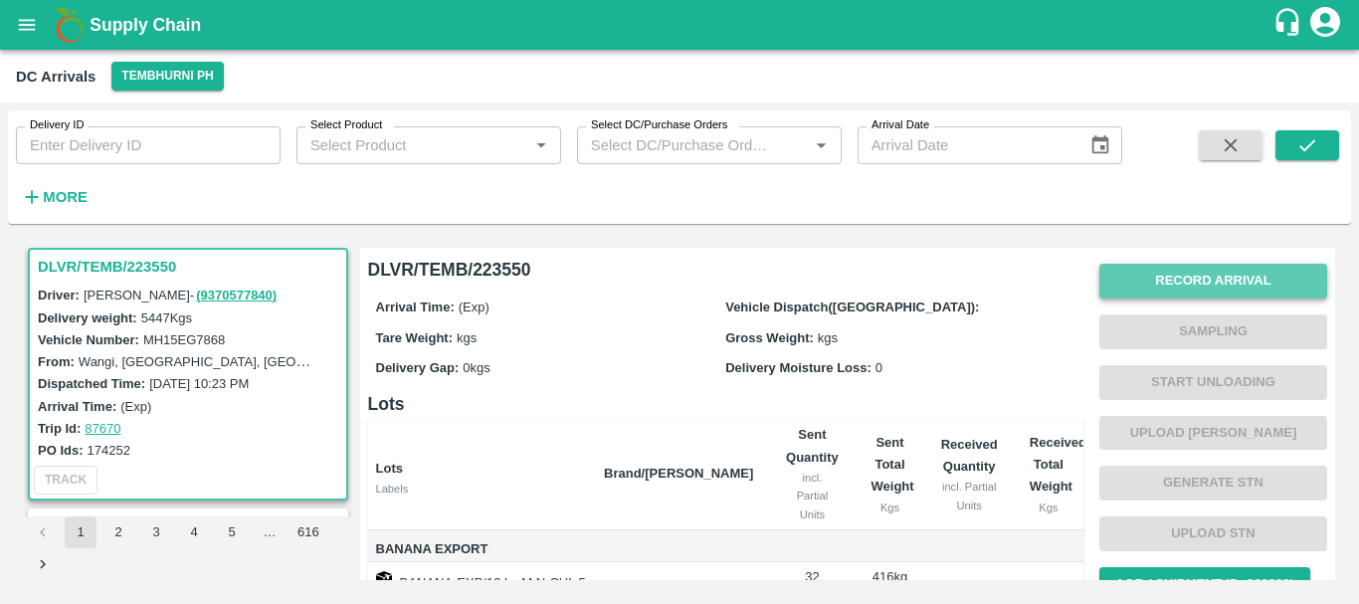
click at [1152, 295] on button "Record Arrival" at bounding box center [1213, 281] width 228 height 35
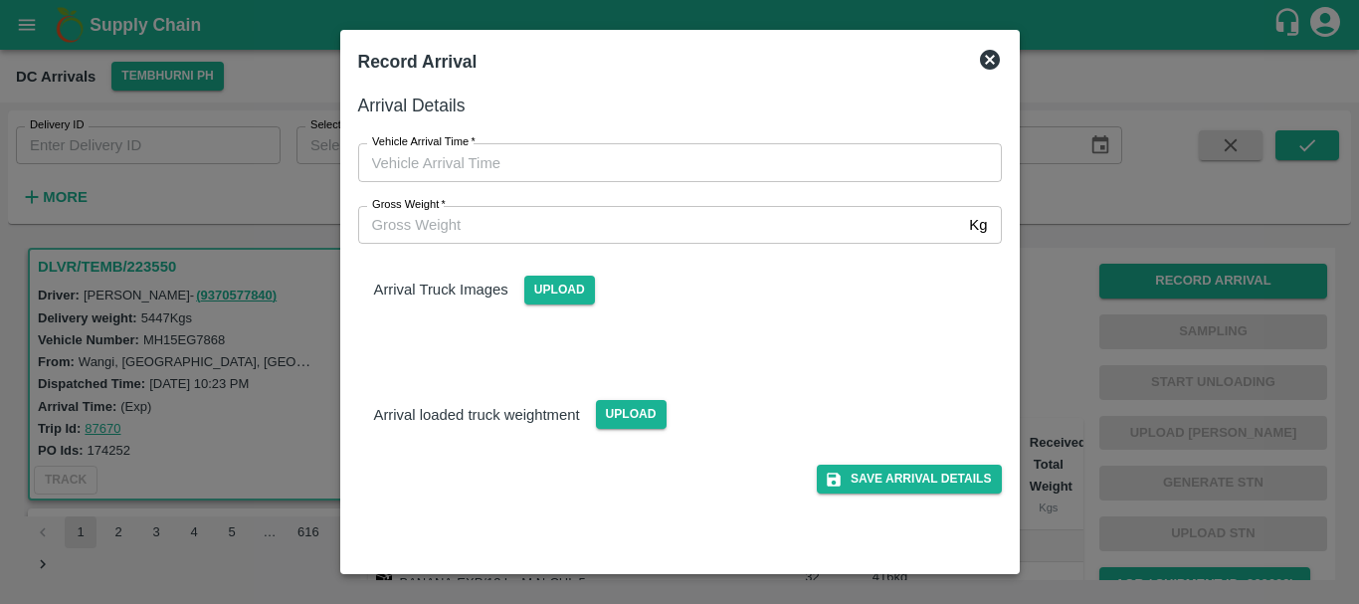
type input "DD/MM/YYYY hh:mm aa"
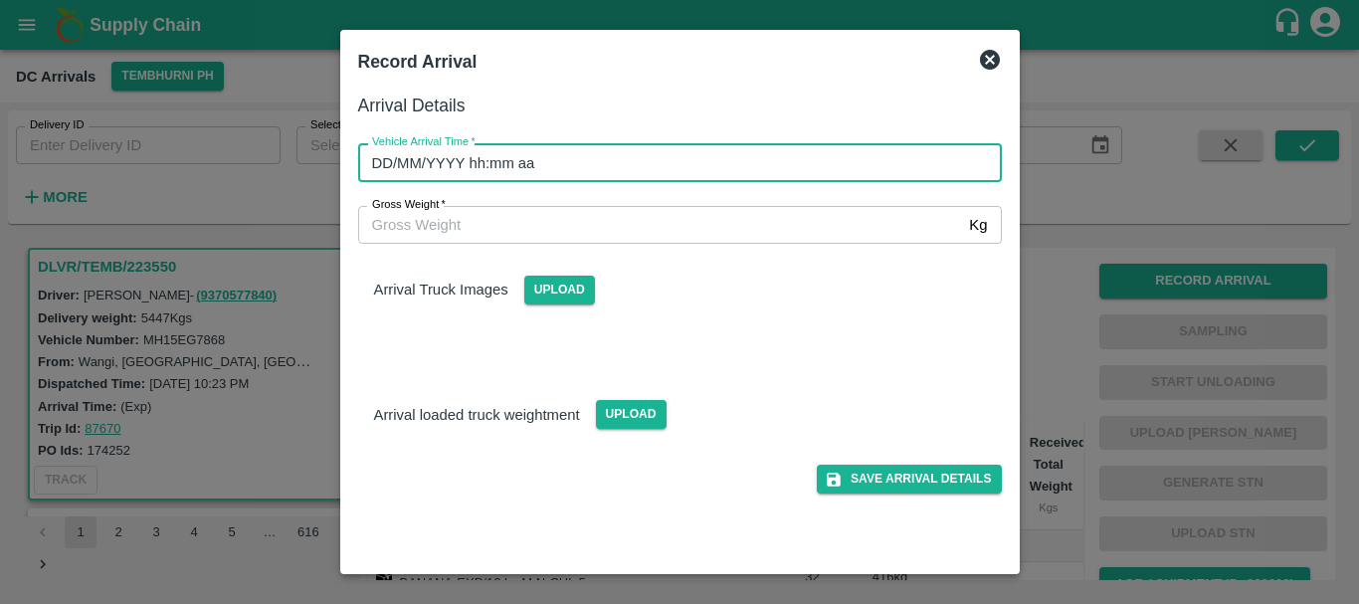
click at [776, 152] on input "DD/MM/YYYY hh:mm aa" at bounding box center [673, 162] width 630 height 38
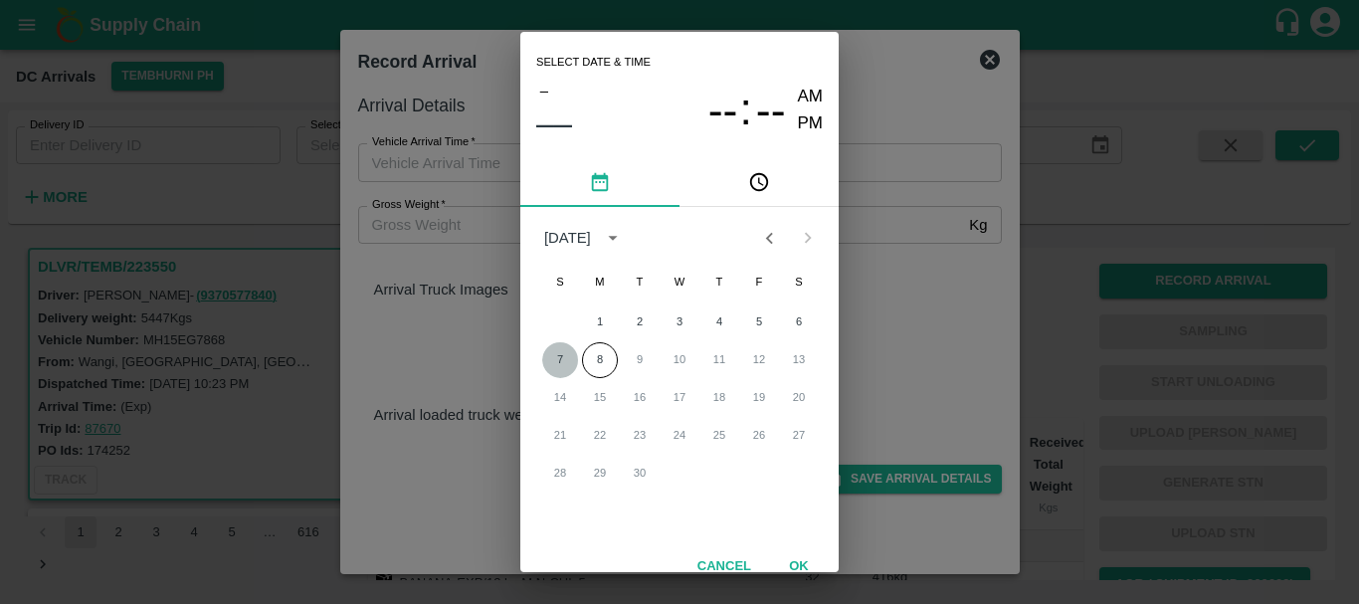
click at [558, 362] on button "7" at bounding box center [560, 360] width 36 height 36
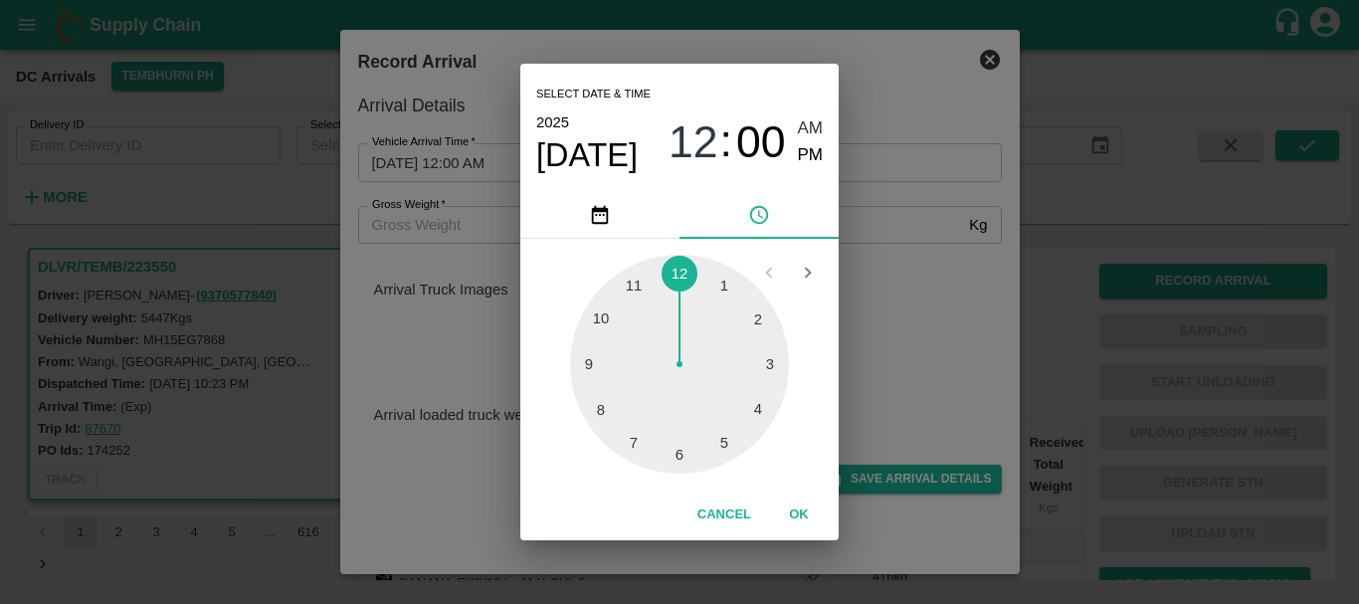
click at [687, 440] on div at bounding box center [679, 364] width 219 height 219
click at [604, 320] on div at bounding box center [679, 364] width 219 height 219
click at [812, 154] on span "PM" at bounding box center [811, 155] width 26 height 27
type input "07/09/2025 06:50 PM"
click at [872, 367] on div "Select date & time 2025 Sep 7 06 : 50 AM PM 05 10 15 20 25 30 35 40 45 50 55 00…" at bounding box center [679, 302] width 1359 height 604
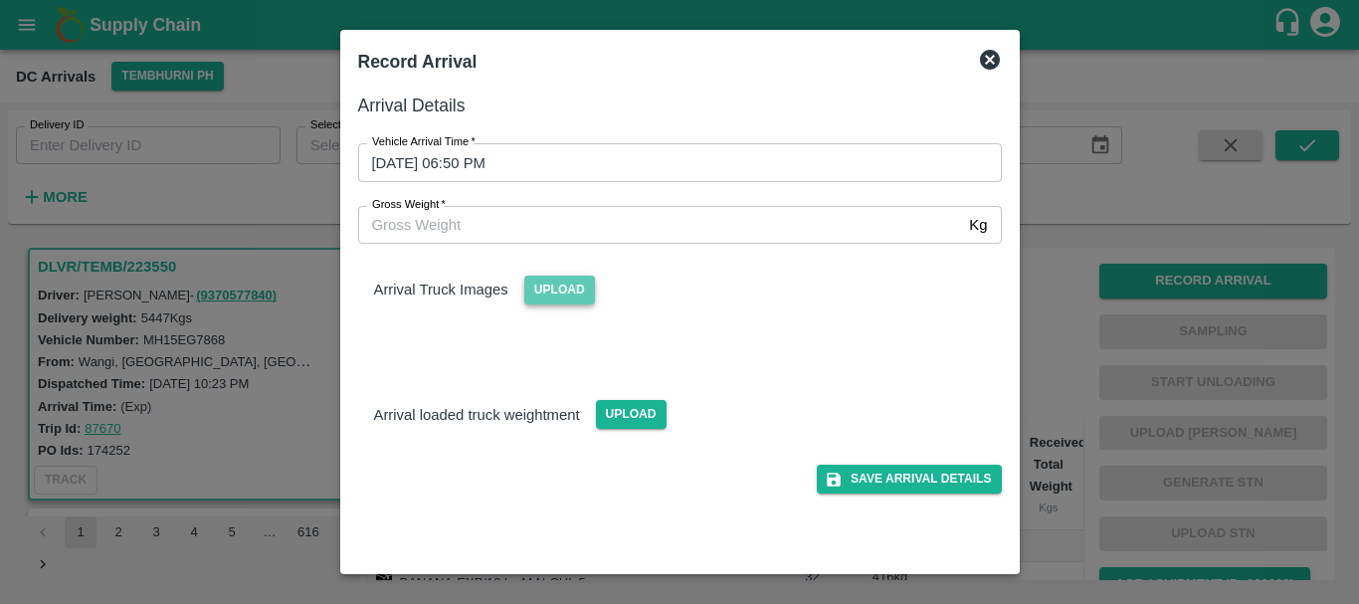
click at [558, 298] on span "Upload" at bounding box center [559, 290] width 71 height 29
click at [0, 0] on input "Upload" at bounding box center [0, 0] width 0 height 0
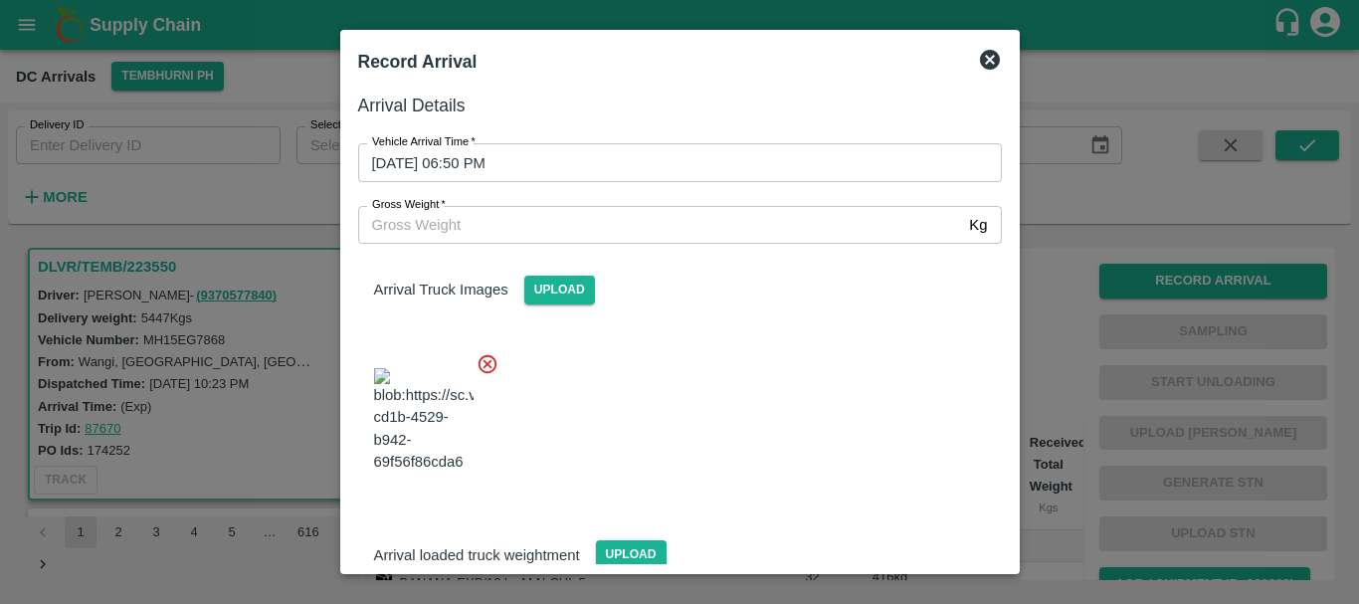
scroll to position [150, 0]
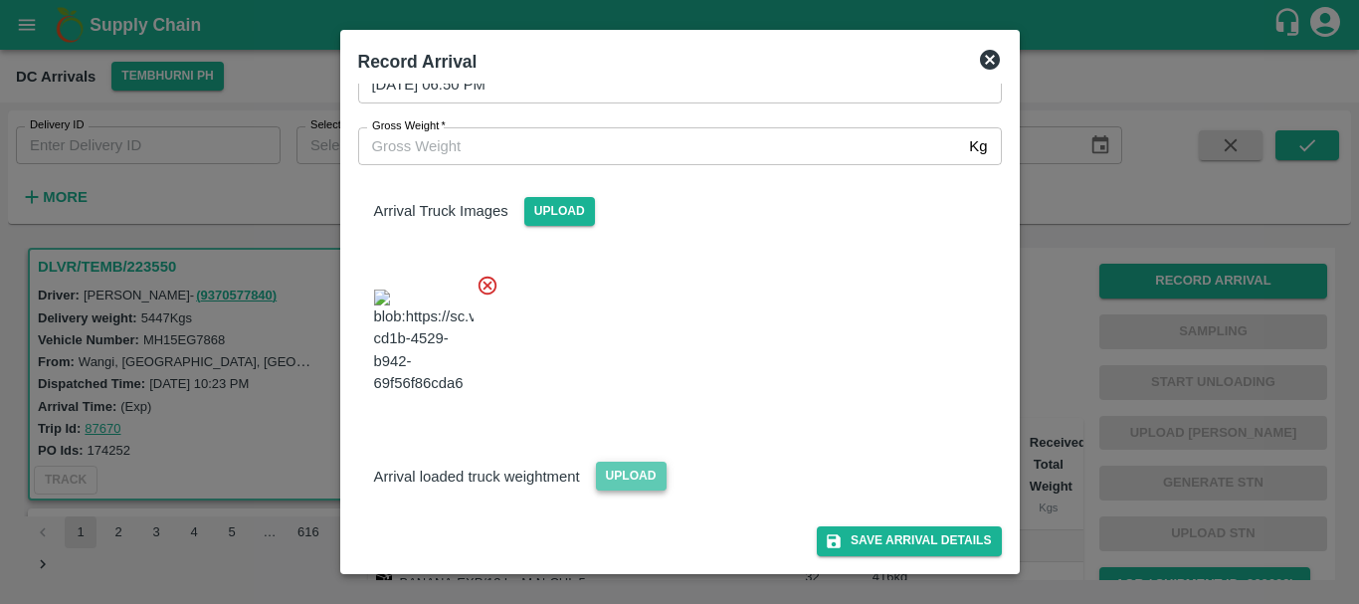
click at [615, 476] on span "Upload" at bounding box center [631, 476] width 71 height 29
click at [0, 0] on input "Upload" at bounding box center [0, 0] width 0 height 0
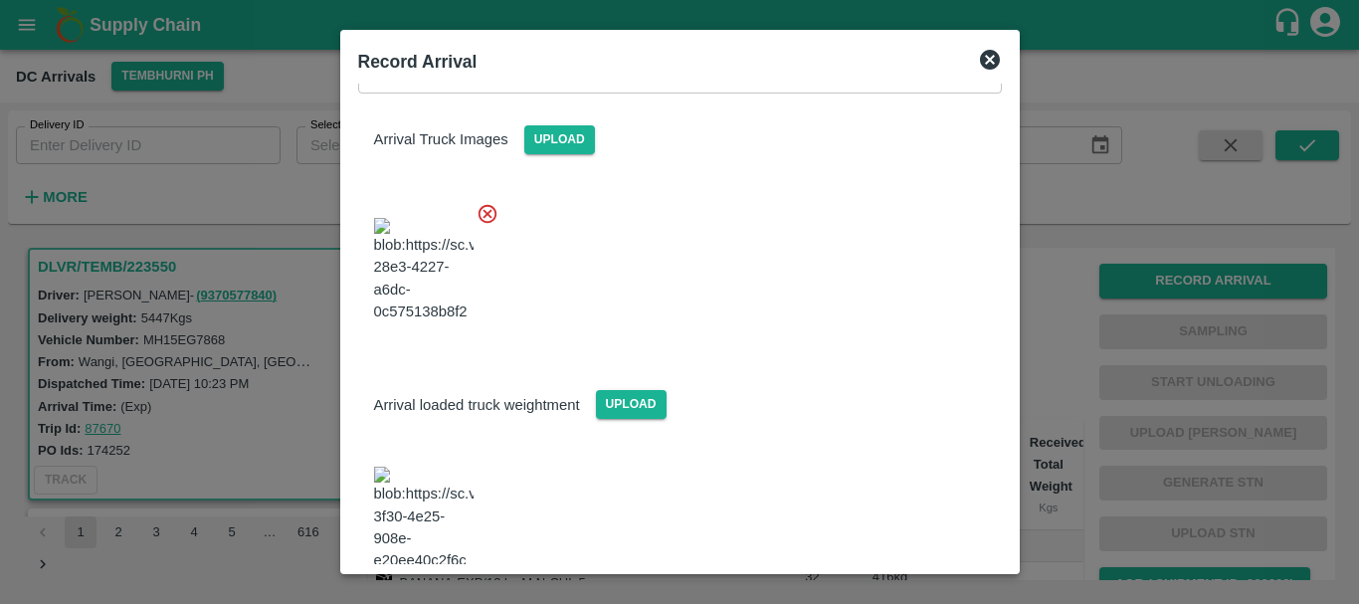
scroll to position [238, 0]
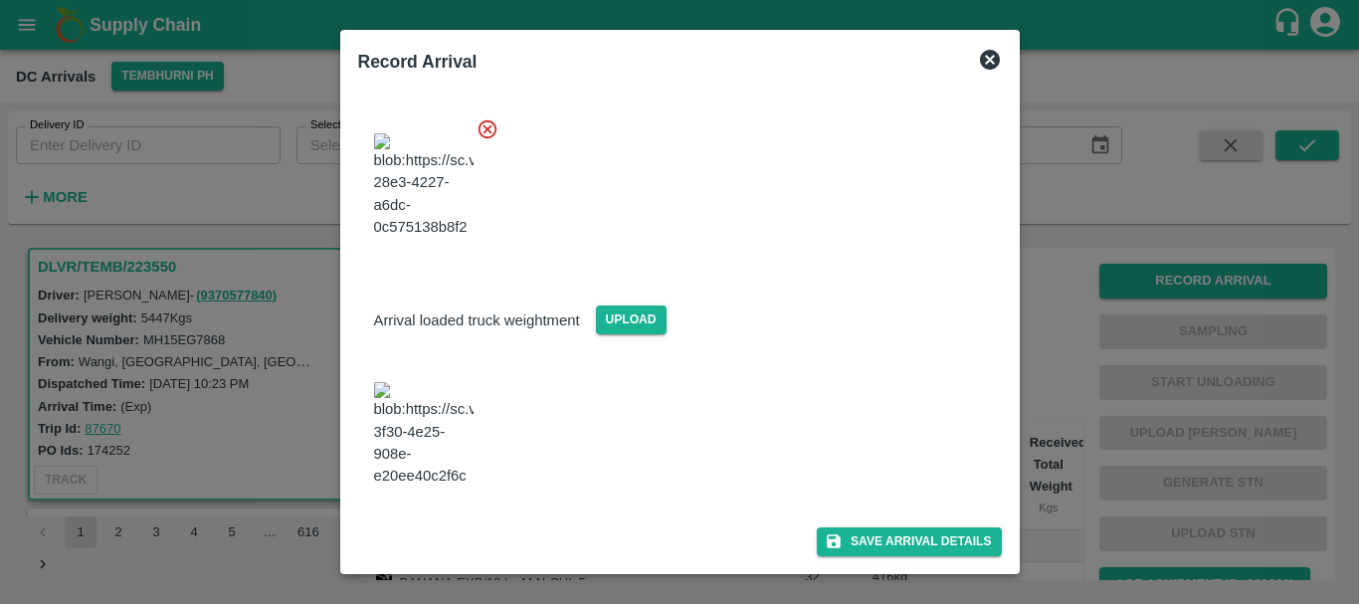
click at [428, 483] on img at bounding box center [423, 434] width 99 height 104
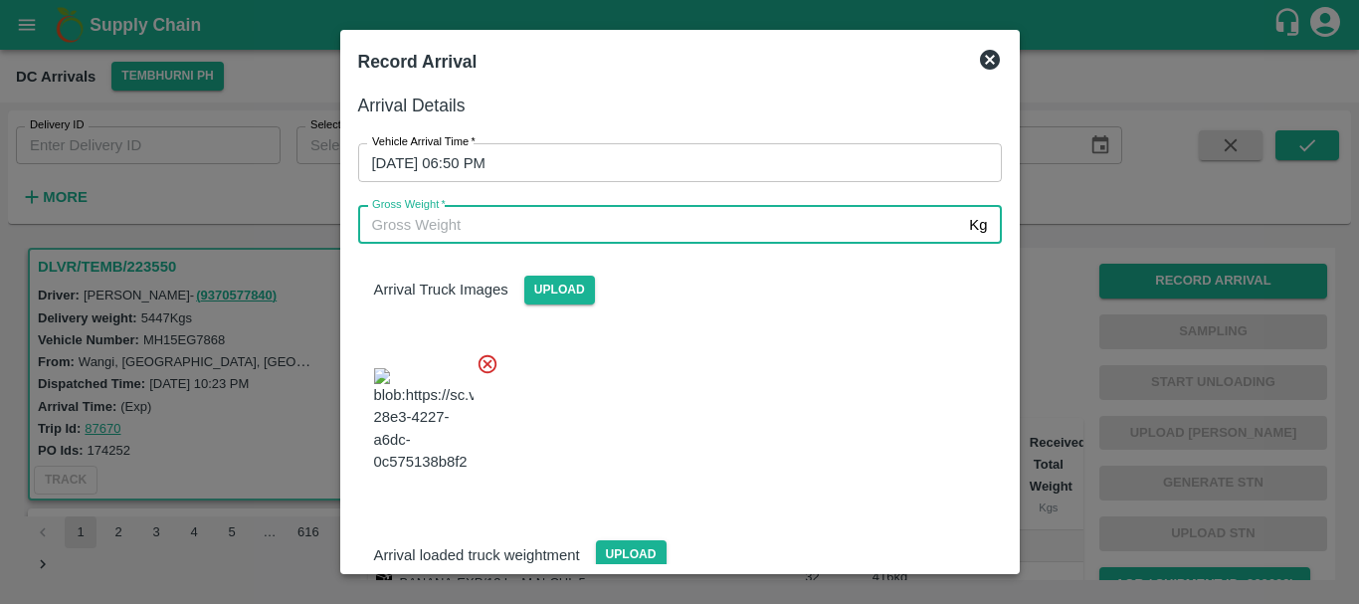
click at [521, 230] on input "Gross Weight   *" at bounding box center [660, 225] width 604 height 38
type input "11350"
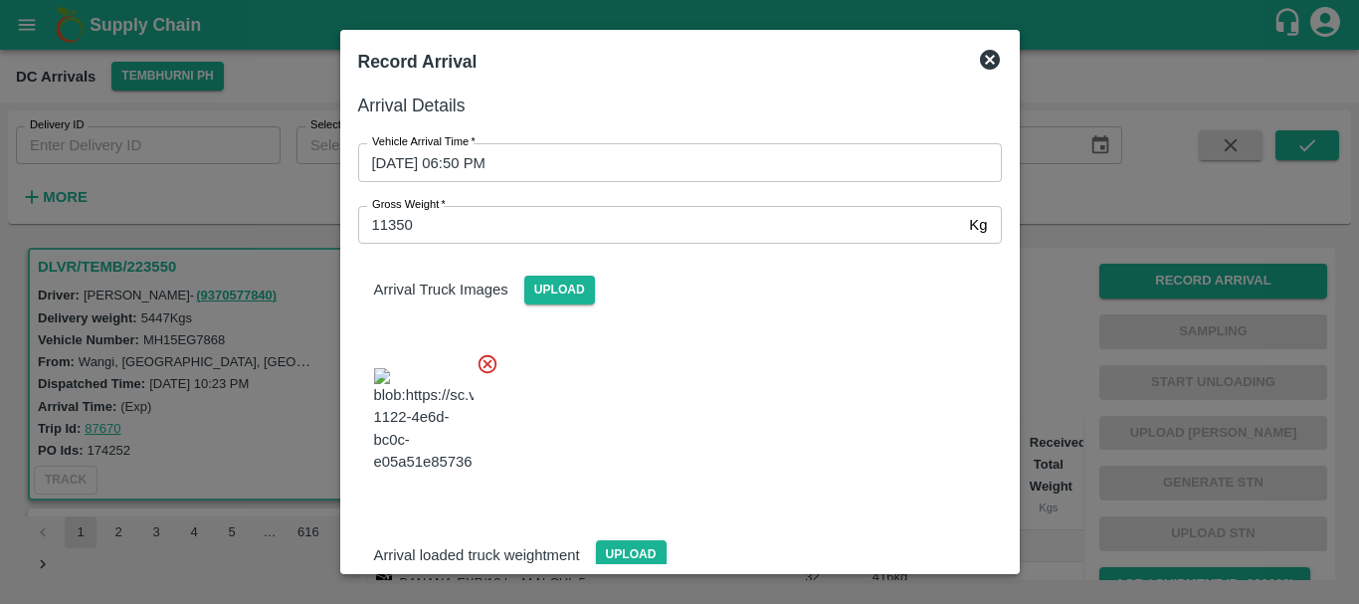
click at [808, 364] on div at bounding box center [672, 414] width 660 height 156
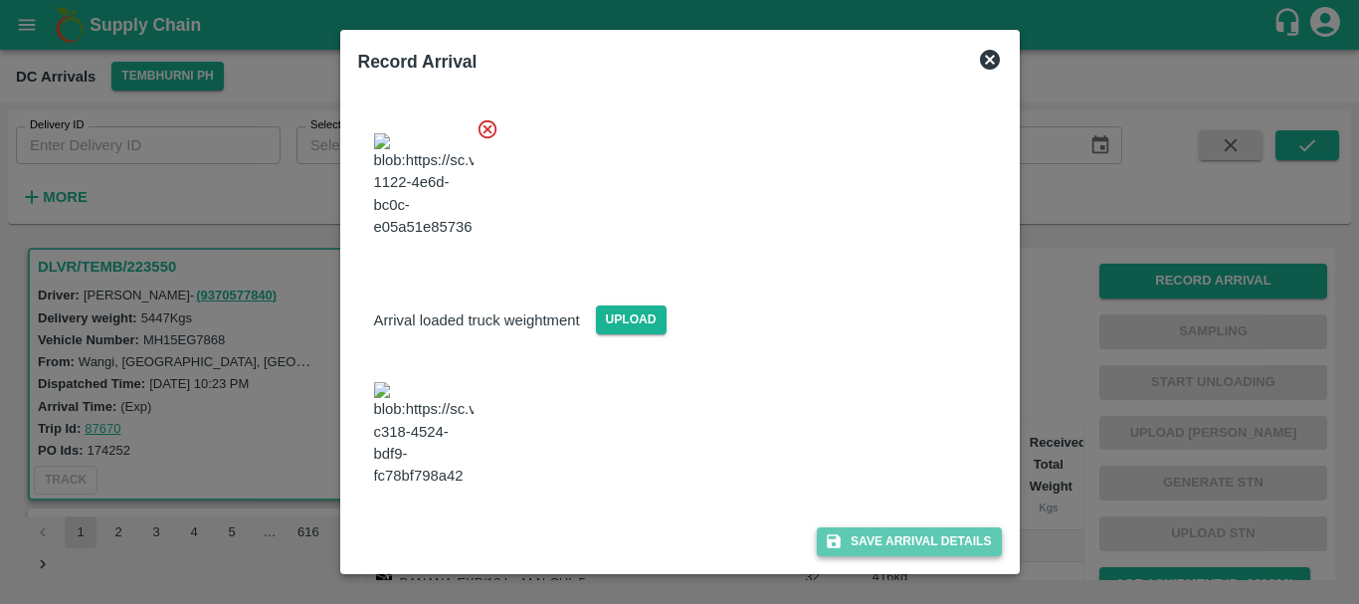
click at [930, 533] on button "Save Arrival Details" at bounding box center [909, 541] width 184 height 29
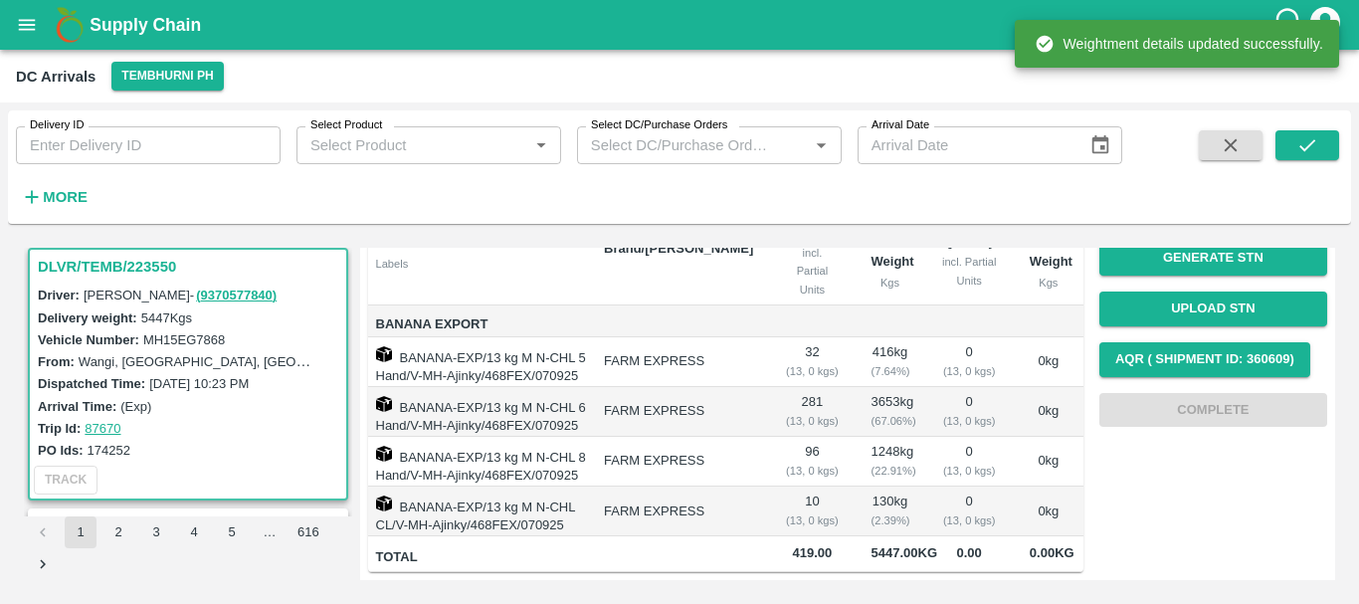
scroll to position [0, 0]
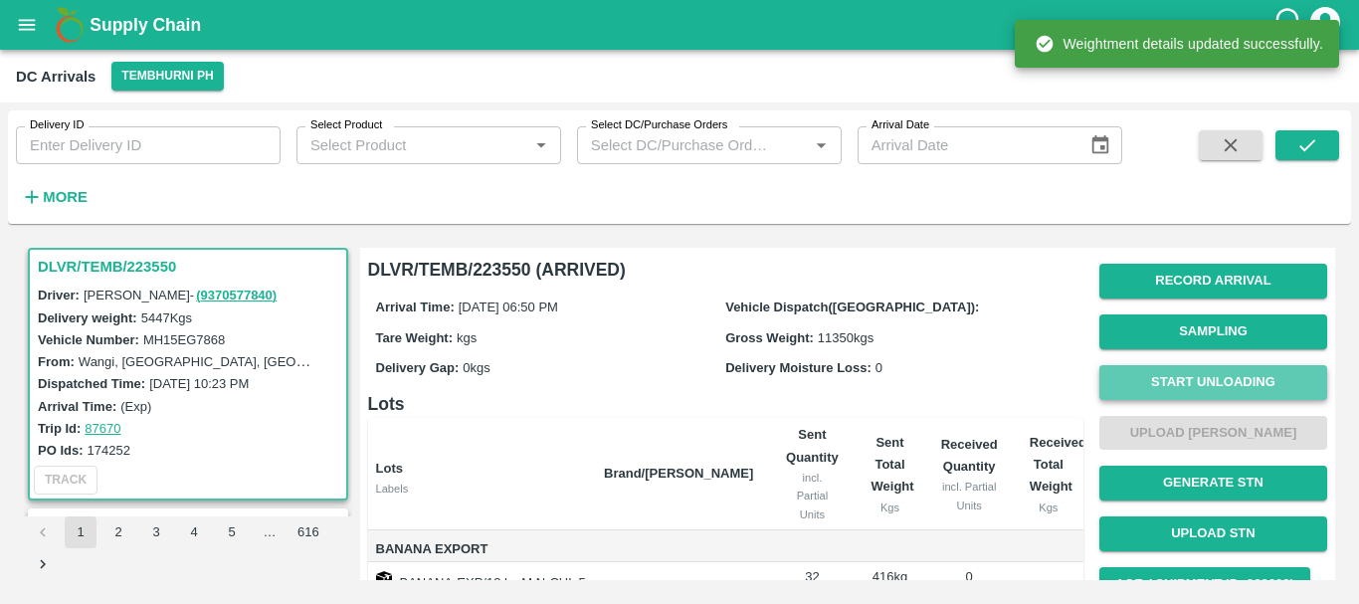
click at [1144, 394] on button "Start Unloading" at bounding box center [1213, 382] width 228 height 35
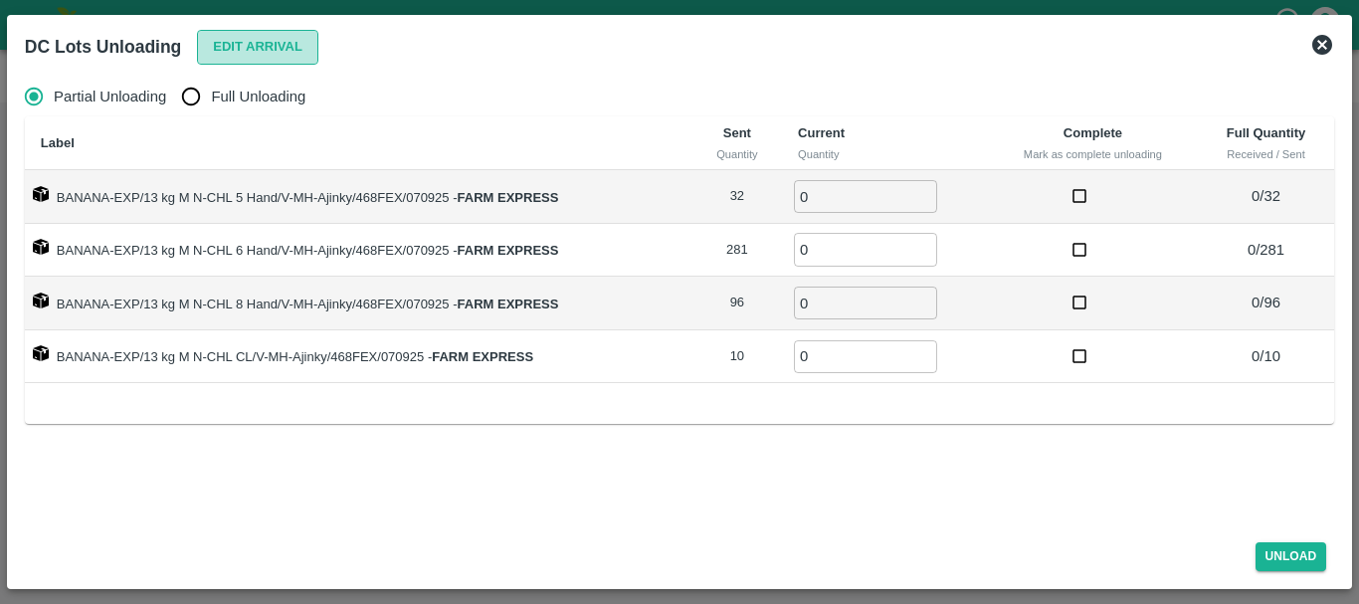
click at [213, 47] on button "Edit Arrival" at bounding box center [257, 47] width 121 height 35
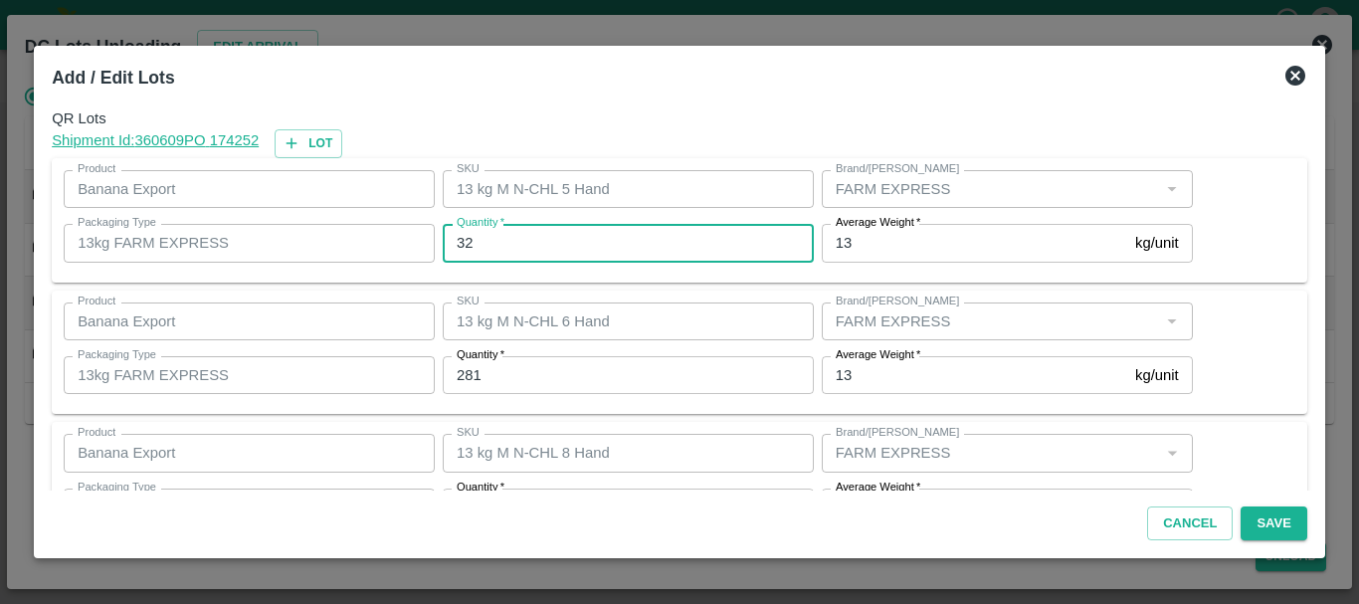
click at [509, 230] on input "32" at bounding box center [628, 243] width 371 height 38
type input "3"
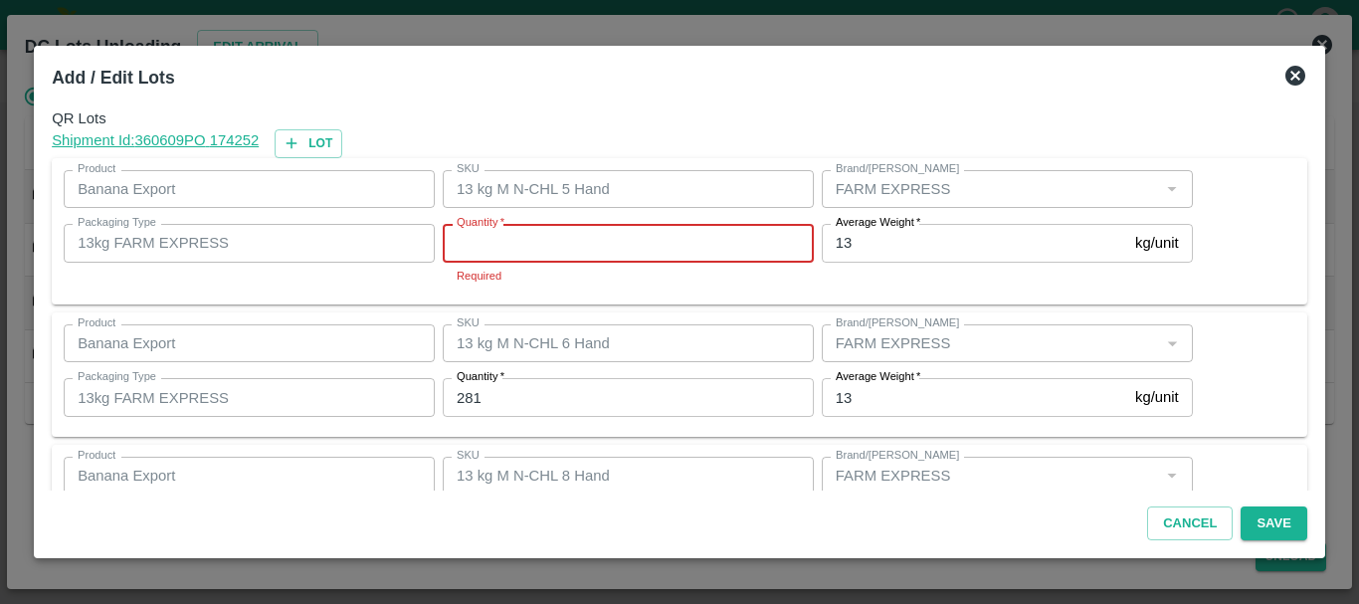
click at [509, 230] on input "Quantity   *" at bounding box center [628, 243] width 371 height 38
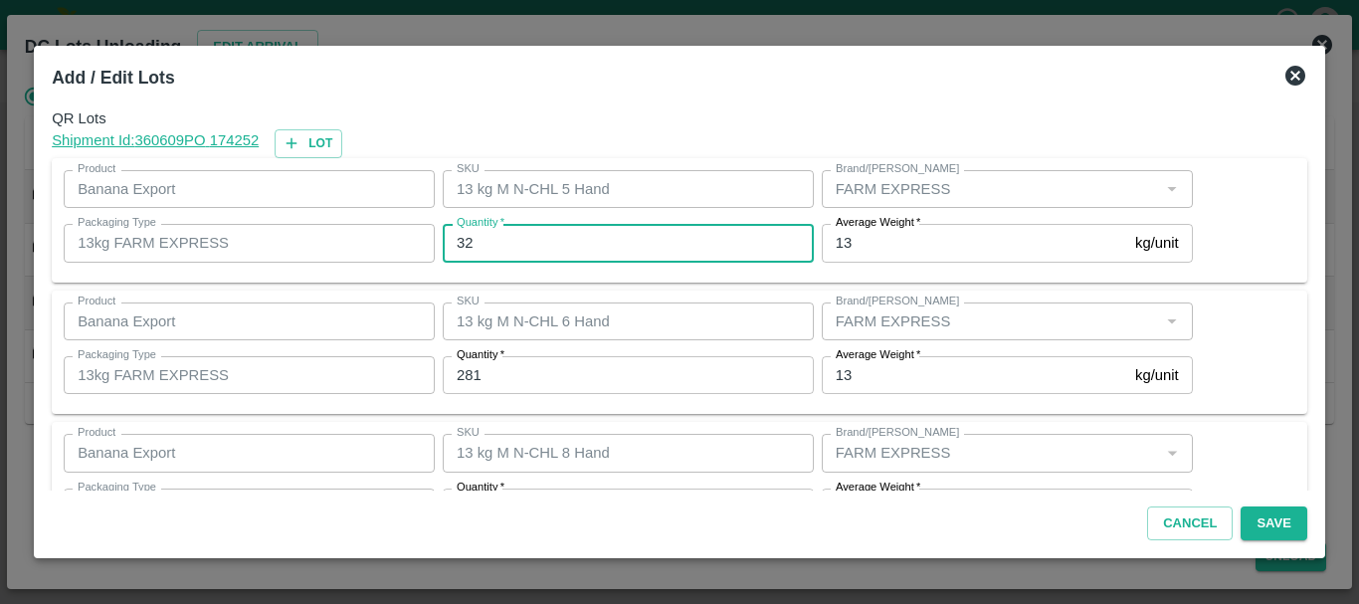
type input "32"
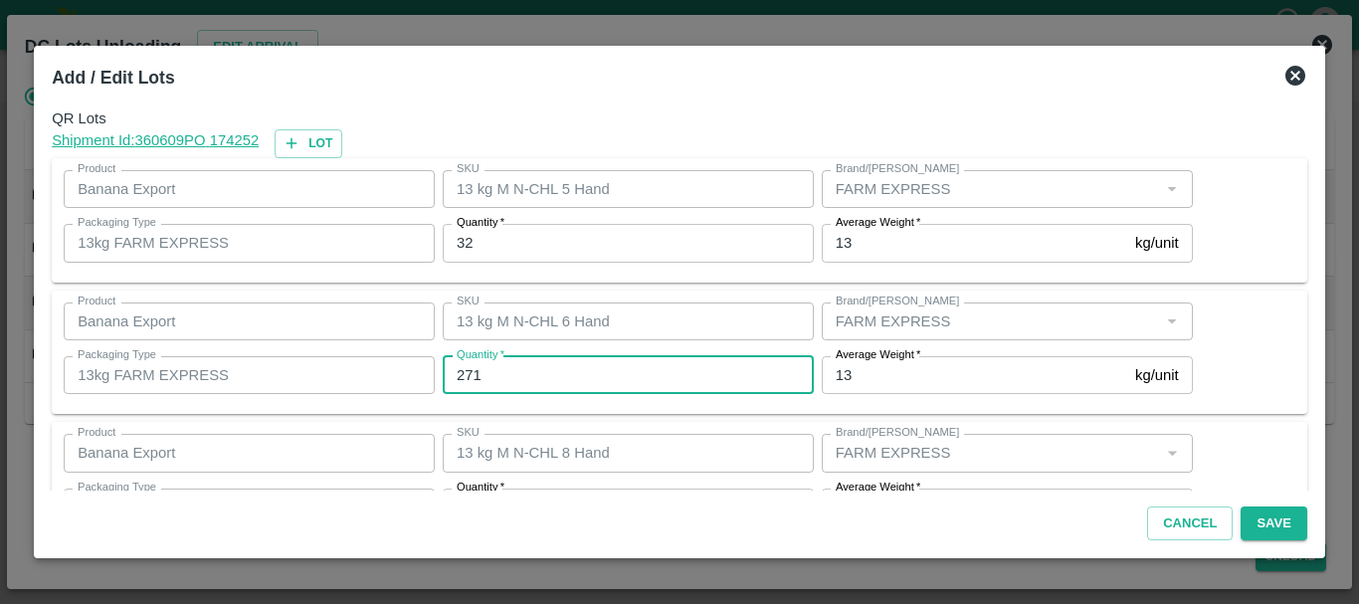
type input "271"
click at [568, 361] on input "271" at bounding box center [628, 375] width 371 height 38
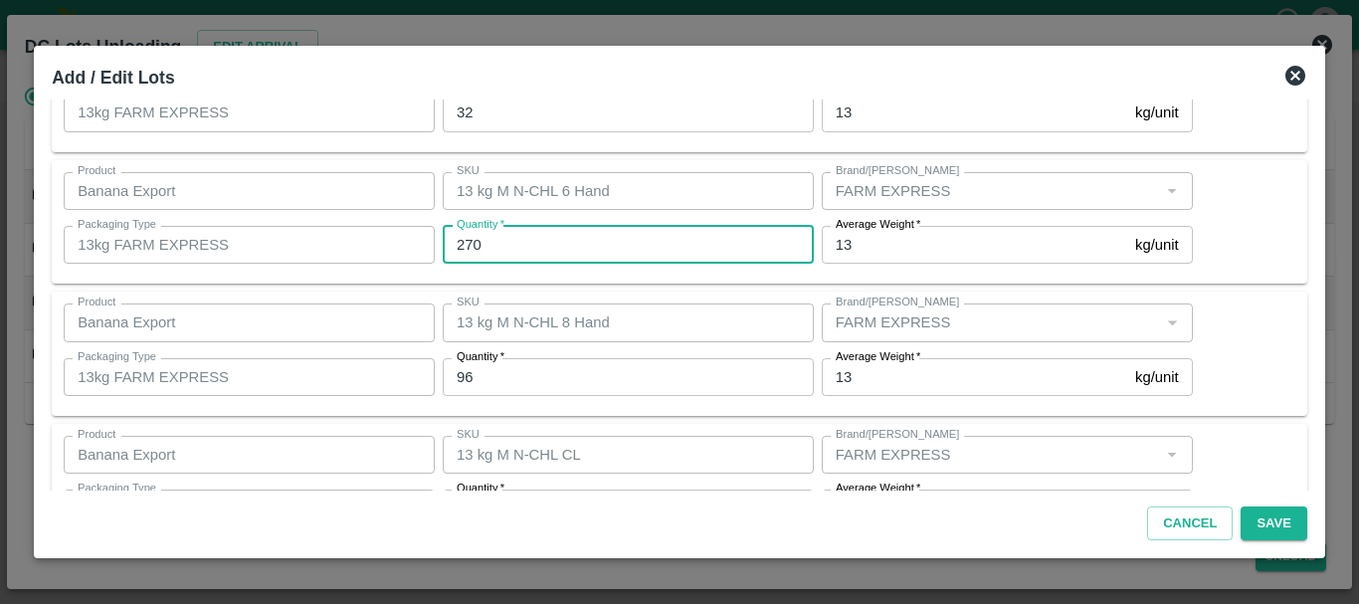
scroll to position [131, 0]
type input "271"
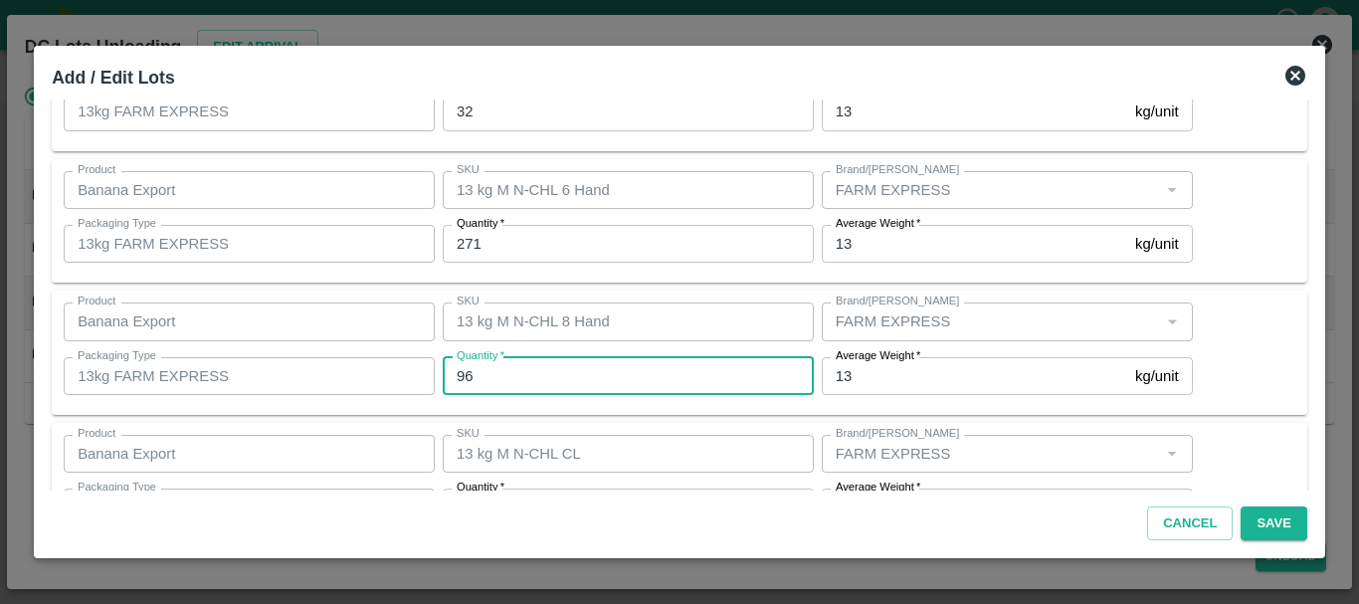
click at [498, 378] on input "96" at bounding box center [628, 376] width 371 height 38
type input "9"
type input "104"
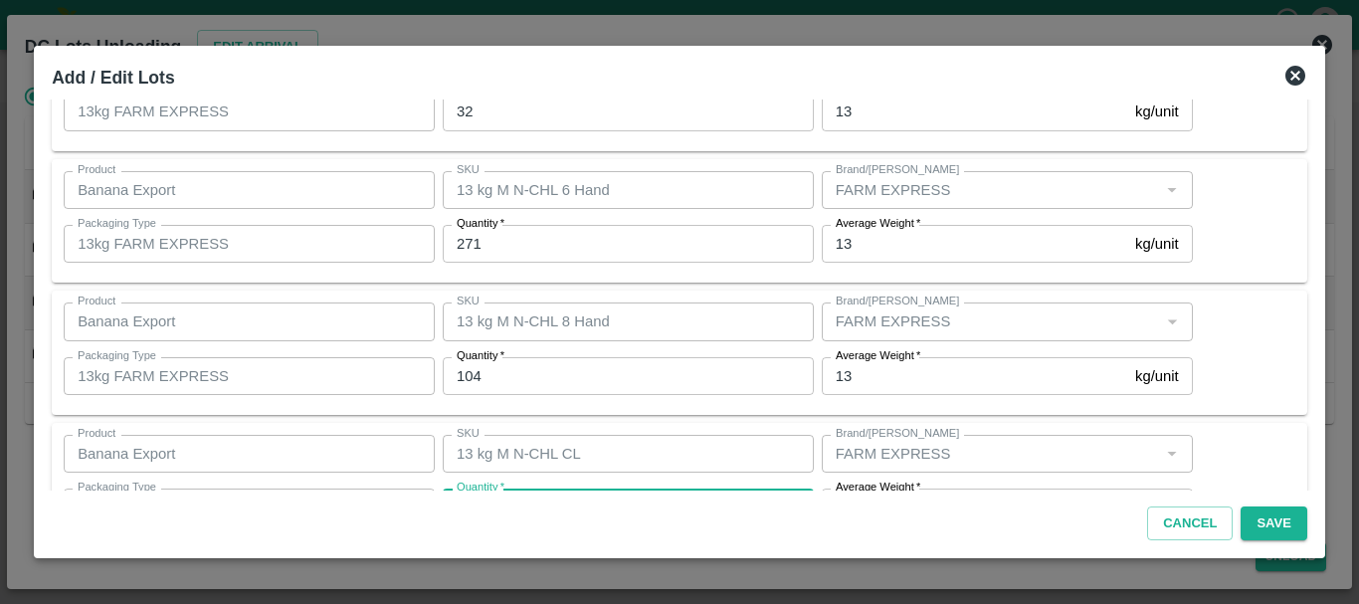
scroll to position [168, 0]
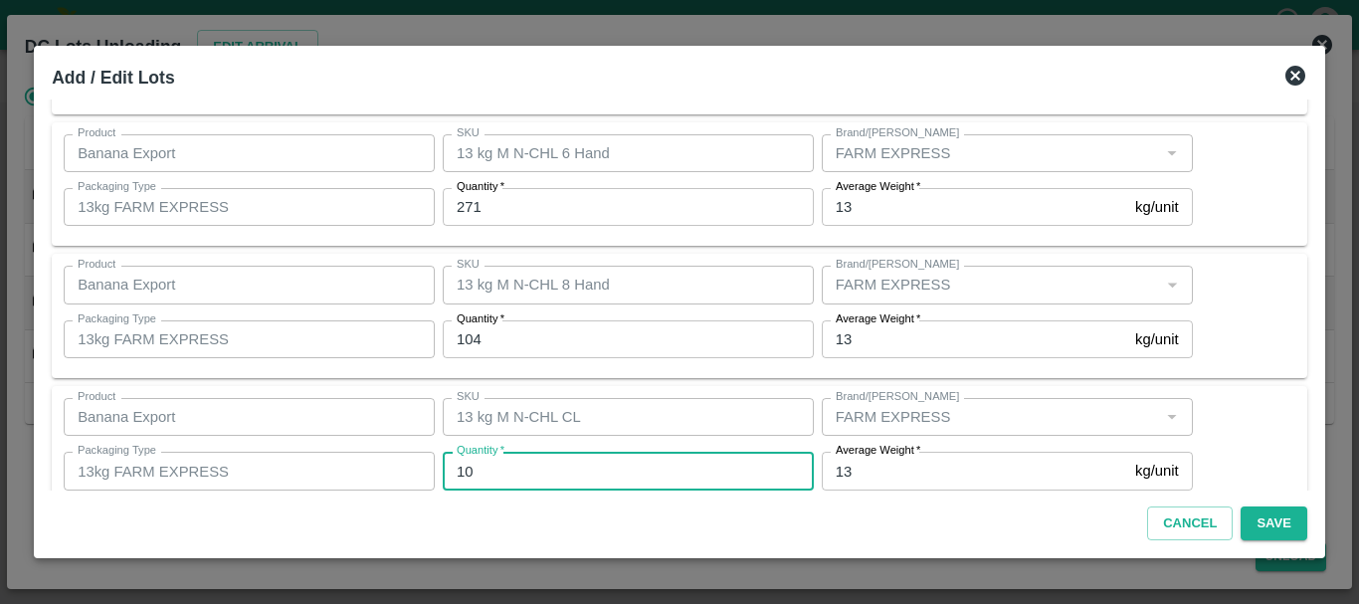
click at [504, 469] on input "10" at bounding box center [628, 471] width 371 height 38
type input "1"
type input "12"
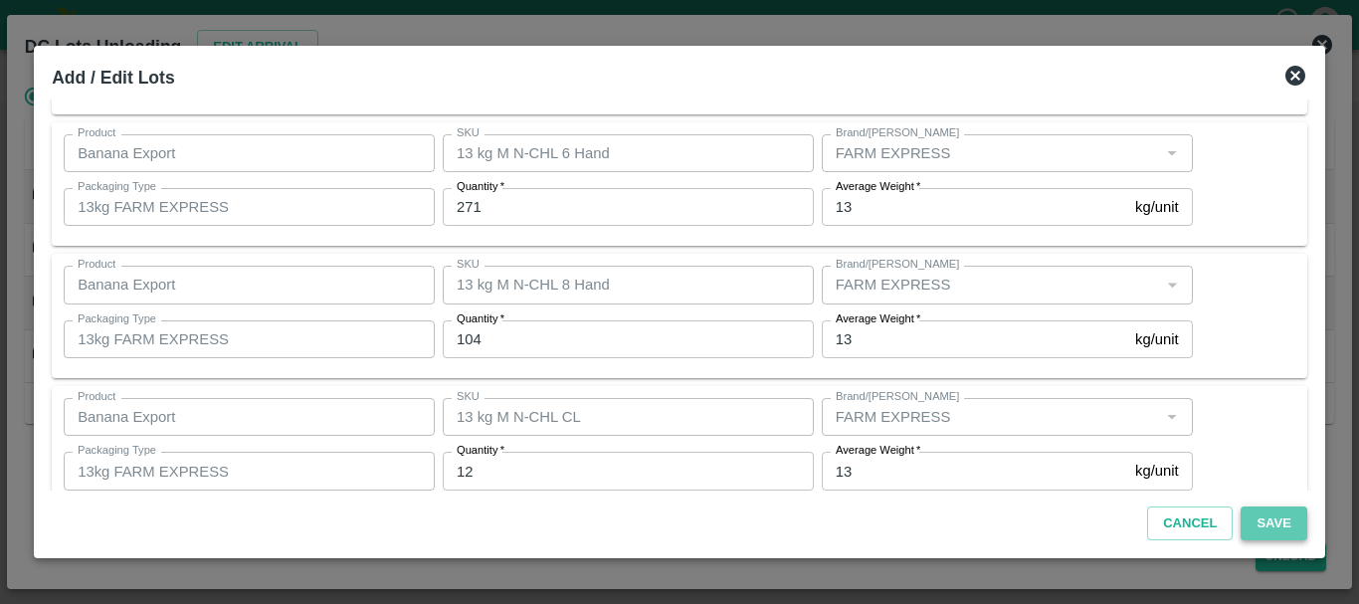
click at [1250, 516] on button "Save" at bounding box center [1274, 523] width 66 height 35
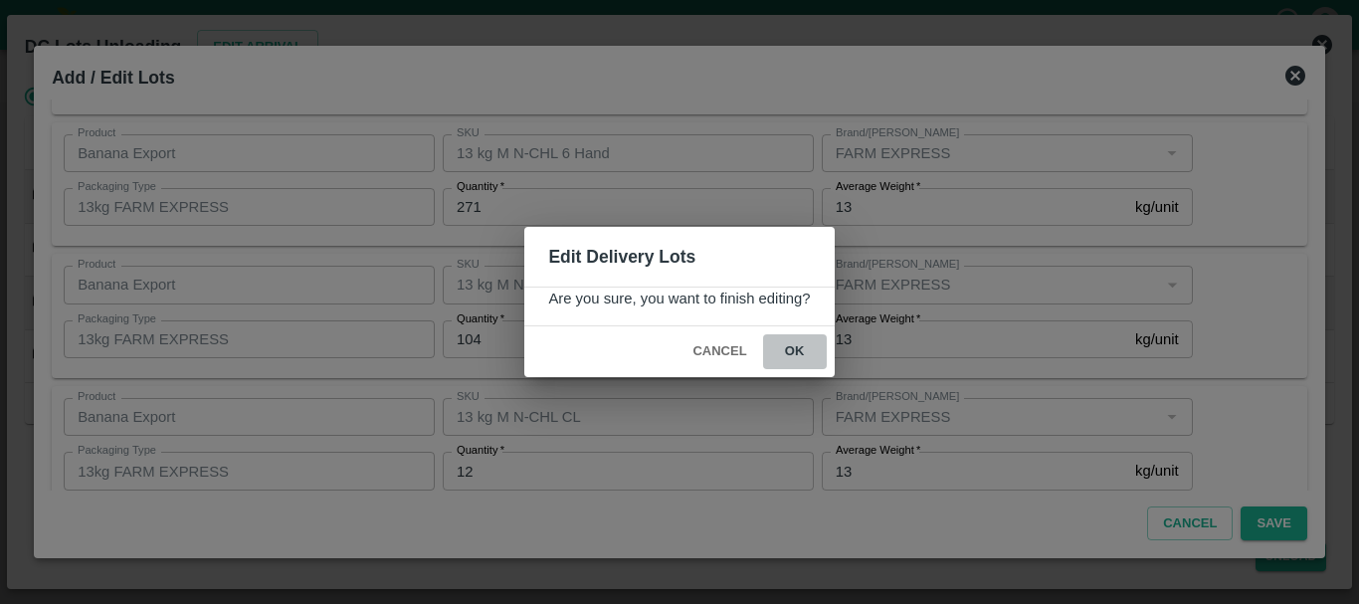
click at [813, 352] on button "ok" at bounding box center [795, 351] width 64 height 35
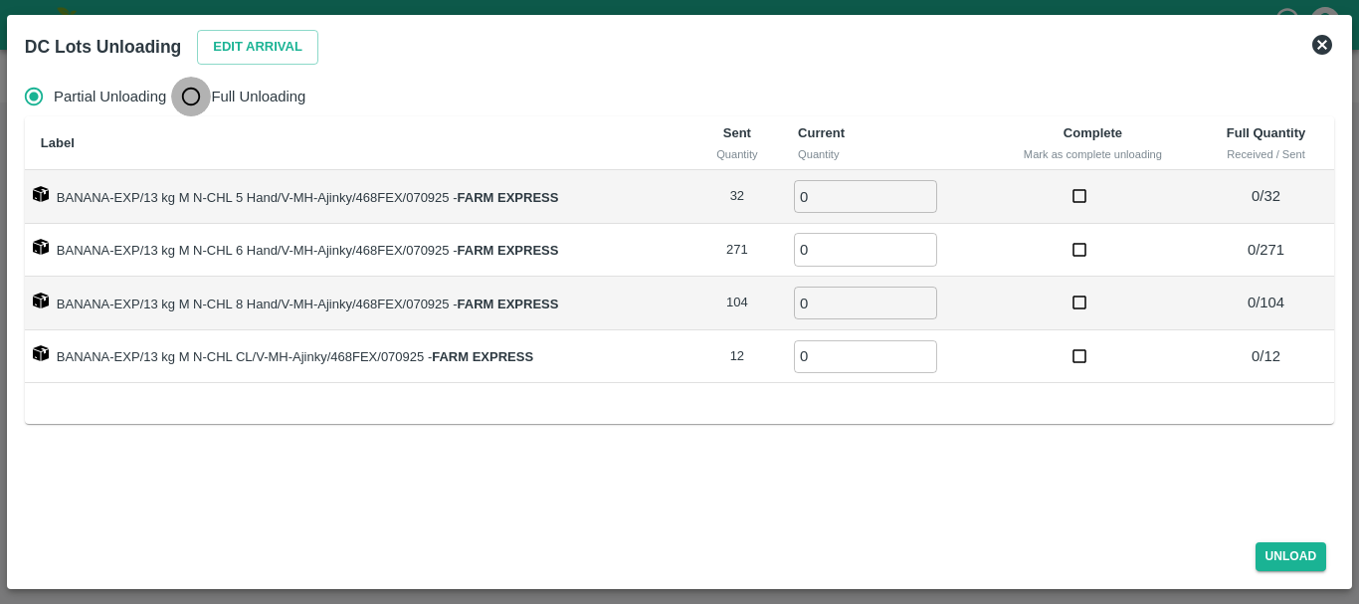
click at [199, 94] on input "Full Unloading" at bounding box center [191, 97] width 40 height 40
radio input "true"
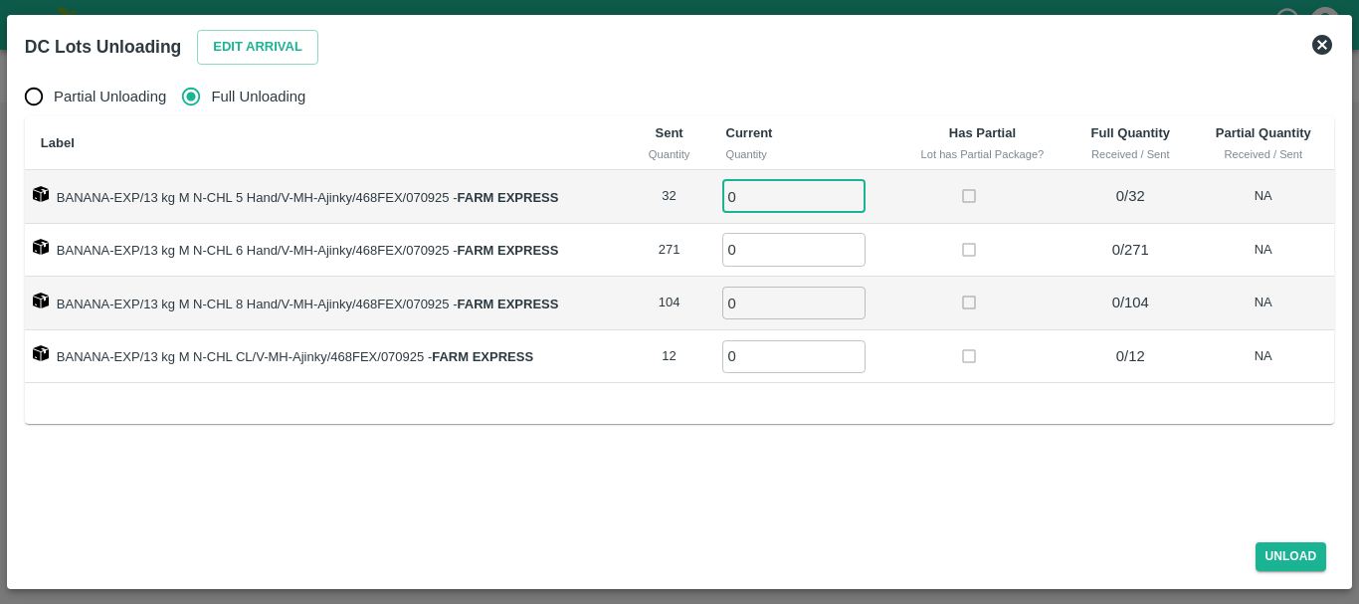
click at [822, 198] on input "0" at bounding box center [793, 196] width 143 height 33
type input "032"
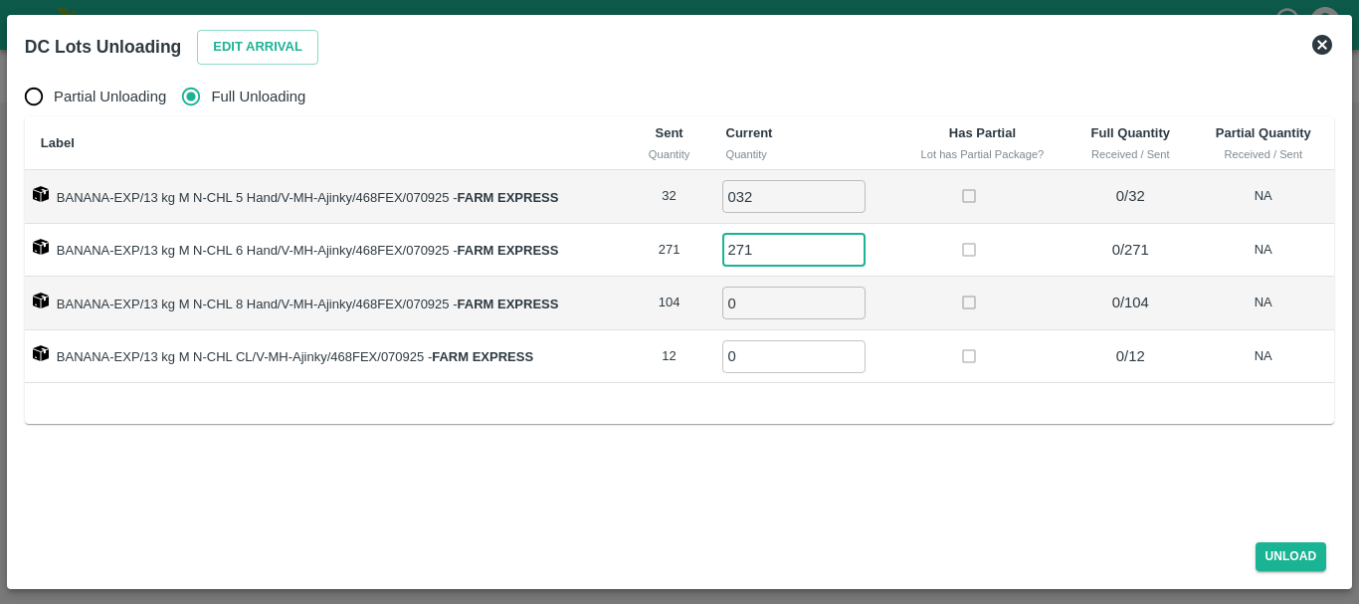
type input "271"
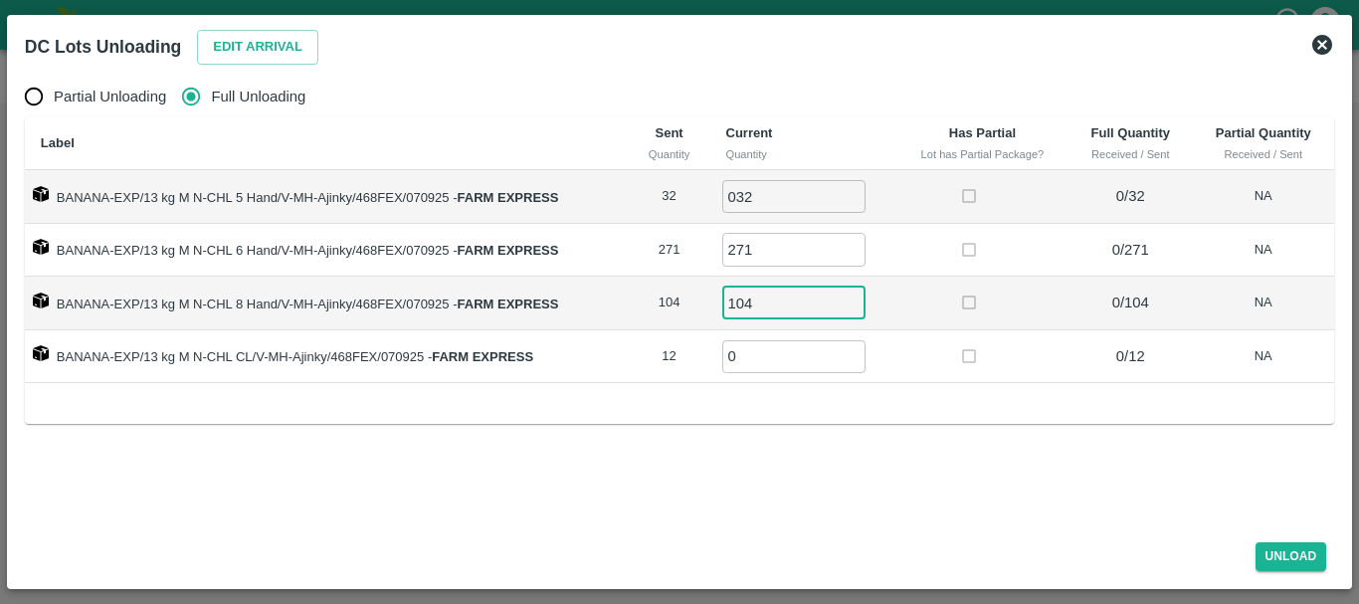
type input "104"
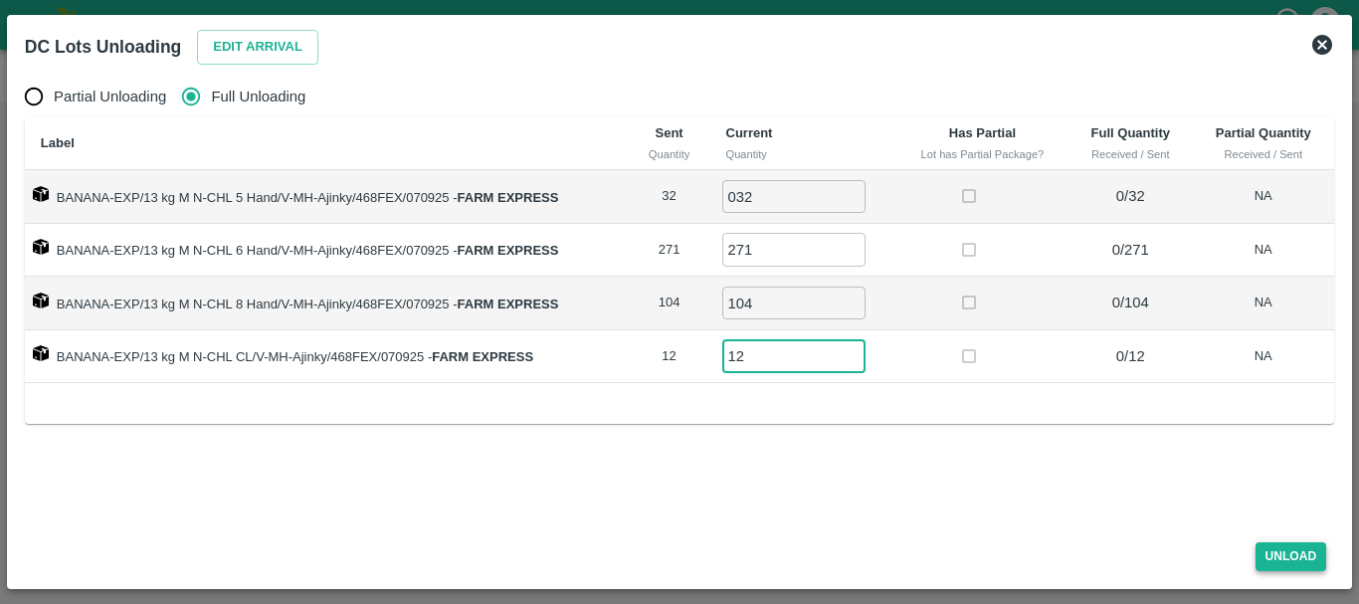
type input "12"
click at [1268, 550] on button "Unload" at bounding box center [1292, 556] width 72 height 29
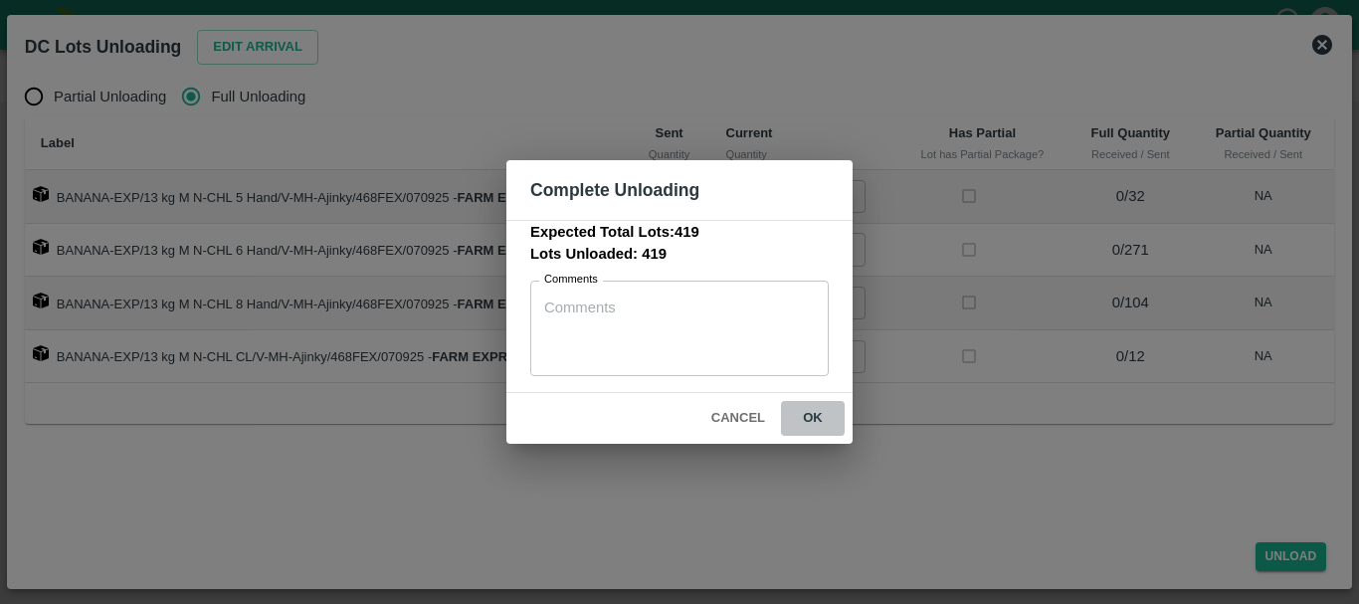
click at [812, 407] on button "ok" at bounding box center [813, 418] width 64 height 35
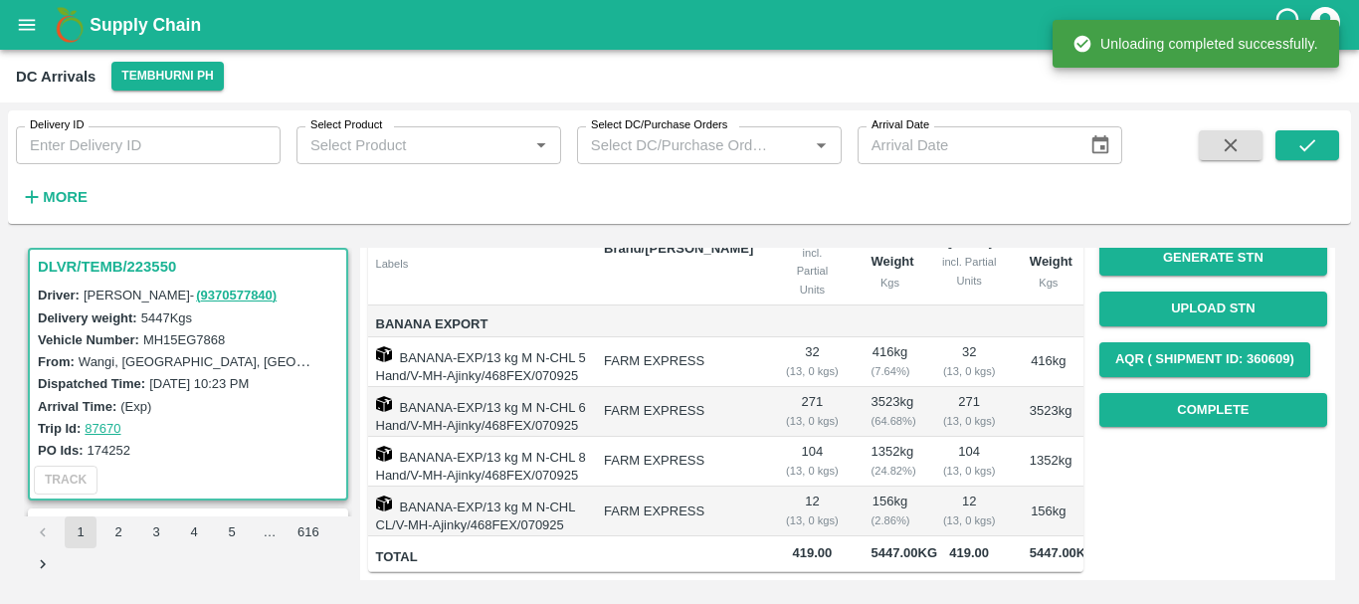
scroll to position [0, 0]
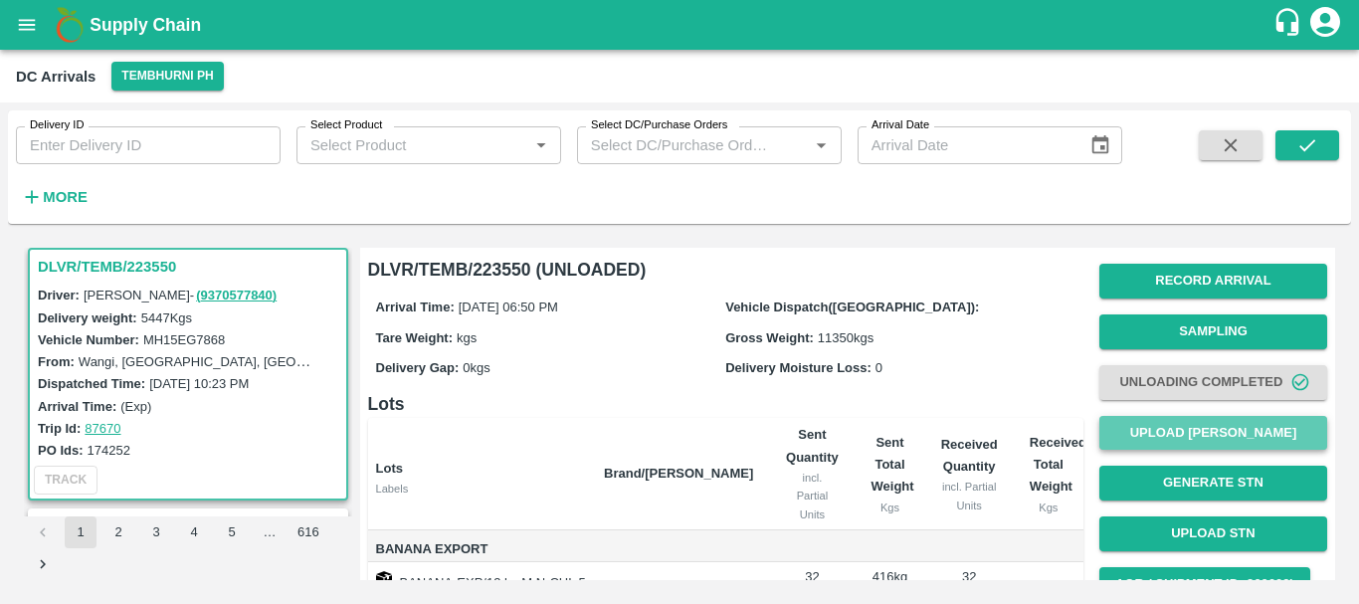
click at [1149, 438] on button "Upload [PERSON_NAME]" at bounding box center [1213, 433] width 228 height 35
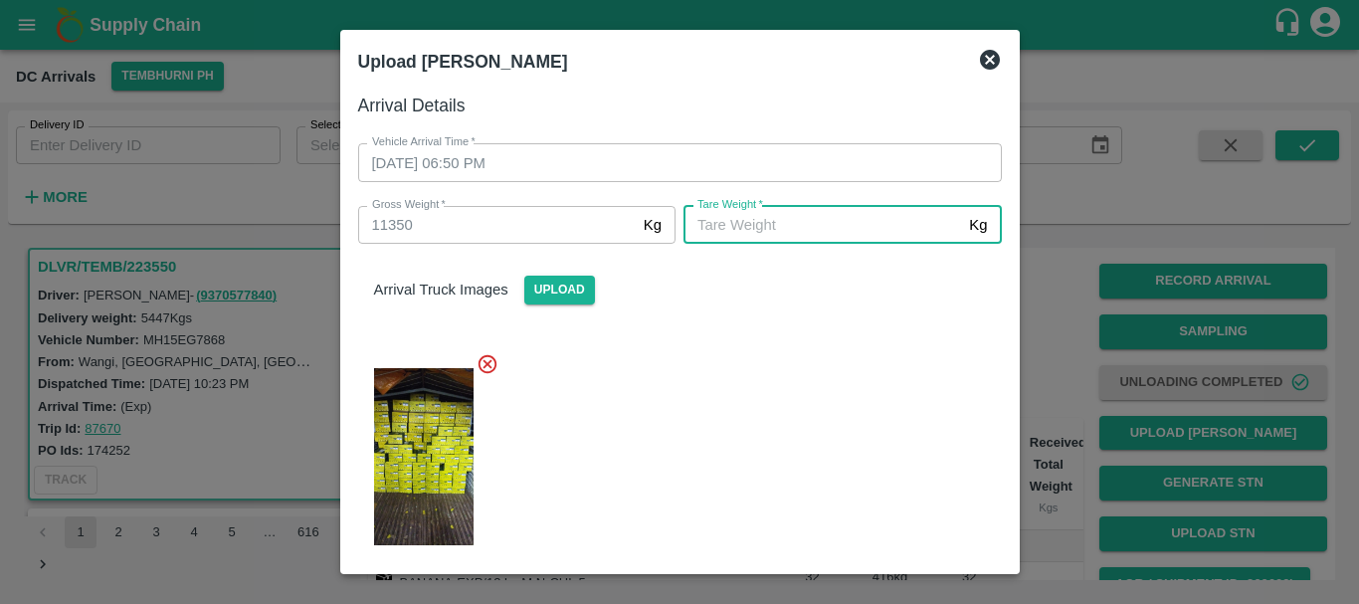
click at [790, 231] on input "Tare Weight   *" at bounding box center [823, 225] width 278 height 38
type input "5480"
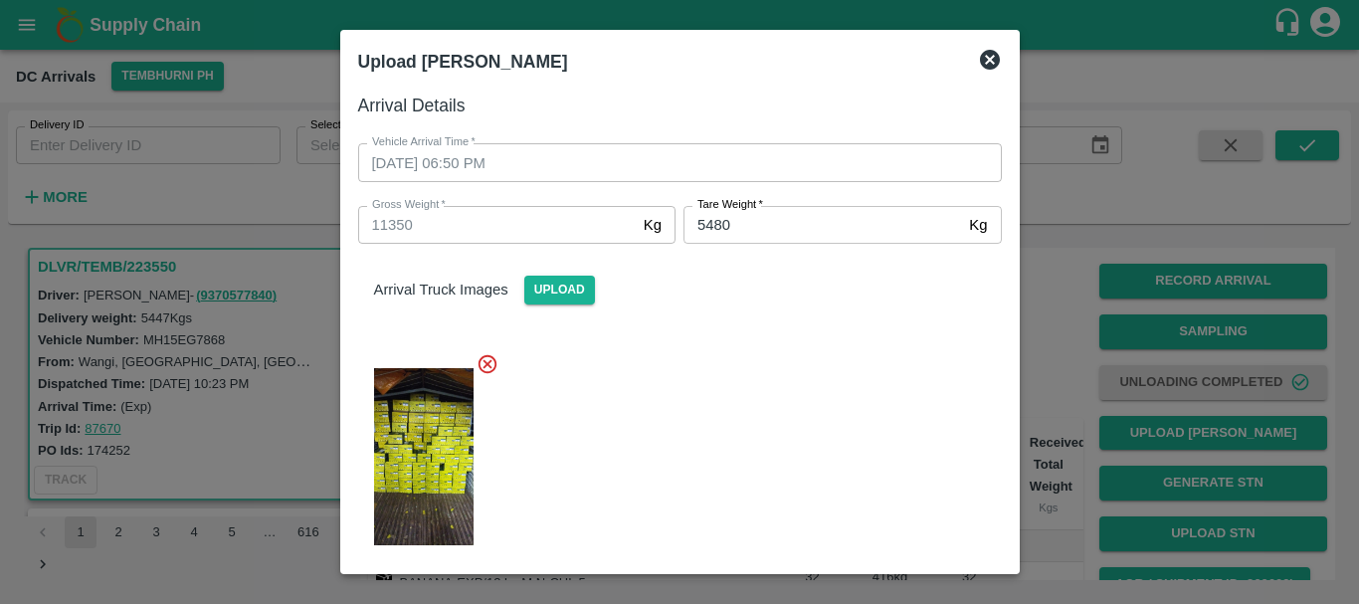
click at [787, 326] on div "Arrival Truck Images Upload" at bounding box center [672, 404] width 660 height 353
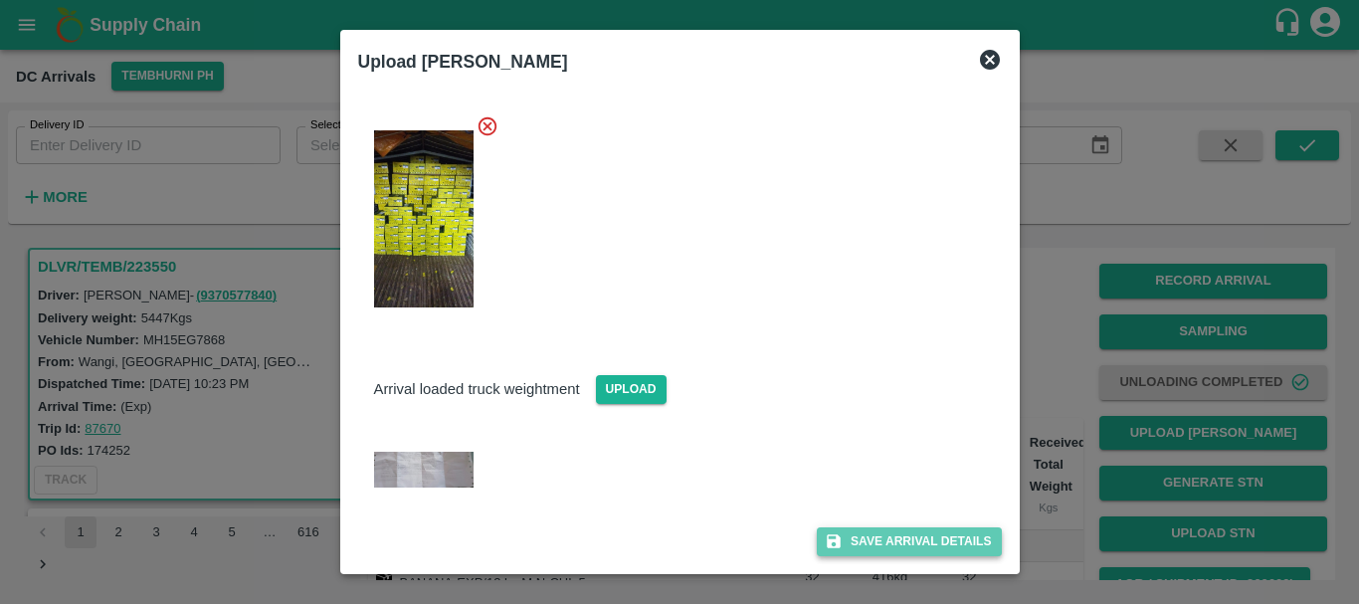
click at [877, 534] on button "Save Arrival Details" at bounding box center [909, 541] width 184 height 29
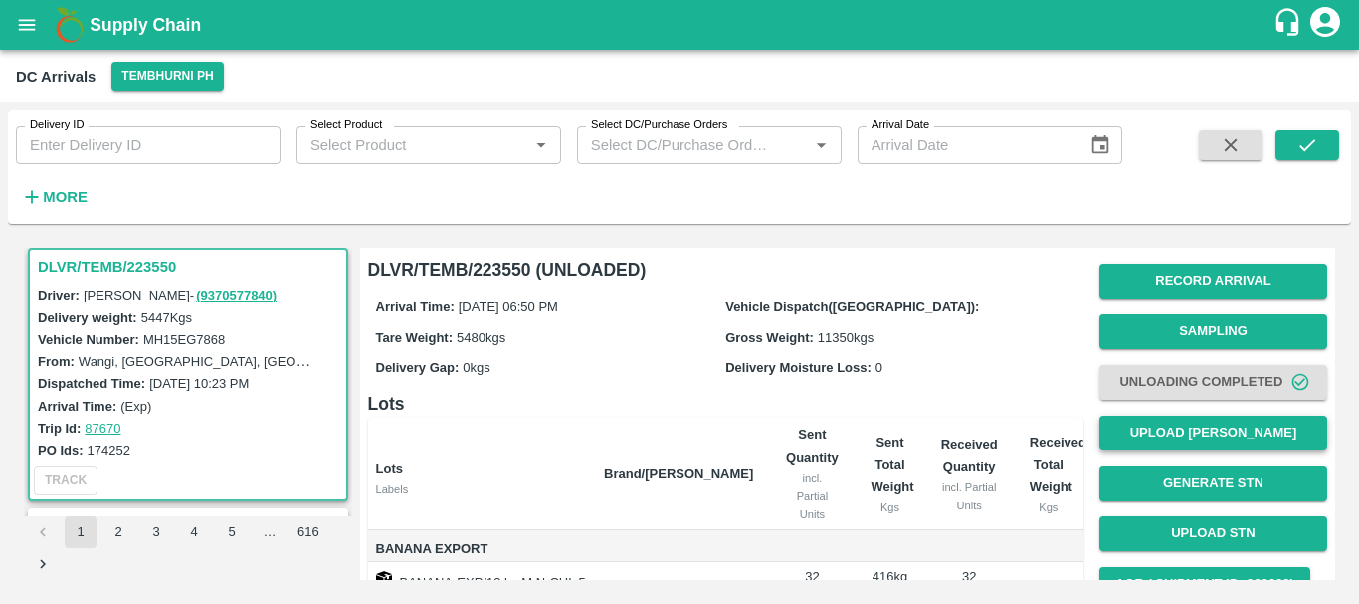
scroll to position [314, 0]
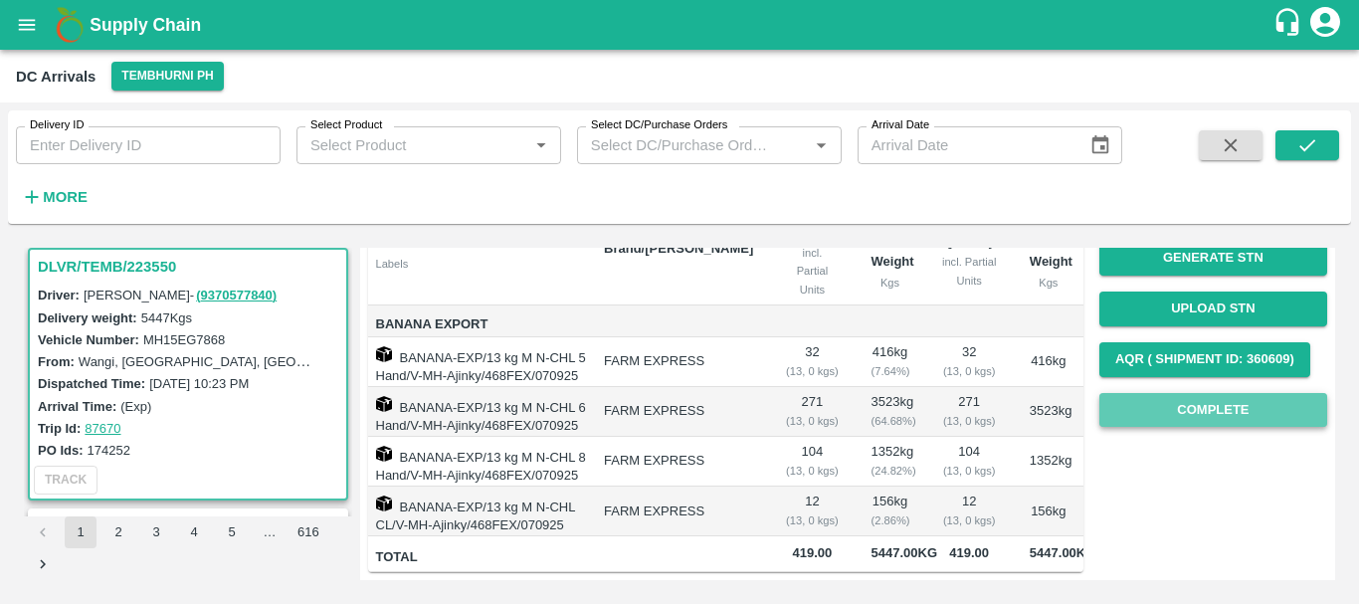
click at [1176, 393] on button "Complete" at bounding box center [1213, 410] width 228 height 35
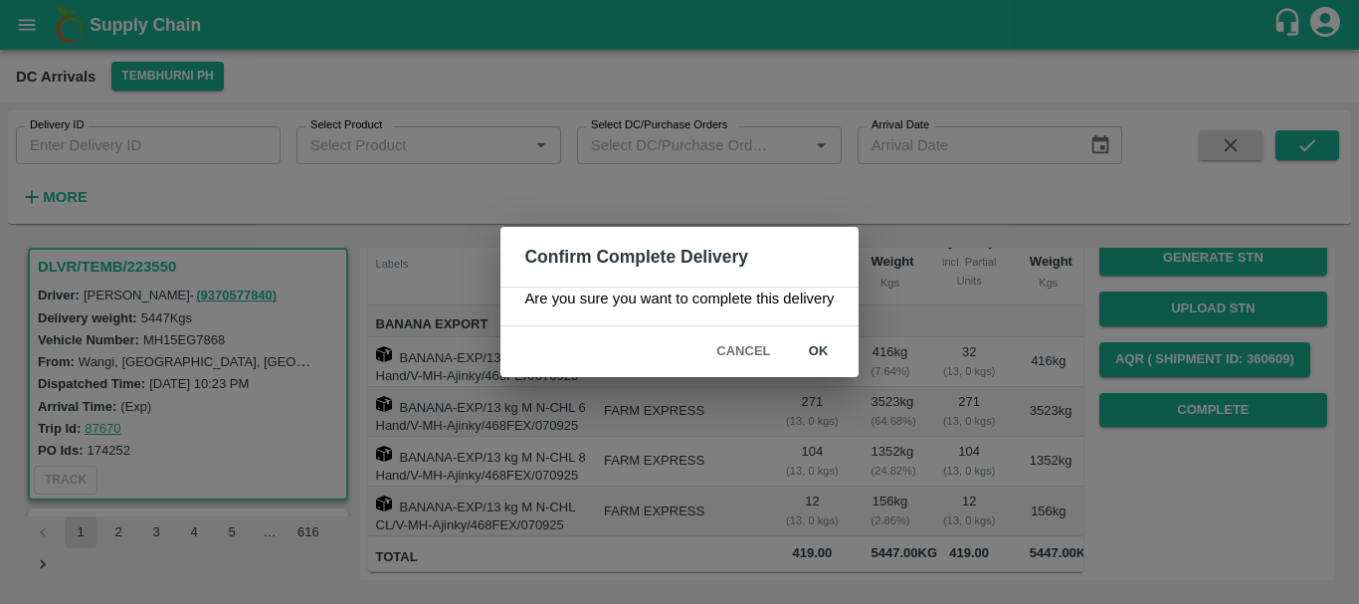
click at [832, 343] on button "ok" at bounding box center [819, 351] width 64 height 35
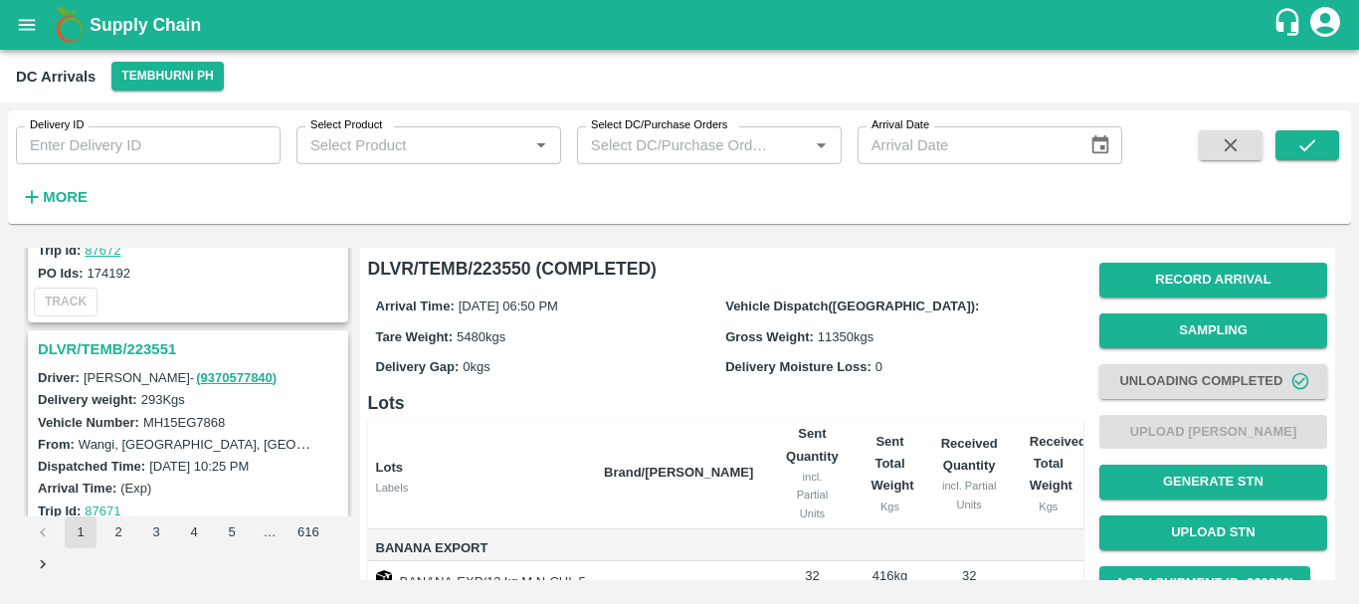
scroll to position [965, 0]
click at [171, 342] on h3 "DLVR/TEMB/223551" at bounding box center [191, 350] width 306 height 26
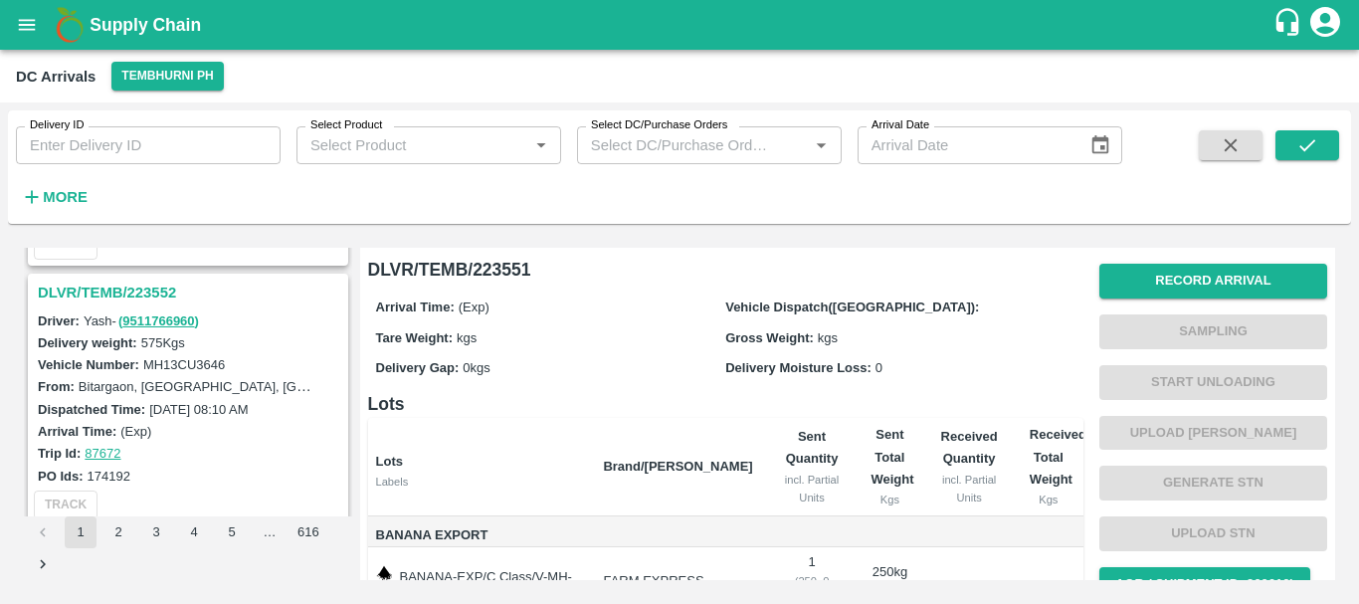
scroll to position [762, 0]
click at [134, 294] on h3 "DLVR/TEMB/223552" at bounding box center [191, 294] width 306 height 26
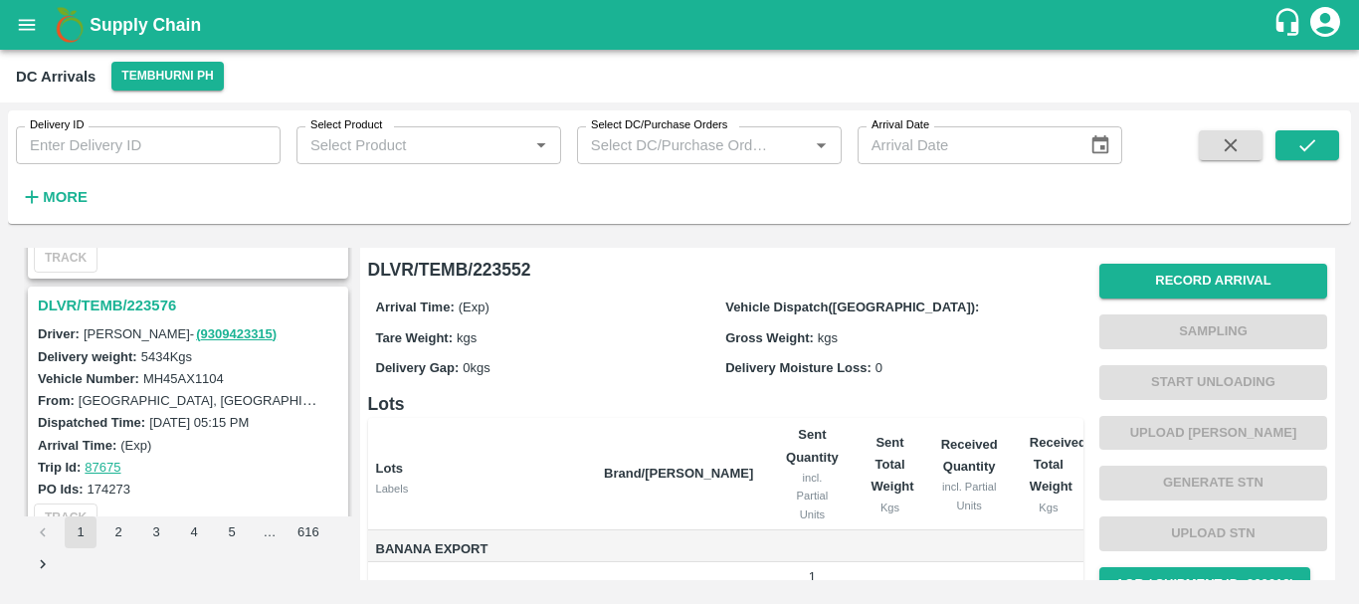
scroll to position [489, 0]
click at [138, 305] on h3 "DLVR/TEMB/223576" at bounding box center [191, 307] width 306 height 26
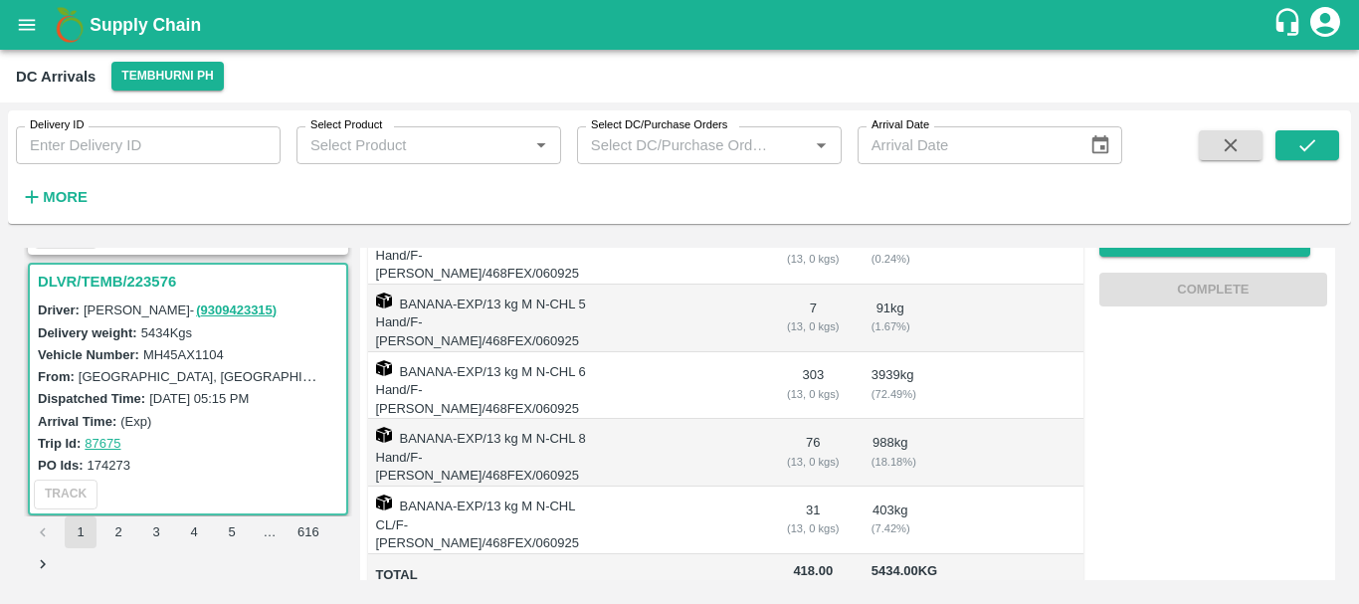
scroll to position [345, 0]
click at [97, 440] on link "87675" at bounding box center [103, 443] width 36 height 15
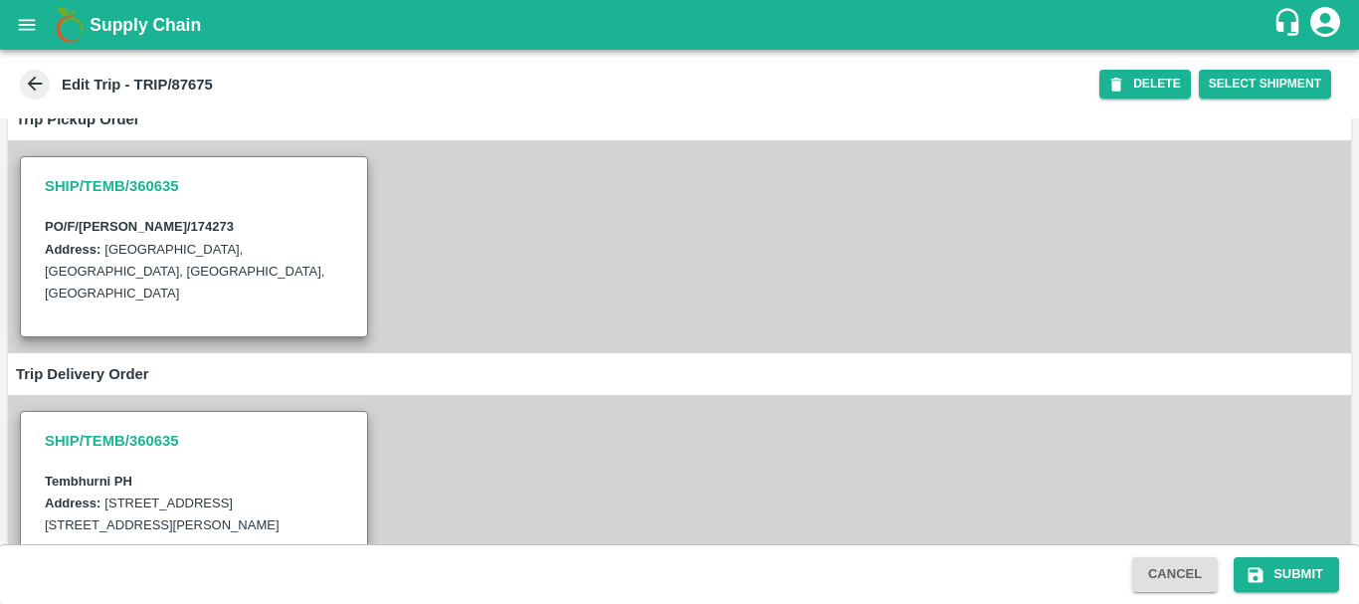
scroll to position [148, 0]
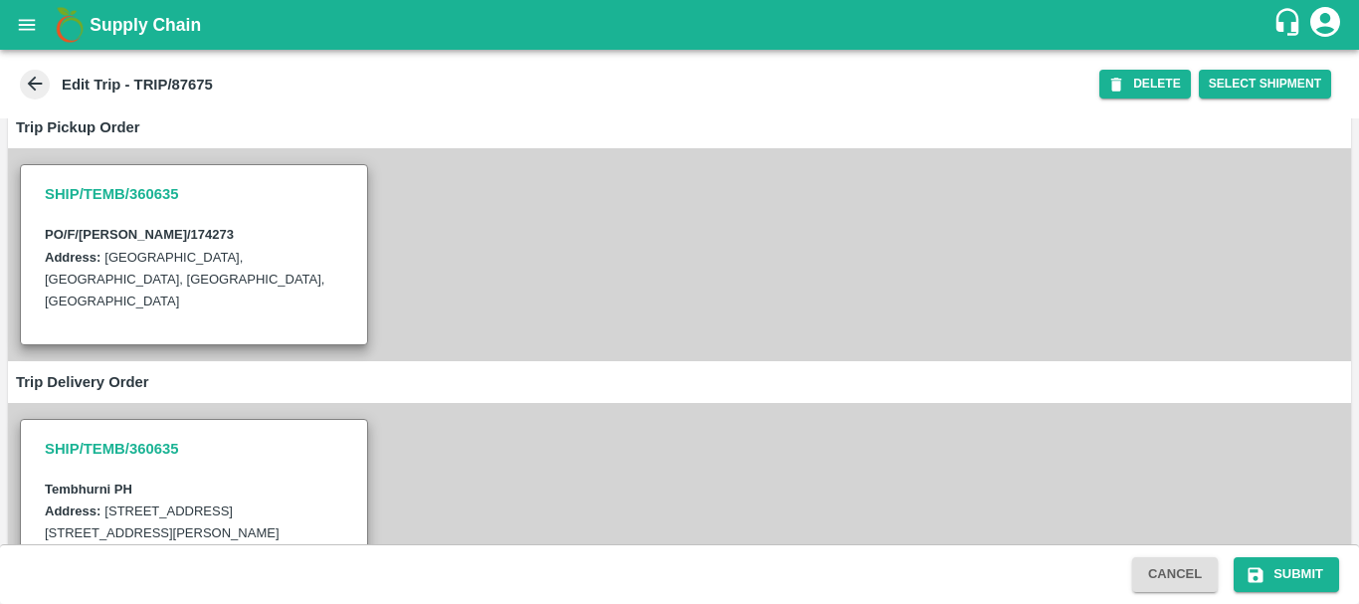
click at [30, 81] on icon at bounding box center [35, 84] width 22 height 22
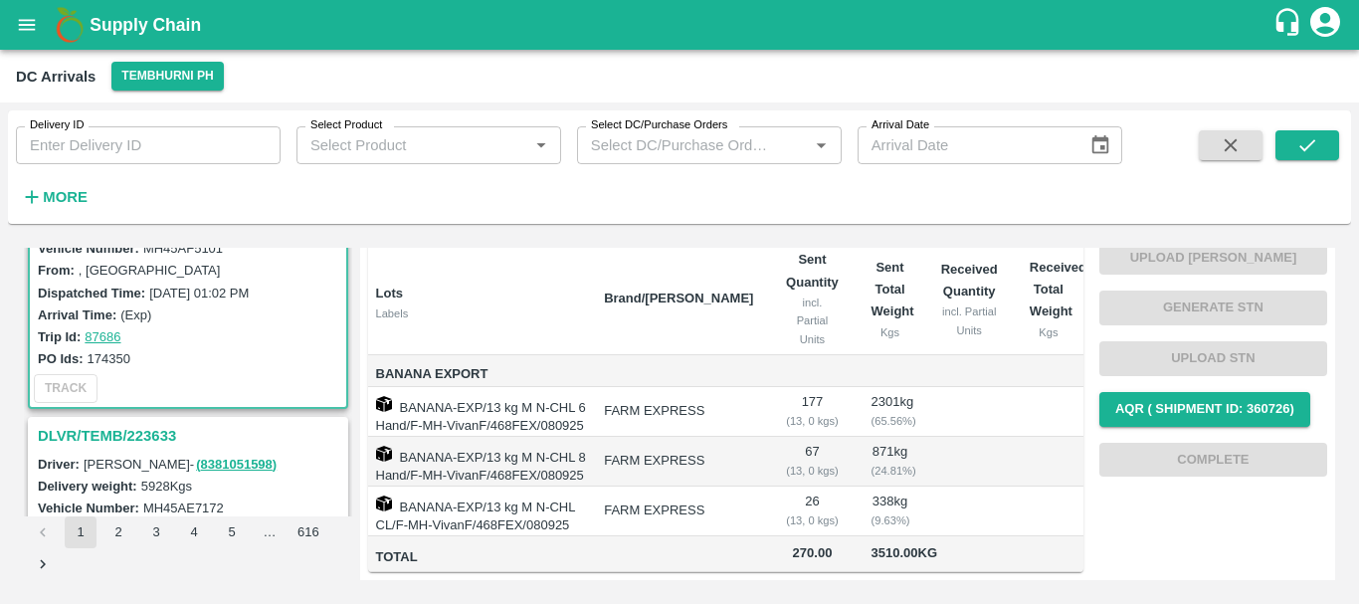
scroll to position [106, 0]
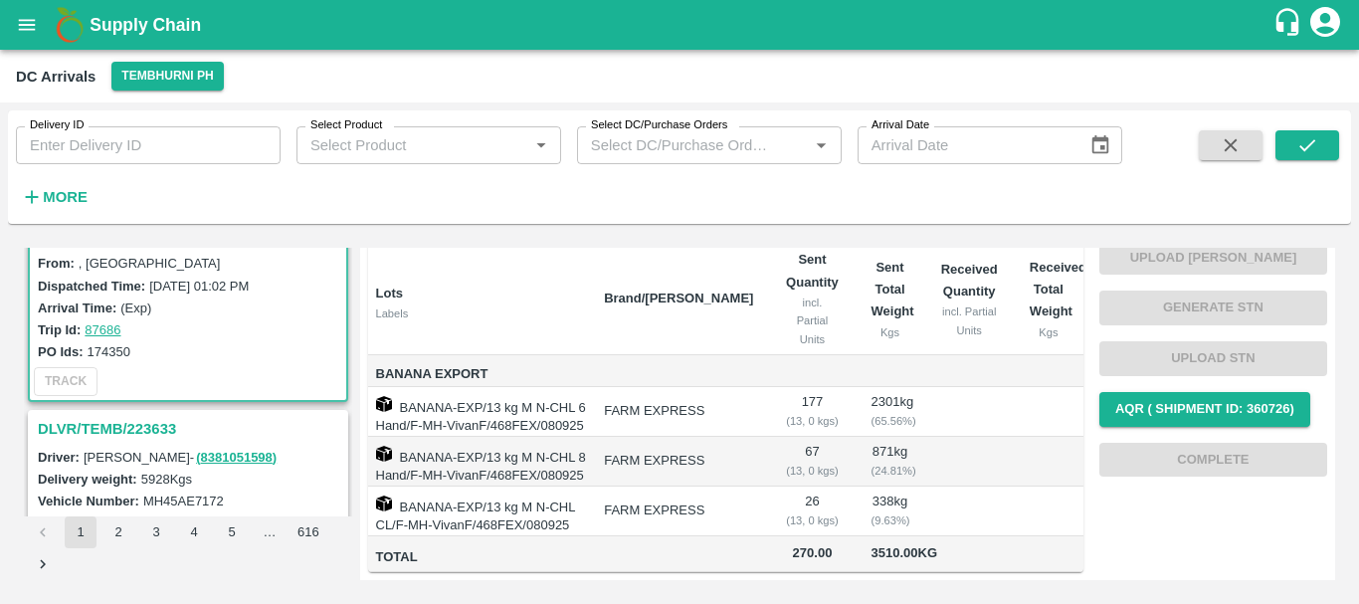
click at [137, 427] on h3 "DLVR/TEMB/223633" at bounding box center [191, 429] width 306 height 26
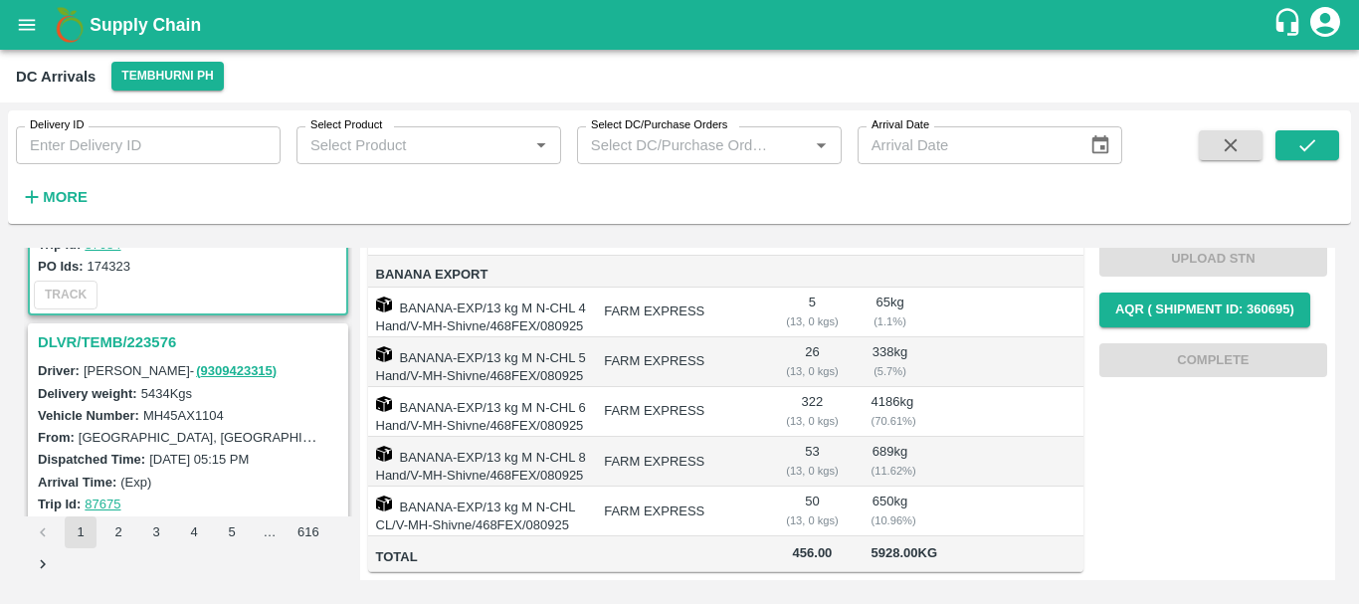
scroll to position [454, 0]
click at [146, 348] on h3 "DLVR/TEMB/223576" at bounding box center [191, 341] width 306 height 26
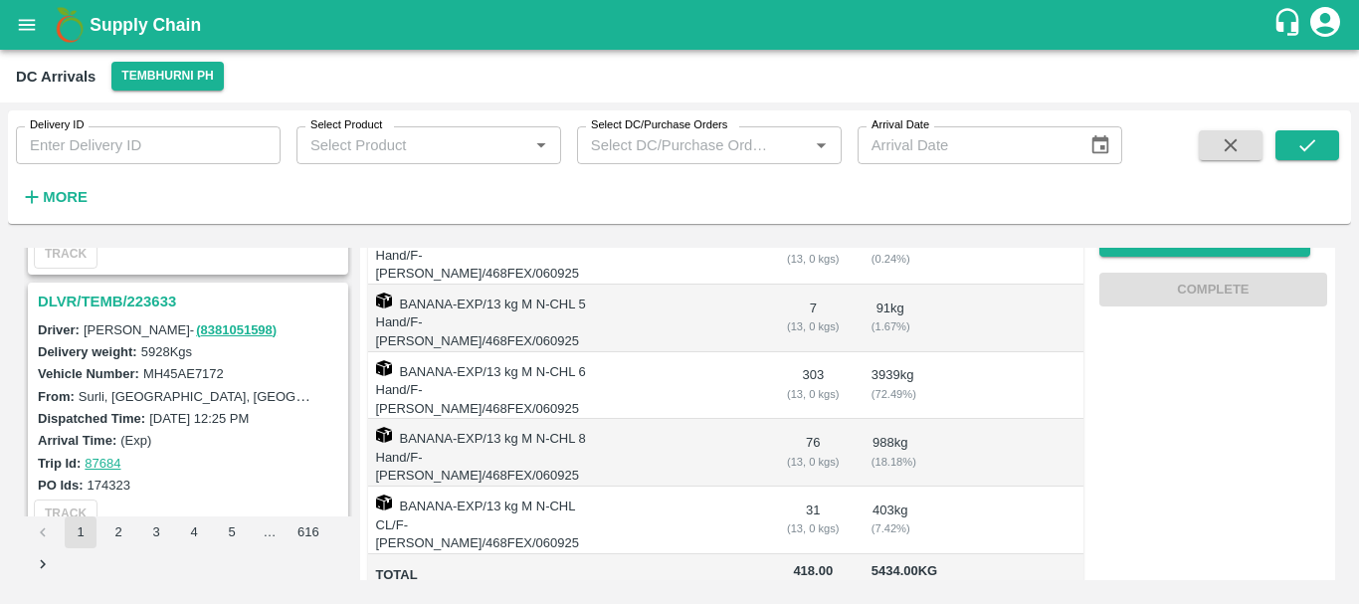
scroll to position [223, 0]
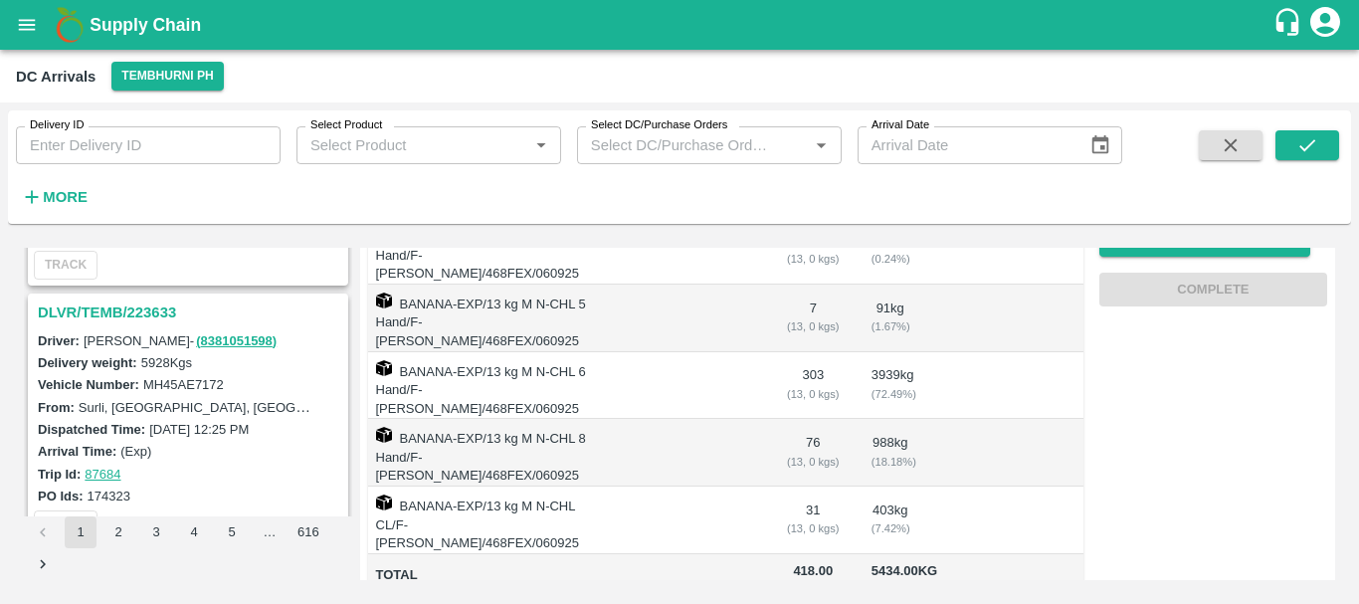
click at [142, 312] on h3 "DLVR/TEMB/223633" at bounding box center [191, 312] width 306 height 26
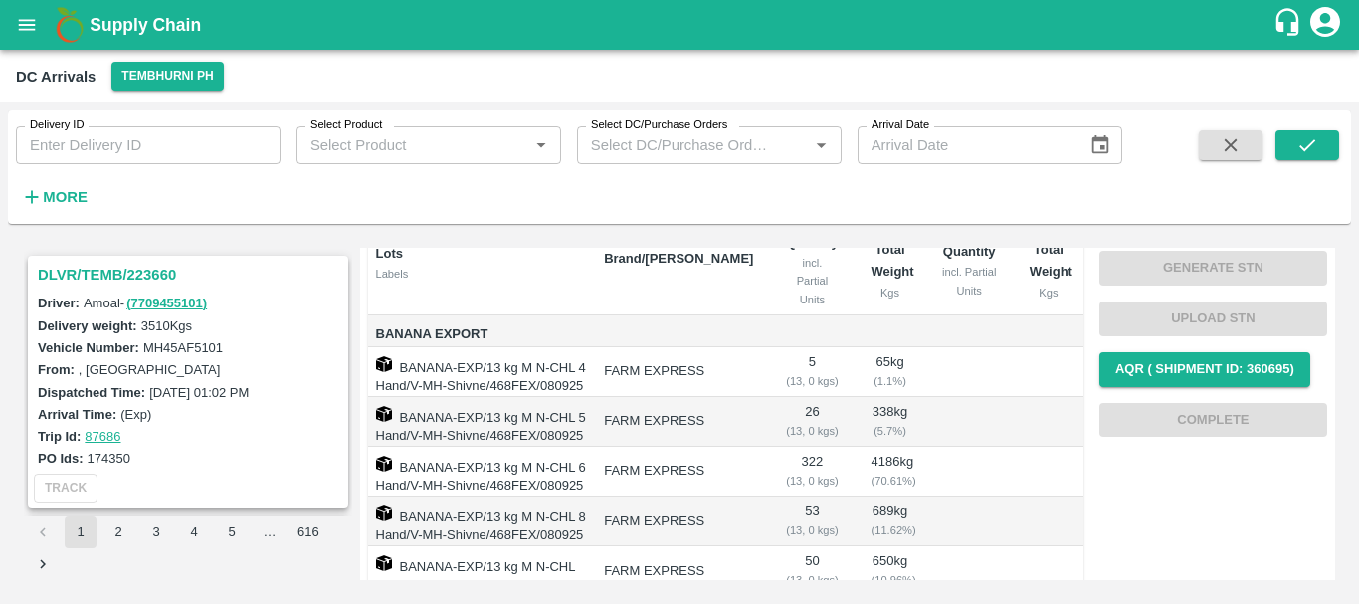
click at [103, 265] on h3 "DLVR/TEMB/223660" at bounding box center [191, 275] width 306 height 26
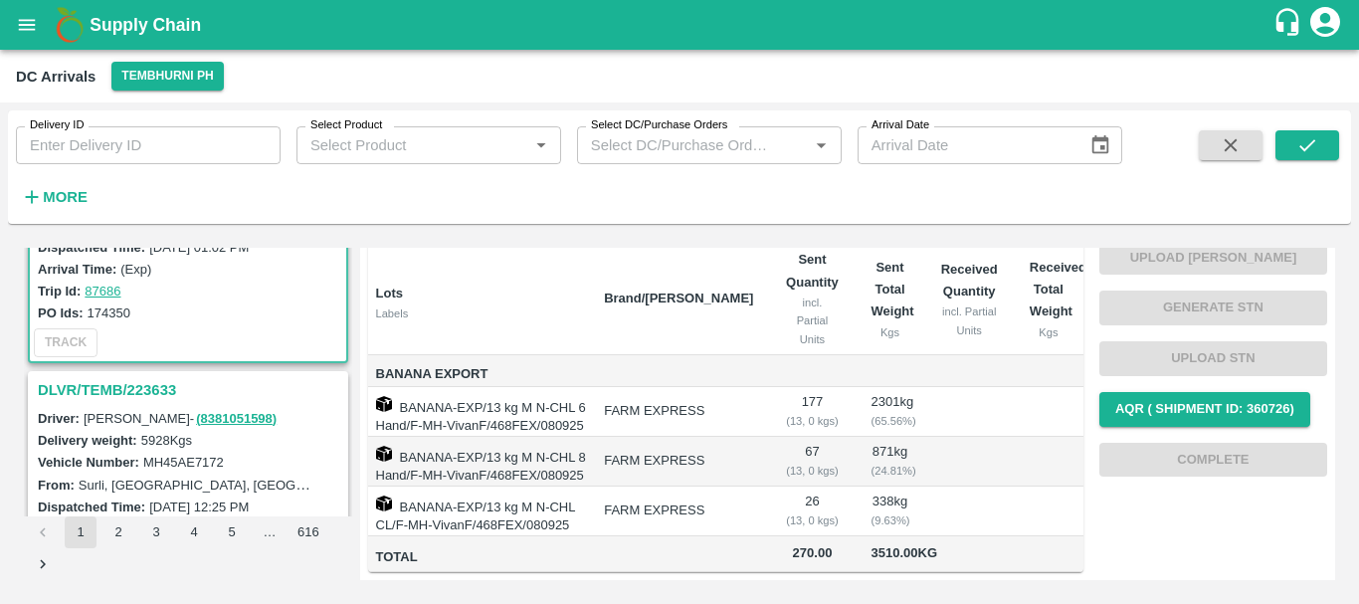
scroll to position [155, 0]
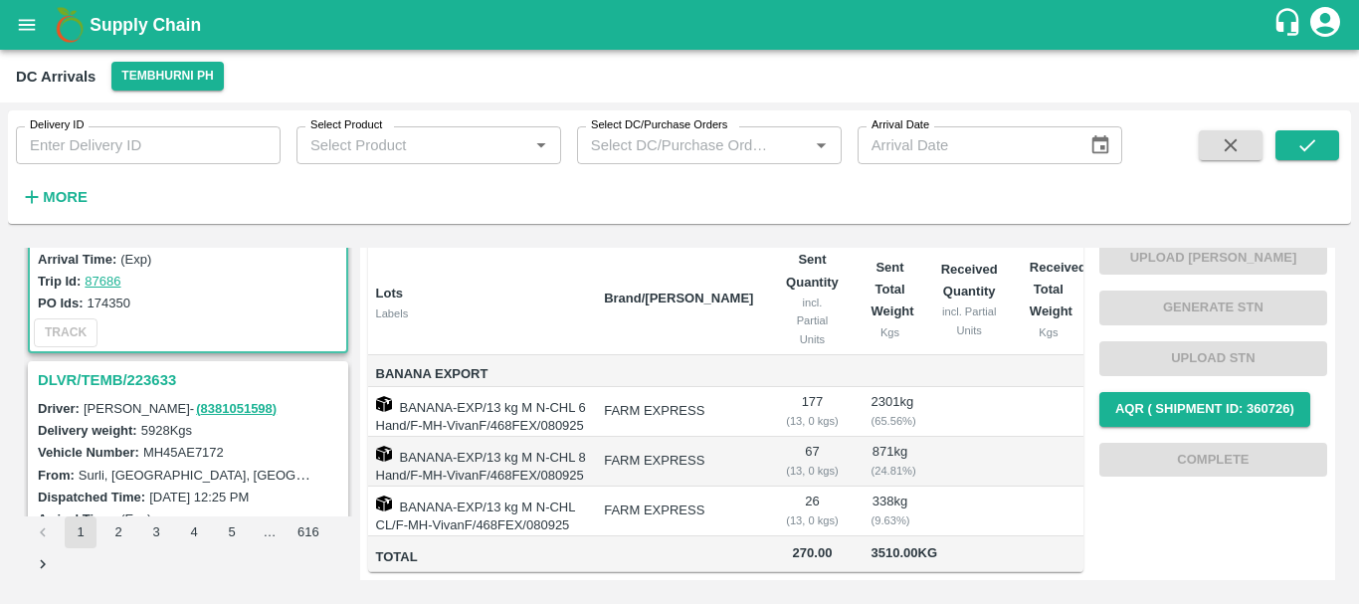
click at [107, 373] on h3 "DLVR/TEMB/223633" at bounding box center [191, 380] width 306 height 26
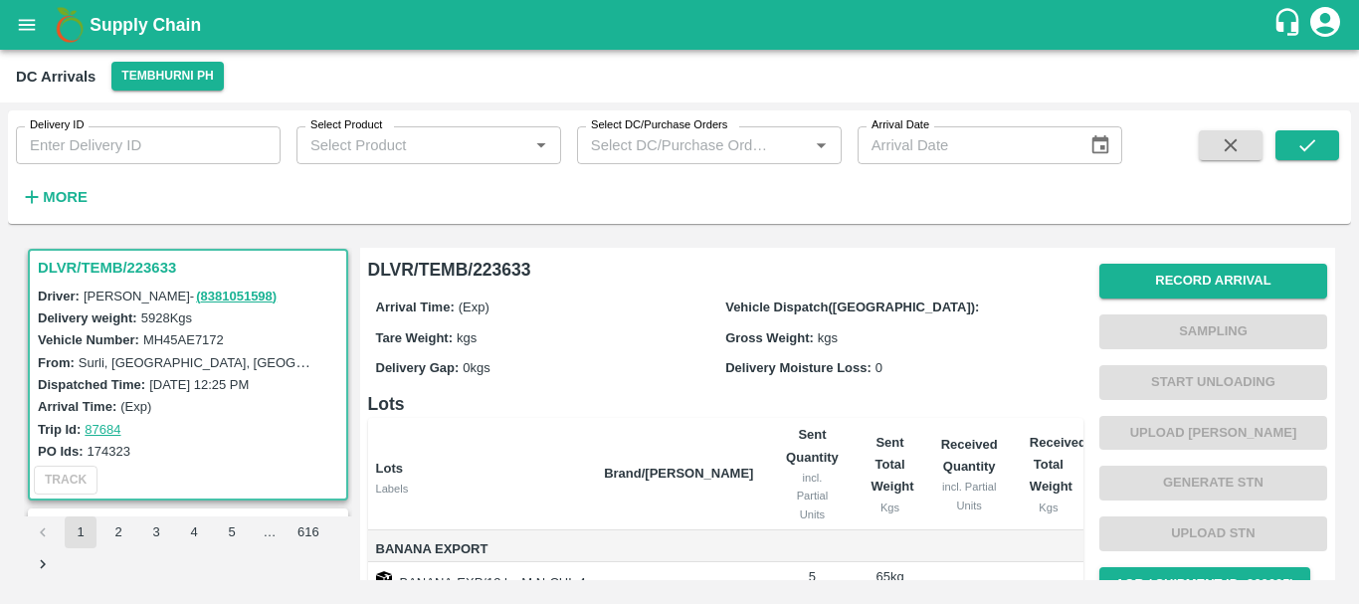
scroll to position [402, 0]
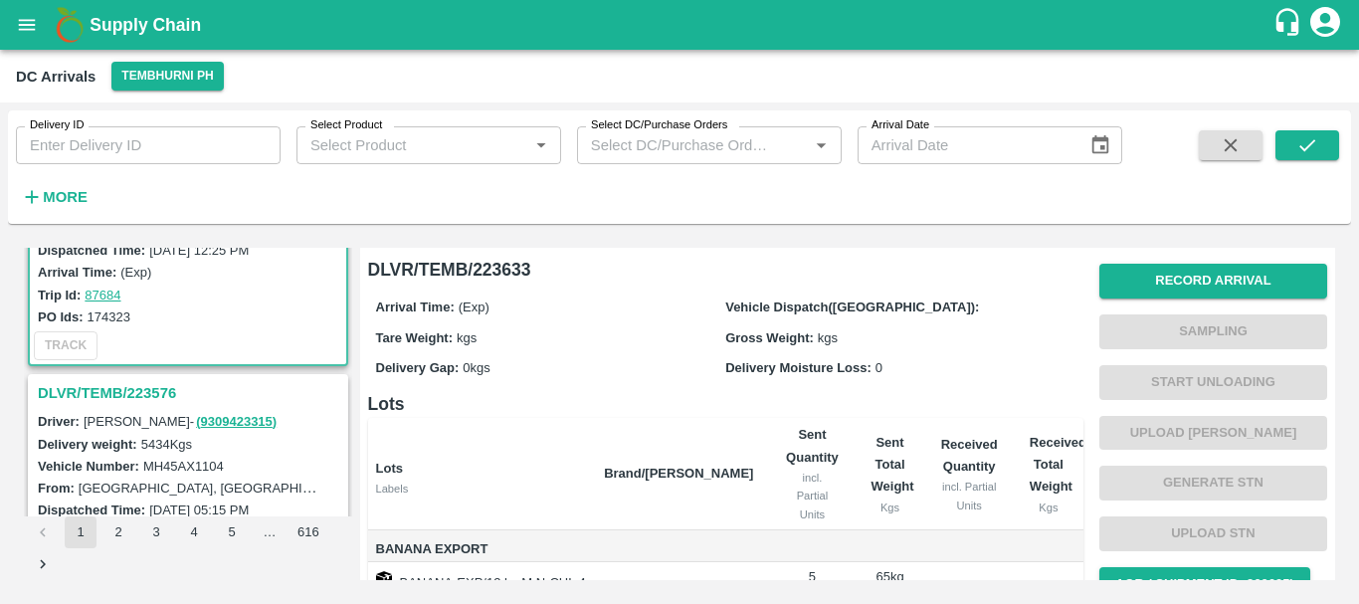
click at [158, 395] on h3 "DLVR/TEMB/223576" at bounding box center [191, 393] width 306 height 26
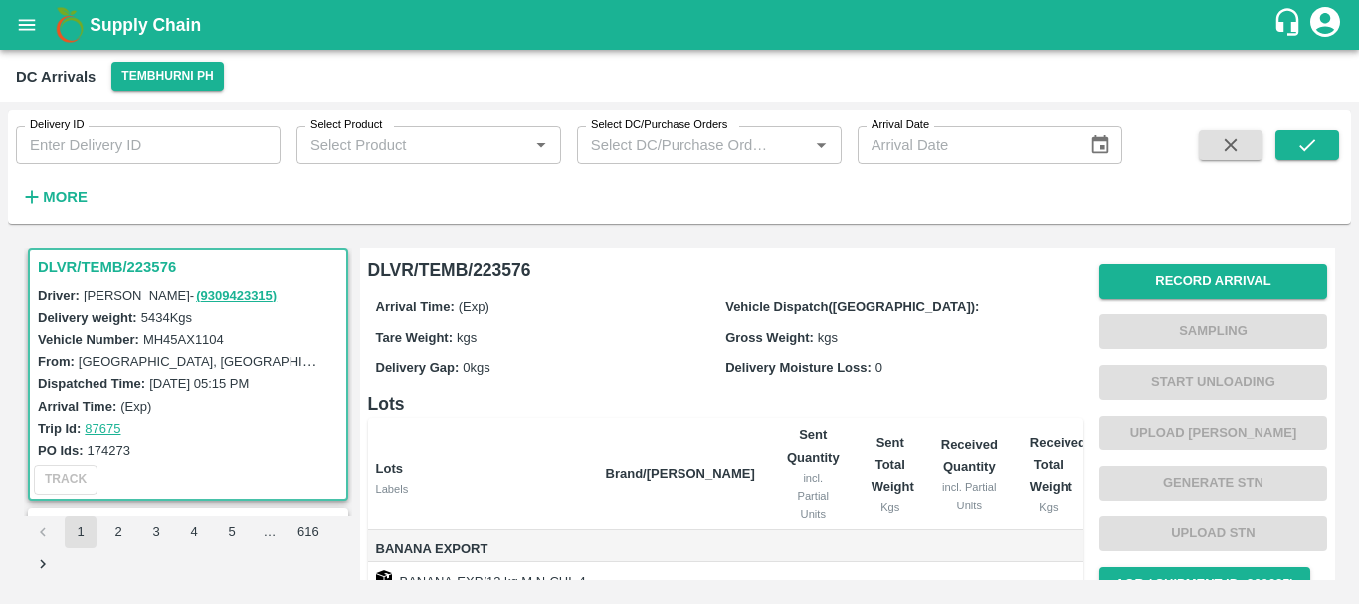
scroll to position [345, 0]
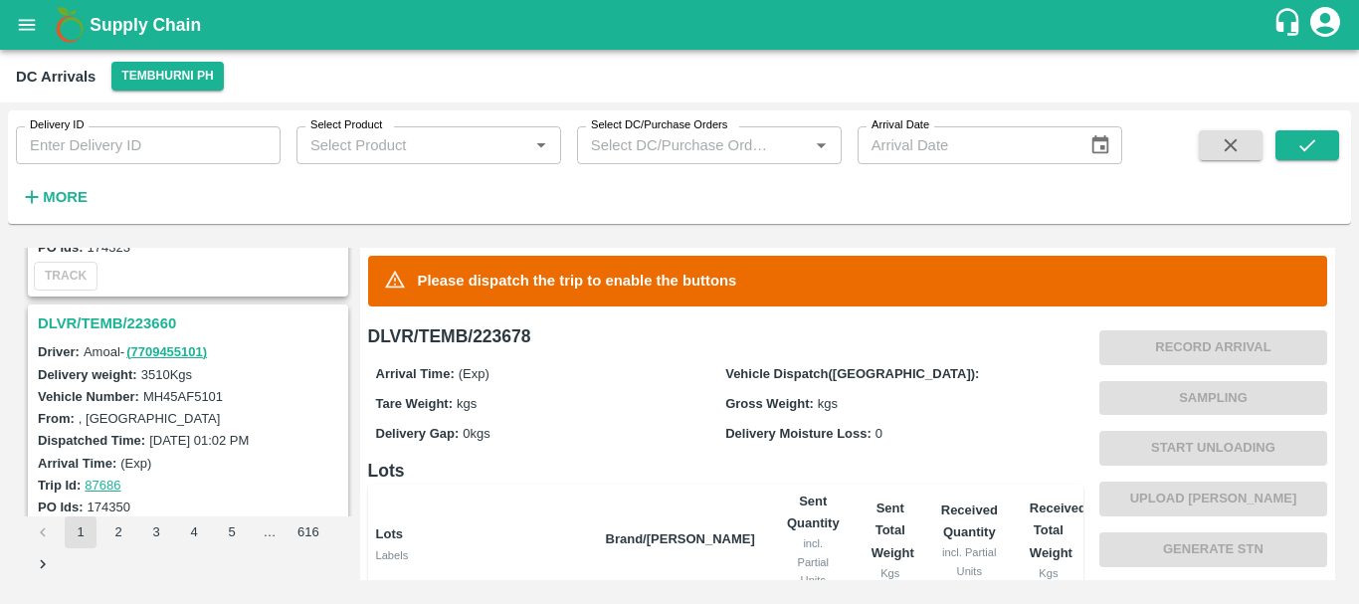
scroll to position [479, 0]
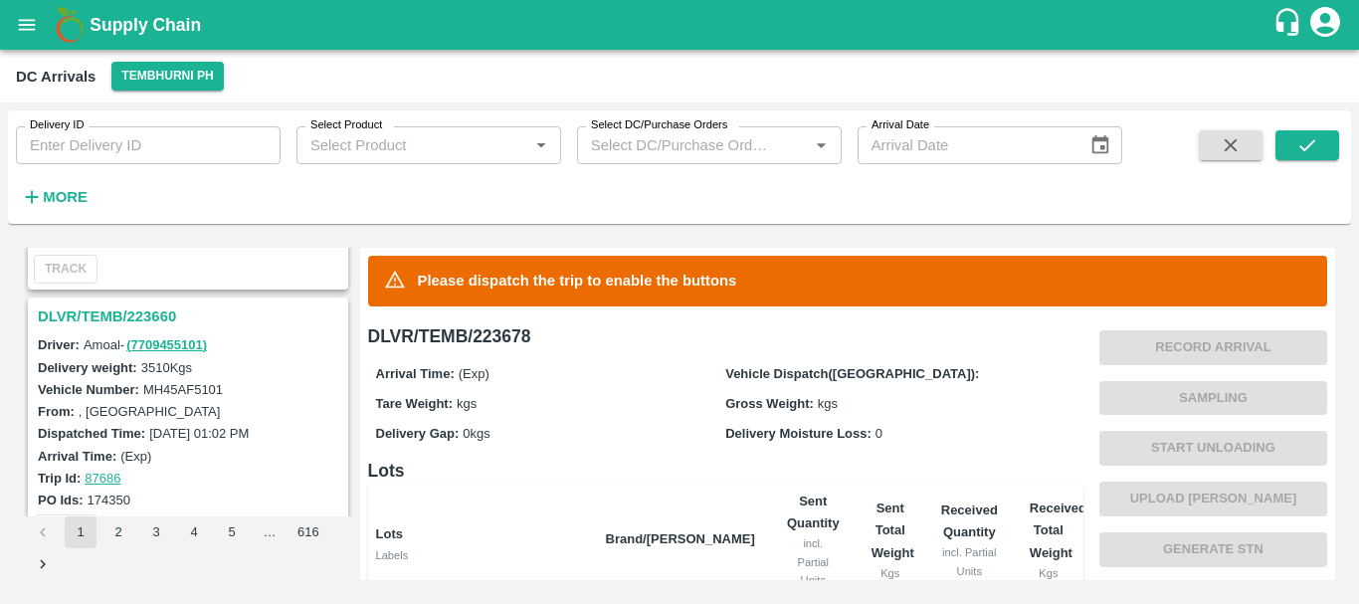
click at [124, 323] on h3 "DLVR/TEMB/223660" at bounding box center [191, 316] width 306 height 26
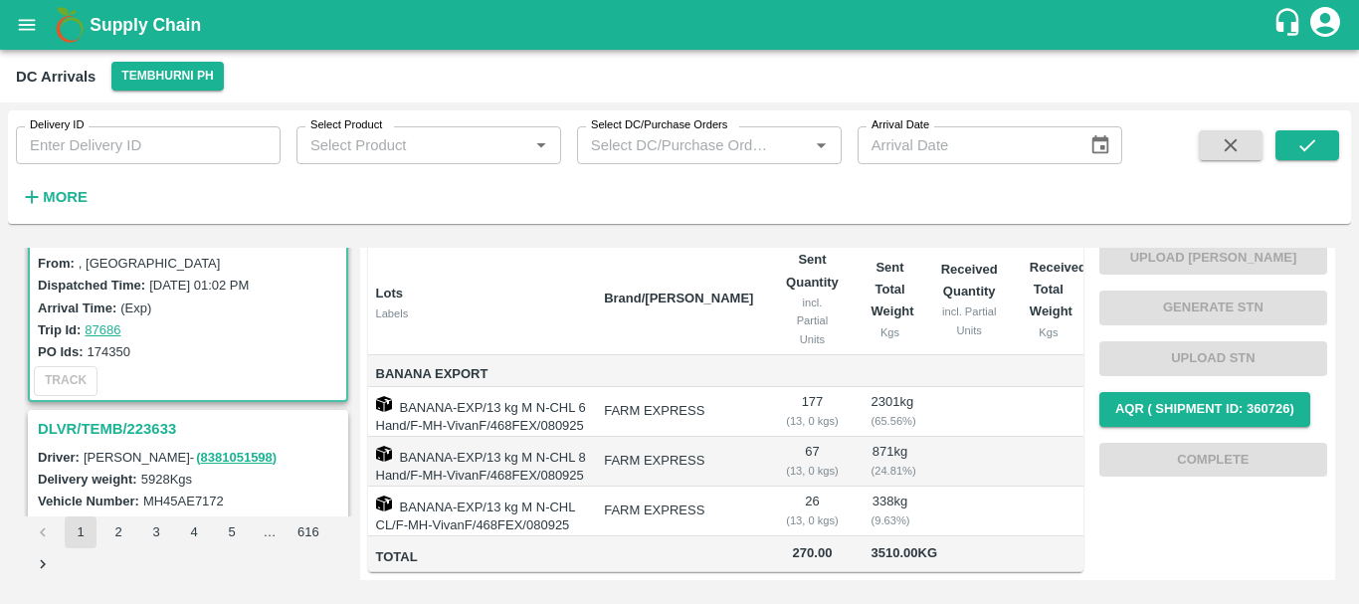
scroll to position [628, 0]
click at [136, 426] on h3 "DLVR/TEMB/223633" at bounding box center [191, 428] width 306 height 26
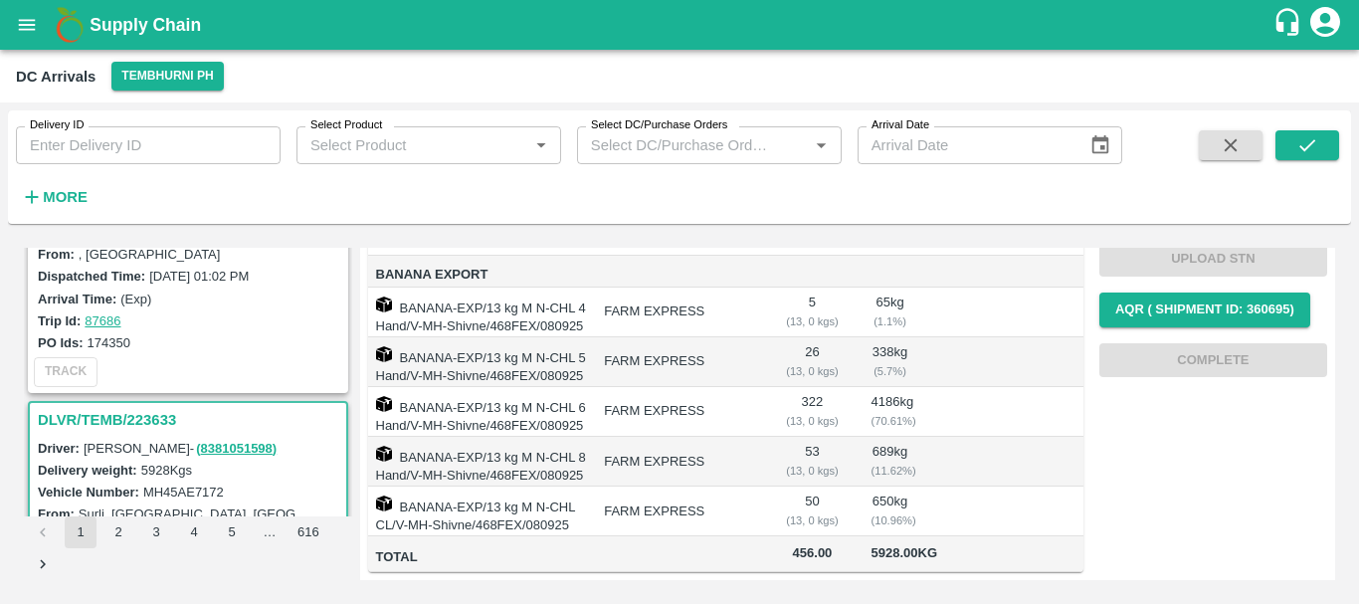
scroll to position [513, 0]
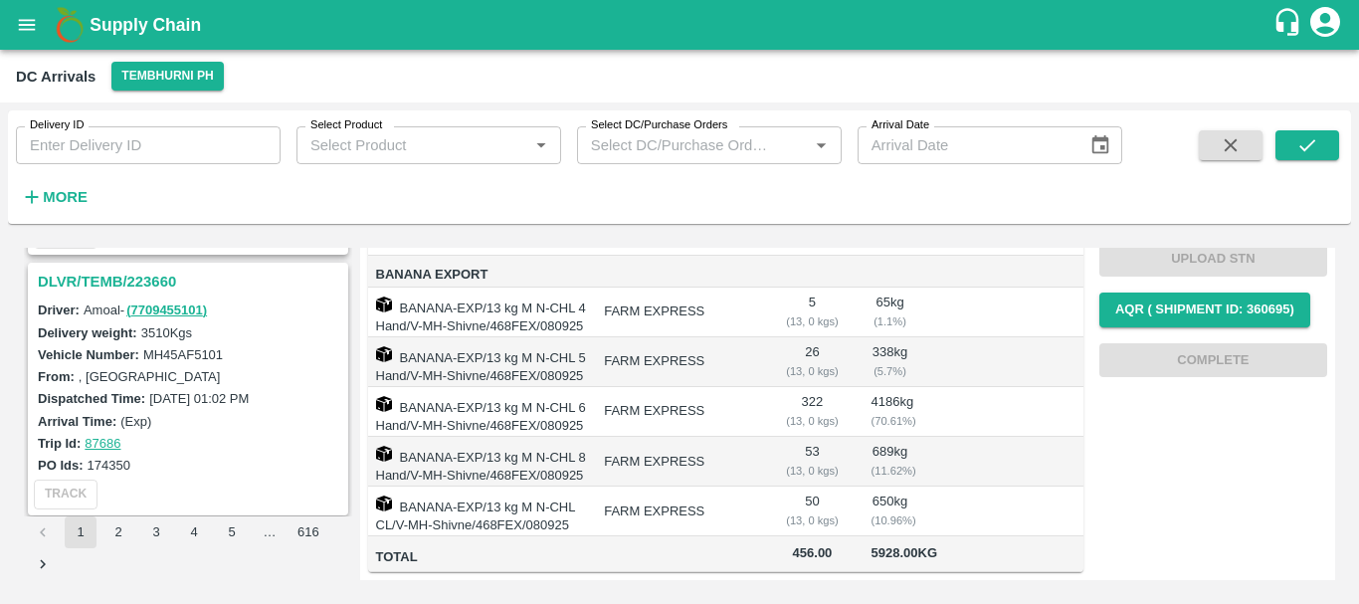
click at [157, 286] on h3 "DLVR/TEMB/223660" at bounding box center [191, 282] width 306 height 26
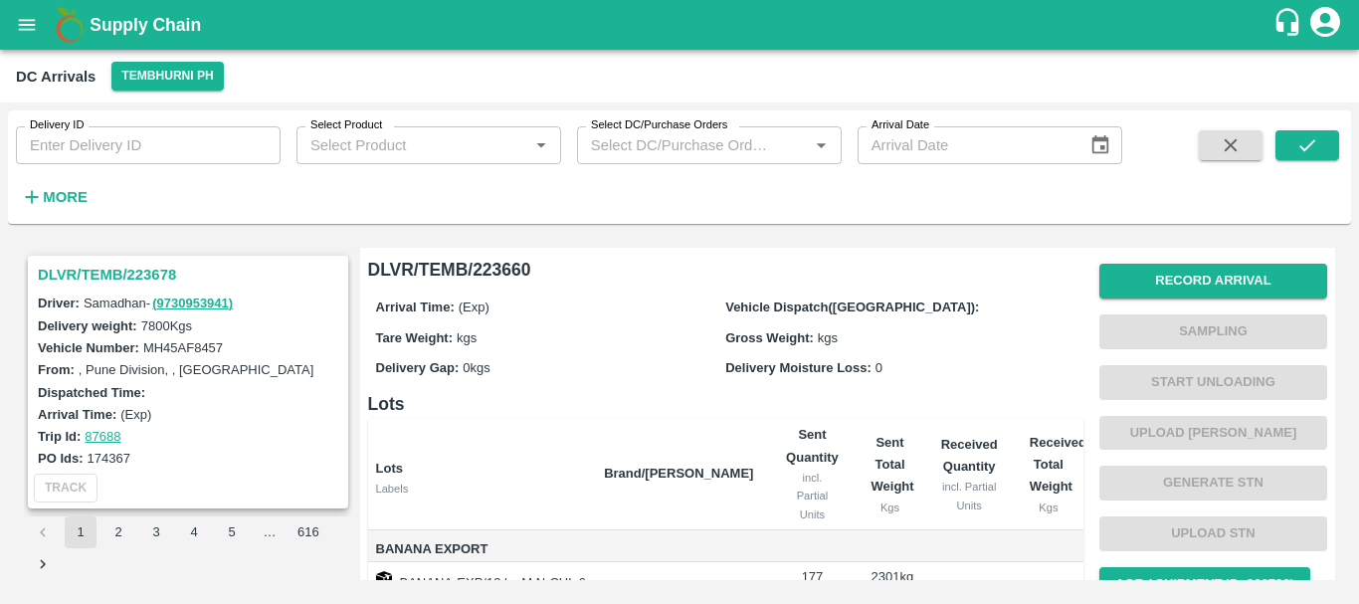
click at [138, 277] on h3 "DLVR/TEMB/223678" at bounding box center [191, 275] width 306 height 26
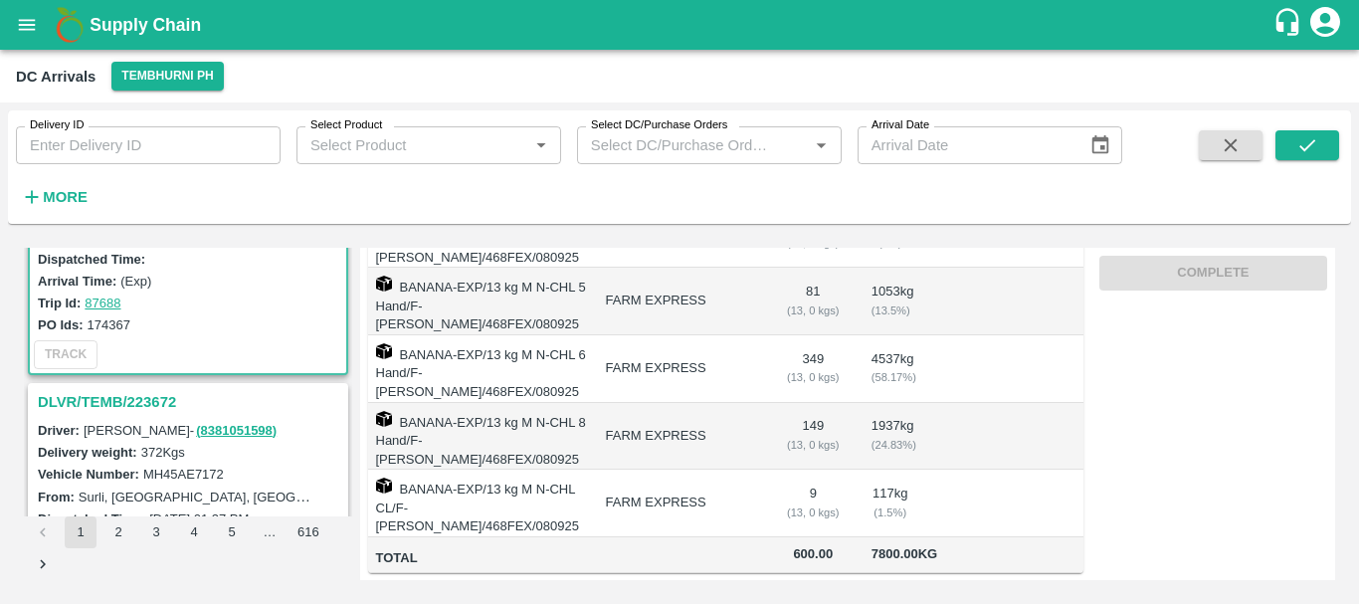
click at [149, 392] on h3 "DLVR/TEMB/223672" at bounding box center [191, 402] width 306 height 26
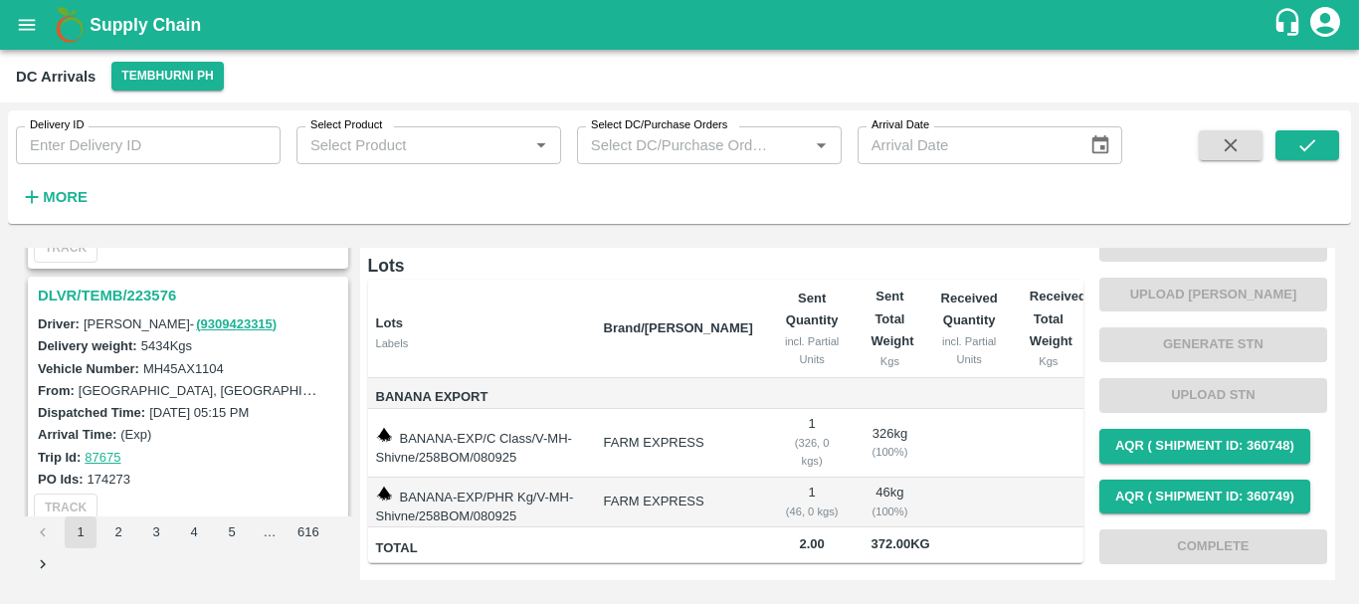
click at [142, 292] on h3 "DLVR/TEMB/223576" at bounding box center [191, 296] width 306 height 26
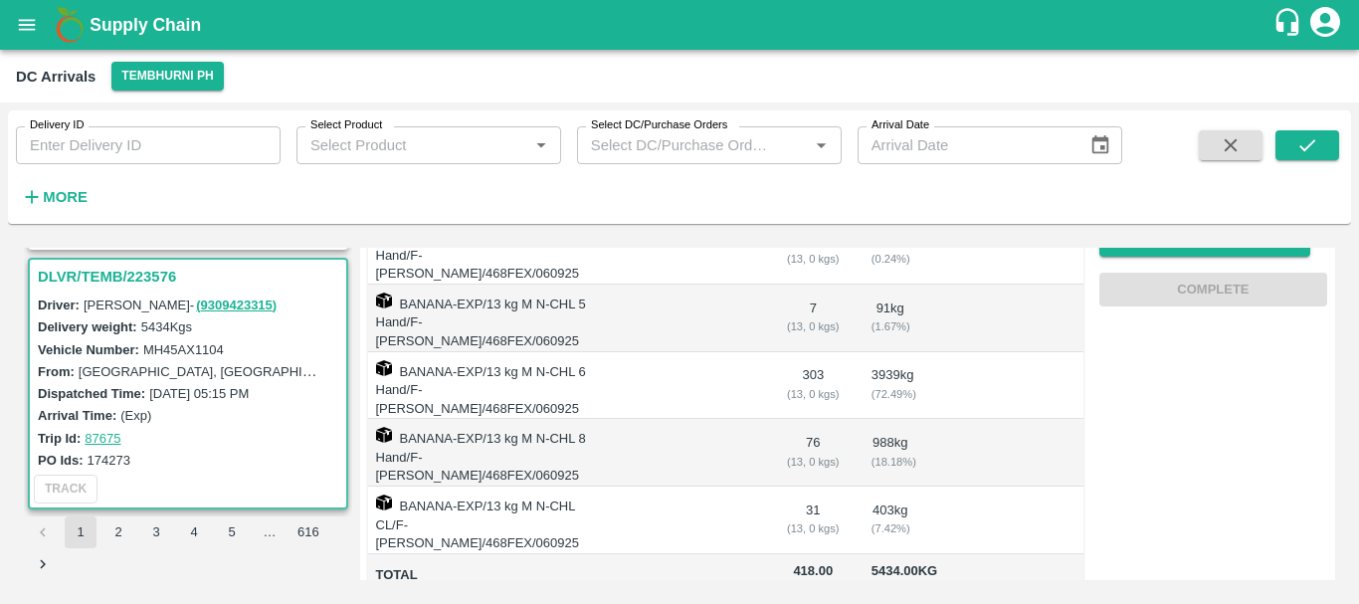
click at [107, 456] on label "174273" at bounding box center [109, 460] width 43 height 15
